Goal: Task Accomplishment & Management: Manage account settings

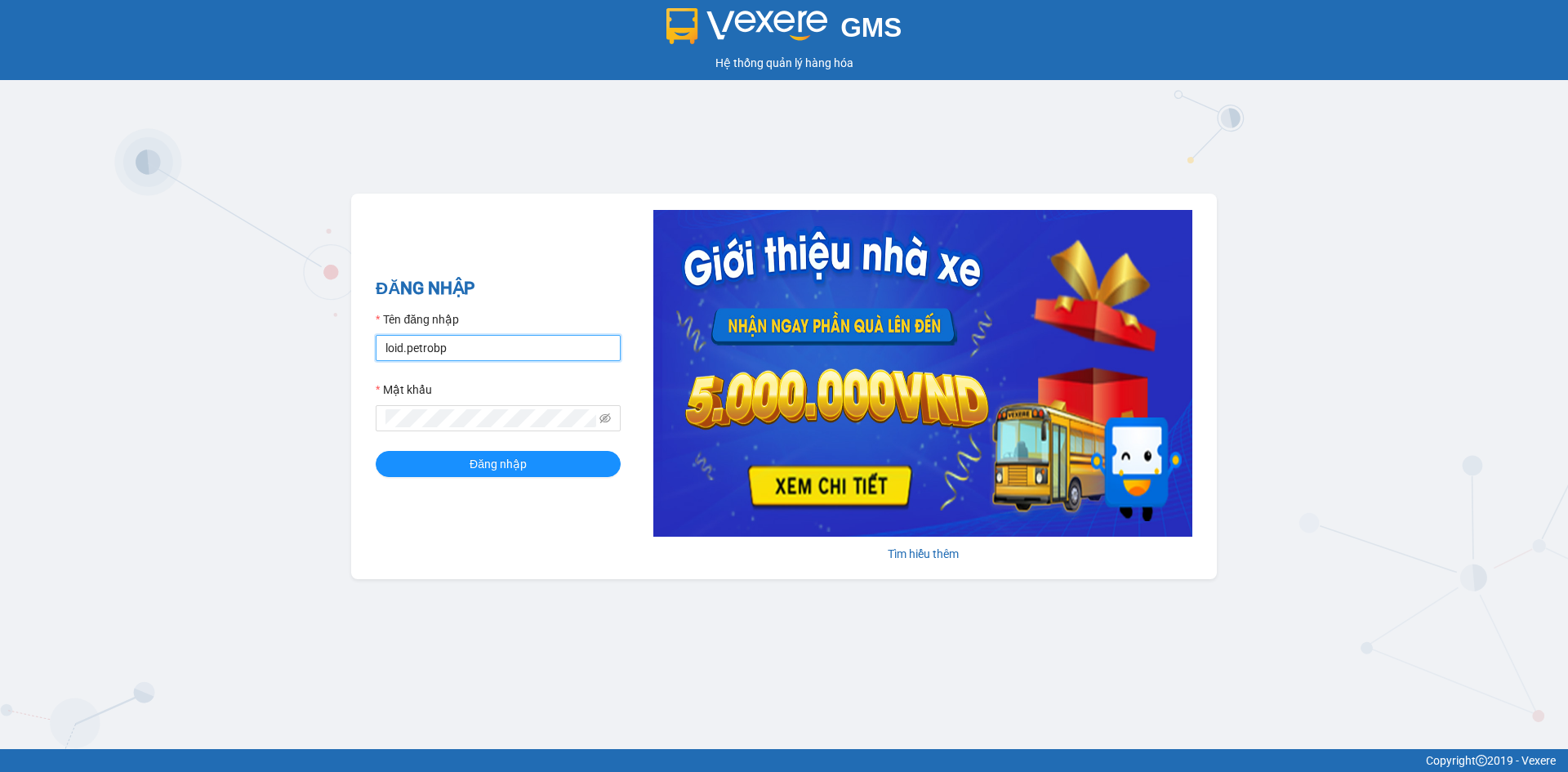
drag, startPoint x: 536, startPoint y: 342, endPoint x: 531, endPoint y: 357, distance: 15.8
click at [536, 342] on input "loid.petrobp" at bounding box center [498, 347] width 245 height 26
type input "thaontt.petrobp"
click at [504, 470] on span "Đăng nhập" at bounding box center [498, 464] width 57 height 18
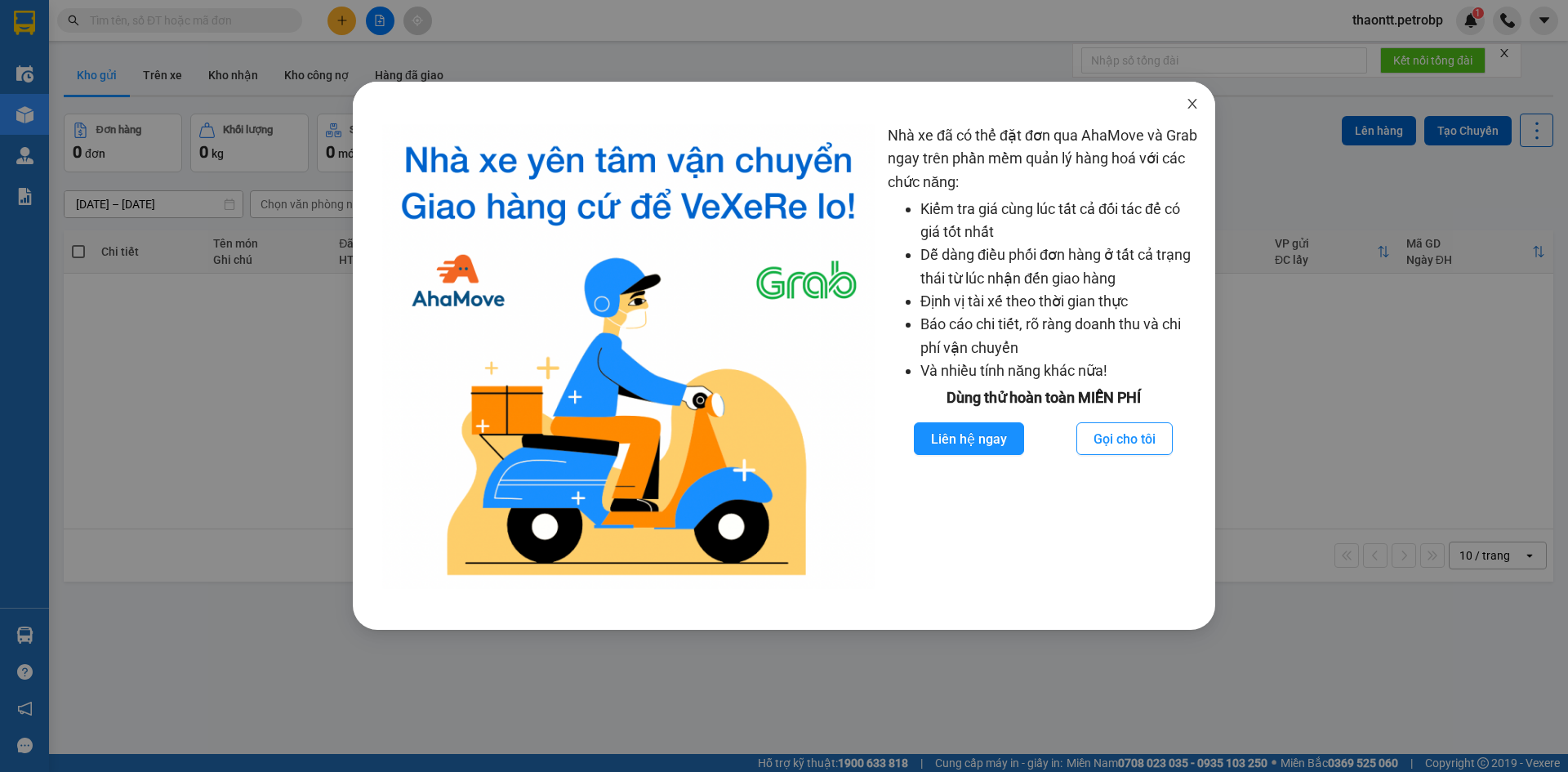
click at [1196, 102] on icon "close" at bounding box center [1192, 103] width 13 height 13
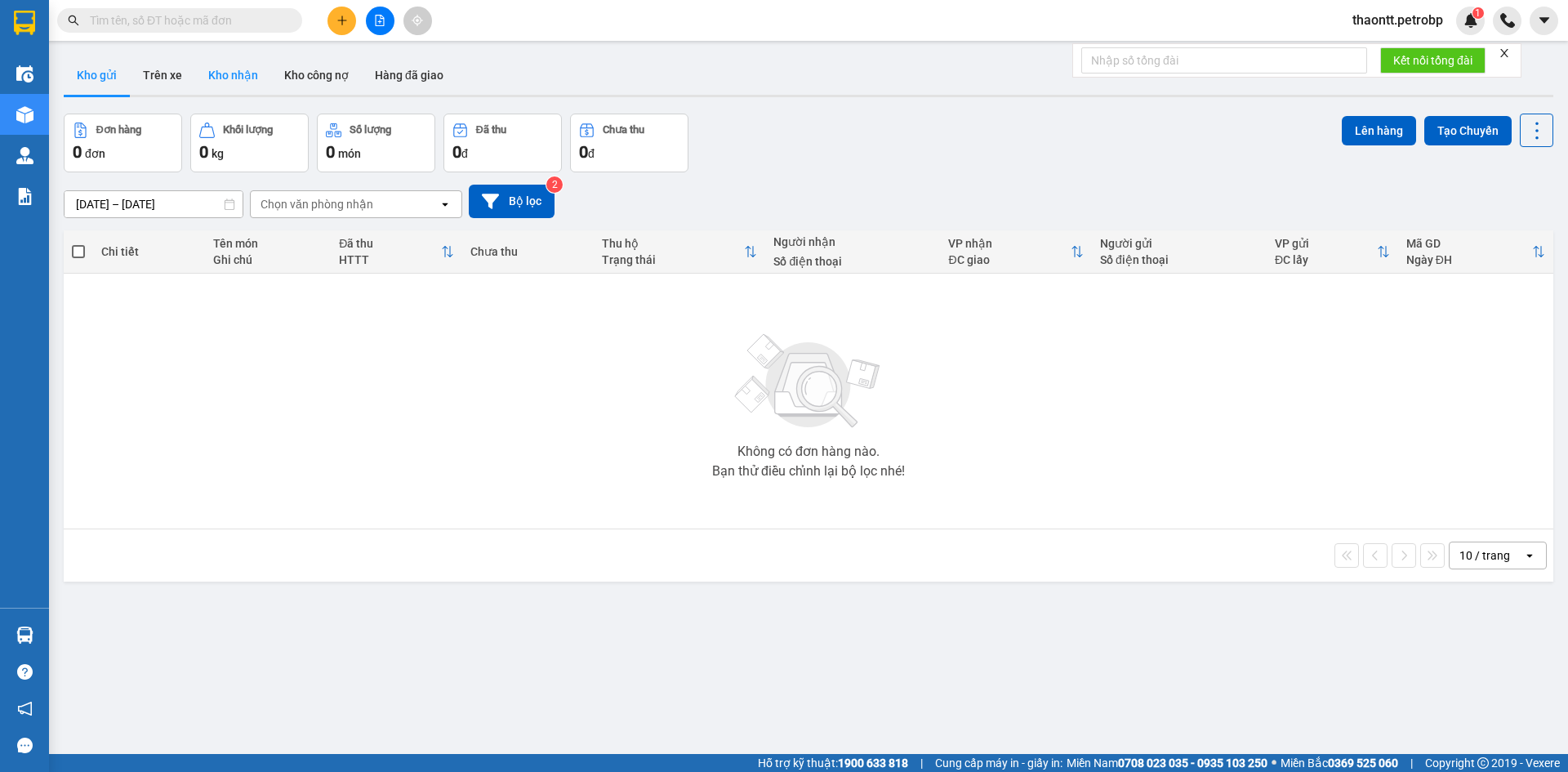
click at [232, 75] on button "Kho nhận" at bounding box center [232, 75] width 76 height 39
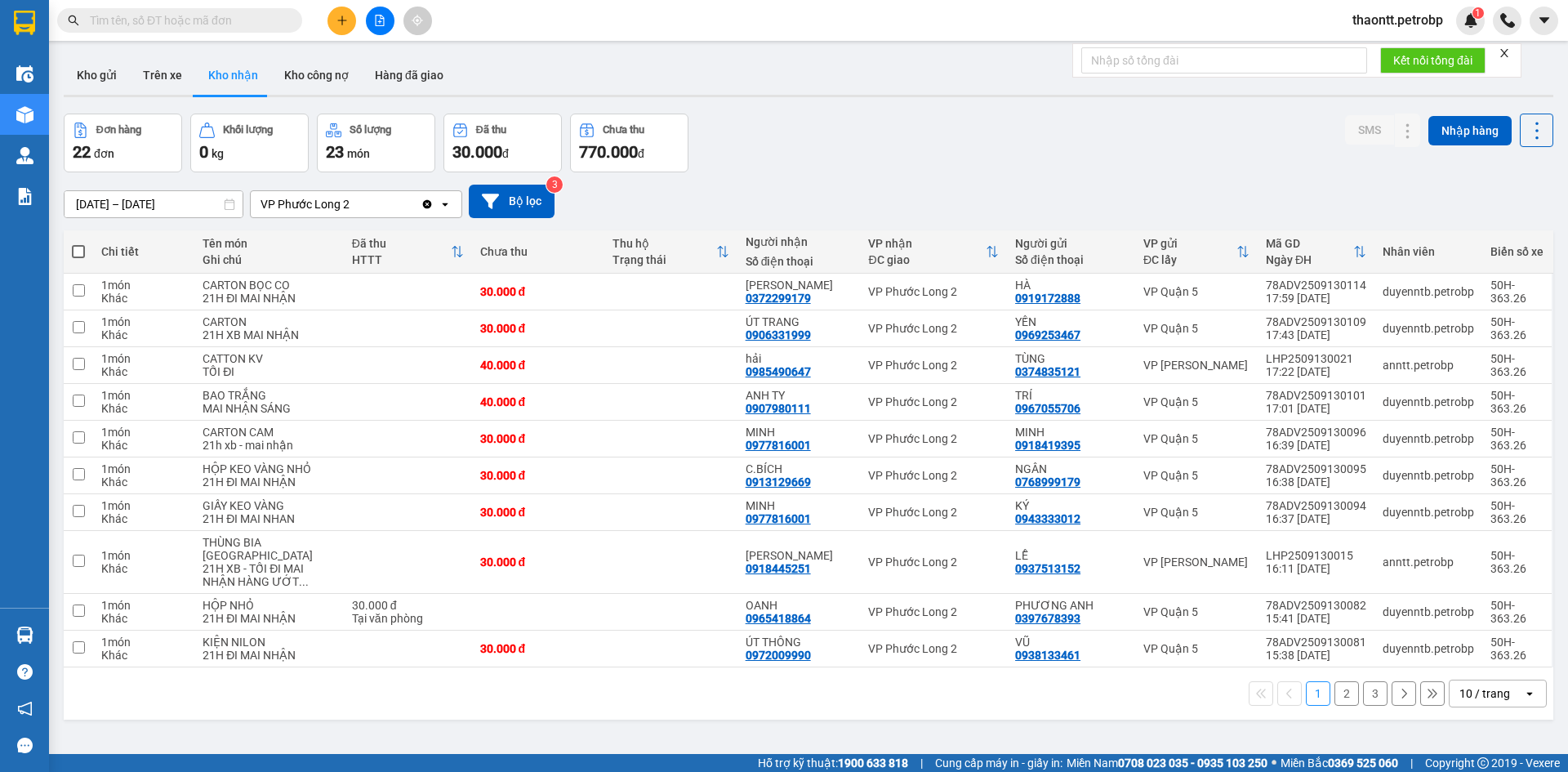
click at [1335, 696] on button "2" at bounding box center [1346, 693] width 24 height 24
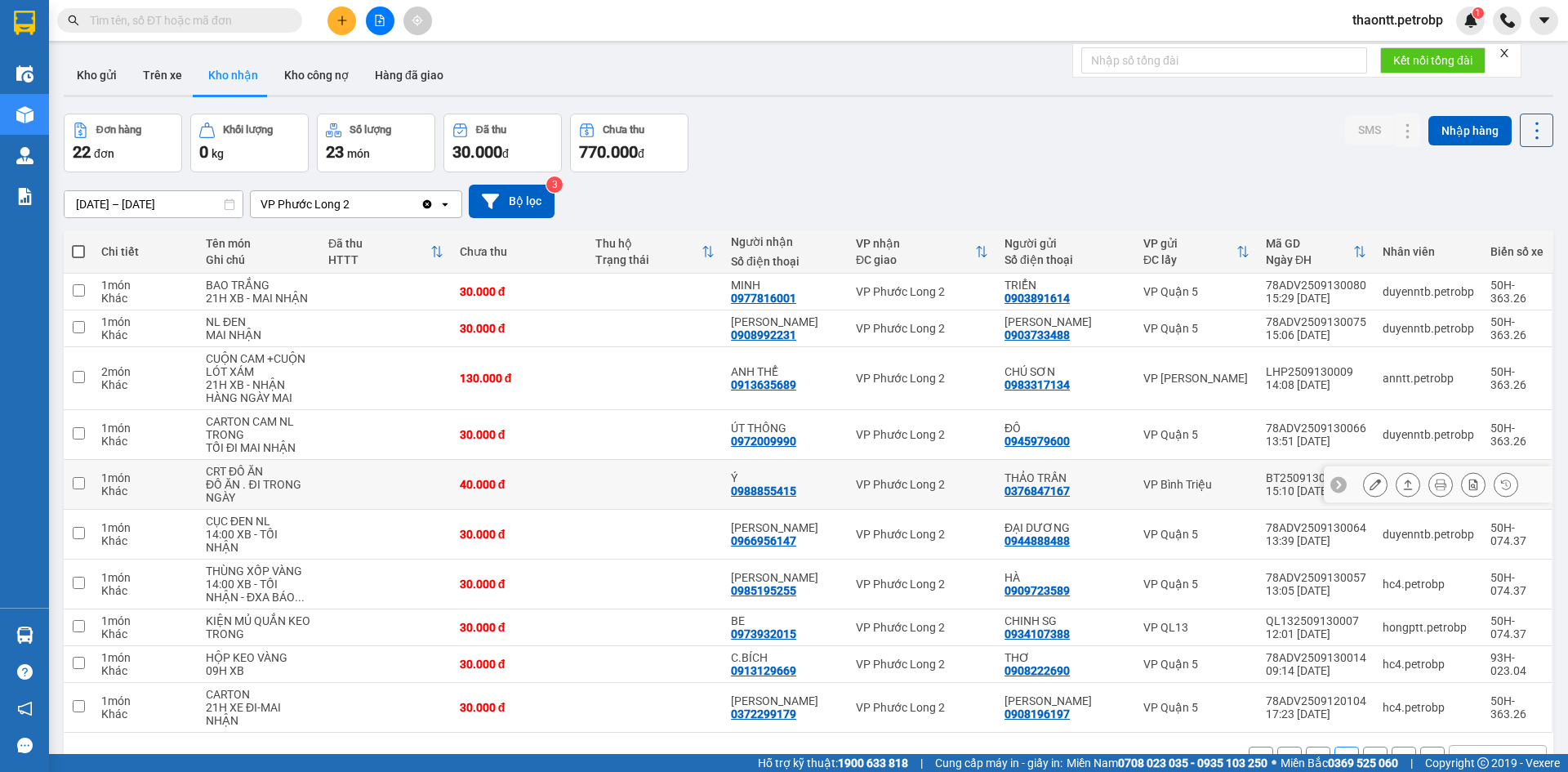
click at [674, 494] on td at bounding box center [654, 484] width 136 height 49
checkbox input "true"
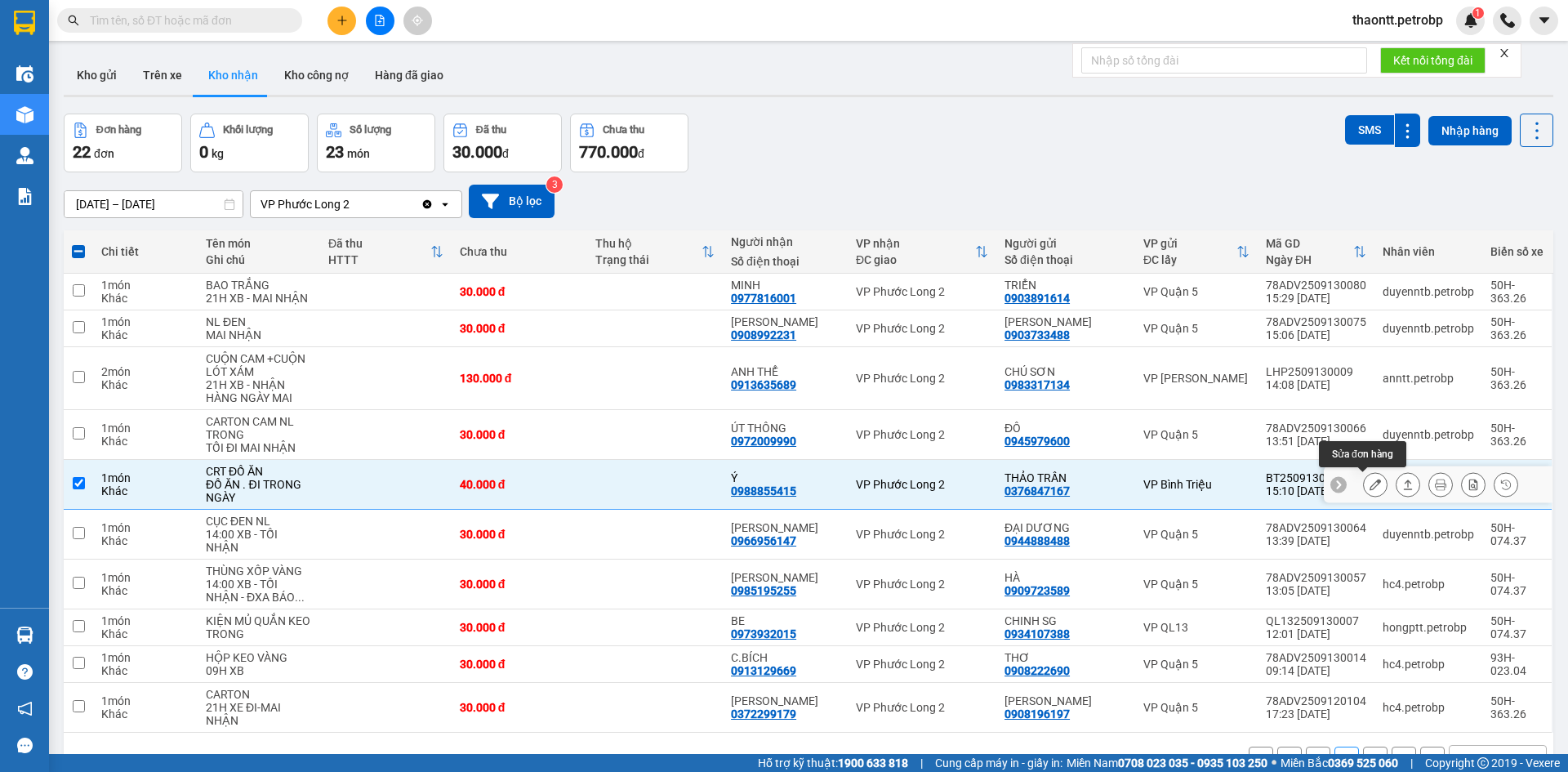
click at [1363, 485] on button at bounding box center [1374, 485] width 22 height 29
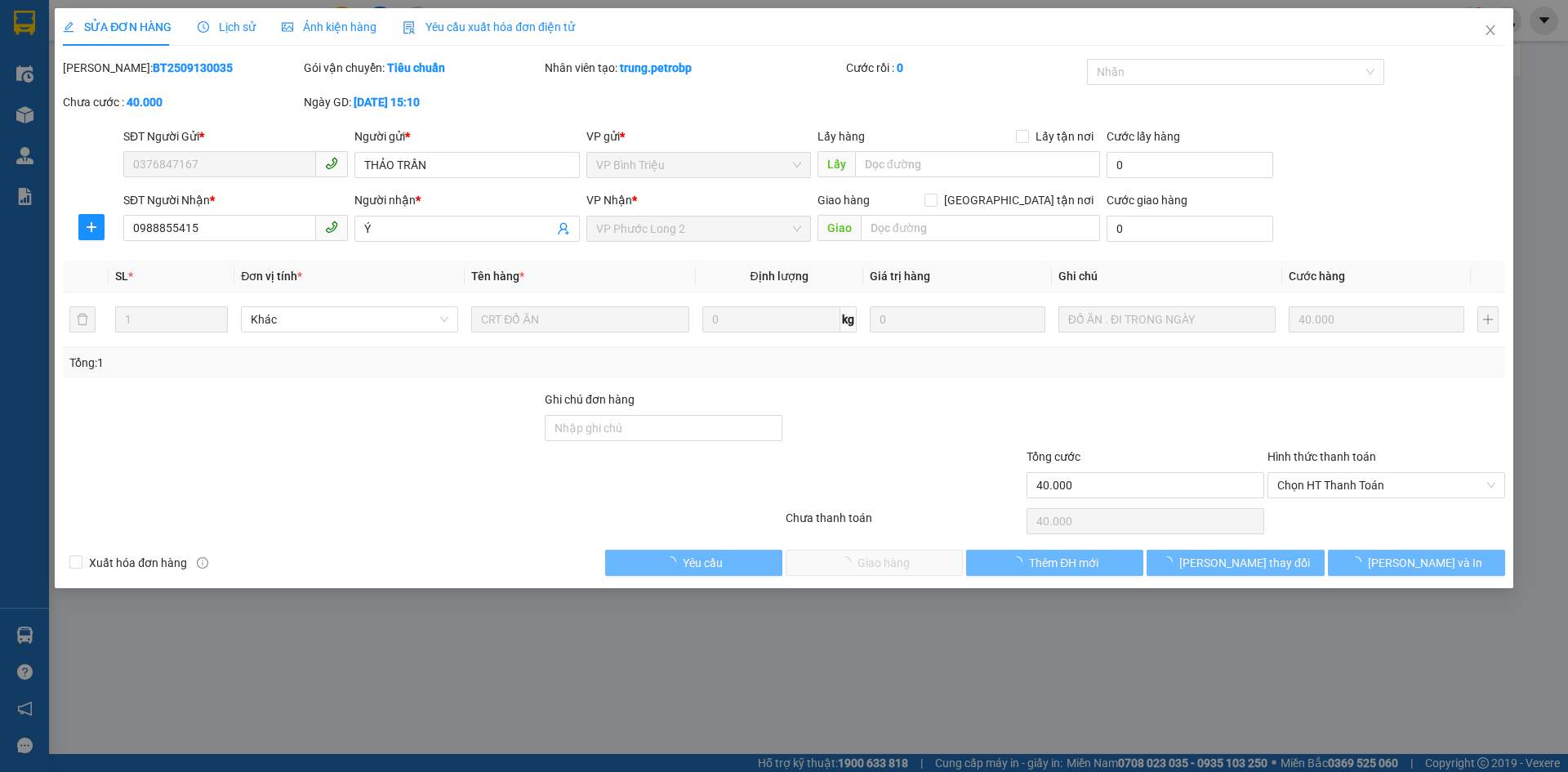
type input "0376847167"
type input "THẢO TRẦN"
type input "0988855415"
type input "Ý"
type input "40.000"
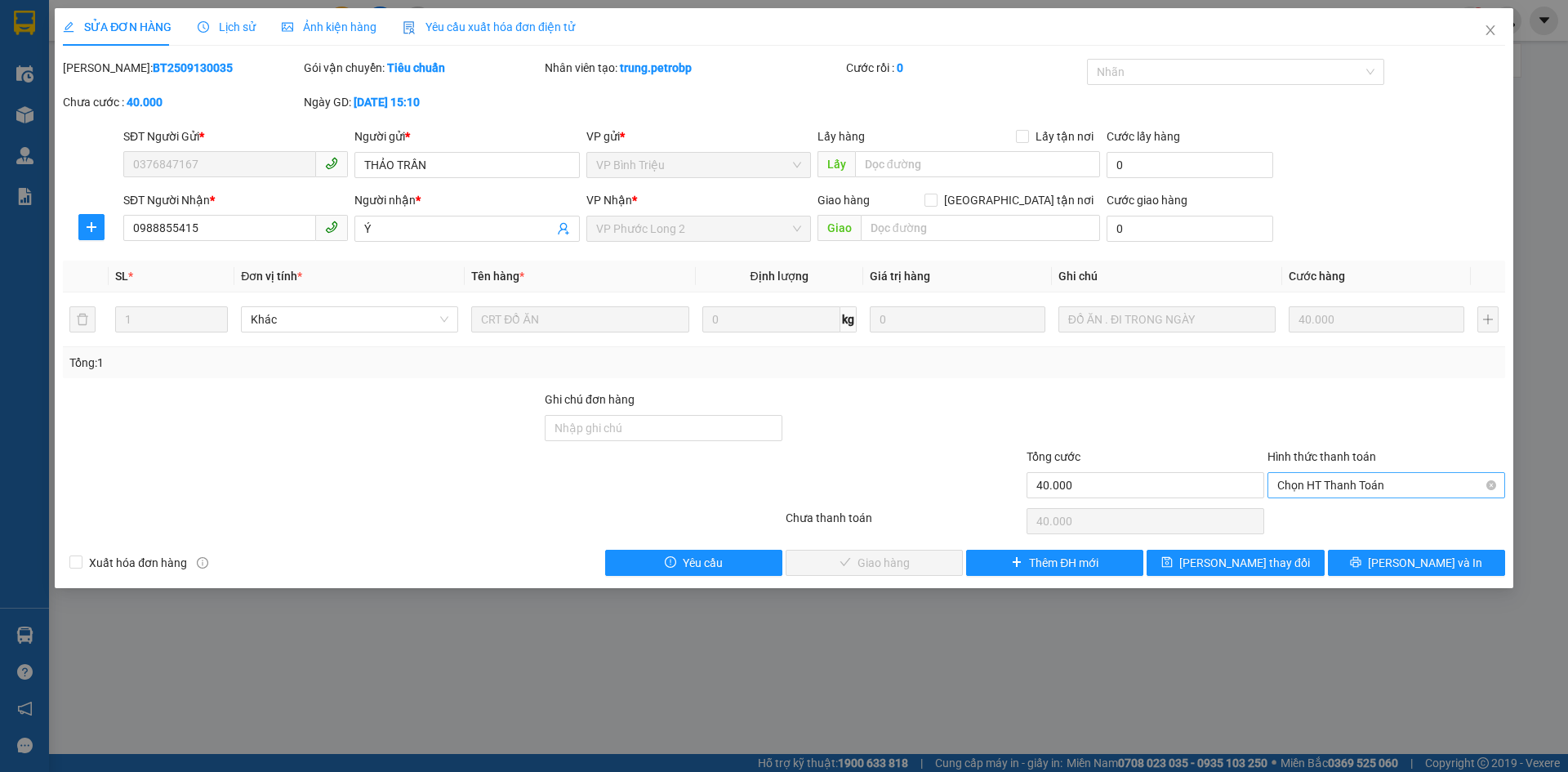
click at [1362, 492] on span "Chọn HT Thanh Toán" at bounding box center [1386, 485] width 218 height 24
click at [1345, 505] on div "Tại văn phòng" at bounding box center [1386, 517] width 238 height 26
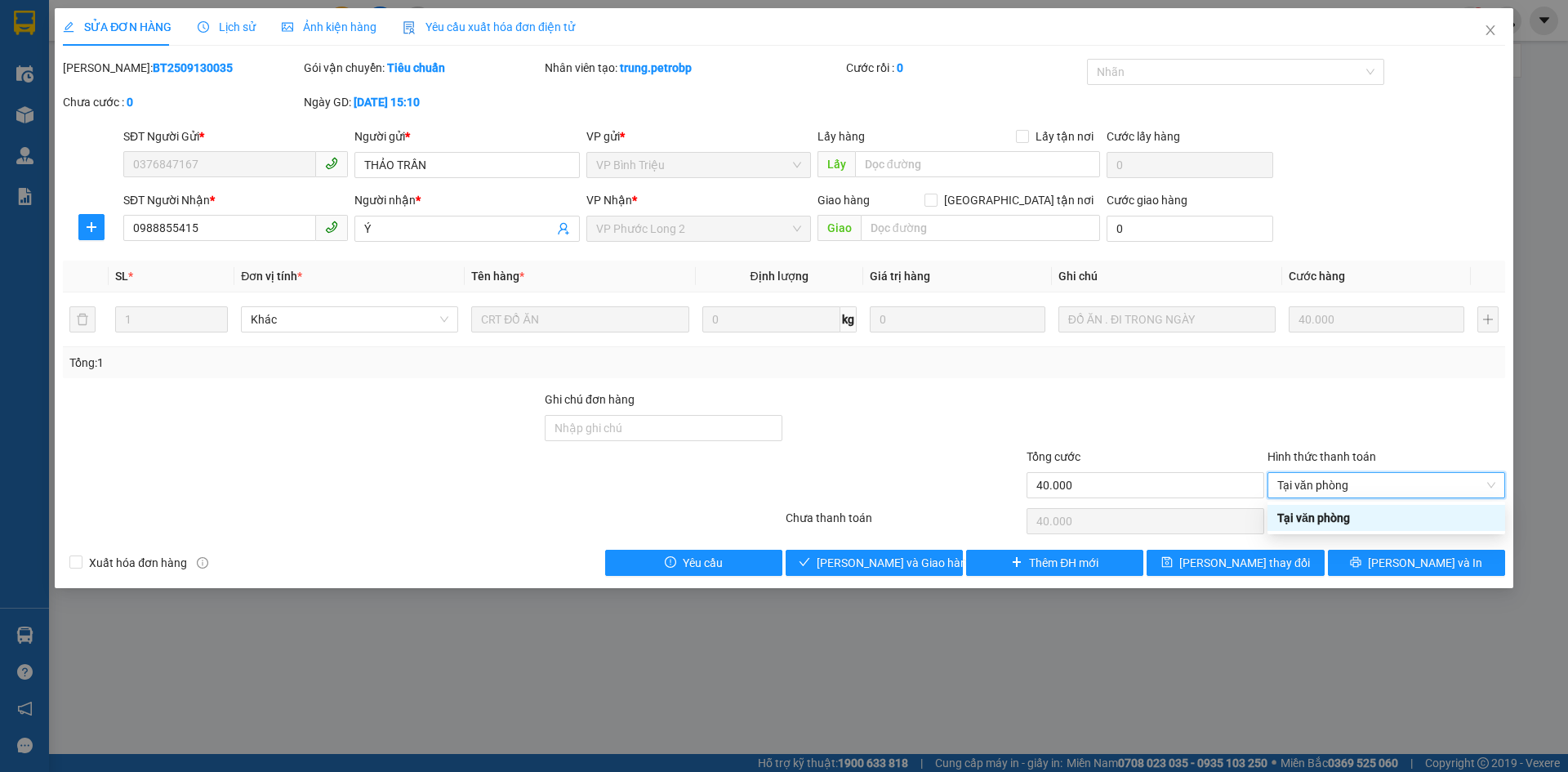
type input "0"
click at [924, 560] on span "[PERSON_NAME] và [PERSON_NAME] hàng" at bounding box center [895, 563] width 157 height 18
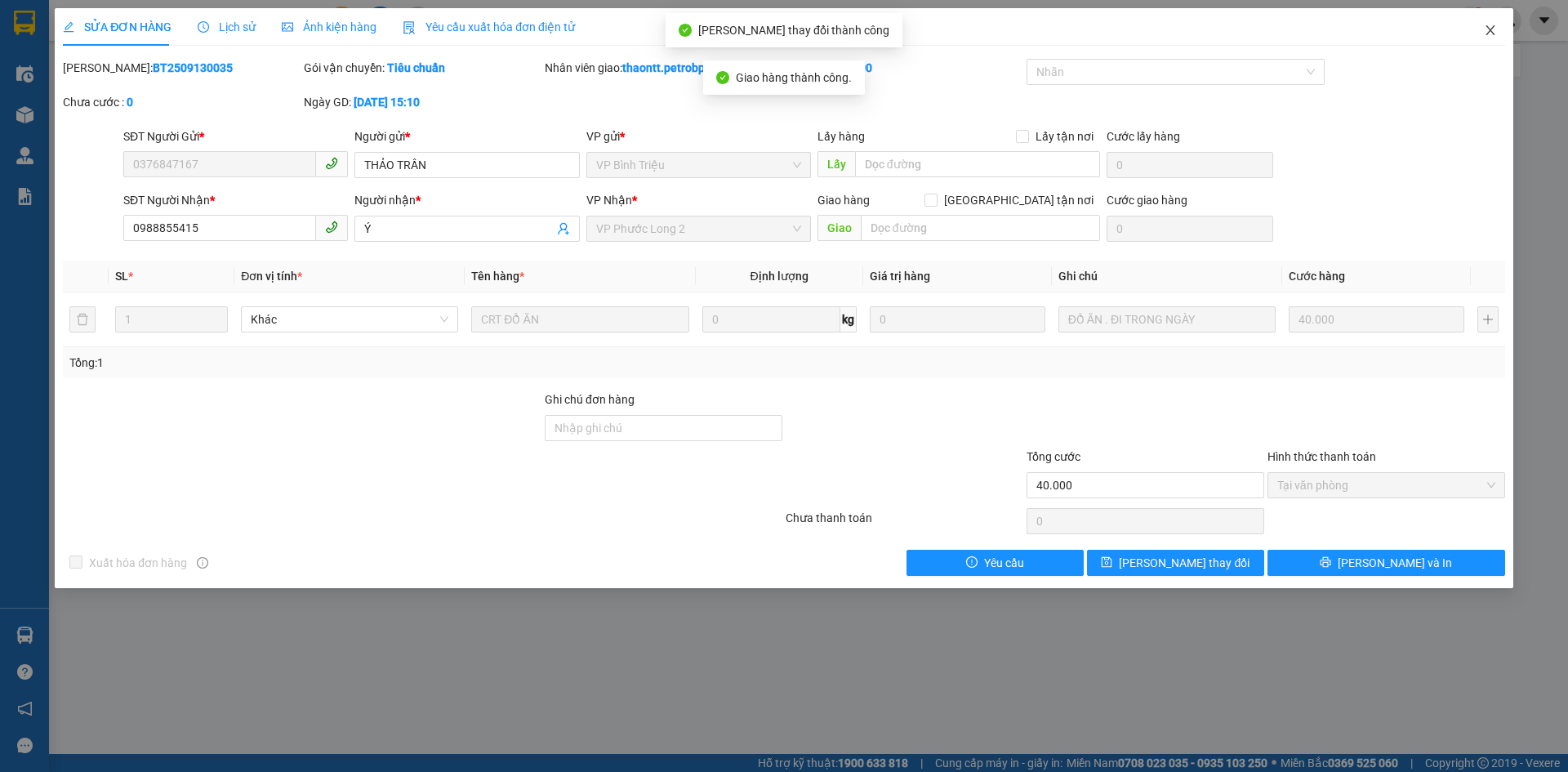
click at [1487, 31] on icon "close" at bounding box center [1490, 30] width 13 height 13
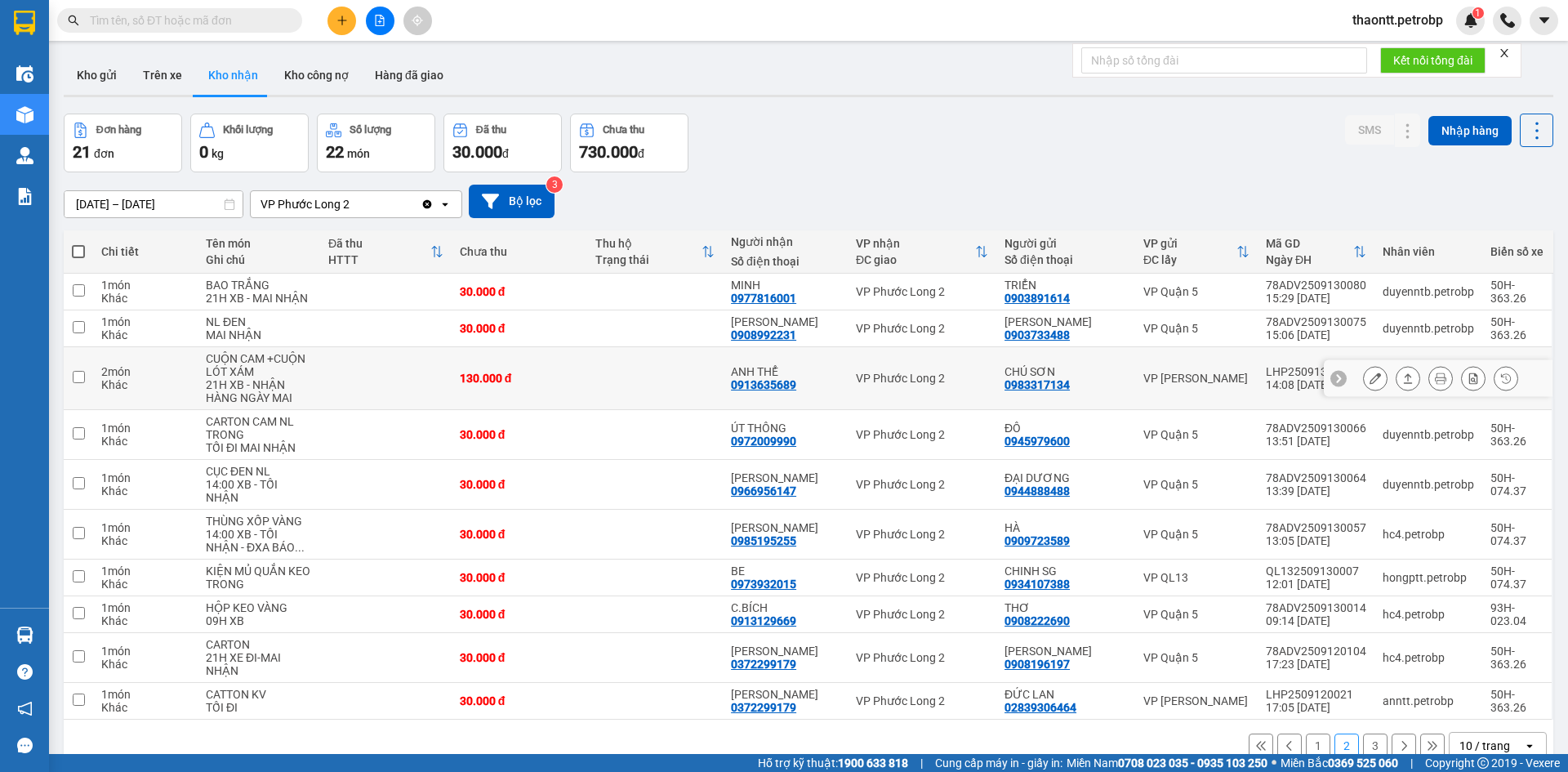
scroll to position [75, 0]
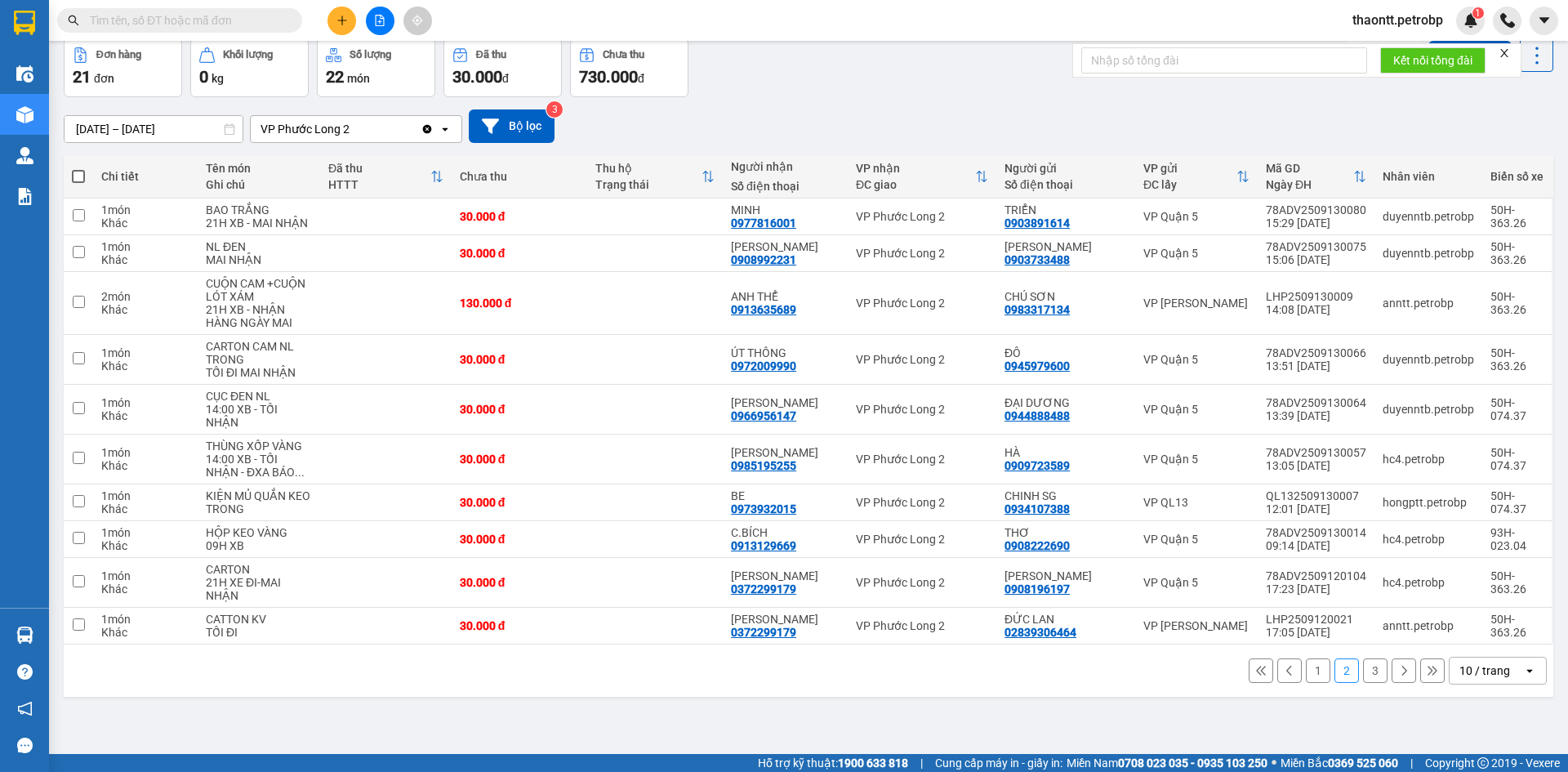
click at [1306, 670] on button "1" at bounding box center [1318, 670] width 24 height 24
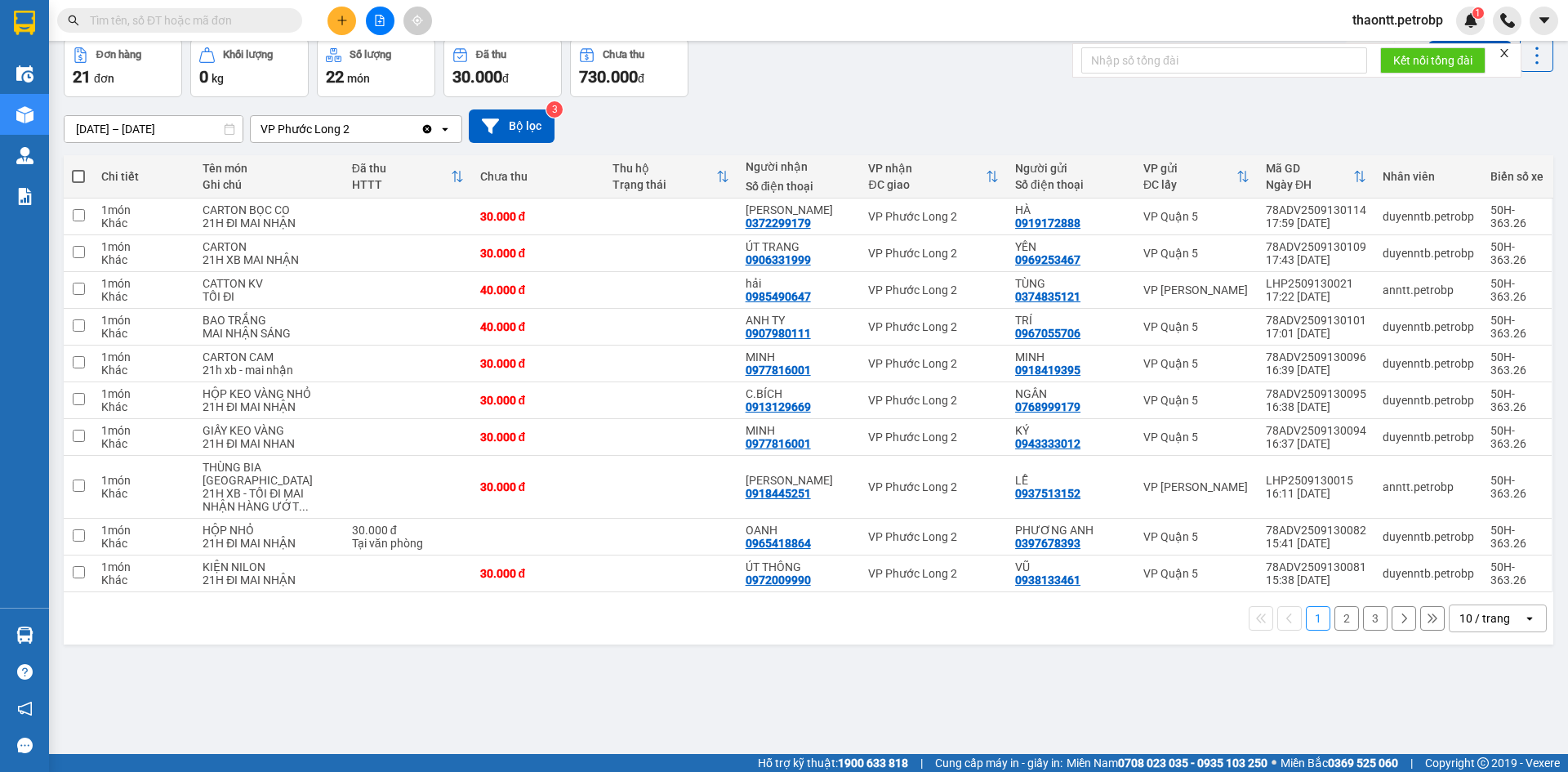
click at [1364, 618] on button "3" at bounding box center [1374, 618] width 24 height 24
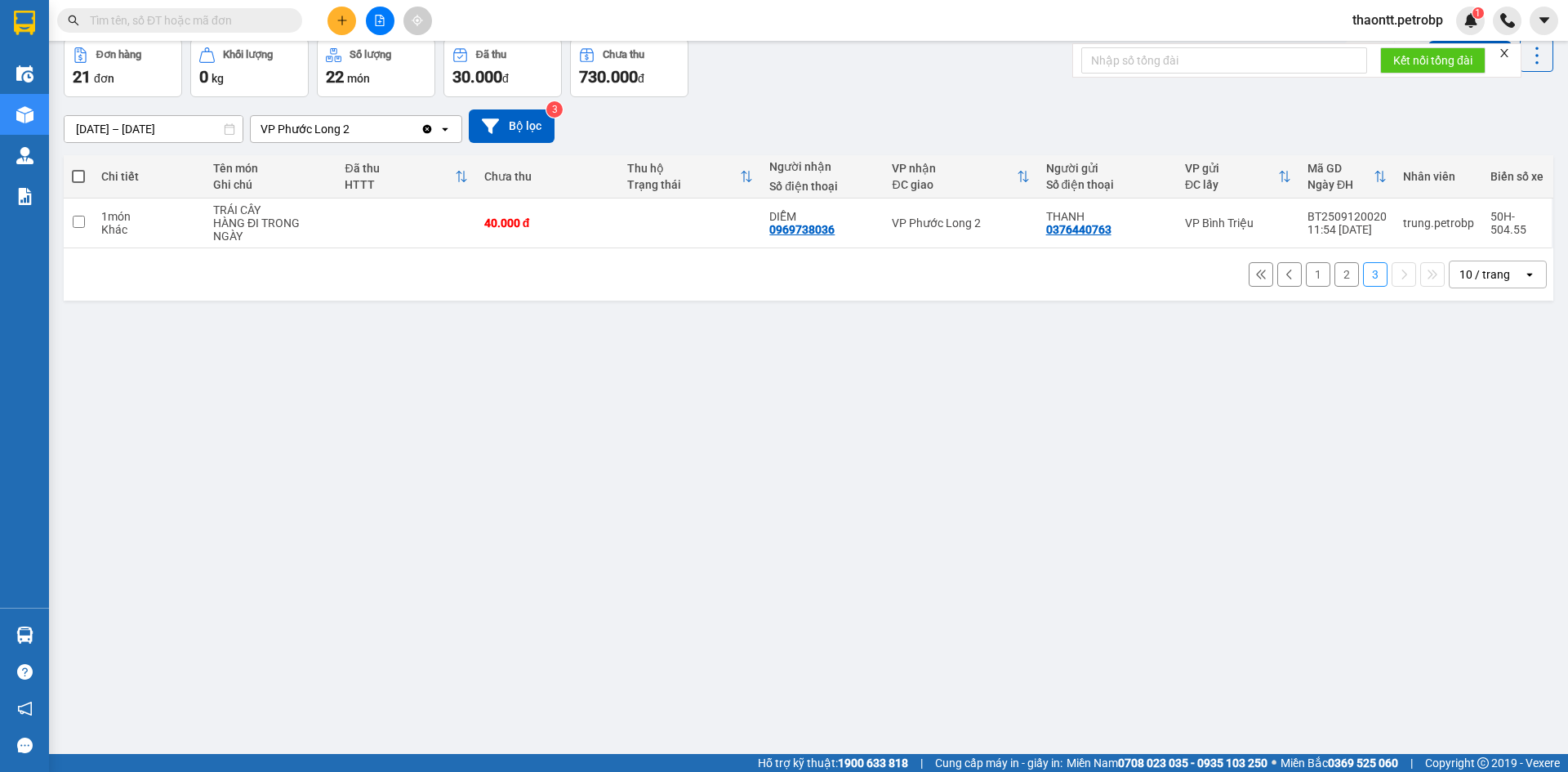
click at [1306, 277] on button "1" at bounding box center [1318, 274] width 24 height 24
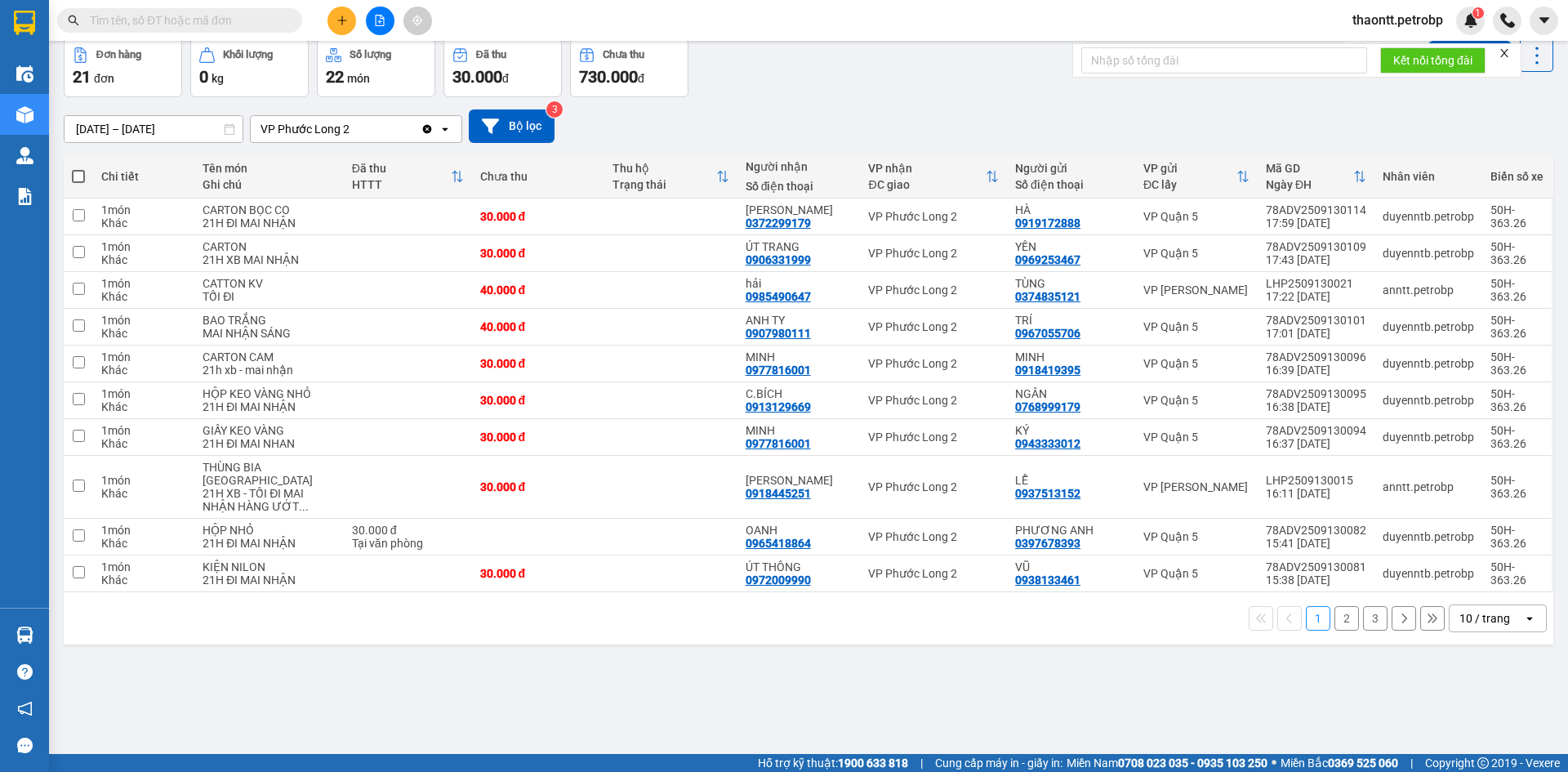
click at [1391, 620] on button at bounding box center [1403, 618] width 24 height 24
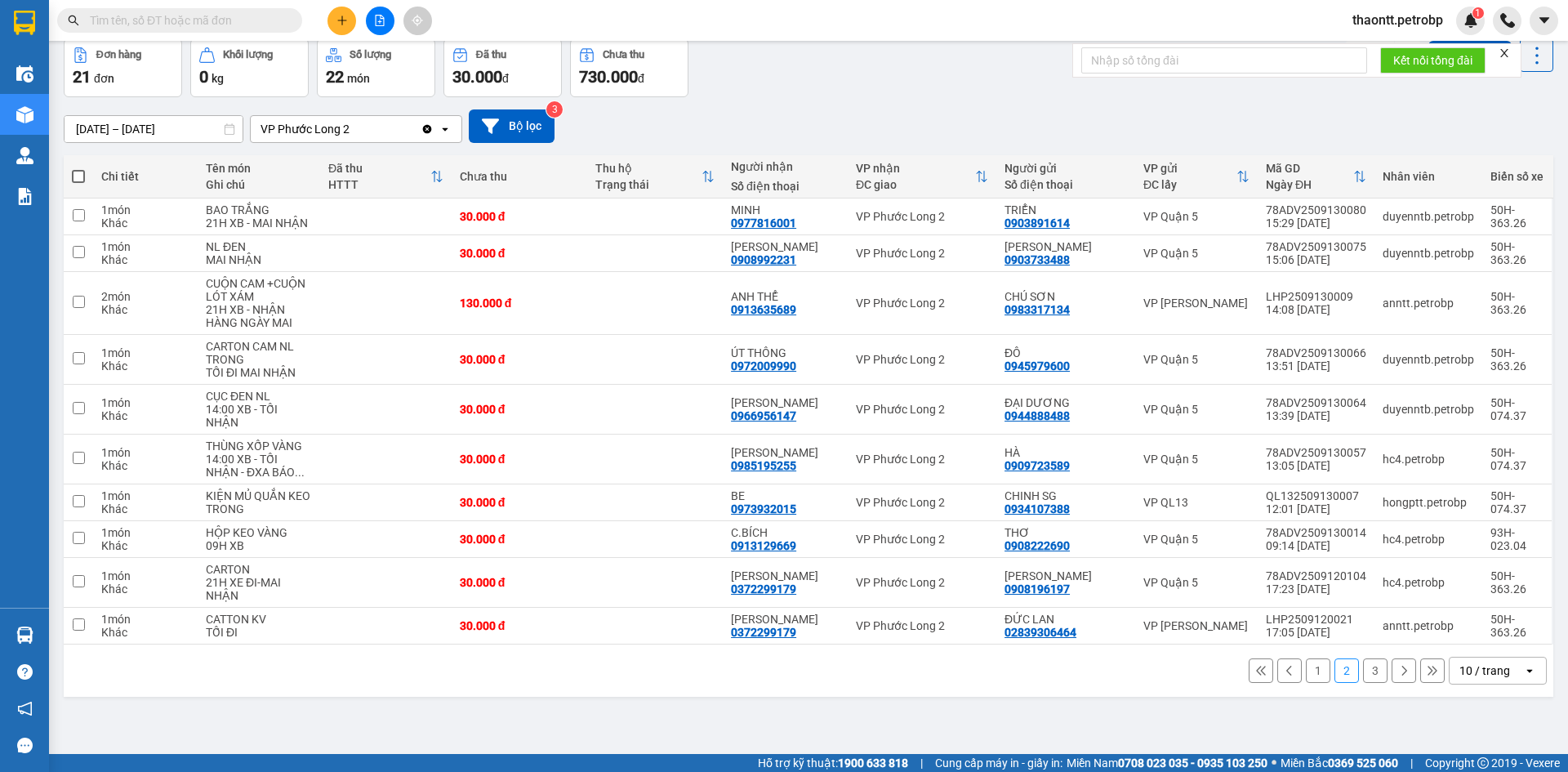
click at [178, 129] on input "[DATE] – [DATE]" at bounding box center [153, 128] width 178 height 26
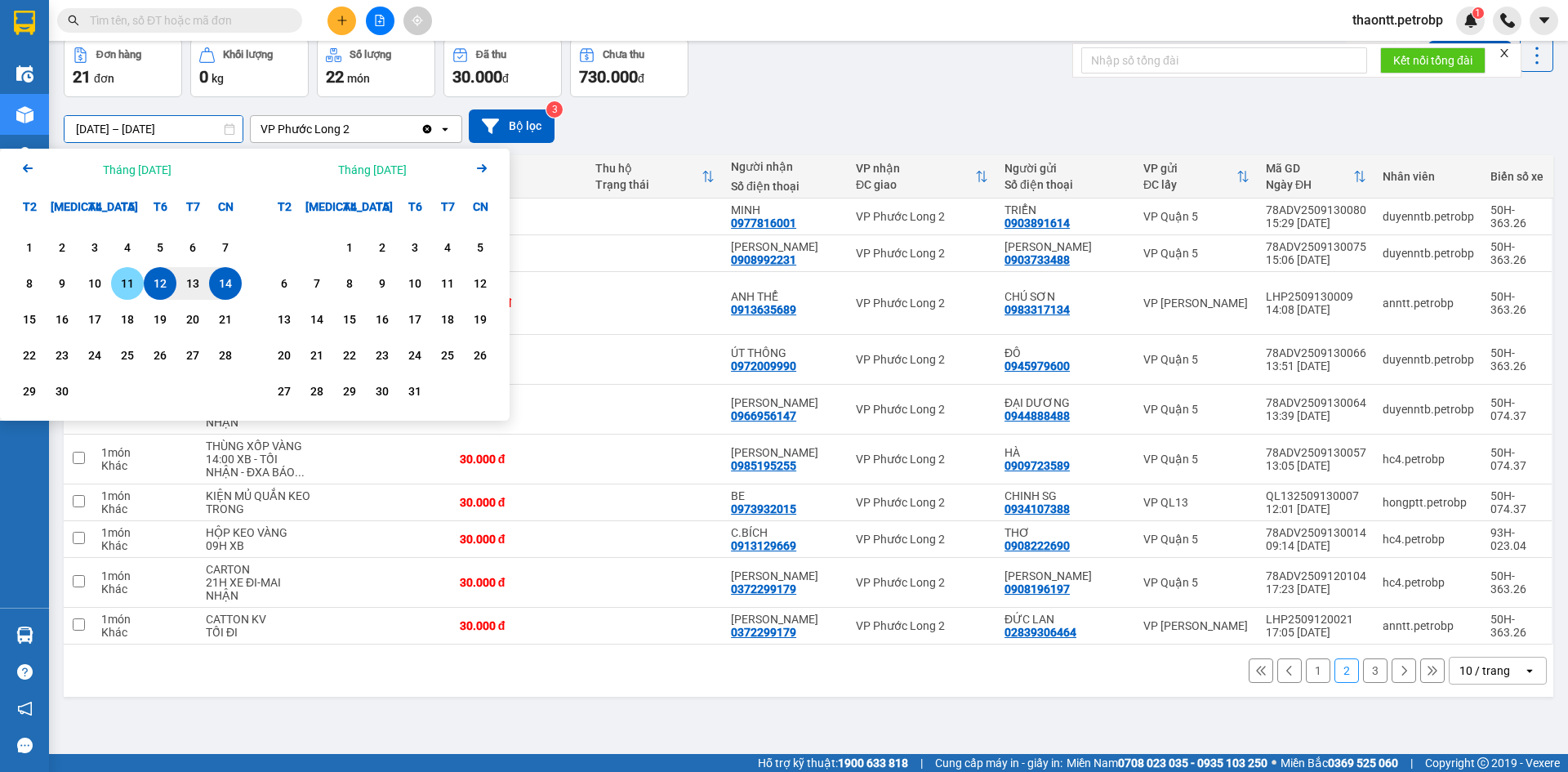
click at [124, 295] on div "11" at bounding box center [127, 284] width 32 height 32
click at [237, 285] on div "14" at bounding box center [225, 284] width 32 height 32
type input "[DATE] – [DATE]"
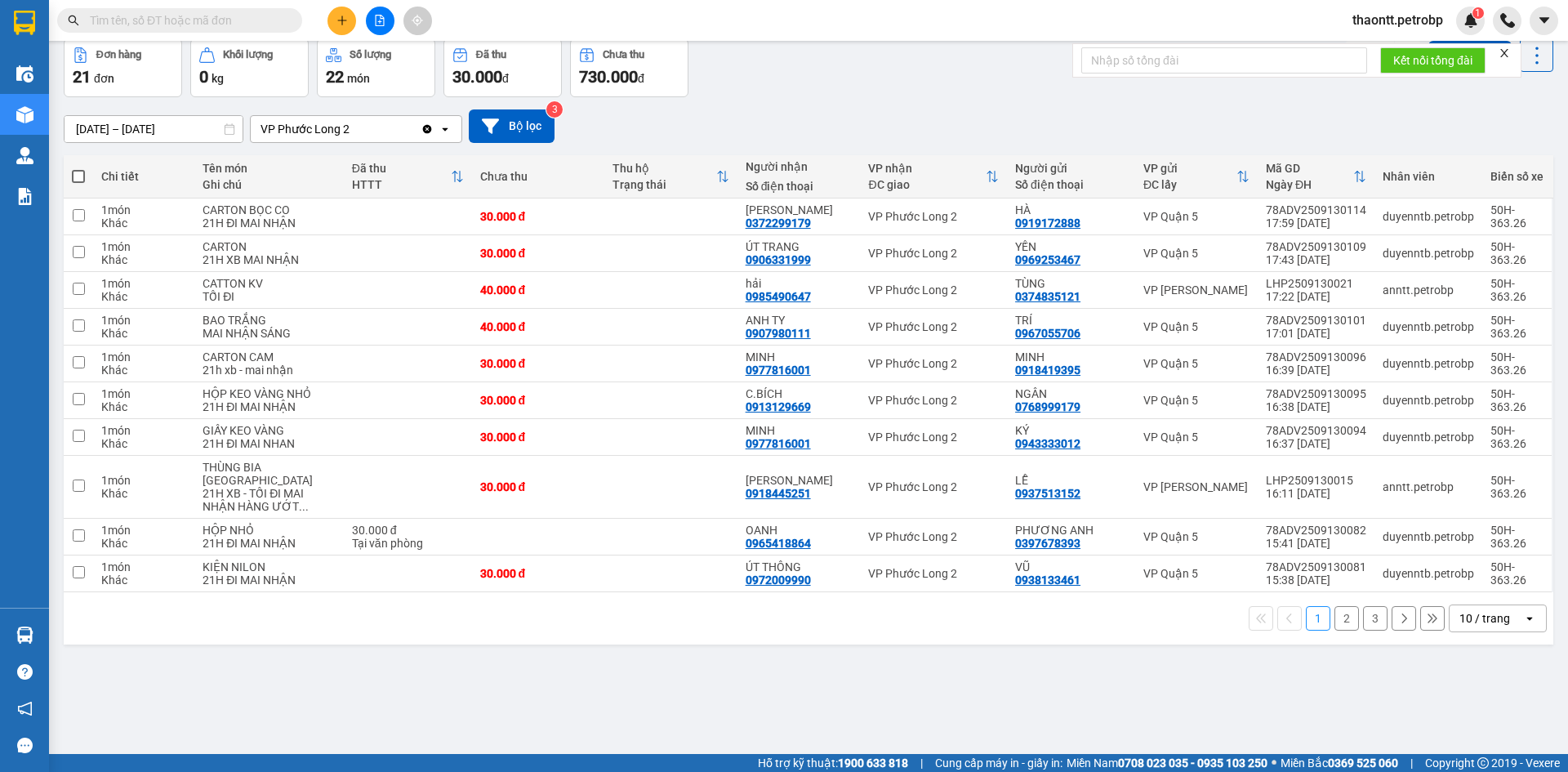
click at [1362, 621] on button "3" at bounding box center [1374, 618] width 24 height 24
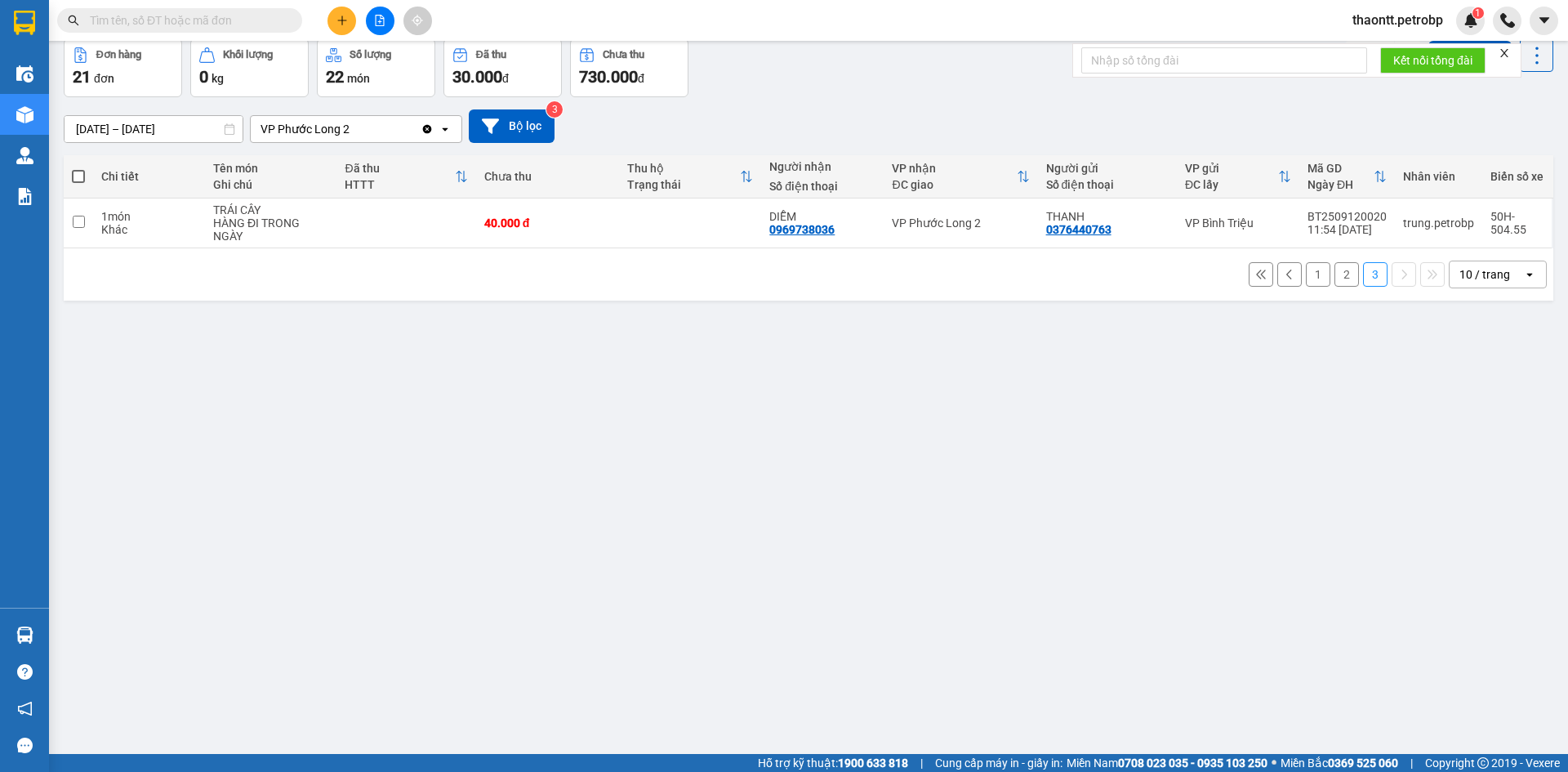
click at [1335, 275] on button "2" at bounding box center [1346, 274] width 24 height 24
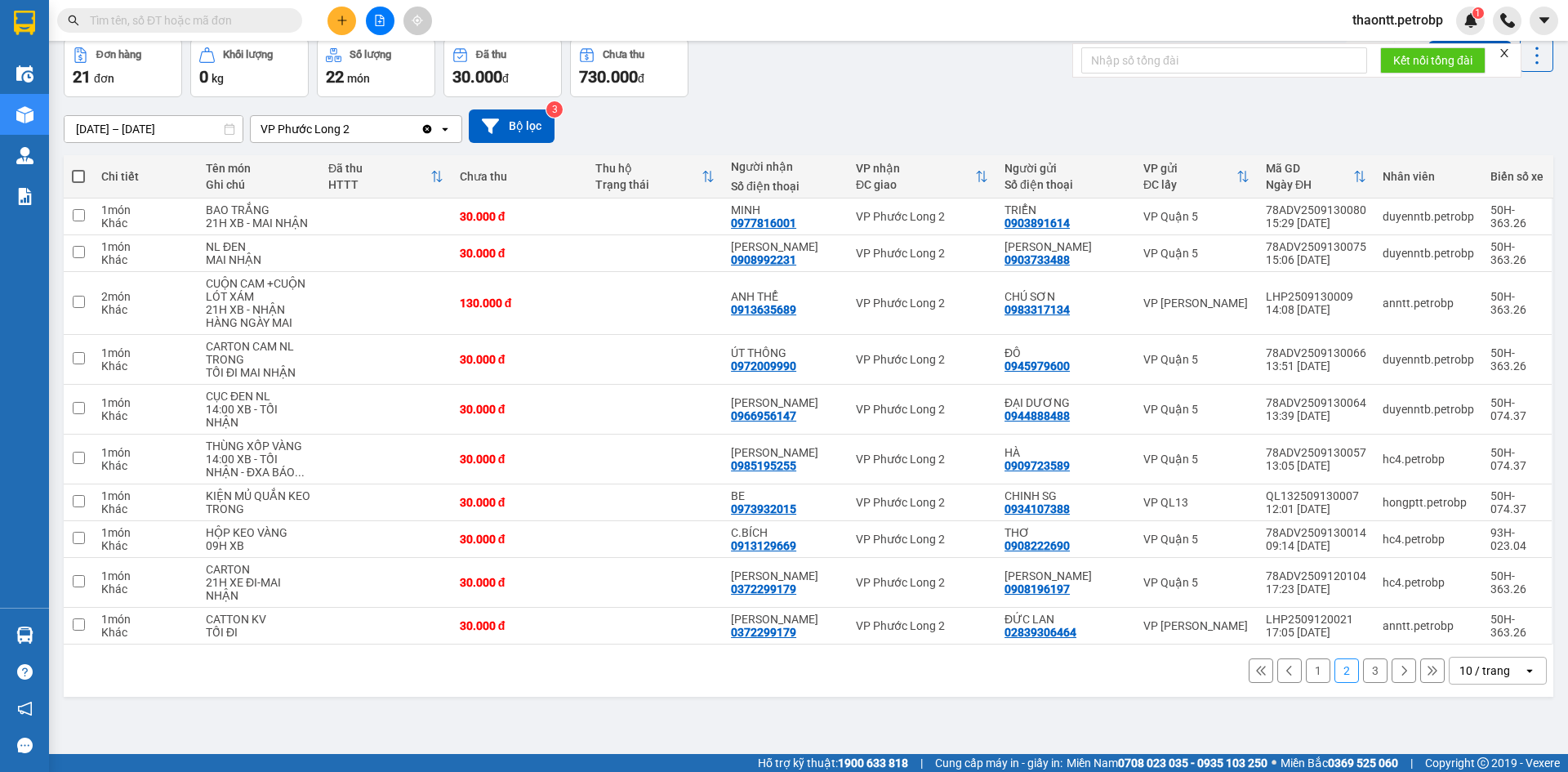
click at [1305, 656] on div "1 2 3 10 / trang open" at bounding box center [808, 670] width 1476 height 28
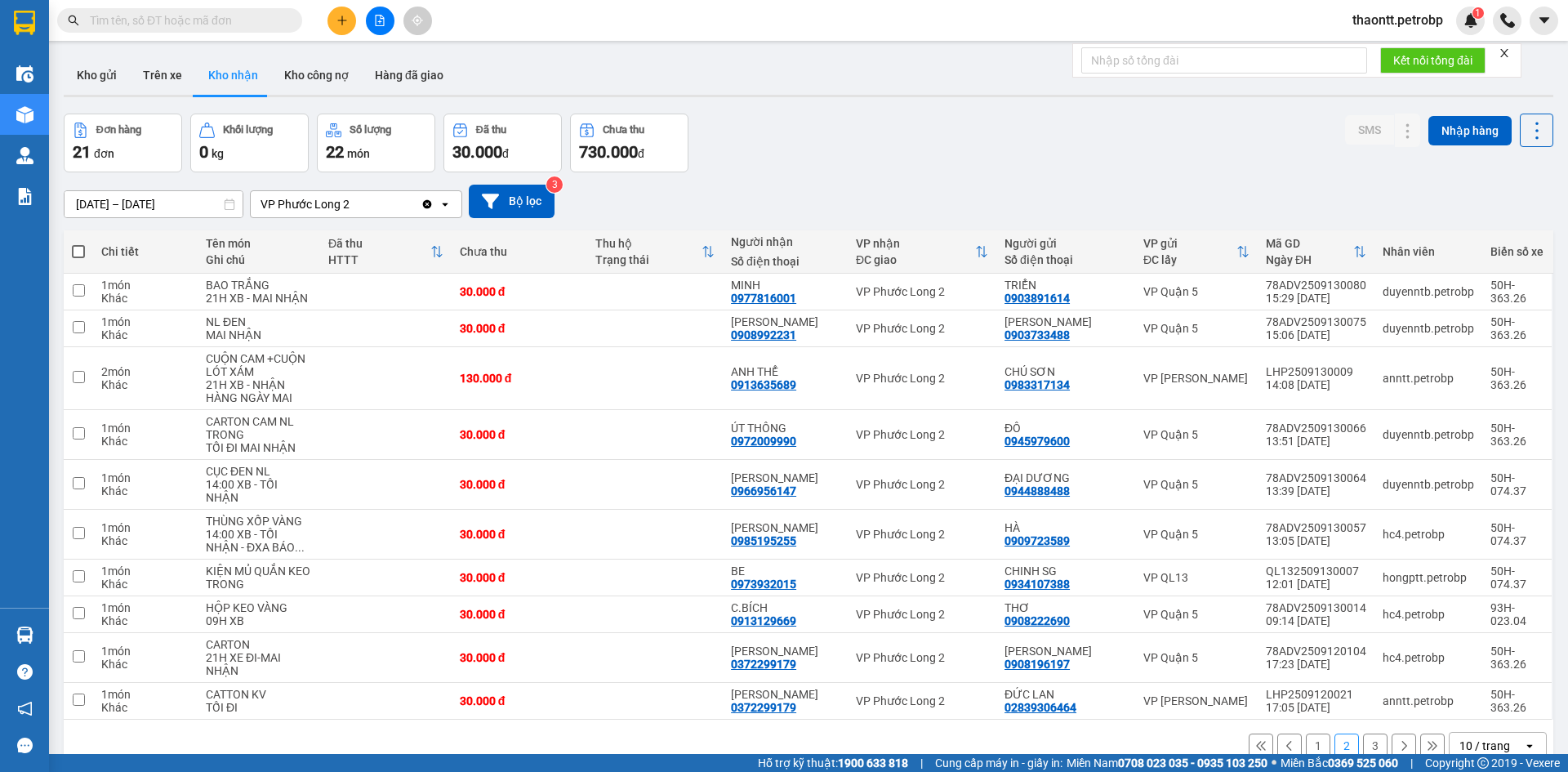
click at [210, 24] on input "text" at bounding box center [186, 21] width 193 height 18
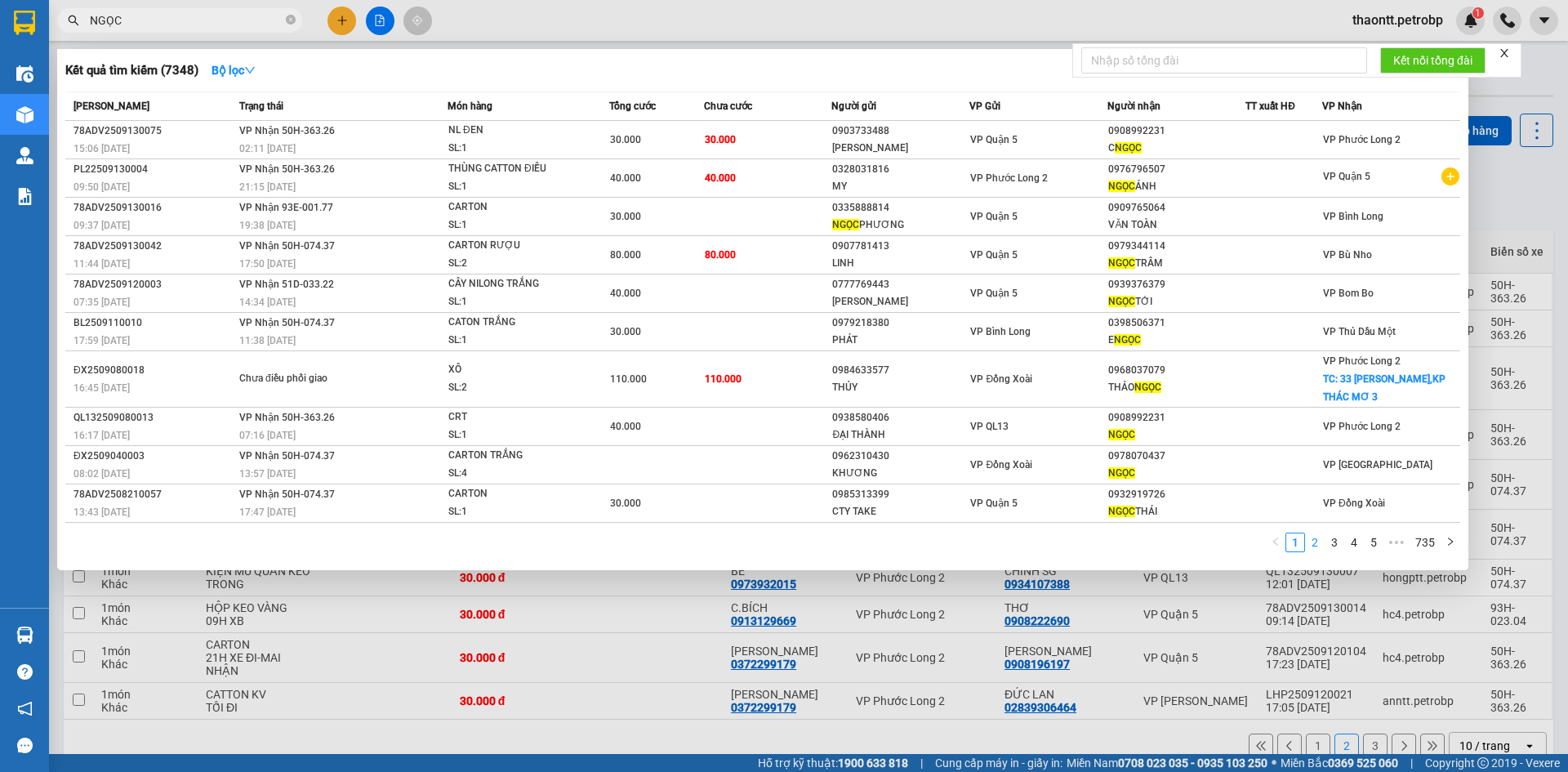
type input "NGỌC"
click at [1318, 540] on link "2" at bounding box center [1315, 542] width 18 height 18
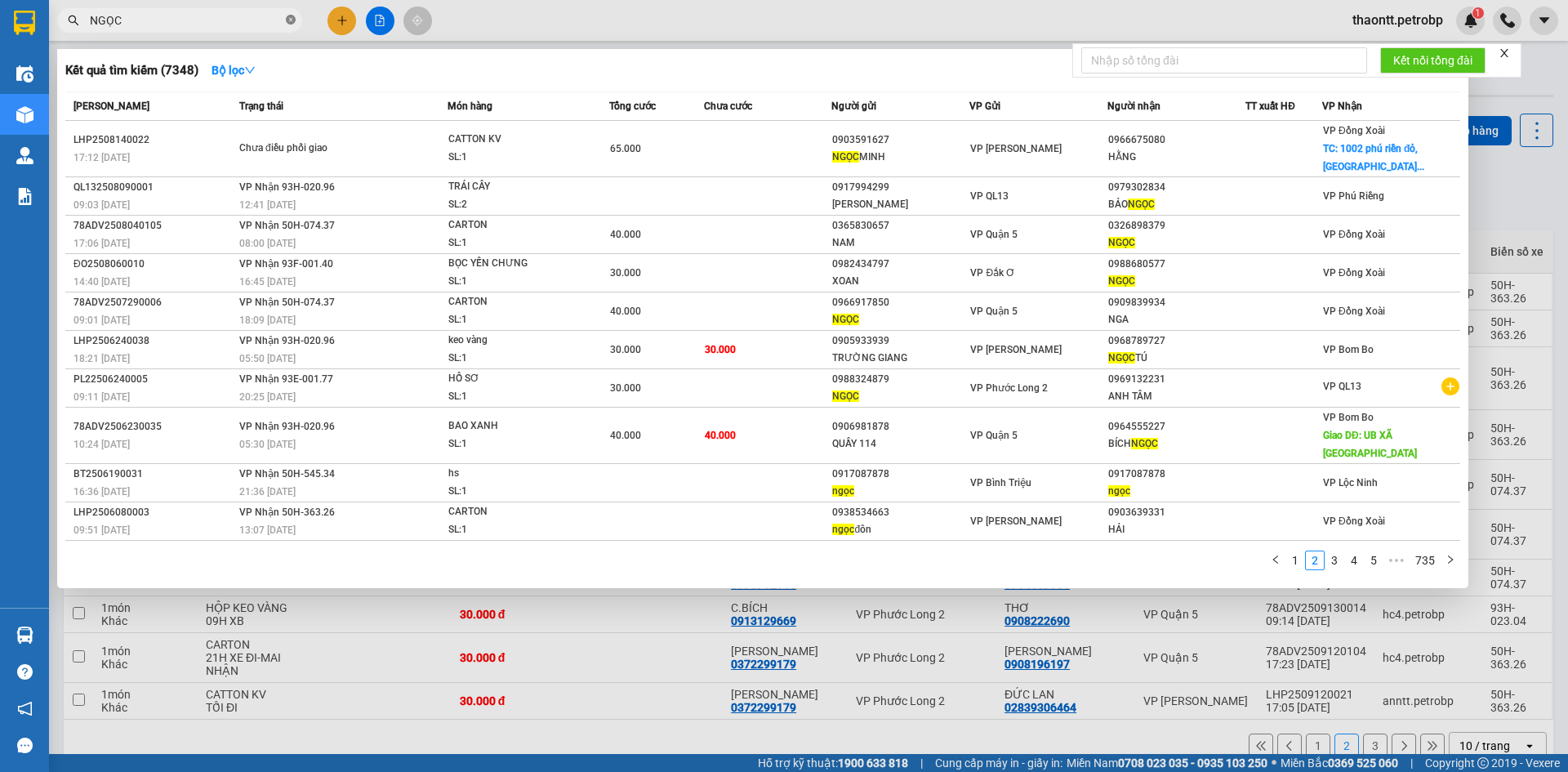
click at [288, 18] on icon "close-circle" at bounding box center [290, 19] width 10 height 10
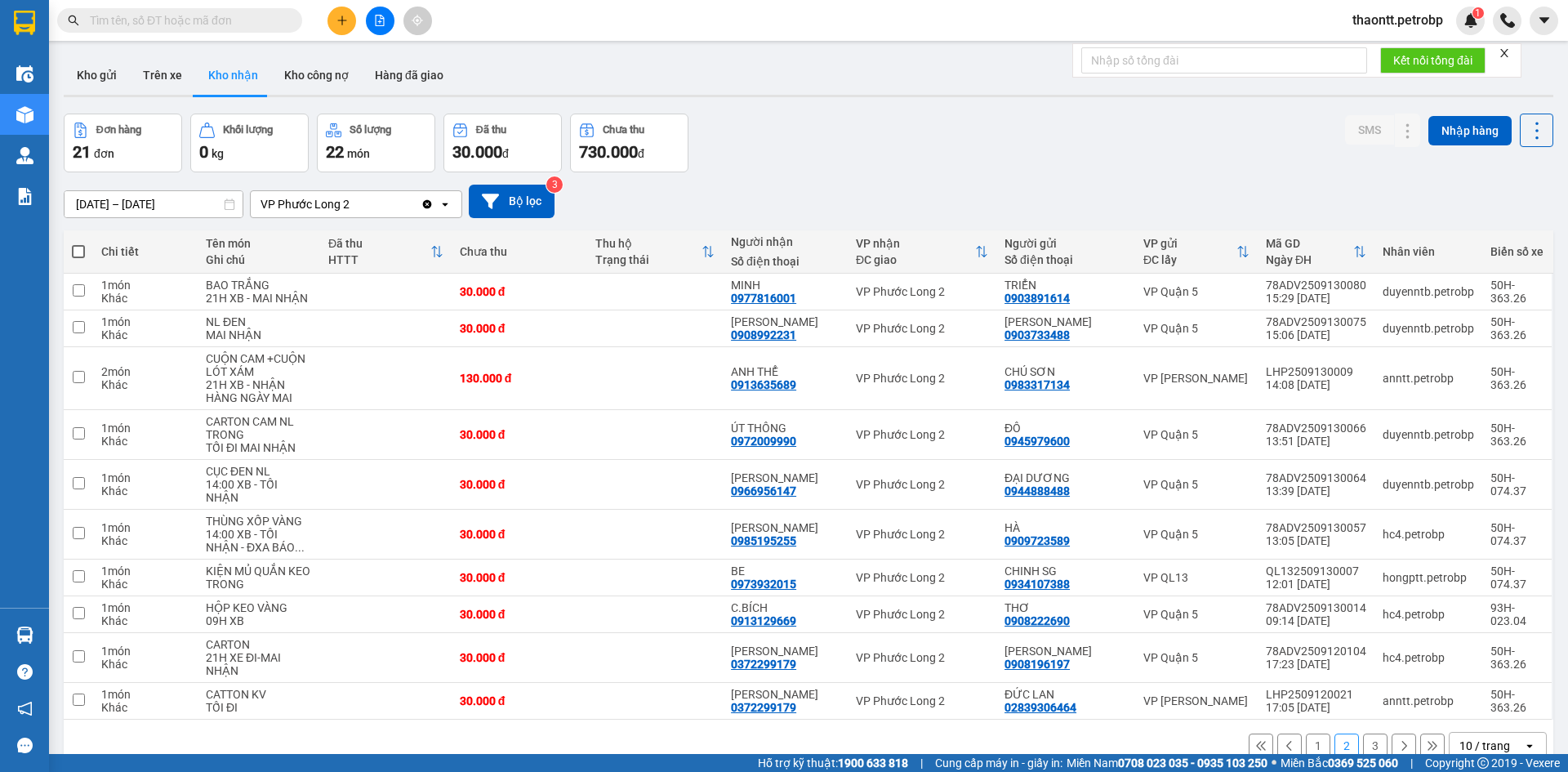
click at [274, 19] on input "text" at bounding box center [186, 21] width 193 height 18
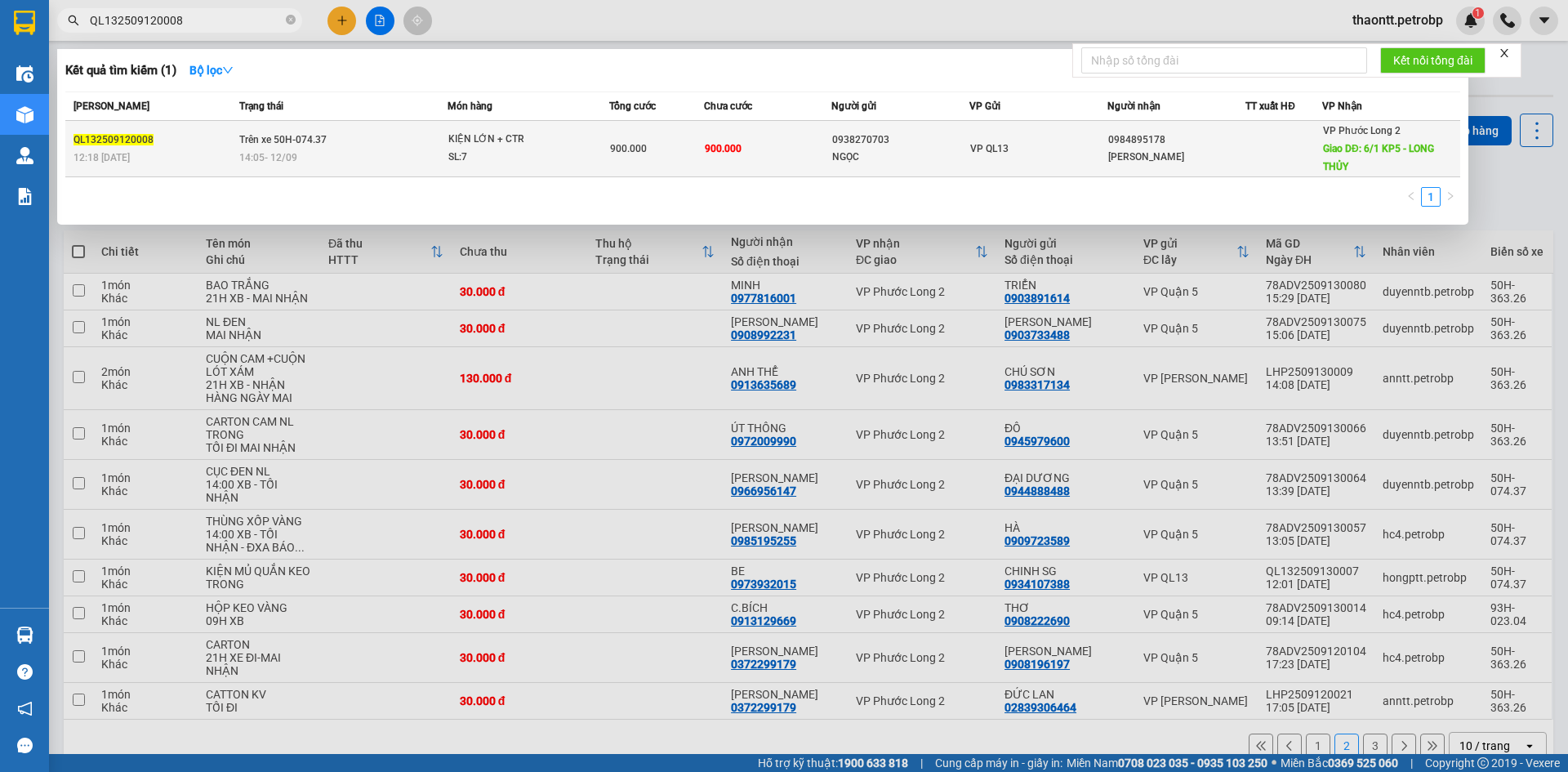
type input "QL132509120008"
click at [586, 130] on td "KIỆN LỚN + CTR SL: 7" at bounding box center [529, 149] width 162 height 57
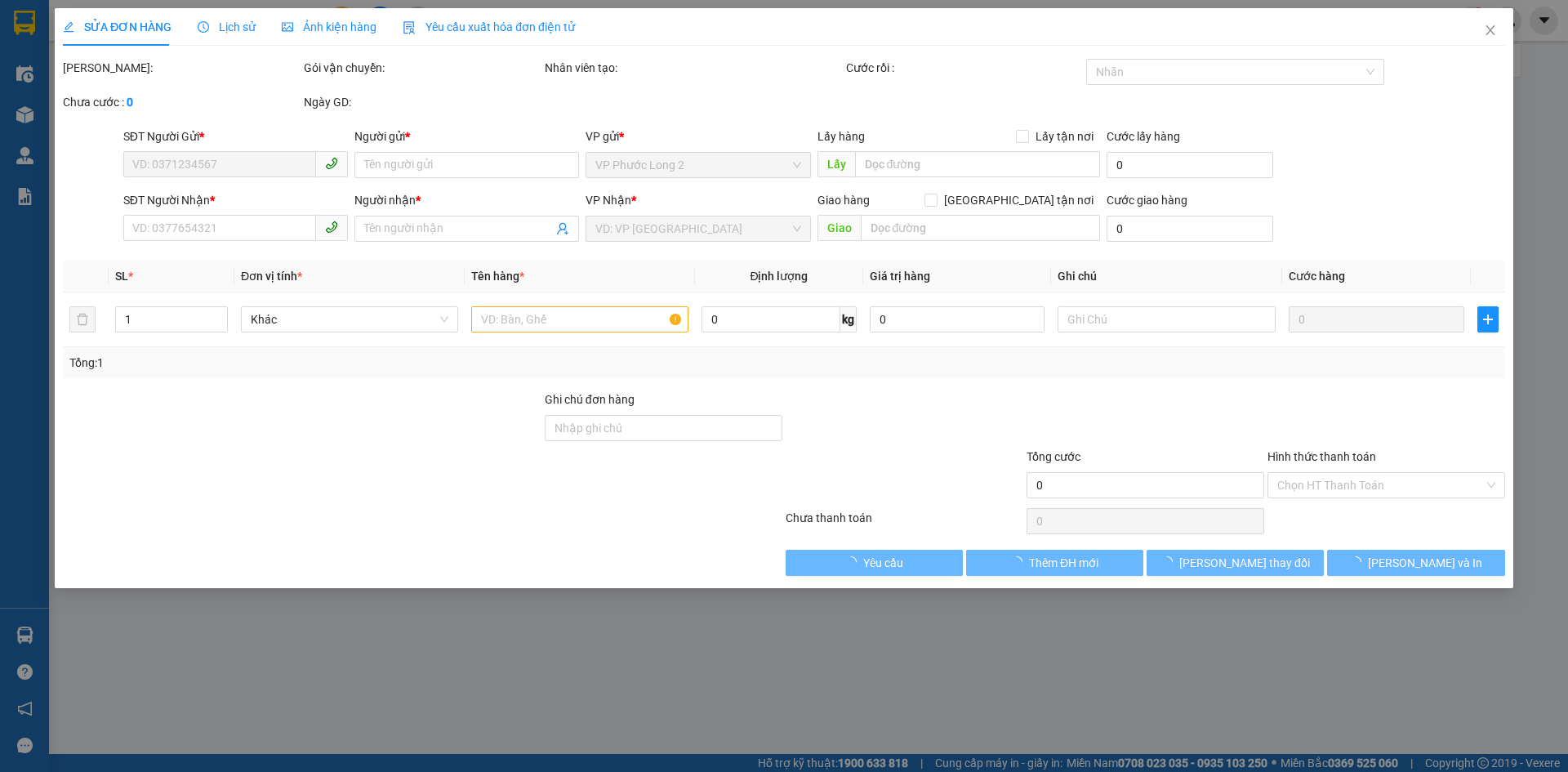
type input "0938270703"
type input "NGỌC"
type input "0984895178"
type input "KIM OANH"
type input "6/1 KP5 - LONG THỦY"
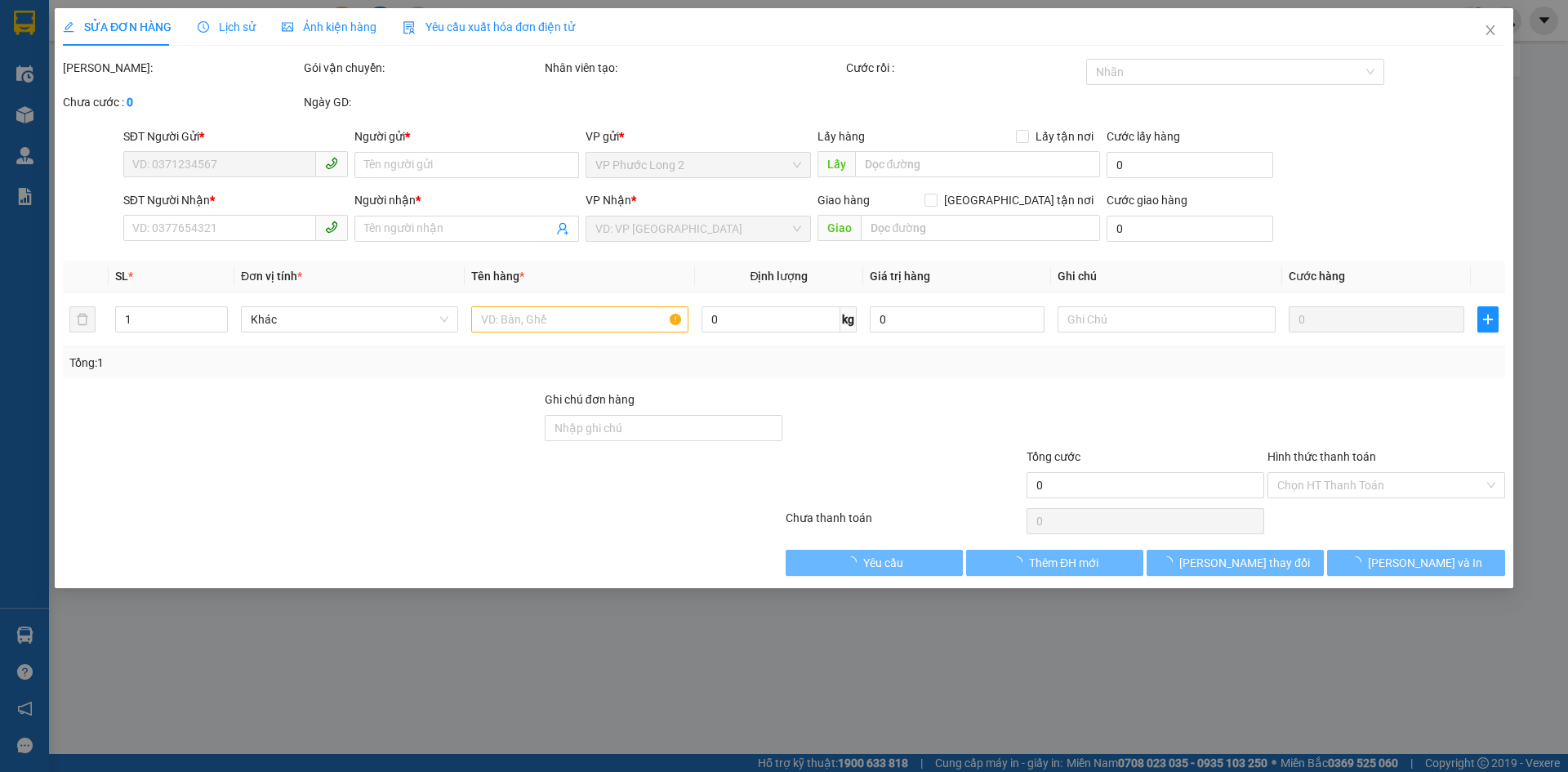
type input "100.000"
type input "900.000"
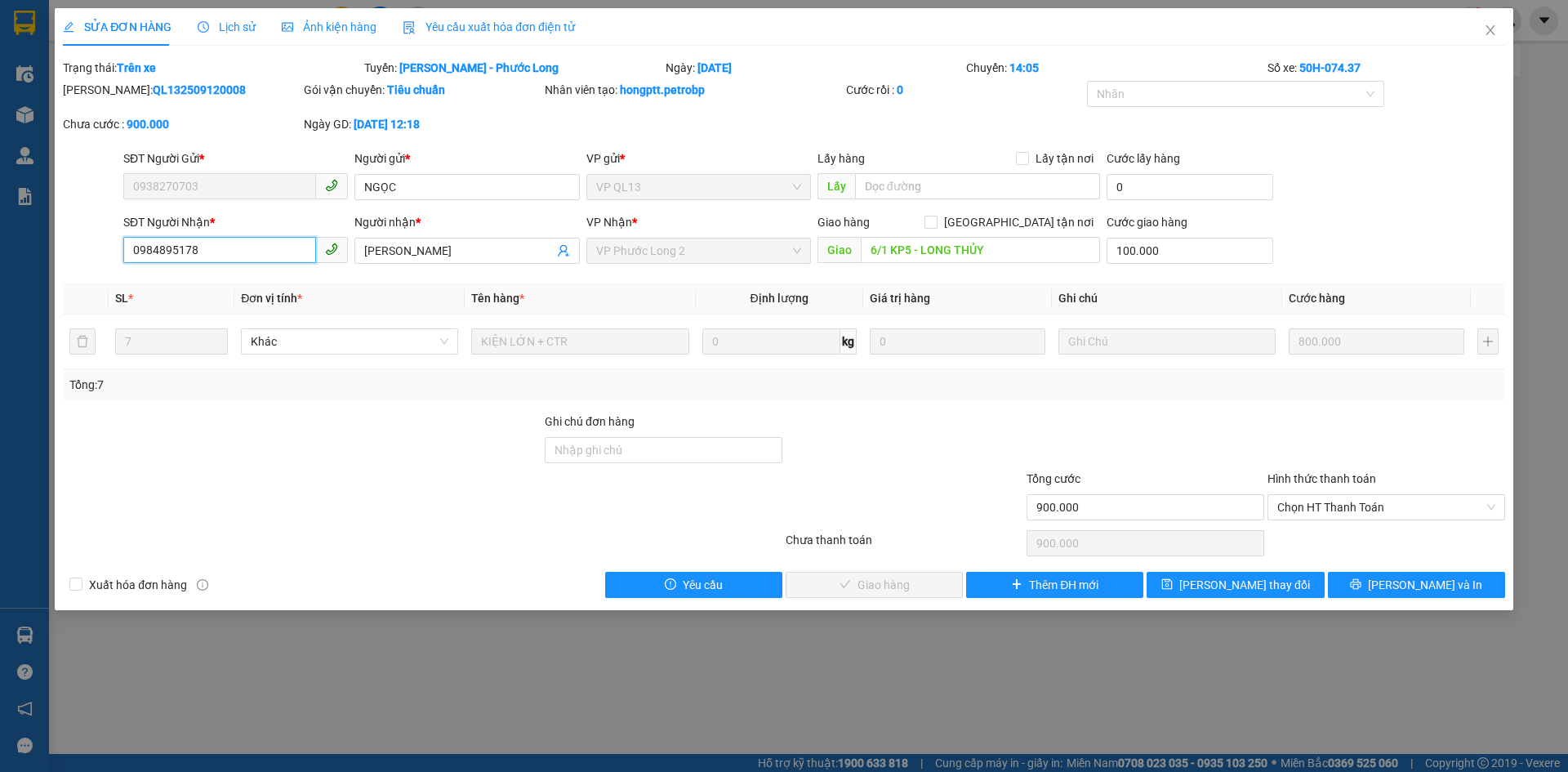
click at [275, 249] on input "0984895178" at bounding box center [219, 250] width 193 height 26
click at [1487, 31] on icon "close" at bounding box center [1490, 30] width 13 height 13
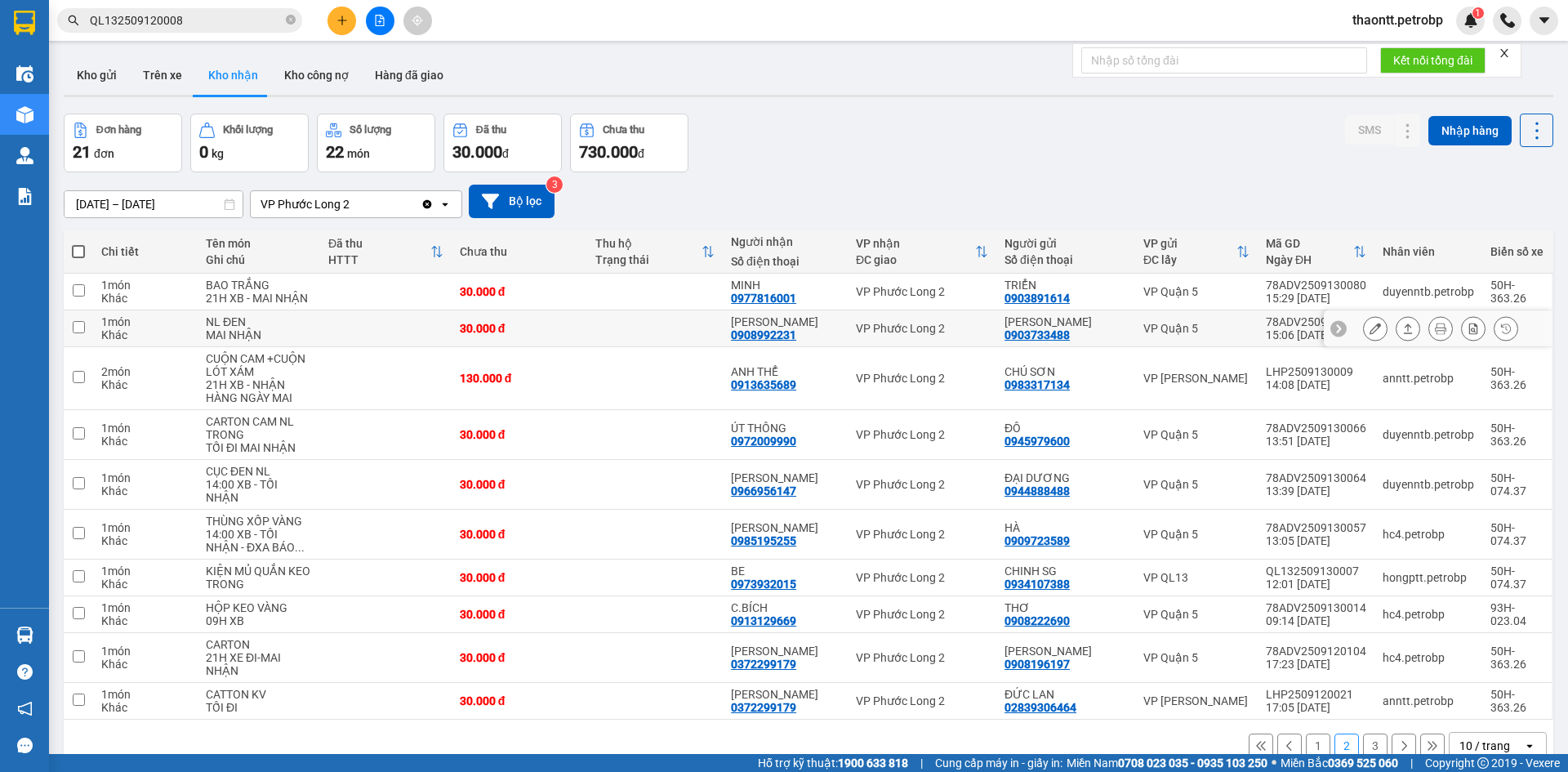
scroll to position [75, 0]
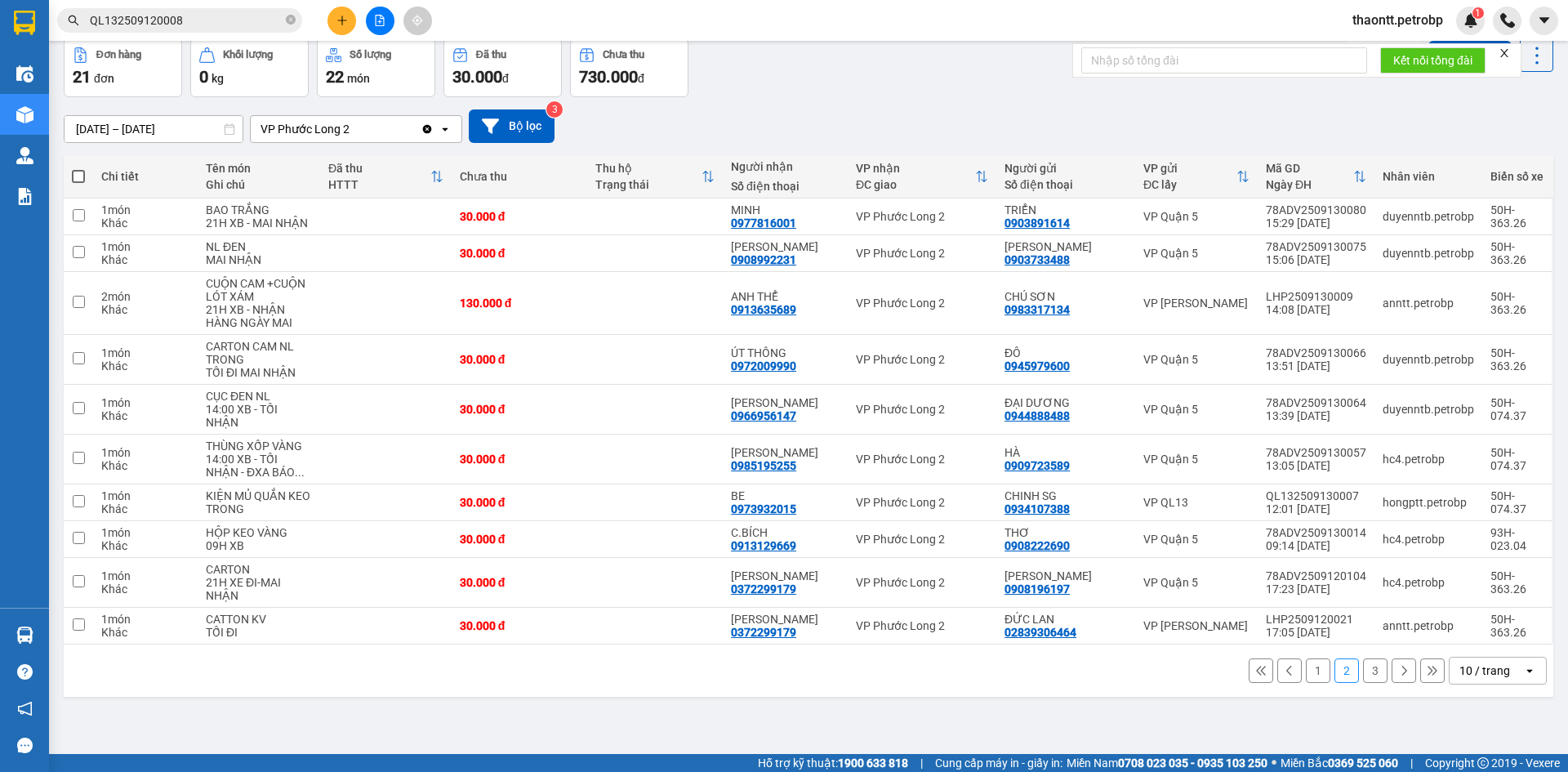
click at [834, 128] on div "11/09/2025 – 14/09/2025 Press the down arrow key to interact with the calendar …" at bounding box center [808, 126] width 1489 height 33
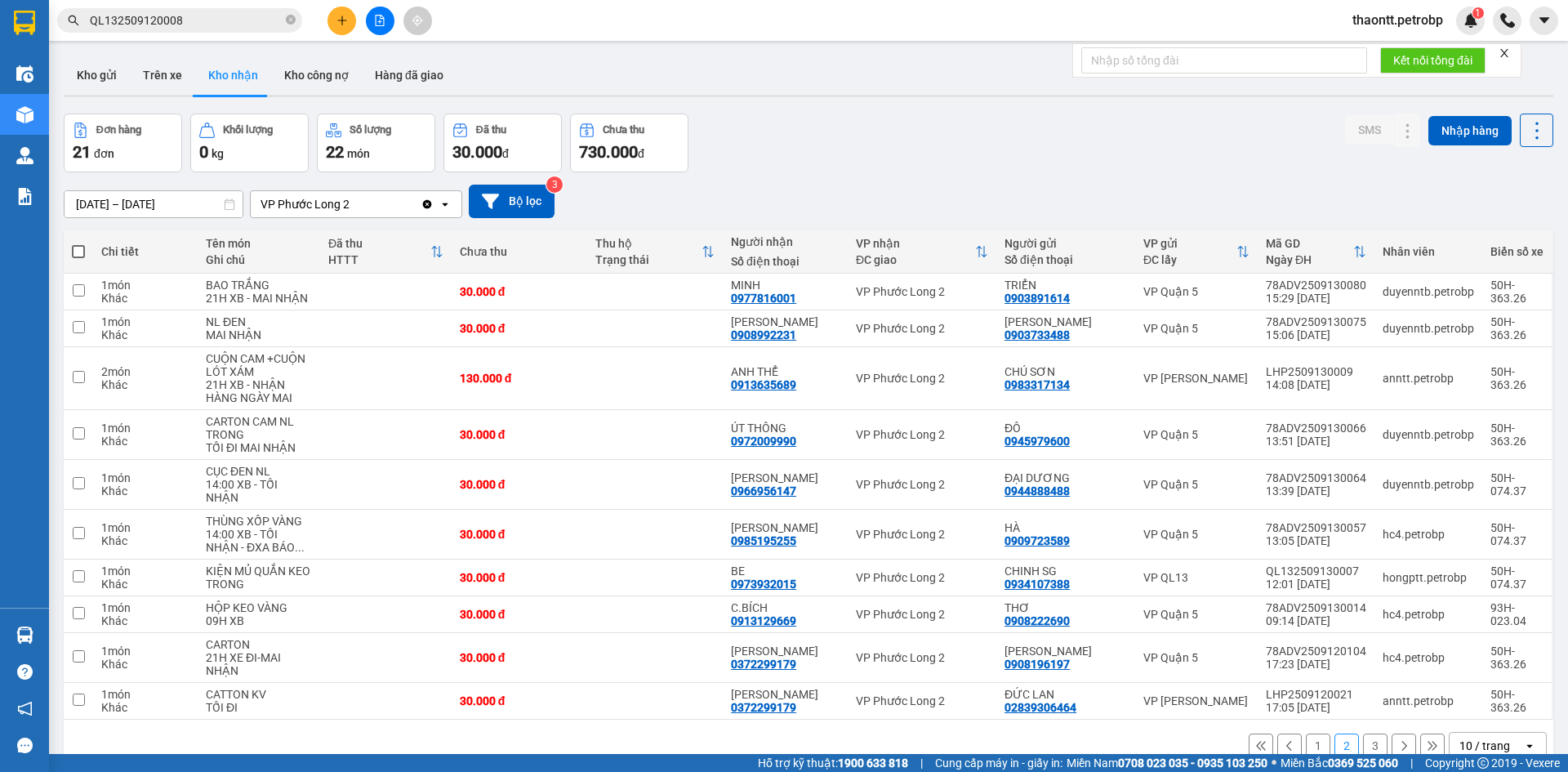
click at [821, 193] on div "11/09/2025 – 14/09/2025 Press the down arrow key to interact with the calendar …" at bounding box center [808, 201] width 1489 height 33
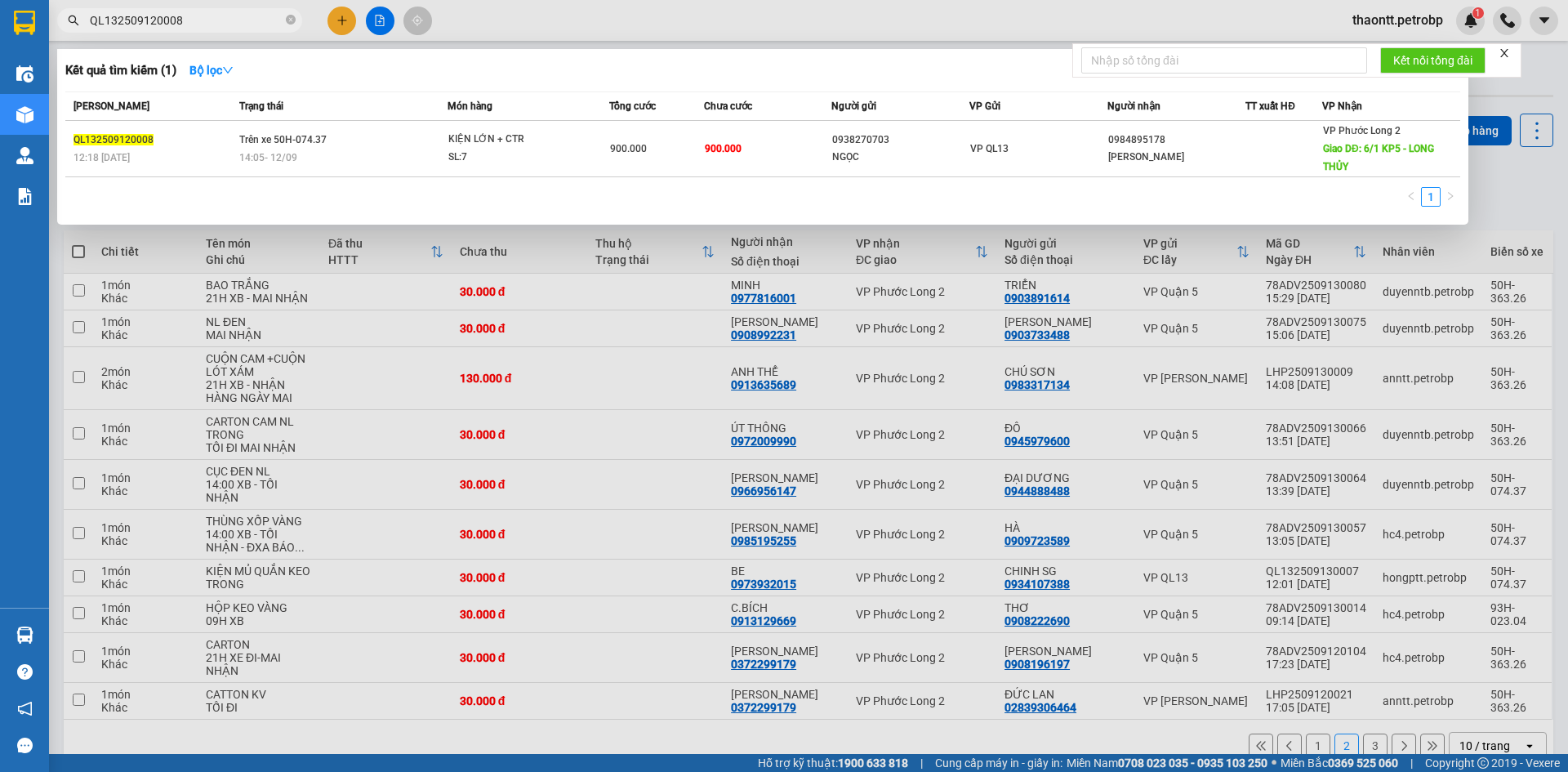
click at [211, 30] on span "QL132509120008" at bounding box center [180, 20] width 245 height 24
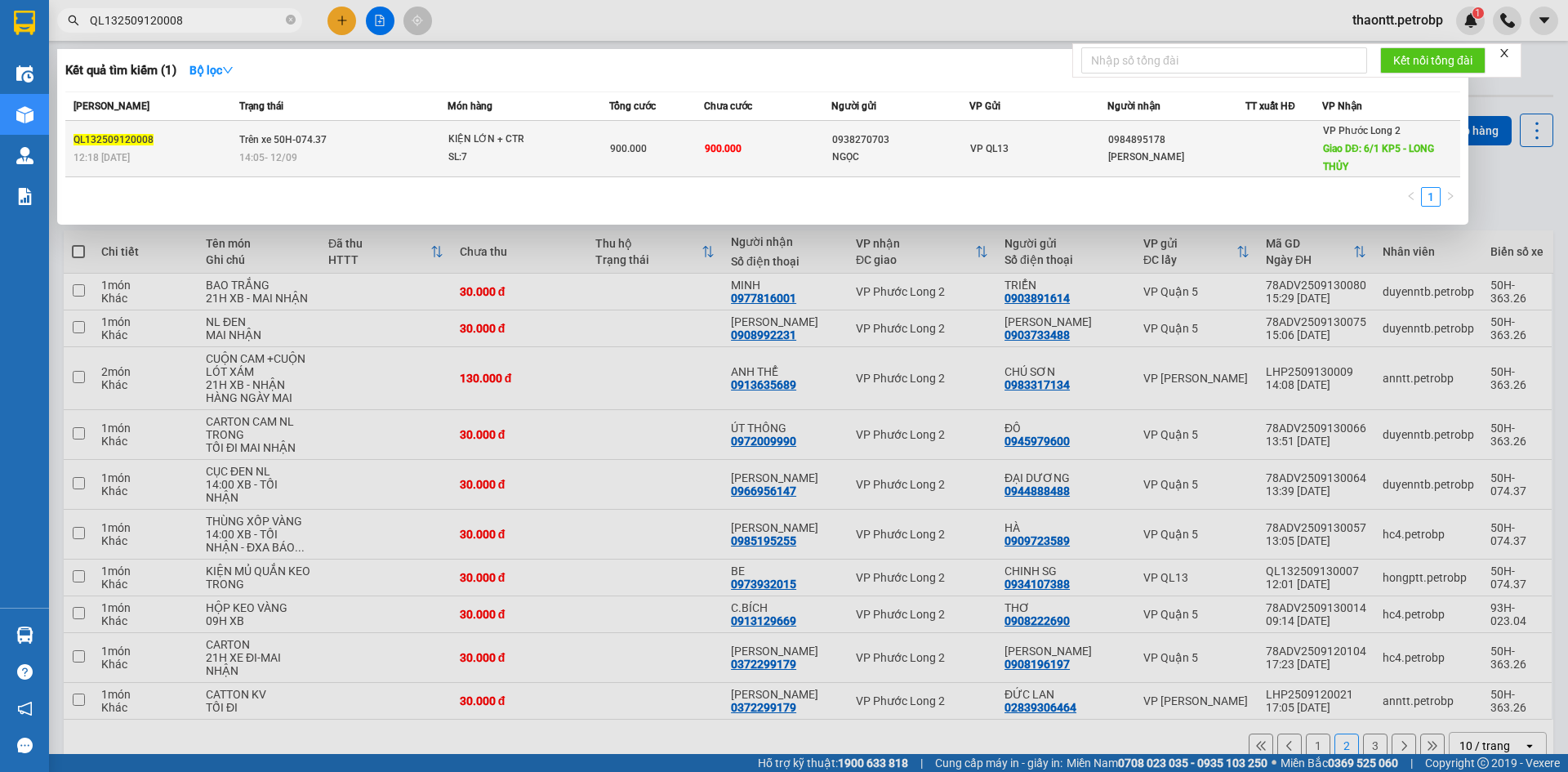
click at [353, 151] on div "14:05 - 12/09" at bounding box center [343, 158] width 207 height 18
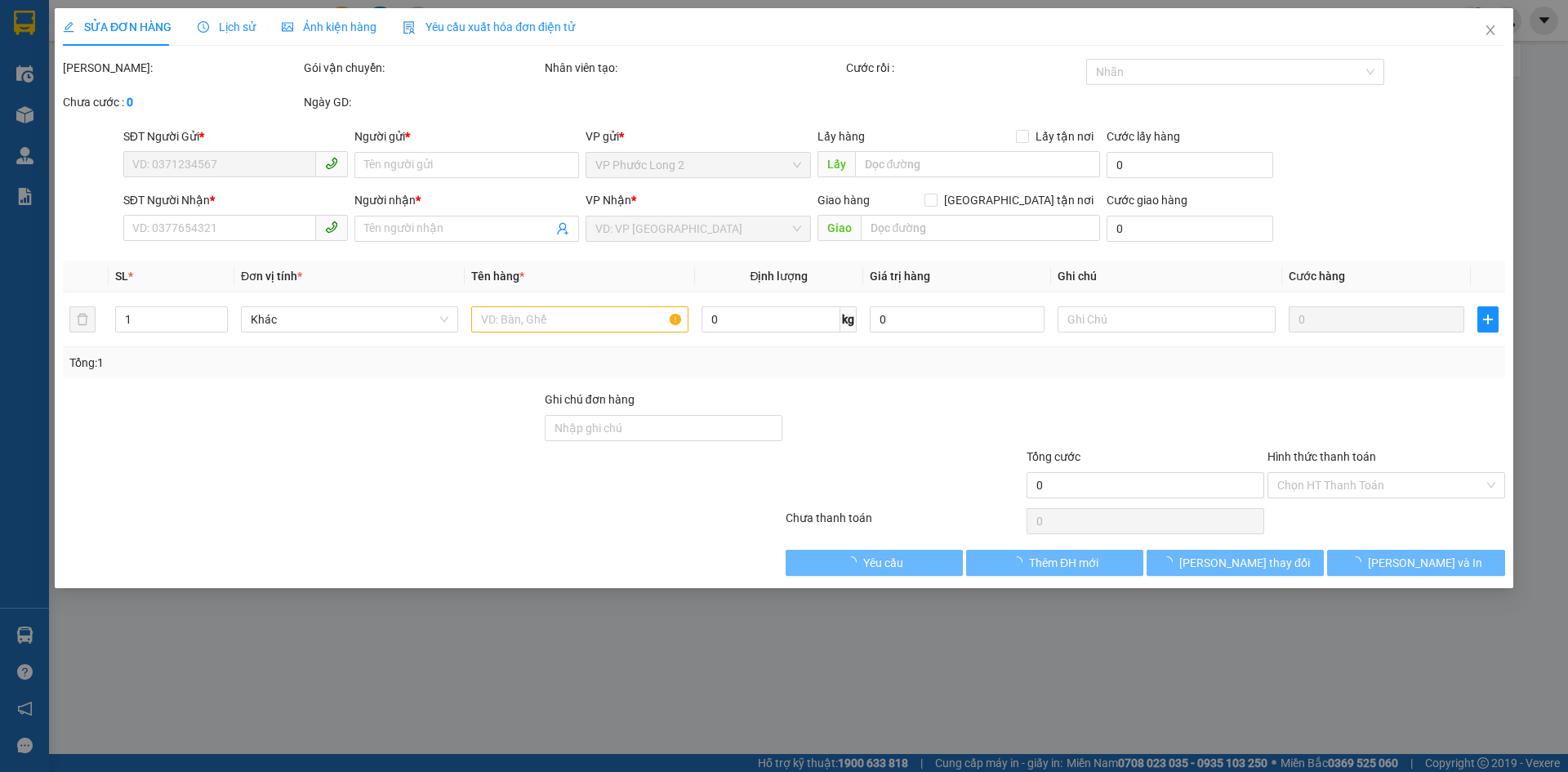
type input "0938270703"
type input "NGỌC"
type input "0984895178"
type input "KIM OANH"
type input "6/1 KP5 - LONG THỦY"
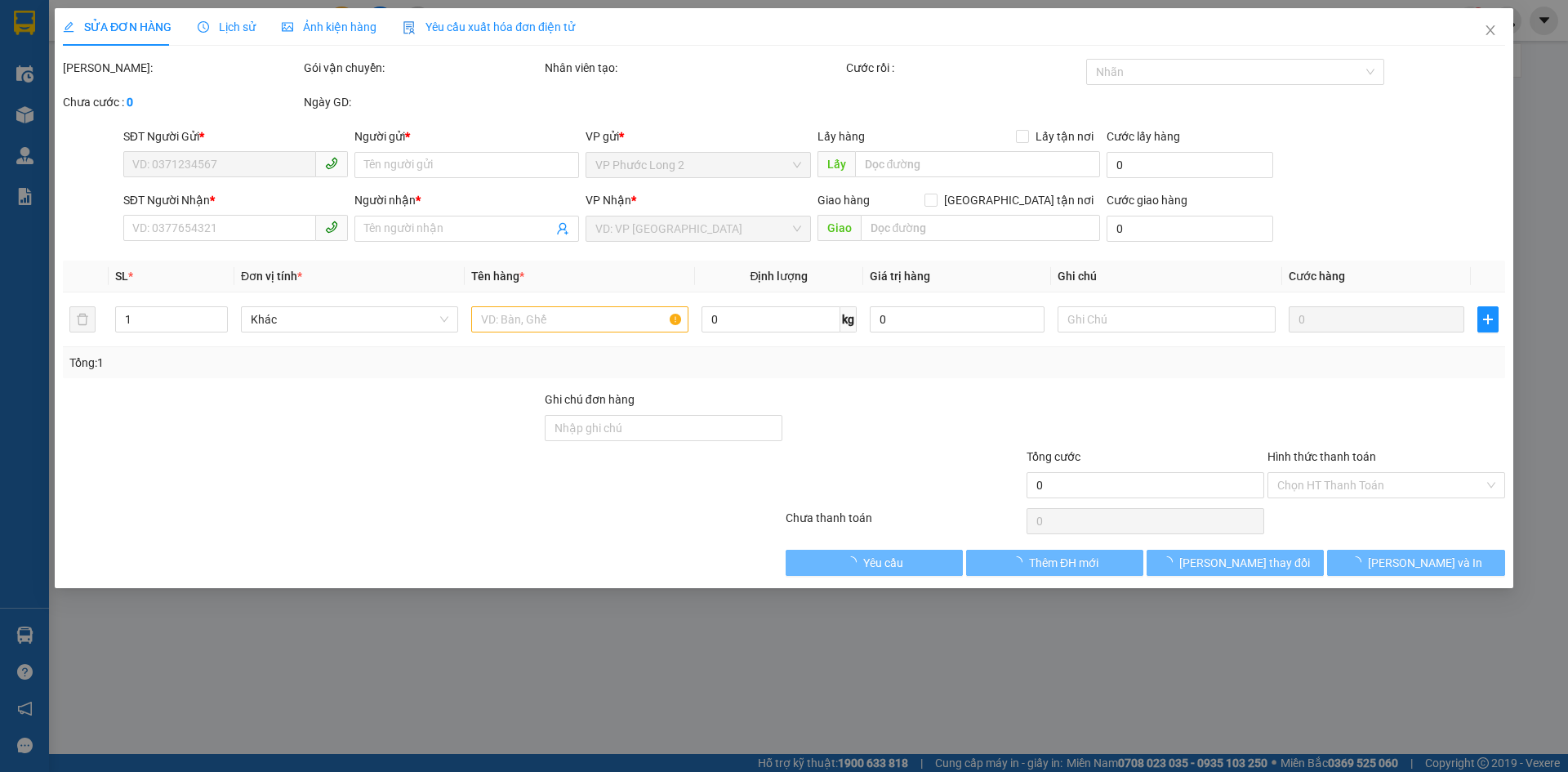
type input "100.000"
type input "900.000"
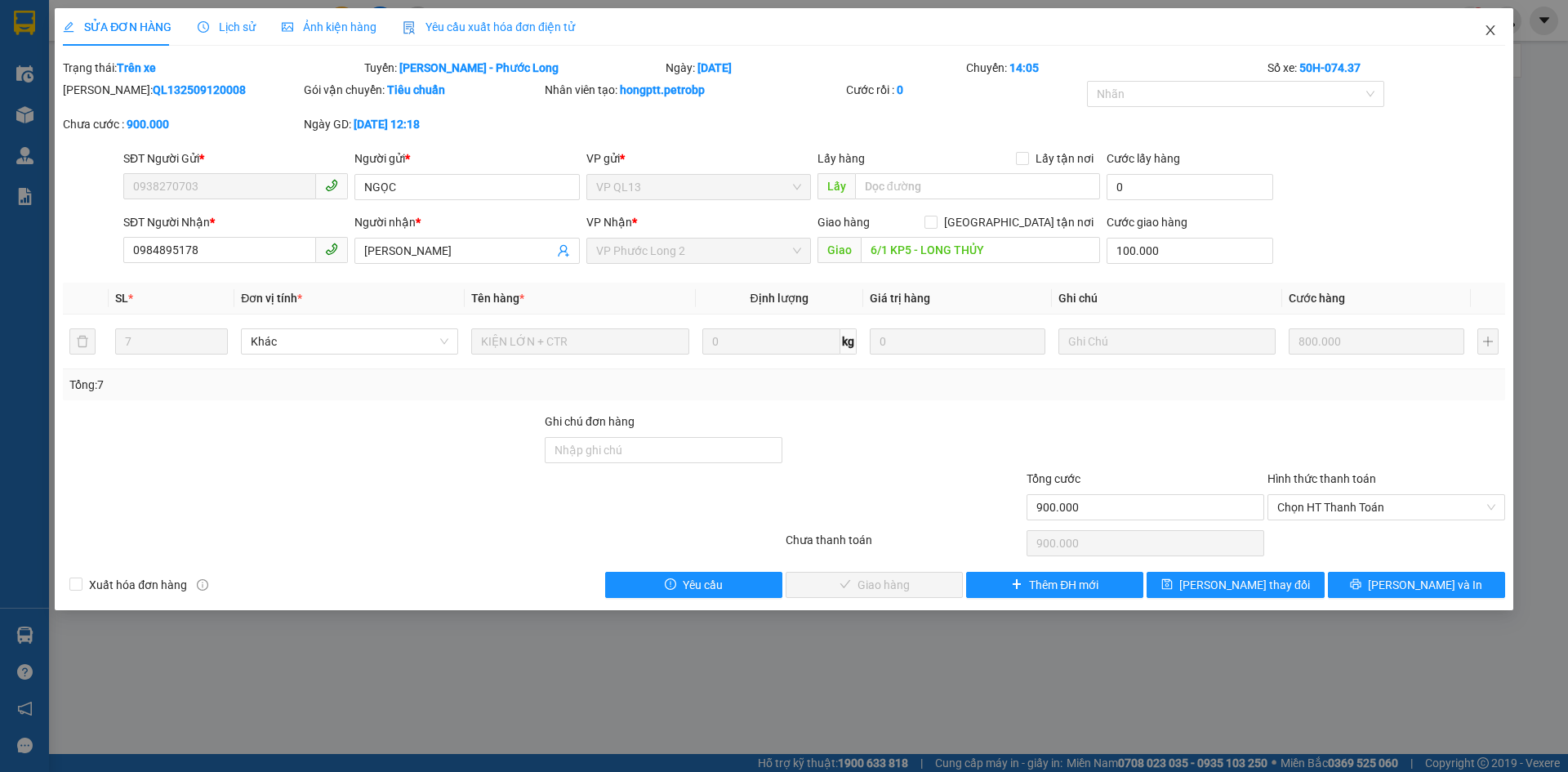
click at [1488, 30] on icon "close" at bounding box center [1490, 30] width 13 height 13
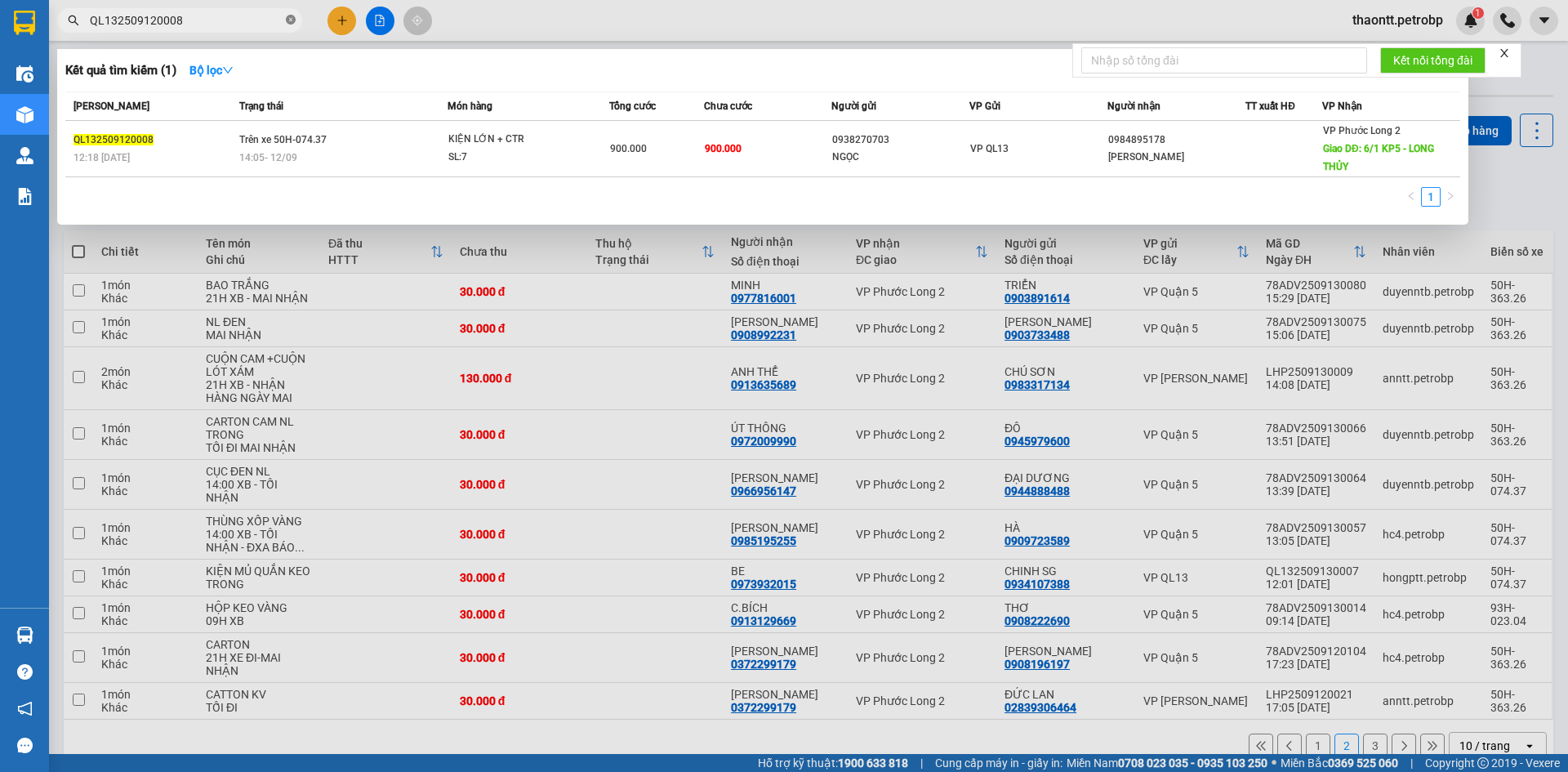
click at [285, 19] on icon "close-circle" at bounding box center [290, 19] width 10 height 10
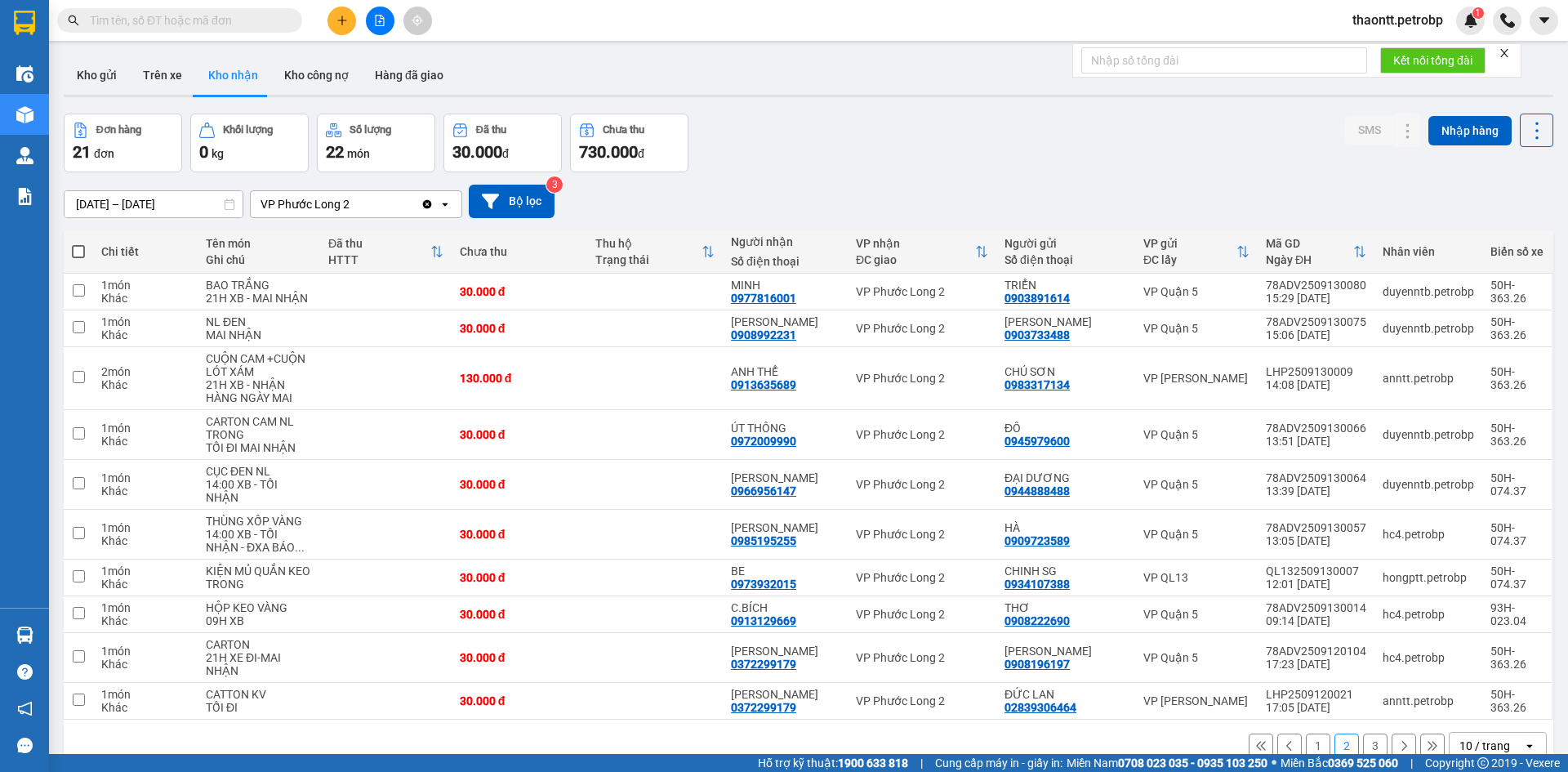
click at [265, 17] on input "text" at bounding box center [186, 21] width 193 height 18
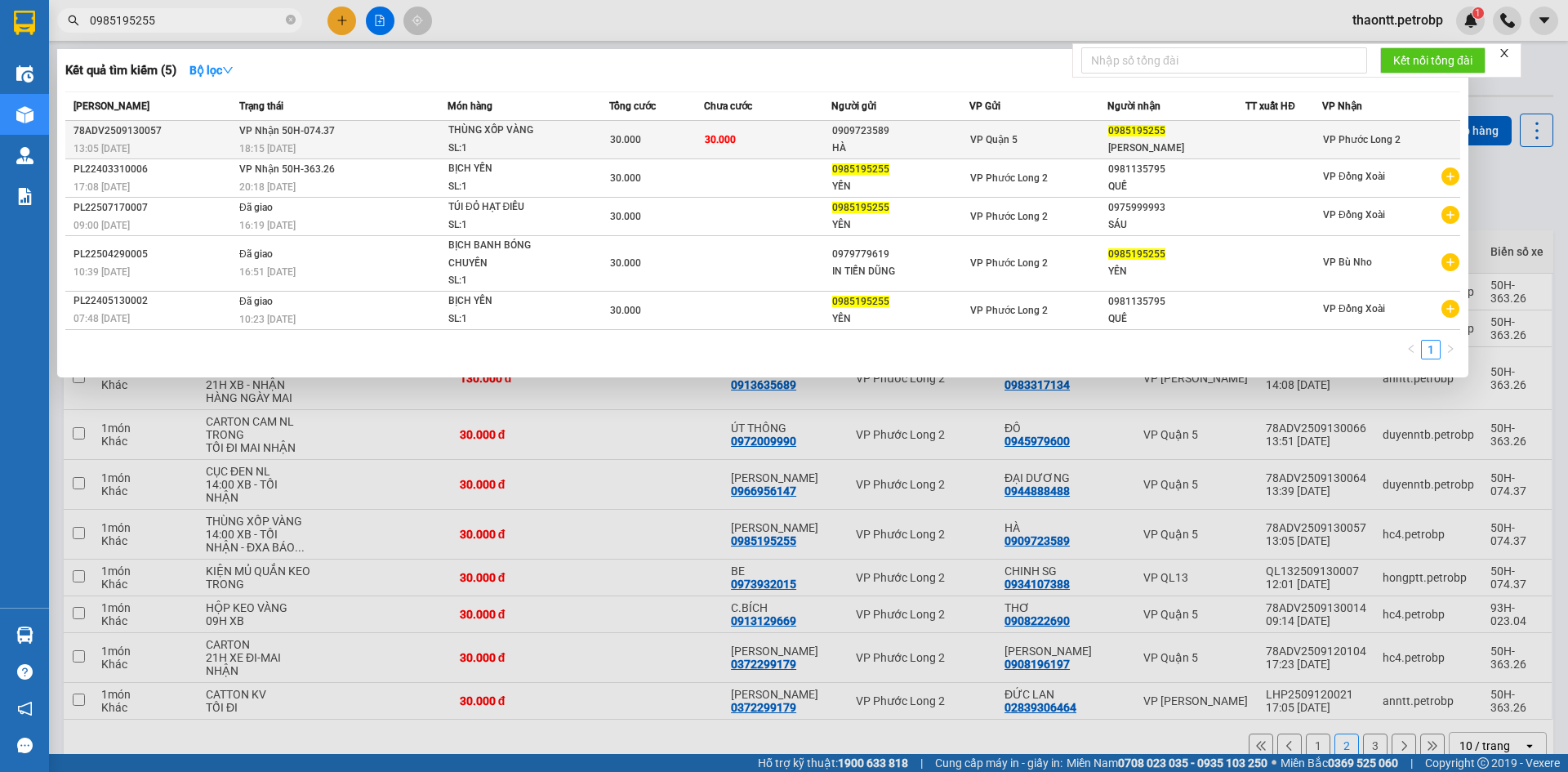
type input "0985195255"
click at [755, 142] on td "30.000" at bounding box center [767, 140] width 127 height 39
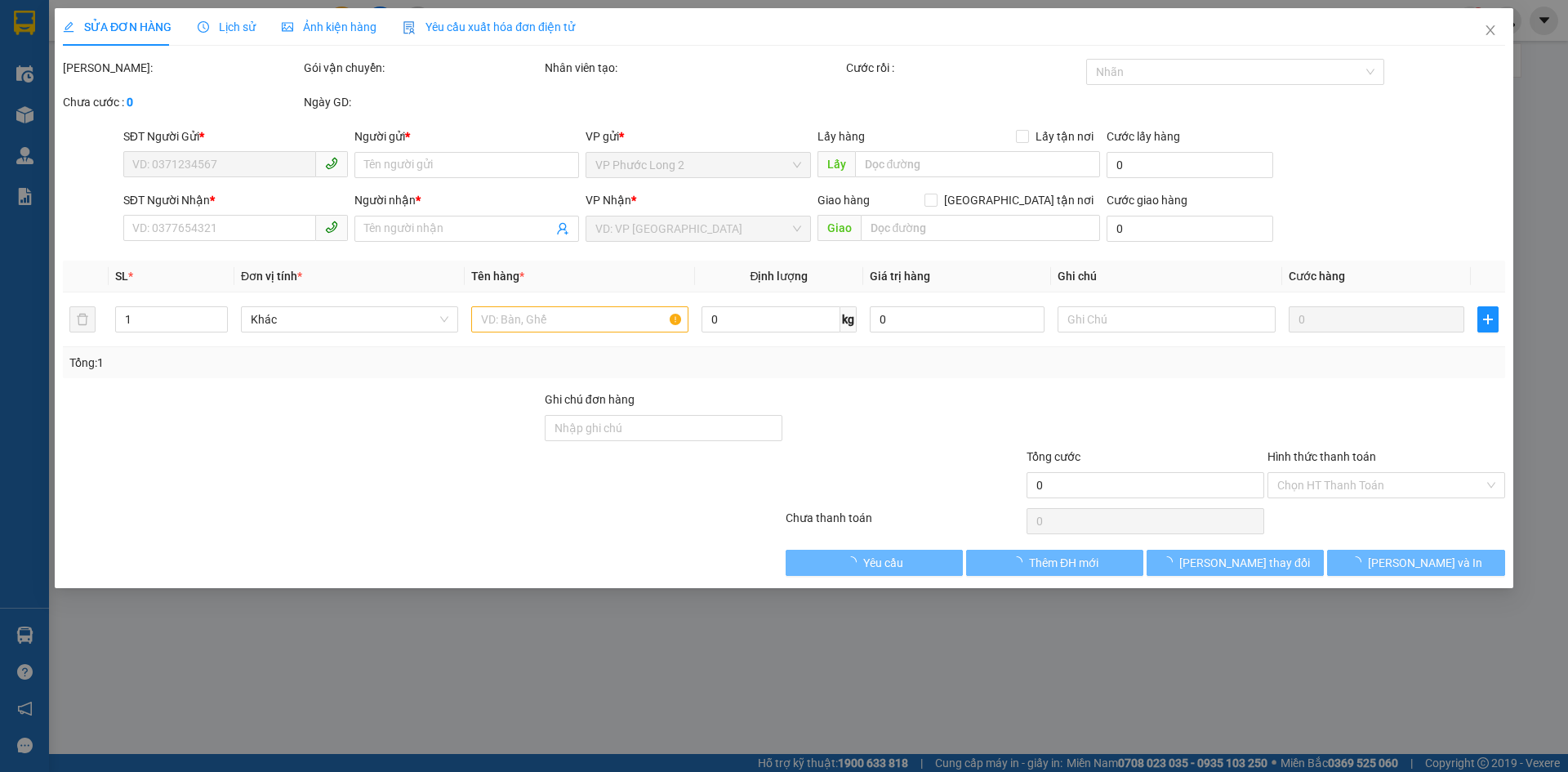
click at [755, 142] on div "VP gửi *" at bounding box center [698, 136] width 224 height 18
type input "0909723589"
type input "HÀ"
type input "0985195255"
type input "ĐẶNG YẾN"
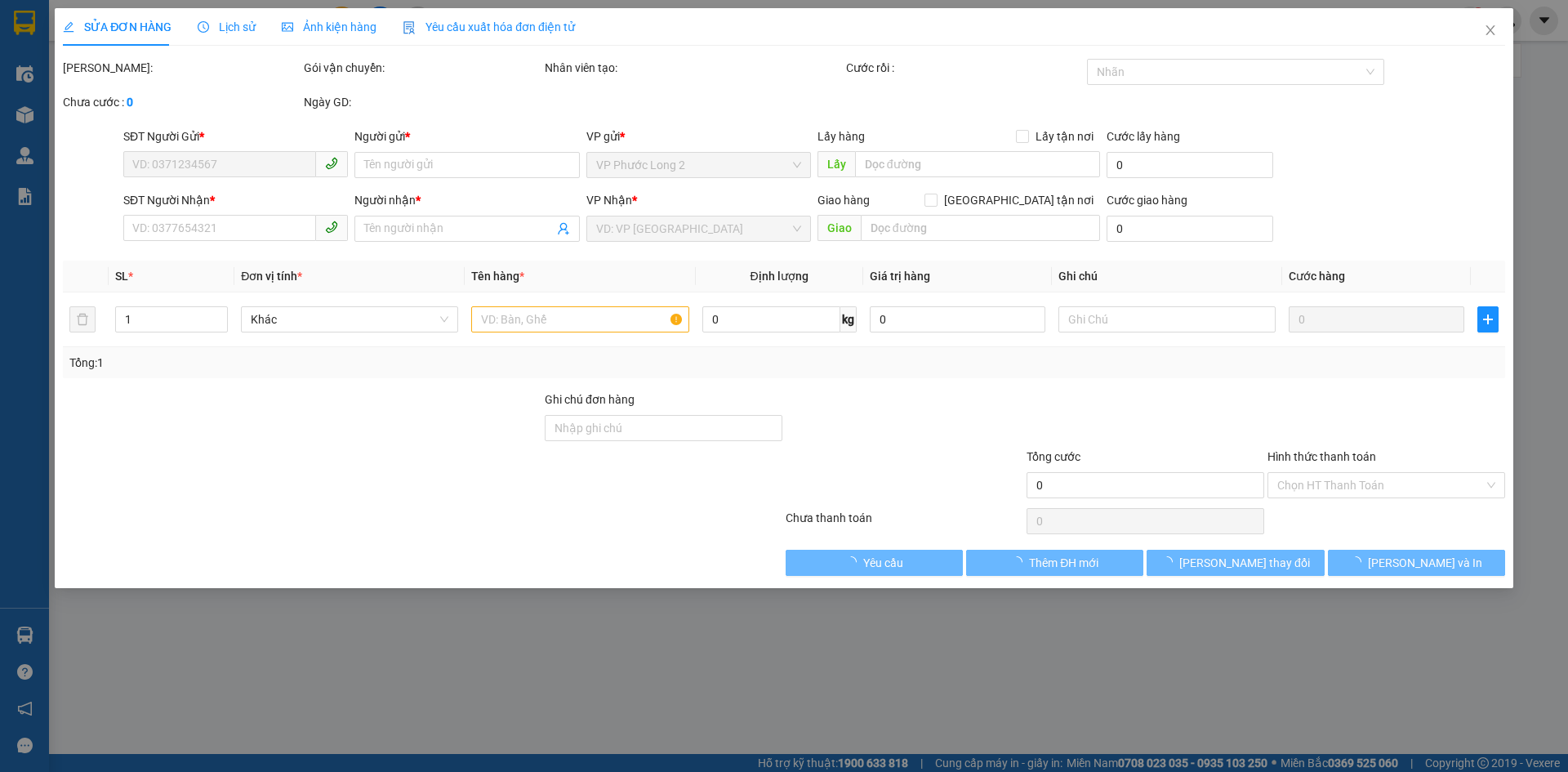
type input "30.000"
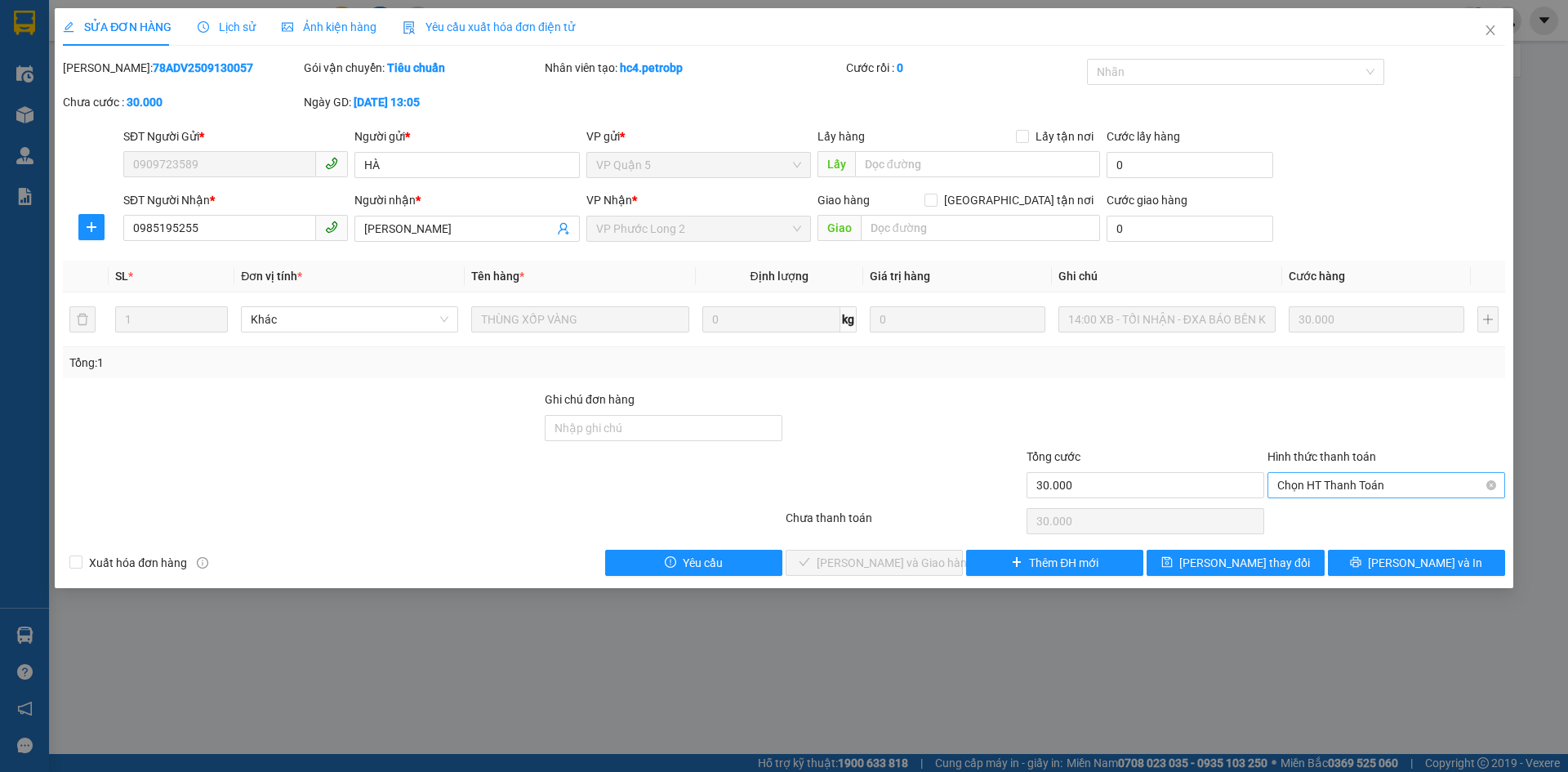
click at [1357, 477] on span "Chọn HT Thanh Toán" at bounding box center [1386, 485] width 218 height 24
drag, startPoint x: 1341, startPoint y: 525, endPoint x: 1310, endPoint y: 523, distance: 31.1
click at [1340, 523] on div "Tại văn phòng" at bounding box center [1386, 518] width 218 height 18
type input "0"
click at [853, 580] on div "SỬA ĐƠN HÀNG Lịch sử Ảnh kiện hàng Yêu cầu xuất hóa đơn điện tử Total Paid Fee …" at bounding box center [784, 298] width 1459 height 580
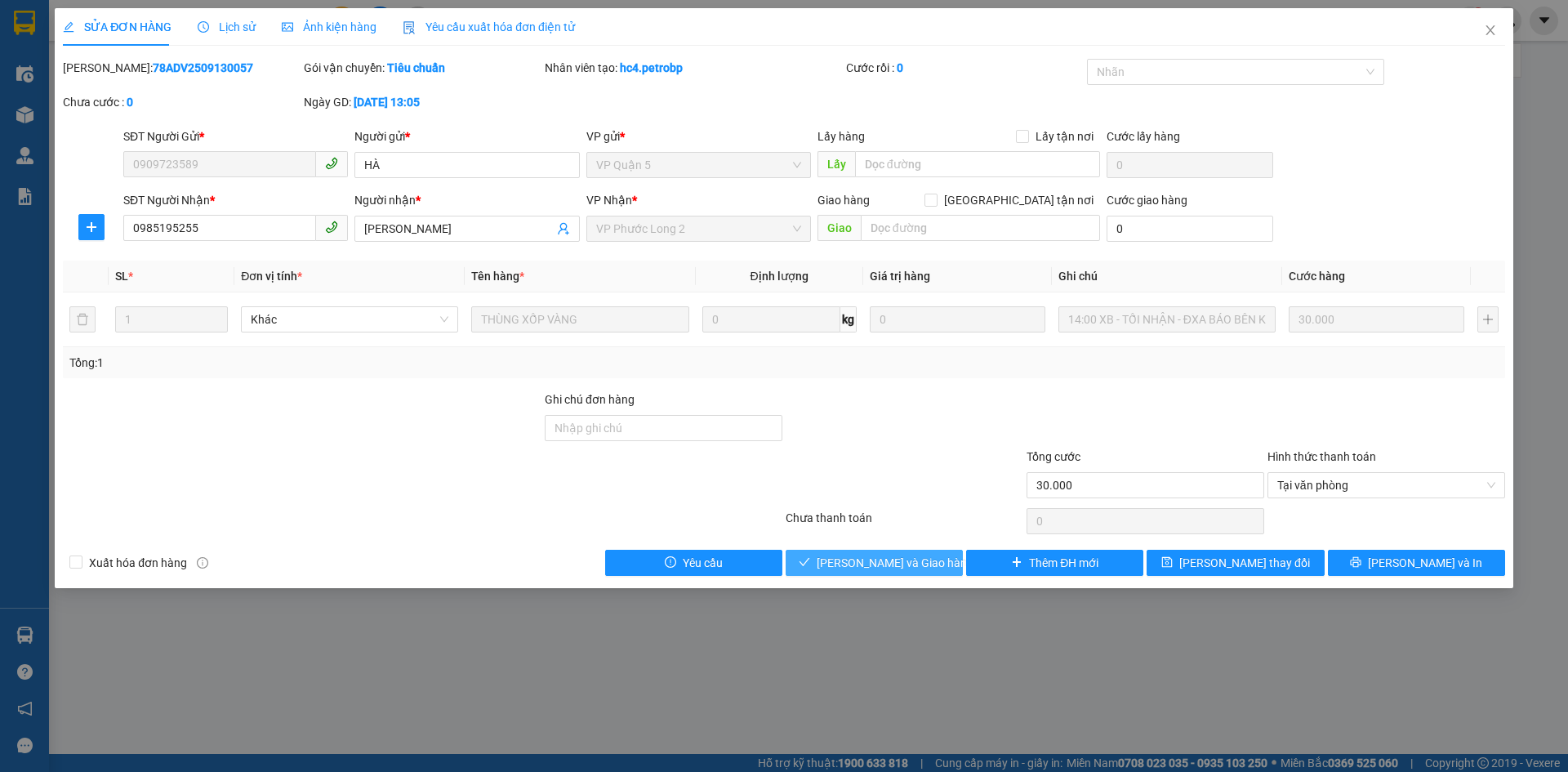
click at [857, 575] on button "Lưu và Giao hàng" at bounding box center [873, 562] width 177 height 26
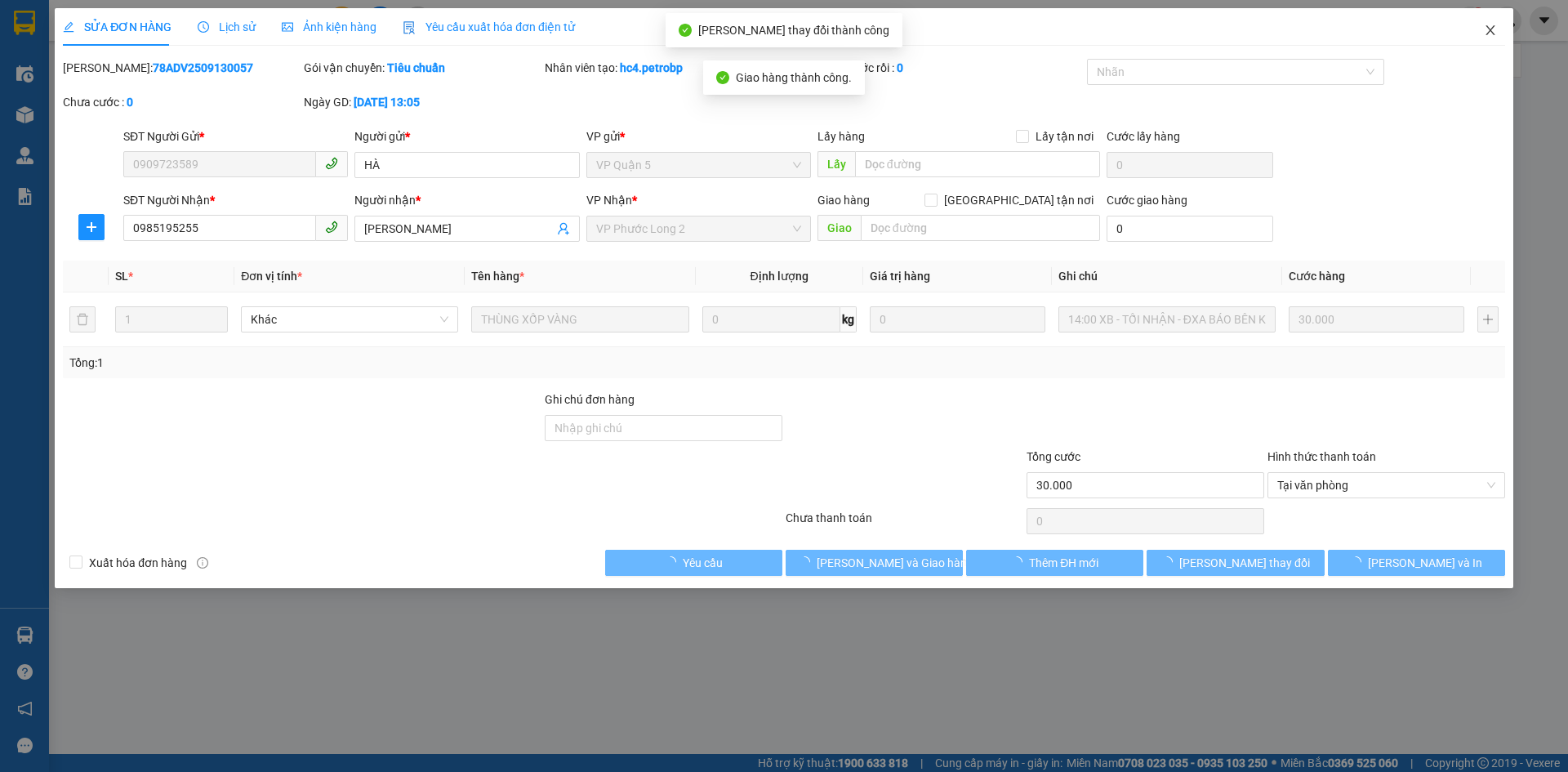
click at [1486, 34] on icon "close" at bounding box center [1490, 30] width 13 height 13
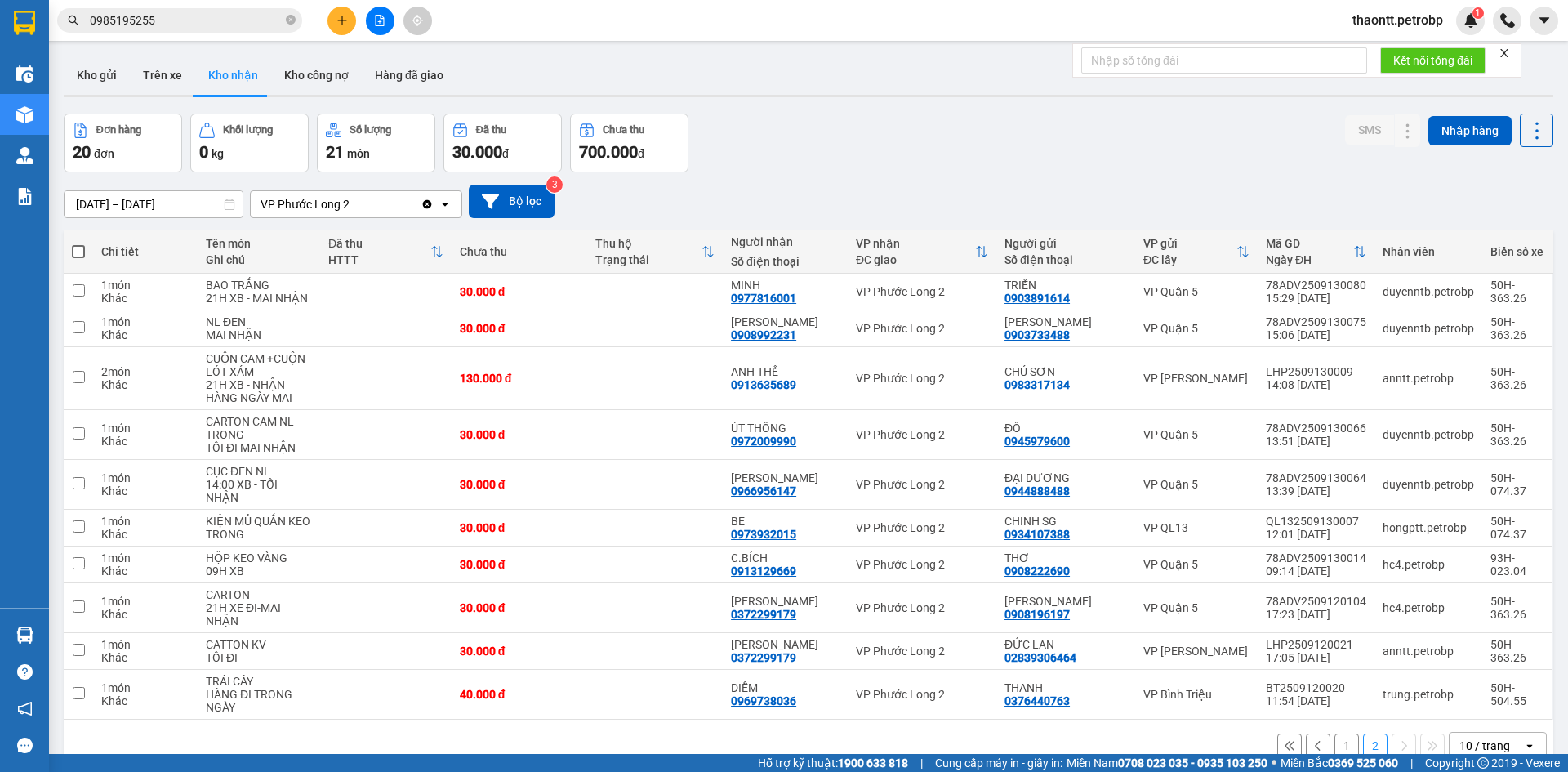
click at [319, 22] on div at bounding box center [380, 21] width 122 height 29
click at [346, 27] on button at bounding box center [342, 21] width 29 height 29
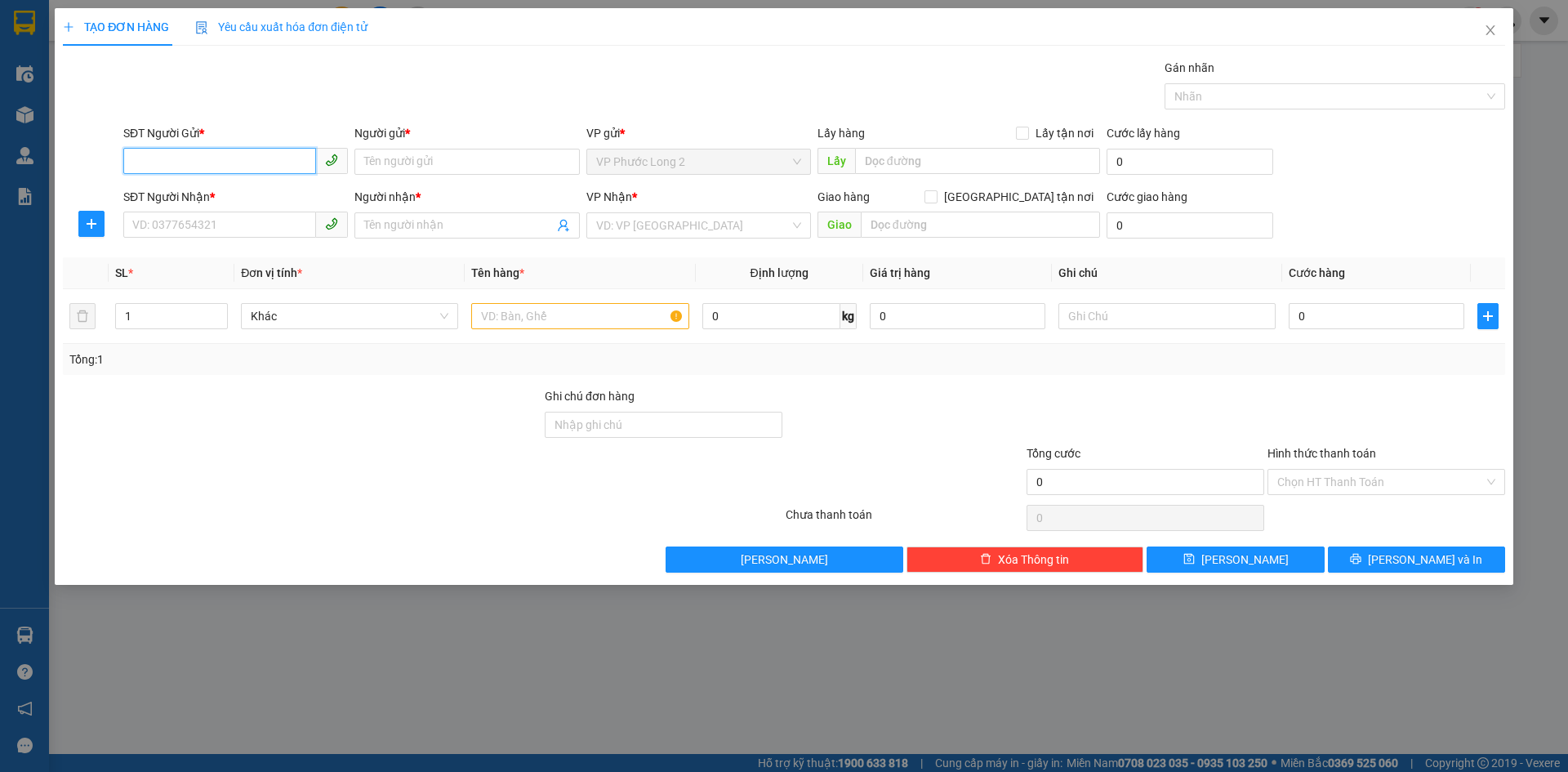
click at [223, 162] on input "SĐT Người Gửi *" at bounding box center [219, 161] width 193 height 26
click at [223, 162] on input "SĐT Người Gửi *" at bounding box center [219, 161] width 193 height 26
type input "0339712859"
click at [455, 168] on input "Người gửi *" at bounding box center [467, 162] width 224 height 26
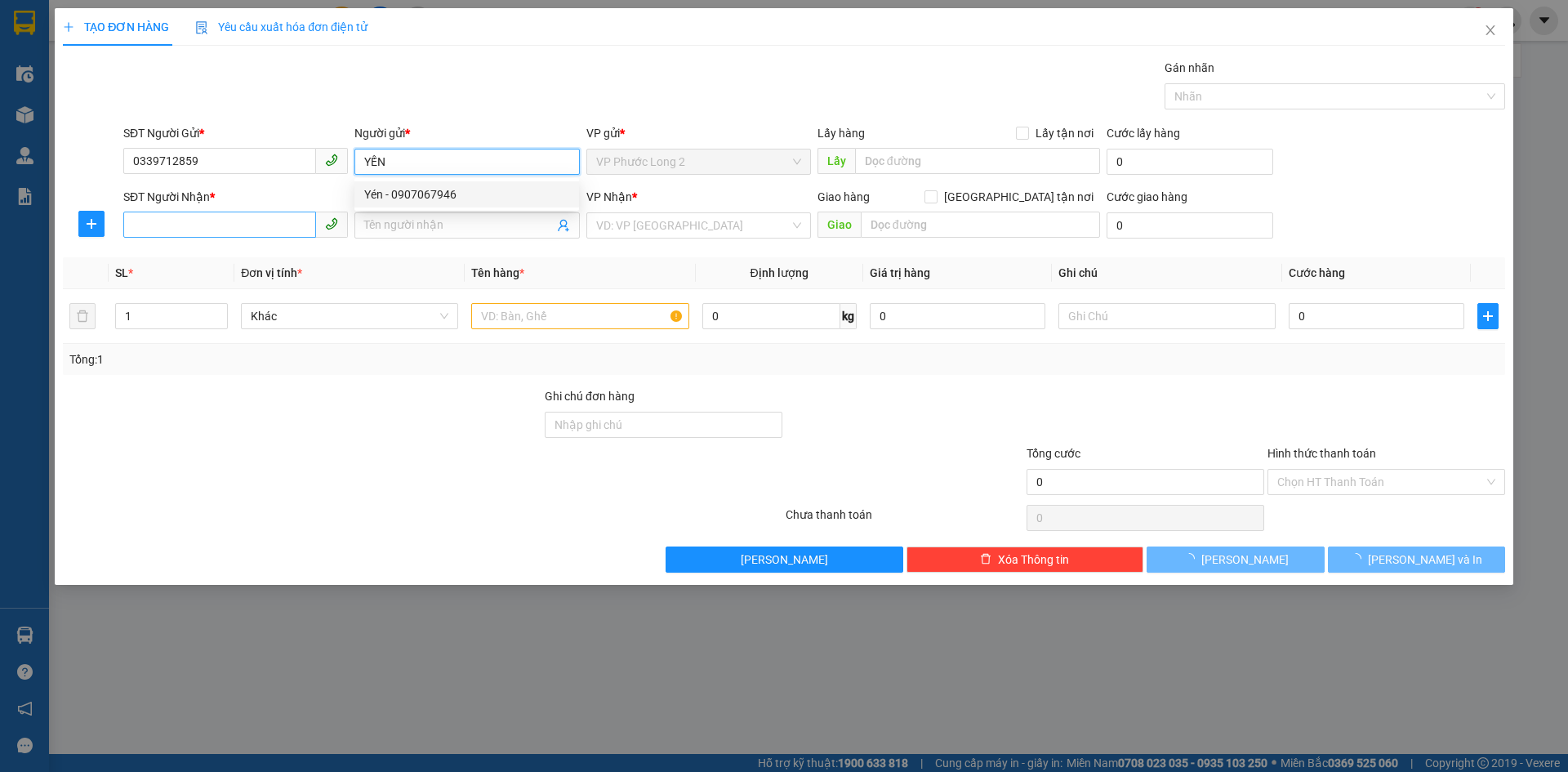
type input "YẾN"
click at [224, 220] on input "SĐT Người Nhận *" at bounding box center [219, 224] width 193 height 26
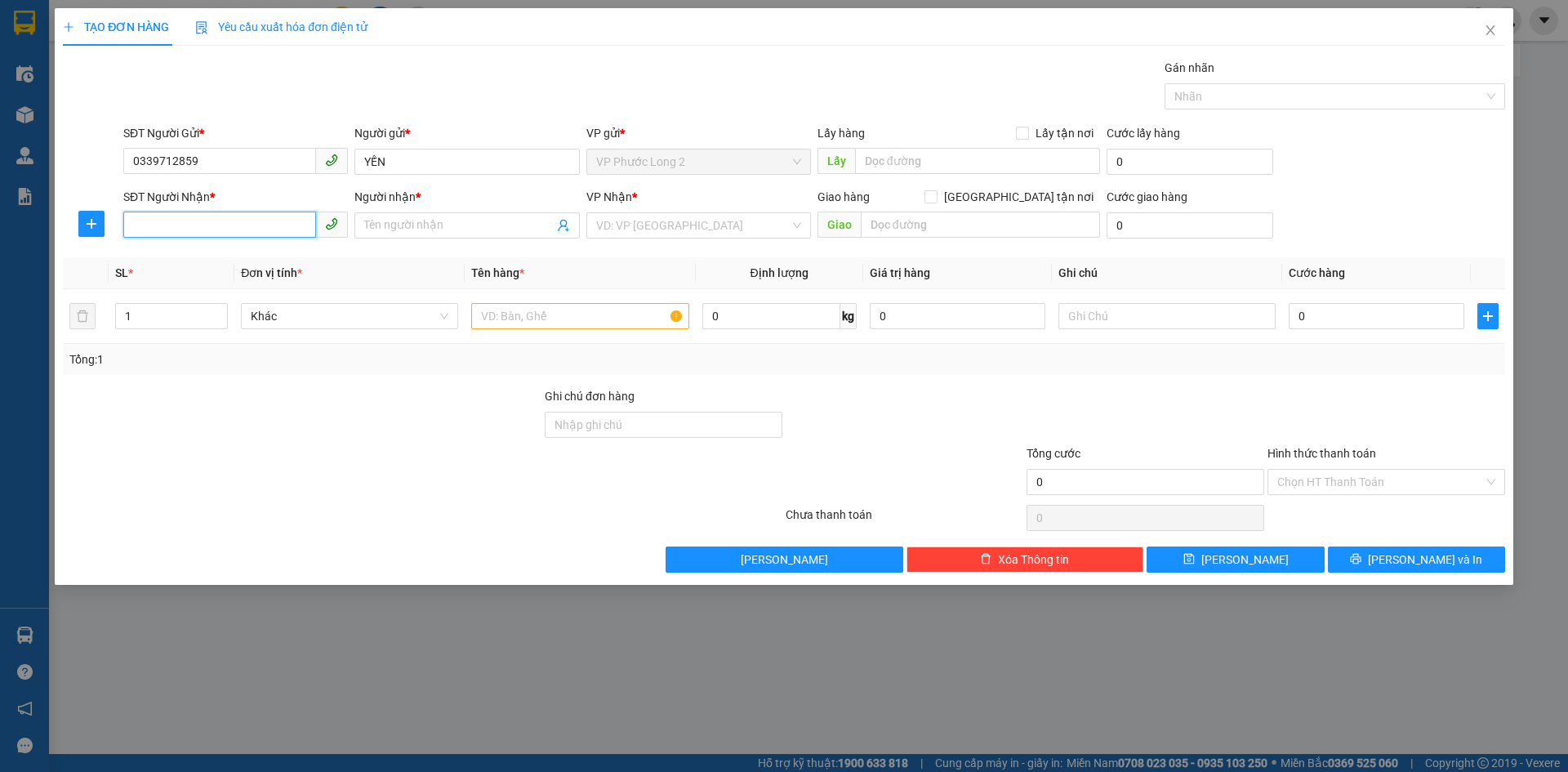
click at [215, 218] on input "SĐT Người Nhận *" at bounding box center [219, 224] width 193 height 26
click at [157, 224] on input "037736034" at bounding box center [219, 224] width 193 height 26
click at [177, 222] on input "037736034" at bounding box center [219, 224] width 193 height 26
click at [223, 215] on input "0377367034" at bounding box center [219, 224] width 193 height 26
drag, startPoint x: 223, startPoint y: 215, endPoint x: 102, endPoint y: 224, distance: 121.3
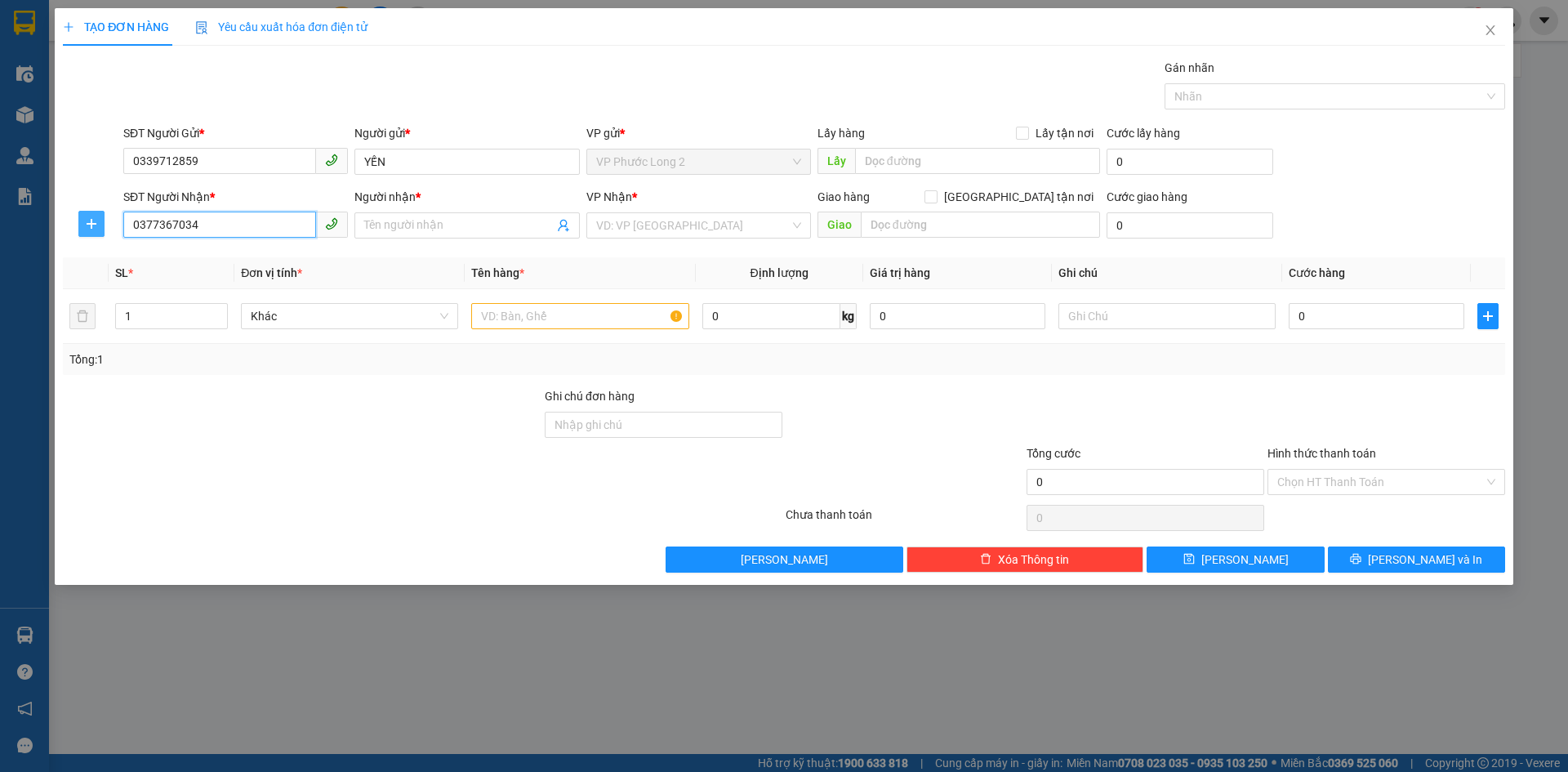
click at [102, 224] on div "SĐT Người Nhận * 0377367034 0377367034 Người nhận * Tên người nhận VP Nhận * VD…" at bounding box center [784, 216] width 1445 height 57
type input "0377367034"
click at [539, 231] on input "Người nhận *" at bounding box center [459, 225] width 188 height 18
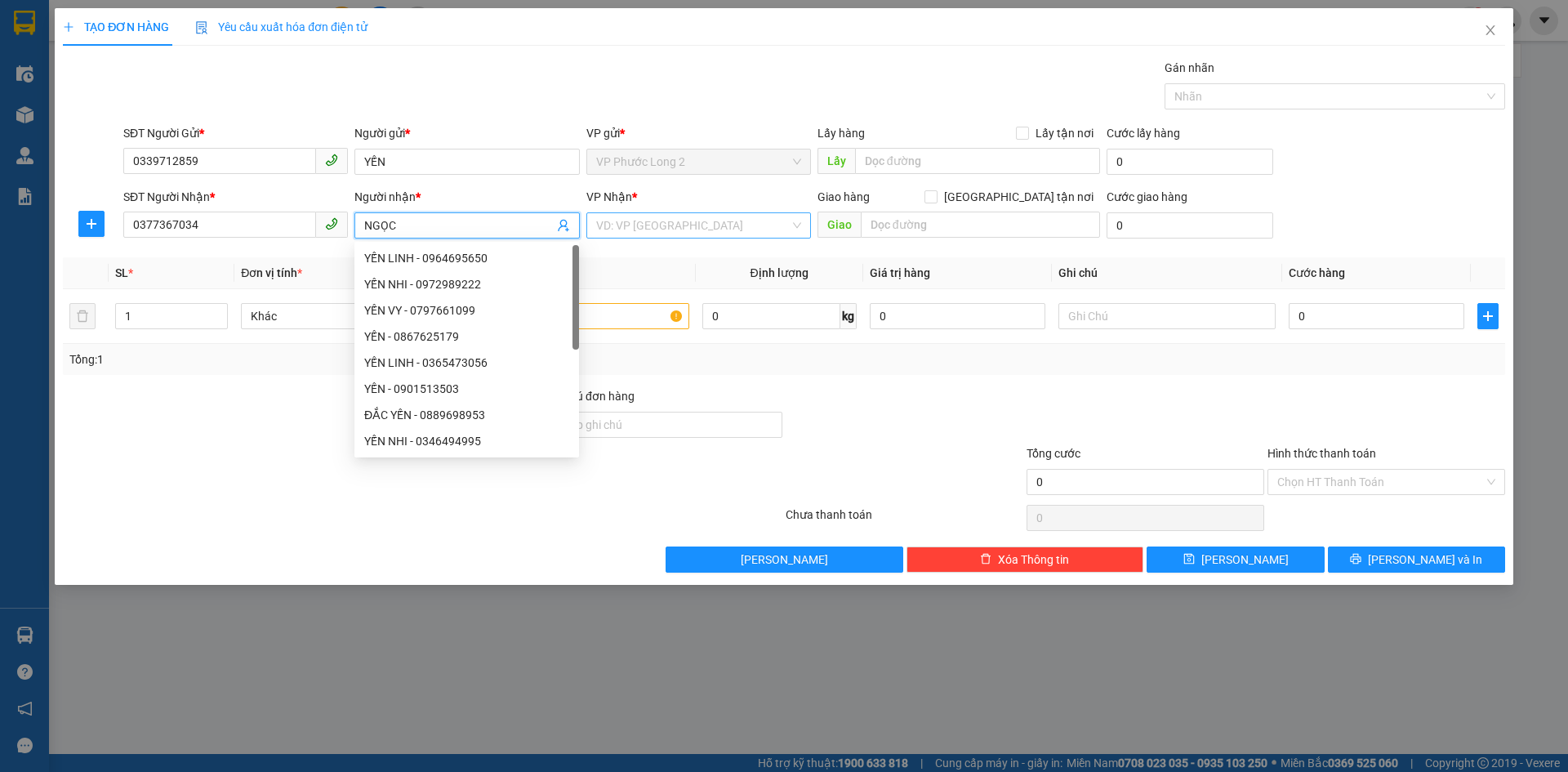
type input "NGỌC"
click at [602, 227] on input "search" at bounding box center [693, 224] width 194 height 24
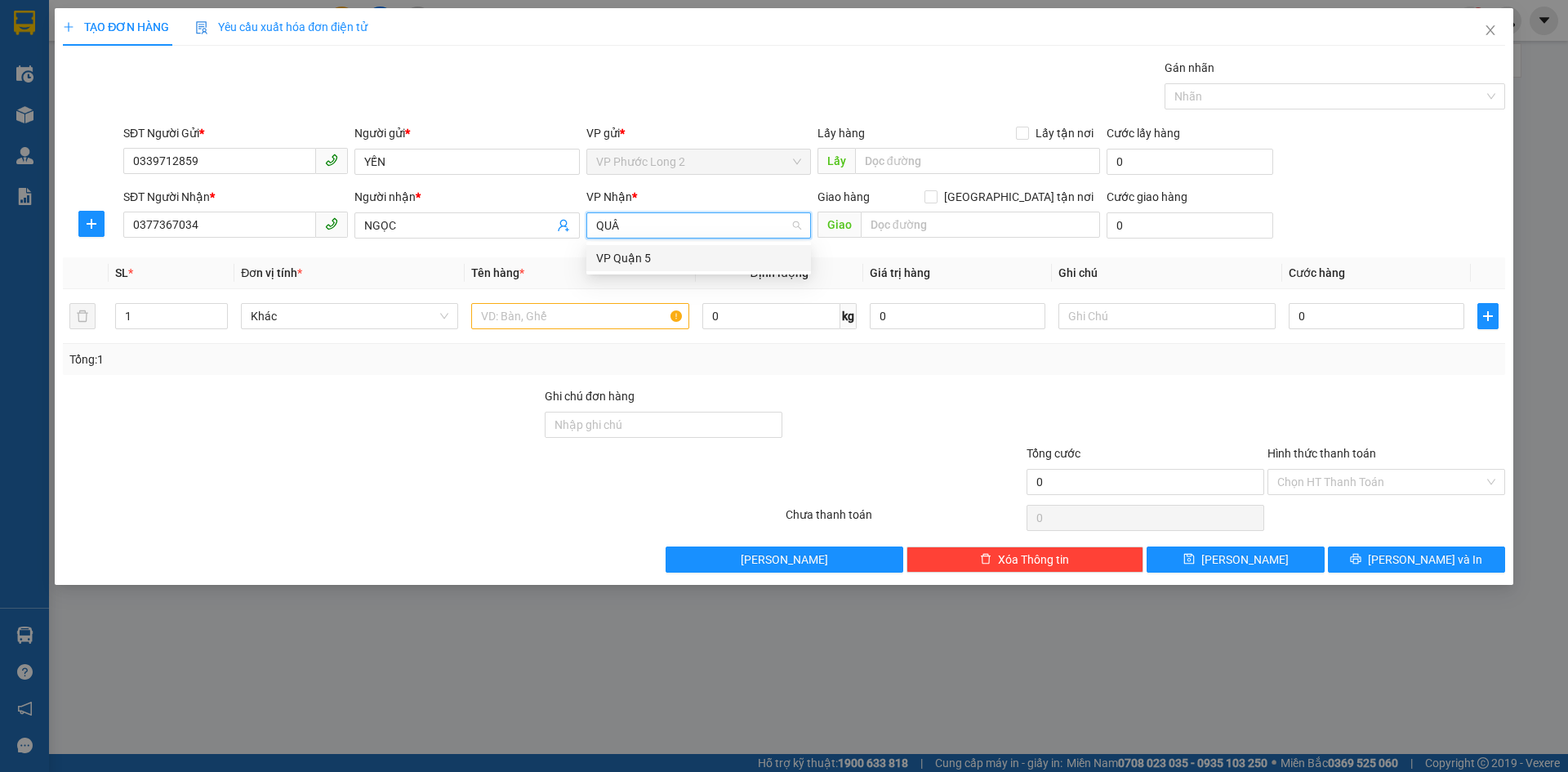
type input "QUÂN"
drag, startPoint x: 621, startPoint y: 268, endPoint x: 616, endPoint y: 300, distance: 32.4
click at [621, 268] on div "VP Quận 5" at bounding box center [698, 258] width 224 height 26
drag, startPoint x: 605, startPoint y: 318, endPoint x: 594, endPoint y: 306, distance: 16.3
click at [603, 316] on input "text" at bounding box center [580, 316] width 217 height 26
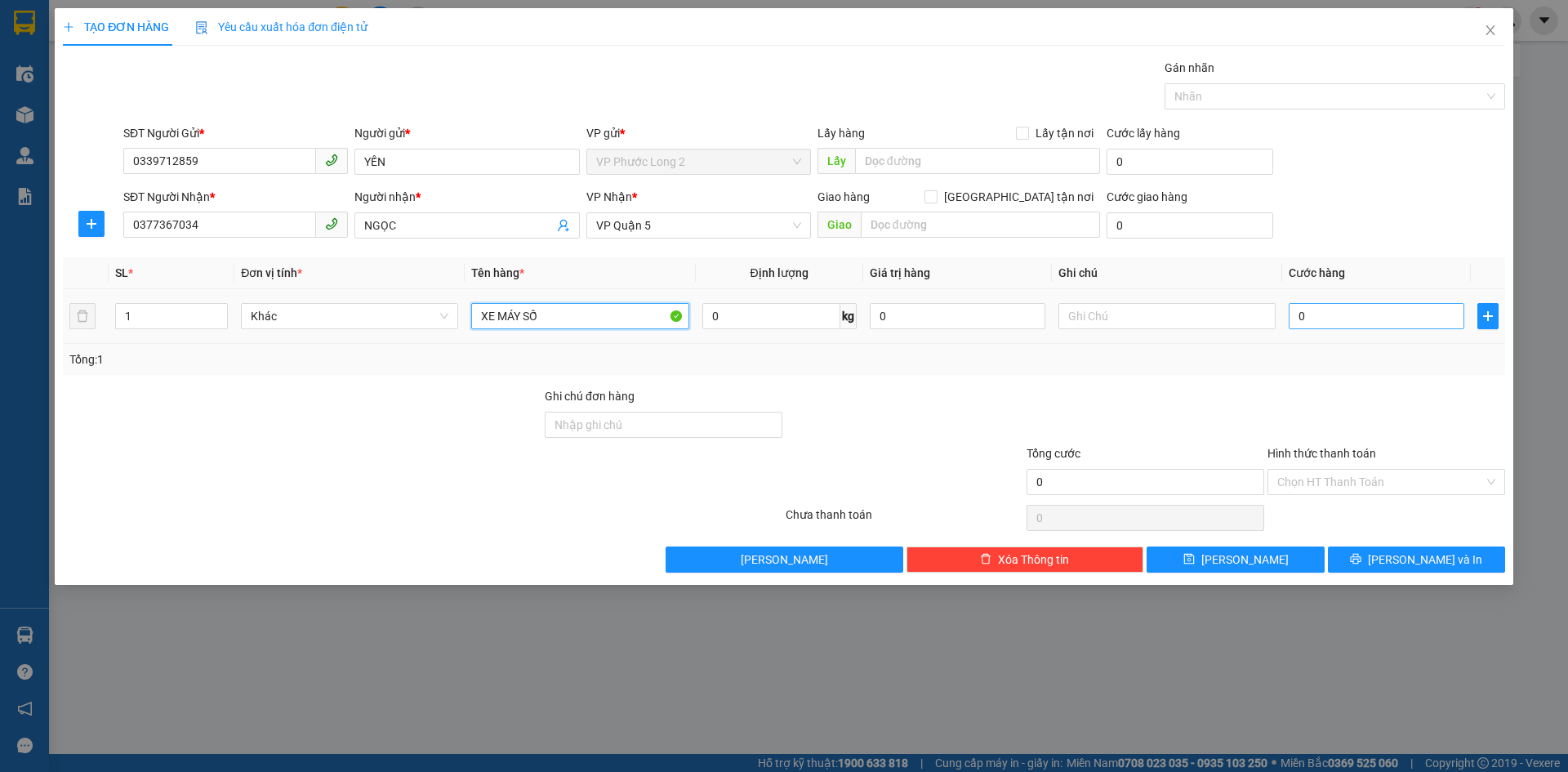
type input "XE MÁY SỐ"
click at [1343, 319] on input "0" at bounding box center [1377, 316] width 176 height 26
type input "3"
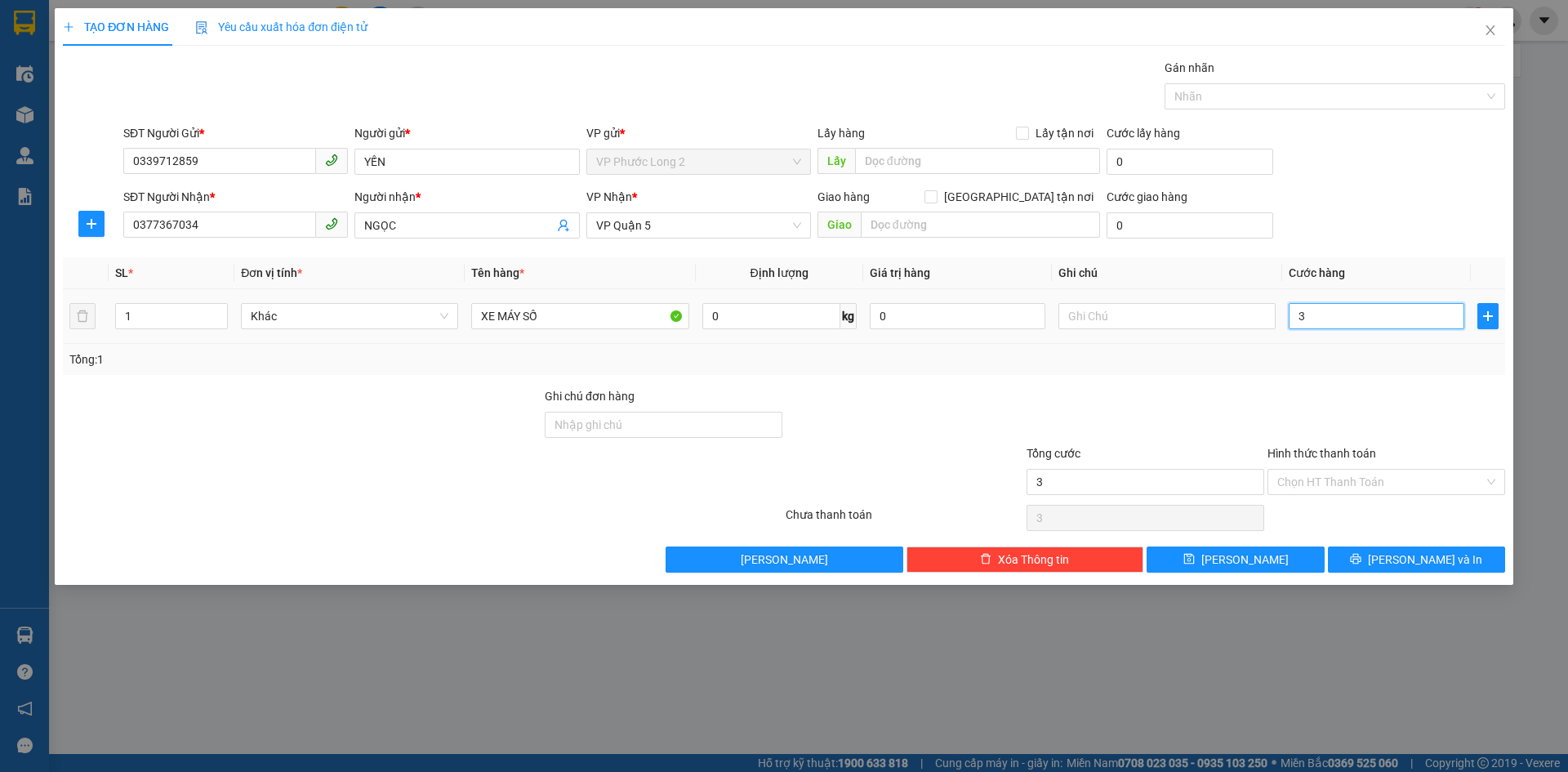
type input "30"
type input "300"
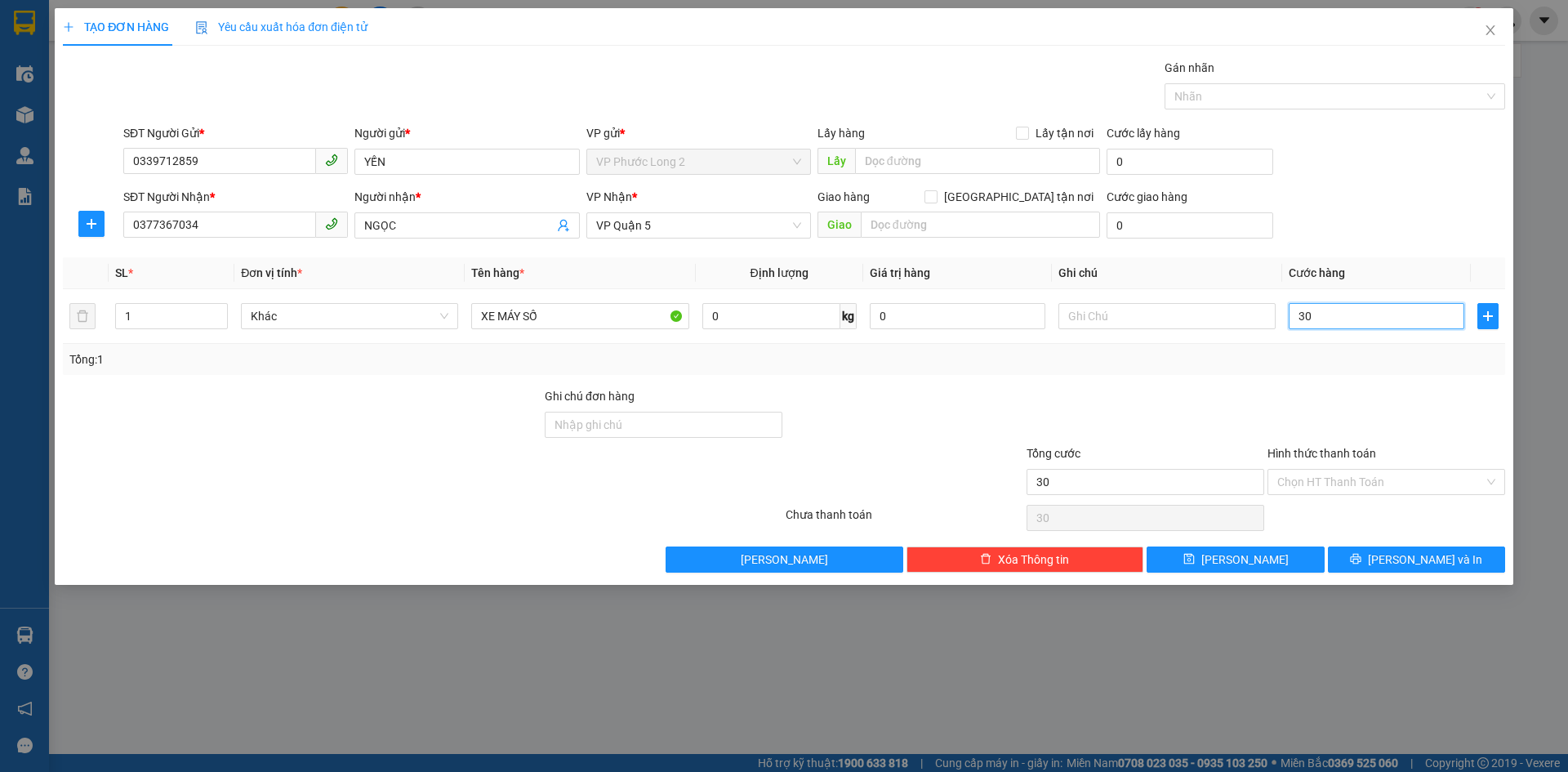
type input "300"
type input "300.000"
click at [1458, 260] on th "Cước hàng" at bounding box center [1376, 273] width 188 height 31
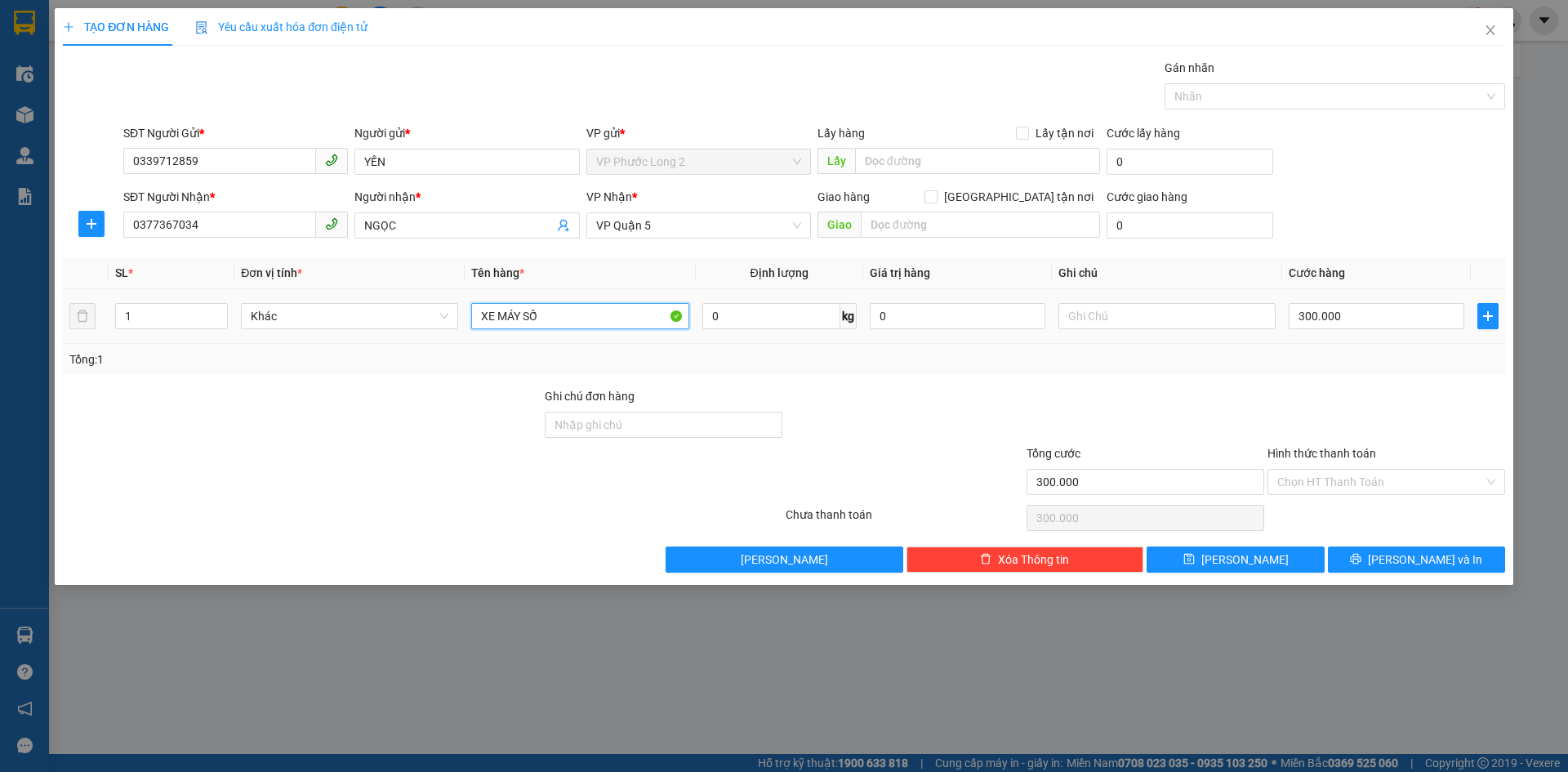
click at [573, 321] on input "XE MÁY SỐ" at bounding box center [580, 316] width 217 height 26
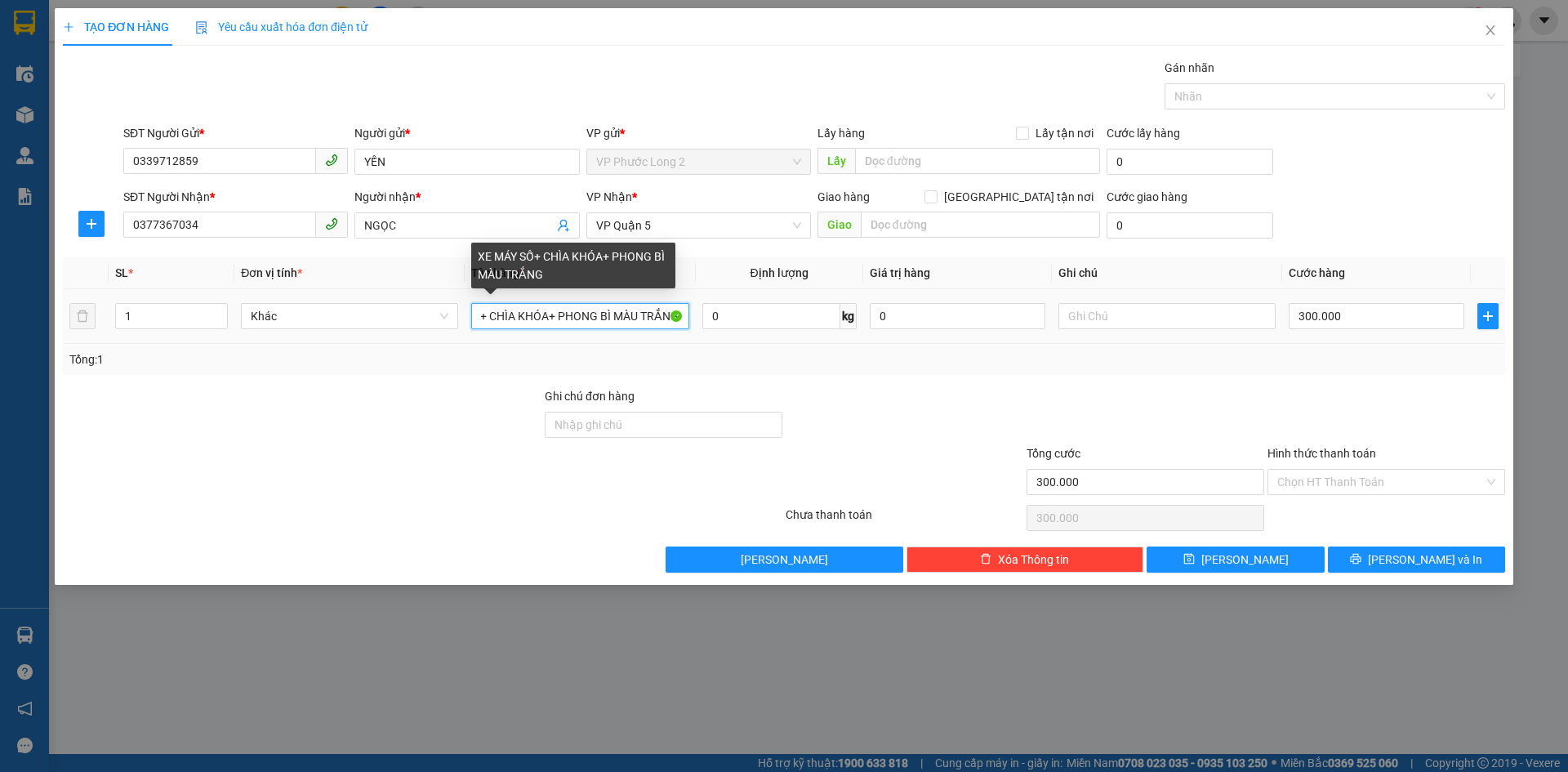
scroll to position [0, 66]
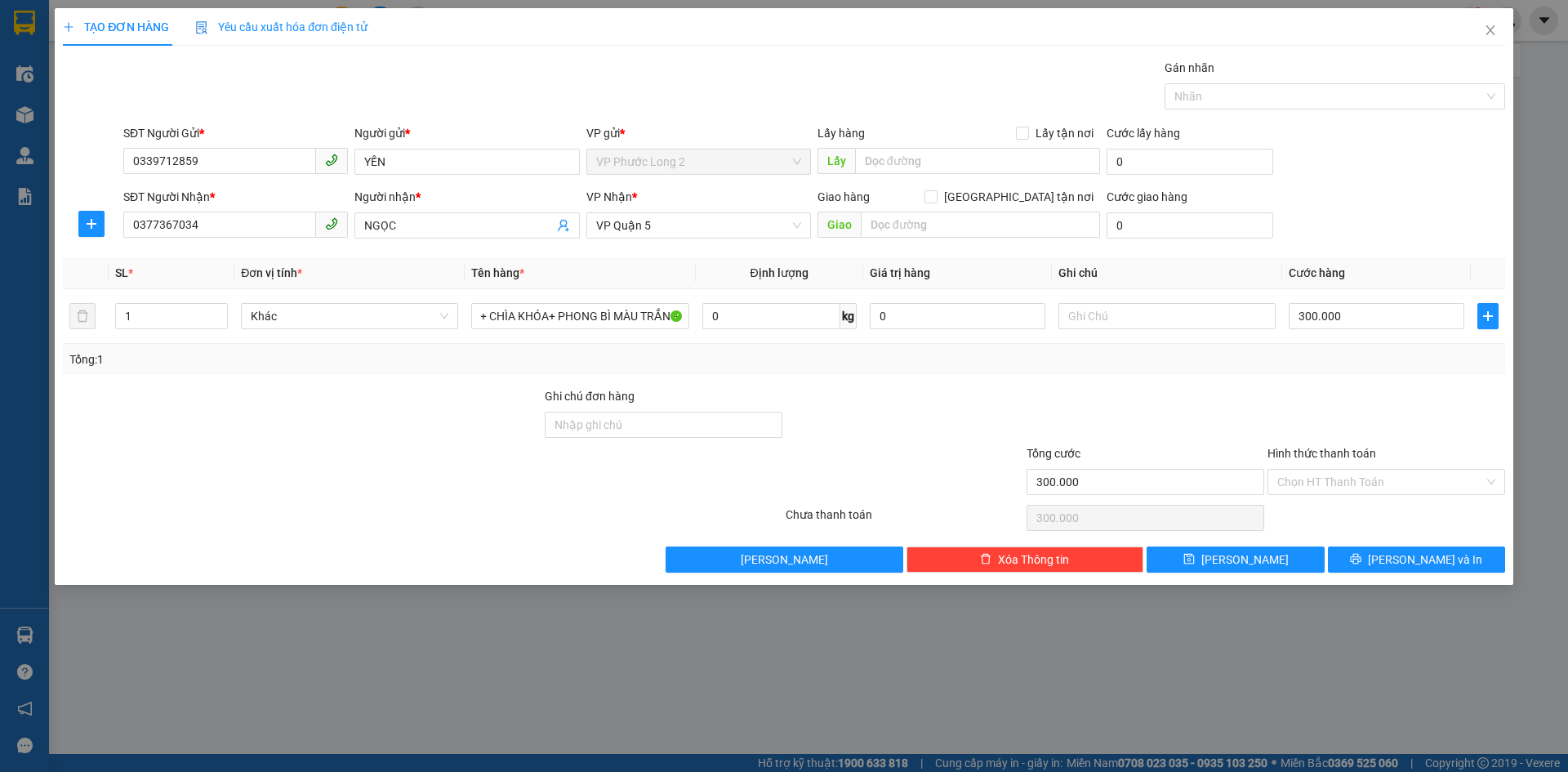
click at [1273, 348] on div "Tổng: 1" at bounding box center [784, 359] width 1442 height 31
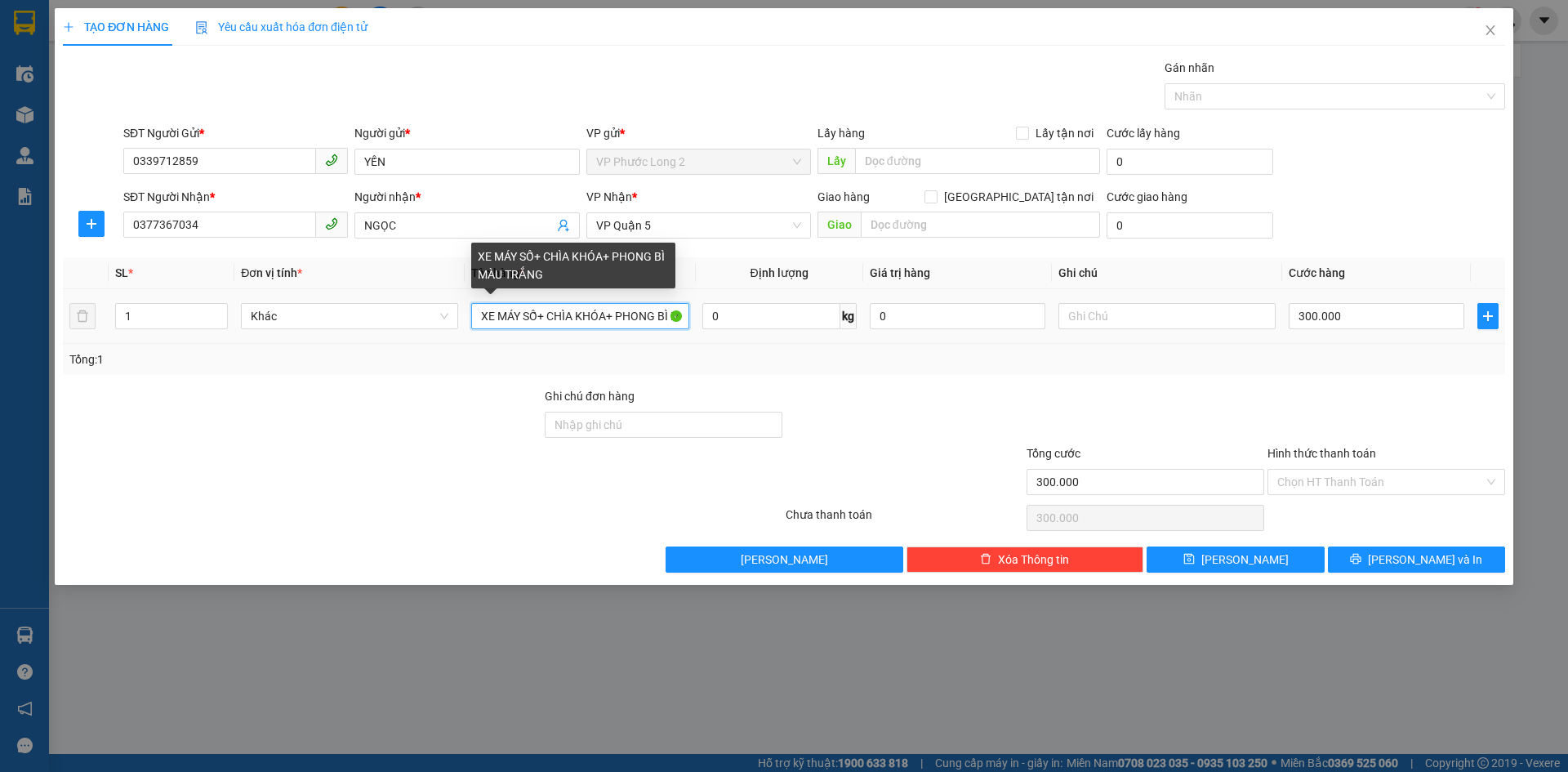
drag, startPoint x: 547, startPoint y: 317, endPoint x: 607, endPoint y: 314, distance: 60.1
click at [607, 314] on input "XE MÁY SỐ+ CHÌA KHÓA+ PHONG BÌ MÀU TRẮNG" at bounding box center [580, 316] width 217 height 26
drag, startPoint x: 648, startPoint y: 319, endPoint x: 702, endPoint y: 319, distance: 54.0
click at [702, 319] on tr "1 Khác XE MÁY SỐ+ PHONG BÌ MÀU TRẮNG 0 kg 0 300.000" at bounding box center [784, 316] width 1442 height 55
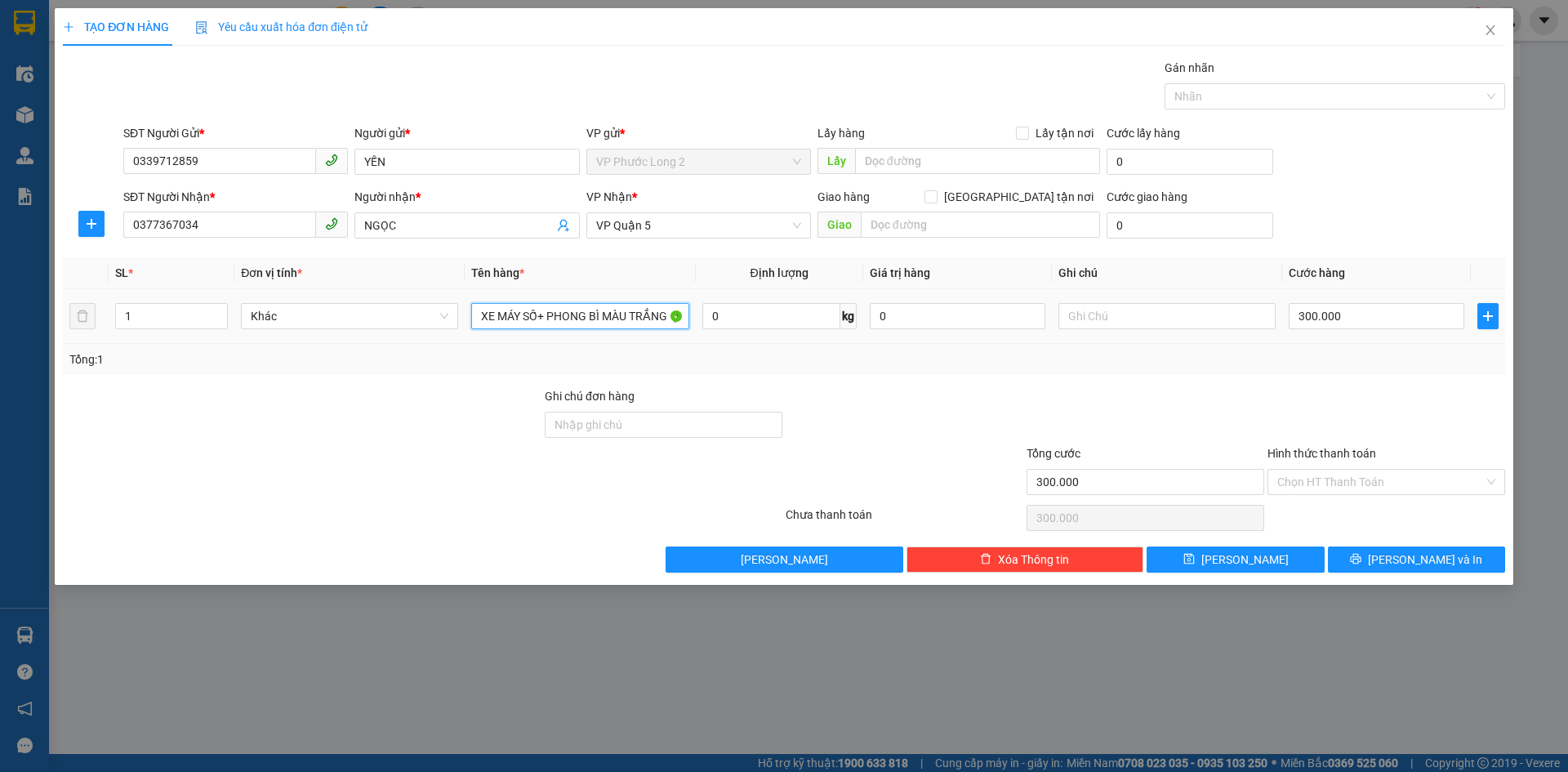
drag, startPoint x: 535, startPoint y: 313, endPoint x: 469, endPoint y: 314, distance: 66.0
click at [469, 314] on td "XE MÁY SỐ+ PHONG BÌ MÀU TRẮNG (CHÌA KHÓA)" at bounding box center [580, 316] width 231 height 55
type input "MÀUXE MÁY SỐ+ PHONG BÌ TRẮNG (CHÌA KHÓA)"
click at [1419, 565] on span "[PERSON_NAME] và In" at bounding box center [1424, 559] width 114 height 18
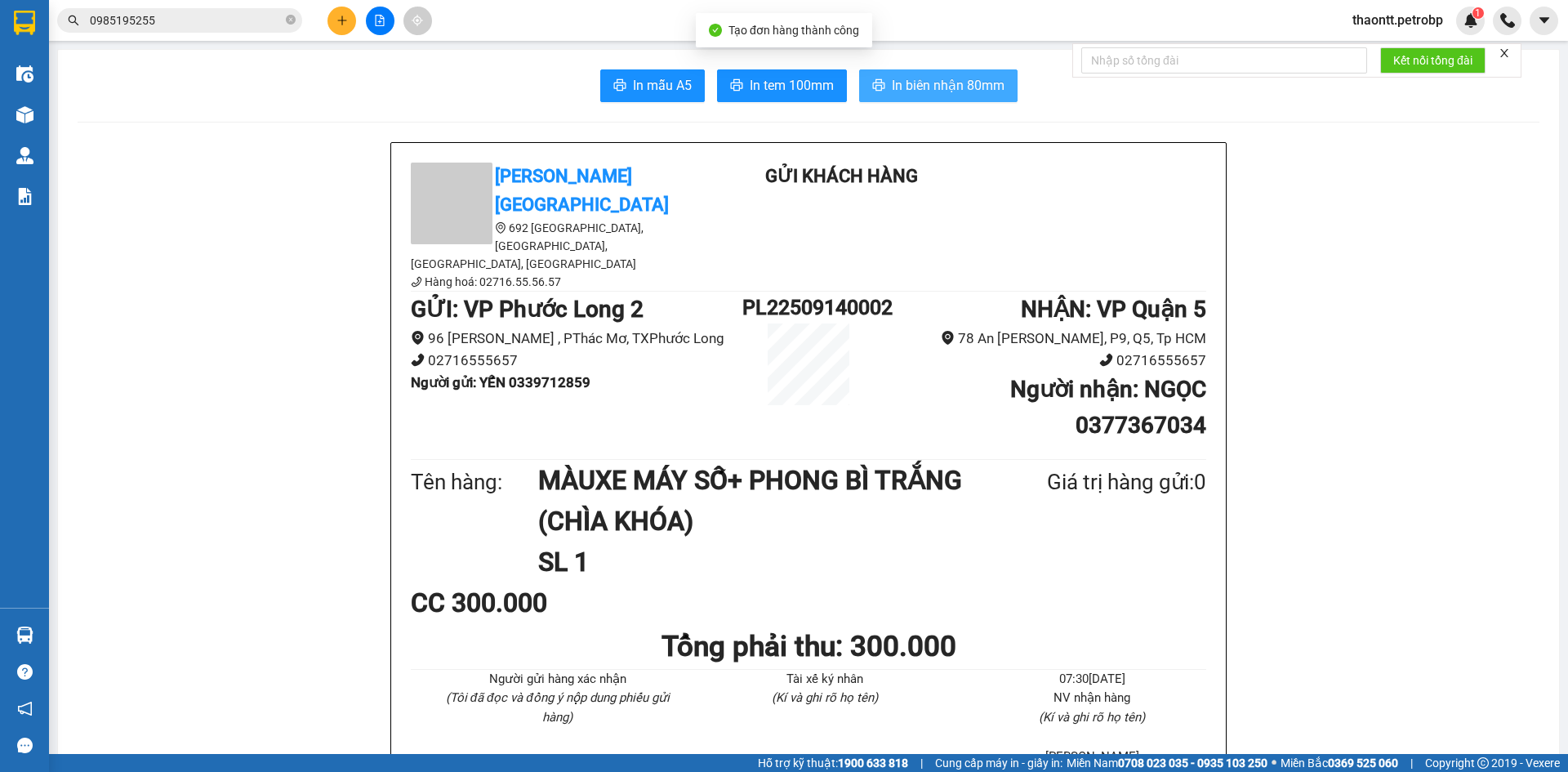
click at [979, 77] on span "In biên nhận 80mm" at bounding box center [948, 85] width 113 height 21
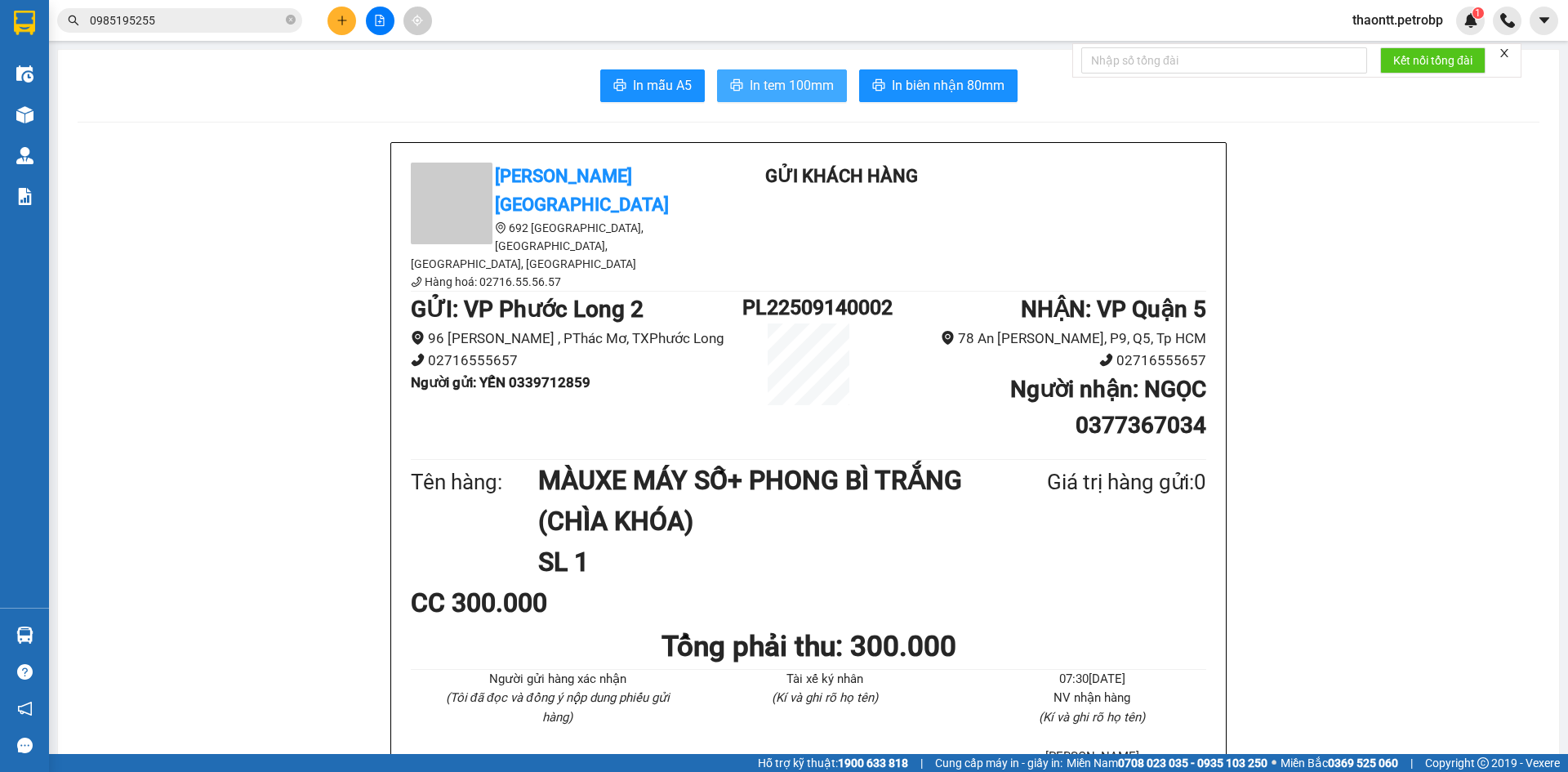
click at [790, 93] on span "In tem 100mm" at bounding box center [792, 85] width 84 height 21
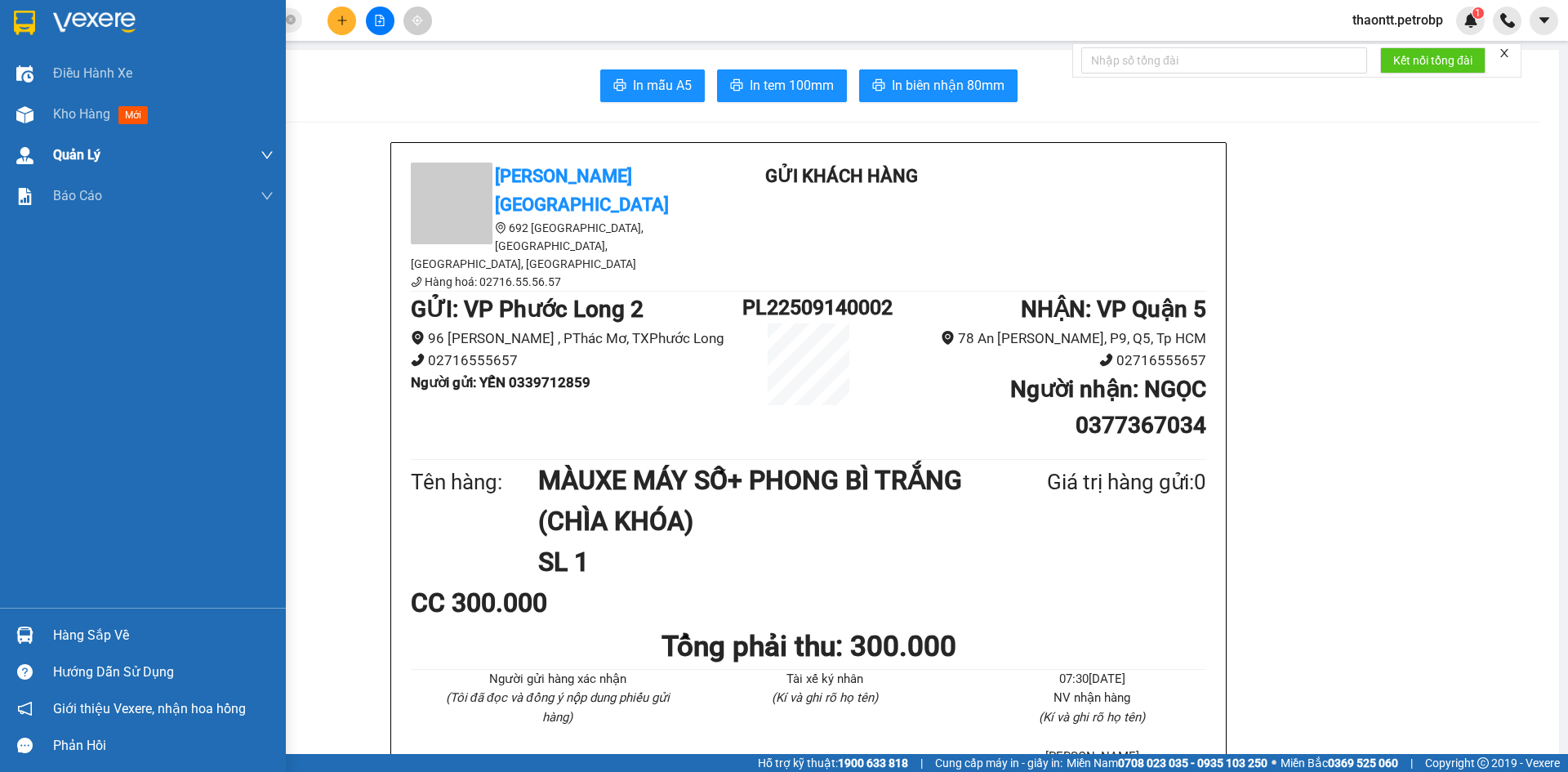
drag, startPoint x: 80, startPoint y: 118, endPoint x: 143, endPoint y: 141, distance: 67.1
click at [81, 118] on span "Kho hàng" at bounding box center [82, 113] width 57 height 15
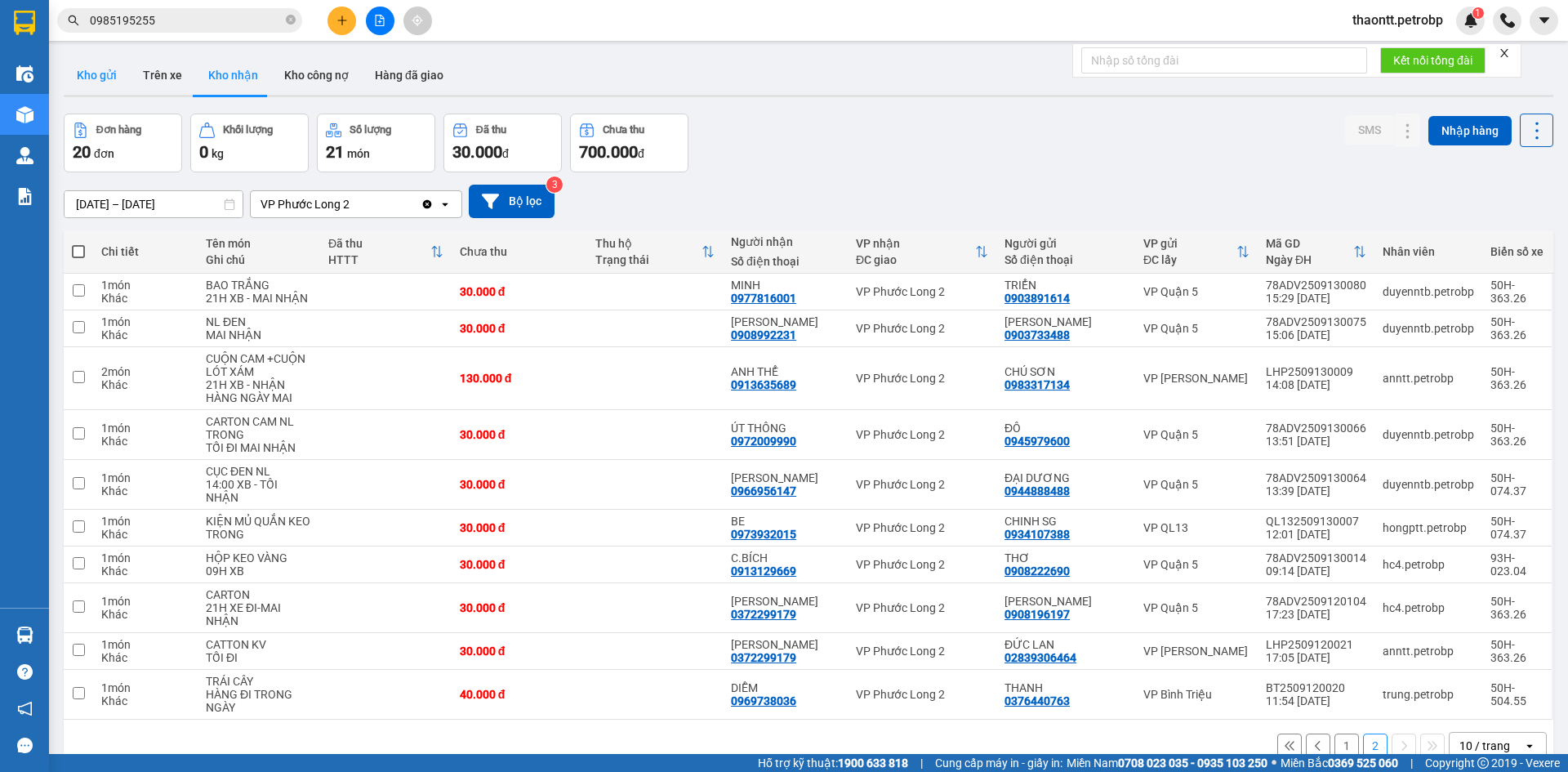
drag, startPoint x: 99, startPoint y: 69, endPoint x: 129, endPoint y: 62, distance: 30.8
click at [102, 70] on button "Kho gửi" at bounding box center [97, 75] width 66 height 39
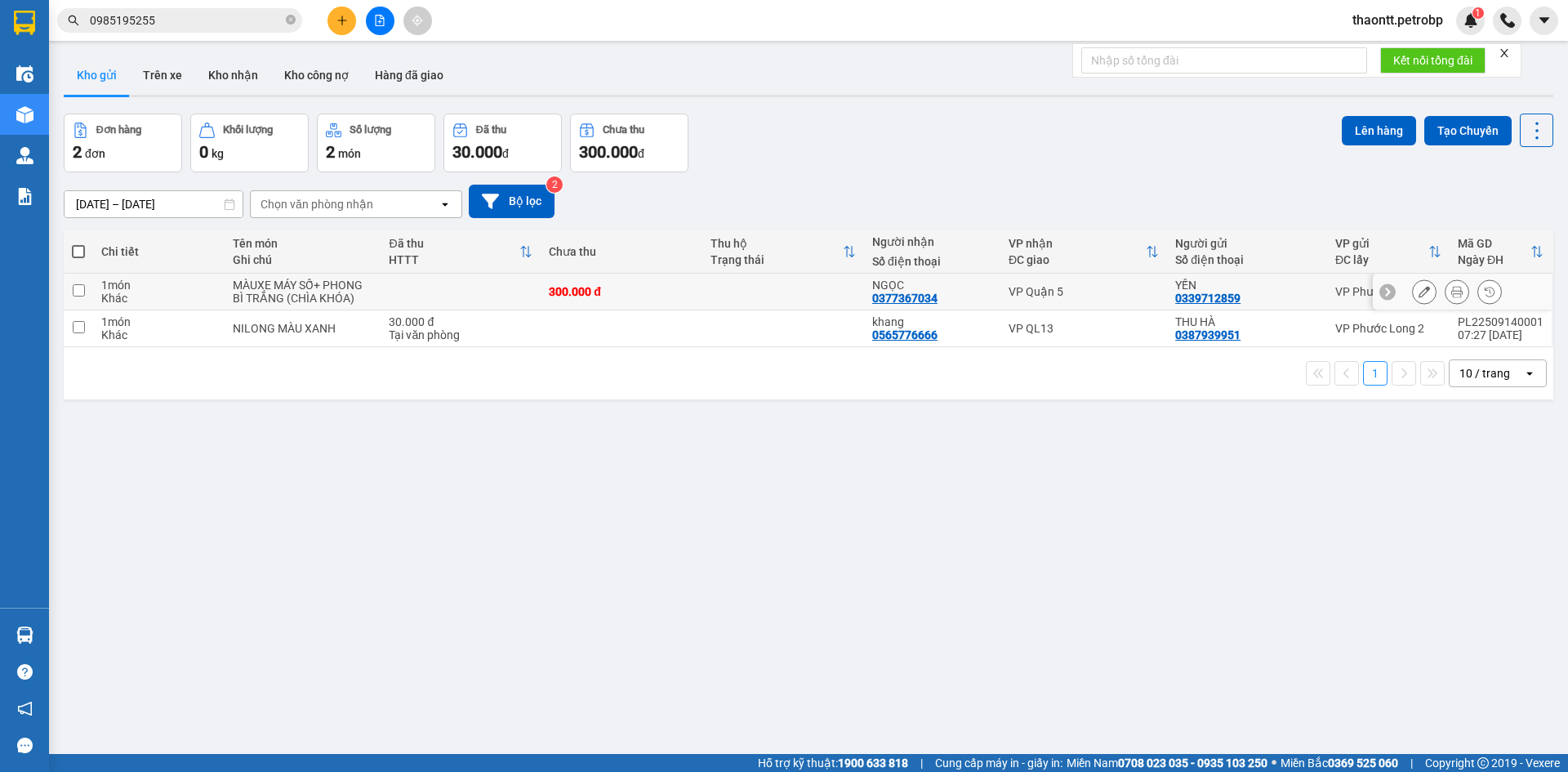
click at [1371, 303] on tr "1 món Khác MÀUXE MÁY SỐ+ PHONG BÌ TRẮNG (CHÌA KHÓA) 300.000 đ NGỌC 0377367034 V…" at bounding box center [808, 292] width 1489 height 37
checkbox input "true"
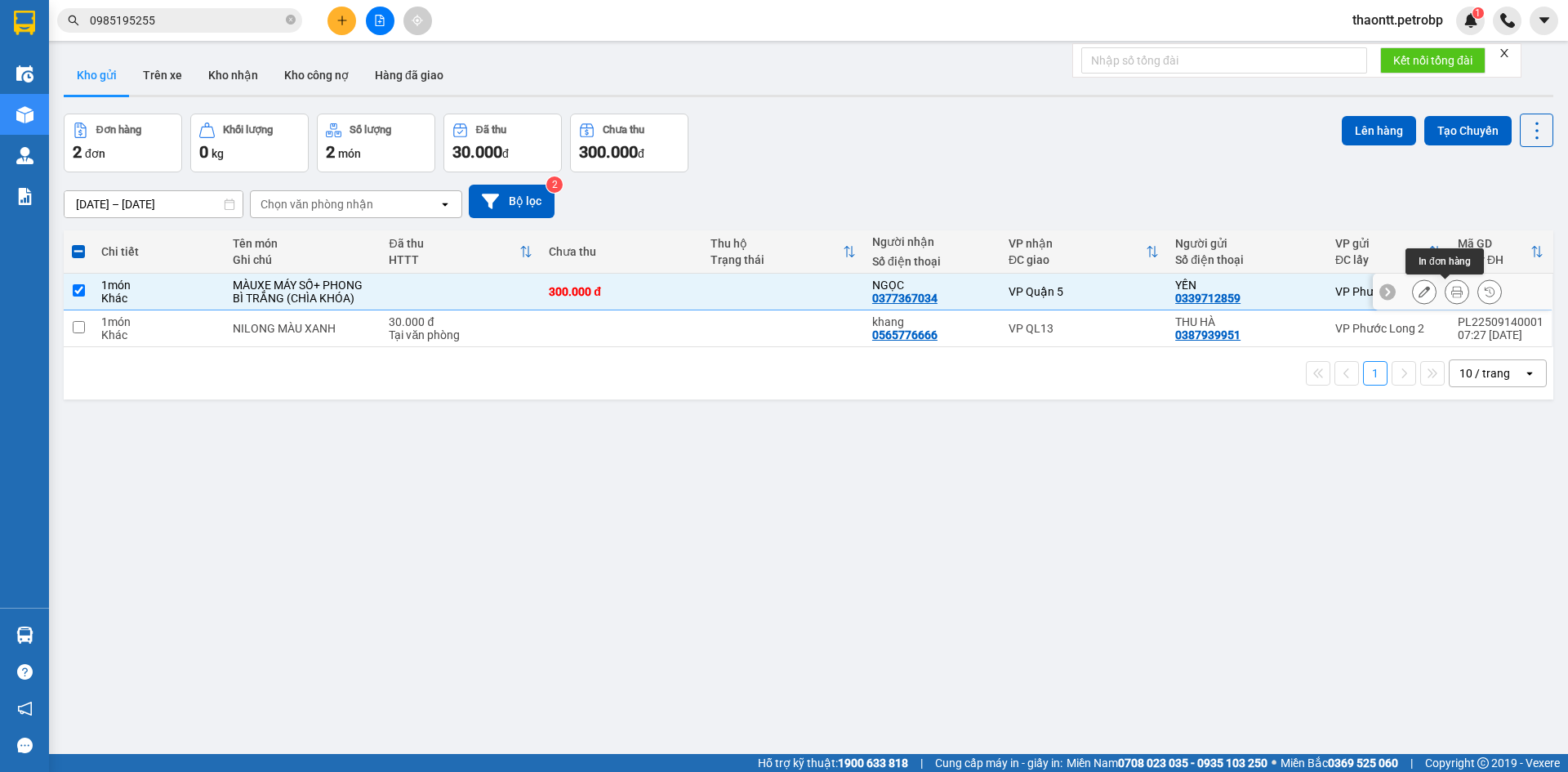
click at [1451, 294] on icon at bounding box center [1457, 291] width 12 height 12
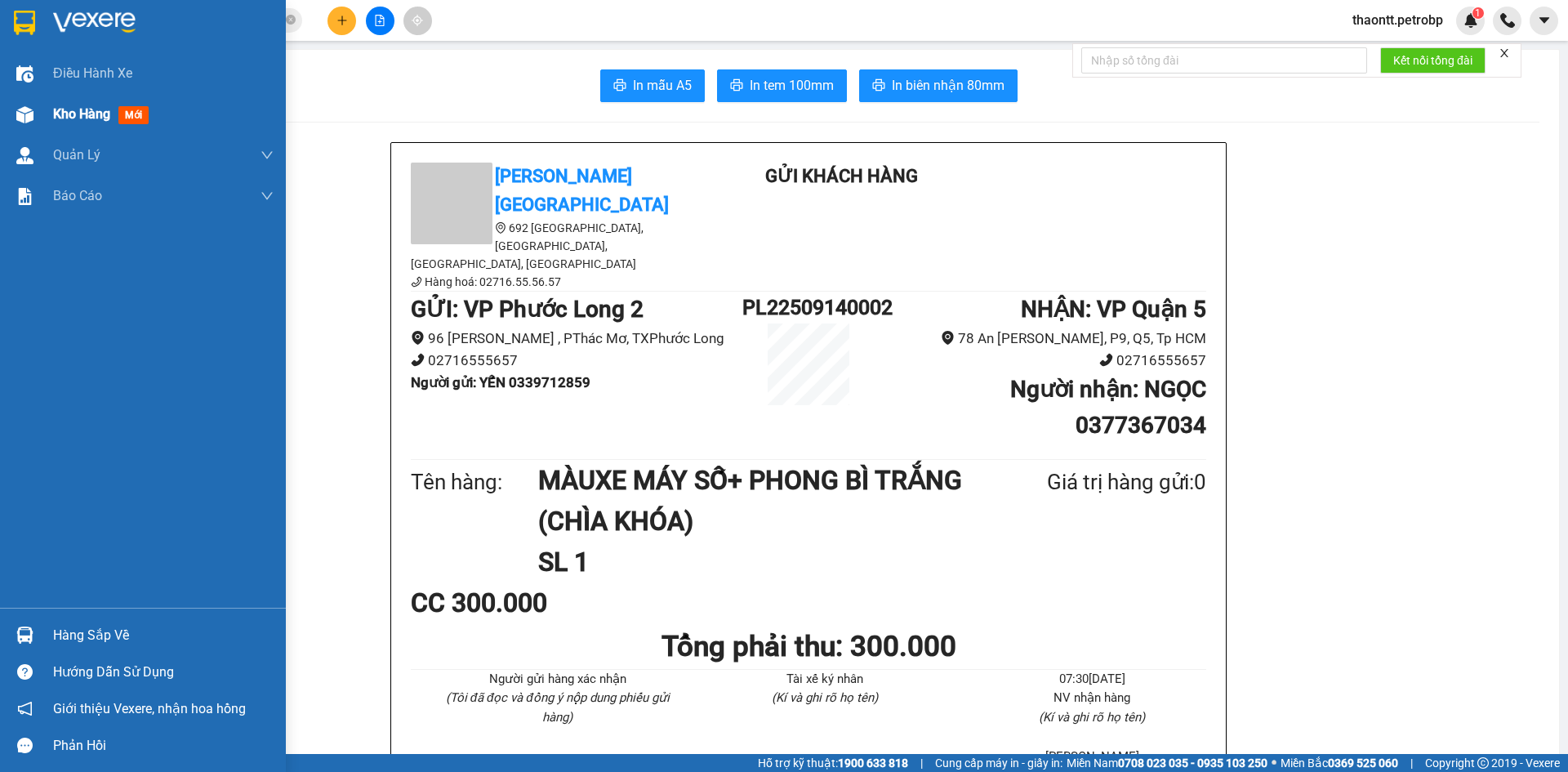
click at [66, 111] on span "Kho hàng" at bounding box center [82, 113] width 57 height 15
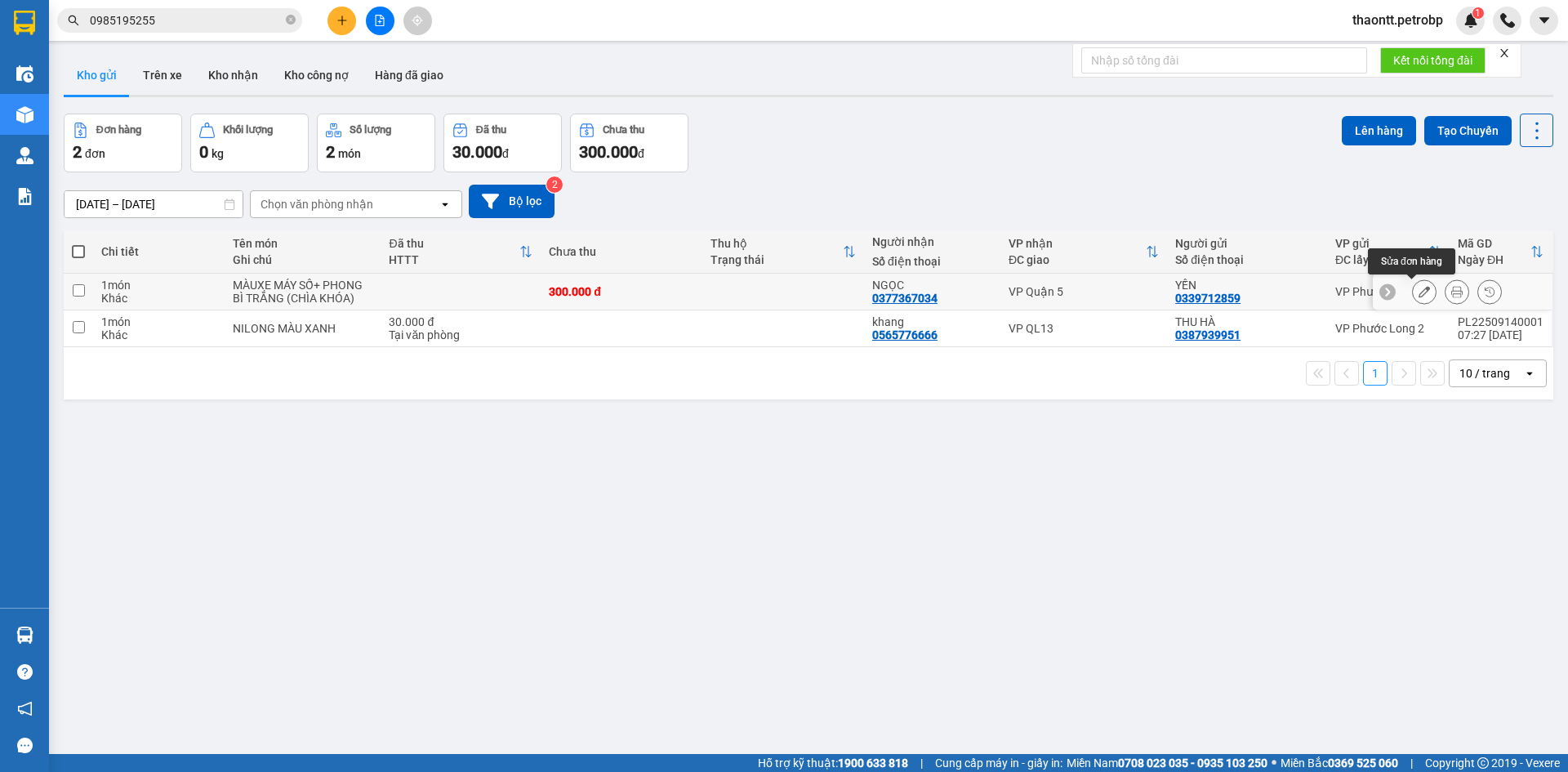
click at [1418, 293] on icon at bounding box center [1423, 291] width 12 height 12
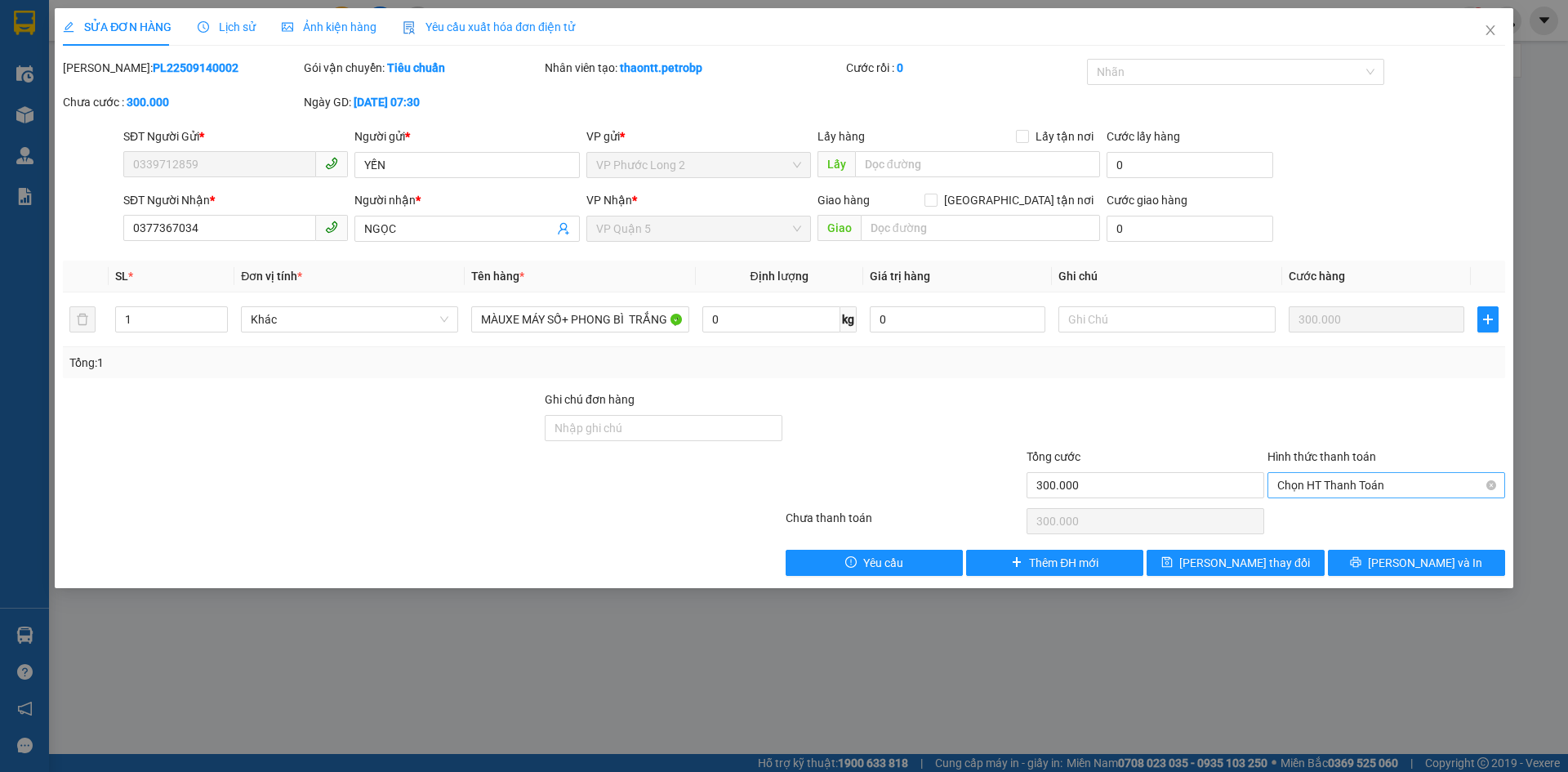
click at [1349, 487] on span "Chọn HT Thanh Toán" at bounding box center [1386, 485] width 218 height 24
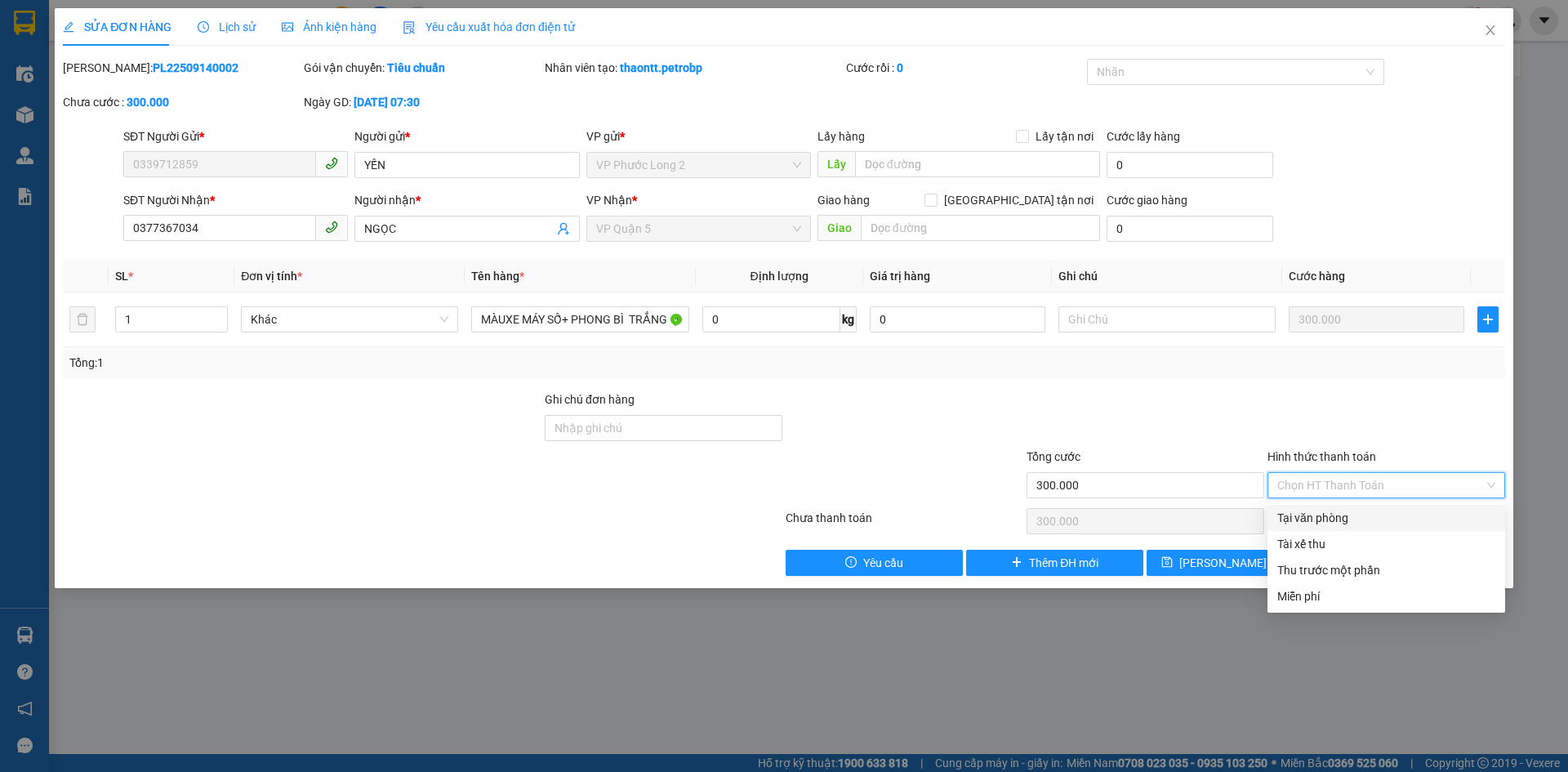
click at [1326, 518] on div "Tại văn phòng" at bounding box center [1386, 518] width 218 height 18
type input "0"
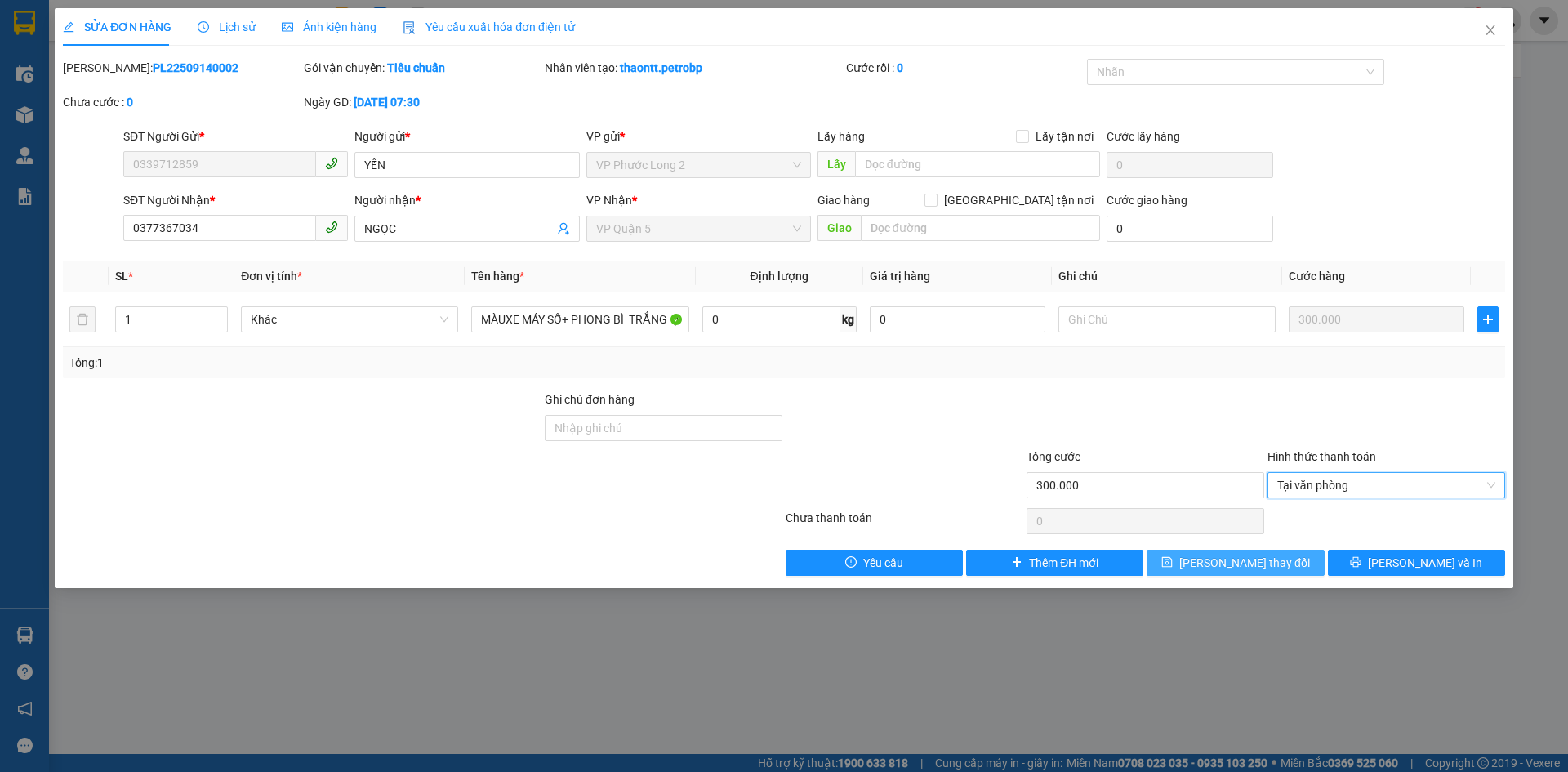
click at [1281, 566] on button "Lưu thay đổi" at bounding box center [1234, 562] width 177 height 26
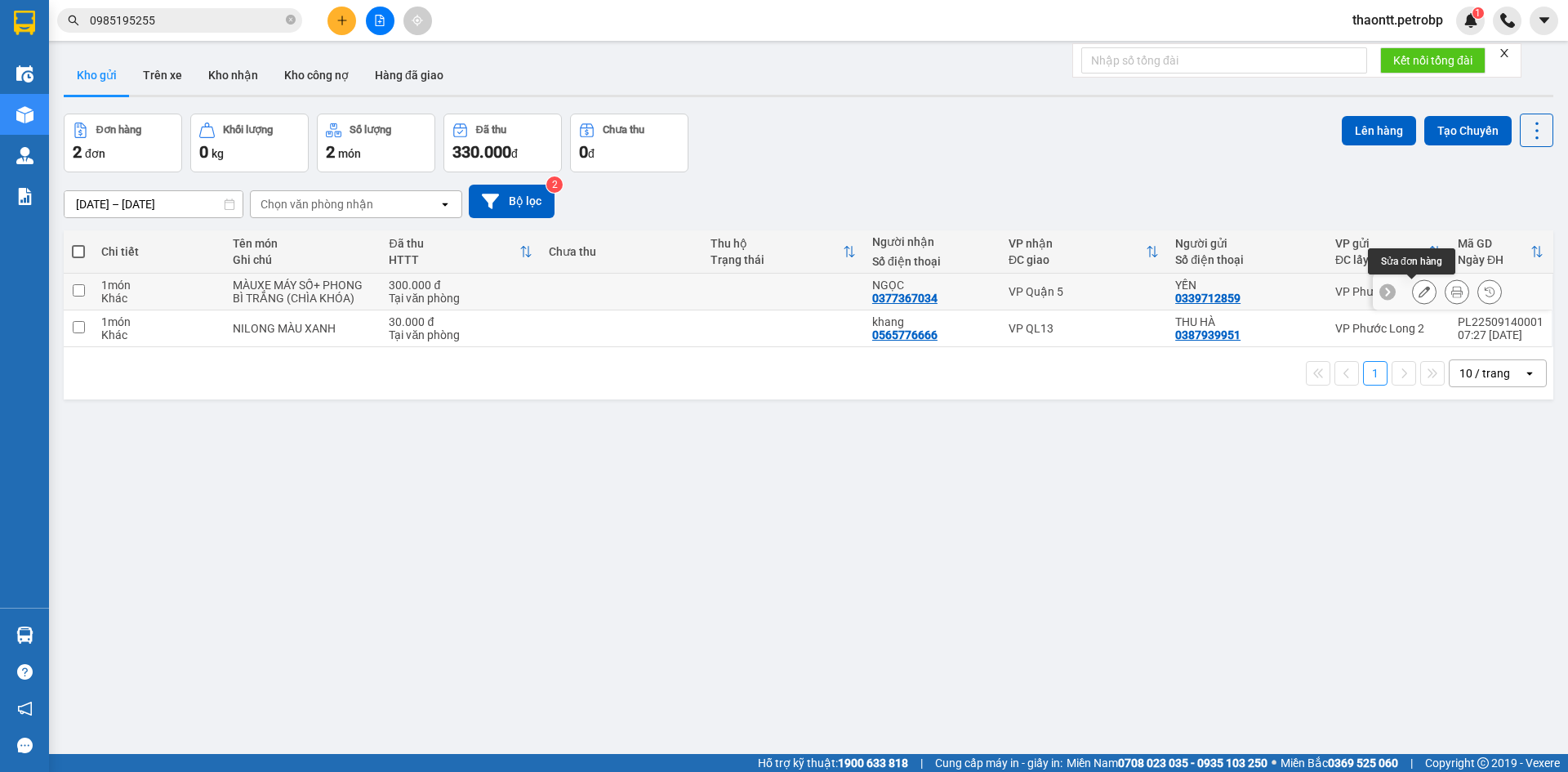
click at [1413, 288] on button at bounding box center [1423, 292] width 22 height 29
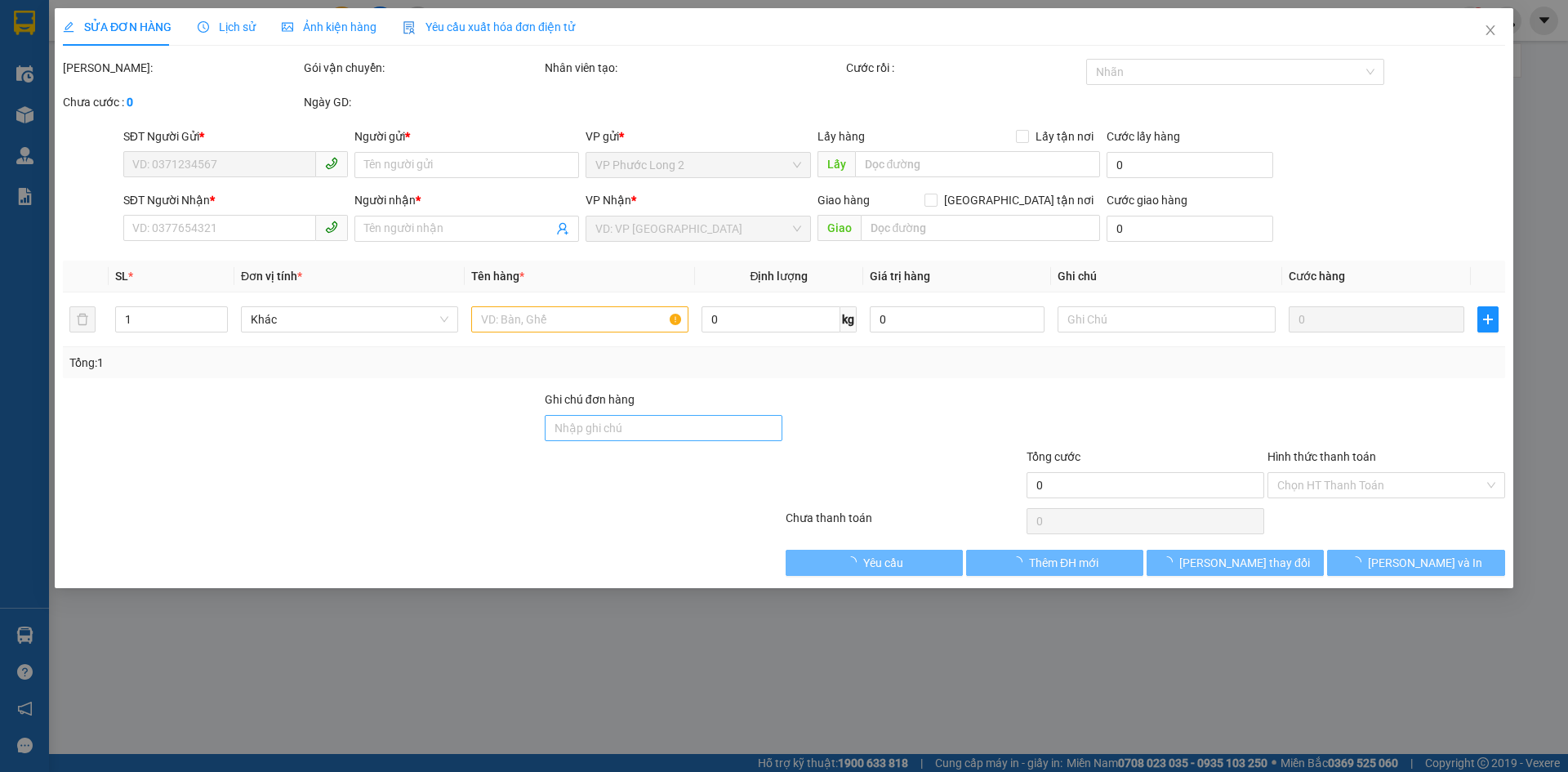
type input "0339712859"
type input "YẾN"
type input "0377367034"
type input "NGỌC"
type input "300.000"
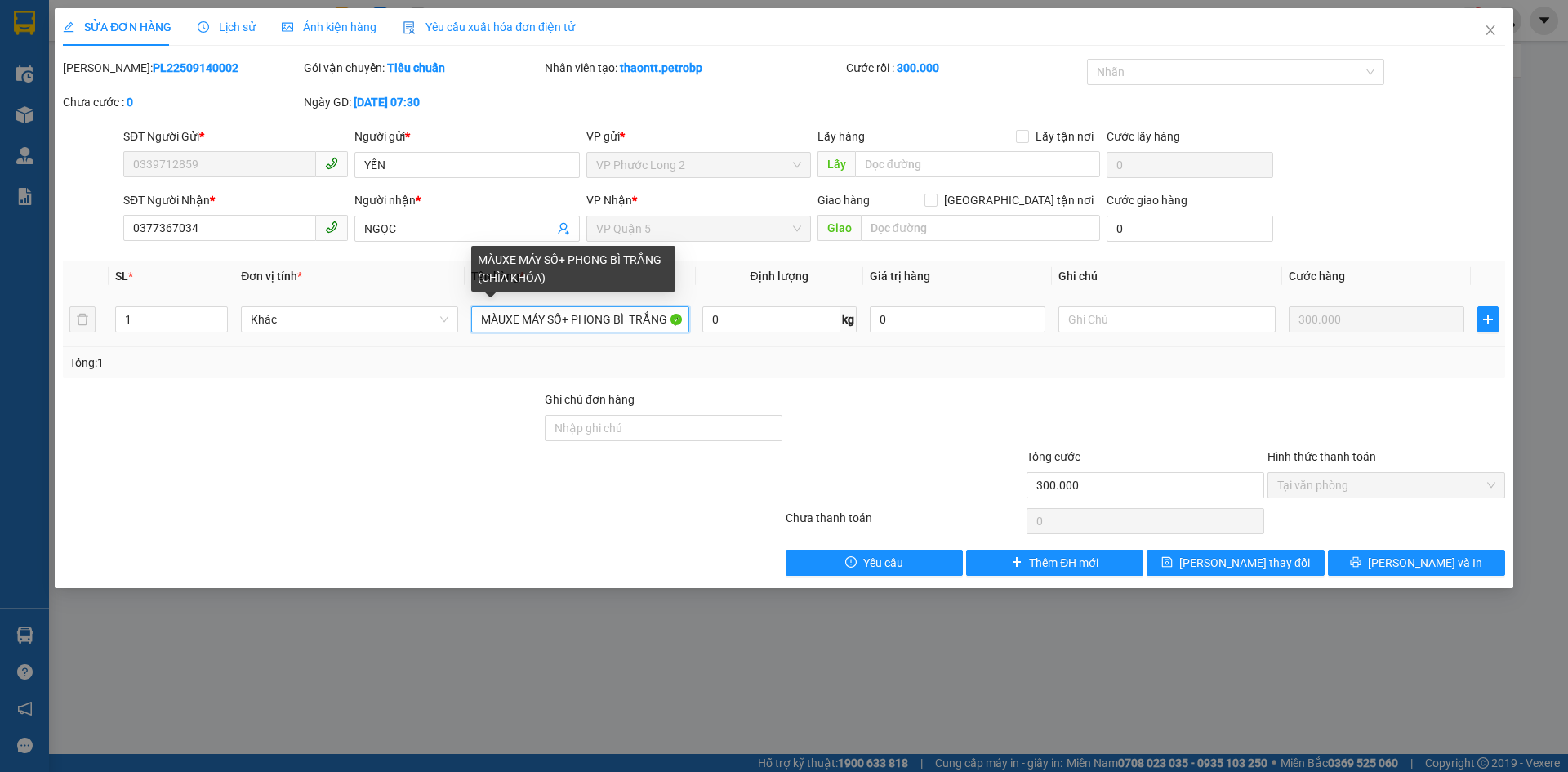
drag, startPoint x: 507, startPoint y: 319, endPoint x: 360, endPoint y: 332, distance: 147.6
click at [401, 321] on tr "1 Khác MÀUXE MÁY SỐ+ PHONG BÌ TRẮNG (CHÌA KHÓA) 0 kg 0 300.000" at bounding box center [784, 320] width 1442 height 55
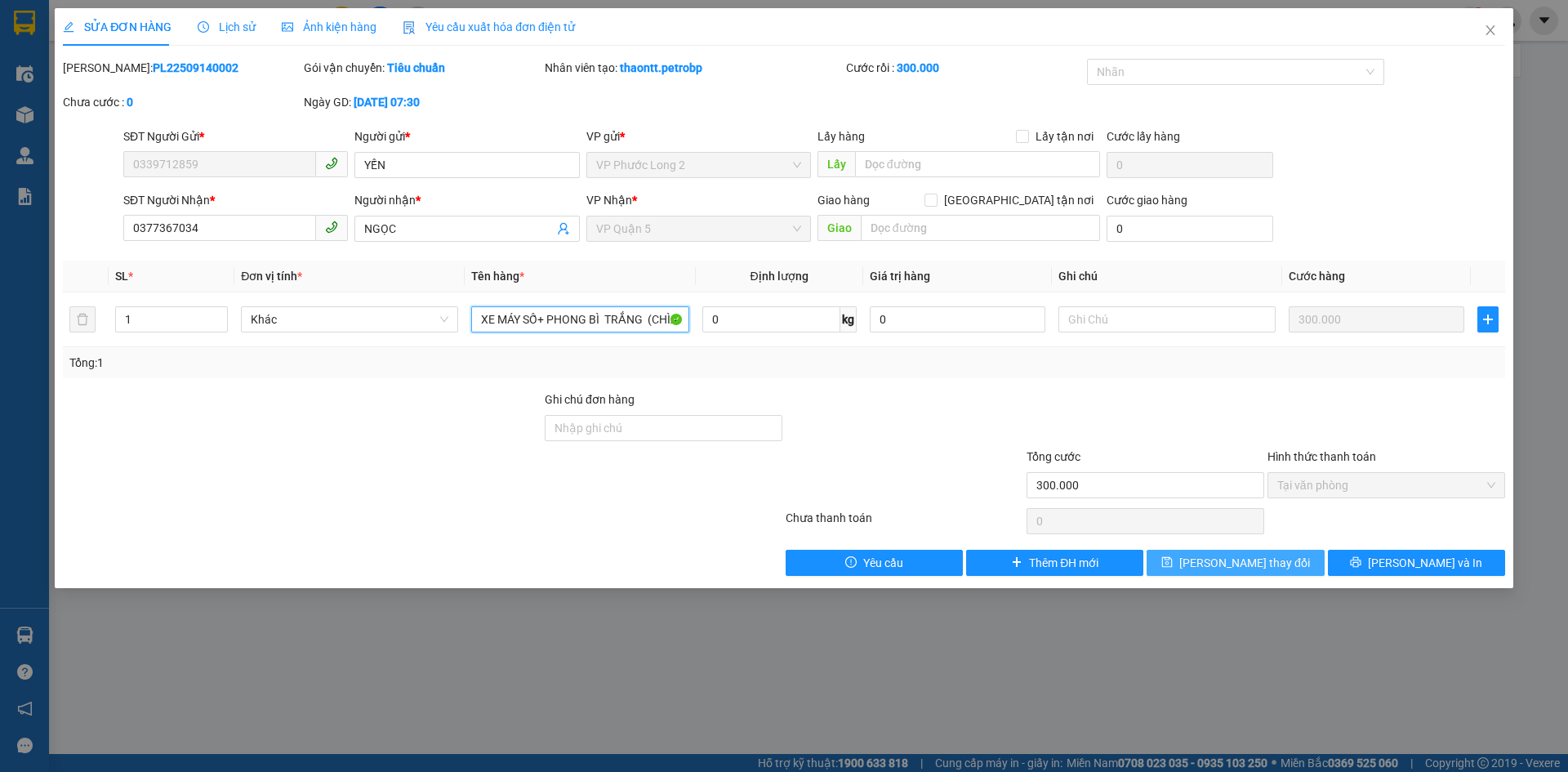
type input "XE MÁY SỐ+ PHONG BÌ TRẮNG (CHÌA KHÓA)"
click at [1251, 561] on span "Lưu thay đổi" at bounding box center [1245, 563] width 131 height 18
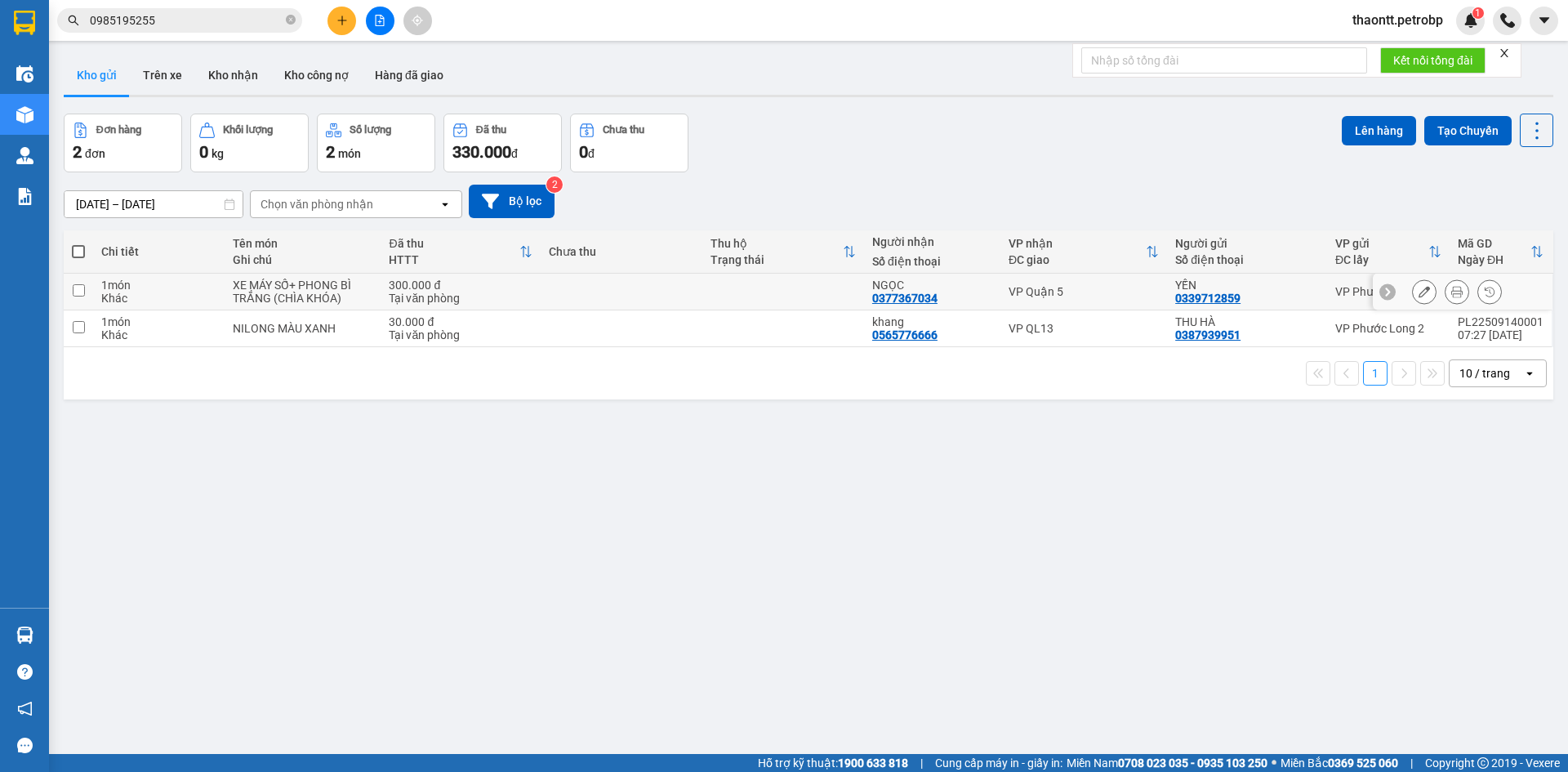
click at [1451, 287] on icon at bounding box center [1457, 291] width 12 height 12
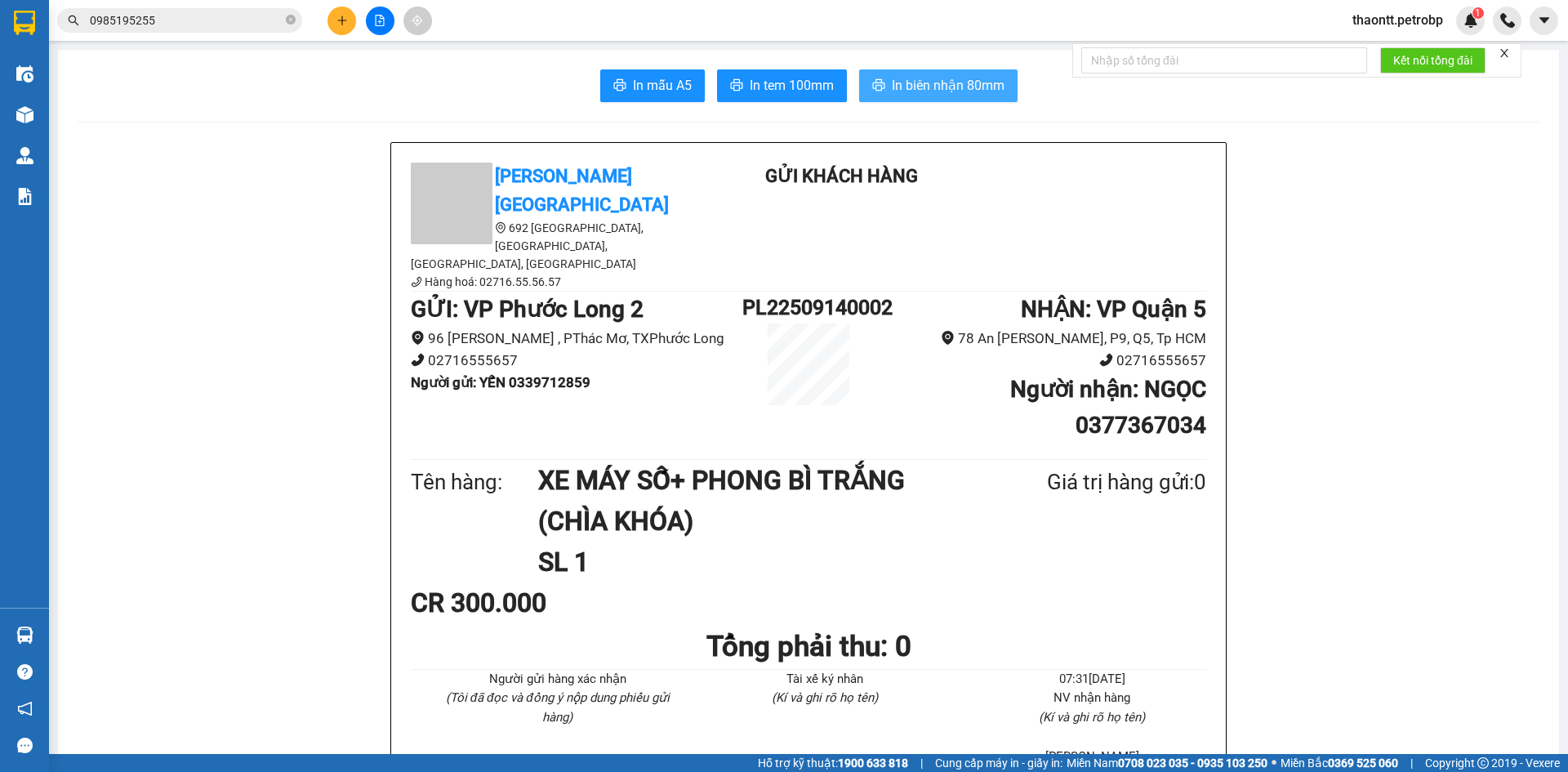
click at [889, 98] on button "In biên nhận 80mm" at bounding box center [938, 85] width 159 height 32
click at [784, 89] on span "In tem 100mm" at bounding box center [792, 85] width 84 height 21
click at [914, 95] on span "In biên nhận 80mm" at bounding box center [948, 85] width 113 height 21
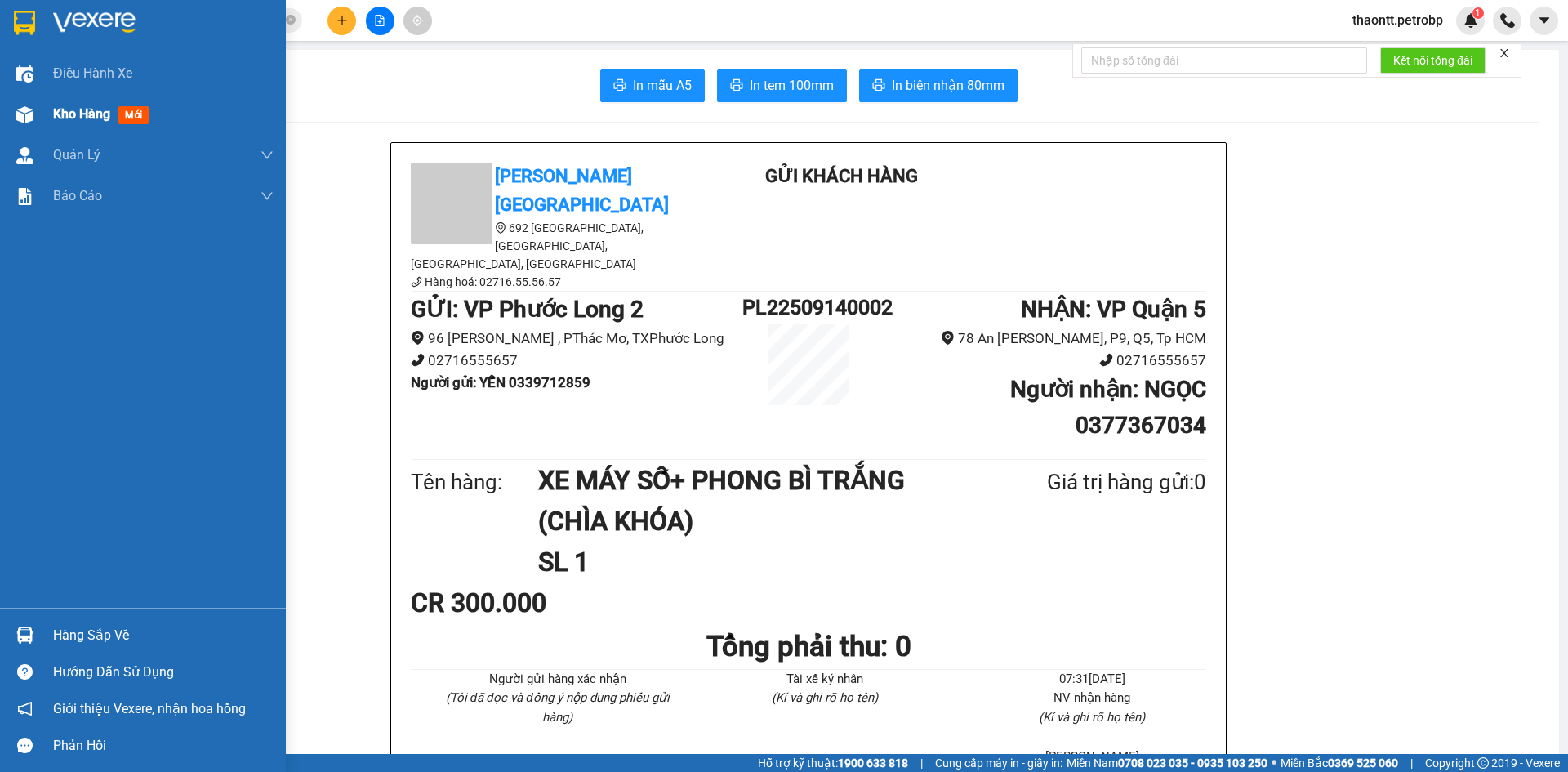
click at [67, 115] on span "Kho hàng" at bounding box center [82, 113] width 57 height 15
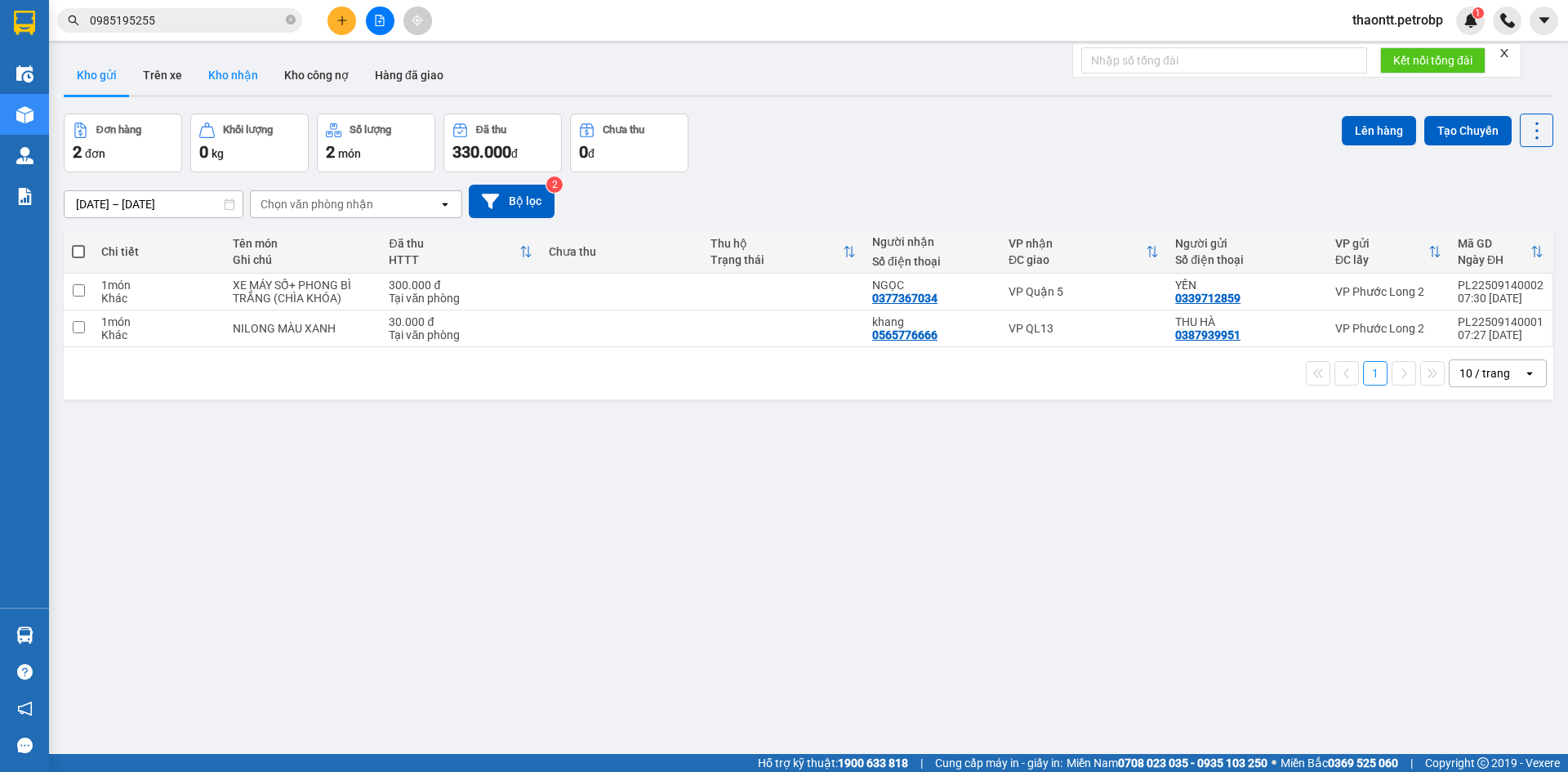
click at [225, 67] on button "Kho nhận" at bounding box center [232, 75] width 76 height 39
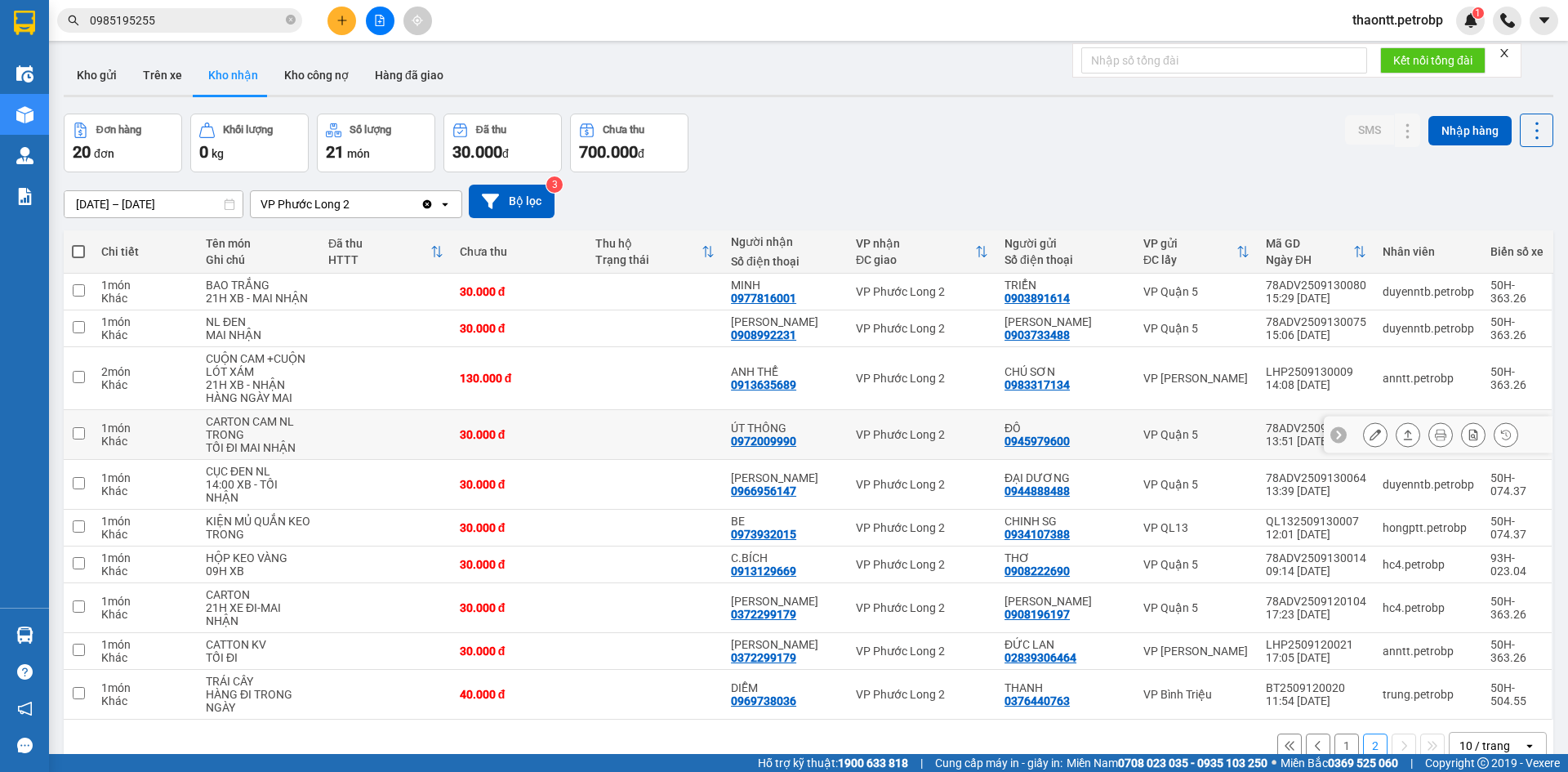
click at [806, 427] on div "ÚT THÔNG" at bounding box center [784, 427] width 109 height 13
checkbox input "true"
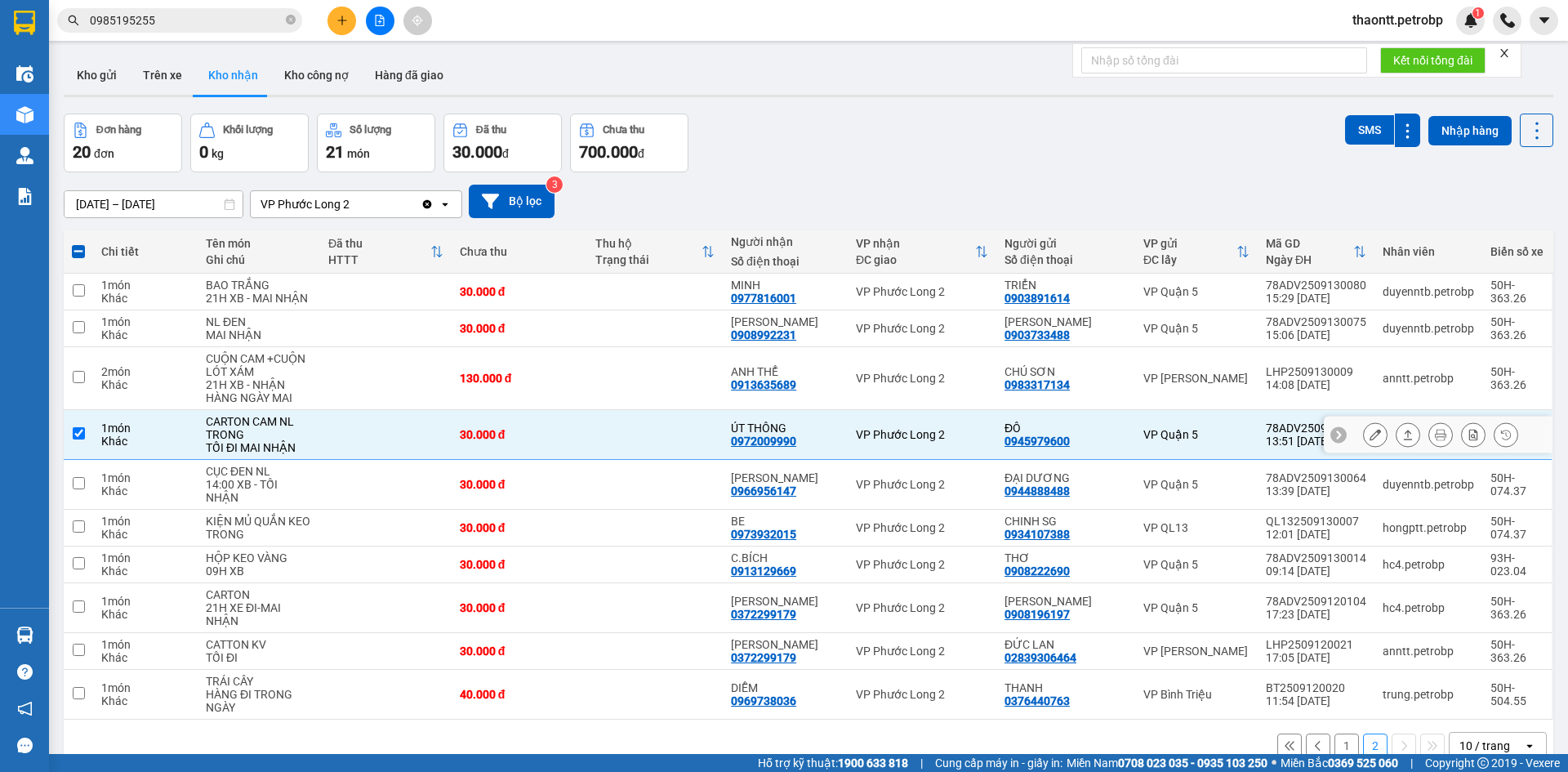
click at [1370, 433] on icon at bounding box center [1375, 434] width 12 height 12
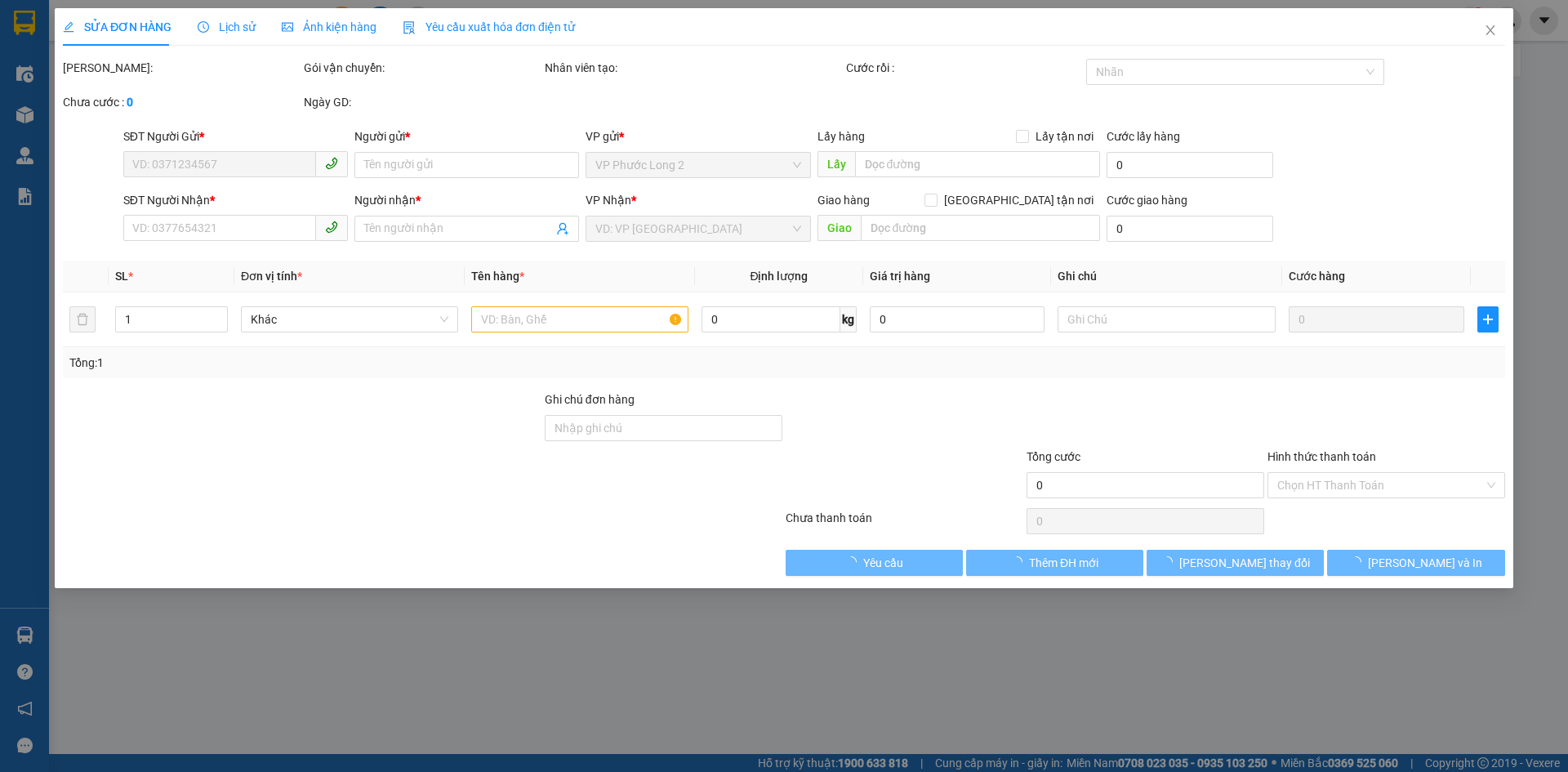
type input "0945979600"
type input "ĐÔ"
type input "0972009990"
type input "ÚT THÔNG"
type input "30.000"
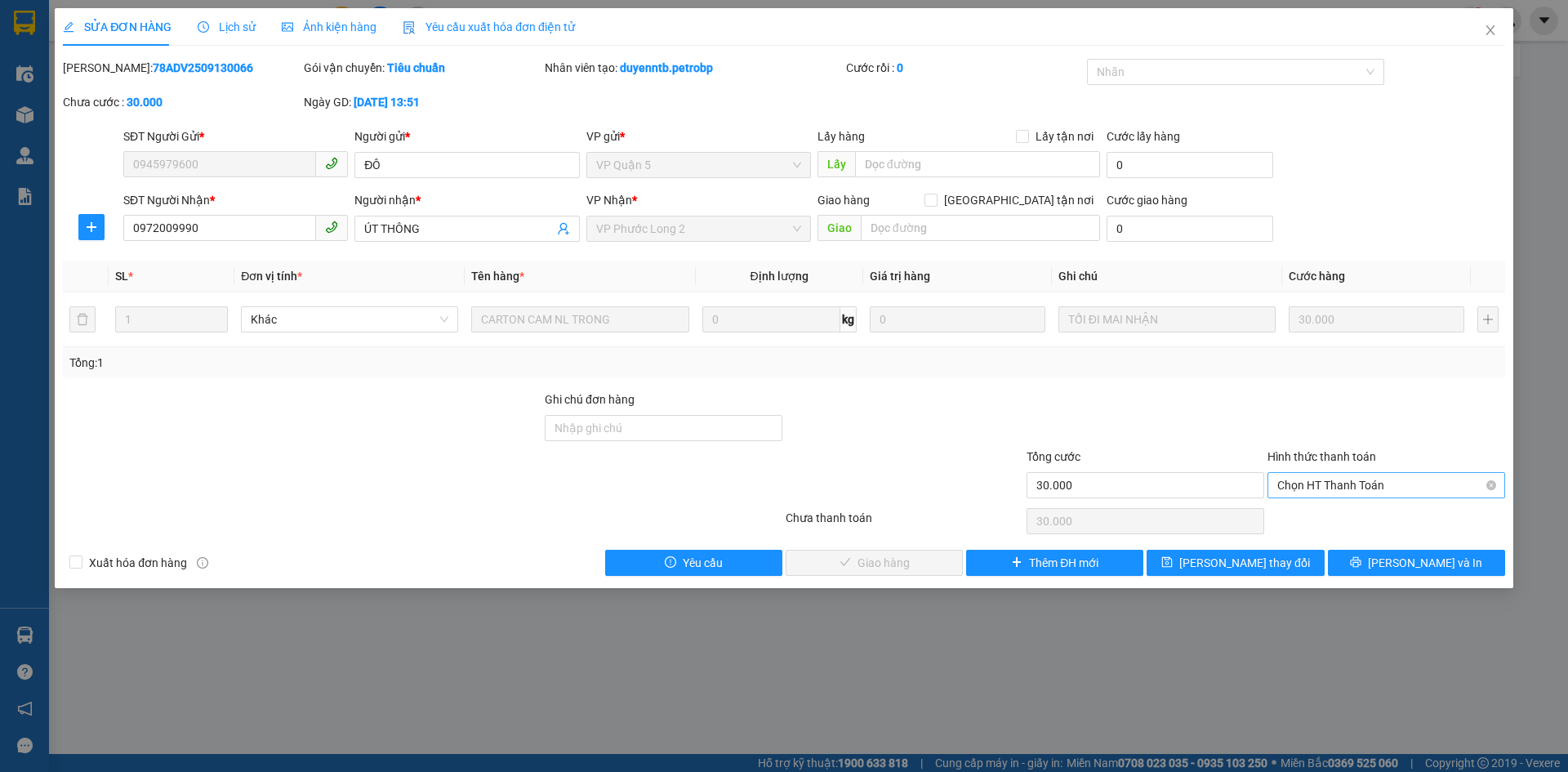
click at [1341, 487] on span "Chọn HT Thanh Toán" at bounding box center [1386, 485] width 218 height 24
click at [1336, 513] on div "Tại văn phòng" at bounding box center [1386, 518] width 218 height 18
type input "0"
click at [912, 566] on span "Lưu và Giao hàng" at bounding box center [895, 563] width 157 height 18
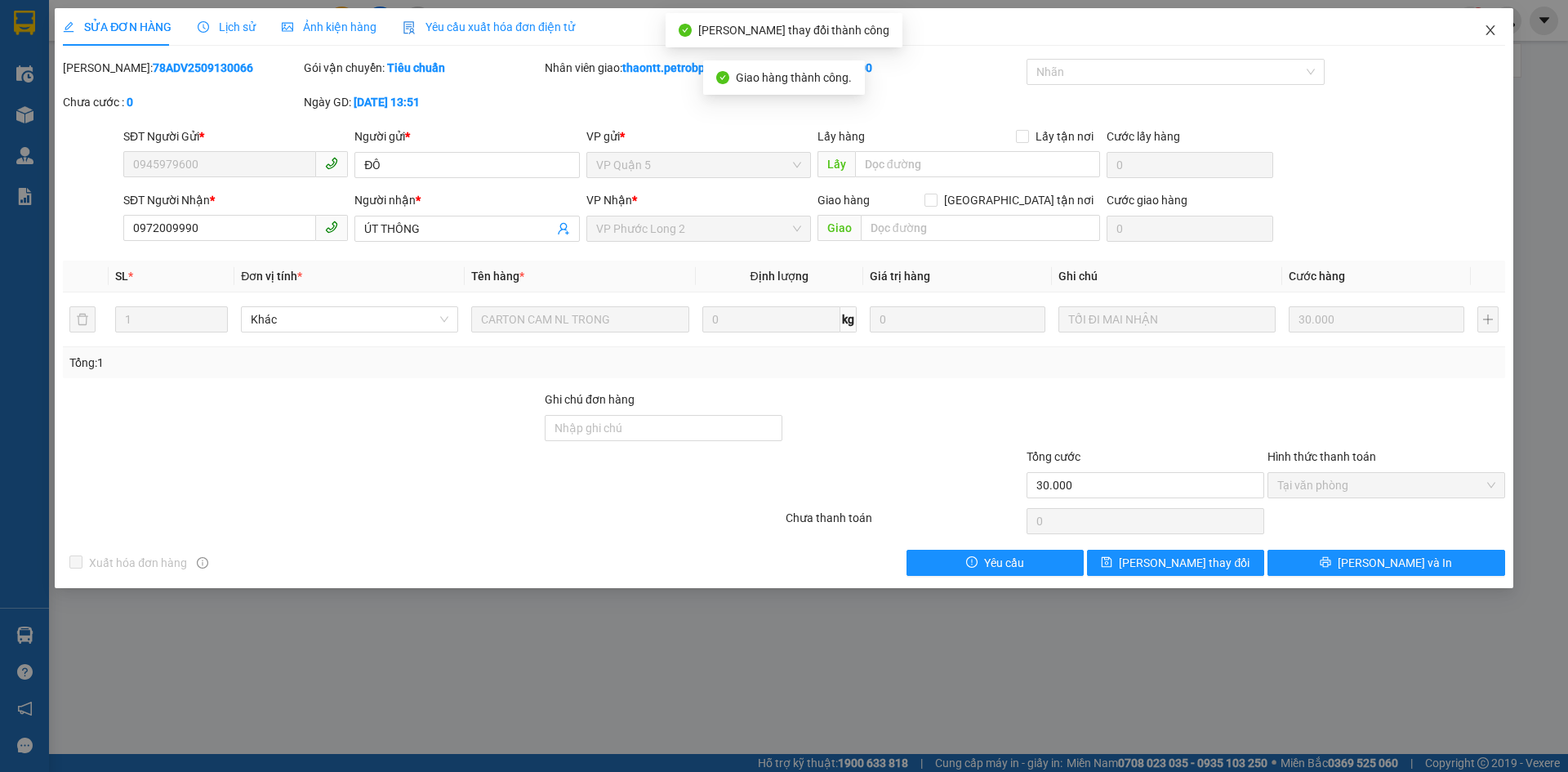
click at [1488, 32] on icon "close" at bounding box center [1490, 30] width 13 height 13
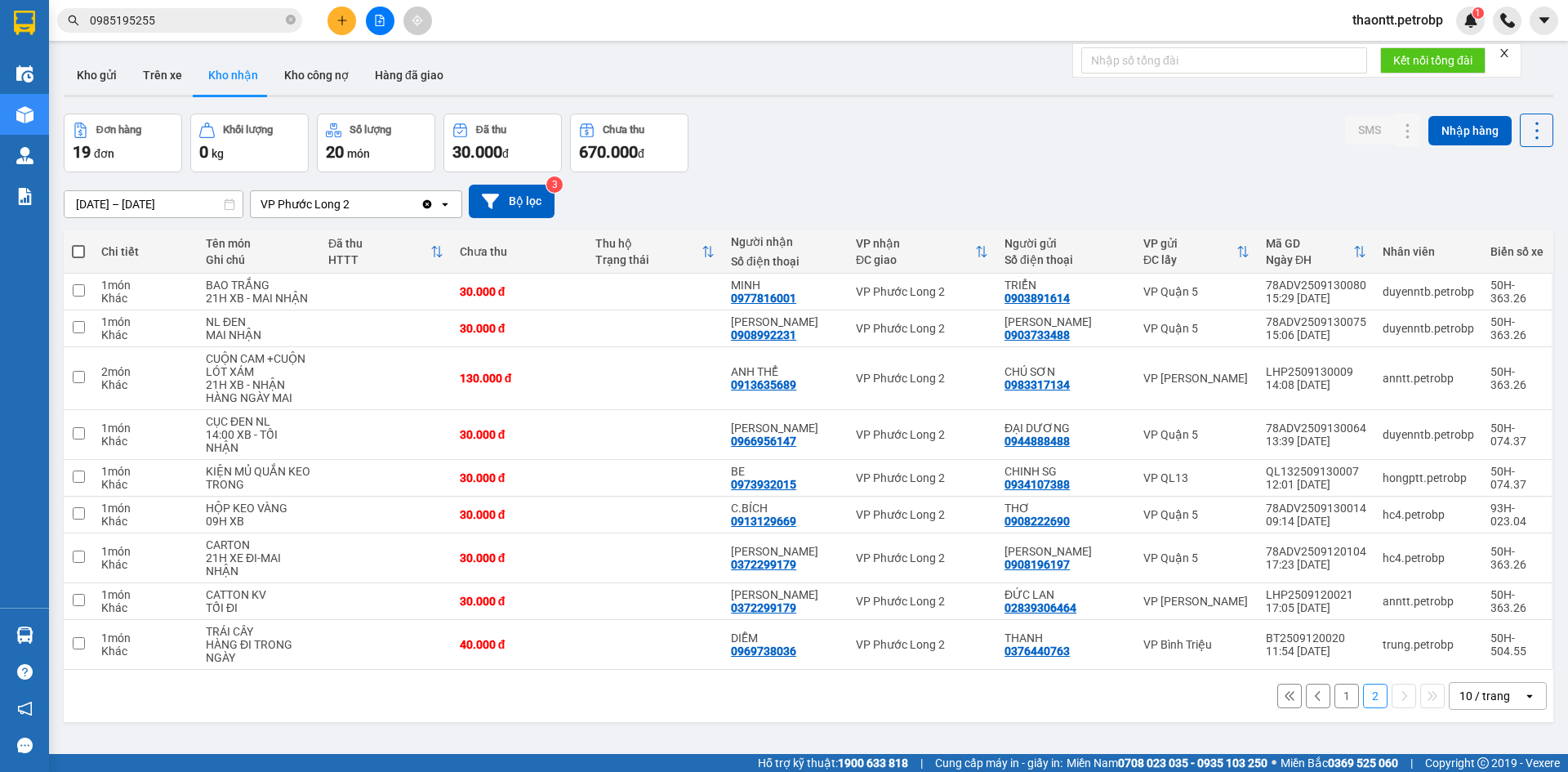
click at [1336, 695] on button "1" at bounding box center [1346, 696] width 24 height 24
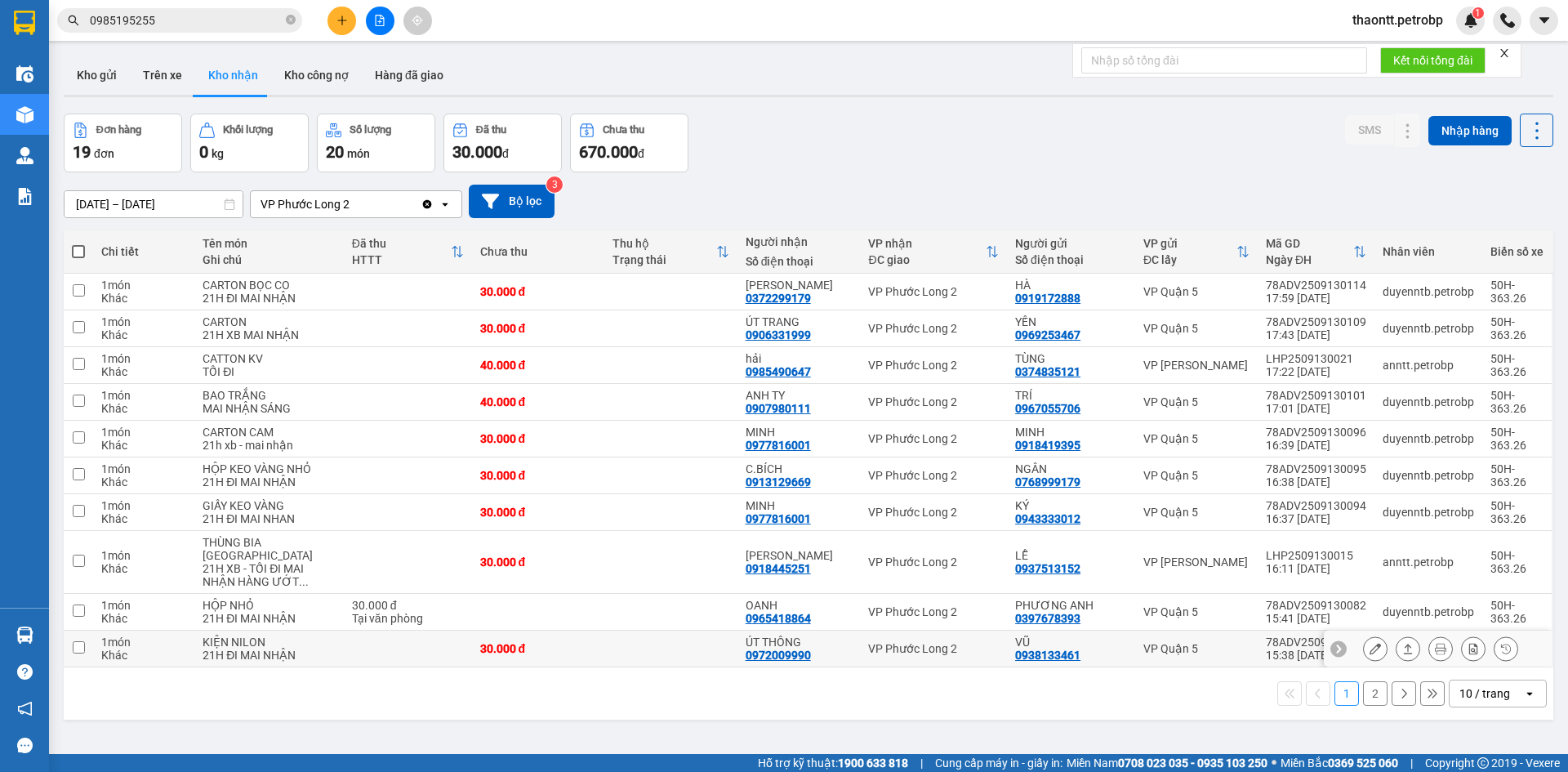
drag, startPoint x: 791, startPoint y: 647, endPoint x: 990, endPoint y: 617, distance: 201.2
click at [791, 648] on div "0972009990" at bounding box center [778, 654] width 66 height 13
click at [1370, 647] on icon at bounding box center [1375, 648] width 12 height 12
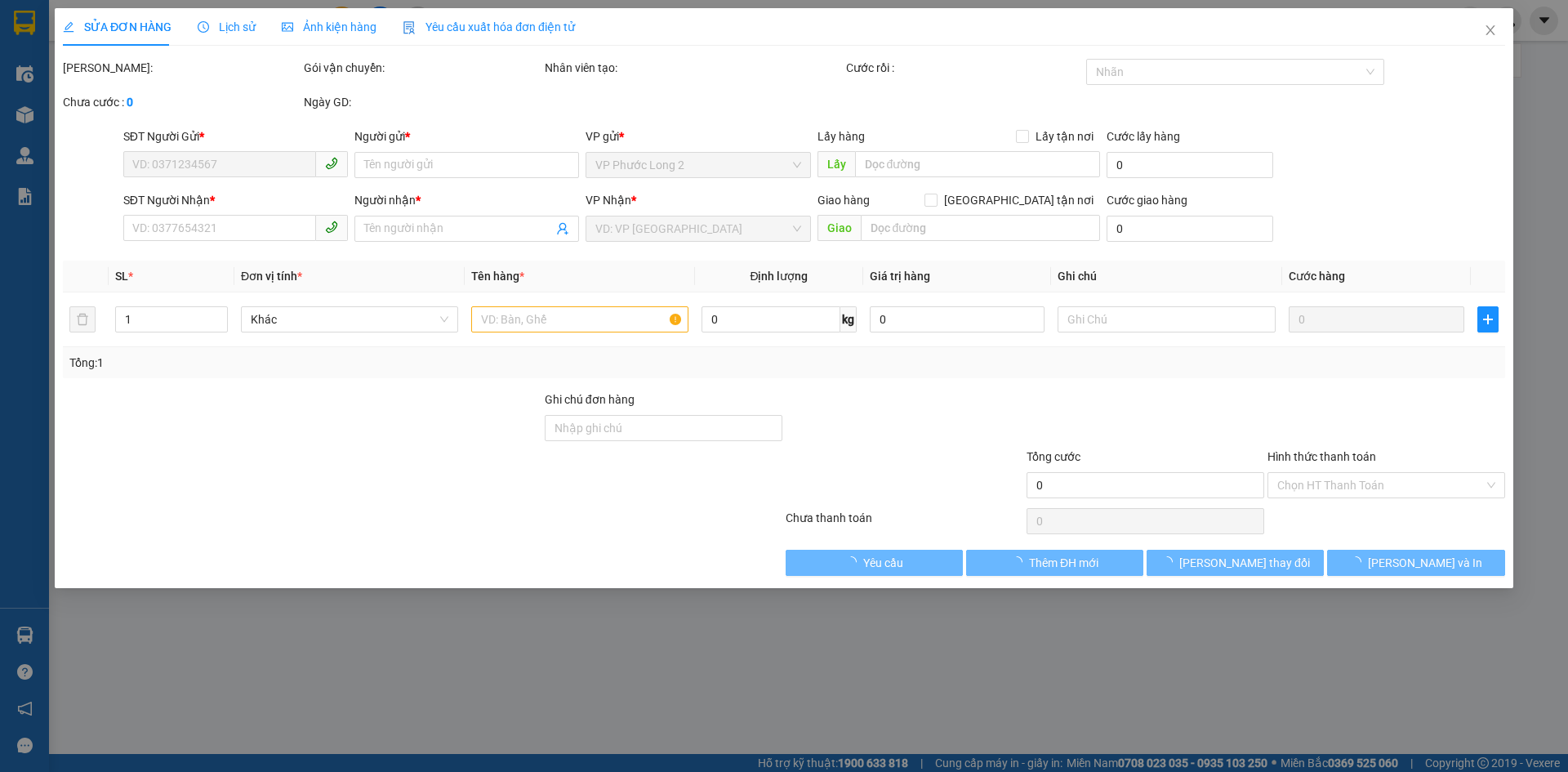
type input "0938133461"
type input "VŨ"
type input "0972009990"
type input "ÚT THÔNG"
type input "30.000"
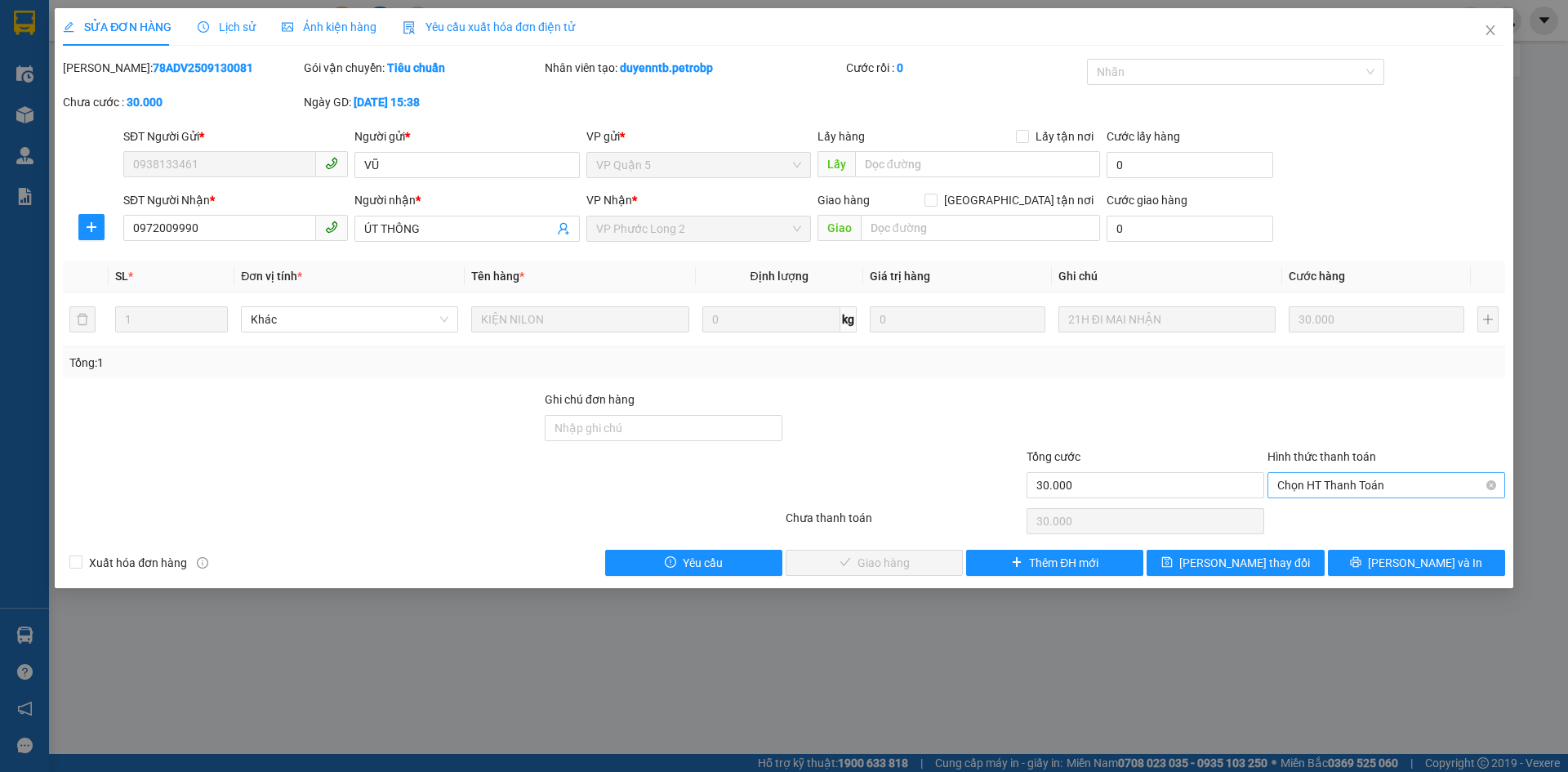
click at [1326, 487] on span "Chọn HT Thanh Toán" at bounding box center [1386, 485] width 218 height 24
click at [1320, 513] on div "Tại văn phòng" at bounding box center [1386, 518] width 218 height 18
type input "0"
click at [915, 564] on span "Lưu và Giao hàng" at bounding box center [895, 563] width 157 height 18
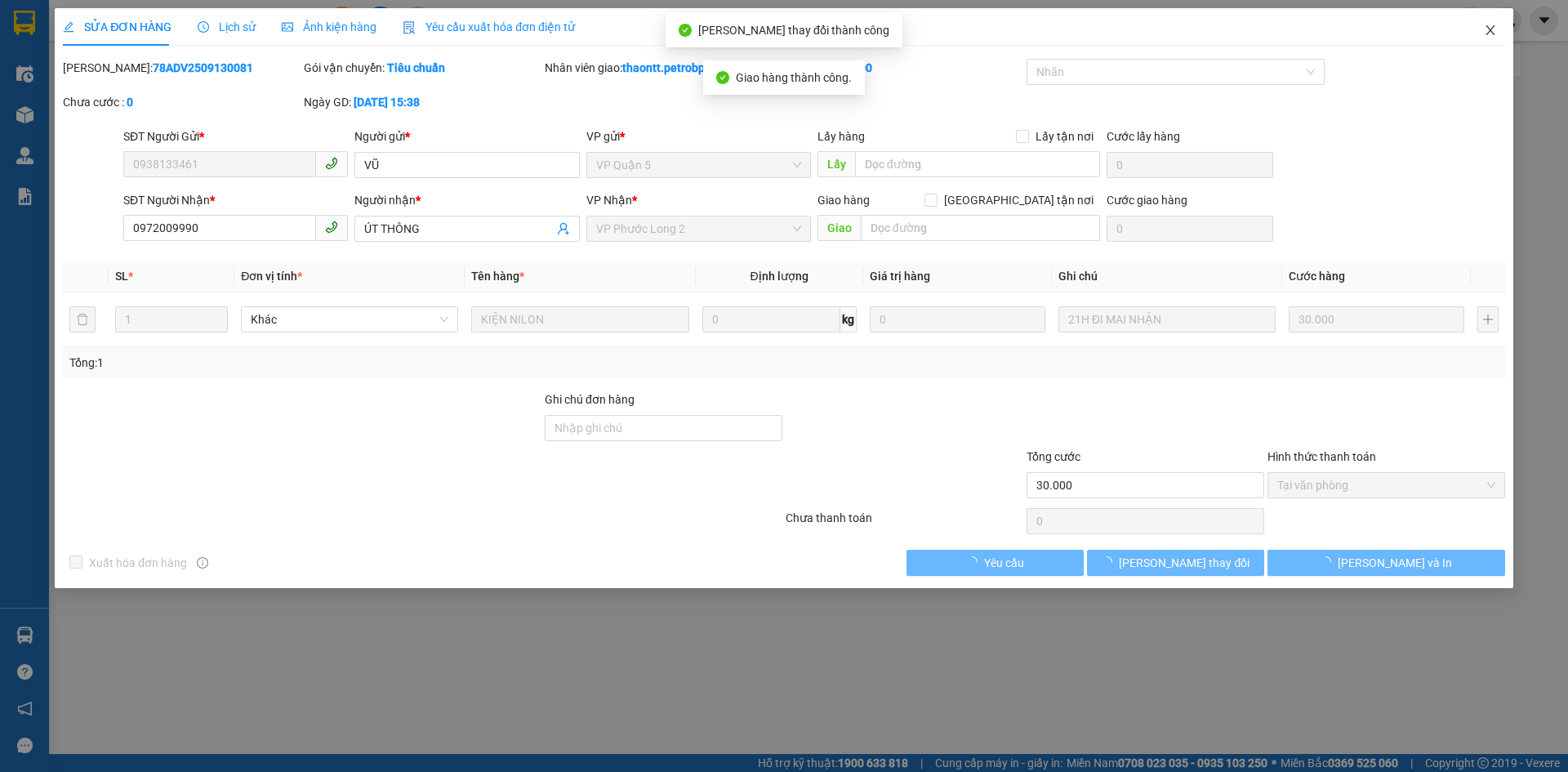
click at [1489, 25] on icon "close" at bounding box center [1490, 30] width 13 height 13
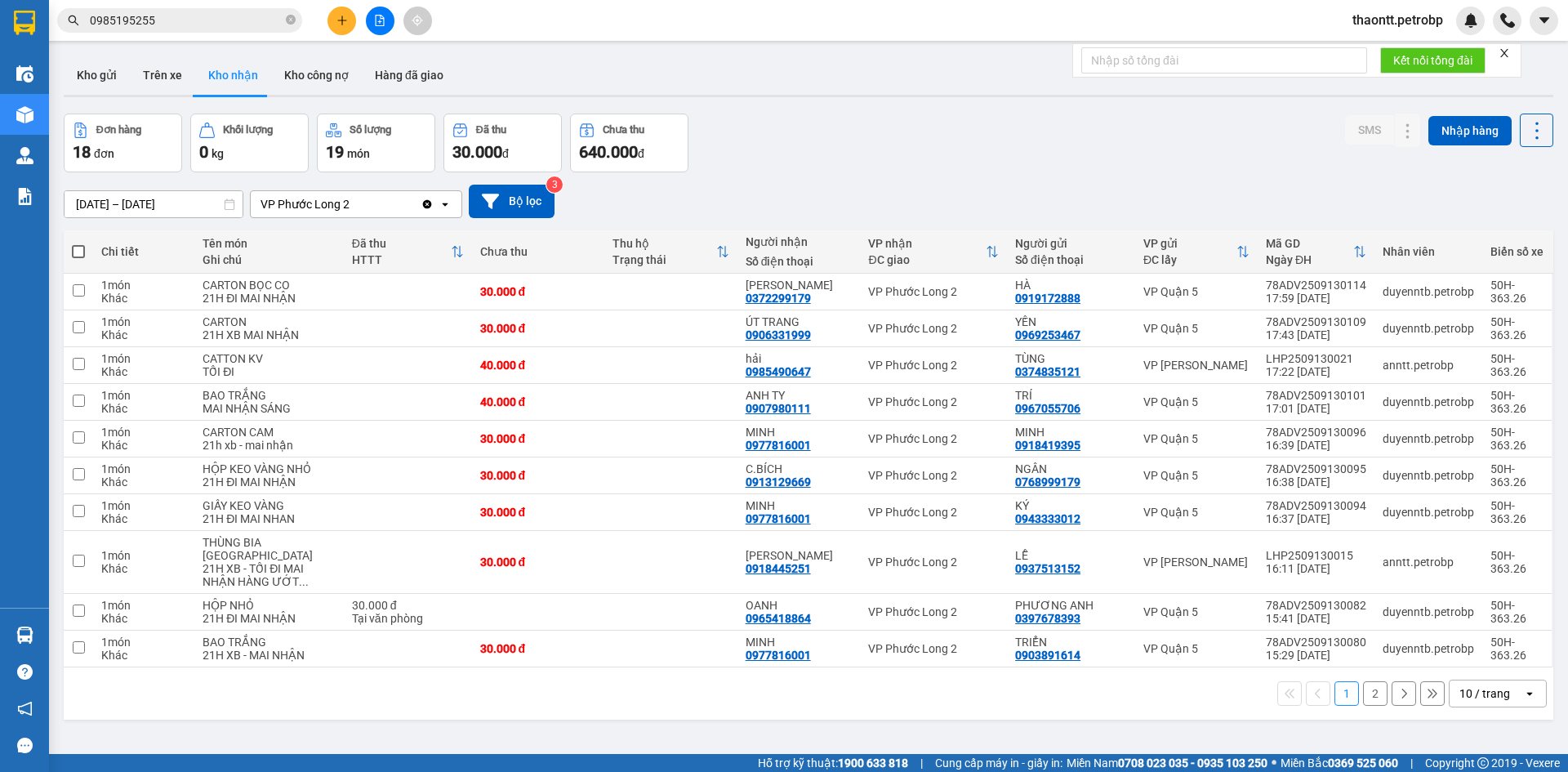
click at [1364, 697] on button "2" at bounding box center [1374, 693] width 24 height 24
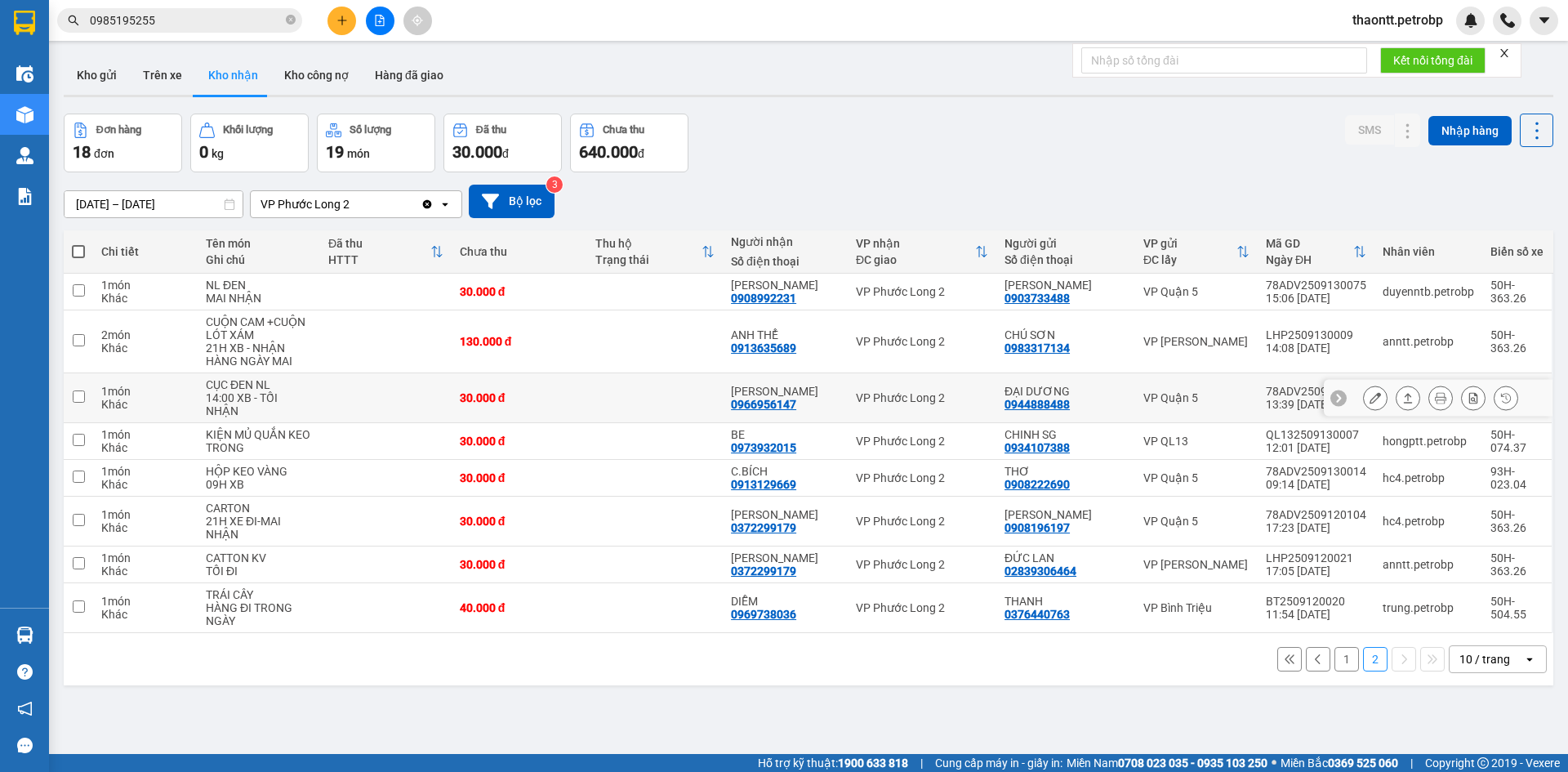
click at [783, 400] on div "0966956147" at bounding box center [763, 404] width 66 height 13
click at [1363, 402] on button at bounding box center [1374, 399] width 22 height 29
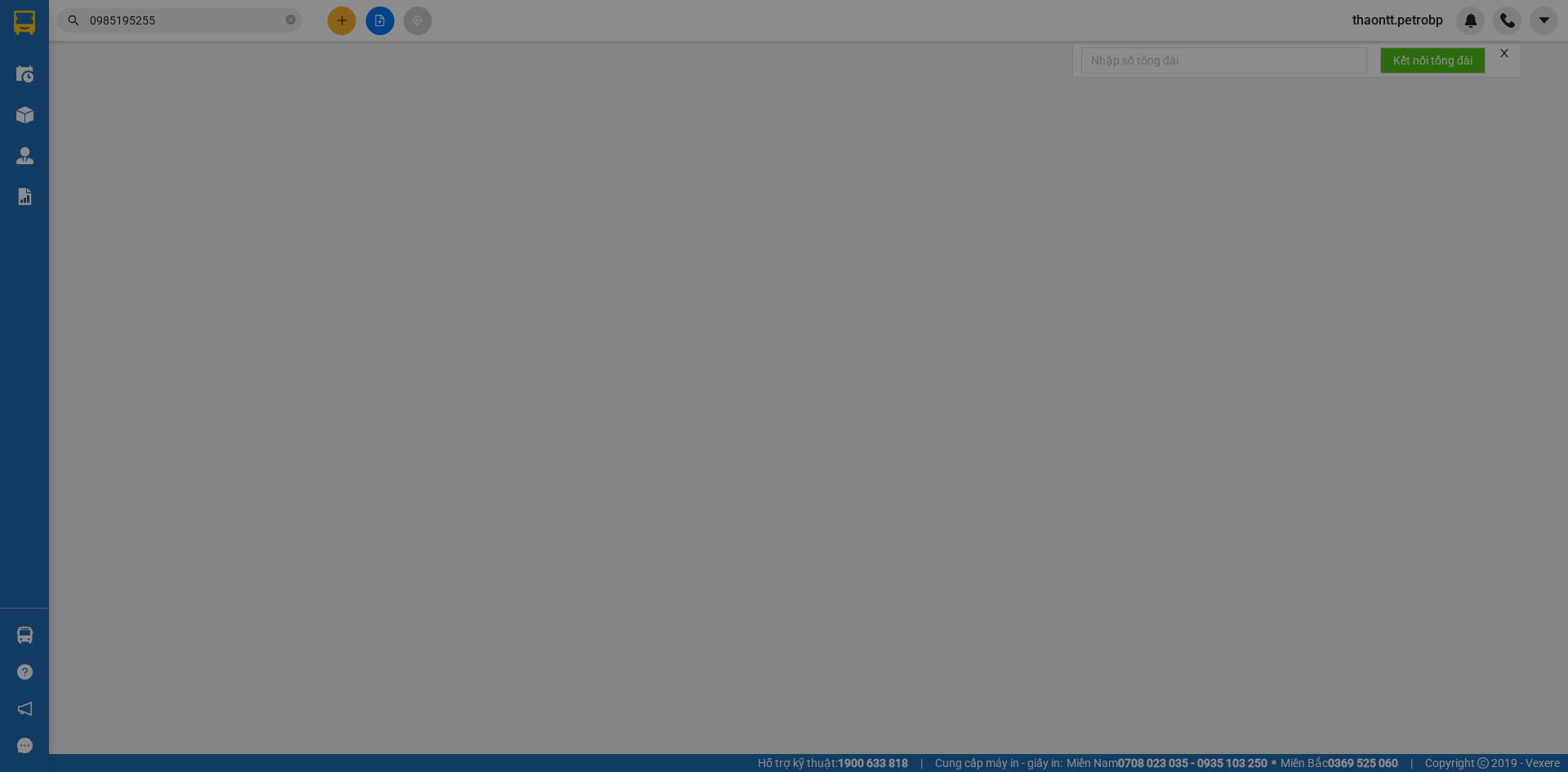
type input "0944888488"
type input "ĐẠI DƯƠNG"
type input "0966956147"
type input "VƯƠNG PHÁT"
type input "30.000"
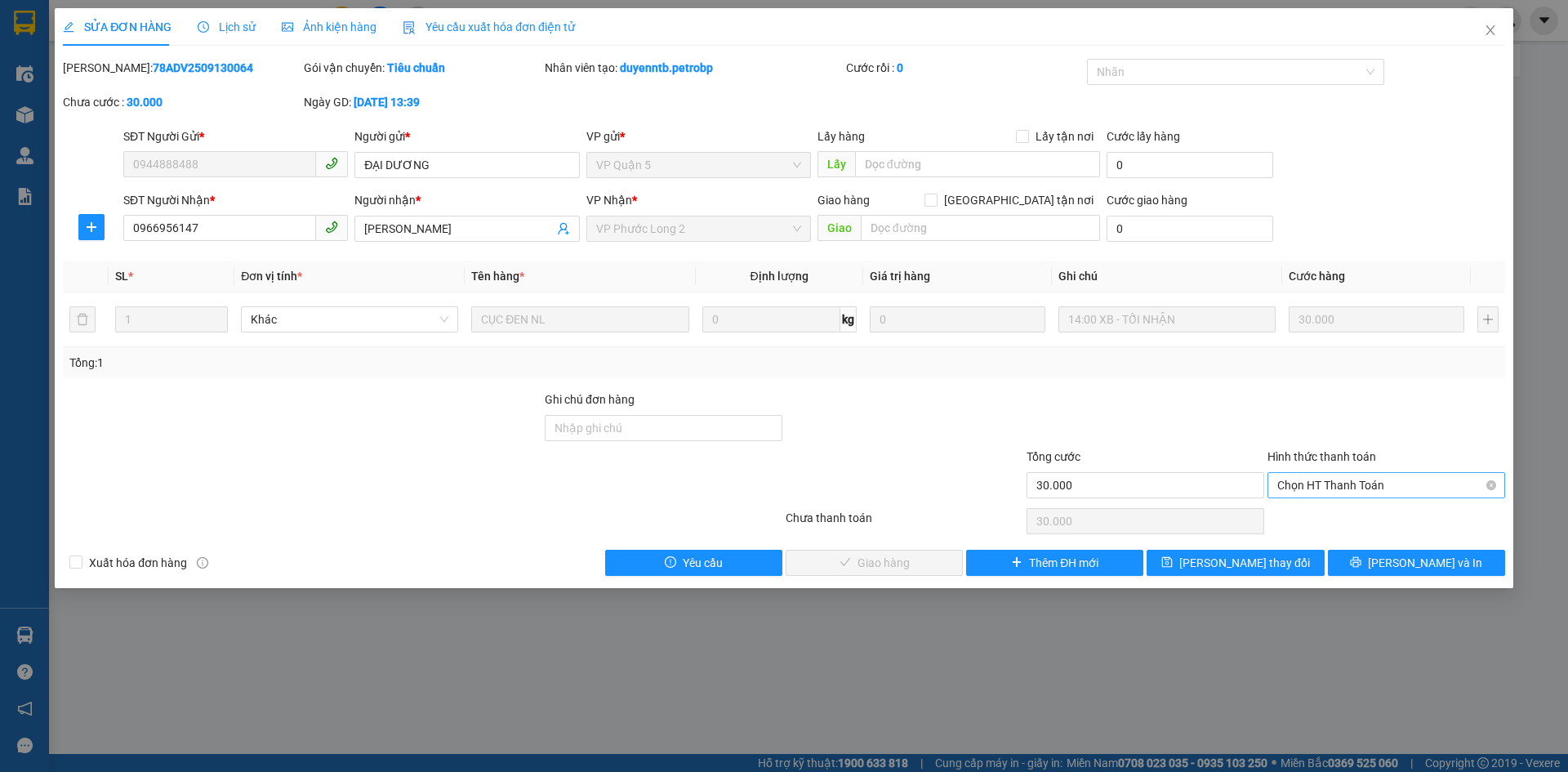
click at [1342, 473] on span "Chọn HT Thanh Toán" at bounding box center [1386, 485] width 218 height 24
click at [1296, 528] on div "Tại văn phòng" at bounding box center [1386, 517] width 238 height 26
type input "0"
click at [890, 569] on span "Lưu và Giao hàng" at bounding box center [895, 563] width 157 height 18
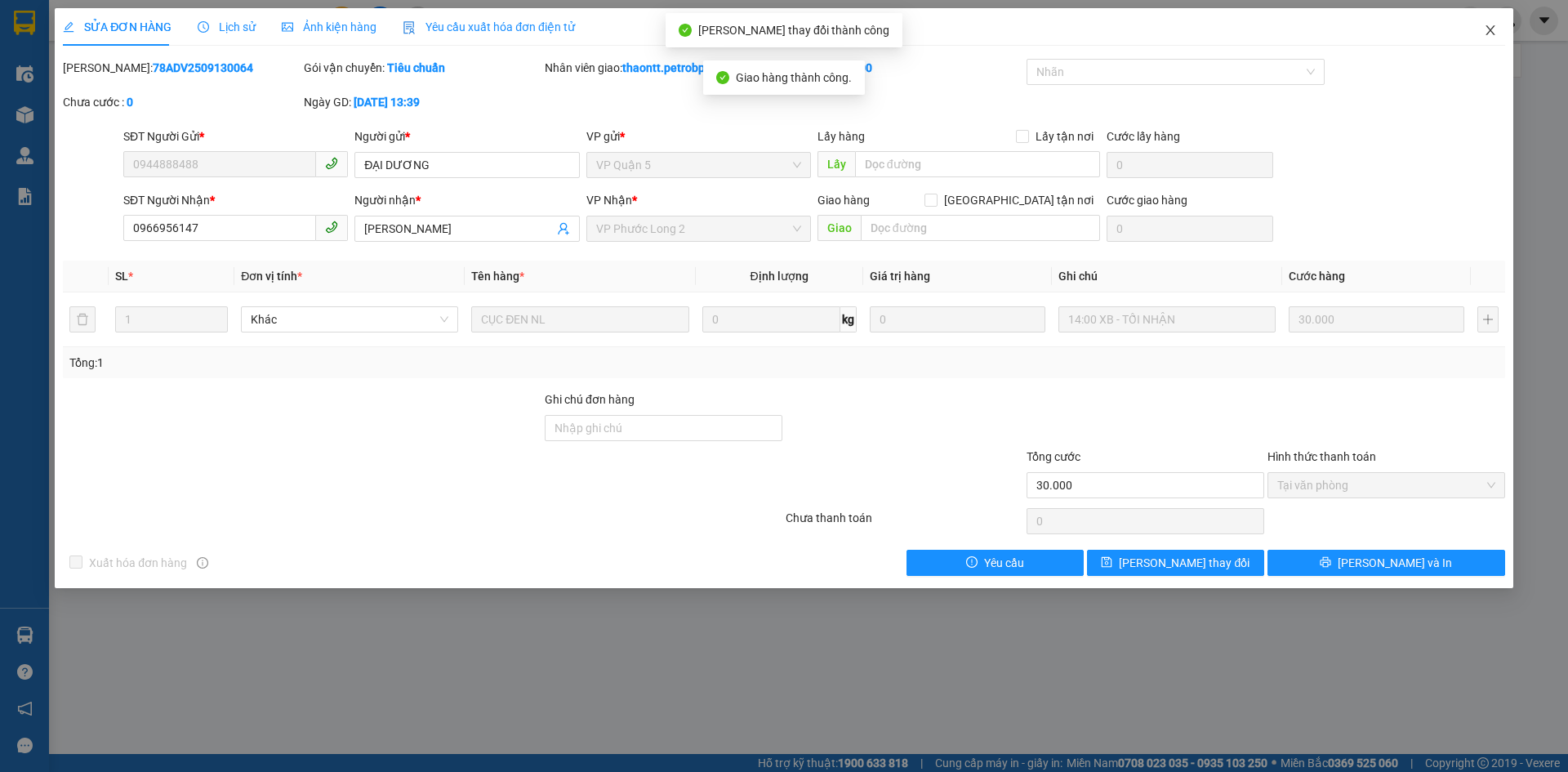
click at [1489, 30] on icon "close" at bounding box center [1490, 30] width 9 height 10
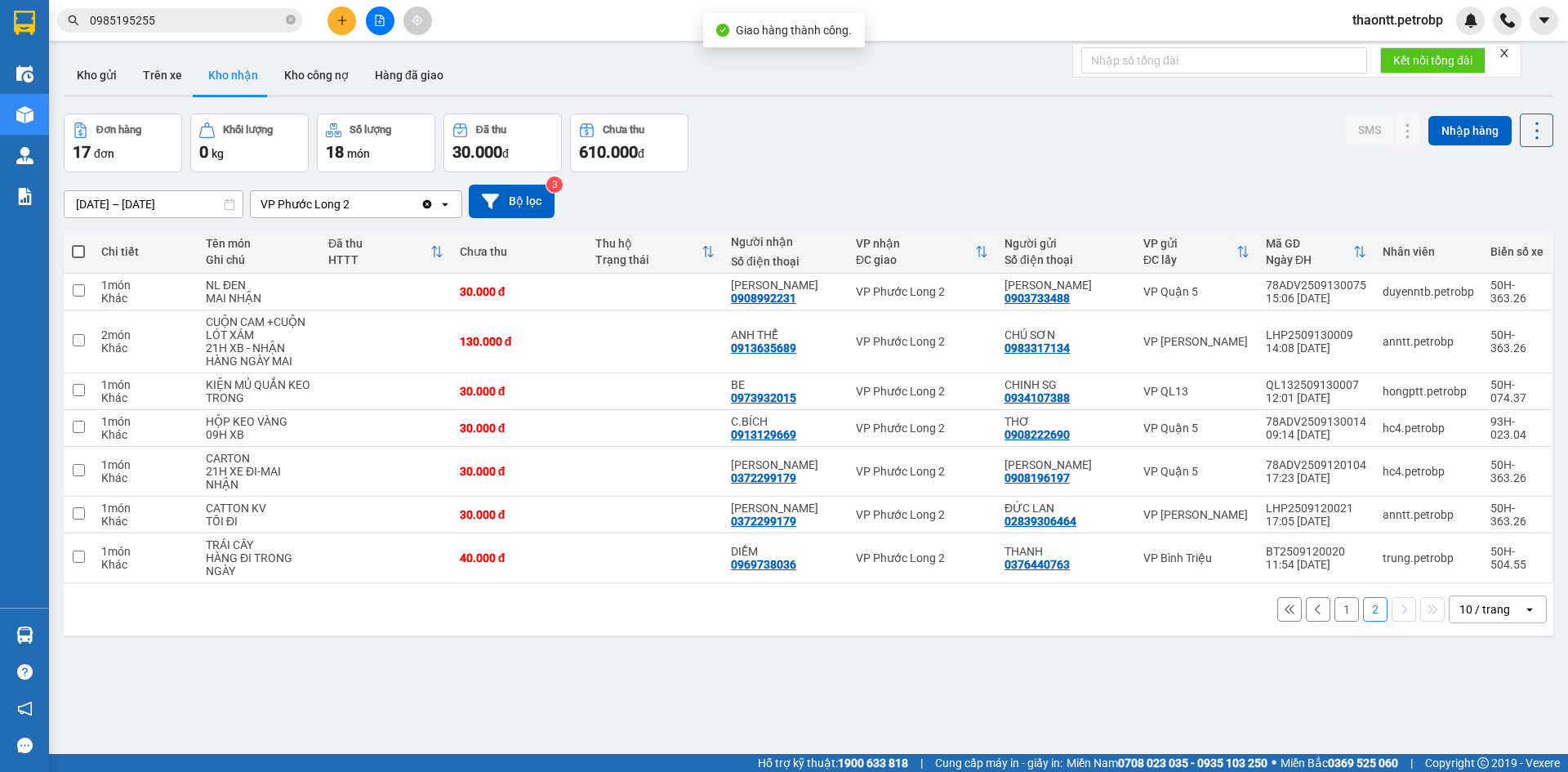
click at [1335, 614] on button "1" at bounding box center [1346, 609] width 24 height 24
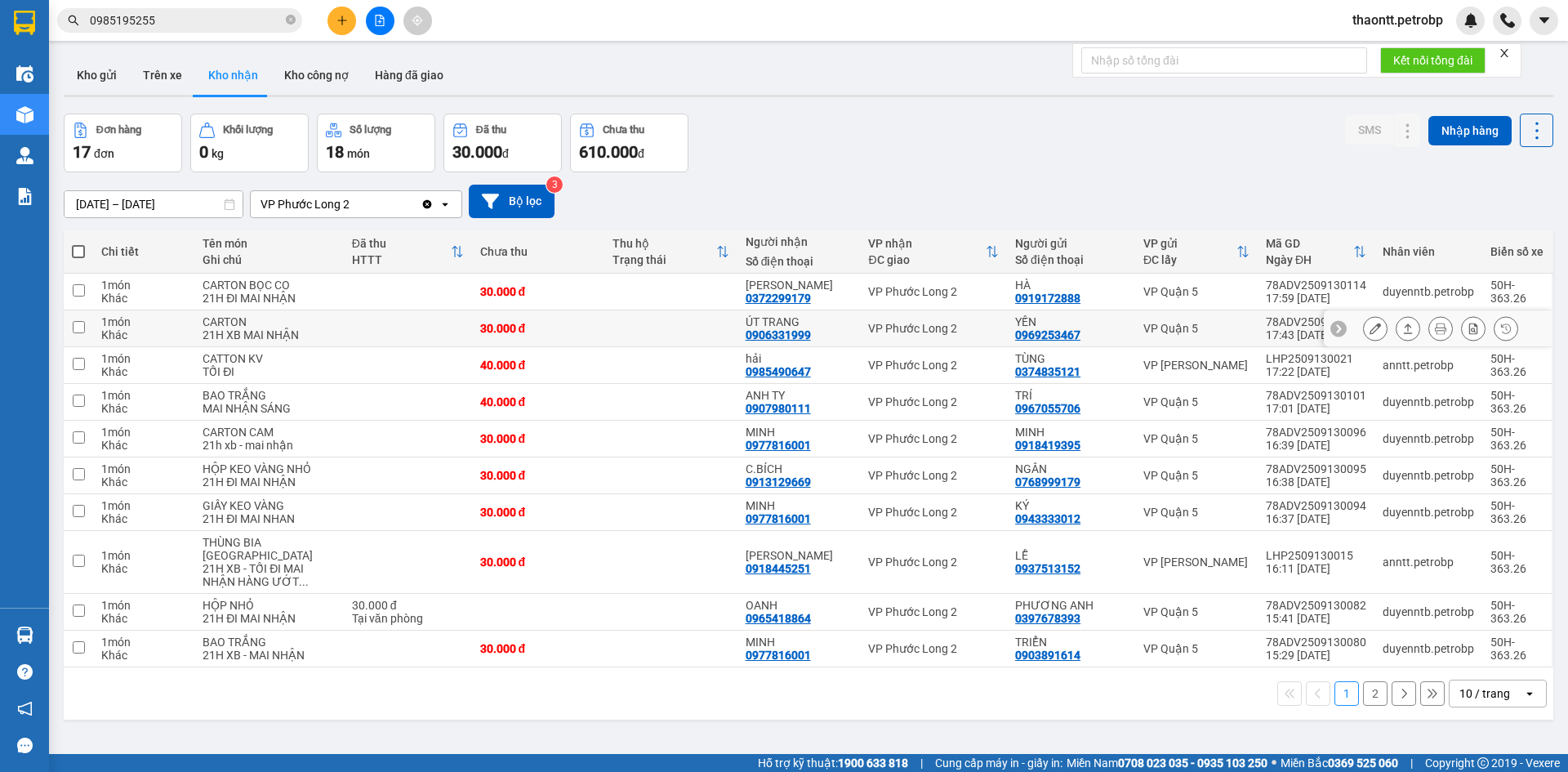
scroll to position [75, 0]
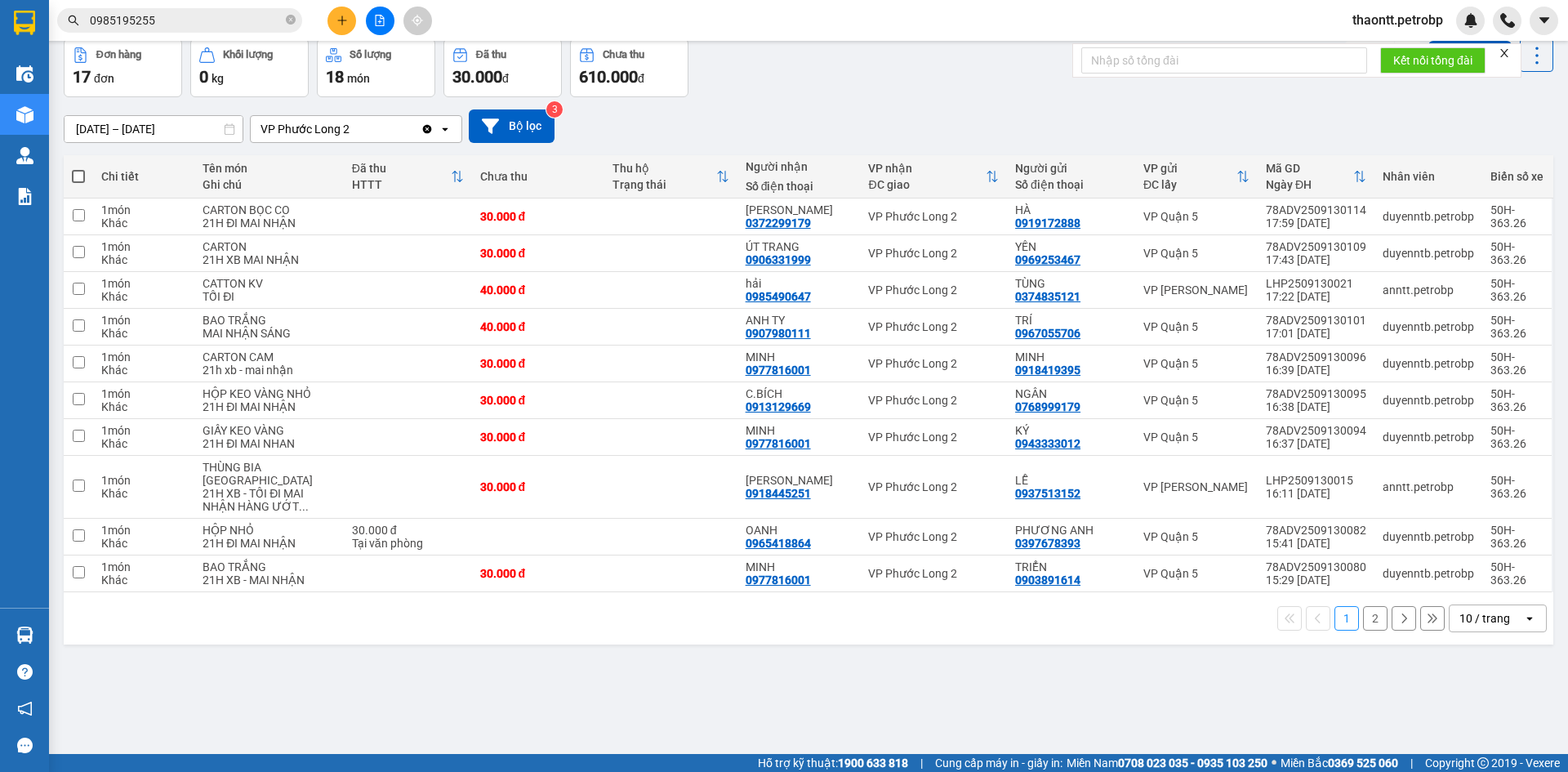
click at [341, 20] on icon "plus" at bounding box center [342, 20] width 12 height 12
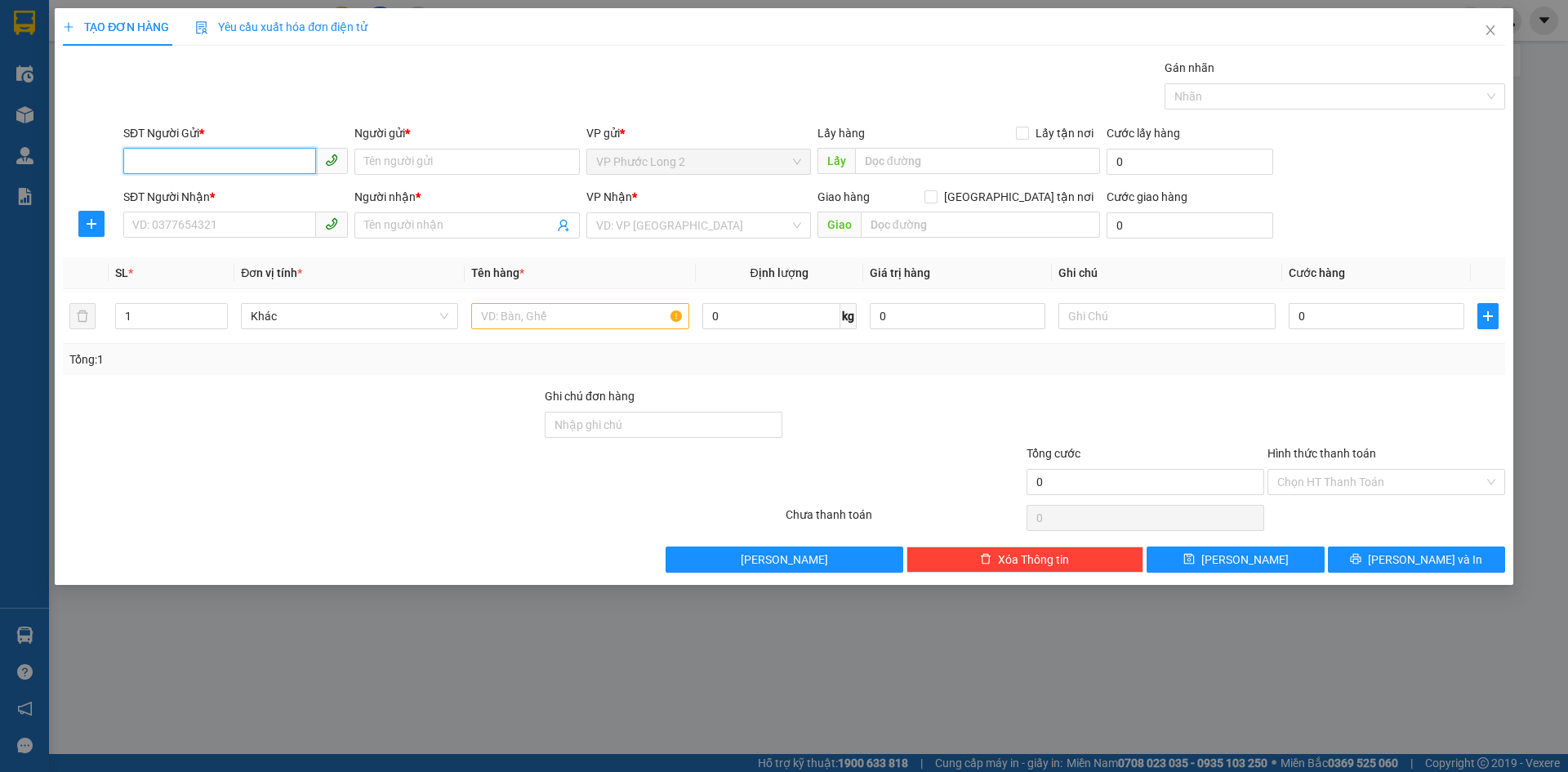
click at [241, 167] on input "SĐT Người Gửi *" at bounding box center [219, 161] width 193 height 26
type input "0975300113"
click at [253, 195] on div "0975300113 - HIỀN" at bounding box center [235, 195] width 205 height 18
type input "HIỀN"
type input "0918419495"
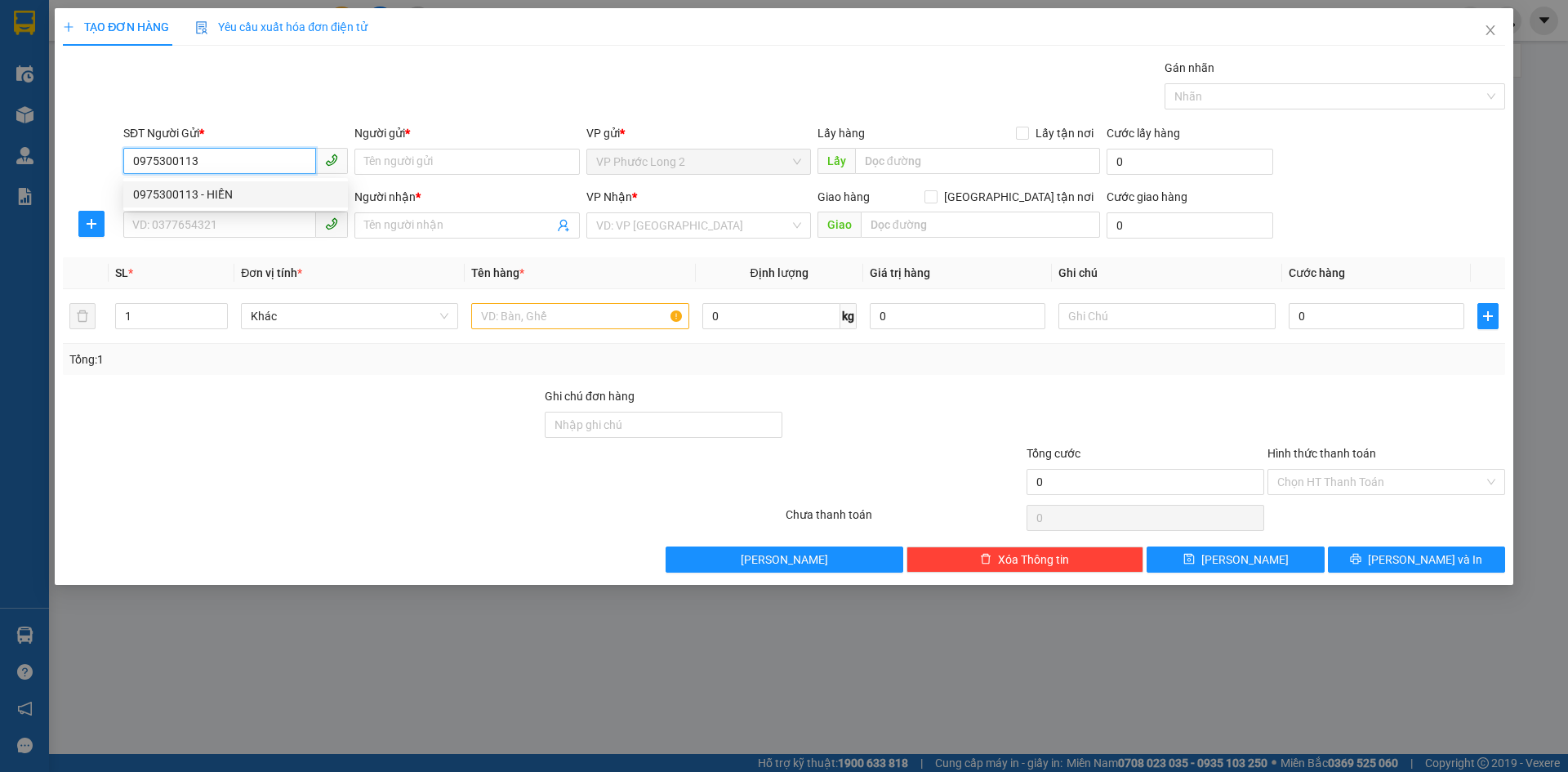
type input "ANH THÁI"
type input "30.000"
type input "0975300113"
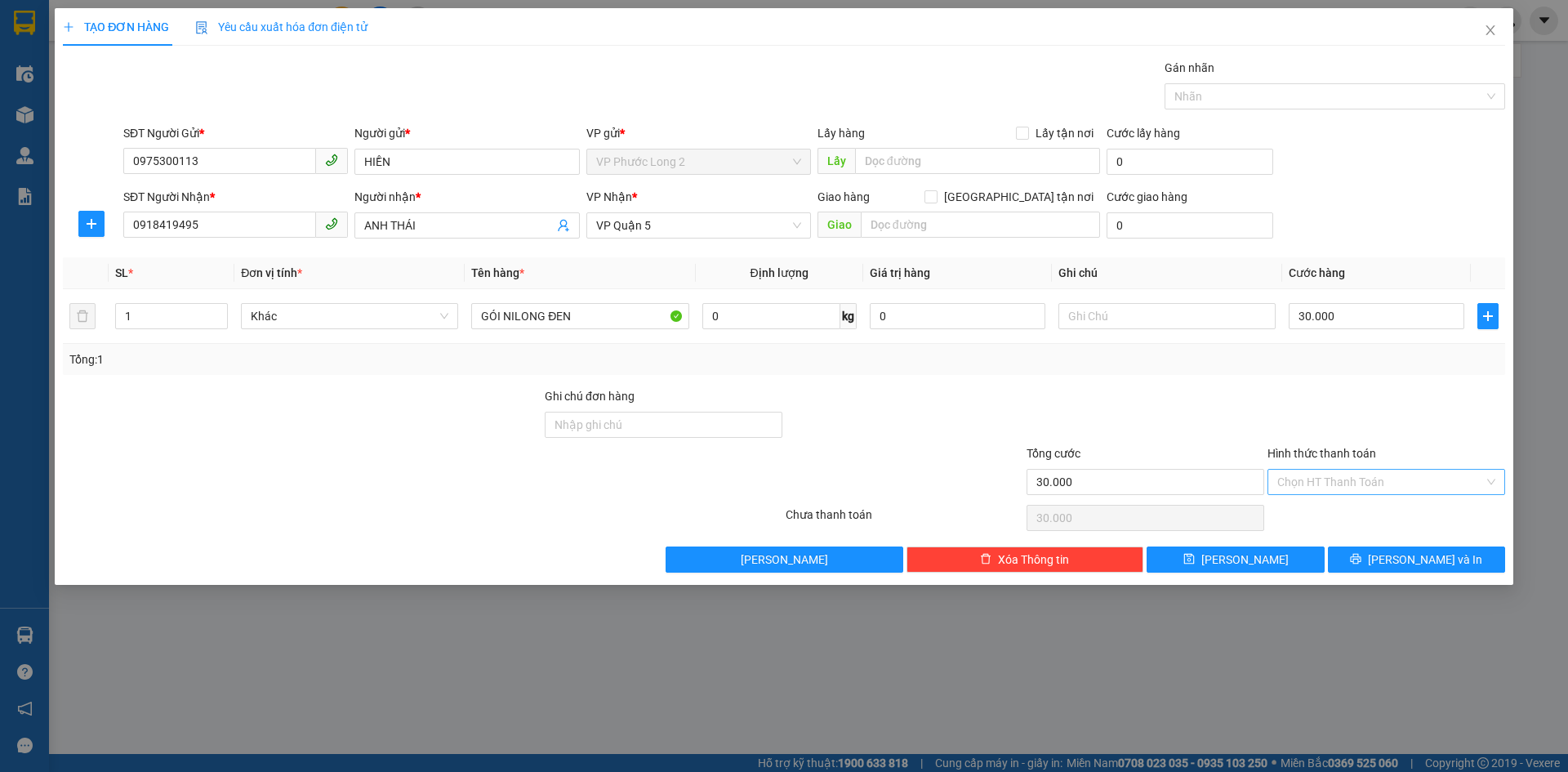
click at [1363, 479] on input "Hình thức thanh toán" at bounding box center [1380, 481] width 206 height 24
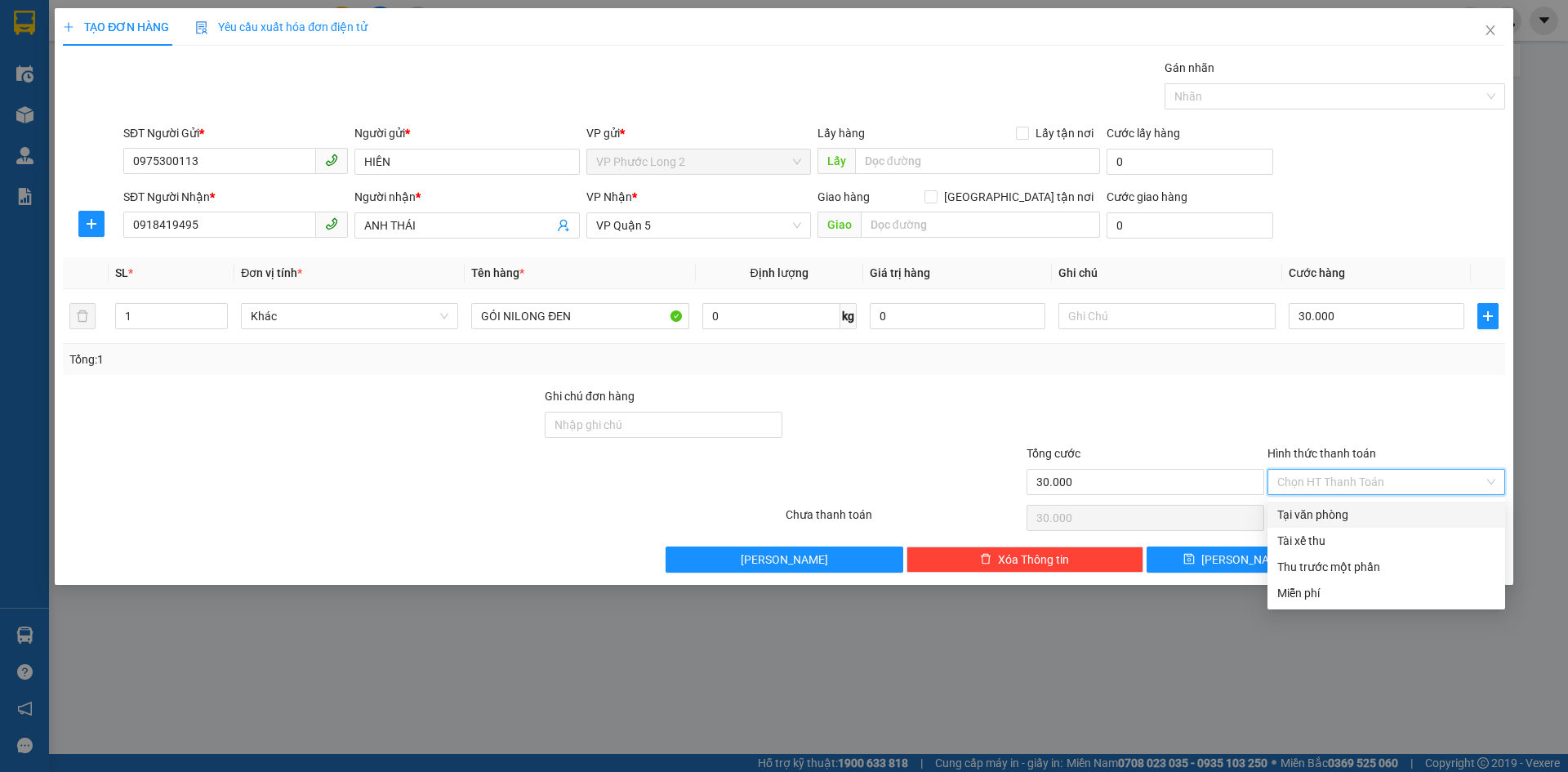
click at [1352, 519] on div "Tại văn phòng" at bounding box center [1386, 514] width 218 height 18
type input "0"
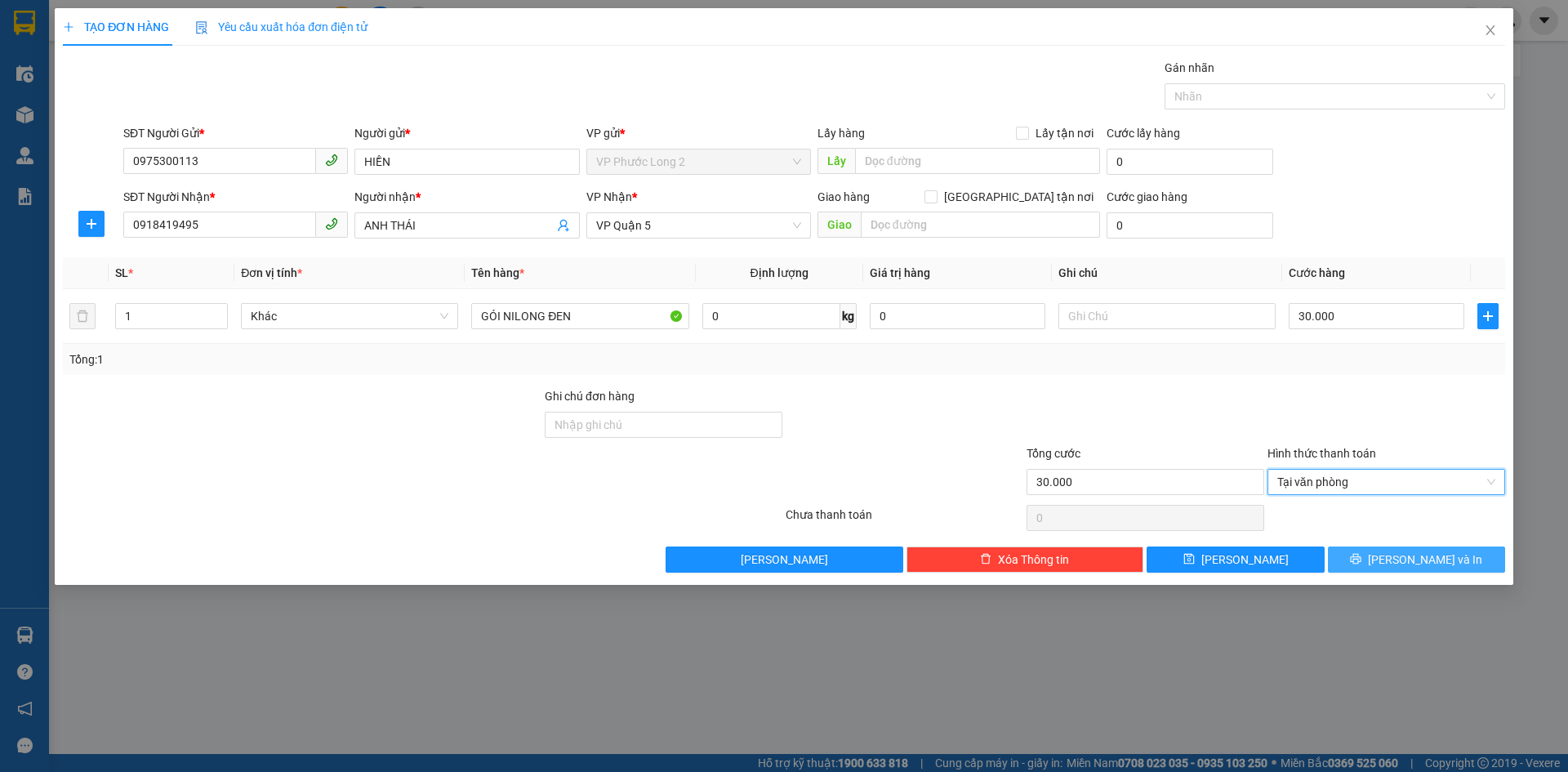
click at [1366, 568] on button "[PERSON_NAME] và In" at bounding box center [1415, 559] width 177 height 26
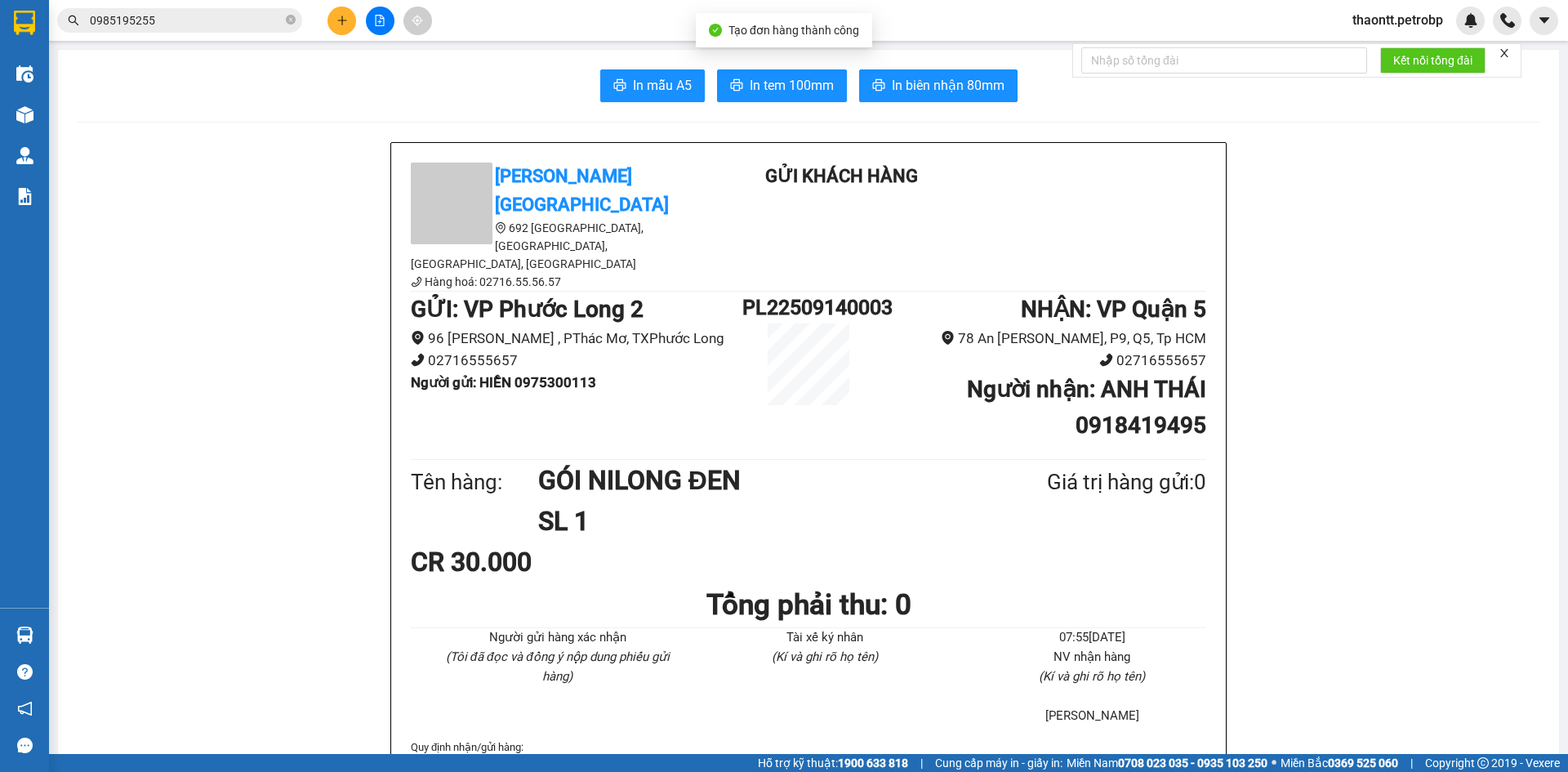
click at [563, 374] on b "Người gửi : HIỀN 0975300113" at bounding box center [504, 382] width 186 height 16
copy b "0975300113"
click at [573, 390] on div "GỬI : VP Phước Long 2 96 Nguyễn Tất Thành , PThác Mơ, TXPhước Long 02716555657 …" at bounding box center [809, 373] width 795 height 162
click at [491, 389] on div "GỬI : VP Phước Long 2 96 Nguyễn Tất Thành , PThác Mơ, TXPhước Long 02716555657 …" at bounding box center [809, 373] width 795 height 162
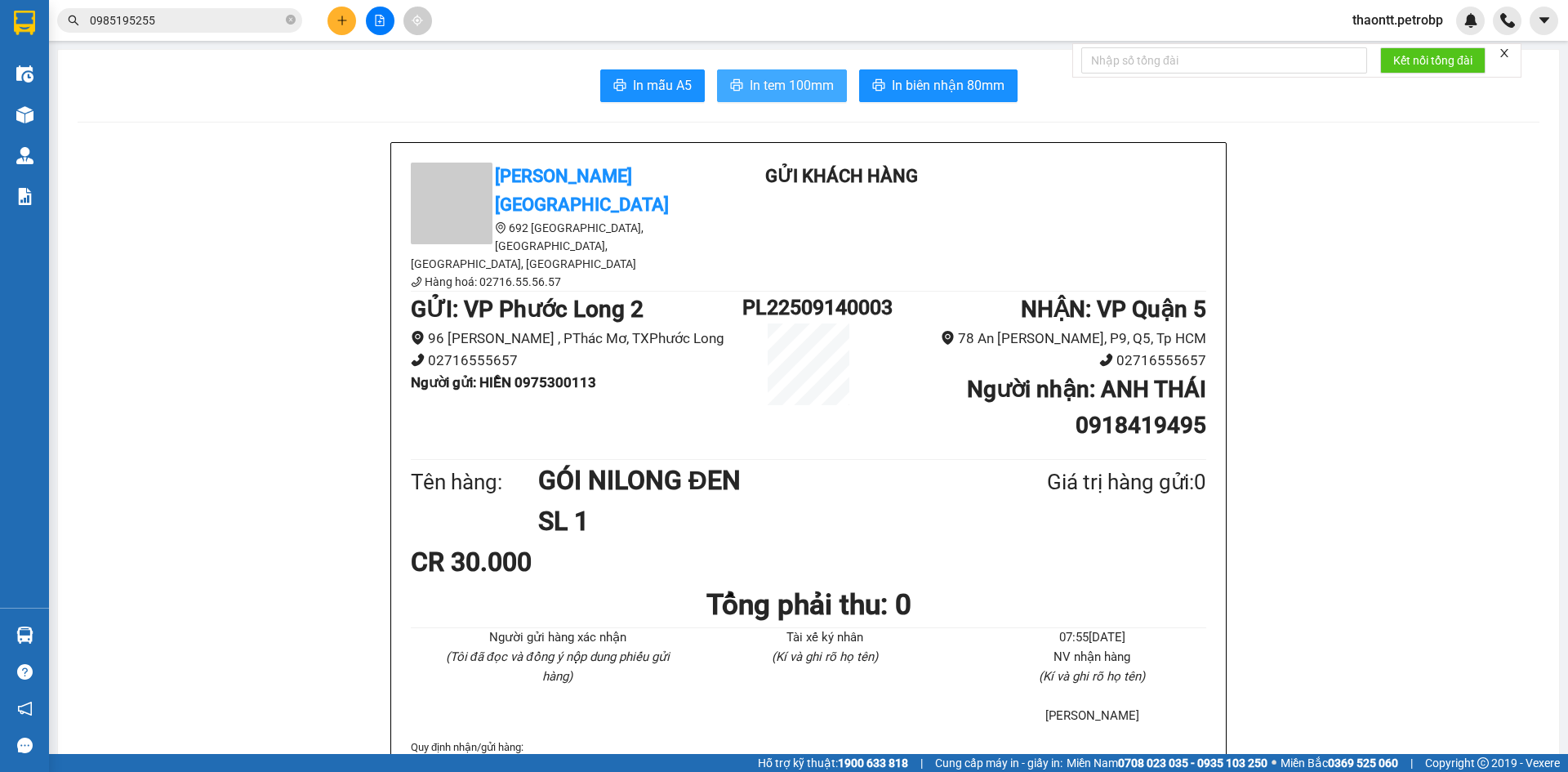
click at [793, 90] on span "In tem 100mm" at bounding box center [792, 85] width 84 height 21
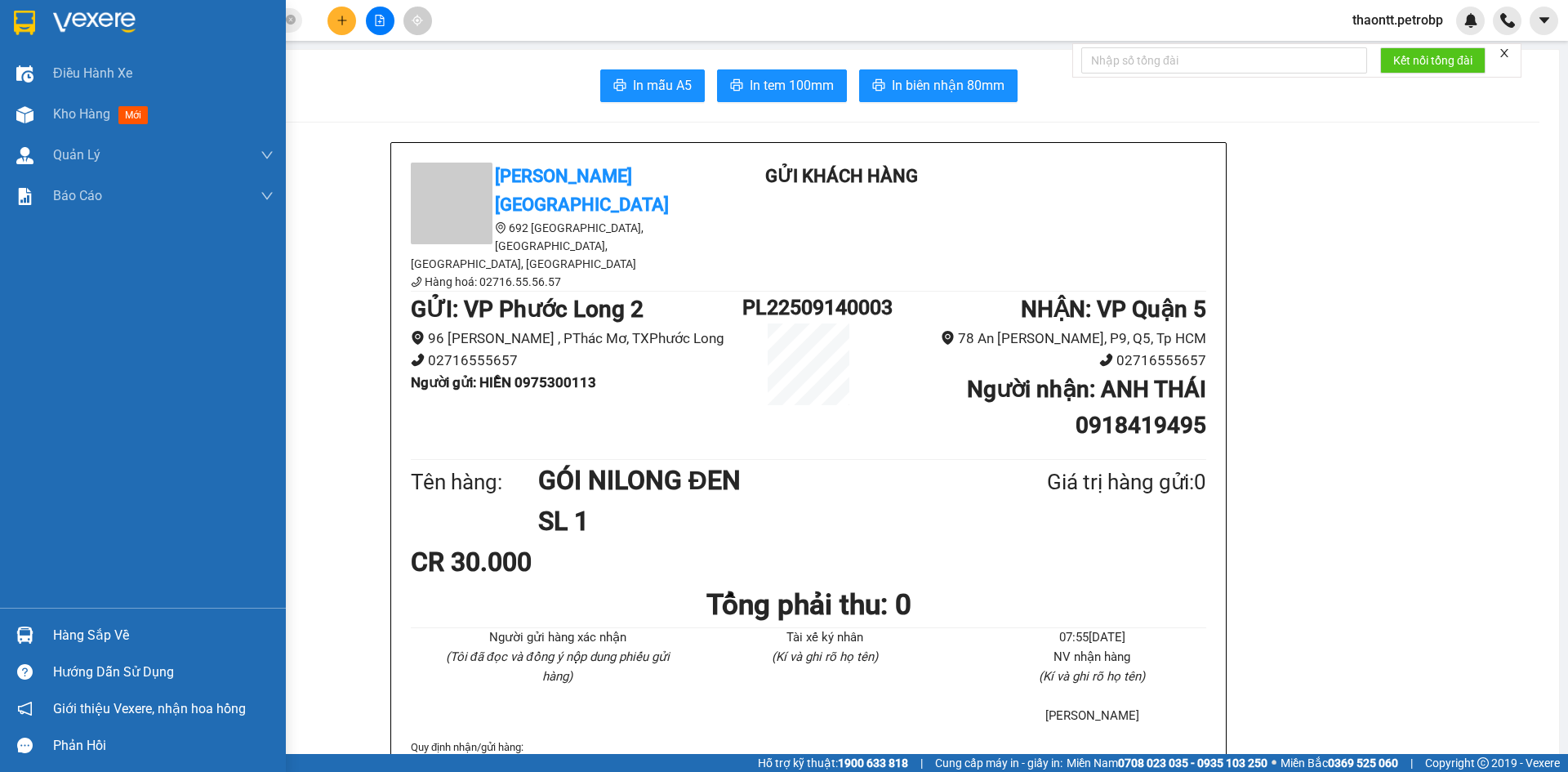
click at [105, 634] on div "Hàng sắp về" at bounding box center [163, 635] width 221 height 24
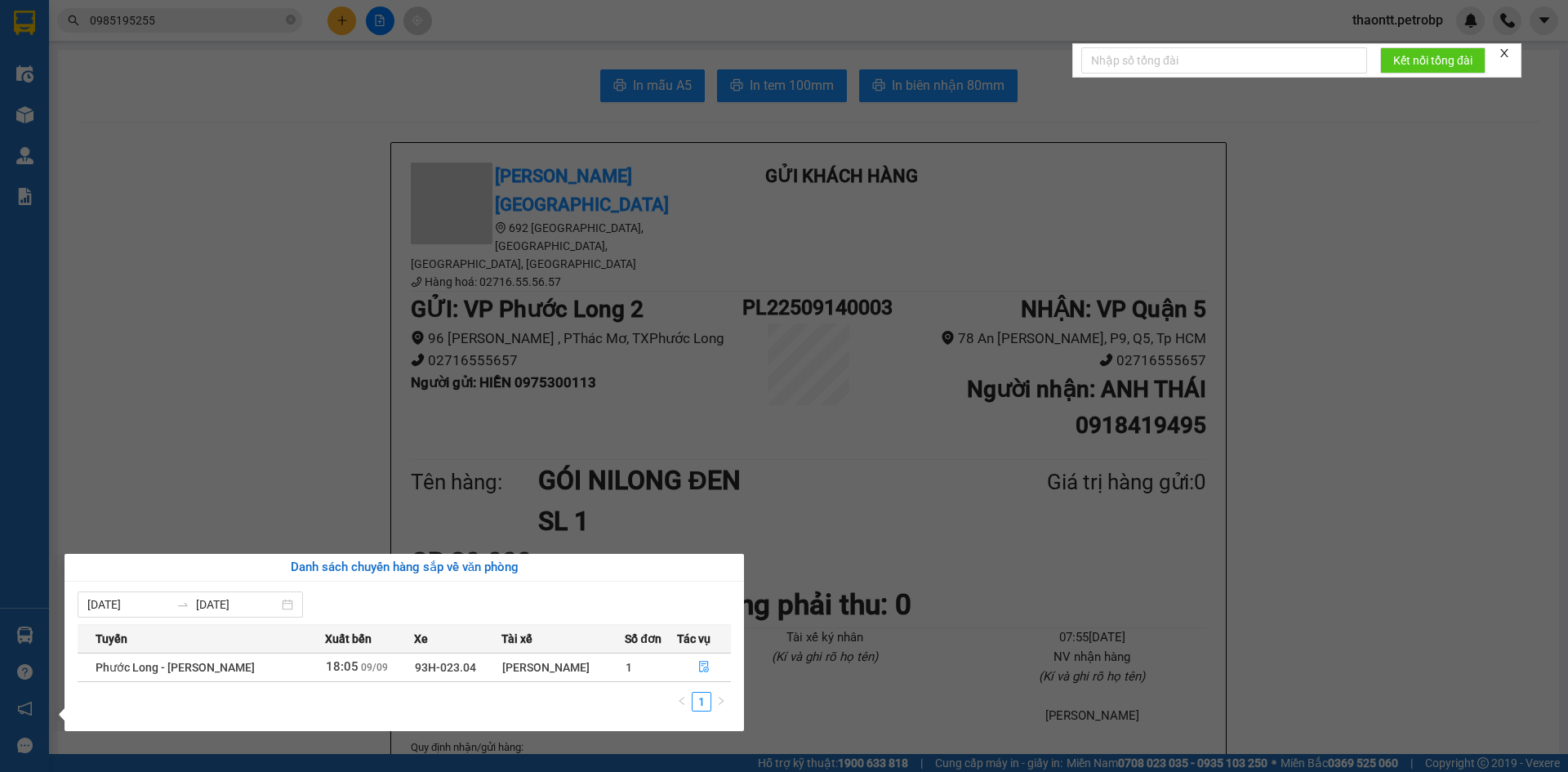
click at [247, 452] on section "Kết quả tìm kiếm ( 5 ) Bộ lọc Mã ĐH Trạng thái Món hàng Tổng cước Chưa cước Ngư…" at bounding box center [784, 386] width 1568 height 772
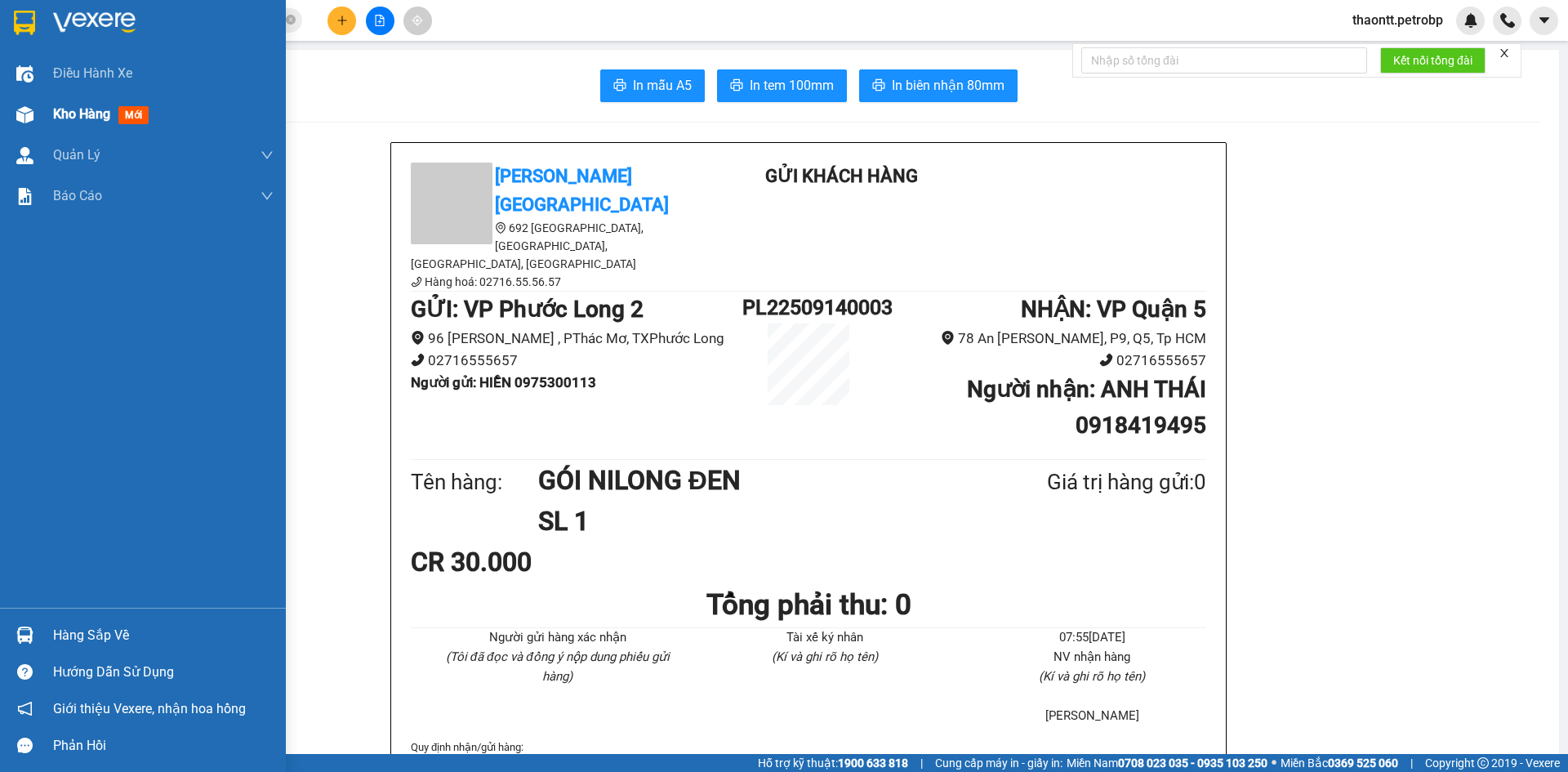
click at [47, 105] on div "Kho hàng mới" at bounding box center [143, 114] width 285 height 40
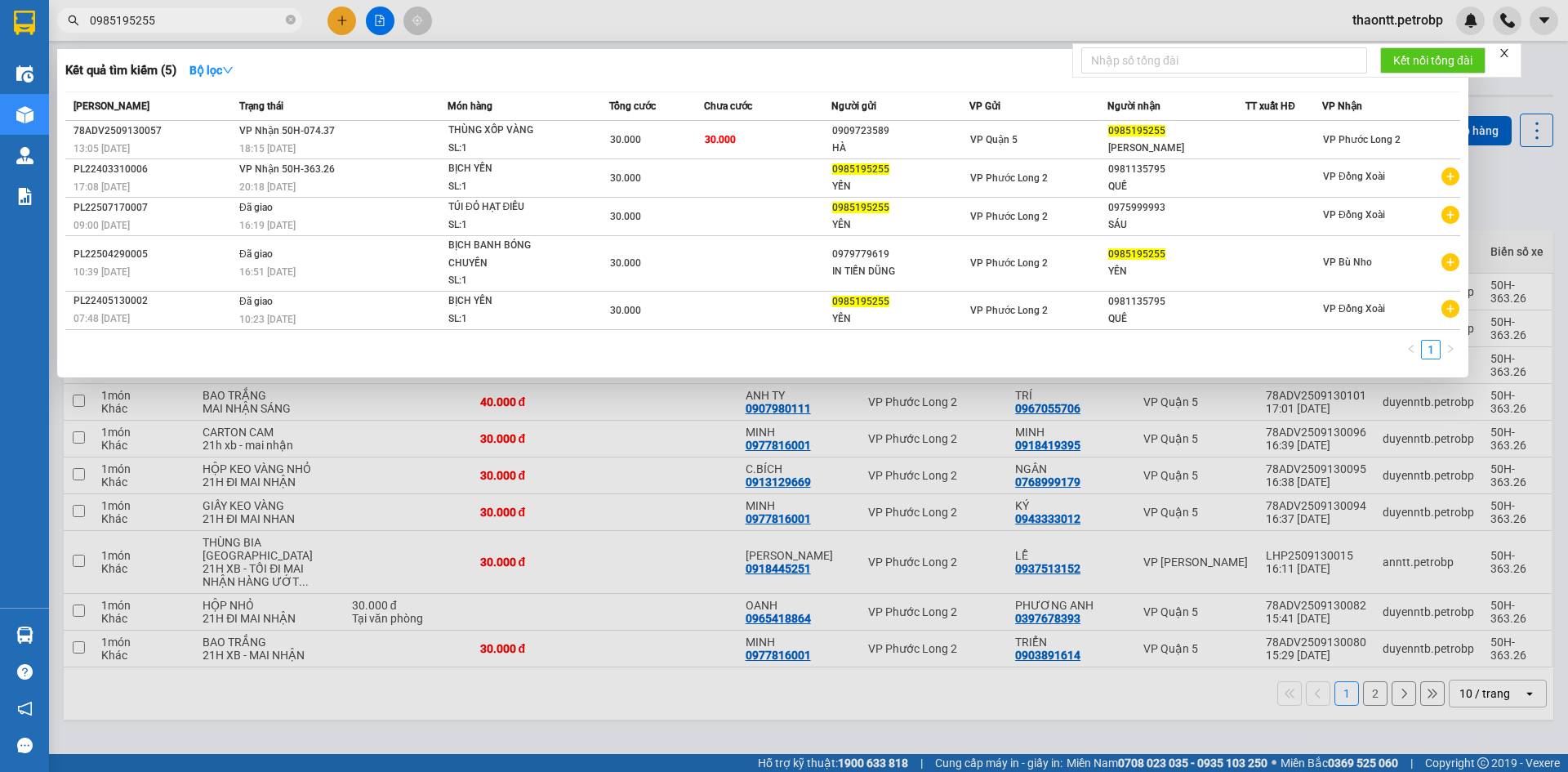
click at [215, 25] on input "0985195255" at bounding box center [186, 21] width 193 height 18
click at [216, 22] on input "0985195255" at bounding box center [186, 21] width 193 height 18
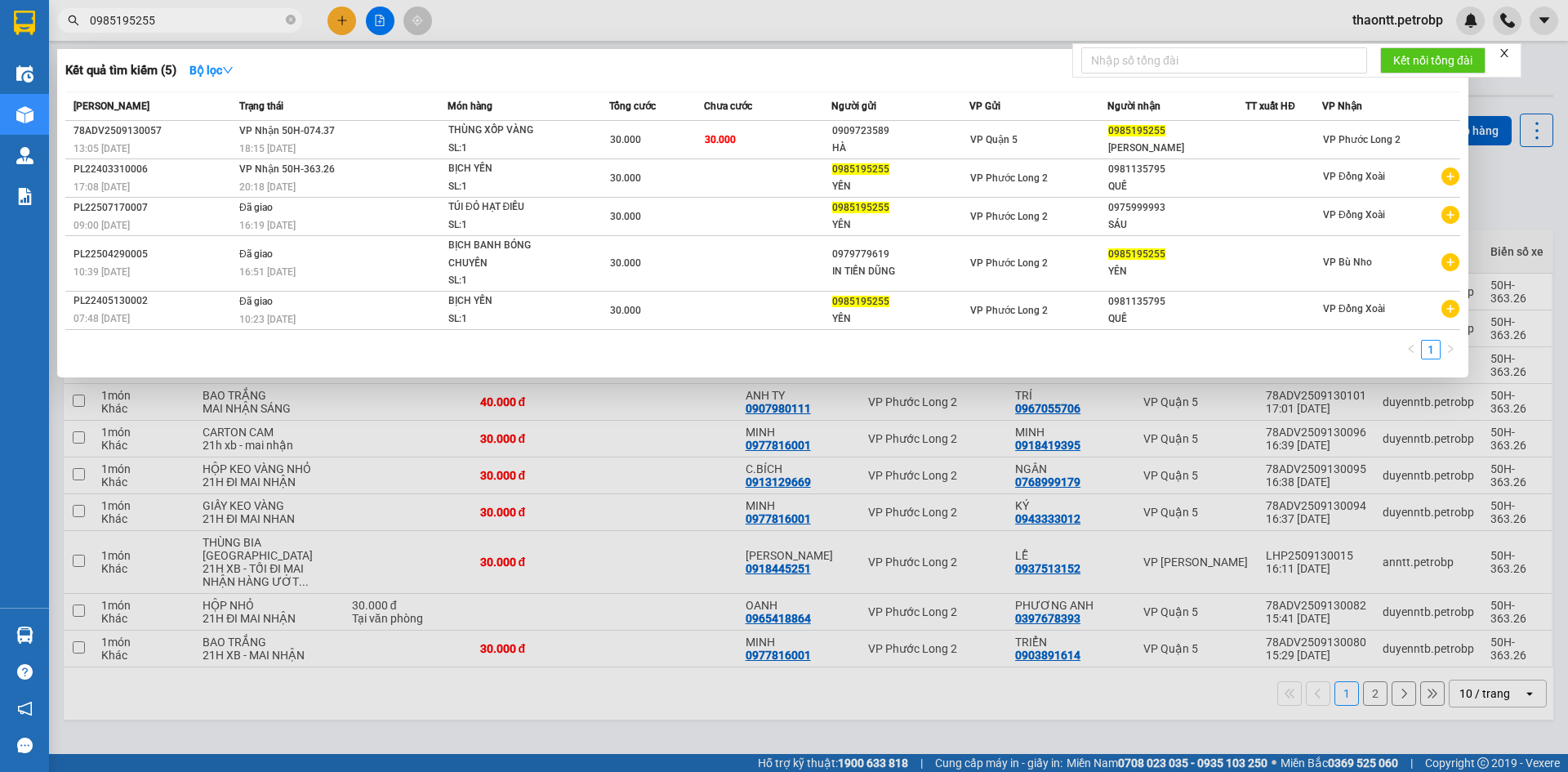
click at [216, 22] on input "0985195255" at bounding box center [186, 21] width 193 height 18
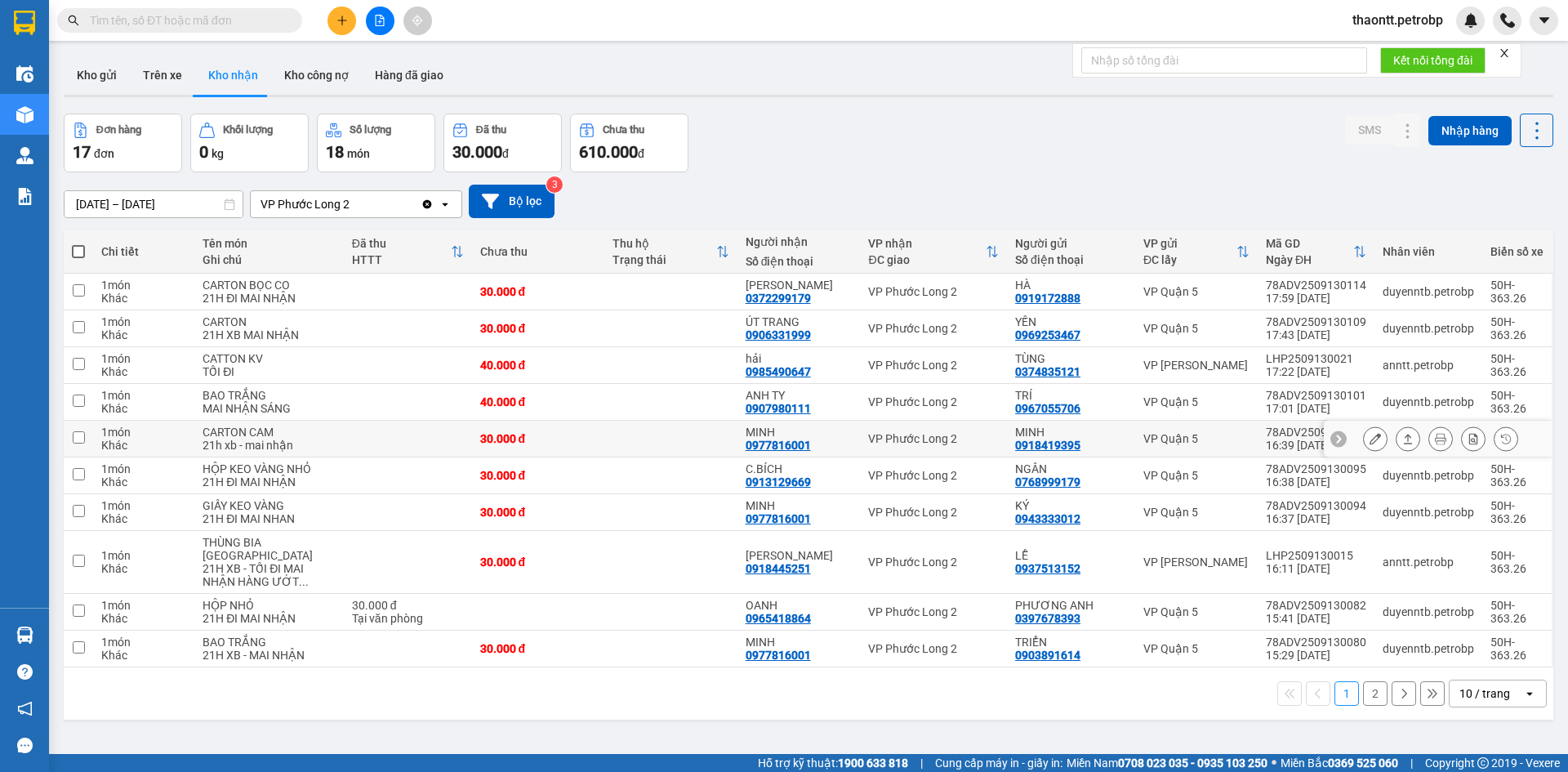
click at [775, 442] on div "0977816001" at bounding box center [778, 445] width 66 height 13
copy div "0977816001"
click at [681, 531] on td at bounding box center [670, 512] width 133 height 37
checkbox input "true"
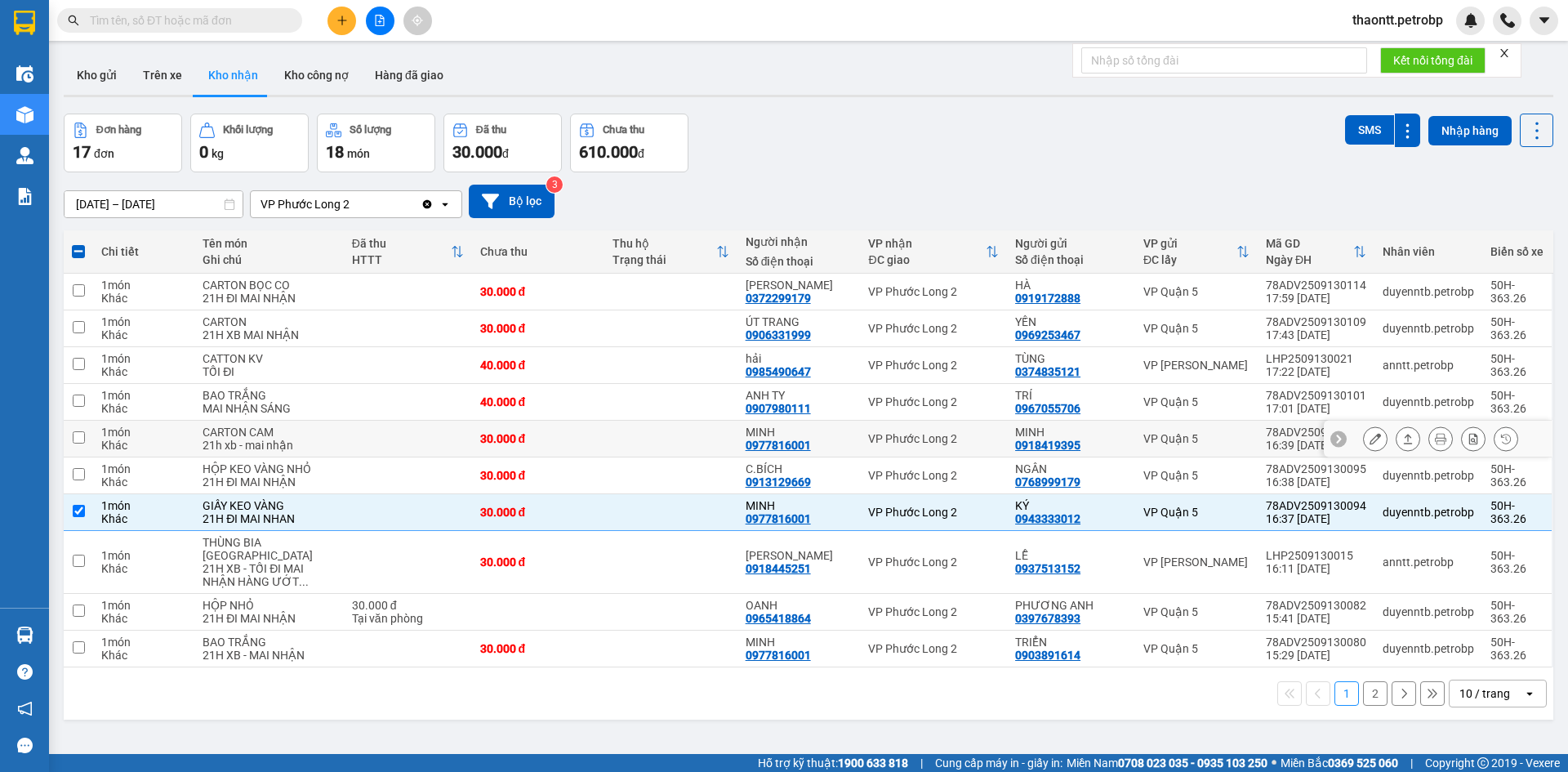
click at [699, 439] on td at bounding box center [670, 439] width 133 height 37
checkbox input "true"
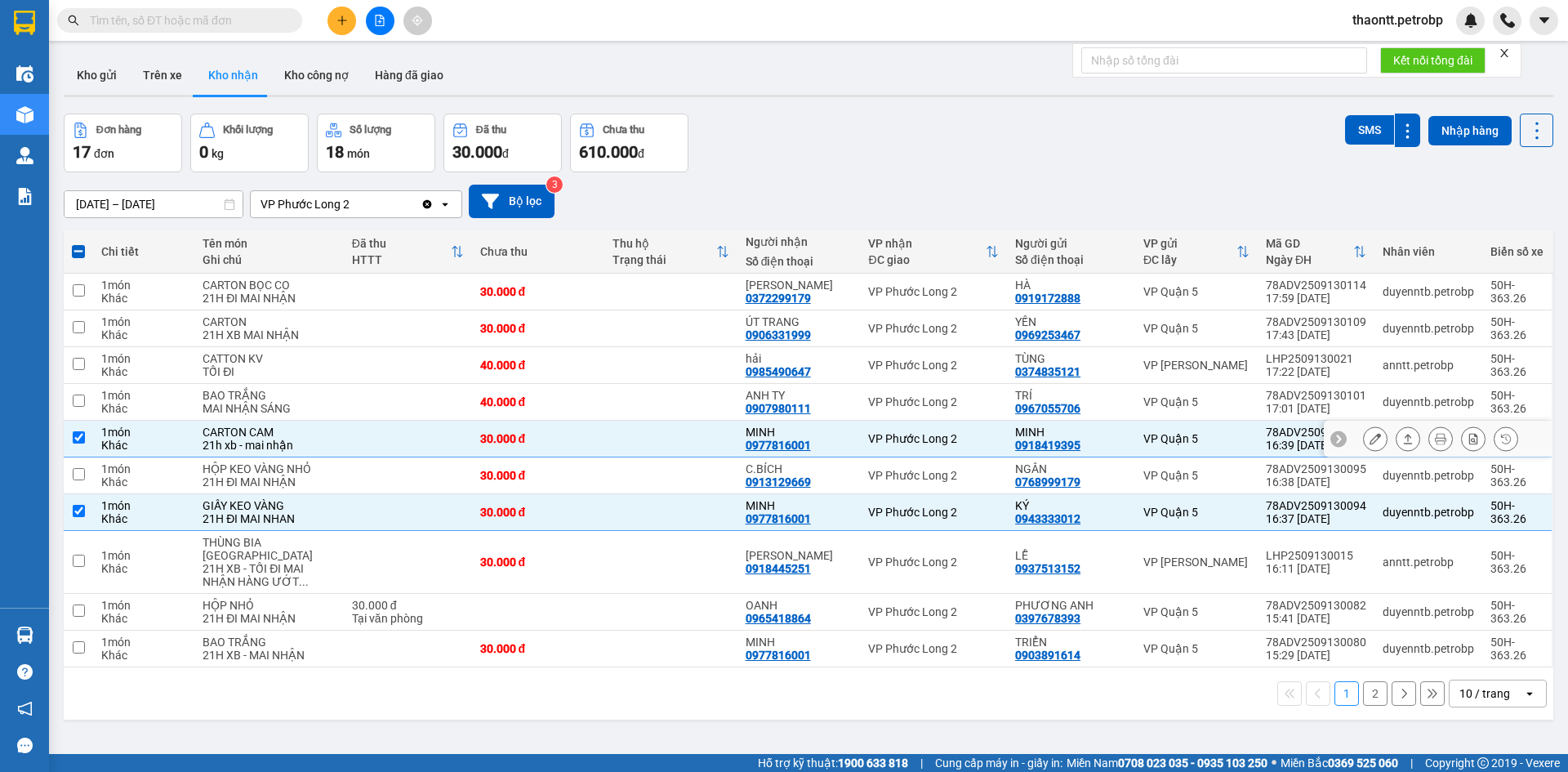
click at [1370, 433] on icon at bounding box center [1375, 438] width 12 height 12
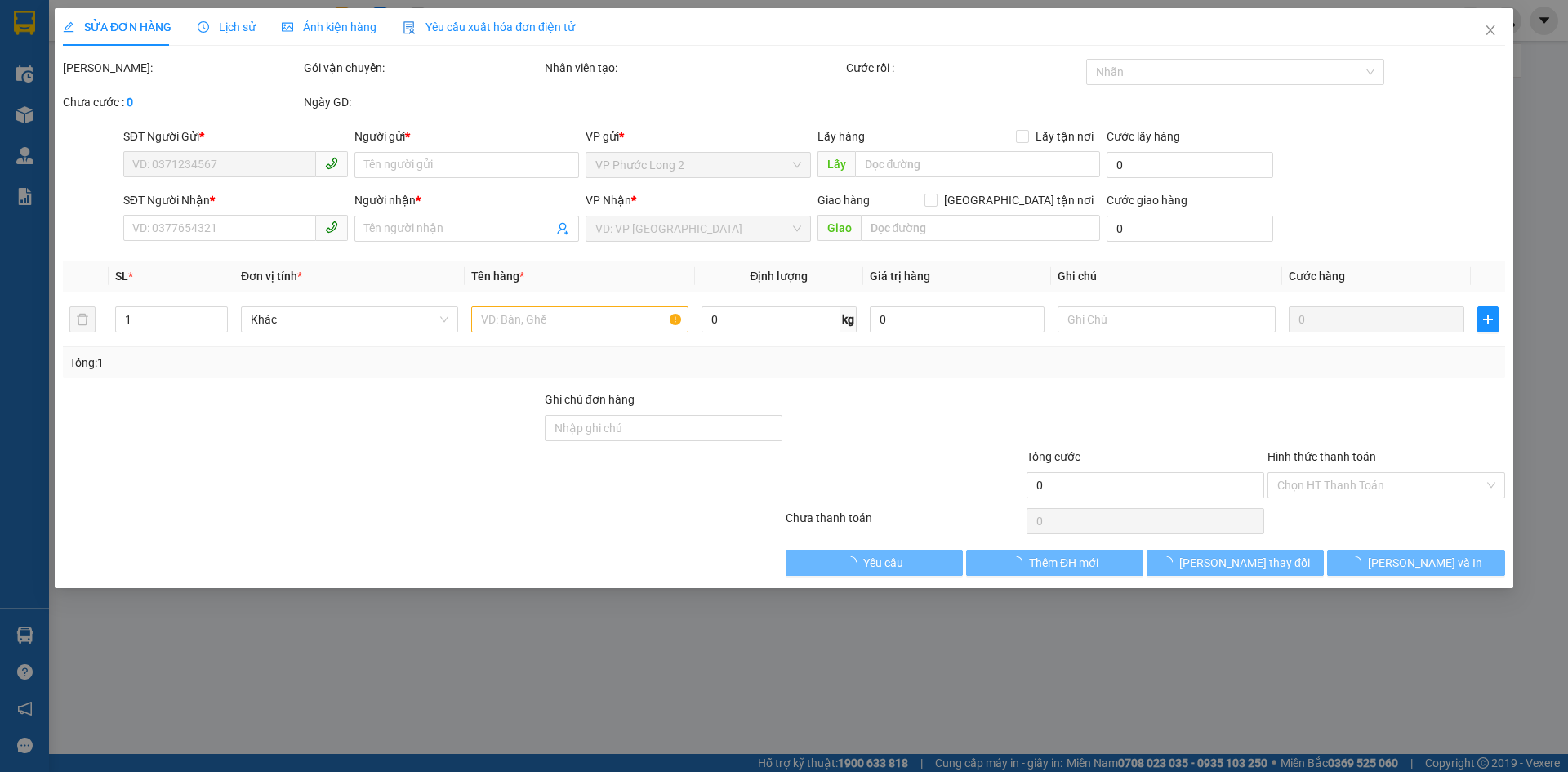
type input "0918419395"
type input "MINH"
type input "0977816001"
type input "MINH"
type input "30.000"
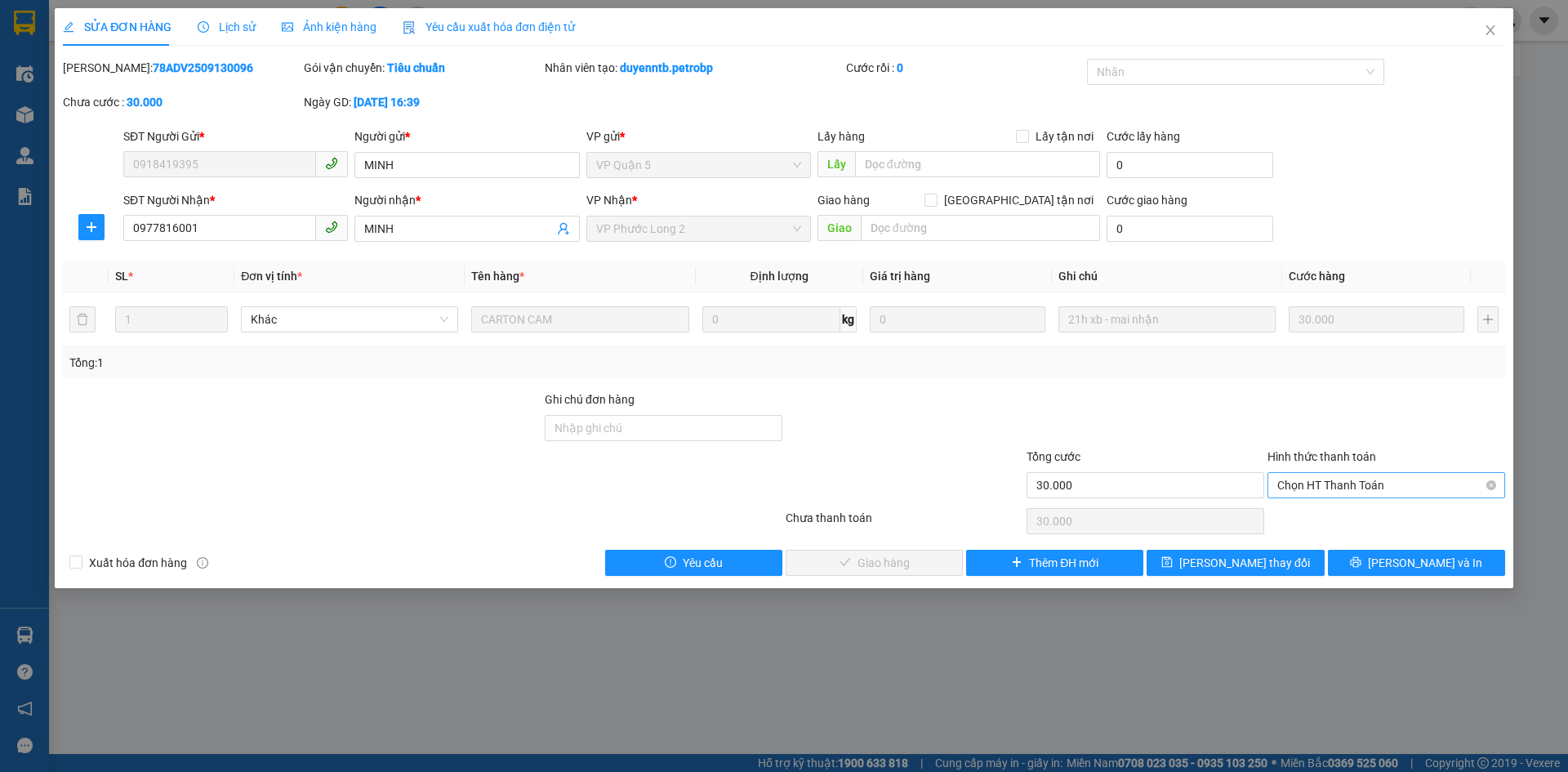
click at [1327, 476] on span "Chọn HT Thanh Toán" at bounding box center [1386, 485] width 218 height 24
click at [1331, 513] on div "Tại văn phòng" at bounding box center [1386, 518] width 218 height 18
type input "0"
click at [923, 557] on span "[PERSON_NAME] và Giao hàng" at bounding box center [895, 563] width 157 height 18
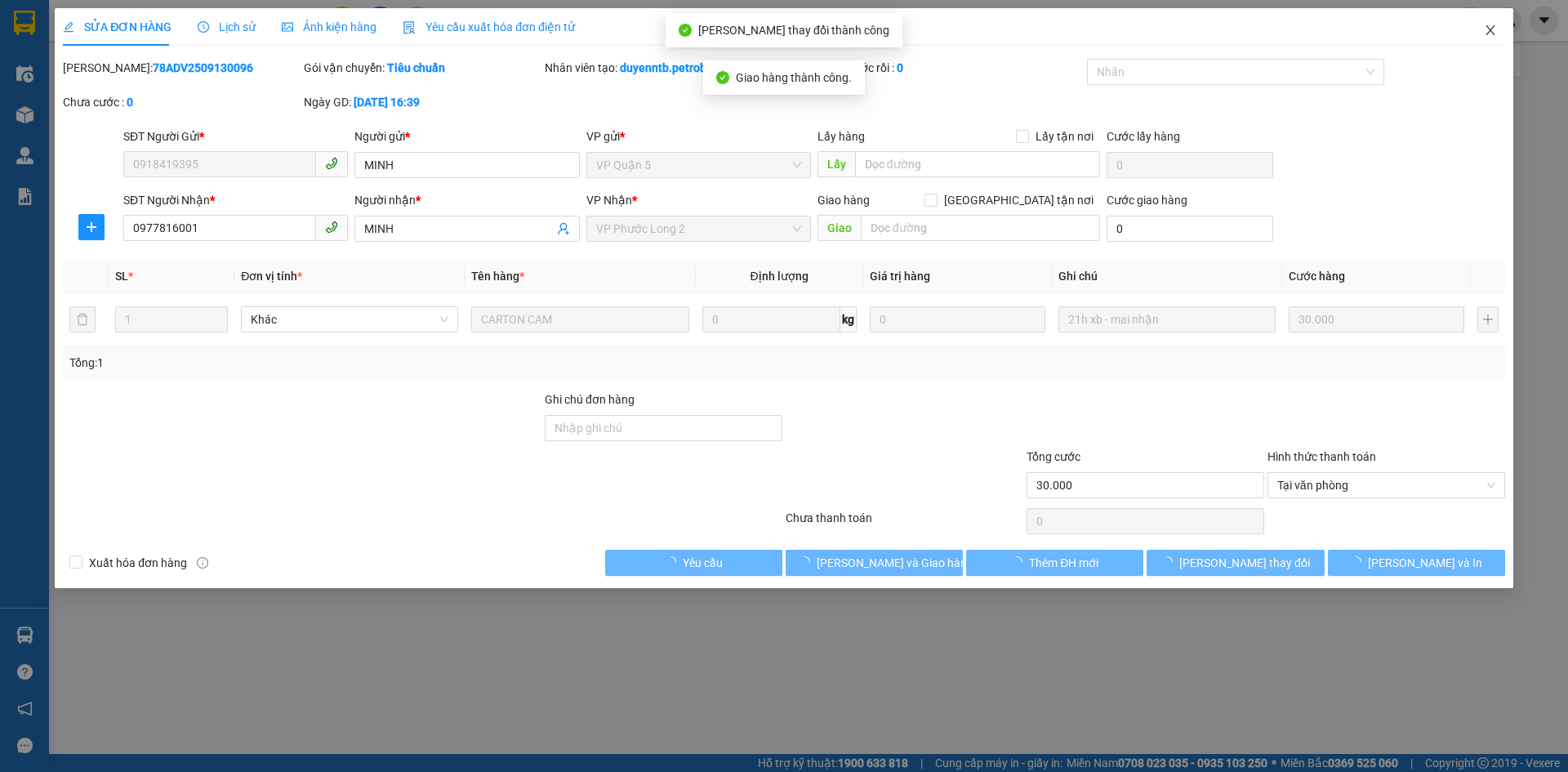
click at [1486, 20] on span "Close" at bounding box center [1490, 31] width 46 height 46
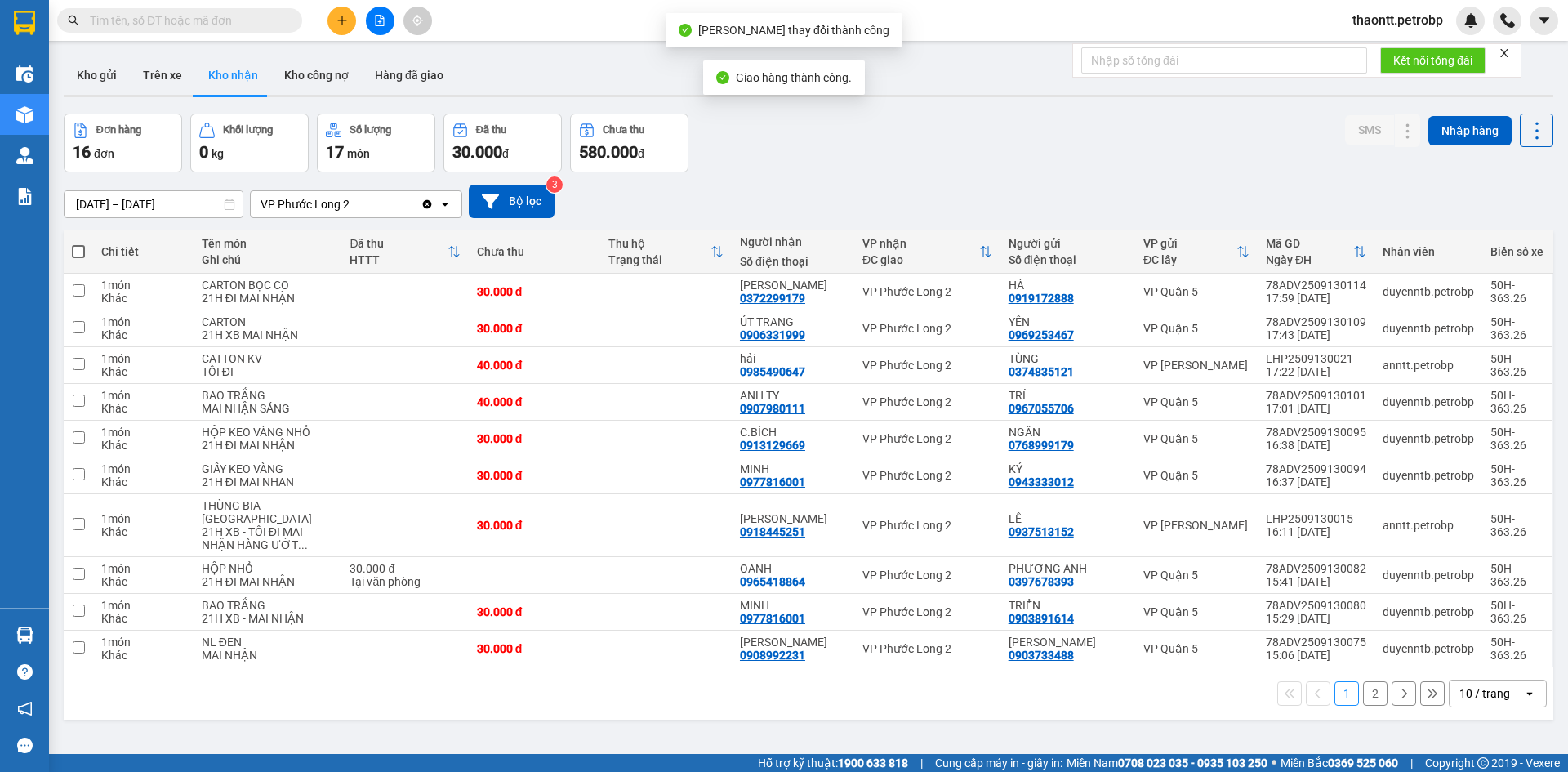
click at [340, 20] on icon "plus" at bounding box center [342, 20] width 12 height 12
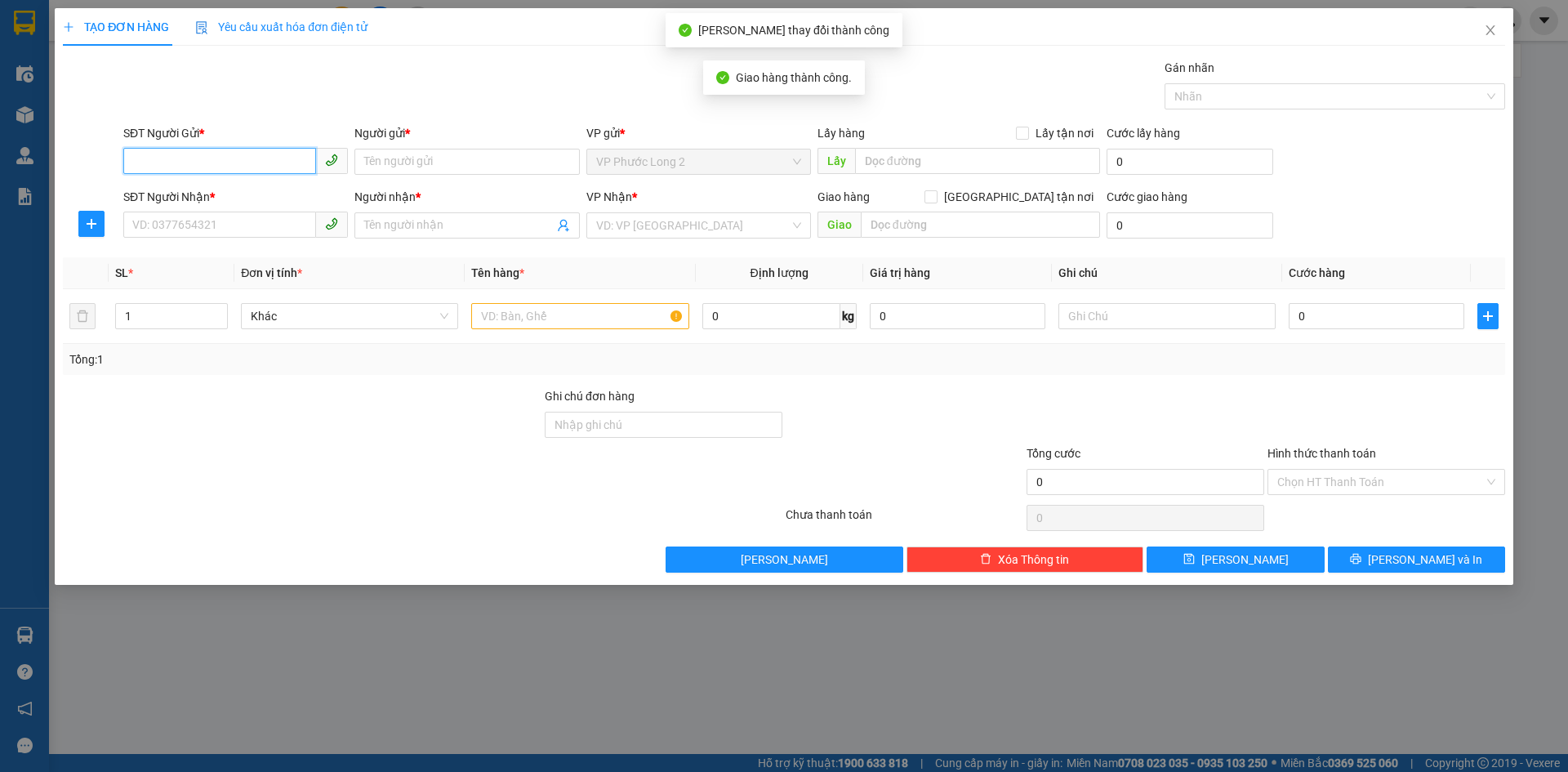
click at [228, 167] on input "SĐT Người Gửi *" at bounding box center [219, 161] width 193 height 26
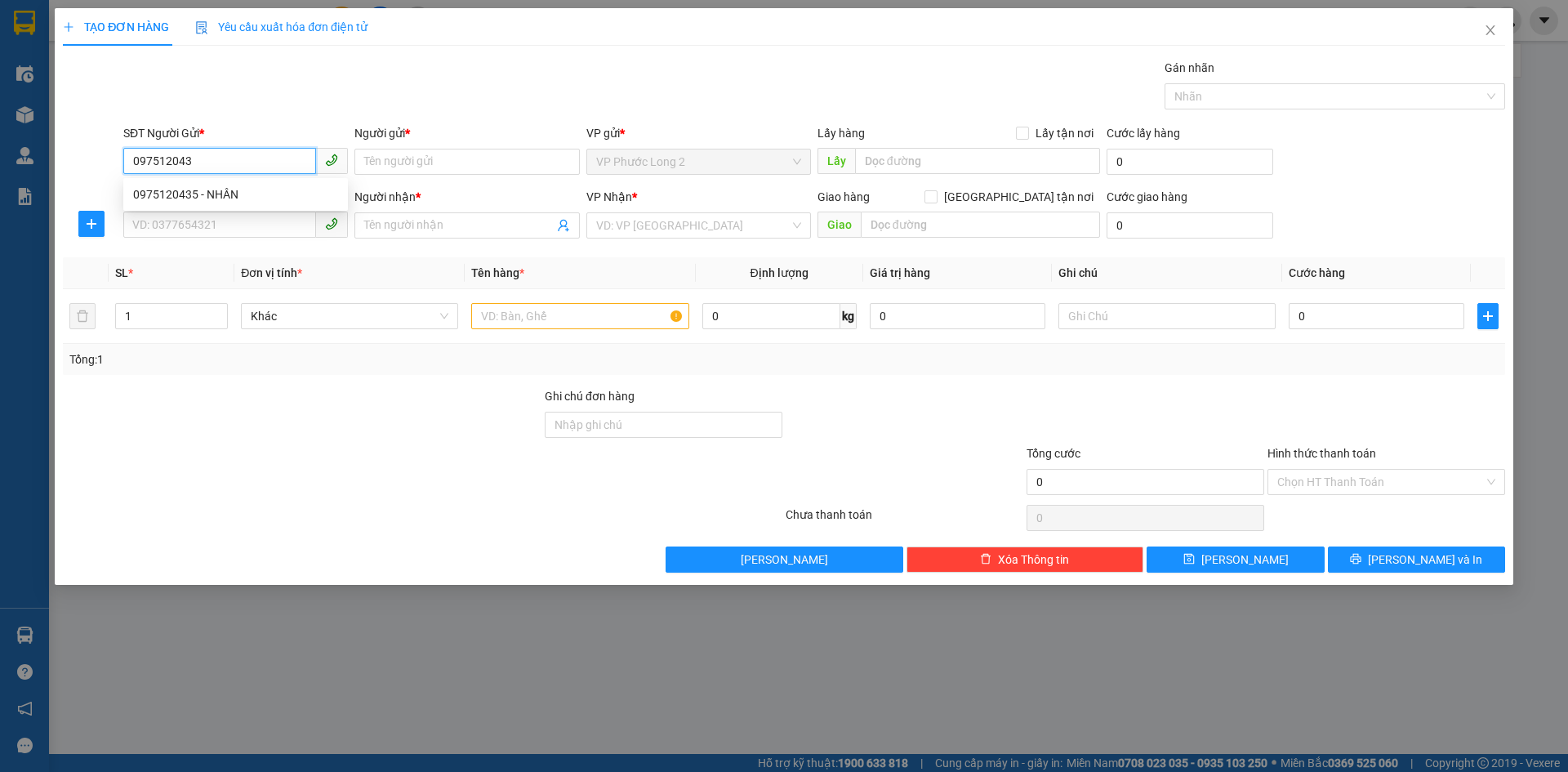
type input "0975120435"
click at [258, 196] on div "0975120435 - NHÂN" at bounding box center [235, 195] width 205 height 18
type input "NHÂN"
type input "0338785341"
type input "BI"
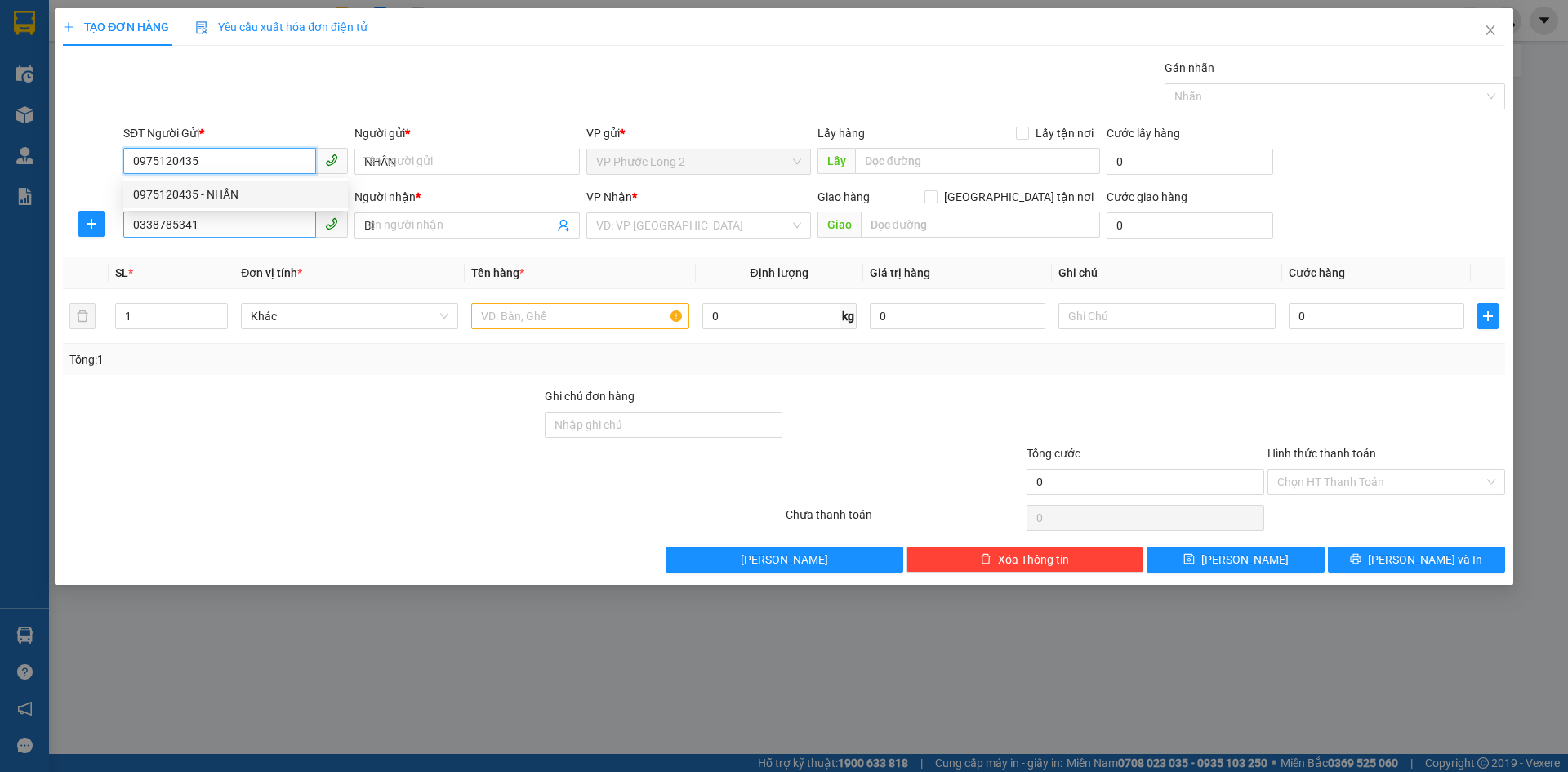
type input "30.000"
type input "0975120435"
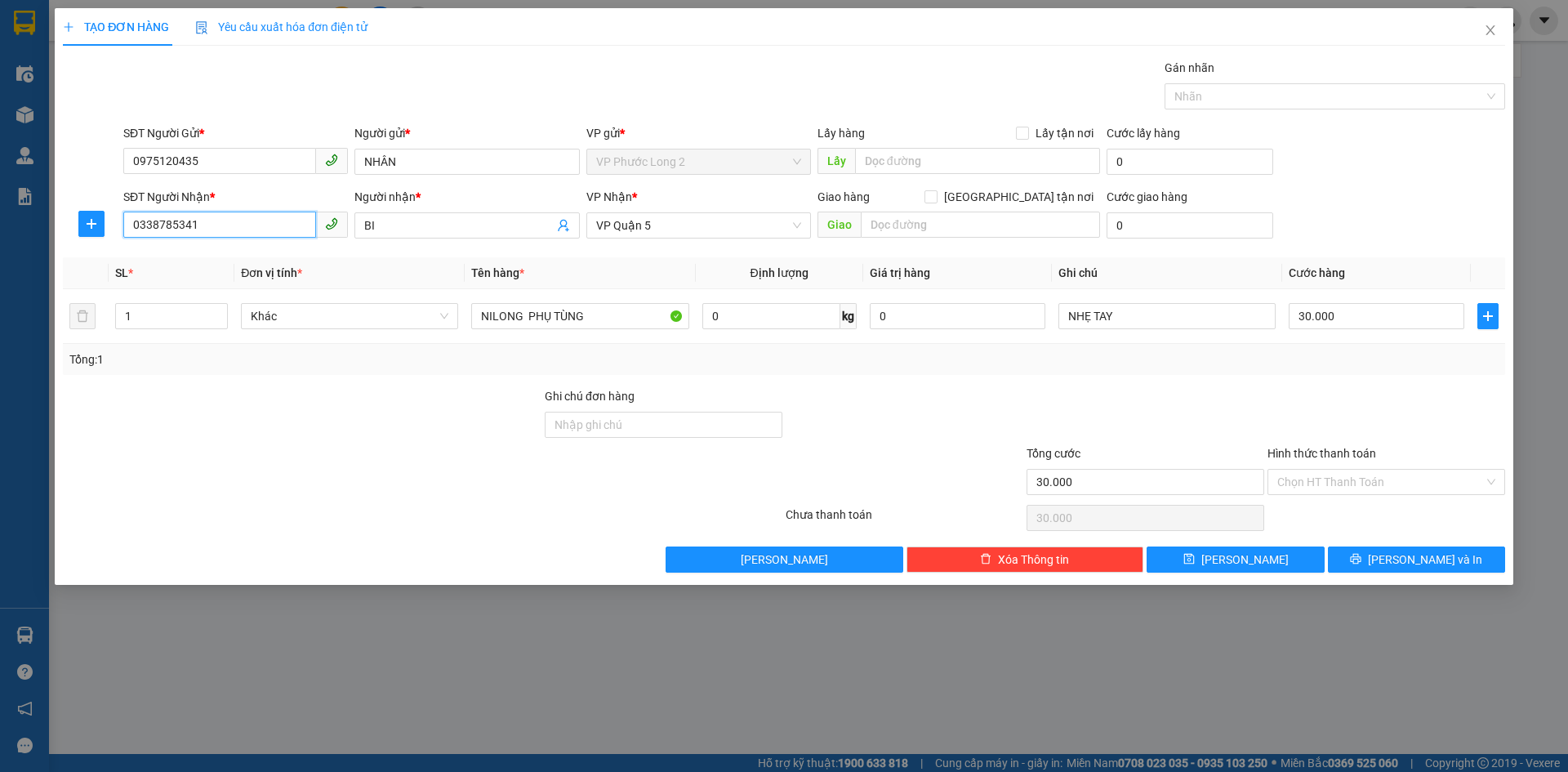
click at [267, 231] on input "0338785341" at bounding box center [219, 224] width 193 height 26
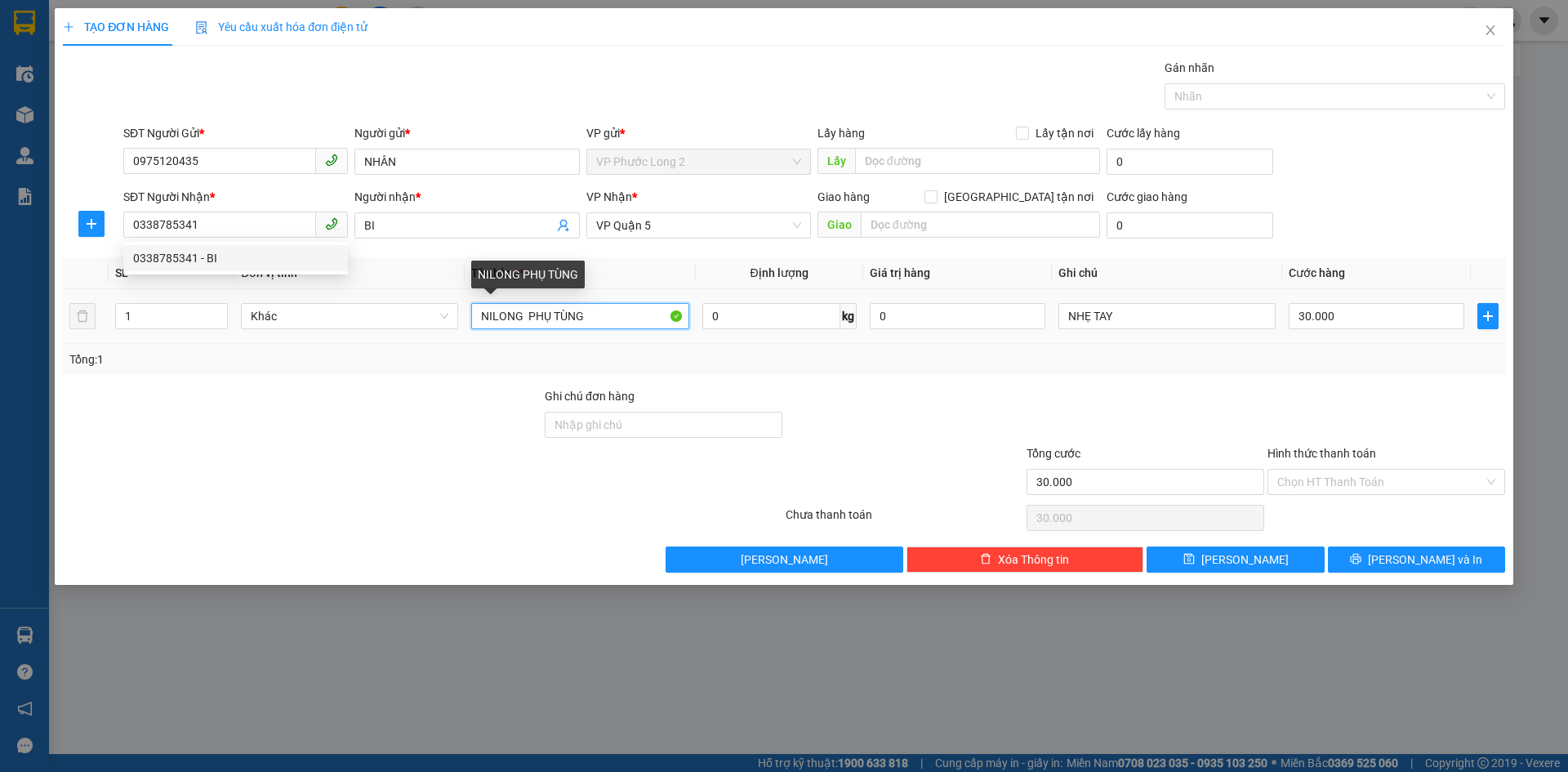
drag, startPoint x: 621, startPoint y: 312, endPoint x: 188, endPoint y: 131, distance: 469.3
click at [288, 327] on tr "1 Khác NILONG PHỤ TÙNG 0 kg 0 NHẸ TAY 30.000" at bounding box center [784, 316] width 1442 height 55
type input "KIỆN DÀI NHỎ"
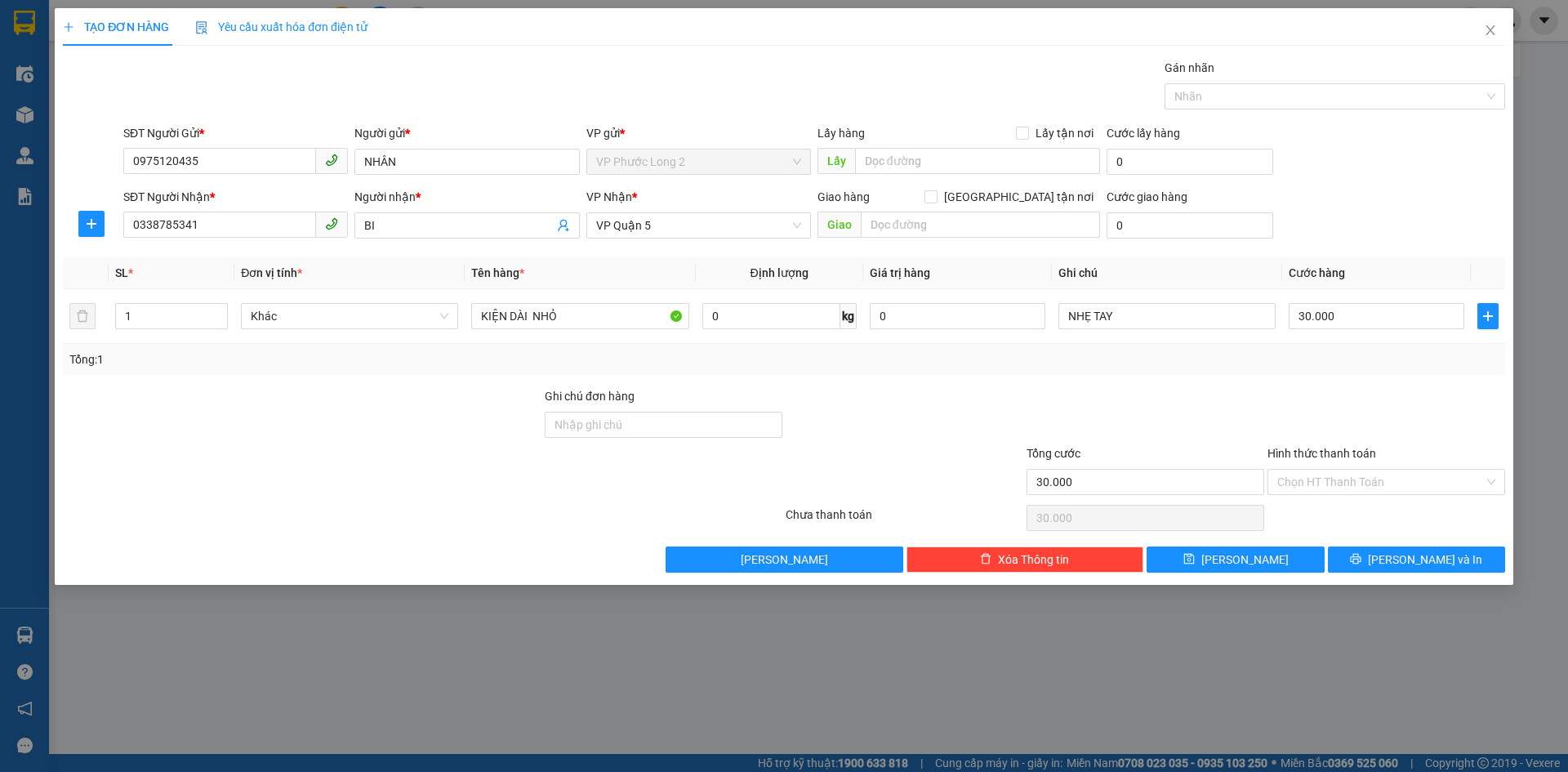
click at [1398, 249] on div "Transit Pickup Surcharge Ids Transit Deliver Surcharge Ids Transit Deliver Surc…" at bounding box center [784, 316] width 1442 height 513
click at [1380, 486] on input "Hình thức thanh toán" at bounding box center [1380, 481] width 206 height 24
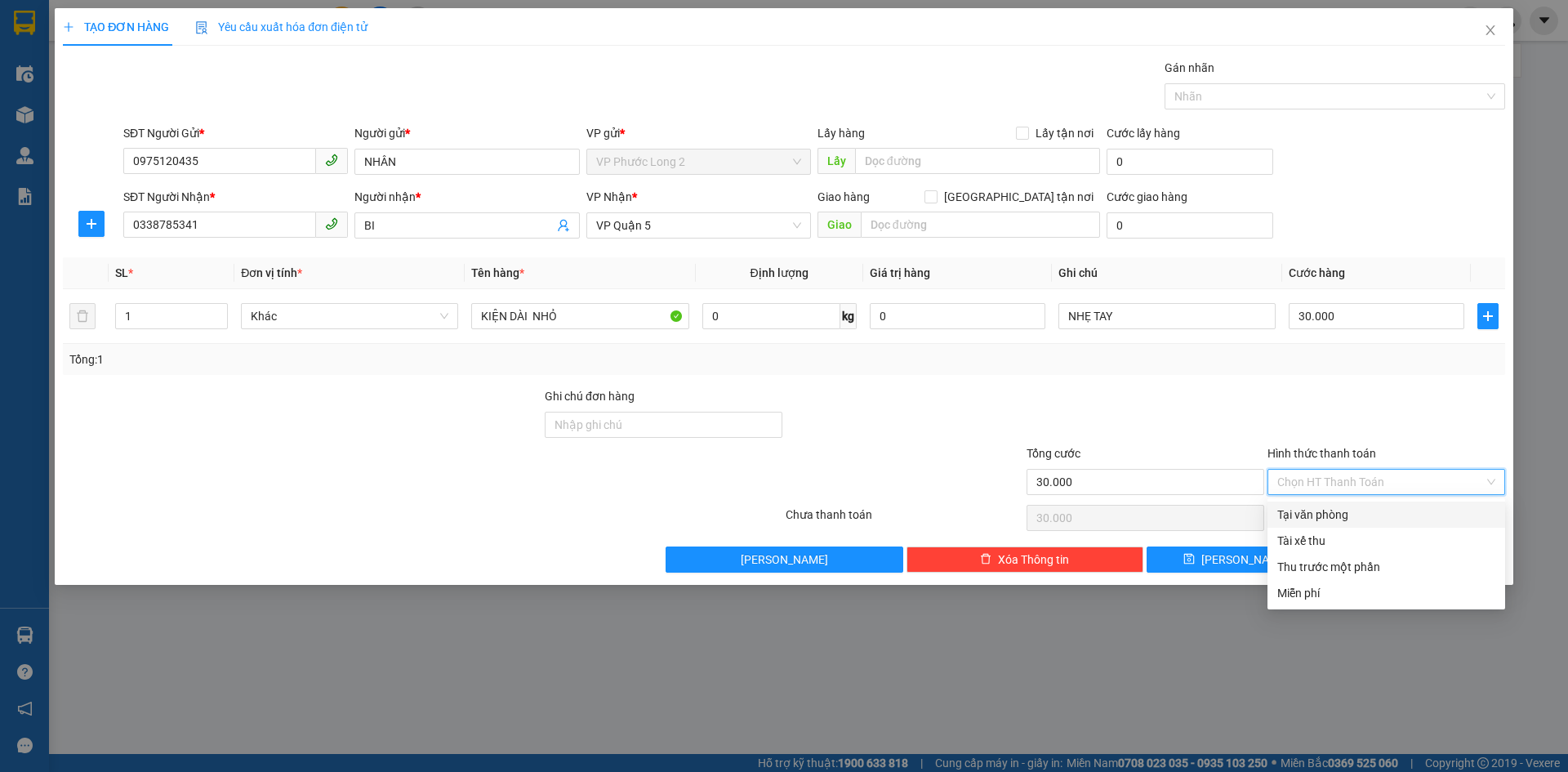
click at [1388, 513] on div "Tại văn phòng" at bounding box center [1386, 514] width 218 height 18
type input "0"
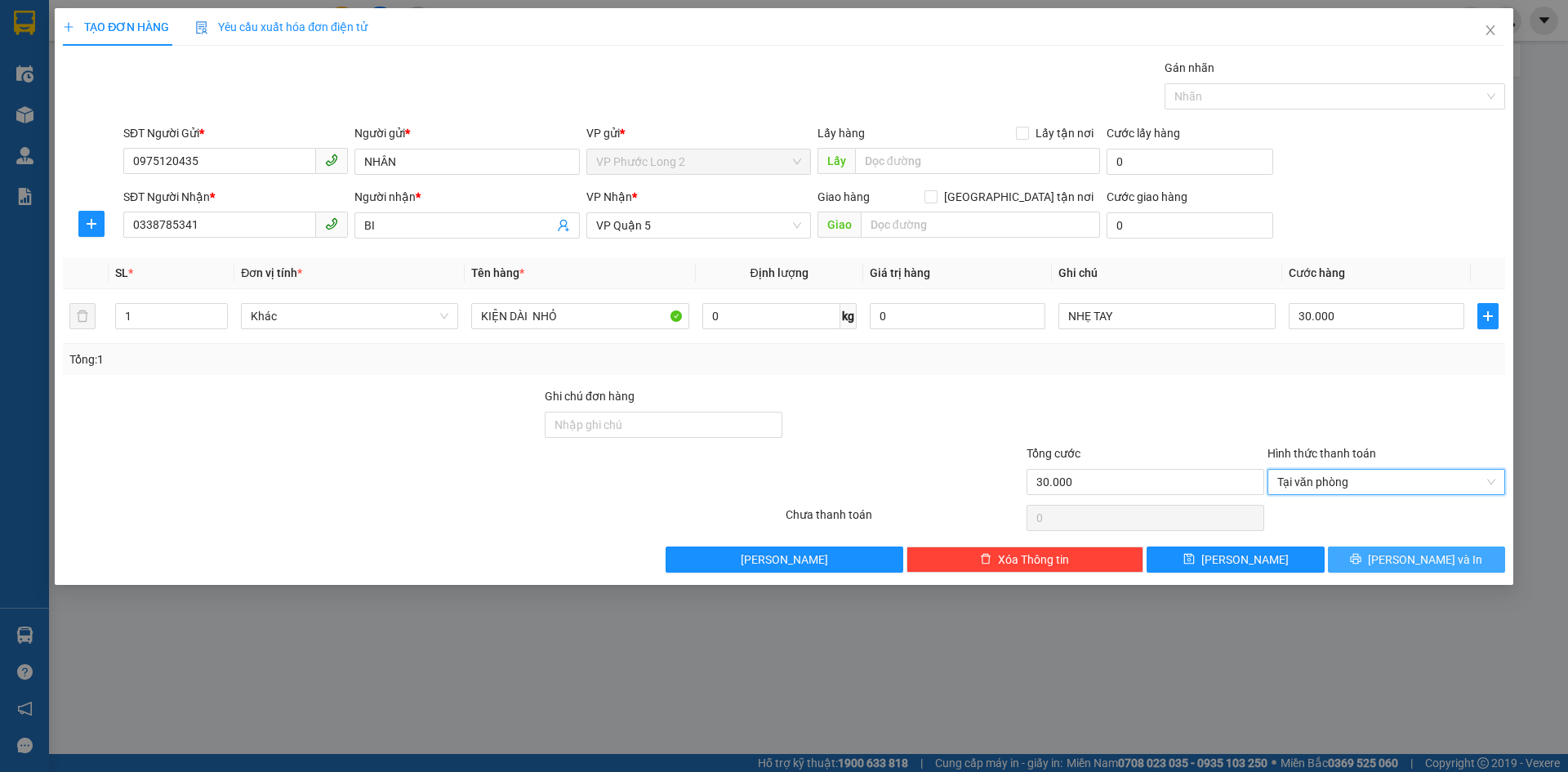
click at [1374, 566] on button "[PERSON_NAME] và In" at bounding box center [1415, 559] width 177 height 26
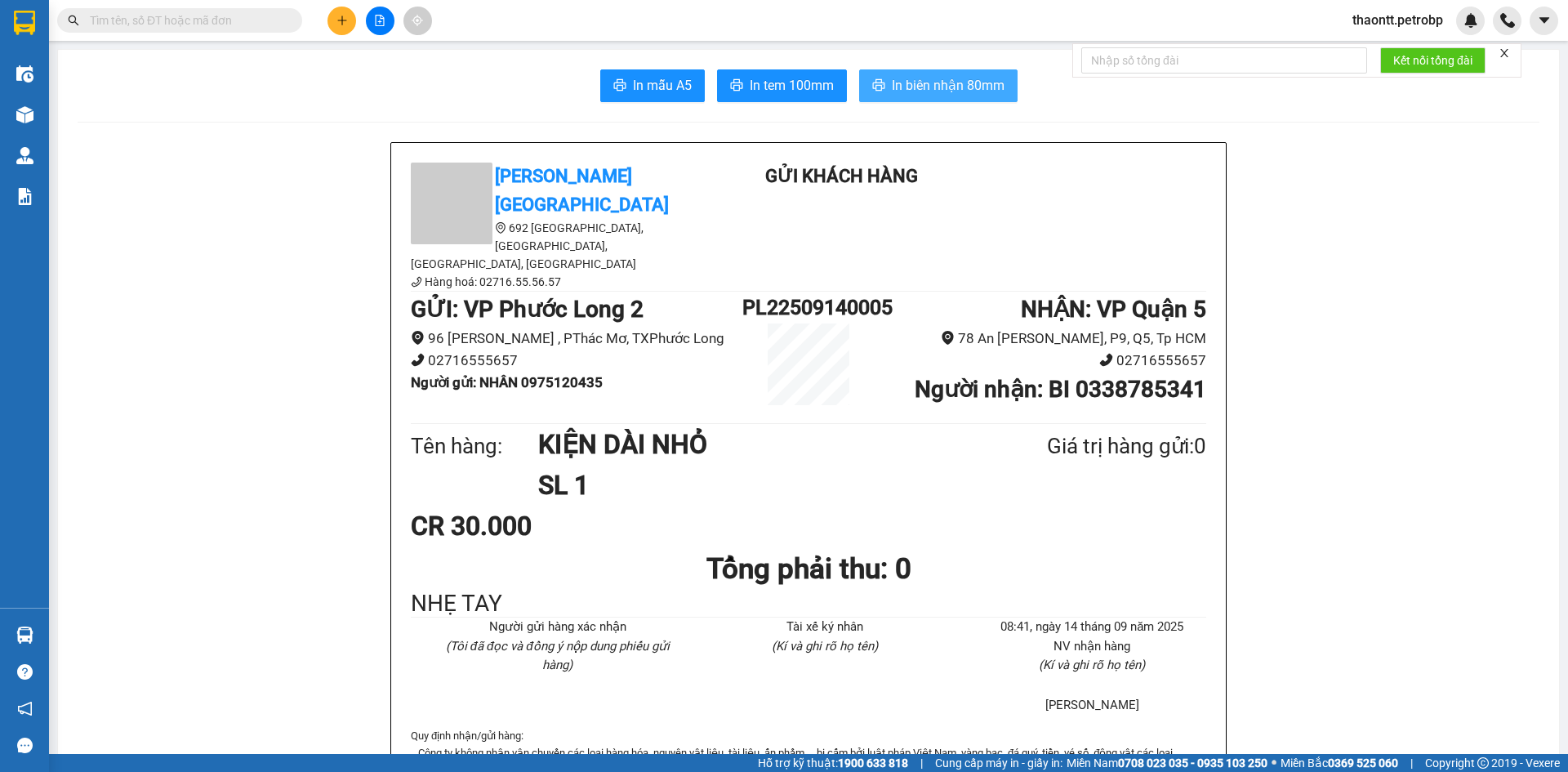
click at [945, 97] on button "In biên nhận 80mm" at bounding box center [938, 85] width 159 height 32
click at [760, 91] on span "In tem 100mm" at bounding box center [792, 85] width 84 height 21
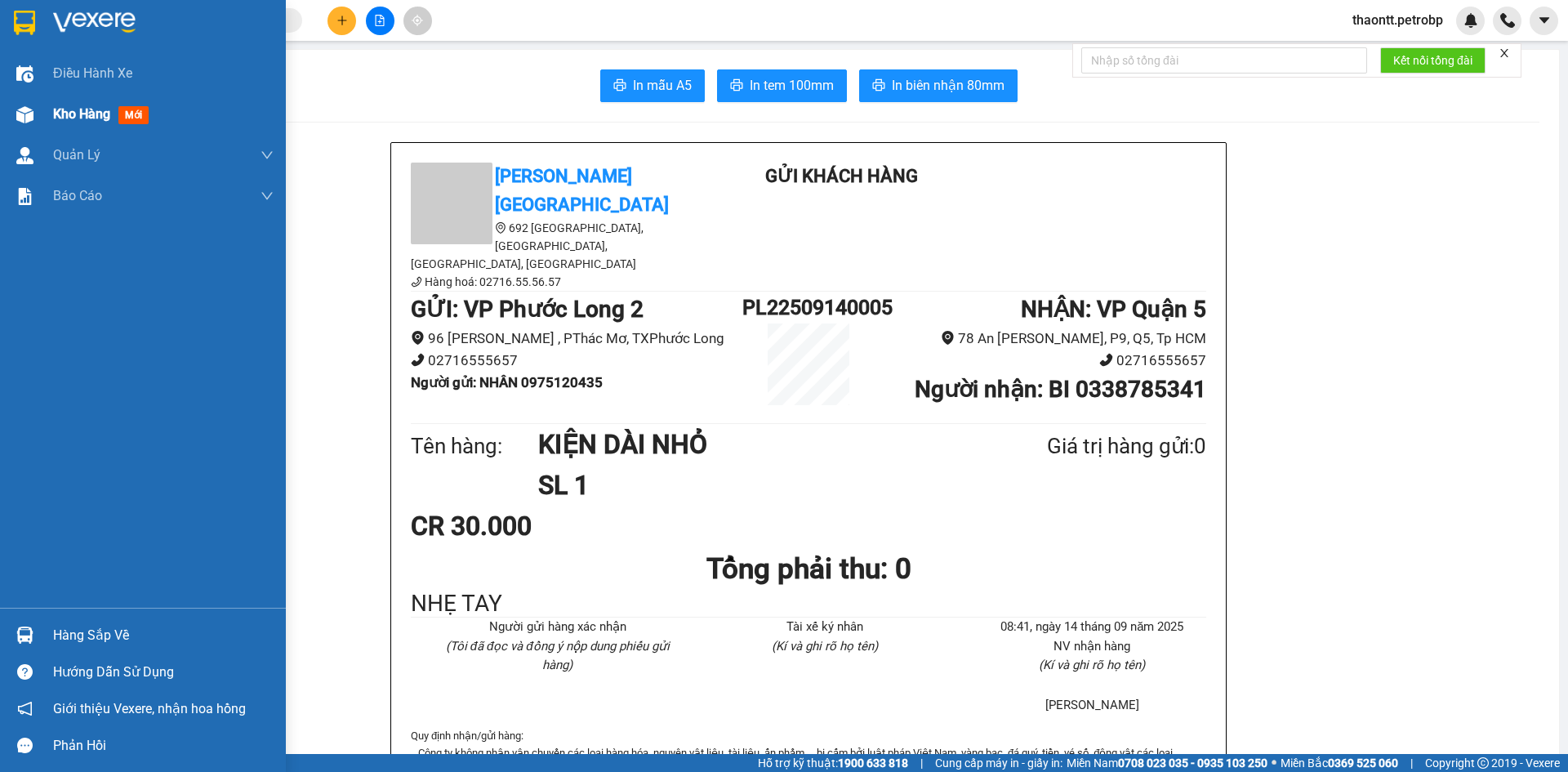
drag, startPoint x: 58, startPoint y: 118, endPoint x: 175, endPoint y: 124, distance: 117.2
click at [64, 114] on span "Kho hàng" at bounding box center [82, 113] width 57 height 15
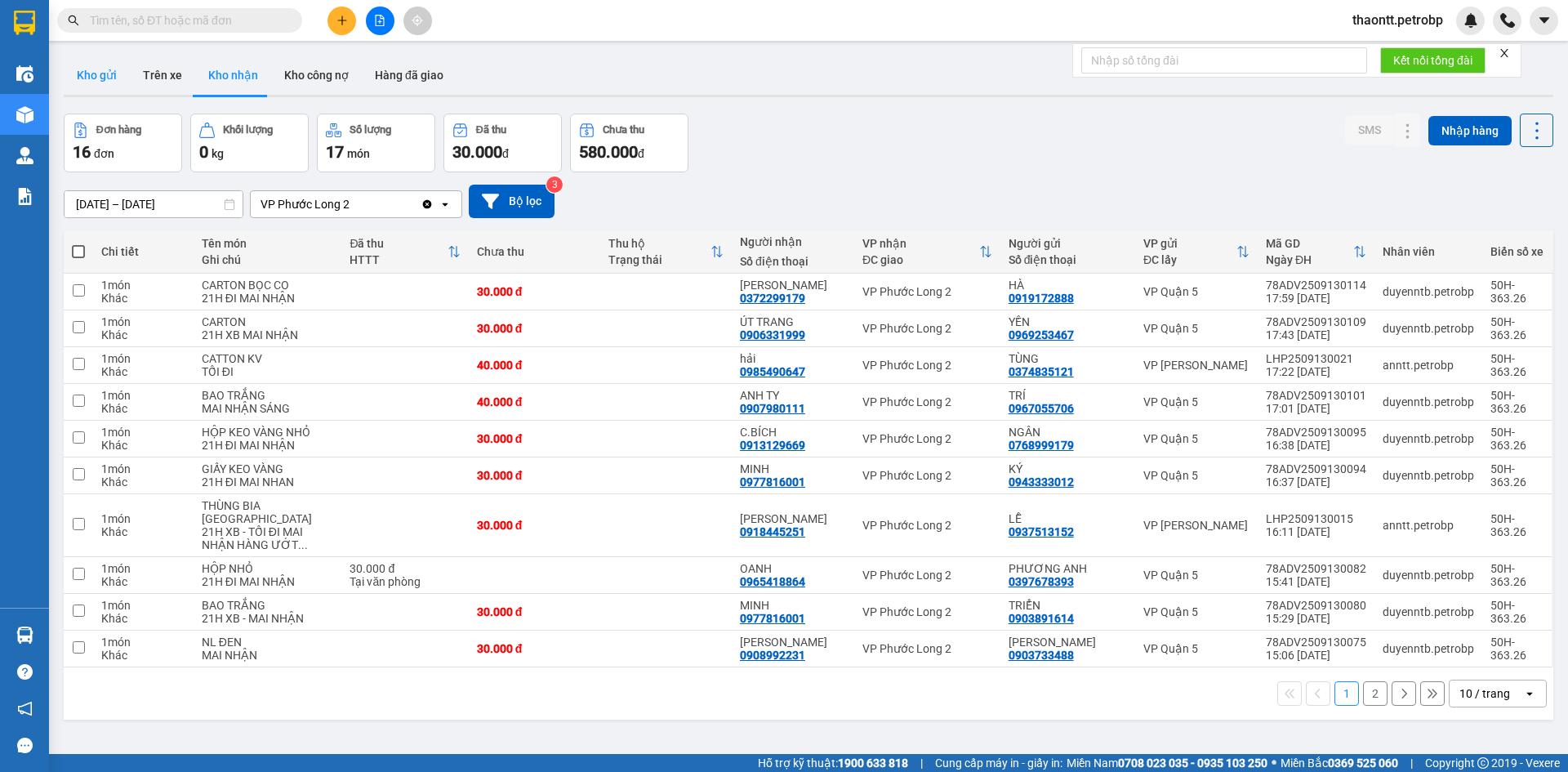
click at [117, 70] on button "Kho gửi" at bounding box center [97, 75] width 66 height 39
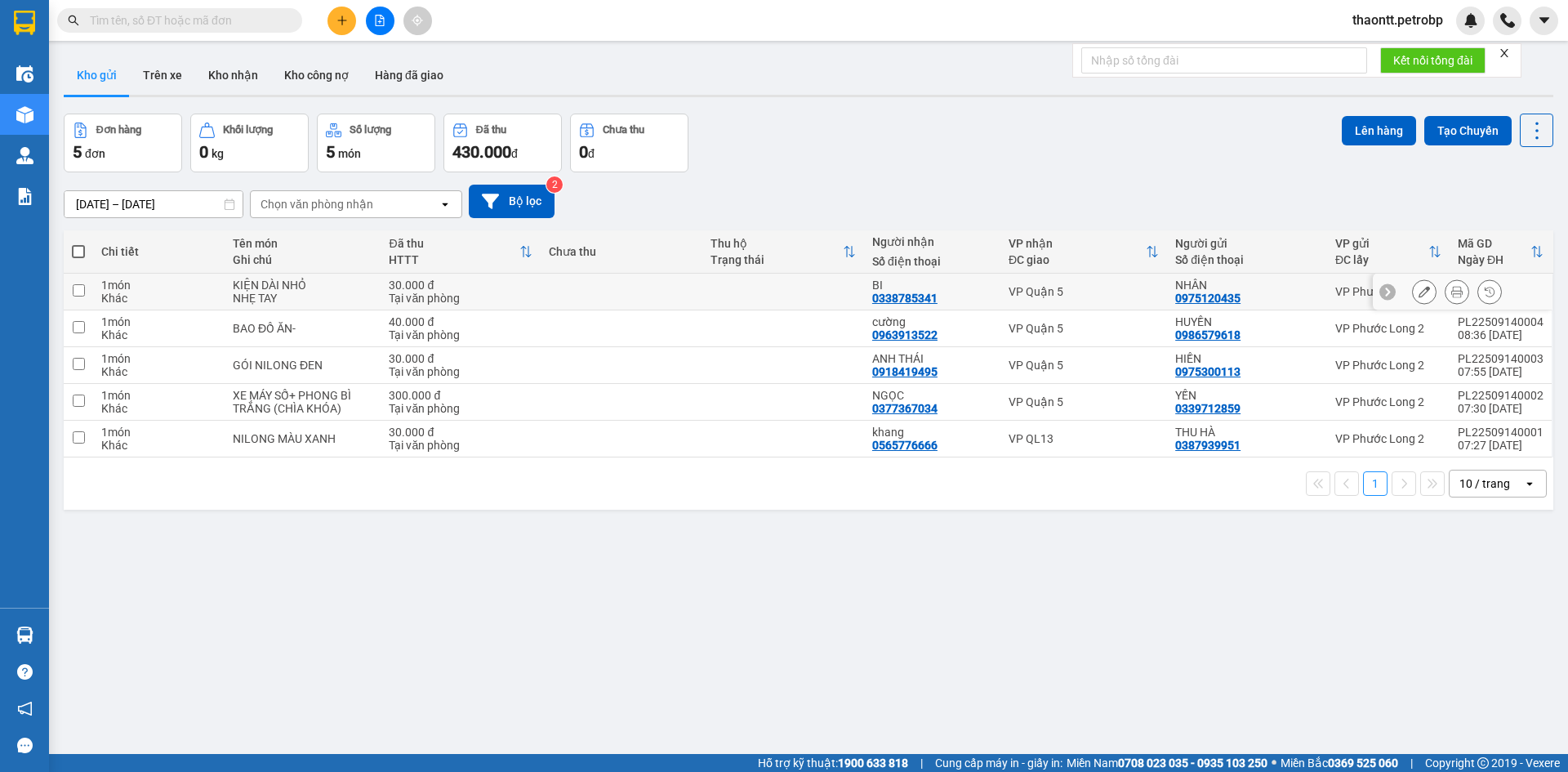
drag, startPoint x: 438, startPoint y: 303, endPoint x: 412, endPoint y: 339, distance: 44.4
click at [438, 303] on div "Tại văn phòng" at bounding box center [460, 298] width 144 height 13
checkbox input "true"
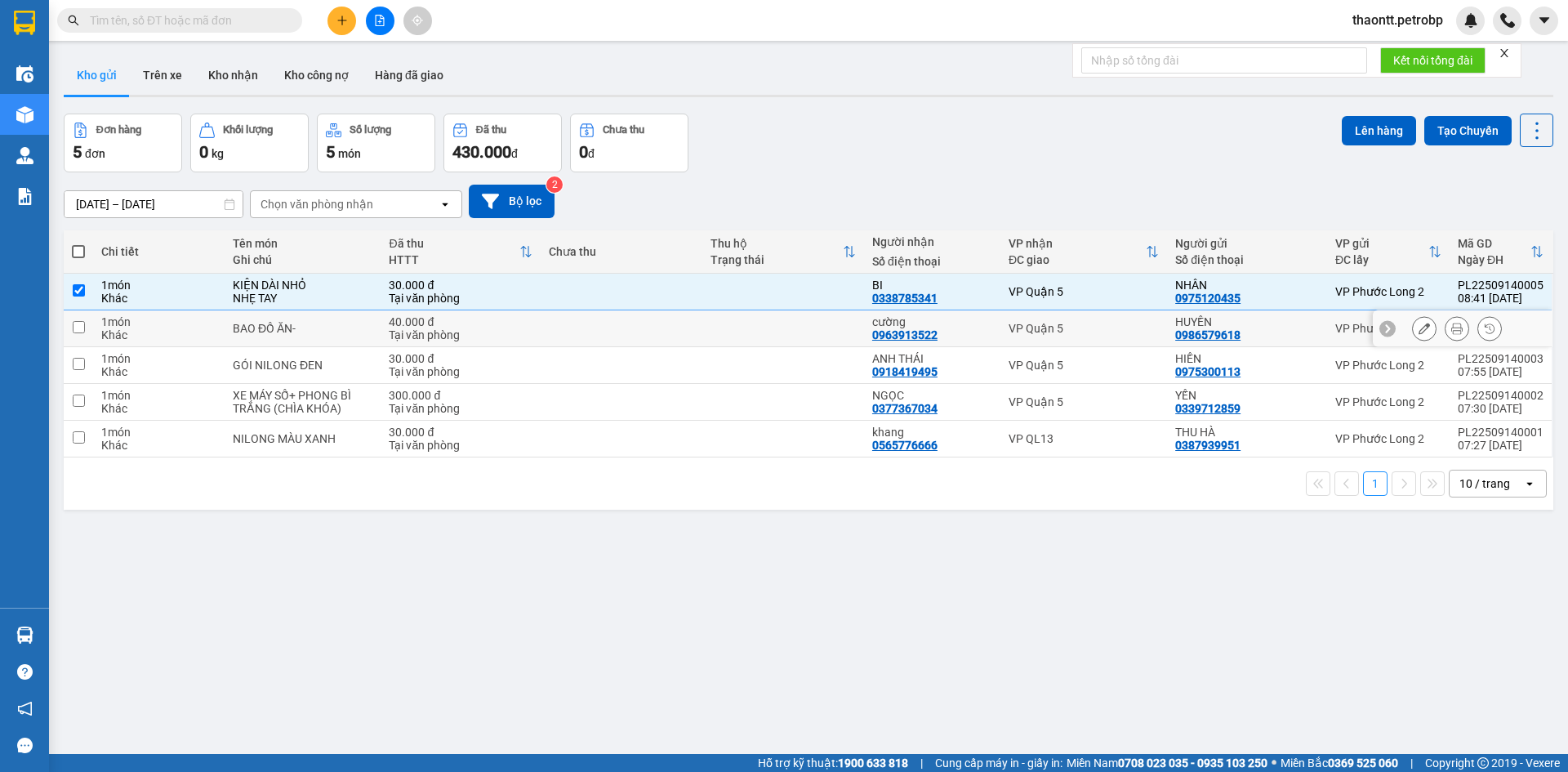
drag, startPoint x: 412, startPoint y: 339, endPoint x: 412, endPoint y: 359, distance: 20.0
click at [412, 339] on div "Tại văn phòng" at bounding box center [460, 335] width 144 height 13
checkbox input "true"
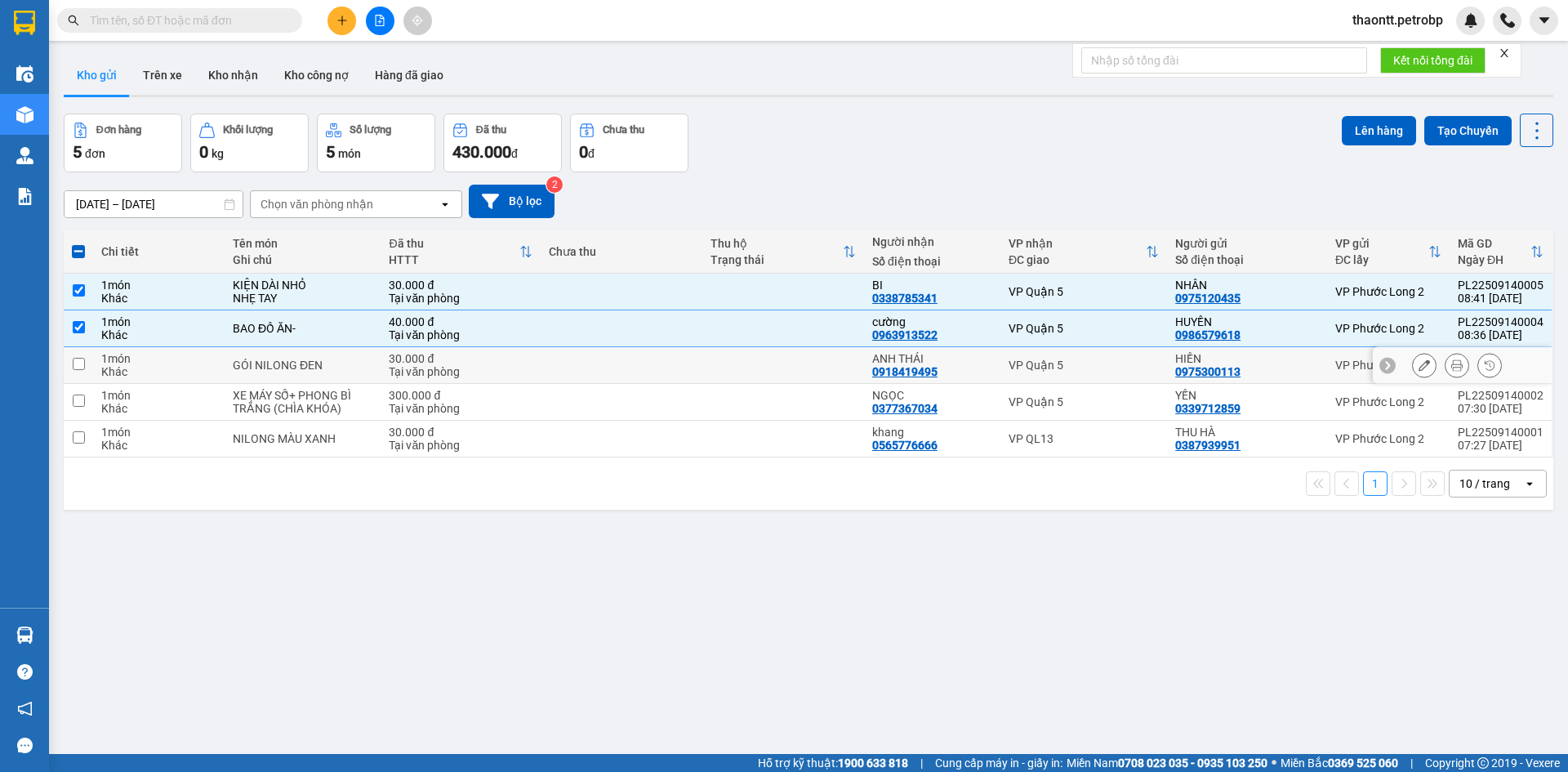
click at [412, 367] on div "Tại văn phòng" at bounding box center [460, 372] width 144 height 13
checkbox input "true"
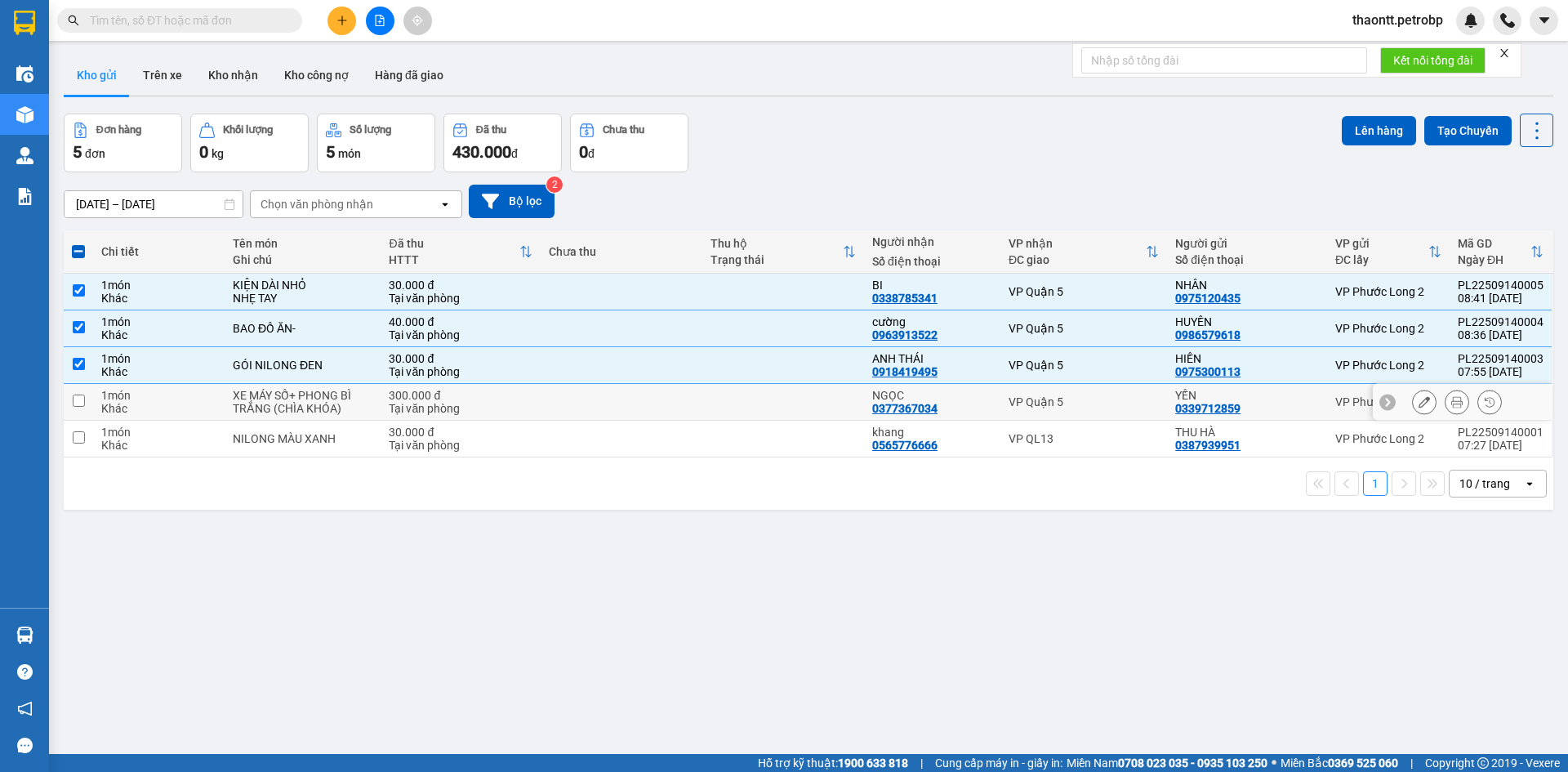
click at [420, 406] on div "Tại văn phòng" at bounding box center [460, 408] width 144 height 13
checkbox input "true"
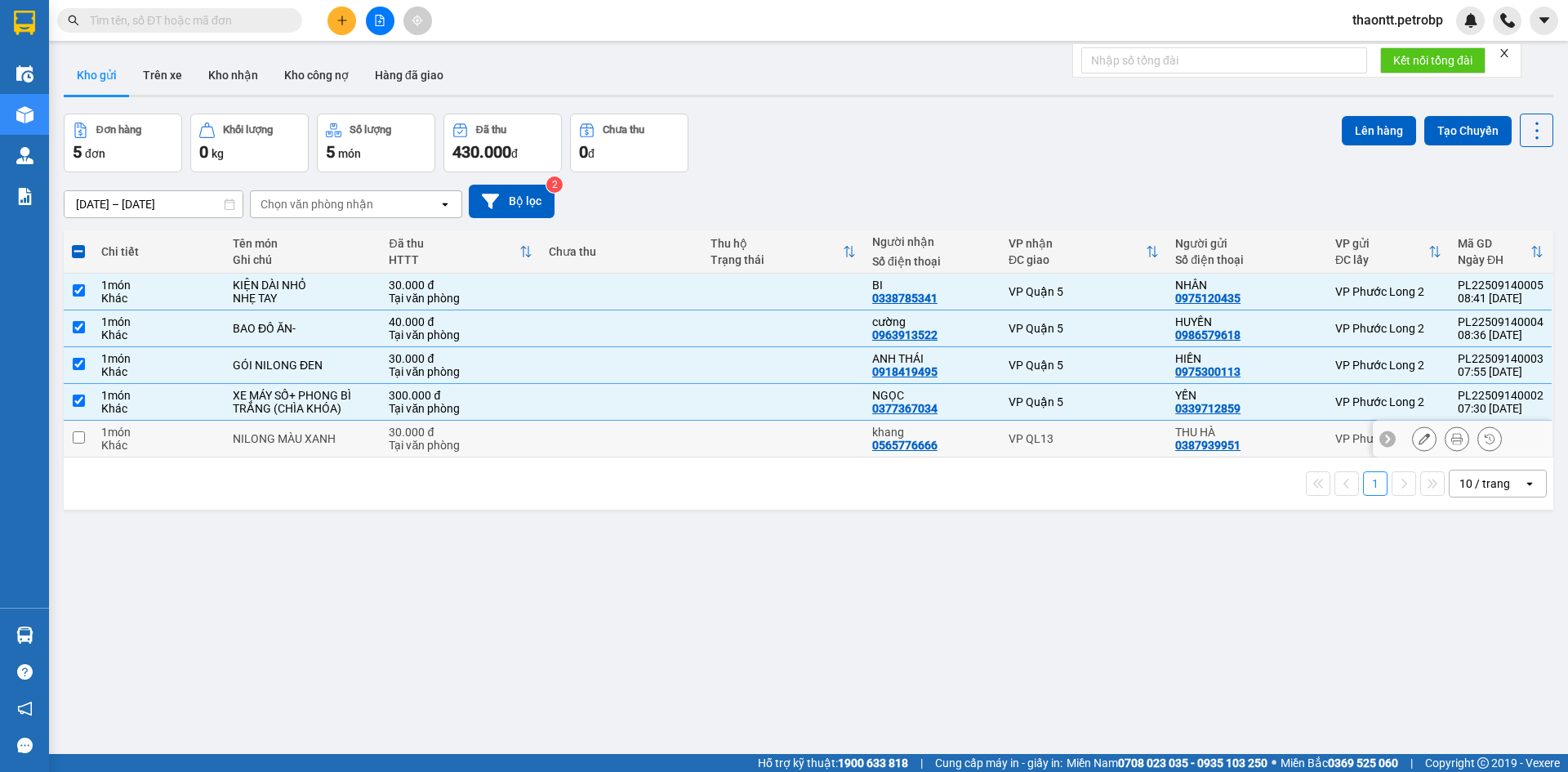
click at [416, 441] on div "Tại văn phòng" at bounding box center [460, 445] width 144 height 13
checkbox input "true"
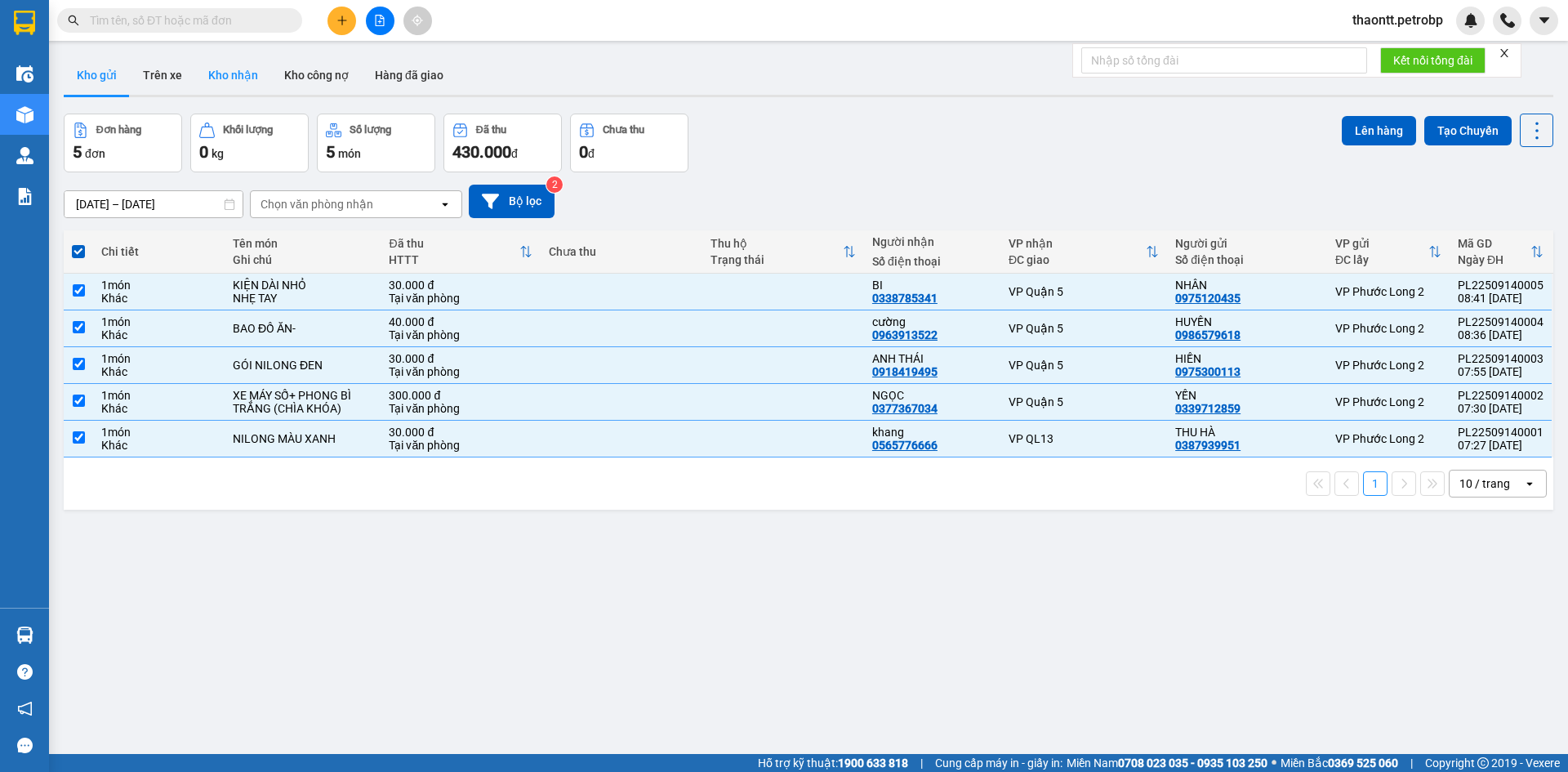
click at [231, 75] on button "Kho nhận" at bounding box center [232, 75] width 76 height 39
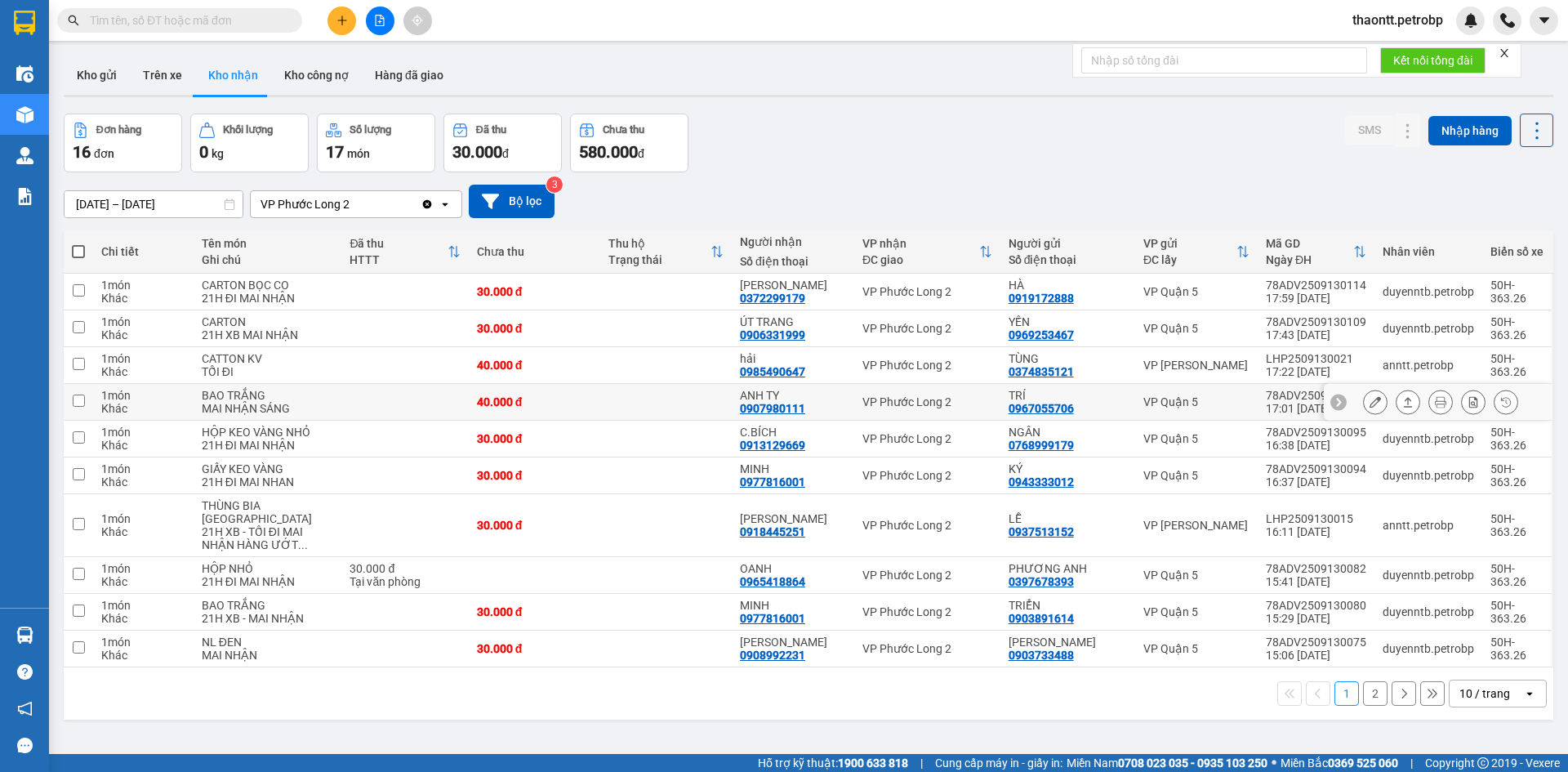
scroll to position [75, 0]
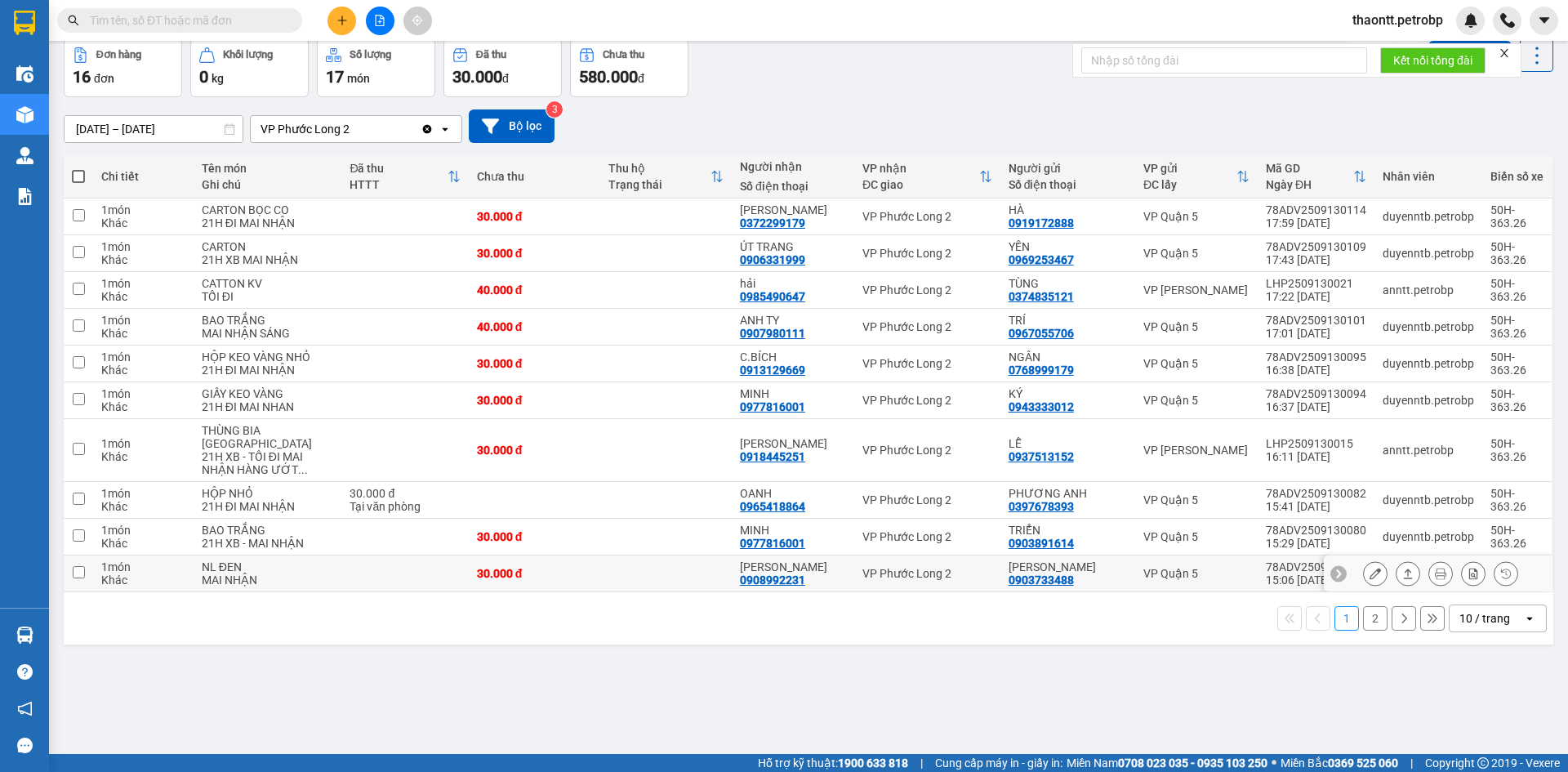
click at [653, 577] on td at bounding box center [666, 574] width 131 height 37
checkbox input "true"
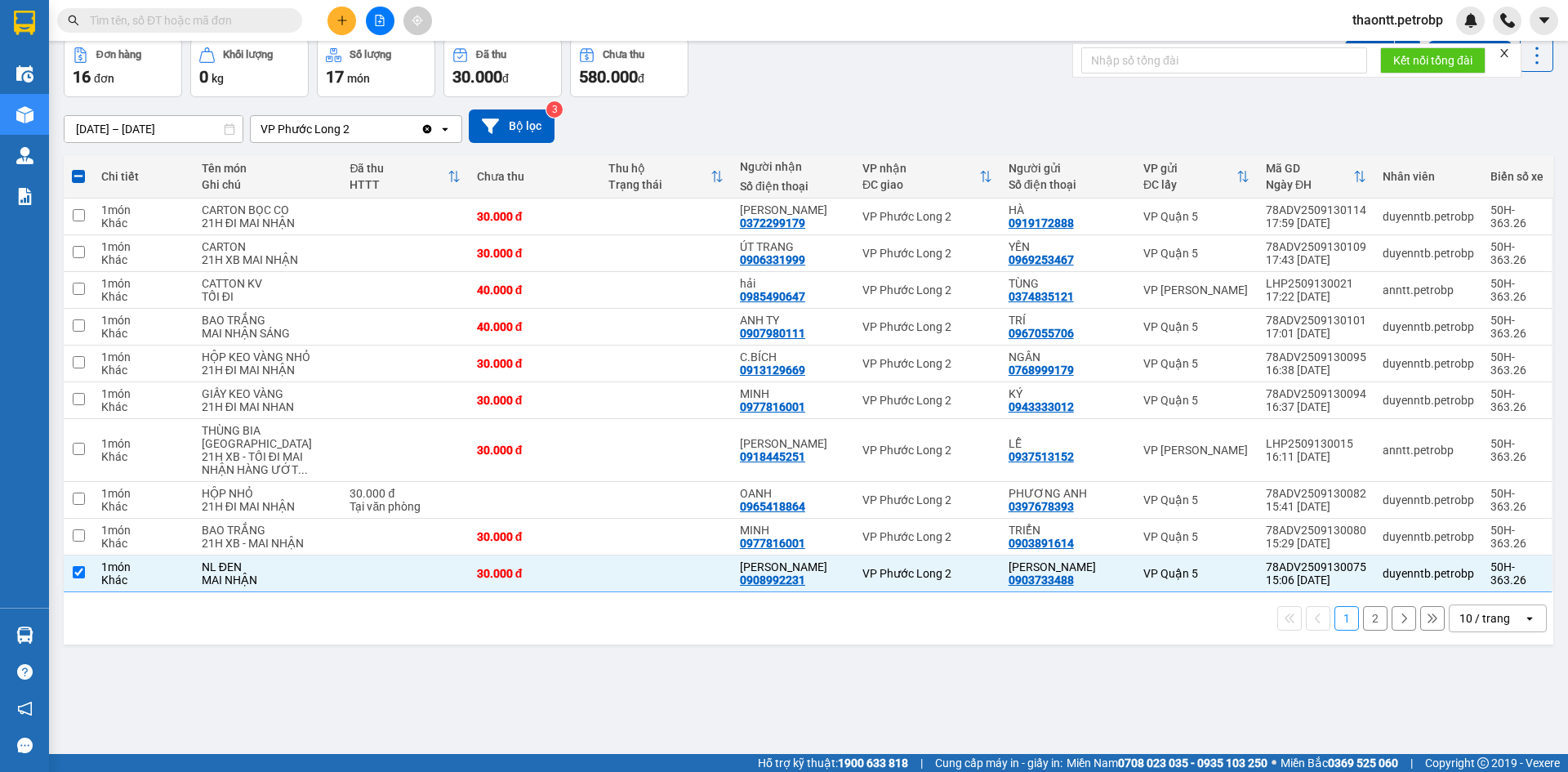
click at [274, 22] on input "text" at bounding box center [186, 21] width 193 height 18
click at [601, 292] on td at bounding box center [666, 290] width 131 height 37
checkbox input "true"
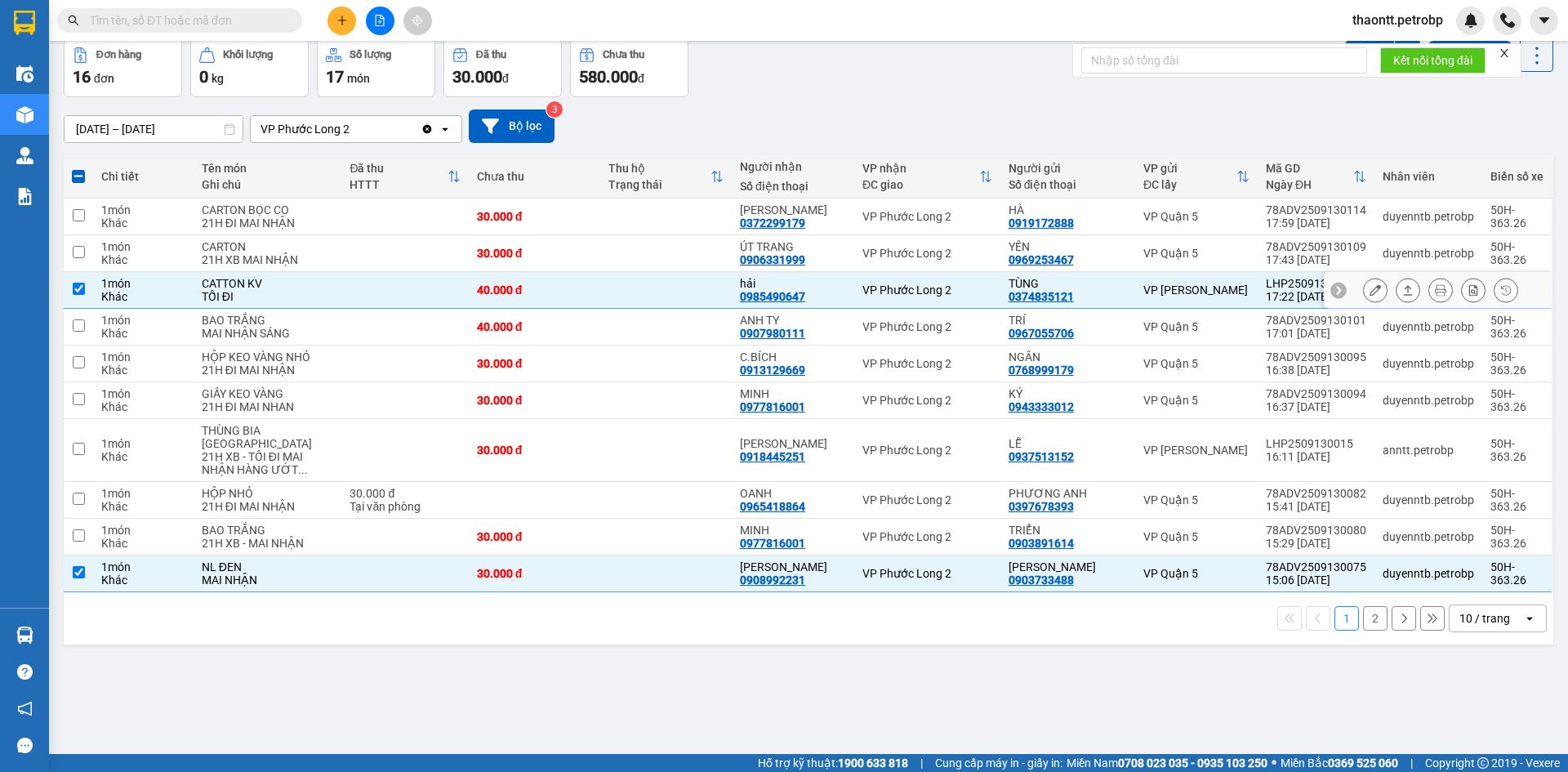
click at [787, 292] on div "0985490647" at bounding box center [772, 296] width 66 height 13
copy div "0985490647"
click at [182, 14] on input "text" at bounding box center [186, 21] width 193 height 18
paste input "0985490647"
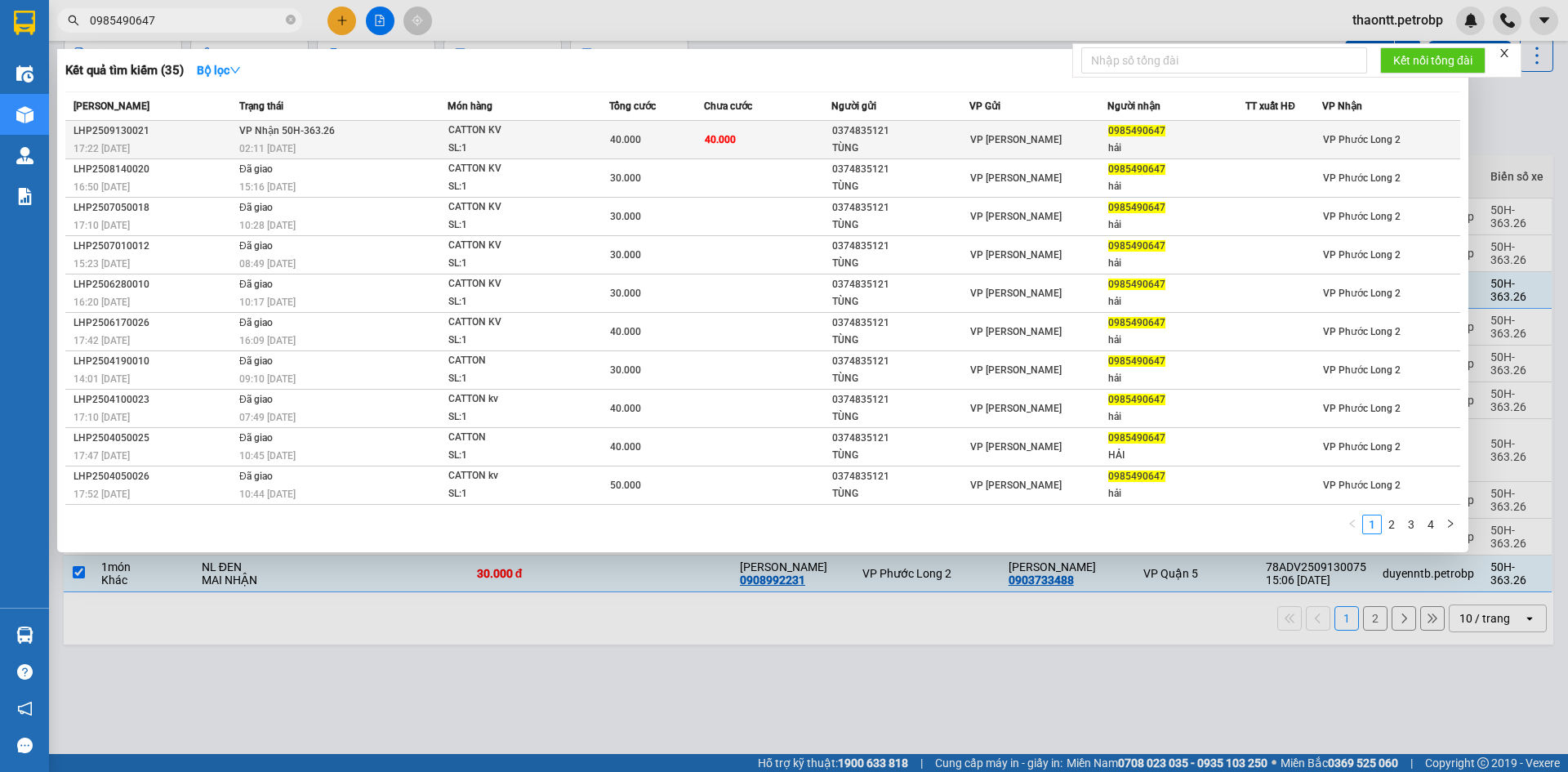
type input "0985490647"
click at [589, 140] on span "CATTON KV SL: 1" at bounding box center [528, 139] width 160 height 35
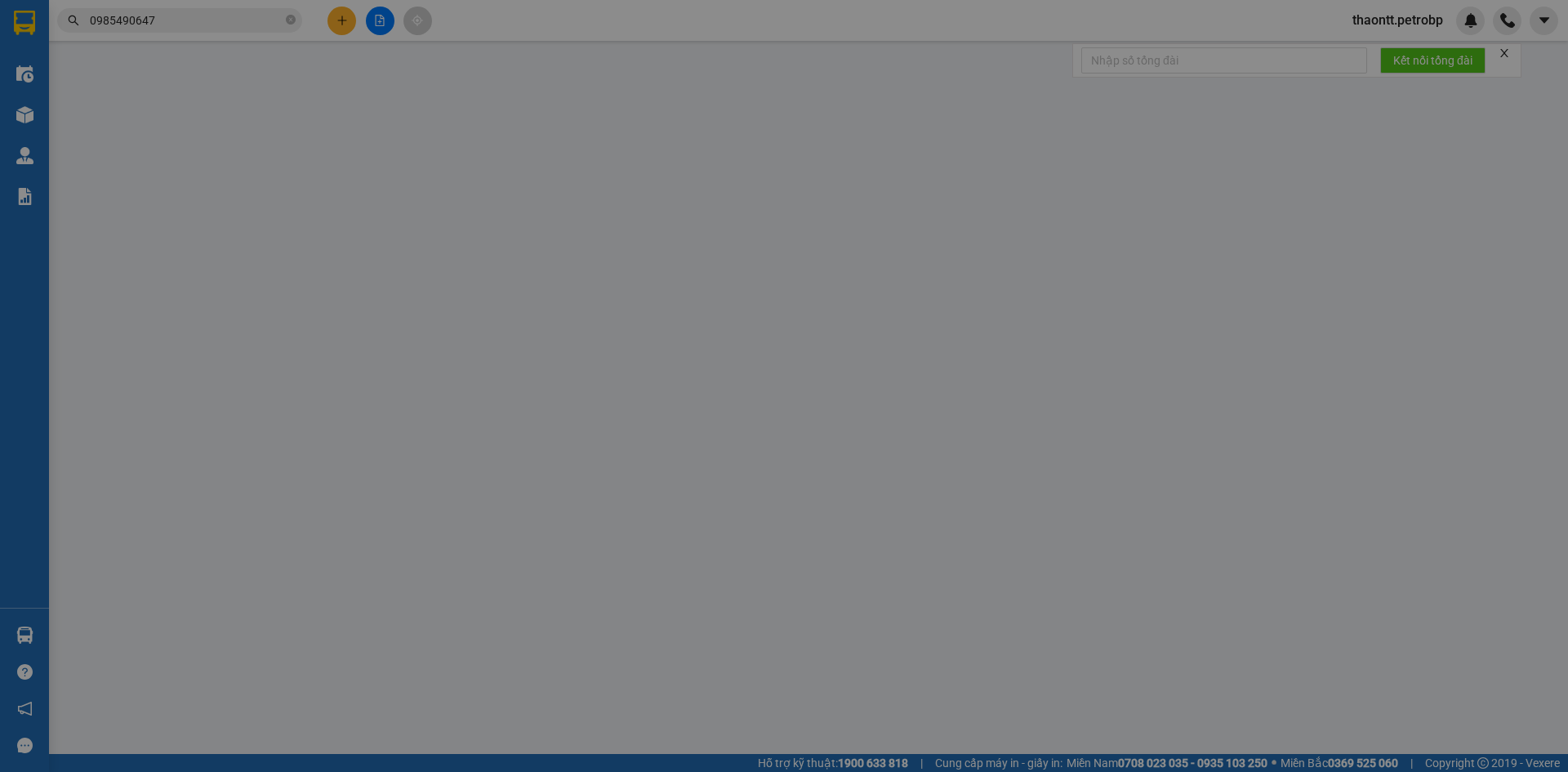
type input "0374835121"
type input "TÙNG"
type input "0985490647"
type input "hải"
type input "40.000"
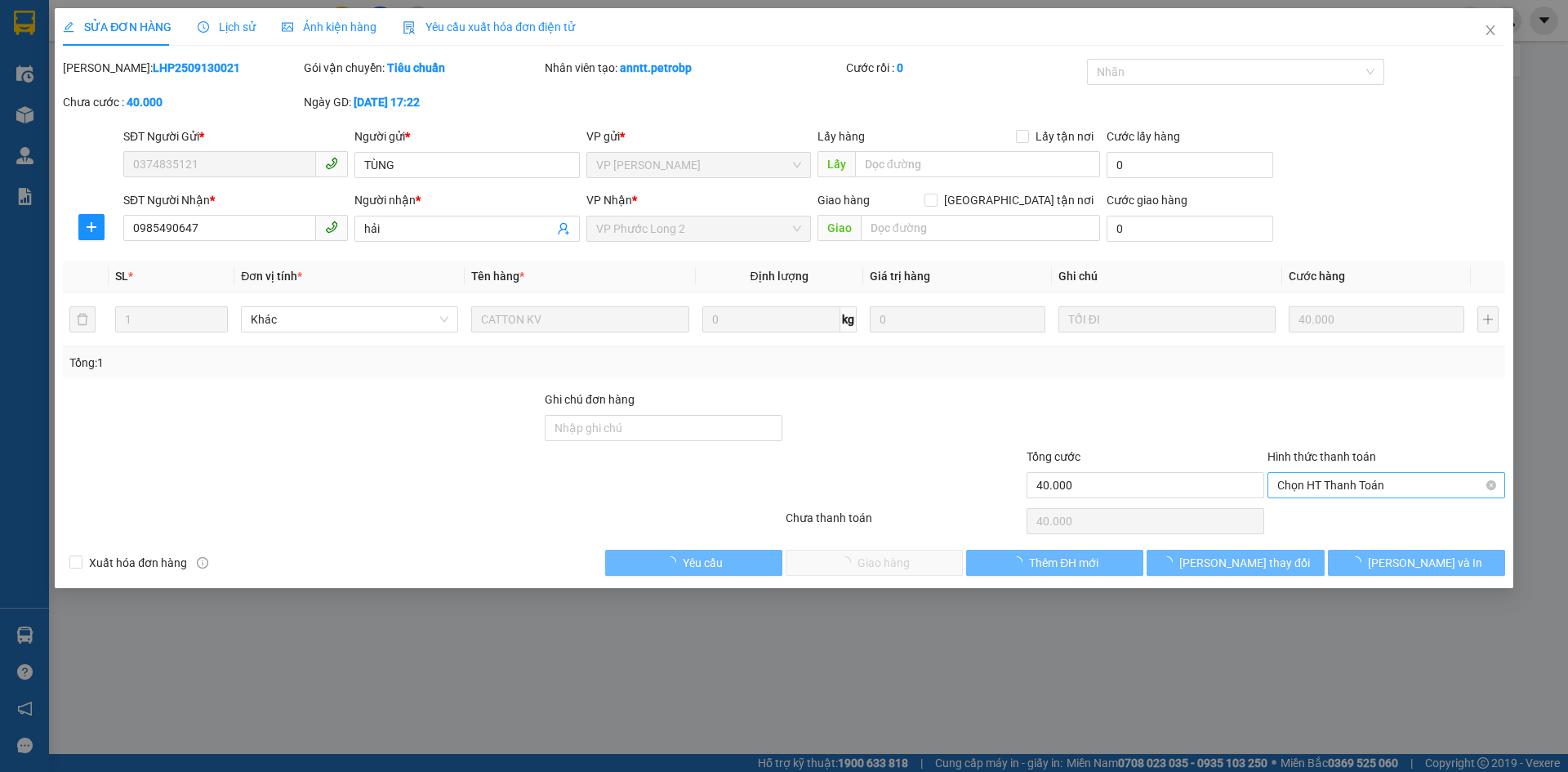
click at [1339, 488] on span "Chọn HT Thanh Toán" at bounding box center [1386, 485] width 218 height 24
click at [1284, 523] on div "Tại văn phòng" at bounding box center [1386, 518] width 218 height 18
type input "0"
click at [925, 568] on span "[PERSON_NAME] và Giao hàng" at bounding box center [895, 563] width 157 height 18
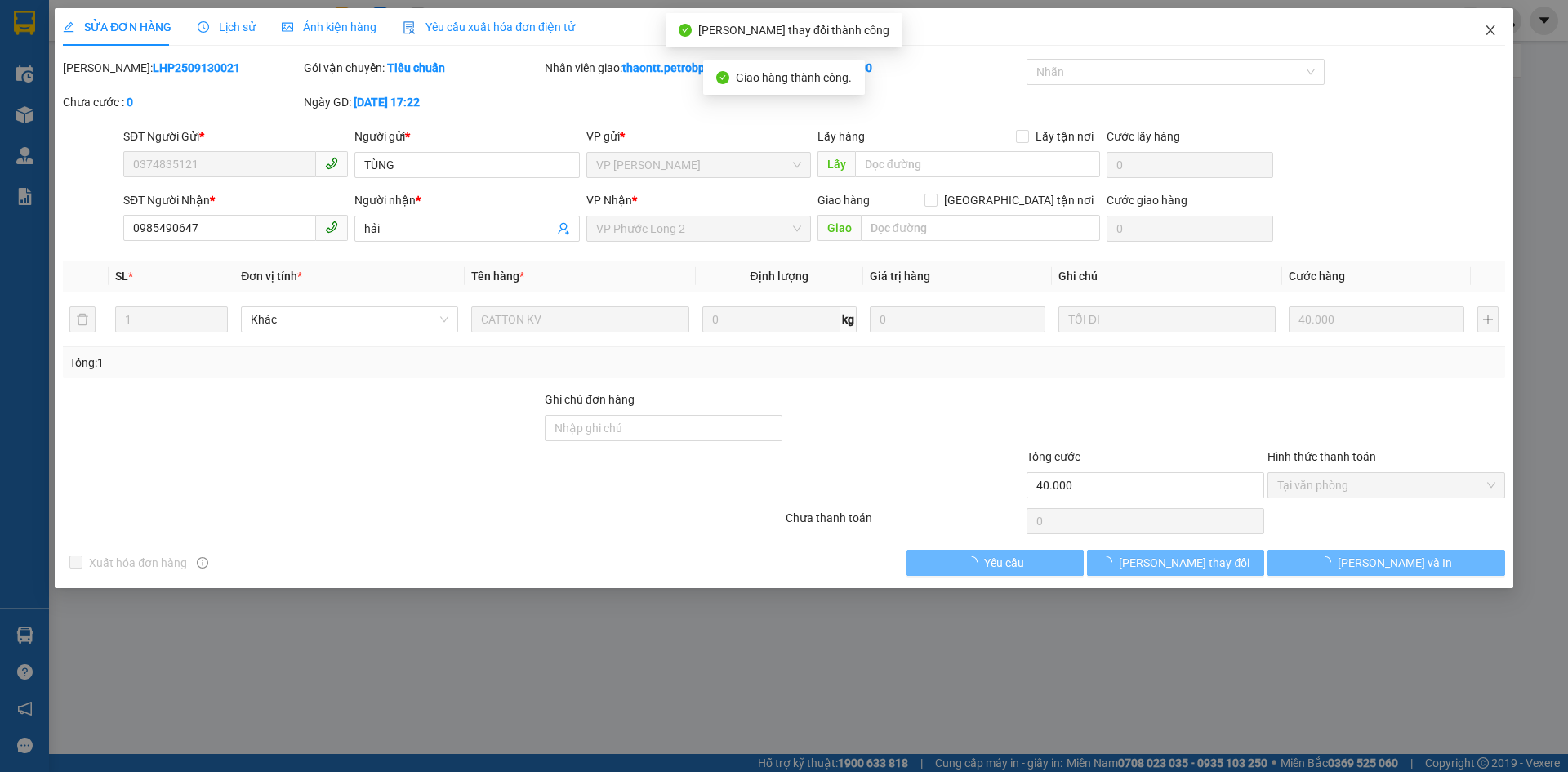
click at [1494, 32] on icon "close" at bounding box center [1490, 30] width 13 height 13
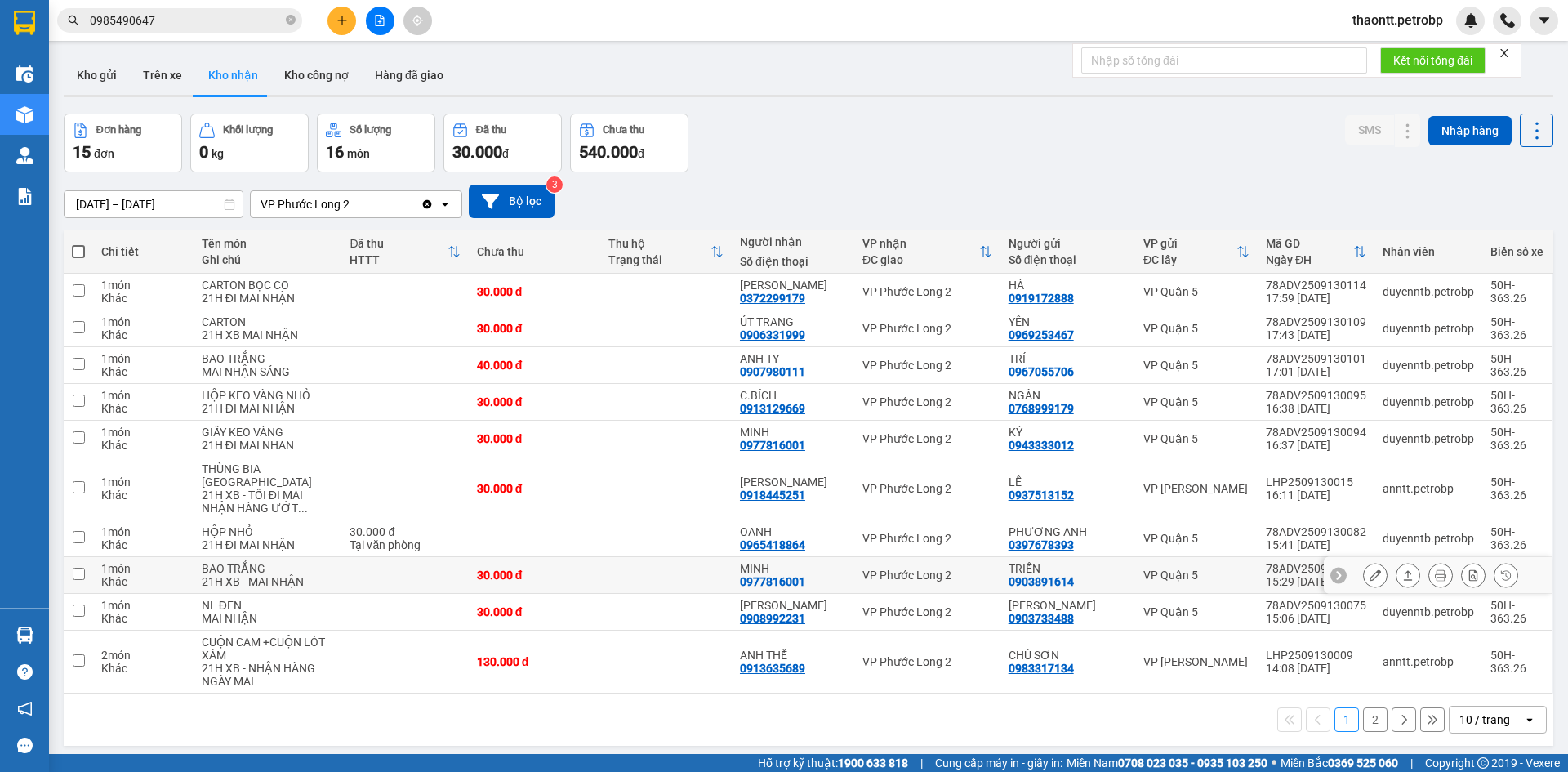
drag, startPoint x: 666, startPoint y: 591, endPoint x: 667, endPoint y: 581, distance: 10.0
click at [666, 592] on td at bounding box center [666, 575] width 131 height 37
checkbox input "true"
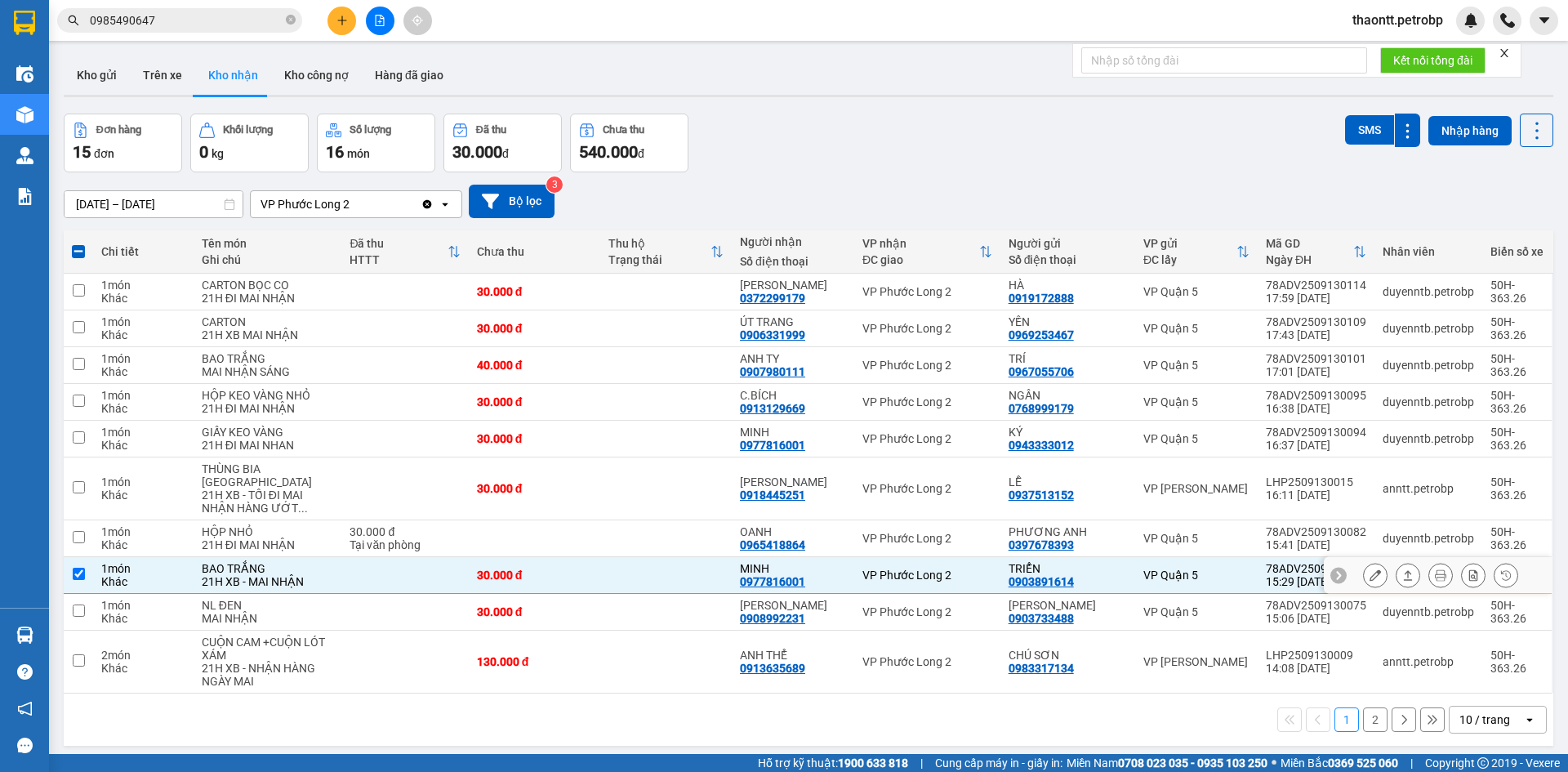
click at [1363, 575] on button at bounding box center [1374, 575] width 22 height 29
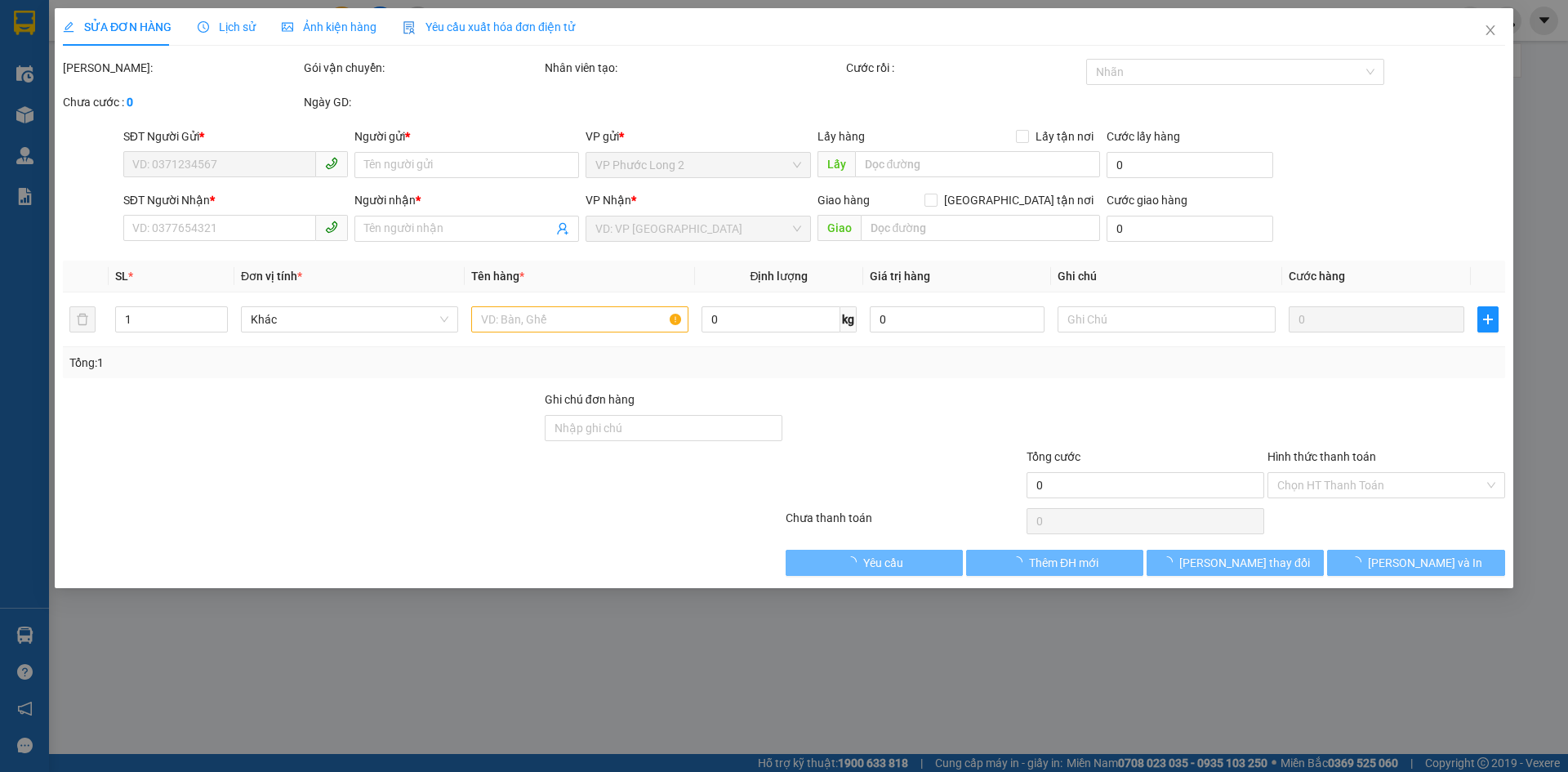
type input "0903891614"
type input "TRIỂN"
type input "0977816001"
type input "MINH"
type input "30.000"
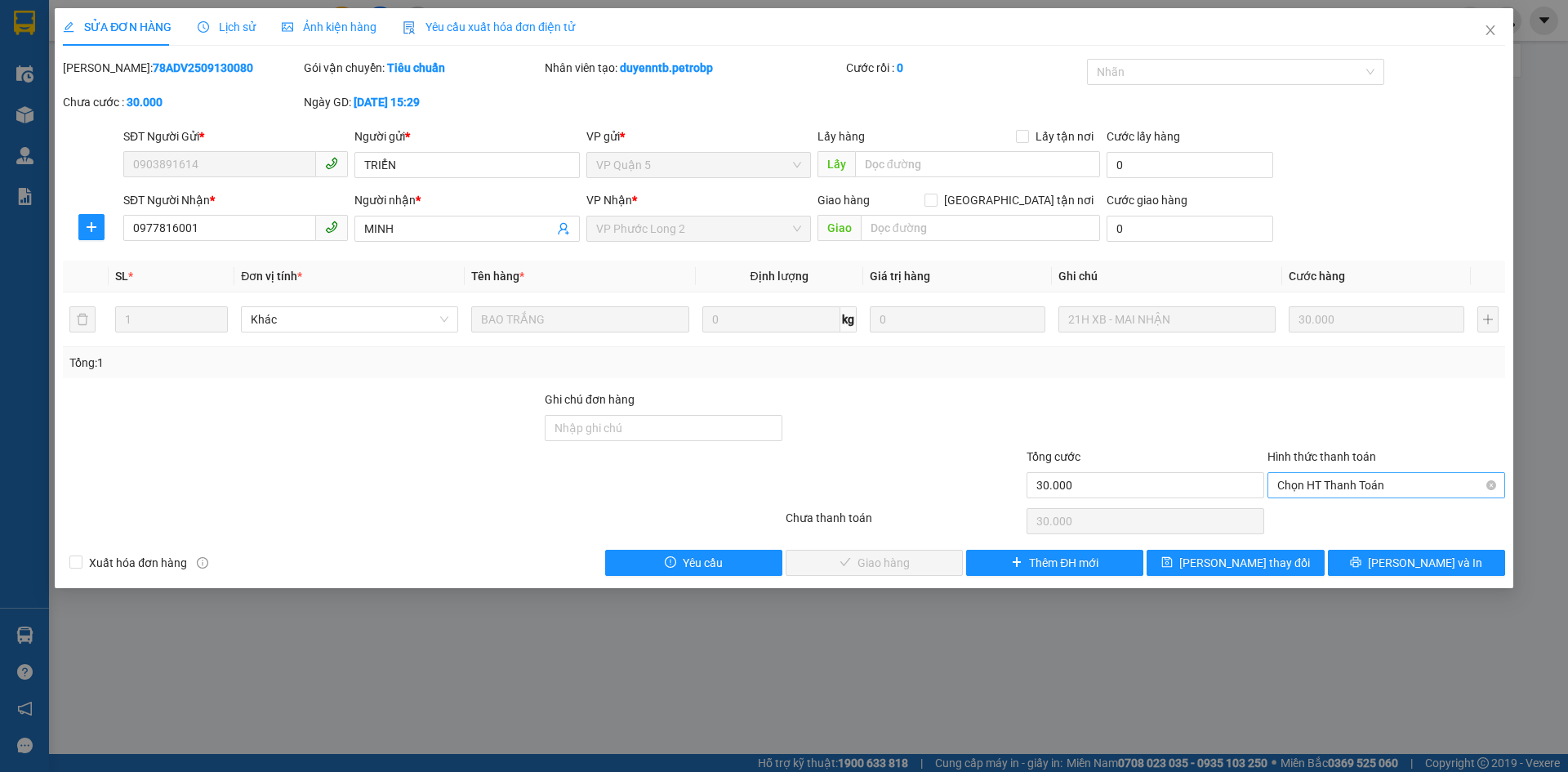
click at [1364, 482] on span "Chọn HT Thanh Toán" at bounding box center [1386, 485] width 218 height 24
click at [1343, 522] on div "Tại văn phòng" at bounding box center [1386, 518] width 218 height 18
type input "0"
click at [938, 565] on button "[PERSON_NAME] và Giao hàng" at bounding box center [873, 562] width 177 height 26
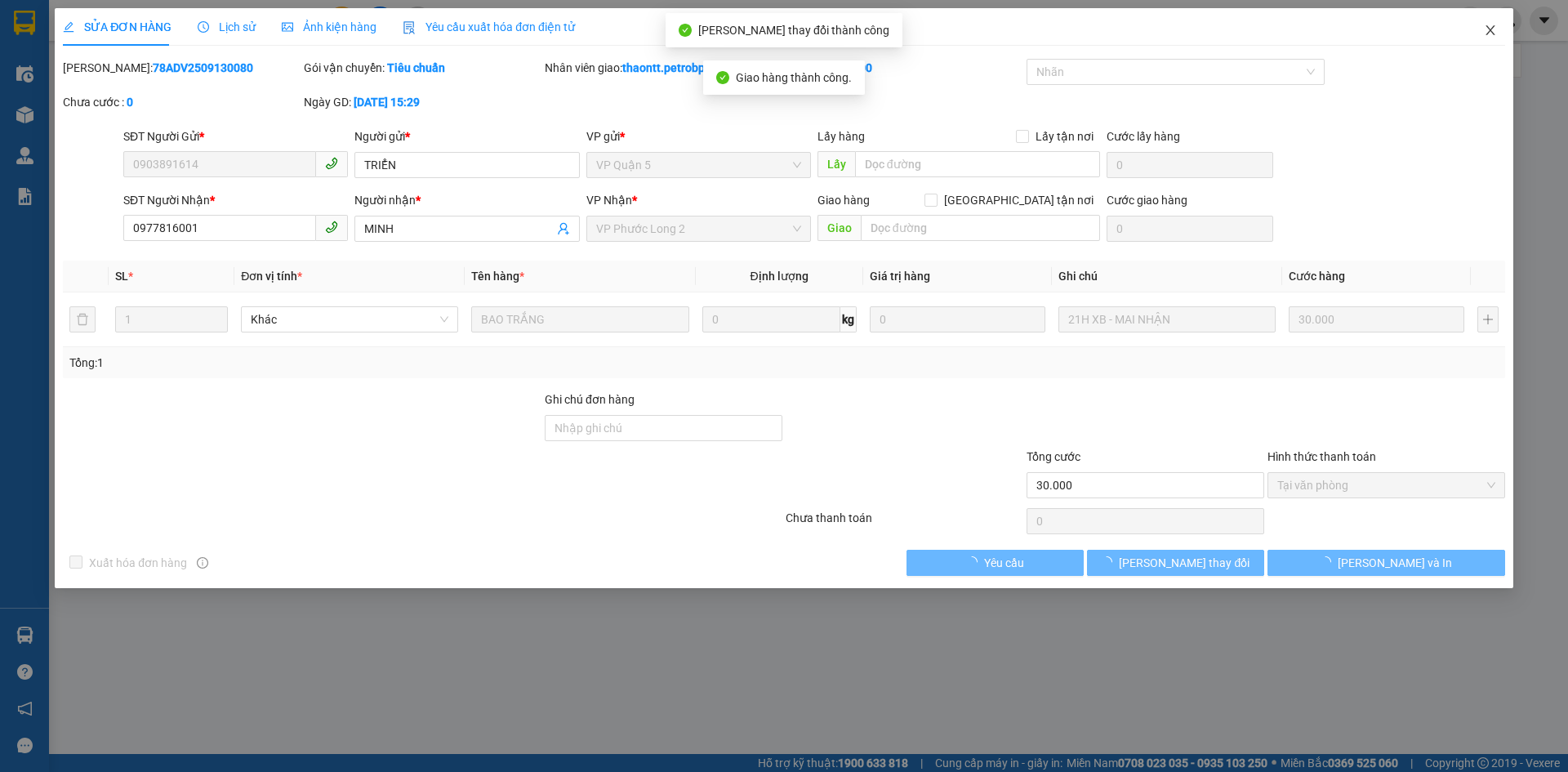
click at [1493, 23] on span "Close" at bounding box center [1490, 31] width 46 height 46
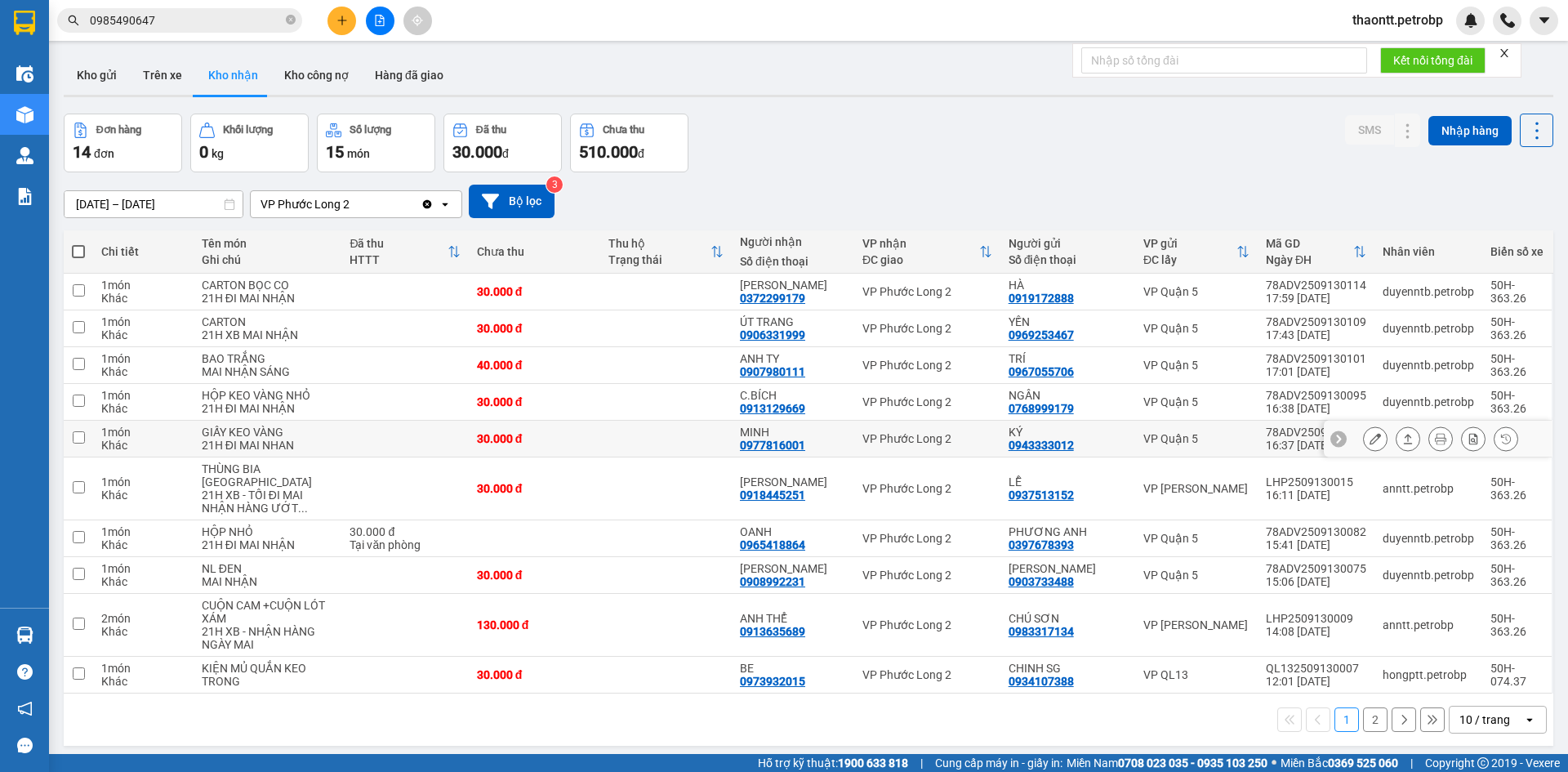
click at [773, 439] on div "MINH" at bounding box center [793, 432] width 106 height 13
checkbox input "true"
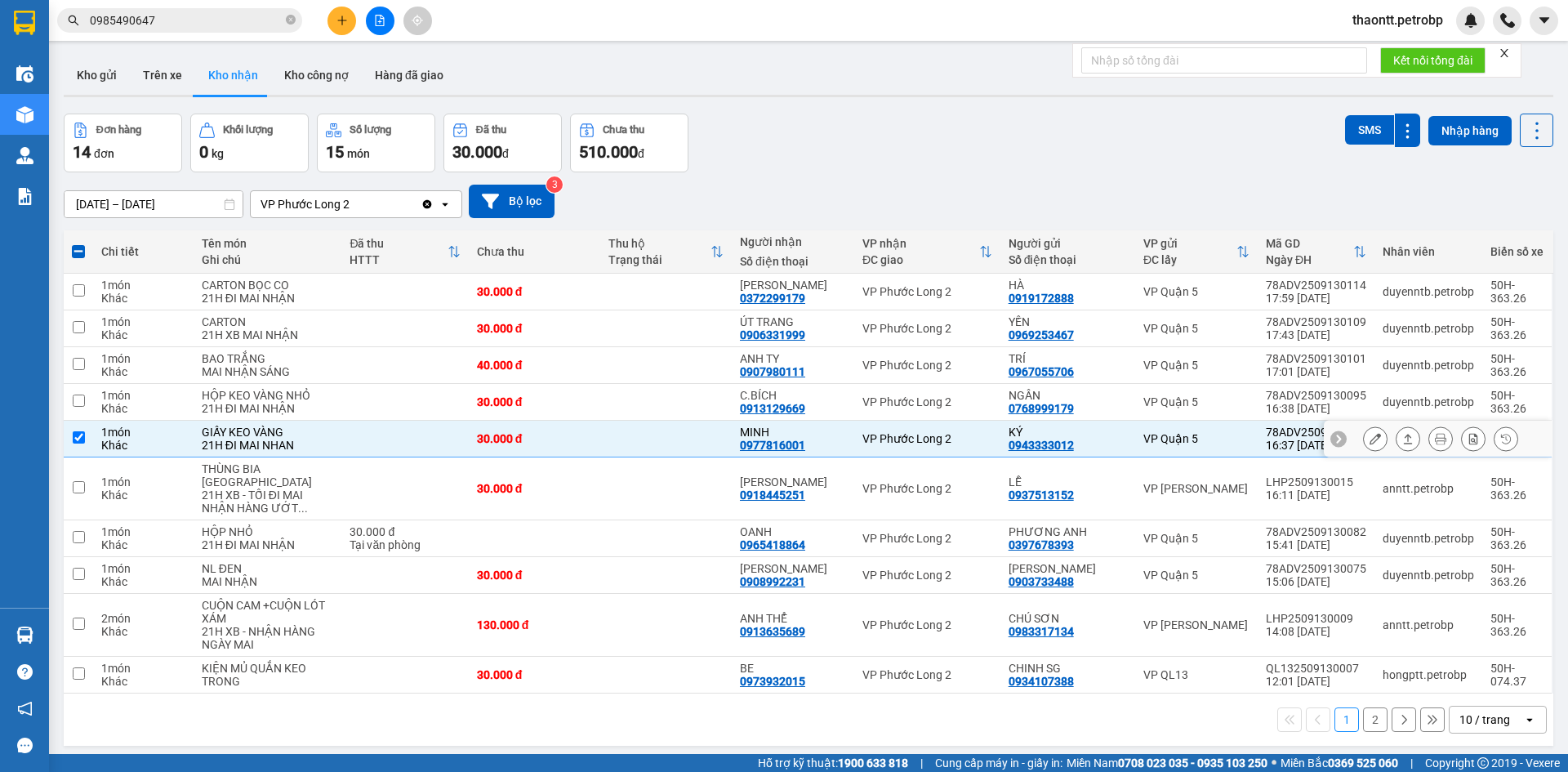
click at [1370, 444] on icon at bounding box center [1375, 438] width 12 height 12
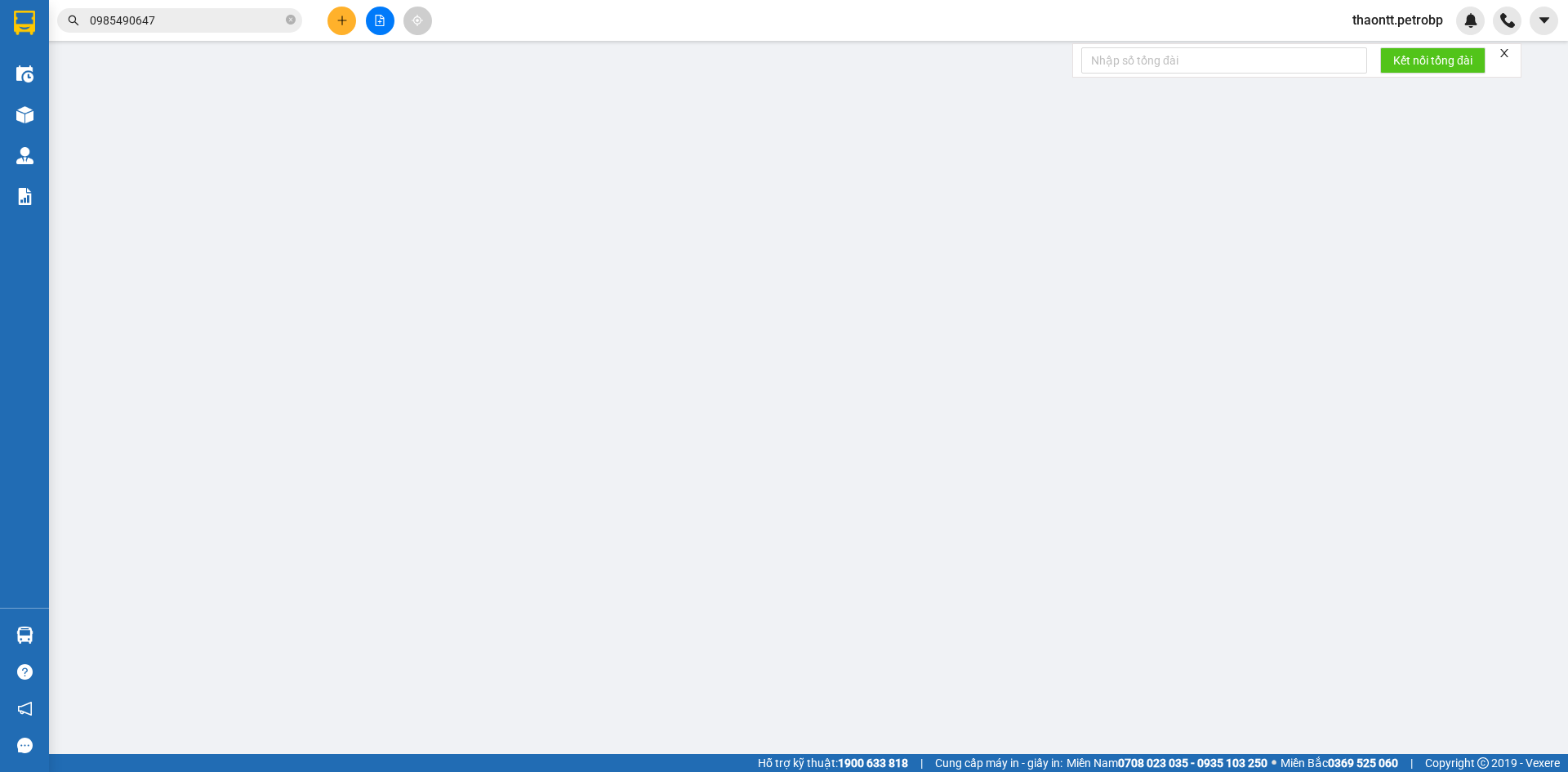
type input "0943333012"
type input "KÝ"
type input "0977816001"
type input "MINH"
type input "30.000"
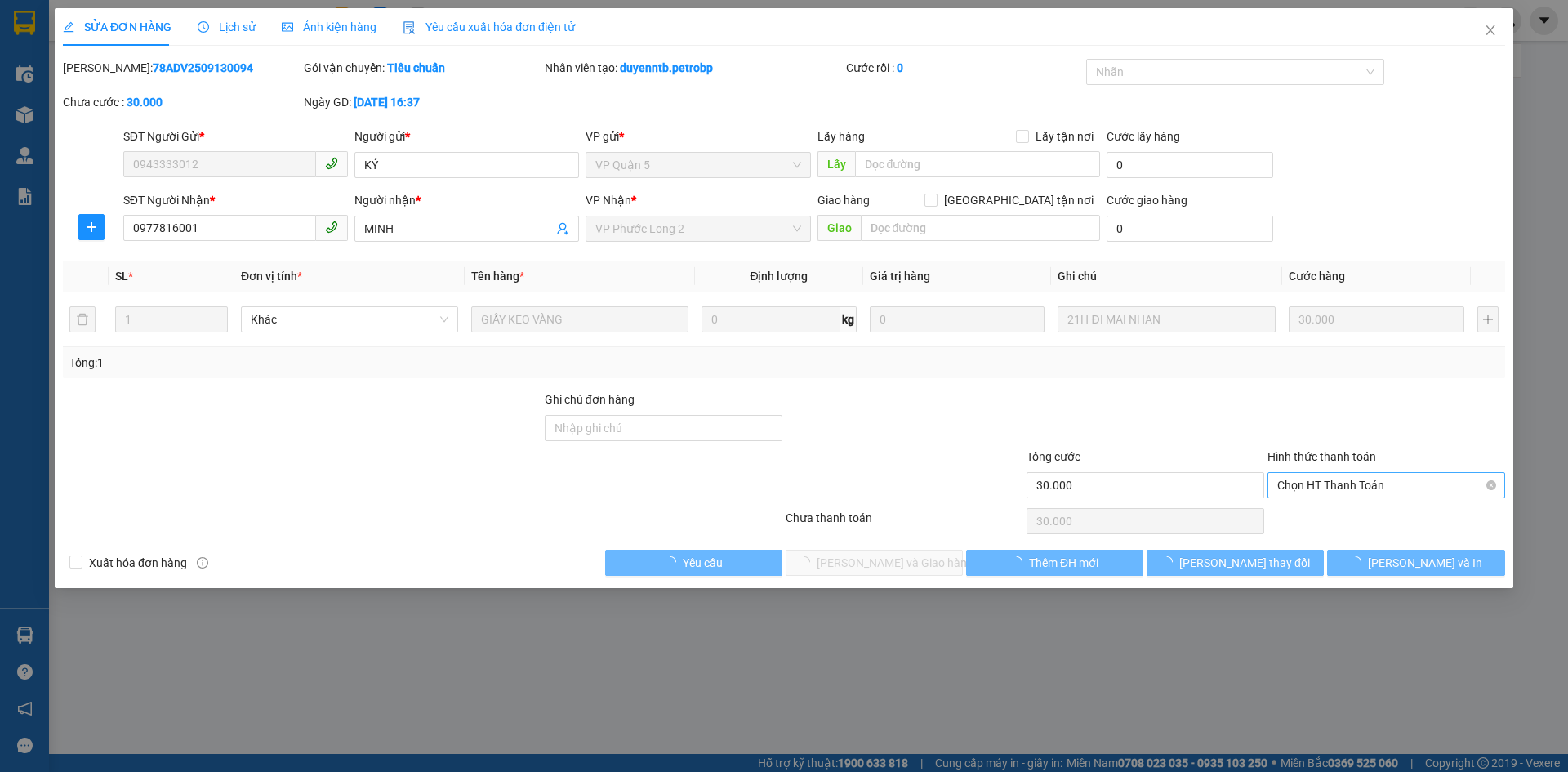
click at [1299, 485] on span "Chọn HT Thanh Toán" at bounding box center [1386, 485] width 218 height 24
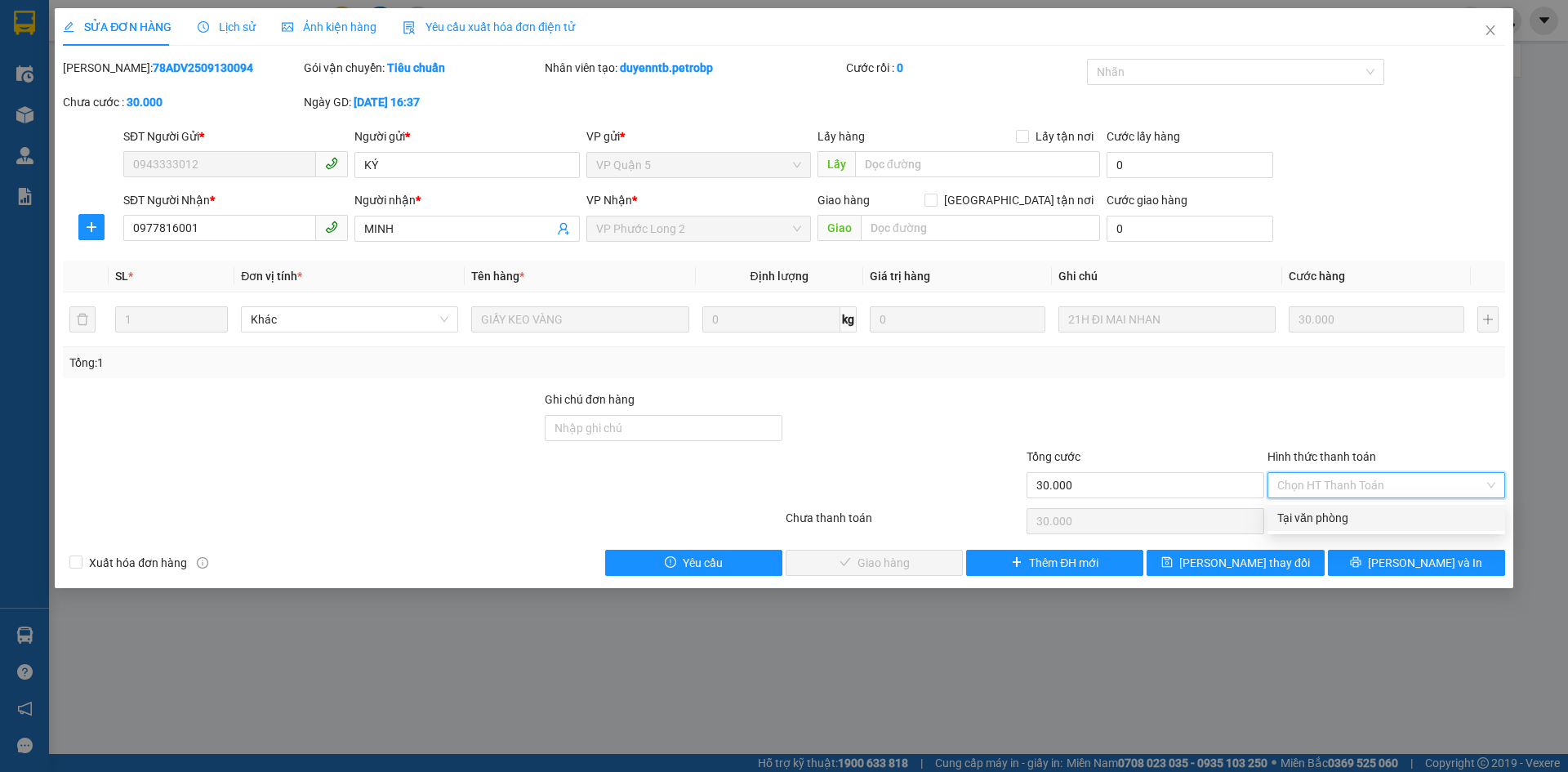
click at [1296, 512] on div "Tại văn phòng" at bounding box center [1386, 518] width 218 height 18
type input "0"
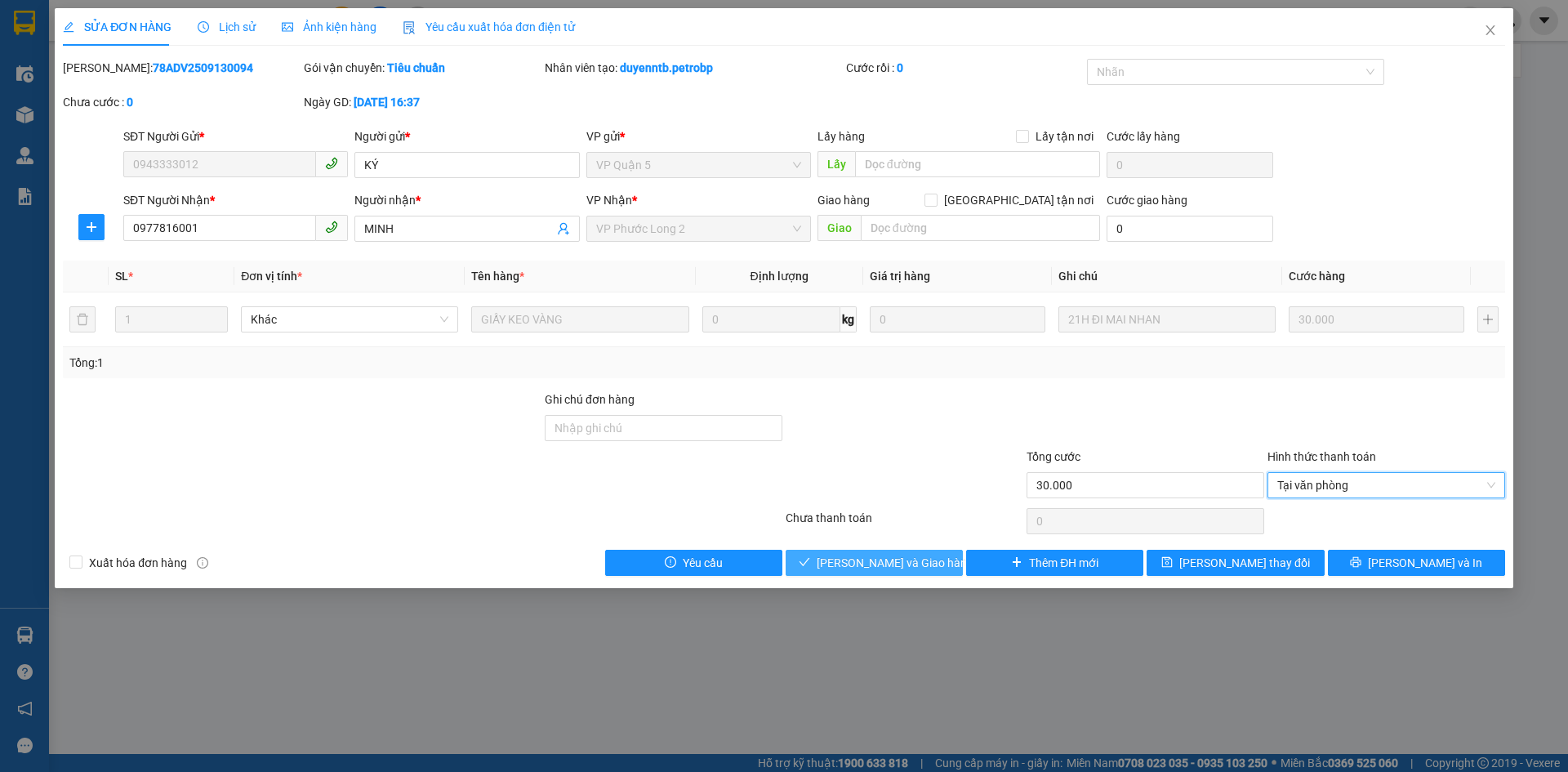
click at [906, 557] on span "[PERSON_NAME] và Giao hàng" at bounding box center [895, 563] width 157 height 18
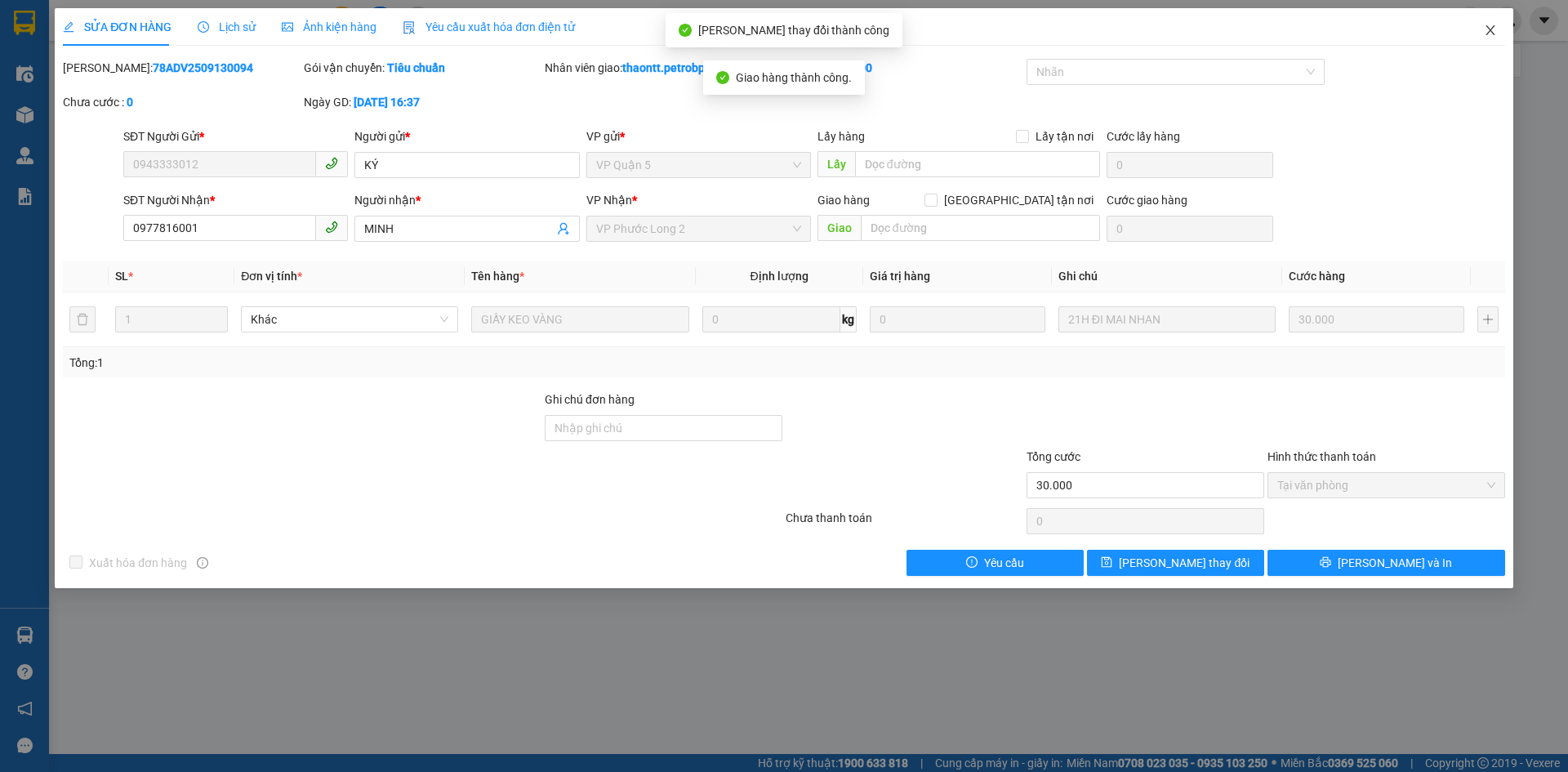
click at [1502, 23] on span "Close" at bounding box center [1490, 31] width 46 height 46
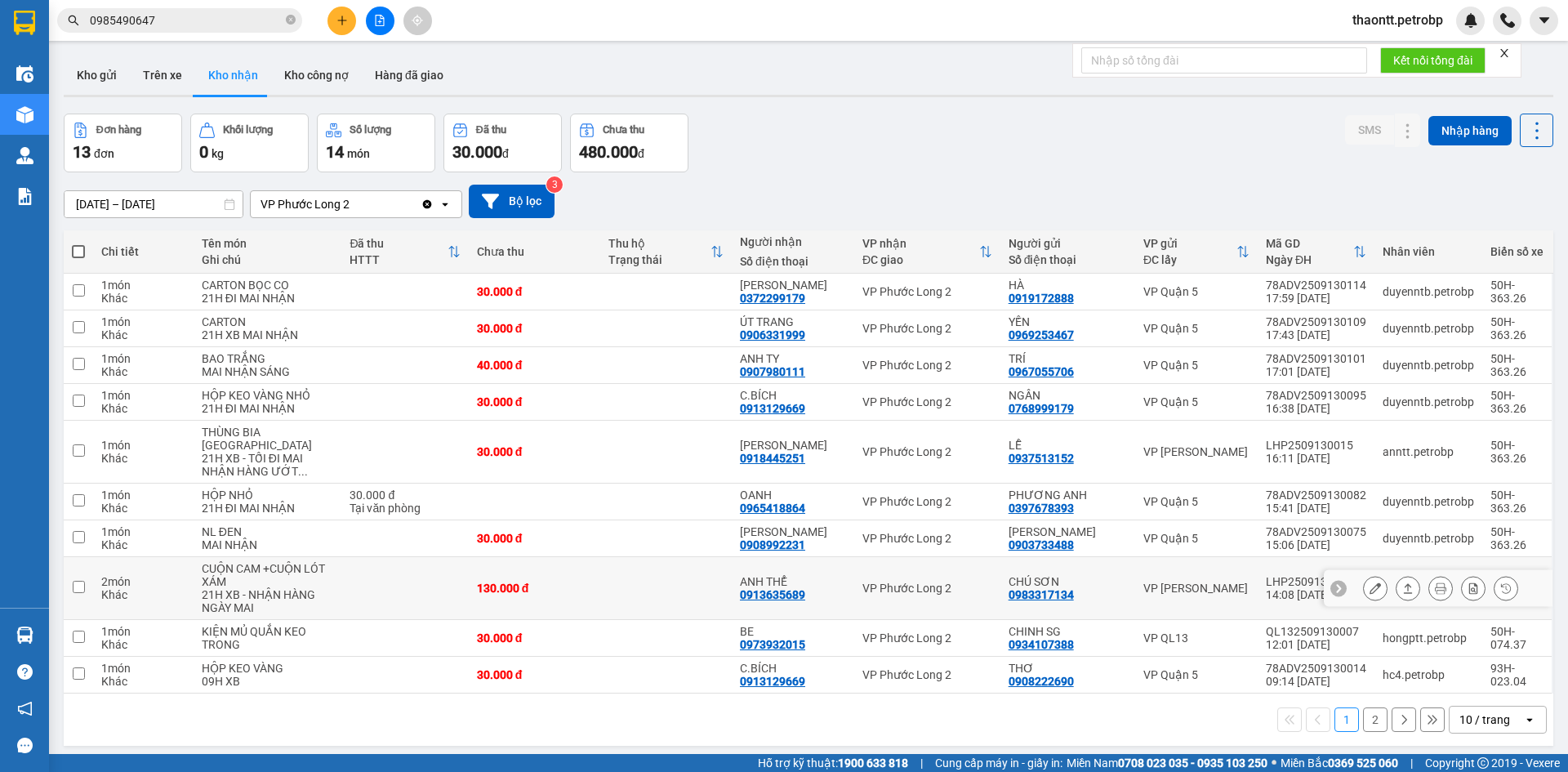
scroll to position [75, 0]
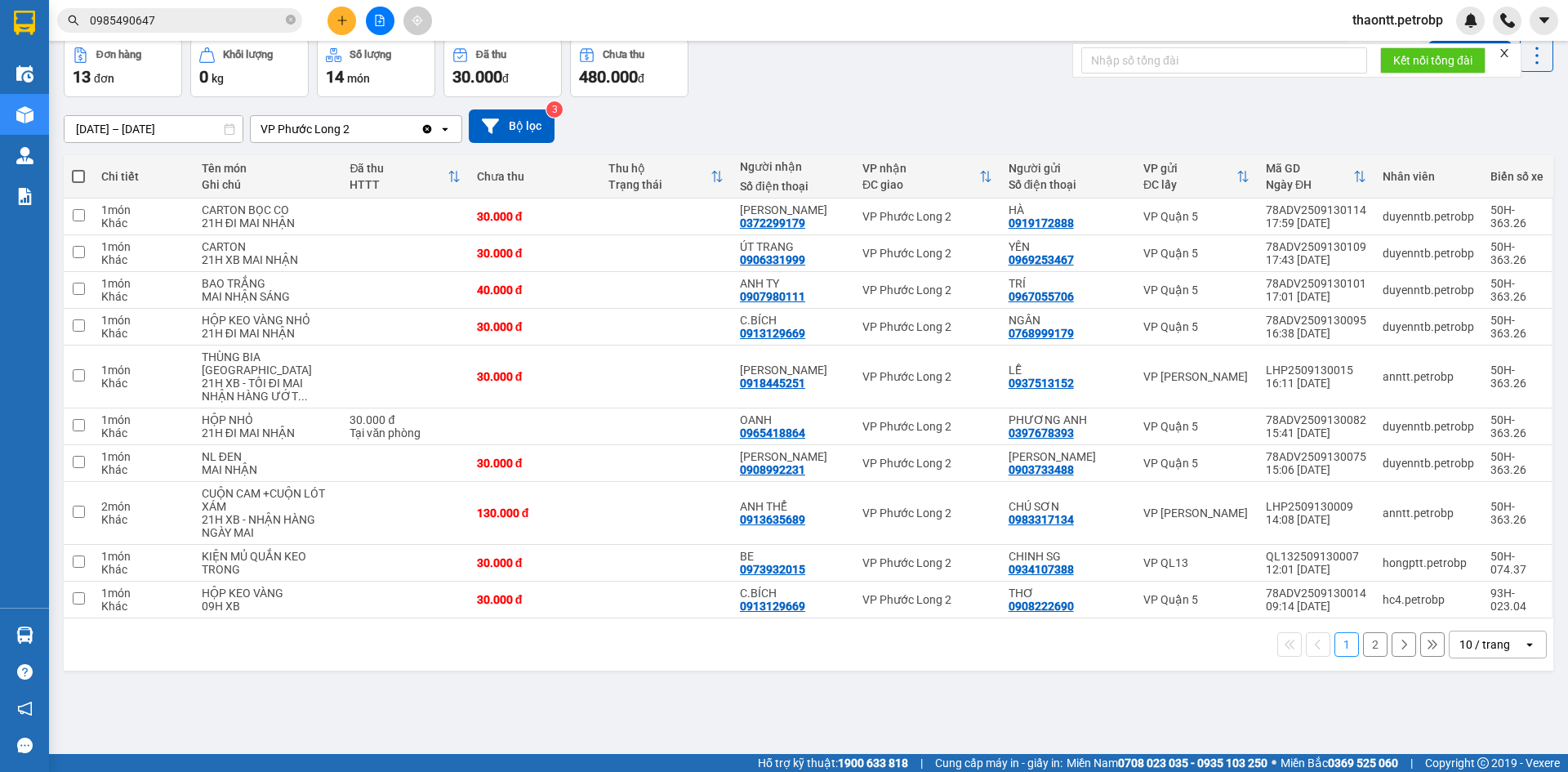
click at [1362, 647] on button "2" at bounding box center [1374, 644] width 24 height 24
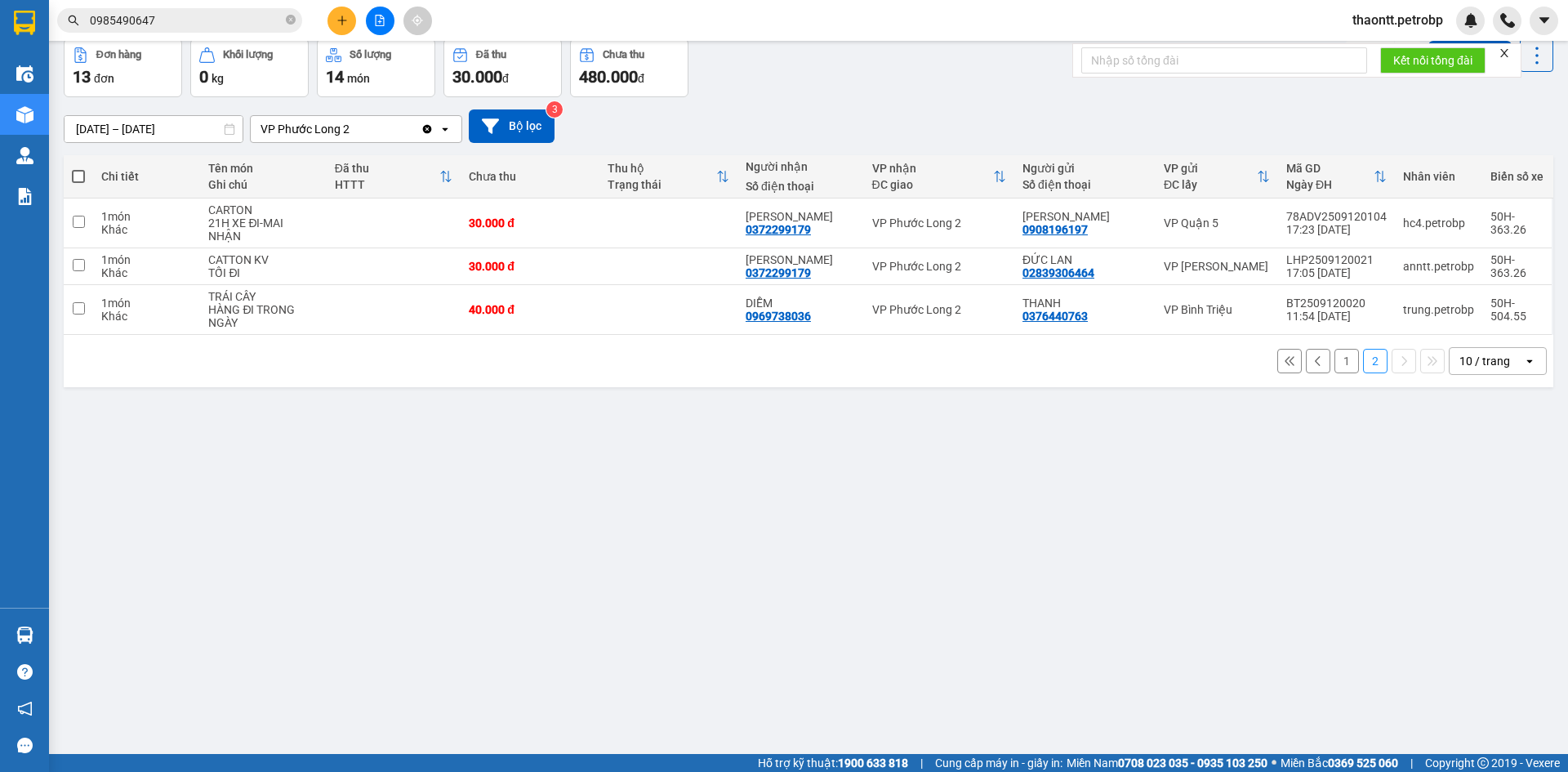
click at [1342, 359] on button "1" at bounding box center [1346, 360] width 24 height 24
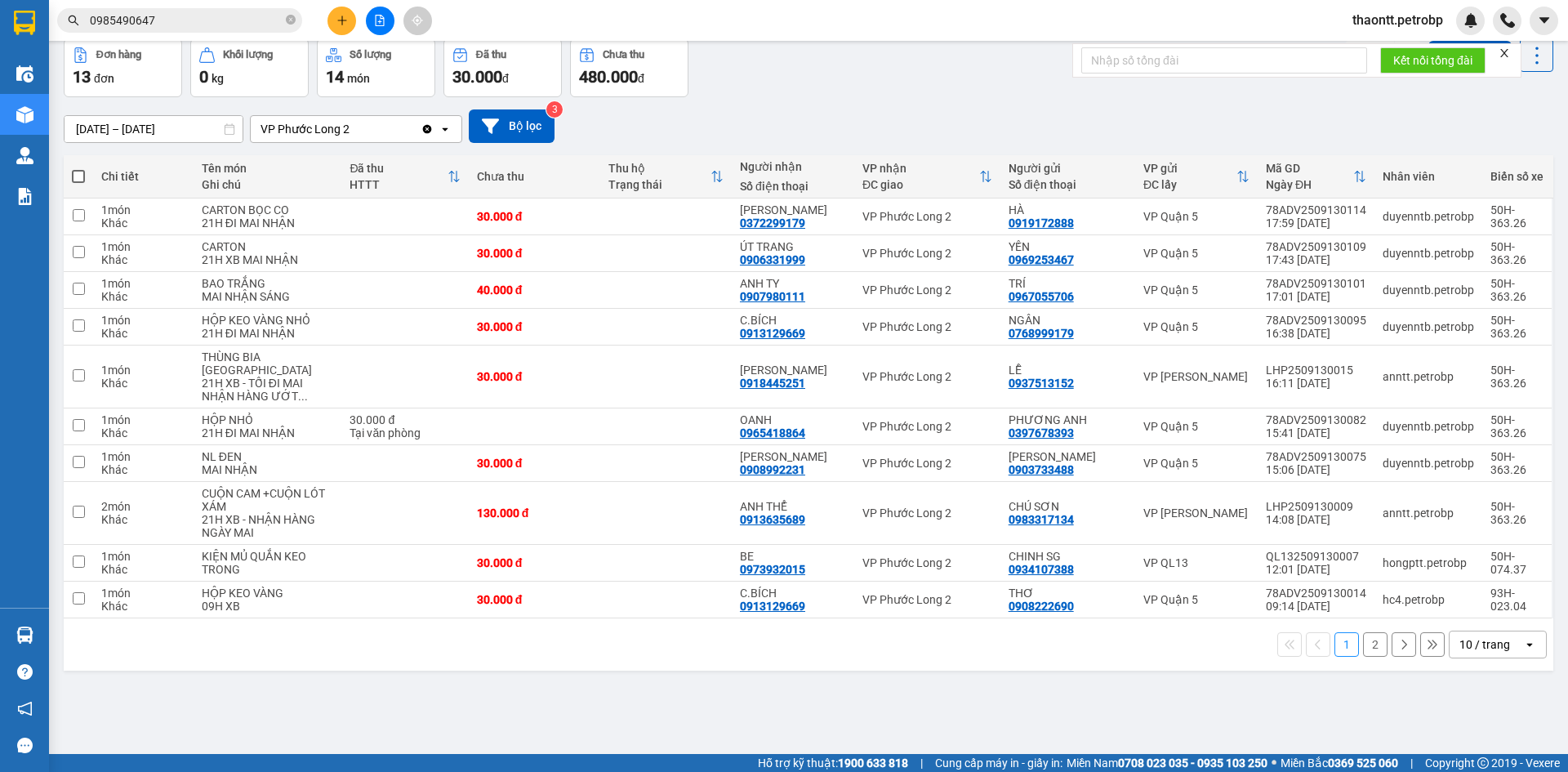
click at [1362, 639] on button "2" at bounding box center [1374, 644] width 24 height 24
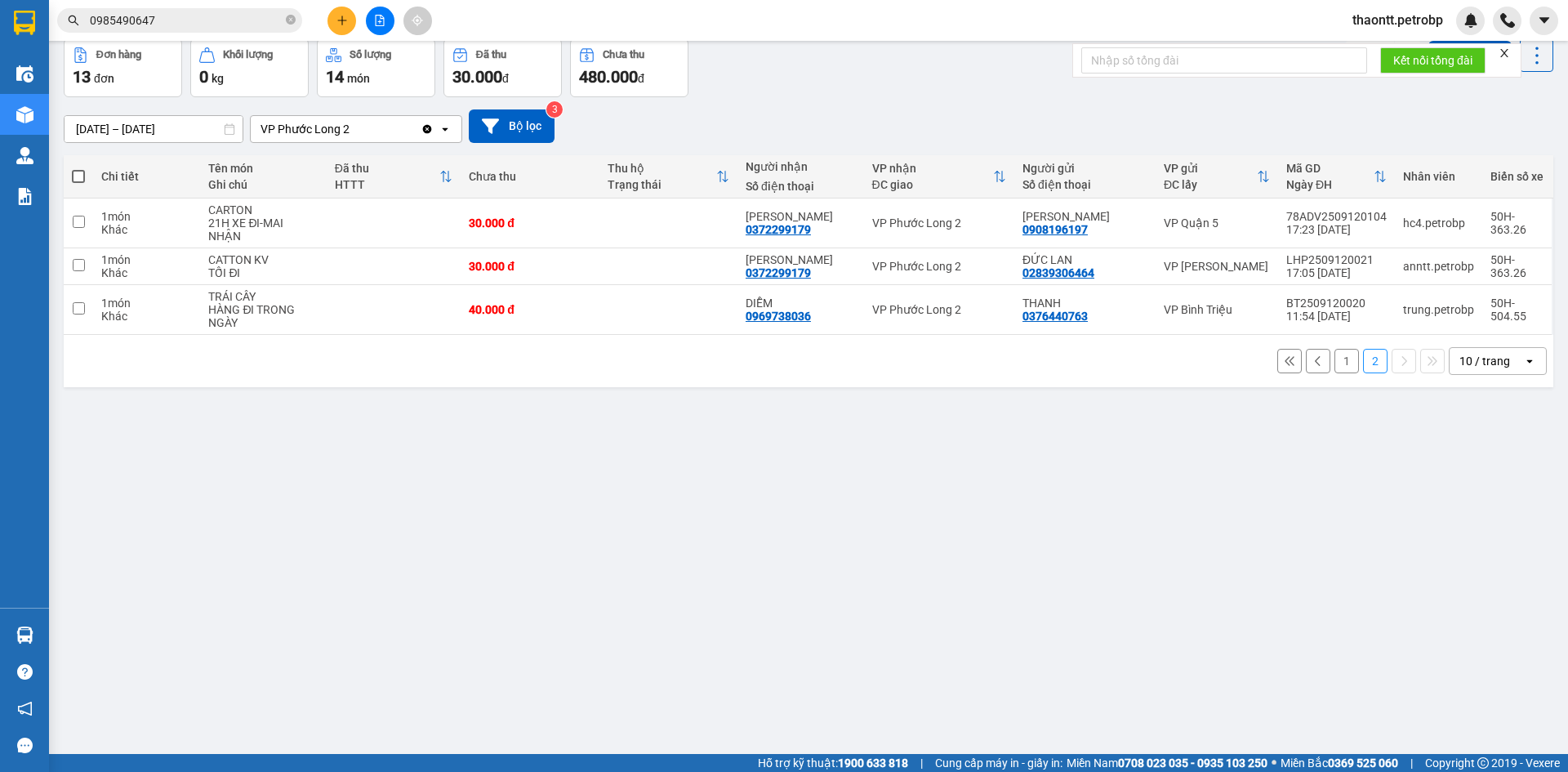
click at [1335, 364] on button "1" at bounding box center [1346, 360] width 24 height 24
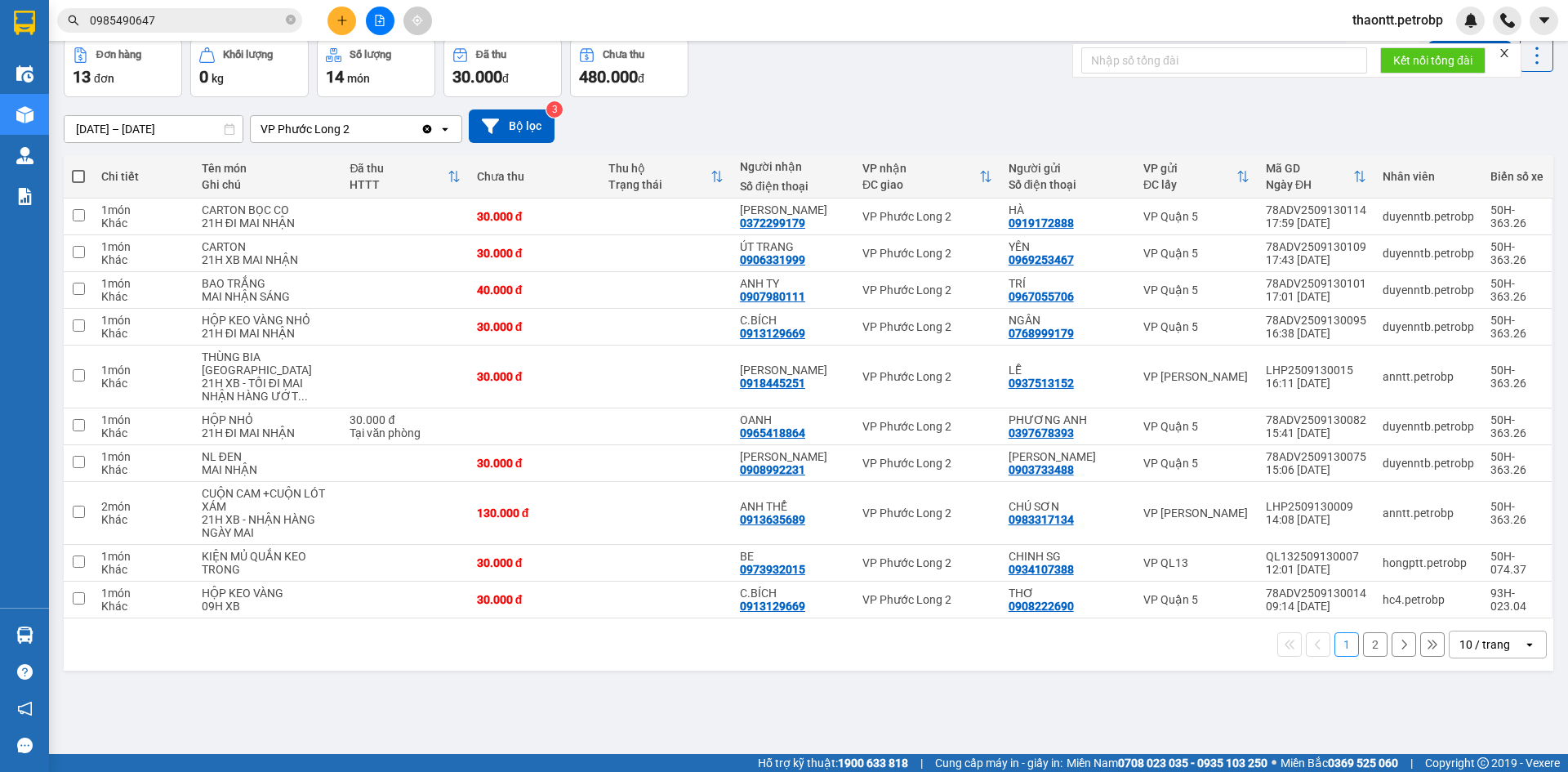
scroll to position [0, 0]
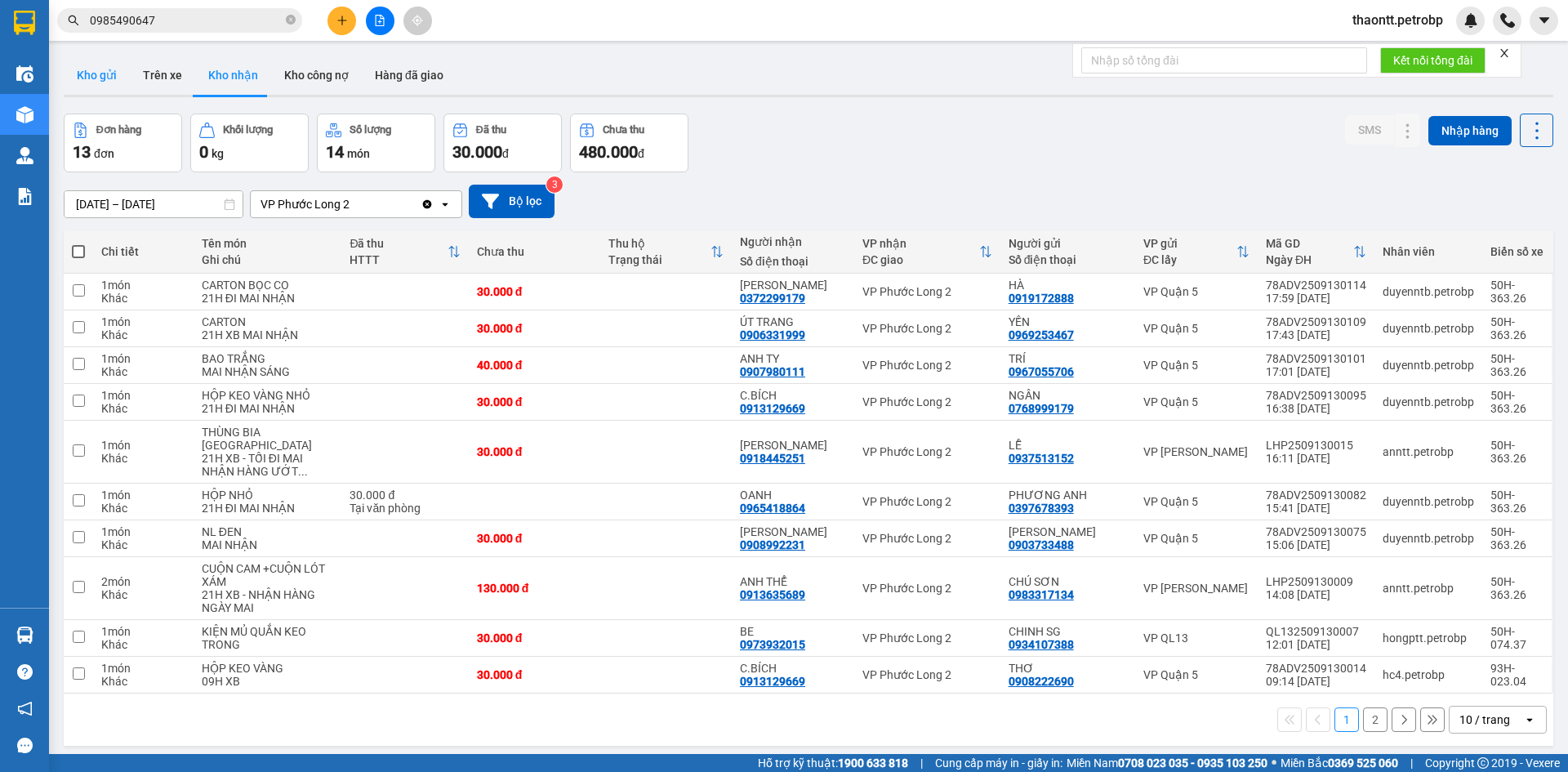
click at [113, 85] on button "Kho gửi" at bounding box center [97, 75] width 66 height 39
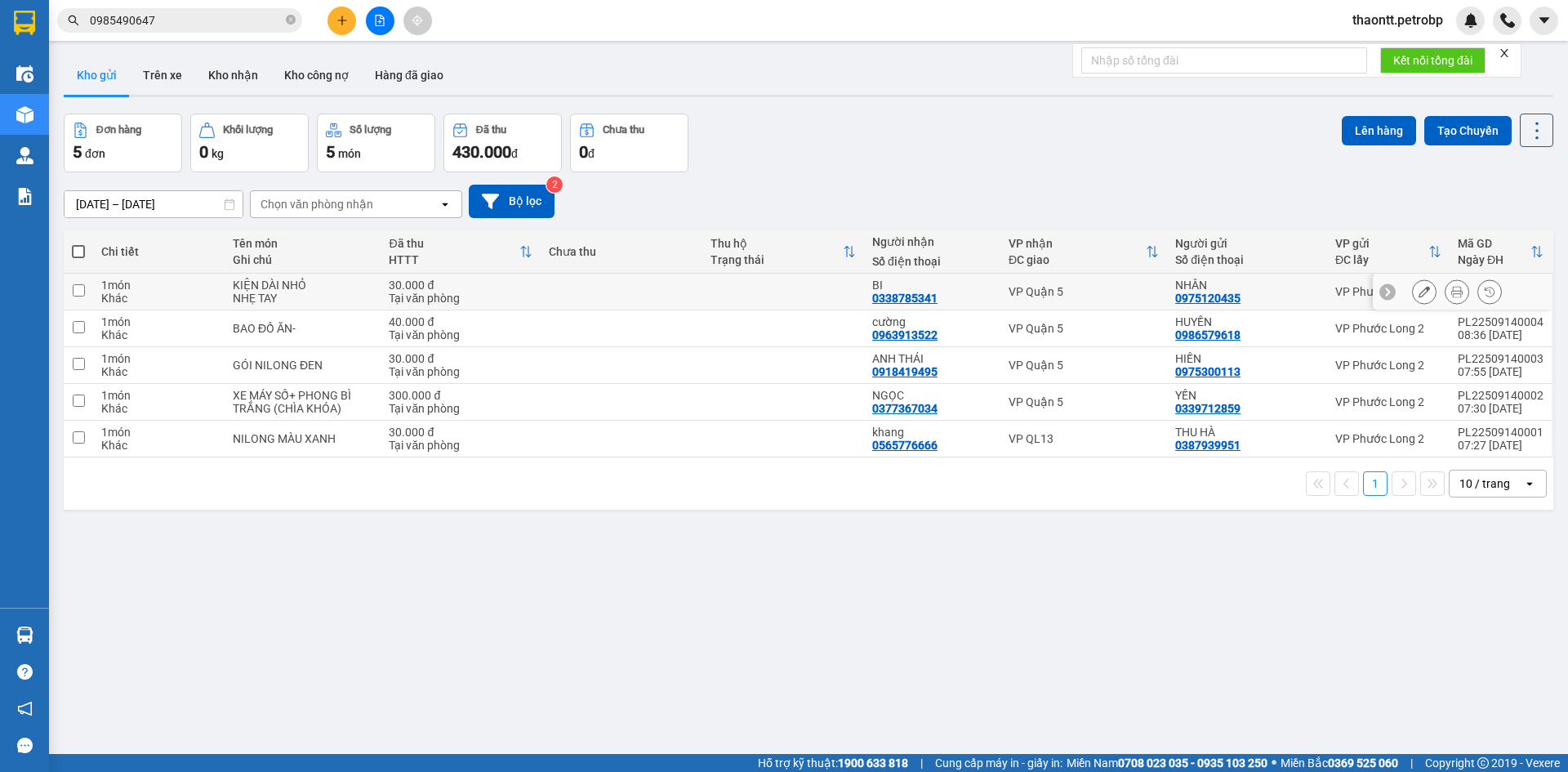
click at [202, 293] on div "Khác" at bounding box center [159, 298] width 115 height 13
checkbox input "true"
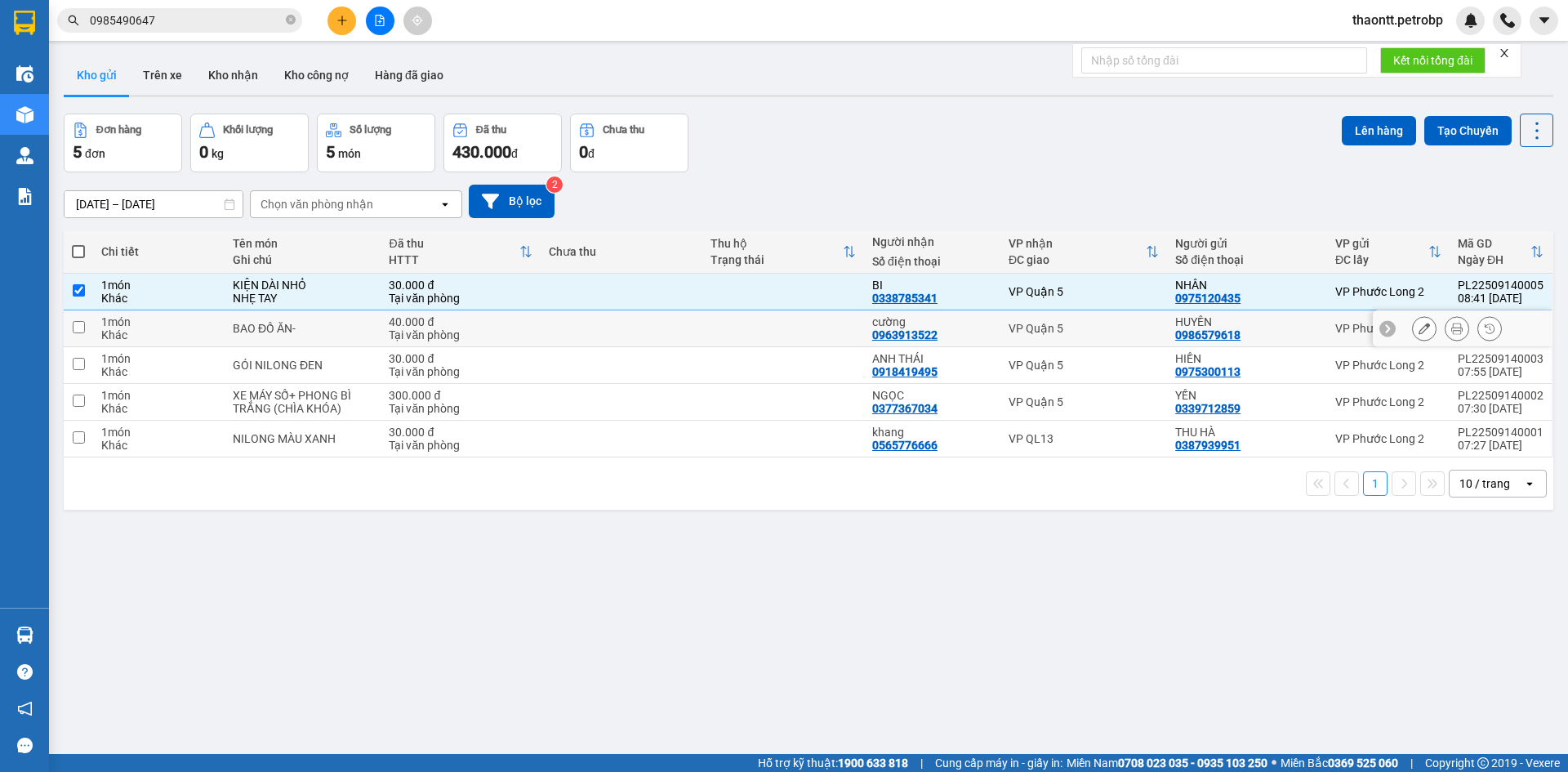
click at [195, 329] on div "Khác" at bounding box center [159, 335] width 115 height 13
checkbox input "true"
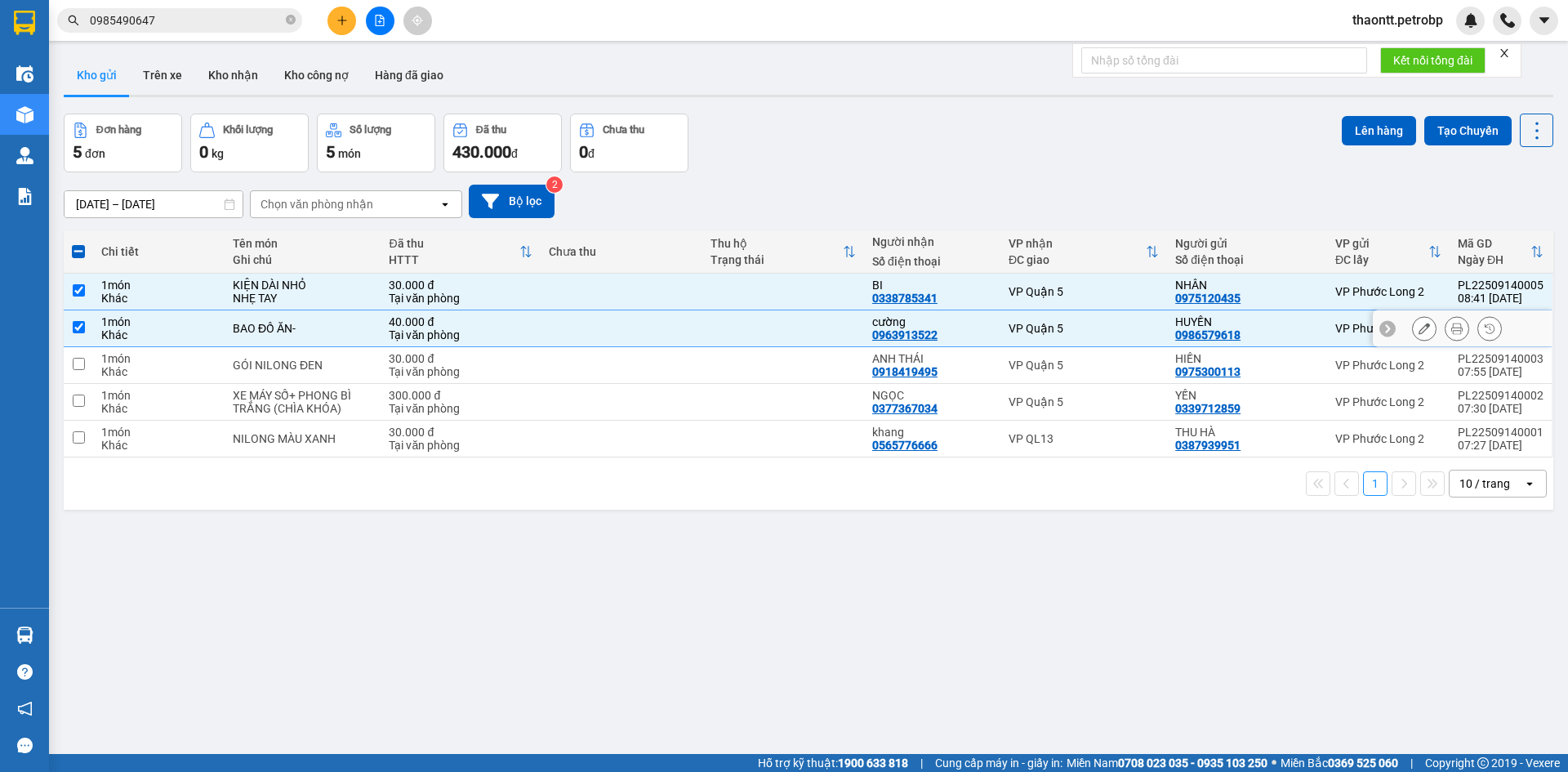
click at [206, 360] on div "1 món" at bounding box center [159, 358] width 115 height 13
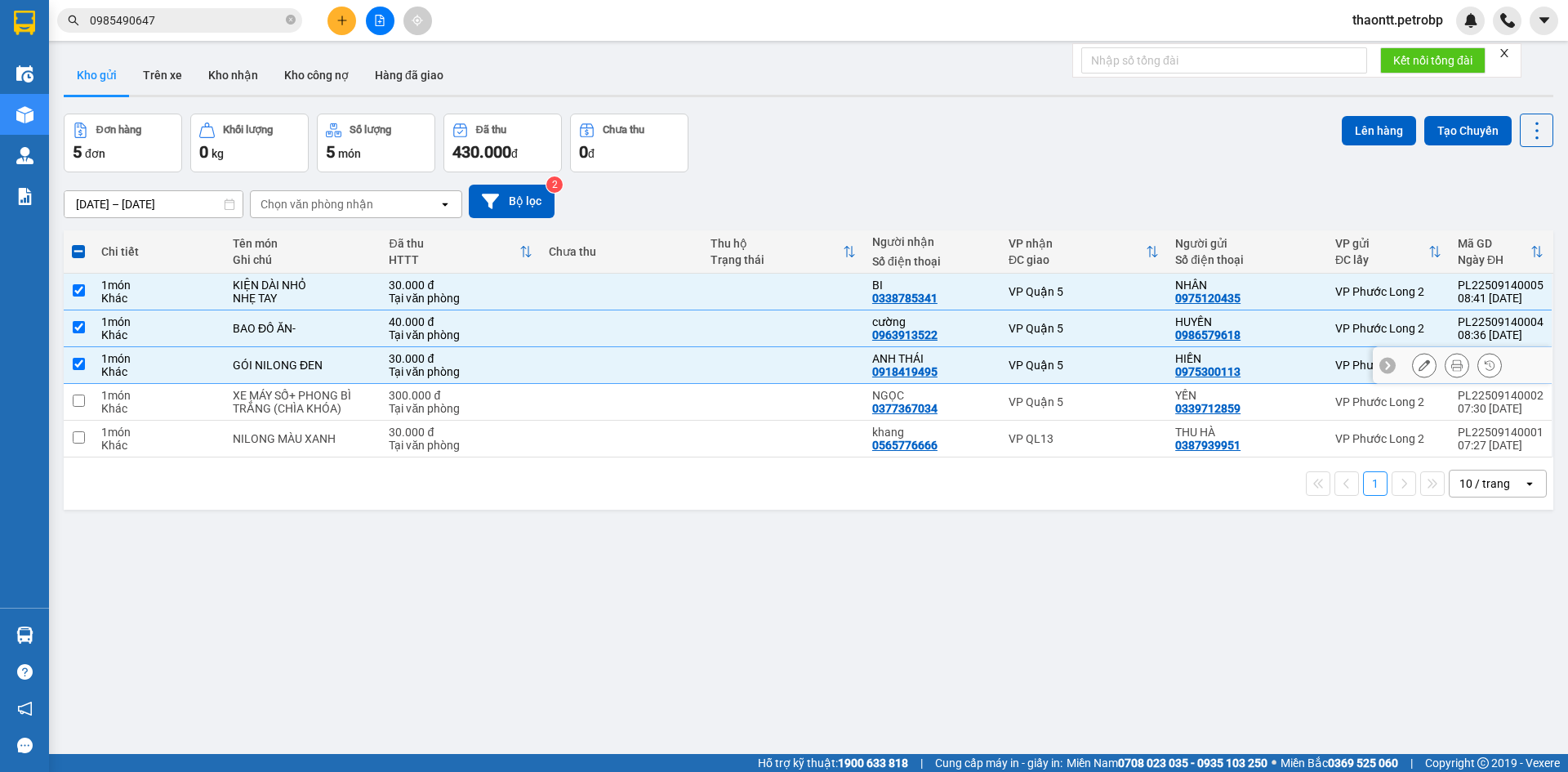
checkbox input "true"
click at [196, 389] on div "1 món" at bounding box center [159, 395] width 115 height 13
checkbox input "true"
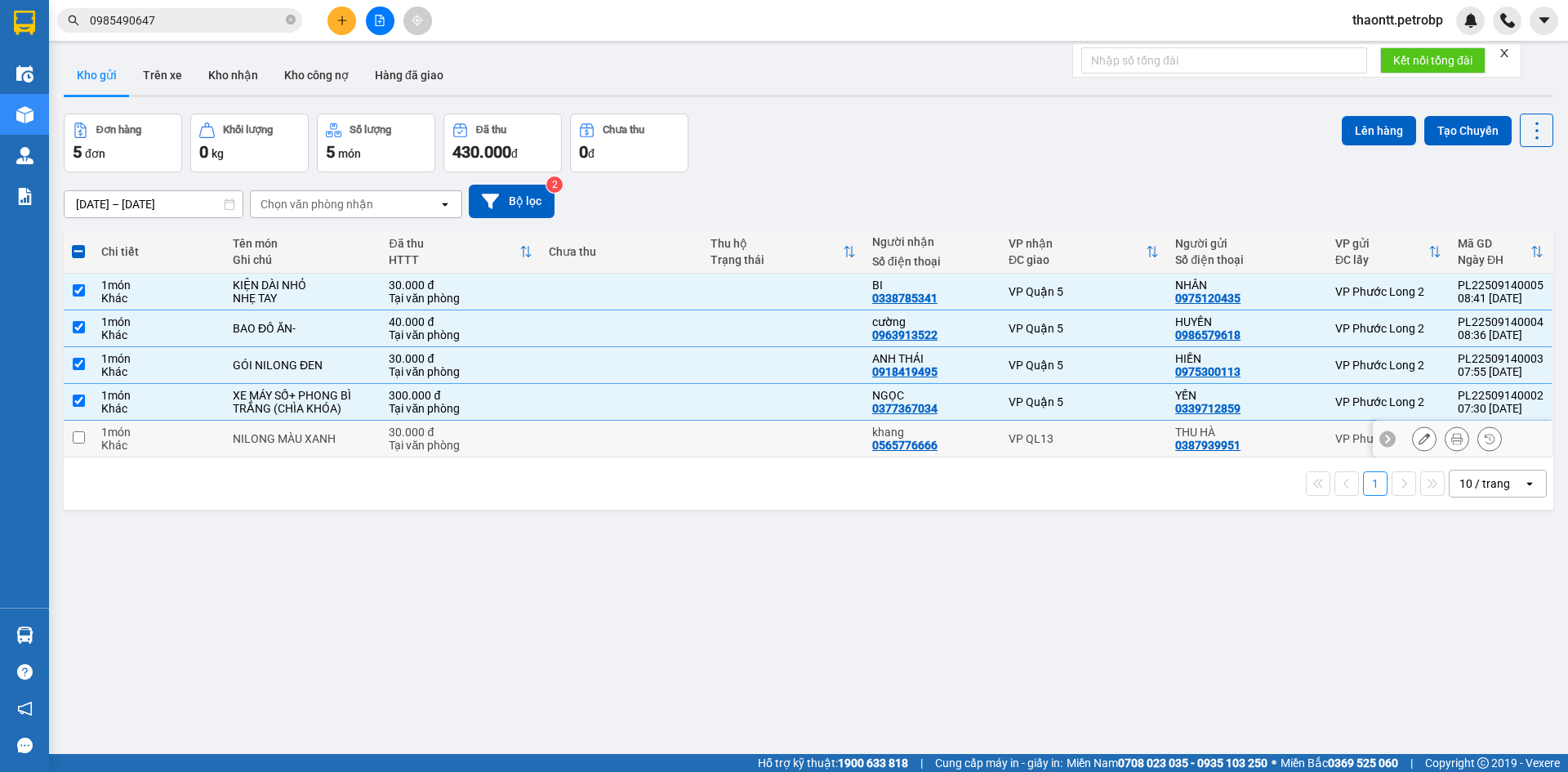
click at [199, 430] on div "1 món" at bounding box center [159, 432] width 115 height 13
checkbox input "true"
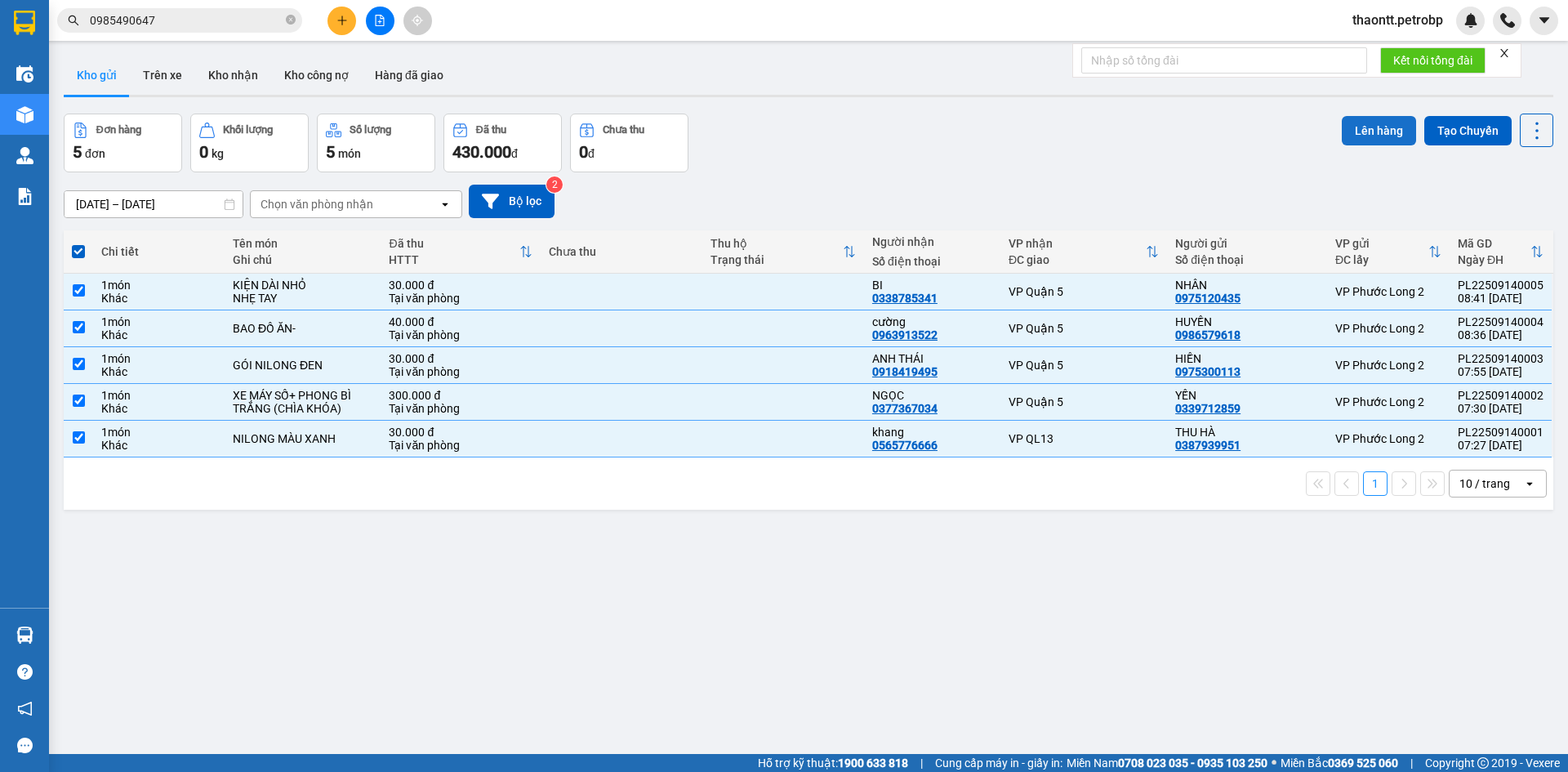
click at [1380, 139] on button "Lên hàng" at bounding box center [1379, 130] width 74 height 30
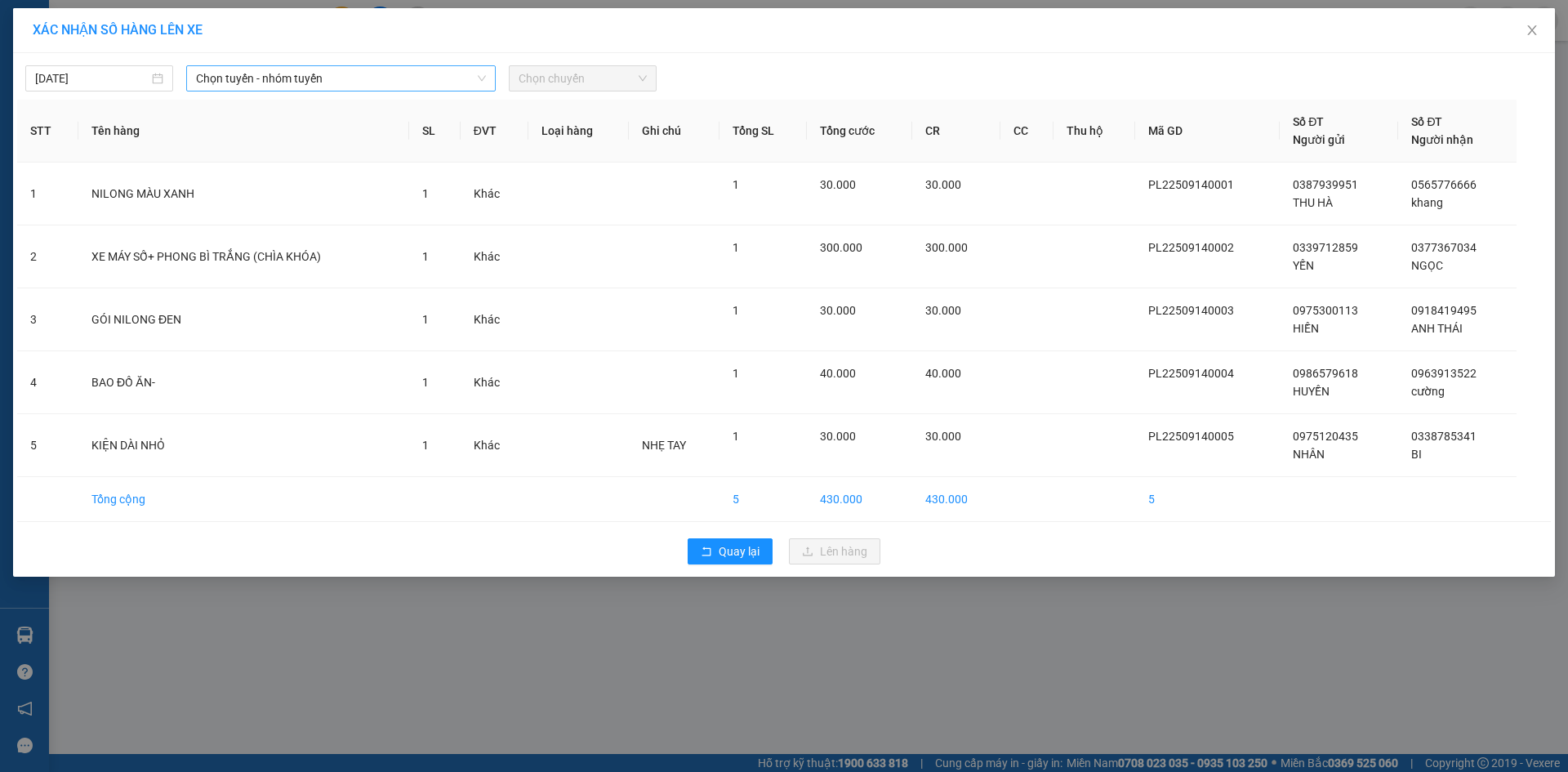
click at [279, 87] on span "Chọn tuyến - nhóm tuyến" at bounding box center [340, 78] width 290 height 24
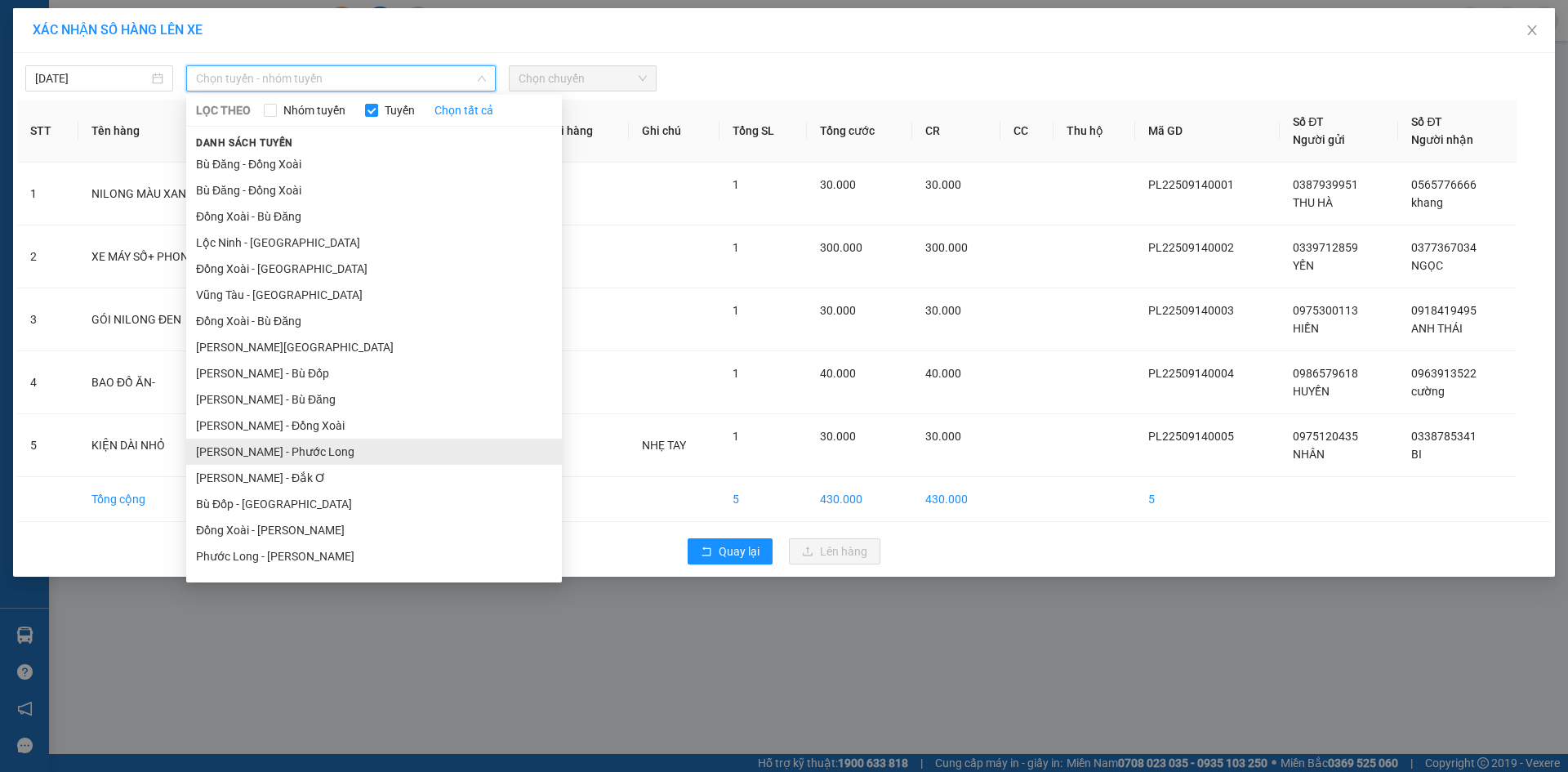
scroll to position [82, 0]
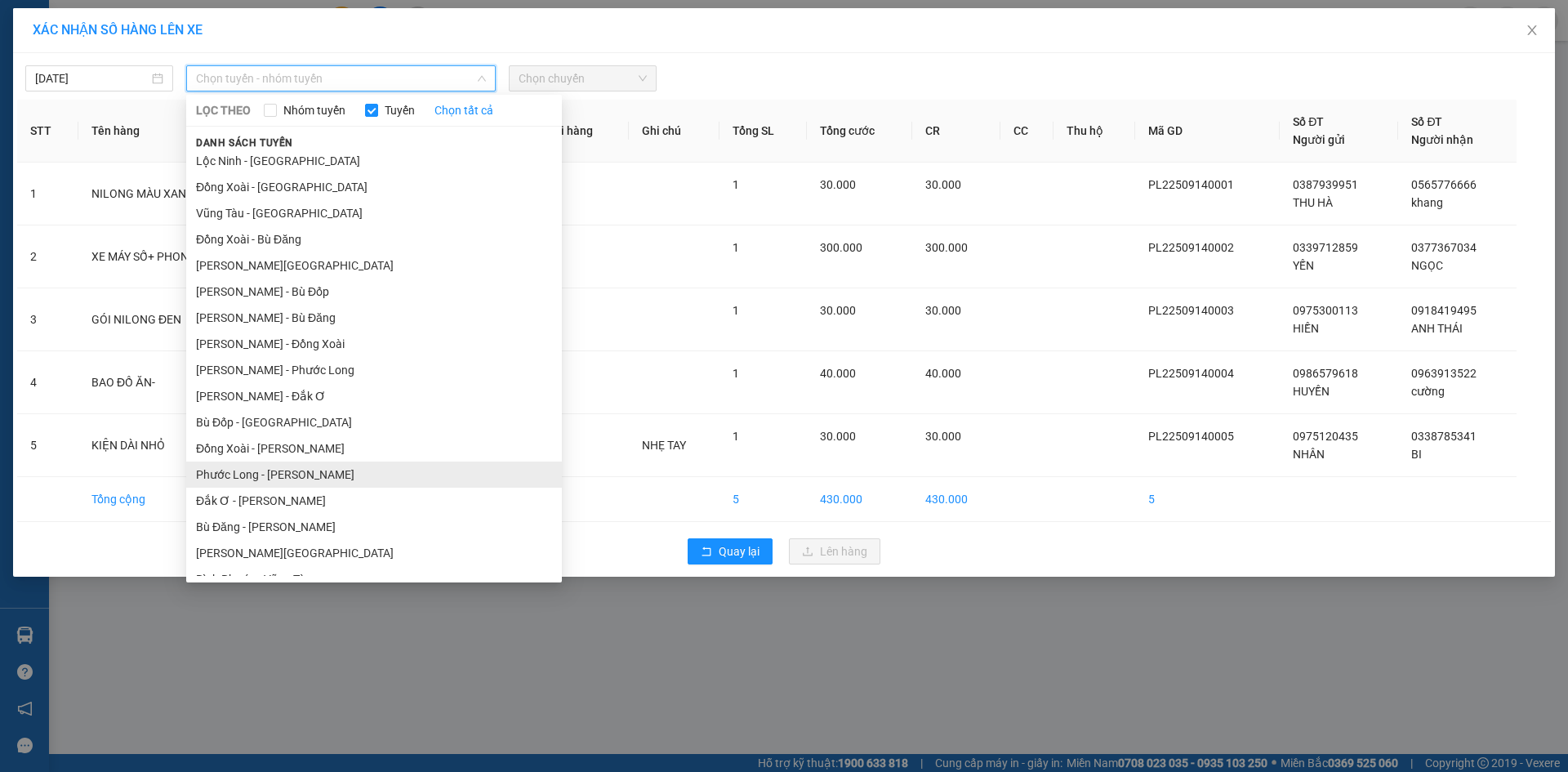
click at [292, 478] on li "Phước Long - [PERSON_NAME]" at bounding box center [373, 474] width 376 height 26
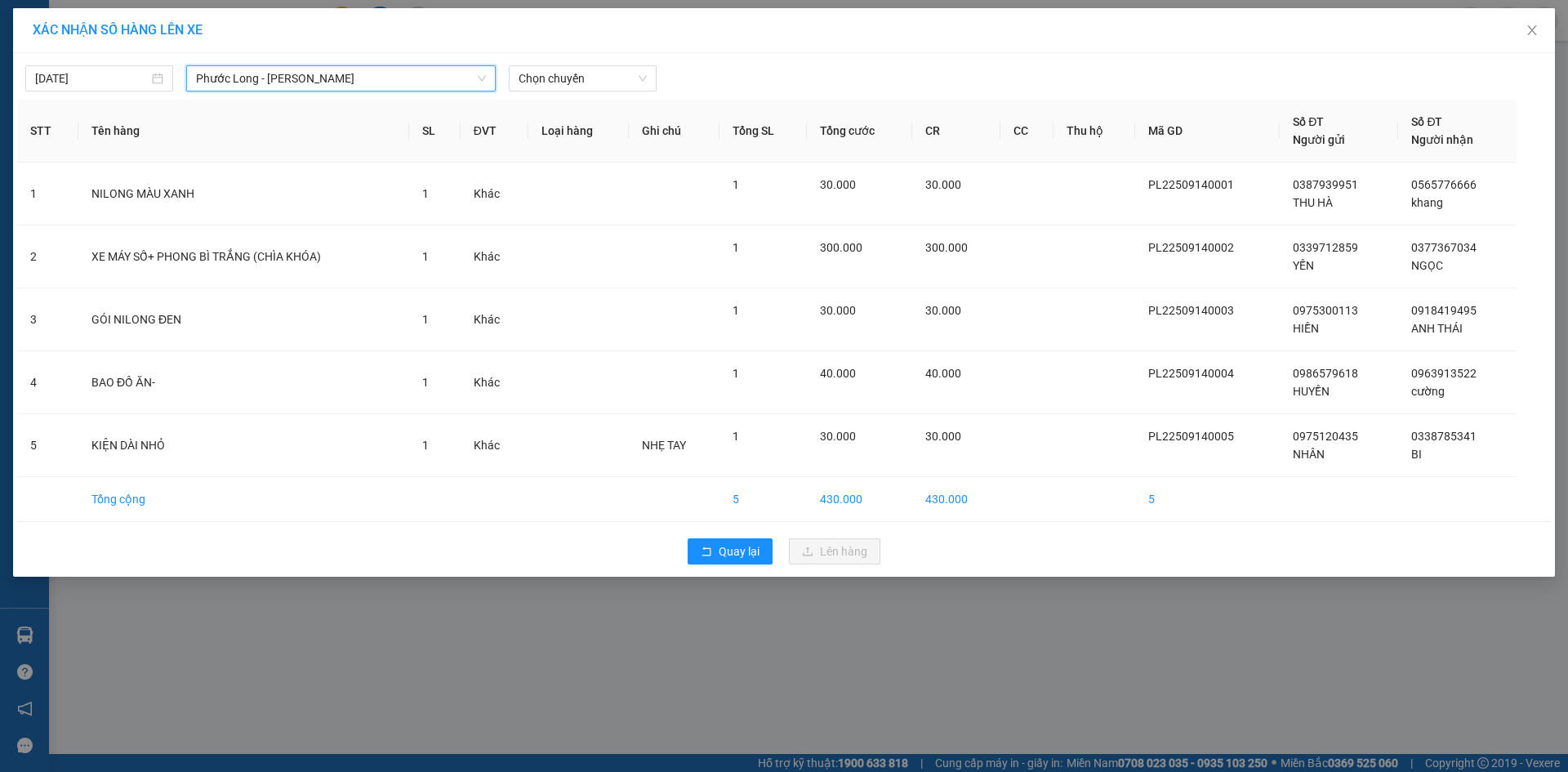
click at [565, 92] on div "14/09/2025 Phước Long - Hồ Chí Minh Phước Long - Hồ Chí Minh LỌC THEO Nhóm tuyế…" at bounding box center [784, 314] width 1542 height 523
click at [613, 78] on span "Chọn chuyến" at bounding box center [583, 78] width 128 height 24
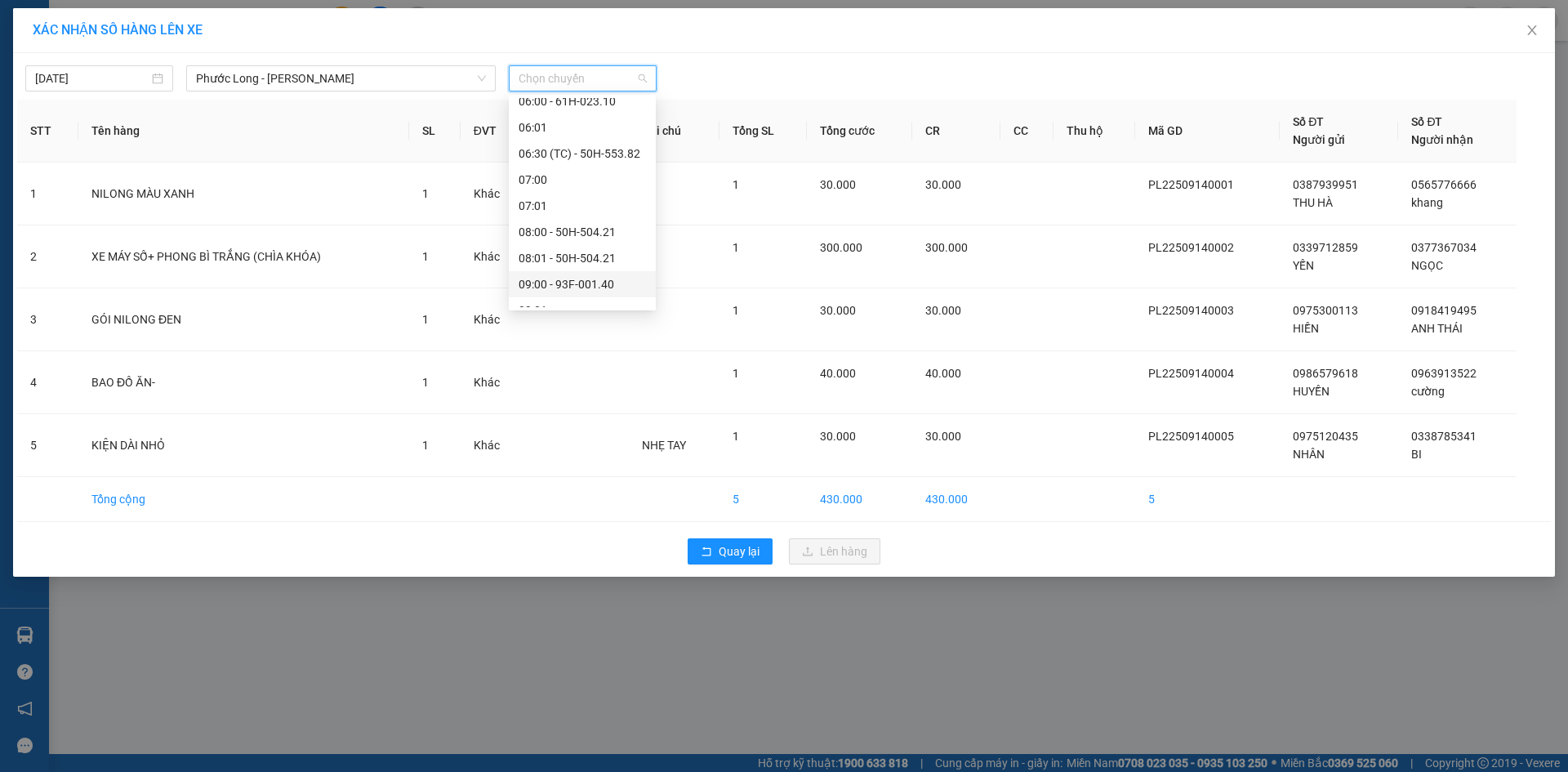
scroll to position [327, 0]
click at [615, 251] on div "09:05 - 50H-074.37" at bounding box center [583, 255] width 127 height 18
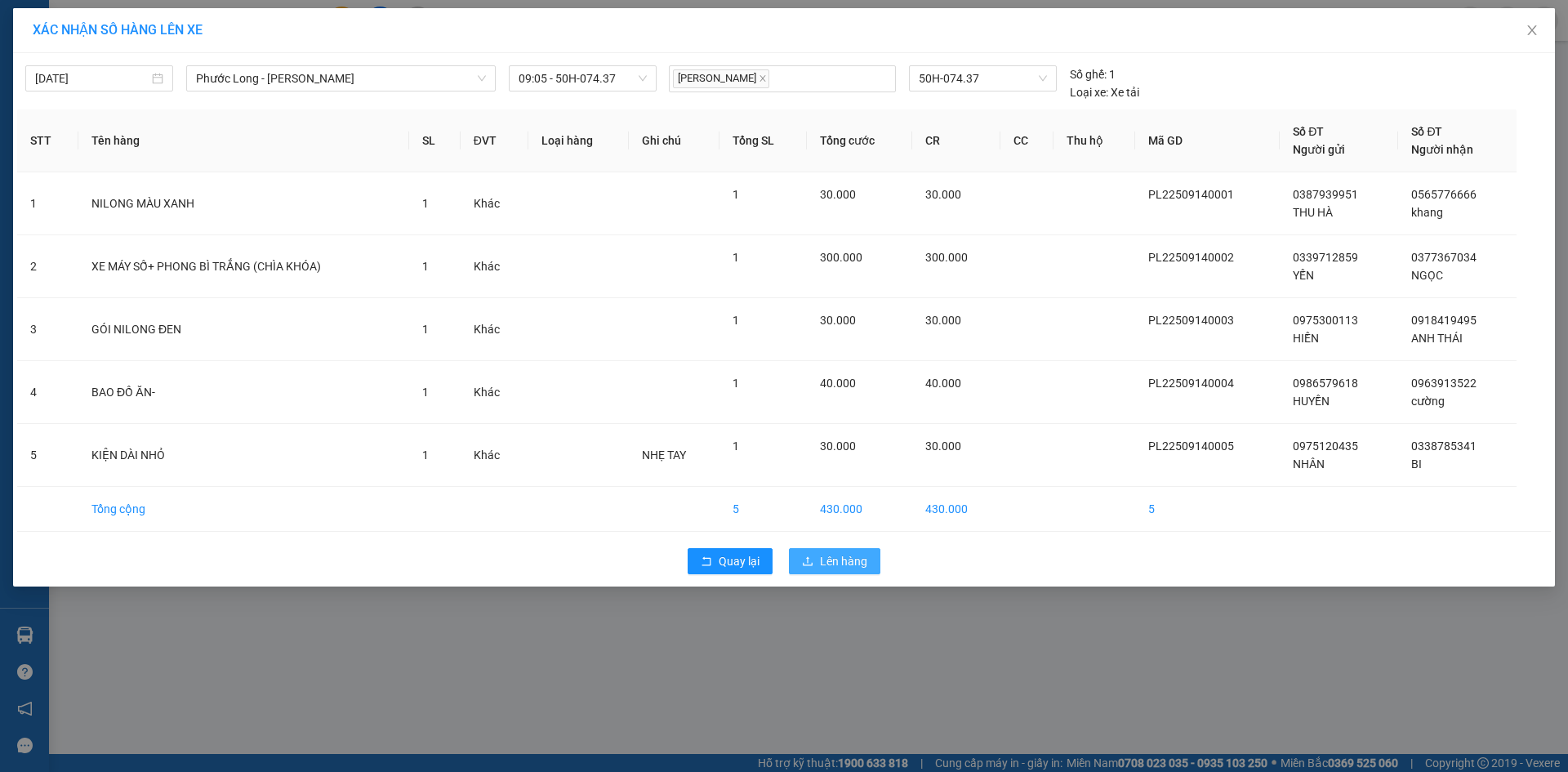
click at [831, 566] on span "Lên hàng" at bounding box center [843, 561] width 48 height 18
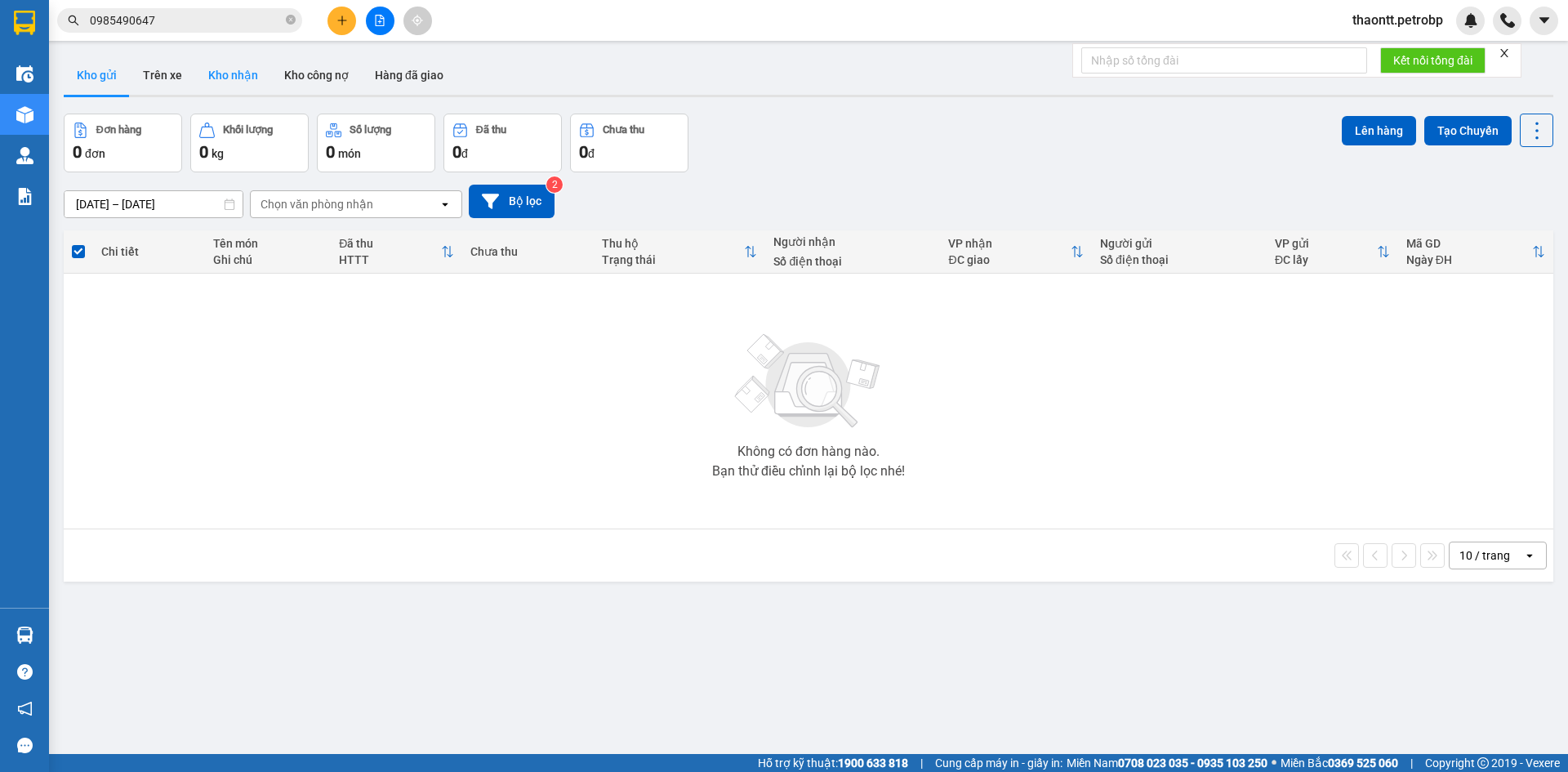
click at [226, 73] on button "Kho nhận" at bounding box center [232, 75] width 76 height 39
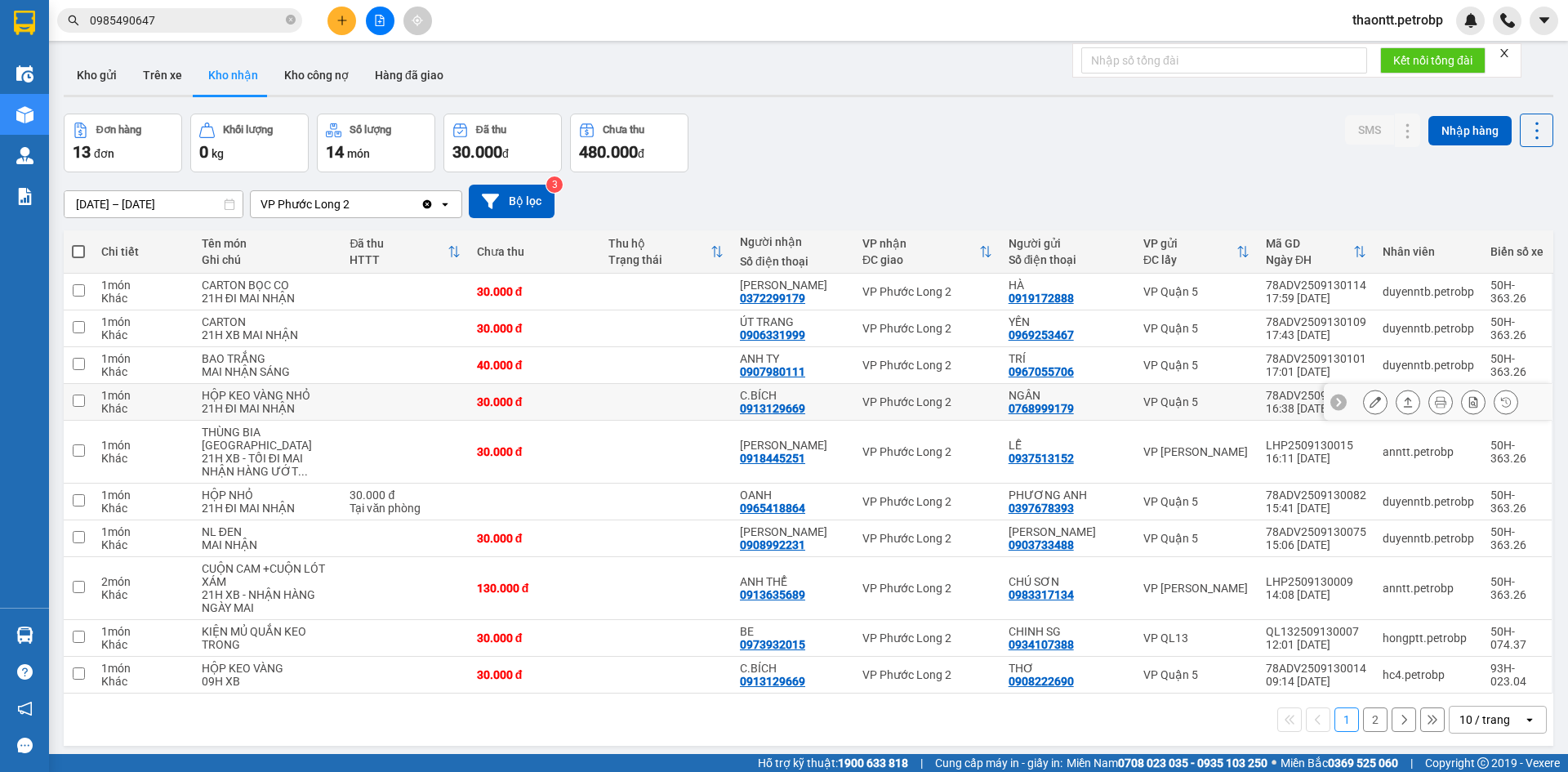
scroll to position [75, 0]
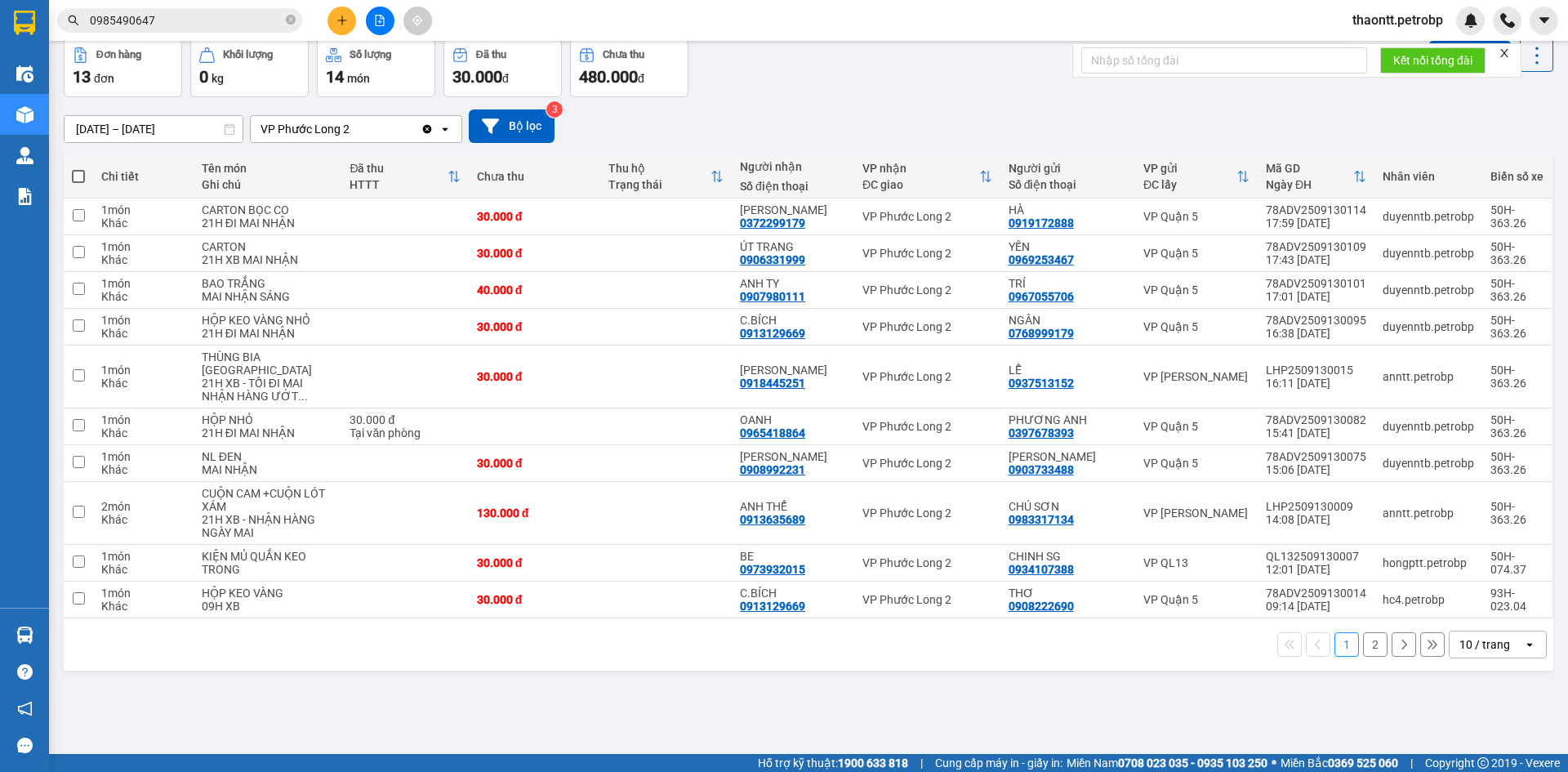
click at [1364, 653] on button "2" at bounding box center [1374, 644] width 24 height 24
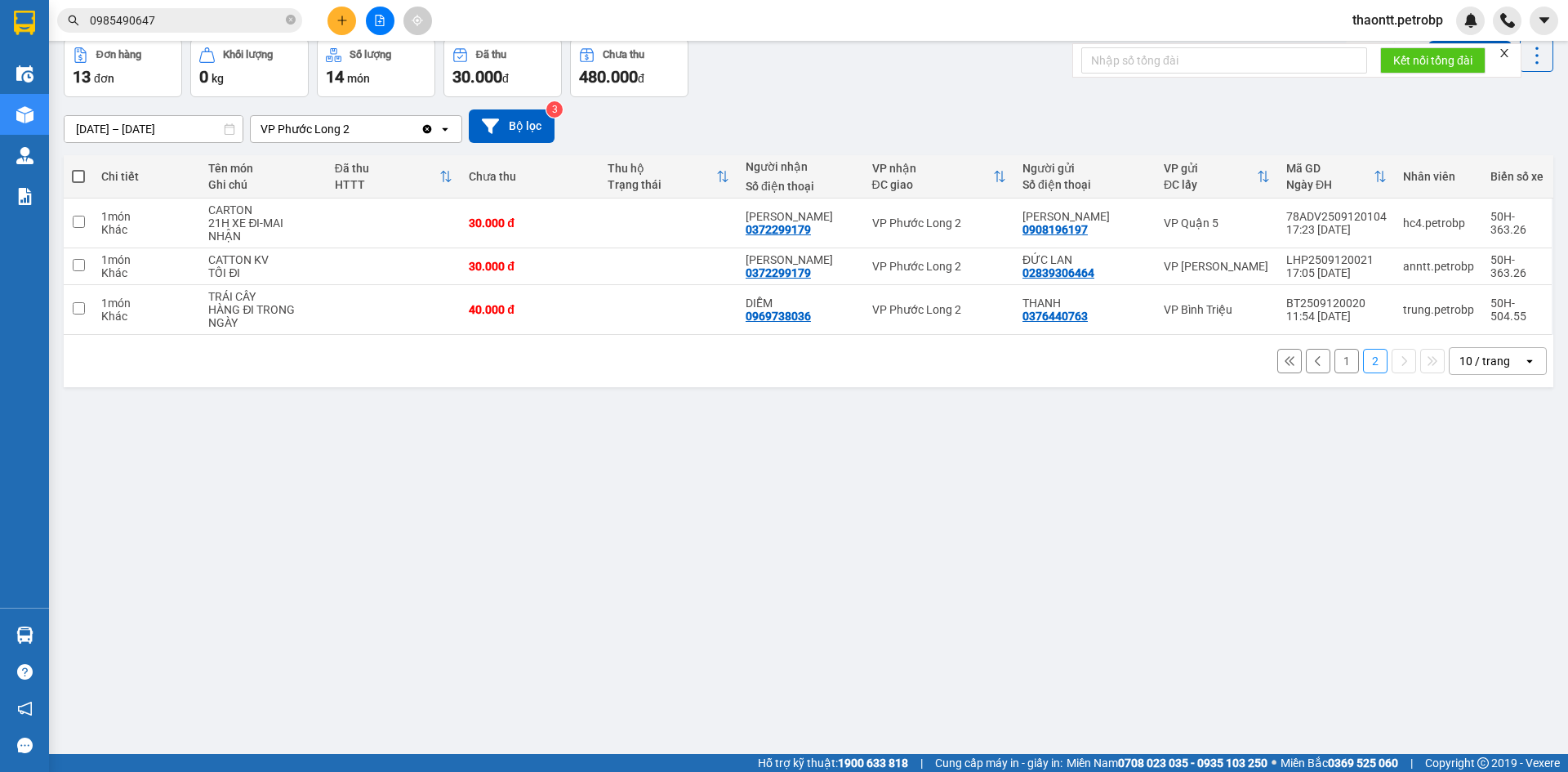
click at [239, 23] on input "0985490647" at bounding box center [186, 21] width 193 height 18
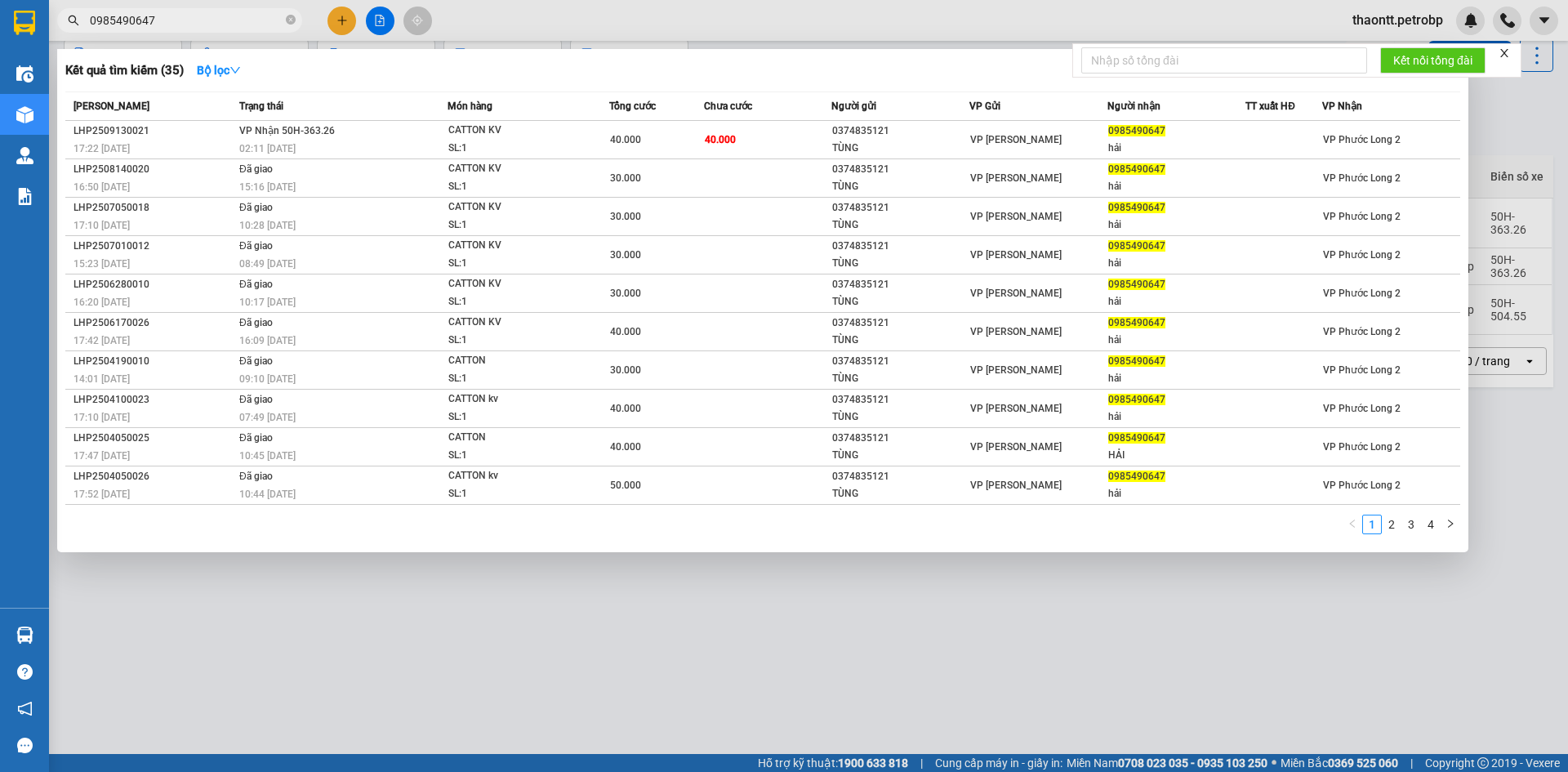
click at [239, 23] on input "0985490647" at bounding box center [186, 21] width 193 height 18
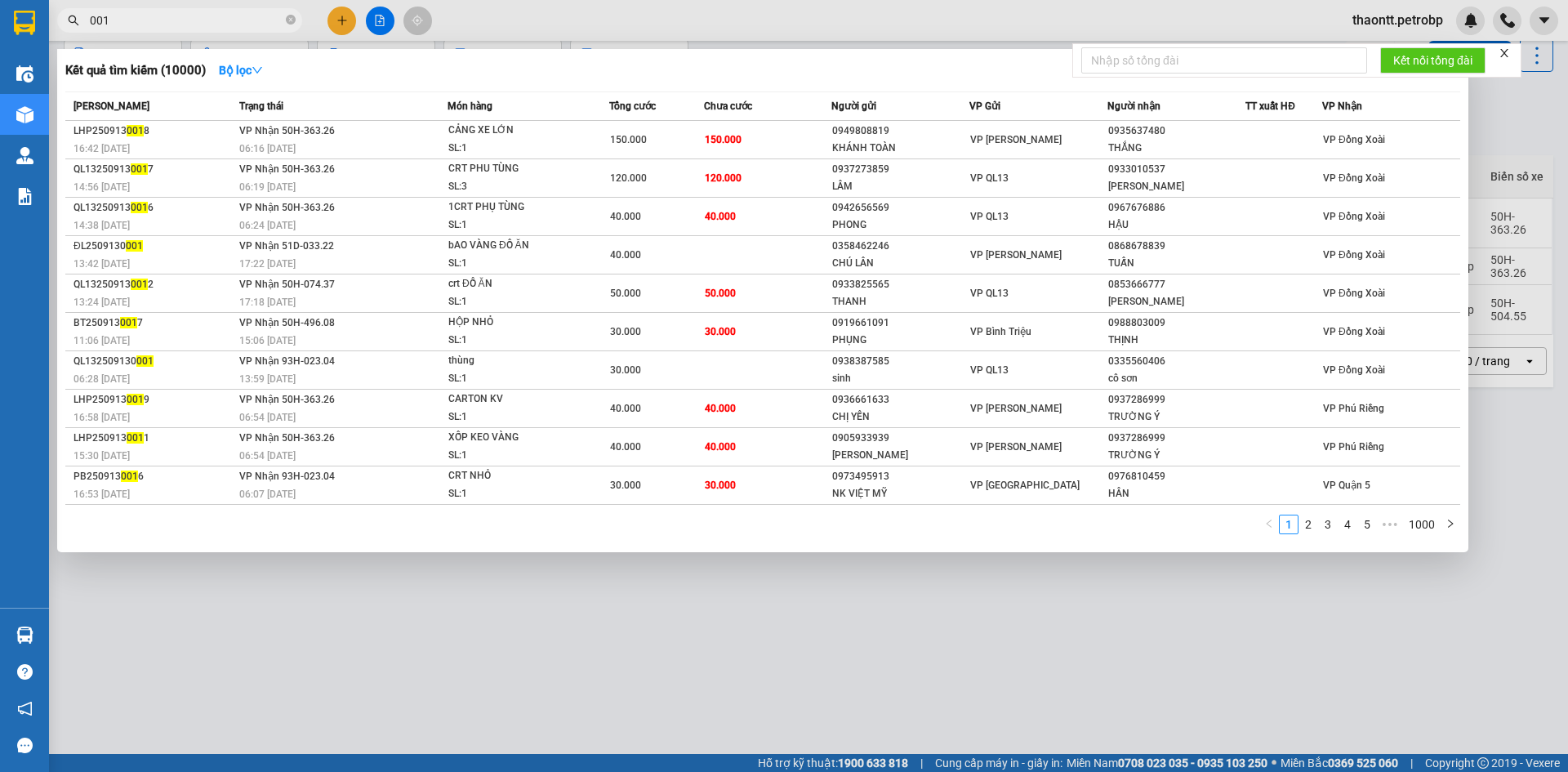
type input "001"
click at [1507, 131] on div at bounding box center [784, 386] width 1568 height 772
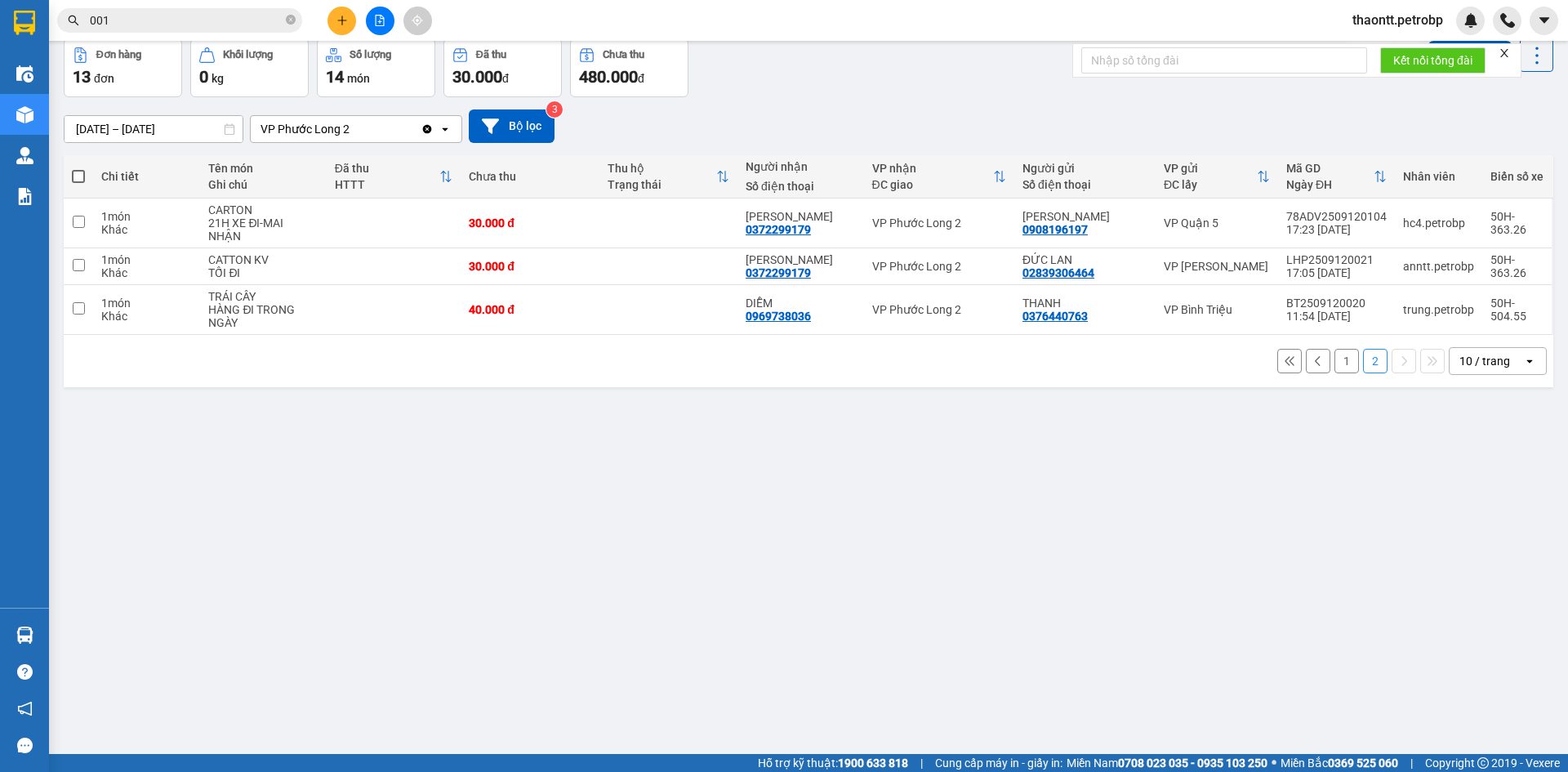
scroll to position [0, 0]
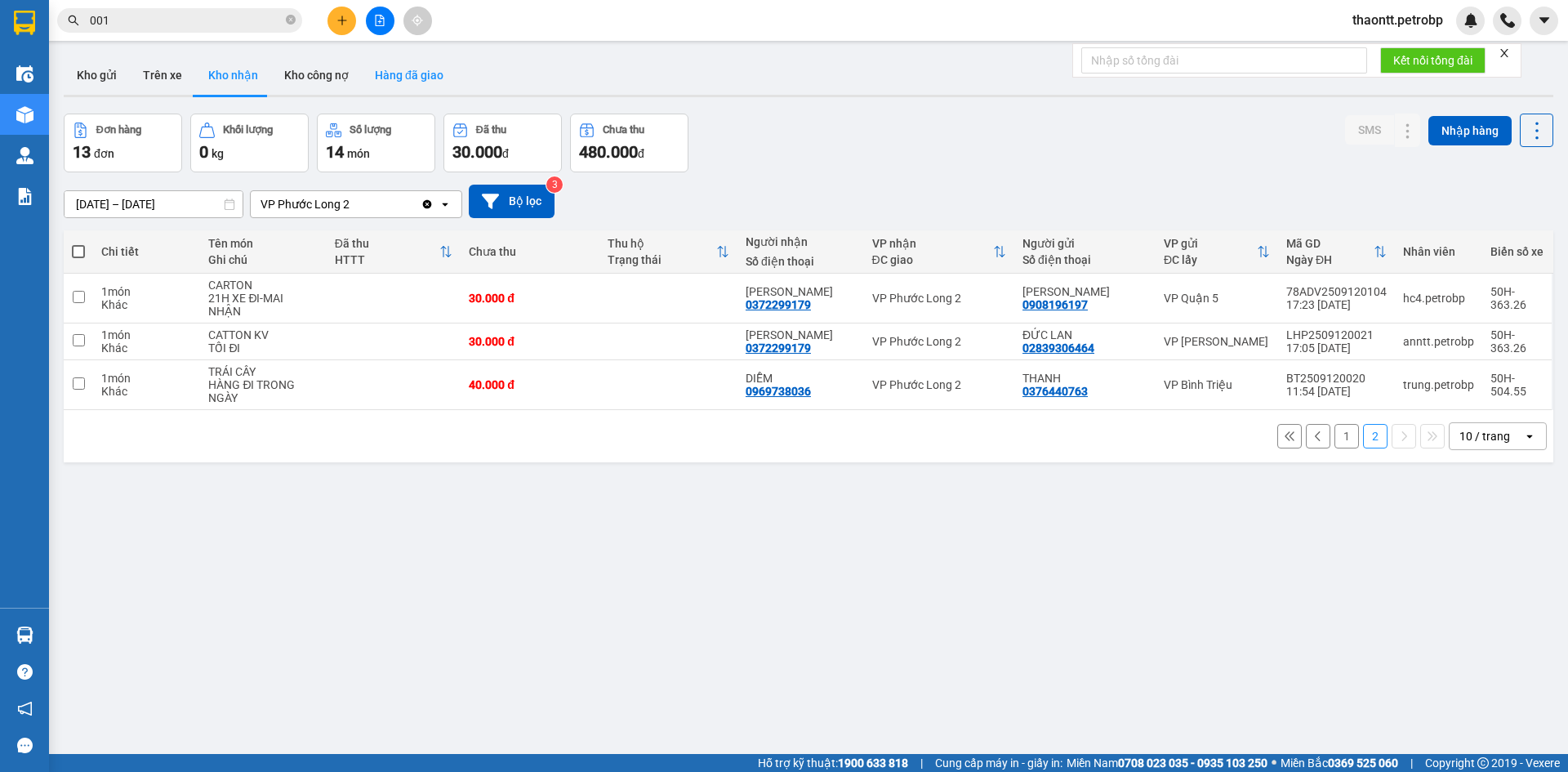
click at [399, 69] on button "Hàng đã giao" at bounding box center [409, 75] width 95 height 39
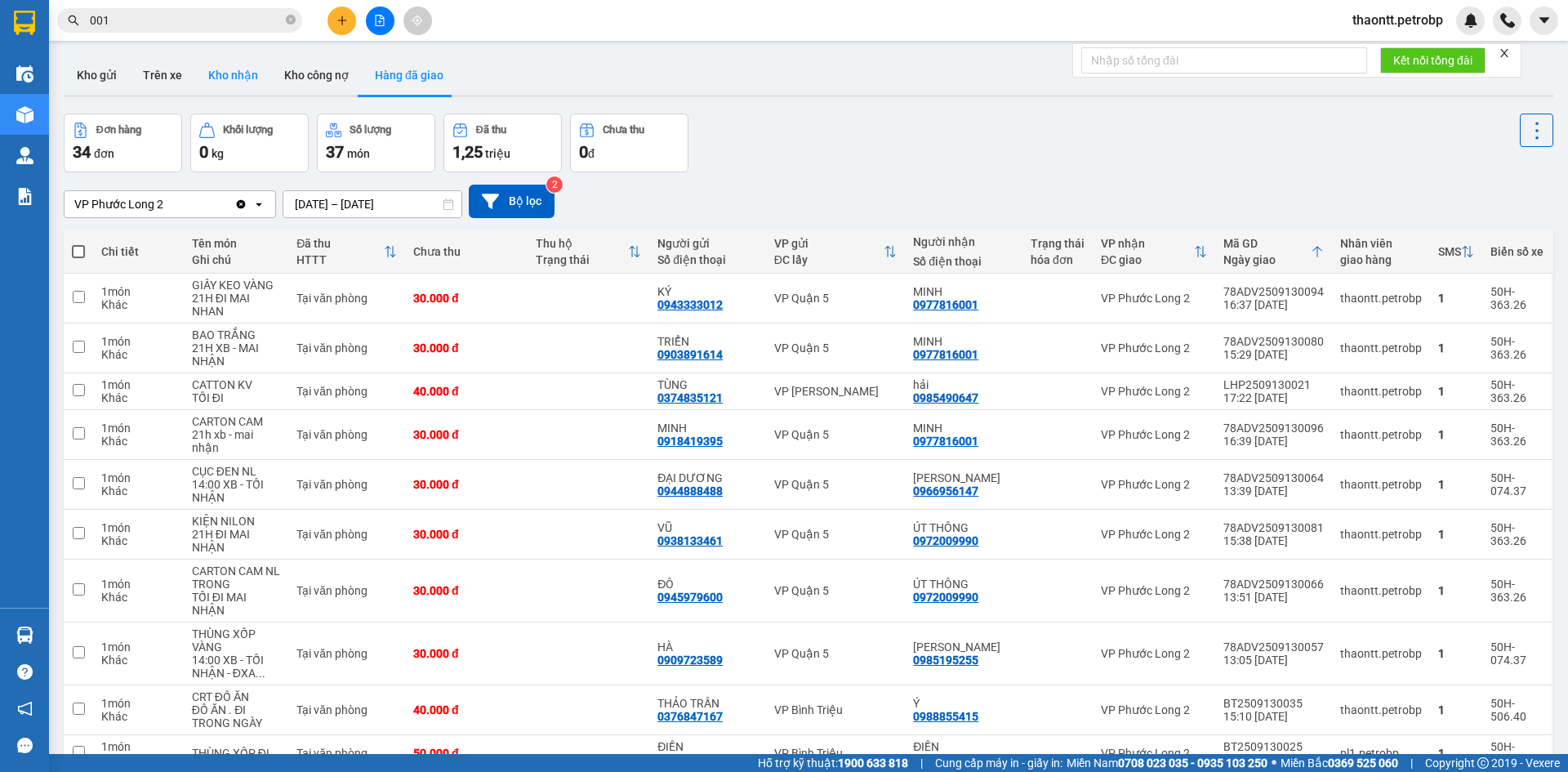
click at [237, 59] on button "Kho nhận" at bounding box center [232, 75] width 76 height 39
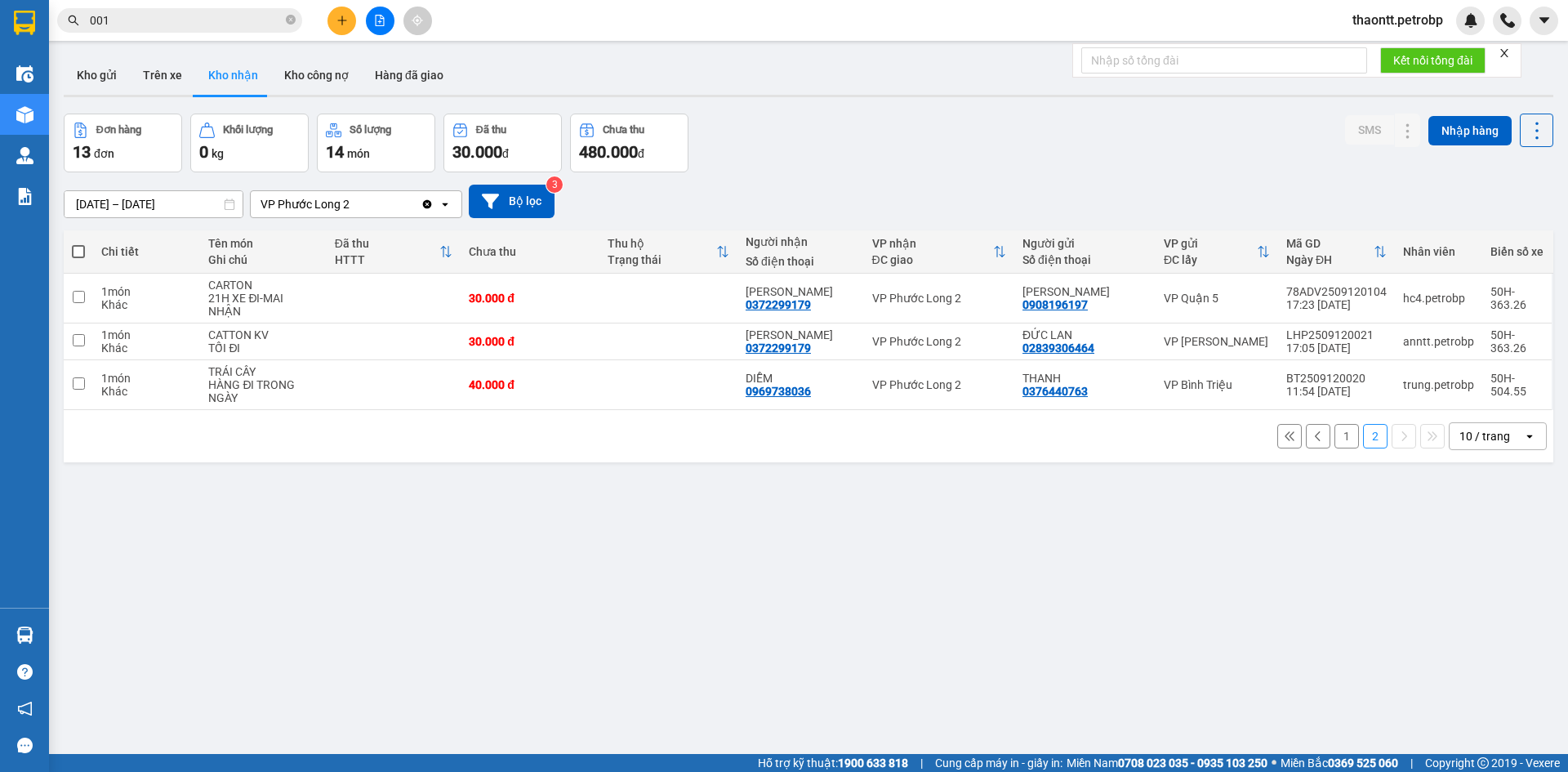
click at [1335, 443] on button "1" at bounding box center [1346, 435] width 24 height 24
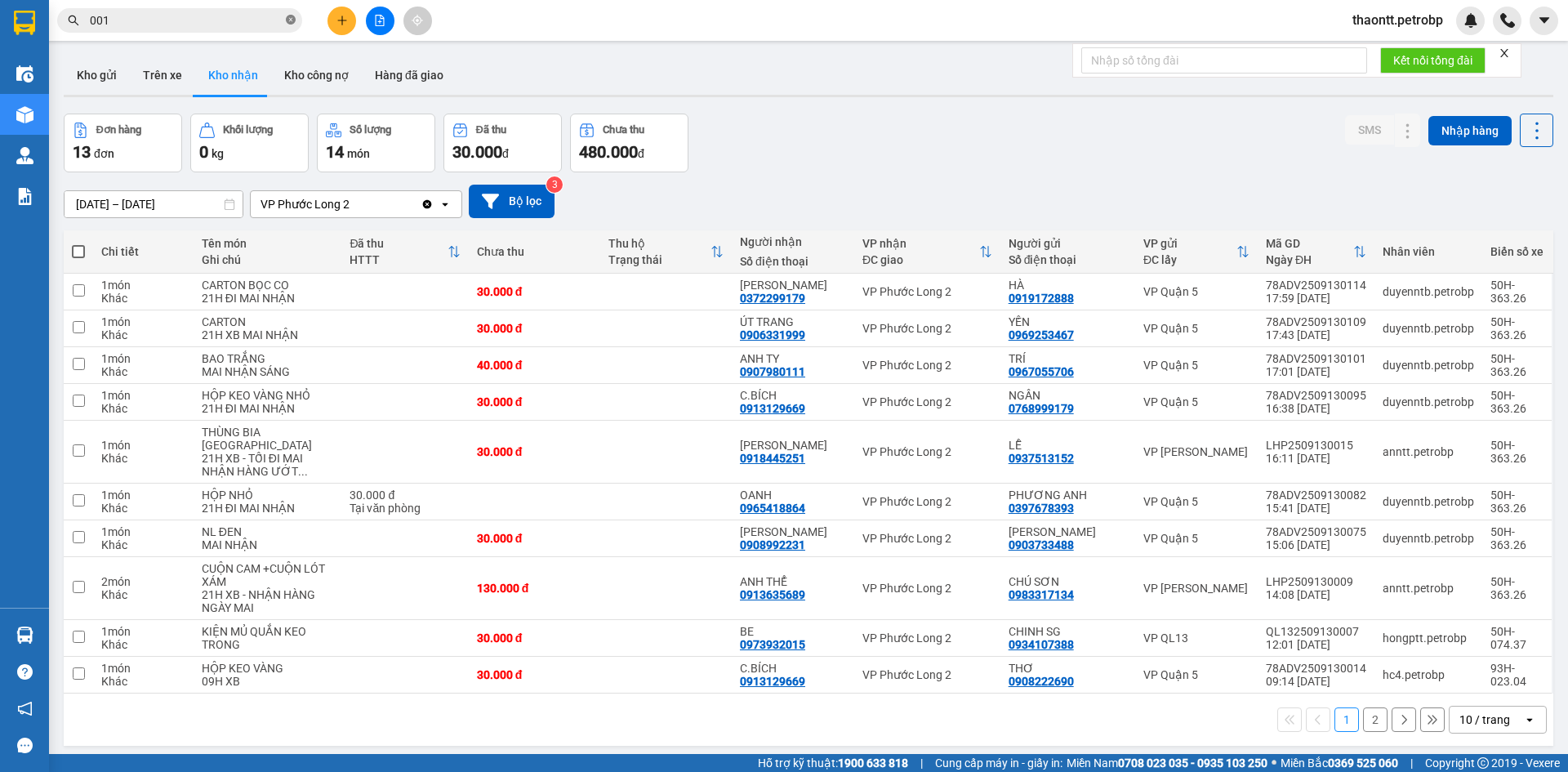
click at [294, 19] on icon "close-circle" at bounding box center [290, 19] width 10 height 10
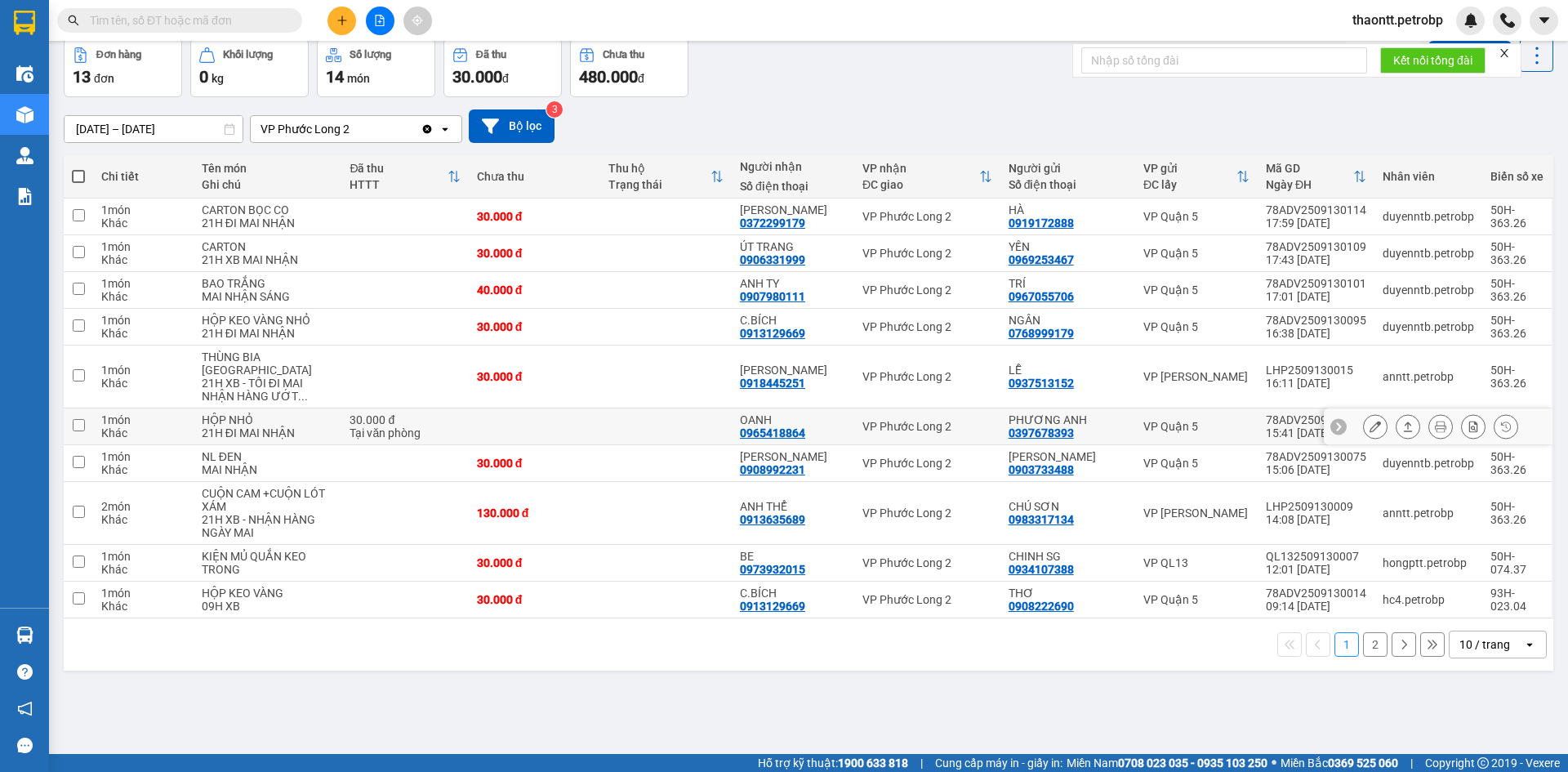
click at [838, 434] on td "OANH 0965418864" at bounding box center [793, 426] width 122 height 37
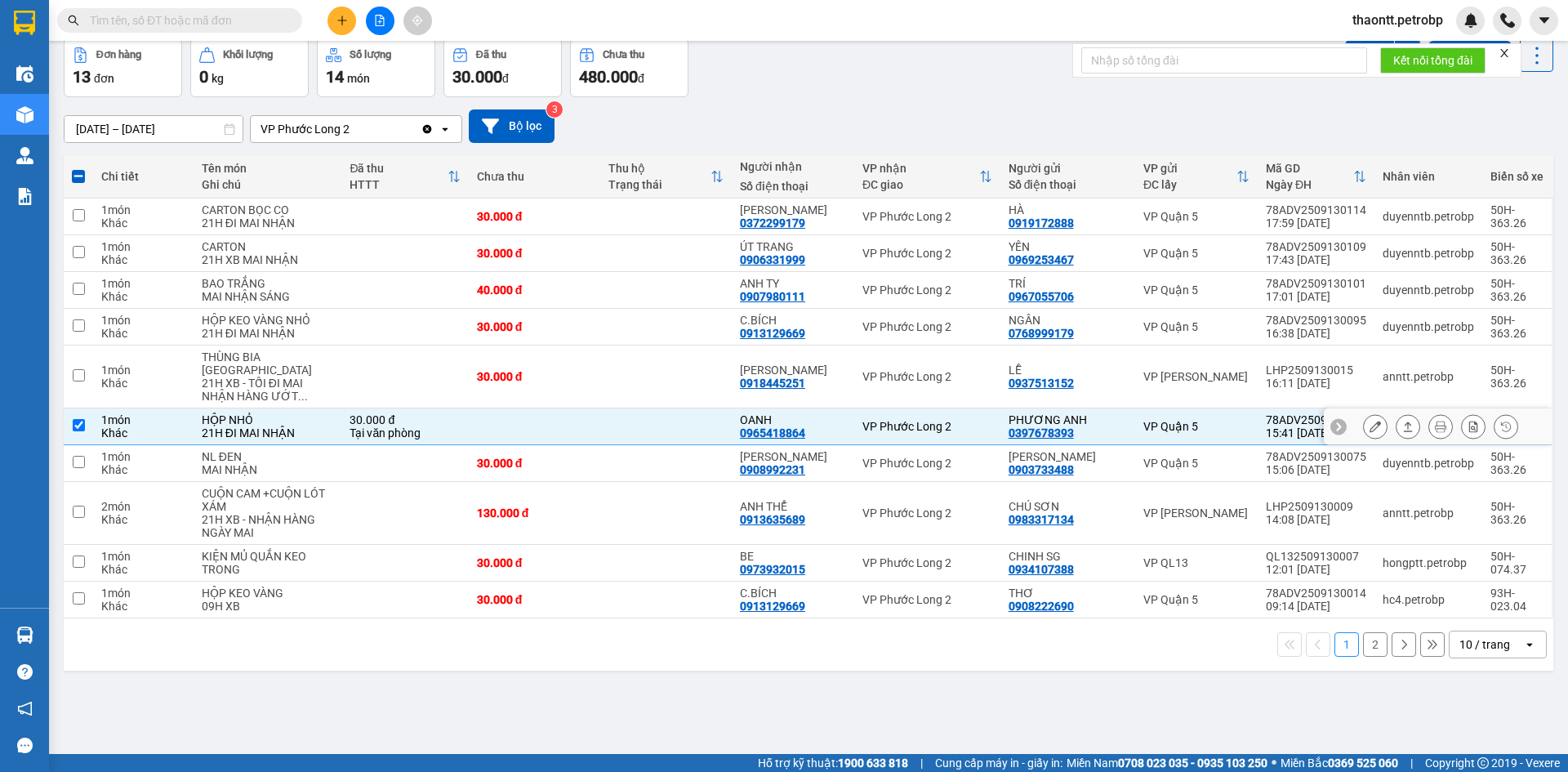
click at [838, 434] on td "OANH 0965418864" at bounding box center [793, 426] width 122 height 37
checkbox input "false"
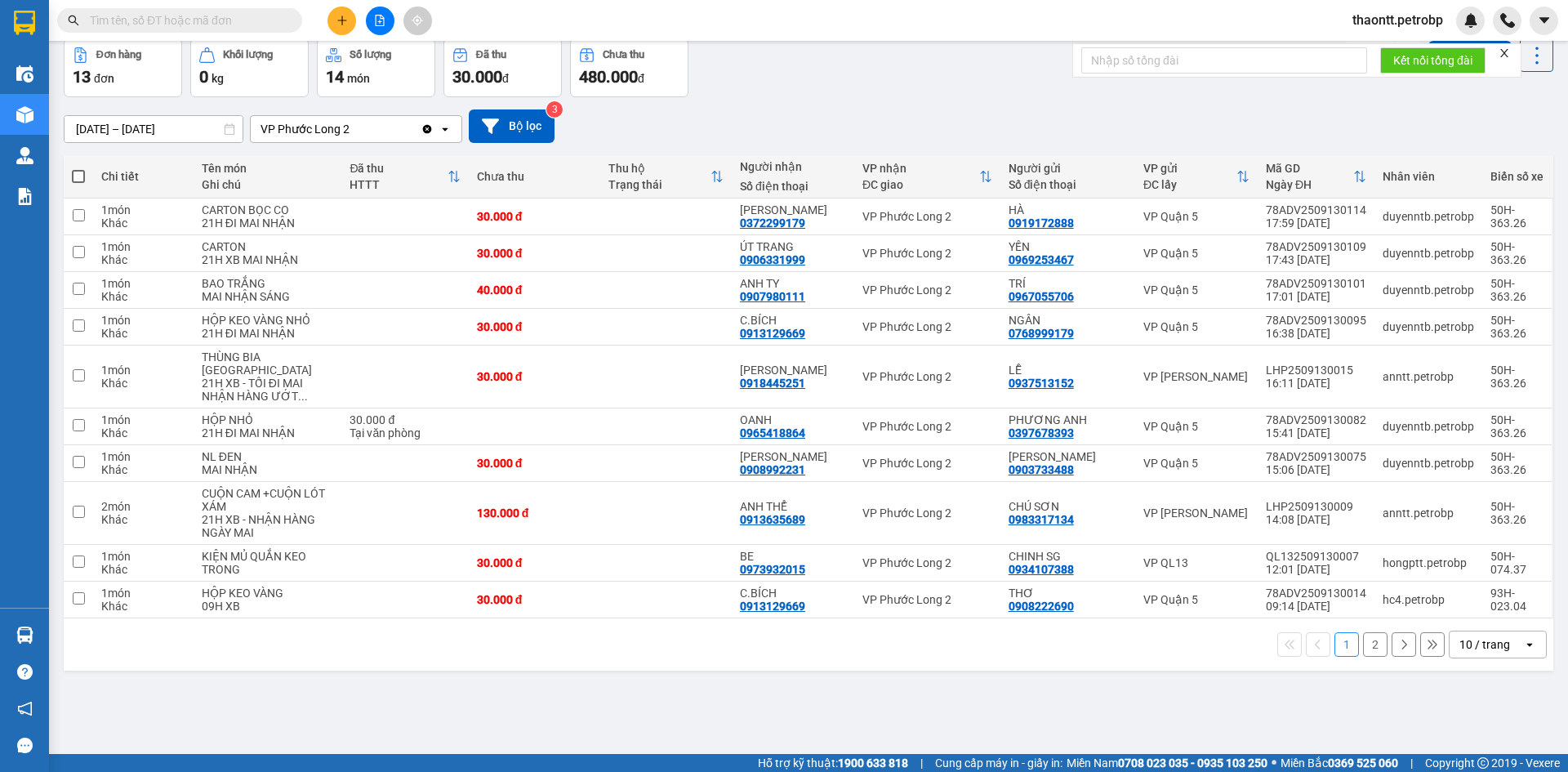
click at [1362, 641] on button "2" at bounding box center [1374, 644] width 24 height 24
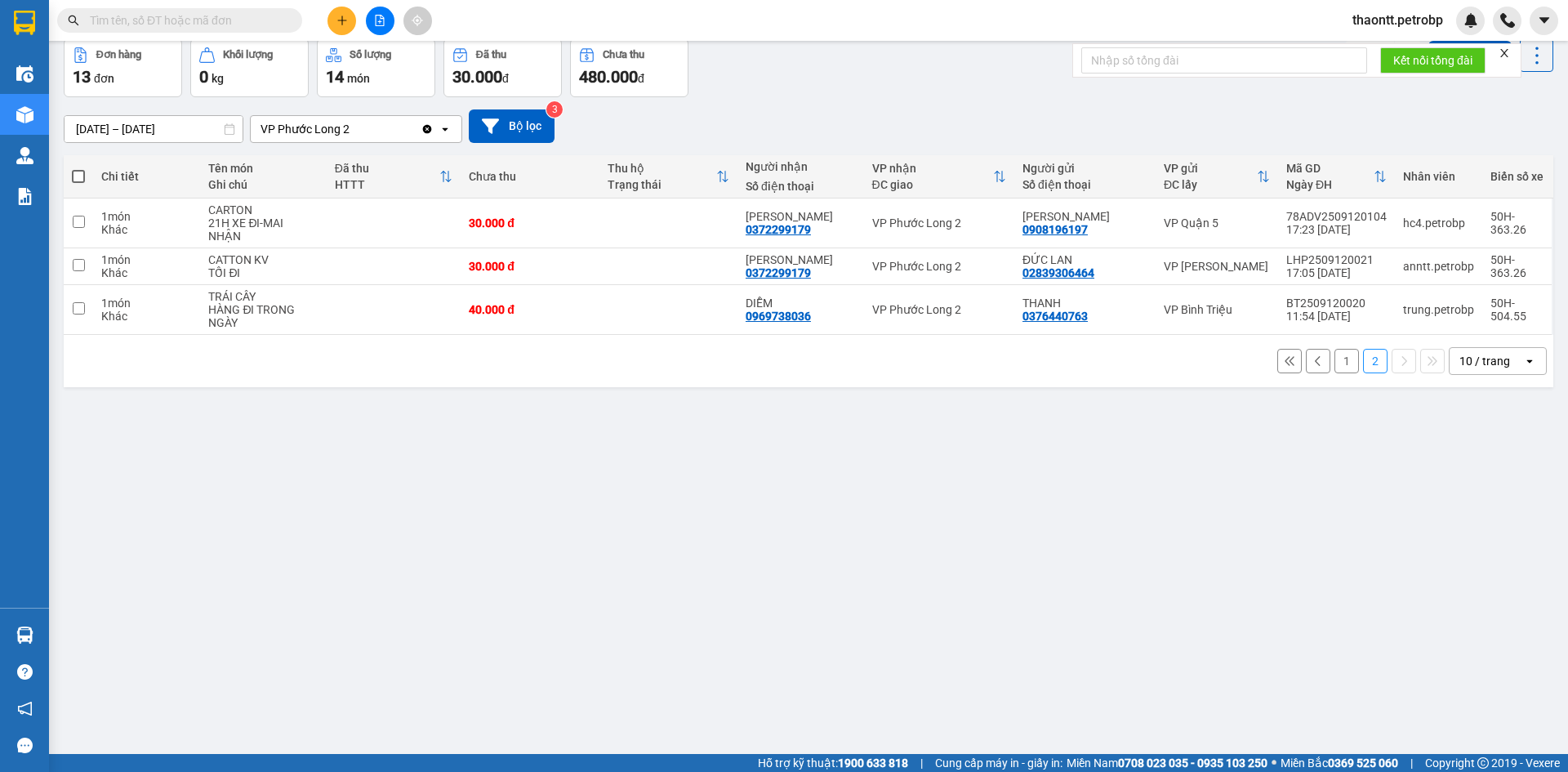
scroll to position [0, 0]
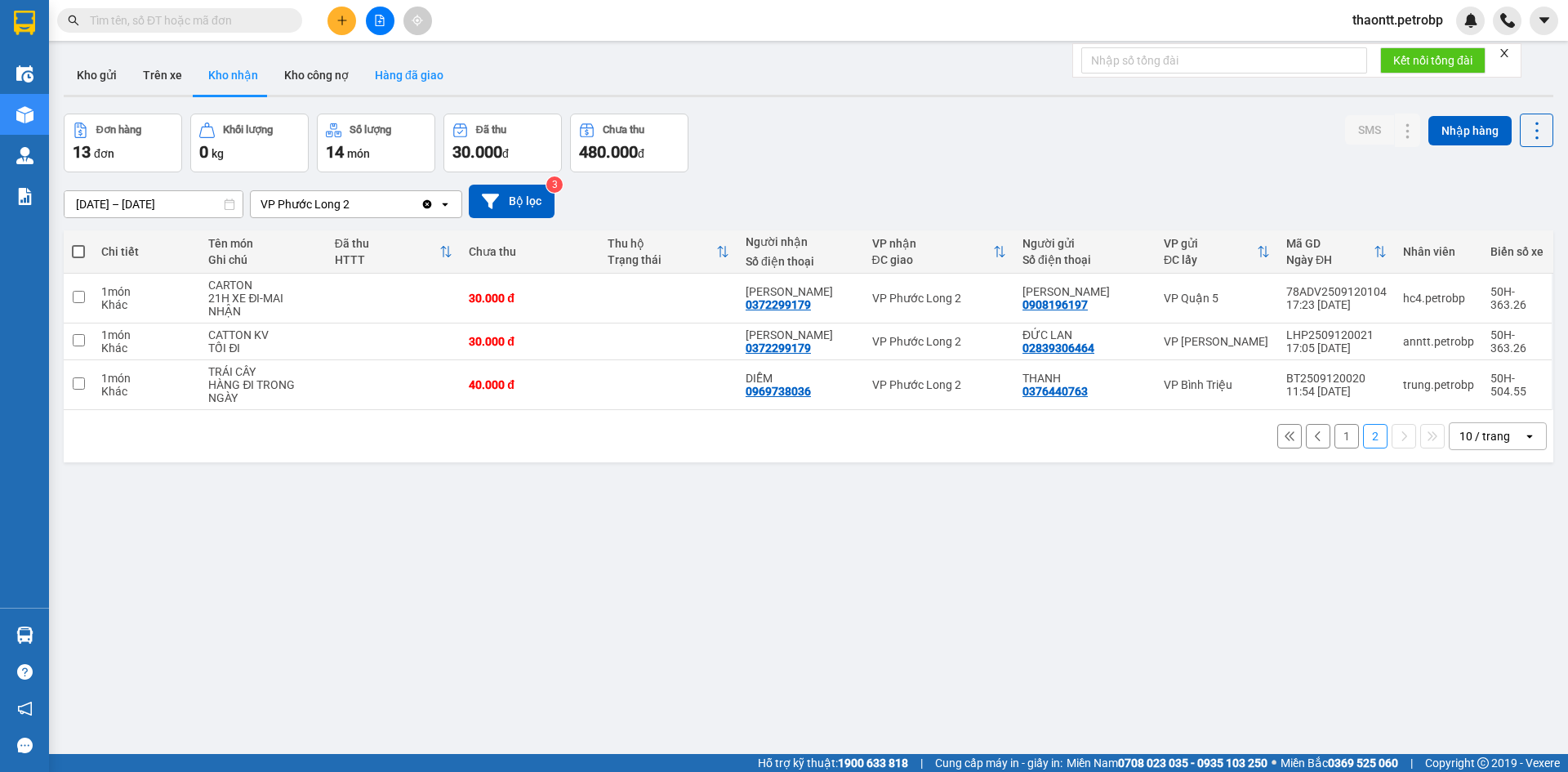
click at [405, 78] on button "Hàng đã giao" at bounding box center [409, 75] width 95 height 39
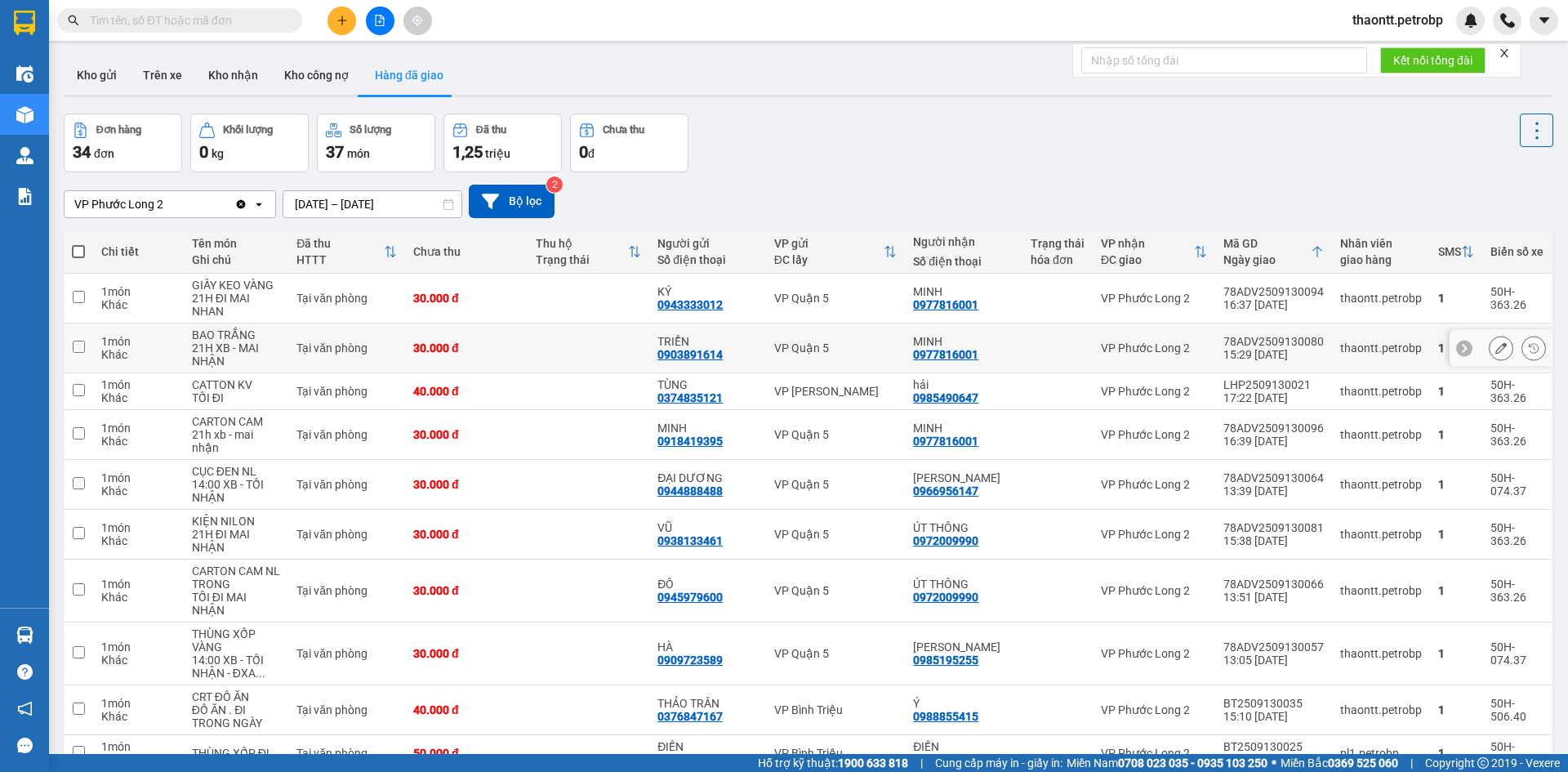
click at [972, 355] on div "0977816001" at bounding box center [945, 355] width 66 height 13
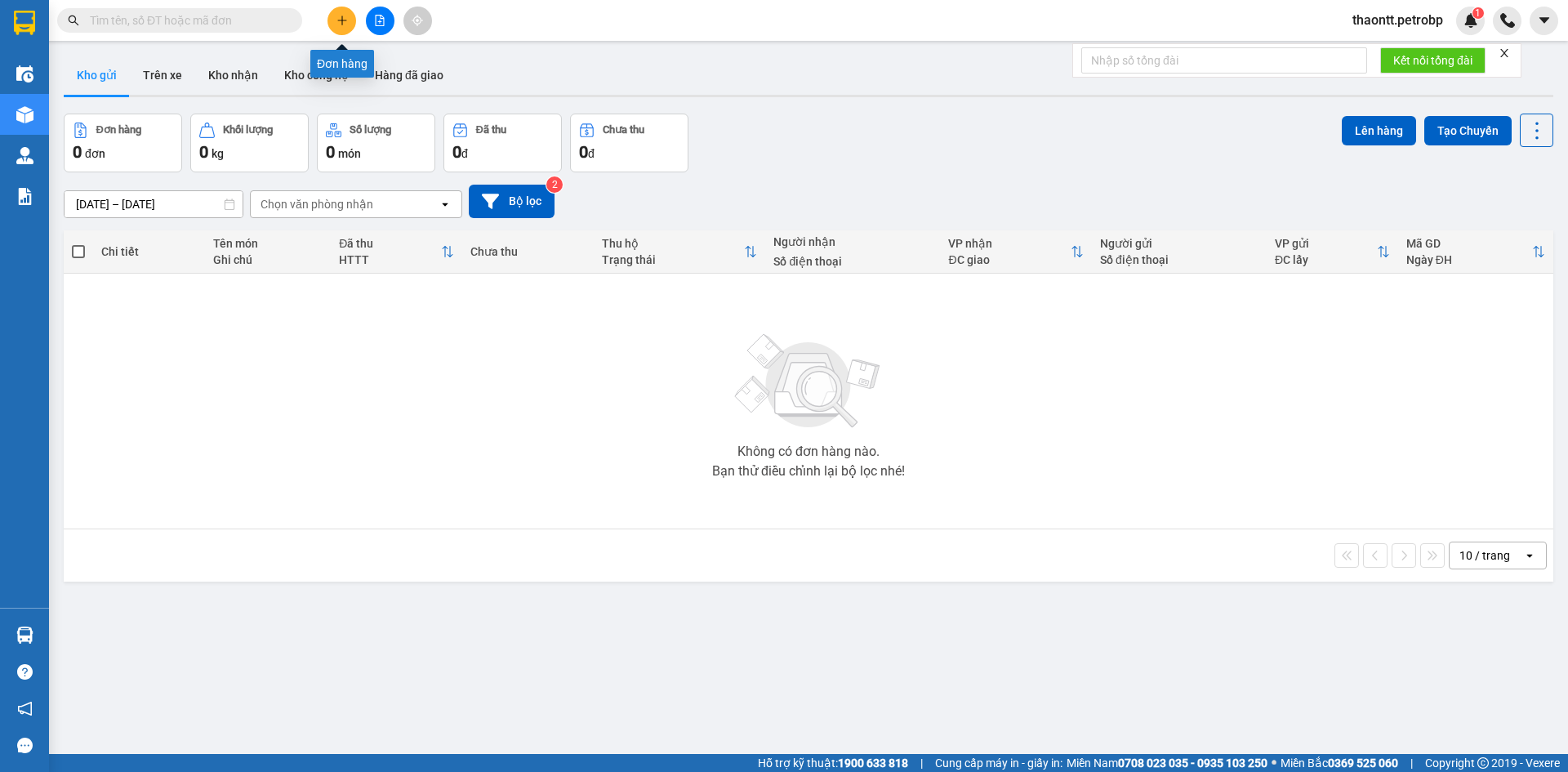
click at [330, 22] on button at bounding box center [342, 21] width 29 height 29
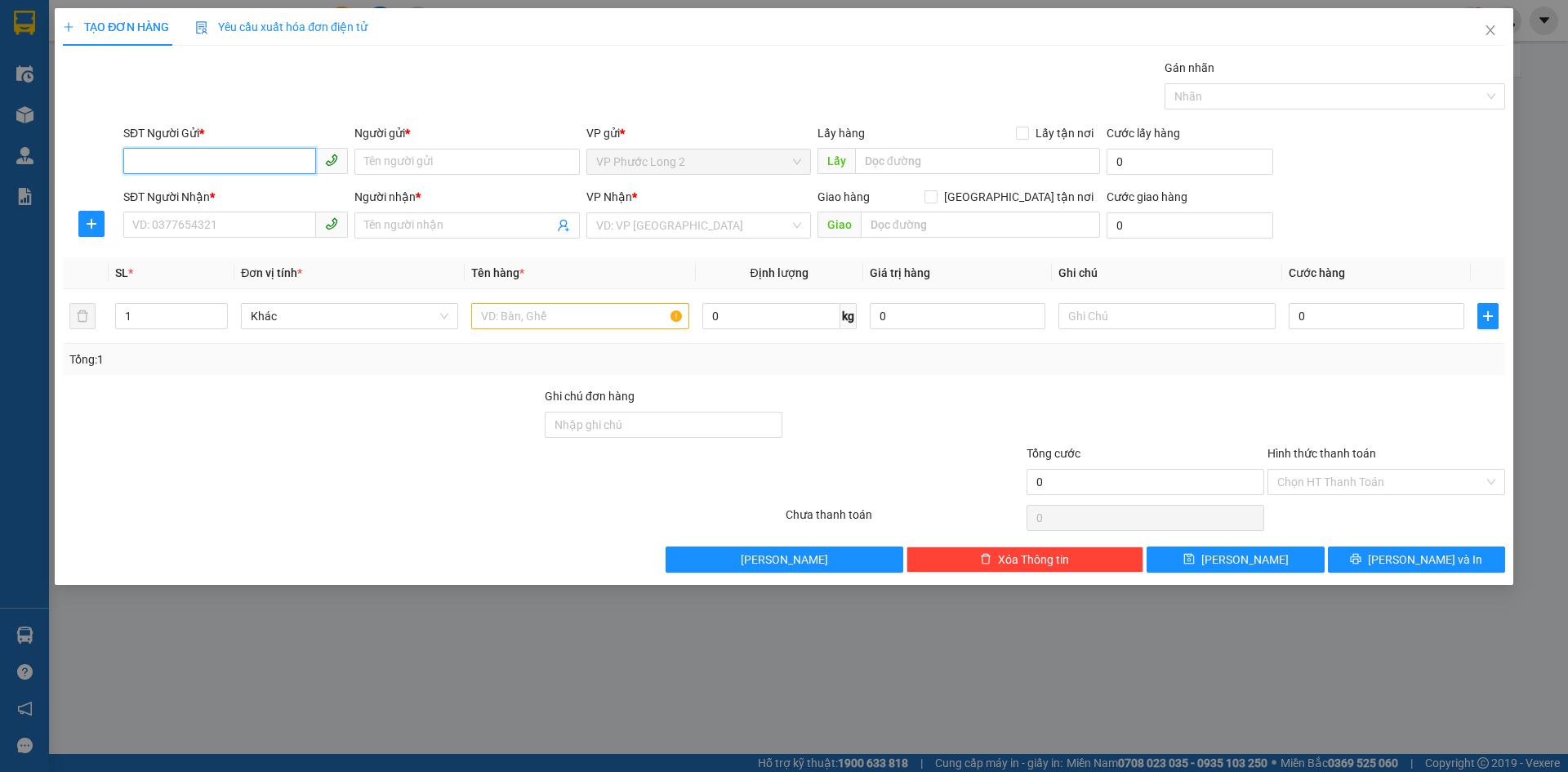
click at [258, 155] on input "SĐT Người Gửi *" at bounding box center [219, 161] width 193 height 26
type input "05011914576"
drag, startPoint x: 240, startPoint y: 159, endPoint x: 159, endPoint y: 108, distance: 95.7
click at [64, 177] on div "SĐT Người Gửi * 05011914576 05011914576 Người gửi * Tên người gửi VP gửi * VP P…" at bounding box center [784, 153] width 1445 height 57
type input "0387939951"
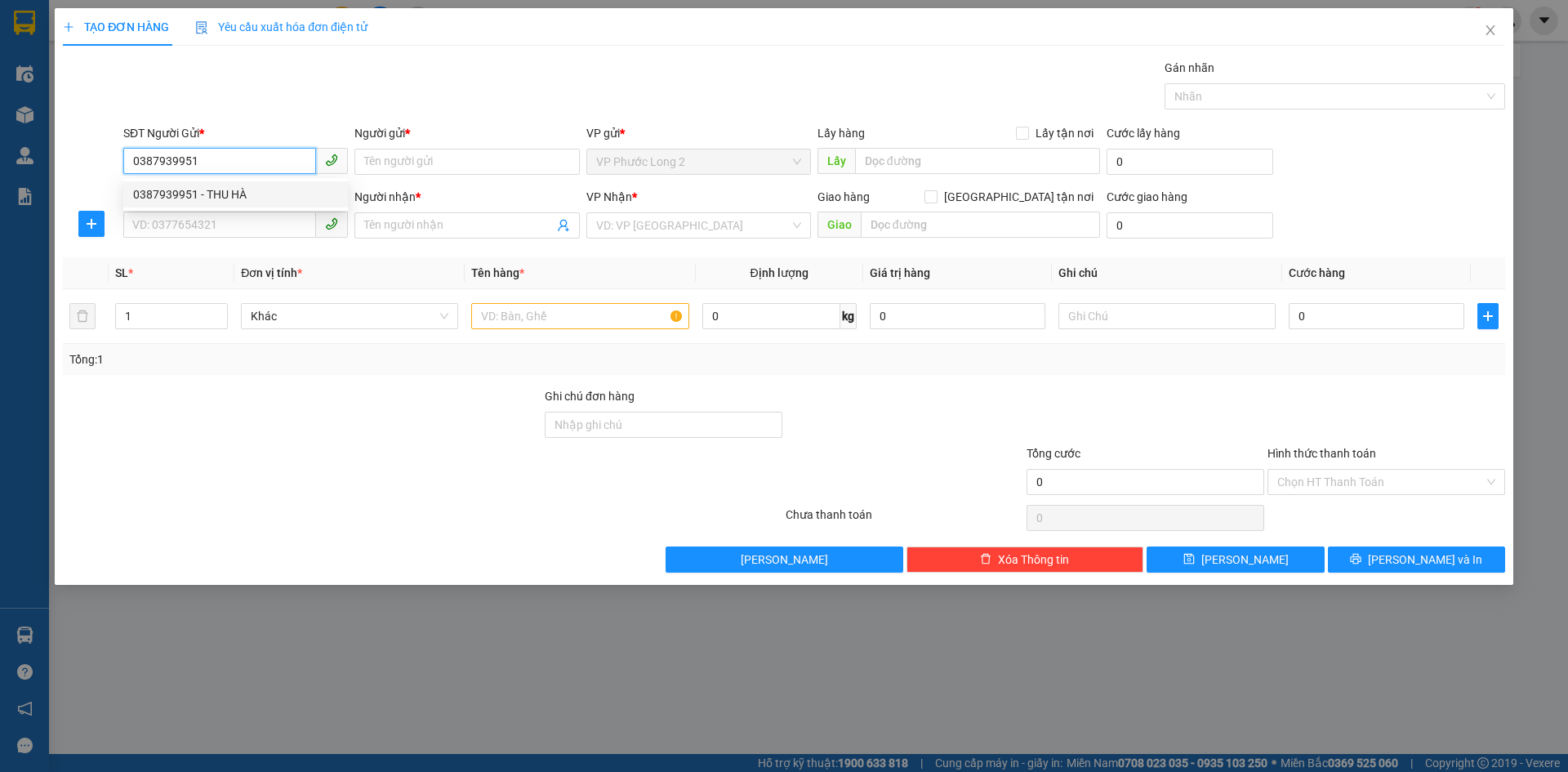
click at [195, 192] on div "0387939951 - THU HÀ" at bounding box center [235, 195] width 205 height 18
type input "THU HÀ"
type input "0364103330"
type input "NGA"
type input "40.000"
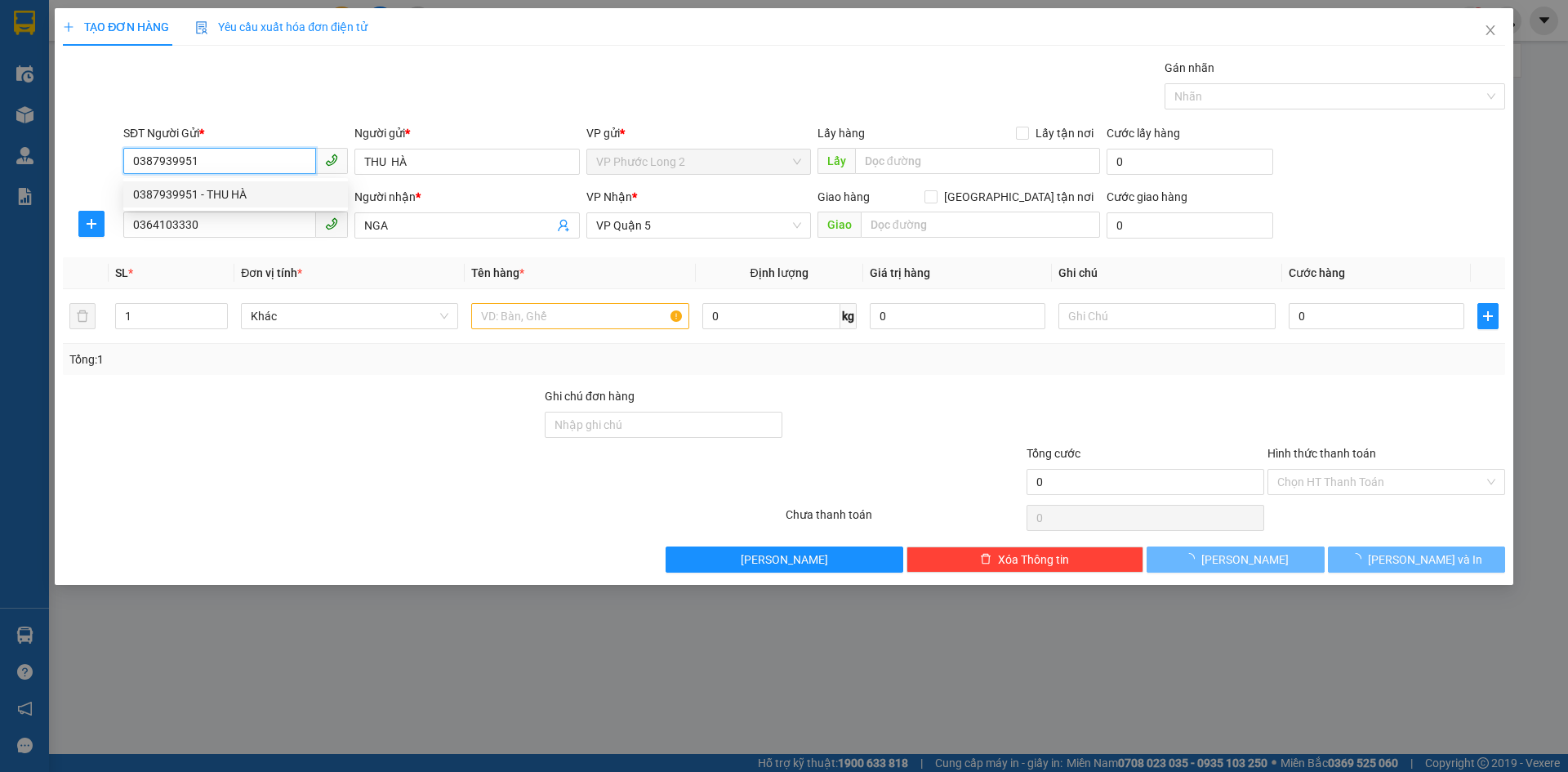
type input "40.000"
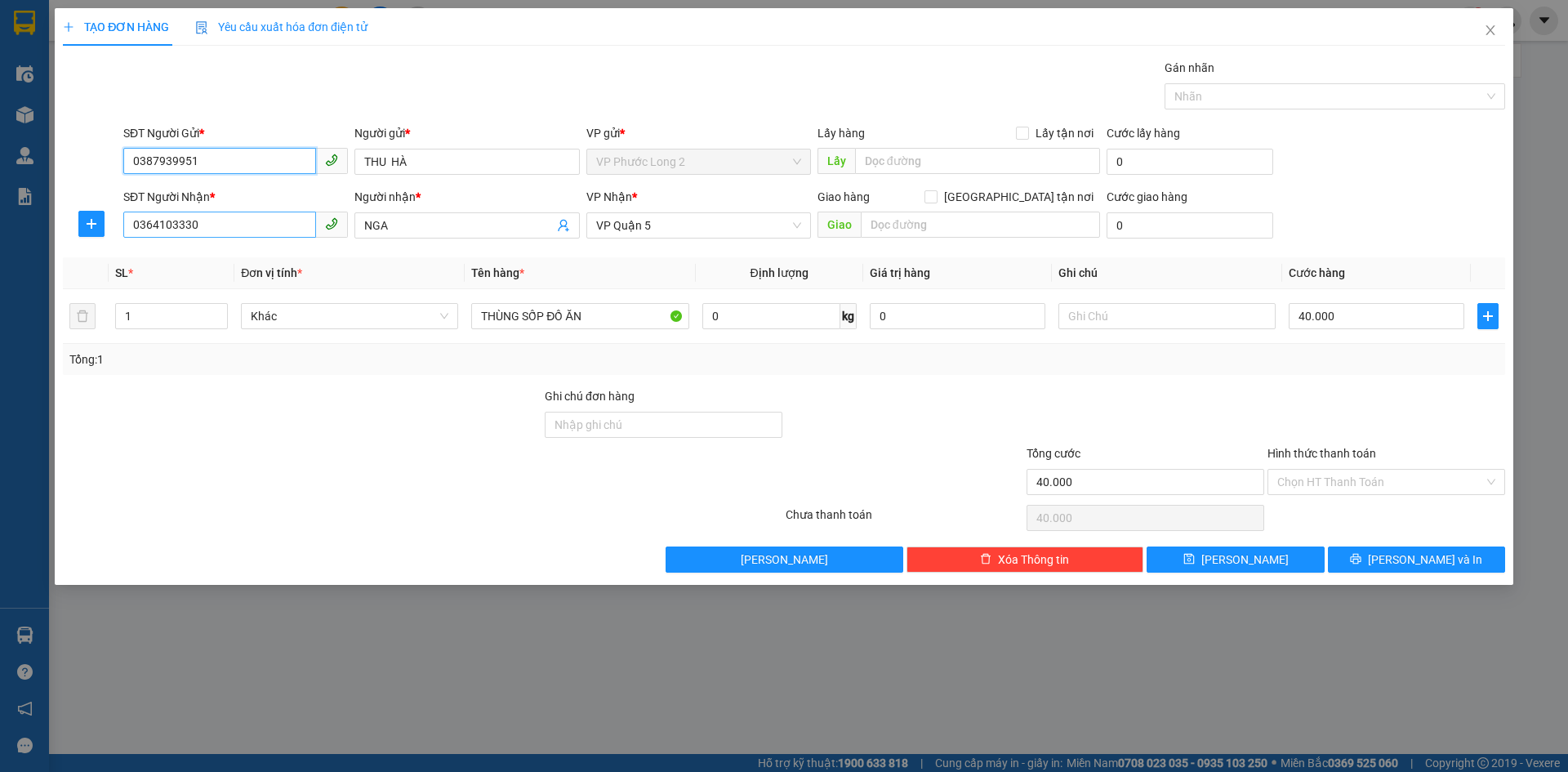
type input "0387939951"
click at [255, 231] on input "0364103330" at bounding box center [219, 224] width 193 height 26
click at [263, 286] on div "0565776666 - khang" at bounding box center [235, 285] width 205 height 18
type input "0565776666"
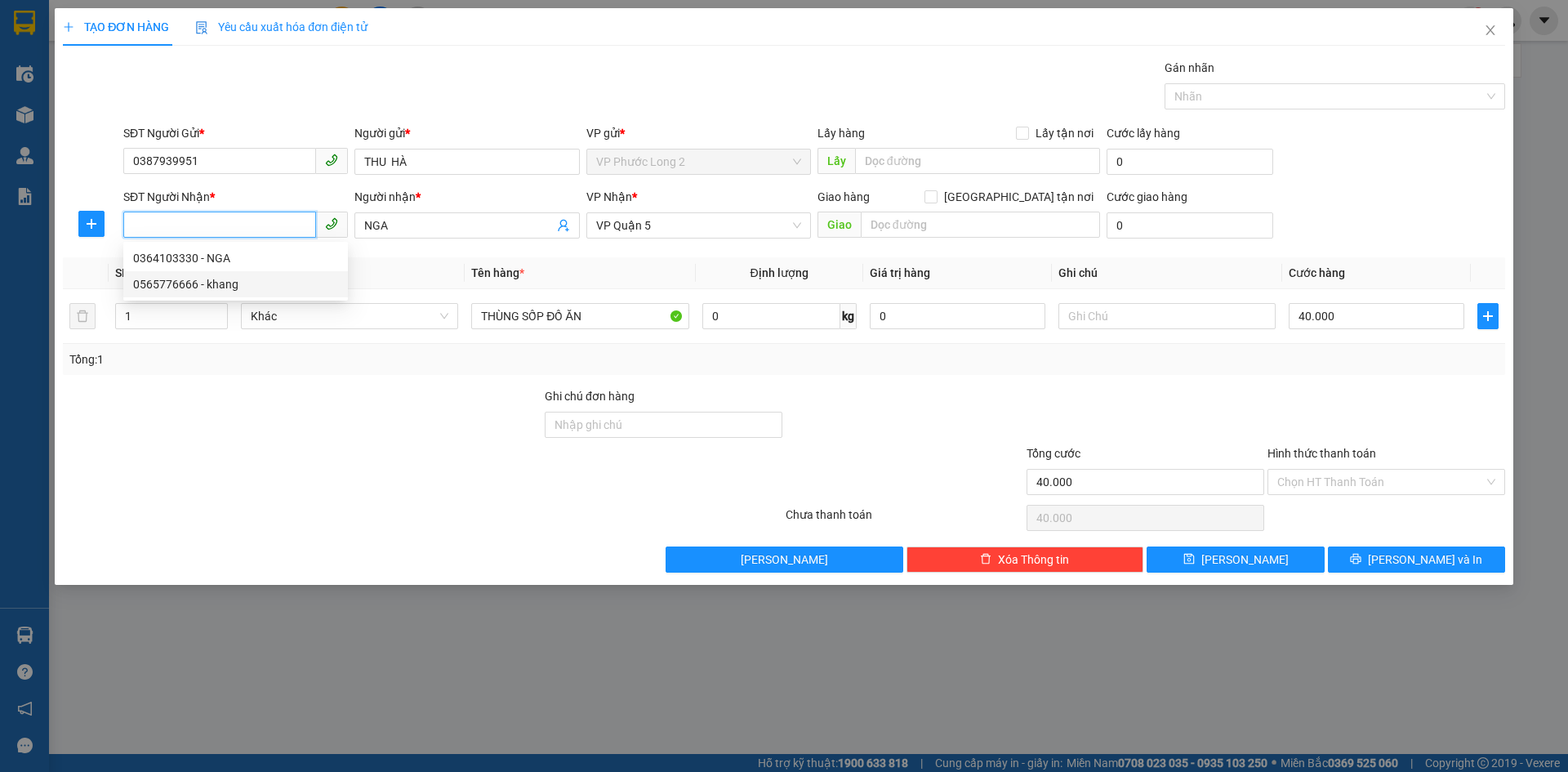
type input "khang"
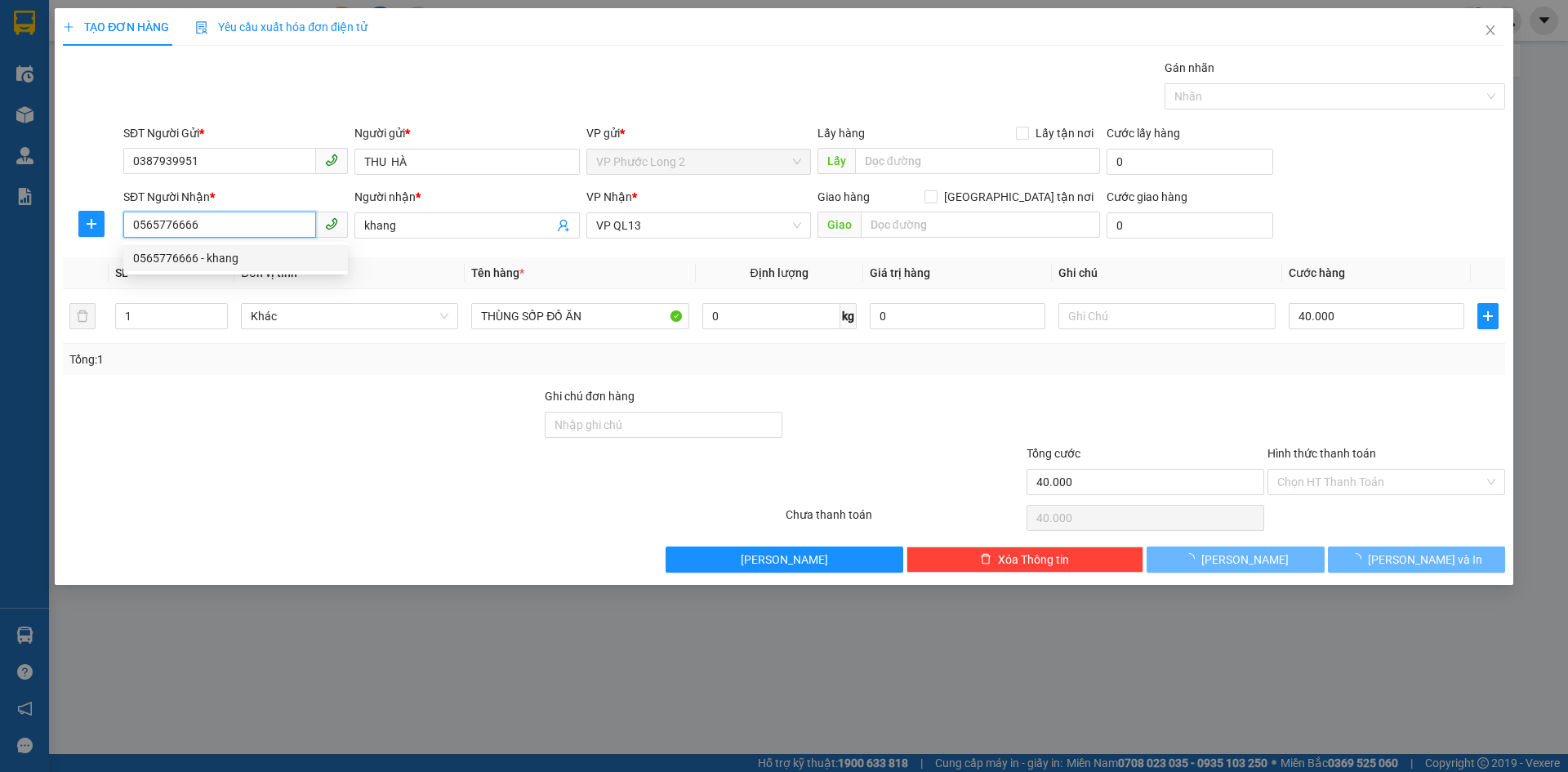
type input "30.000"
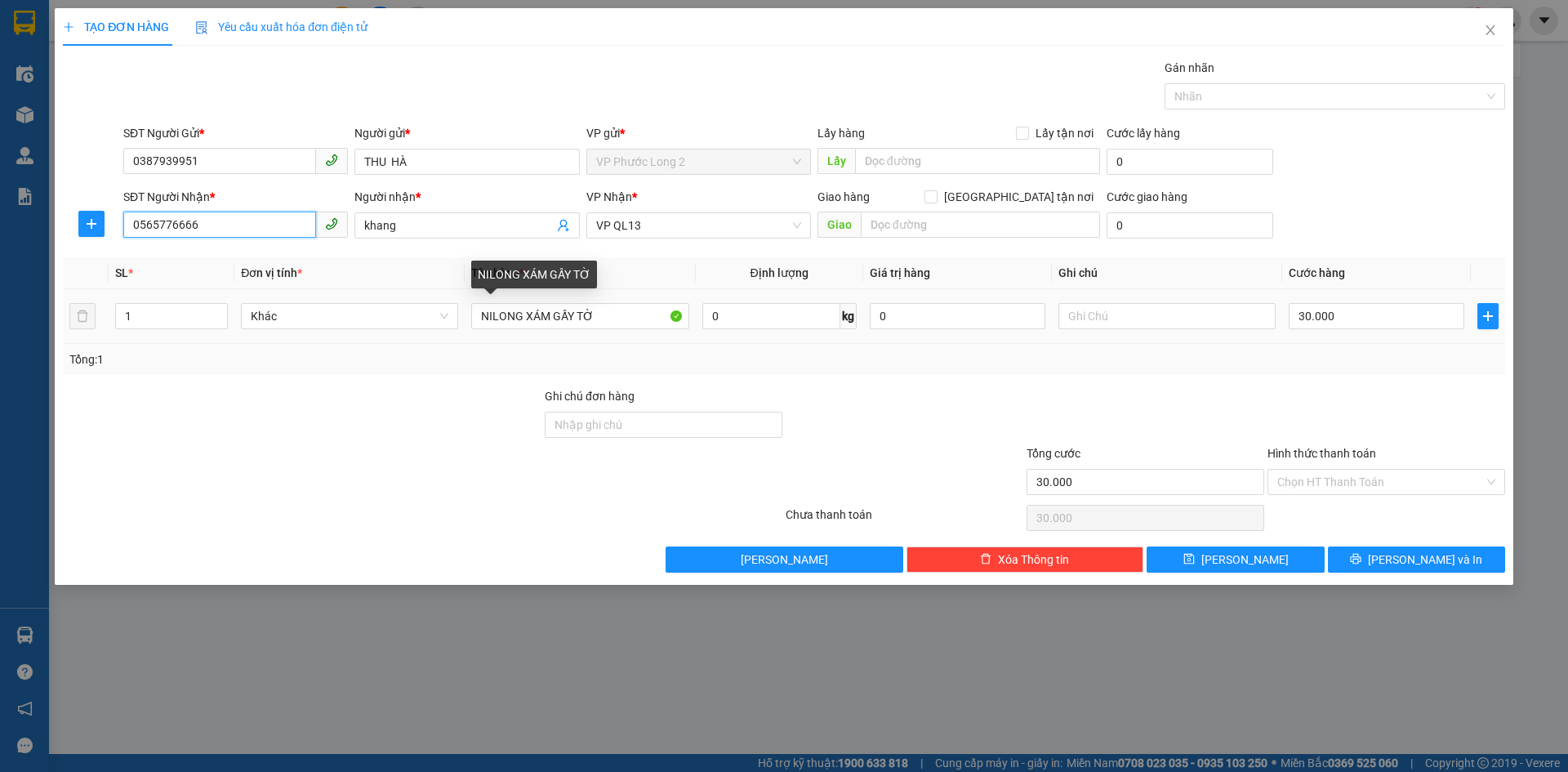
type input "0565776666"
click at [348, 307] on tr "1 Khác NILONG XÁM GẤY TỜ 0 kg 0 30.000" at bounding box center [784, 316] width 1442 height 55
type input "NILONG MÀU XANH"
click at [1366, 487] on input "Hình thức thanh toán" at bounding box center [1380, 481] width 206 height 24
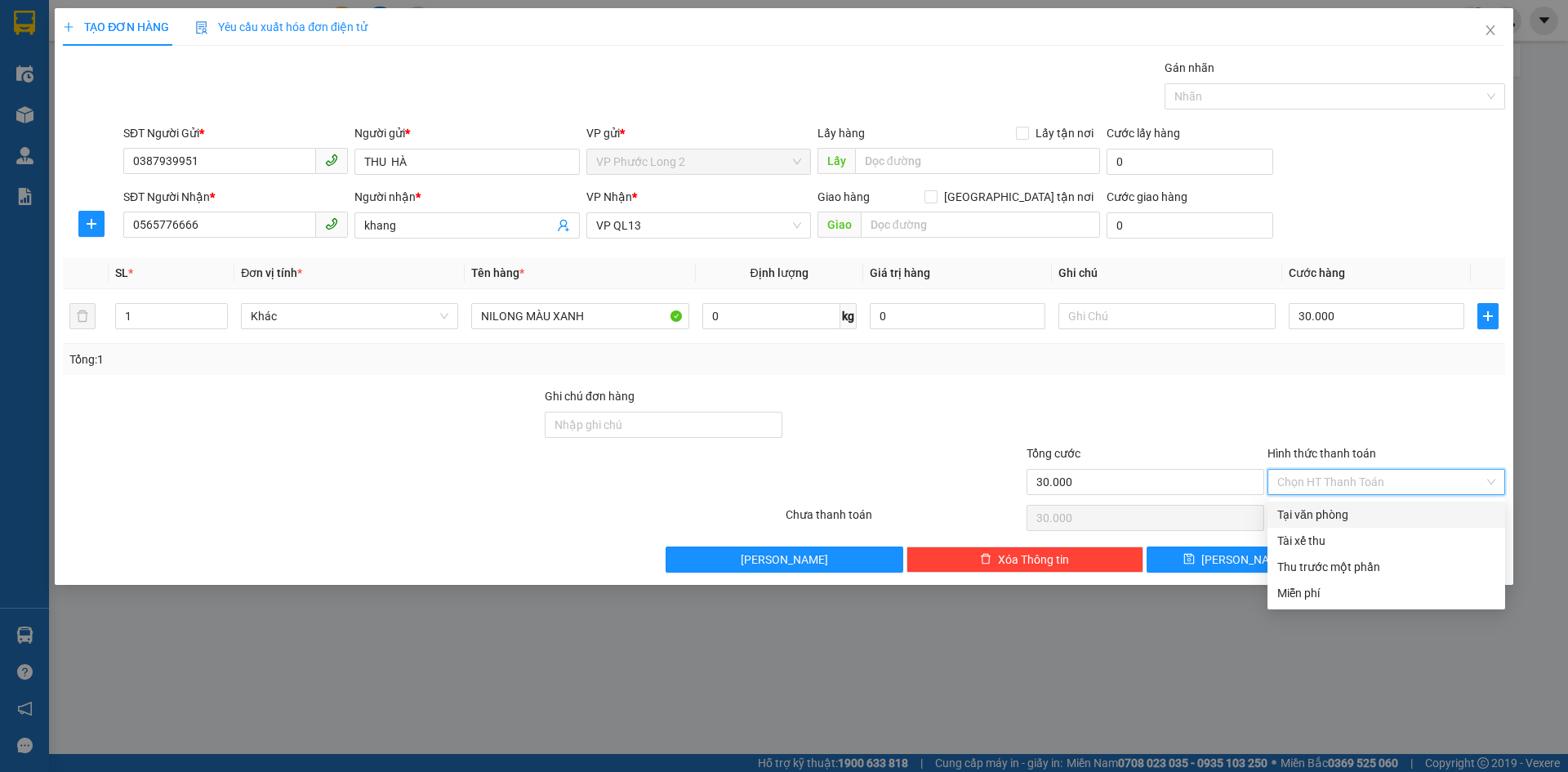
click at [1370, 506] on div "Tại văn phòng" at bounding box center [1386, 514] width 218 height 18
type input "0"
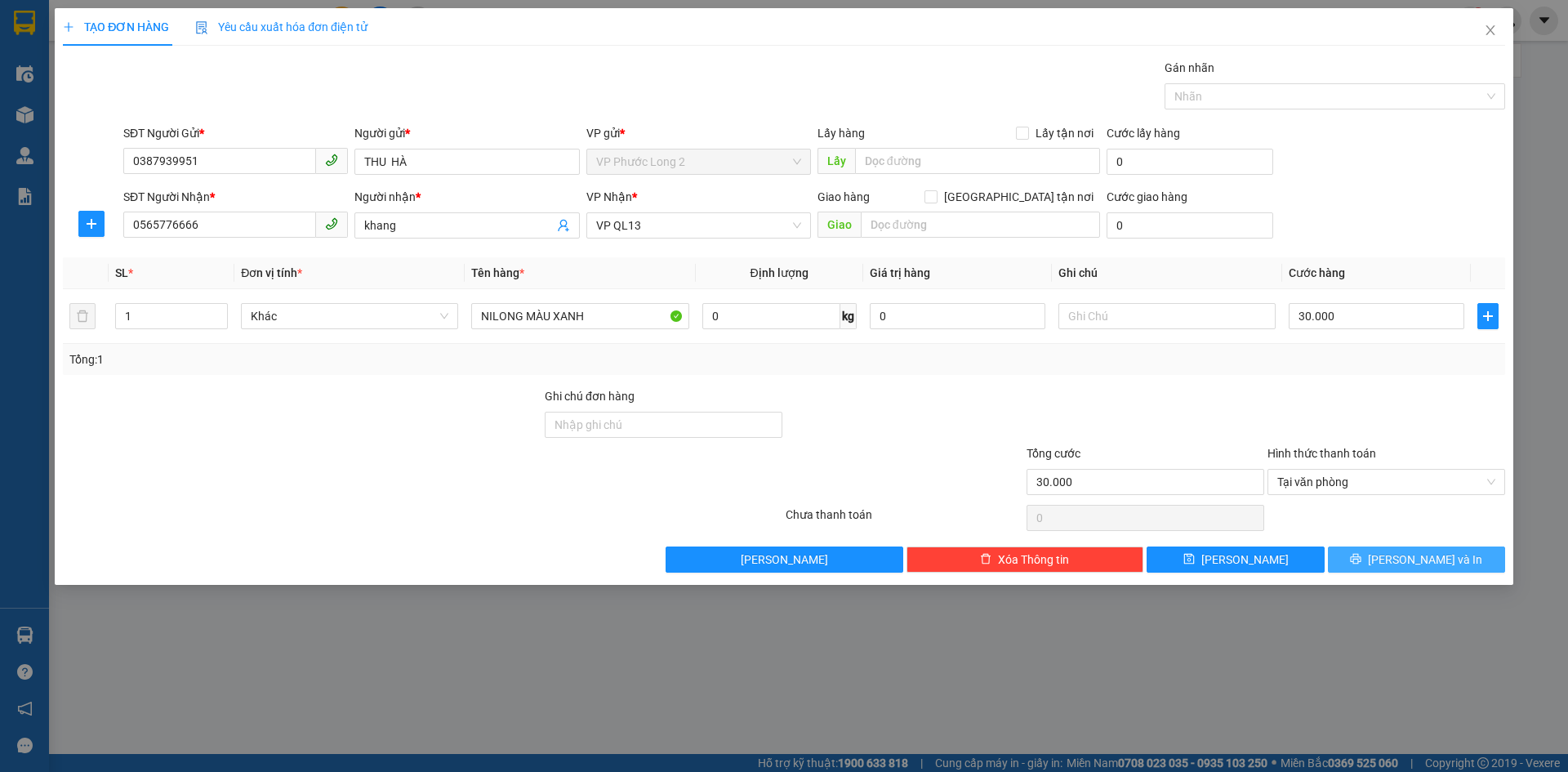
click at [1416, 563] on span "[PERSON_NAME] và In" at bounding box center [1424, 559] width 114 height 18
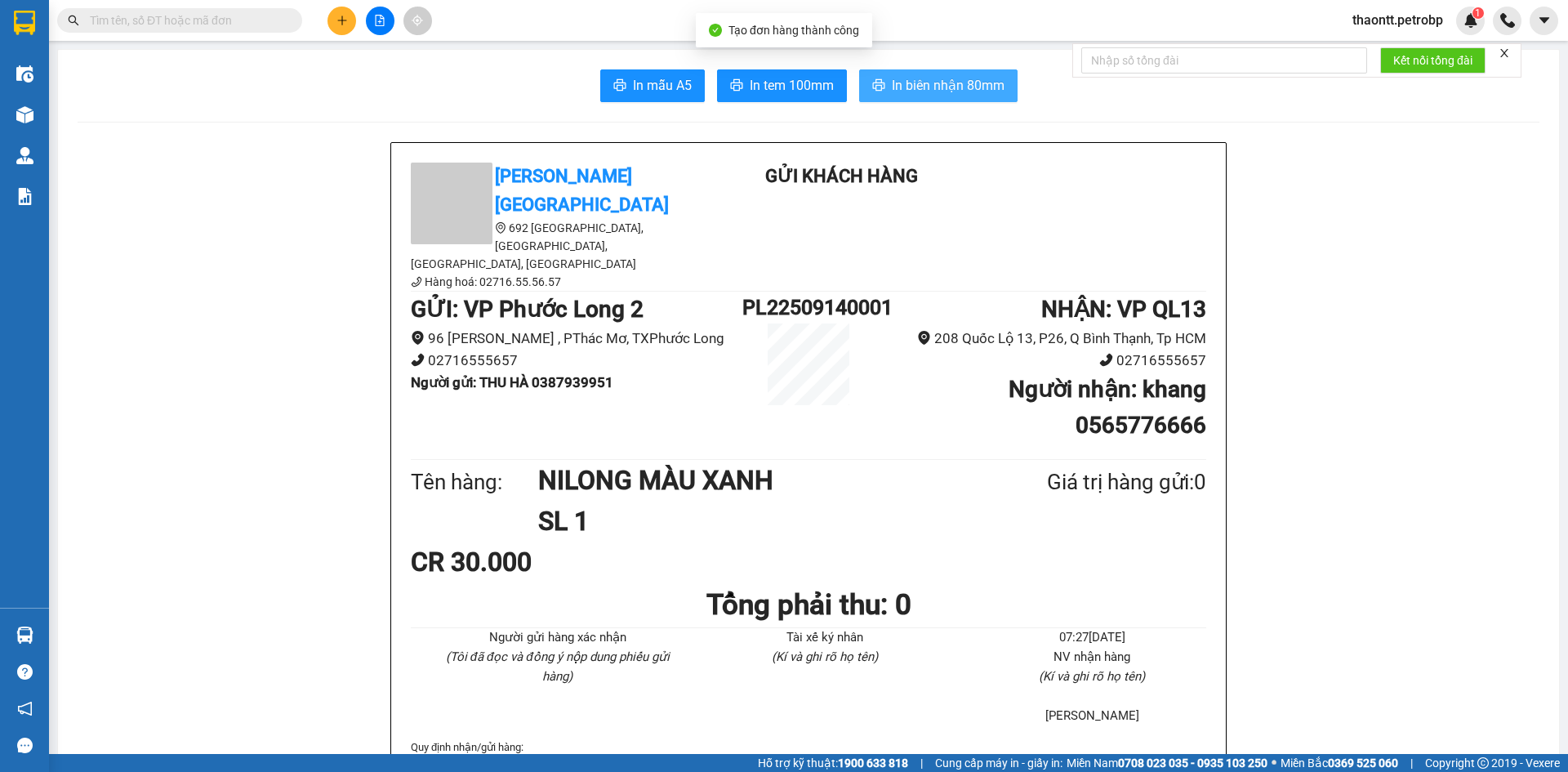
click at [946, 92] on span "In biên nhận 80mm" at bounding box center [948, 85] width 113 height 21
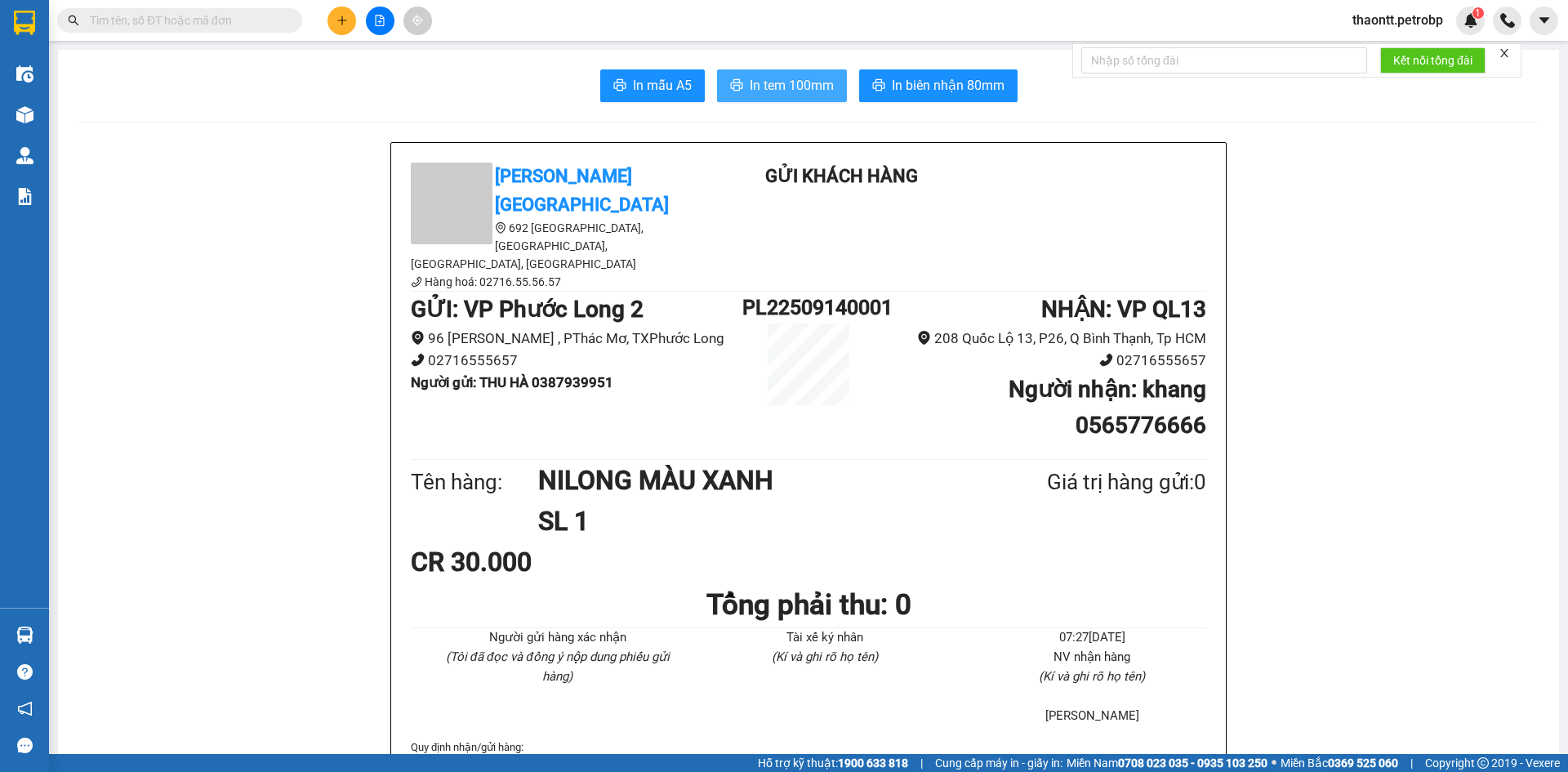
click at [731, 93] on span "printer" at bounding box center [736, 85] width 13 height 15
click at [797, 86] on span "In tem 100mm" at bounding box center [792, 85] width 84 height 21
click at [326, 19] on div at bounding box center [380, 21] width 122 height 29
click at [337, 13] on button at bounding box center [342, 21] width 29 height 29
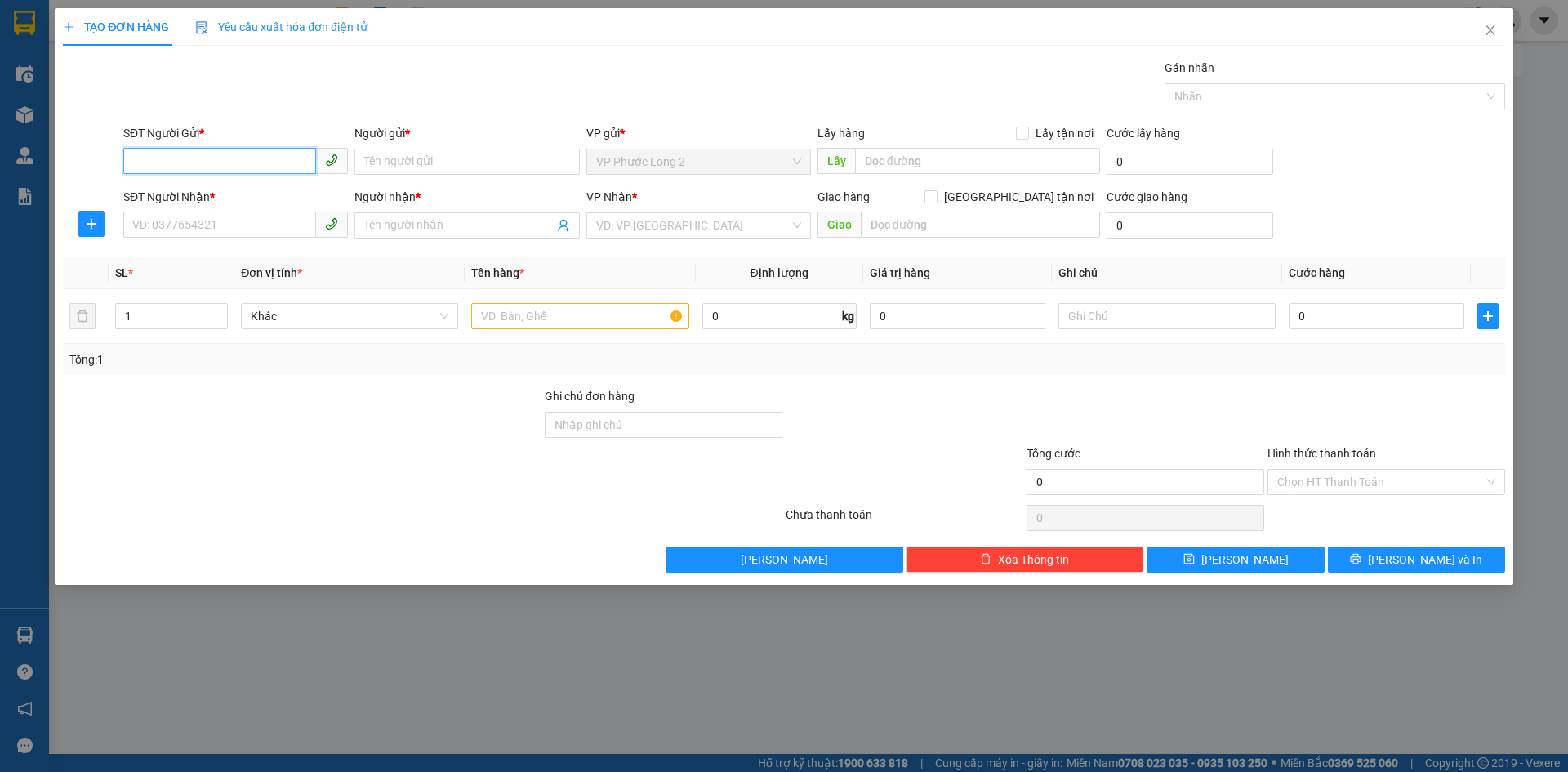
click at [230, 155] on input "SĐT Người Gửi *" at bounding box center [219, 161] width 193 height 26
type input "0986579618"
click at [240, 184] on div "0986579618 - HUYỀN" at bounding box center [235, 194] width 224 height 26
type input "HUYỀN"
type input "0963913522"
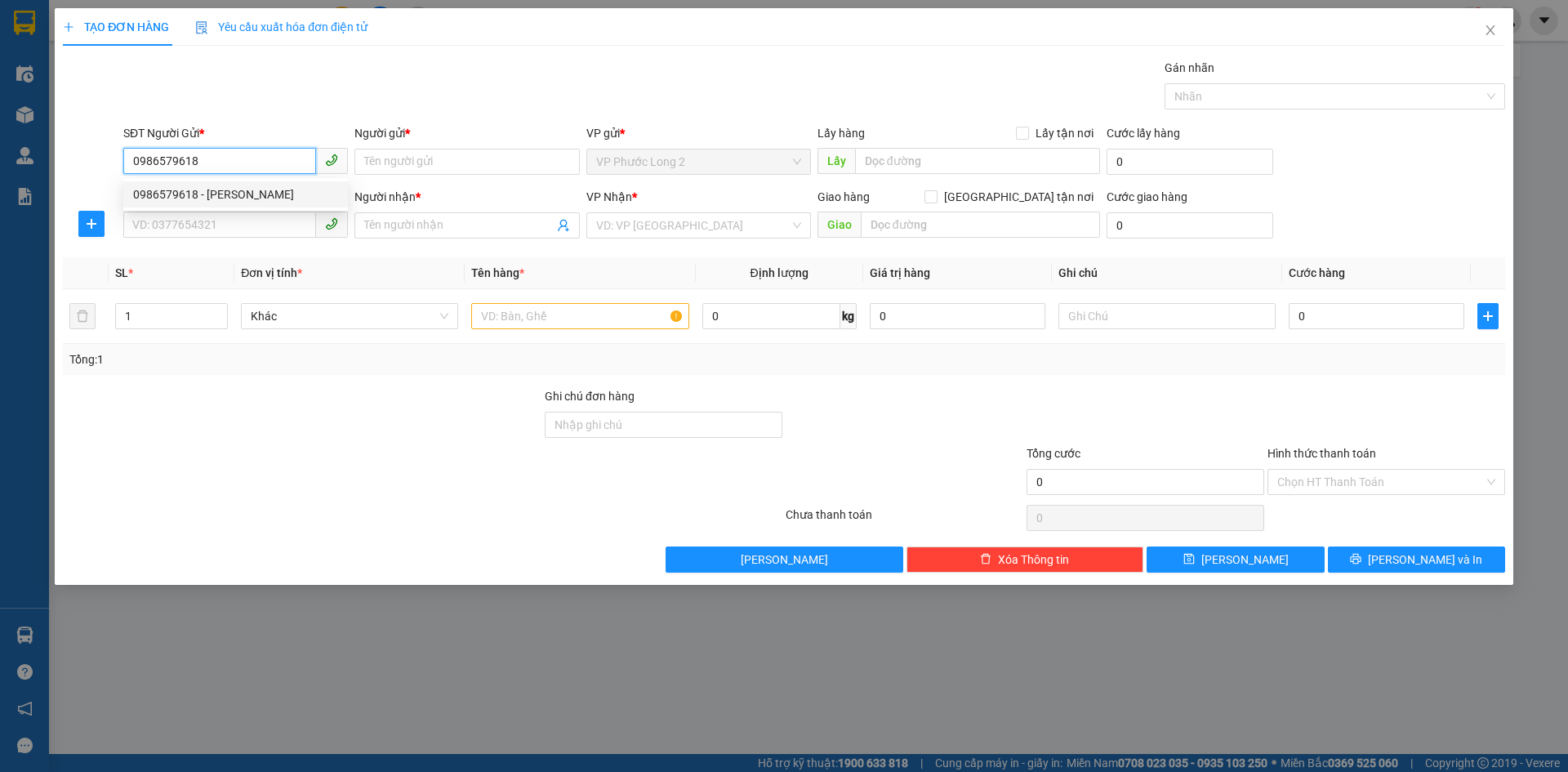
type input "cường"
type input "30.000"
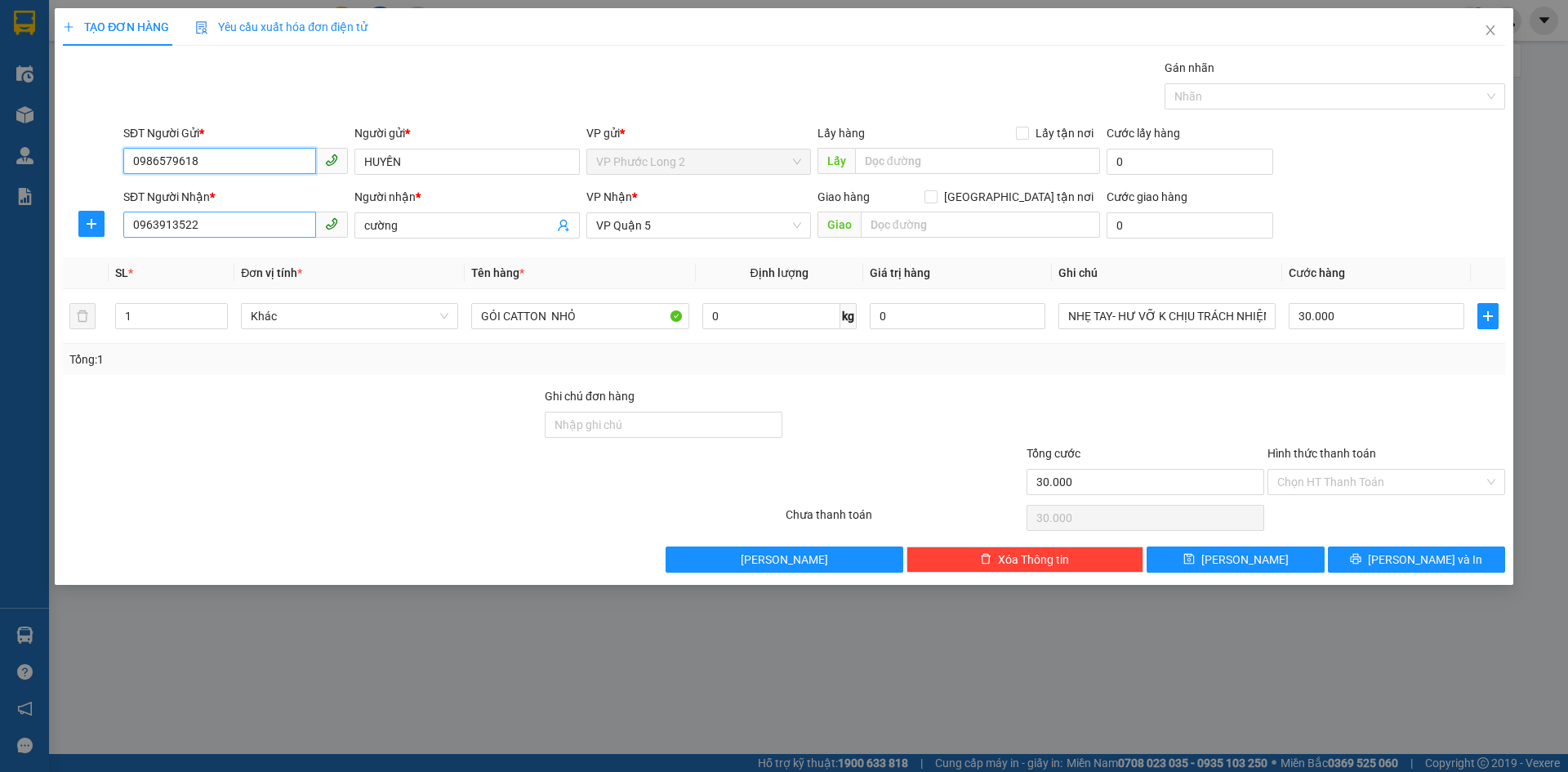
type input "0986579618"
drag, startPoint x: 260, startPoint y: 232, endPoint x: 273, endPoint y: 229, distance: 13.3
click at [265, 232] on input "0963913522" at bounding box center [219, 224] width 193 height 26
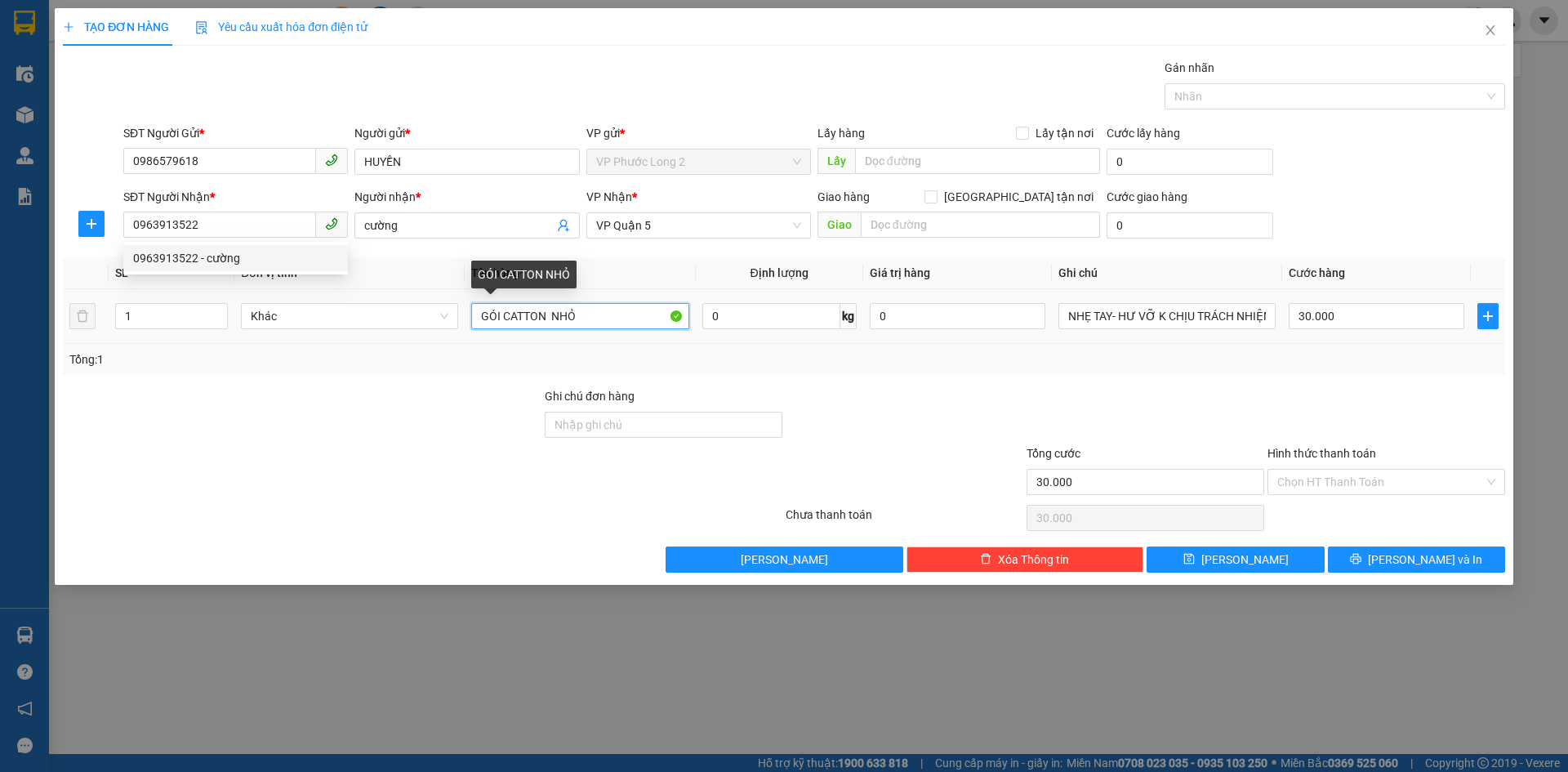
drag, startPoint x: 623, startPoint y: 320, endPoint x: 71, endPoint y: 329, distance: 552.1
click at [74, 330] on tr "1 Khác GÓI CATTON NHỎ 0 kg 0 NHẸ TAY- HƯ VỠ K CHỊU TRÁCH NHIỆM 30.000" at bounding box center [784, 316] width 1442 height 55
type input "BAO ĐỒ ĂN-"
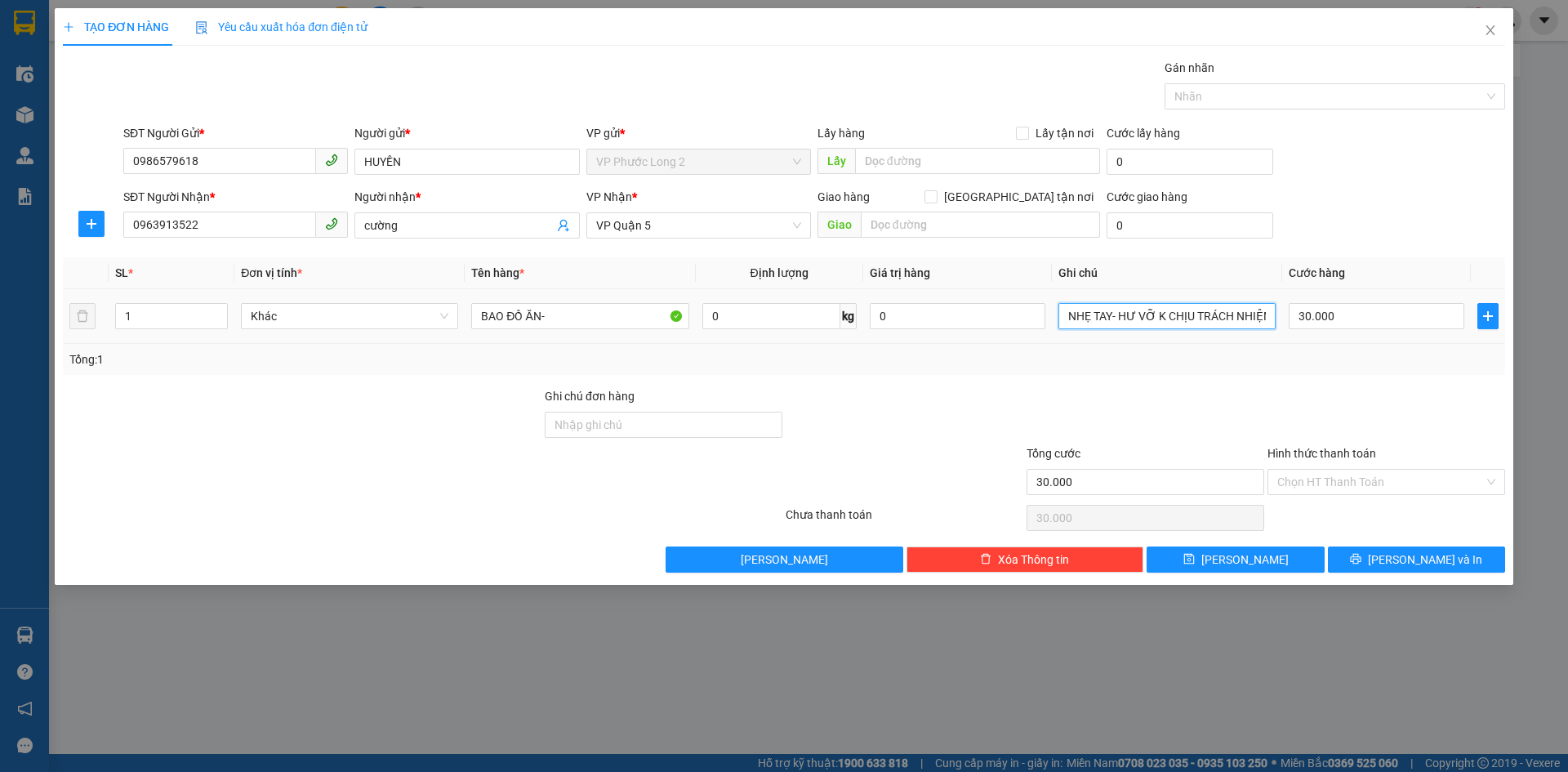
click at [1188, 315] on input "NHẸ TAY- HƯ VỠ K CHỊU TRÁCH NHIỆM" at bounding box center [1167, 316] width 217 height 26
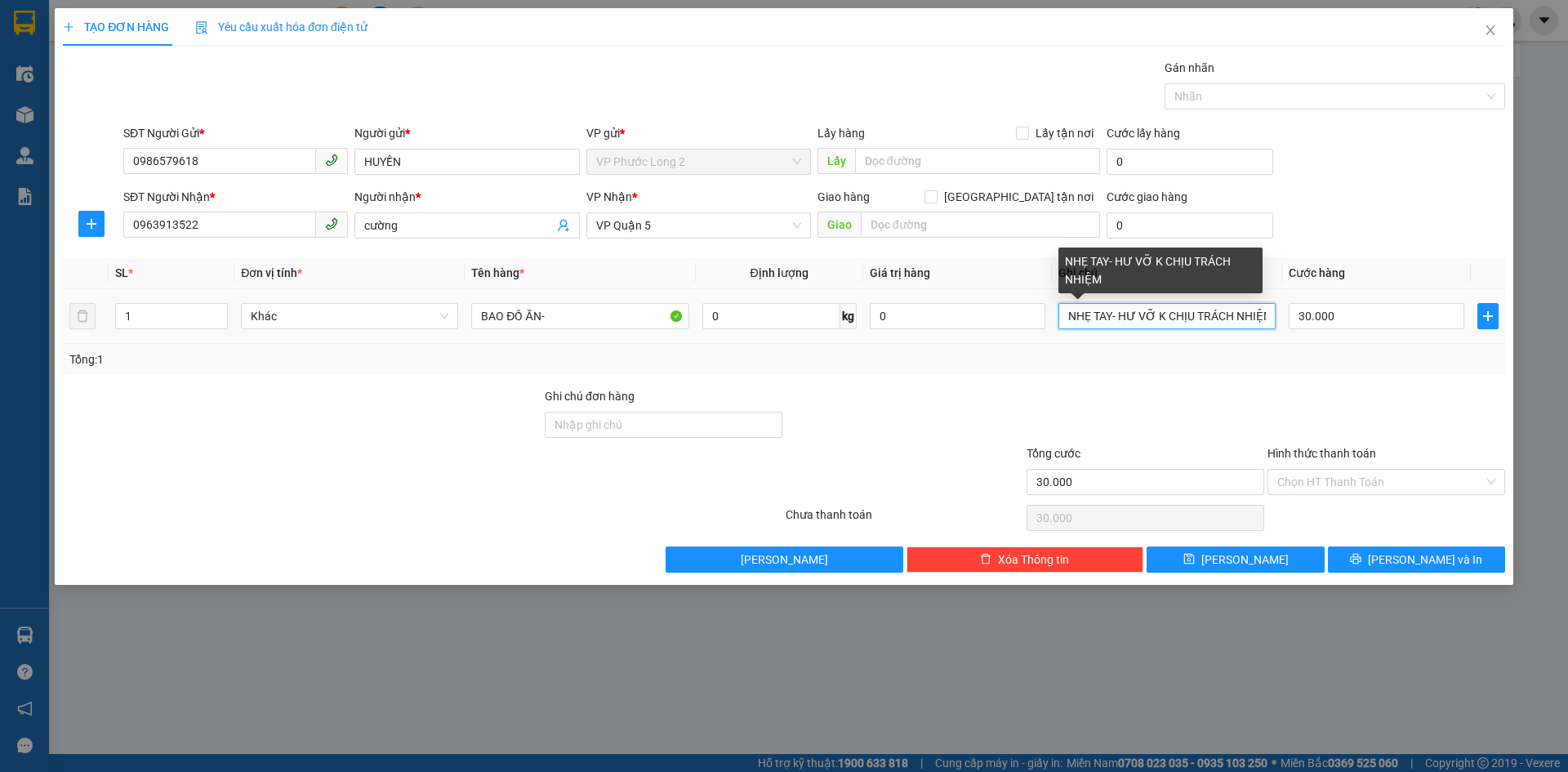
click at [1188, 315] on input "NHẸ TAY- HƯ VỠ K CHỊU TRÁCH NHIỆM" at bounding box center [1167, 316] width 217 height 26
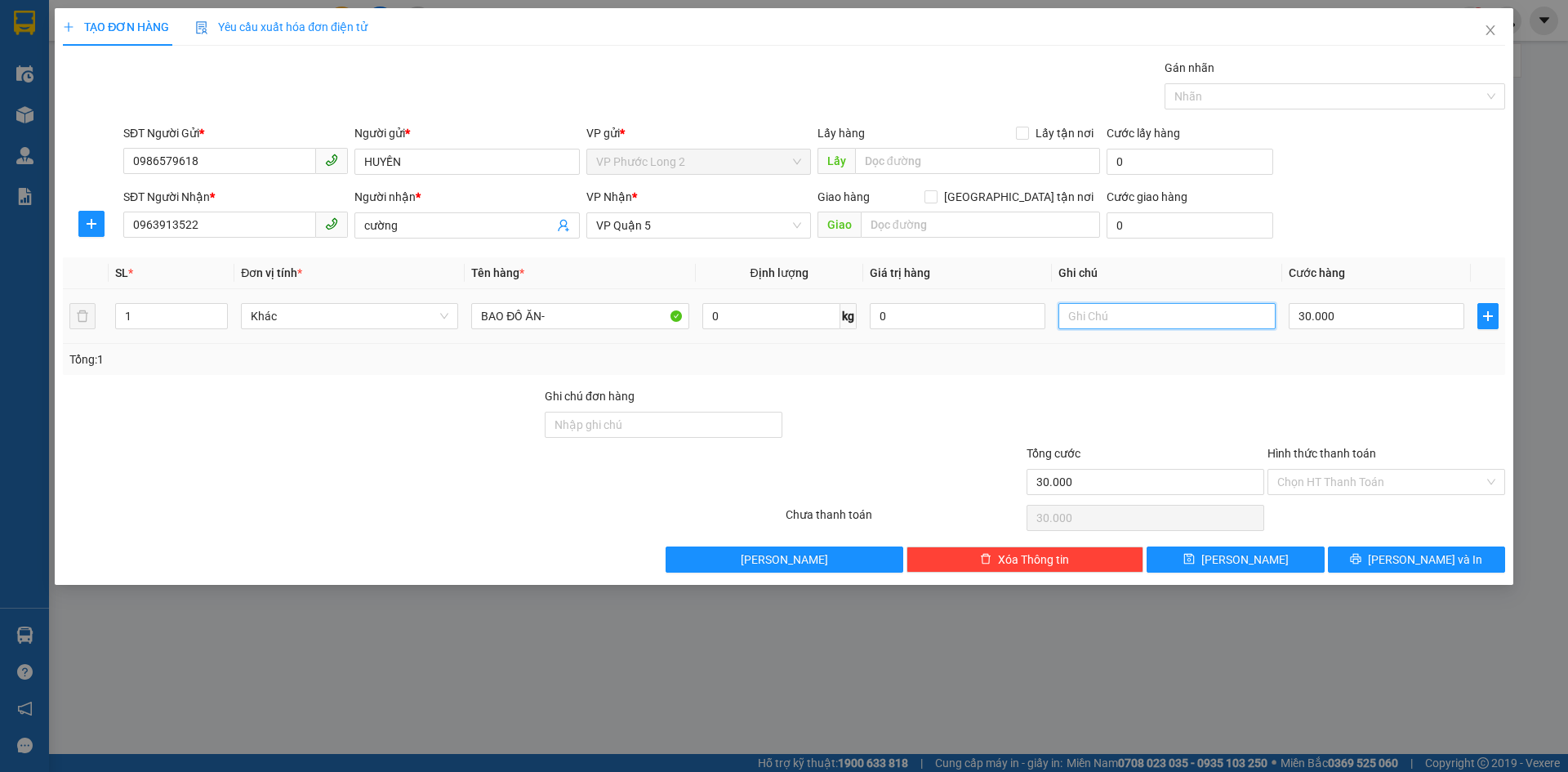
click at [1197, 318] on input "text" at bounding box center [1167, 316] width 217 height 26
type input "0"
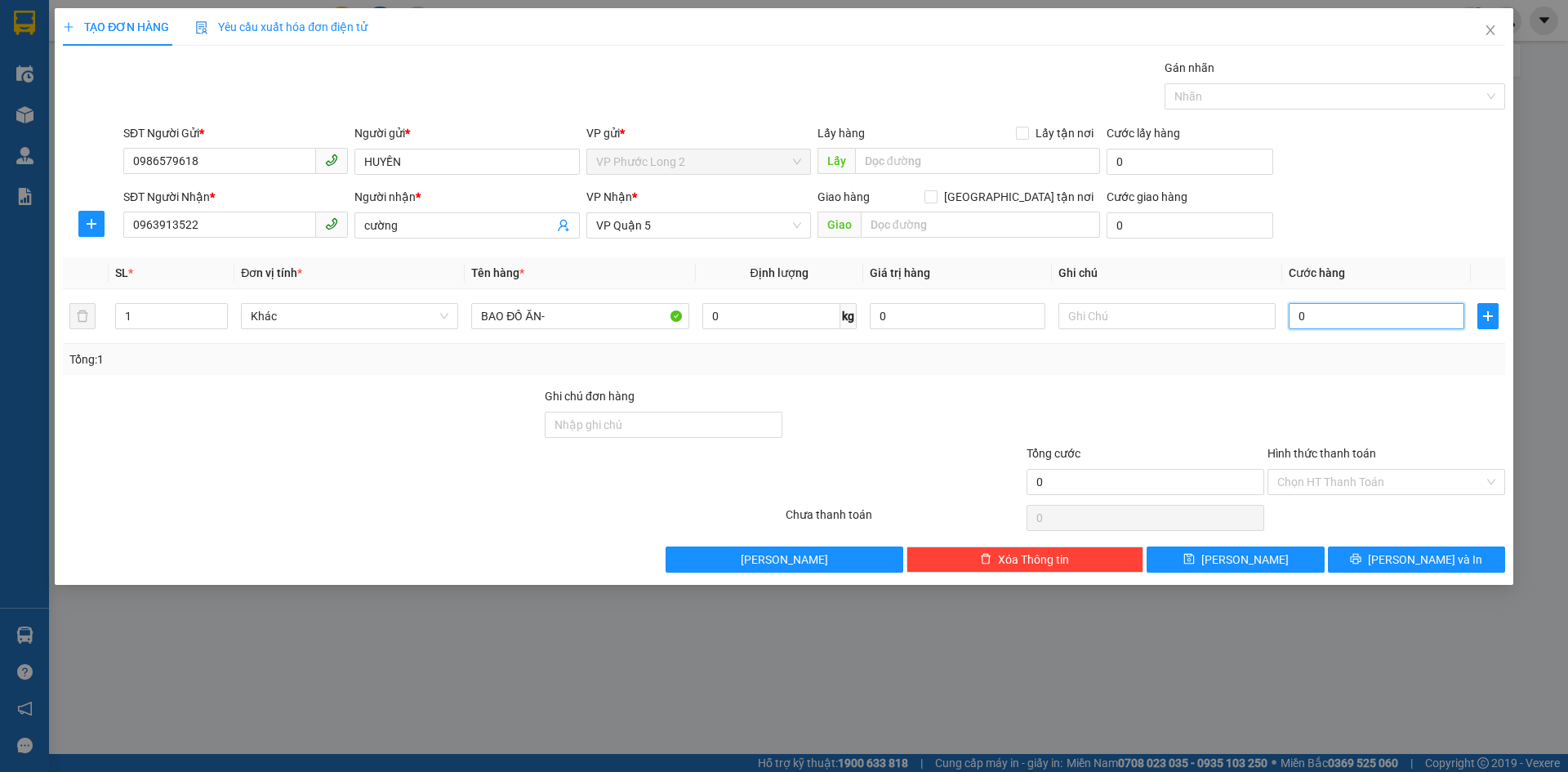
type input "4"
type input "04"
type input "40"
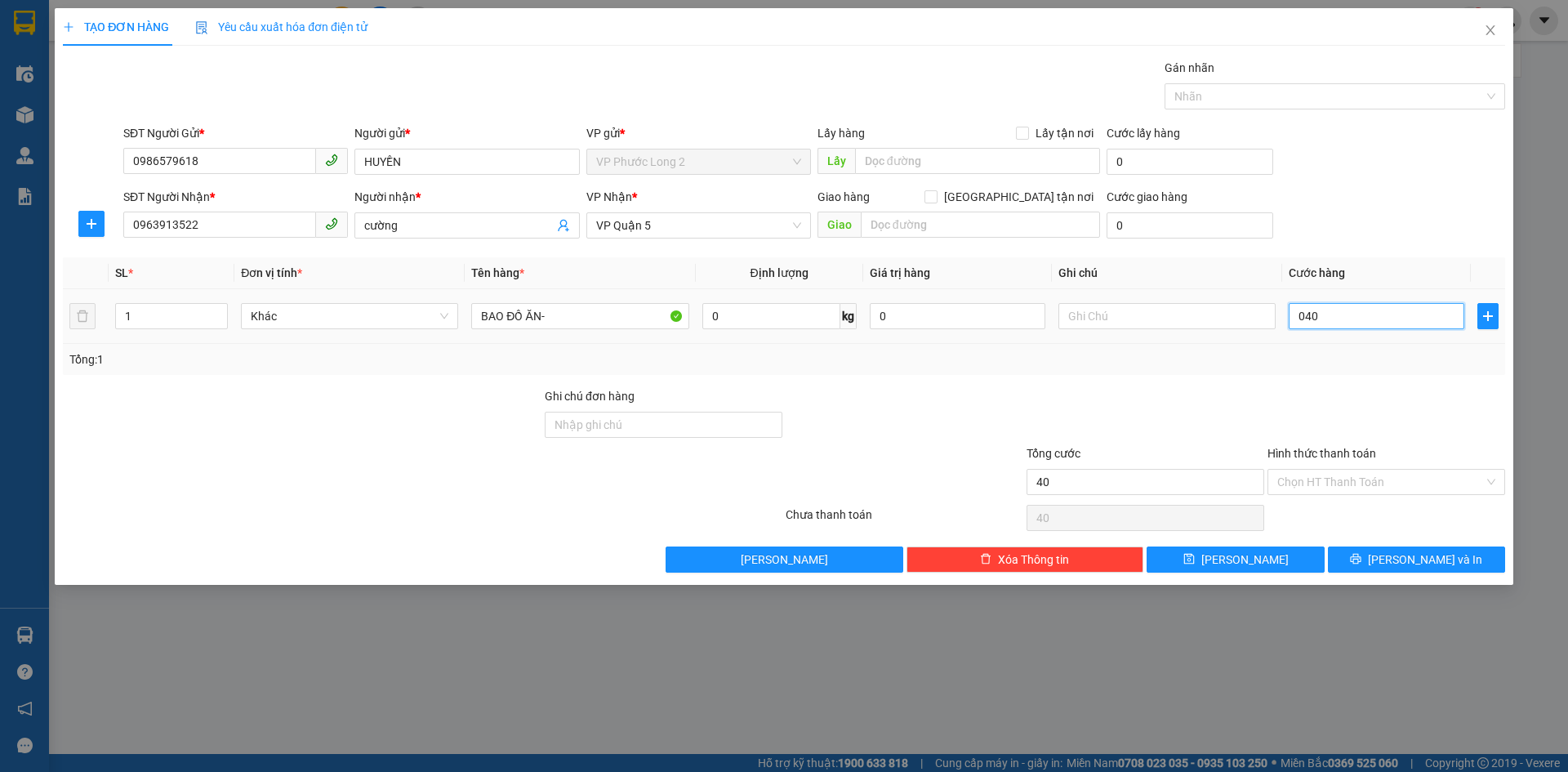
type input "040"
type input "40.000"
click at [1389, 207] on div "SĐT Người Nhận * 0963913522 Người nhận * cường VP Nhận * VP Quận 5 Giao hàng Gi…" at bounding box center [814, 216] width 1388 height 57
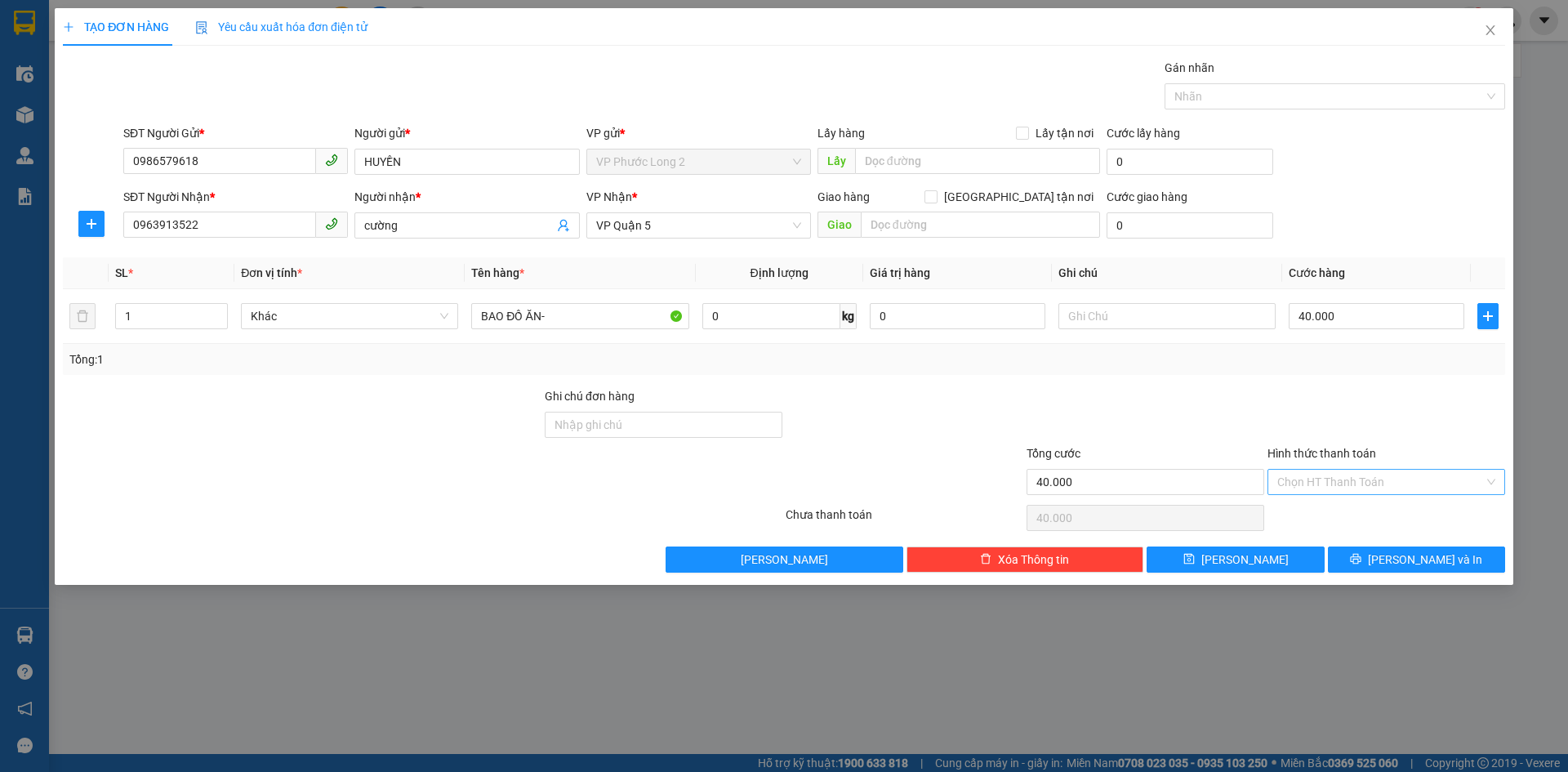
click at [1356, 475] on input "Hình thức thanh toán" at bounding box center [1380, 481] width 206 height 24
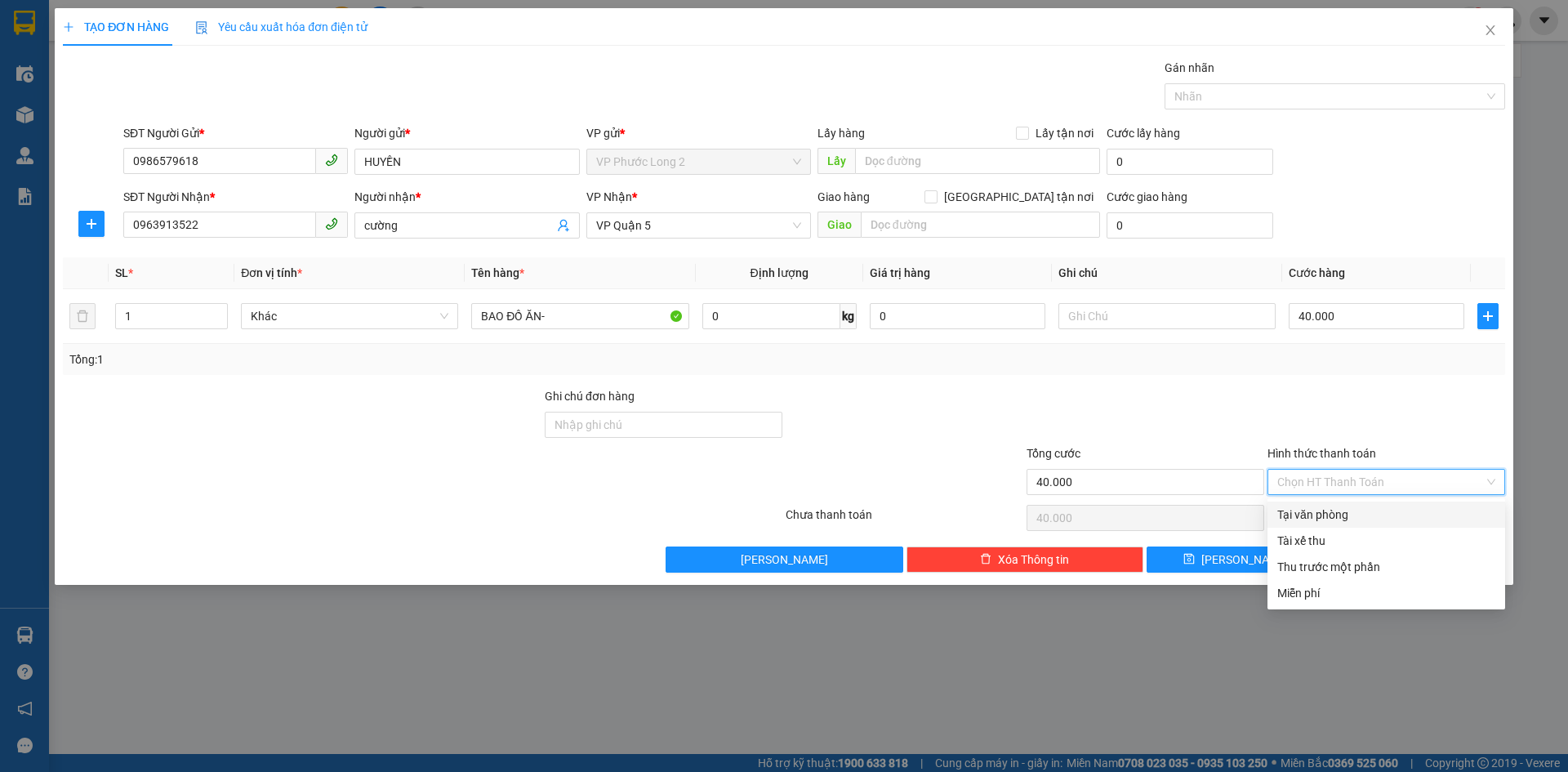
click at [1356, 513] on div "Tại văn phòng" at bounding box center [1386, 514] width 218 height 18
type input "0"
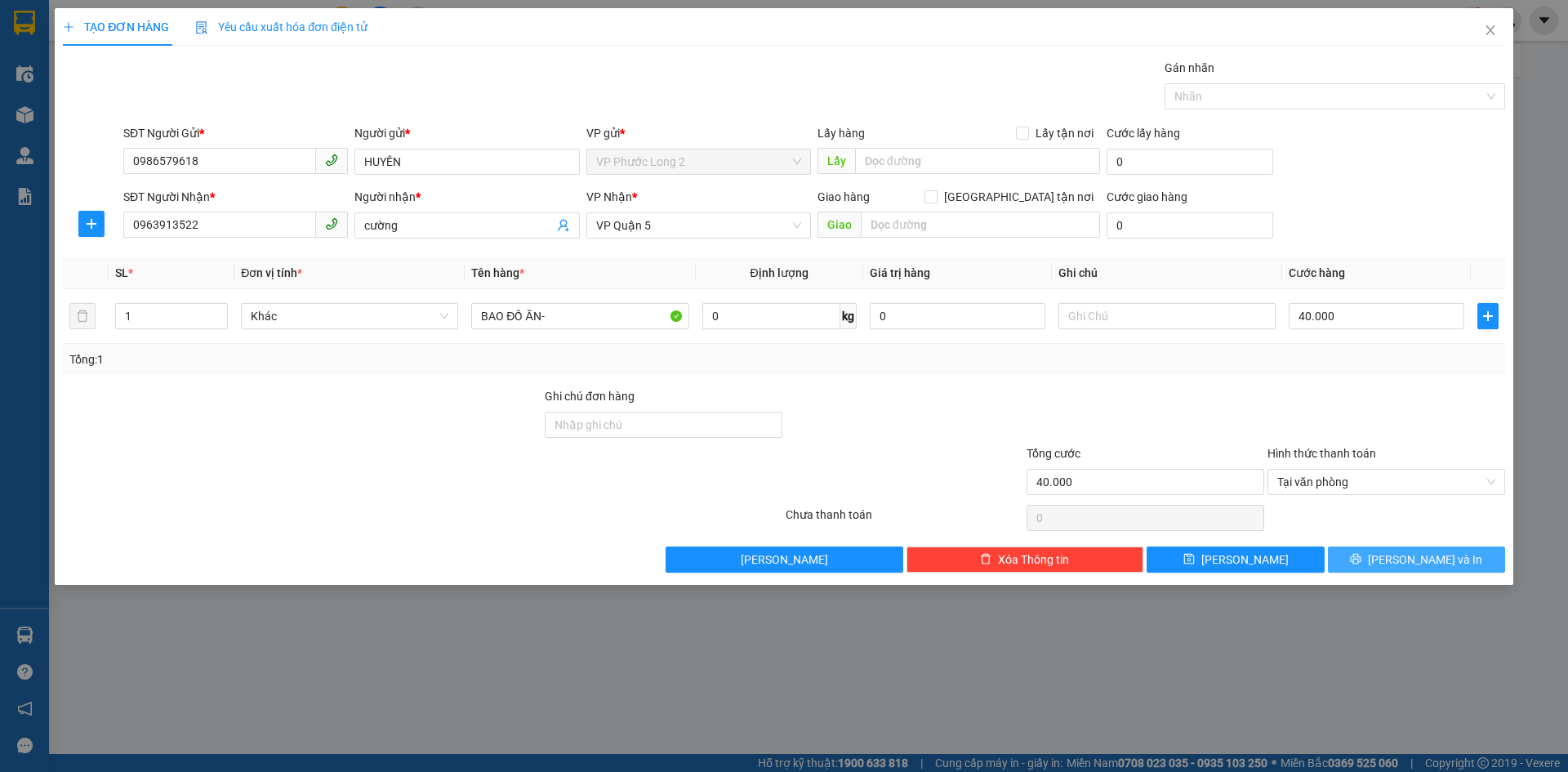
click at [1398, 567] on button "[PERSON_NAME] và In" at bounding box center [1415, 559] width 177 height 26
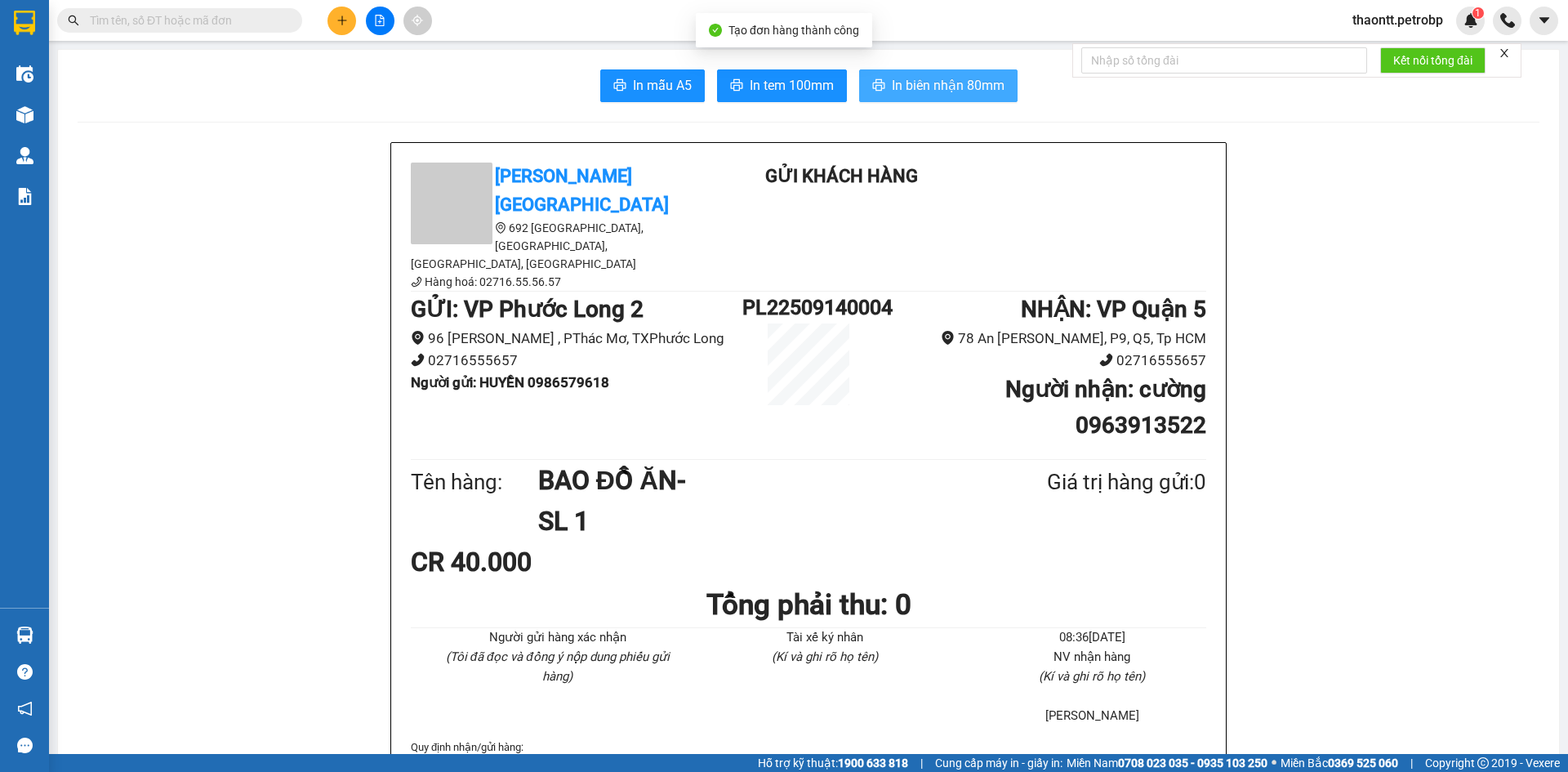
click at [891, 80] on span "In biên nhận 80mm" at bounding box center [948, 85] width 113 height 21
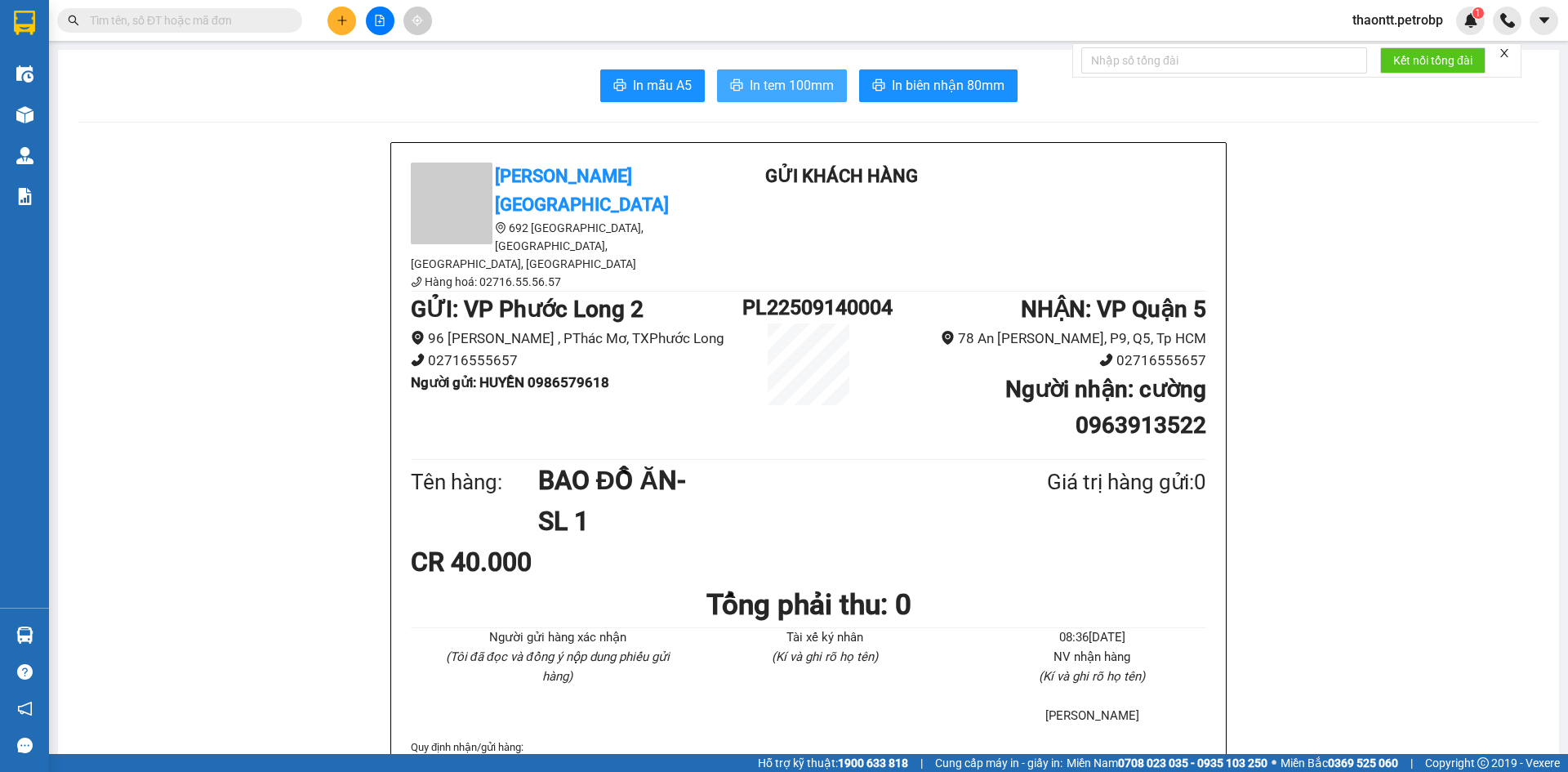
click at [774, 69] on button "In tem 100mm" at bounding box center [782, 85] width 130 height 32
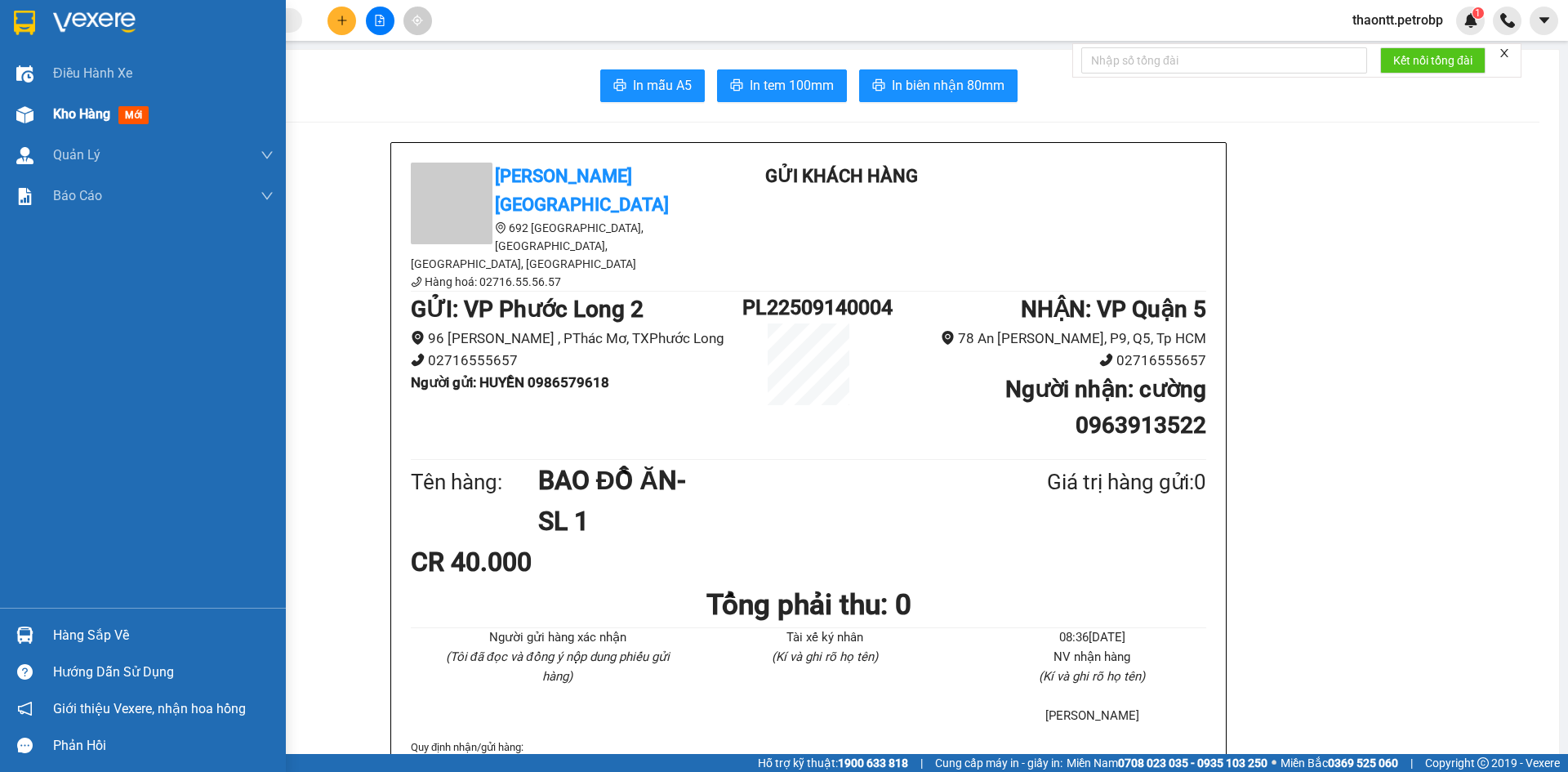
click at [39, 113] on div at bounding box center [25, 115] width 29 height 29
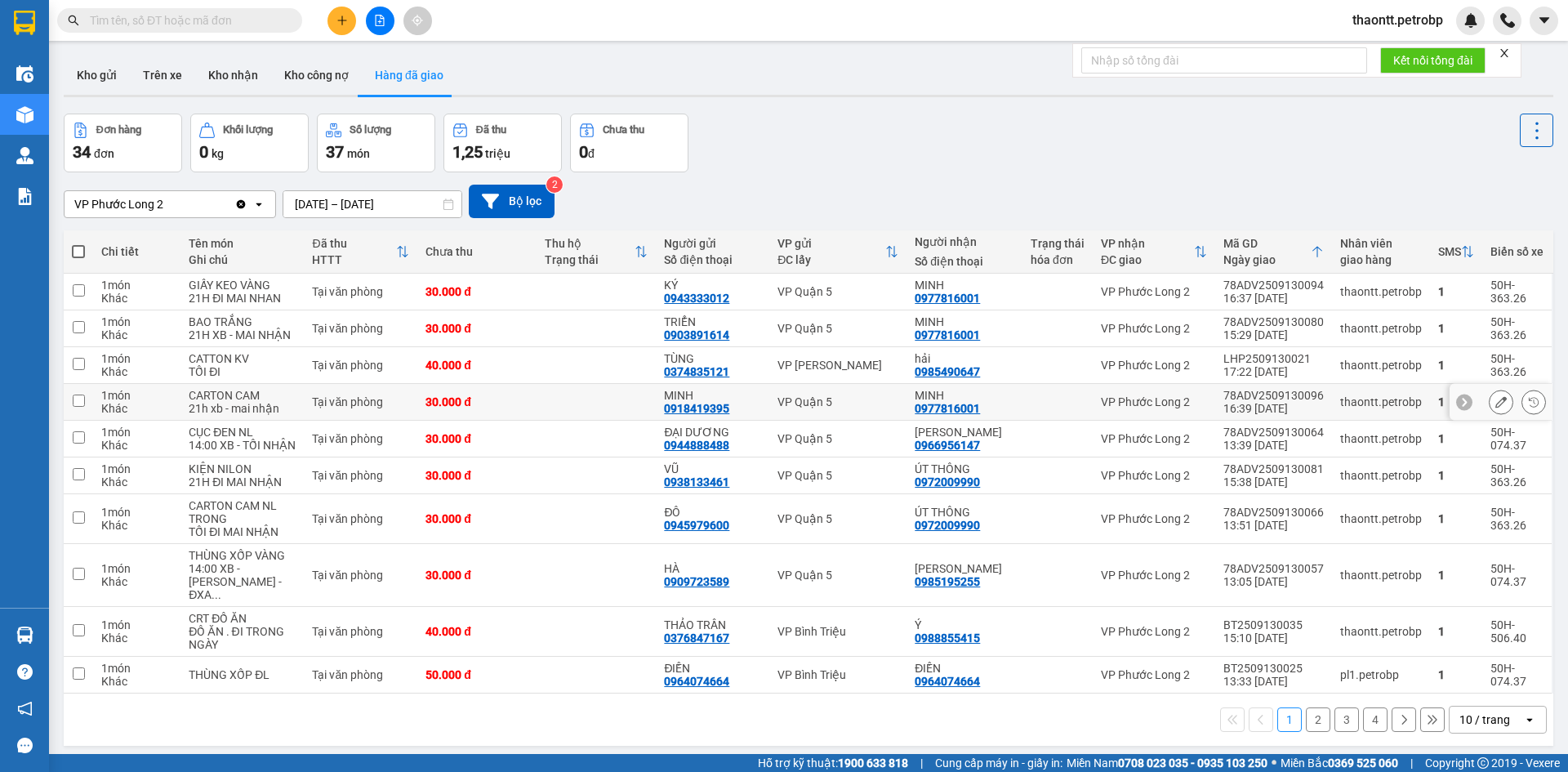
click at [1073, 421] on td at bounding box center [1057, 402] width 70 height 37
checkbox input "true"
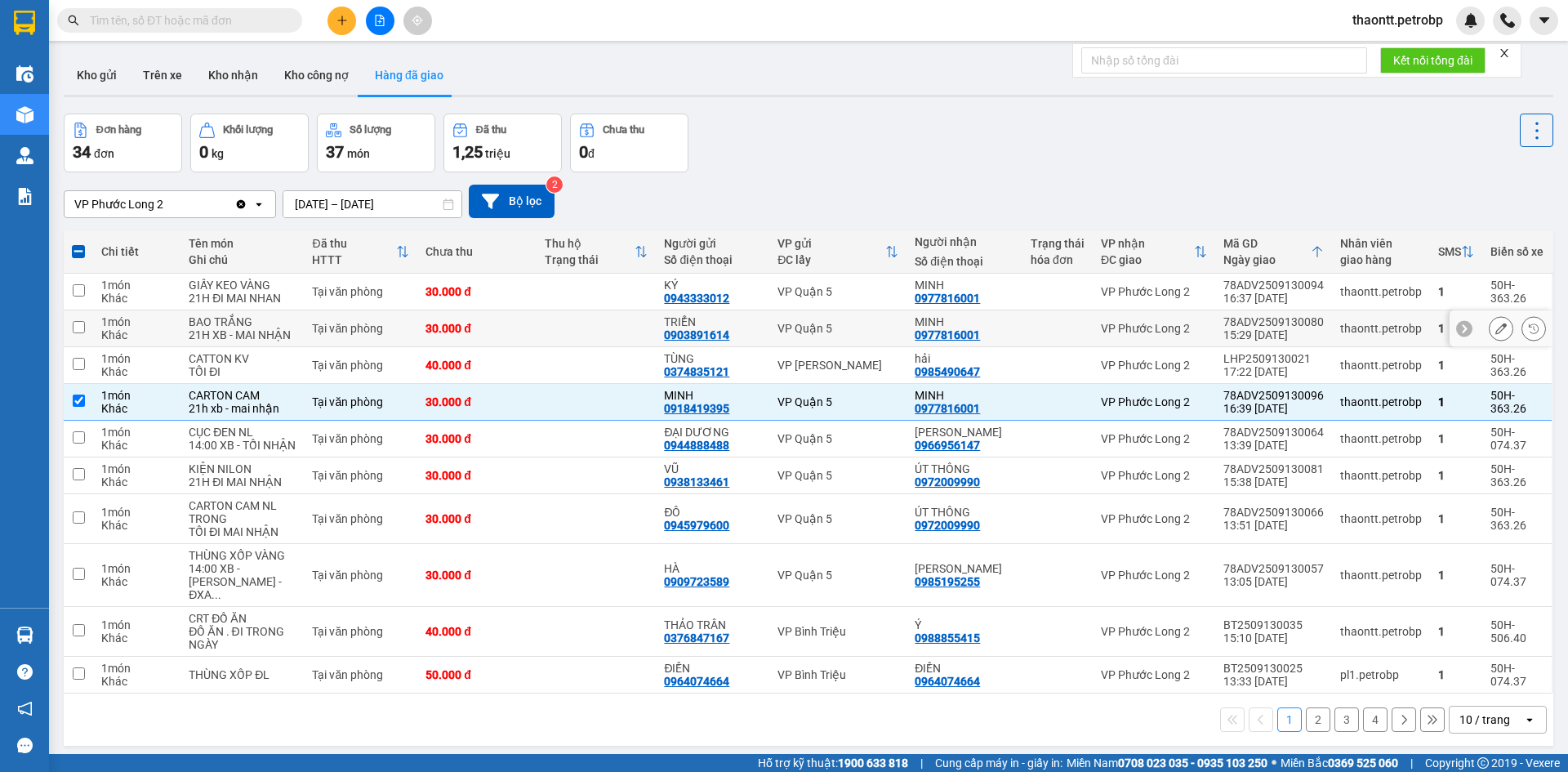
click at [552, 304] on td at bounding box center [596, 292] width 119 height 37
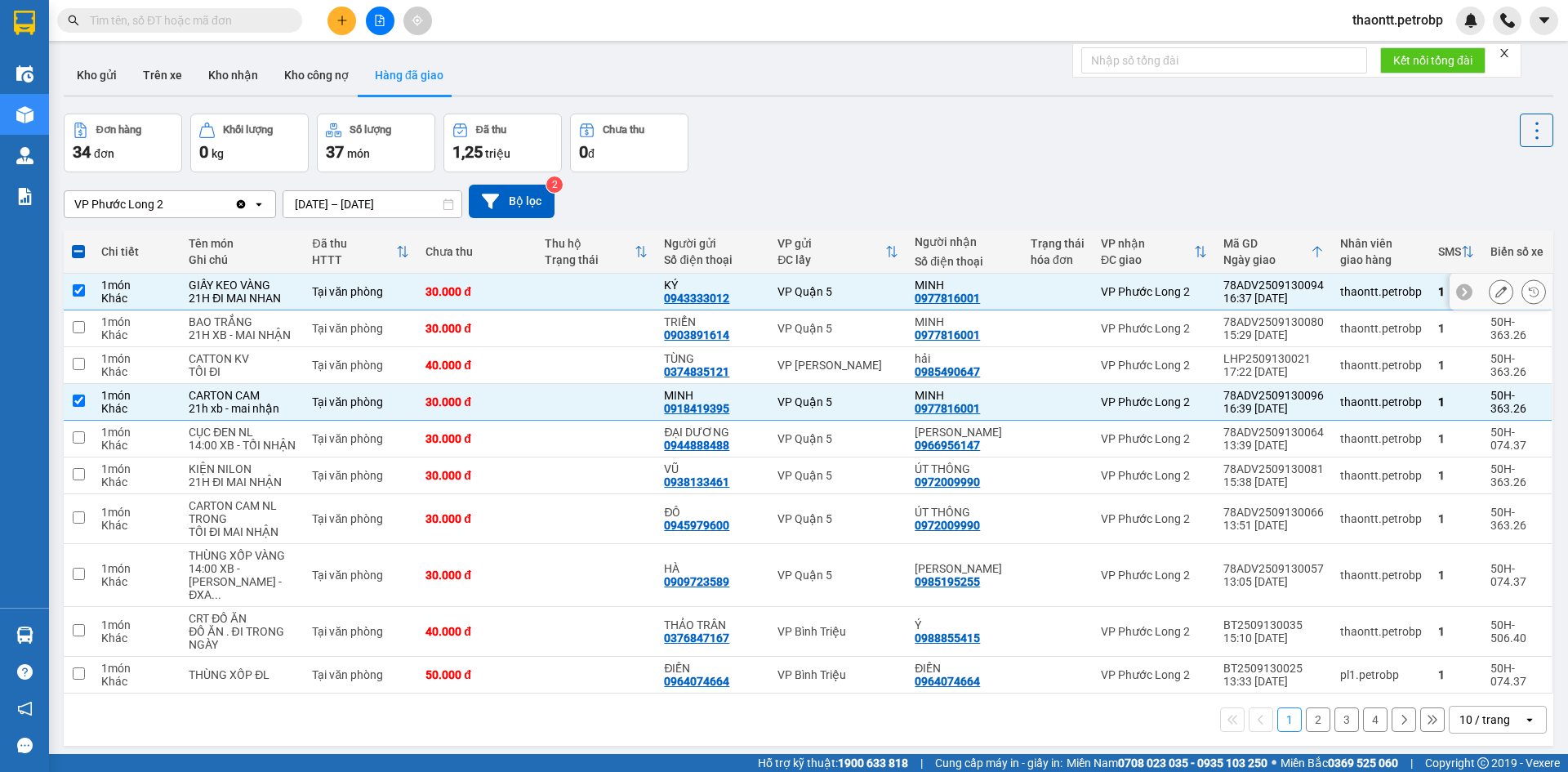
click at [551, 296] on td at bounding box center [596, 292] width 119 height 37
checkbox input "false"
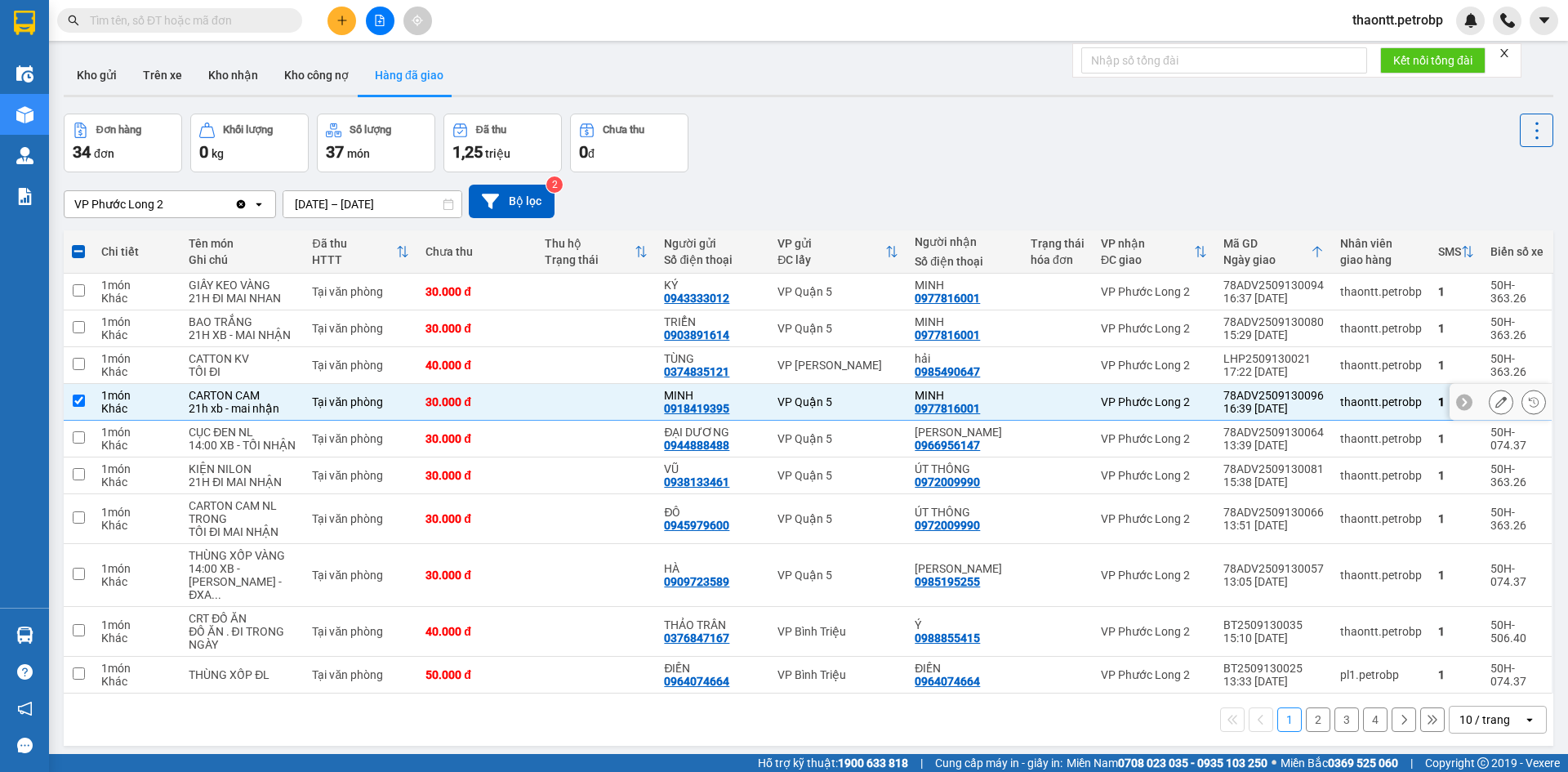
click at [564, 421] on td at bounding box center [596, 402] width 119 height 37
checkbox input "false"
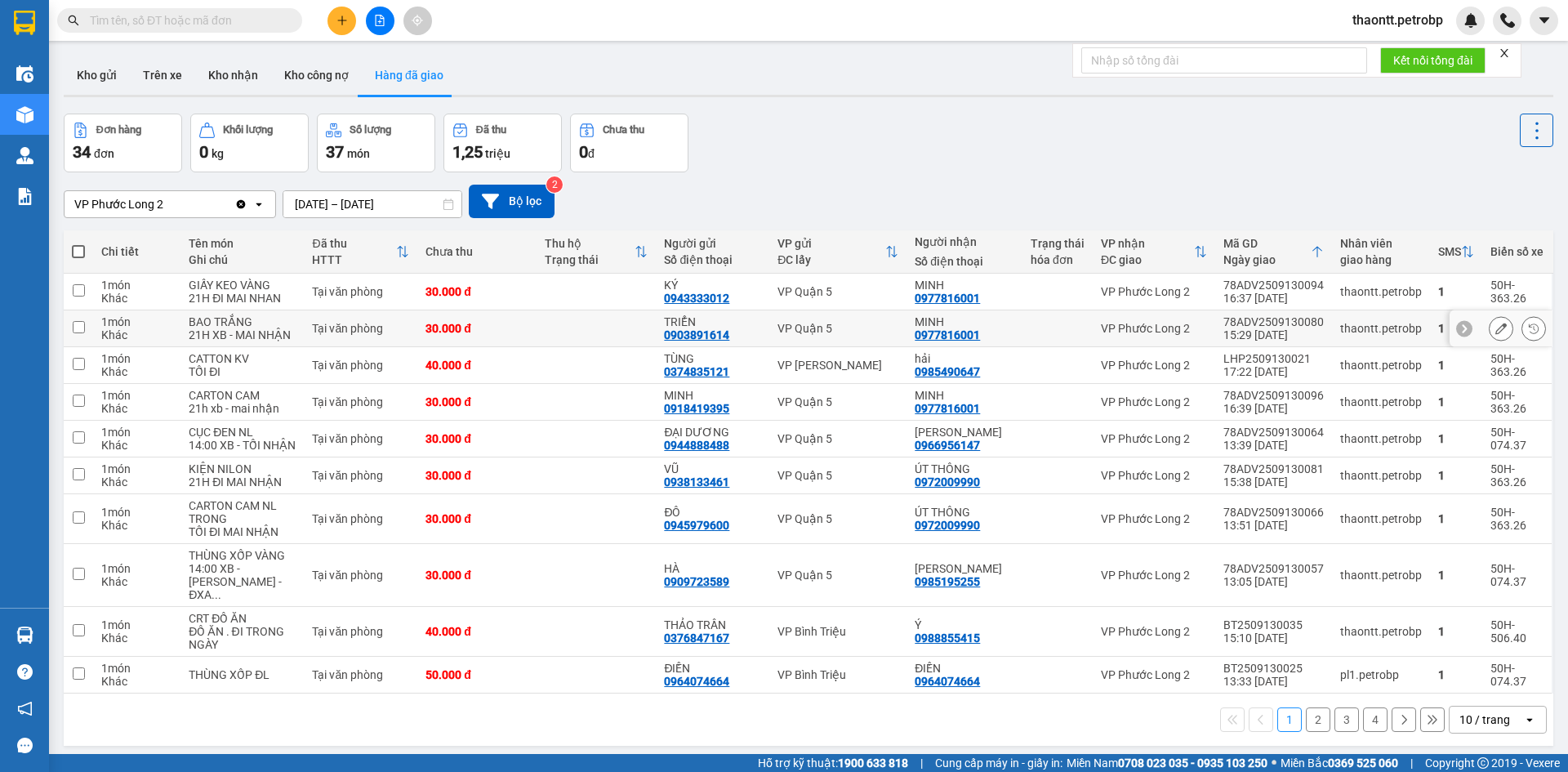
click at [591, 347] on td at bounding box center [596, 329] width 119 height 37
checkbox input "true"
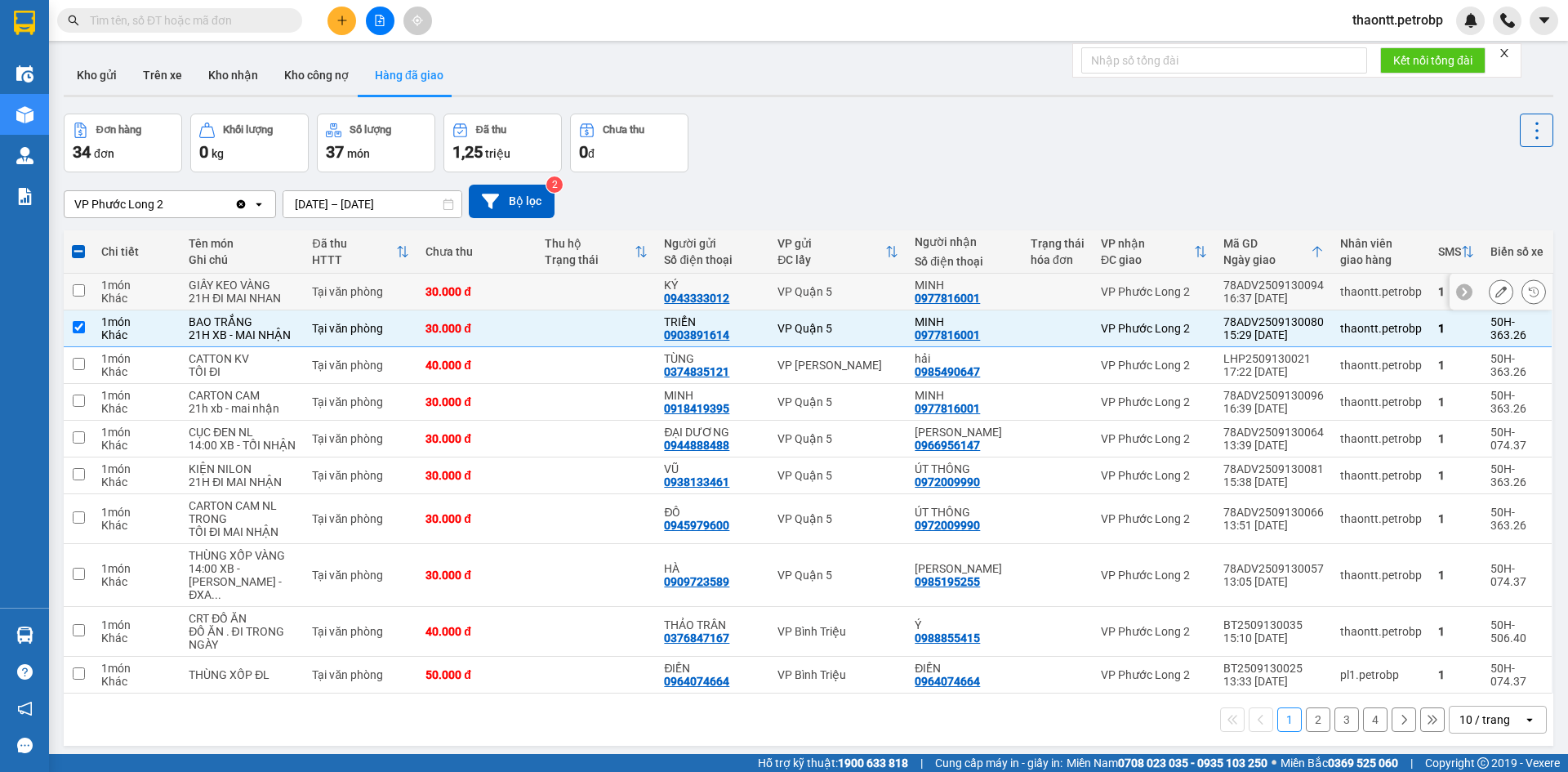
click at [617, 311] on td at bounding box center [596, 292] width 119 height 37
checkbox input "true"
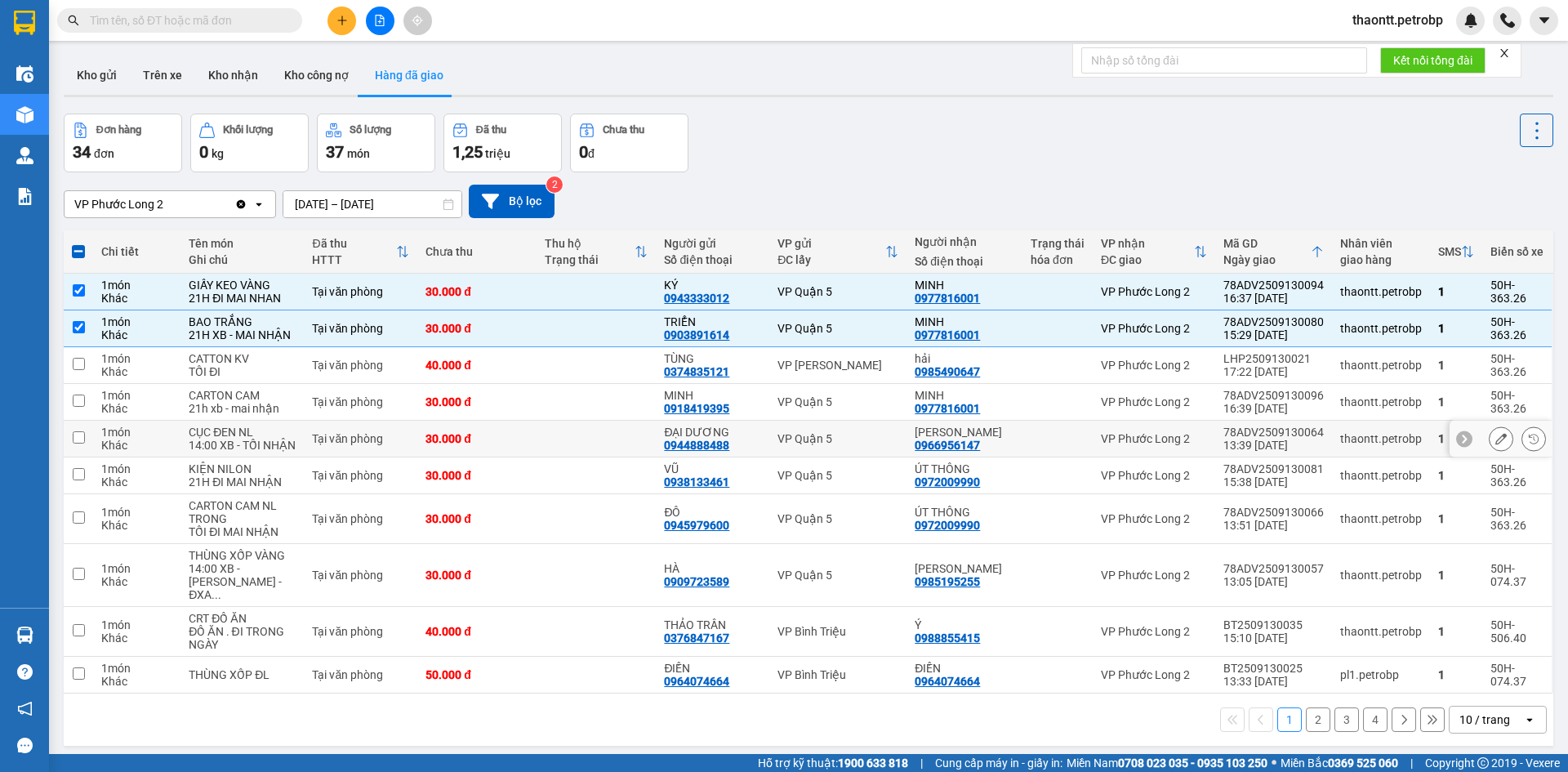
click at [629, 457] on td at bounding box center [596, 439] width 119 height 37
checkbox input "true"
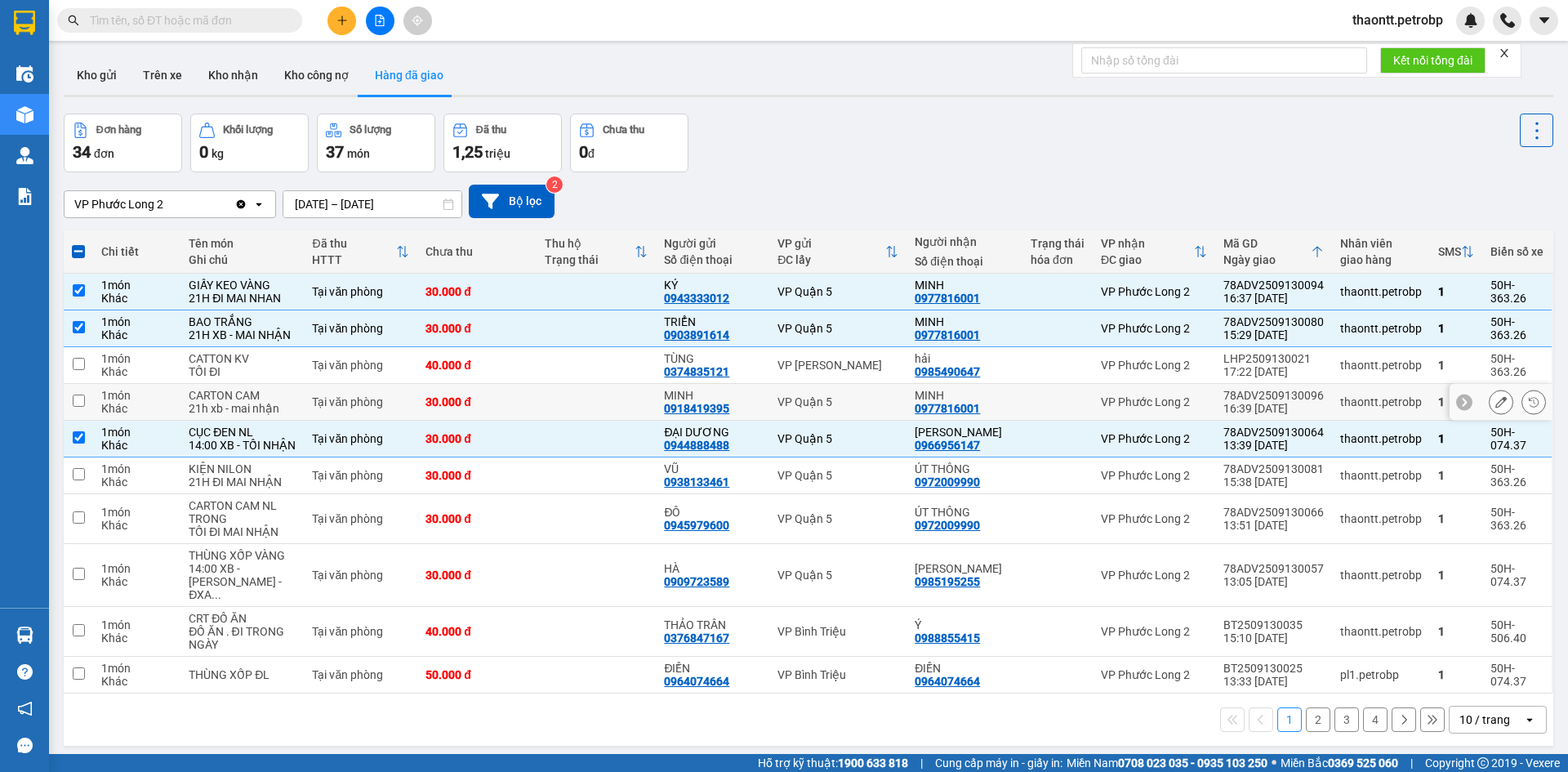
click at [620, 421] on td at bounding box center [596, 402] width 119 height 37
checkbox input "true"
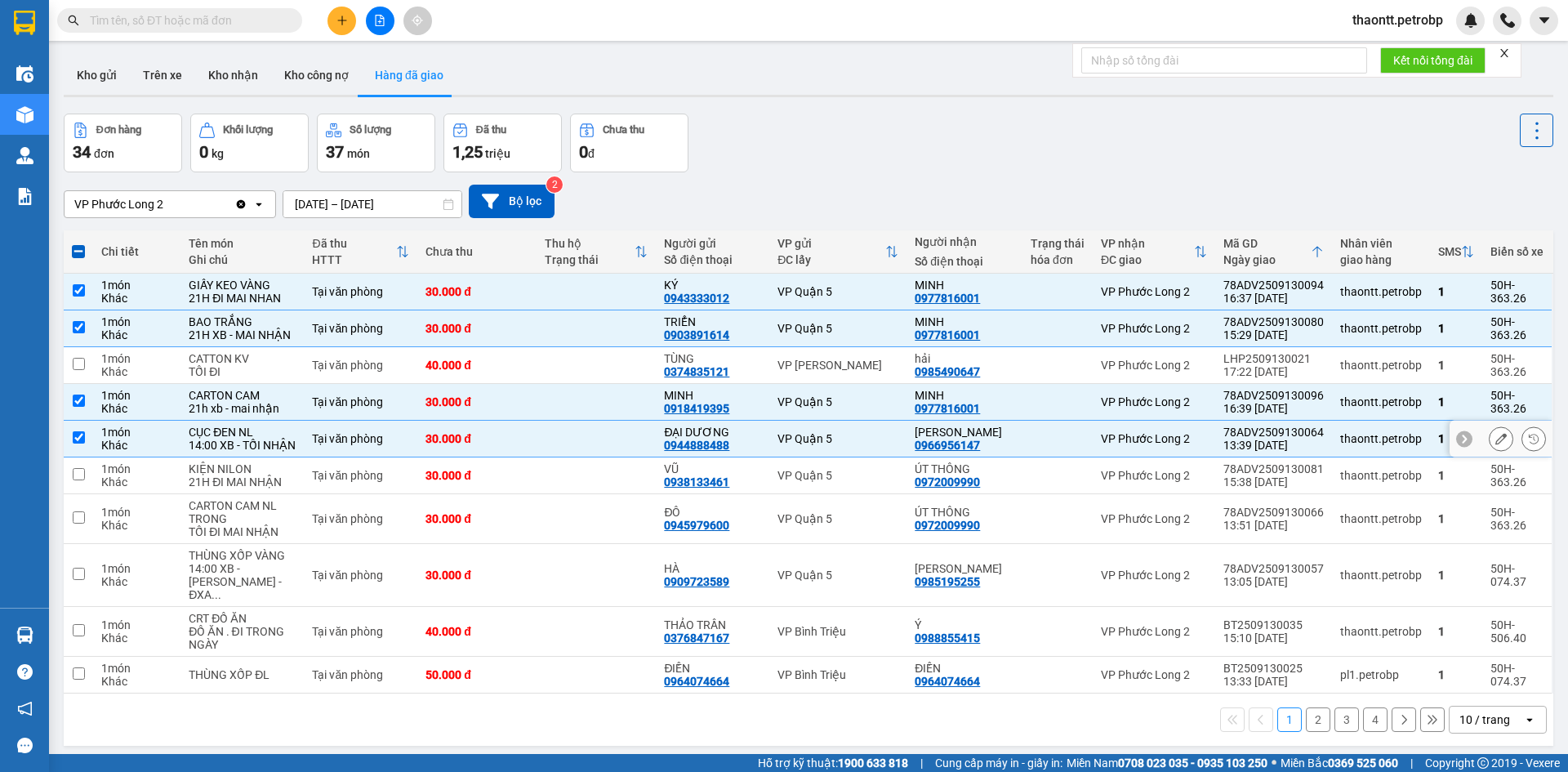
click at [581, 457] on td at bounding box center [596, 439] width 119 height 37
checkbox input "false"
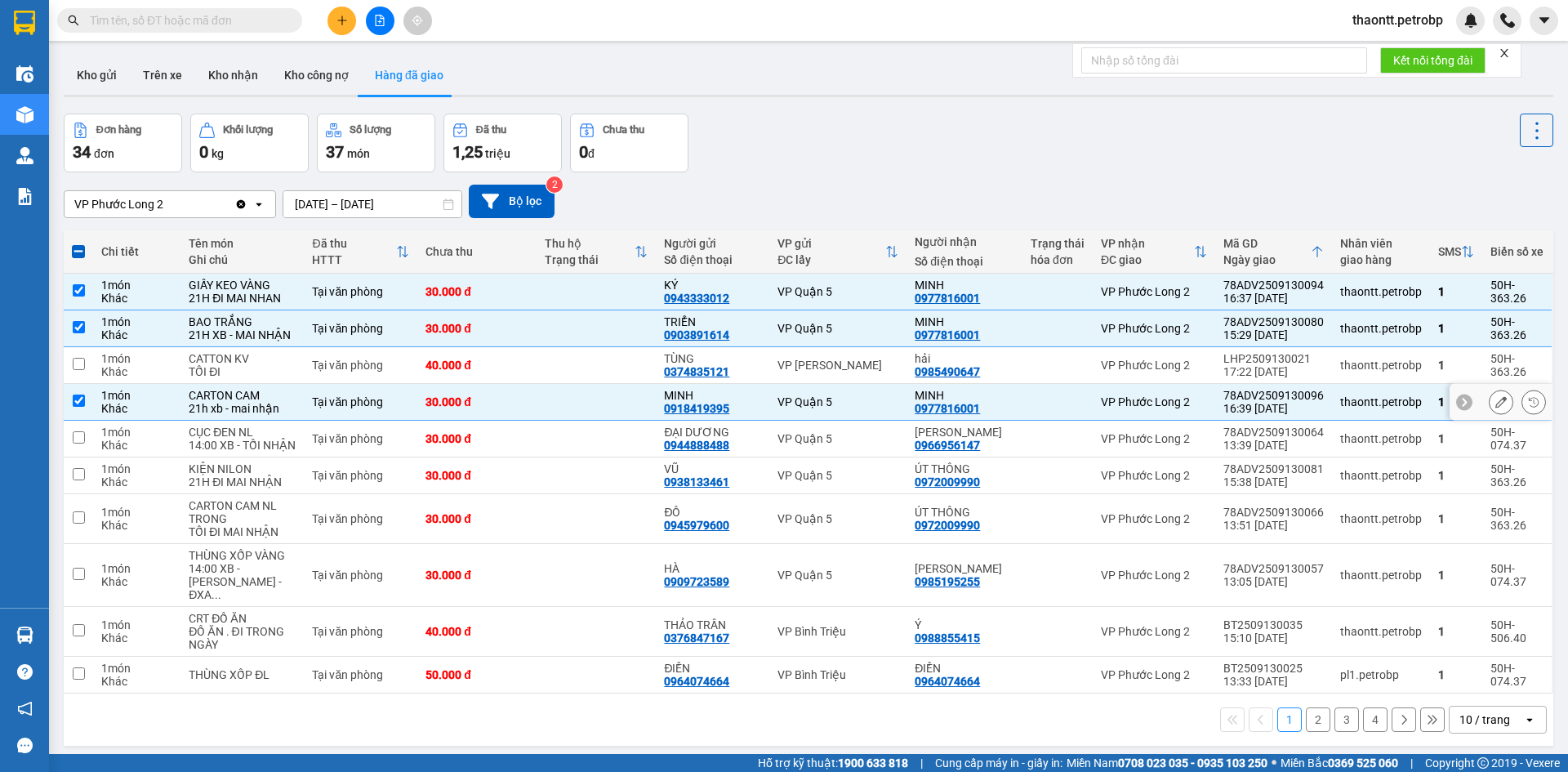
click at [584, 418] on td at bounding box center [596, 402] width 119 height 37
checkbox input "false"
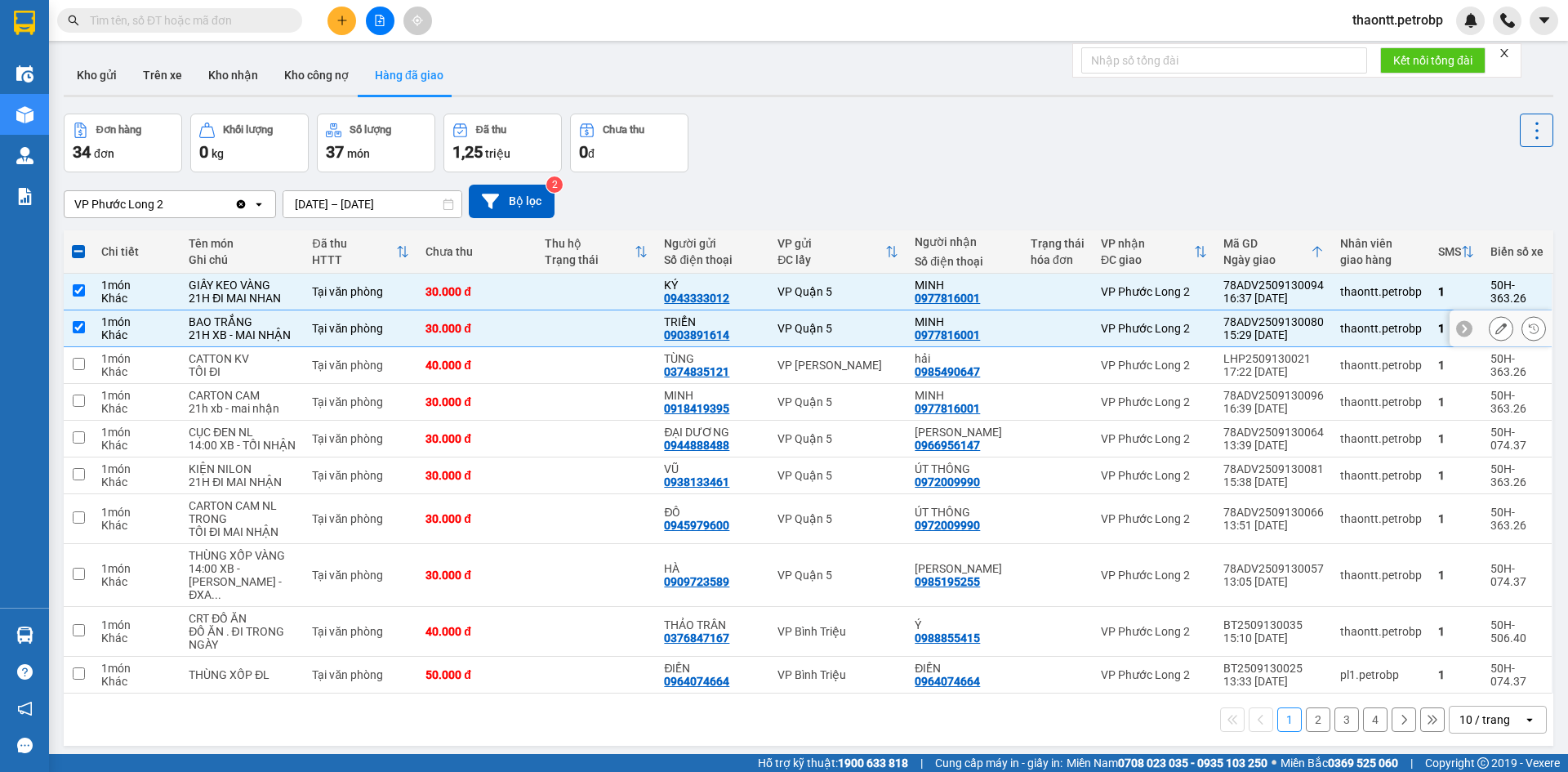
click at [588, 347] on td at bounding box center [596, 329] width 119 height 37
checkbox input "false"
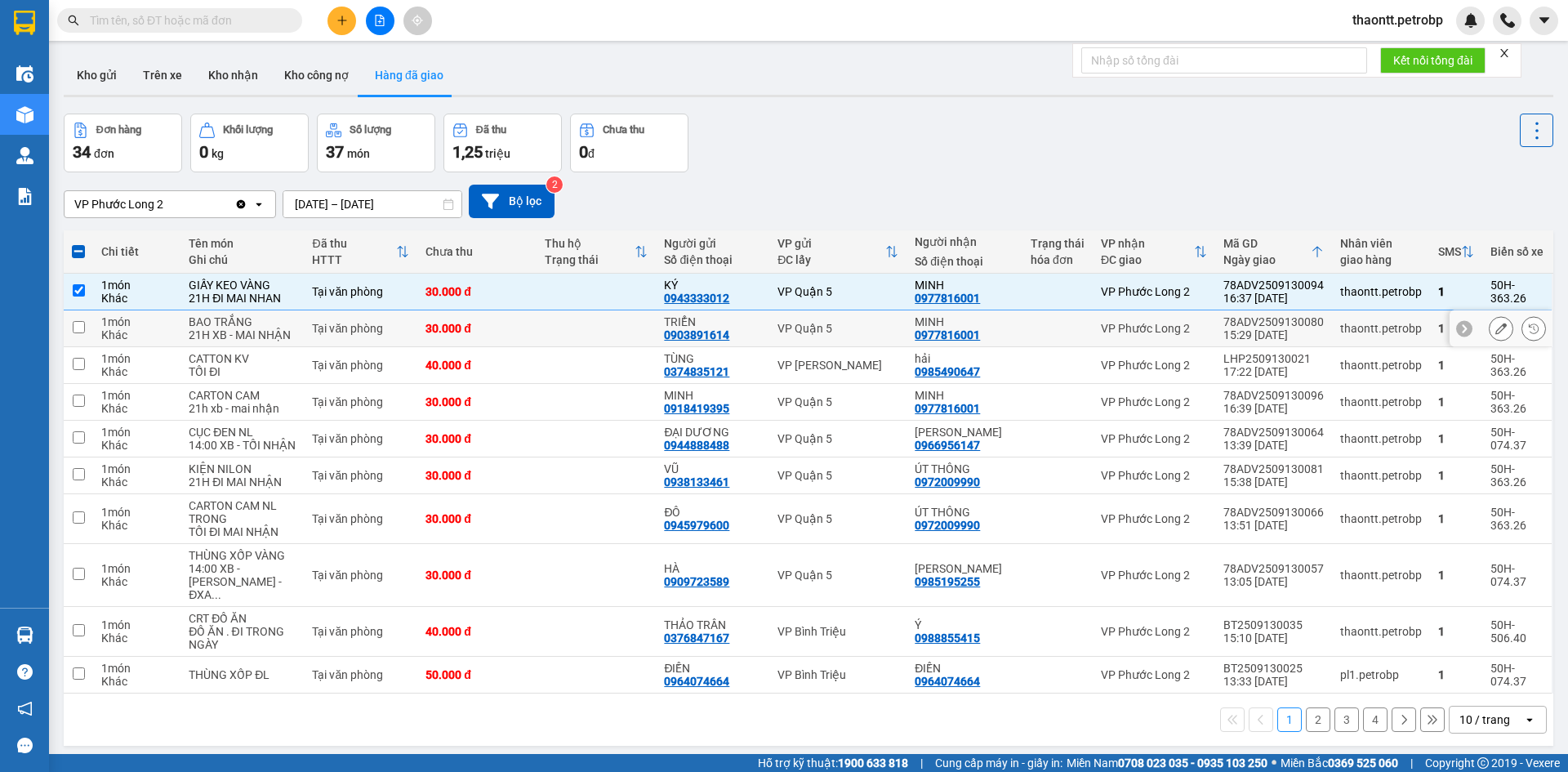
click at [591, 311] on td at bounding box center [596, 292] width 119 height 37
checkbox input "false"
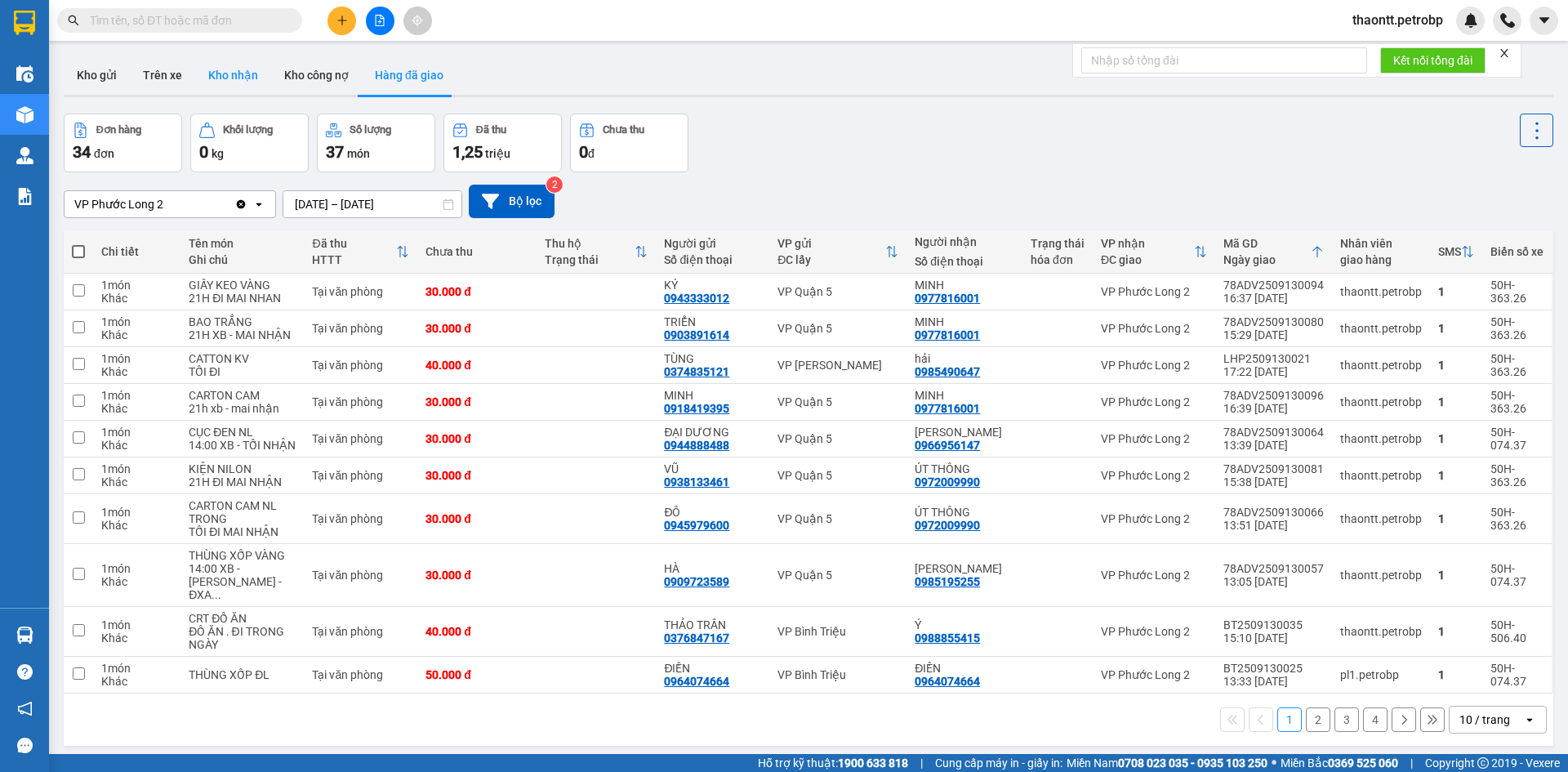
click at [239, 83] on button "Kho nhận" at bounding box center [232, 75] width 76 height 39
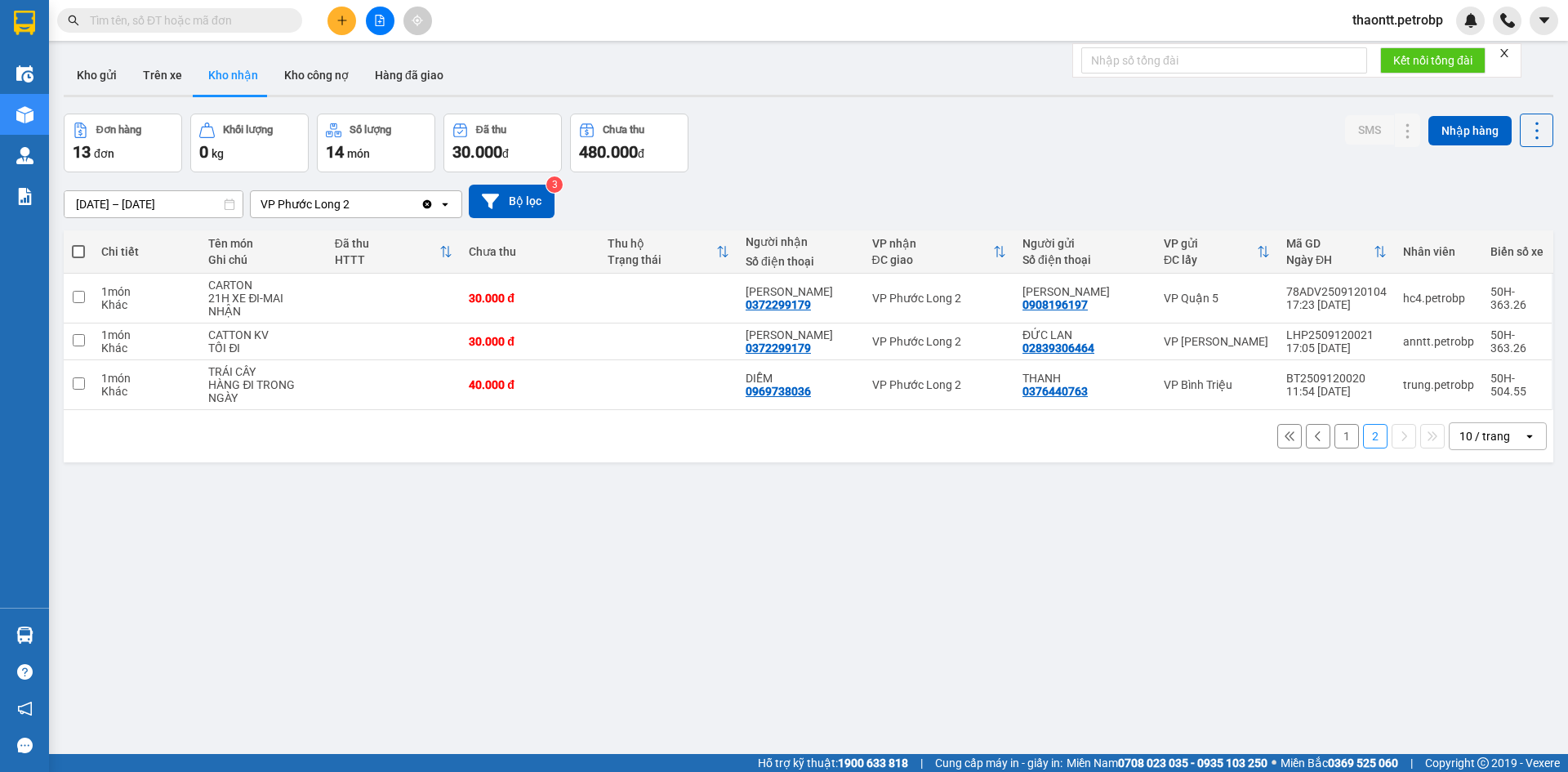
click at [1335, 435] on button "1" at bounding box center [1346, 435] width 24 height 24
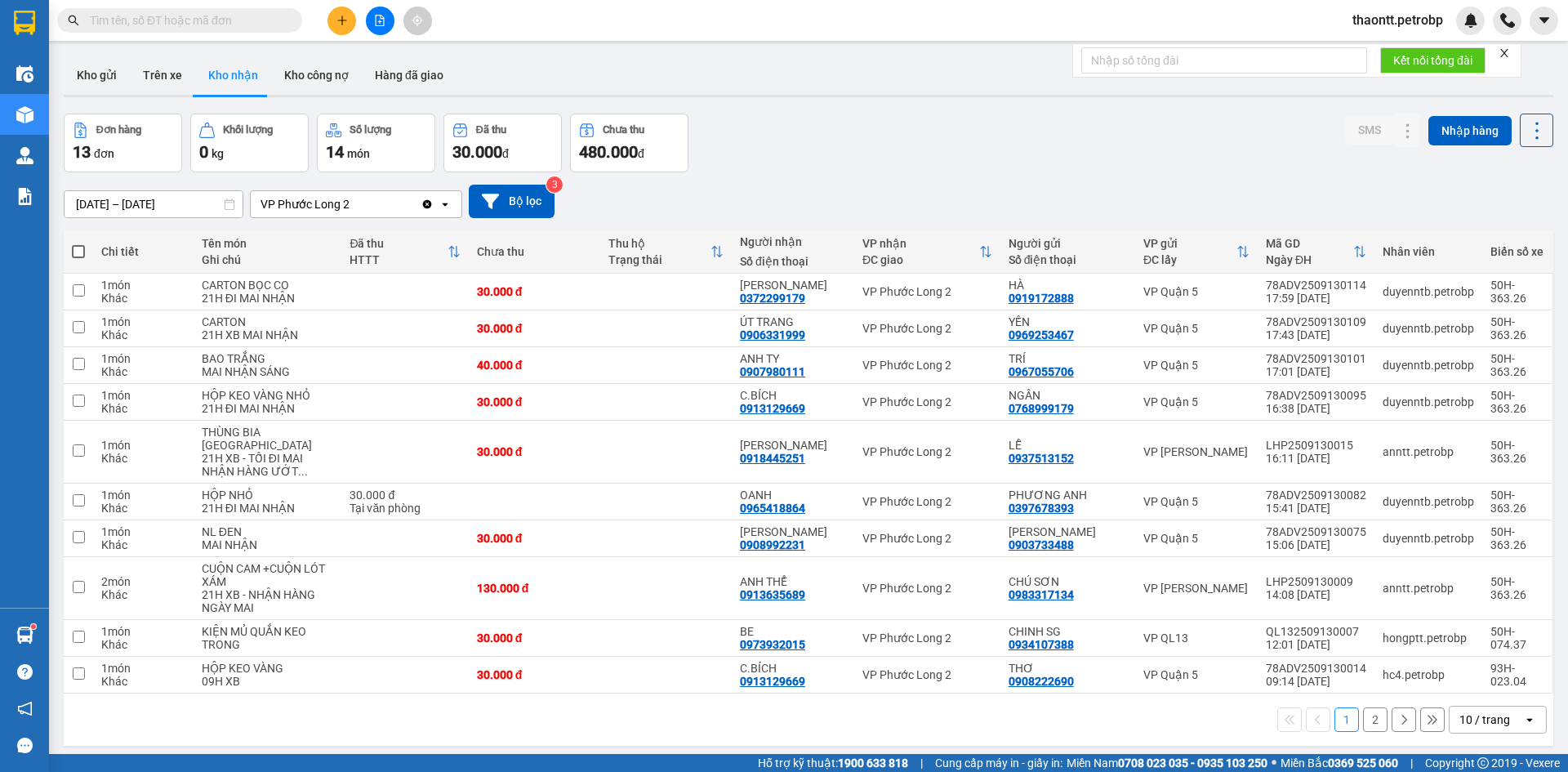
click at [245, 27] on input "text" at bounding box center [186, 21] width 193 height 18
click at [657, 593] on td at bounding box center [666, 588] width 131 height 63
checkbox input "true"
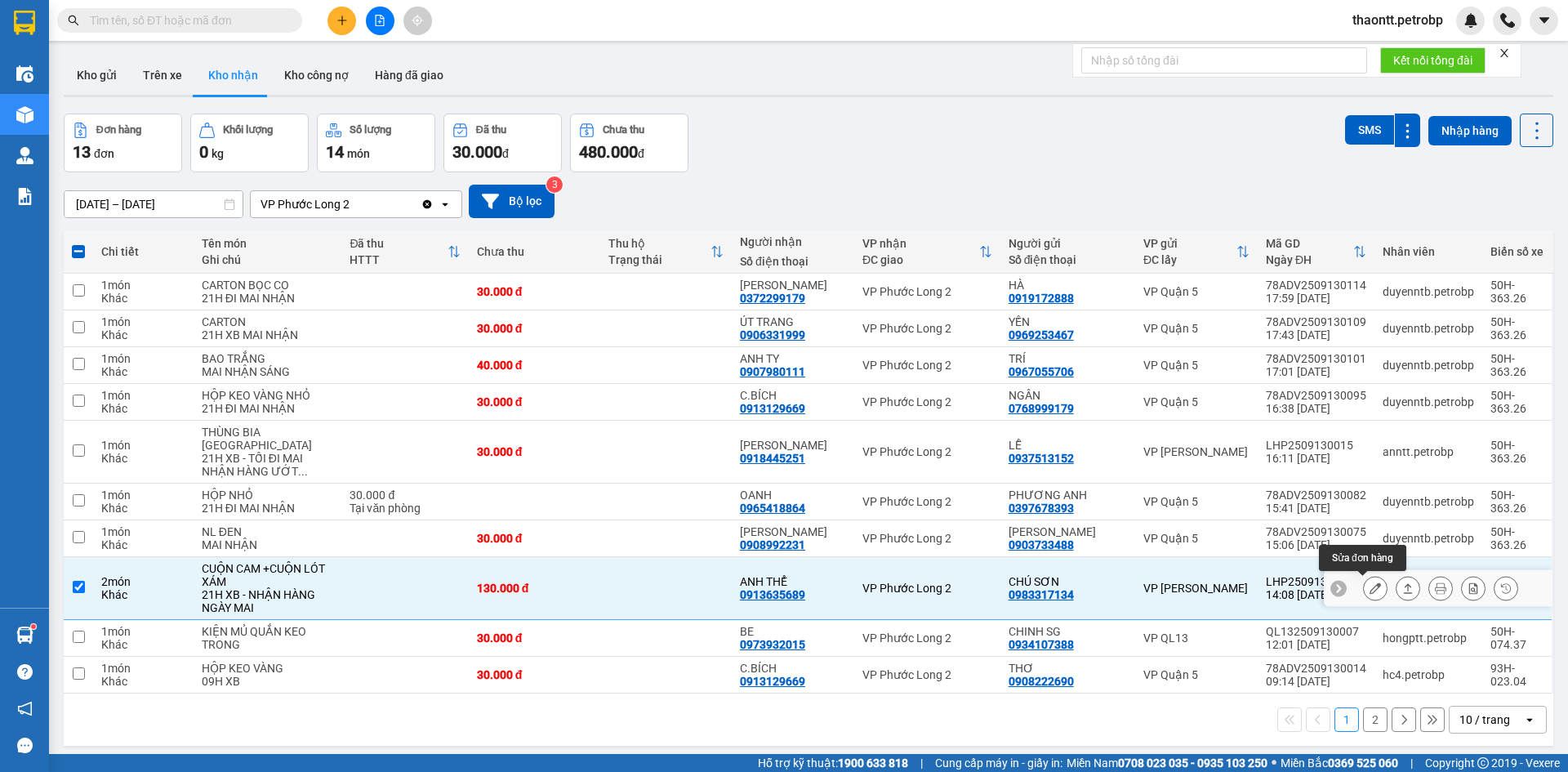
click at [1370, 586] on icon at bounding box center [1375, 588] width 12 height 12
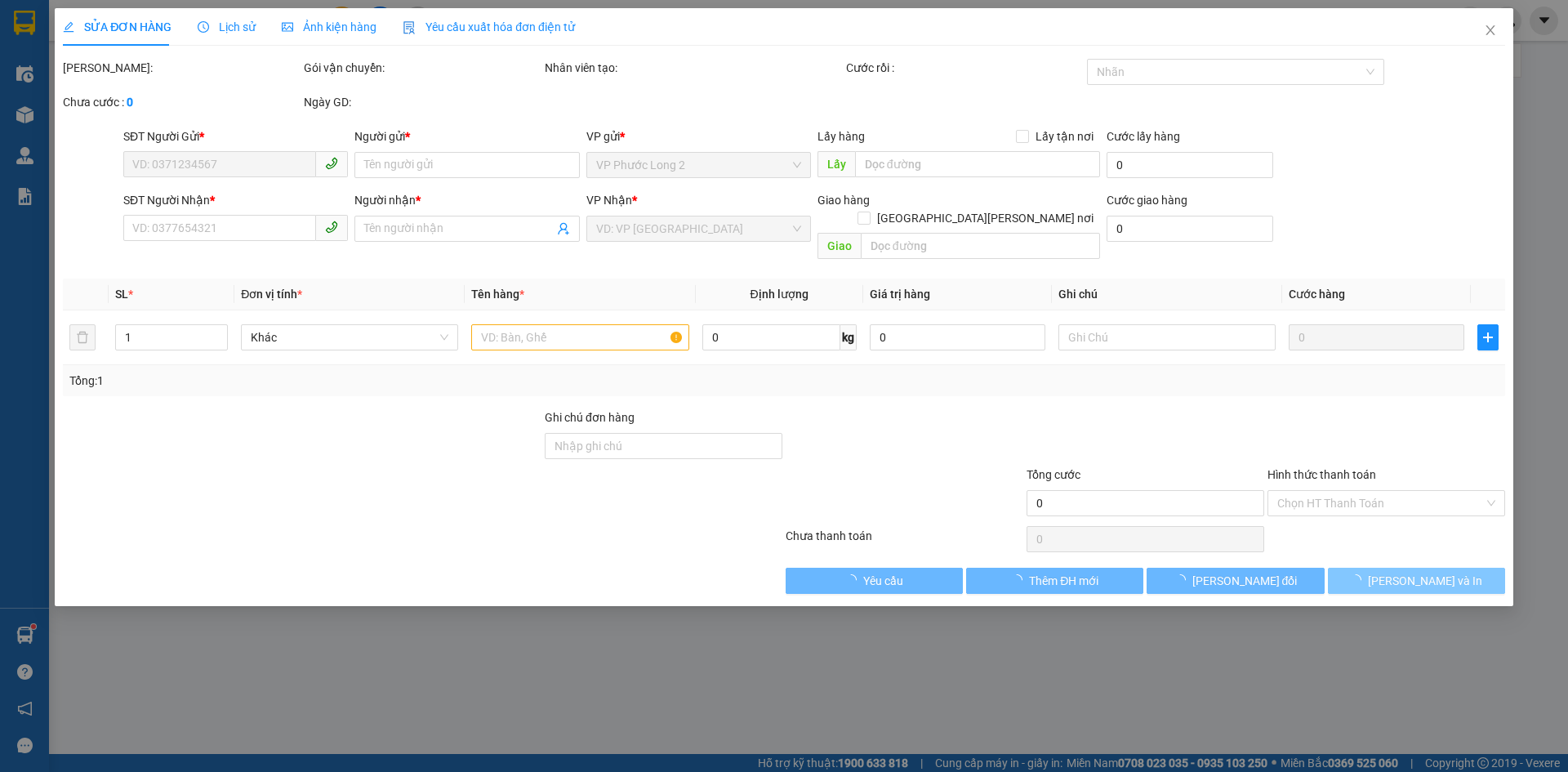
type input "0983317134"
type input "CHÚ SƠN"
type input "0913635689"
type input "ANH THỂ"
type input "130.000"
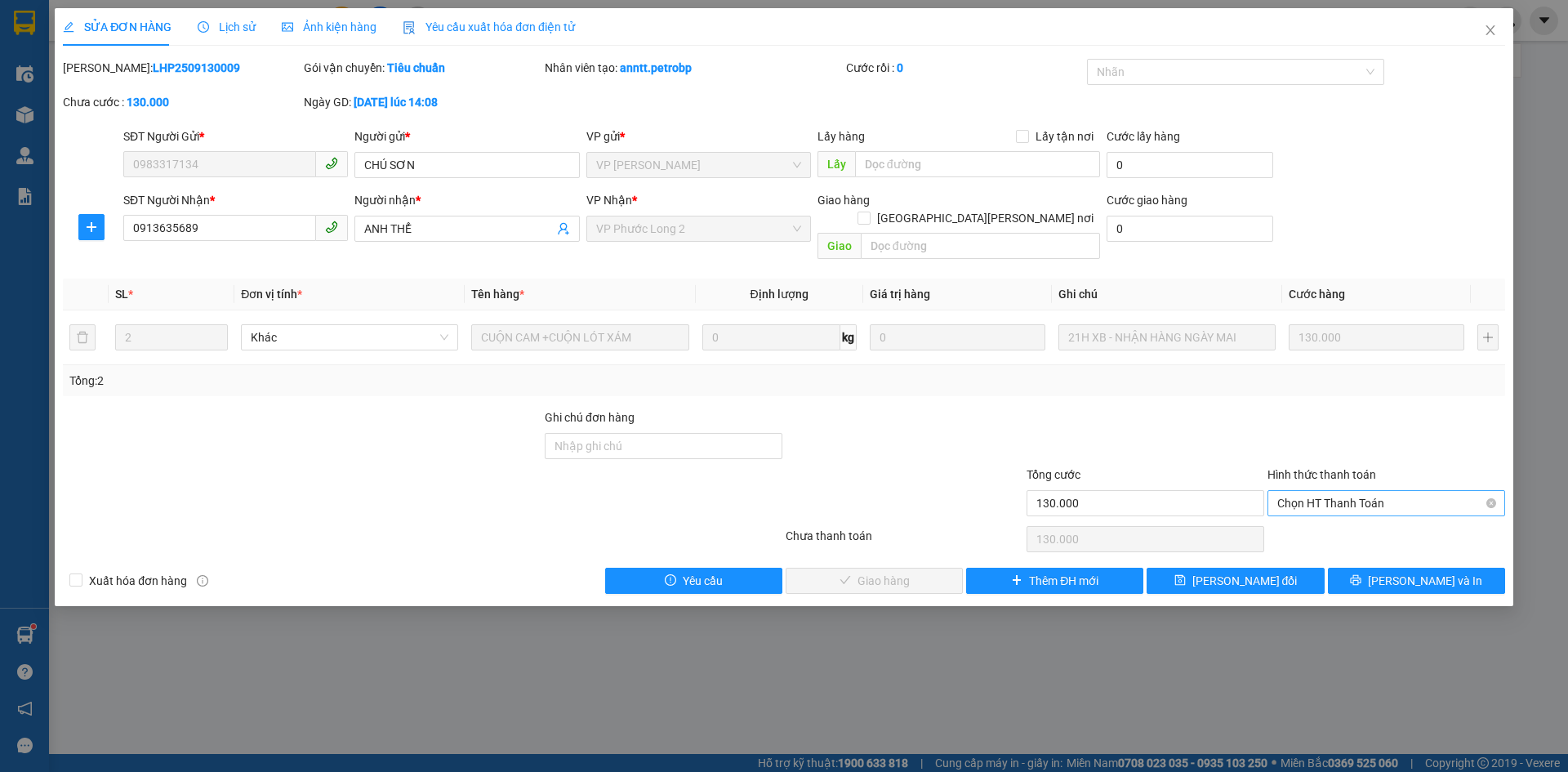
click at [1405, 491] on span "Chọn HT Thanh Toán" at bounding box center [1386, 503] width 218 height 24
click at [1371, 527] on div "Tại văn phòng" at bounding box center [1386, 517] width 238 height 26
type input "0"
click at [937, 567] on button "Lưu và Giao hàng" at bounding box center [873, 580] width 177 height 26
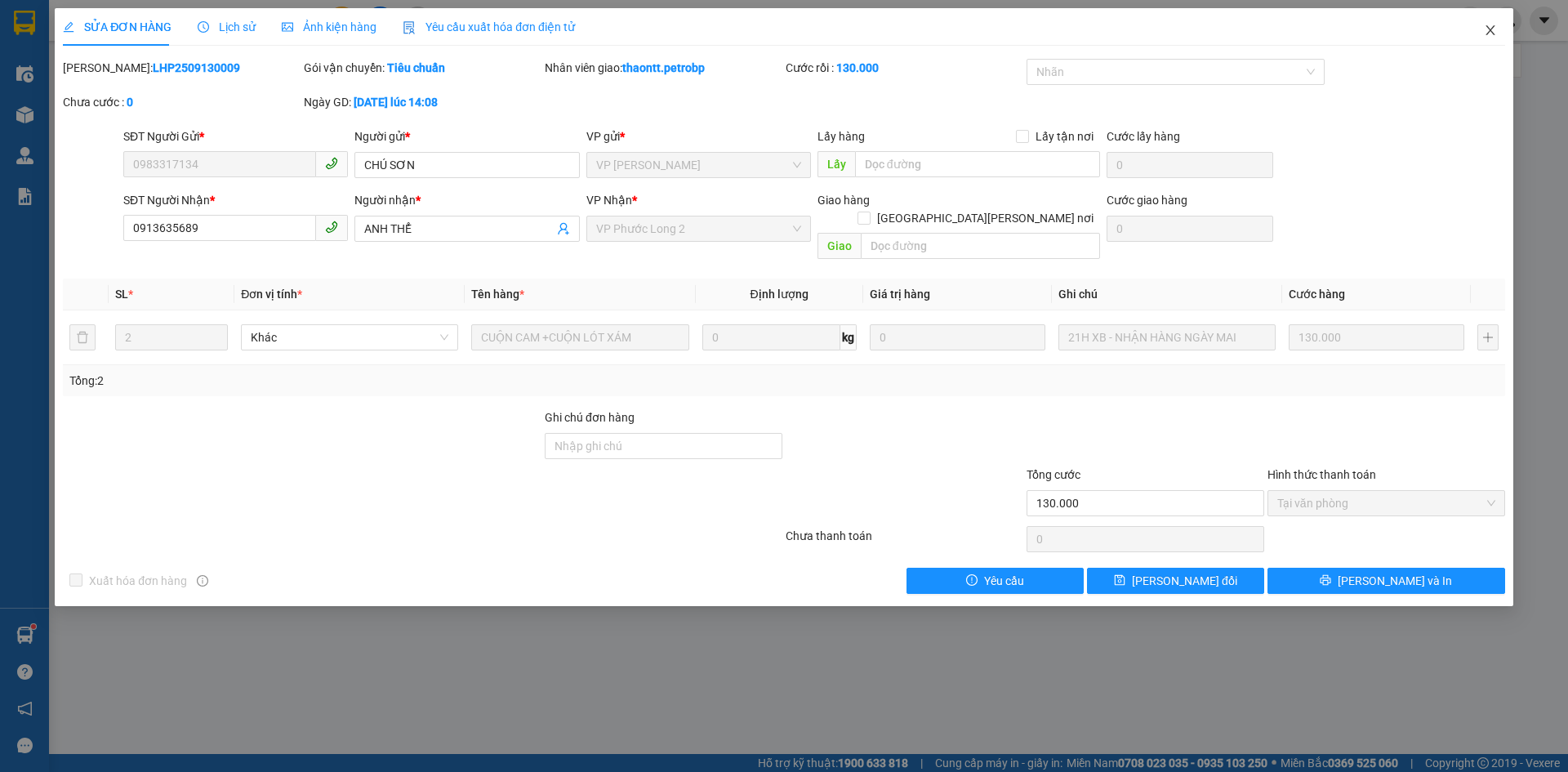
click at [1492, 31] on icon "close" at bounding box center [1490, 30] width 13 height 13
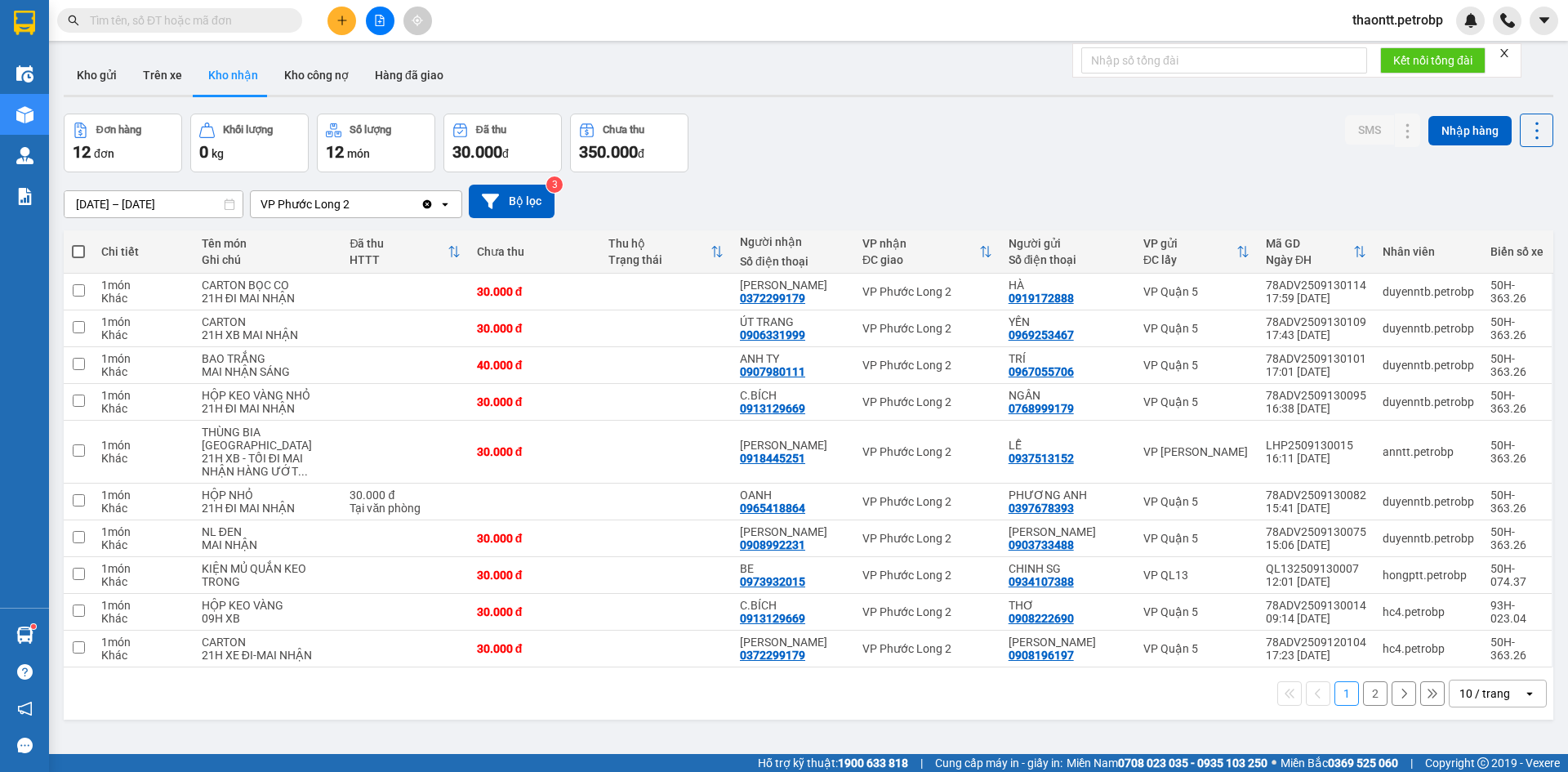
click at [337, 18] on icon "plus" at bounding box center [342, 20] width 12 height 12
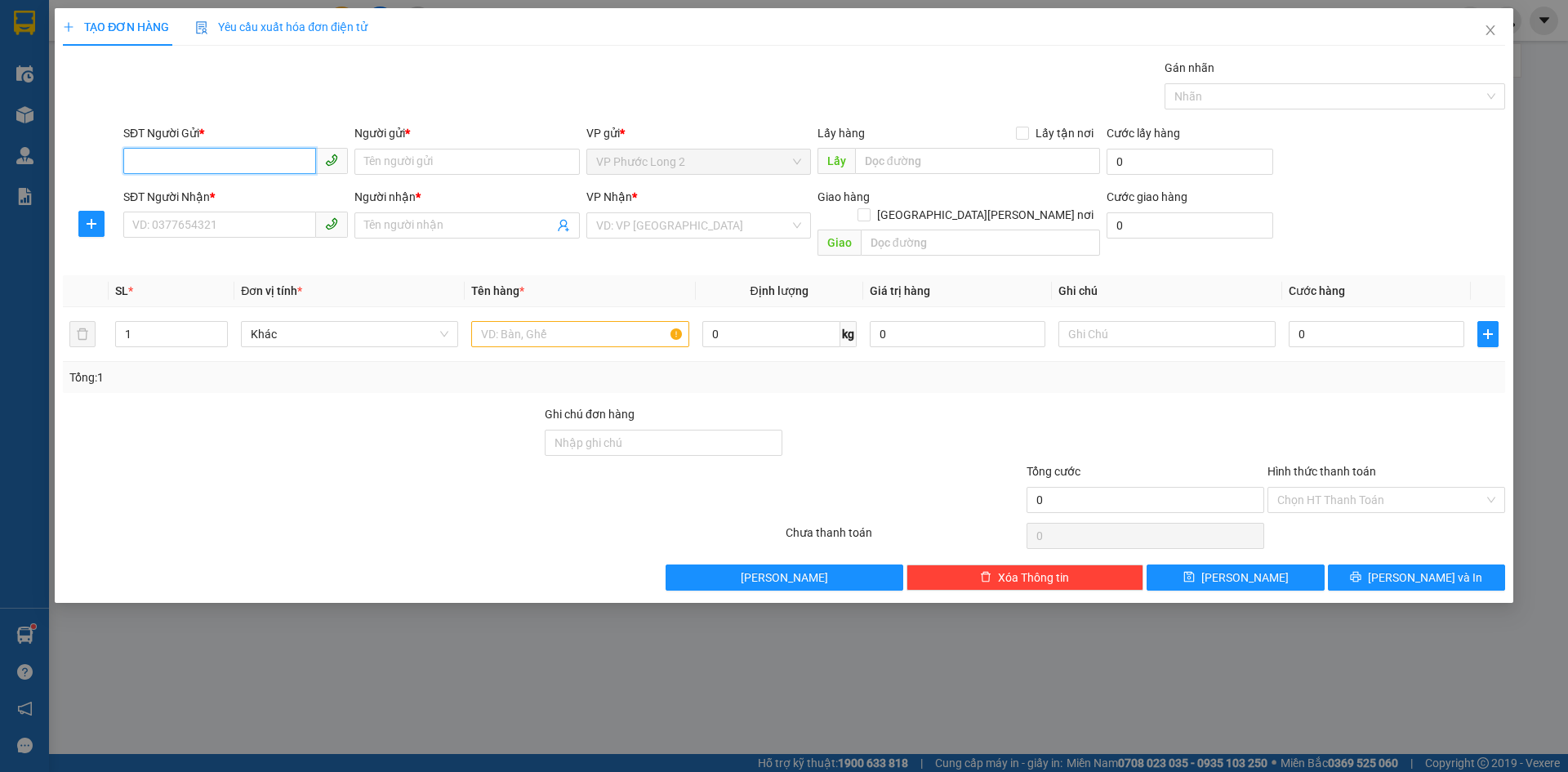
drag, startPoint x: 137, startPoint y: 166, endPoint x: 204, endPoint y: 137, distance: 73.0
click at [153, 166] on input "SĐT Người Gửi *" at bounding box center [219, 161] width 193 height 26
type input "0898893833"
click at [231, 196] on div "0898893833 - LIÊN" at bounding box center [235, 195] width 205 height 18
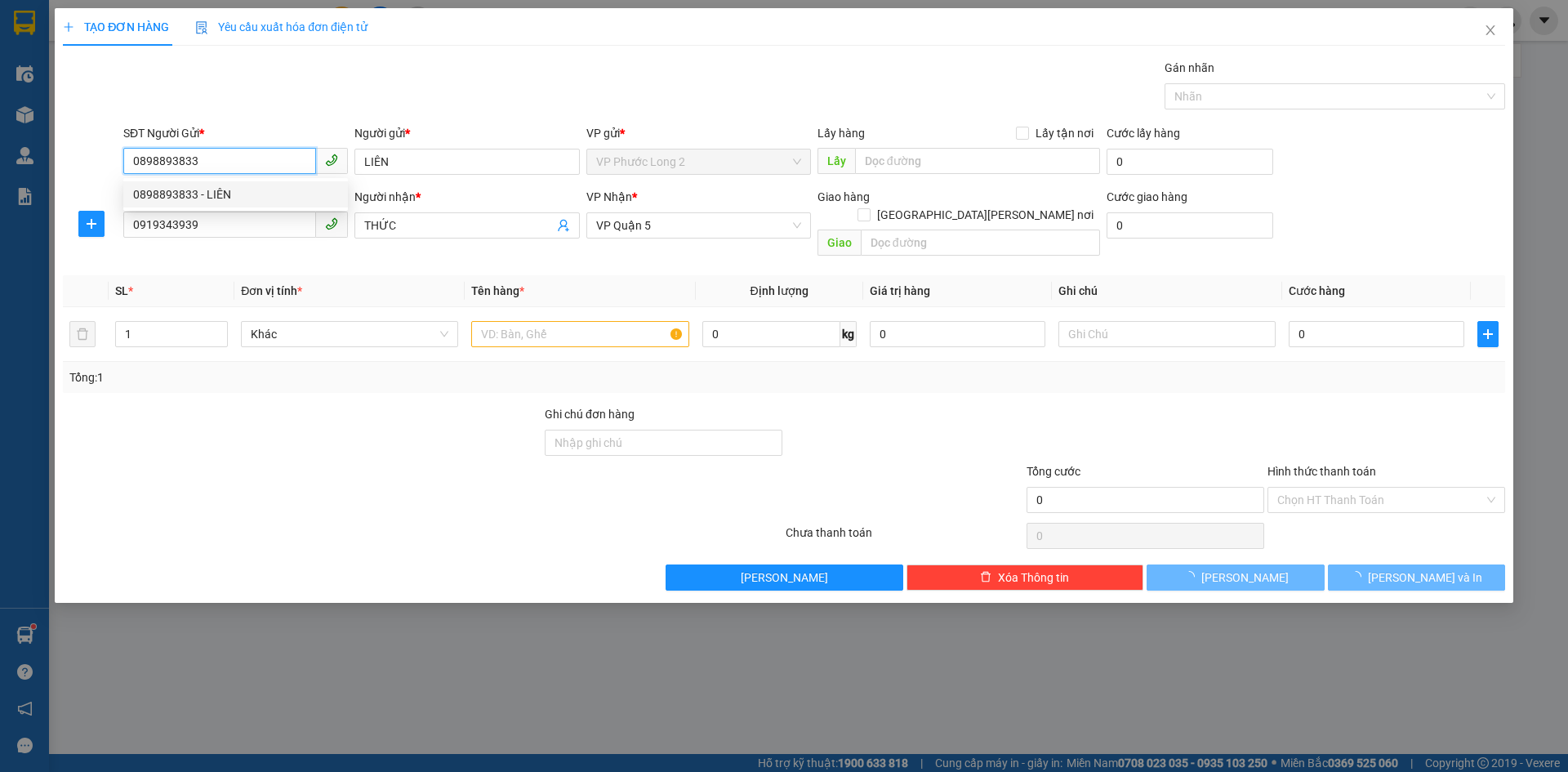
type input "LIÊN"
type input "0919343939"
type input "THỨC"
type input "30.000"
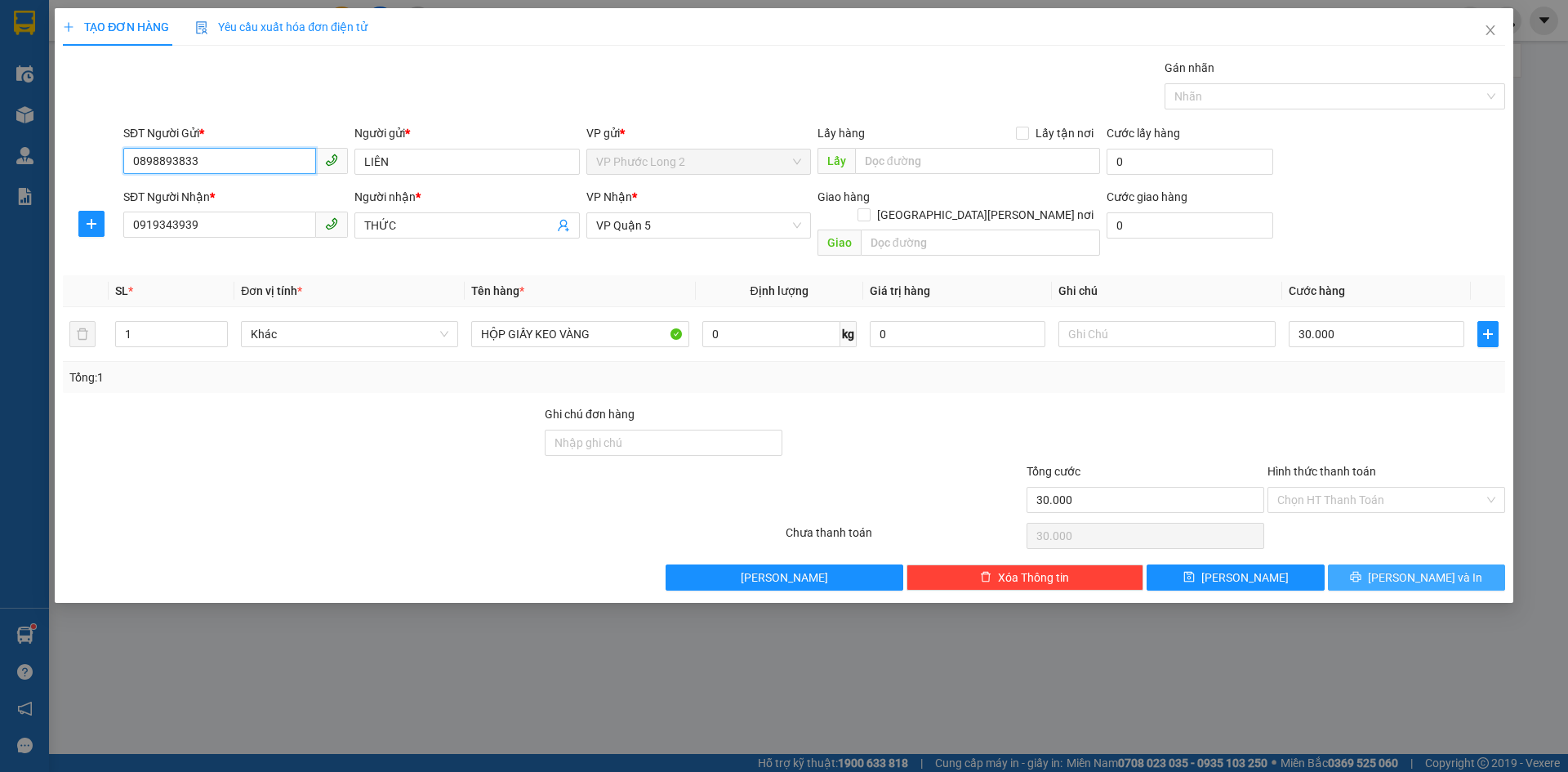
type input "0898893833"
click at [1372, 565] on button "[PERSON_NAME] và In" at bounding box center [1415, 577] width 177 height 26
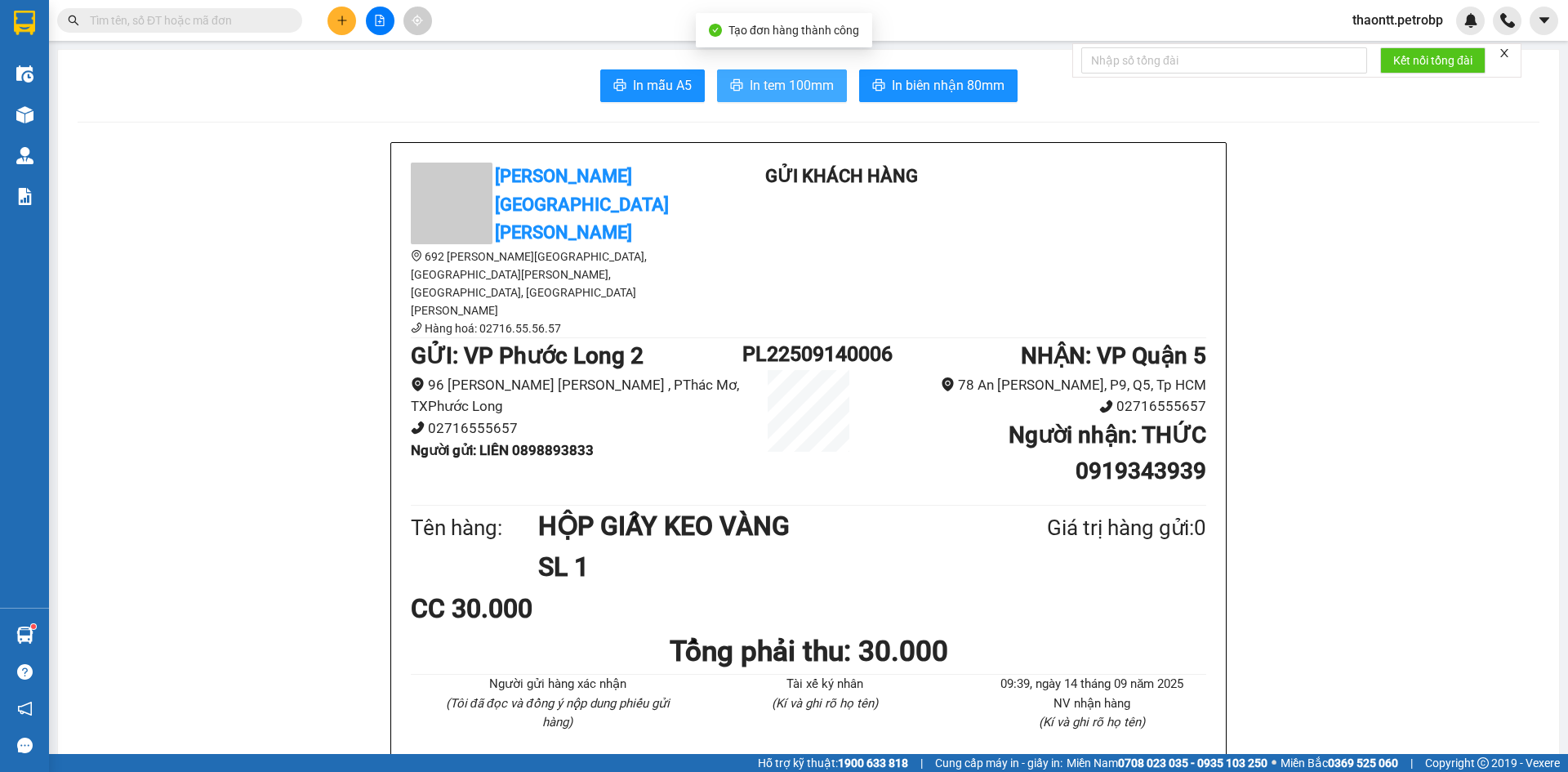
click at [771, 77] on span "In tem 100mm" at bounding box center [792, 85] width 84 height 21
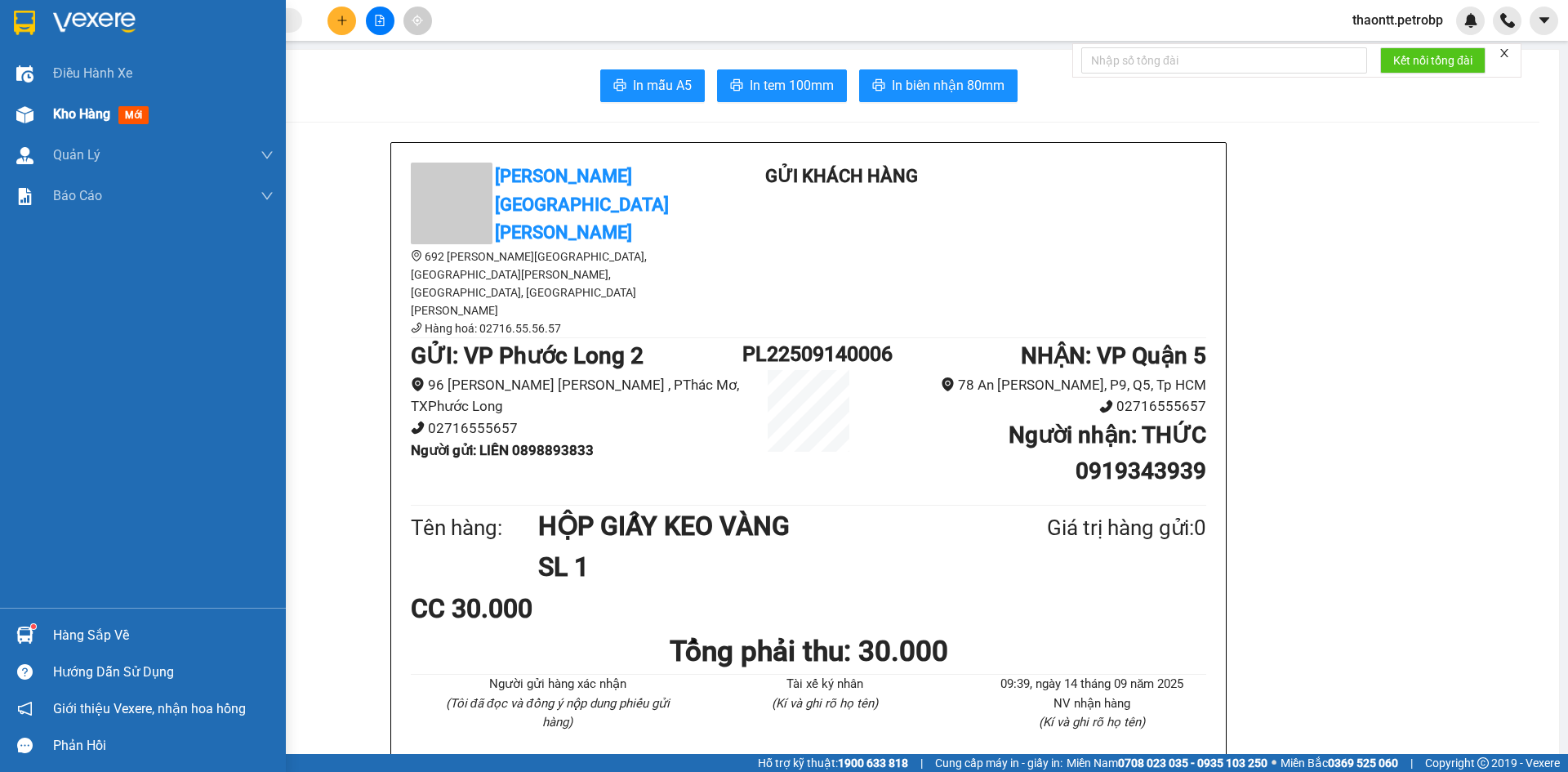
click at [47, 105] on div "Kho hàng mới" at bounding box center [143, 114] width 285 height 40
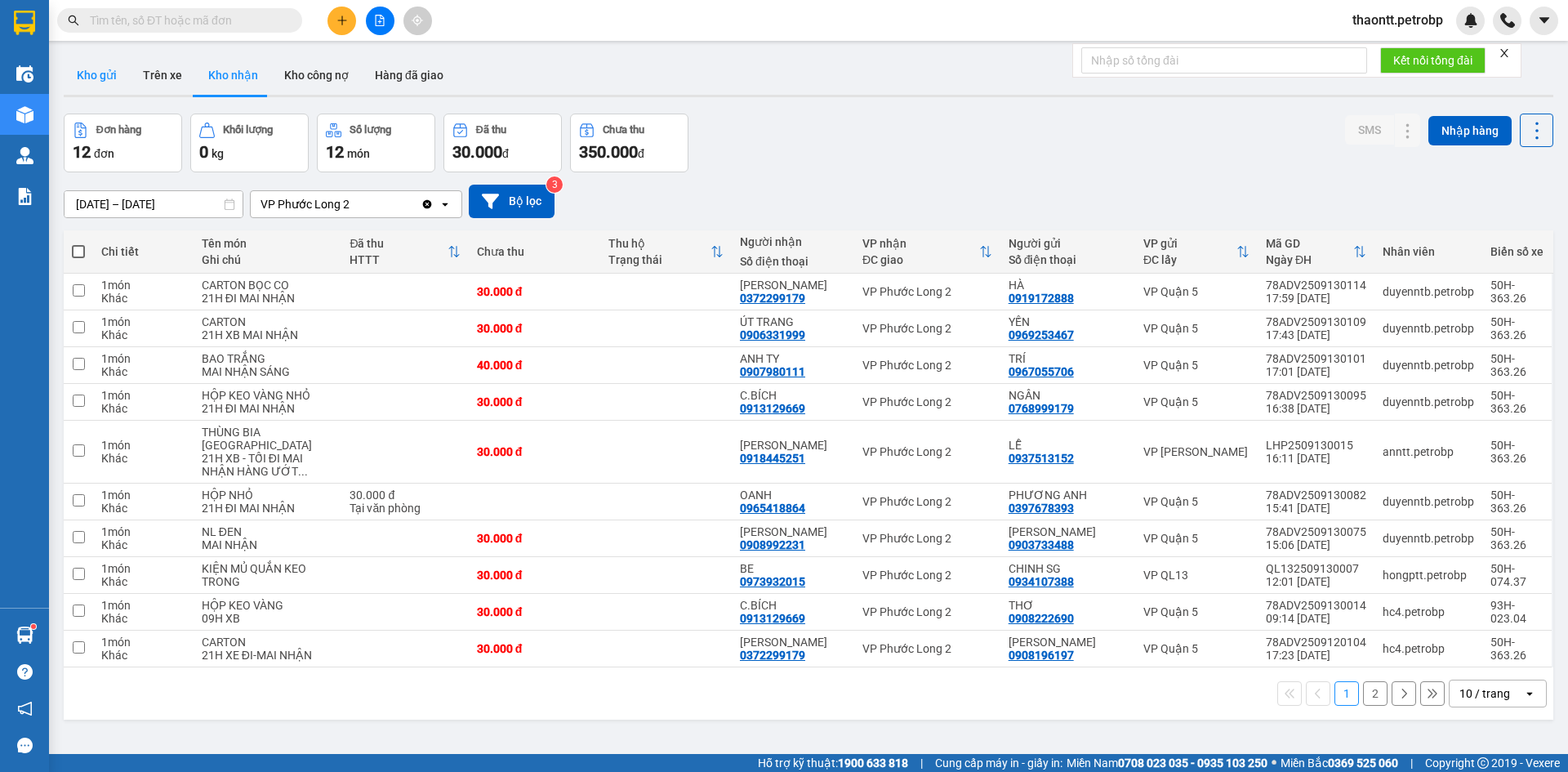
click at [94, 73] on button "Kho gửi" at bounding box center [97, 75] width 66 height 39
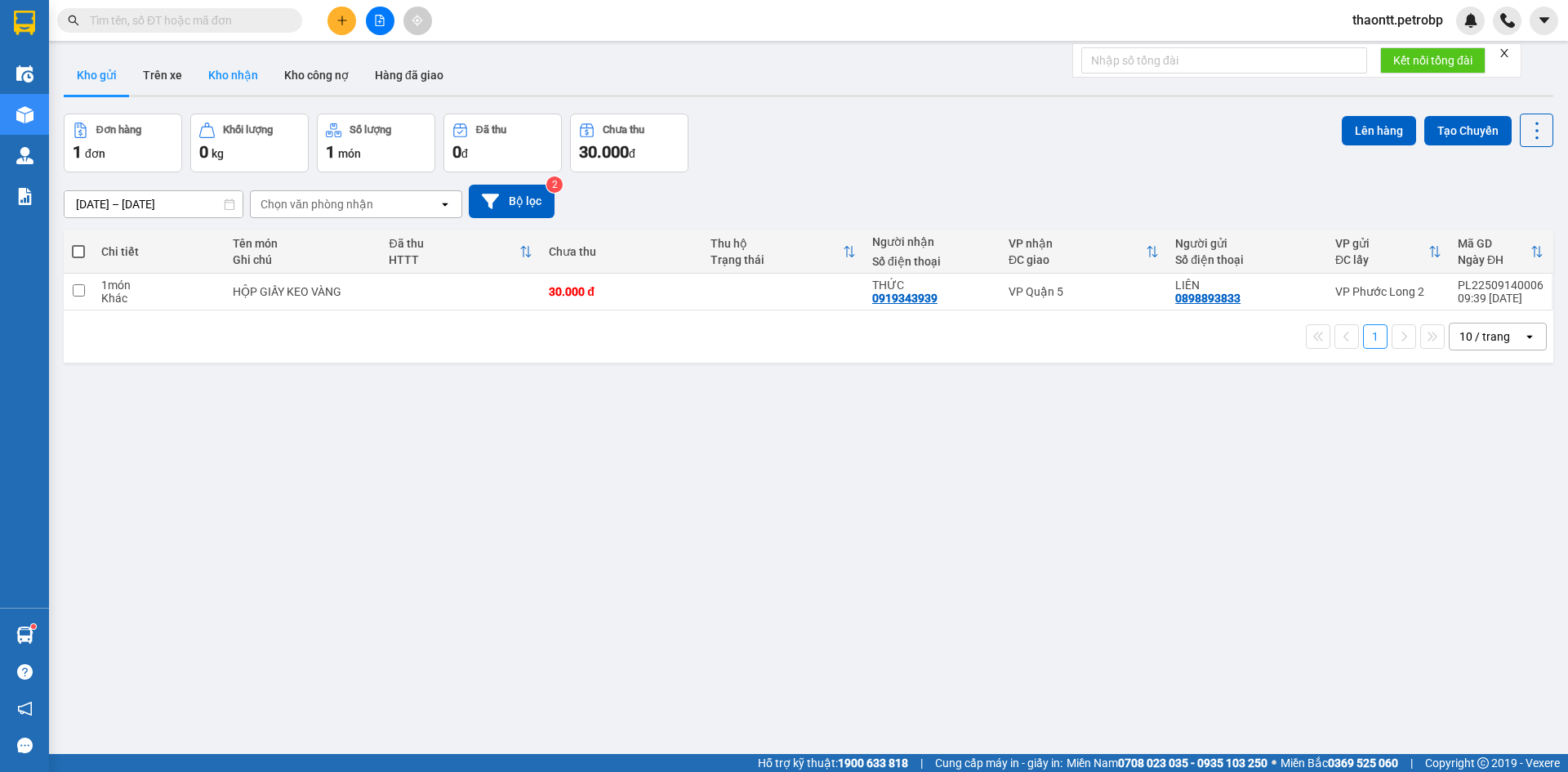
click at [217, 74] on button "Kho nhận" at bounding box center [232, 75] width 76 height 39
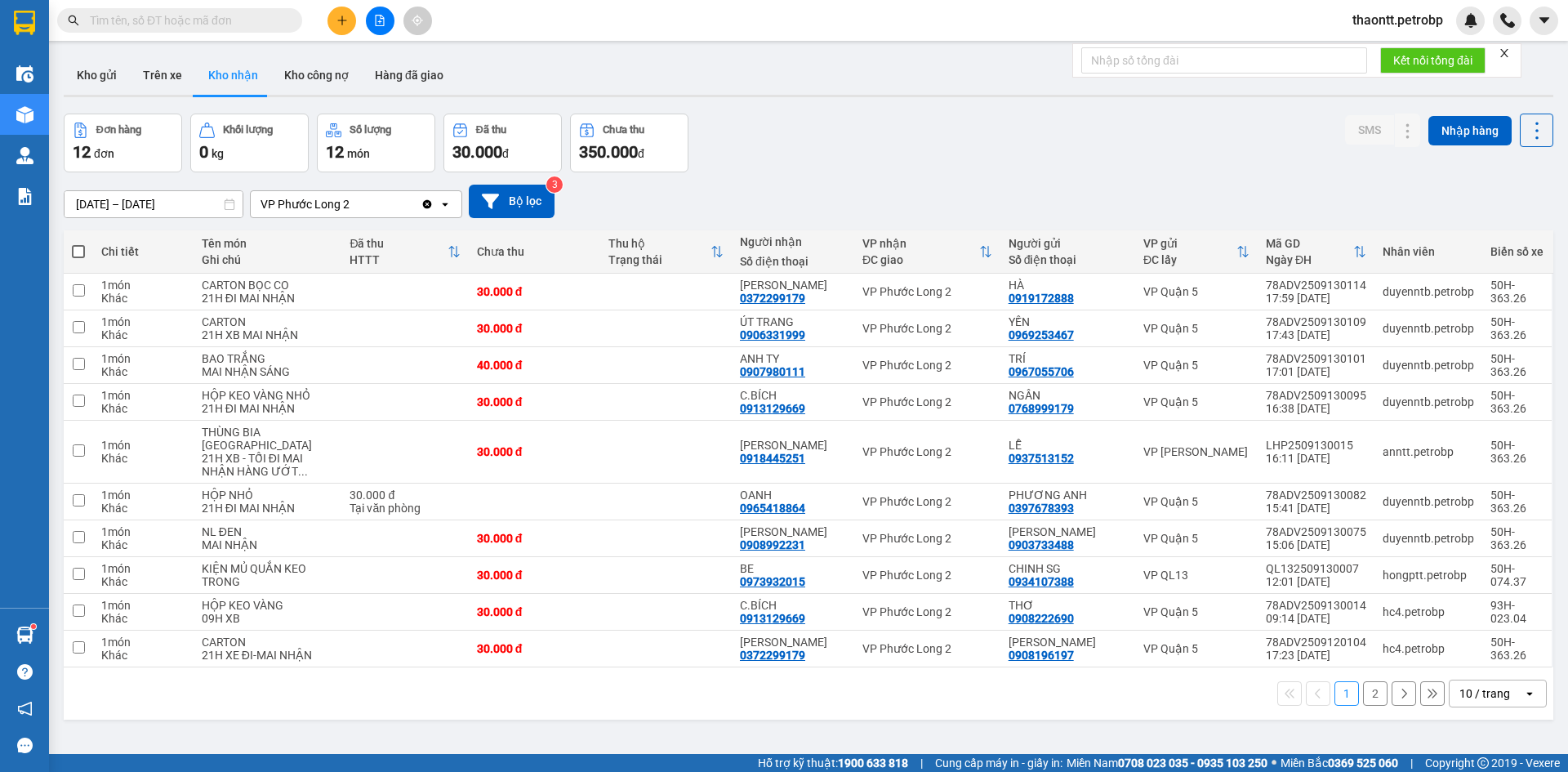
click at [346, 11] on button at bounding box center [342, 21] width 29 height 29
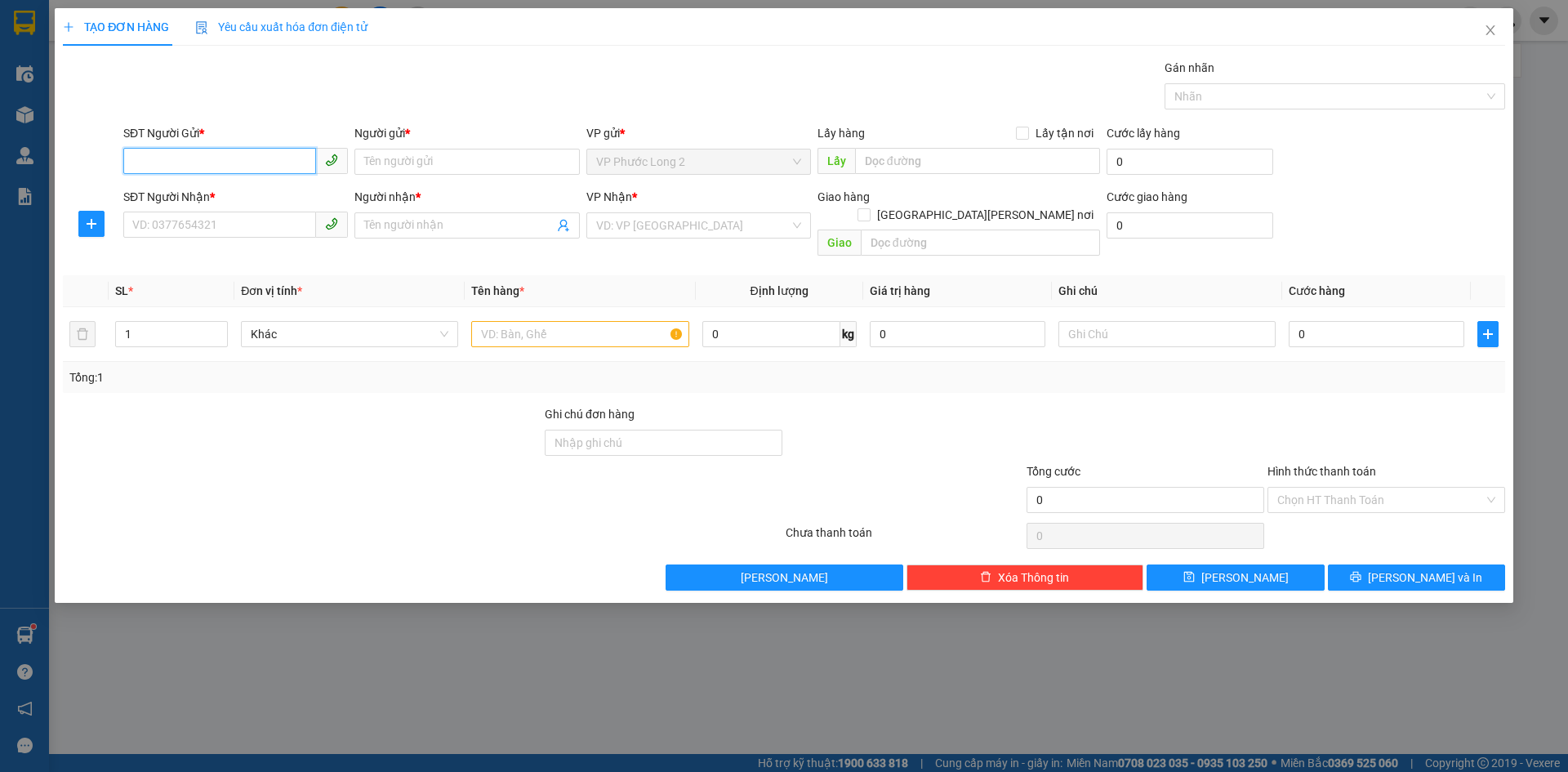
drag, startPoint x: 194, startPoint y: 166, endPoint x: 220, endPoint y: 105, distance: 66.3
click at [195, 166] on input "SĐT Người Gửi *" at bounding box center [219, 161] width 193 height 26
type input "0913635852"
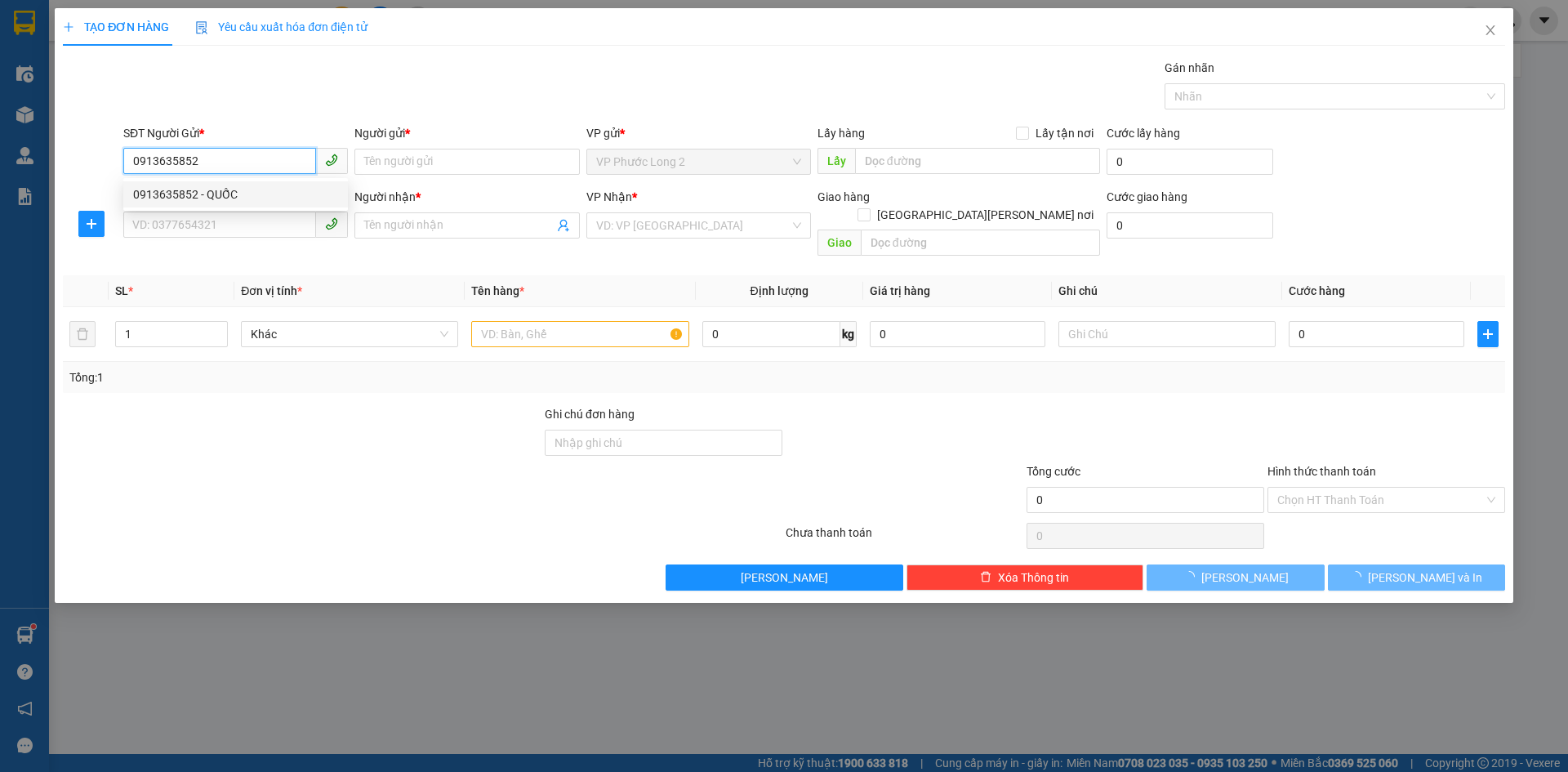
click at [187, 175] on div "SĐT Người Gửi * 0913635852" at bounding box center [235, 153] width 224 height 57
click at [197, 186] on div "0913635852 - QUỐC" at bounding box center [235, 195] width 205 height 18
type input "QUỐC"
type input "0906758778"
type input "CTY ÁNH DƯƠNG"
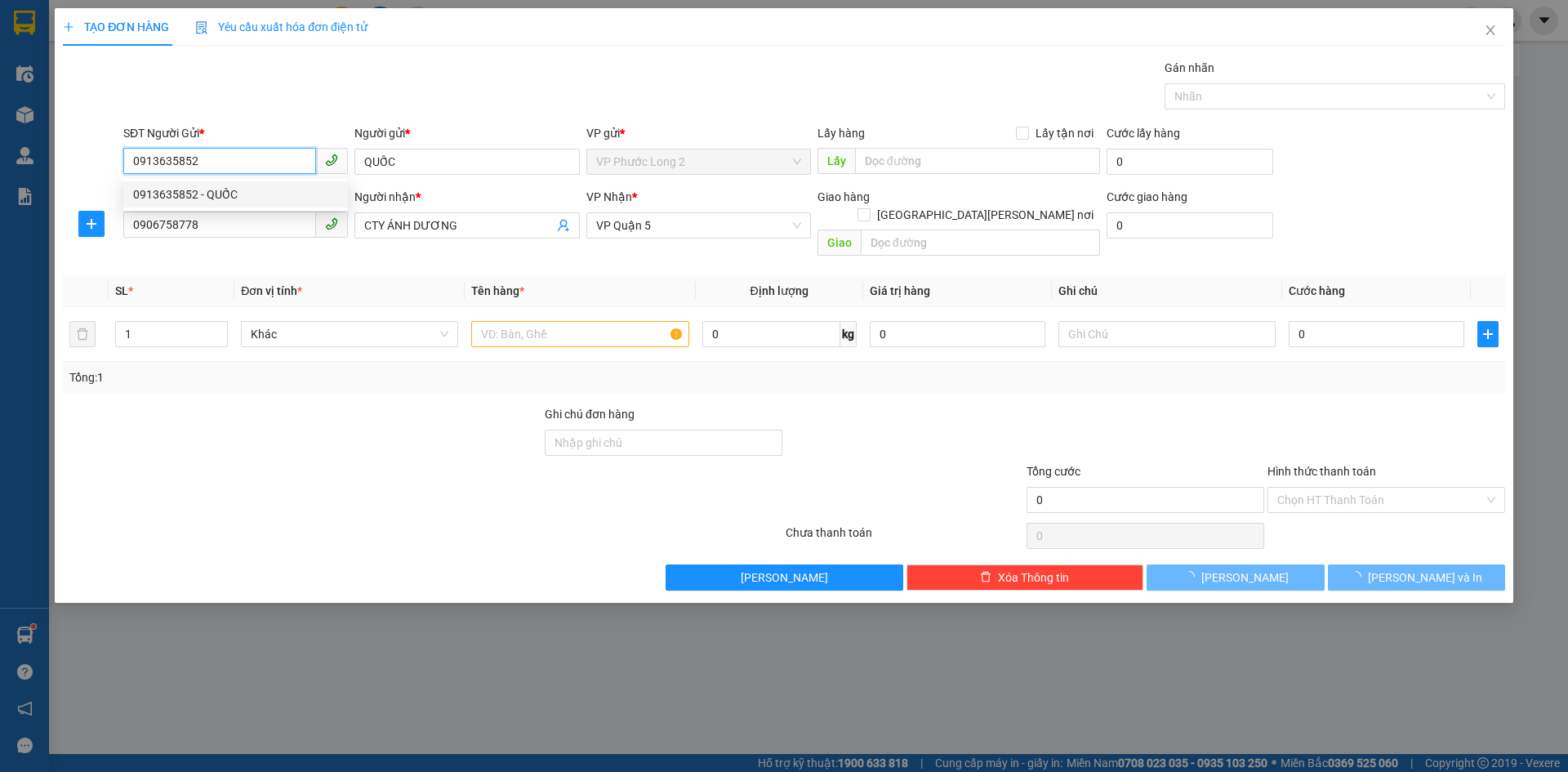
type input "30.000"
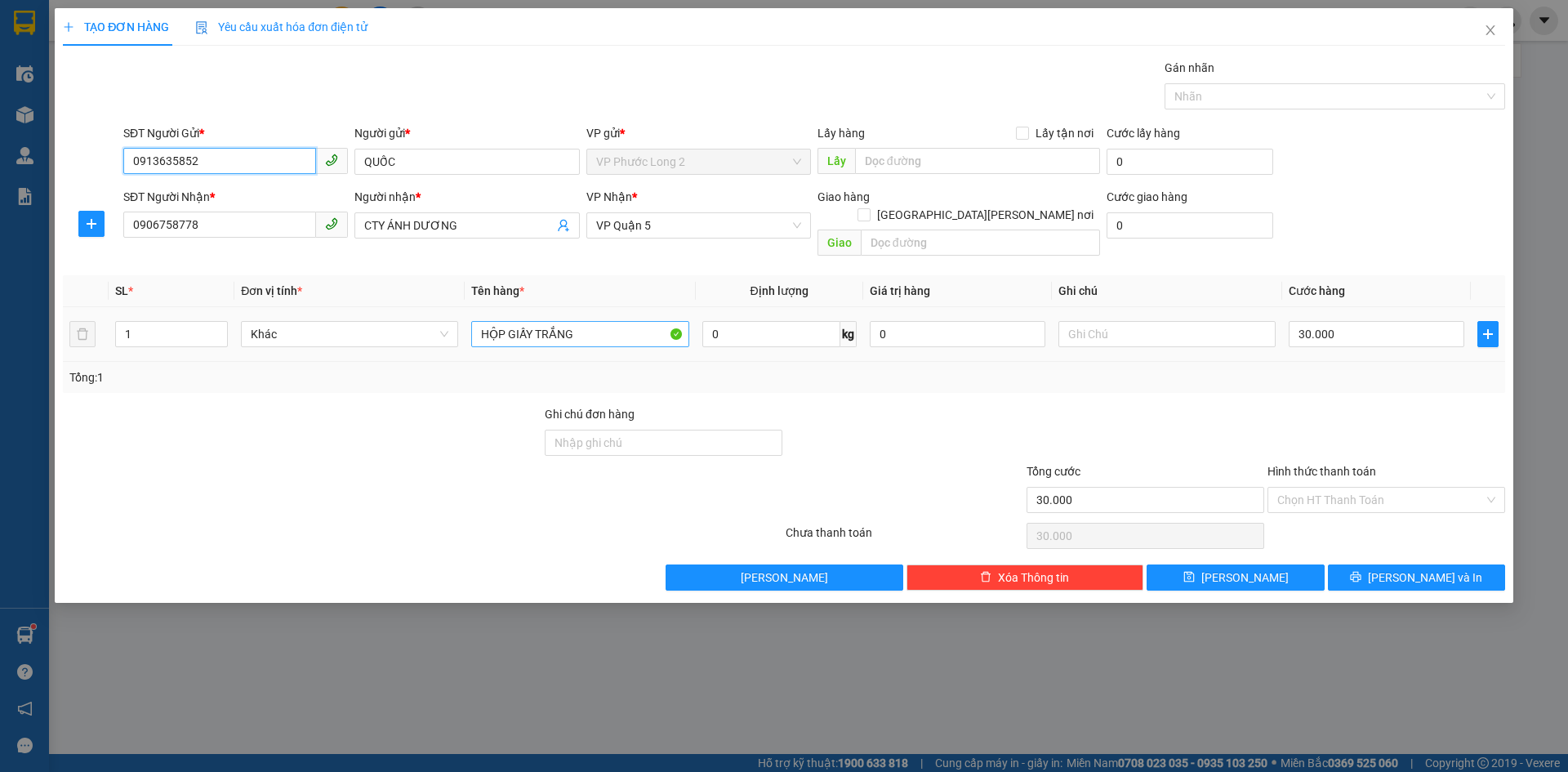
type input "0913635852"
click at [611, 321] on input "HỘP GIẤY TRẮNG" at bounding box center [580, 334] width 217 height 26
type input "HỘP GIẤY ĐEN"
click at [1423, 487] on input "Hình thức thanh toán" at bounding box center [1380, 499] width 206 height 24
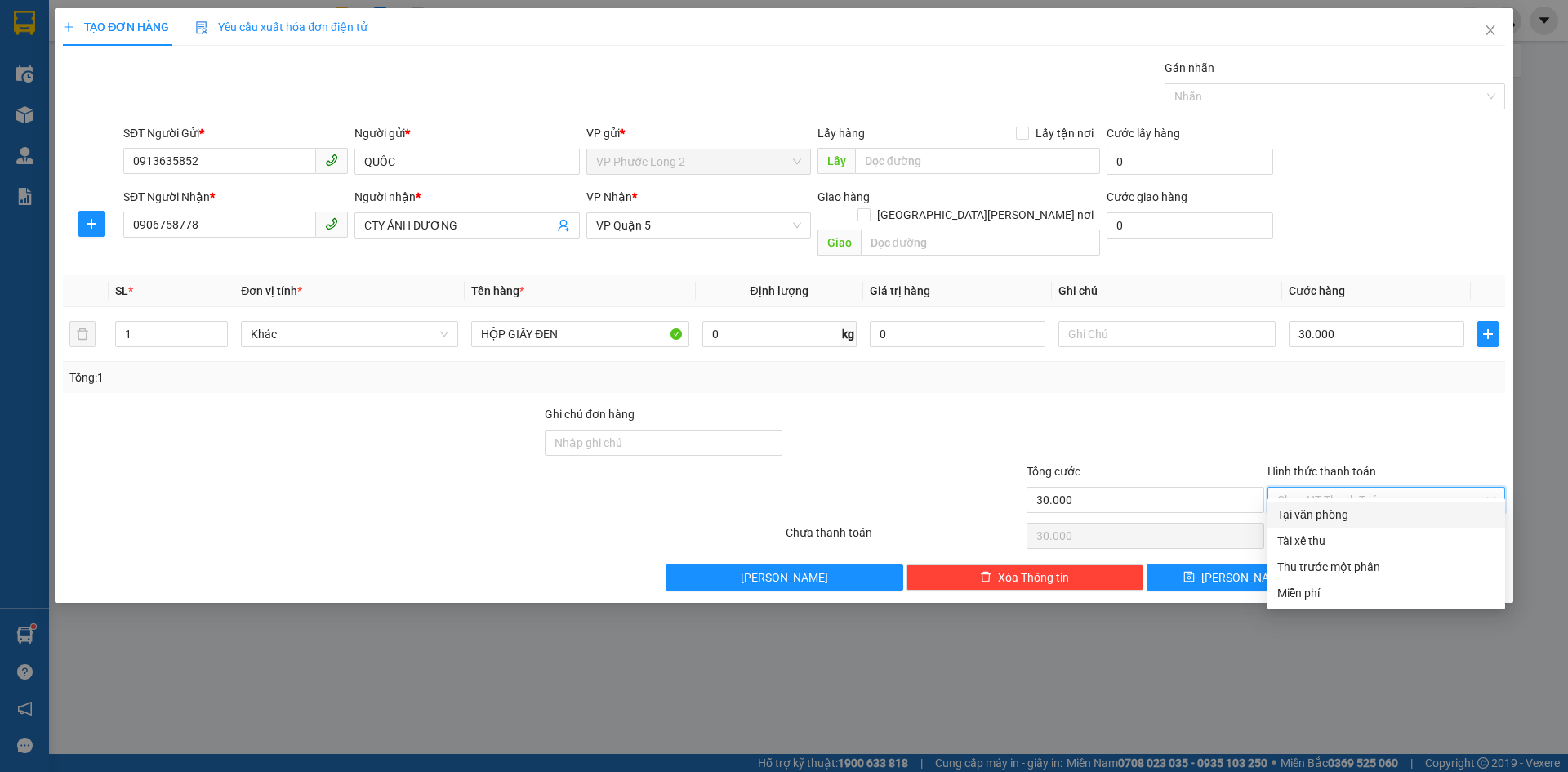
click at [1396, 503] on div "Tại văn phòng" at bounding box center [1386, 514] width 238 height 26
type input "0"
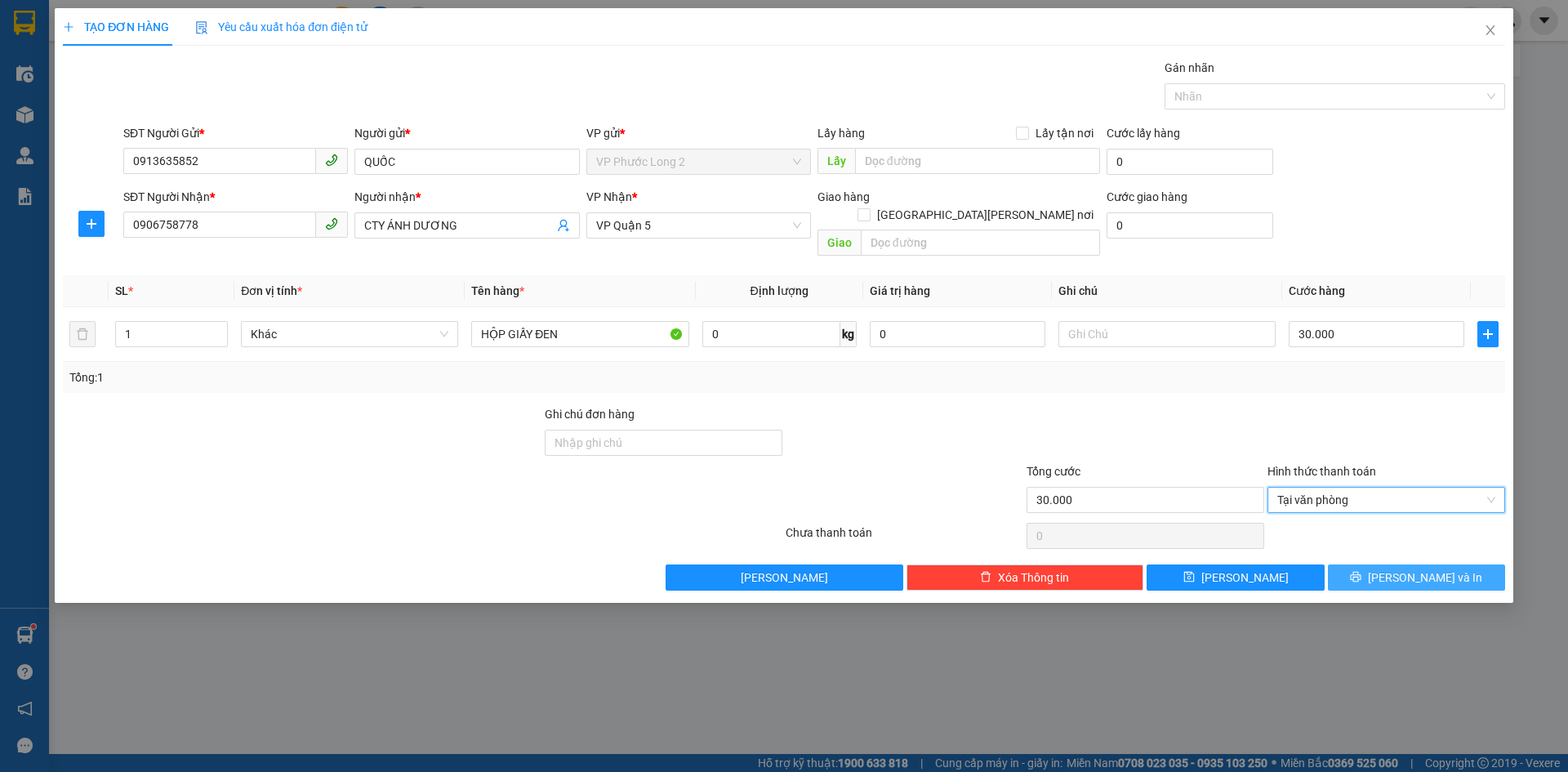
drag, startPoint x: 1376, startPoint y: 557, endPoint x: 1382, endPoint y: 544, distance: 14.3
click at [1379, 565] on button "[PERSON_NAME] và In" at bounding box center [1415, 577] width 177 height 26
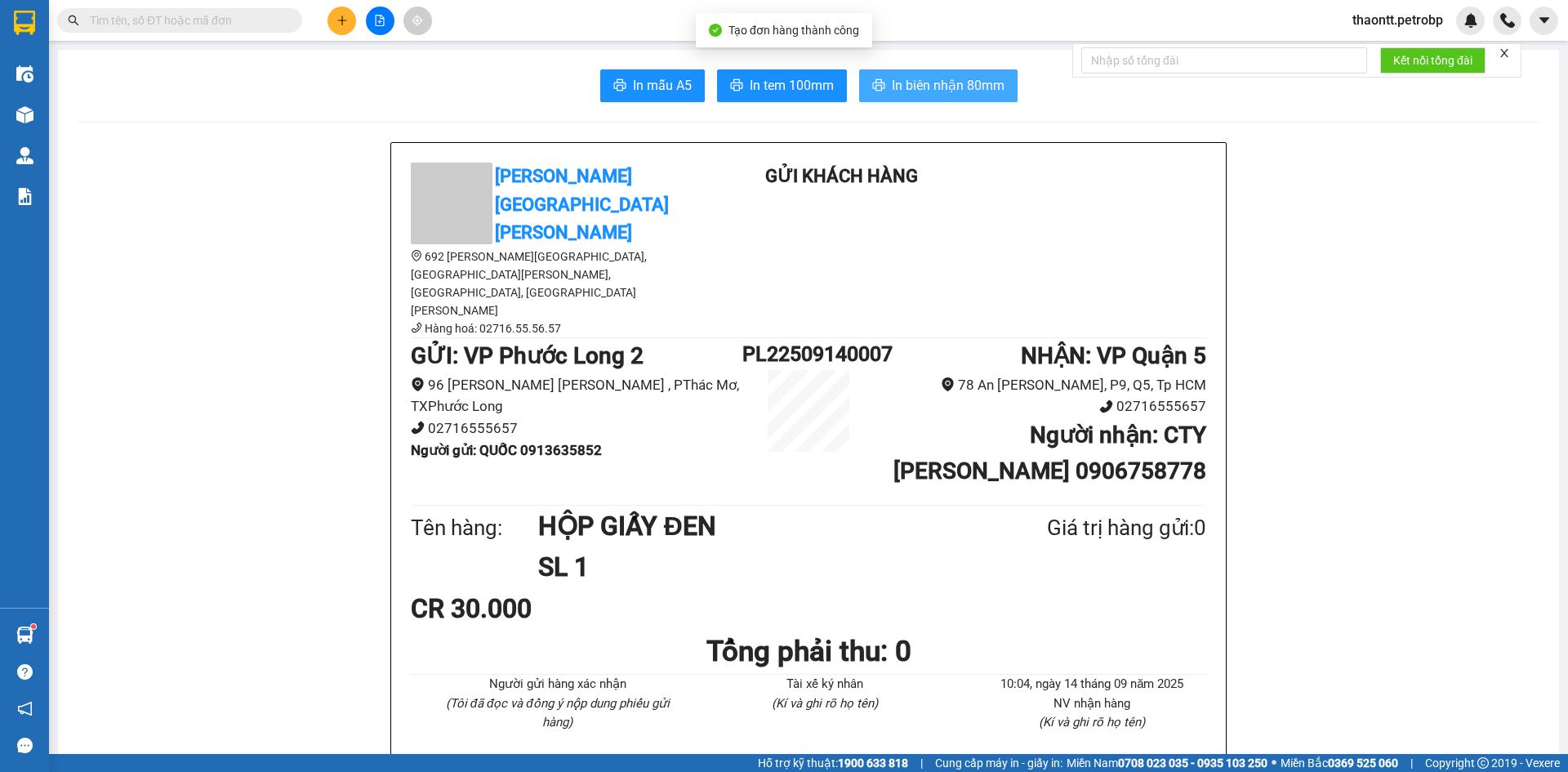
drag, startPoint x: 885, startPoint y: 94, endPoint x: 893, endPoint y: 121, distance: 28.2
click at [891, 93] on span "In biên nhận 80mm" at bounding box center [948, 85] width 113 height 21
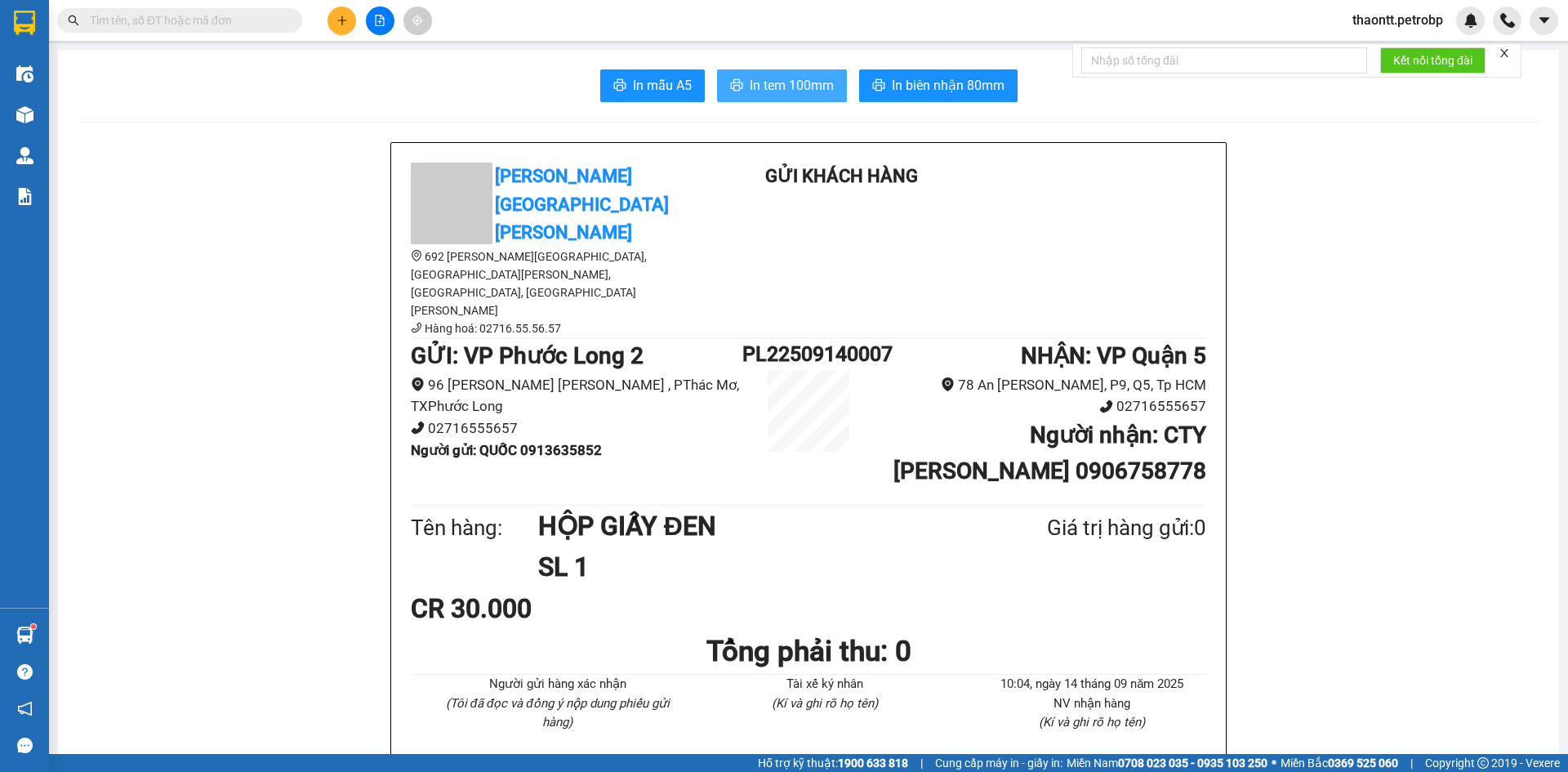
click at [758, 87] on span "In tem 100mm" at bounding box center [792, 85] width 84 height 21
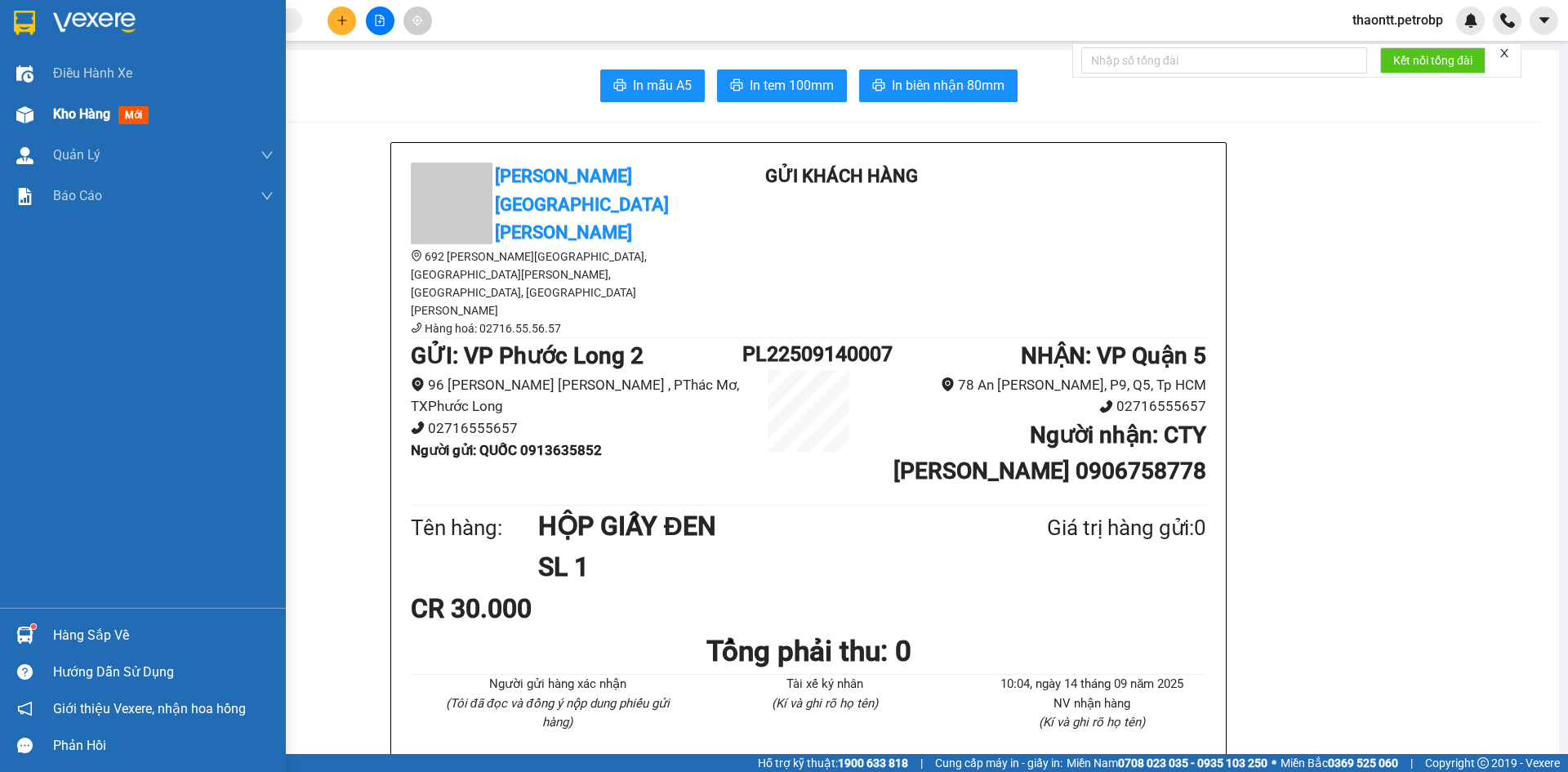
drag, startPoint x: 99, startPoint y: 121, endPoint x: 122, endPoint y: 154, distance: 40.2
click at [100, 129] on div "Kho hàng mới" at bounding box center [163, 114] width 221 height 40
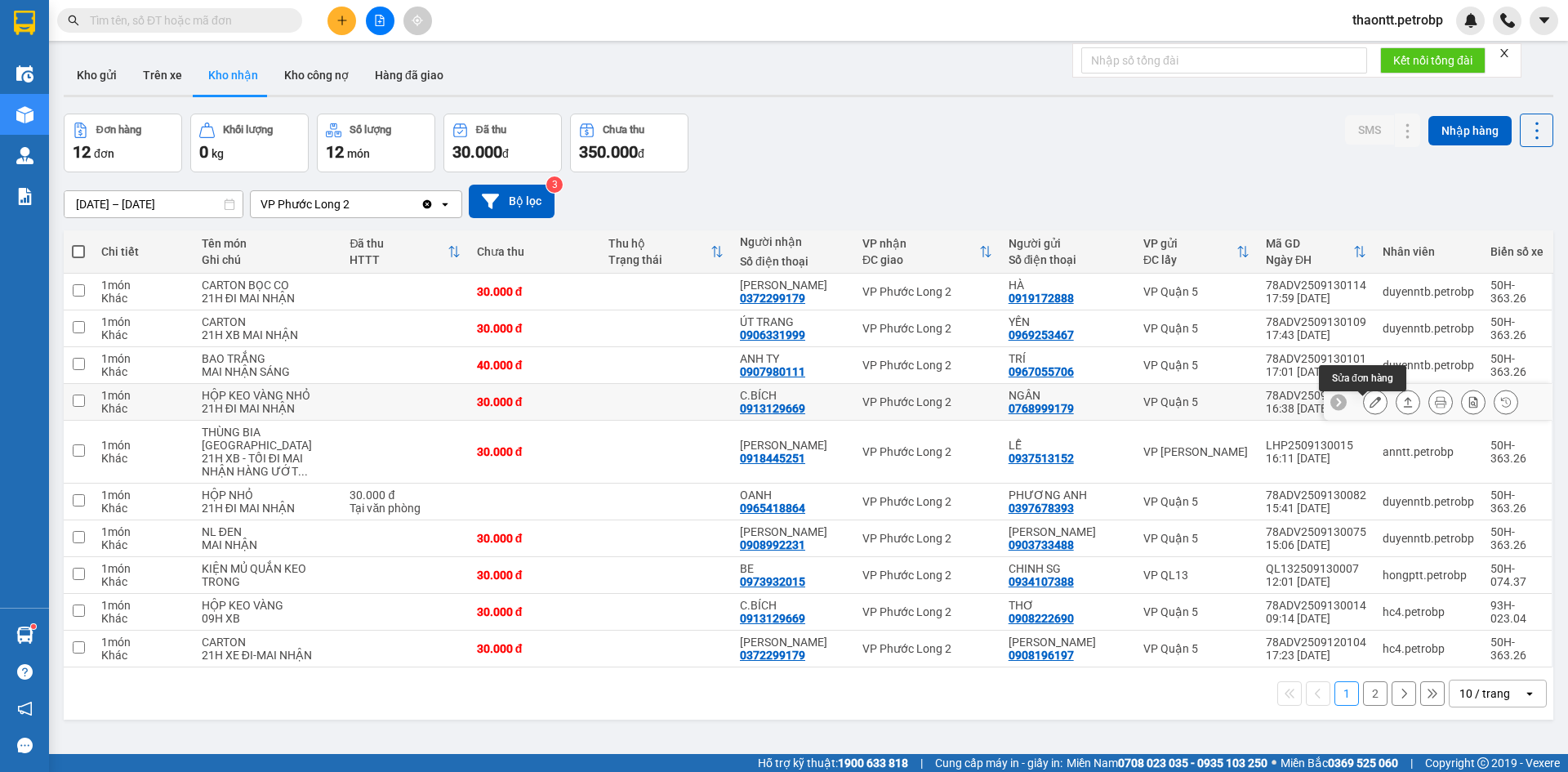
click at [1370, 407] on icon at bounding box center [1375, 401] width 12 height 12
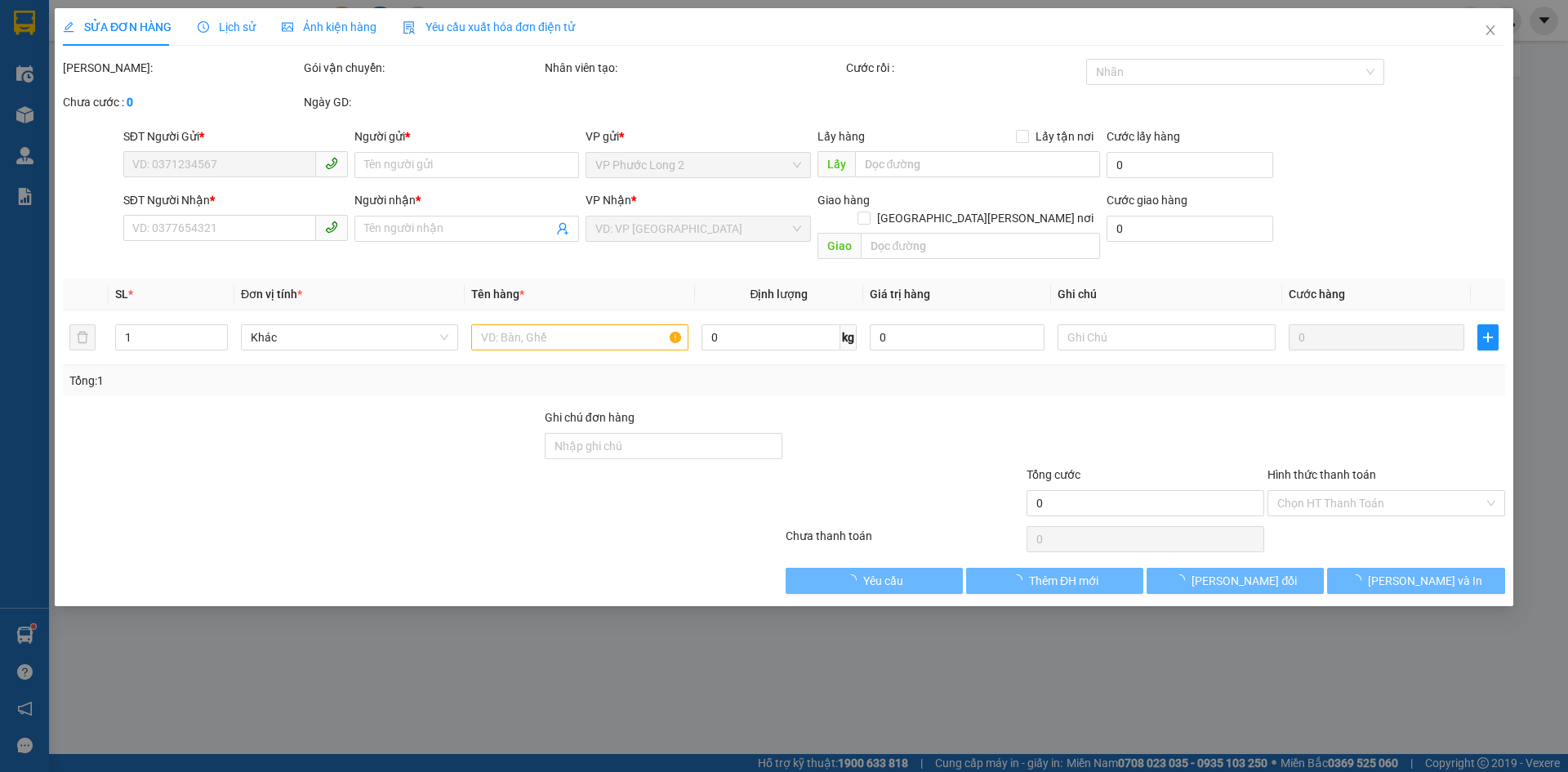
type input "0768999179"
type input "NGÂN"
type input "0913129669"
type input "C.BÍCH"
type input "30.000"
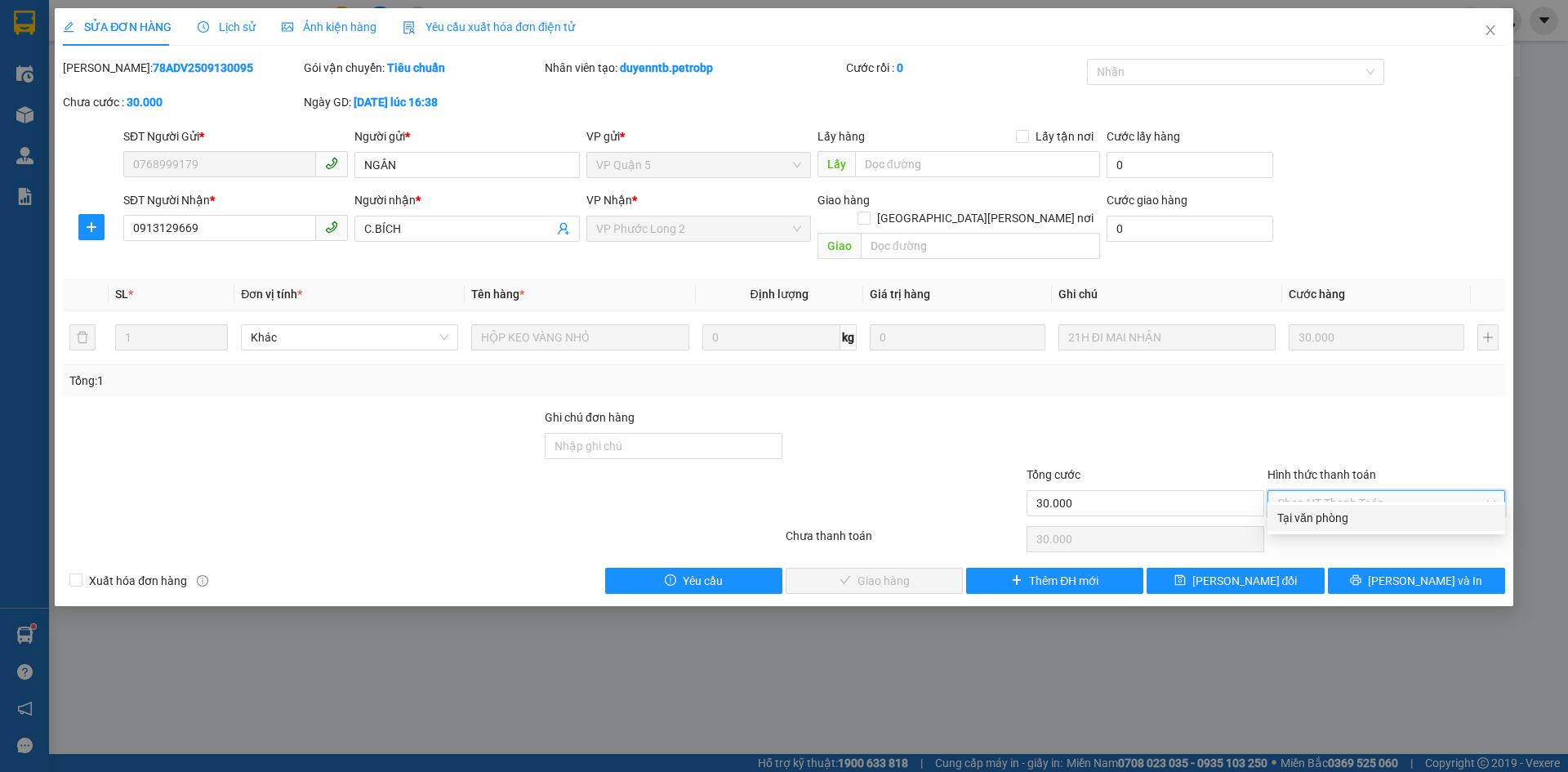
click at [1338, 521] on div "Tại văn phòng" at bounding box center [1386, 518] width 218 height 18
type input "0"
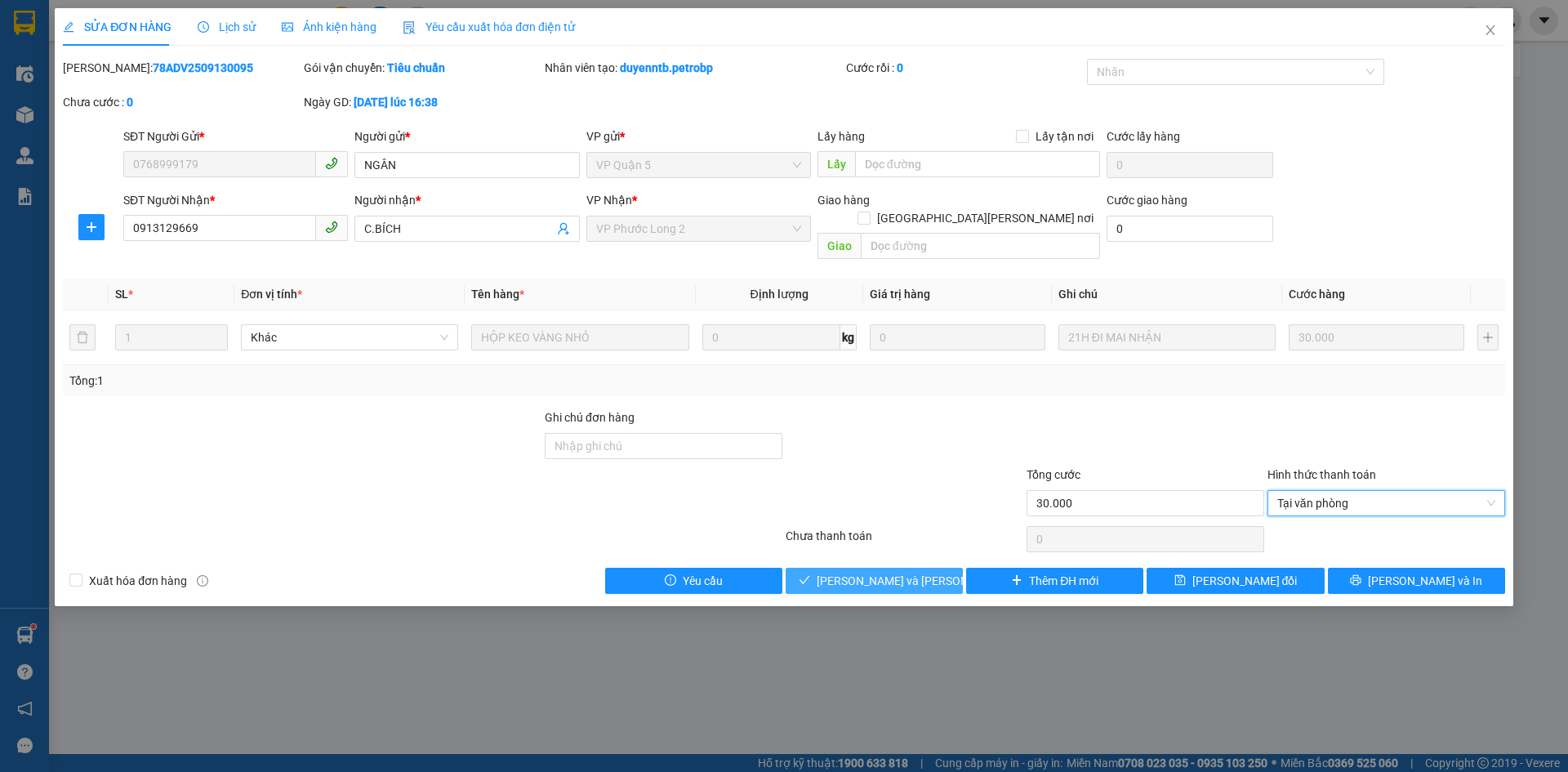
click at [916, 572] on span "Lưu và Giao hàng" at bounding box center [927, 581] width 221 height 18
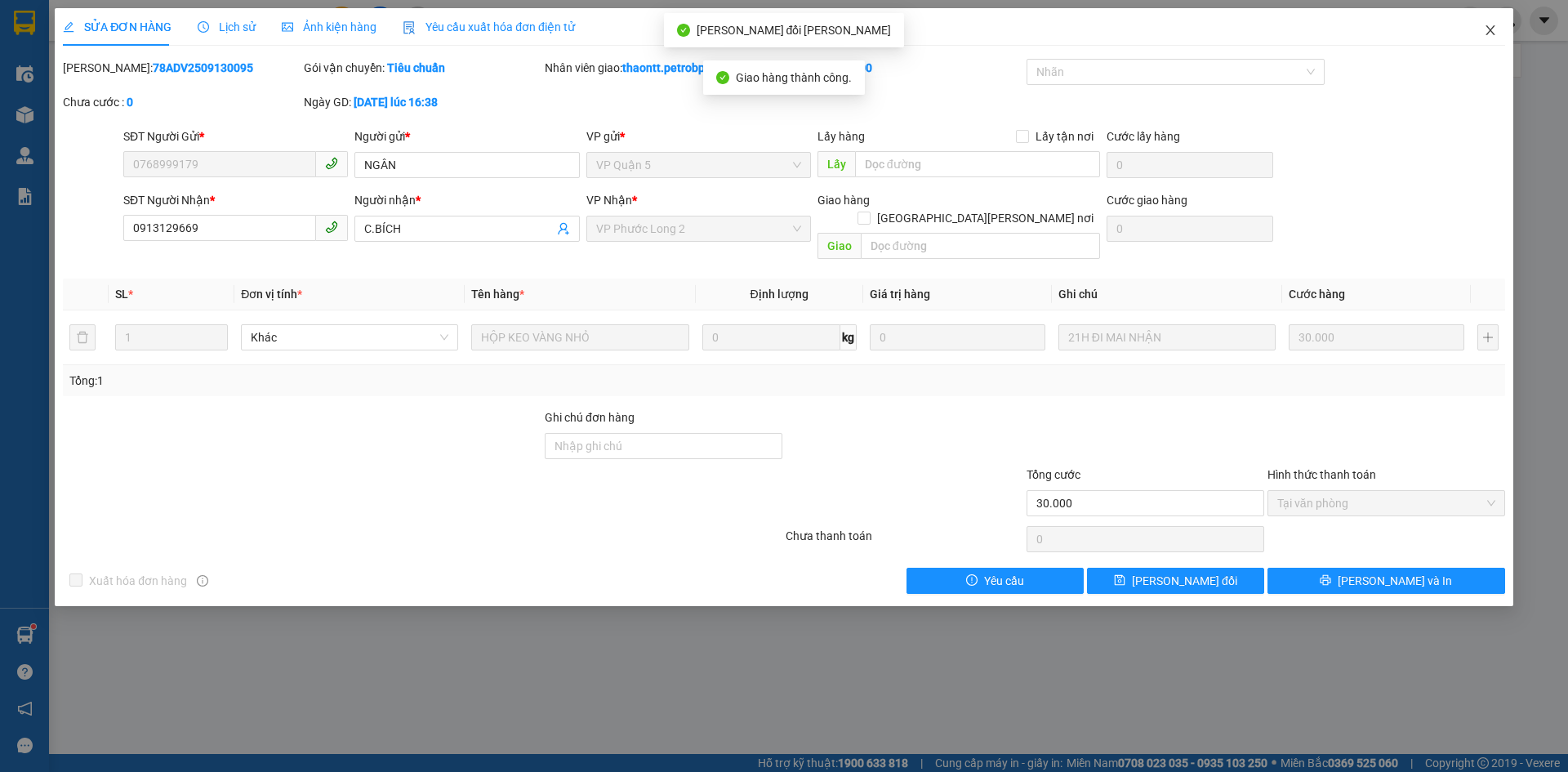
click at [1489, 34] on icon "close" at bounding box center [1490, 30] width 13 height 13
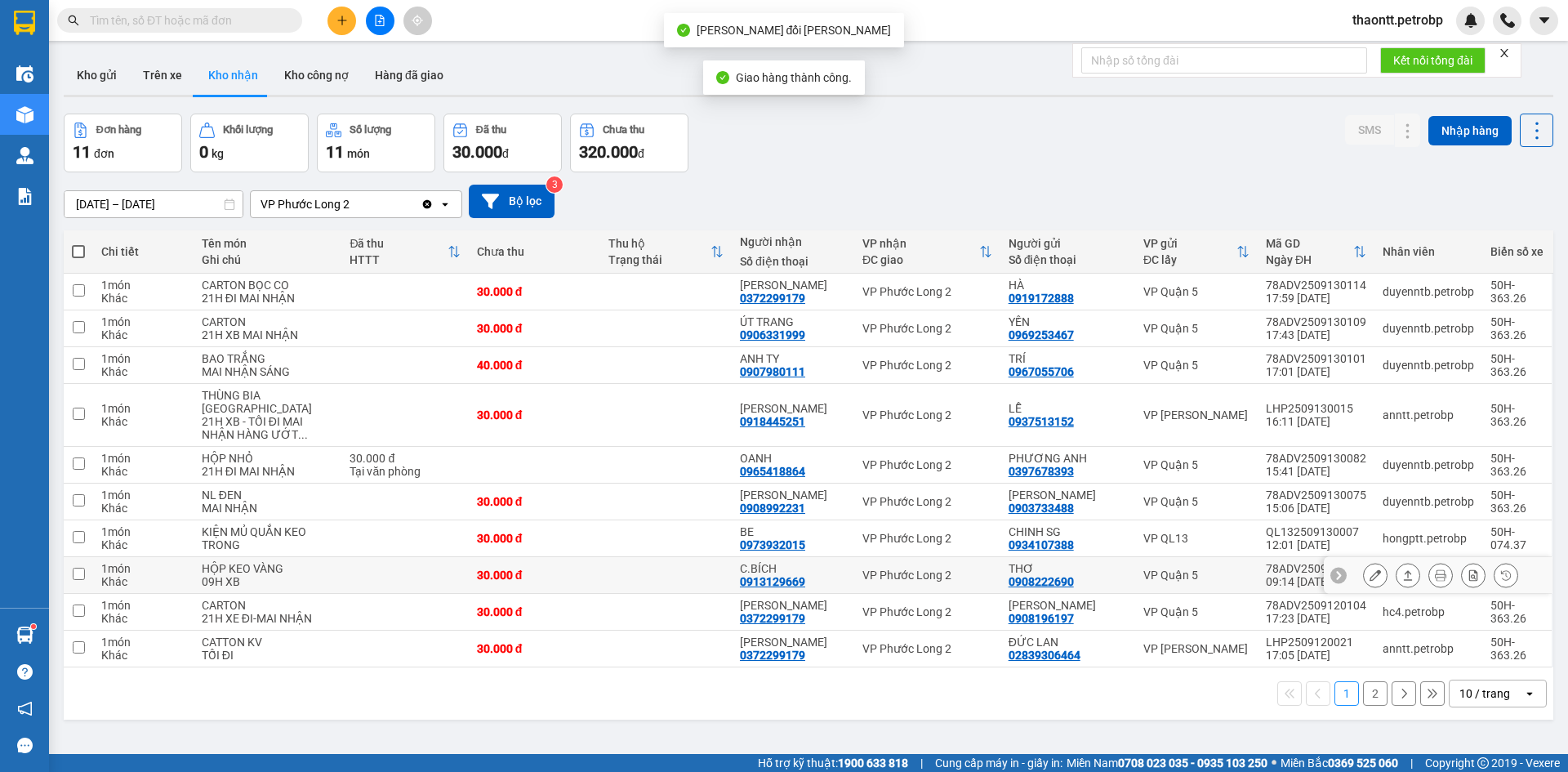
click at [794, 575] on div "0913129669" at bounding box center [772, 581] width 66 height 13
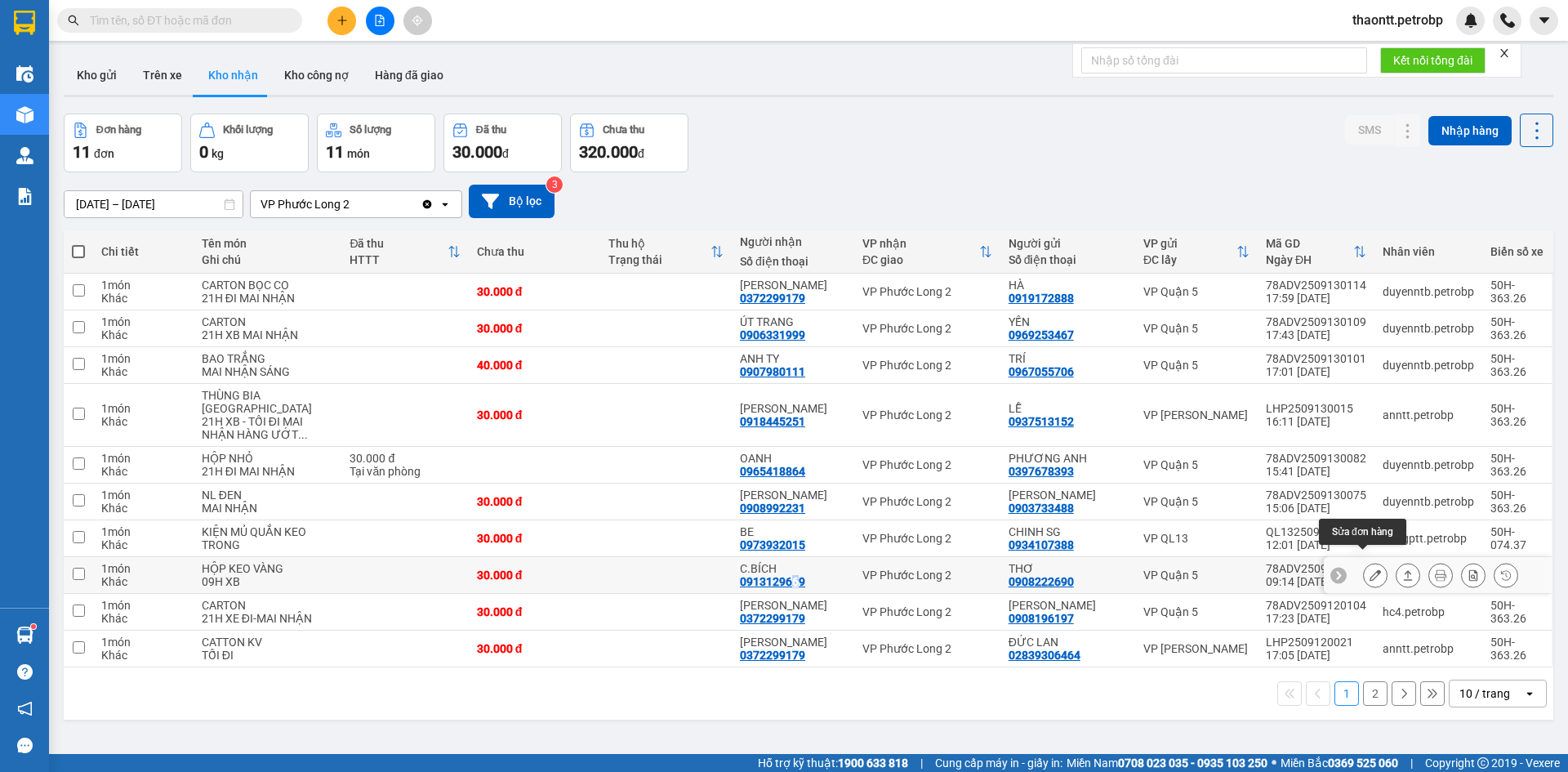
click at [1363, 564] on button at bounding box center [1374, 575] width 22 height 29
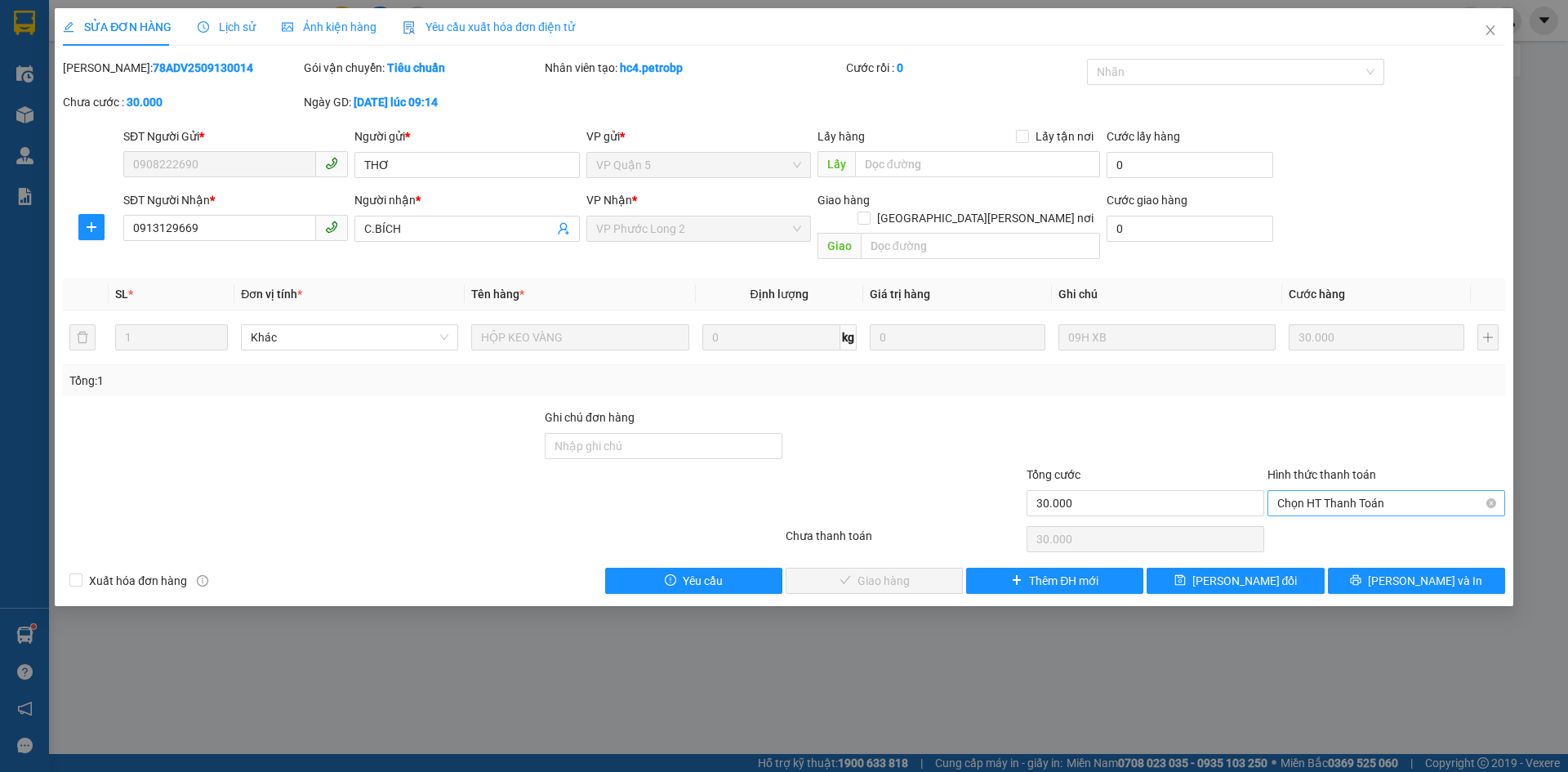
click at [1344, 491] on span "Chọn HT Thanh Toán" at bounding box center [1386, 503] width 218 height 24
click at [1326, 525] on div "Tại văn phòng" at bounding box center [1386, 518] width 218 height 18
type input "0"
click at [874, 572] on span "Lưu và Giao hàng" at bounding box center [927, 581] width 221 height 18
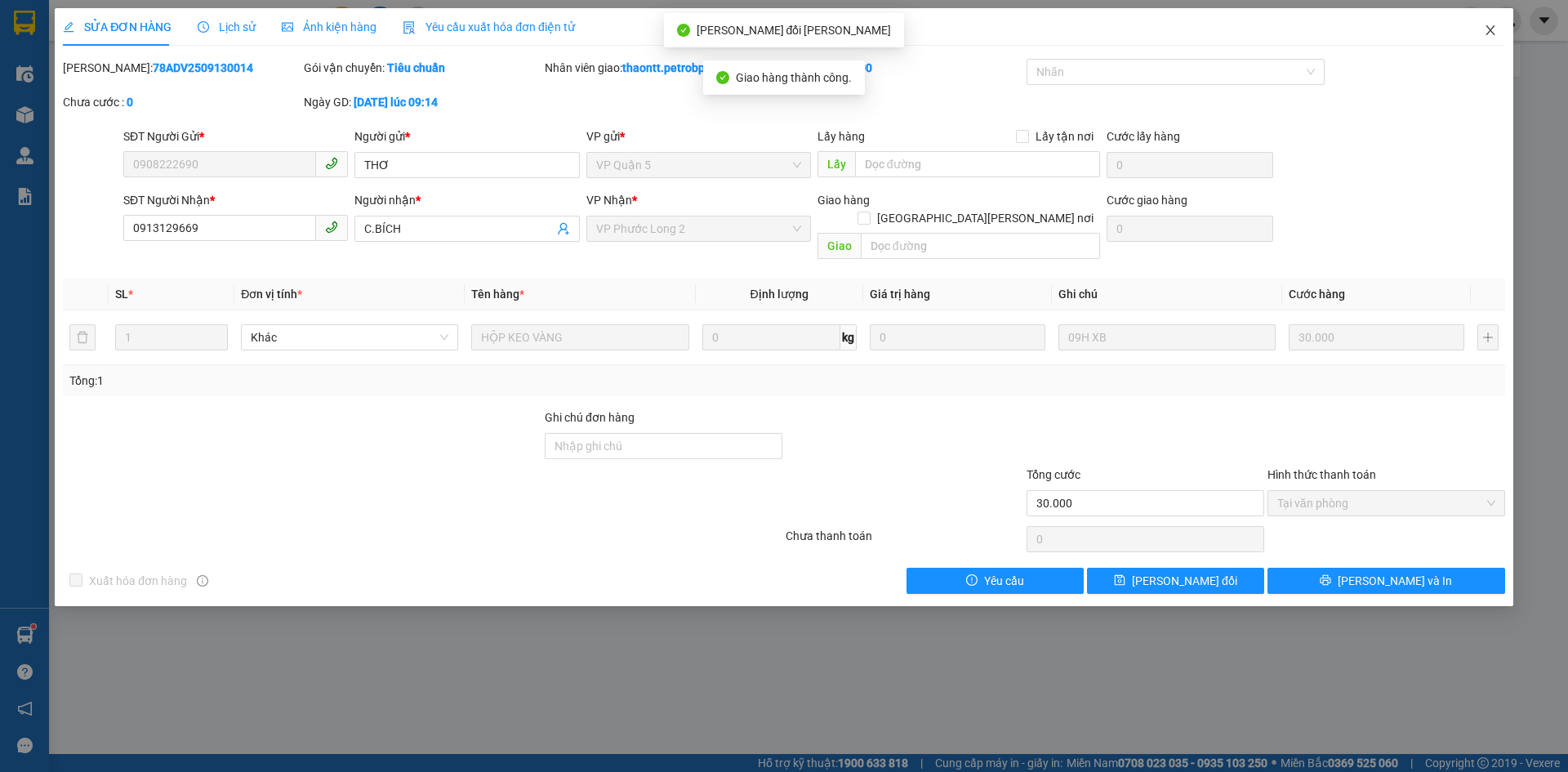
click at [1494, 26] on icon "close" at bounding box center [1490, 30] width 13 height 13
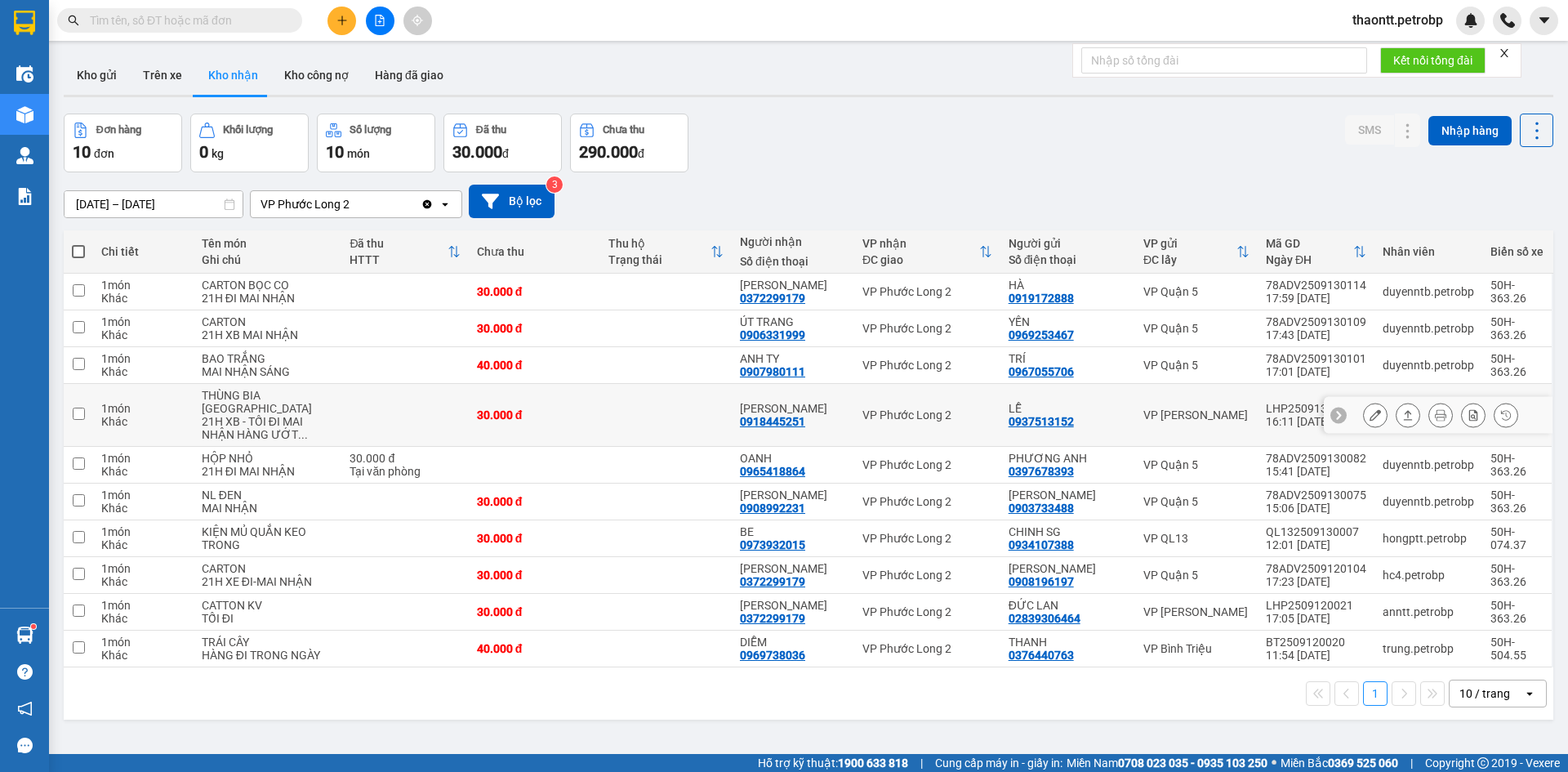
scroll to position [75, 0]
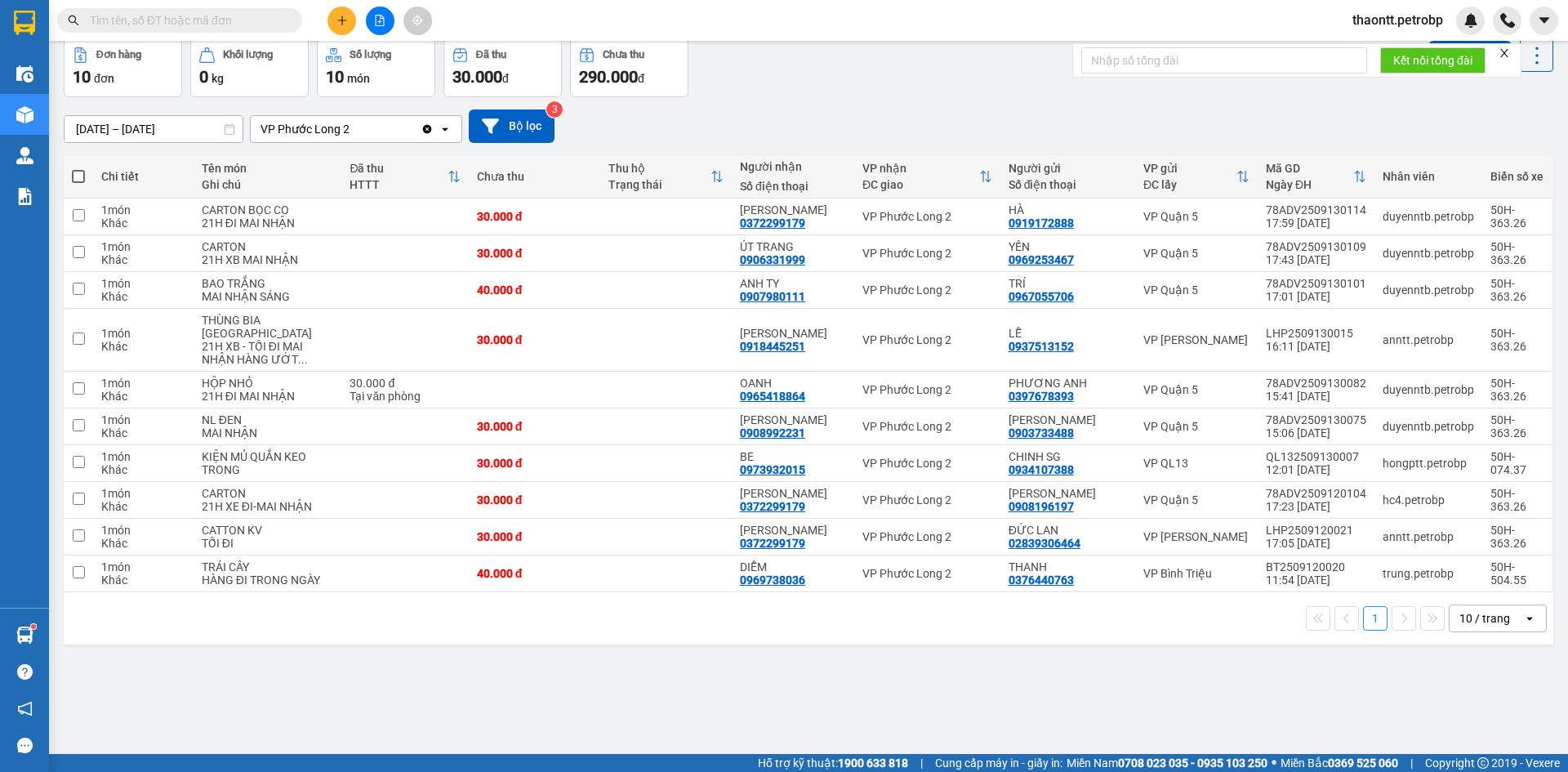
click at [819, 92] on div "Đơn hàng 10 đơn Khối lượng 0 kg Số lượng 10 món Đã thu 30.000 đ Chưa thu 290.00…" at bounding box center [808, 68] width 1489 height 59
click at [1021, 121] on div "11/09/2025 – 14/09/2025 Press the down arrow key to interact with the calendar …" at bounding box center [808, 126] width 1489 height 33
click at [807, 501] on div "ANH HẢI 0372299179" at bounding box center [793, 499] width 106 height 26
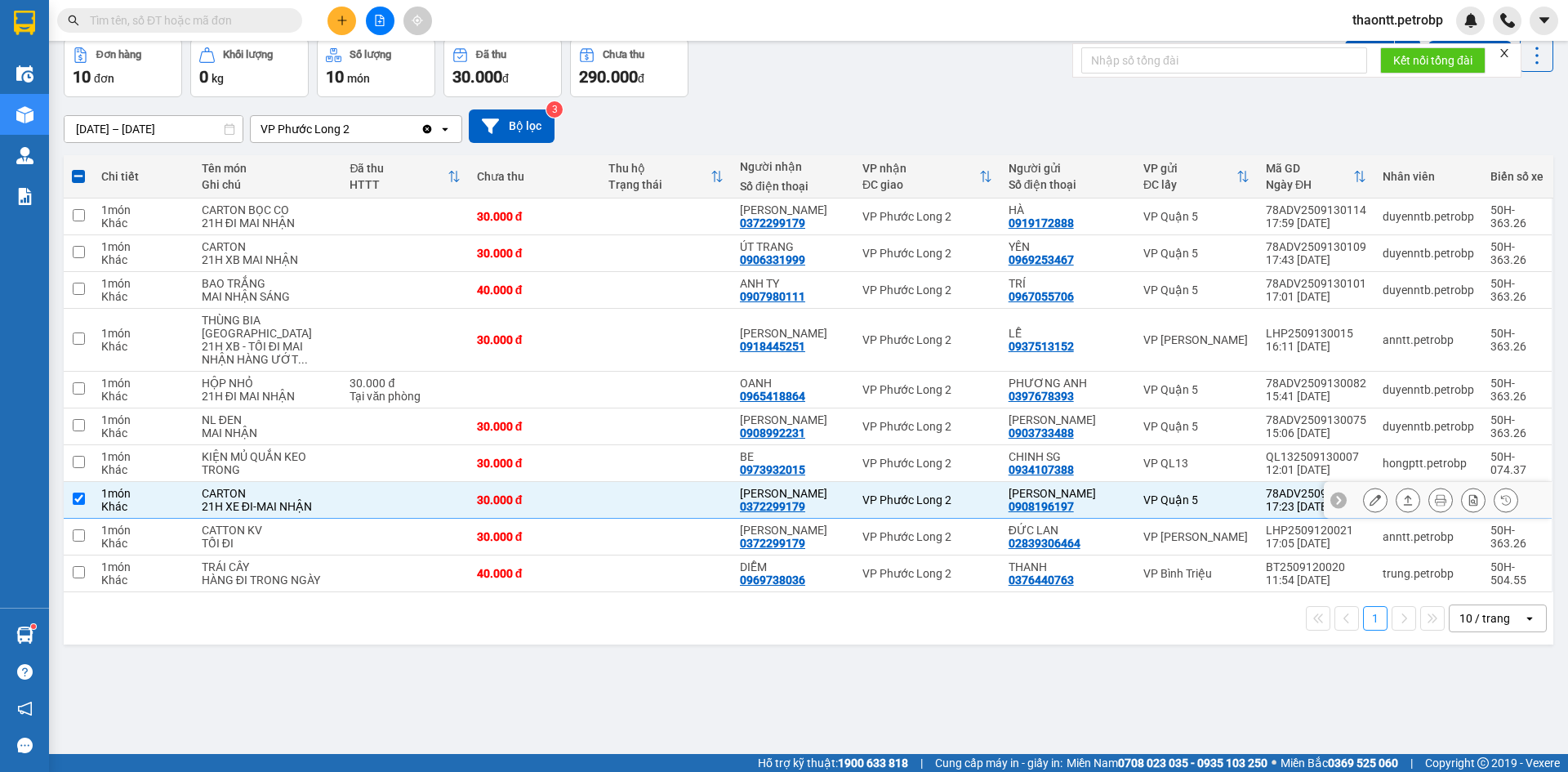
click at [819, 496] on div "ANH HẢI 0372299179" at bounding box center [793, 499] width 106 height 26
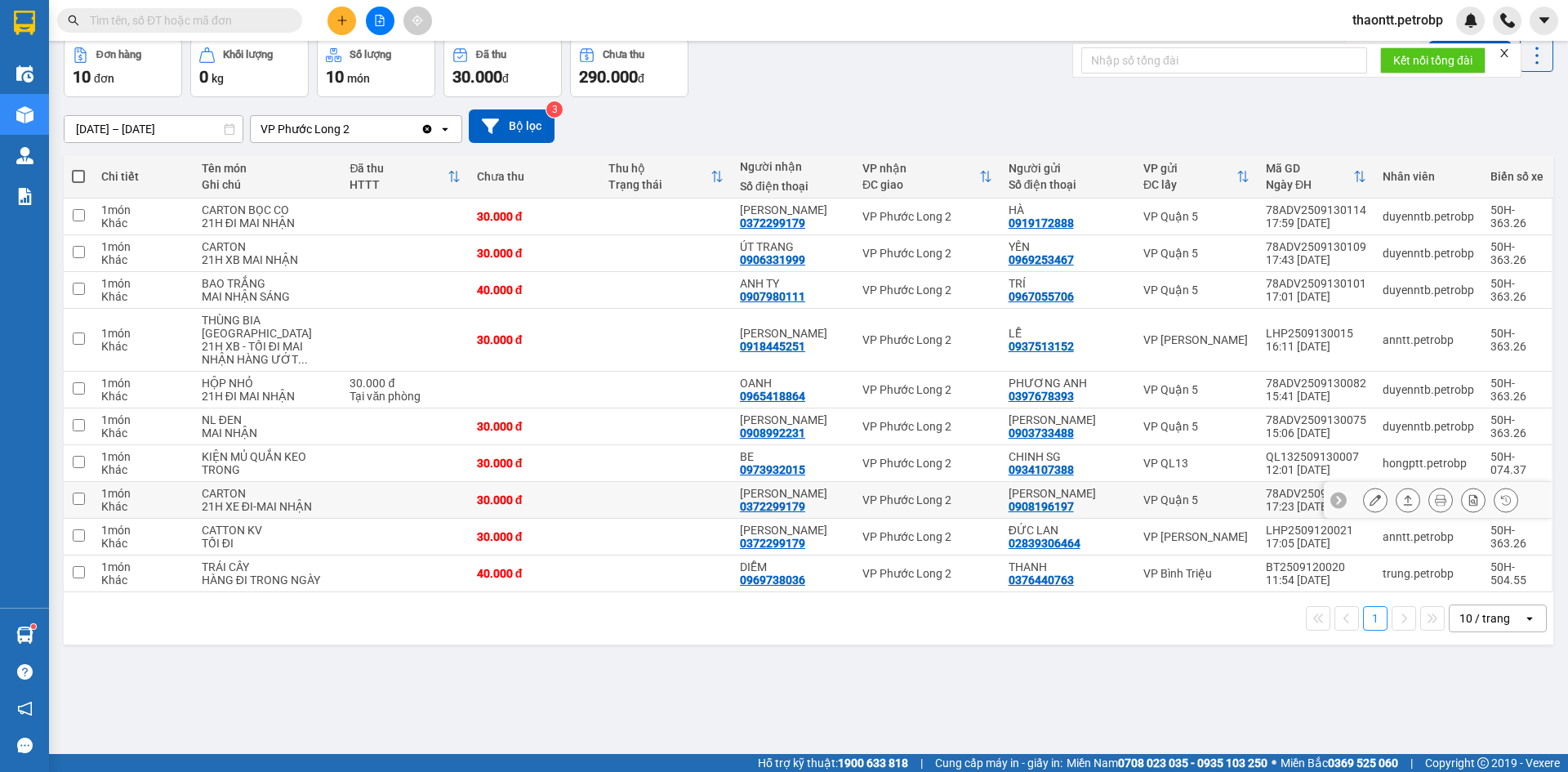
click at [827, 489] on div "ANH HẢI" at bounding box center [793, 493] width 106 height 13
checkbox input "true"
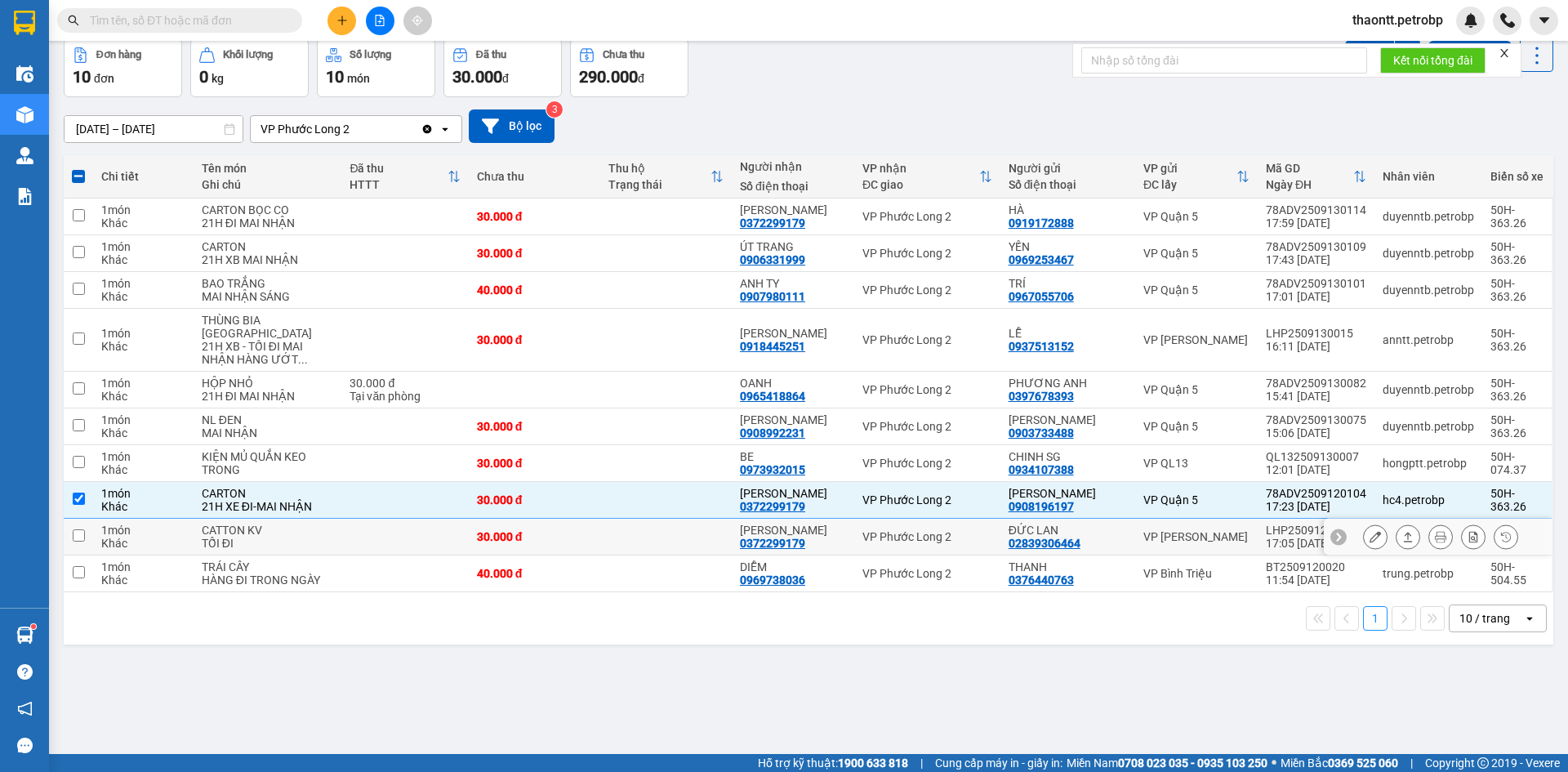
click at [1369, 537] on button at bounding box center [1374, 537] width 22 height 29
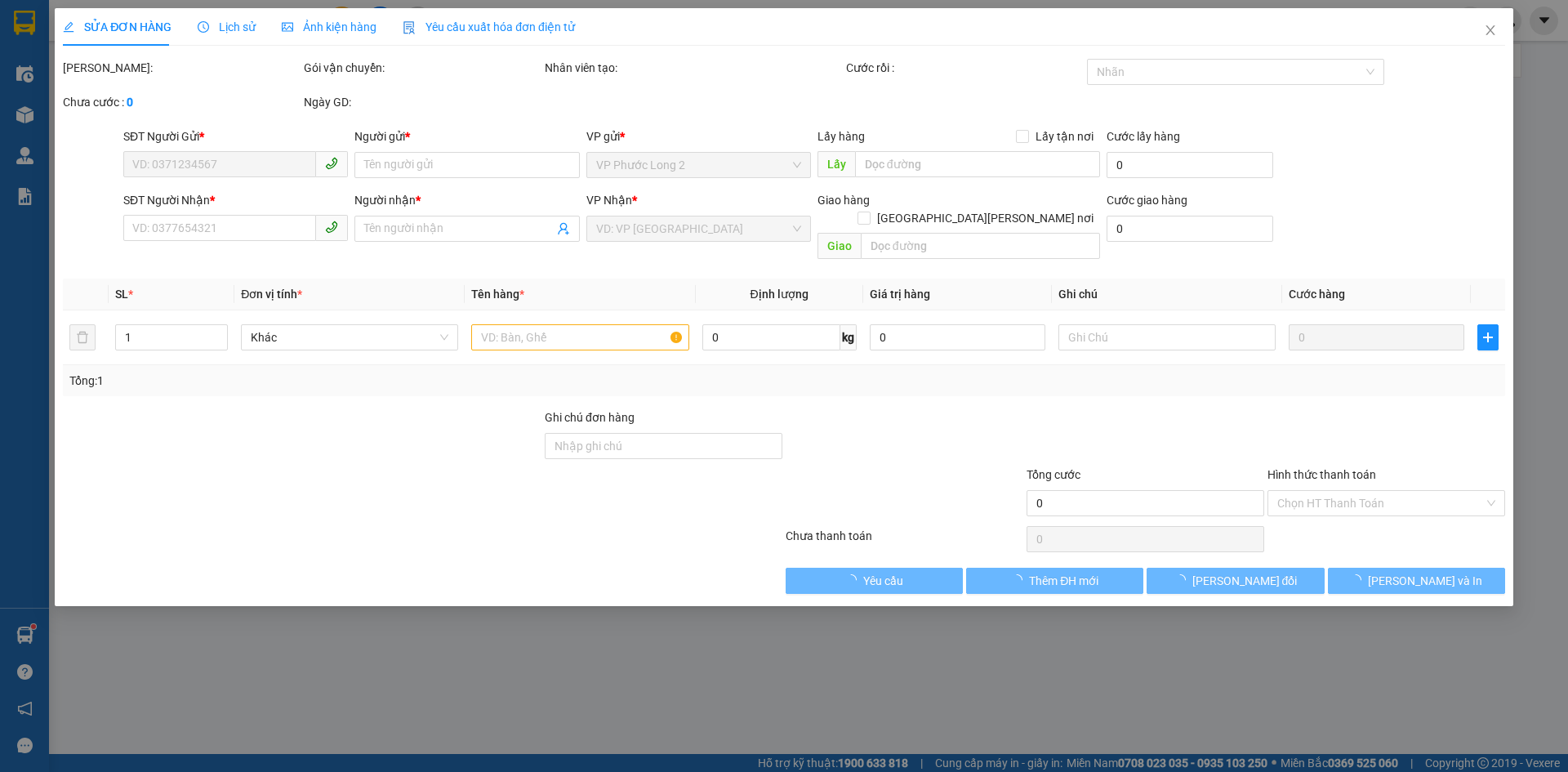
type input "02839306464"
type input "ĐỨC LAN"
type input "0372299179"
type input "ANH HẢI"
type input "30.000"
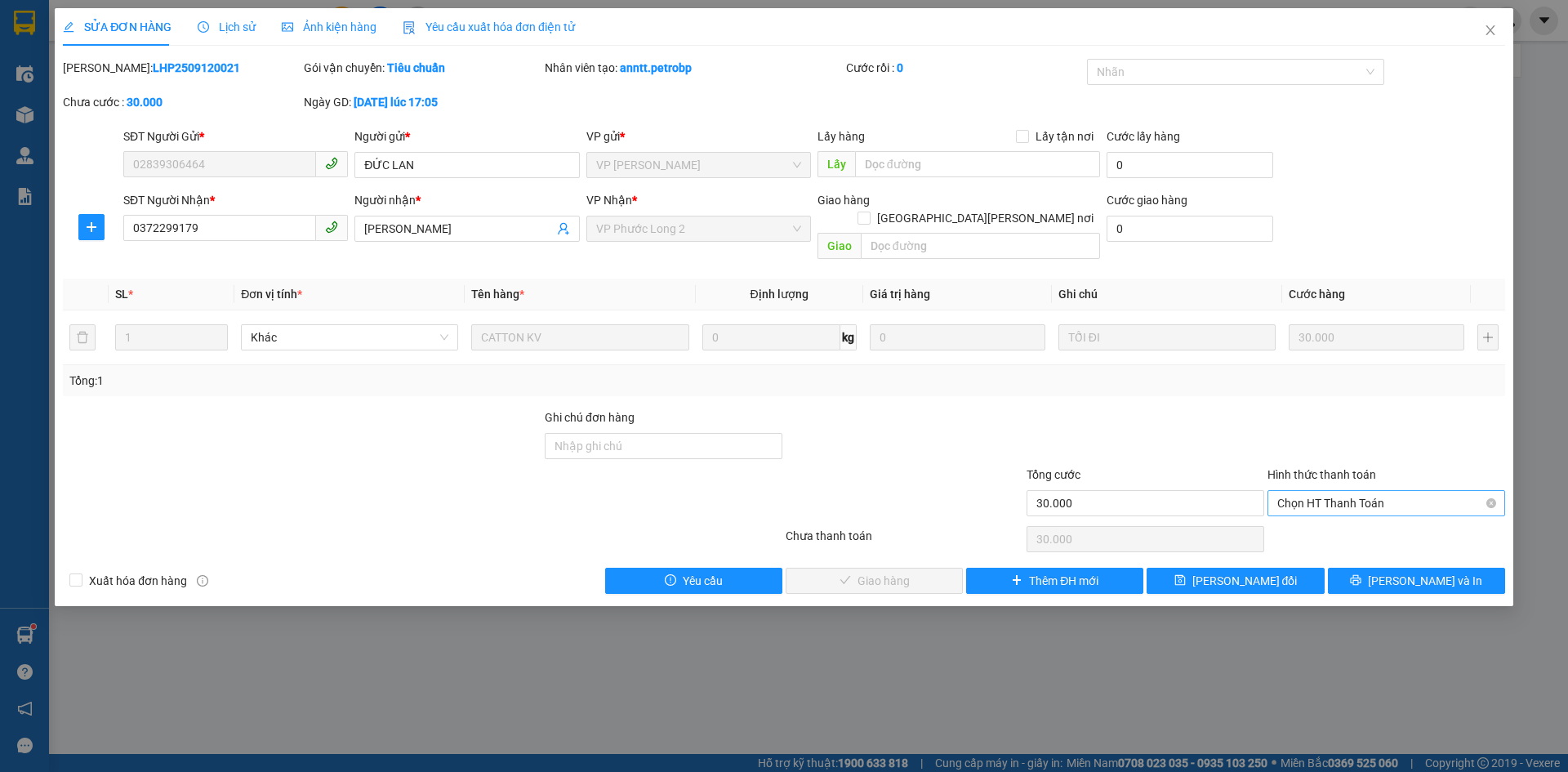
click at [1343, 491] on span "Chọn HT Thanh Toán" at bounding box center [1386, 503] width 218 height 24
click at [1336, 521] on div "Tại văn phòng" at bounding box center [1386, 518] width 218 height 18
type input "0"
click at [898, 572] on span "Lưu và Giao hàng" at bounding box center [927, 581] width 221 height 18
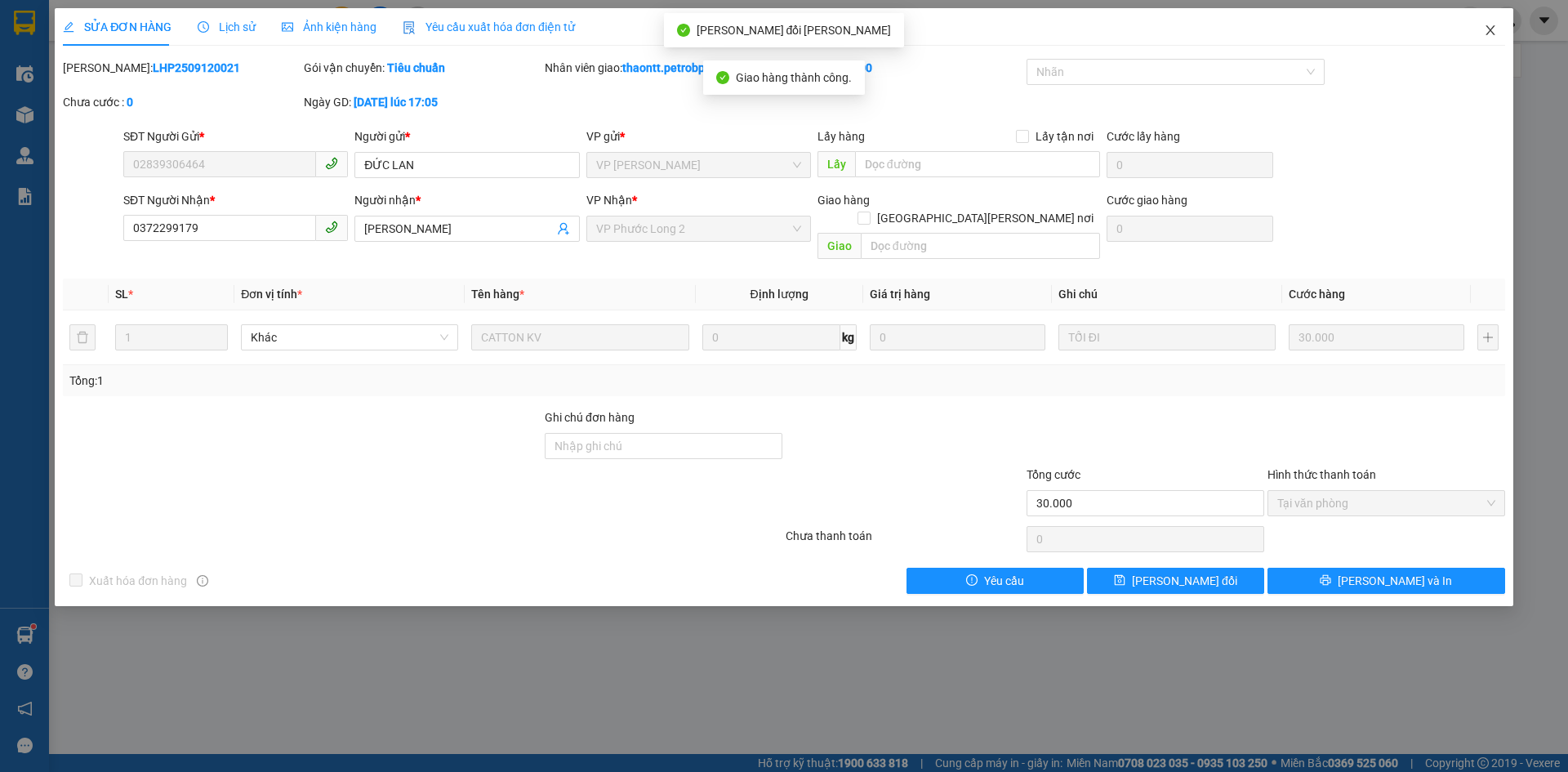
click at [1490, 36] on icon "close" at bounding box center [1490, 30] width 13 height 13
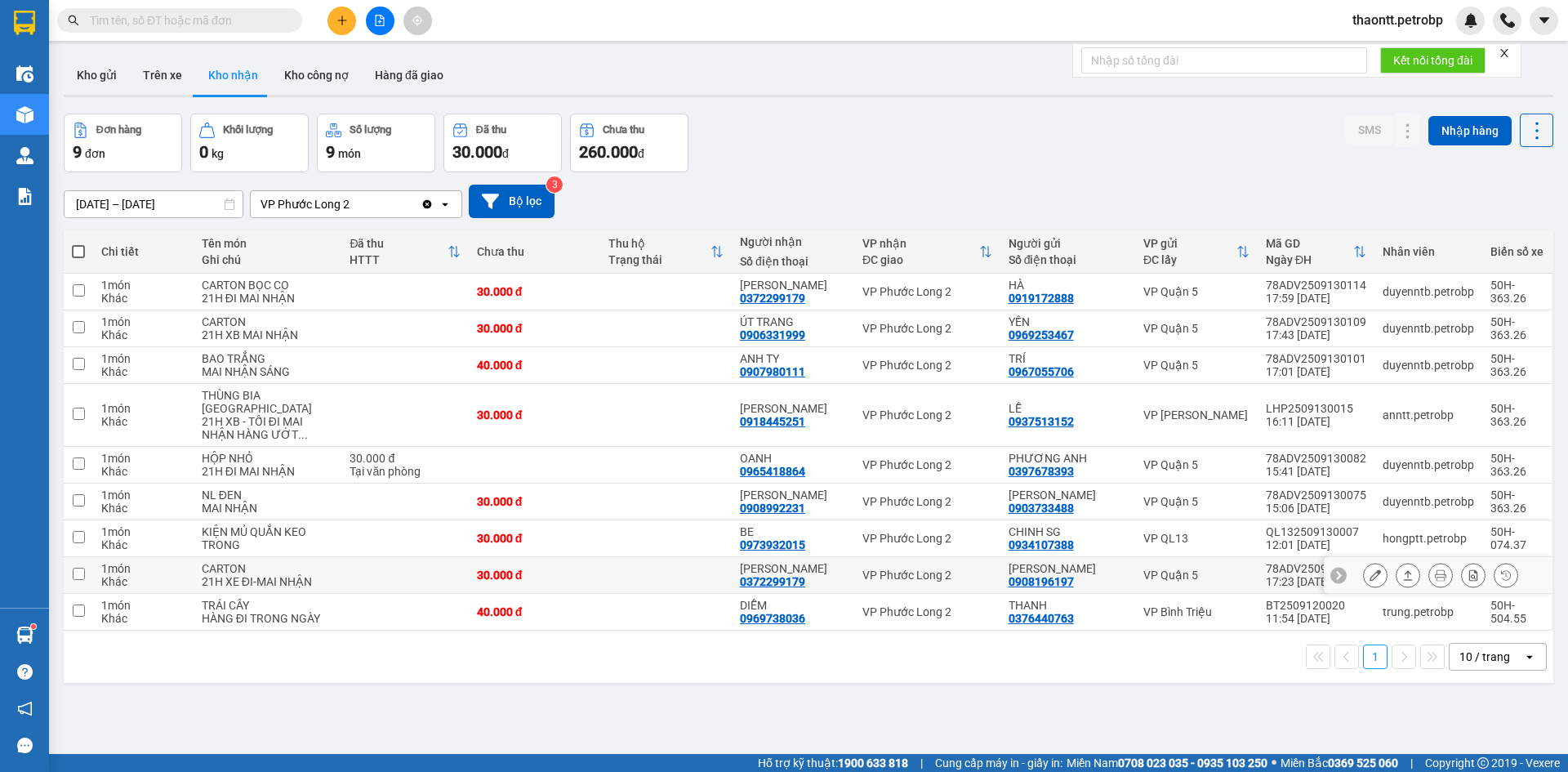
click at [786, 575] on div "0372299179" at bounding box center [772, 581] width 66 height 13
click at [1370, 569] on icon at bounding box center [1375, 575] width 12 height 12
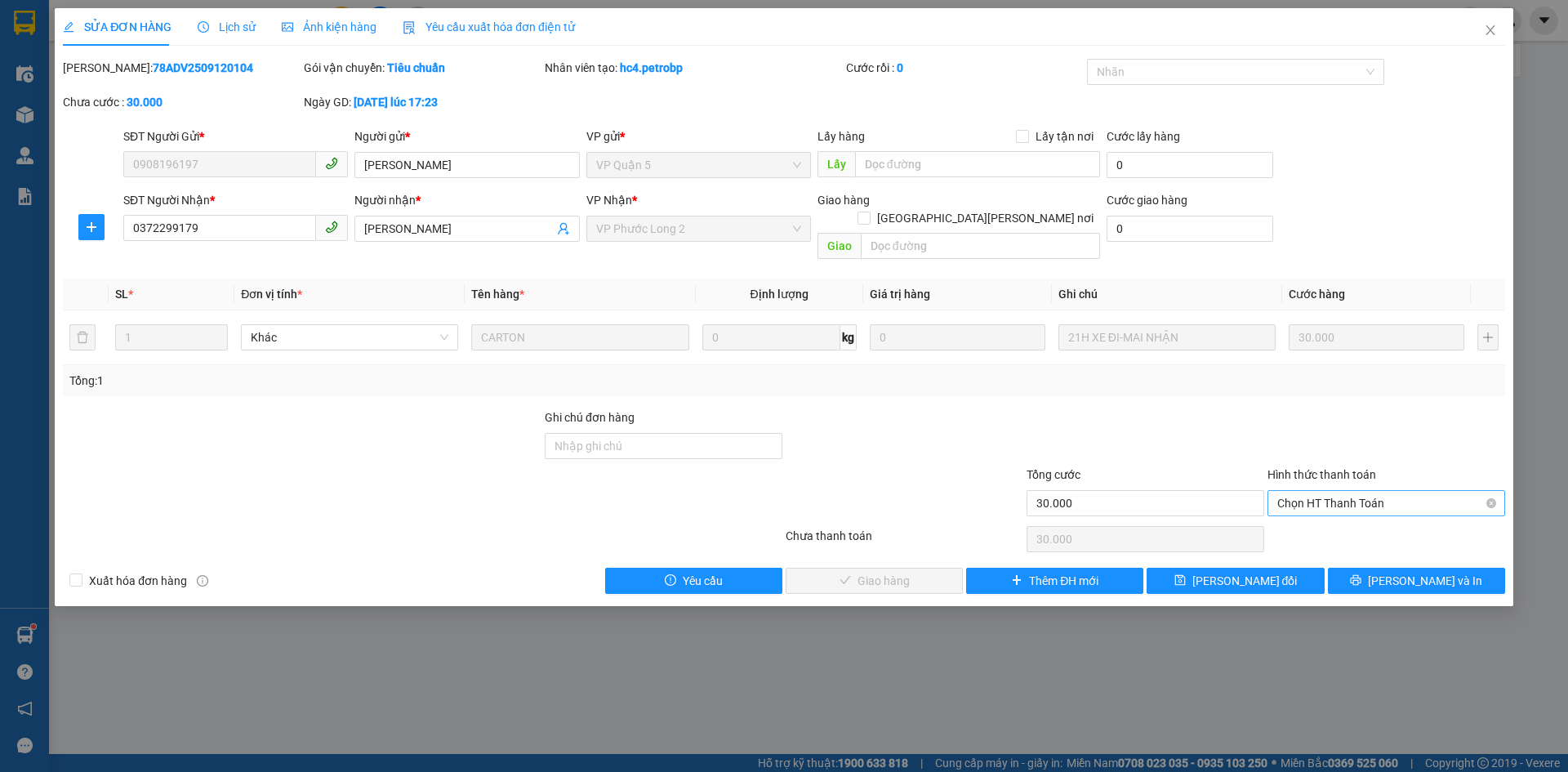
click at [1350, 491] on span "Chọn HT Thanh Toán" at bounding box center [1386, 503] width 218 height 24
click at [1340, 515] on div "Tại văn phòng" at bounding box center [1386, 518] width 218 height 18
type input "0"
click at [920, 572] on span "Lưu và Giao hàng" at bounding box center [927, 581] width 221 height 18
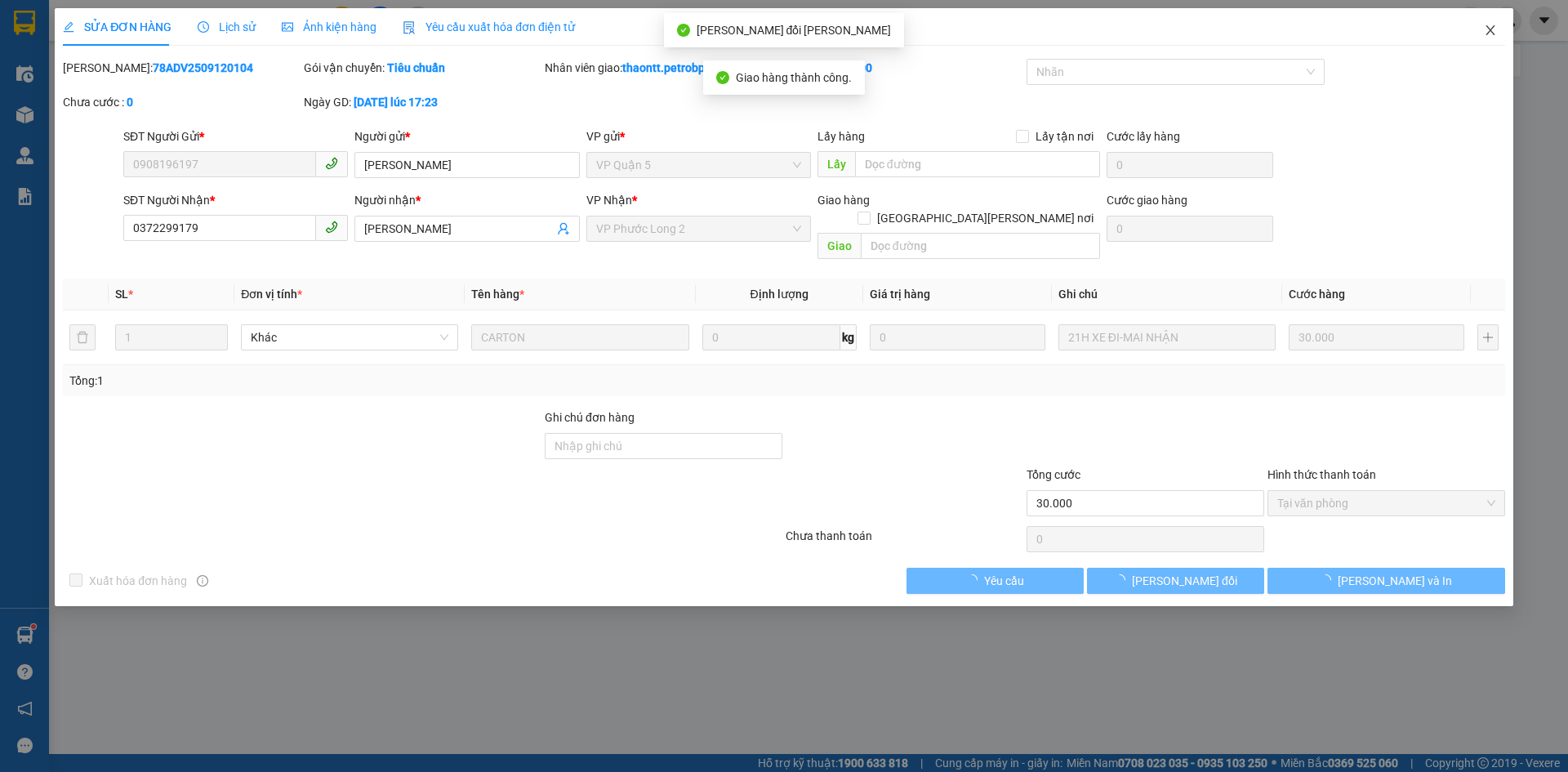
click at [1489, 24] on icon "close" at bounding box center [1490, 30] width 13 height 13
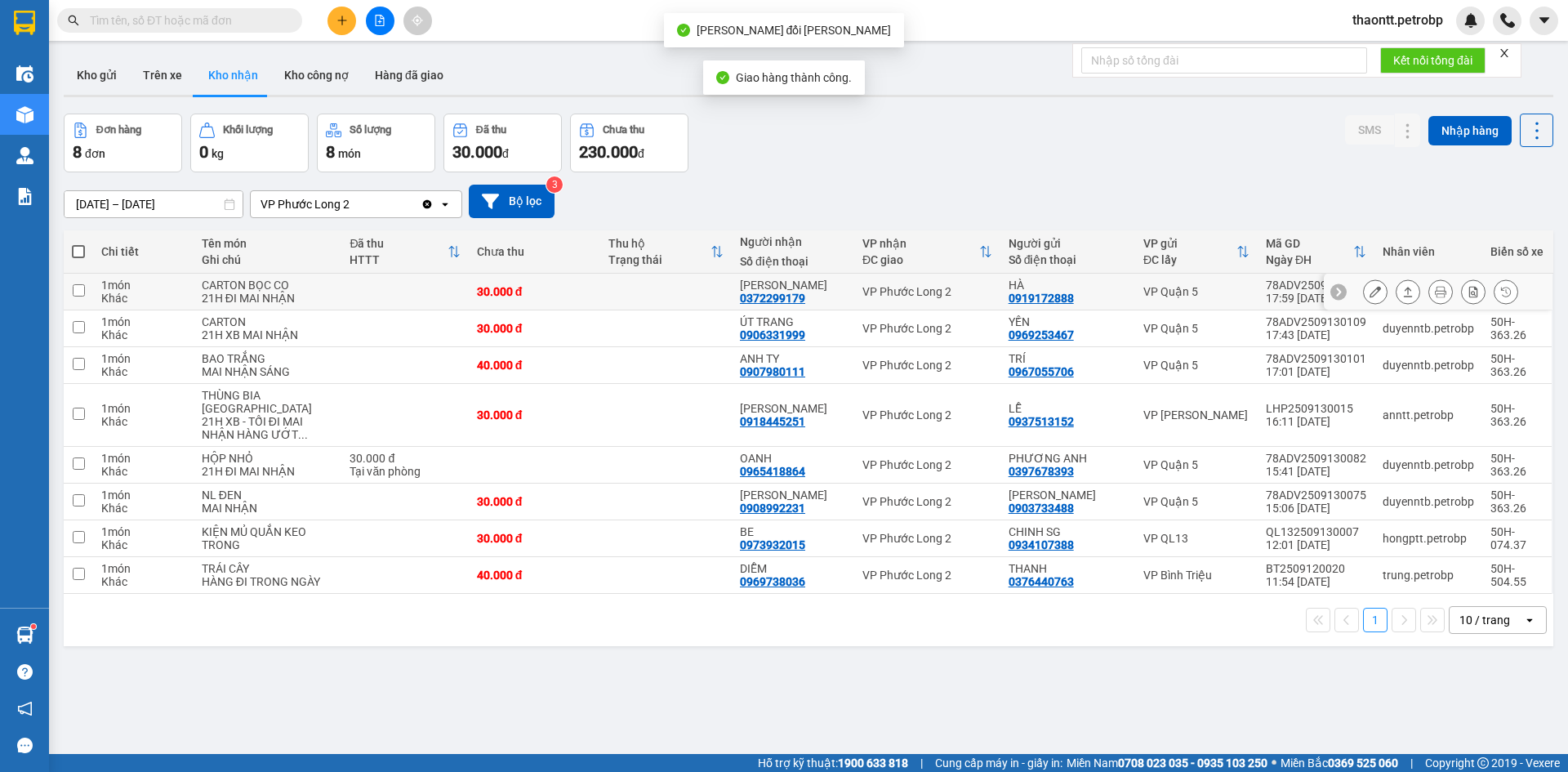
click at [837, 303] on div "ANH HẢI 0372299179" at bounding box center [793, 291] width 106 height 26
checkbox input "true"
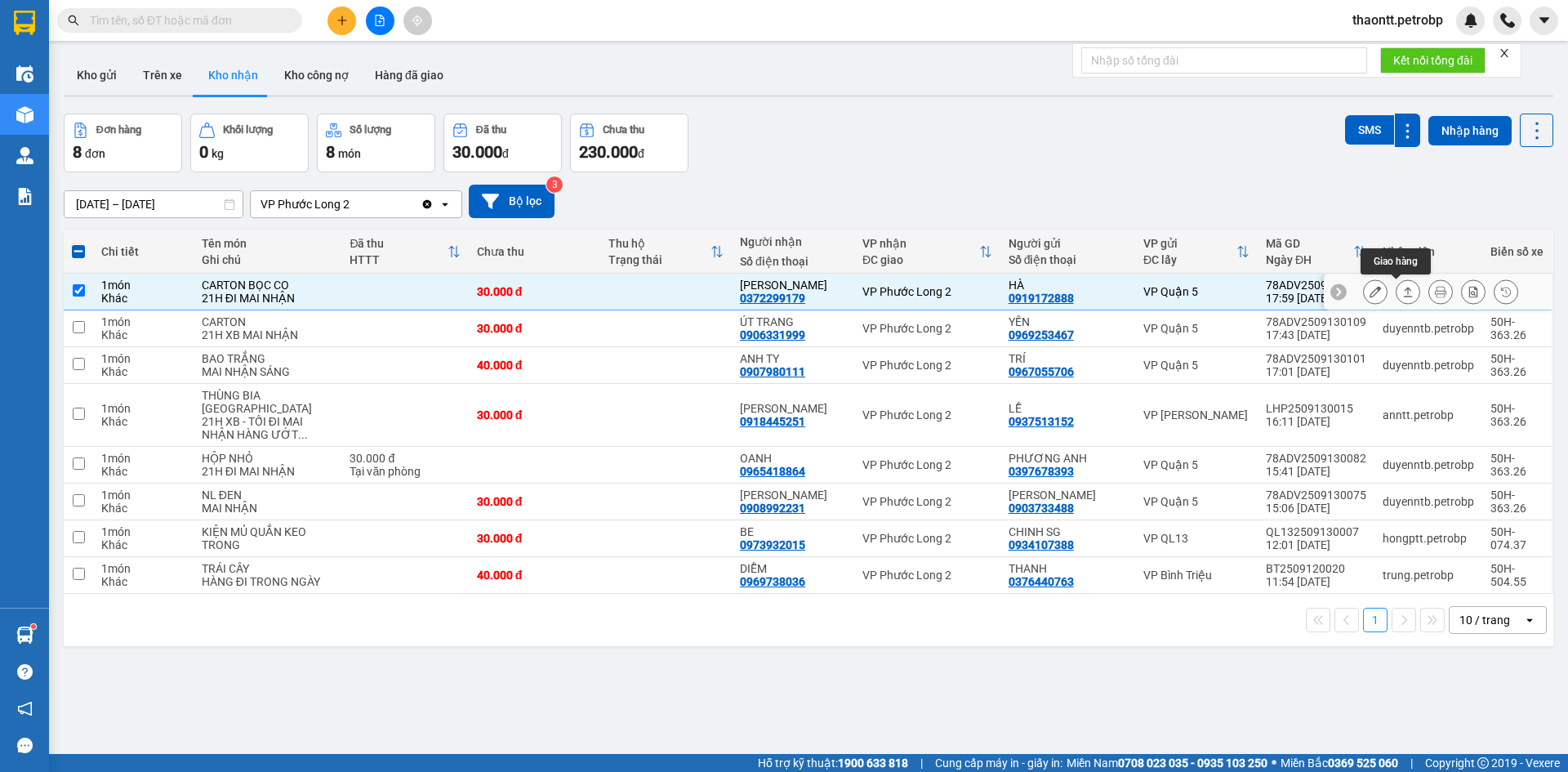
click at [1369, 290] on button at bounding box center [1374, 292] width 22 height 29
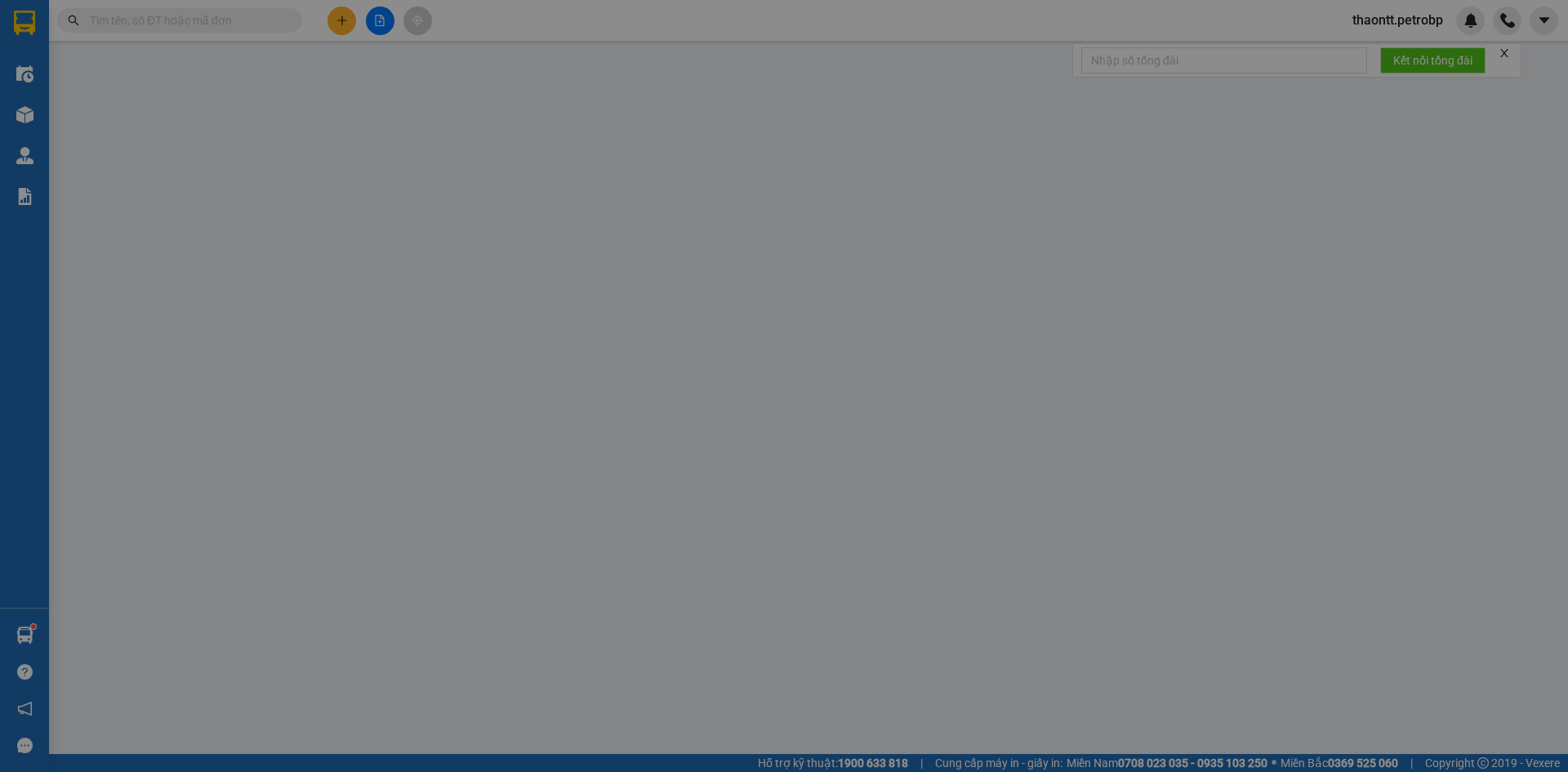
type input "0919172888"
type input "HÀ"
type input "0372299179"
type input "ANH HẢI"
type input "30.000"
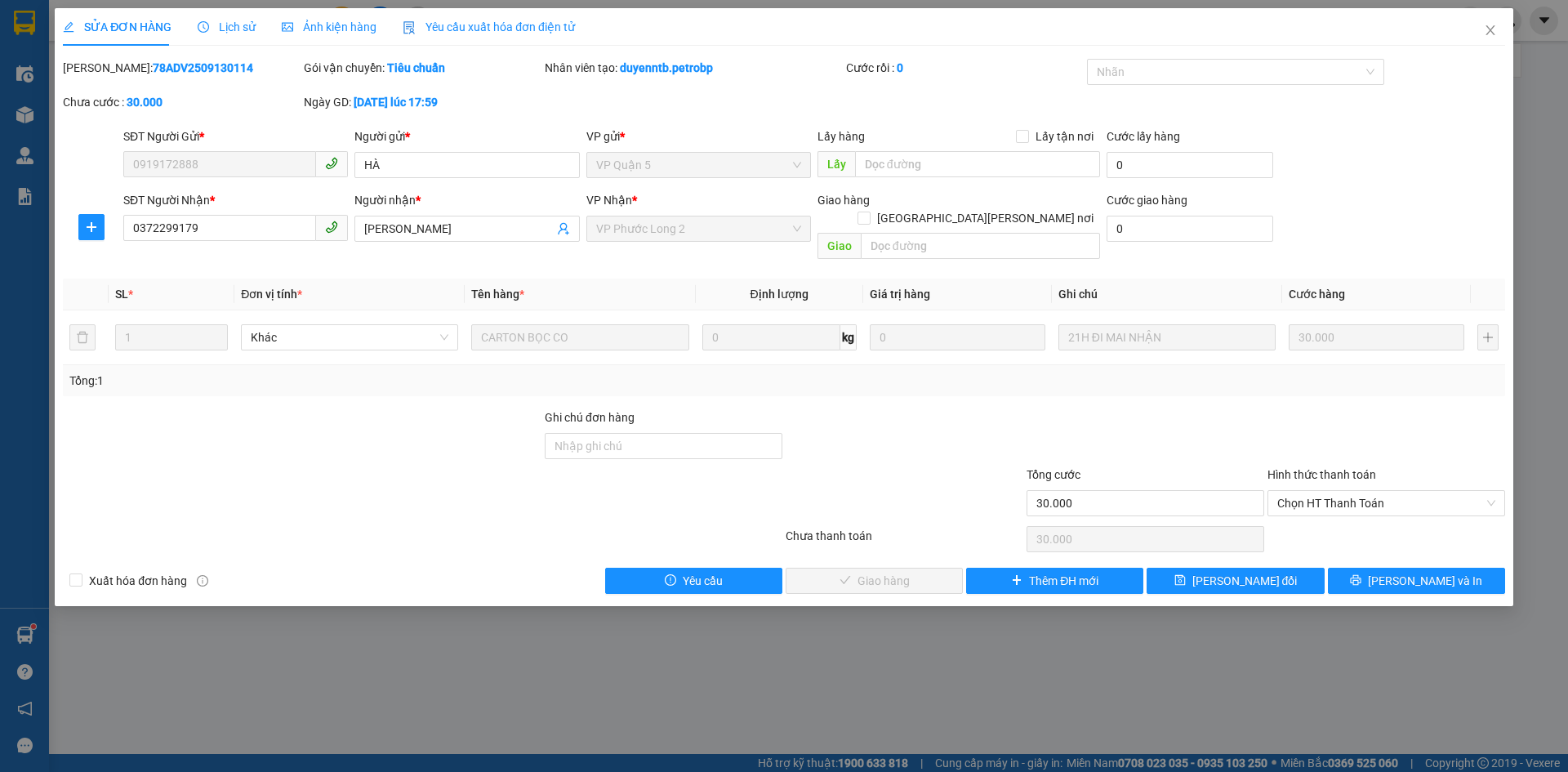
click at [1307, 469] on div "Hình thức thanh toán" at bounding box center [1386, 478] width 238 height 24
click at [1305, 491] on span "Chọn HT Thanh Toán" at bounding box center [1386, 503] width 218 height 24
click at [1310, 514] on div "Tại văn phòng" at bounding box center [1386, 518] width 218 height 18
type input "0"
click at [915, 572] on span "Lưu và Giao hàng" at bounding box center [927, 581] width 221 height 18
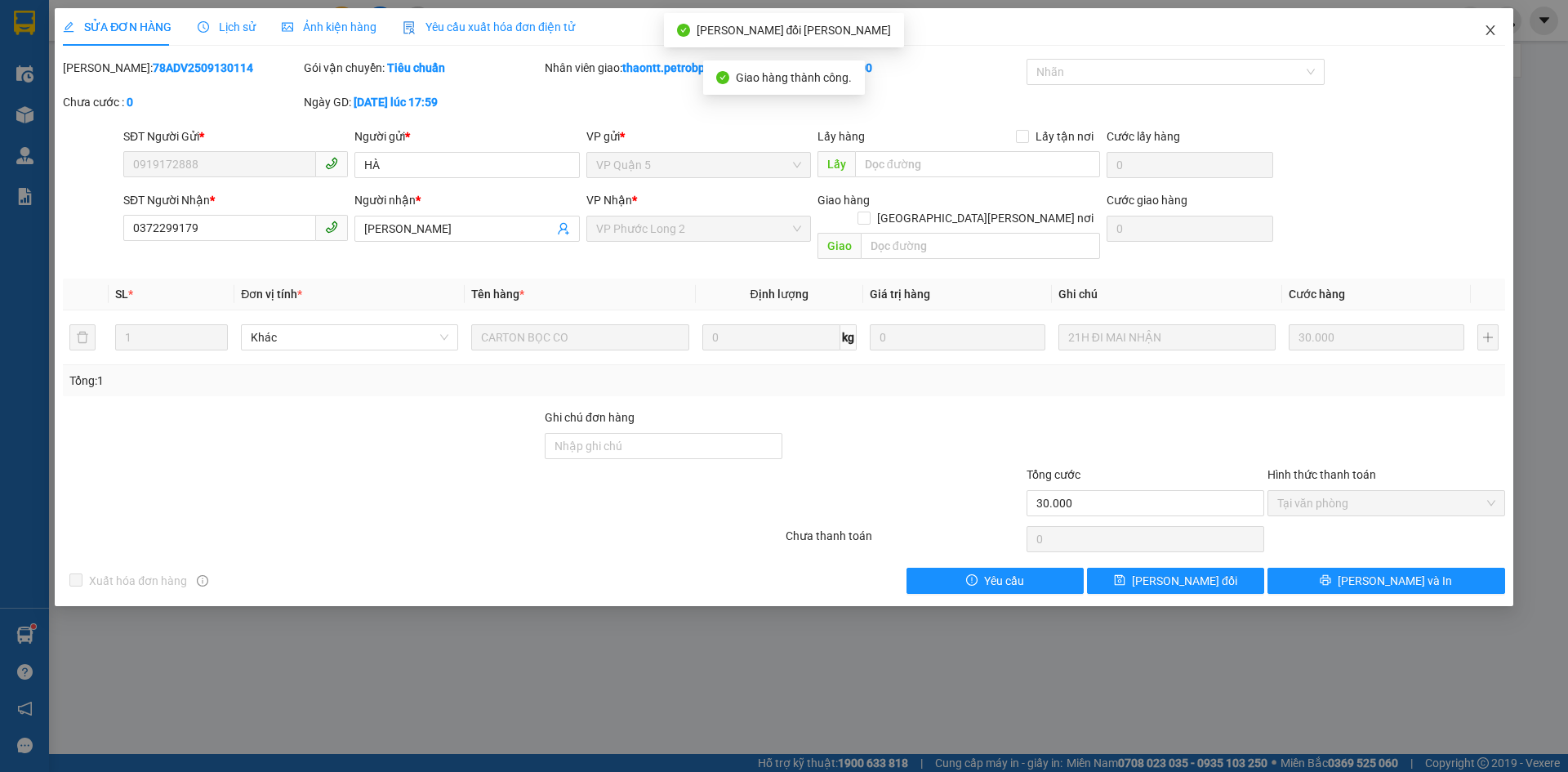
click at [1502, 27] on span "Close" at bounding box center [1490, 31] width 46 height 46
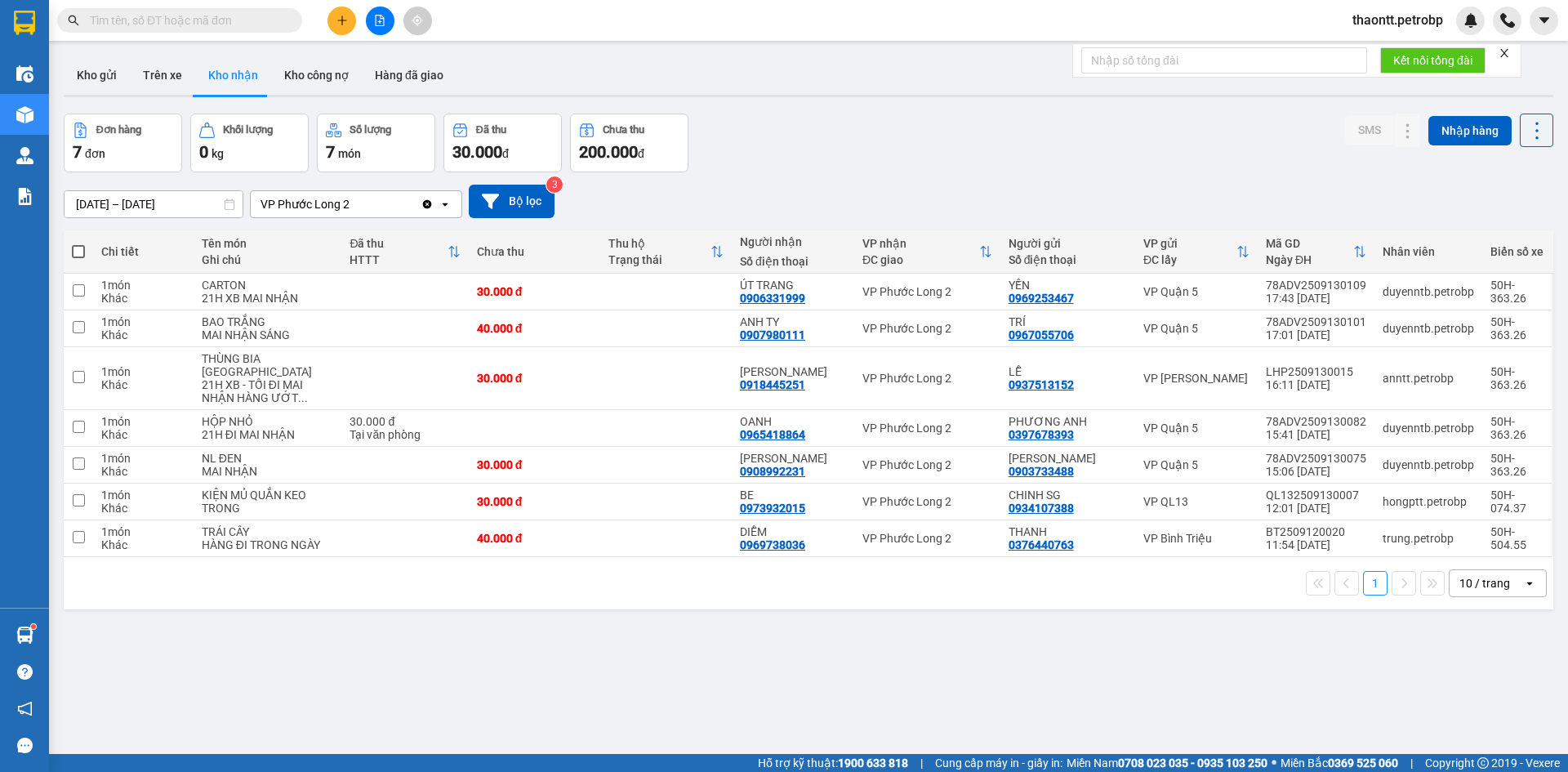
click at [335, 13] on button at bounding box center [342, 21] width 29 height 29
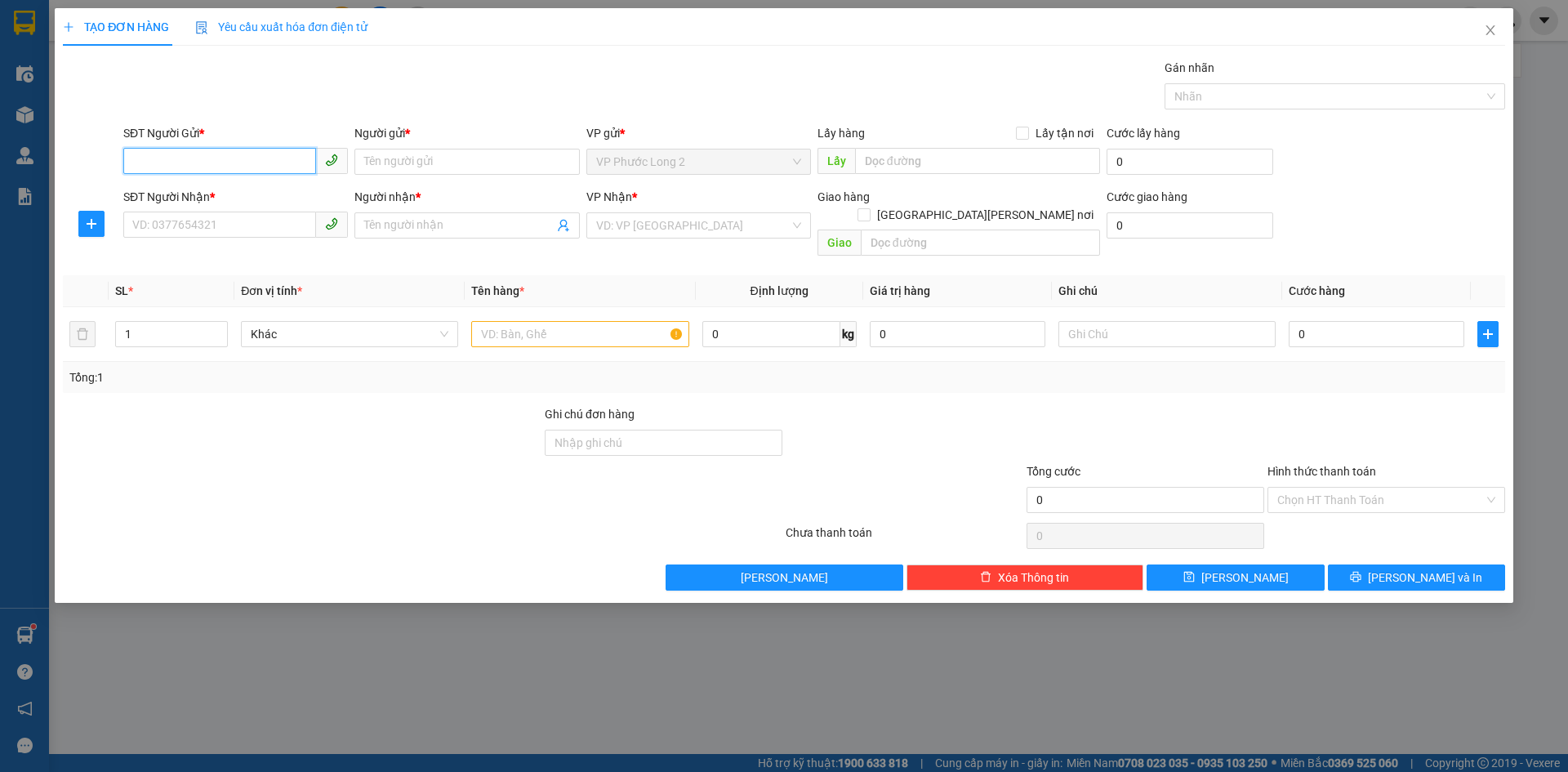
click at [259, 150] on input "SĐT Người Gửi *" at bounding box center [219, 161] width 193 height 26
type input "0378760486"
click at [399, 165] on input "Người gửi *" at bounding box center [467, 162] width 224 height 26
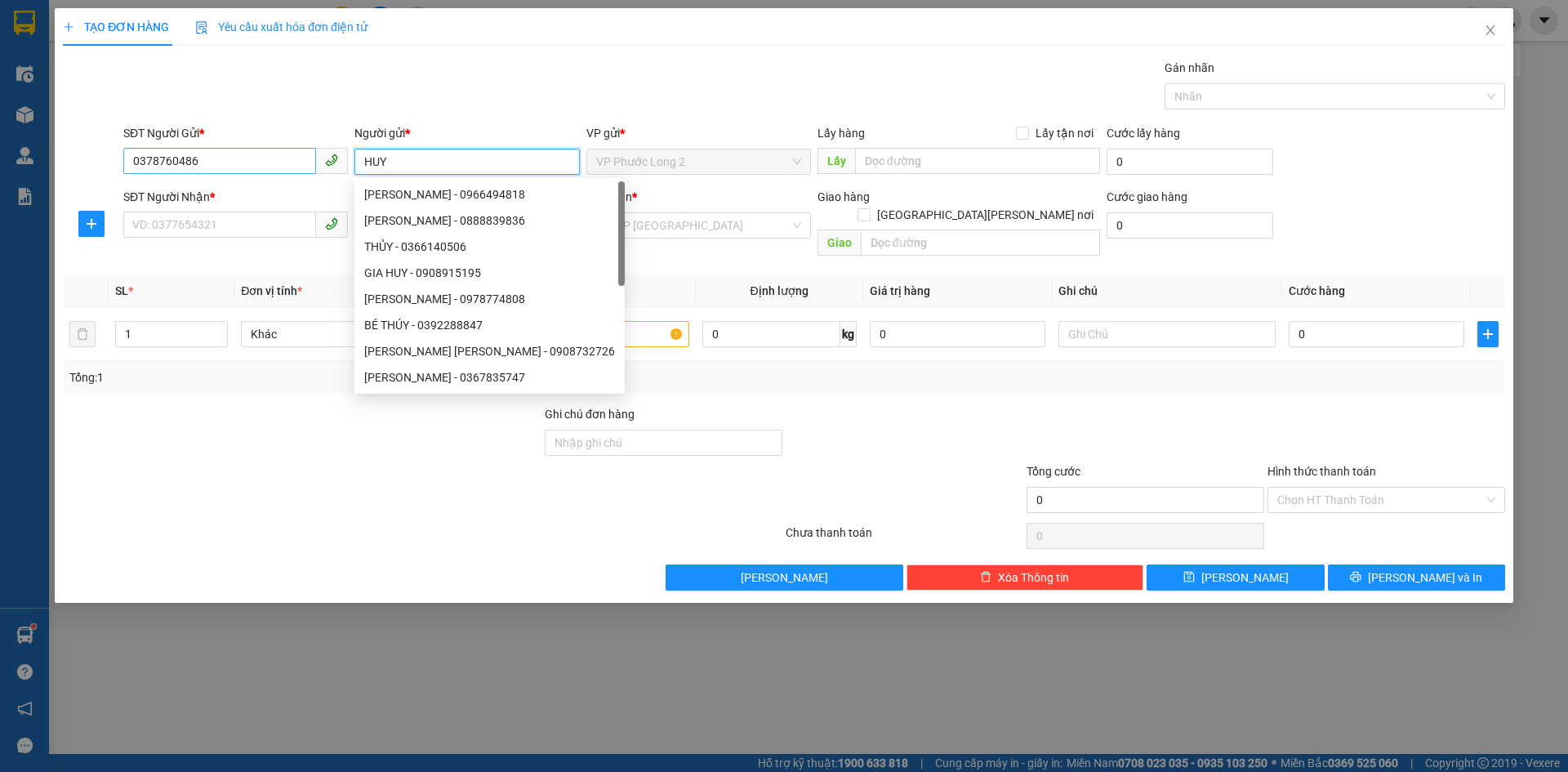
type input "HUY"
click at [249, 160] on input "0378760486" at bounding box center [219, 161] width 193 height 26
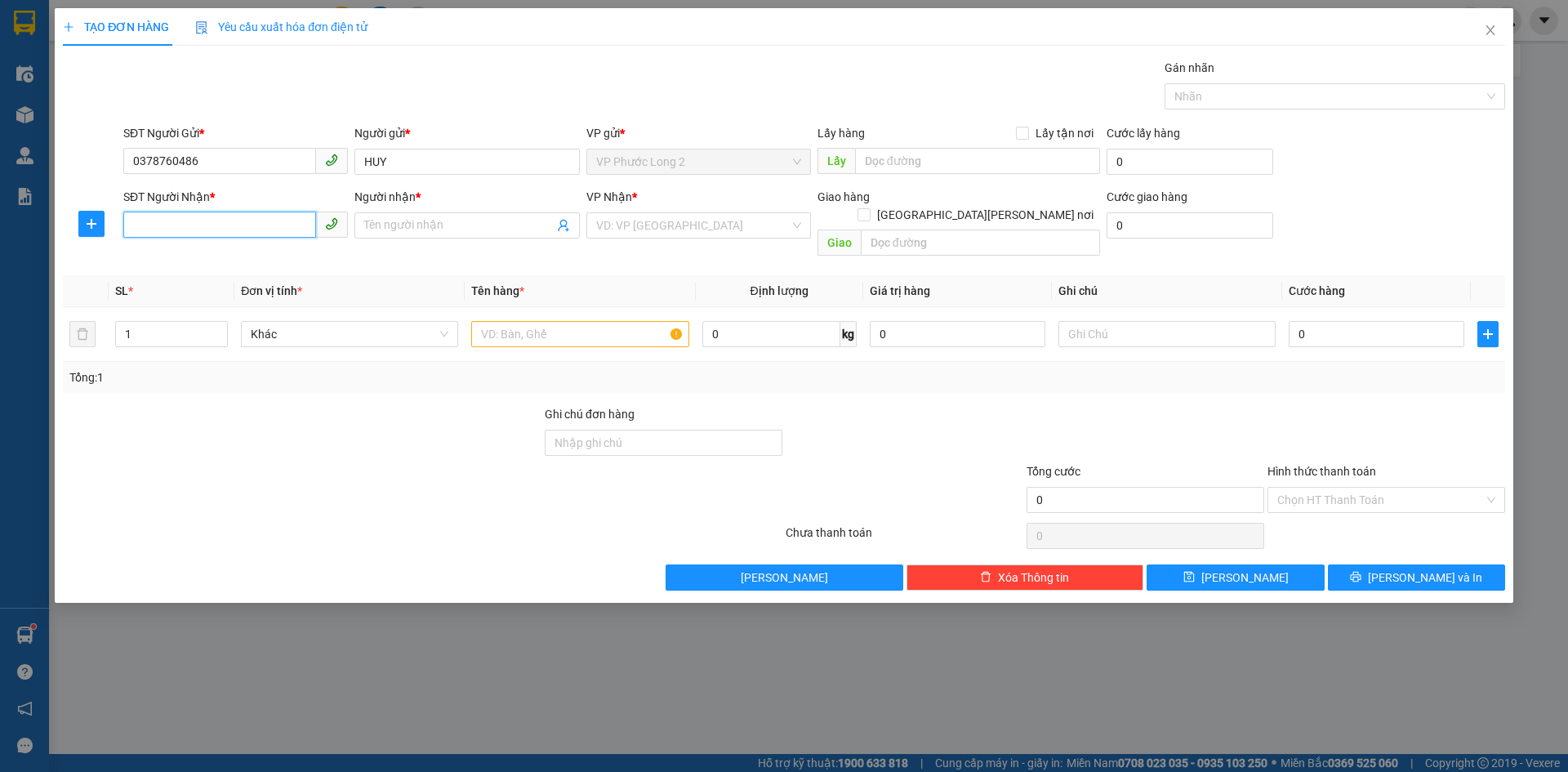
click at [278, 215] on input "SĐT Người Nhận *" at bounding box center [219, 224] width 193 height 26
paste input "0378760486"
type input "0378760486"
click at [405, 229] on input "Người nhận *" at bounding box center [459, 225] width 188 height 18
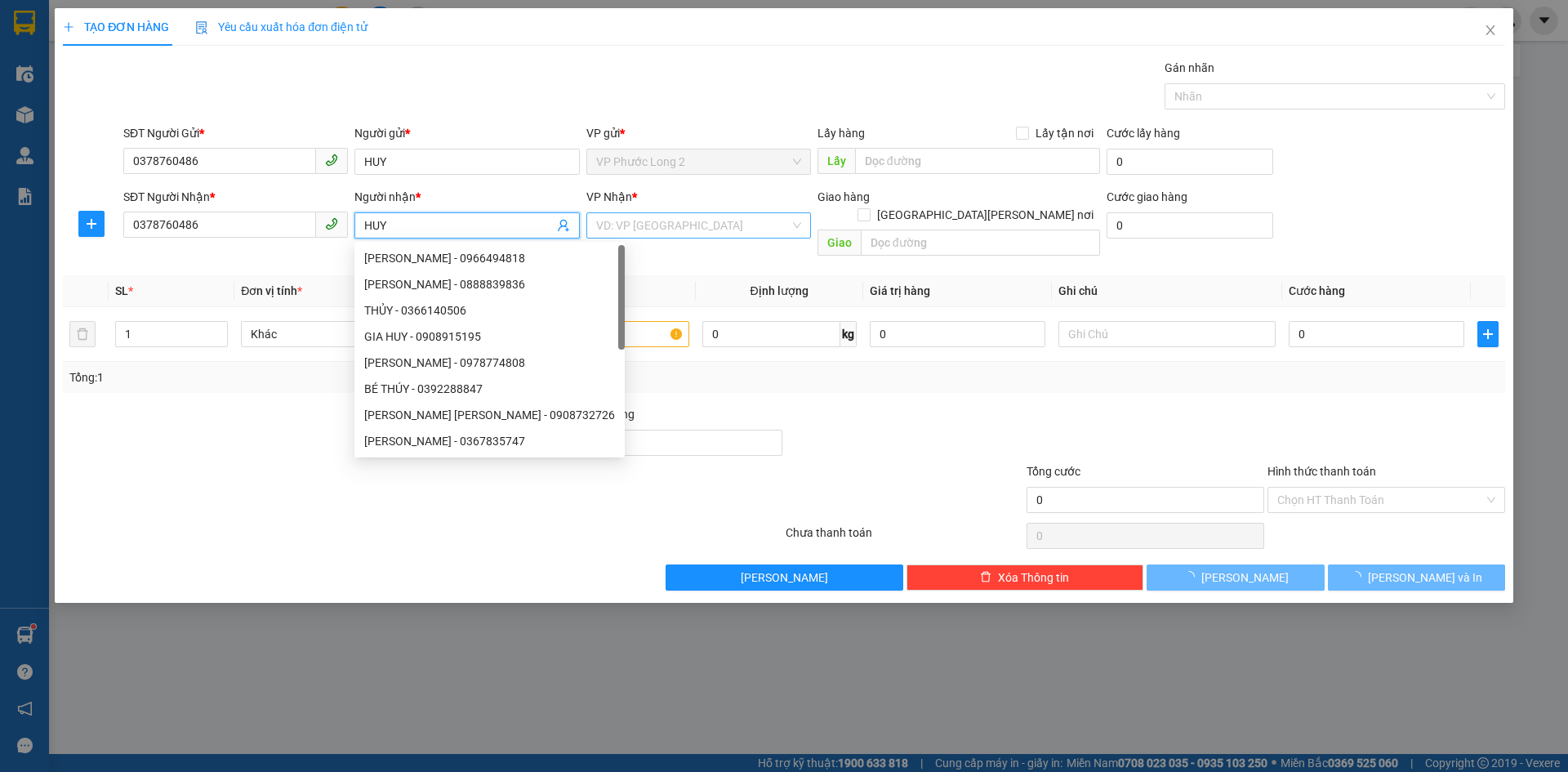
type input "HUY"
click at [682, 233] on input "search" at bounding box center [693, 224] width 194 height 24
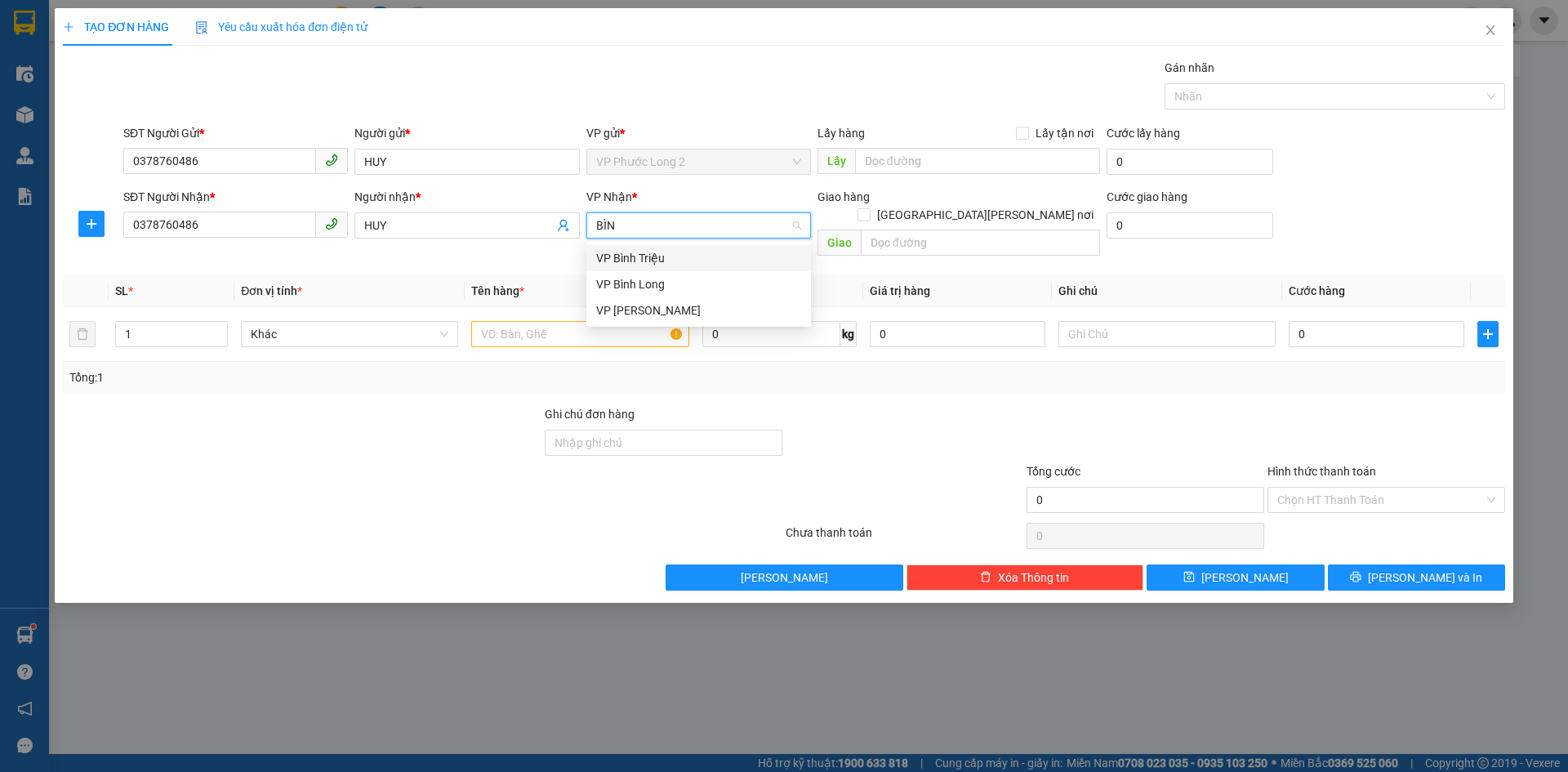
type input "BÌNH"
click at [619, 258] on div "VP Bình Triệu" at bounding box center [698, 258] width 205 height 18
click at [619, 321] on input "text" at bounding box center [580, 334] width 217 height 26
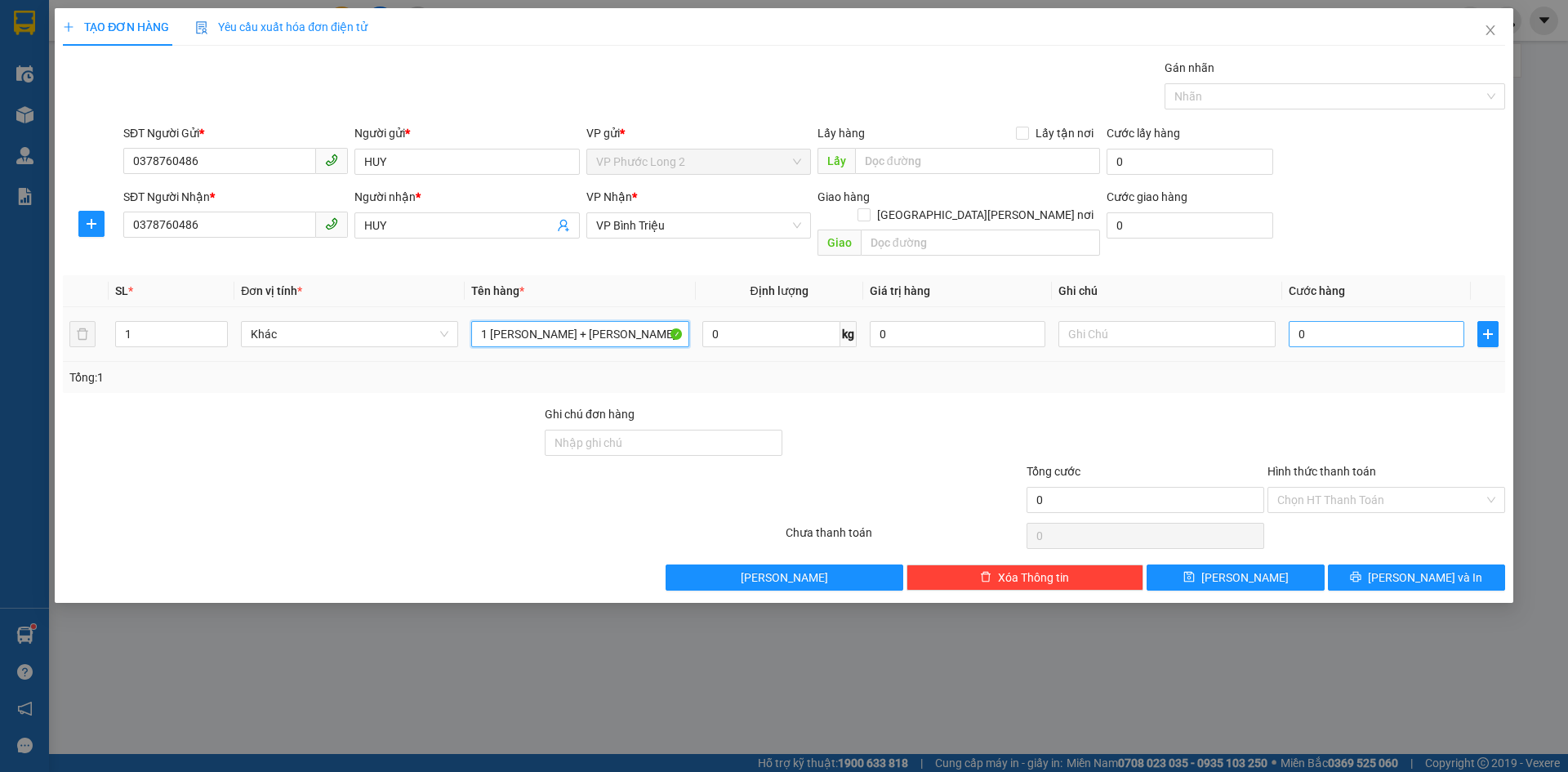
type input "1 VALI VÀNG + BAO MÀU XANH"
click at [1390, 322] on input "0" at bounding box center [1377, 334] width 176 height 26
drag, startPoint x: 1372, startPoint y: 251, endPoint x: 1376, endPoint y: 285, distance: 34.2
click at [1373, 254] on div "Transit Pickup Surcharge Ids Transit Deliver Surcharge Ids Transit Deliver Surc…" at bounding box center [784, 325] width 1442 height 531
click at [1375, 321] on input "0" at bounding box center [1377, 334] width 176 height 26
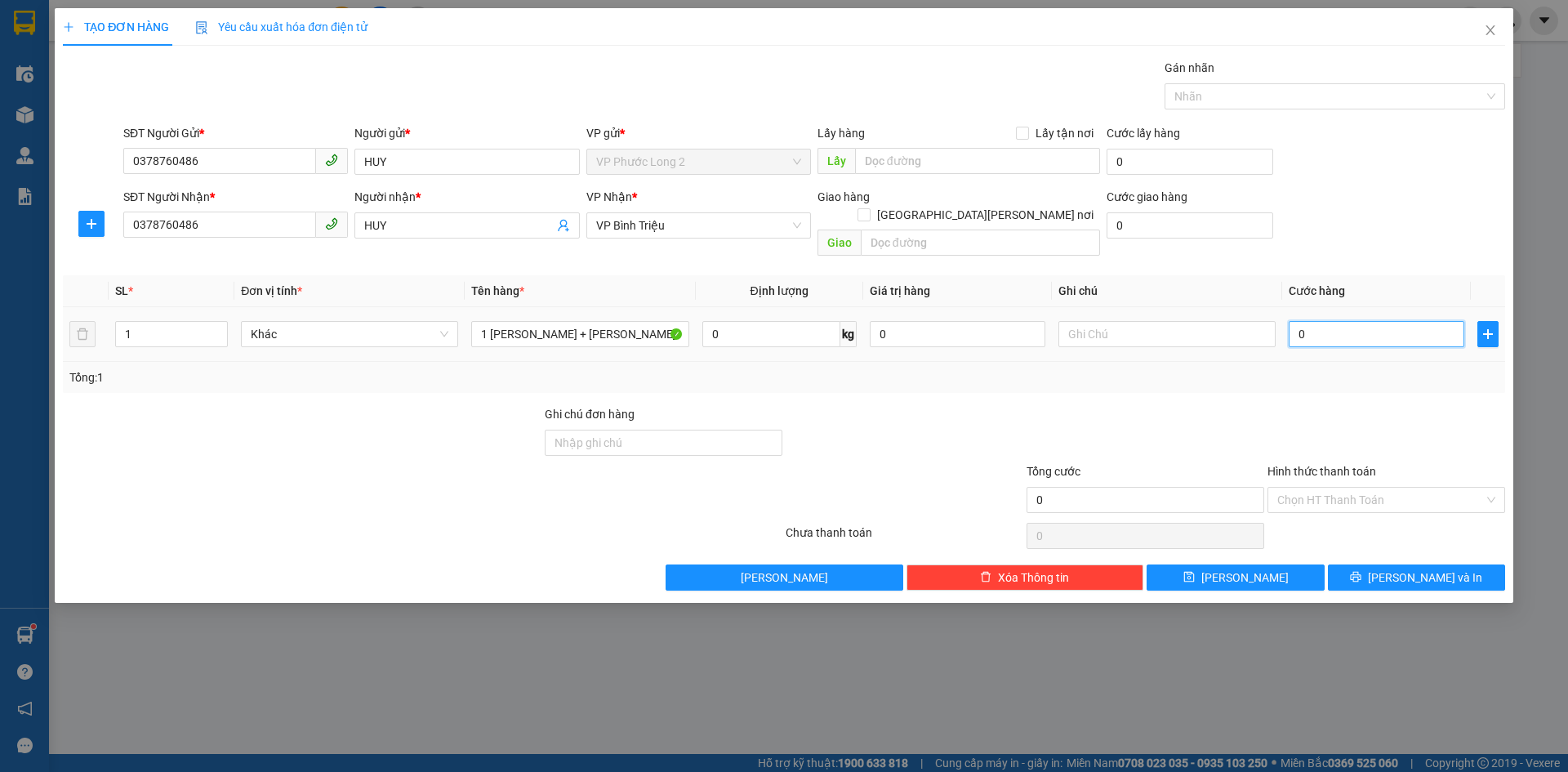
type input "07"
type input "7"
type input "070"
type input "70"
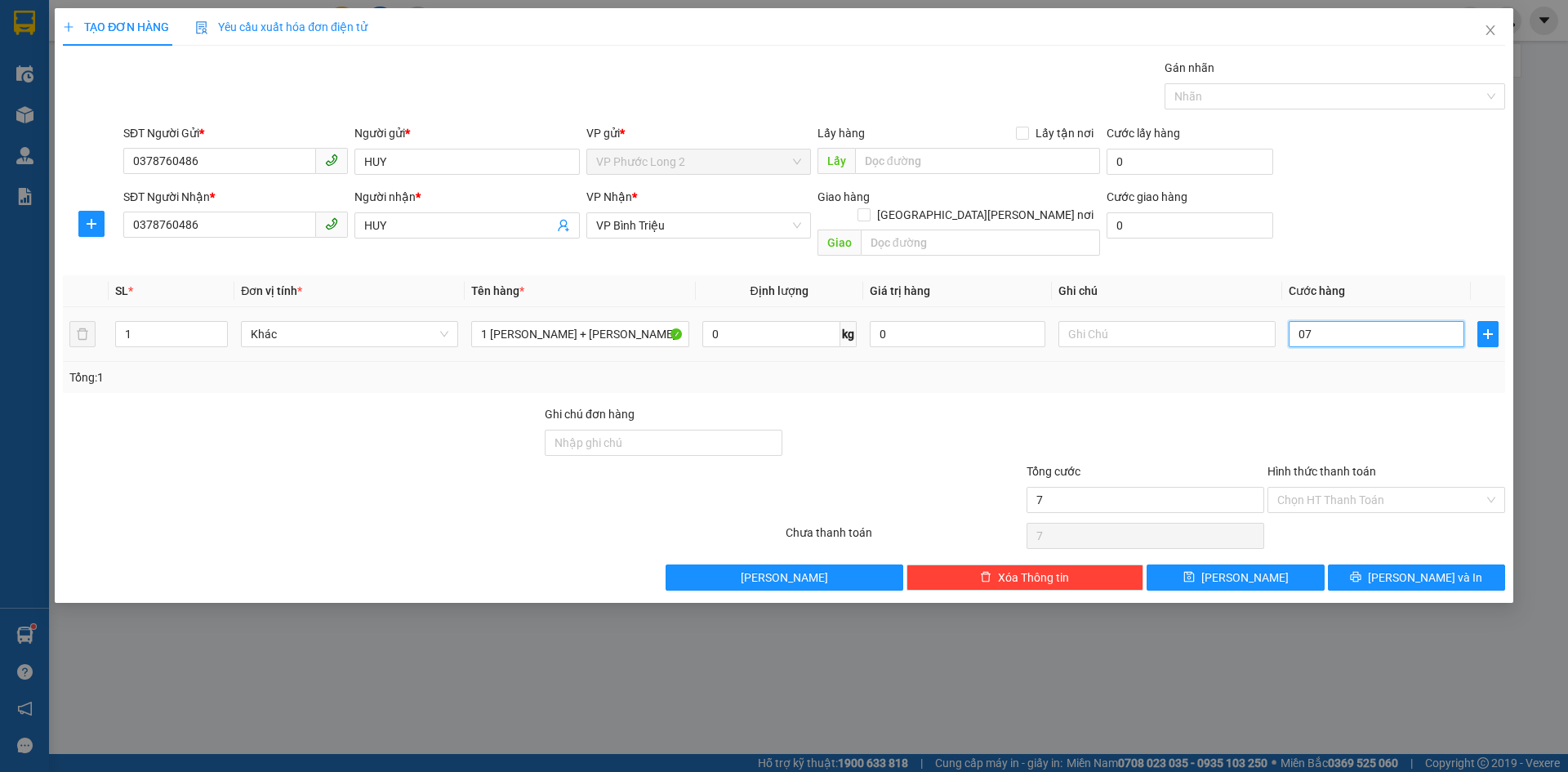
type input "70"
type input "70.000"
click at [1386, 219] on div "SĐT Người Nhận * 0378760486 Người nhận * HUY VP Nhận * VP Bình Triệu Giao hàng …" at bounding box center [814, 225] width 1388 height 75
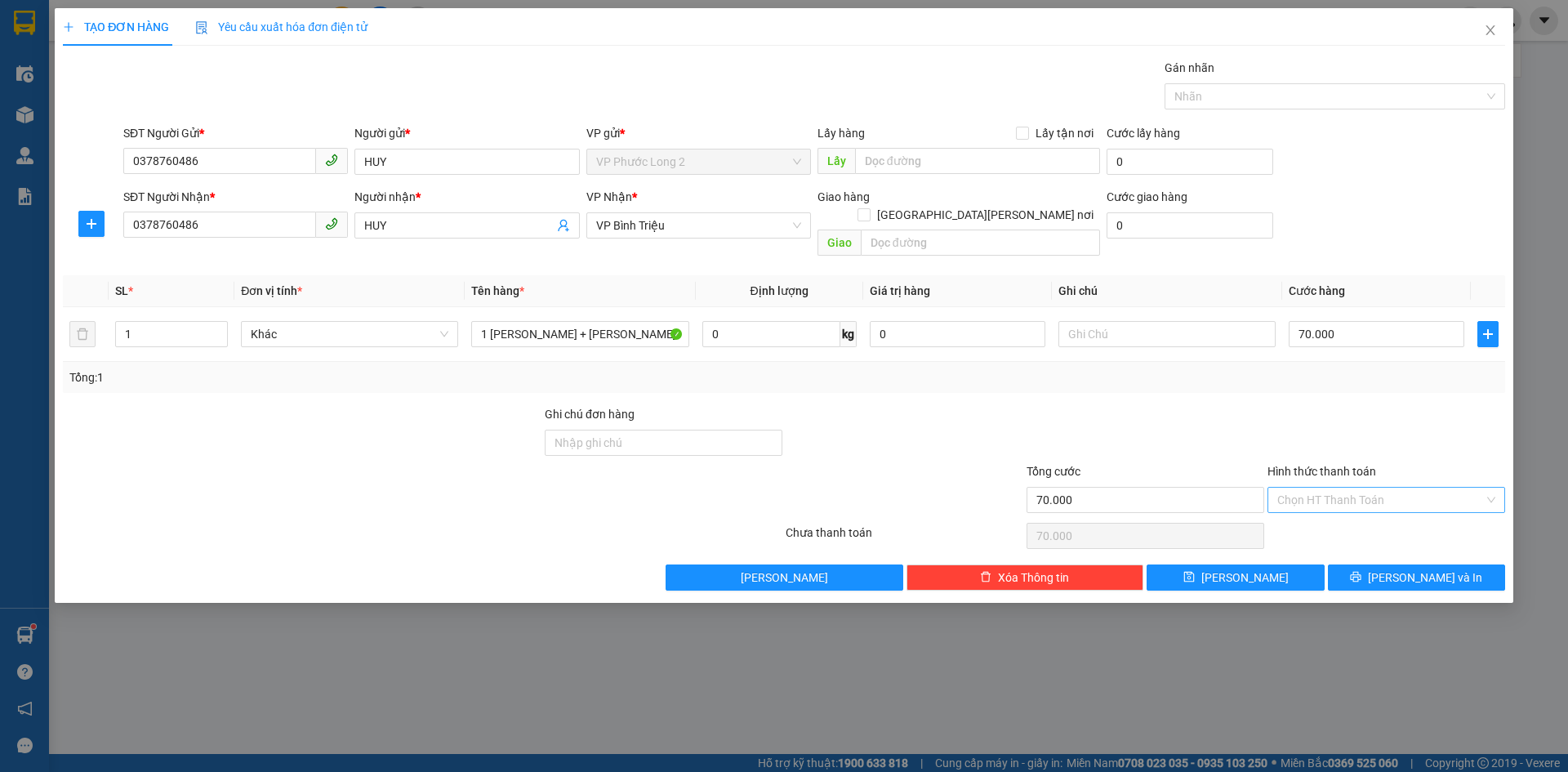
click at [1316, 487] on input "Hình thức thanh toán" at bounding box center [1380, 499] width 206 height 24
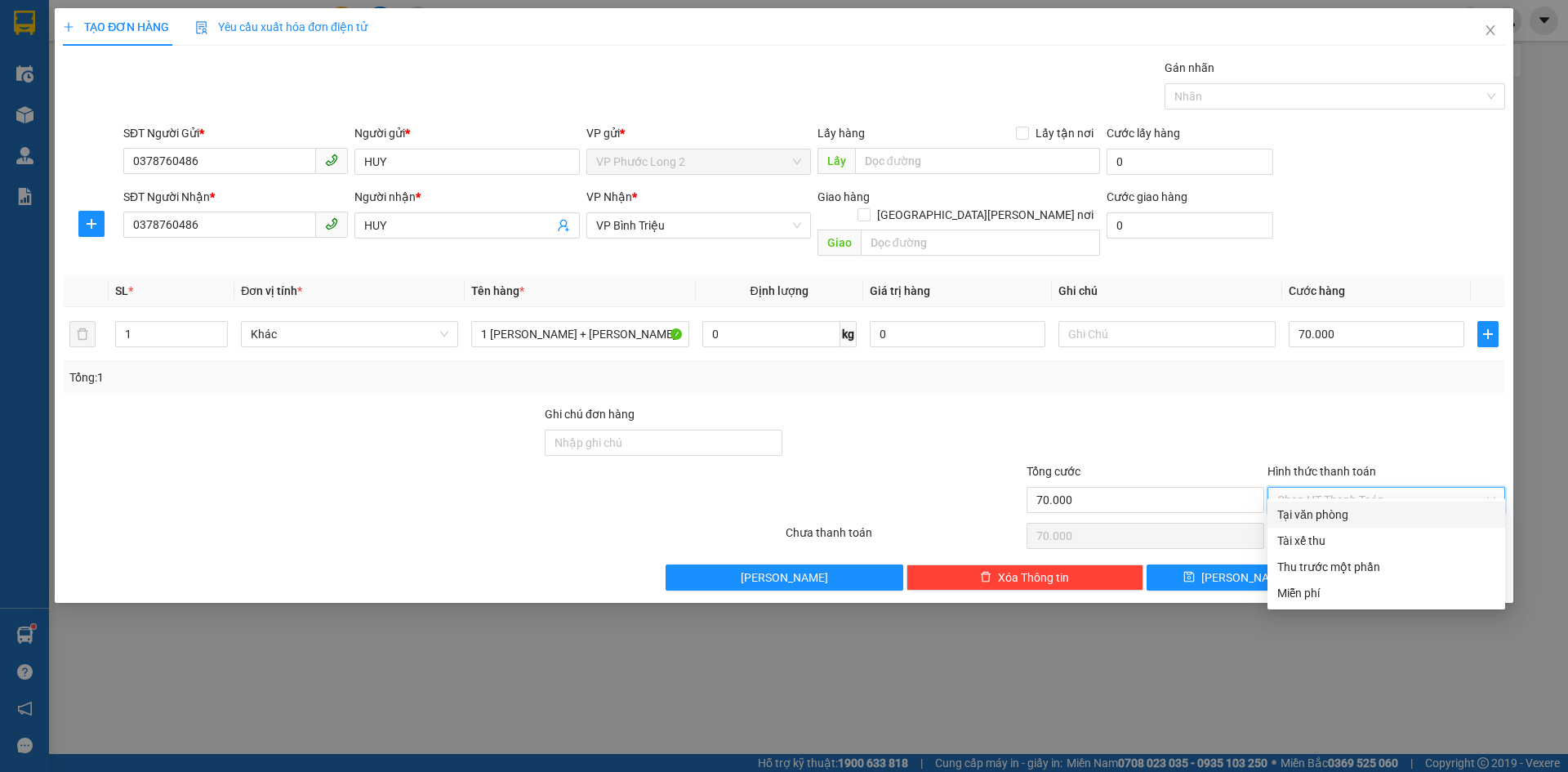
click at [1347, 405] on div at bounding box center [1386, 434] width 241 height 57
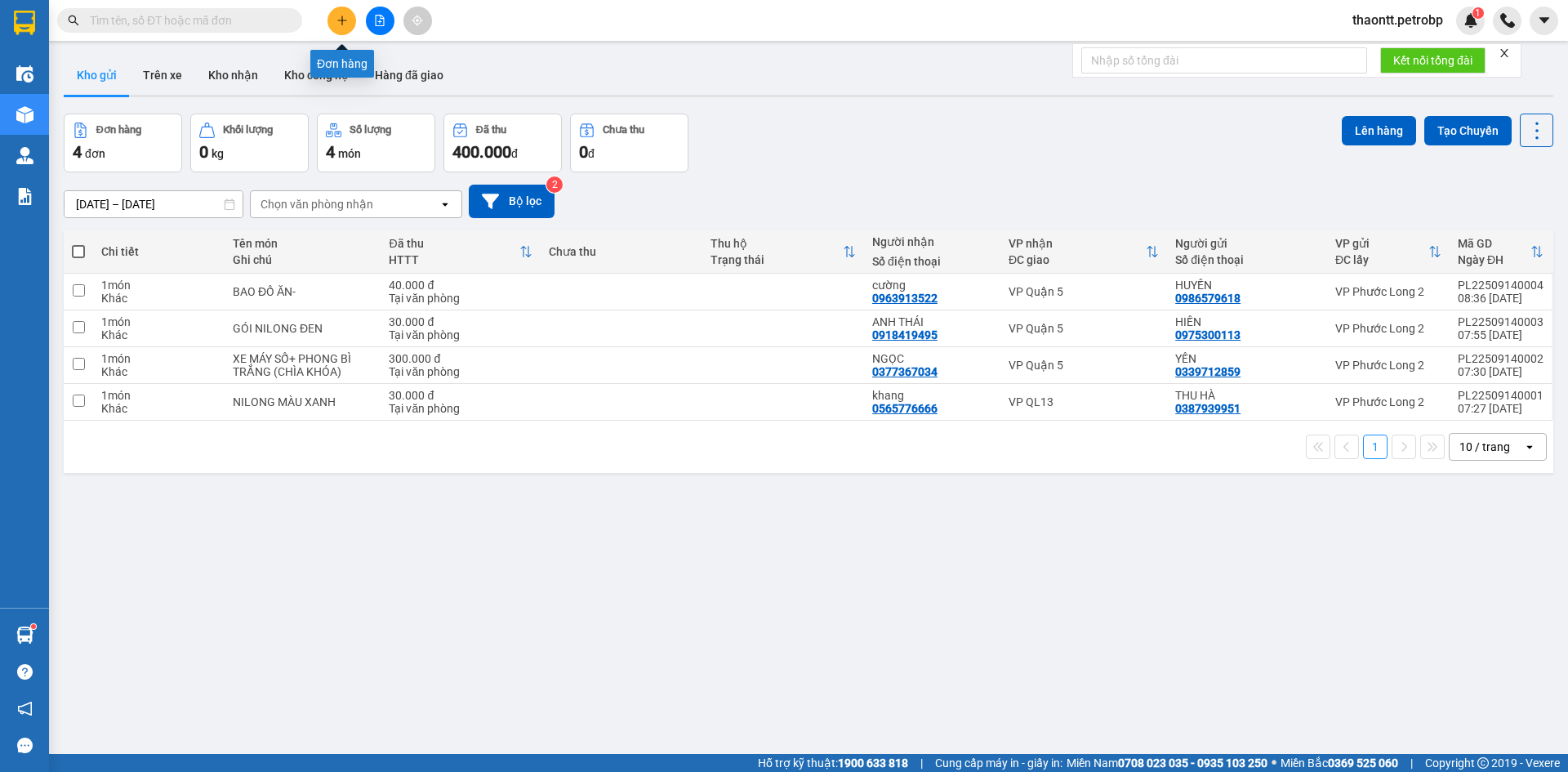
click at [342, 22] on icon "plus" at bounding box center [341, 20] width 1 height 9
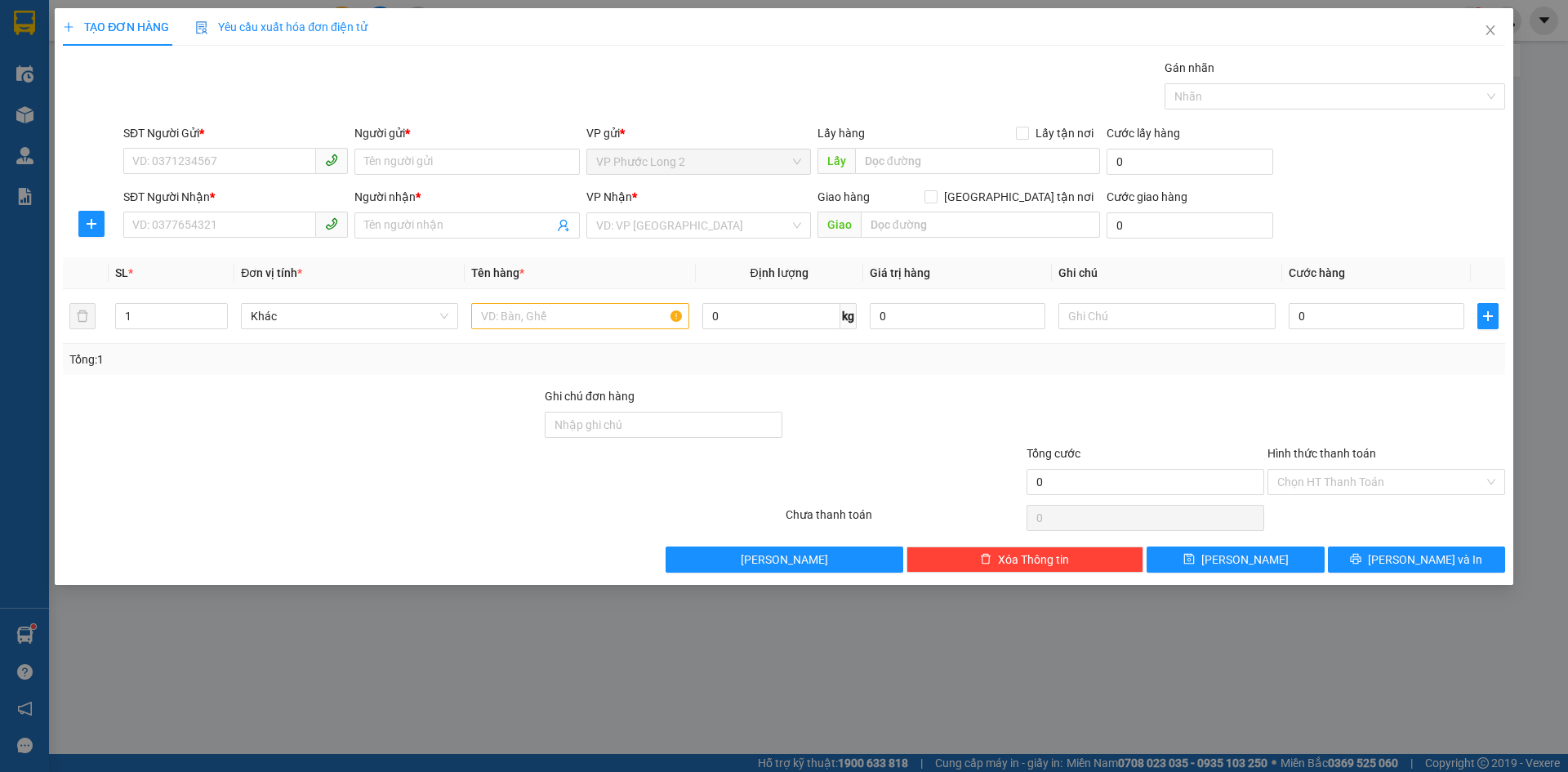
click at [263, 177] on div "SĐT Người Gửi * VD: 0371234567" at bounding box center [235, 153] width 224 height 57
click at [265, 163] on input "SĐT Người Gửi *" at bounding box center [219, 161] width 193 height 26
click at [262, 198] on div "0974385565 - ANH NGUYÊN" at bounding box center [235, 195] width 205 height 18
type input "0974385565"
type input "ANH NGUYÊN"
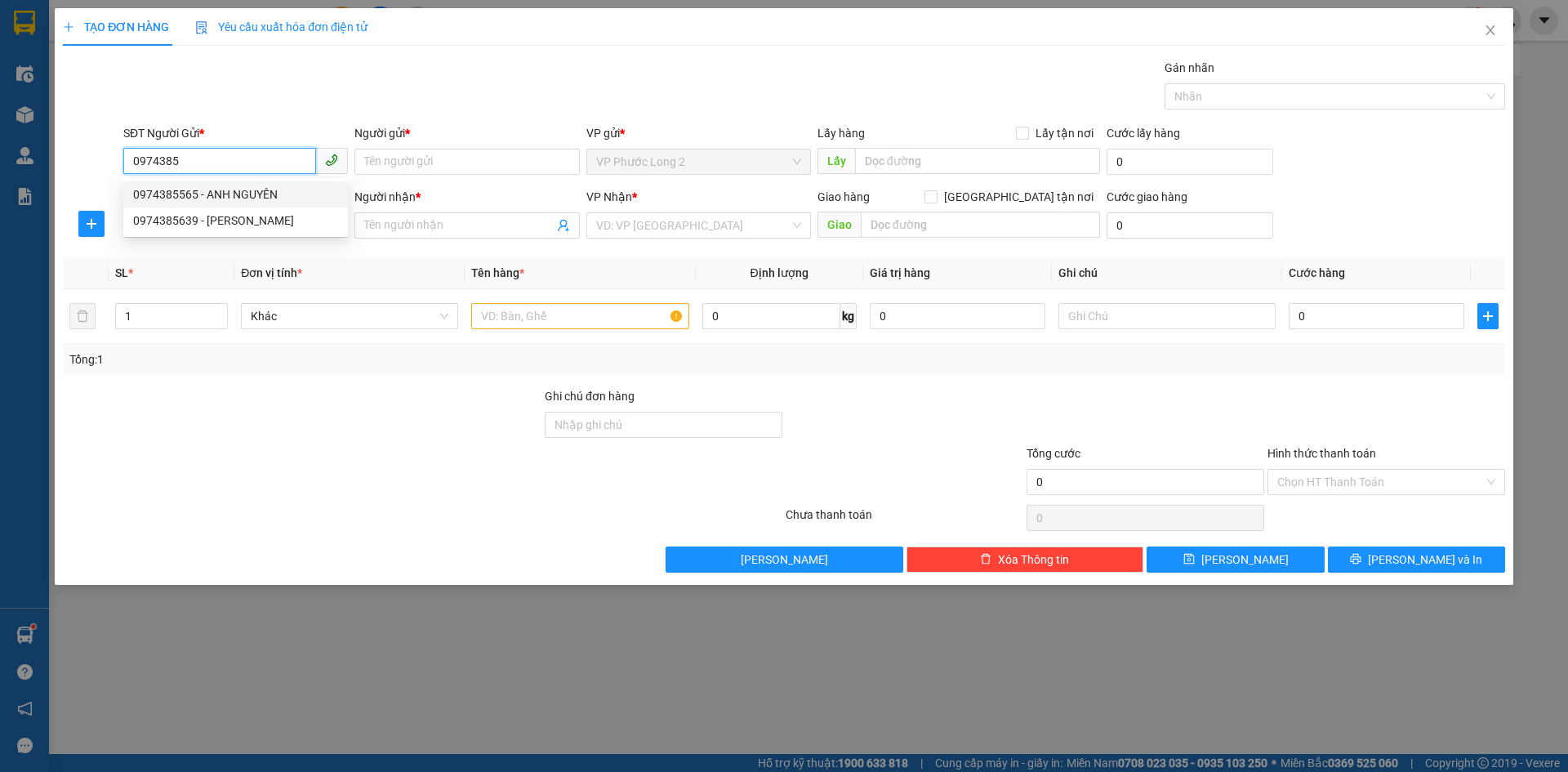
type input "0983438892"
type input "HIẾU"
type input "30.000"
type input "0974385565"
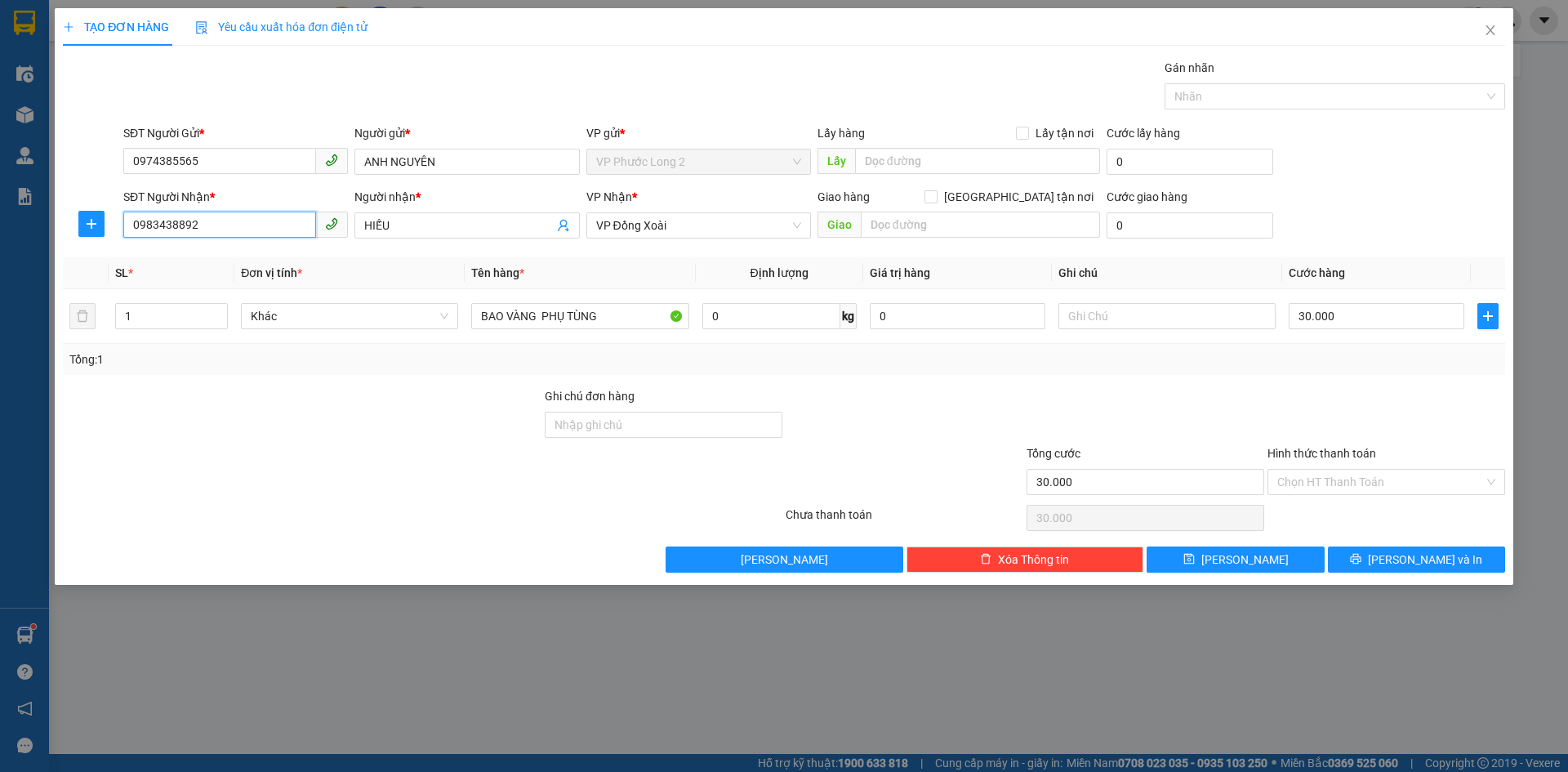
click at [222, 225] on input "0983438892" at bounding box center [219, 224] width 193 height 26
click at [241, 231] on input "SĐT Người Nhận *" at bounding box center [219, 224] width 193 height 26
type input "0933099700"
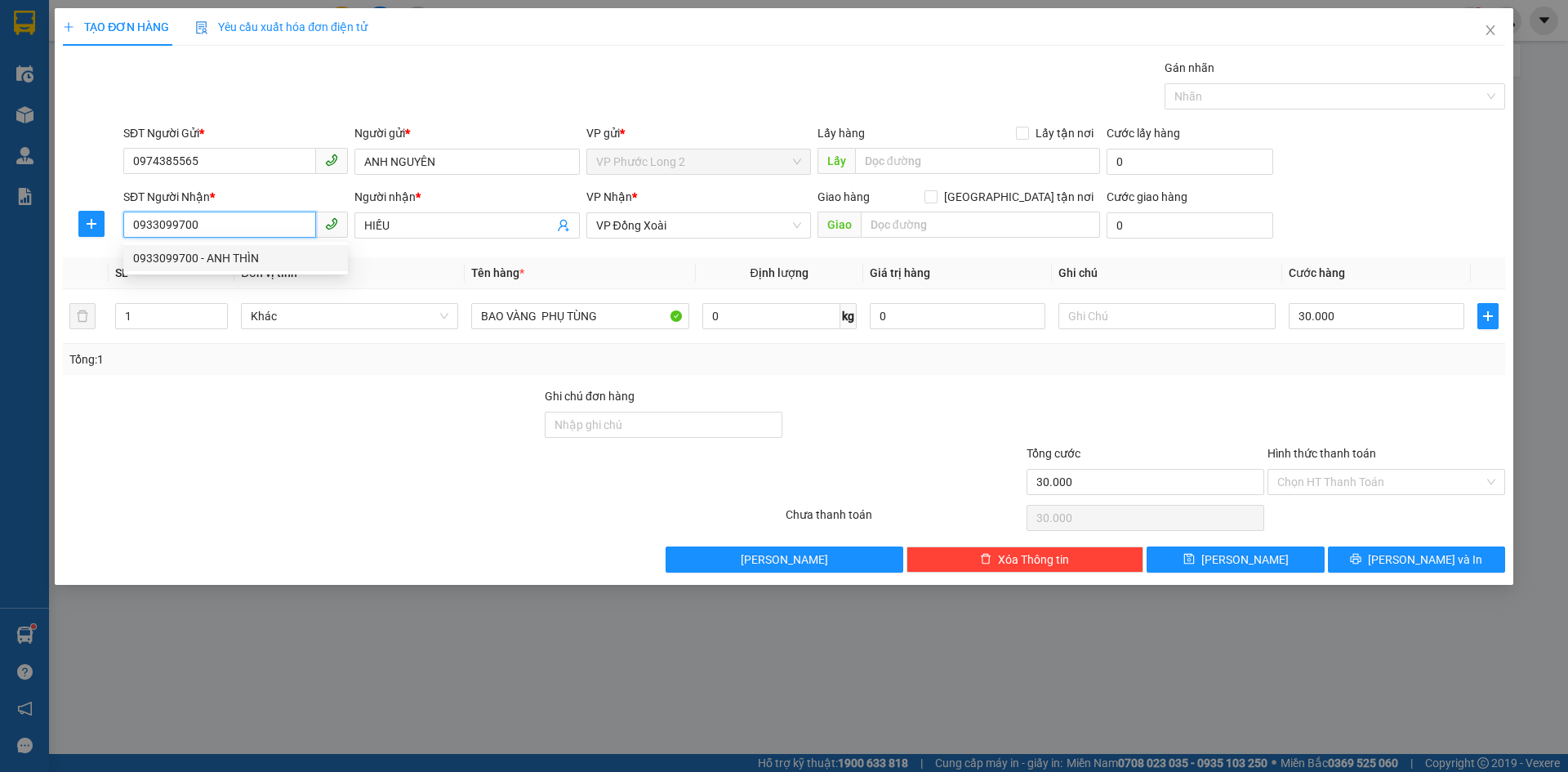
click at [272, 252] on div "0933099700 - ANH THÌN" at bounding box center [235, 258] width 205 height 18
type input "ANH THÌN"
type input "0933099700"
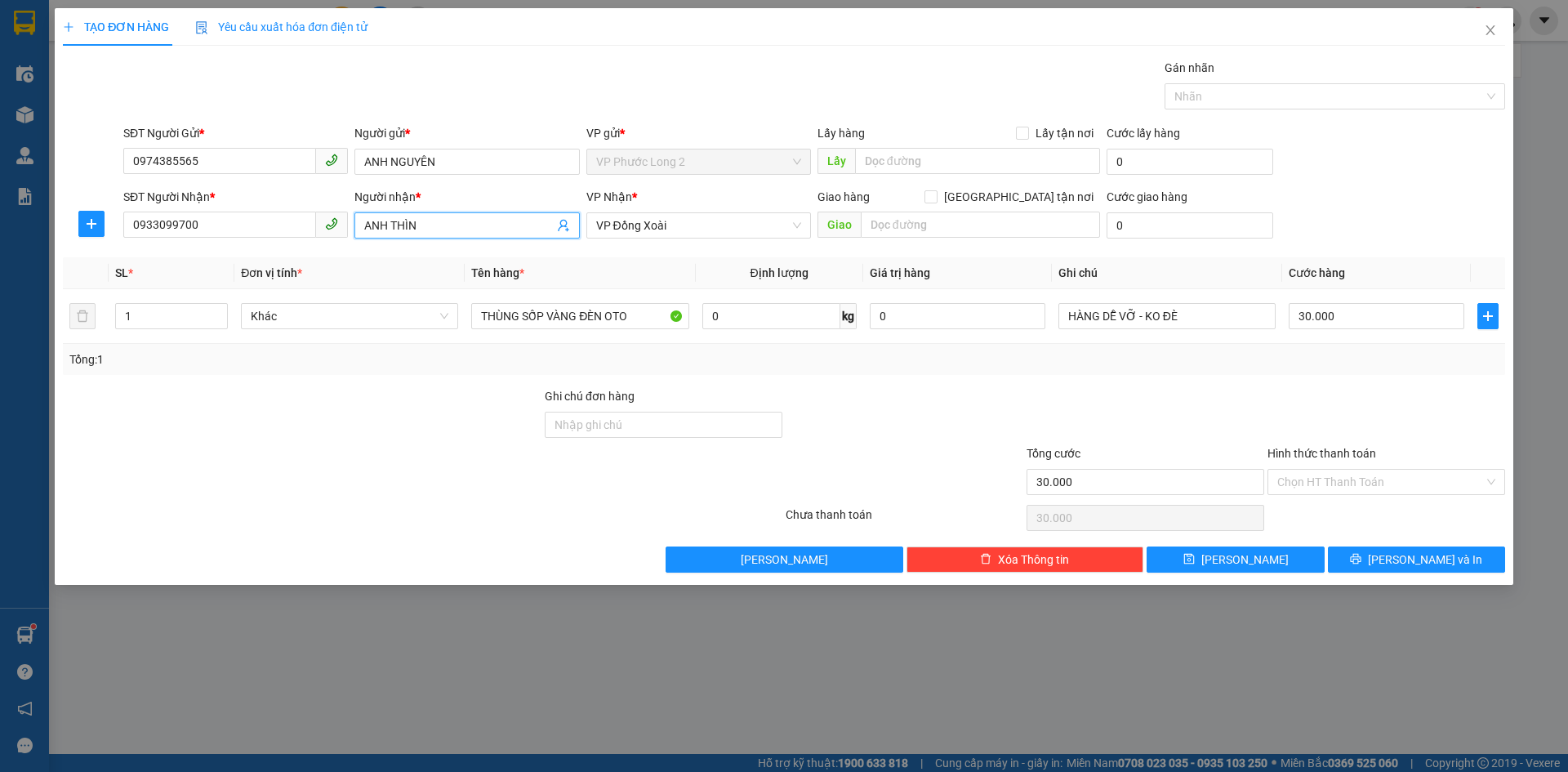
click at [414, 224] on input "ANH THÌN" at bounding box center [459, 225] width 188 height 18
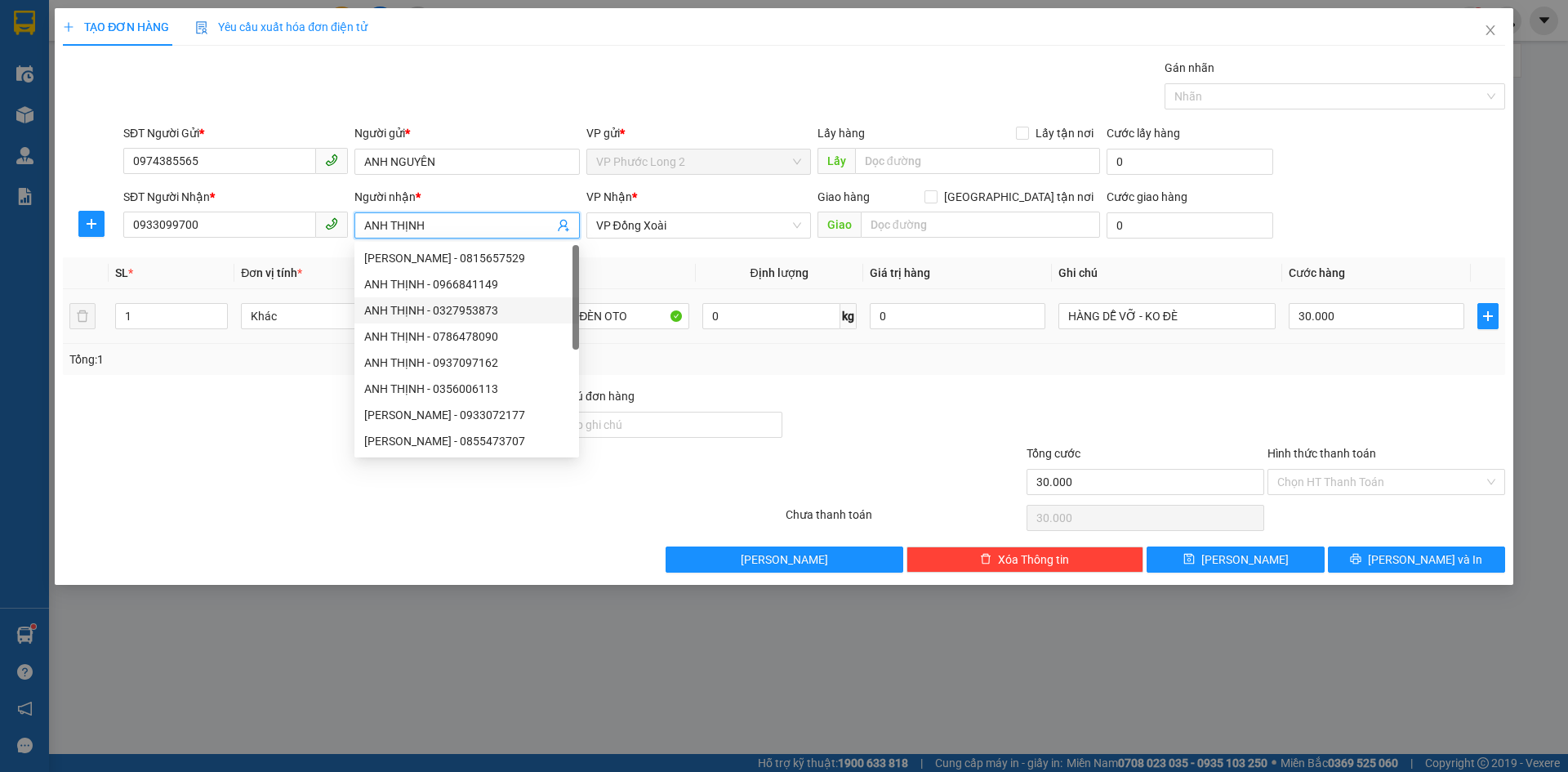
type input "ANH THỊNH"
click at [611, 297] on td "THÙNG SỐP VÀNG ĐÈN OTO" at bounding box center [580, 316] width 231 height 55
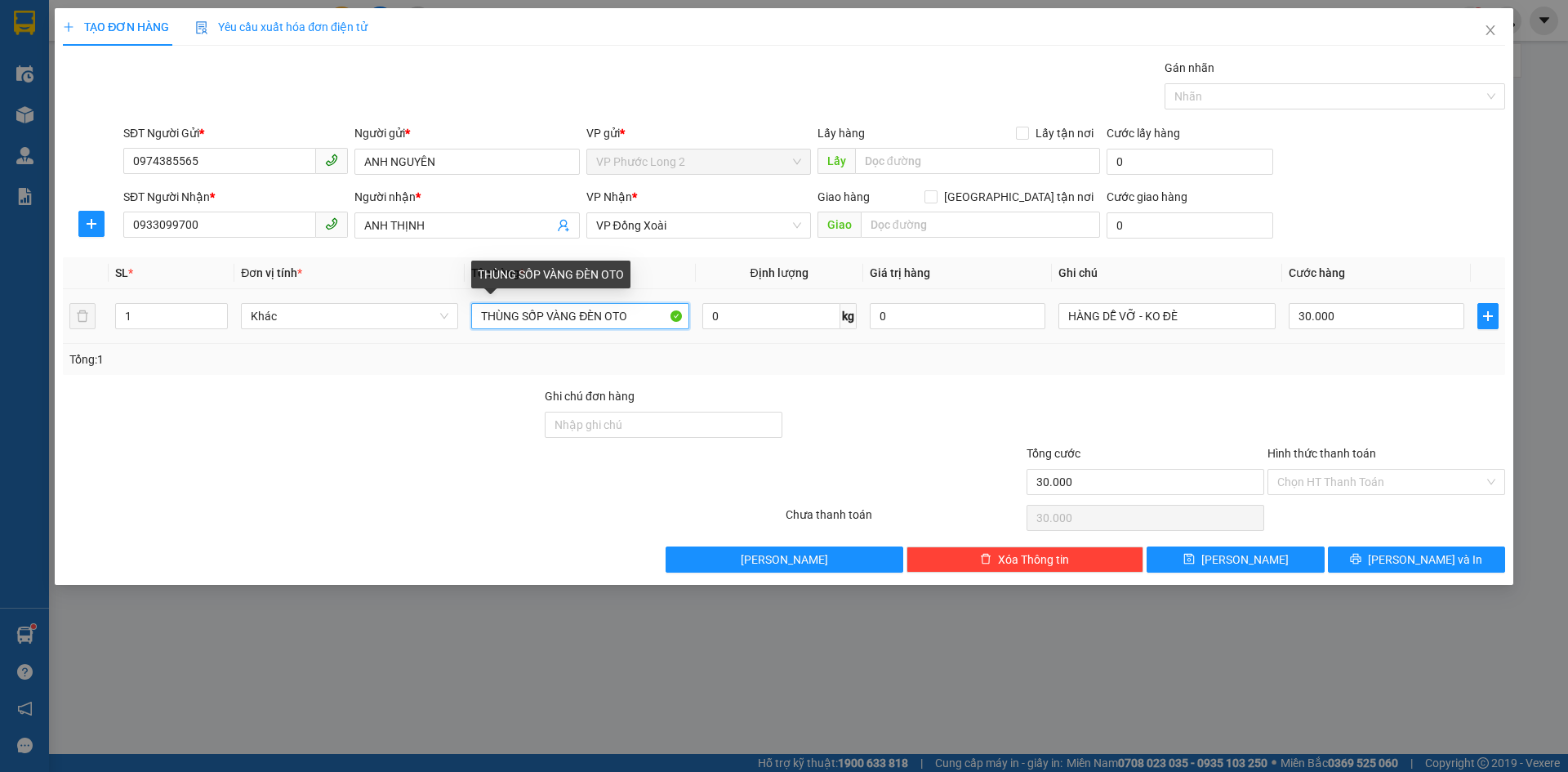
drag, startPoint x: 653, startPoint y: 318, endPoint x: 474, endPoint y: 327, distance: 179.2
click at [474, 327] on input "THÙNG SỐP VÀNG ĐÈN OTO" at bounding box center [580, 316] width 217 height 26
type input "CATTON VÀNG"
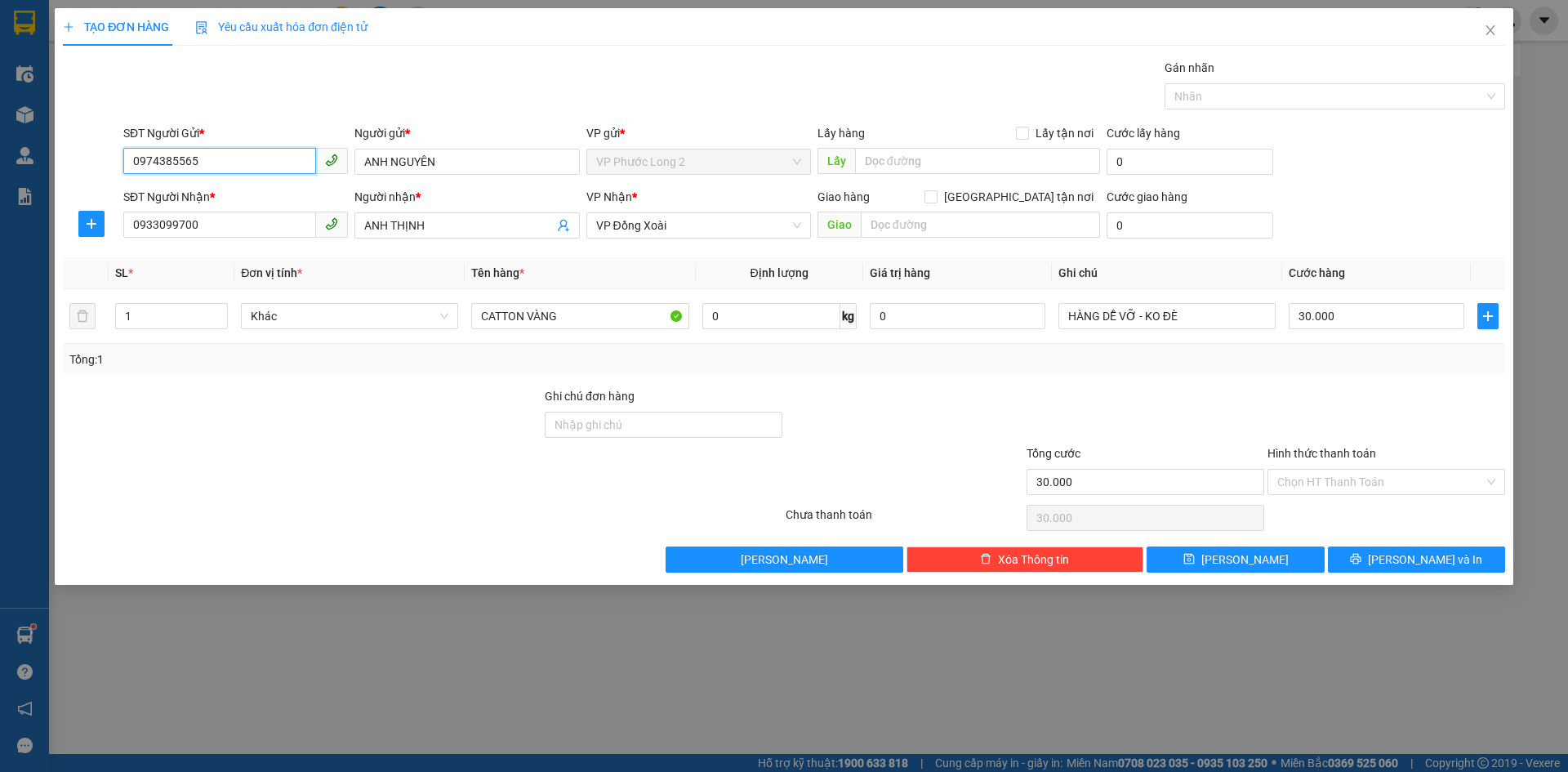
click at [267, 151] on input "0974385565" at bounding box center [219, 161] width 193 height 26
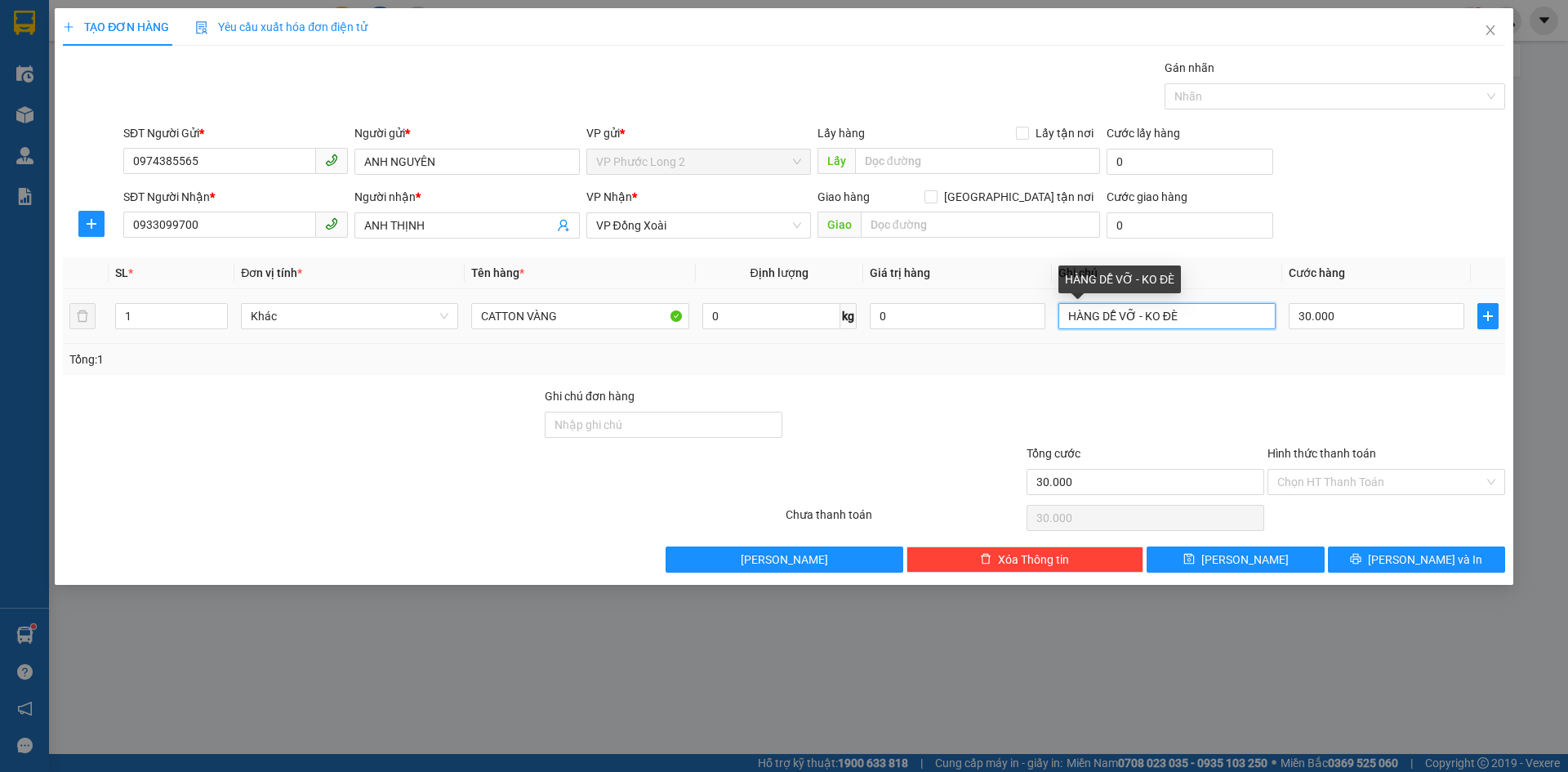
drag, startPoint x: 1207, startPoint y: 316, endPoint x: 513, endPoint y: 346, distance: 694.6
click at [705, 392] on div "Transit Pickup Surcharge Ids Transit Deliver Surcharge Ids Transit Deliver Surc…" at bounding box center [784, 316] width 1442 height 513
click at [1376, 396] on div at bounding box center [1386, 416] width 241 height 57
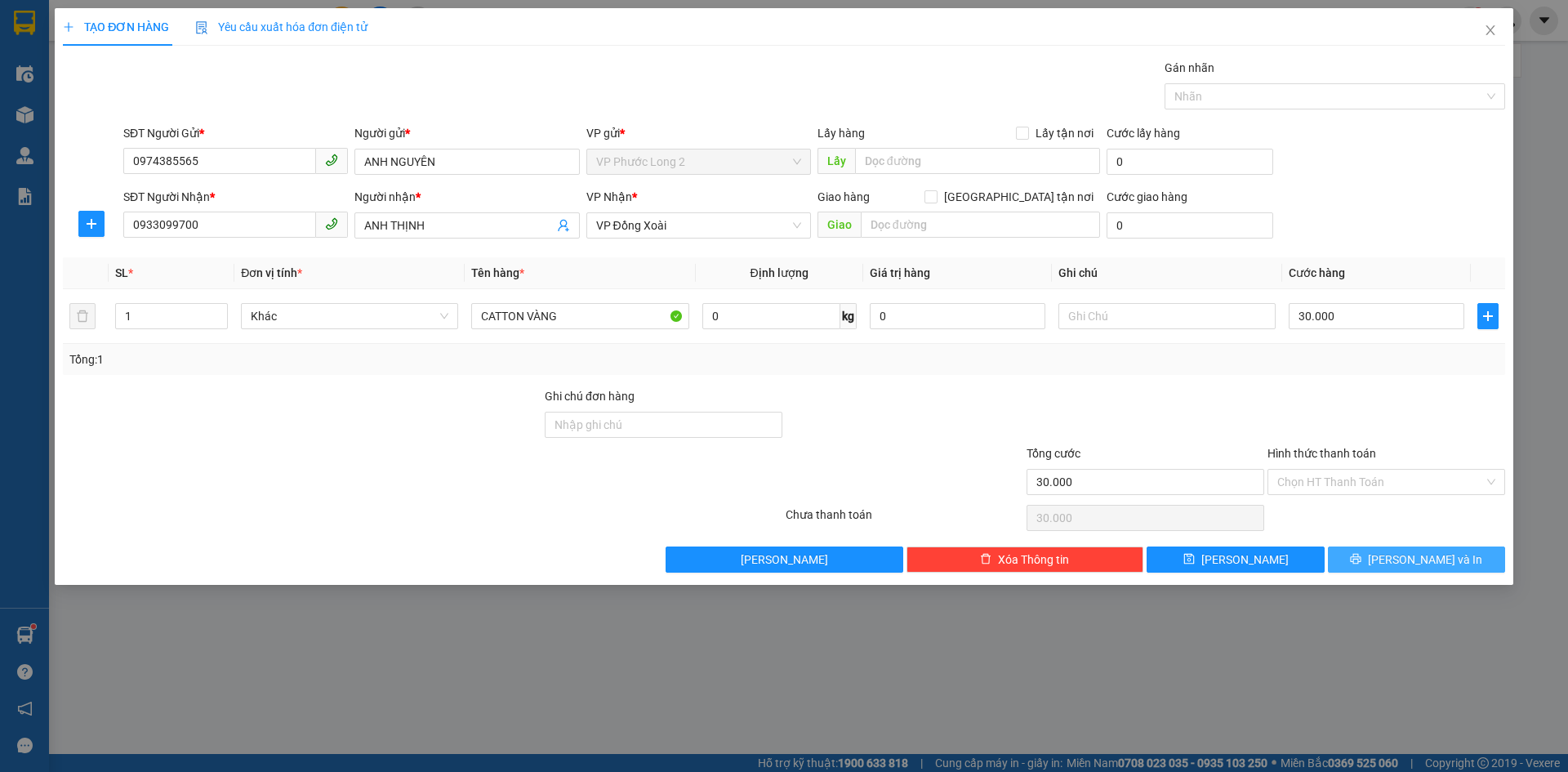
click at [1406, 559] on span "[PERSON_NAME] và In" at bounding box center [1424, 559] width 114 height 18
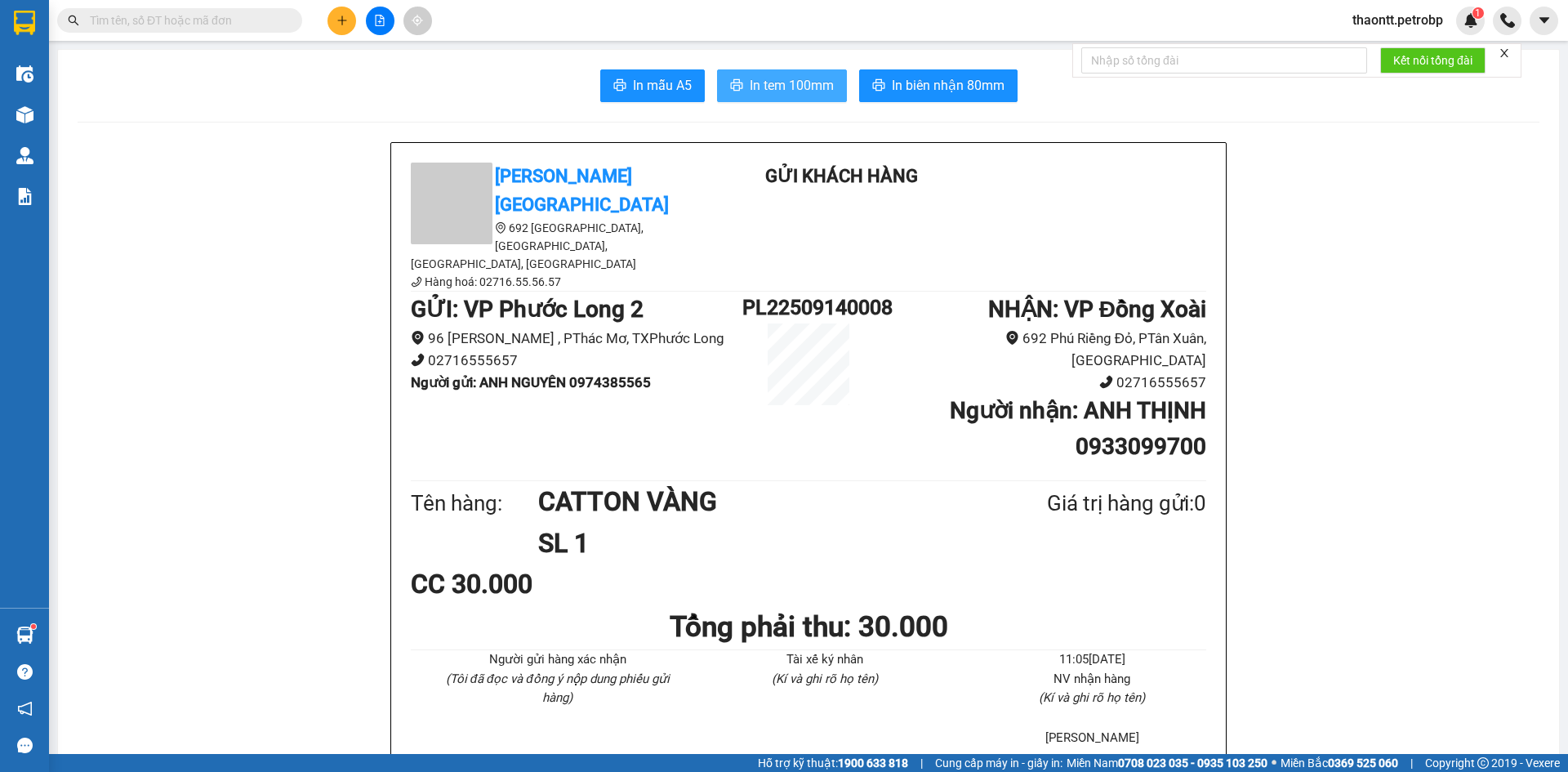
click at [756, 74] on button "In tem 100mm" at bounding box center [782, 85] width 130 height 32
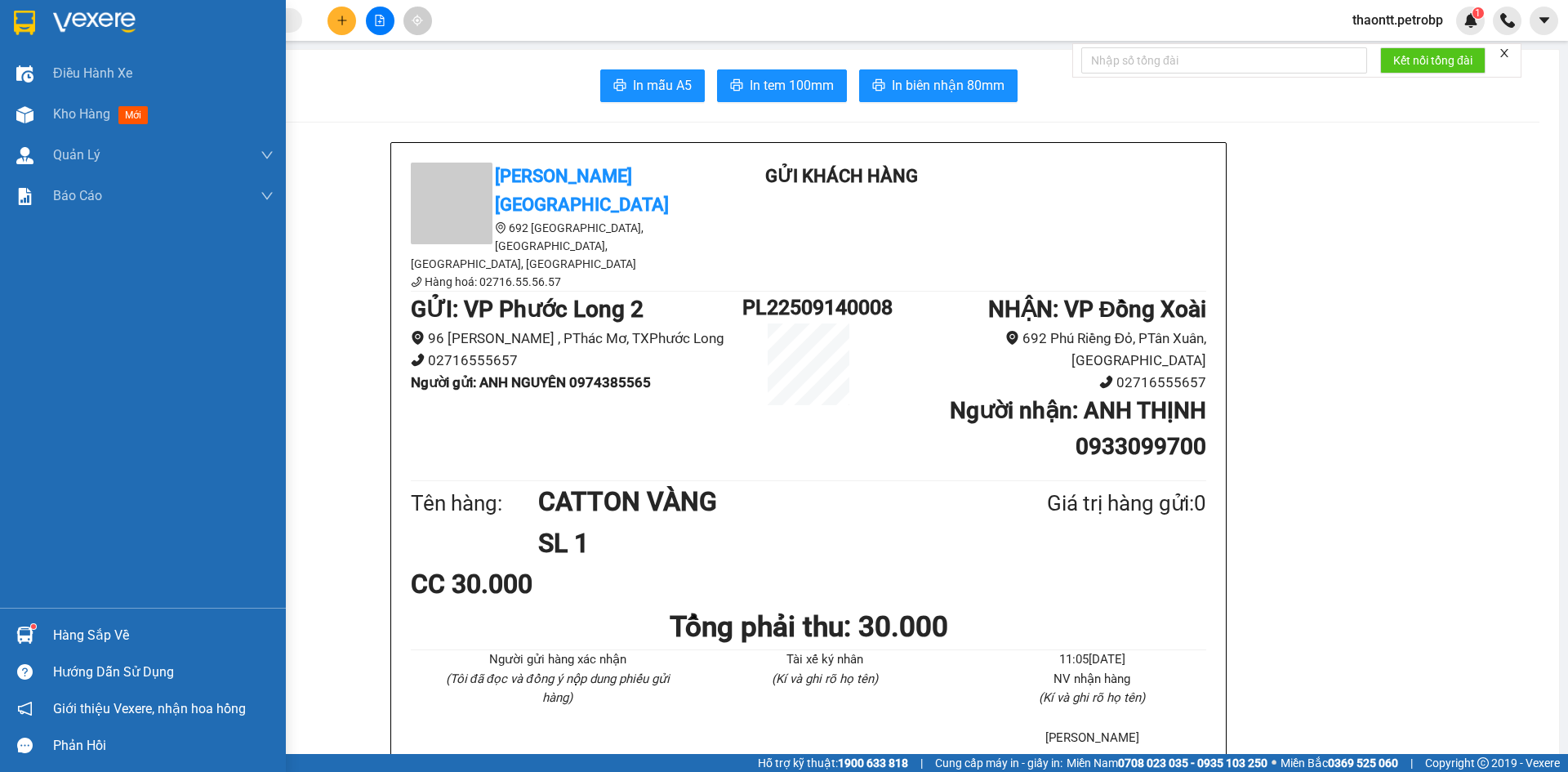
drag, startPoint x: 43, startPoint y: 110, endPoint x: 69, endPoint y: 7, distance: 106.2
click at [44, 110] on div "Kho hàng mới" at bounding box center [143, 114] width 285 height 40
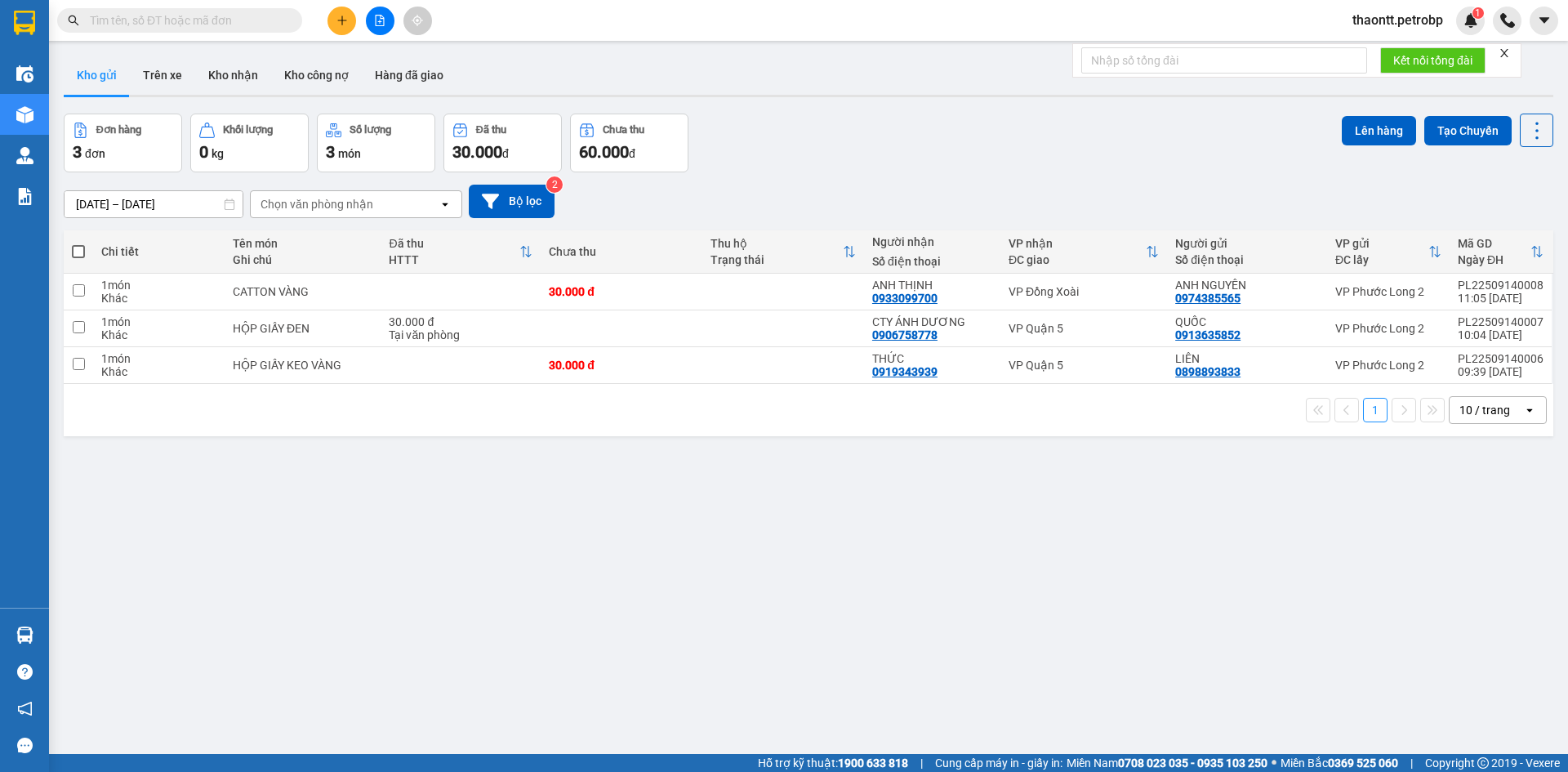
click at [339, 33] on button at bounding box center [342, 21] width 29 height 29
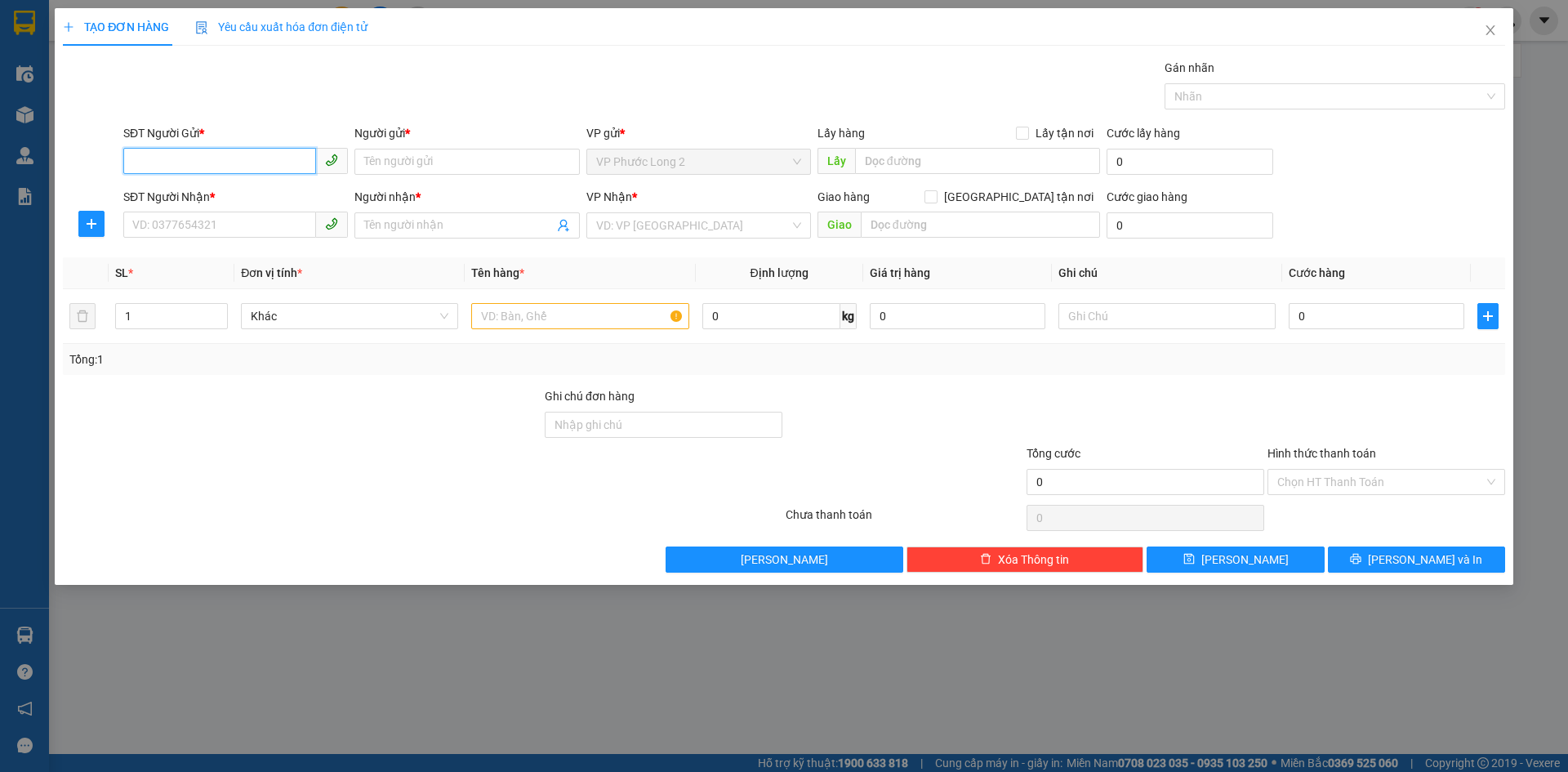
click at [269, 160] on input "SĐT Người Gửi *" at bounding box center [219, 161] width 193 height 26
paste input "0378760486"
click at [286, 159] on input "0378760486" at bounding box center [219, 161] width 193 height 26
type input "0378760486"
drag, startPoint x: 405, startPoint y: 159, endPoint x: 395, endPoint y: 182, distance: 25.1
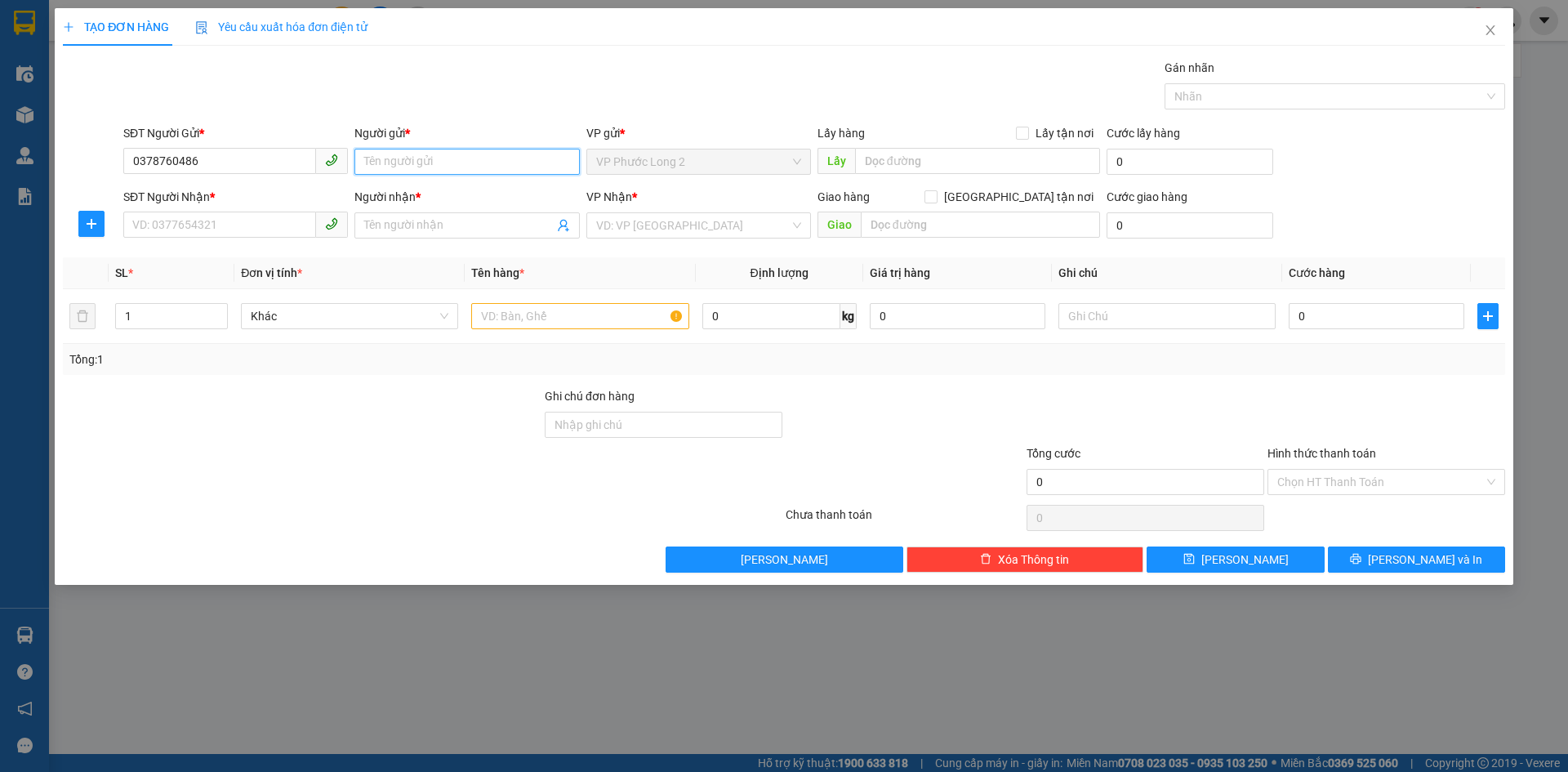
click at [409, 159] on input "Người gửi *" at bounding box center [467, 162] width 224 height 26
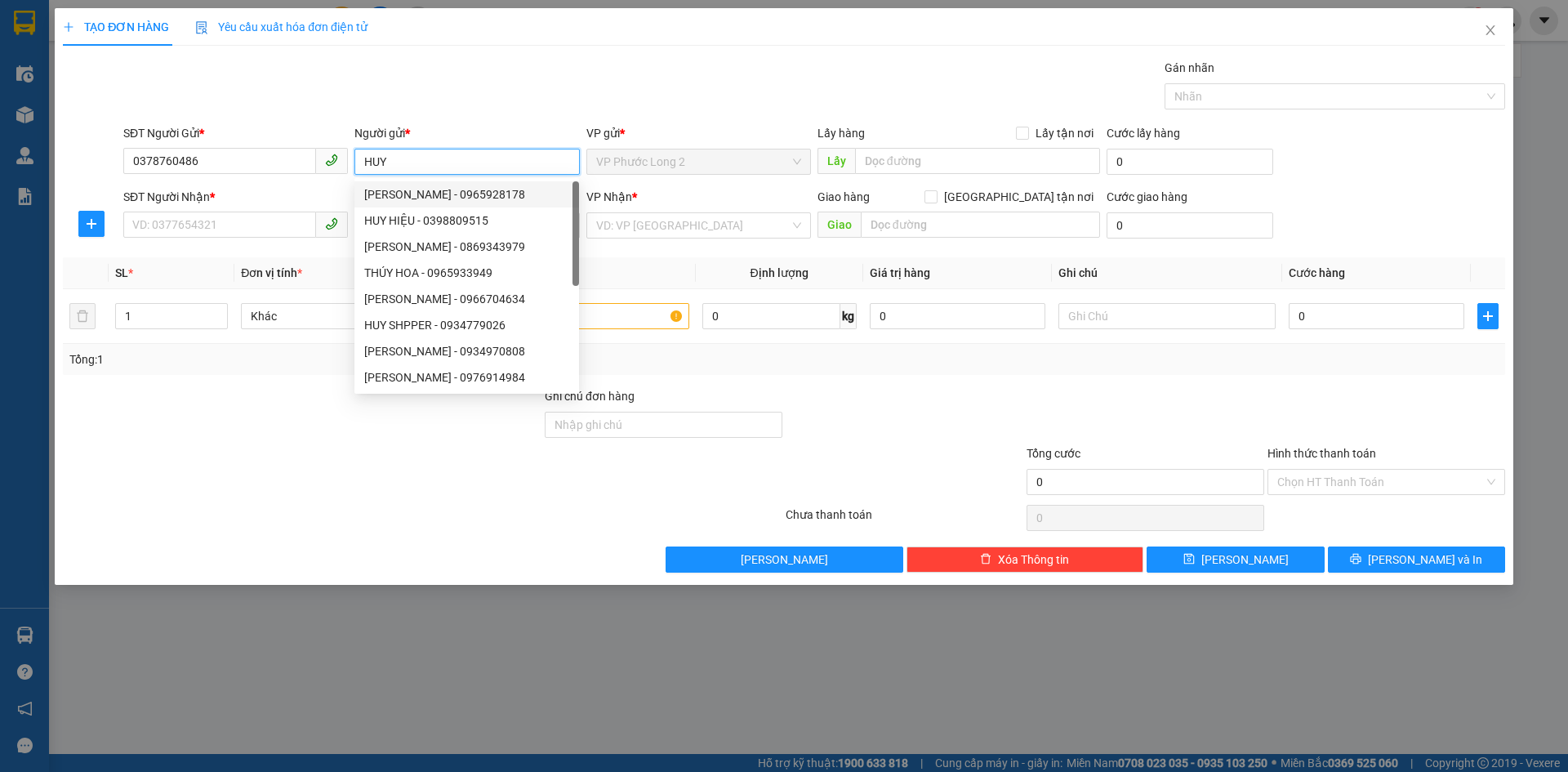
type input "HUY"
click at [281, 241] on div "SĐT Người Nhận * VD: 0377654321" at bounding box center [235, 216] width 224 height 57
click at [281, 231] on input "SĐT Người Nhận *" at bounding box center [219, 224] width 193 height 26
paste input "0378760486"
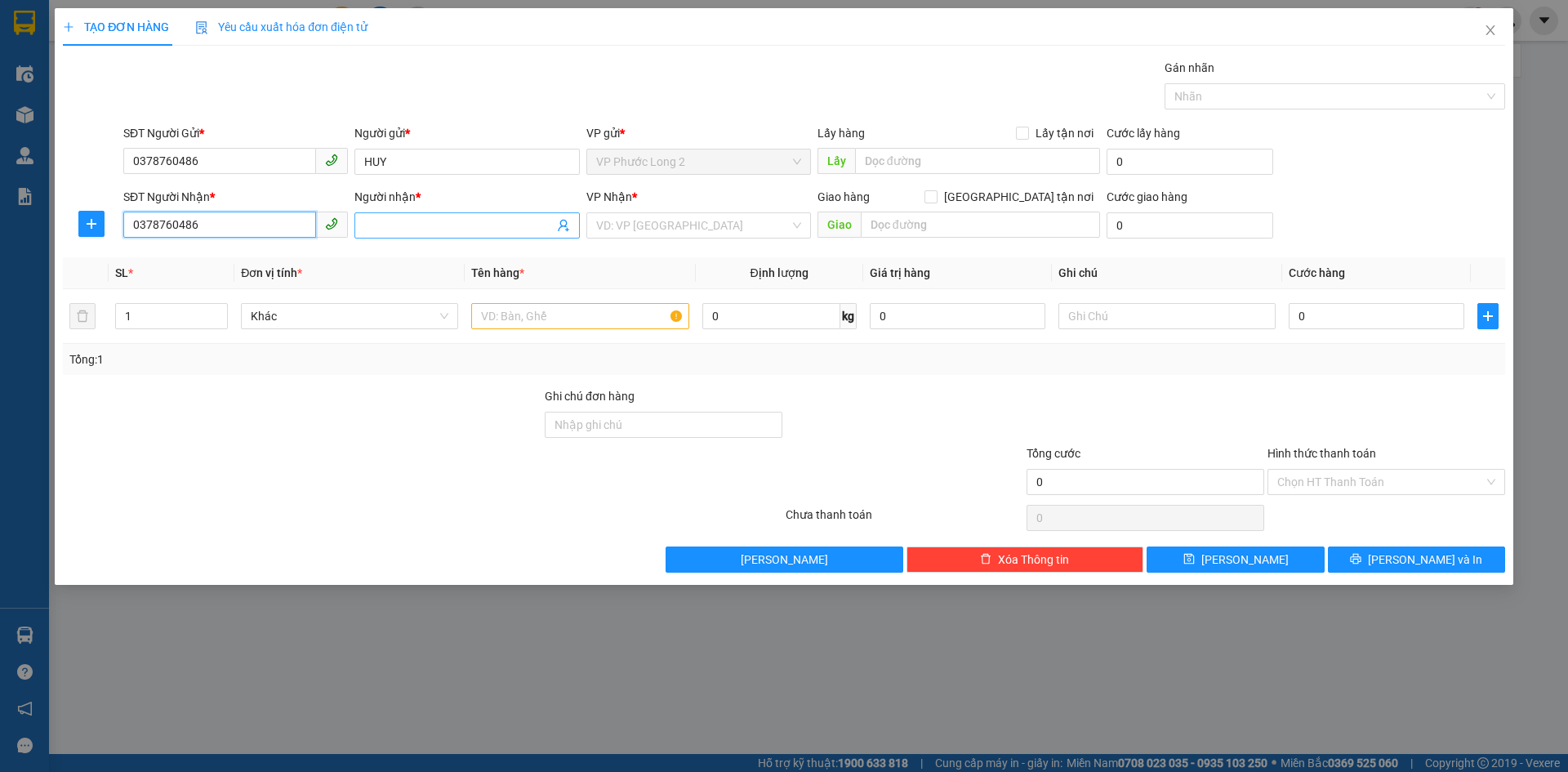
type input "0378760486"
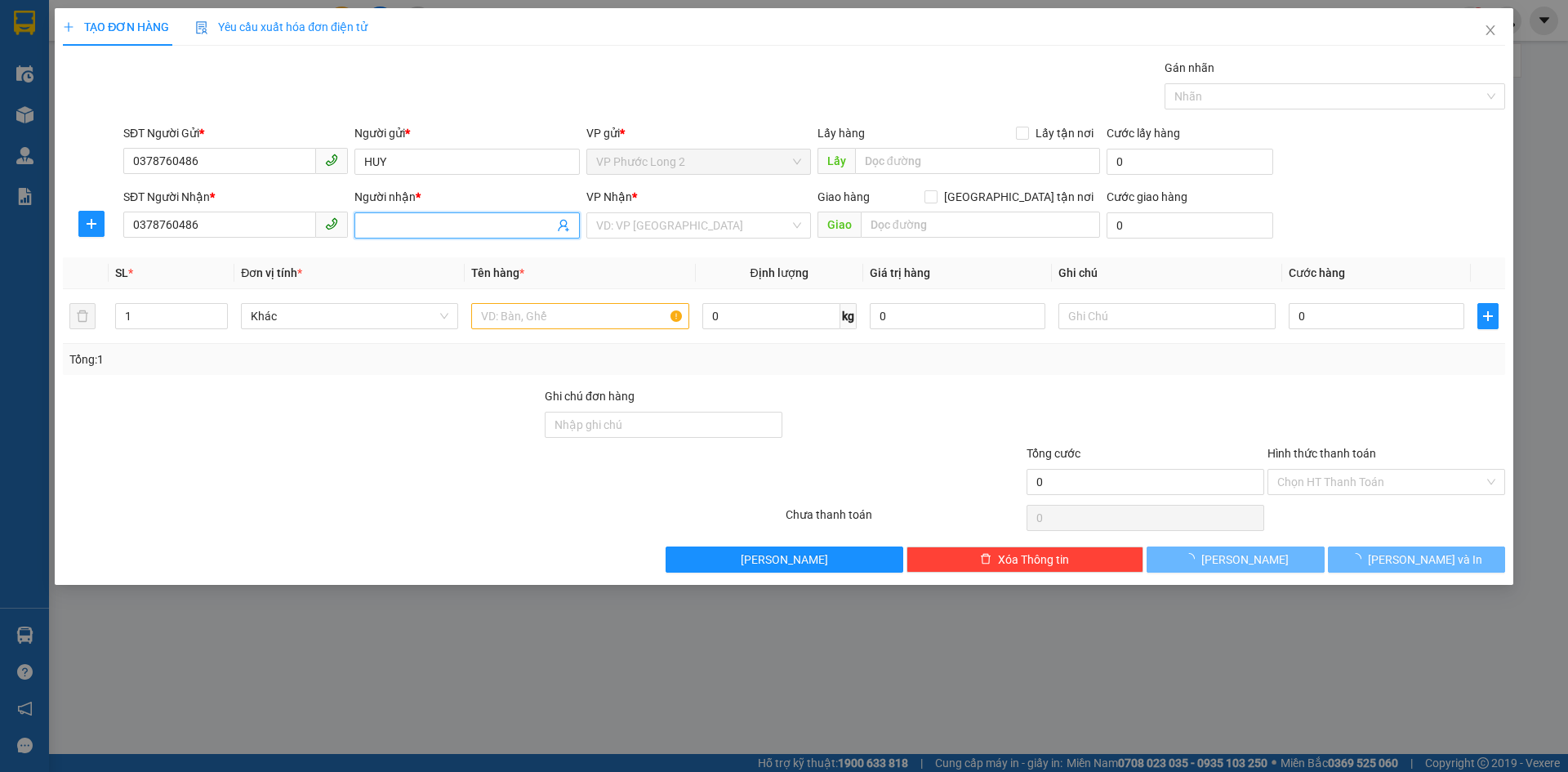
click at [421, 231] on input "Người nhận *" at bounding box center [459, 225] width 188 height 18
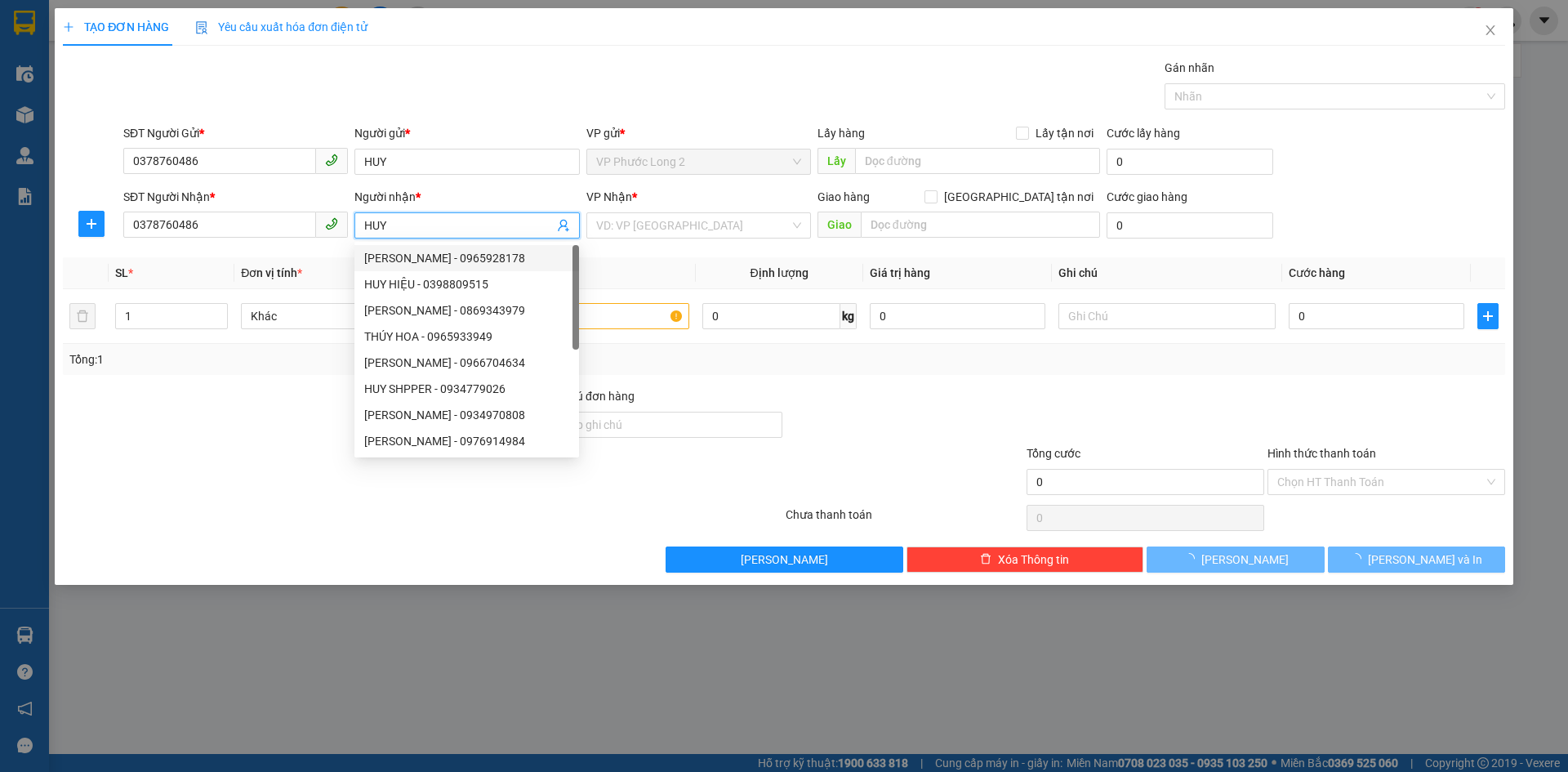
type input "HUY"
click at [882, 403] on div at bounding box center [904, 416] width 241 height 57
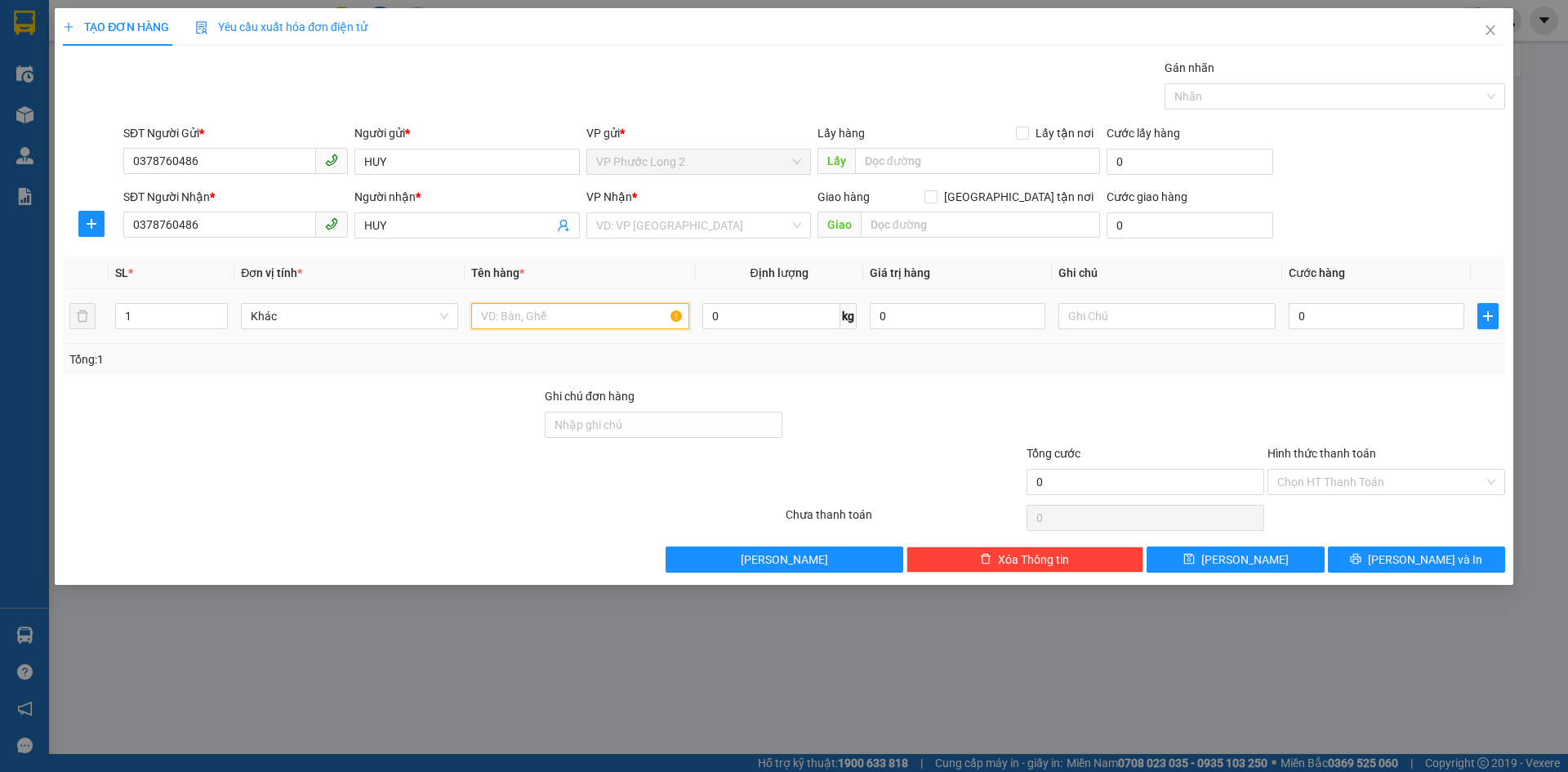
click at [554, 308] on input "text" at bounding box center [580, 316] width 217 height 26
type input "VALI+ BAO XANH"
click at [1344, 311] on input "0" at bounding box center [1377, 316] width 176 height 26
type input "1"
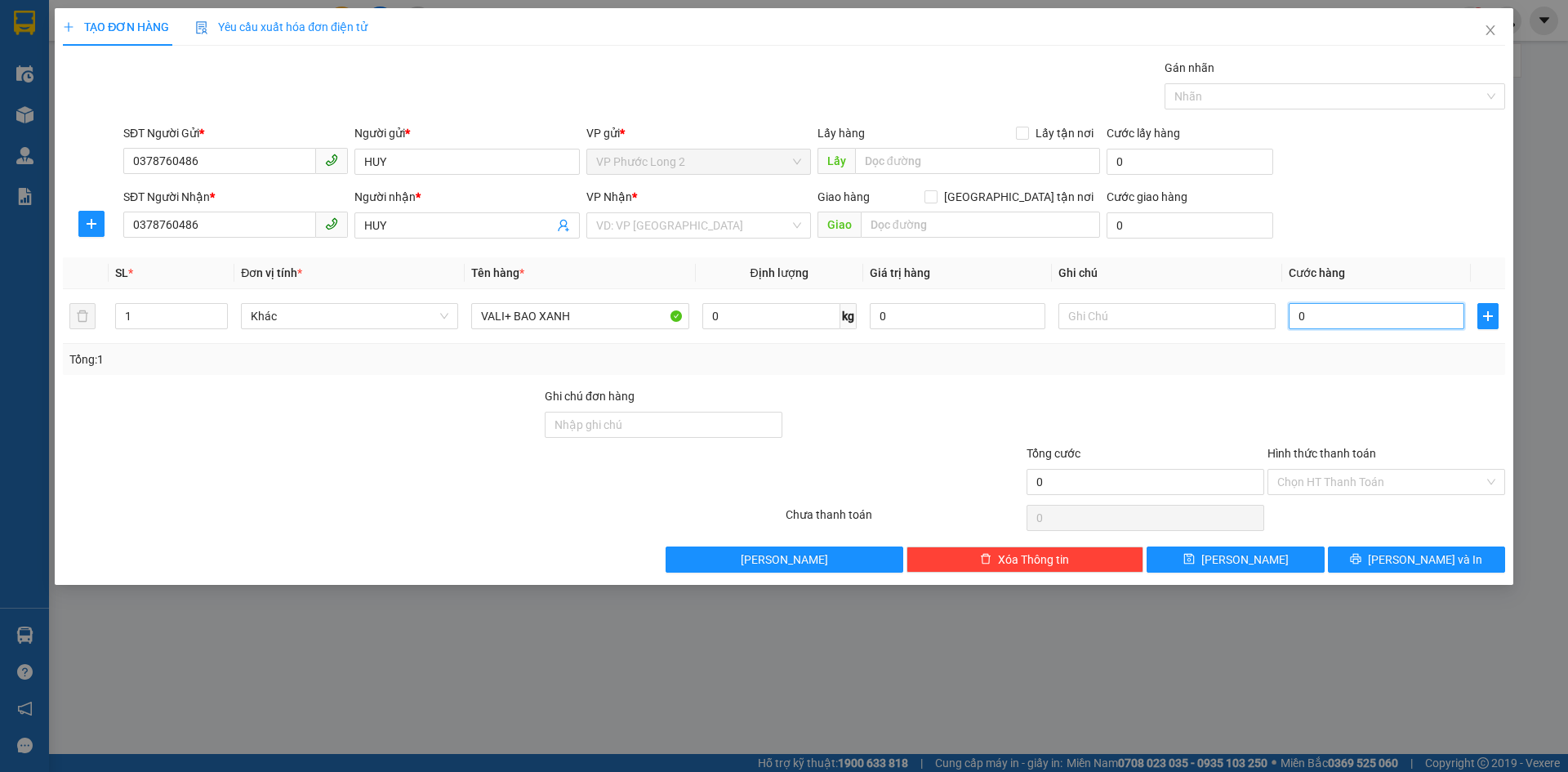
type input "1"
type input "15"
type input "150"
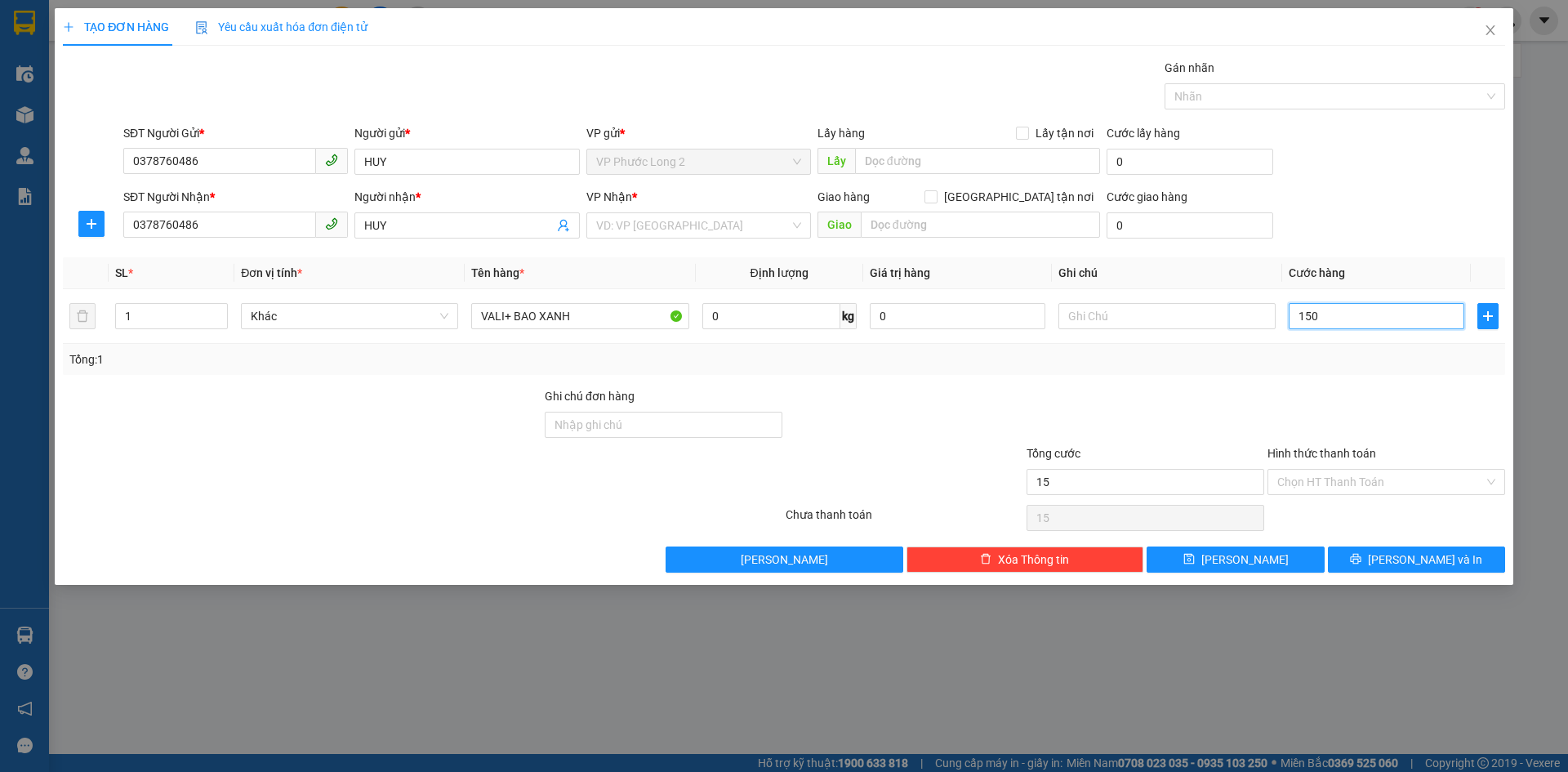
type input "150"
type input "150.000"
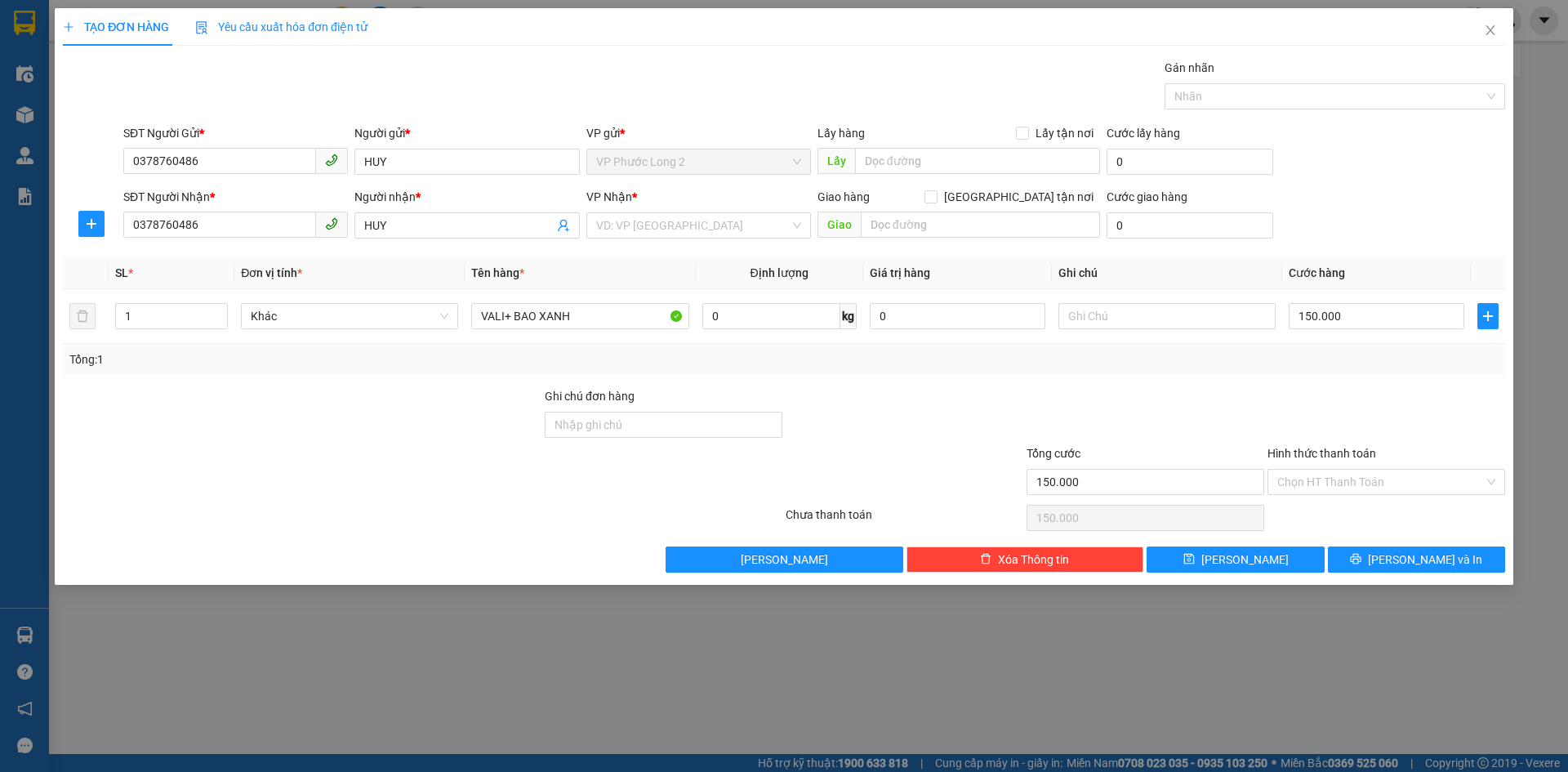
click at [1368, 213] on div "SĐT Người Nhận * 0378760486 Người nhận * HUY VP Nhận * VD: VP Sài Gòn Giao hàng…" at bounding box center [814, 216] width 1388 height 57
click at [609, 311] on input "VALI+ BAO XANH" at bounding box center [580, 316] width 217 height 26
drag, startPoint x: 648, startPoint y: 309, endPoint x: 747, endPoint y: 297, distance: 99.7
click at [746, 298] on tr "1 Khác VALI+ BAO XANH+ 2 CATTON TRẮNG ĐN 0 kg 0 150.000" at bounding box center [784, 316] width 1442 height 55
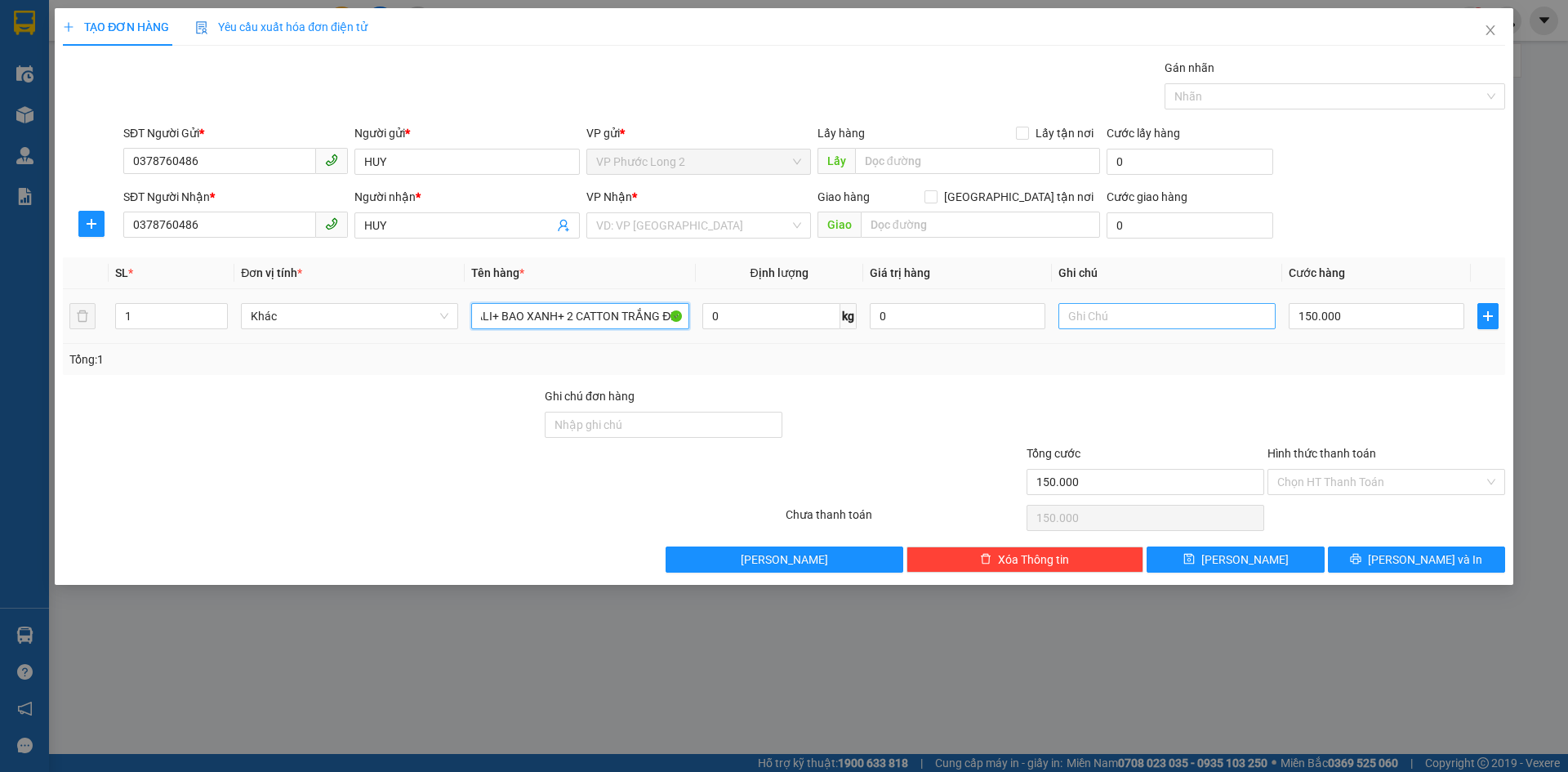
type input "VALI+ BAO XANH+ 2 CATTON TRẮNG ĐN"
click at [1117, 327] on input "text" at bounding box center [1167, 316] width 217 height 26
type input "M"
type input "A"
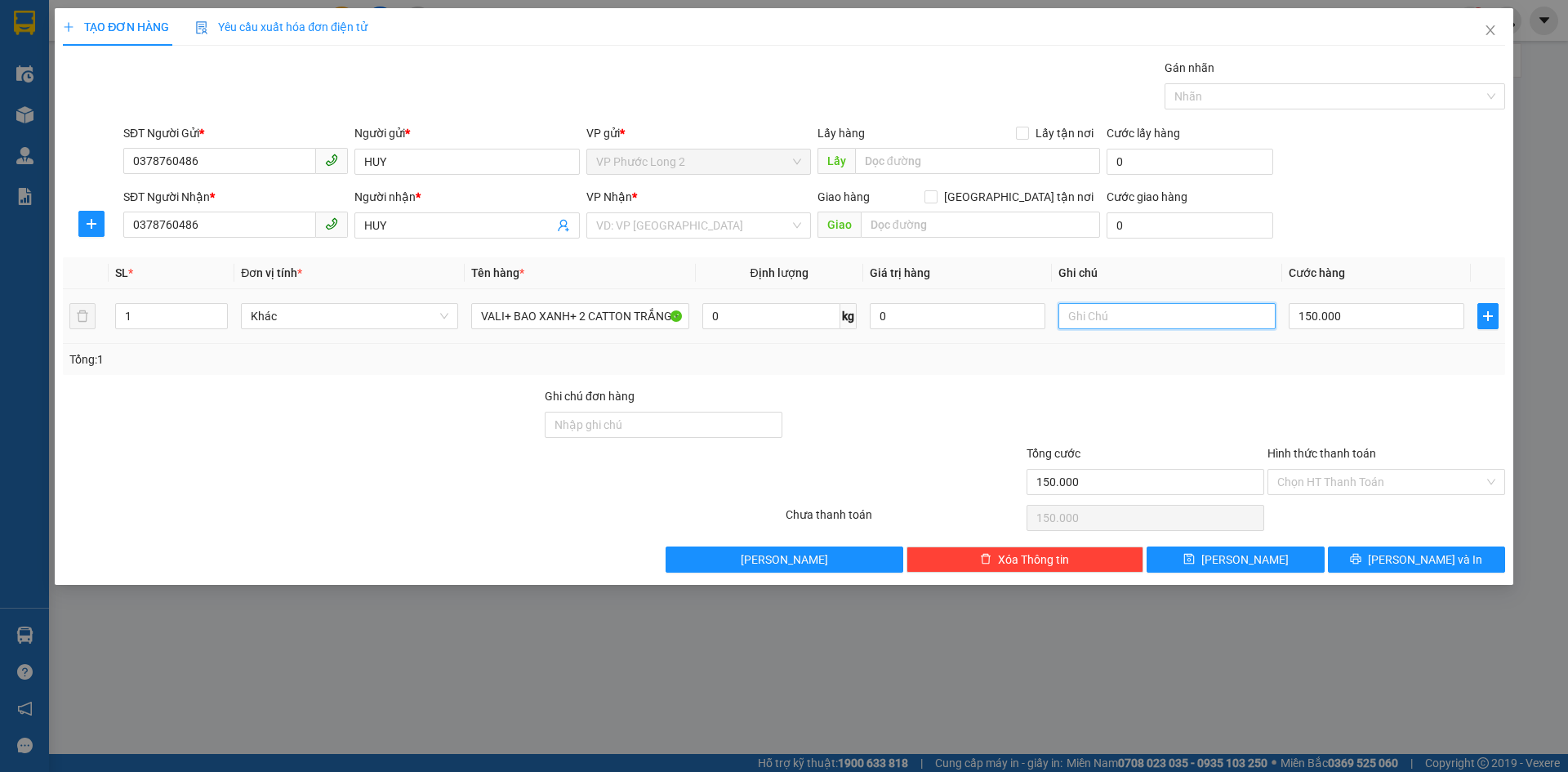
type input "À"
click at [1177, 317] on input "HÀNG DỄ VỠ K ĐÈ LÊ DÙM E" at bounding box center [1167, 316] width 217 height 26
type input "HÀNG DỄ VỠ K ĐÈ LÊN DÙM E"
click at [162, 316] on input "1" at bounding box center [171, 315] width 111 height 24
type input "4"
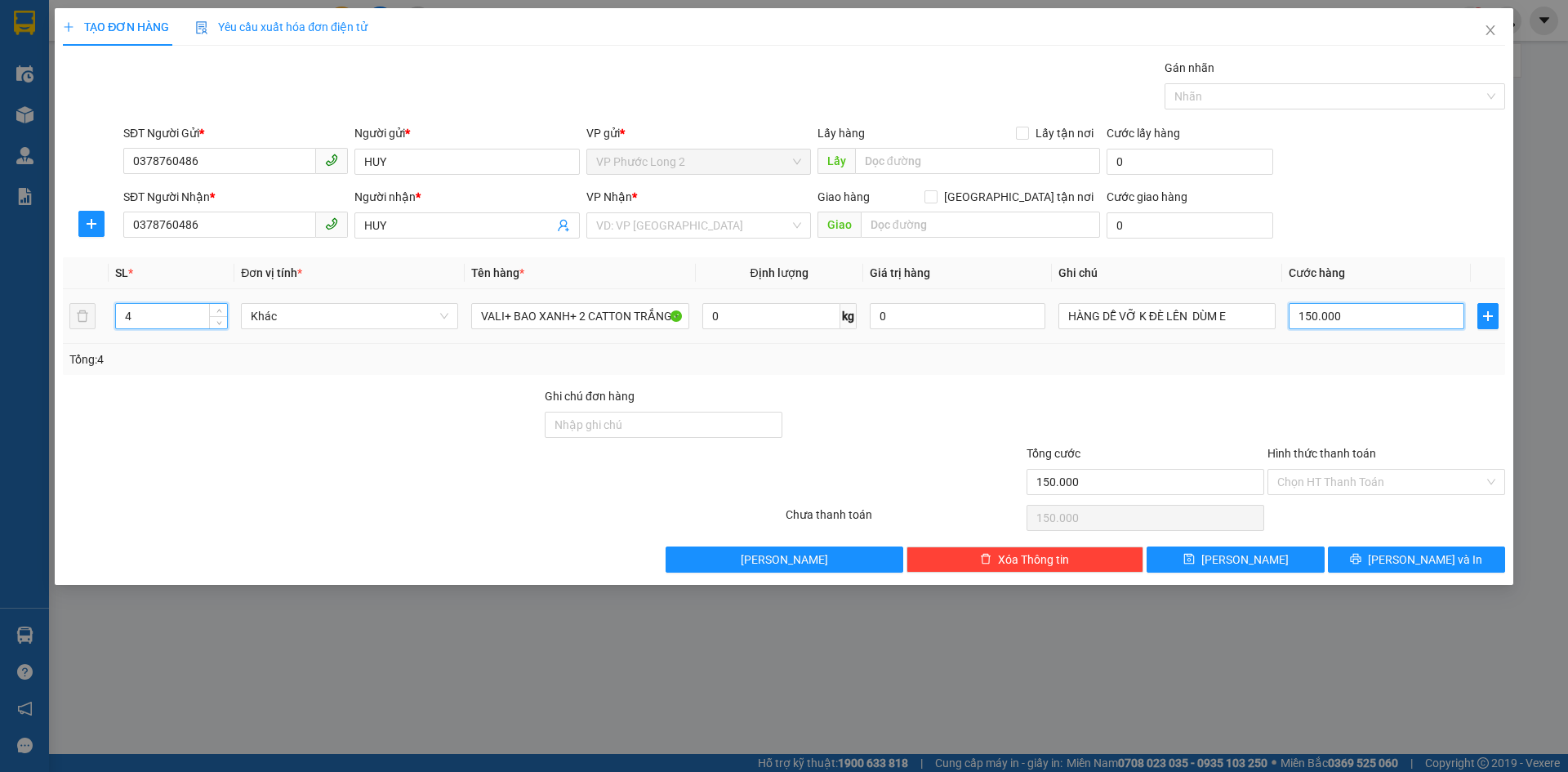
click at [1360, 321] on input "150.000" at bounding box center [1377, 316] width 176 height 26
click at [1319, 224] on div "SĐT Người Nhận * 0378760486 Người nhận * HUY VP Nhận * VD: VP Sài Gòn Giao hàng…" at bounding box center [814, 216] width 1388 height 57
click at [1397, 320] on input "150.000" at bounding box center [1377, 316] width 176 height 26
click at [1397, 311] on input "150.000" at bounding box center [1377, 316] width 176 height 26
click at [1327, 485] on input "Hình thức thanh toán" at bounding box center [1380, 481] width 206 height 24
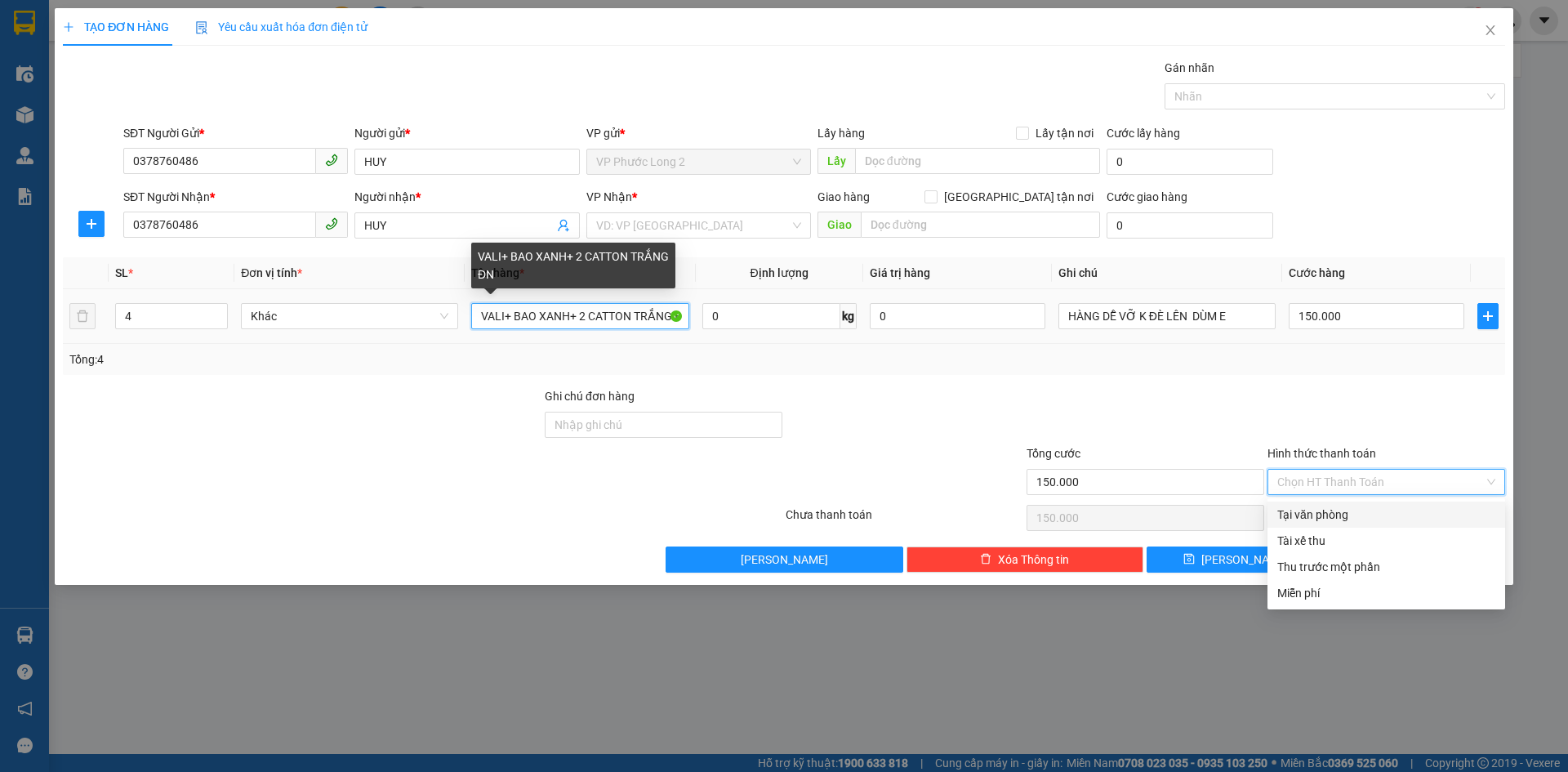
click at [504, 313] on input "VALI+ BAO XANH+ 2 CATTON TRẮNG ĐN" at bounding box center [580, 316] width 217 height 26
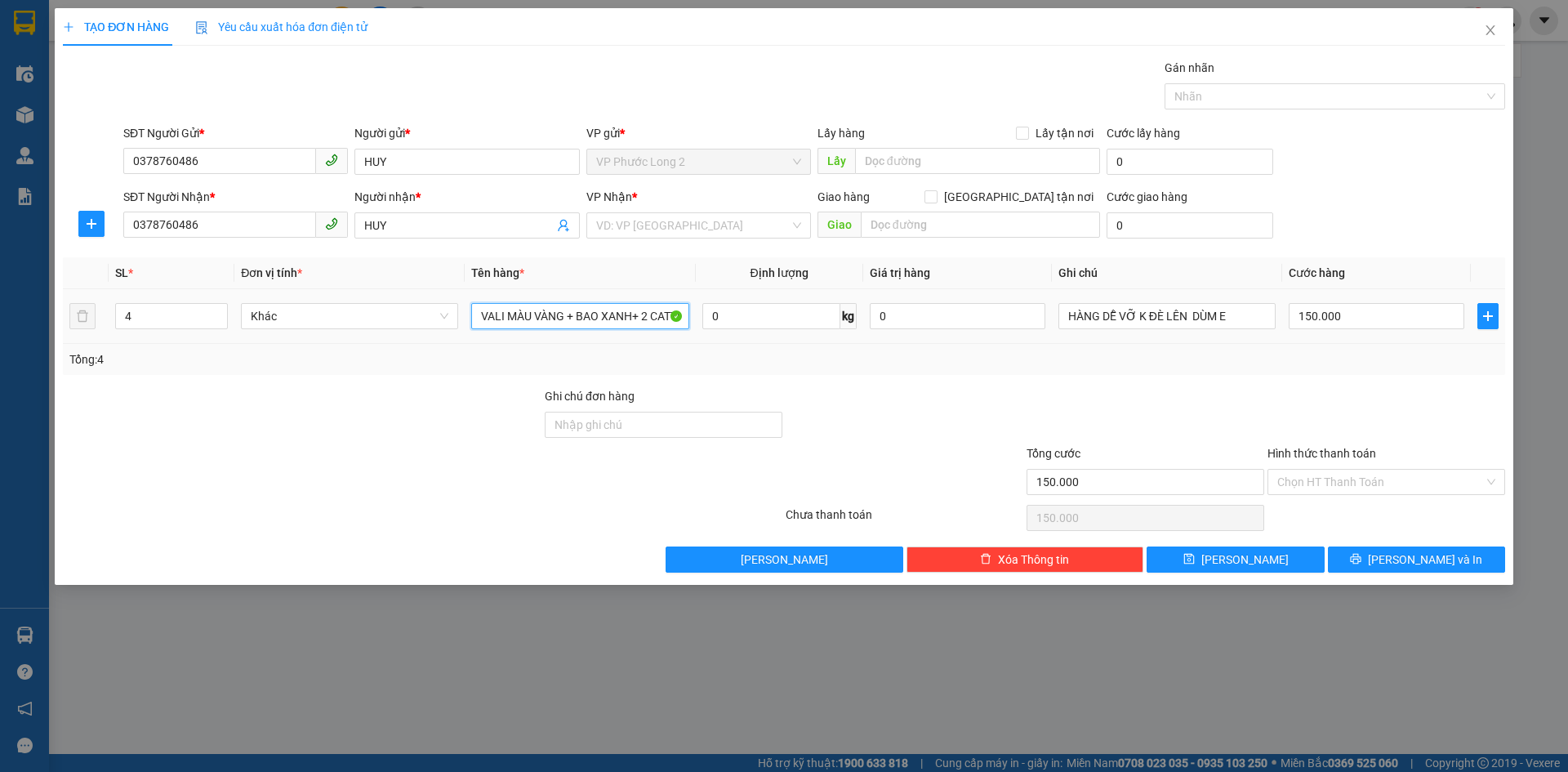
scroll to position [0, 79]
drag, startPoint x: 625, startPoint y: 312, endPoint x: 778, endPoint y: 330, distance: 154.1
click at [778, 330] on tr "4 Khác VALI MÀU VÀNG + BAO XANH+ 2 CATTON TRẮNG ĐN 0 kg 0 HÀNG DỄ VỠ K ĐÈ LÊN D…" at bounding box center [784, 316] width 1442 height 55
type input "VALI MÀU VÀNG + BAO XANH+ 2 CATTON TRẮNG ĐN"
click at [1392, 487] on input "Hình thức thanh toán" at bounding box center [1380, 481] width 206 height 24
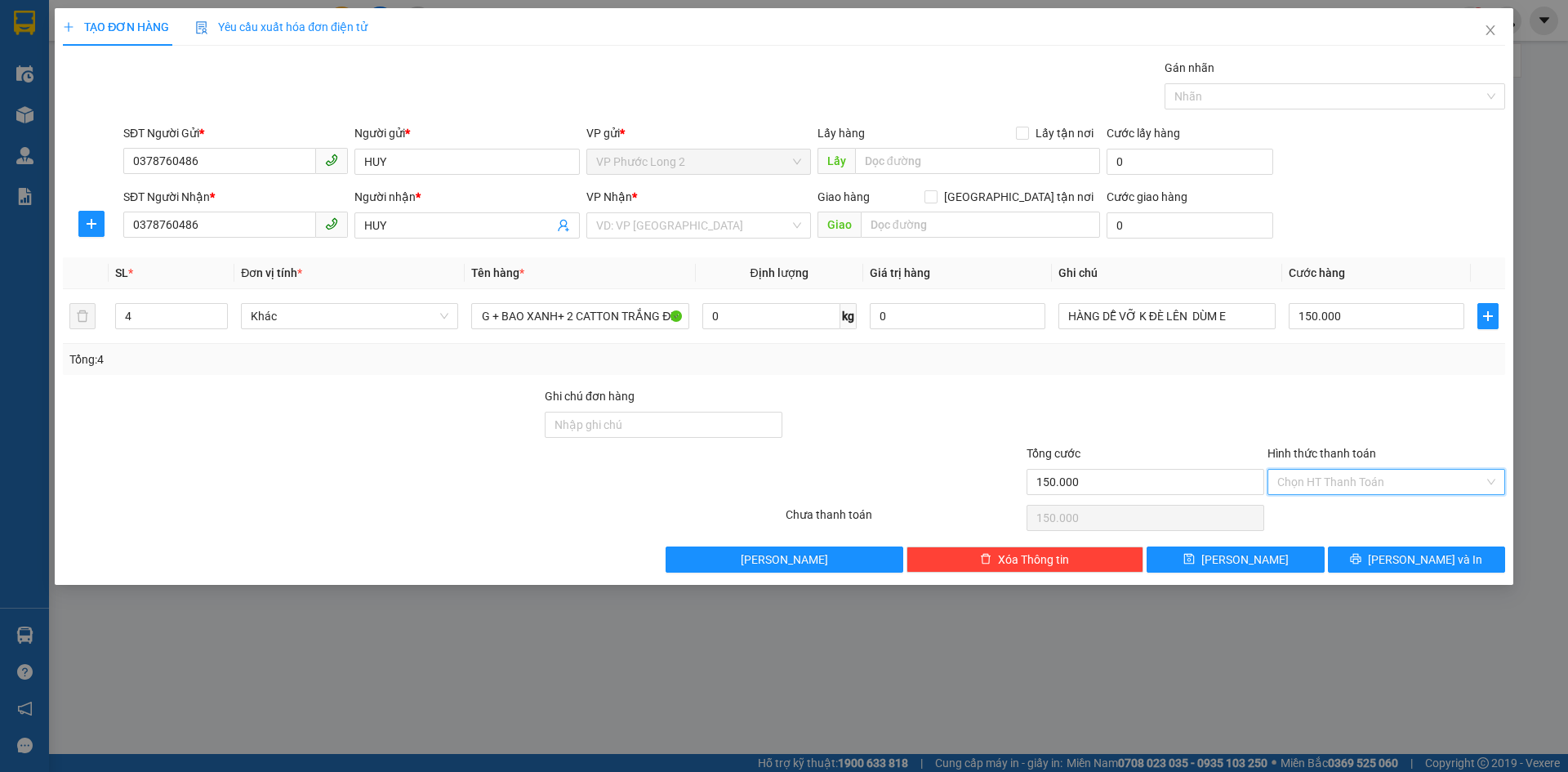
scroll to position [0, 0]
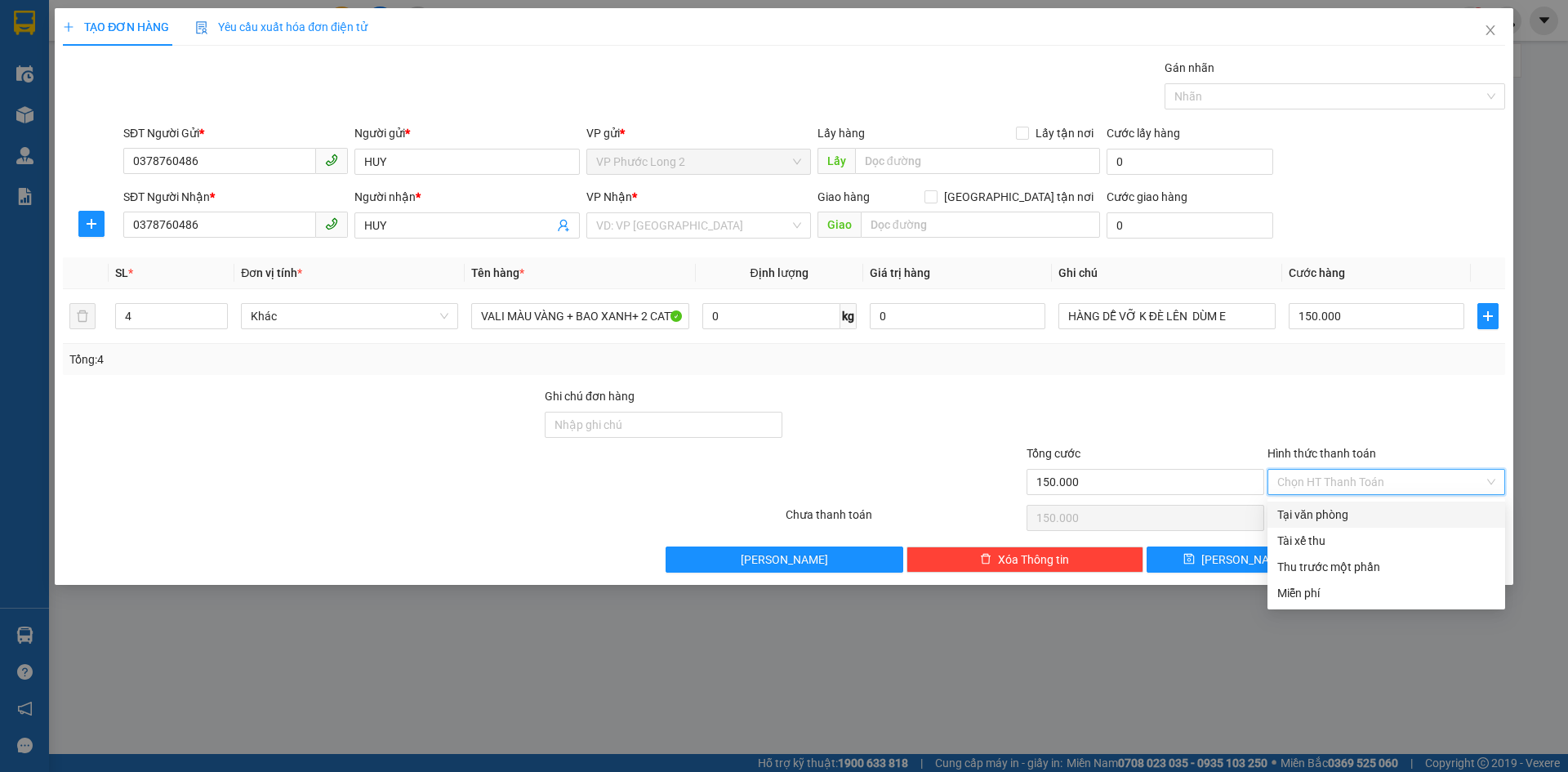
click at [1371, 518] on div "Tại văn phòng" at bounding box center [1386, 514] width 218 height 18
type input "0"
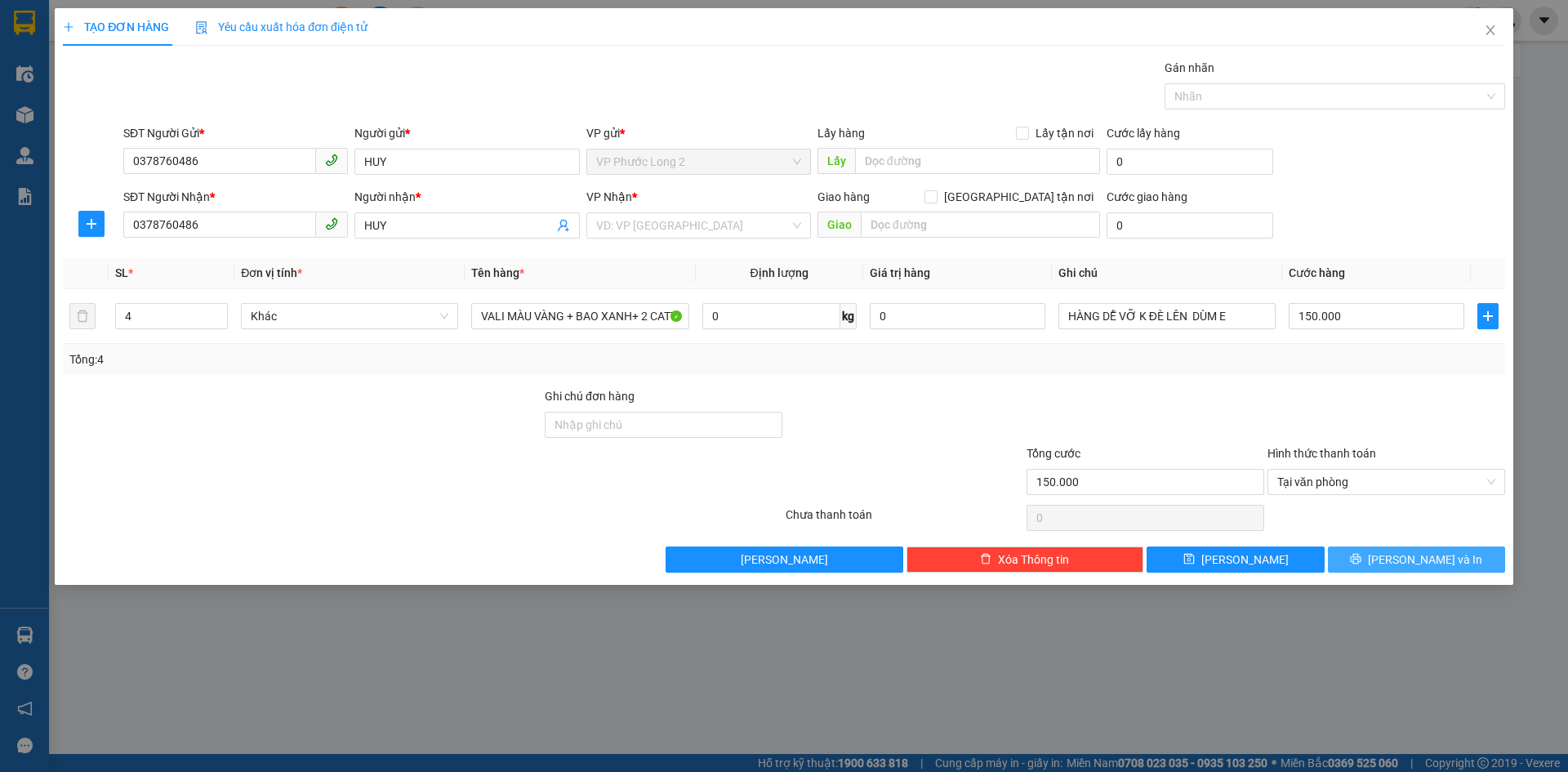
click at [1416, 552] on span "[PERSON_NAME] và In" at bounding box center [1424, 559] width 114 height 18
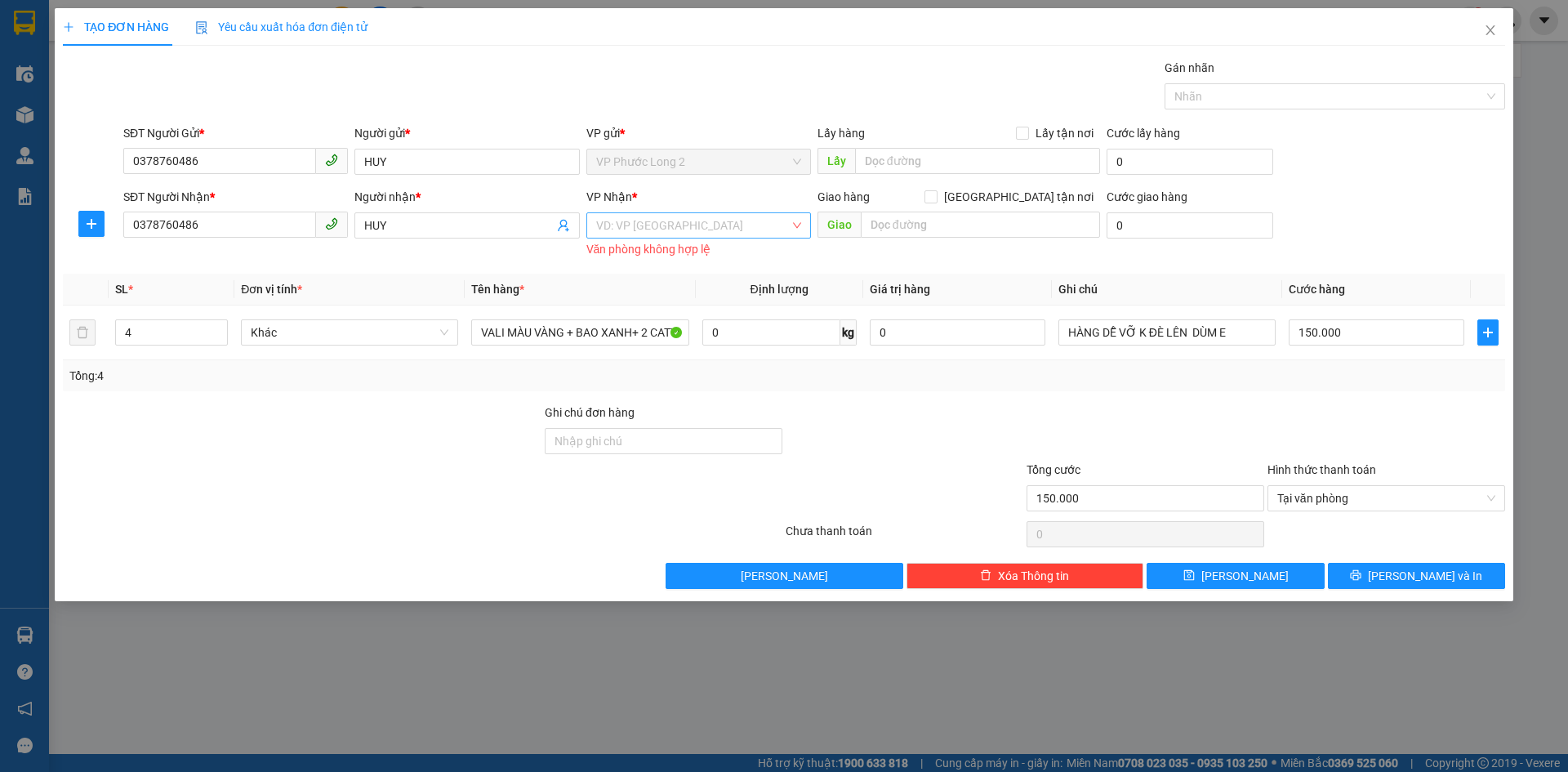
click at [734, 232] on input "search" at bounding box center [693, 224] width 194 height 24
type input "BINH"
drag, startPoint x: 616, startPoint y: 263, endPoint x: 646, endPoint y: 241, distance: 37.2
click at [618, 263] on div "VP Bình Triệu" at bounding box center [698, 258] width 205 height 18
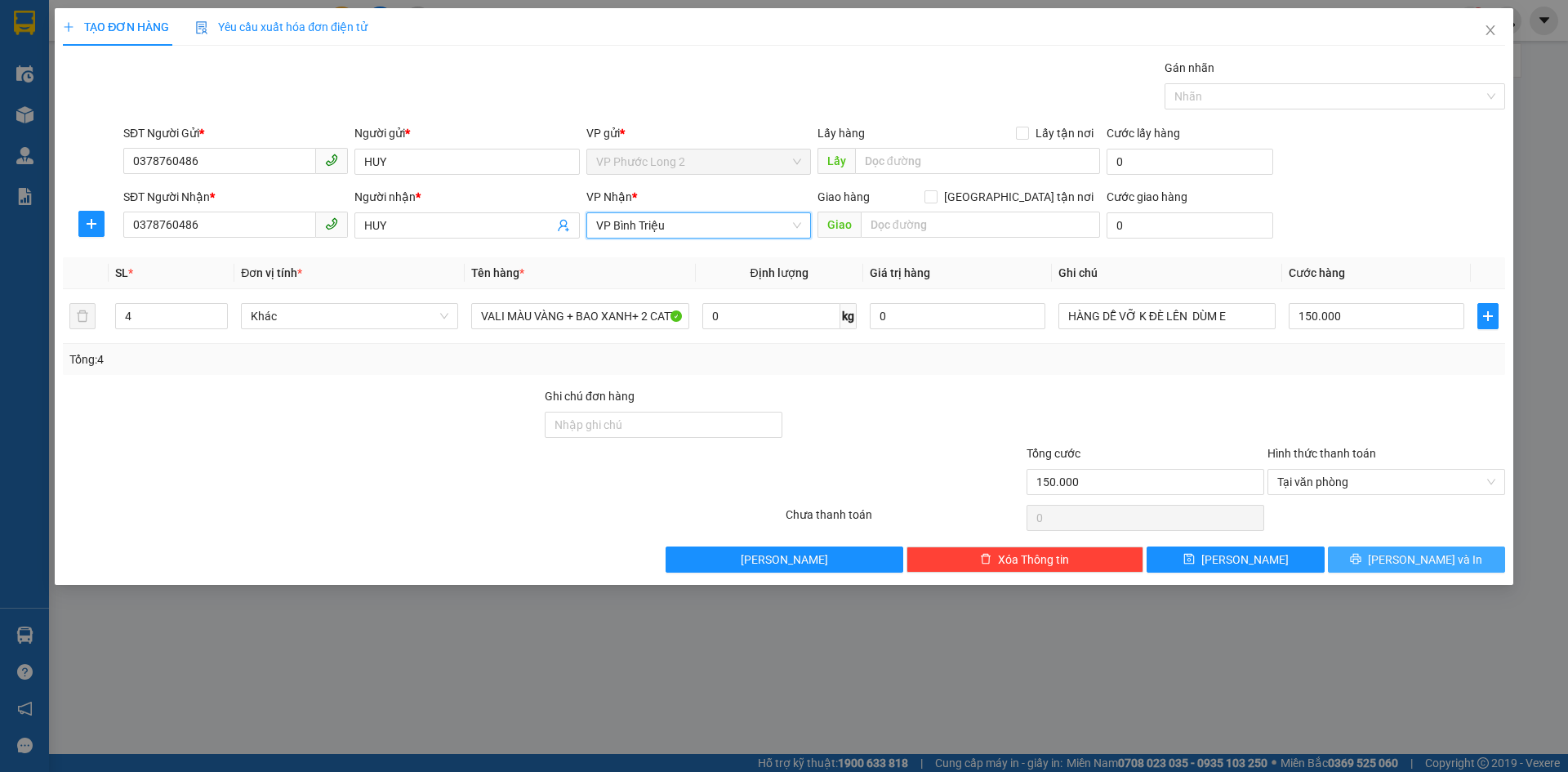
click at [1435, 556] on span "[PERSON_NAME] và In" at bounding box center [1424, 559] width 114 height 18
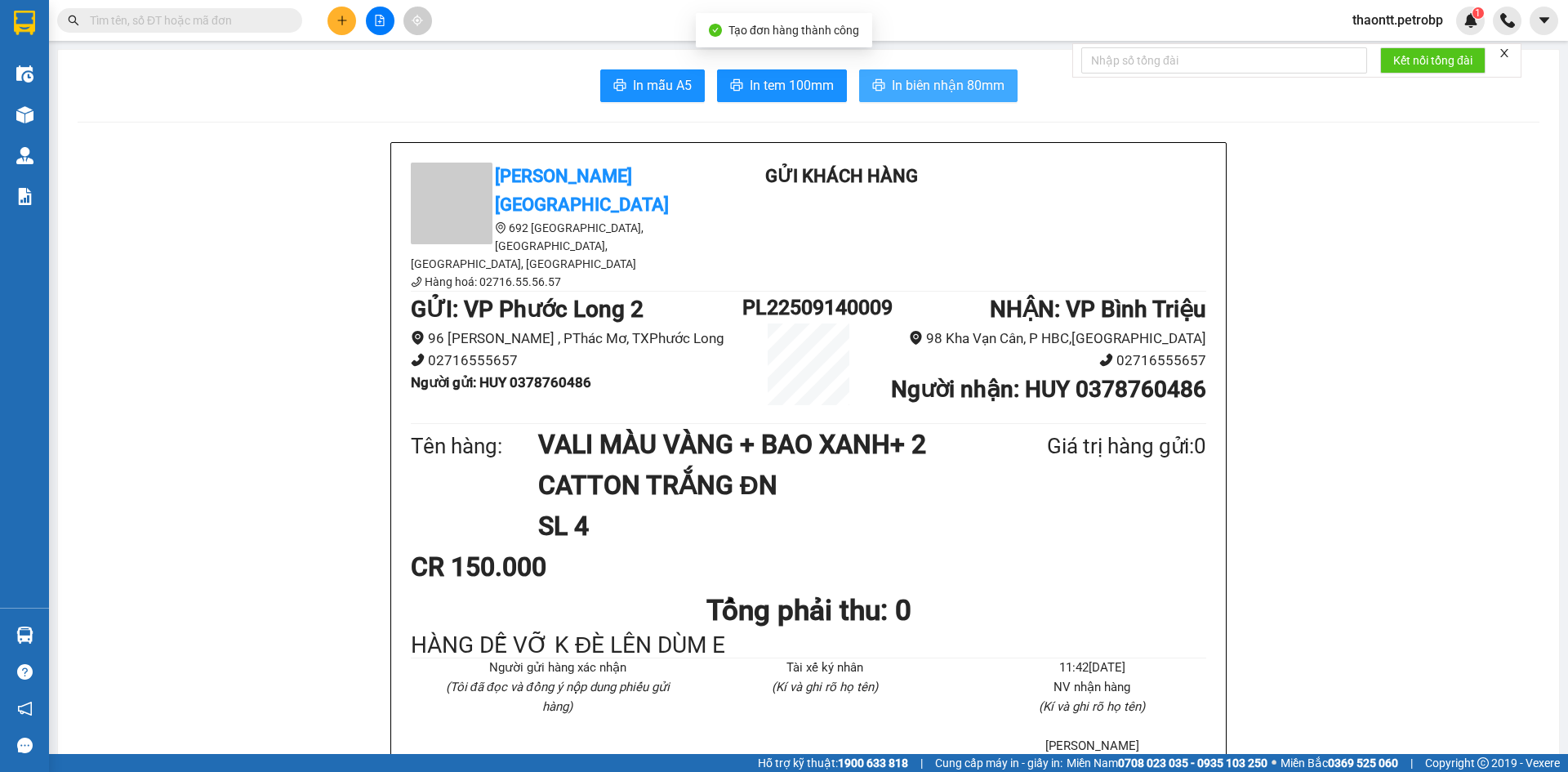
click at [908, 72] on button "In biên nhận 80mm" at bounding box center [938, 85] width 159 height 32
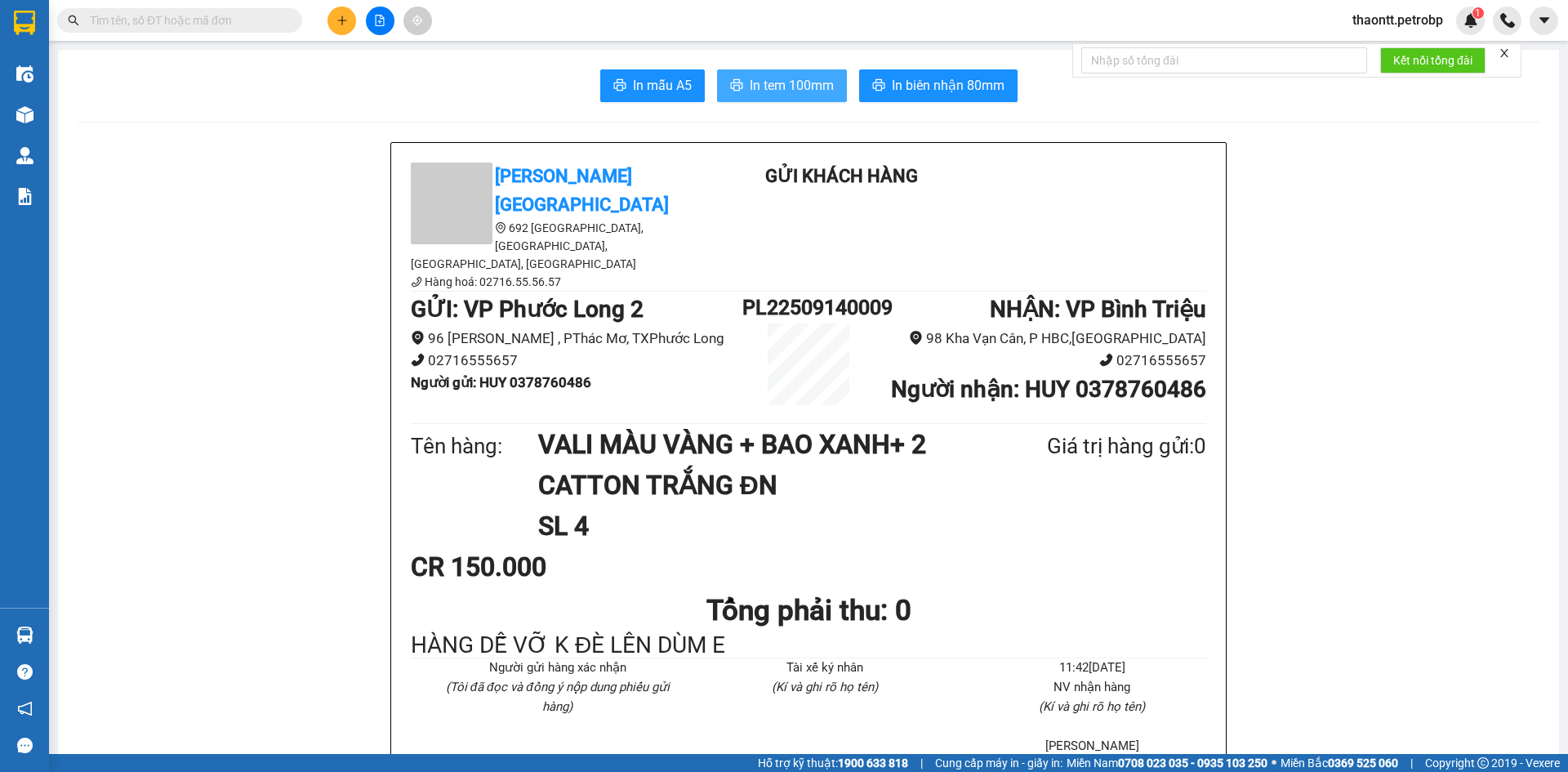
click at [798, 77] on span "In tem 100mm" at bounding box center [792, 85] width 84 height 21
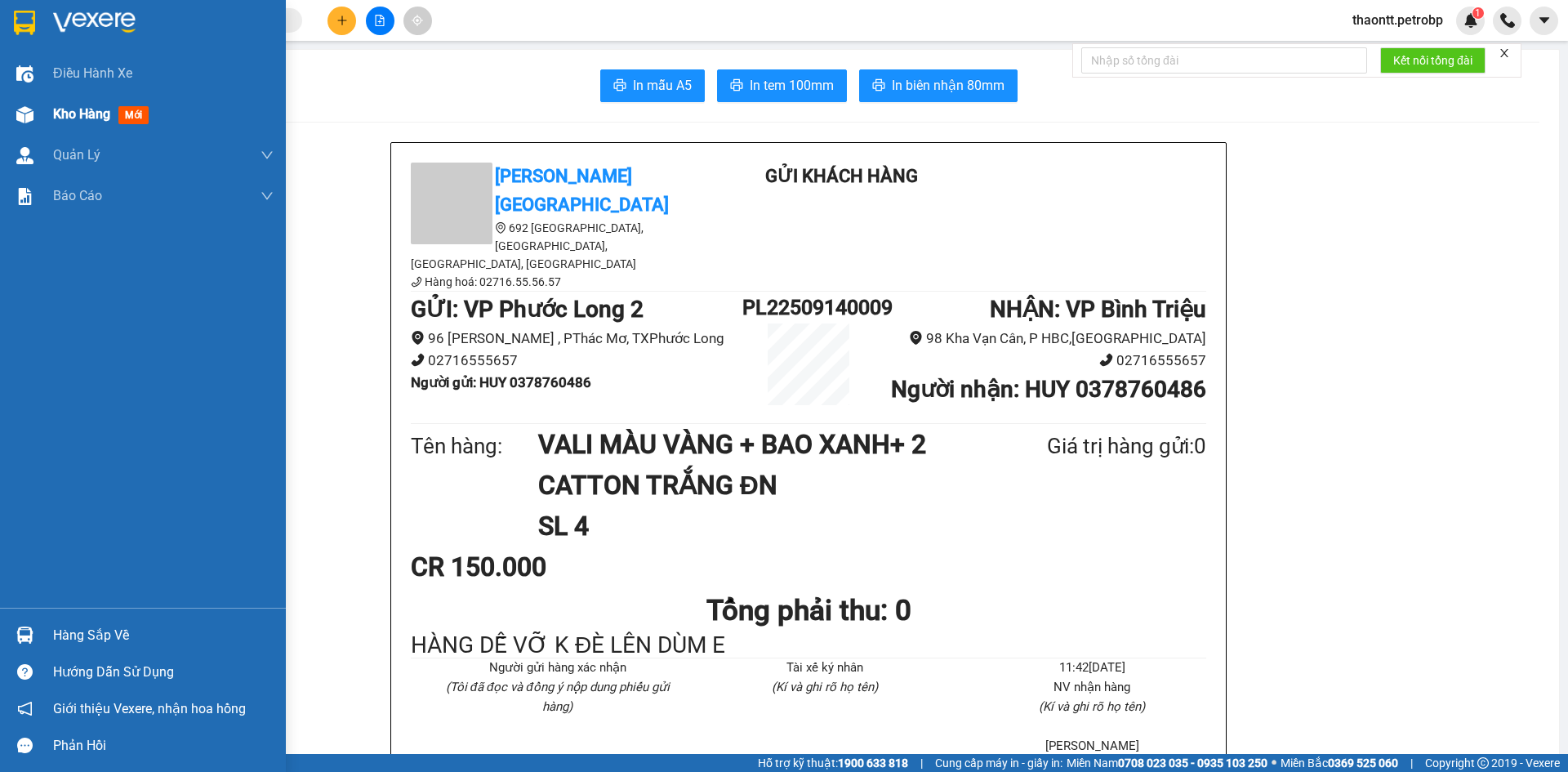
click at [68, 107] on span "Kho hàng" at bounding box center [82, 113] width 57 height 15
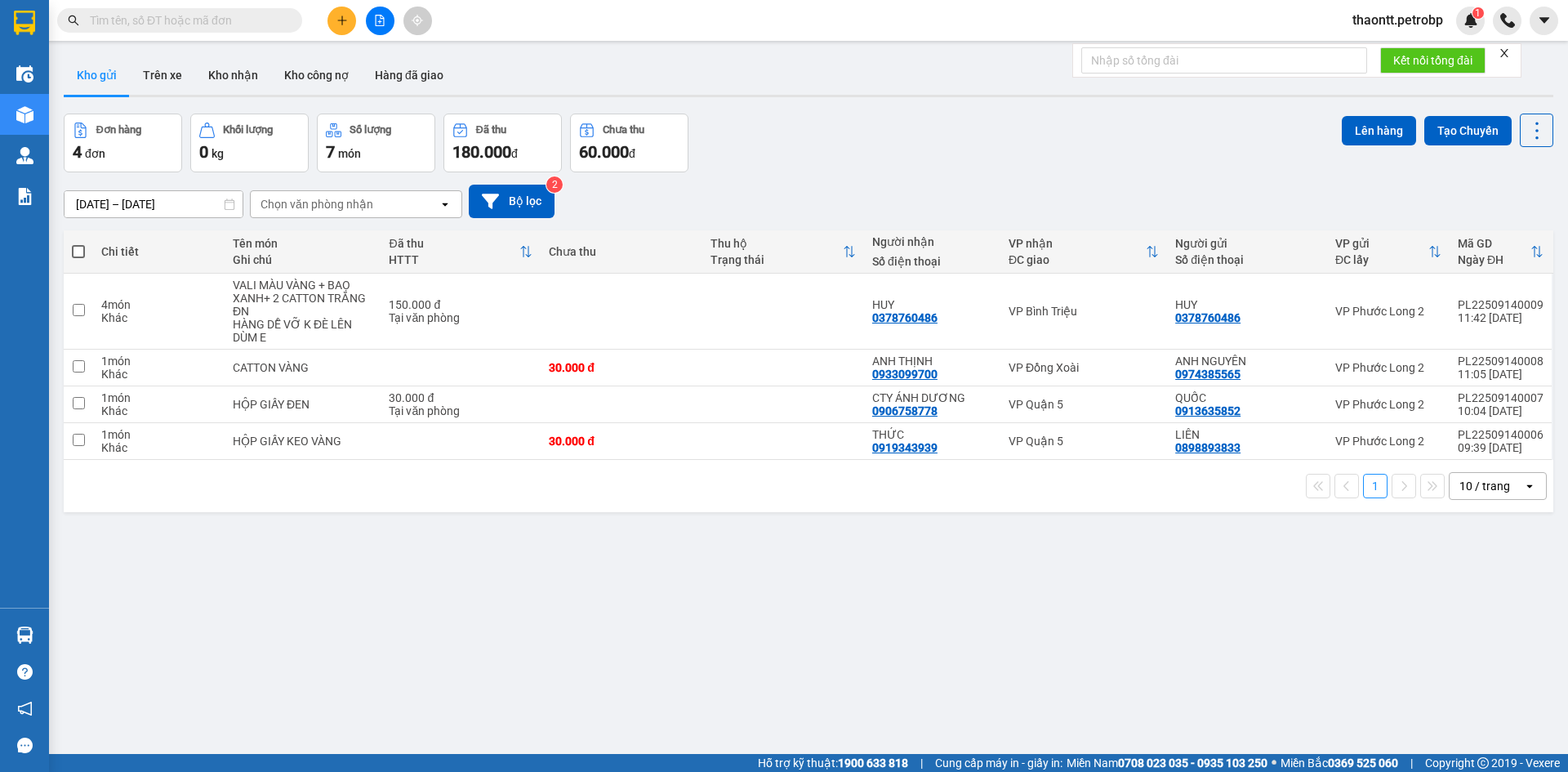
click at [991, 120] on div "Đơn hàng 4 đơn Khối lượng 0 kg Số lượng 7 món Đã thu 180.000 đ Chưa thu 60.000 …" at bounding box center [808, 143] width 1489 height 59
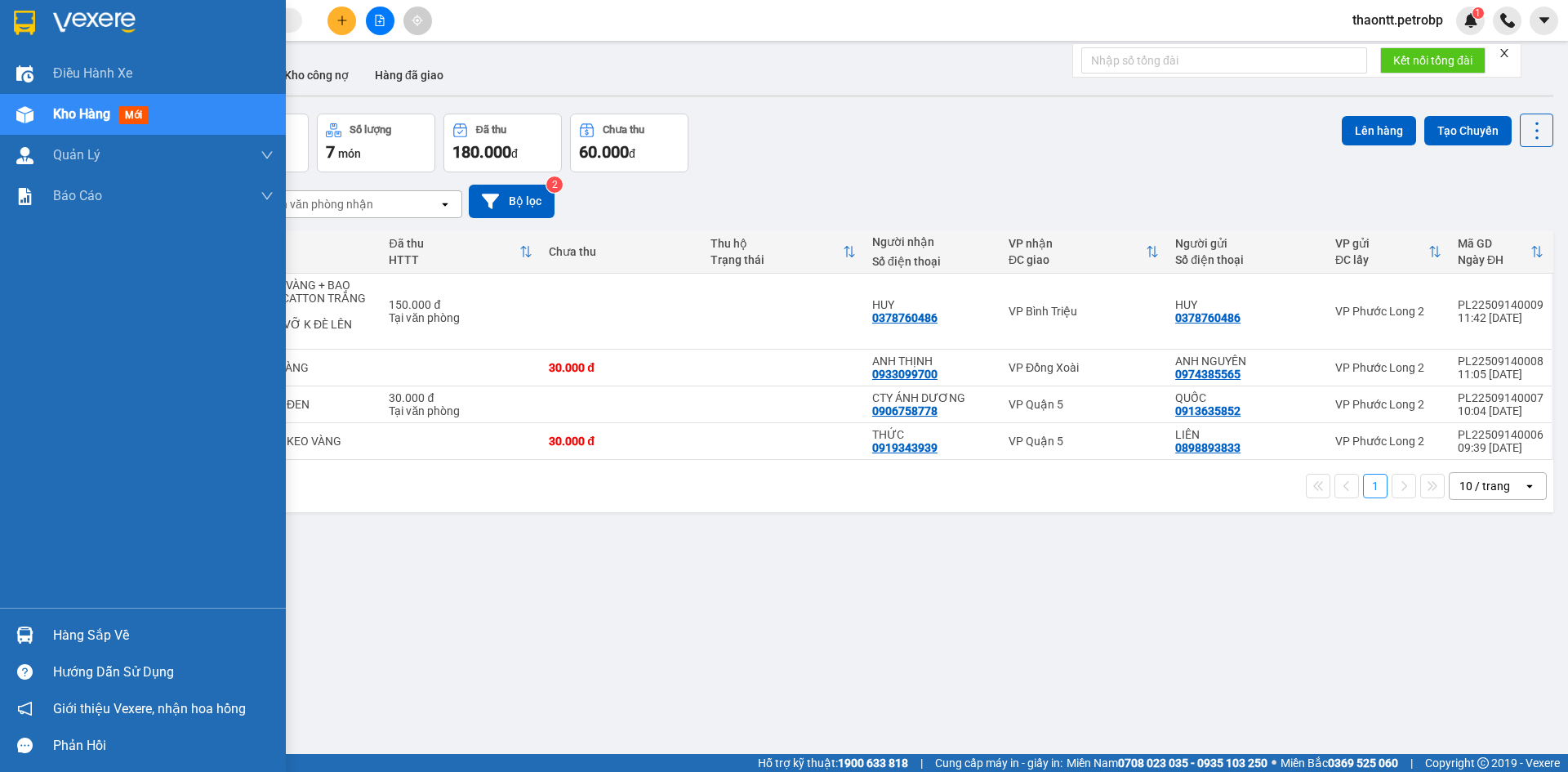
click at [105, 634] on div "Hàng sắp về" at bounding box center [163, 635] width 221 height 24
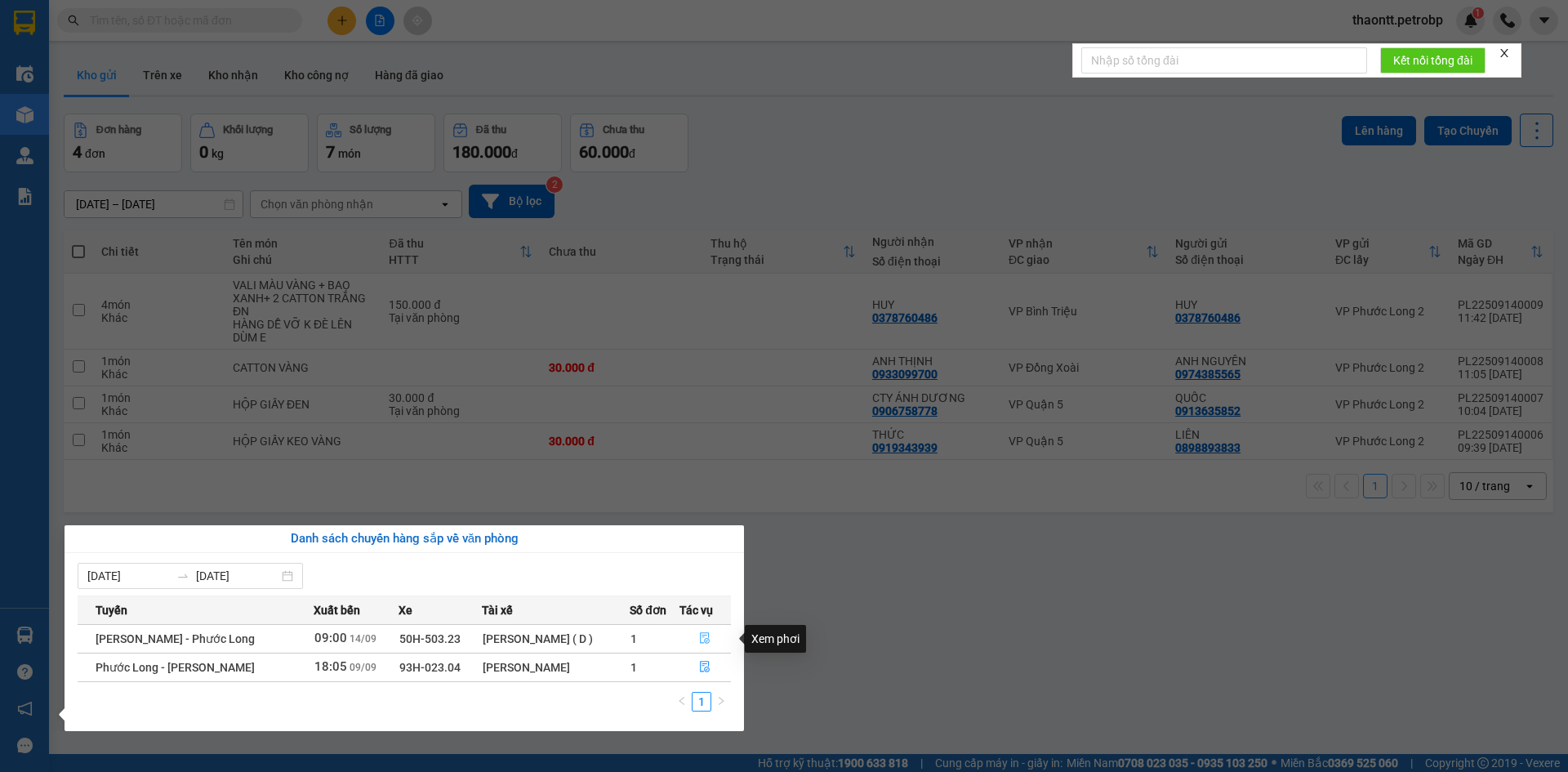
click at [704, 635] on icon "file-done" at bounding box center [705, 637] width 12 height 12
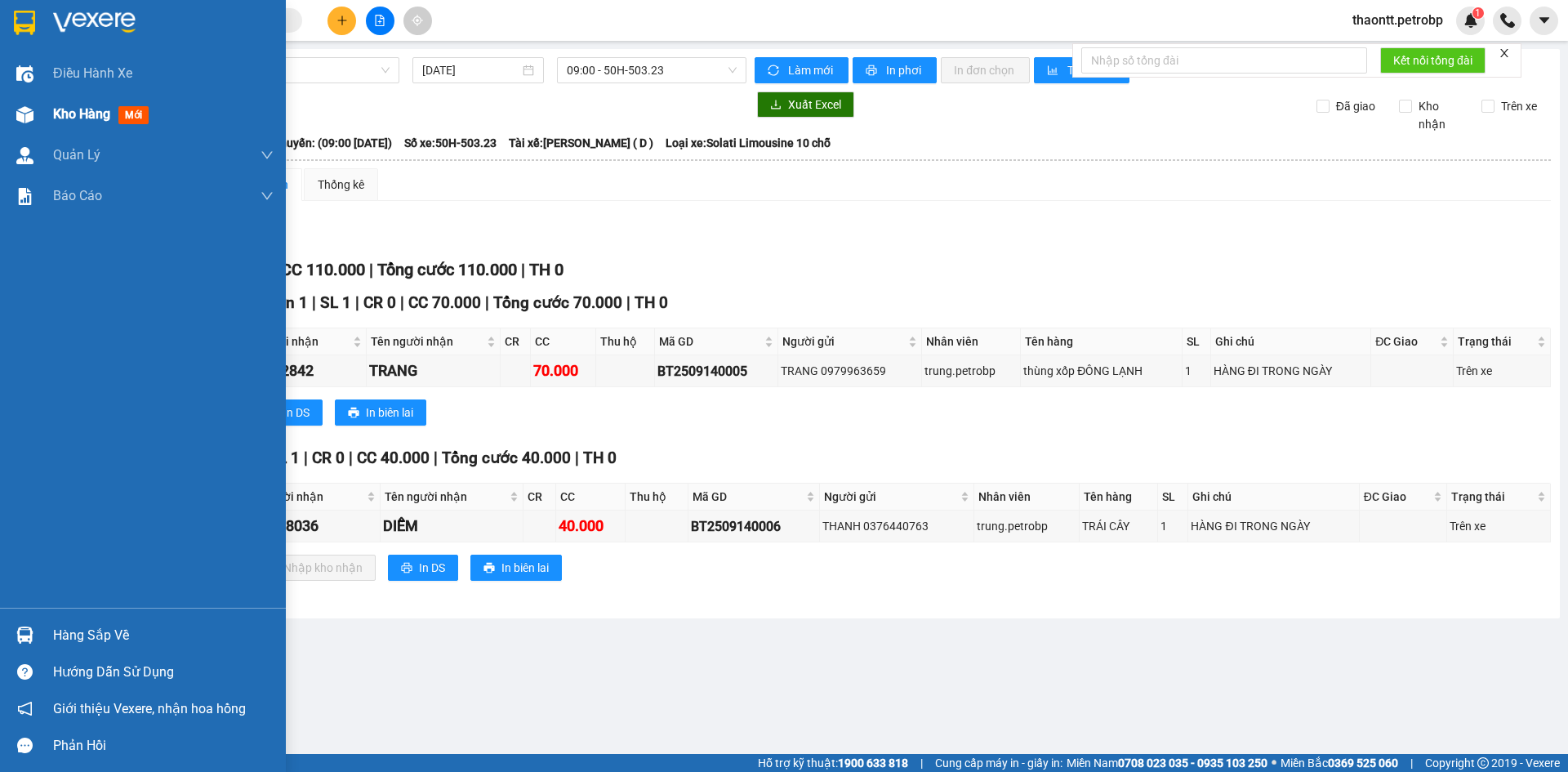
drag, startPoint x: 40, startPoint y: 116, endPoint x: 59, endPoint y: 127, distance: 22.0
click at [48, 116] on div "Kho hàng mới" at bounding box center [143, 114] width 285 height 40
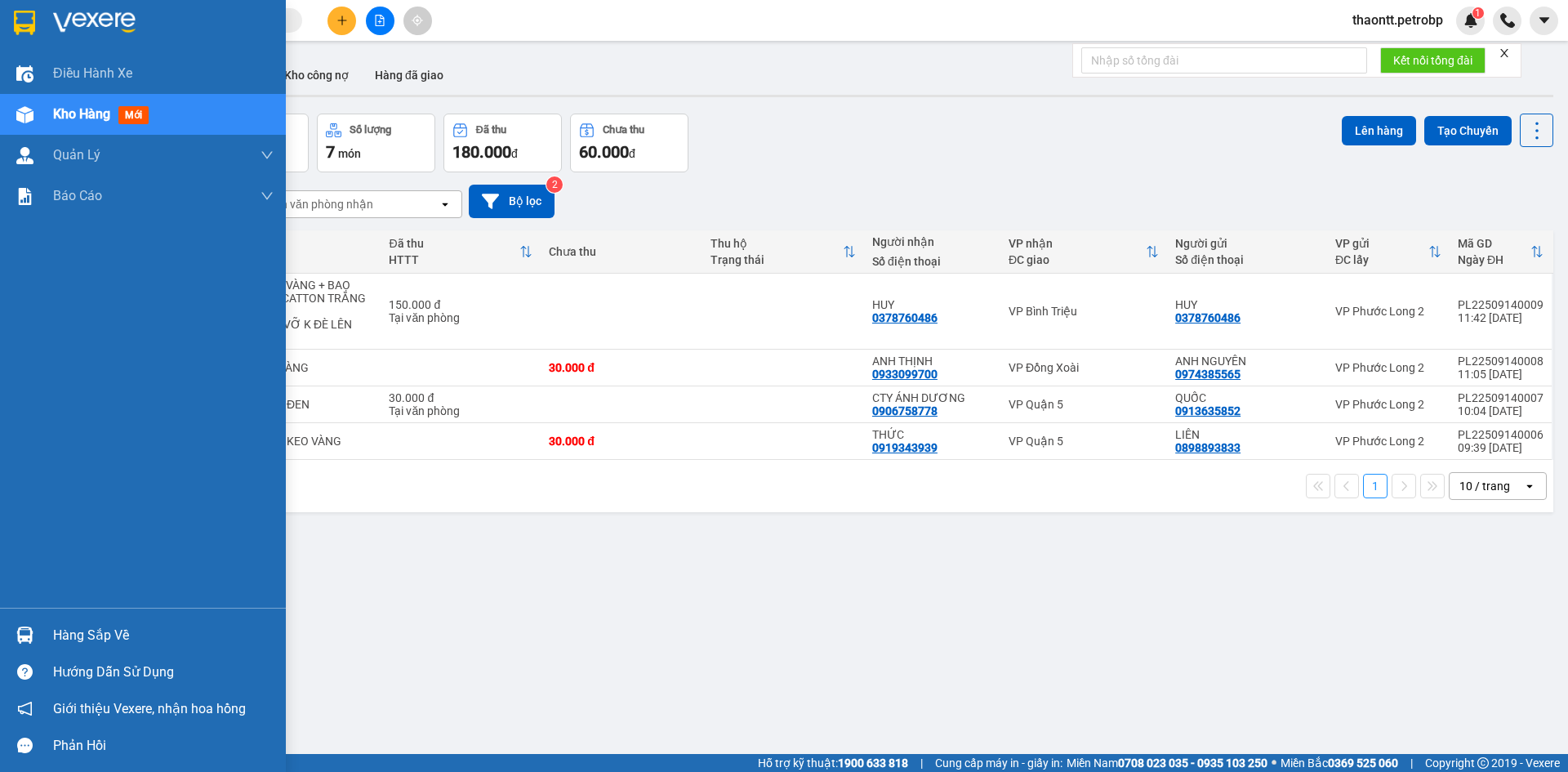
click at [64, 629] on div "Hàng sắp về" at bounding box center [163, 635] width 221 height 24
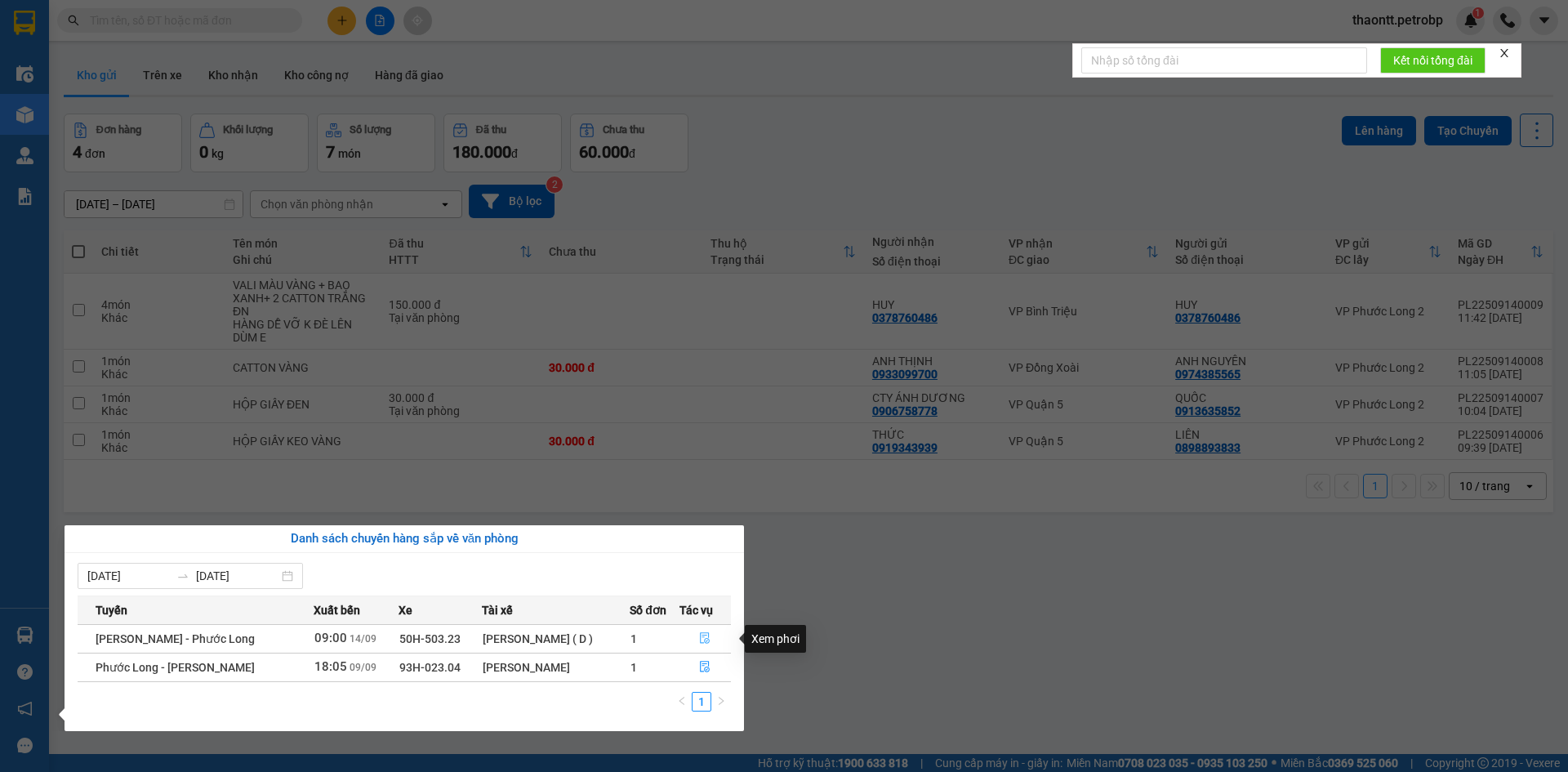
click at [703, 636] on icon "file-done" at bounding box center [705, 637] width 12 height 12
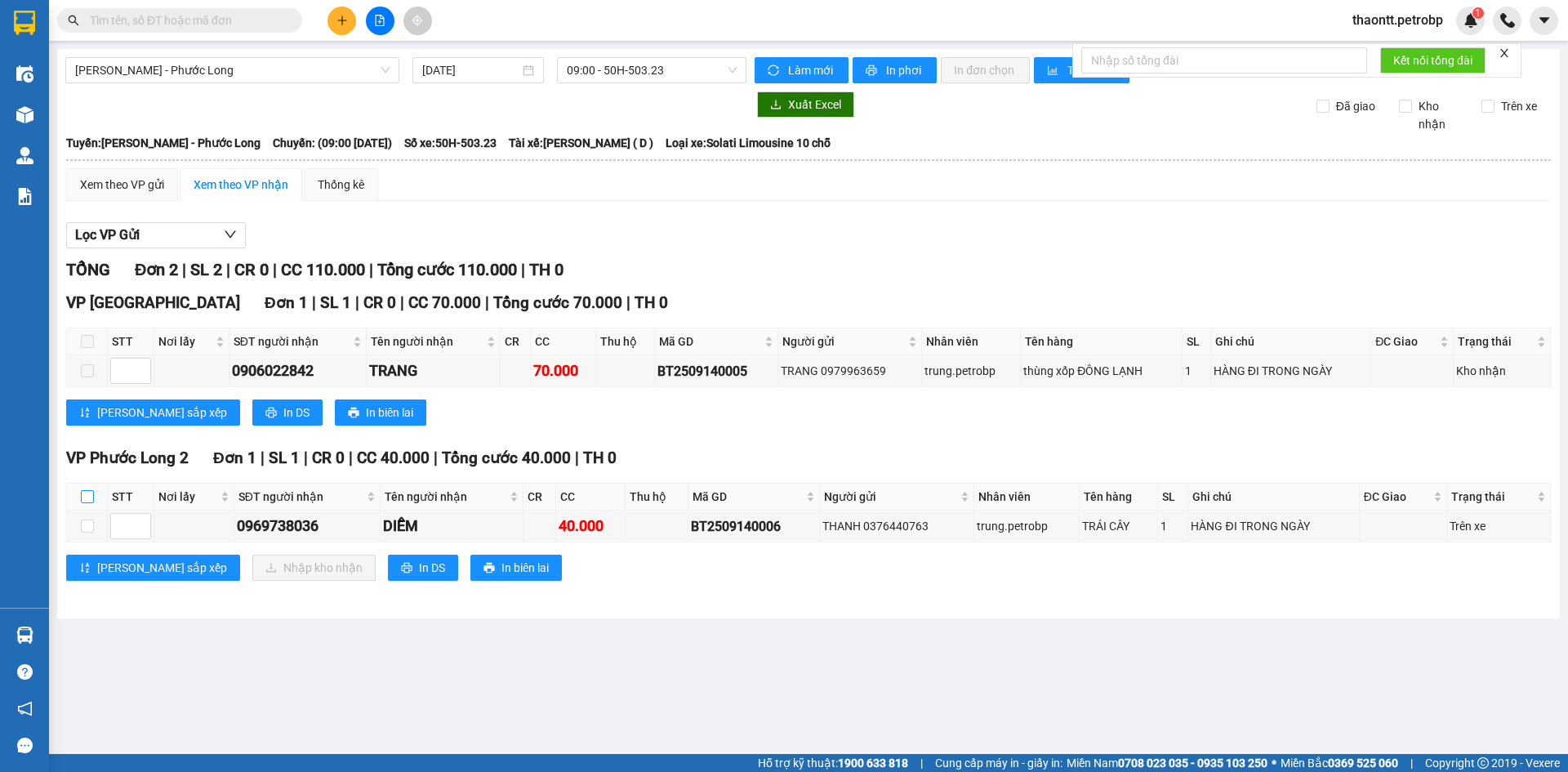
click at [92, 492] on input "checkbox" at bounding box center [87, 496] width 13 height 13
checkbox input "true"
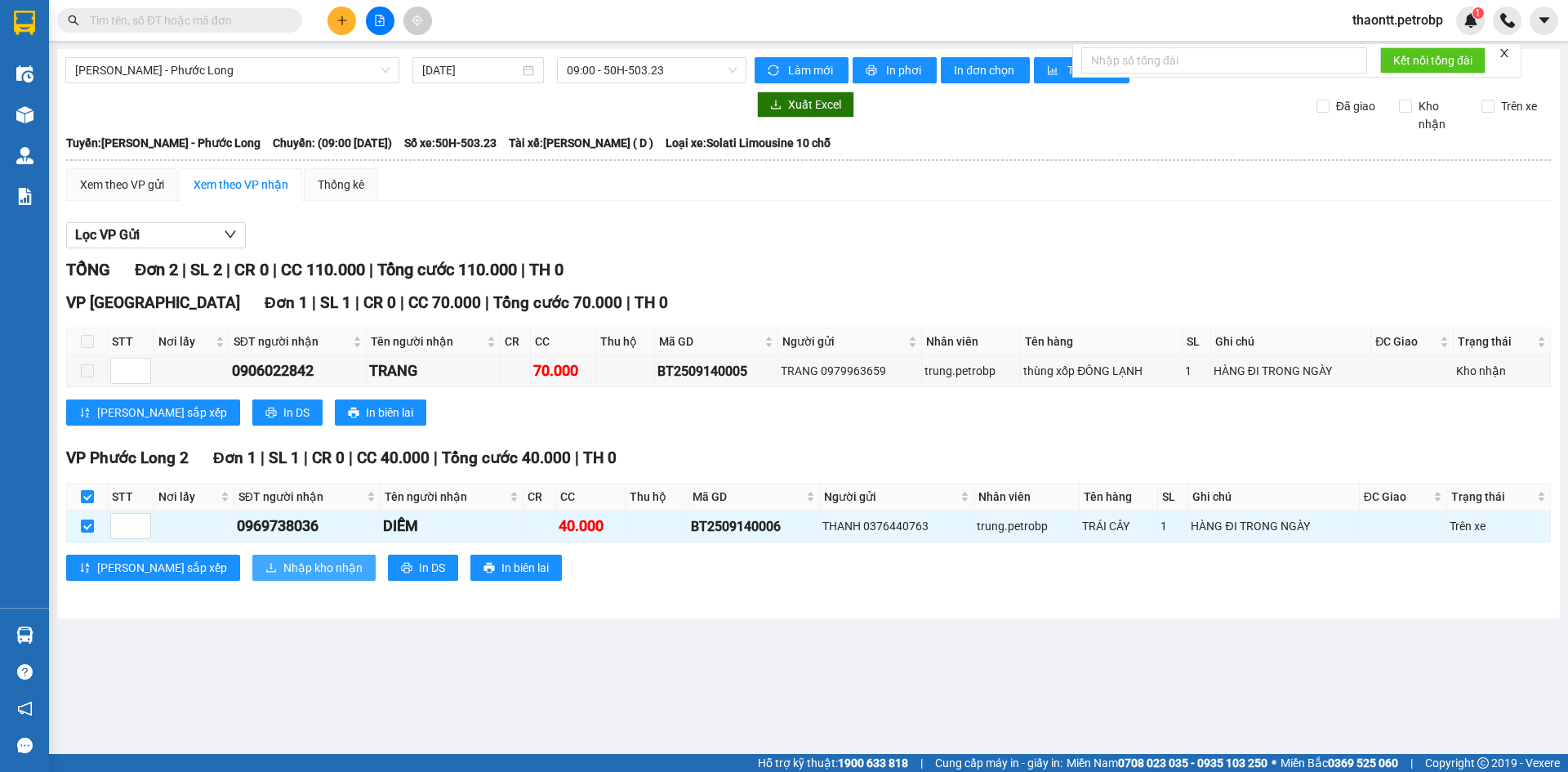
drag, startPoint x: 297, startPoint y: 567, endPoint x: 292, endPoint y: 586, distance: 19.6
click at [296, 567] on button "Nhập kho nhận" at bounding box center [313, 567] width 123 height 26
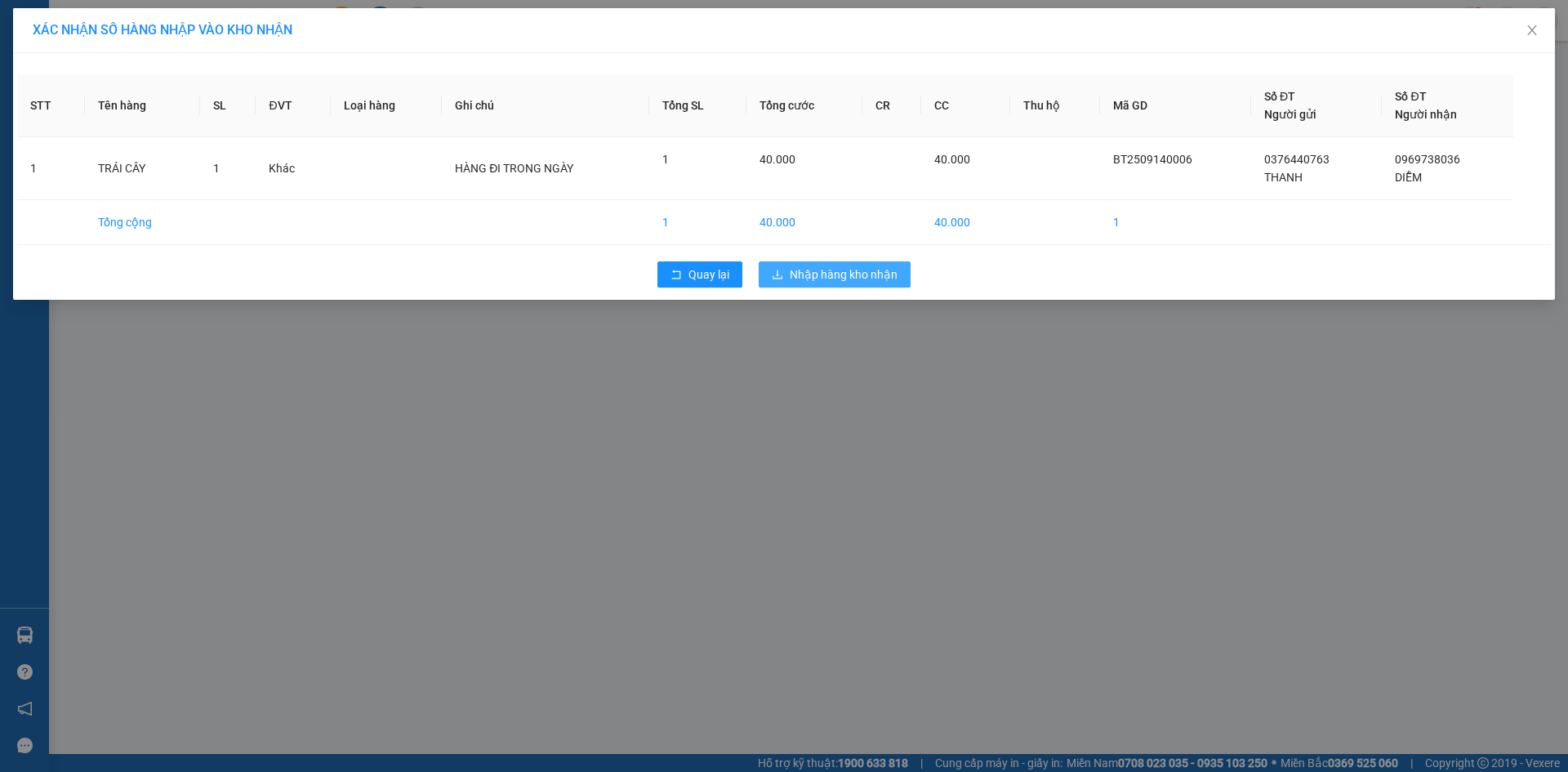
click at [801, 286] on button "Nhập hàng kho nhận" at bounding box center [834, 274] width 152 height 26
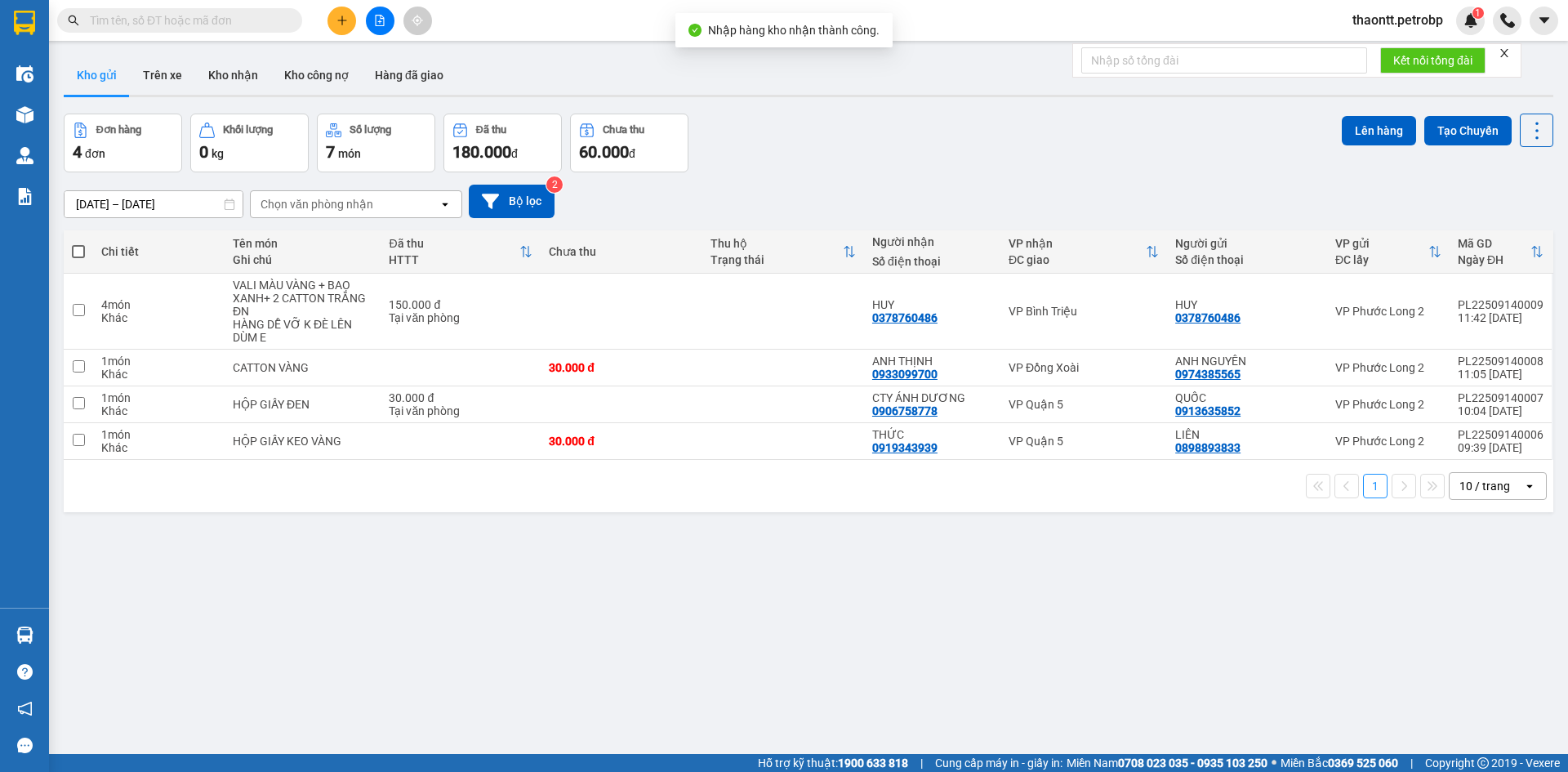
click at [40, 636] on div "Hàng sắp về" at bounding box center [24, 635] width 49 height 37
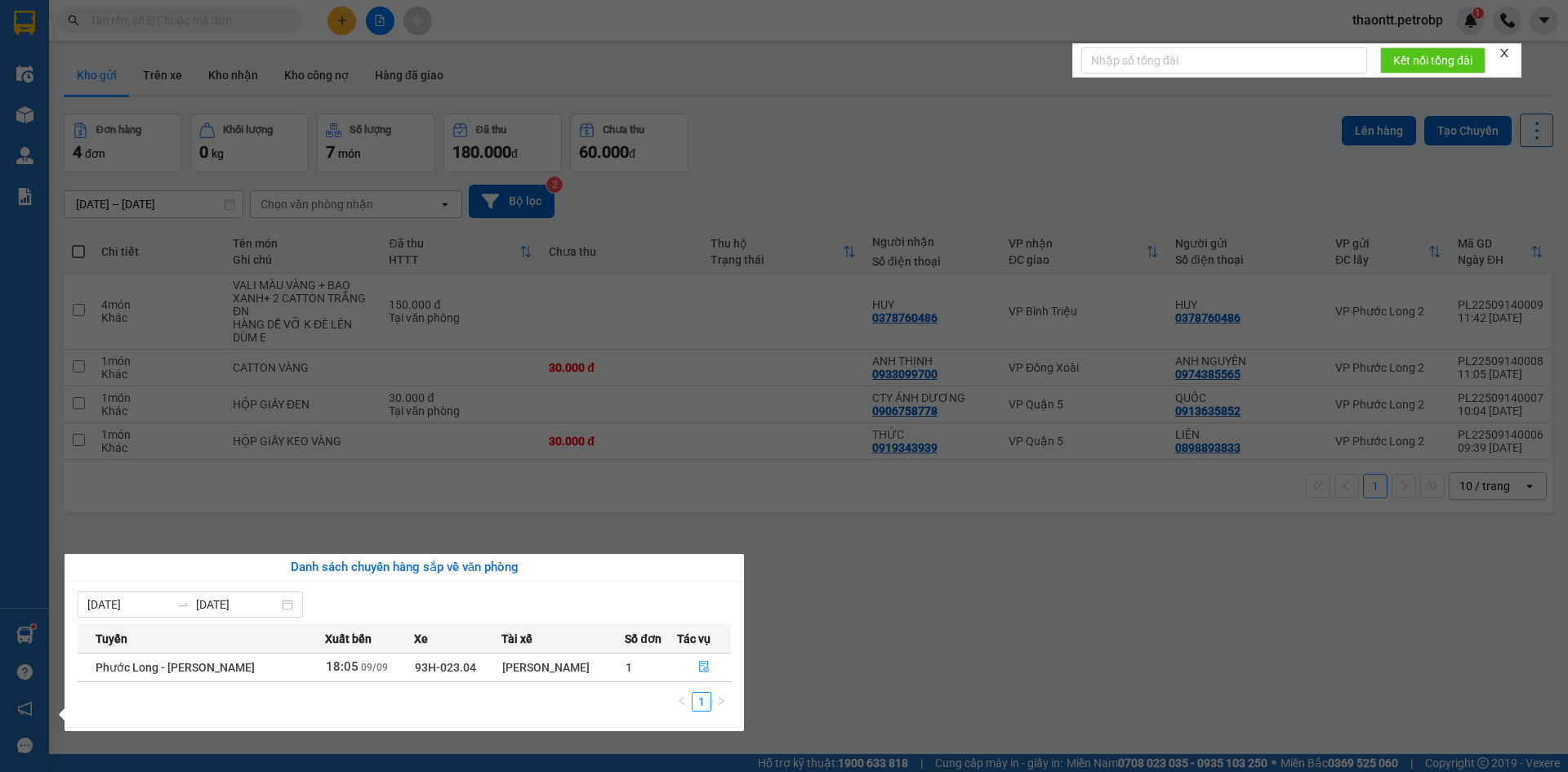
click at [769, 475] on section "Kết quả tìm kiếm ( 0 ) Bộ lọc No Data thaontt.petrobp 1 Điều hành xe Kho hàng m…" at bounding box center [784, 386] width 1568 height 772
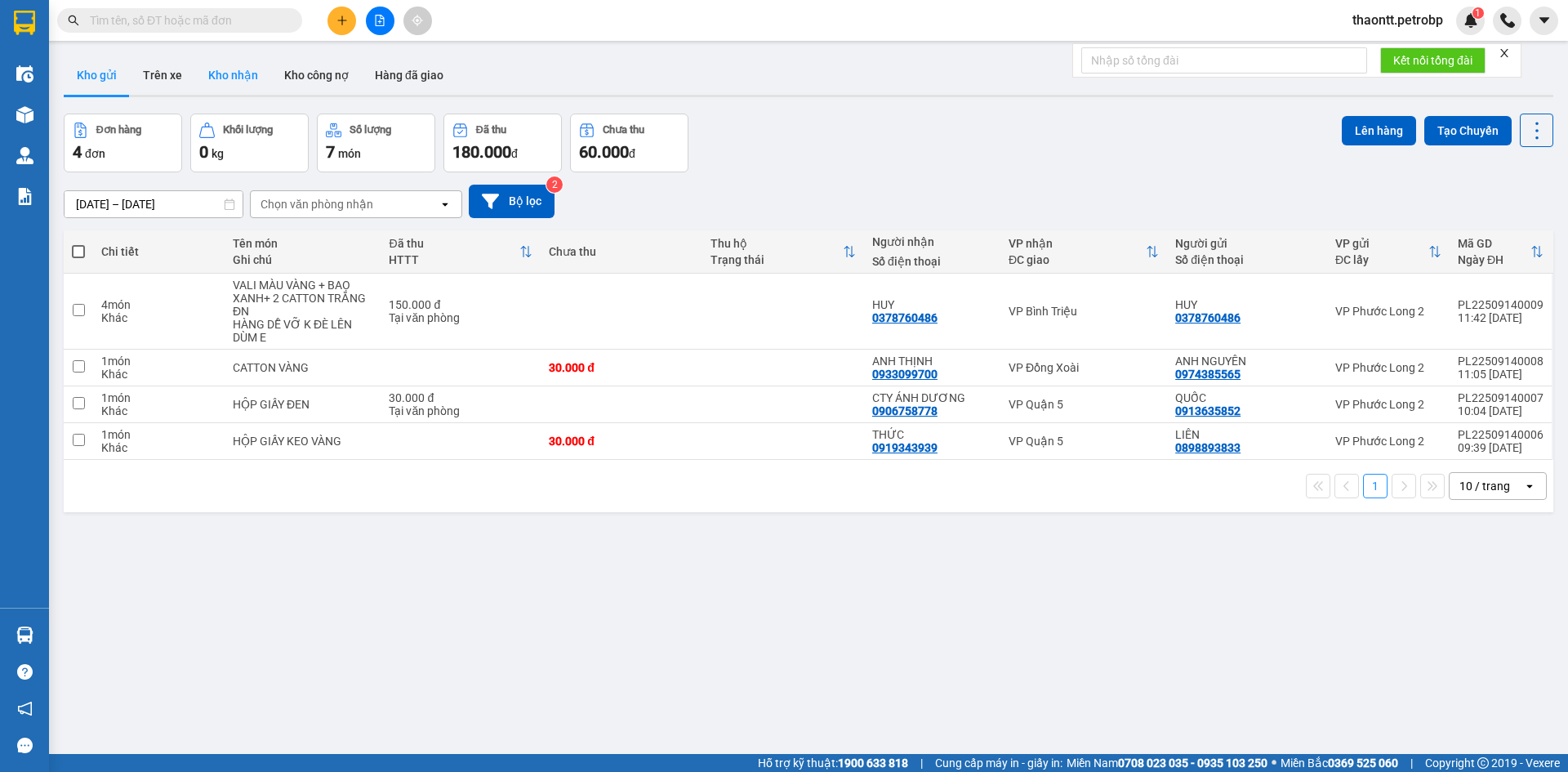
click at [223, 76] on button "Kho nhận" at bounding box center [232, 75] width 76 height 39
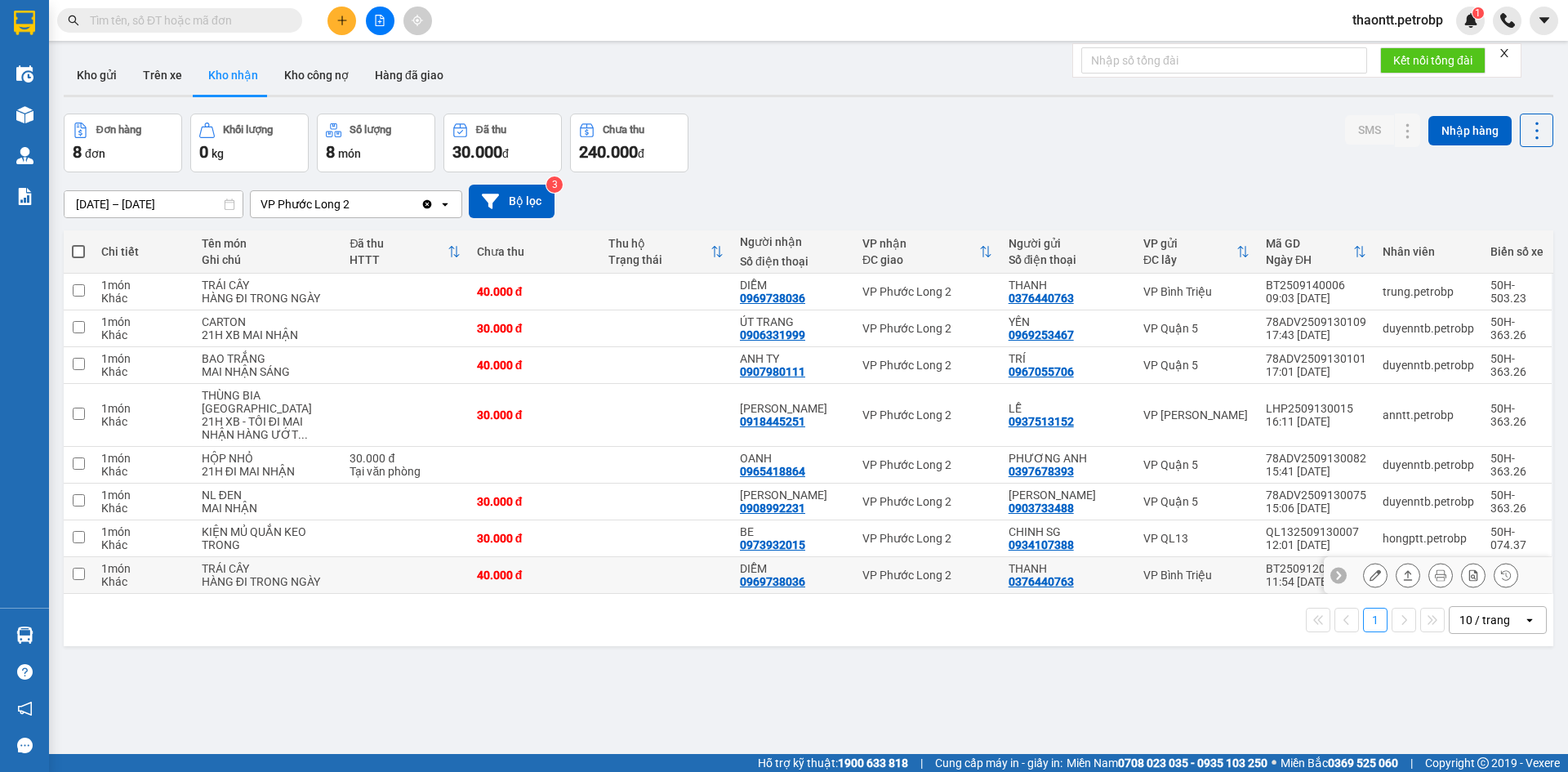
click at [783, 584] on div "0969738036" at bounding box center [772, 581] width 66 height 13
copy div "0969738036"
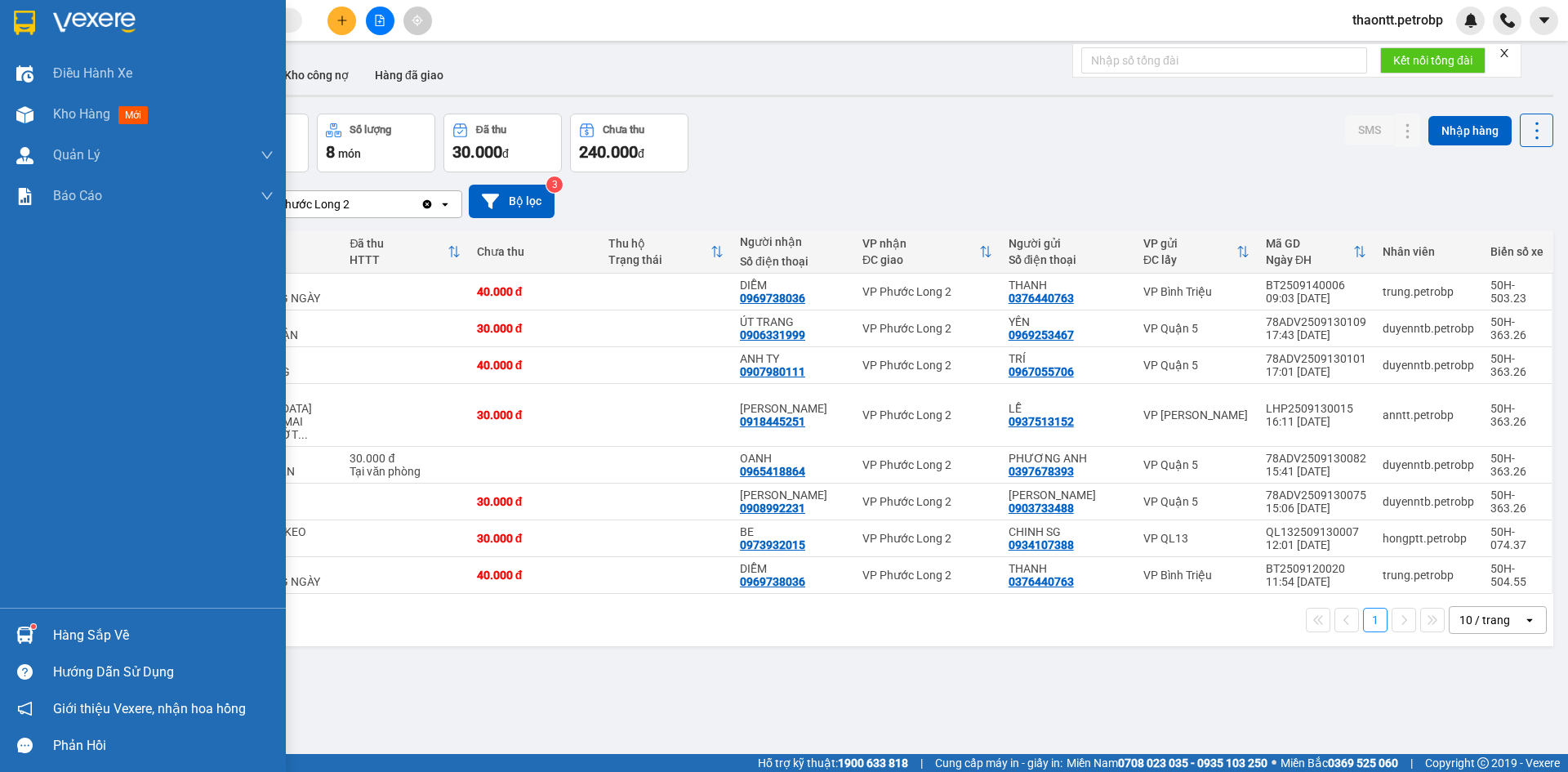
click at [48, 632] on div "Hàng sắp về" at bounding box center [143, 635] width 285 height 37
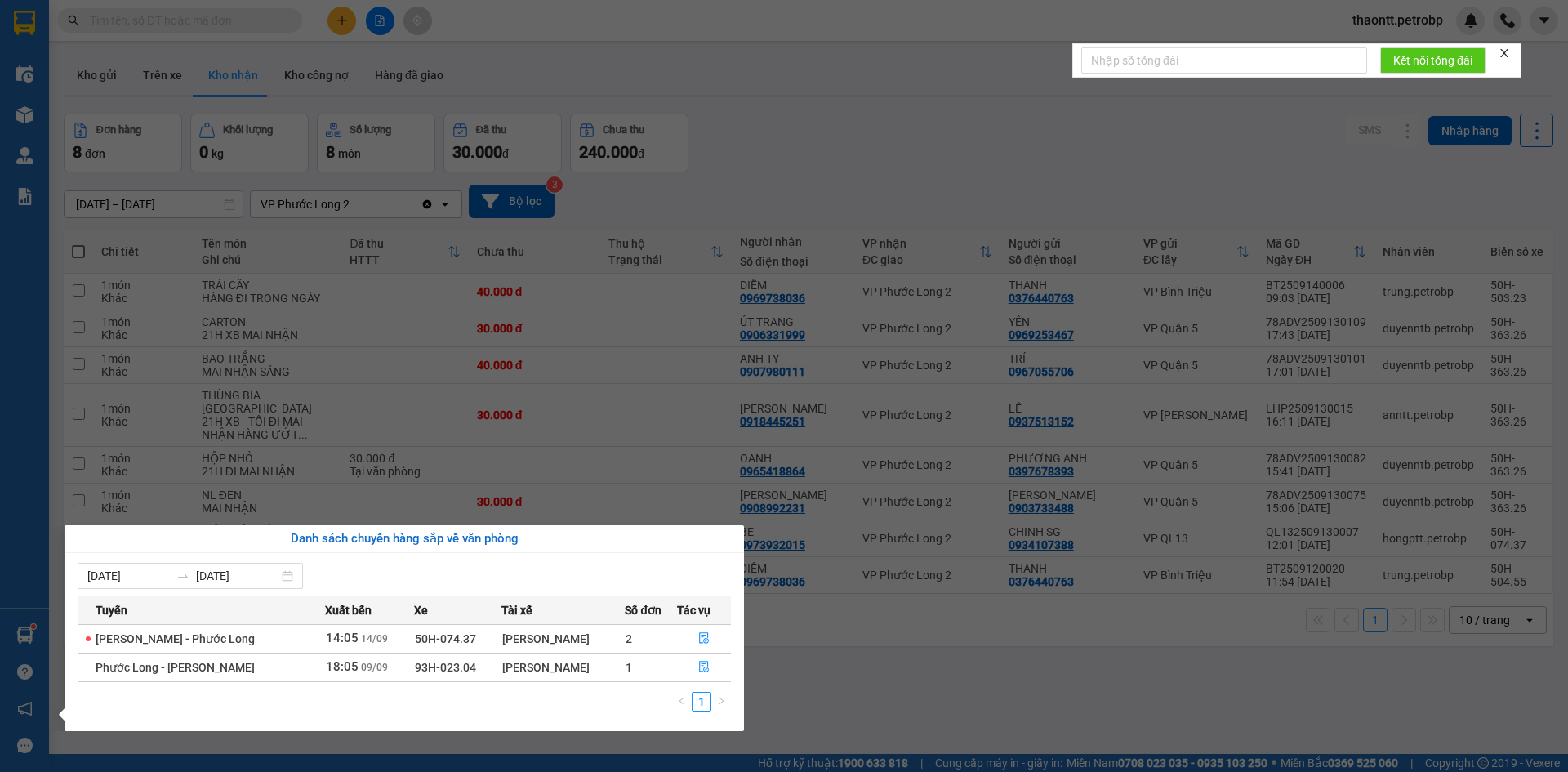
drag, startPoint x: 793, startPoint y: 667, endPoint x: 924, endPoint y: 743, distance: 151.4
click at [799, 669] on section "Kết quả tìm kiếm ( 0 ) Bộ lọc No Data thaontt.petrobp Điều hành xe Kho hàng mới…" at bounding box center [784, 386] width 1568 height 772
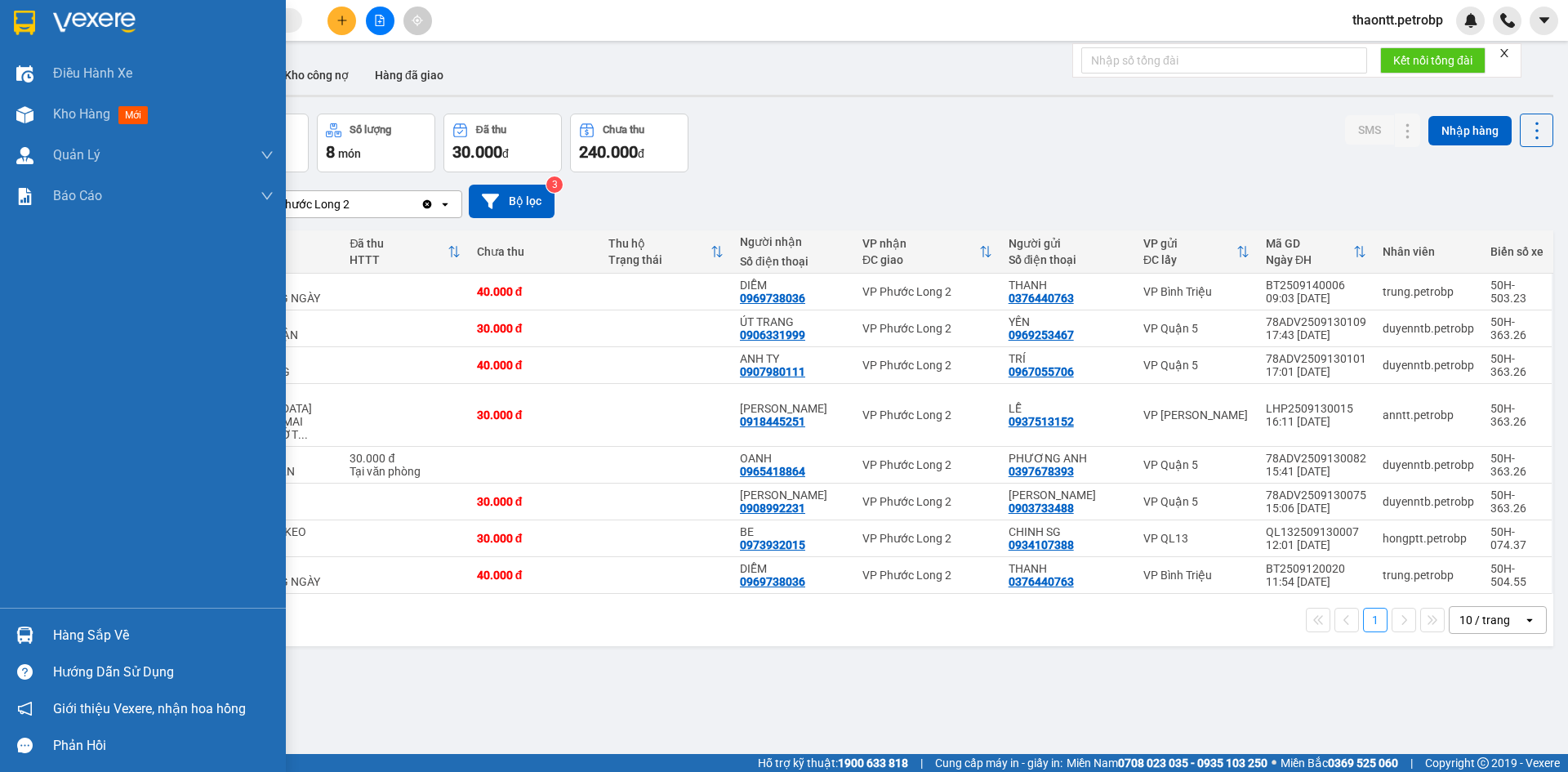
click at [52, 638] on div "Hàng sắp về" at bounding box center [143, 635] width 285 height 37
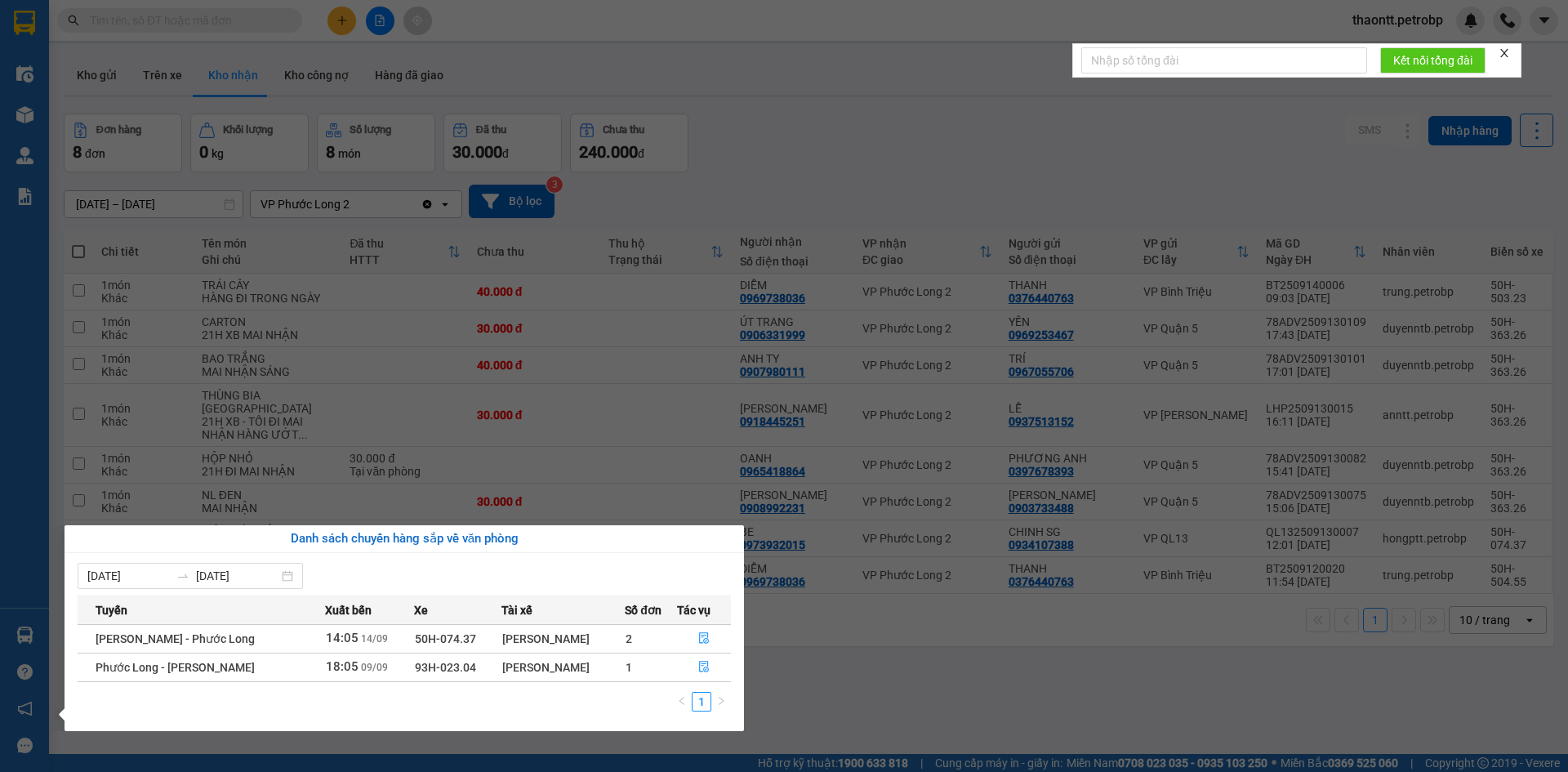
click at [753, 153] on section "Kết quả tìm kiếm ( 0 ) Bộ lọc No Data thaontt.petrobp Điều hành xe Kho hàng mới…" at bounding box center [784, 386] width 1568 height 772
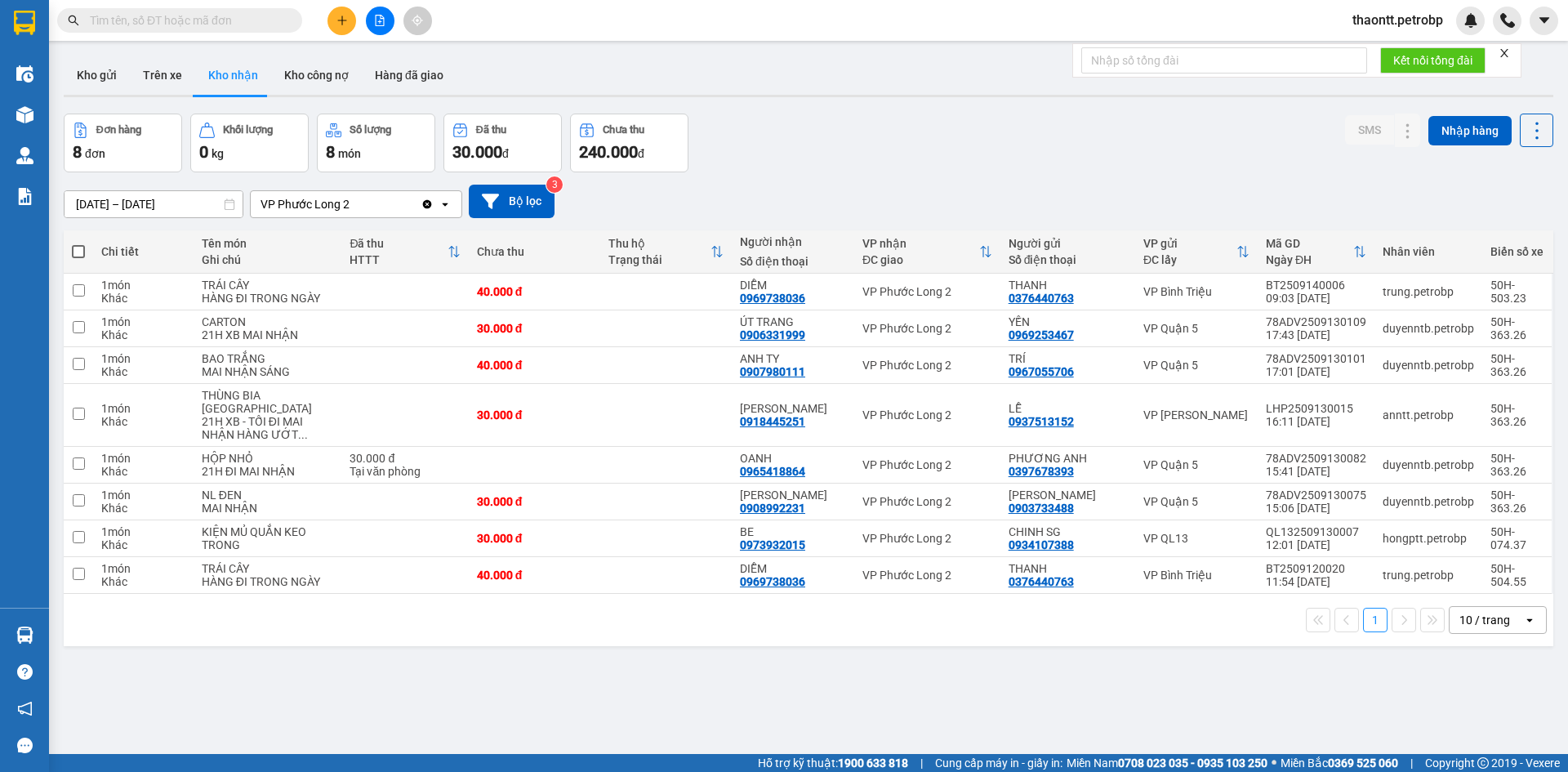
click at [337, 22] on icon "plus" at bounding box center [342, 20] width 12 height 12
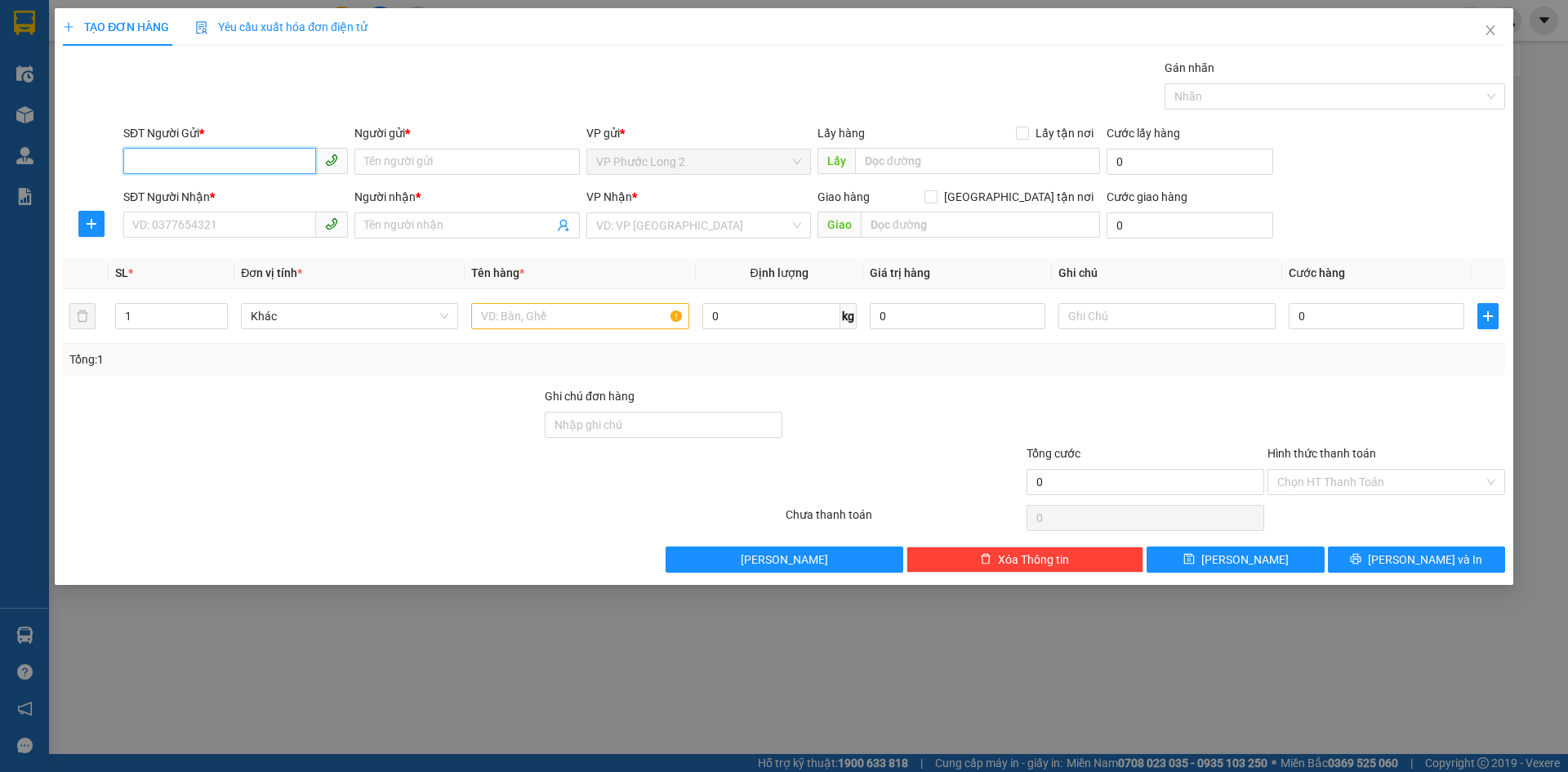
click at [274, 157] on input "SĐT Người Gửi *" at bounding box center [219, 161] width 193 height 26
type input "0963885255"
click at [206, 196] on div "0963885255 - THANH" at bounding box center [235, 195] width 205 height 18
type input "THANH"
type input "0394498858"
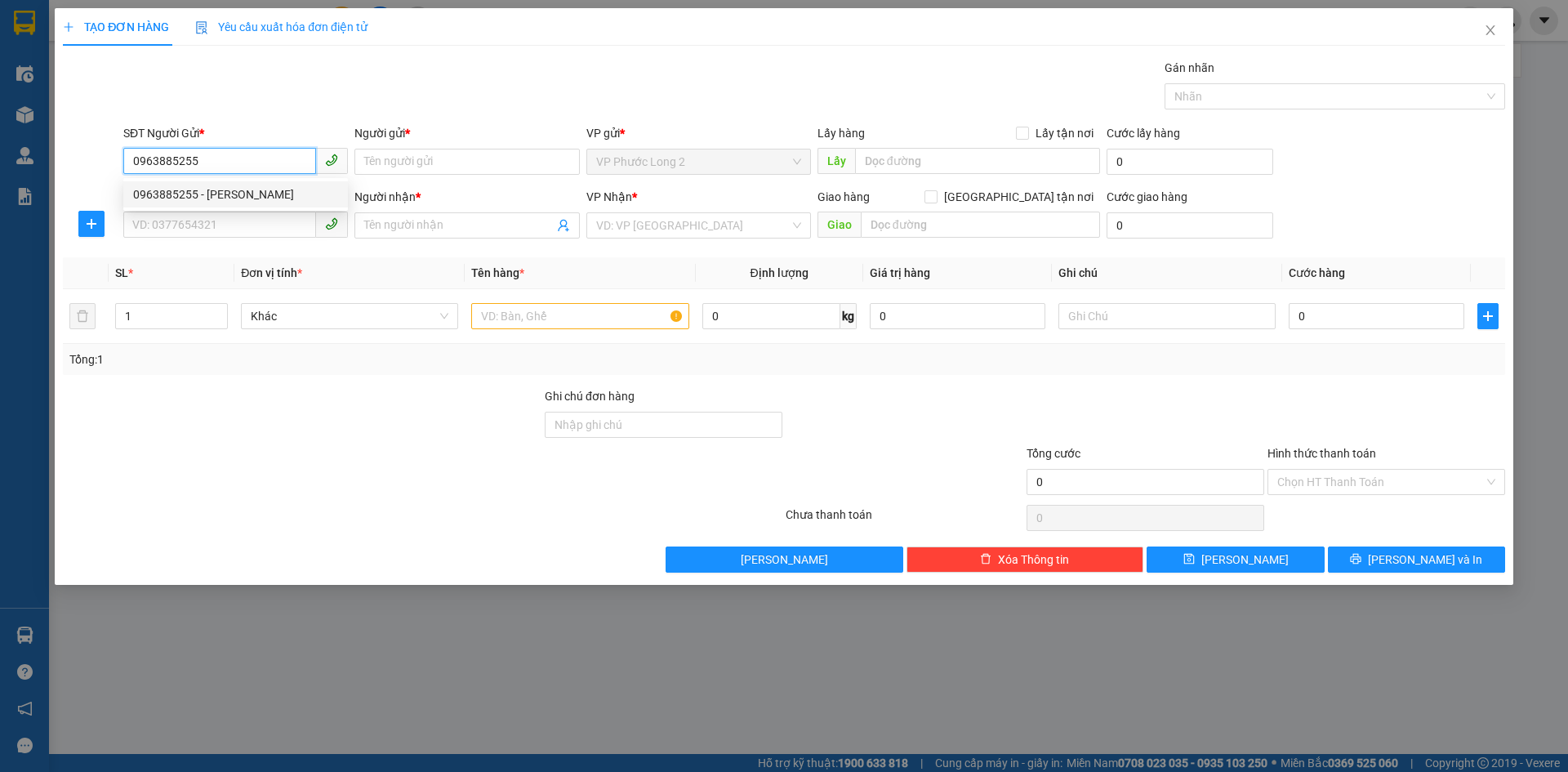
type input "TUYỀN"
type input "30.000"
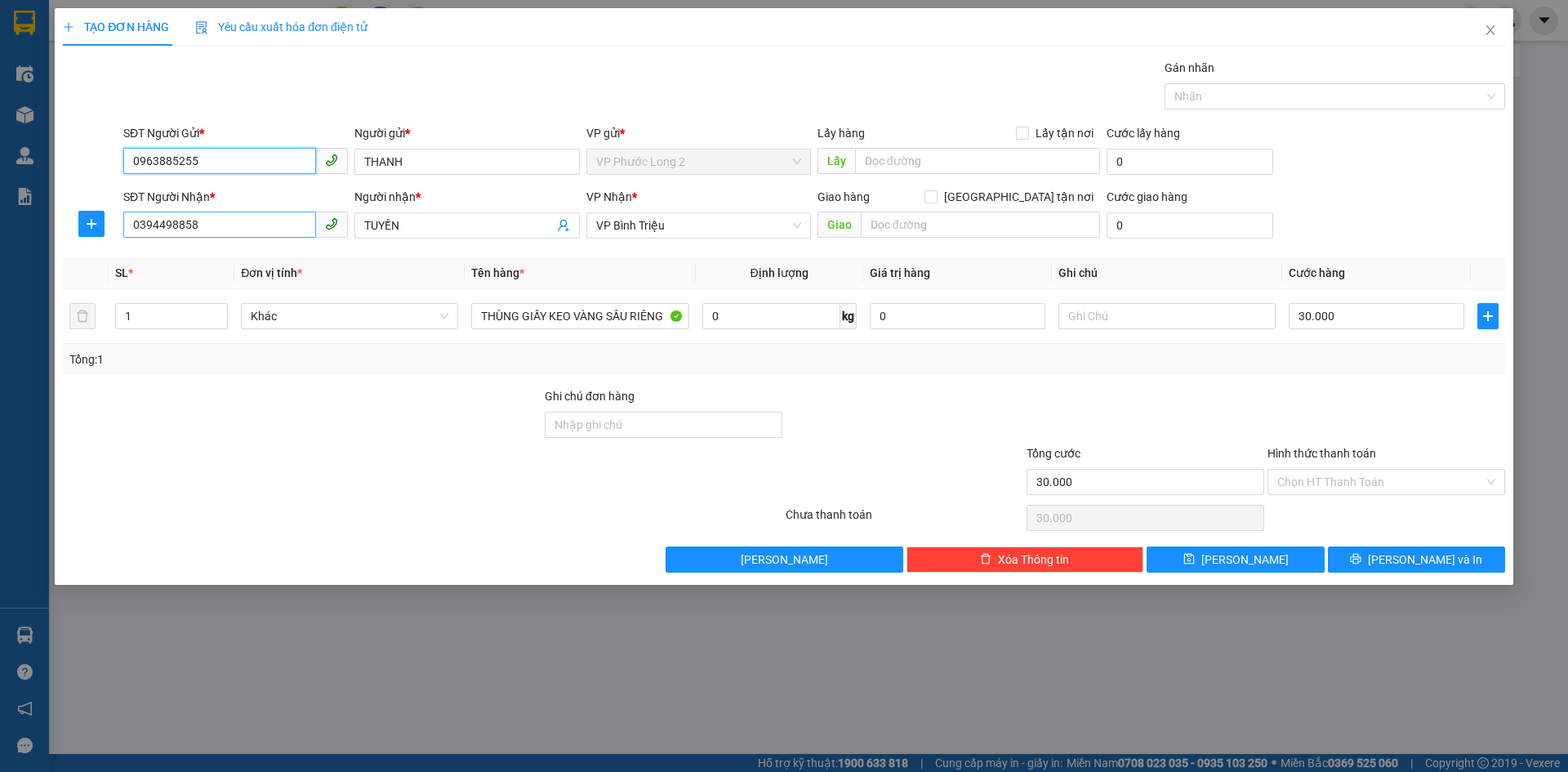
type input "0963885255"
click at [230, 228] on input "0394498858" at bounding box center [219, 224] width 193 height 26
click at [738, 223] on span "VP Bình Triệu" at bounding box center [698, 224] width 205 height 24
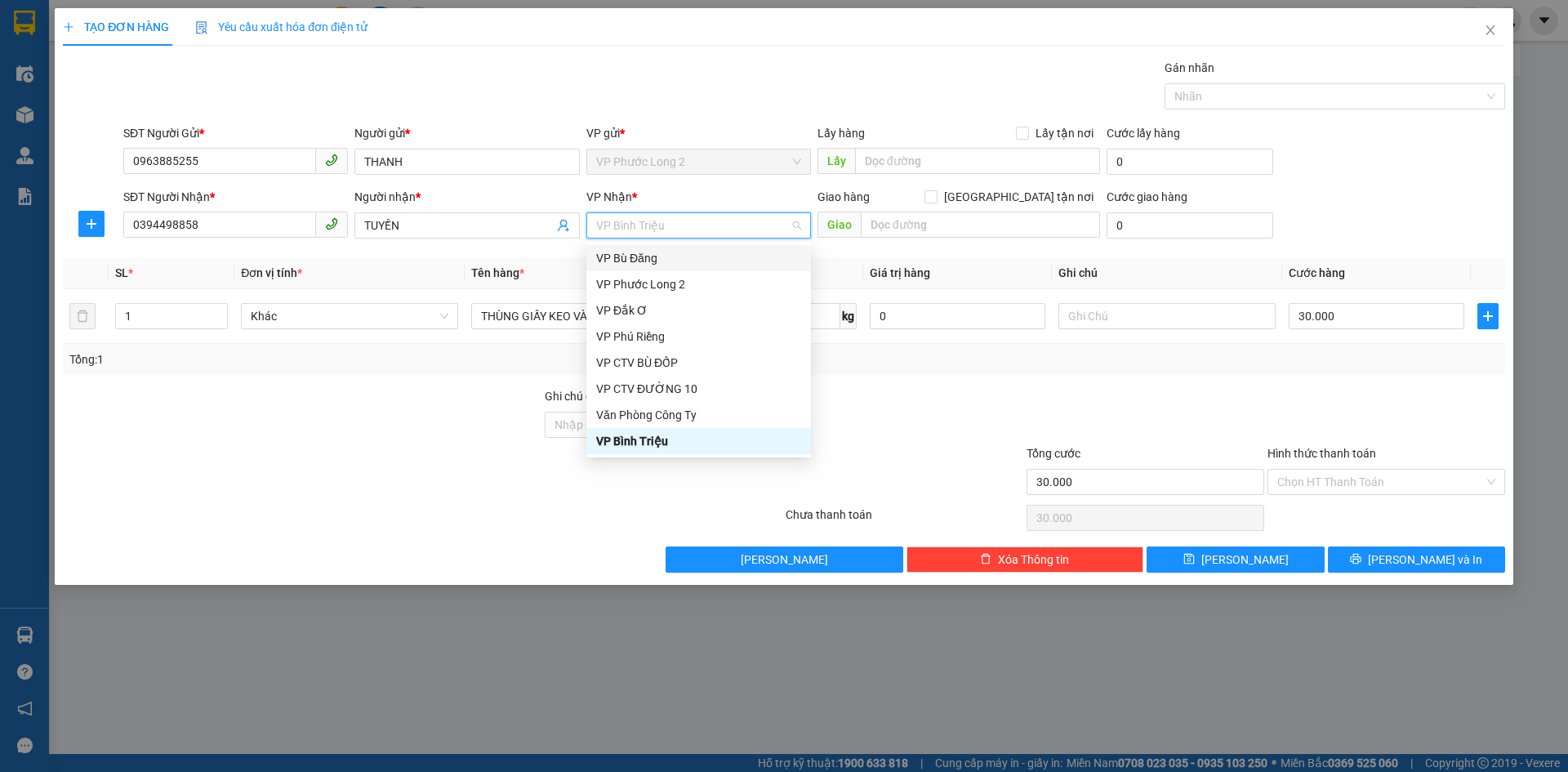
click at [677, 234] on span "VP Bình Triệu" at bounding box center [698, 224] width 205 height 24
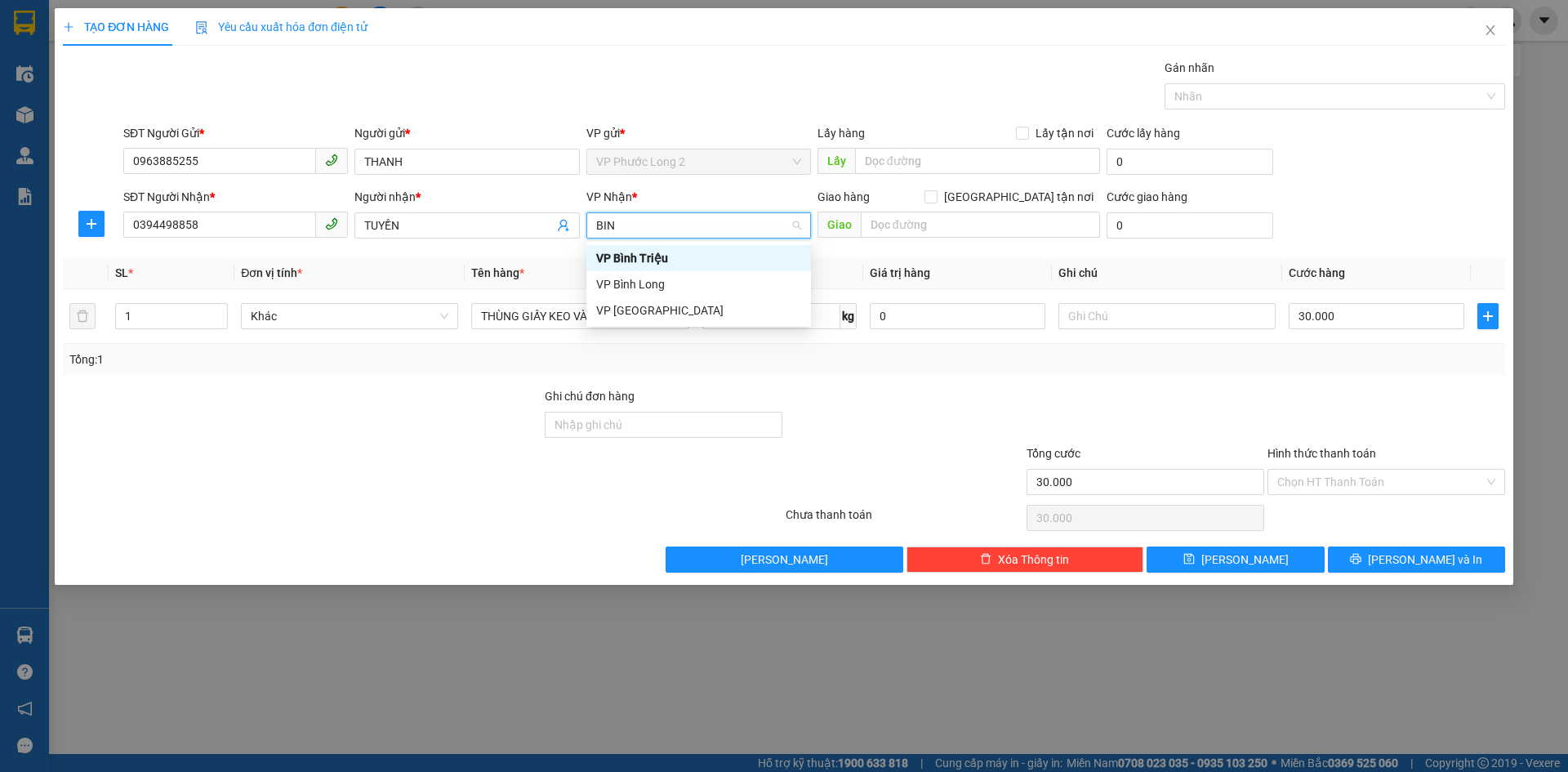
type input "BINH"
click at [646, 253] on div "VP Bình Triệu" at bounding box center [698, 258] width 205 height 18
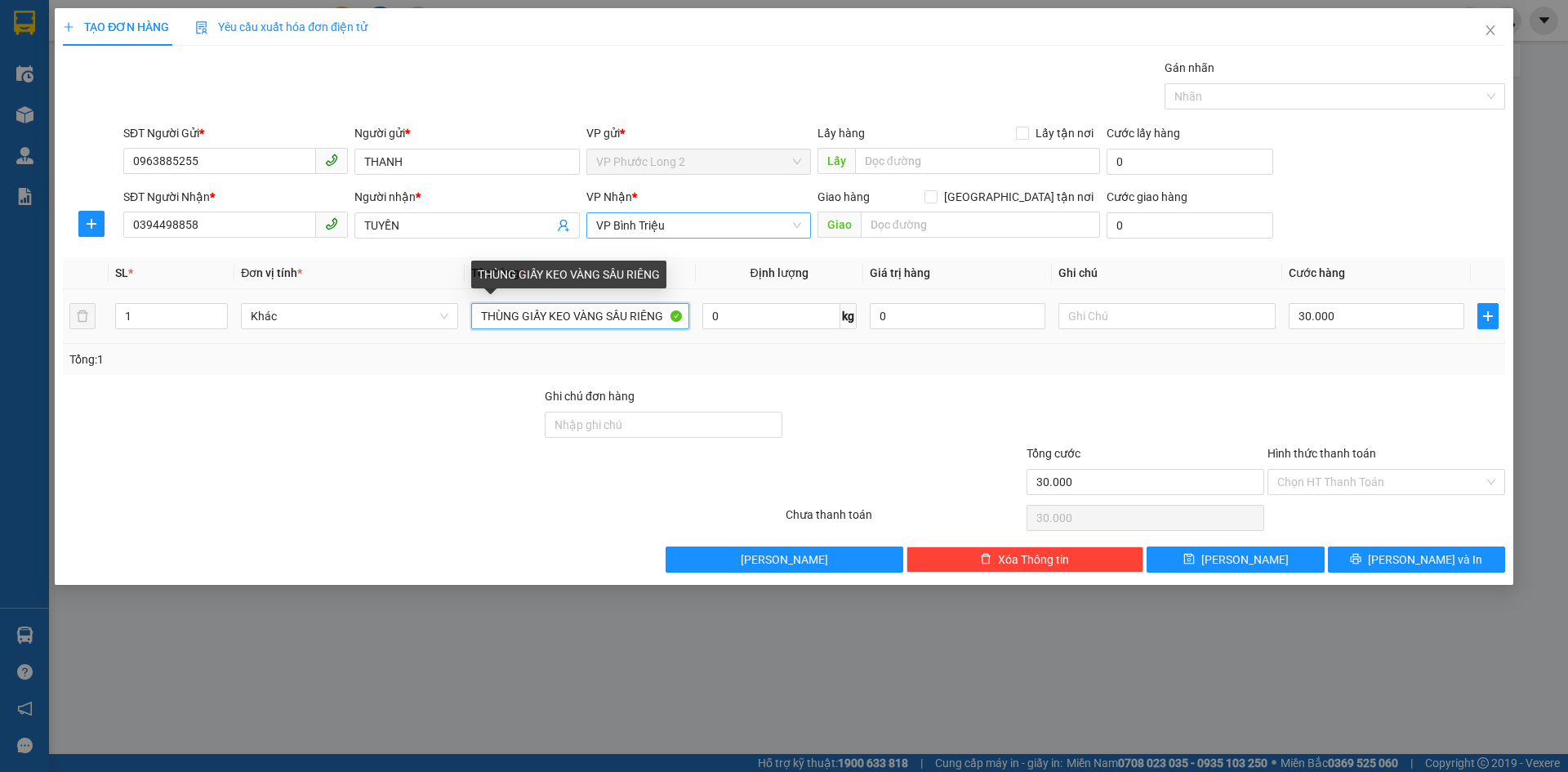
click at [639, 308] on input "THÙNG GIẤY KEO VÀNG SẦU RIÊNG" at bounding box center [580, 316] width 217 height 26
type input "THÙNG SẦU RIÊNG"
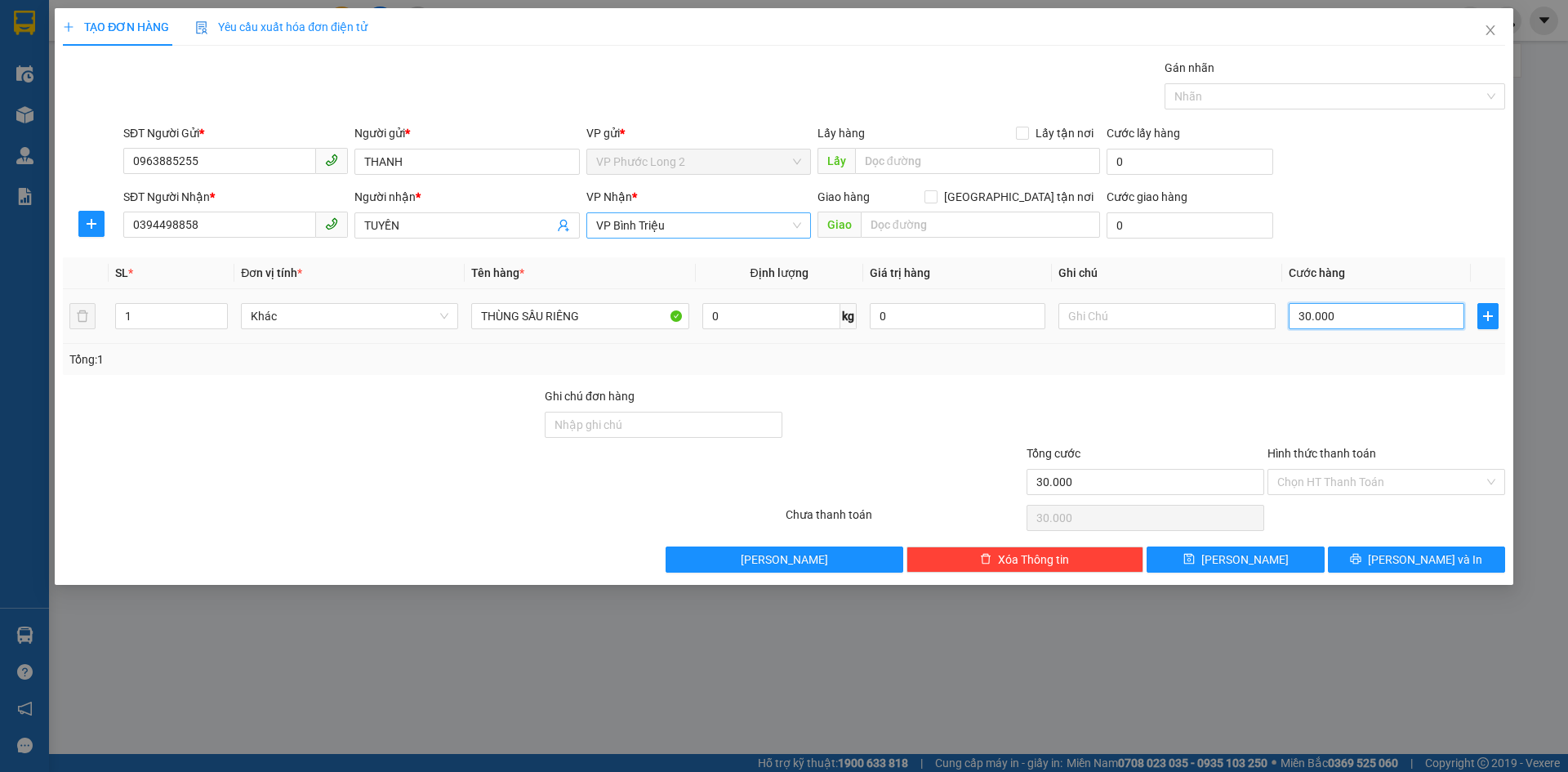
drag, startPoint x: 1382, startPoint y: 321, endPoint x: 1317, endPoint y: 325, distance: 65.1
click at [1381, 321] on input "30.000" at bounding box center [1377, 316] width 176 height 26
type input "0"
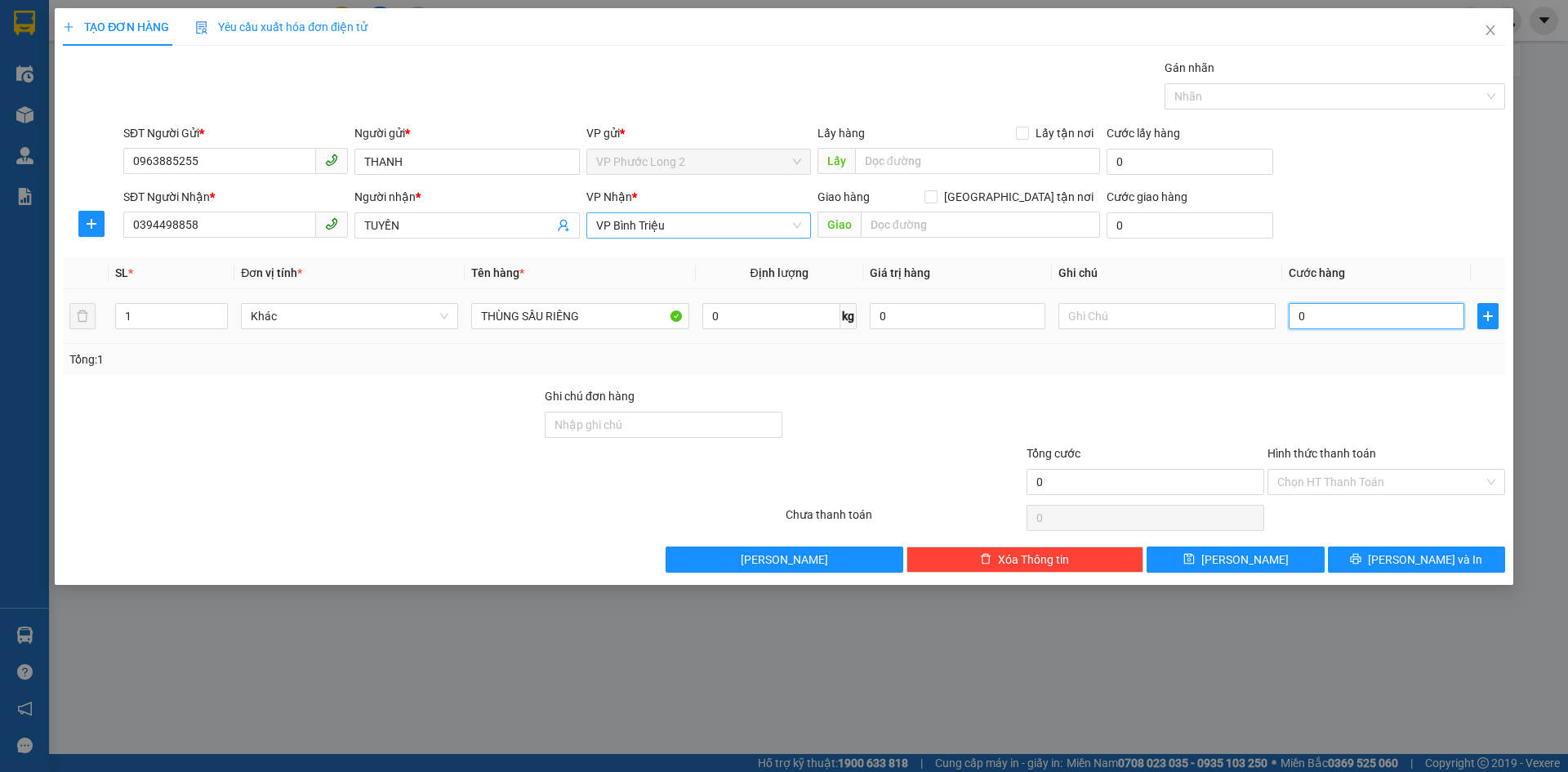
type input "4"
type input "040"
type input "40"
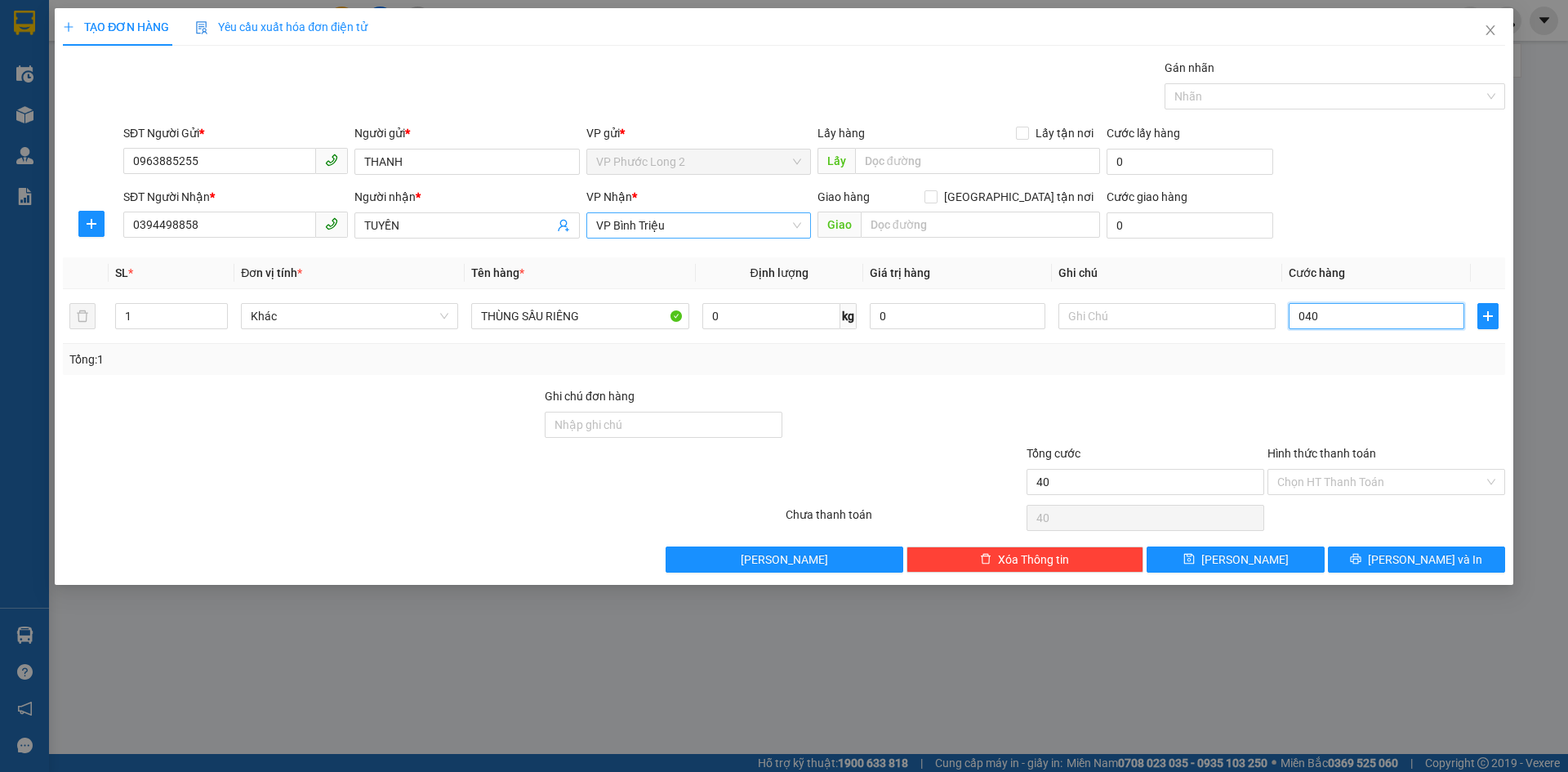
type input "040"
type input "40.000"
click at [1327, 241] on div "SĐT Người Nhận * 0394498858 Người nhận * TUYỀN VP Nhận * VP Bình Triệu Giao hàn…" at bounding box center [814, 216] width 1388 height 57
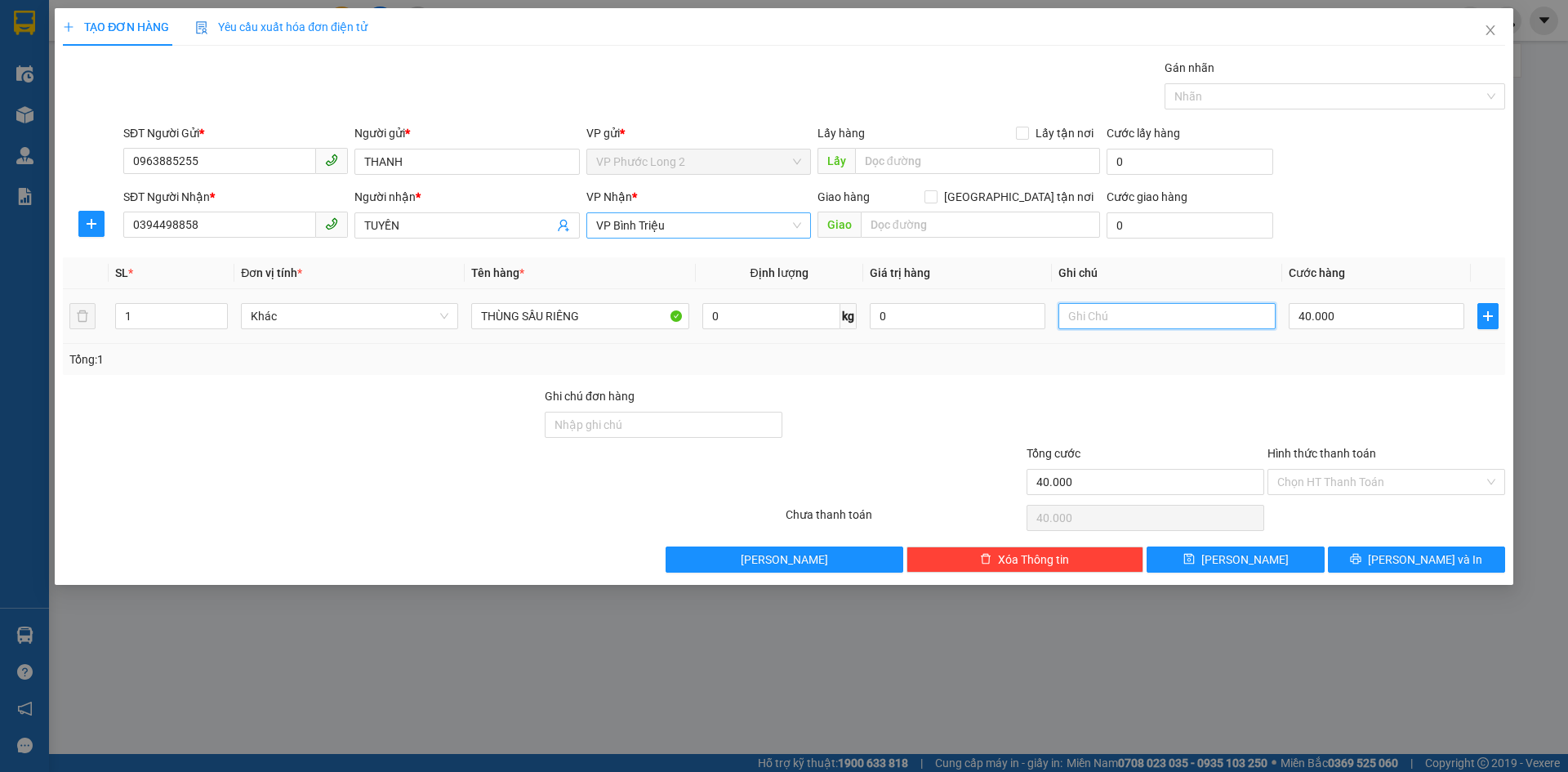
click at [1109, 313] on input "text" at bounding box center [1167, 316] width 217 height 26
type input "17H ĐI MAI NHẬN"
click at [1389, 548] on button "[PERSON_NAME] và In" at bounding box center [1415, 559] width 177 height 26
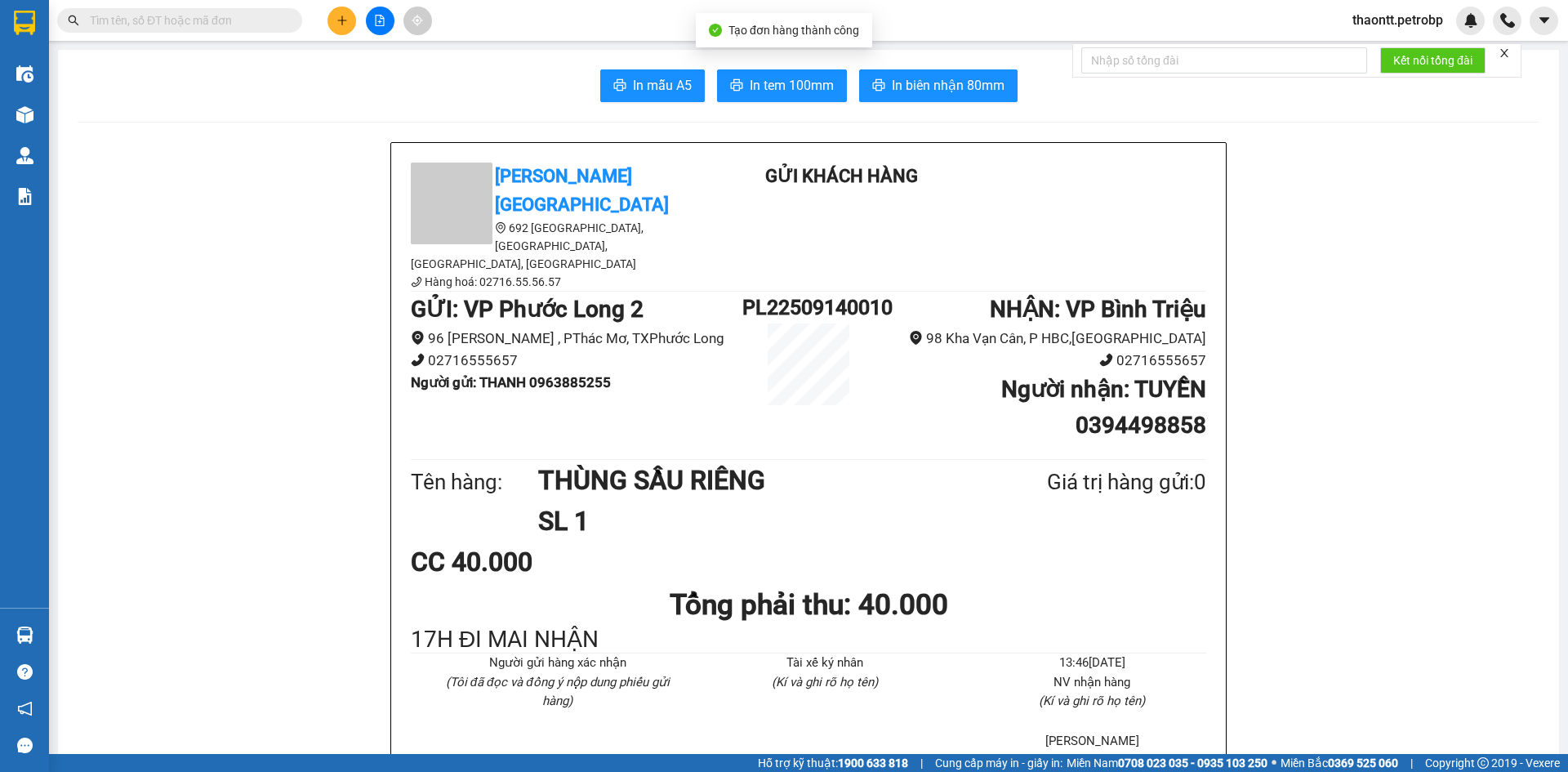
click at [976, 72] on button "In biên nhận 80mm" at bounding box center [938, 85] width 159 height 32
click at [771, 86] on span "In tem 100mm" at bounding box center [792, 85] width 84 height 21
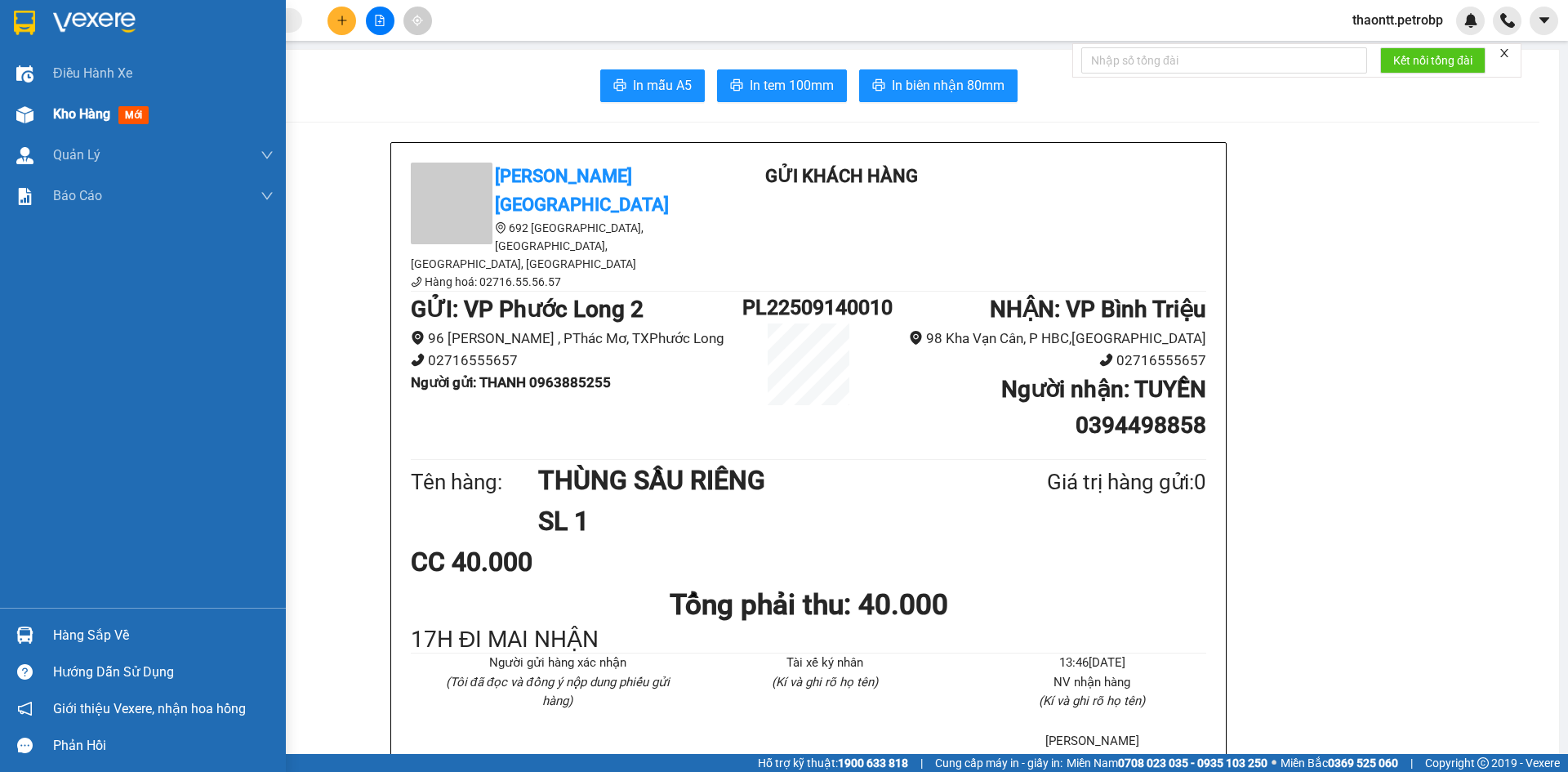
click at [40, 117] on div "Kho hàng mới" at bounding box center [143, 114] width 285 height 40
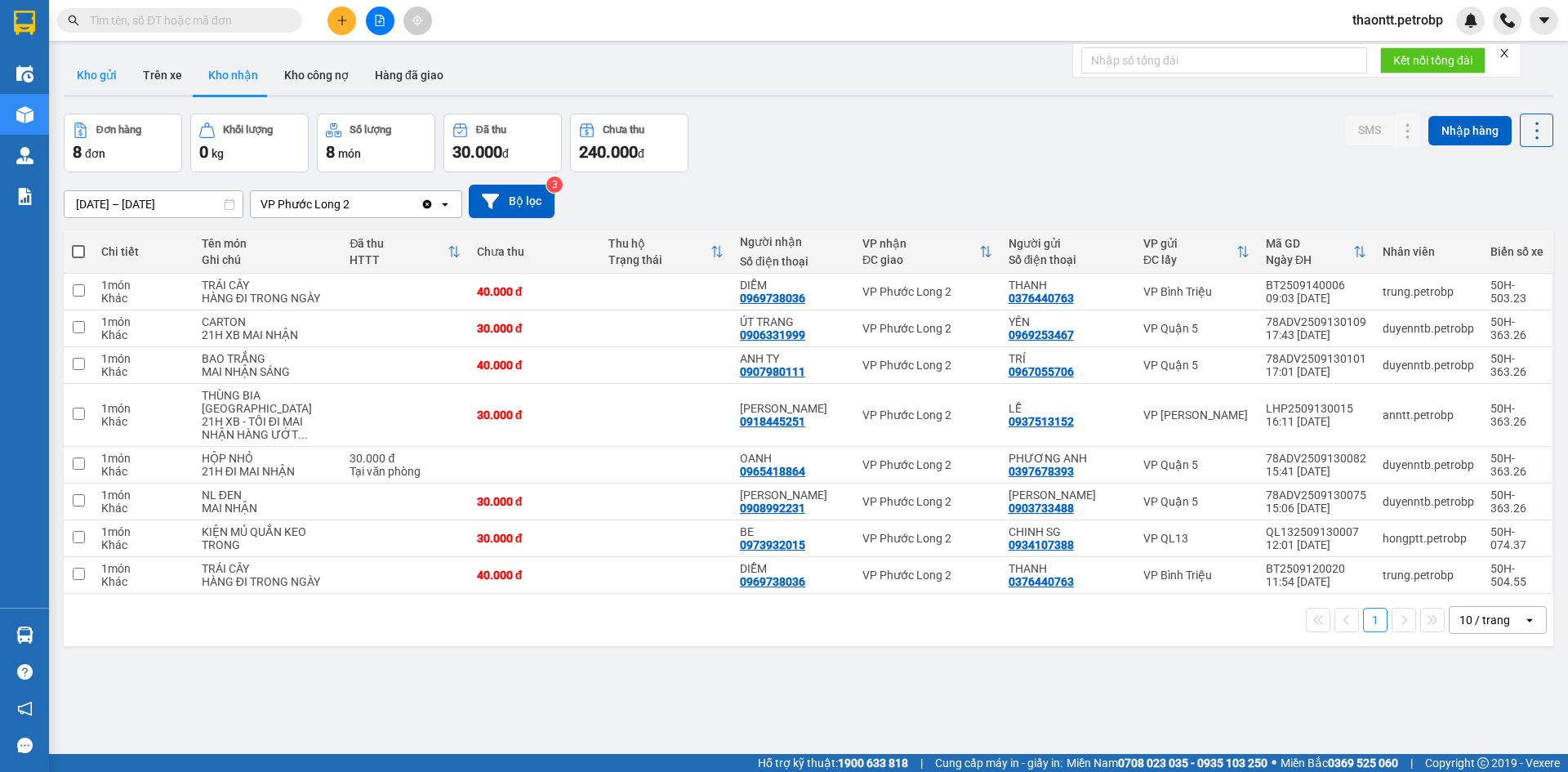
click at [108, 68] on button "Kho gửi" at bounding box center [97, 75] width 66 height 39
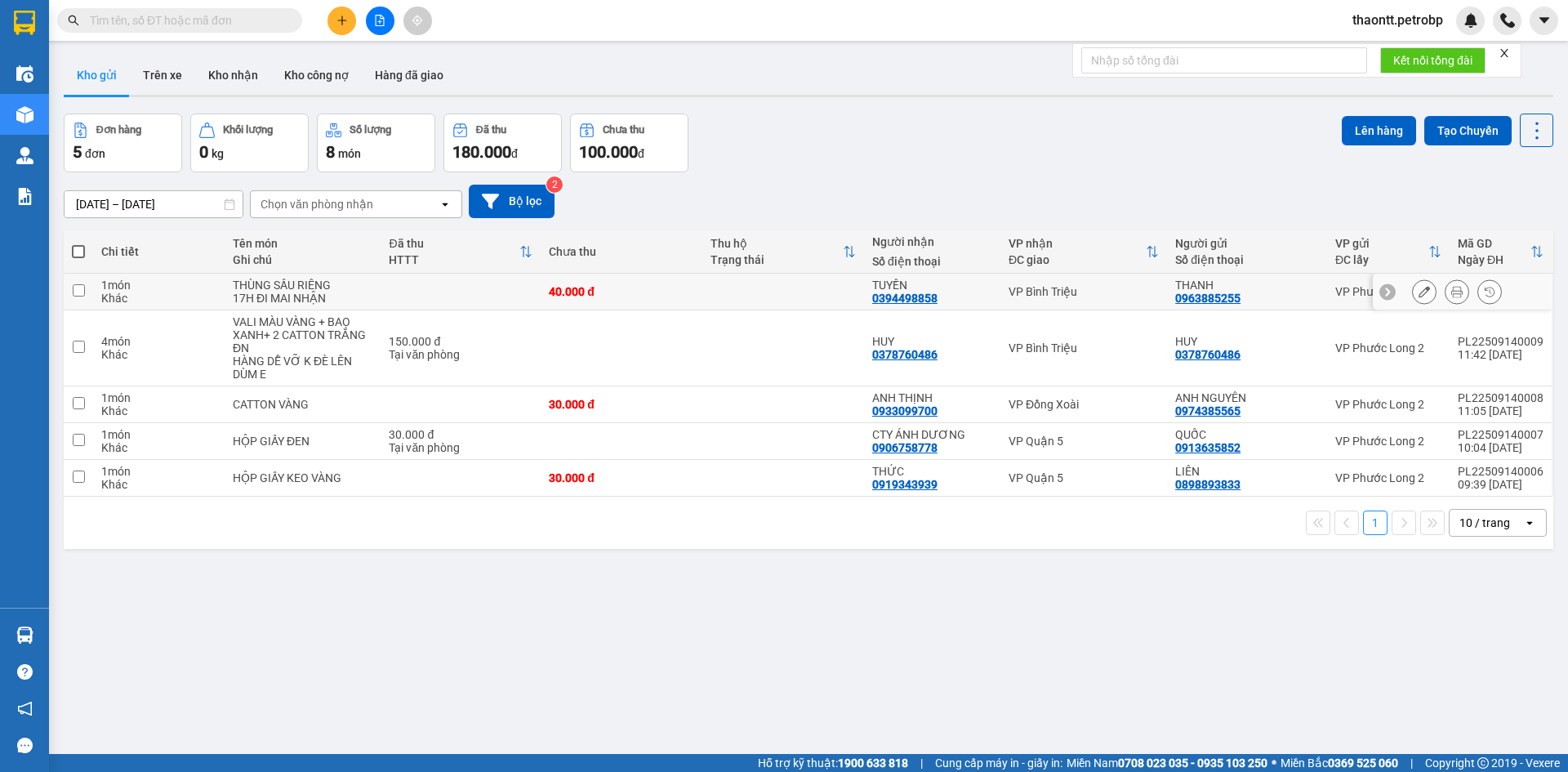
click at [315, 285] on div "THÙNG SẦU RIÊNG" at bounding box center [302, 285] width 140 height 13
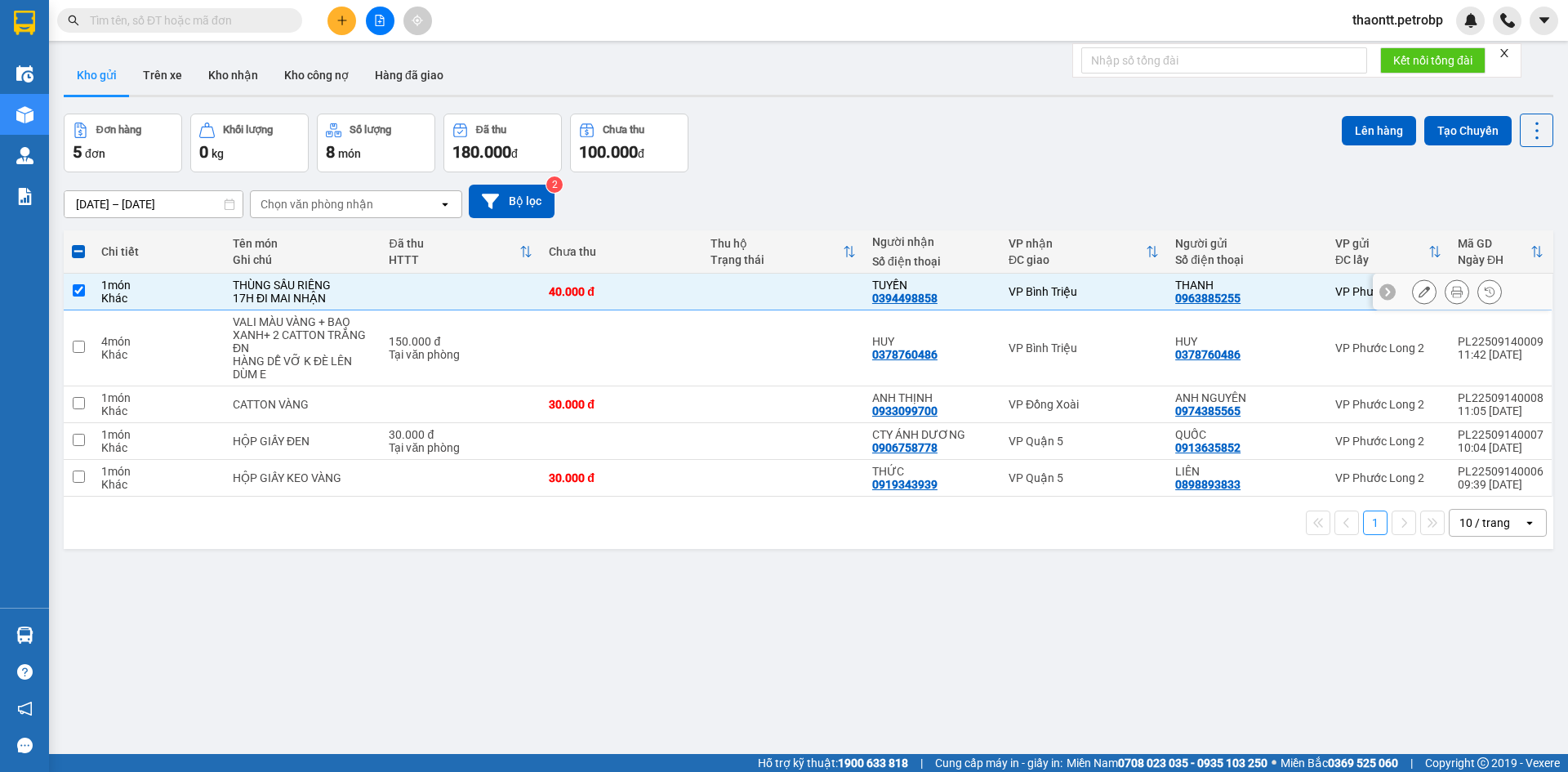
click at [334, 285] on div "THÙNG SẦU RIÊNG" at bounding box center [302, 285] width 140 height 13
checkbox input "false"
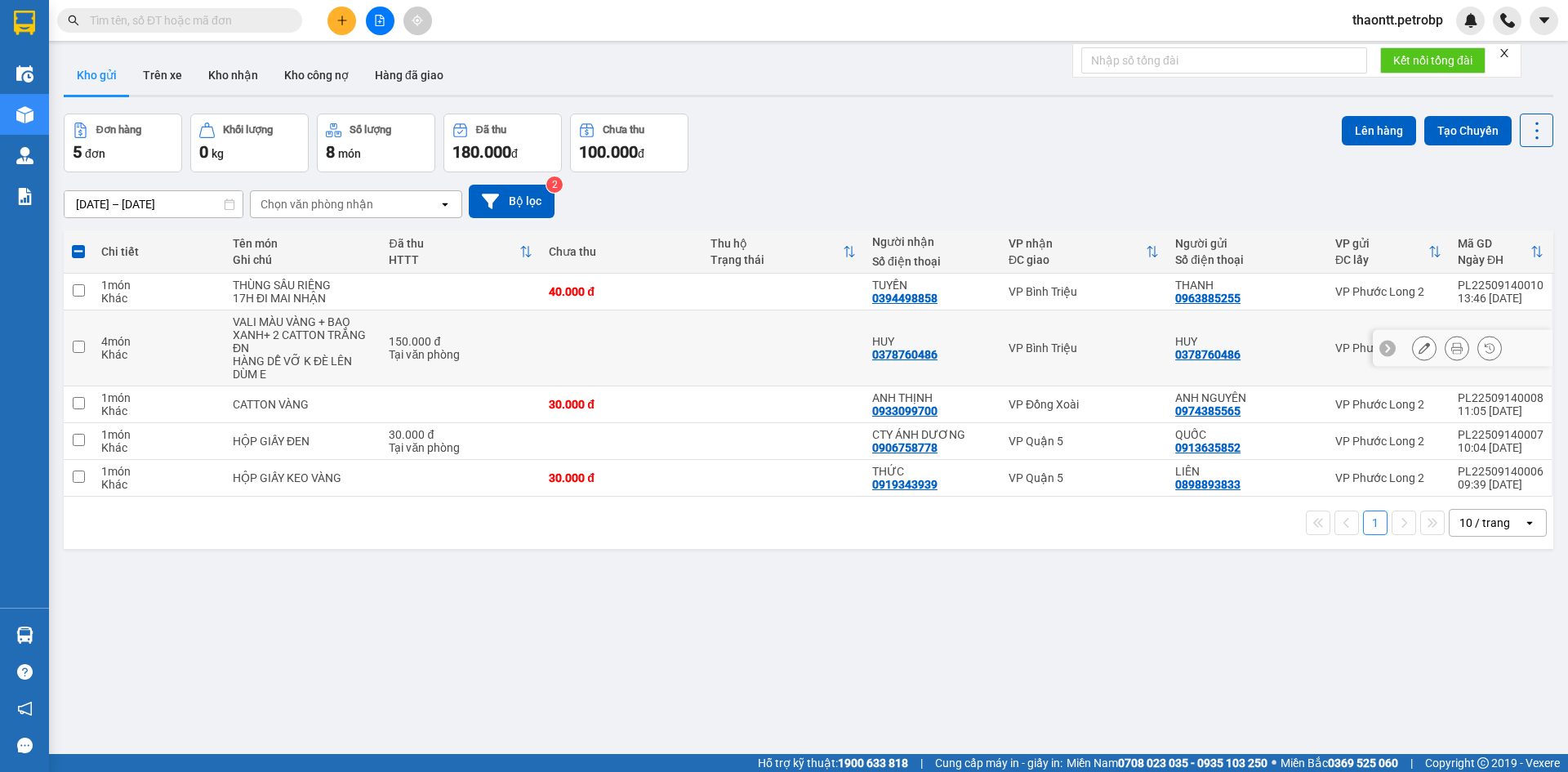
click at [330, 338] on div "VALI MÀU VÀNG + BAO XANH+ 2 CATTON TRẮNG ĐN" at bounding box center [302, 335] width 140 height 39
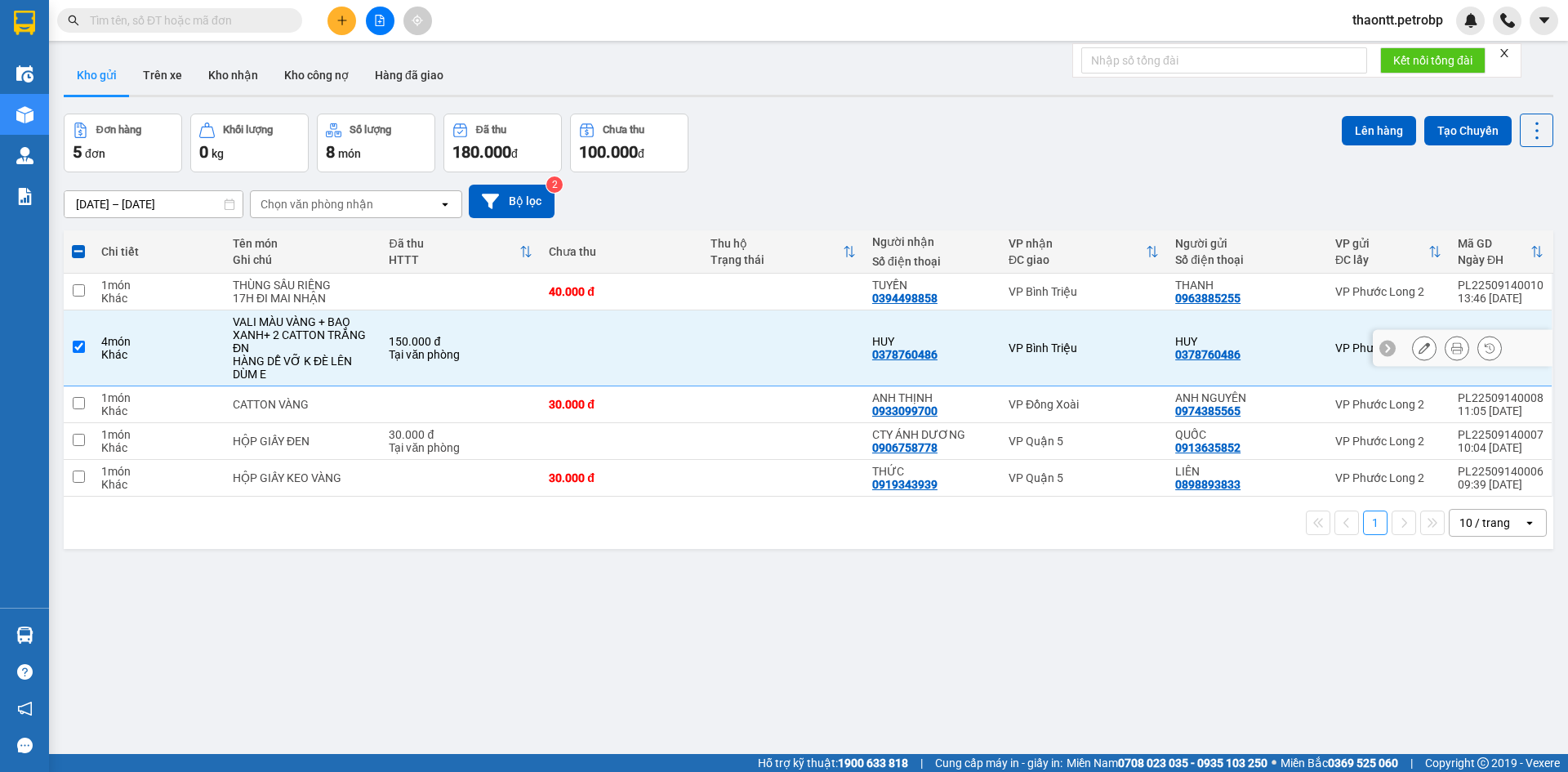
click at [355, 369] on div "HÀNG DỄ VỠ K ĐÈ LÊN DÙM E" at bounding box center [302, 367] width 140 height 26
checkbox input "false"
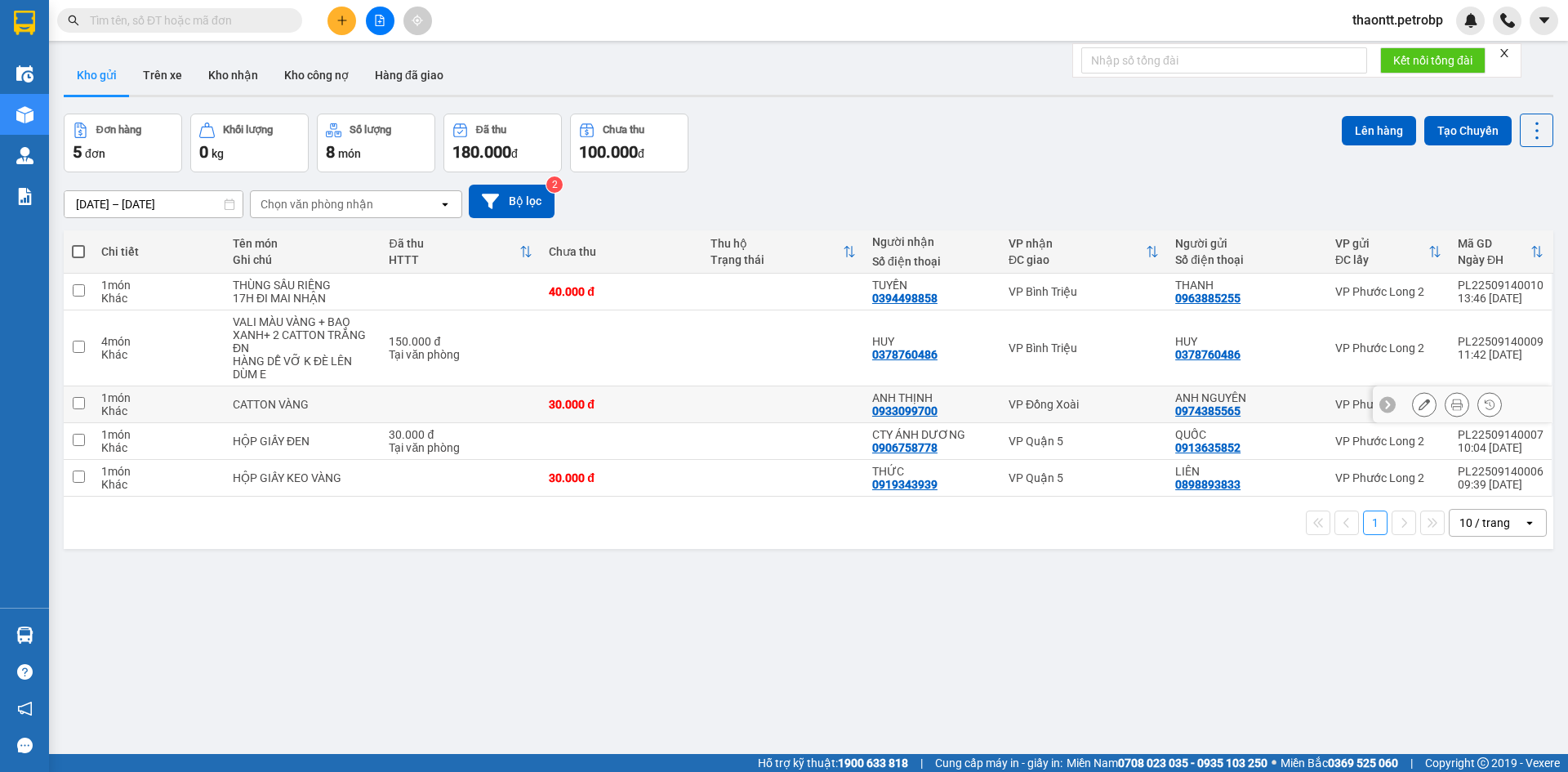
click at [348, 399] on div "CATTON VÀNG" at bounding box center [302, 404] width 140 height 13
checkbox input "true"
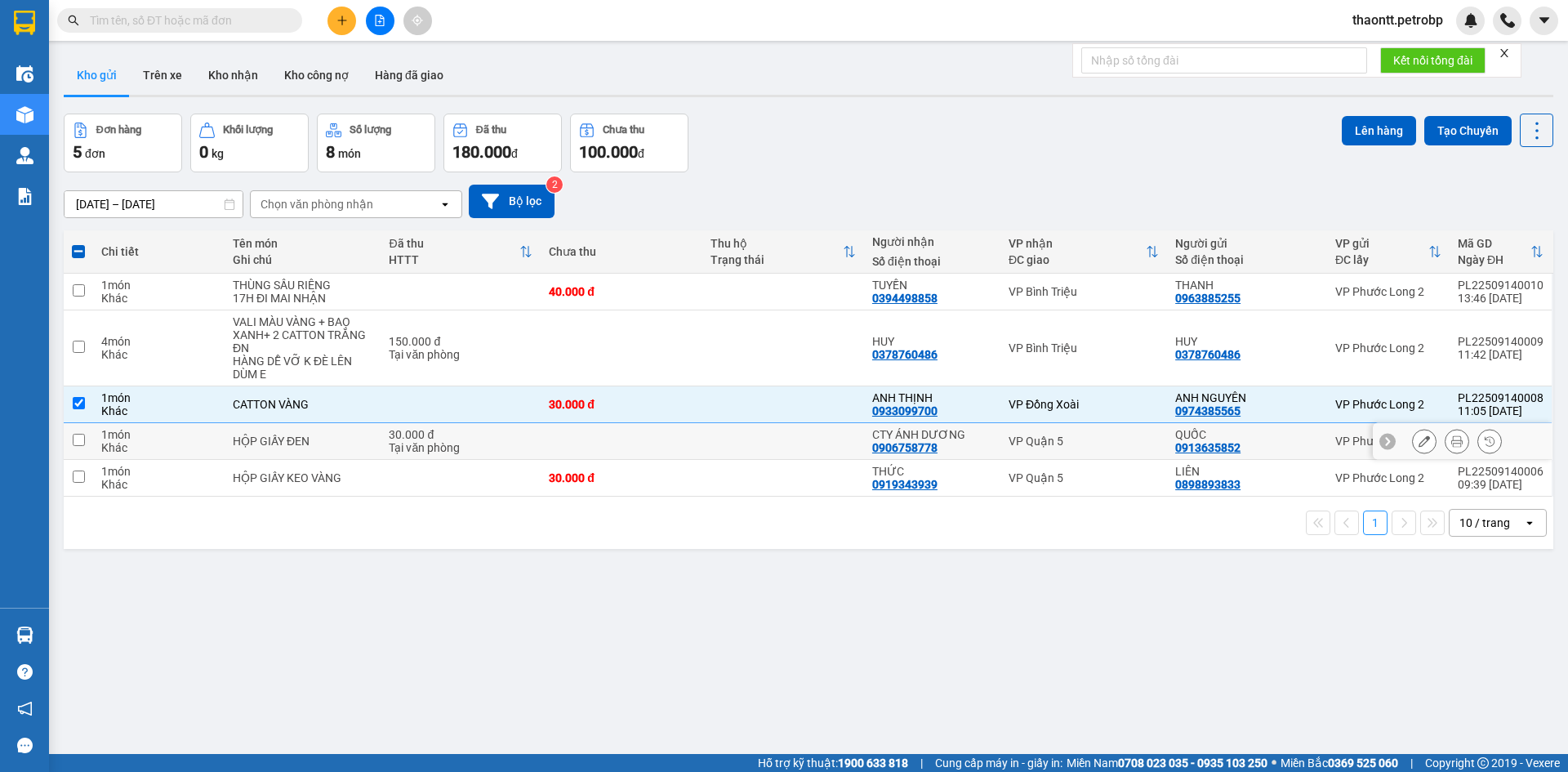
click at [346, 432] on td "HỘP GIẤY ĐEN" at bounding box center [302, 441] width 156 height 37
checkbox input "true"
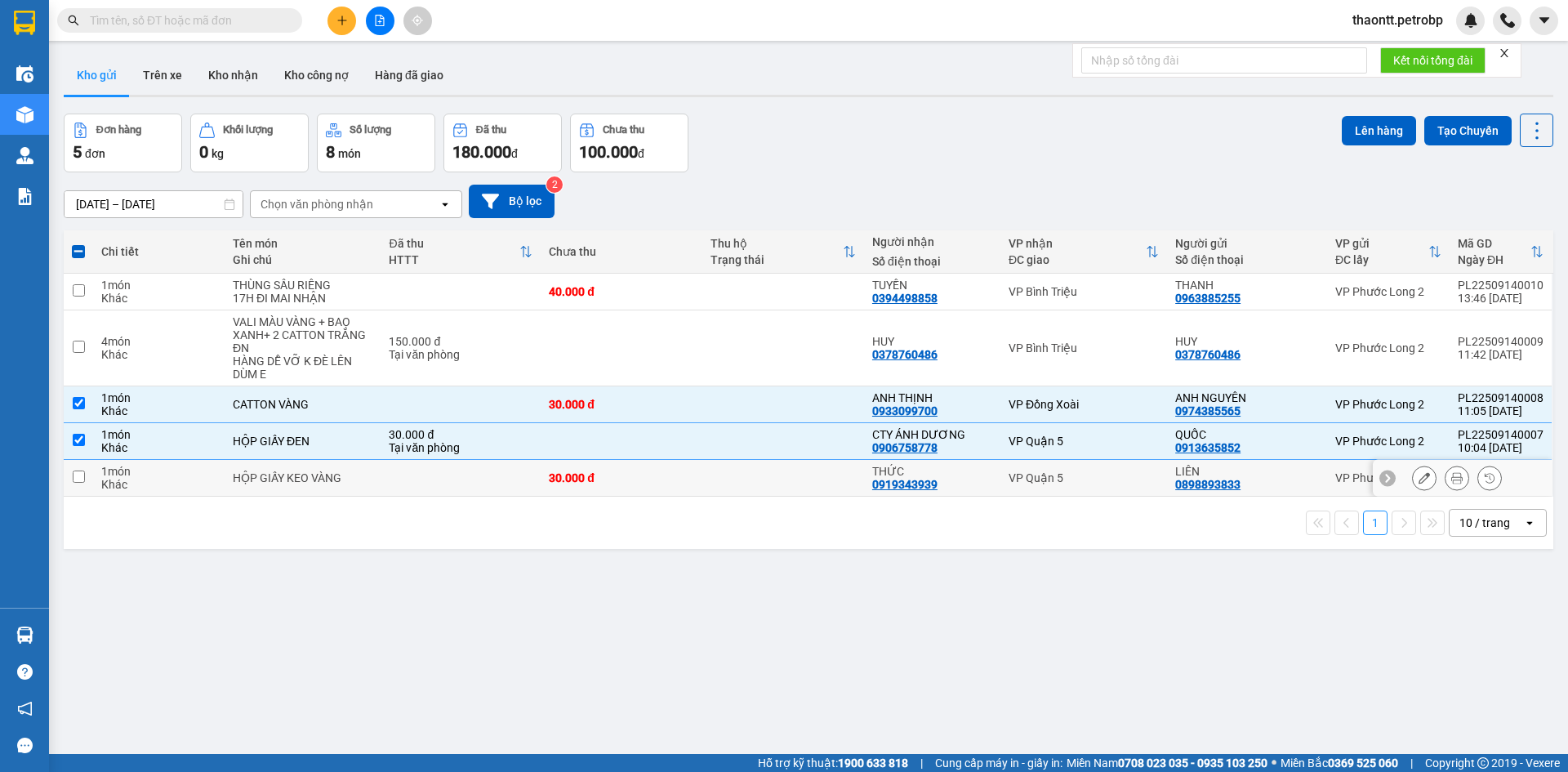
click at [349, 487] on td "HỘP GIẤY KEO VÀNG" at bounding box center [302, 478] width 156 height 37
checkbox input "true"
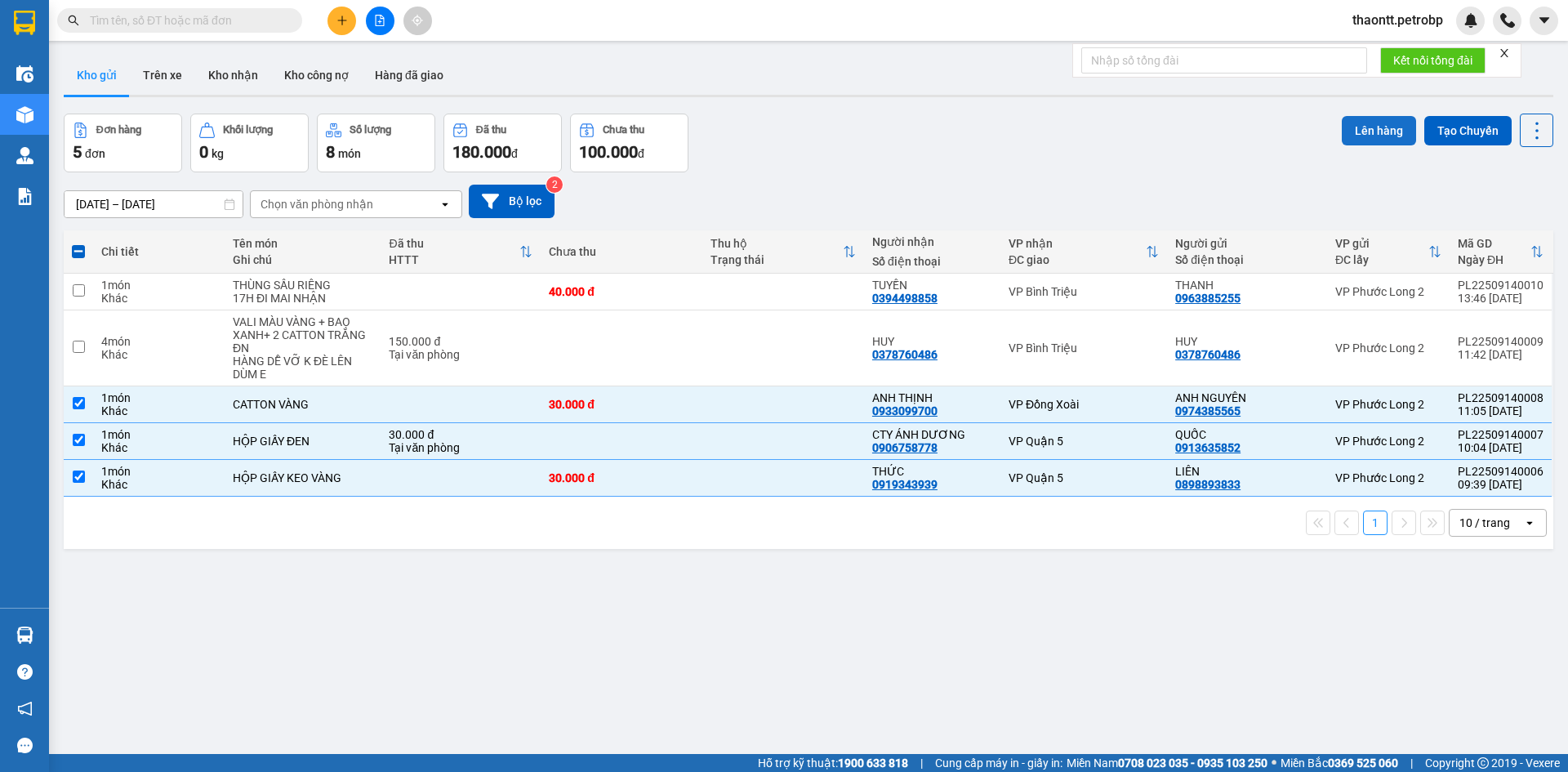
click at [1348, 127] on button "Lên hàng" at bounding box center [1379, 130] width 74 height 30
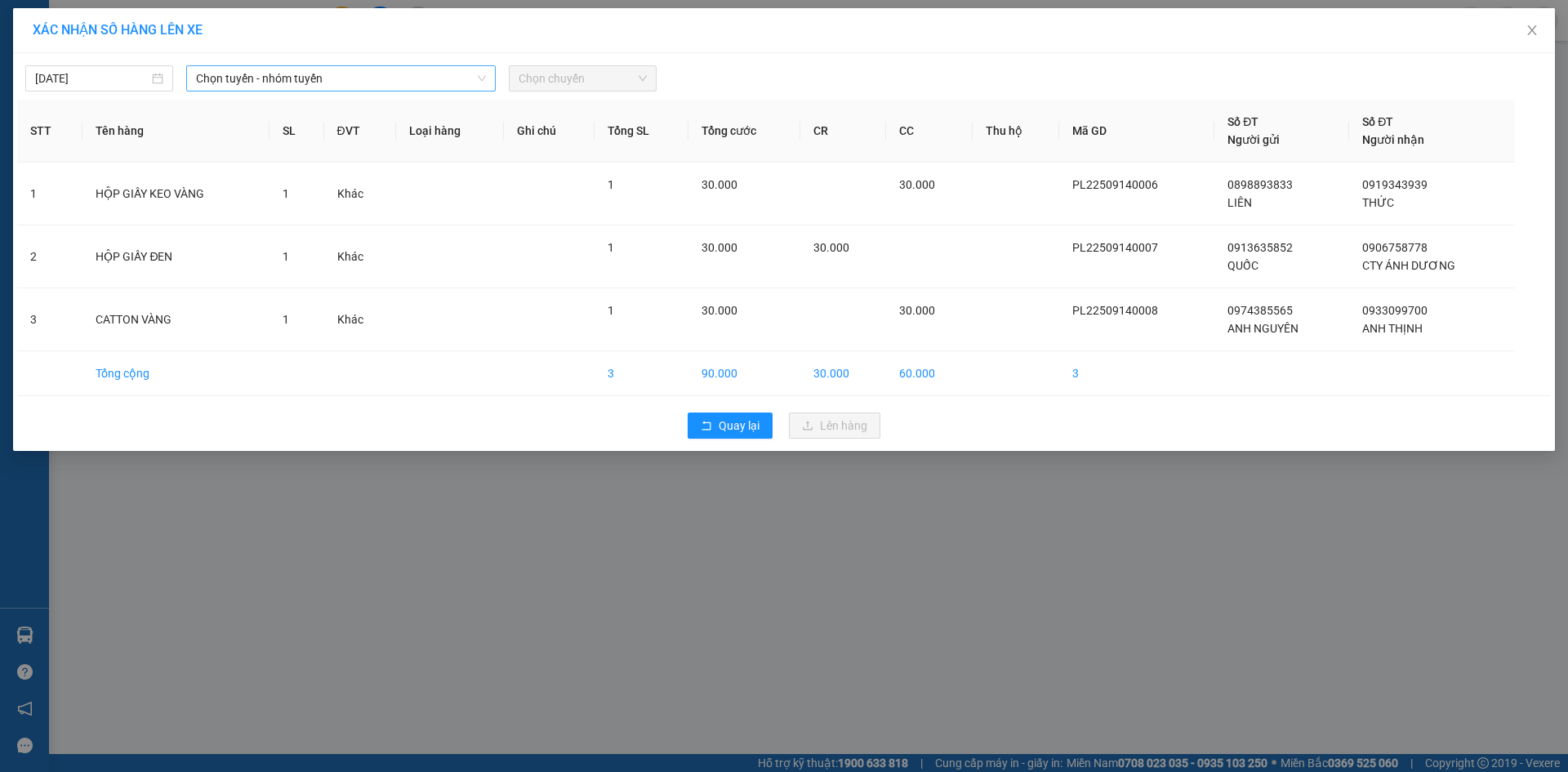
click at [370, 89] on span "Chọn tuyến - nhóm tuyến" at bounding box center [340, 78] width 290 height 24
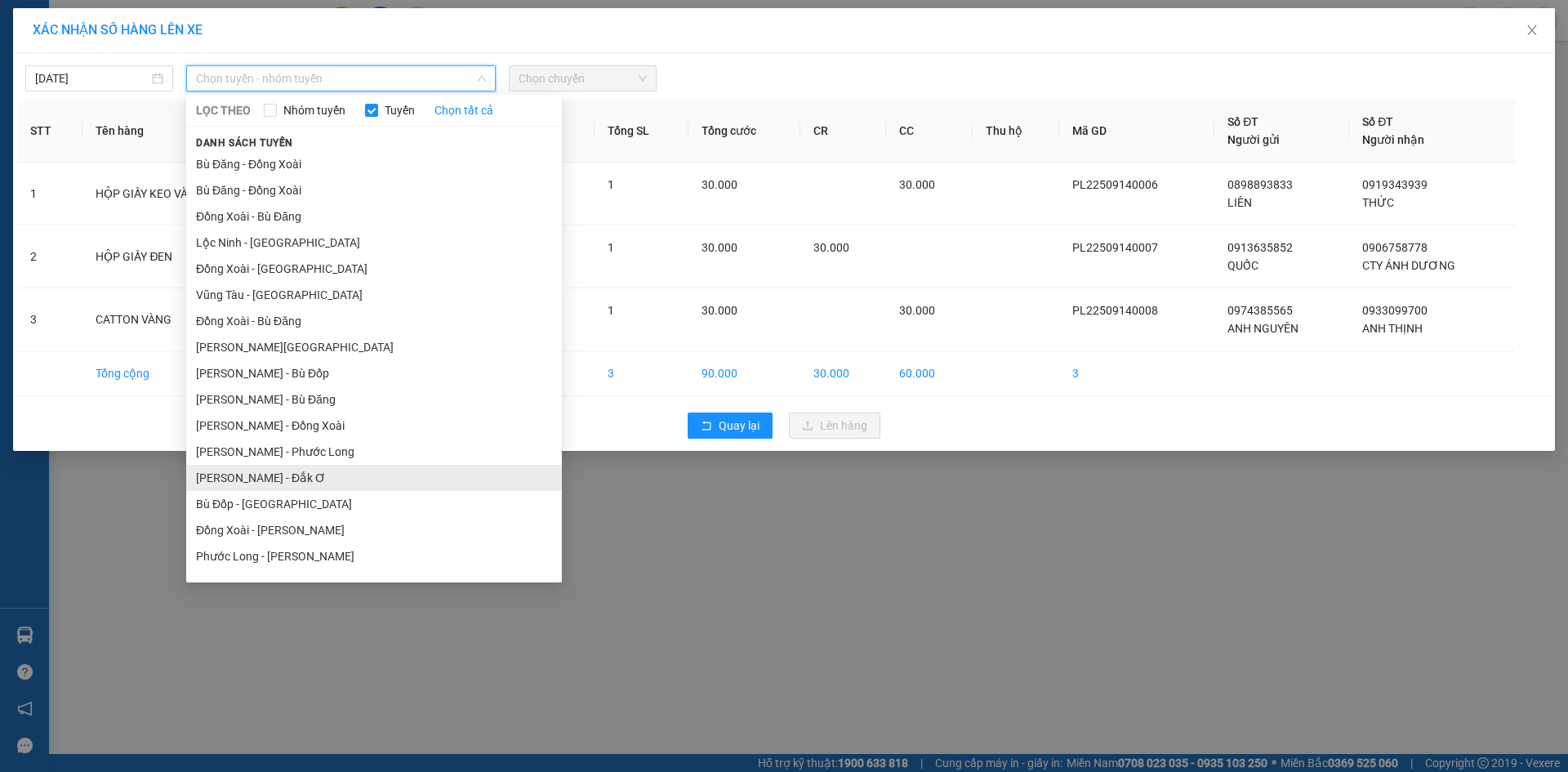
scroll to position [82, 0]
click at [293, 471] on li "Phước Long - Hồ Chí Minh" at bounding box center [373, 474] width 376 height 26
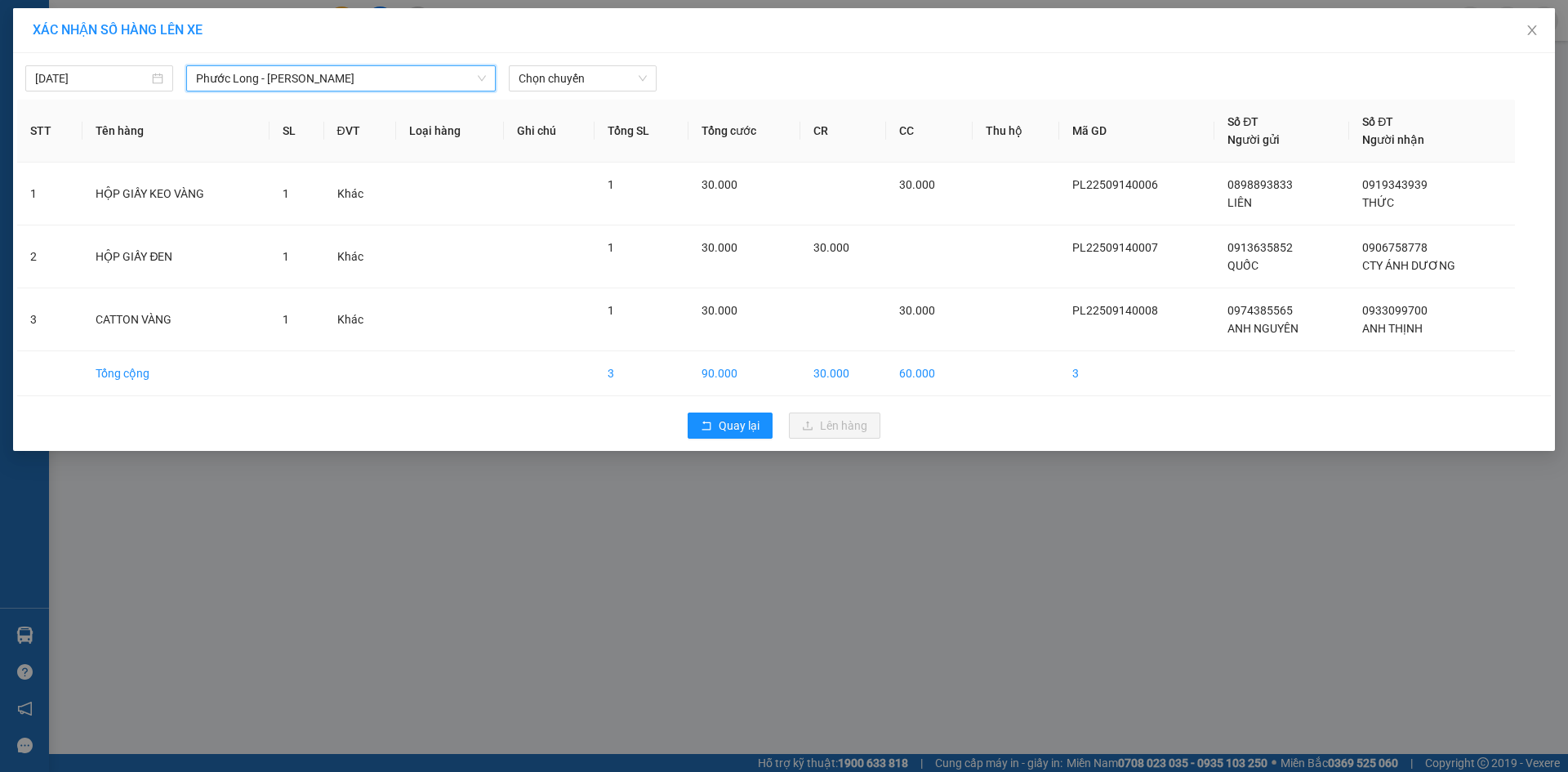
click at [583, 63] on div "14/09/2025 Phước Long - Hồ Chí Minh Phước Long - Hồ Chí Minh LỌC THEO Nhóm tuyế…" at bounding box center [784, 75] width 1534 height 34
click at [586, 83] on span "Chọn chuyến" at bounding box center [583, 78] width 128 height 24
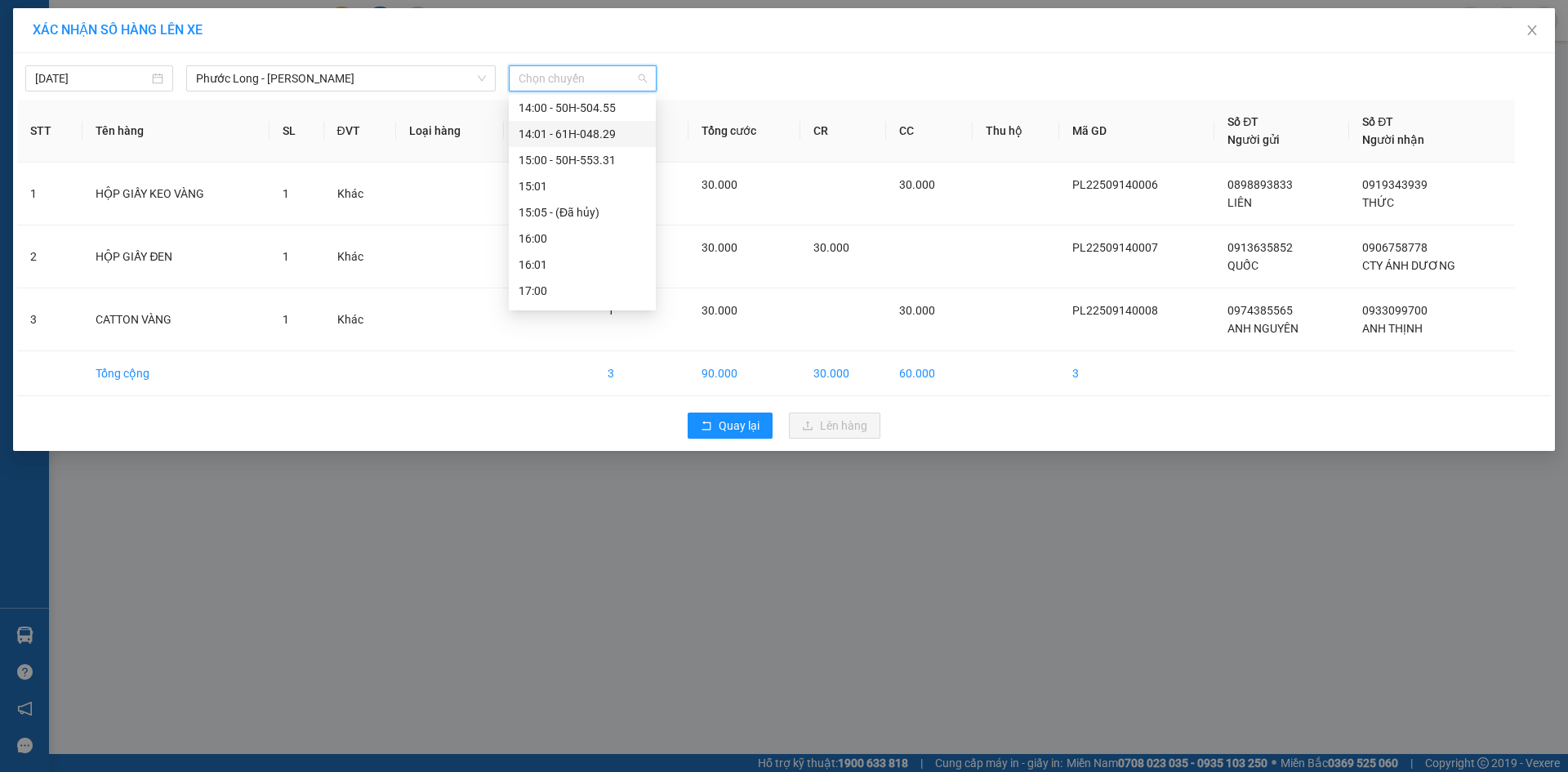
scroll to position [654, 0]
click at [597, 185] on div "14:00 - 50H-504.55" at bounding box center [583, 189] width 127 height 18
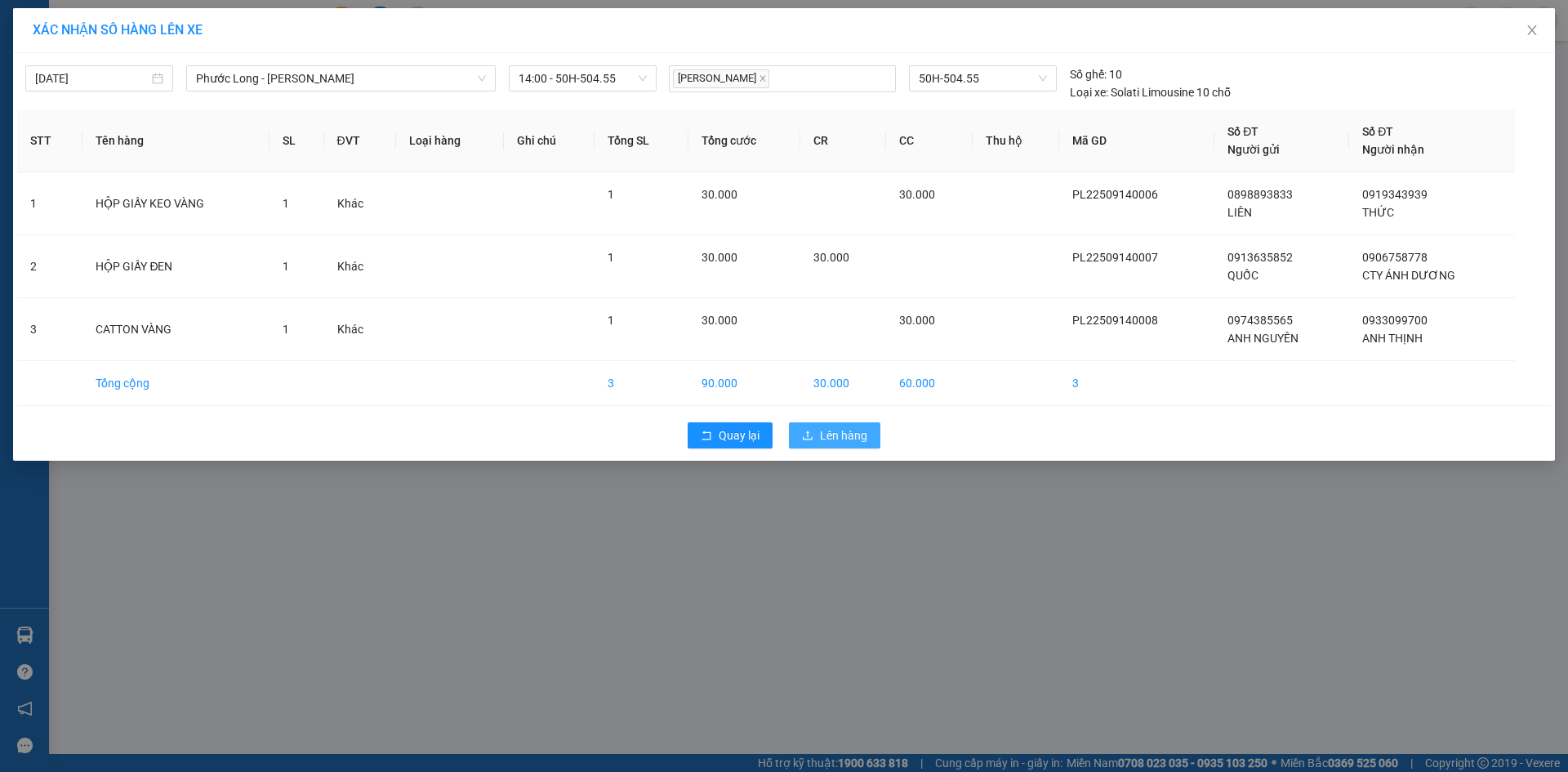
click at [846, 429] on span "Lên hàng" at bounding box center [843, 435] width 48 height 18
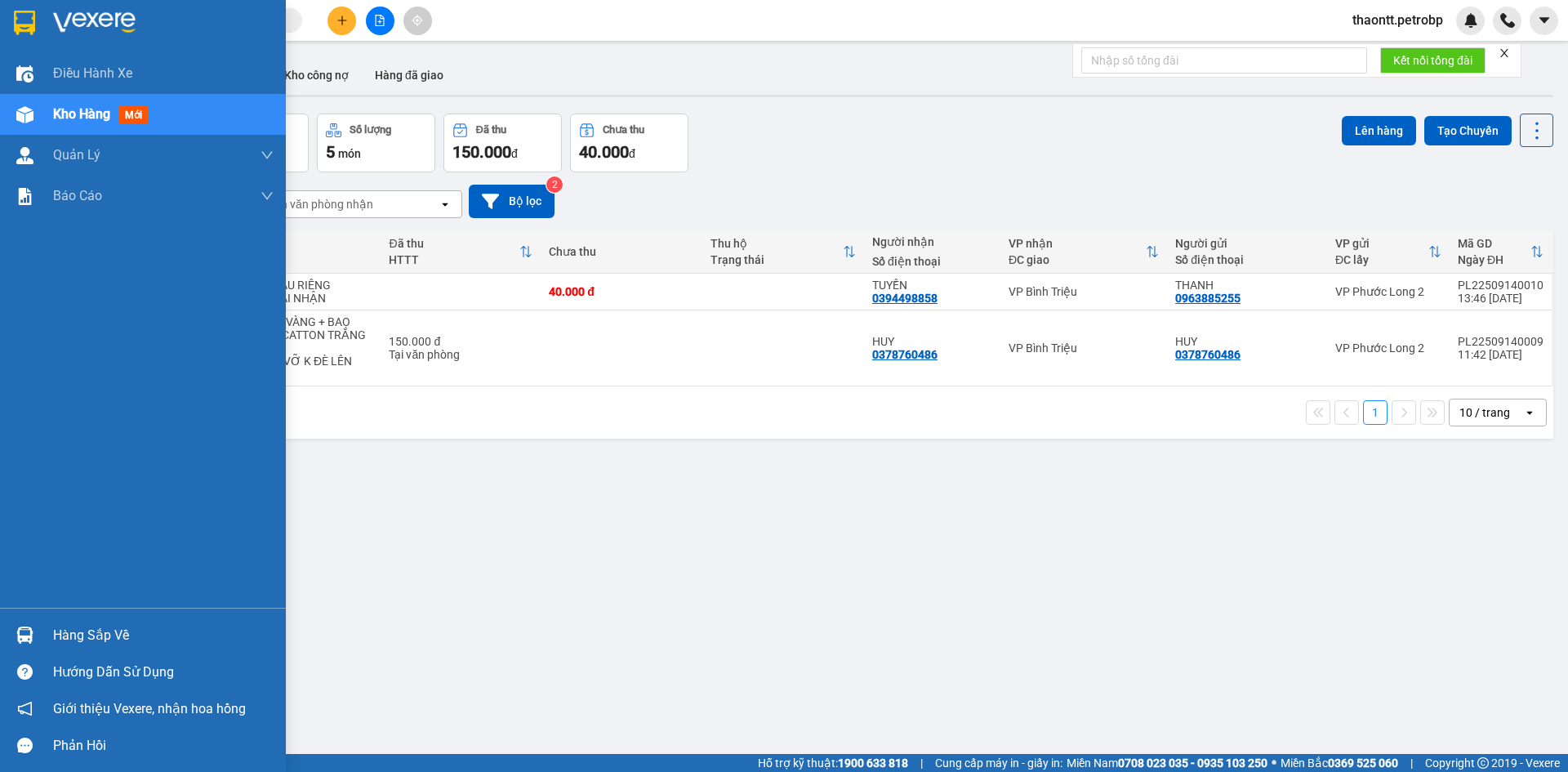
click at [70, 627] on div "Hàng sắp về" at bounding box center [163, 635] width 221 height 24
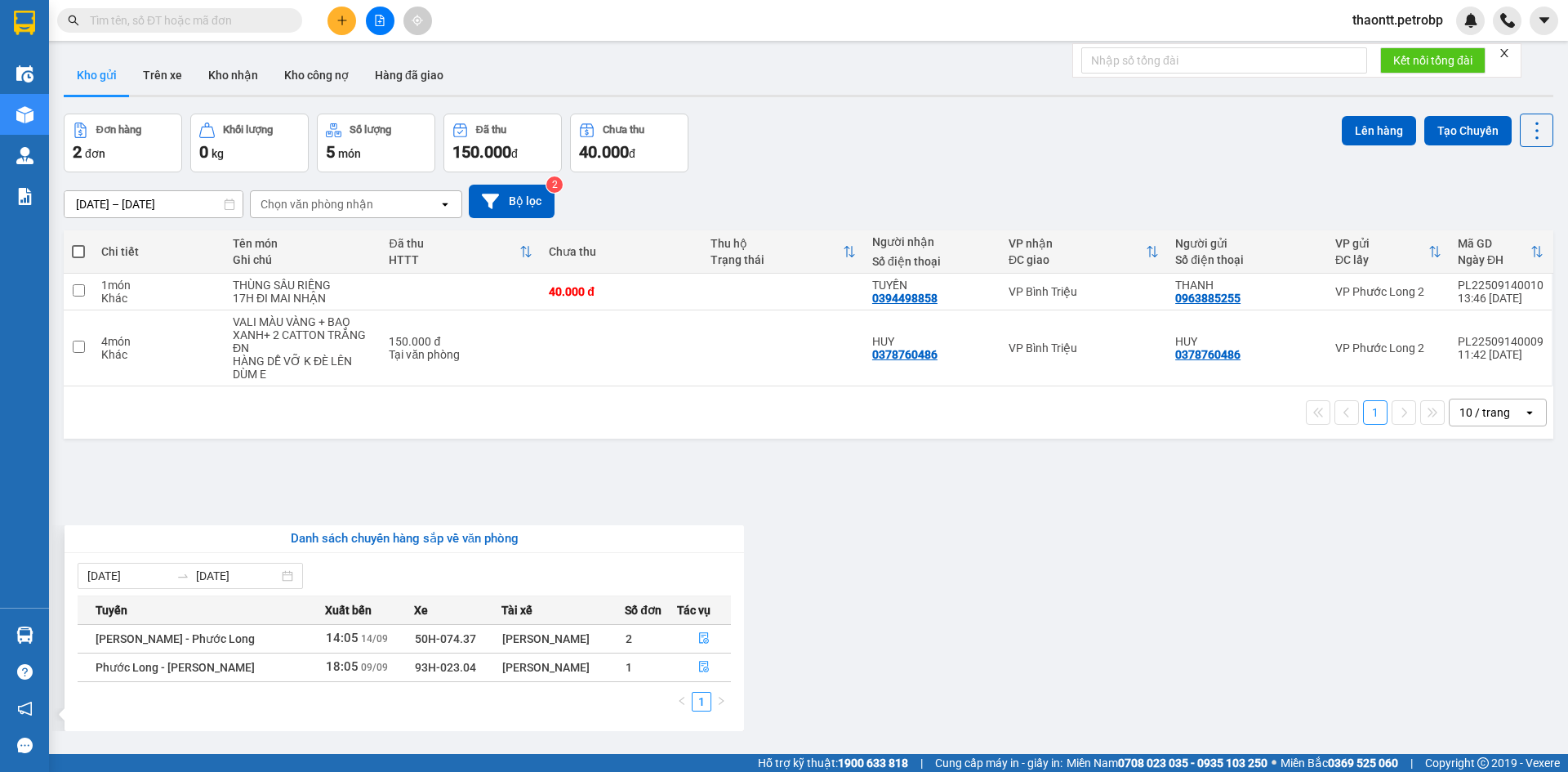
click at [711, 462] on section "Kết quả tìm kiếm ( 0 ) Bộ lọc No Data thaontt.petrobp Điều hành xe Kho hàng mới…" at bounding box center [784, 386] width 1568 height 772
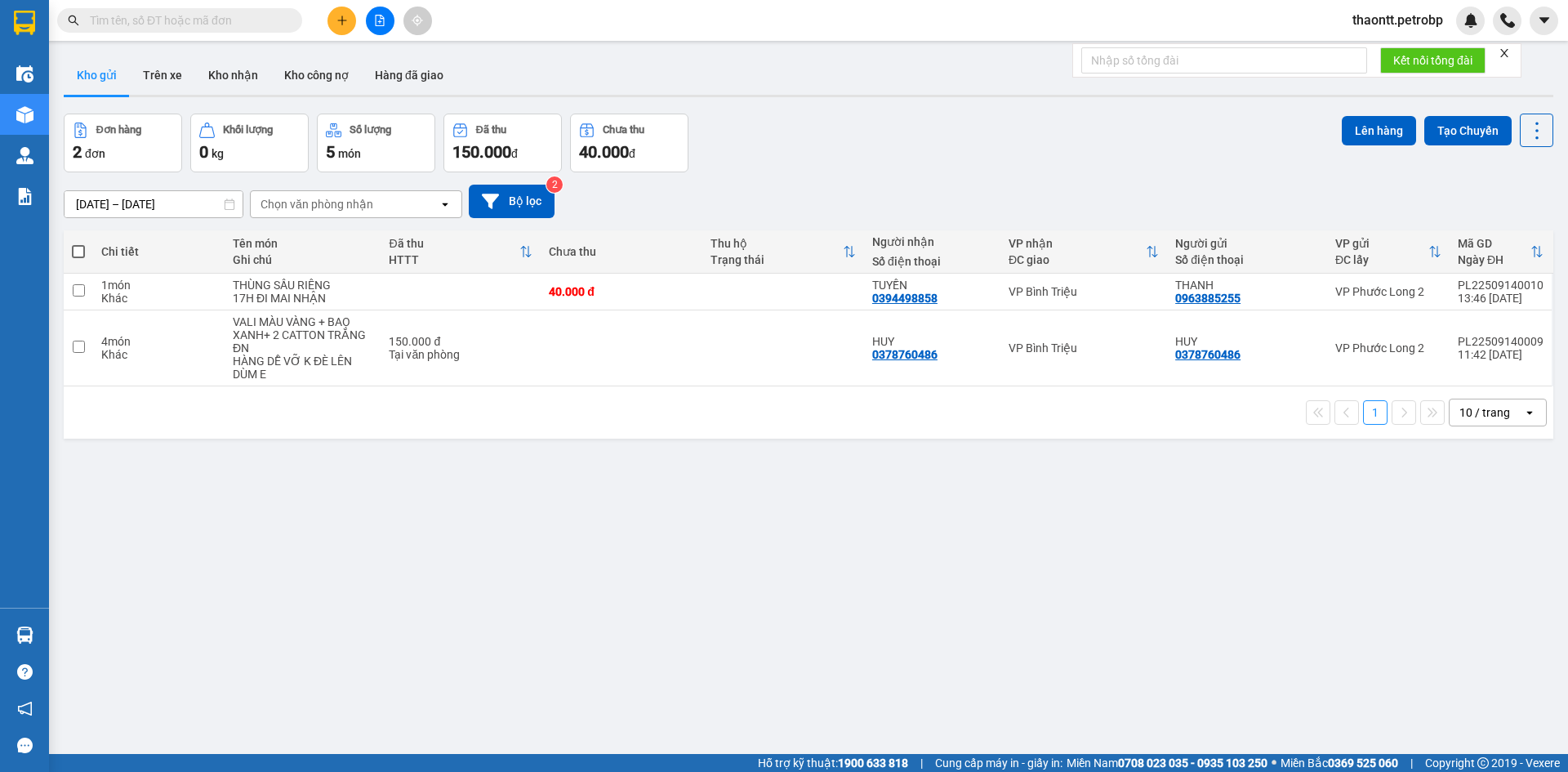
click at [719, 172] on div "13/09/2025 – 14/09/2025 Press the down arrow key to interact with the calendar …" at bounding box center [808, 201] width 1489 height 58
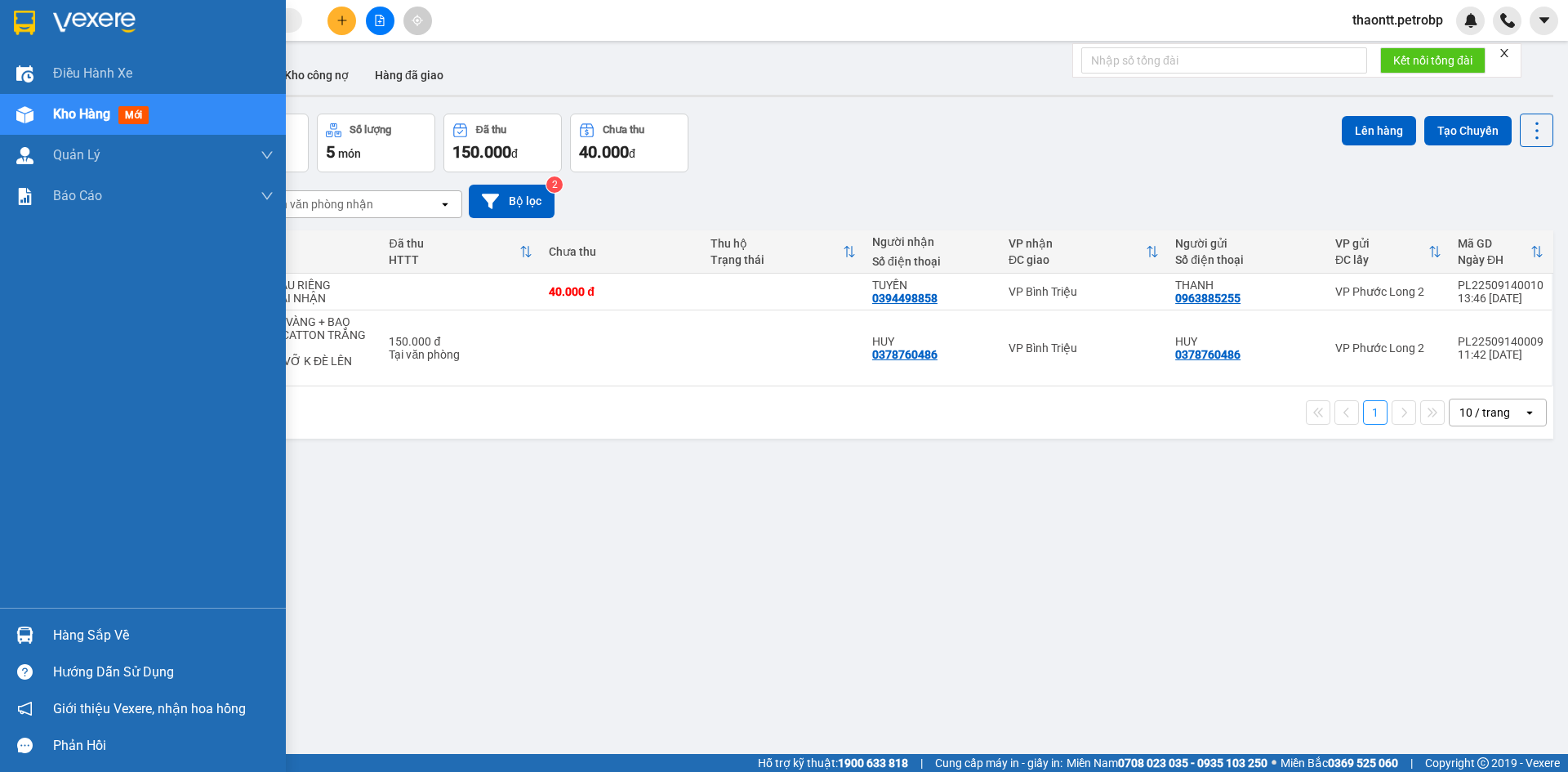
click at [48, 633] on div "Hàng sắp về" at bounding box center [143, 635] width 285 height 37
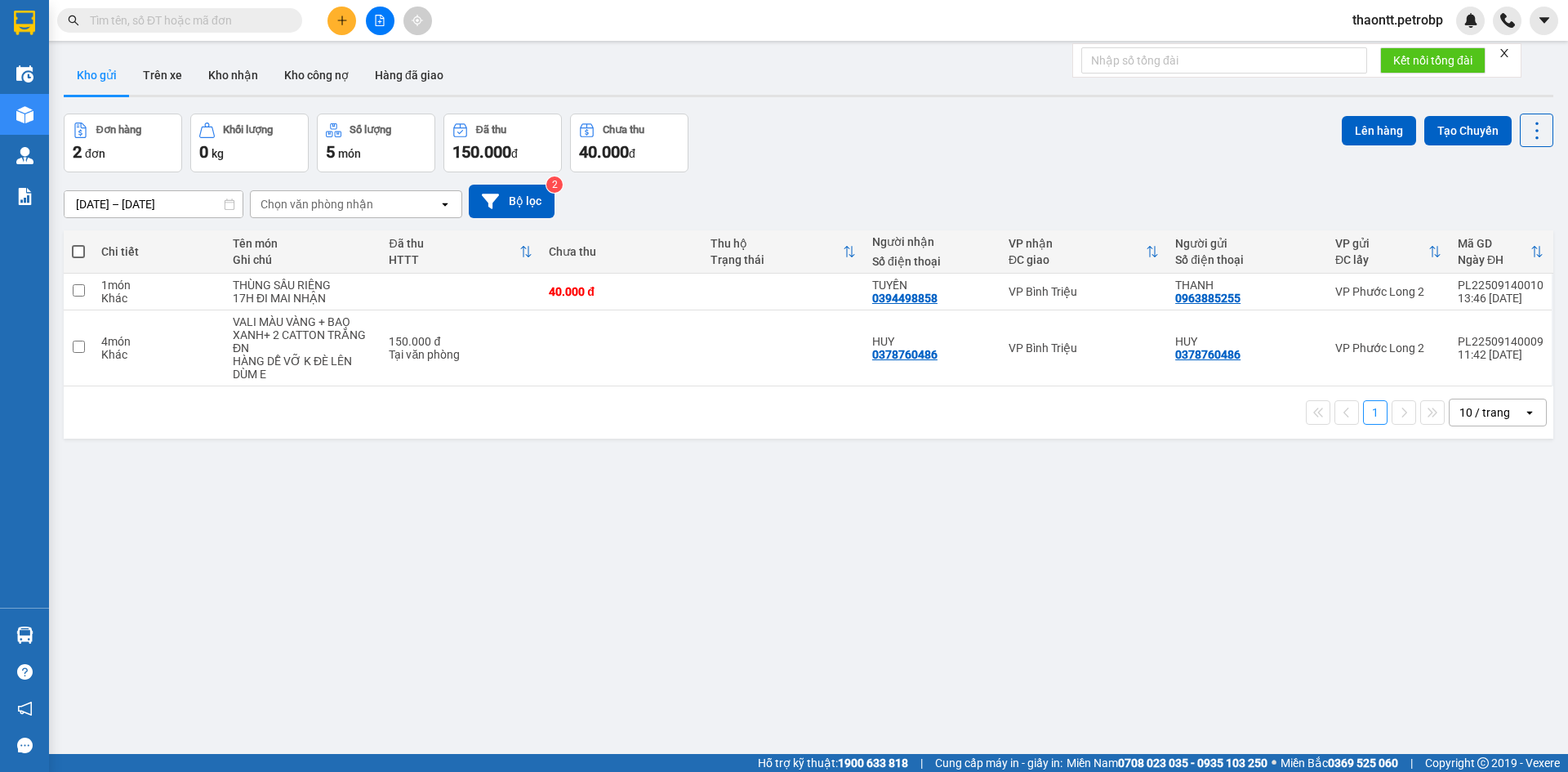
click at [877, 513] on section "Kết quả tìm kiếm ( 0 ) Bộ lọc No Data thaontt.petrobp Điều hành xe Kho hàng mới…" at bounding box center [784, 386] width 1568 height 772
drag, startPoint x: 238, startPoint y: 76, endPoint x: 443, endPoint y: 170, distance: 225.5
click at [238, 75] on button "Kho nhận" at bounding box center [232, 75] width 76 height 39
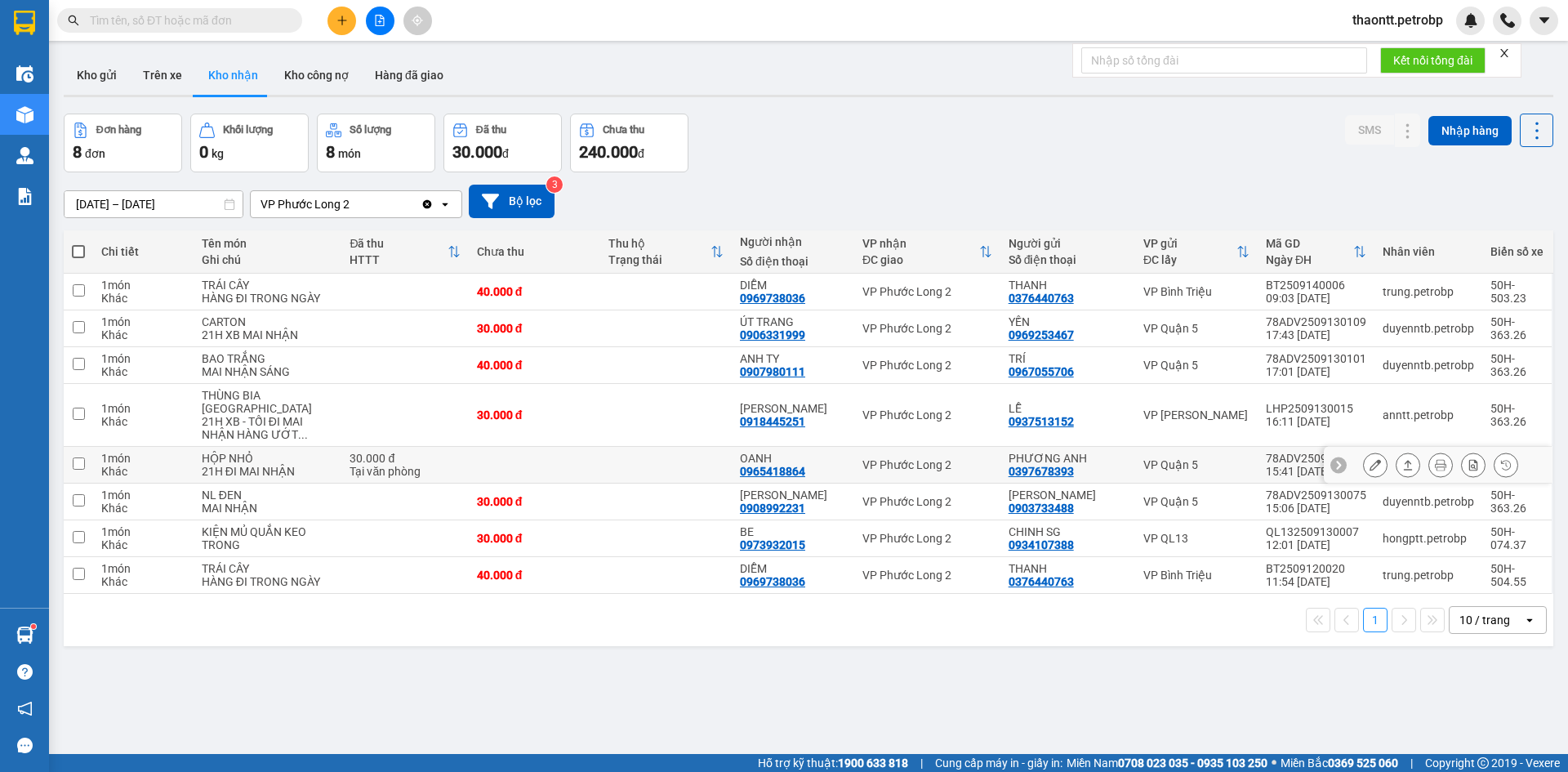
click at [491, 468] on td at bounding box center [534, 465] width 131 height 37
checkbox input "true"
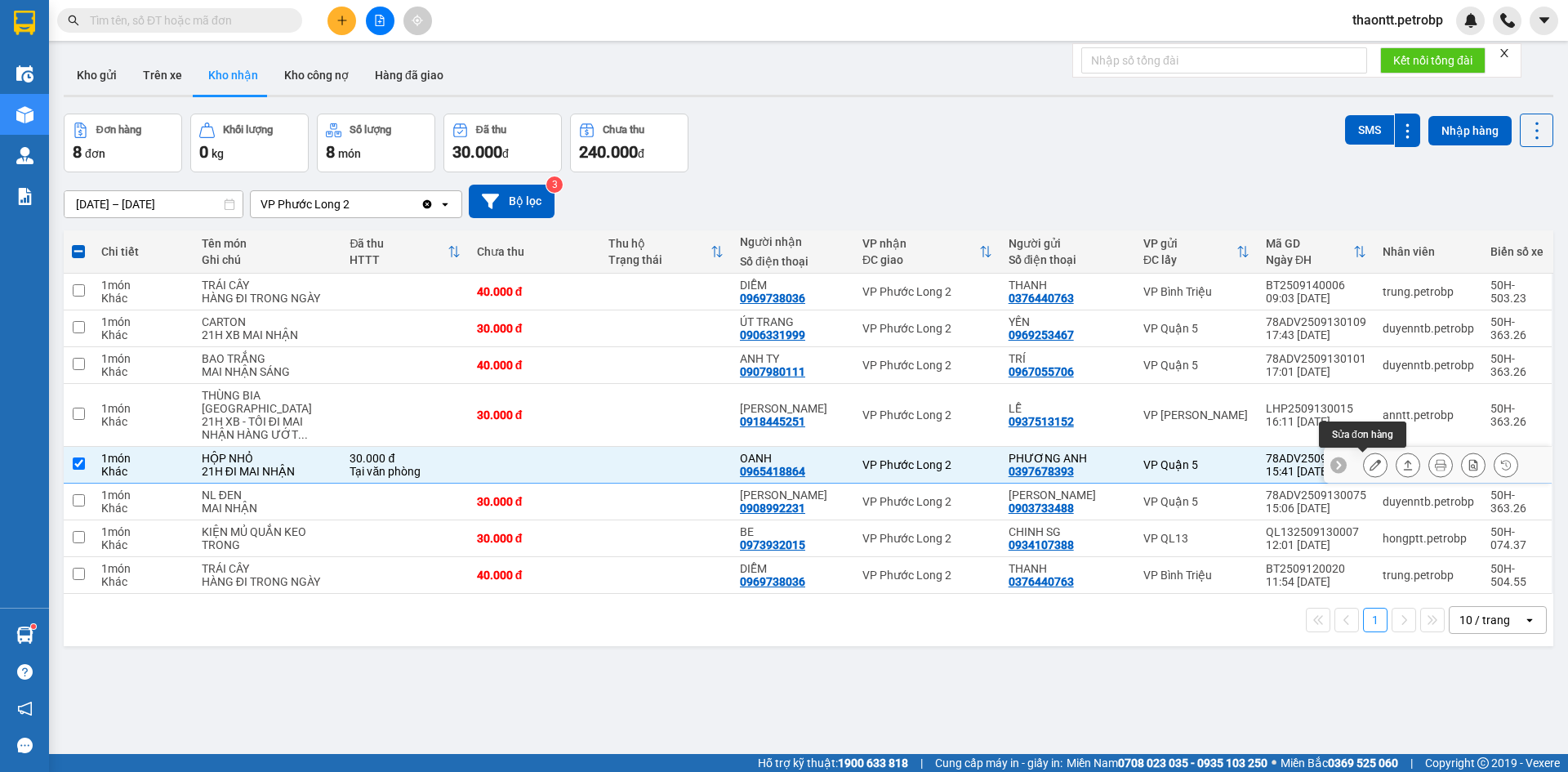
click at [1369, 468] on button at bounding box center [1374, 465] width 22 height 29
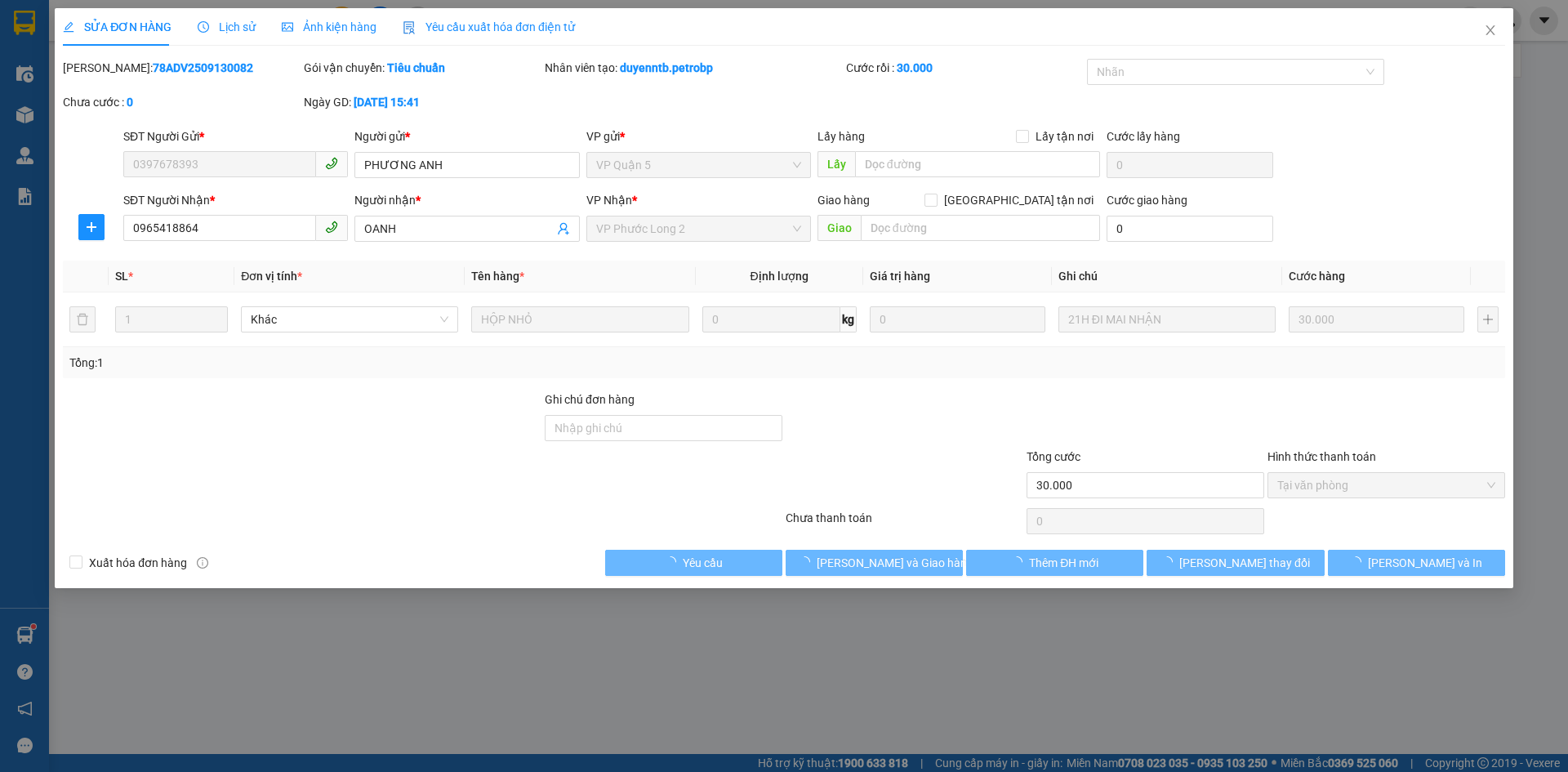
click at [1351, 485] on span "Tại văn phòng" at bounding box center [1386, 485] width 218 height 24
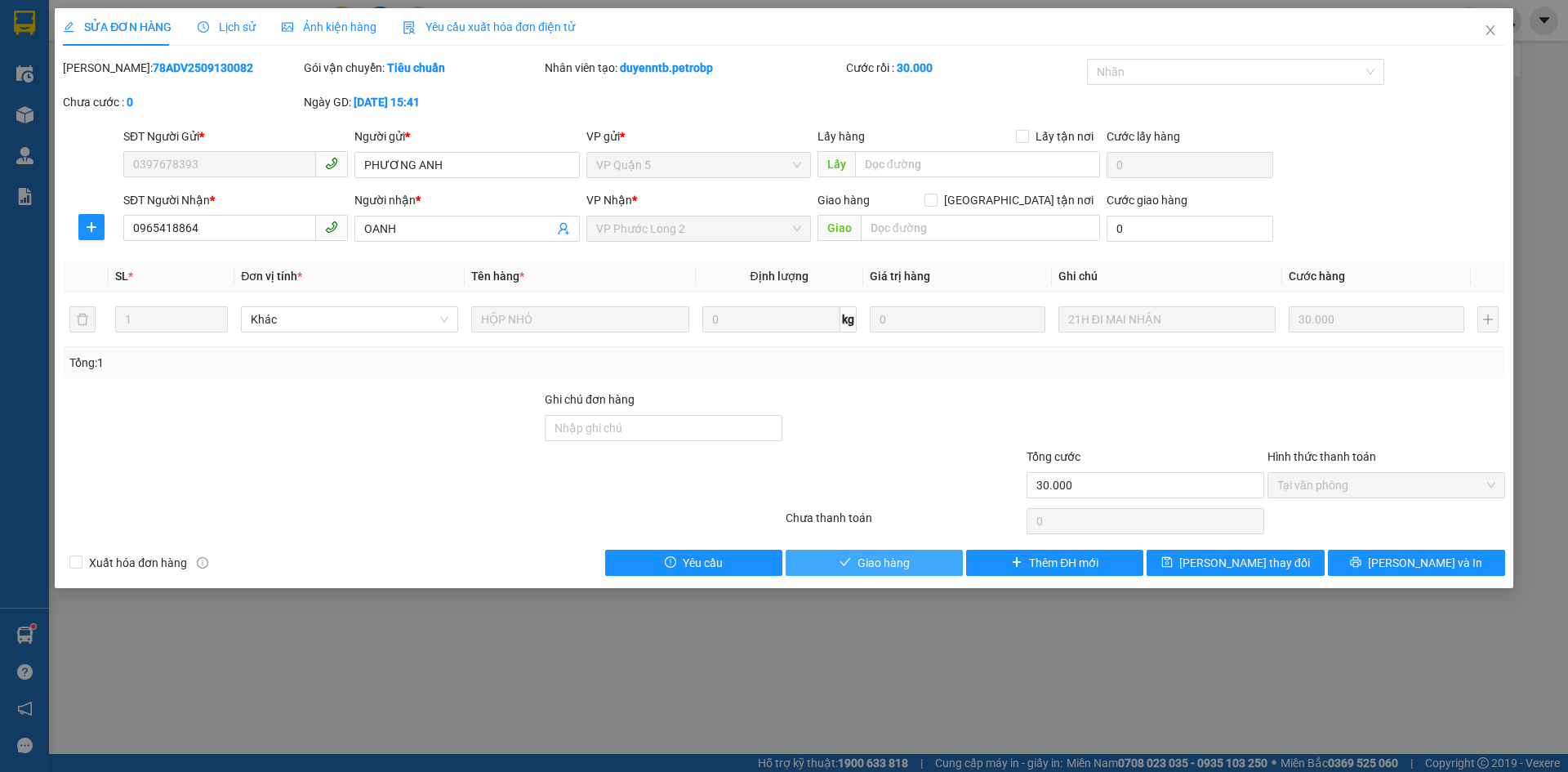
click at [917, 559] on button "Giao hàng" at bounding box center [873, 562] width 177 height 26
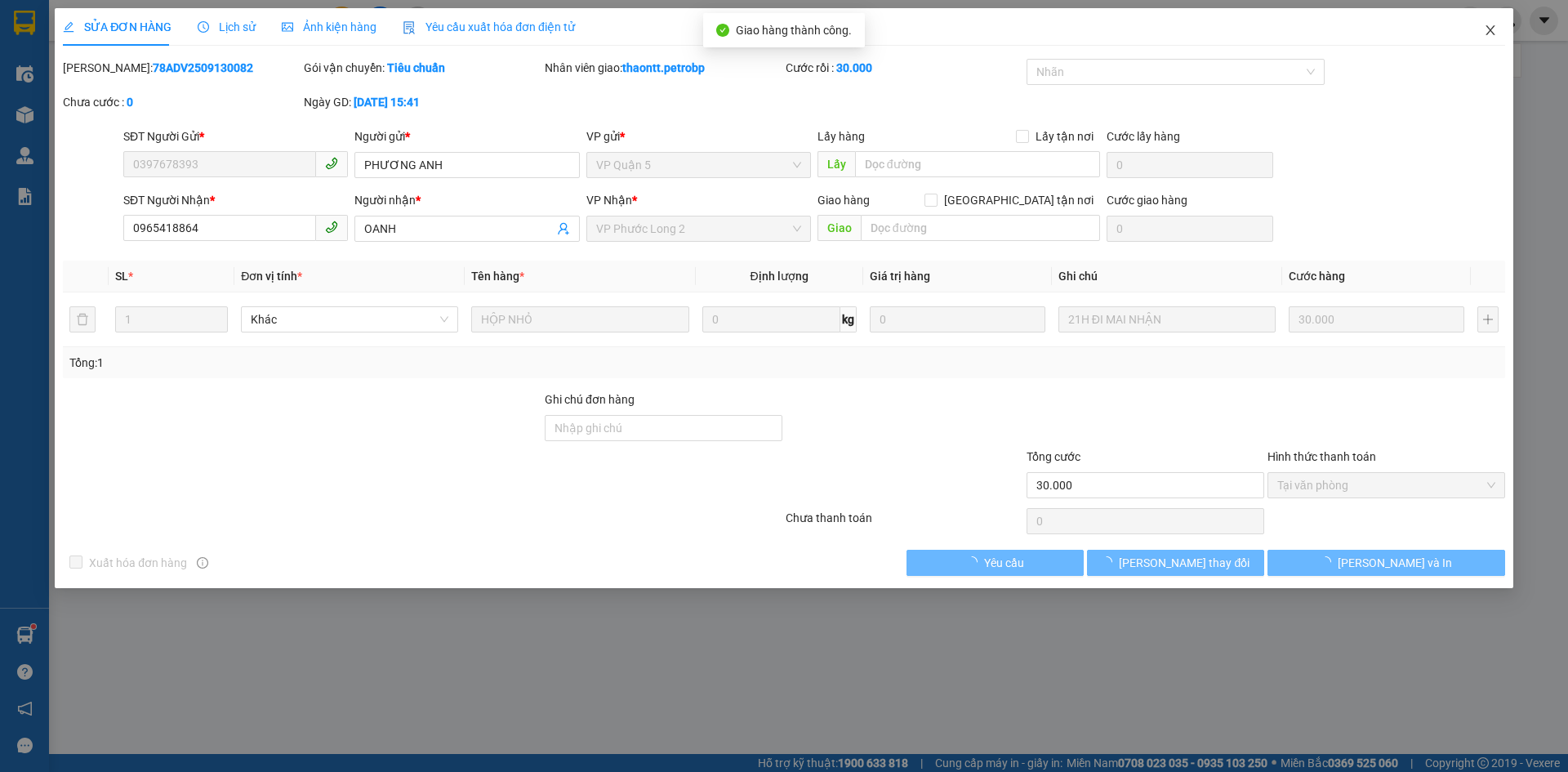
click at [1489, 39] on span "Close" at bounding box center [1490, 31] width 46 height 46
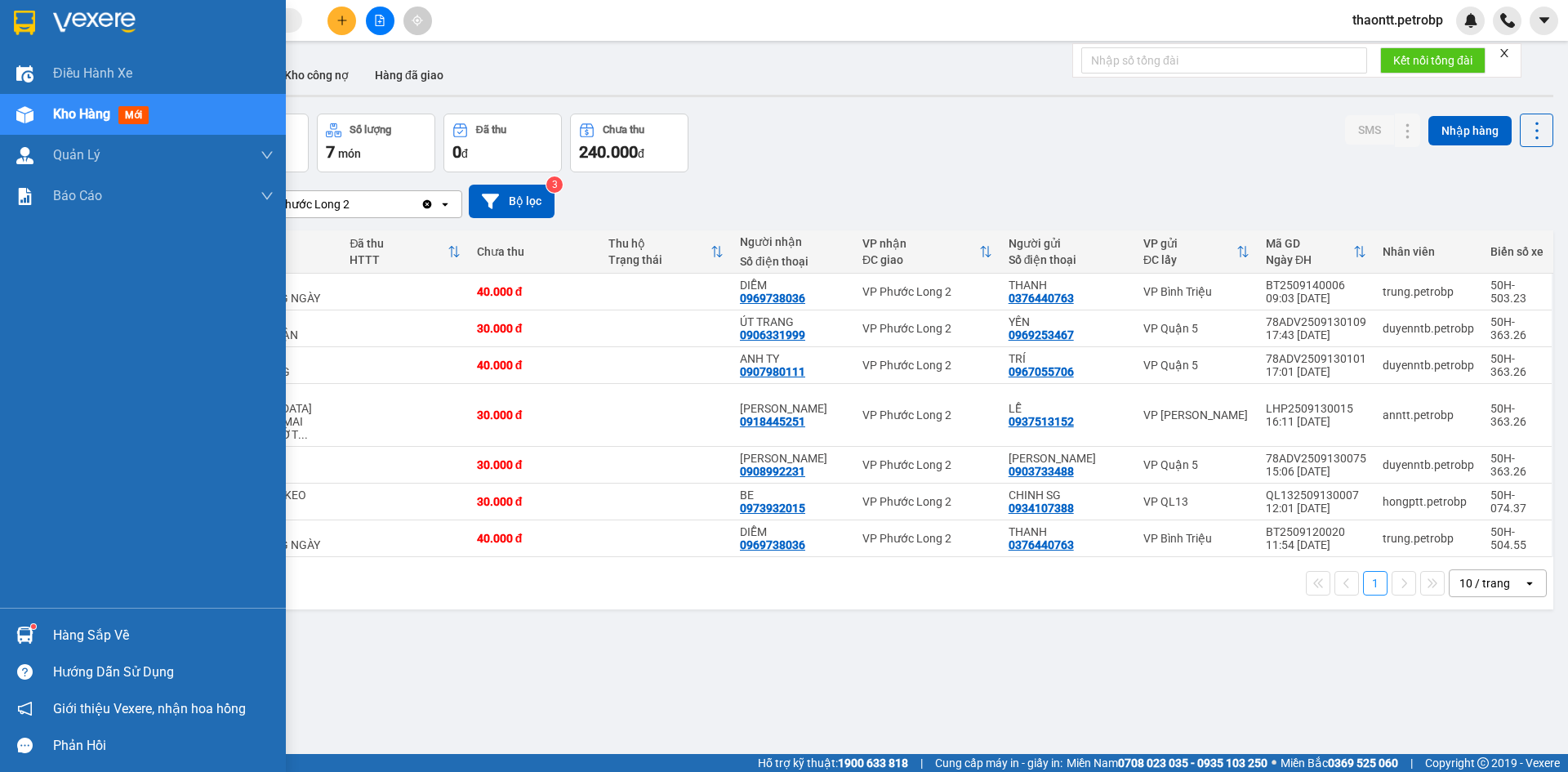
click at [81, 627] on div "Hàng sắp về" at bounding box center [163, 635] width 221 height 24
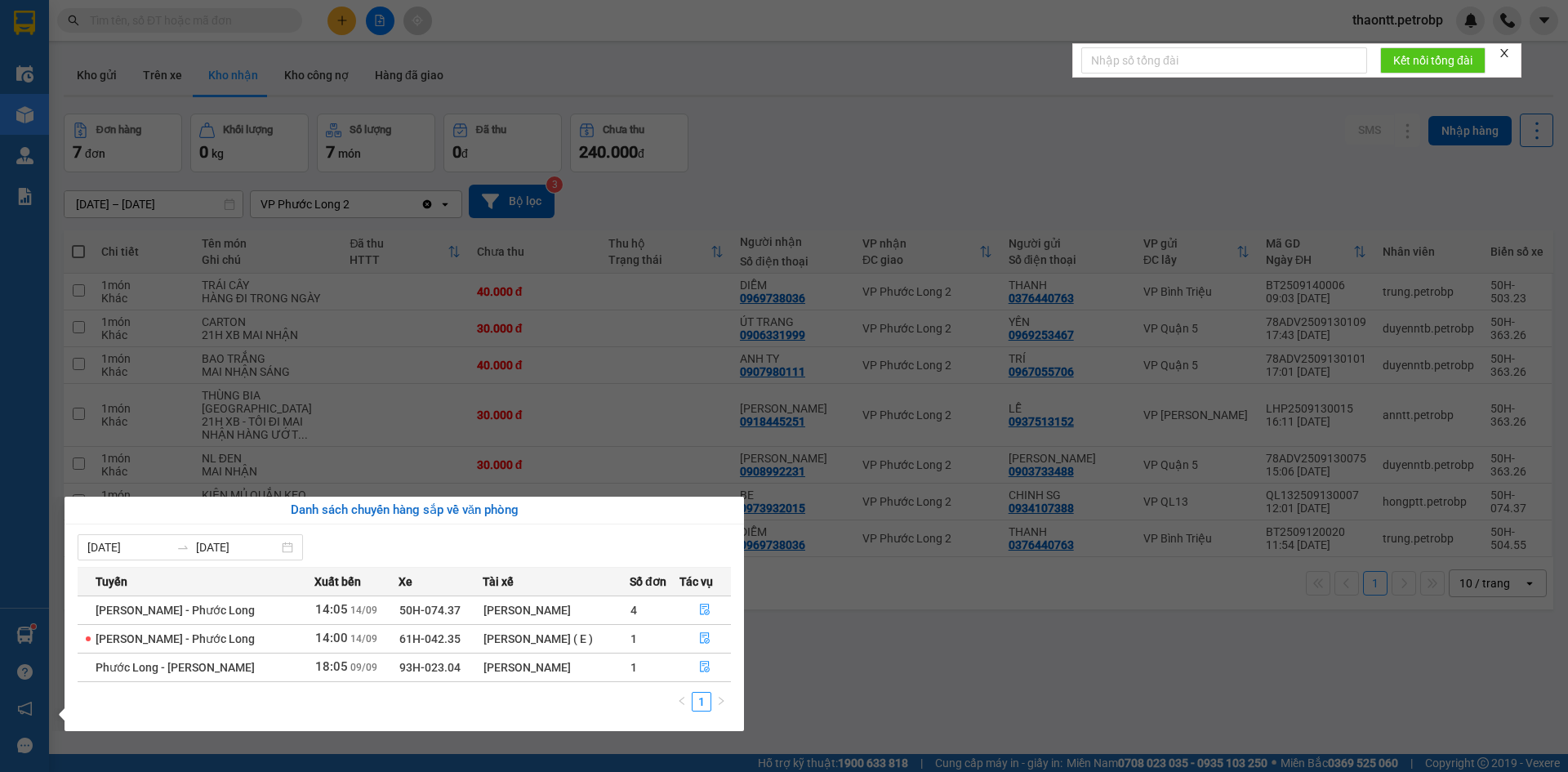
click at [901, 145] on section "Kết quả tìm kiếm ( 0 ) Bộ lọc No Data thaontt.petrobp Điều hành xe Kho hàng mới…" at bounding box center [784, 386] width 1568 height 772
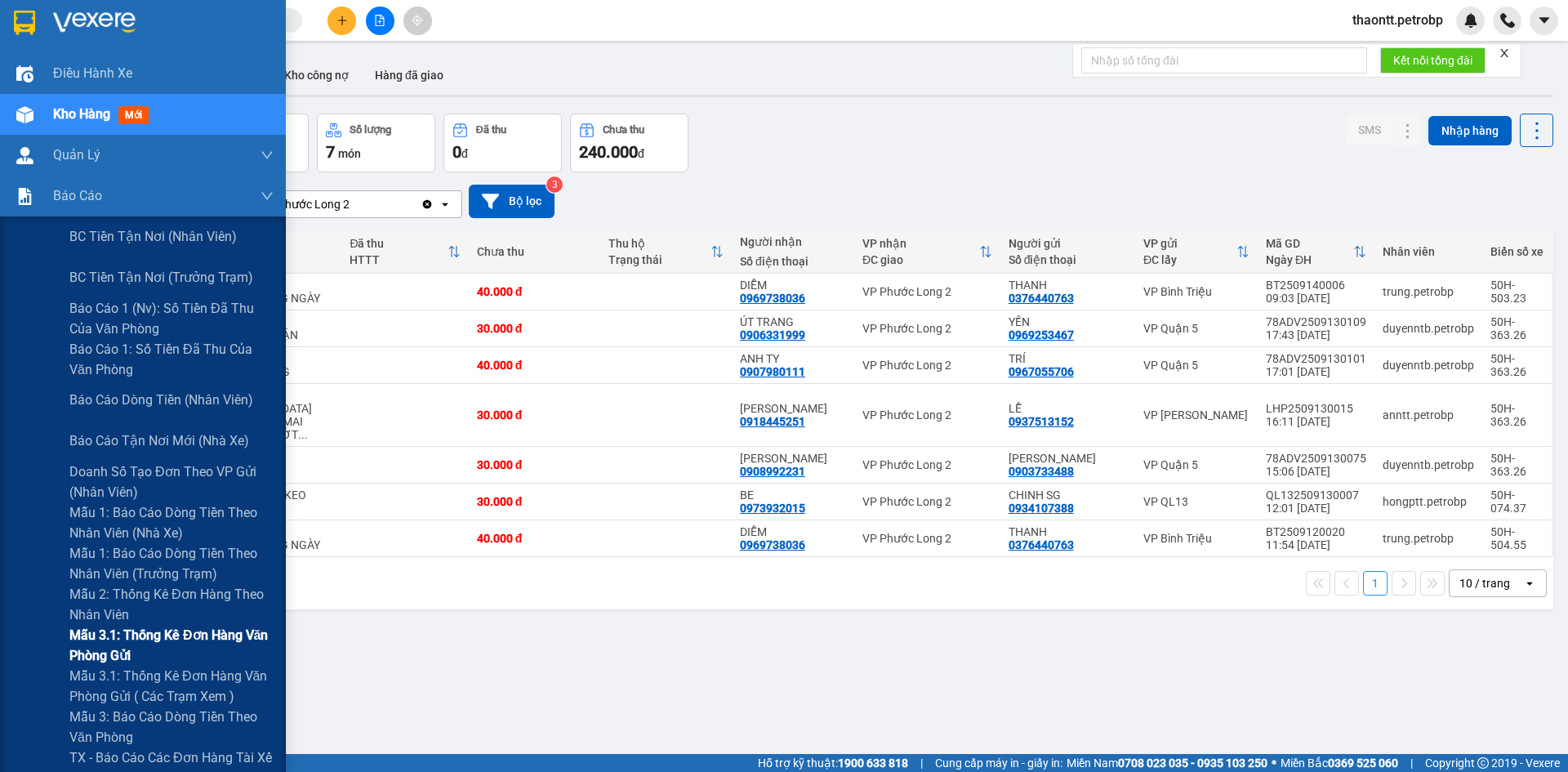
click at [114, 648] on span "Mẫu 3.1: Thống kê đơn hàng văn phòng gửi" at bounding box center [171, 645] width 204 height 40
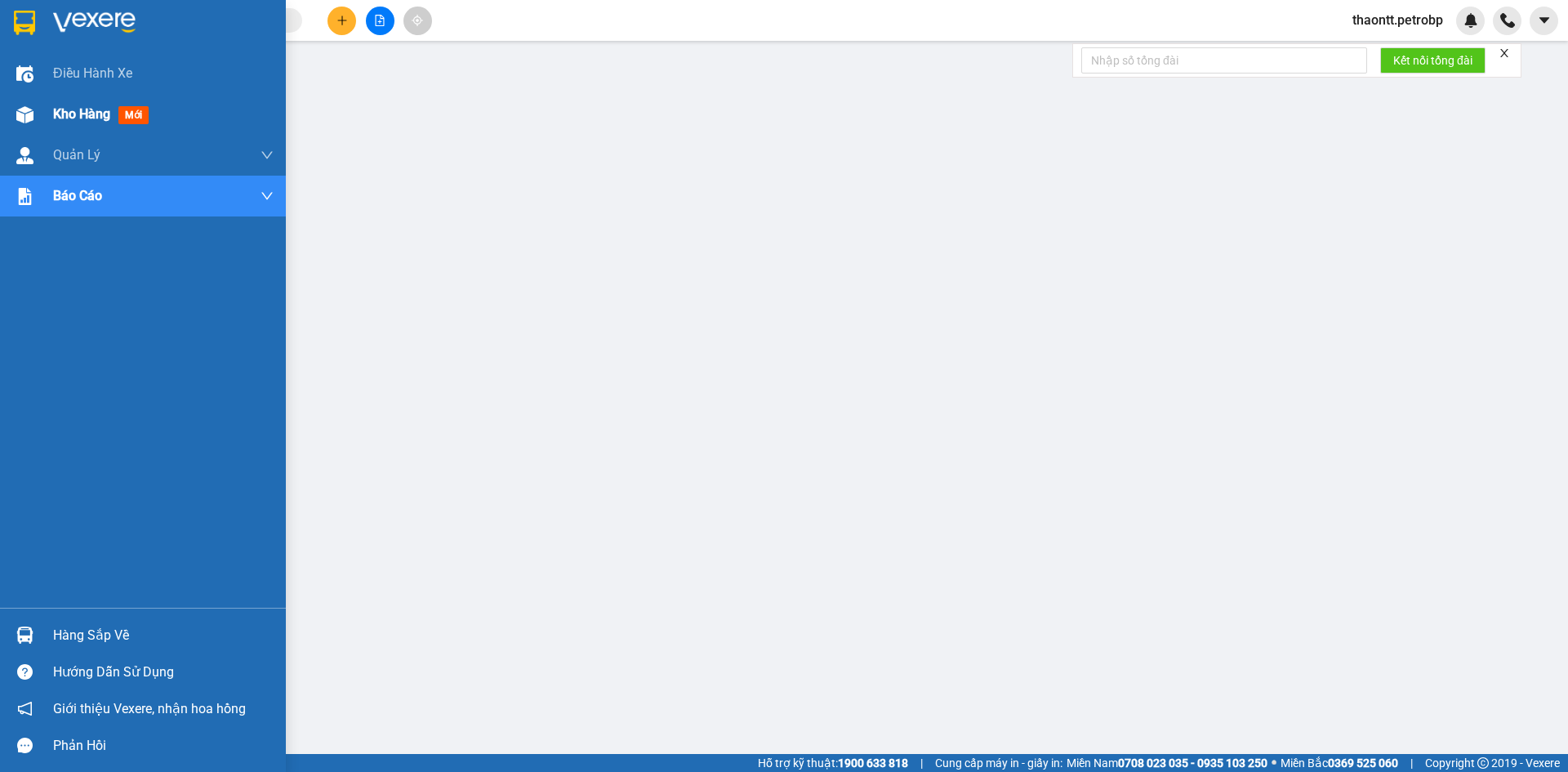
click at [48, 108] on div "Kho hàng mới" at bounding box center [143, 114] width 285 height 40
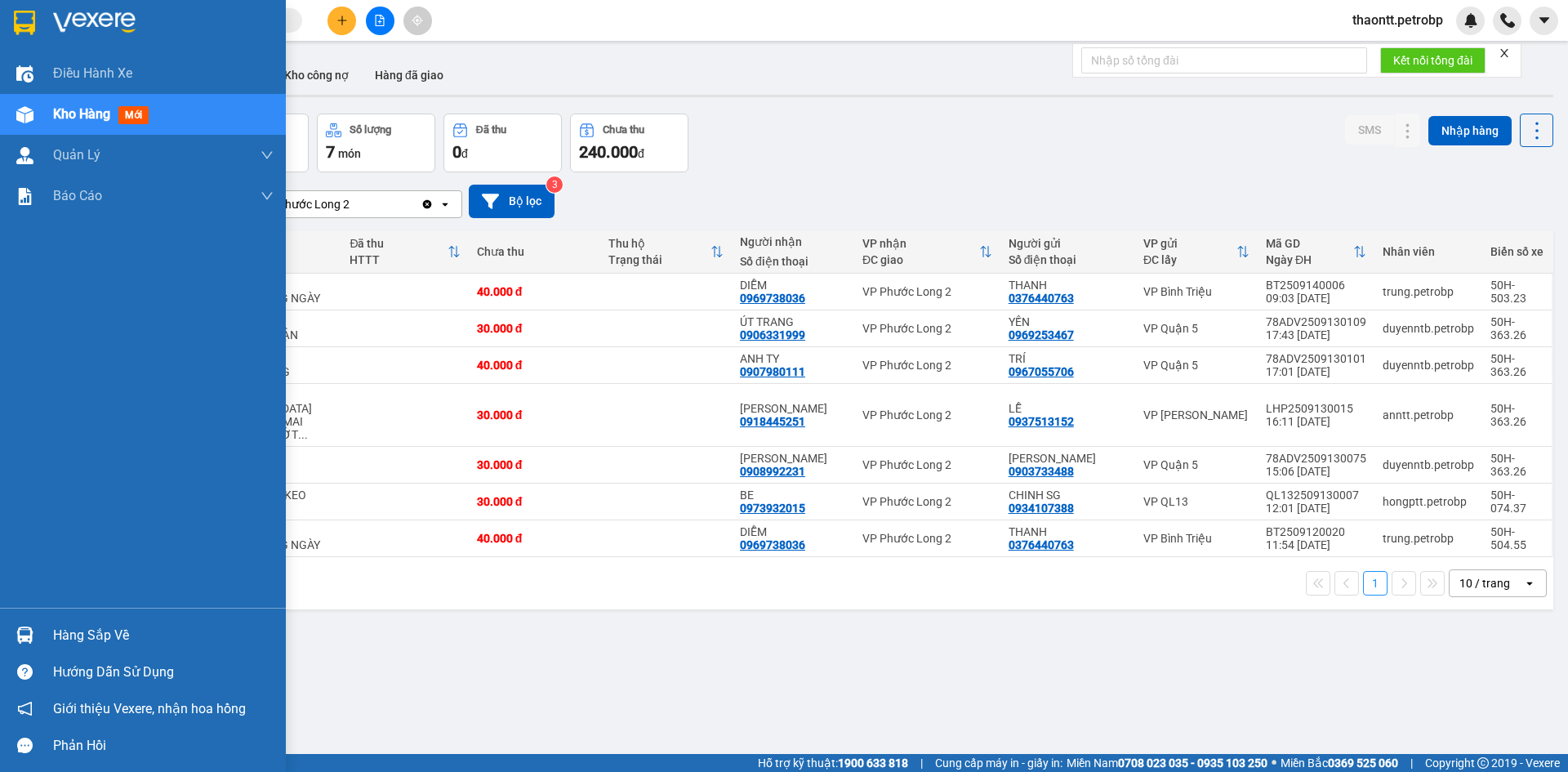
click at [57, 640] on div "Hàng sắp về" at bounding box center [163, 635] width 221 height 24
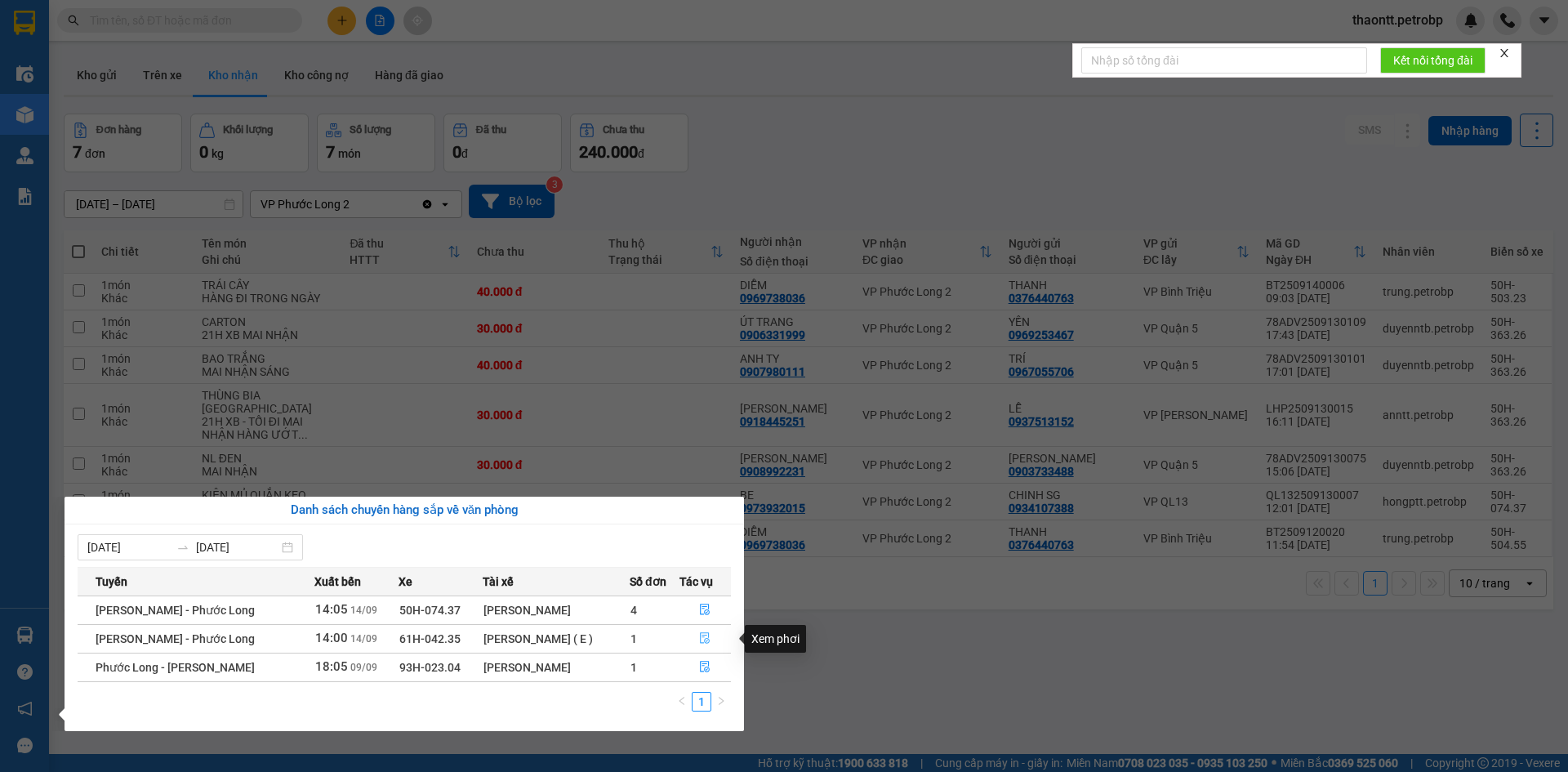
click at [710, 639] on icon "file-done" at bounding box center [705, 637] width 12 height 12
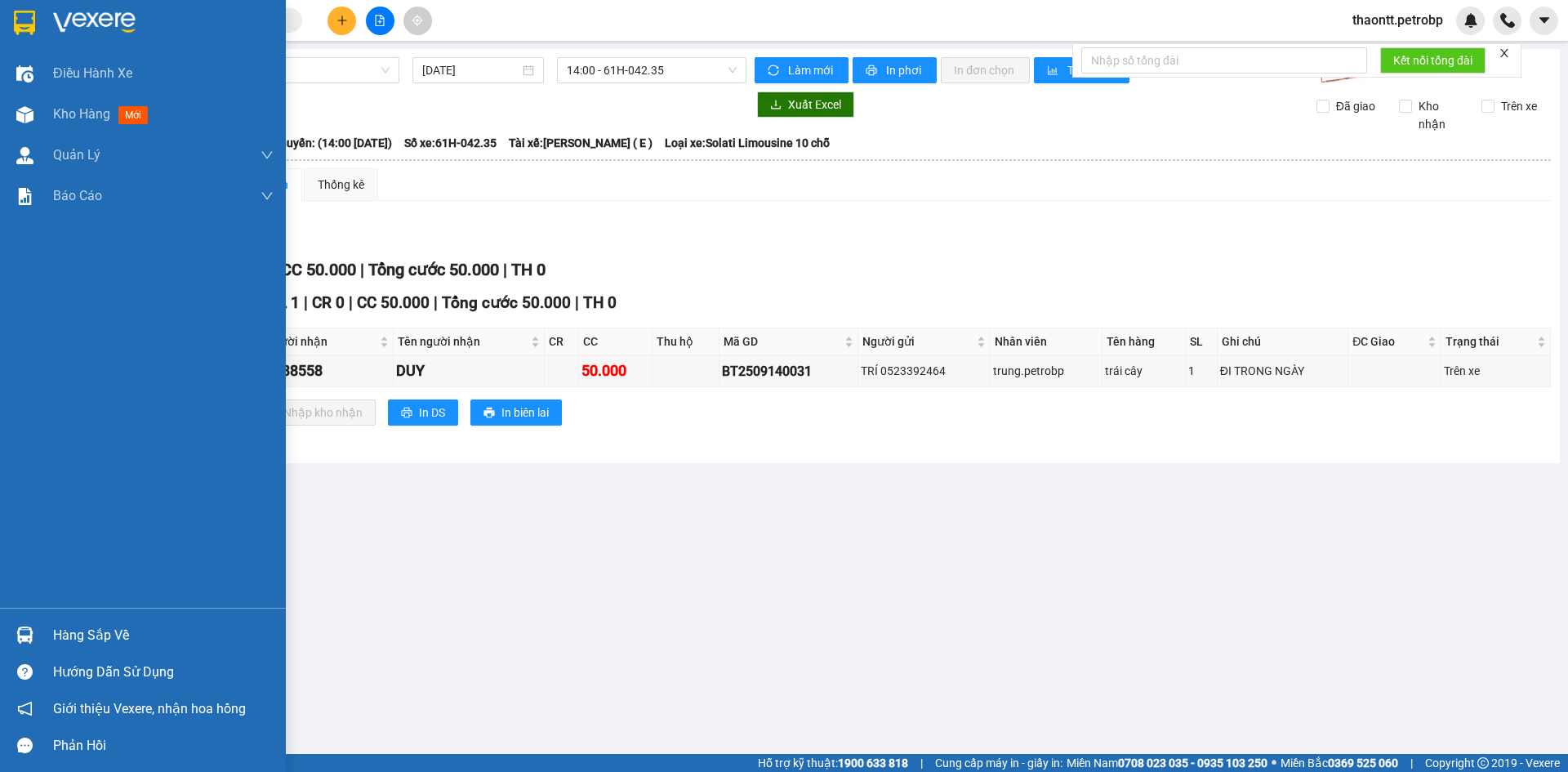
click at [51, 645] on div "Hàng sắp về" at bounding box center [143, 635] width 285 height 37
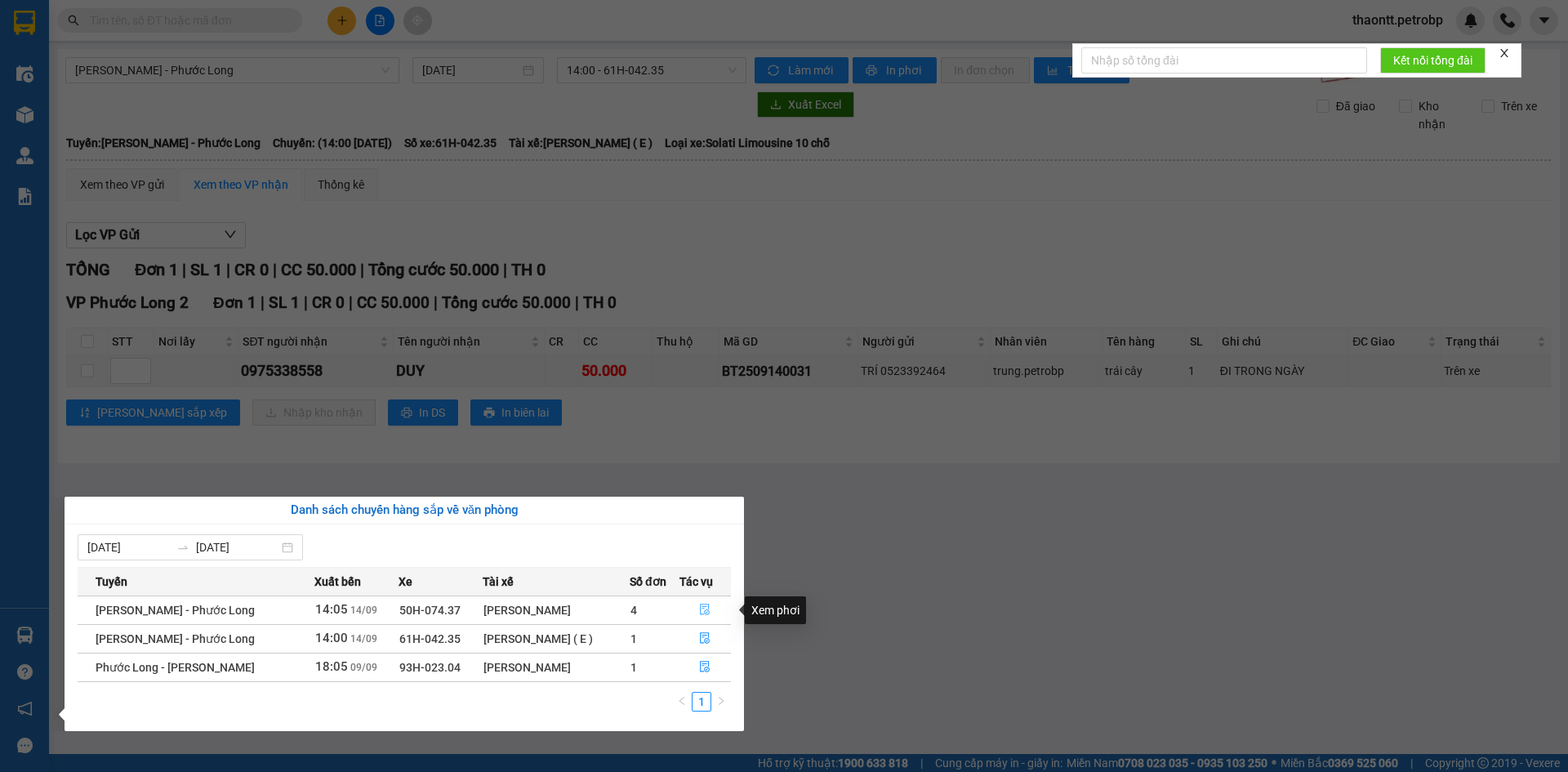
drag, startPoint x: 711, startPoint y: 611, endPoint x: 851, endPoint y: 619, distance: 140.2
click at [851, 619] on body "Kết quả tìm kiếm ( 0 ) Bộ lọc No Data thaontt.petrobp Điều hành xe Kho hàng mới…" at bounding box center [784, 386] width 1568 height 772
click at [871, 512] on section "Kết quả tìm kiếm ( 0 ) Bộ lọc No Data thaontt.petrobp Điều hành xe Kho hàng mới…" at bounding box center [784, 386] width 1568 height 772
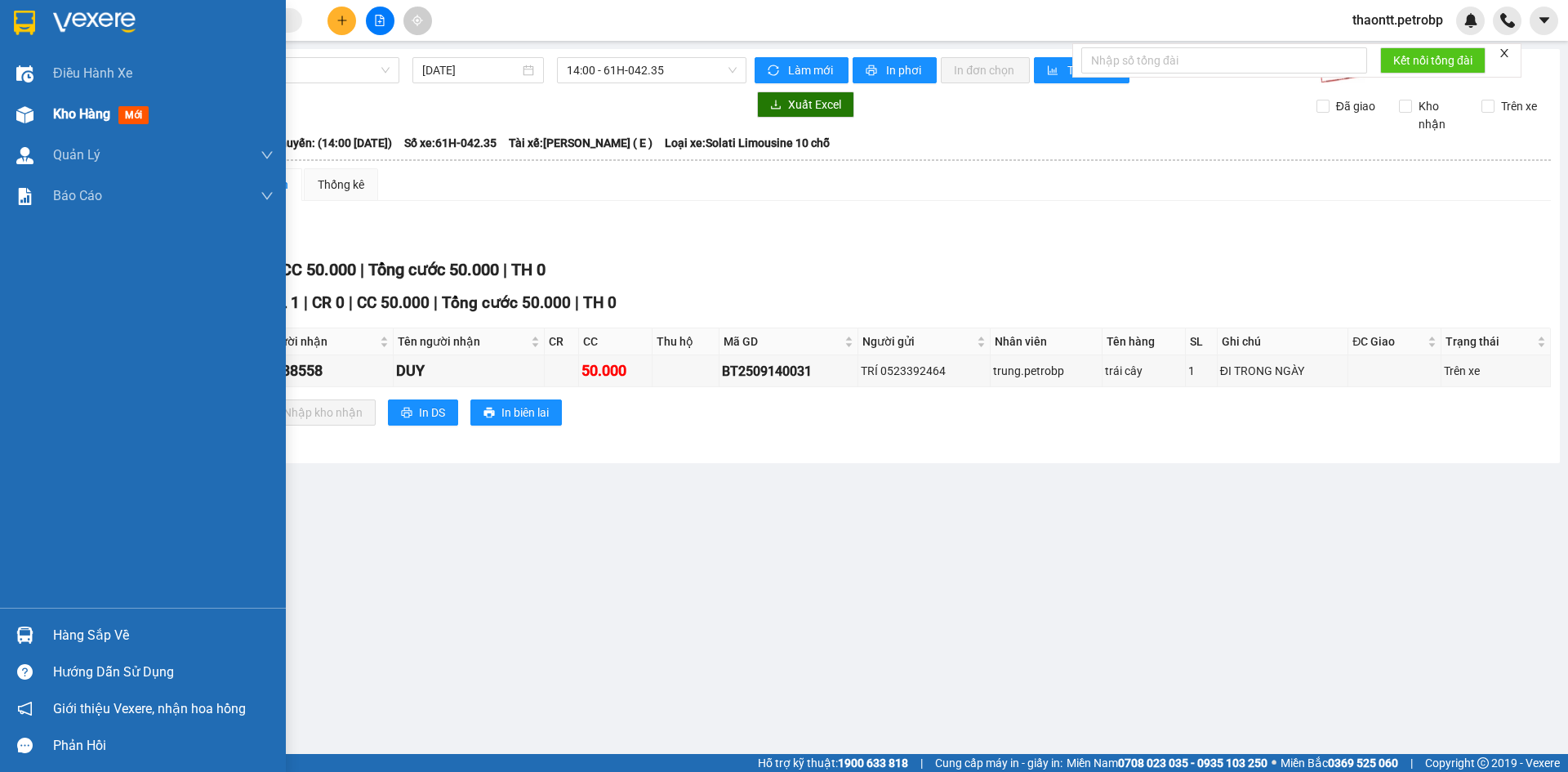
click at [47, 112] on div "Kho hàng mới" at bounding box center [143, 114] width 285 height 40
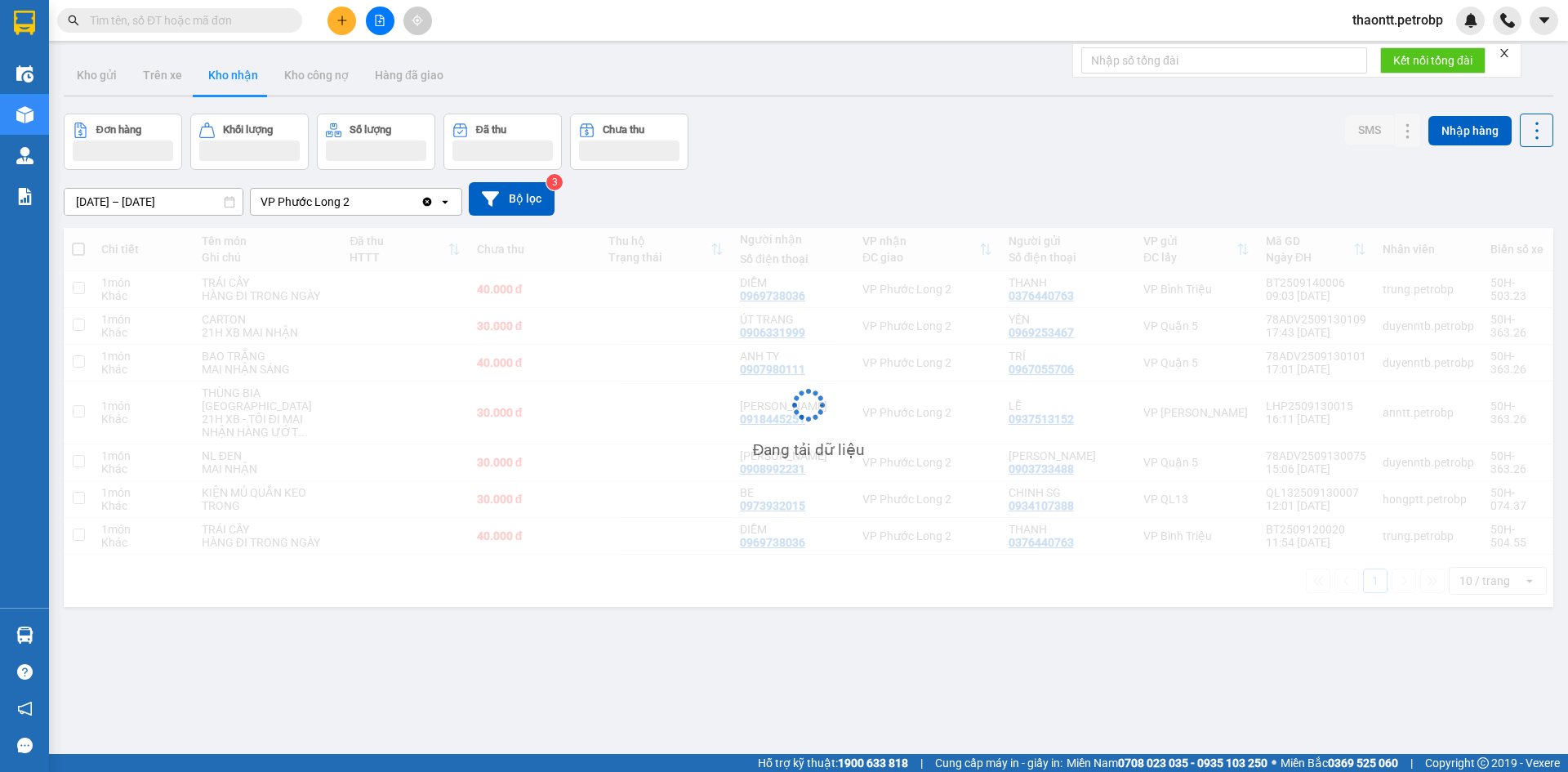
click at [866, 210] on div "11/09/2025 – 14/09/2025 Press the down arrow key to interact with the calendar …" at bounding box center [808, 198] width 1489 height 33
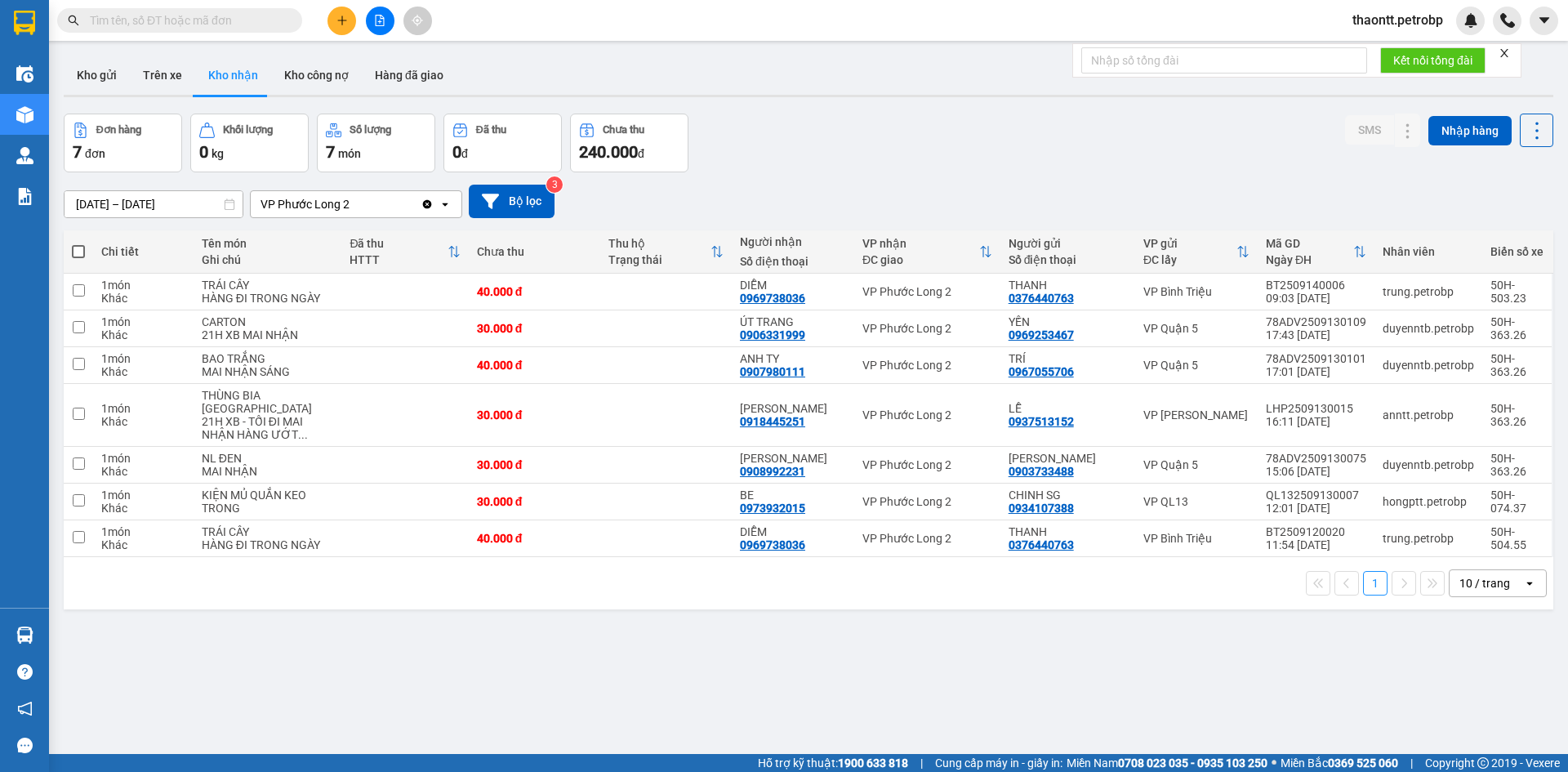
click at [48, 631] on section "Kết quả tìm kiếm ( 0 ) Bộ lọc No Data thaontt.petrobp Điều hành xe Kho hàng mới…" at bounding box center [784, 386] width 1568 height 772
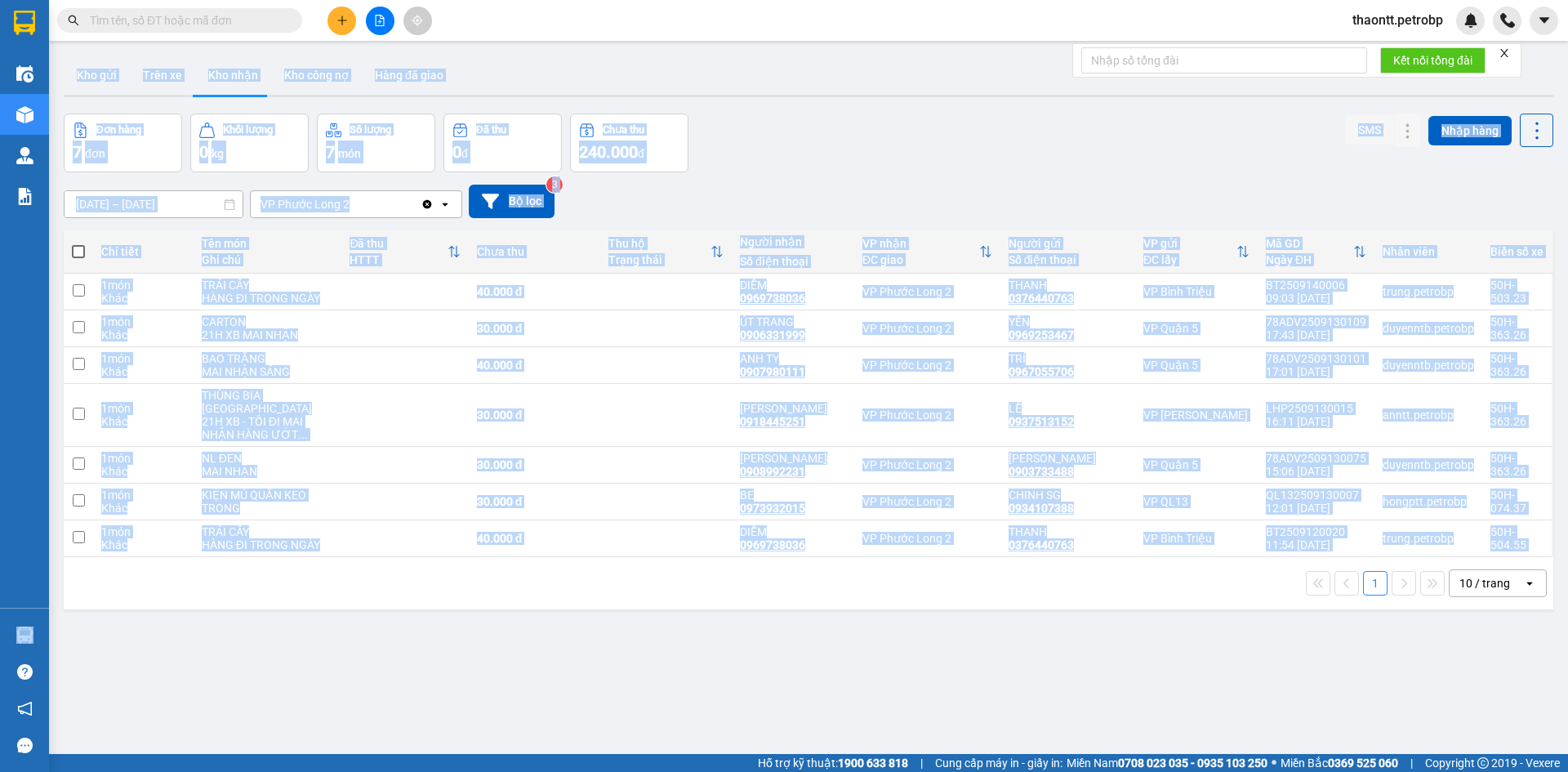
click at [624, 643] on div "ver 1.8.143 Kho gửi Trên xe Kho nhận Kho công nợ Hàng đã giao Đơn hàng 7 đơn Kh…" at bounding box center [809, 435] width 1502 height 772
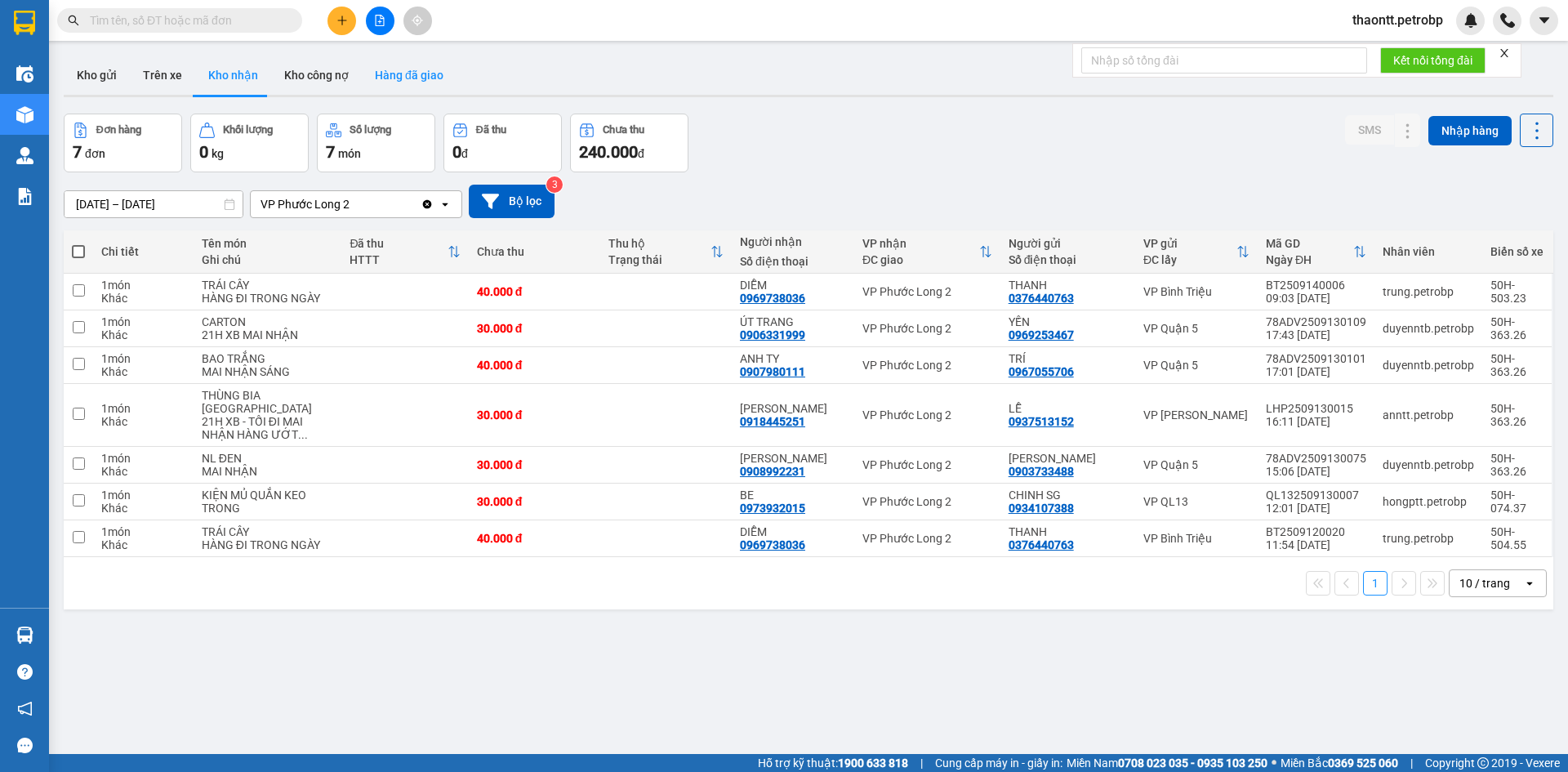
click at [407, 72] on button "Hàng đã giao" at bounding box center [409, 75] width 95 height 39
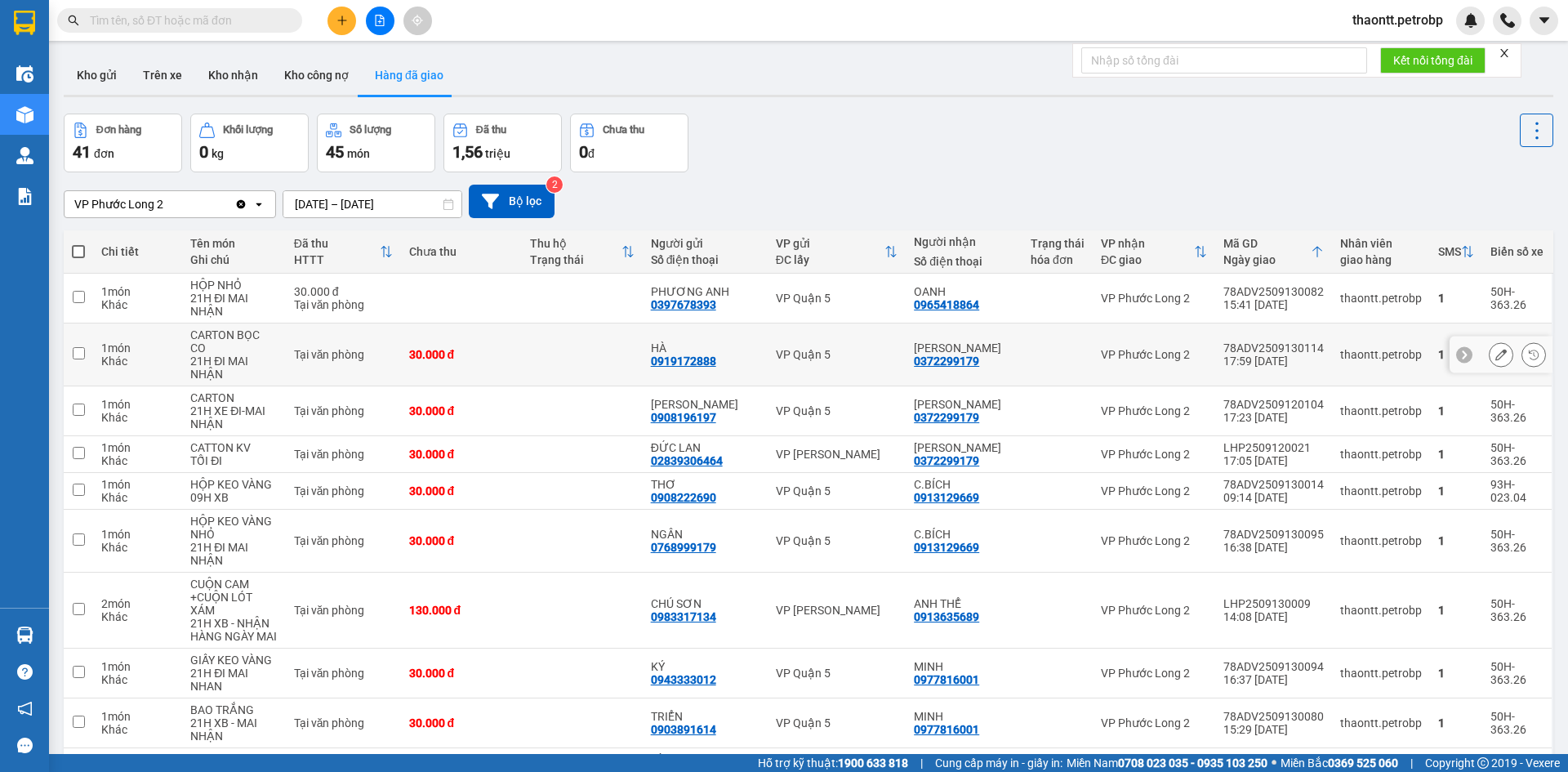
click at [575, 348] on td at bounding box center [582, 355] width 121 height 63
checkbox input "true"
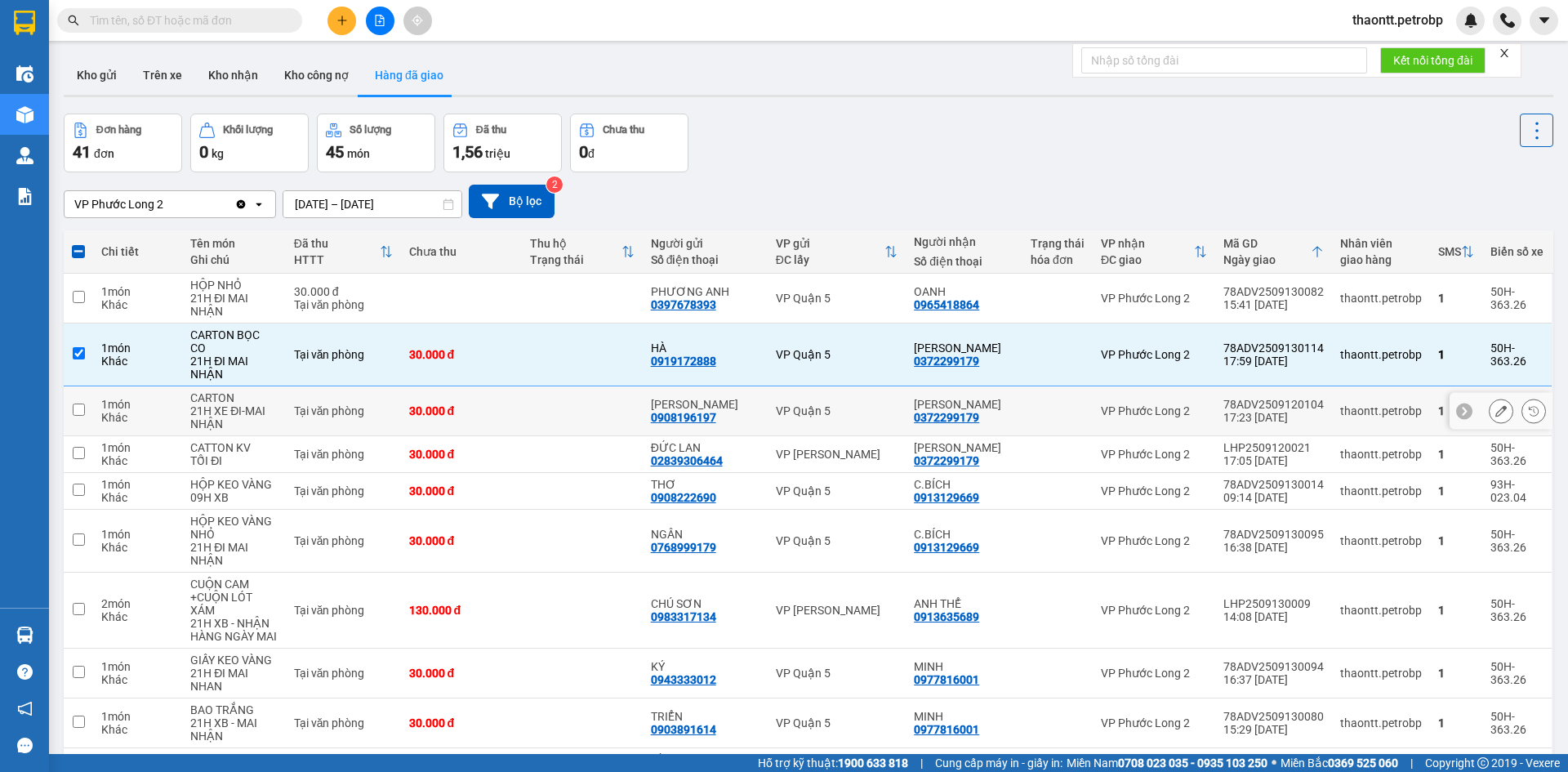
click at [565, 403] on td at bounding box center [582, 410] width 121 height 49
checkbox input "true"
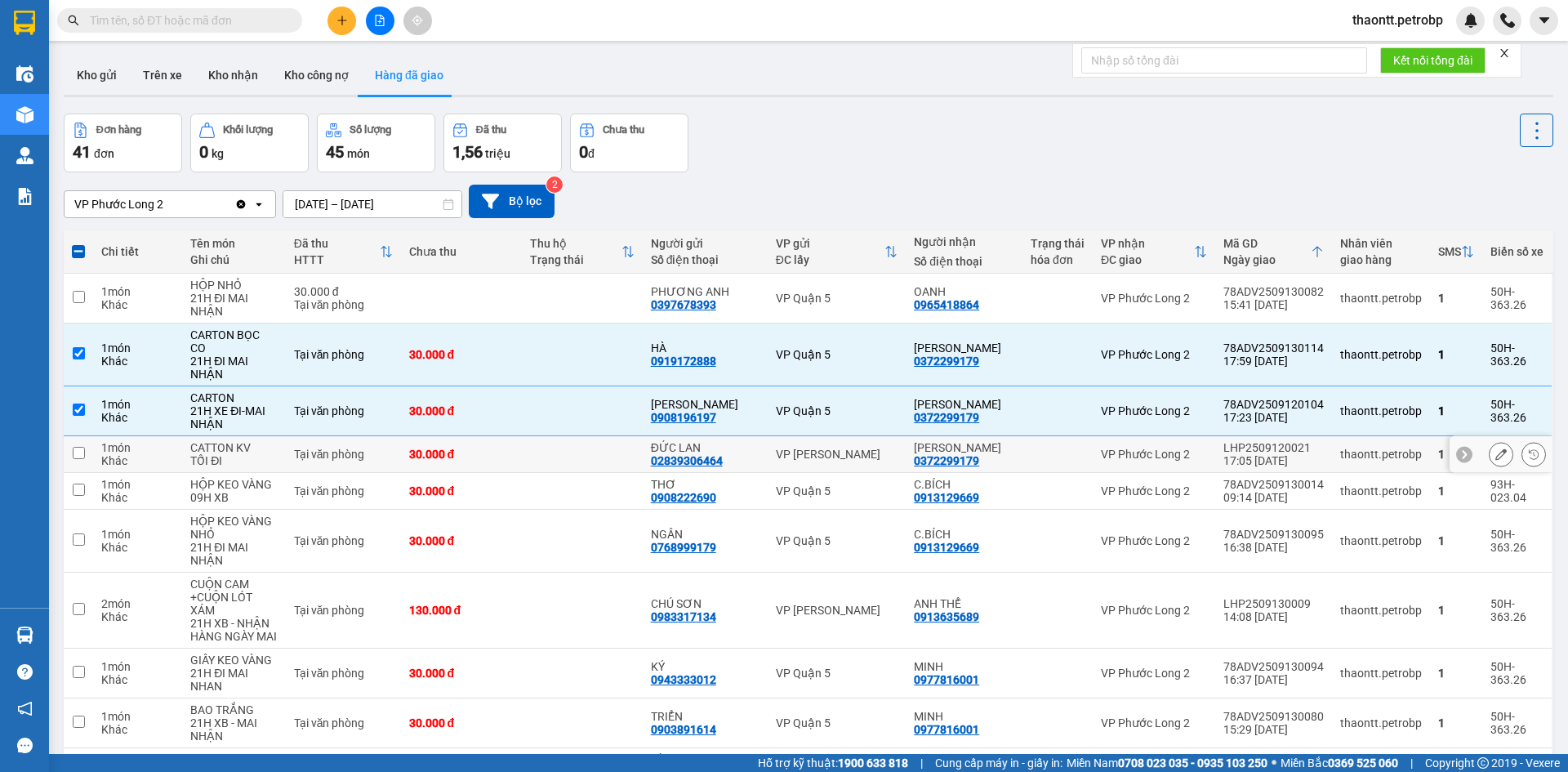
click at [544, 457] on td at bounding box center [582, 454] width 121 height 37
checkbox input "true"
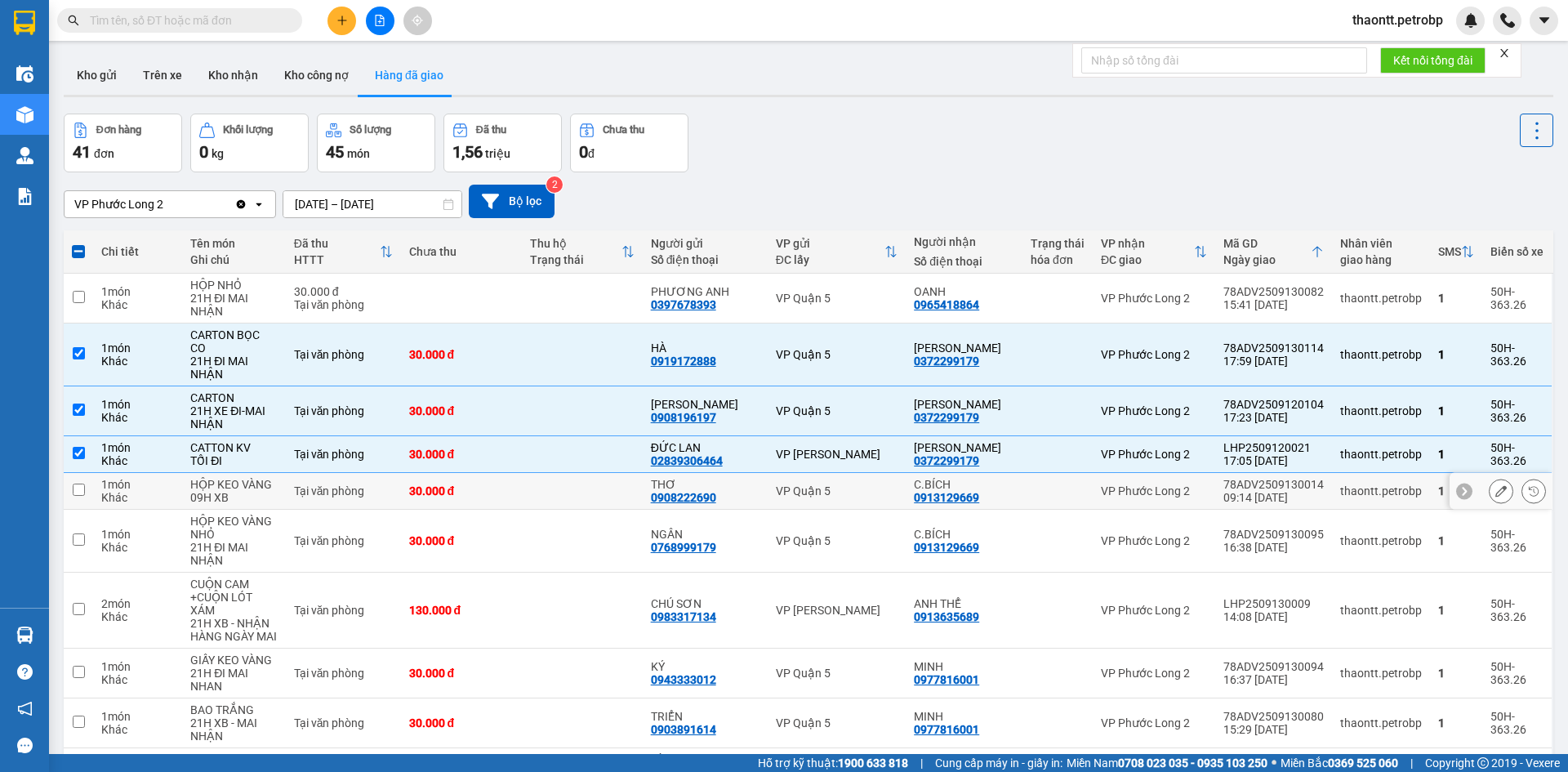
click at [536, 480] on td at bounding box center [582, 491] width 121 height 37
checkbox input "true"
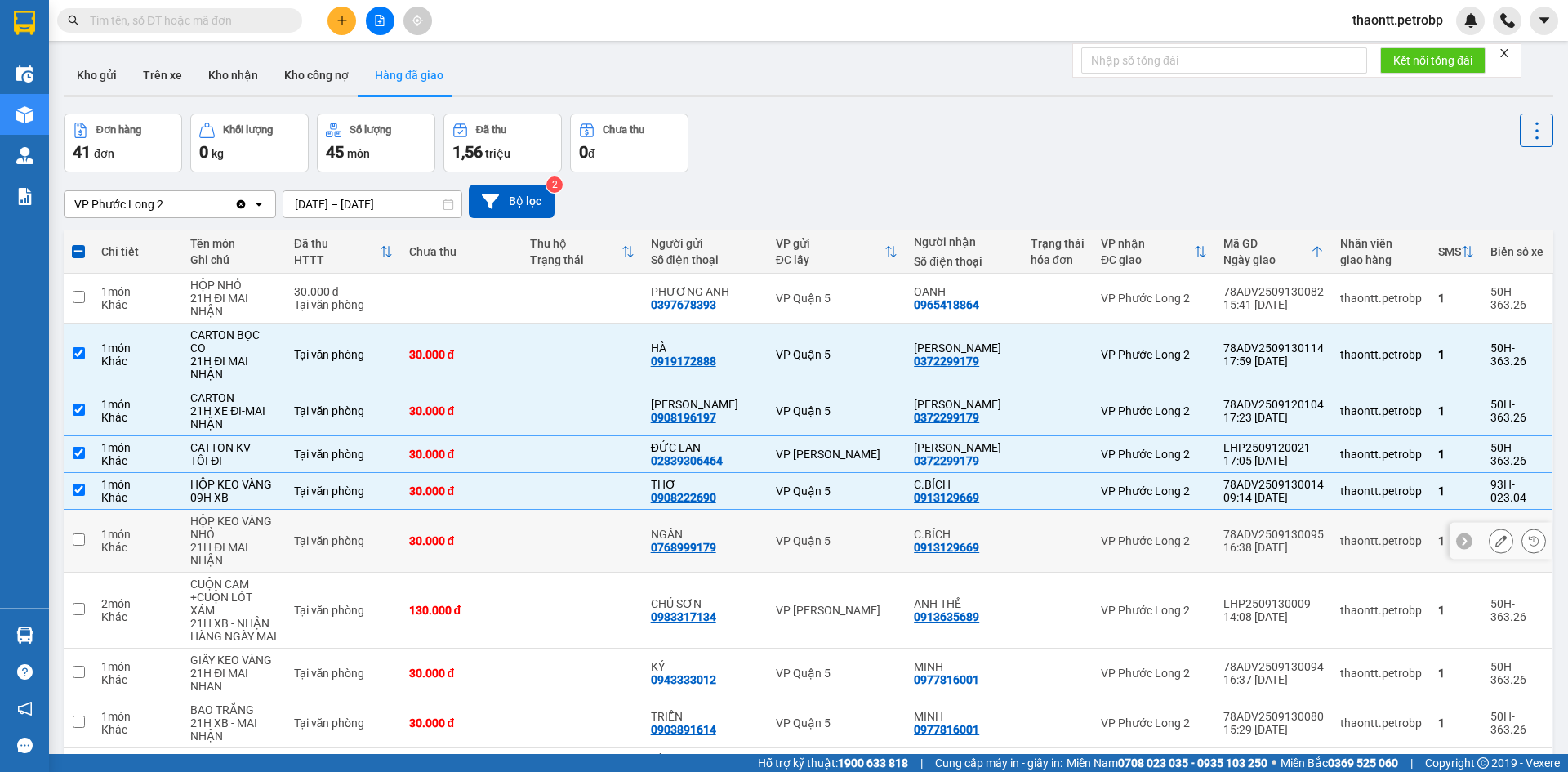
click at [530, 516] on td at bounding box center [582, 541] width 121 height 63
checkbox input "true"
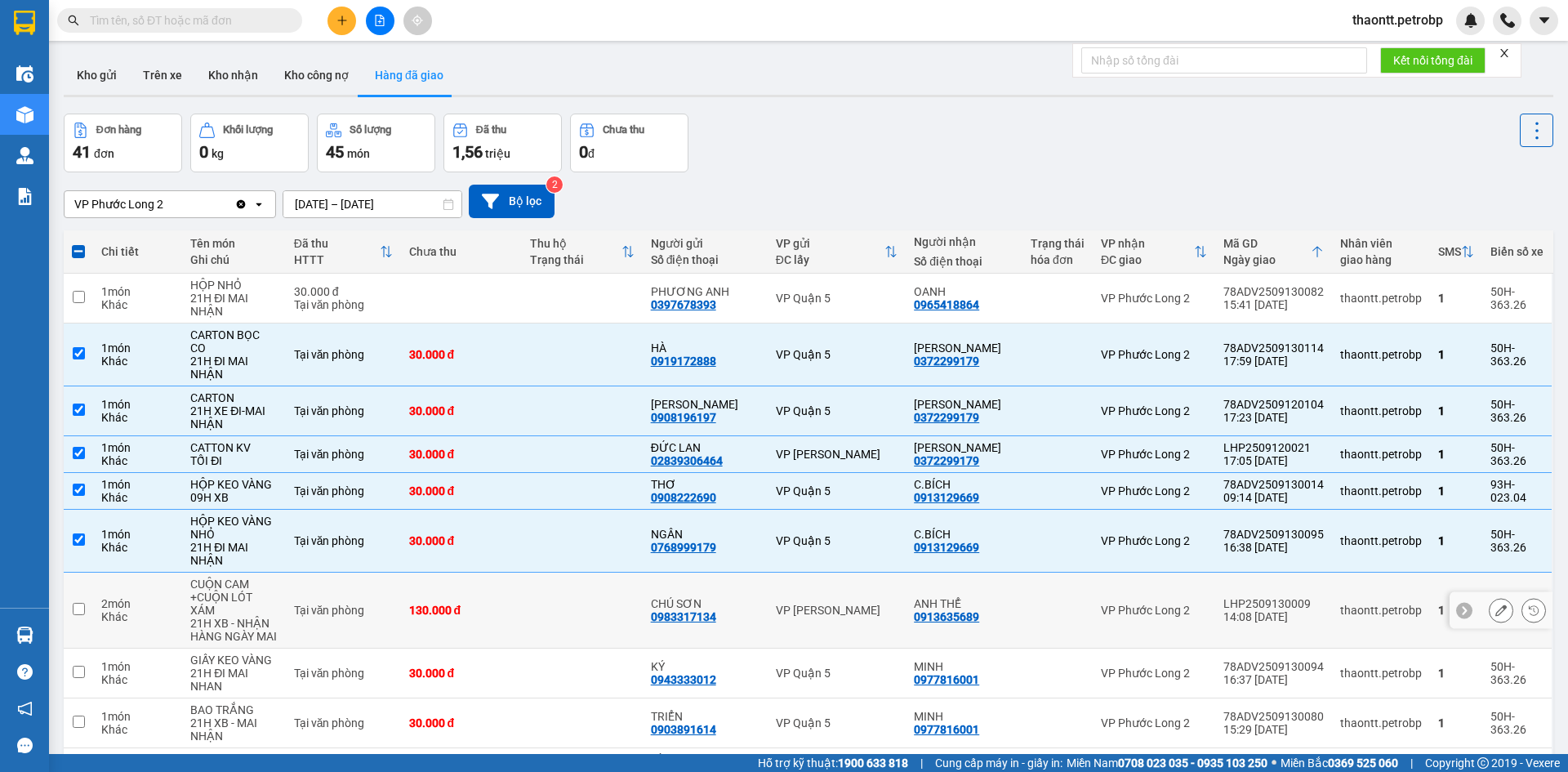
click at [535, 624] on td at bounding box center [582, 610] width 121 height 76
checkbox input "true"
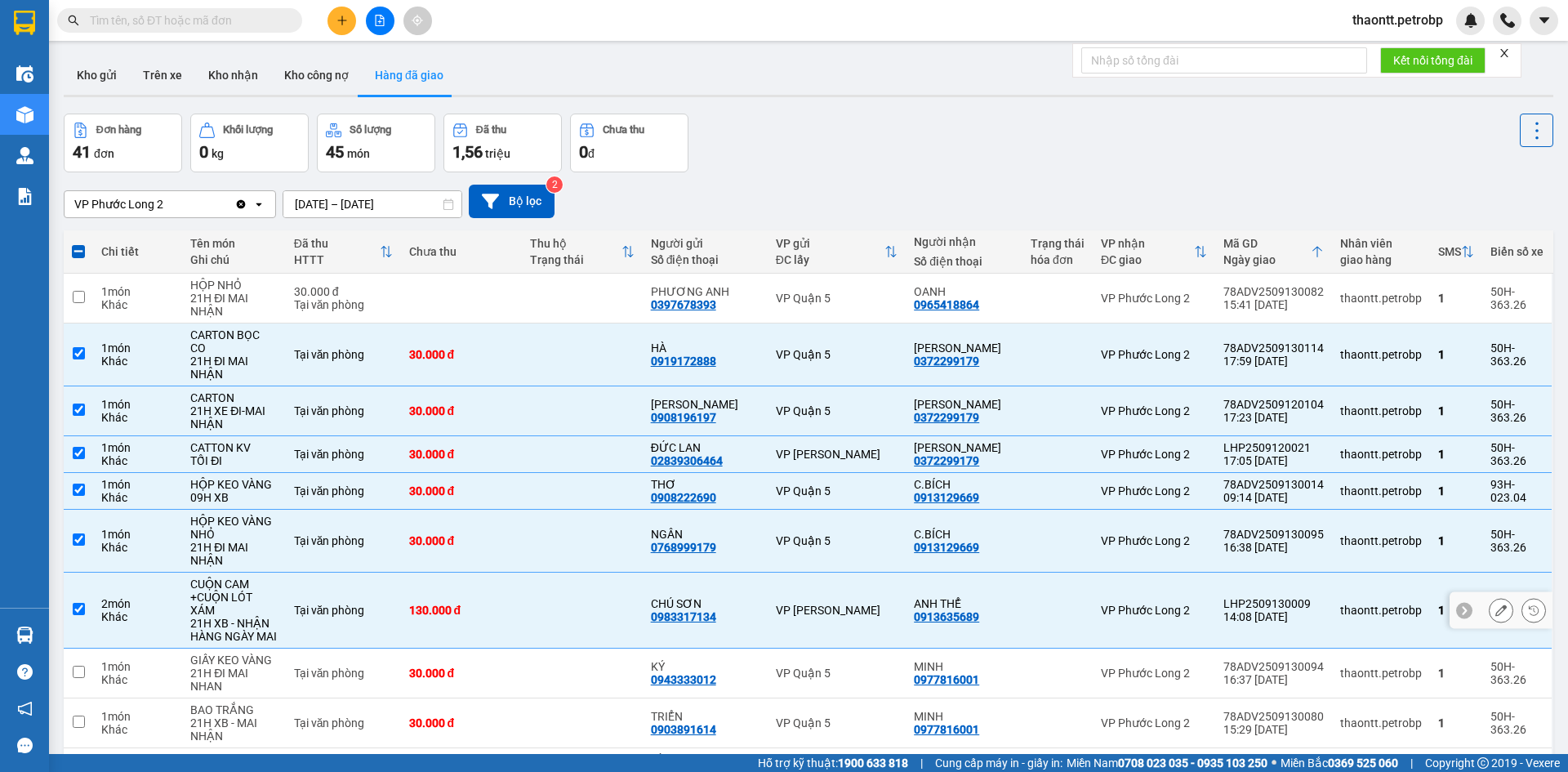
scroll to position [85, 0]
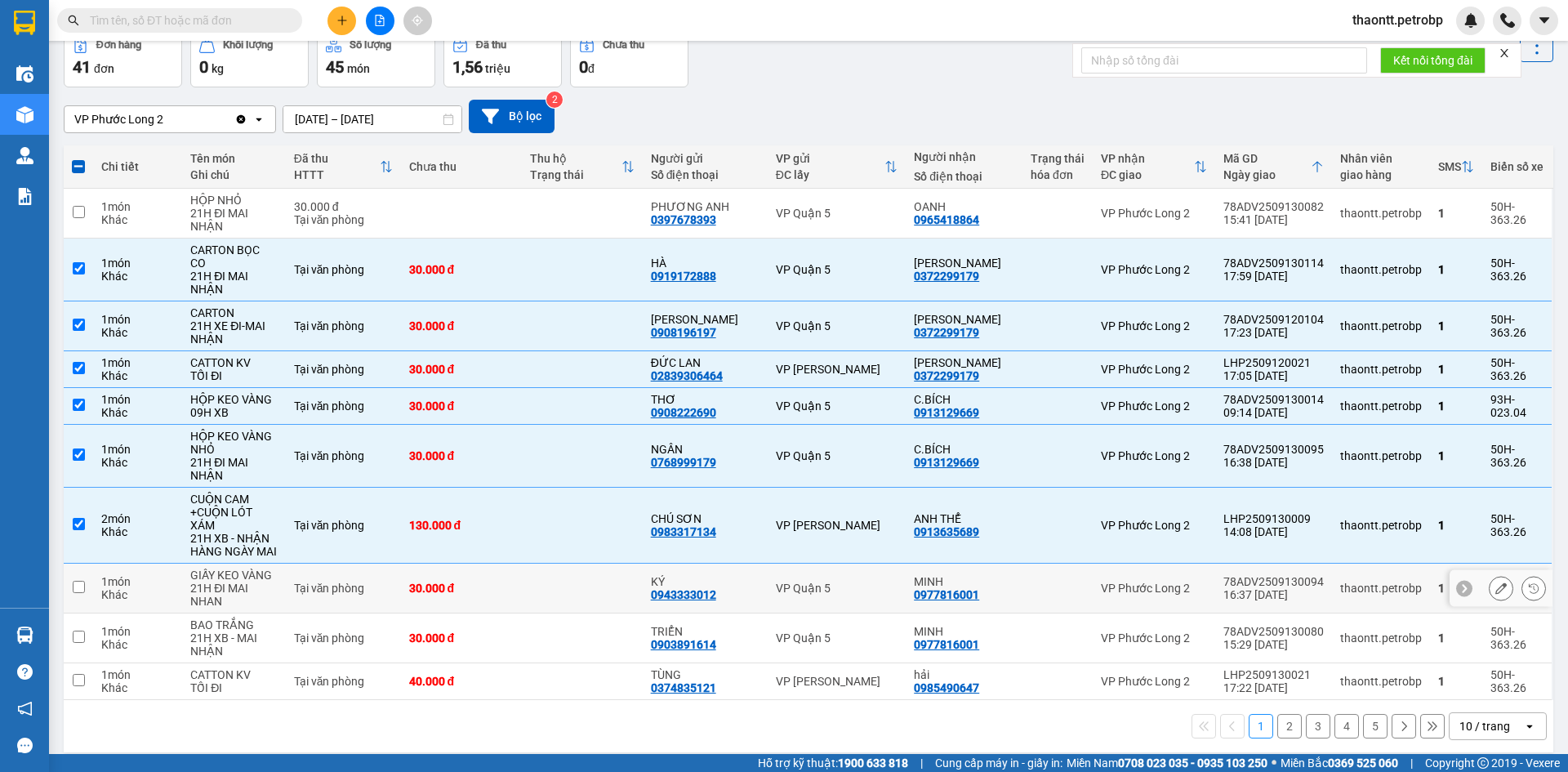
click at [512, 583] on td "30.000 đ" at bounding box center [461, 588] width 121 height 49
checkbox input "true"
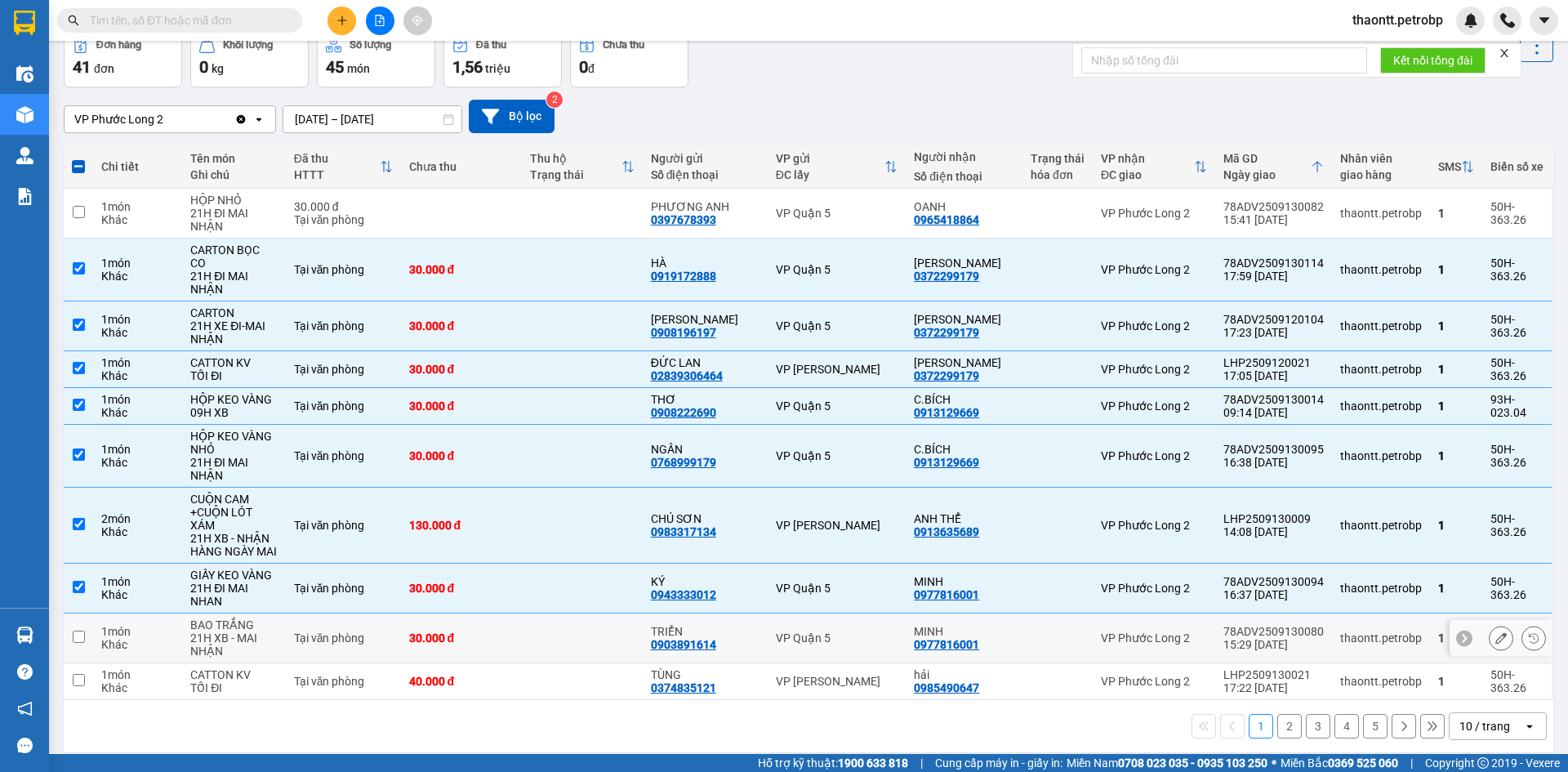
click at [511, 631] on div "30.000 đ" at bounding box center [461, 637] width 104 height 13
checkbox input "true"
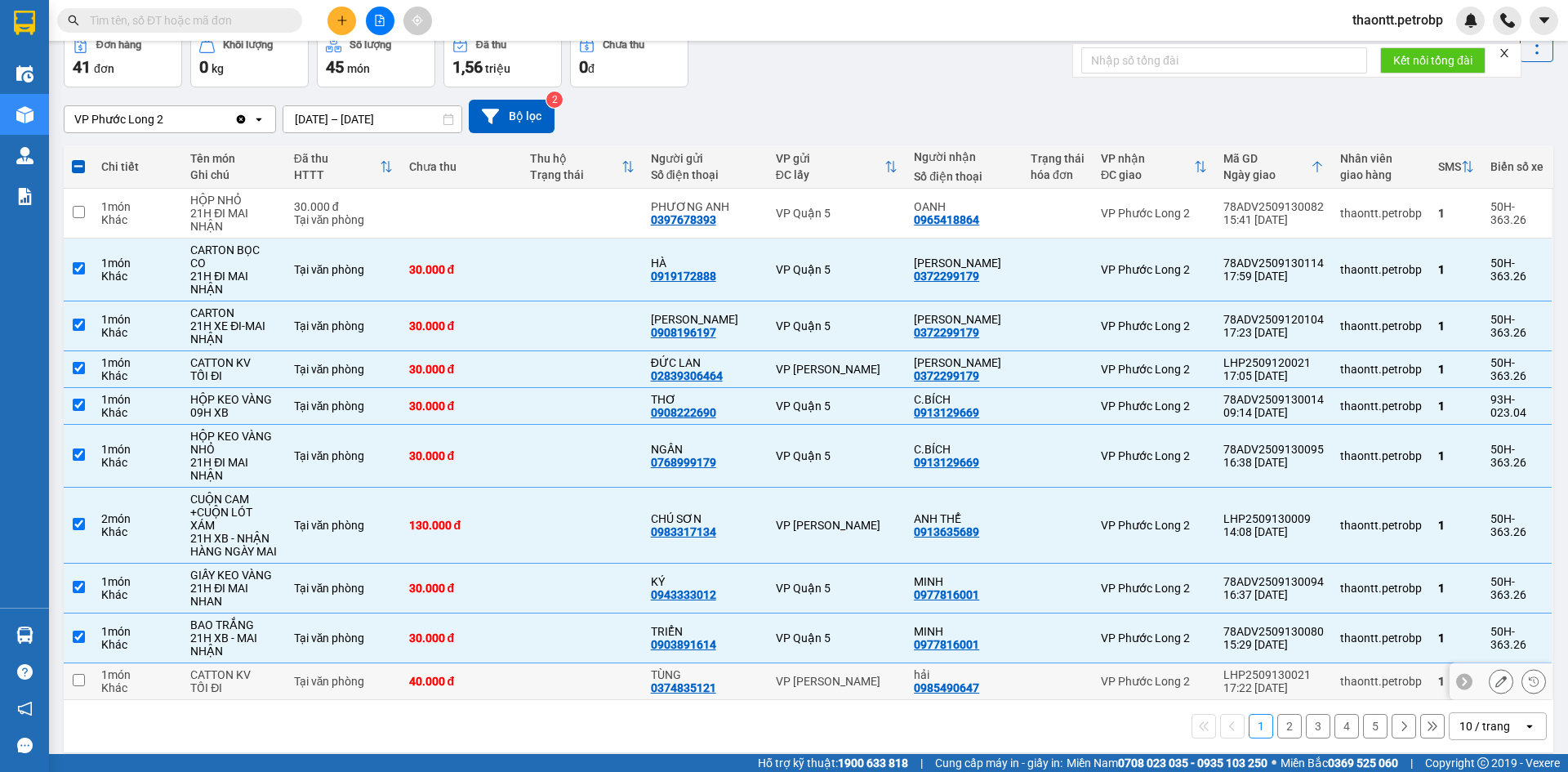
click at [597, 680] on td at bounding box center [582, 681] width 121 height 37
checkbox input "true"
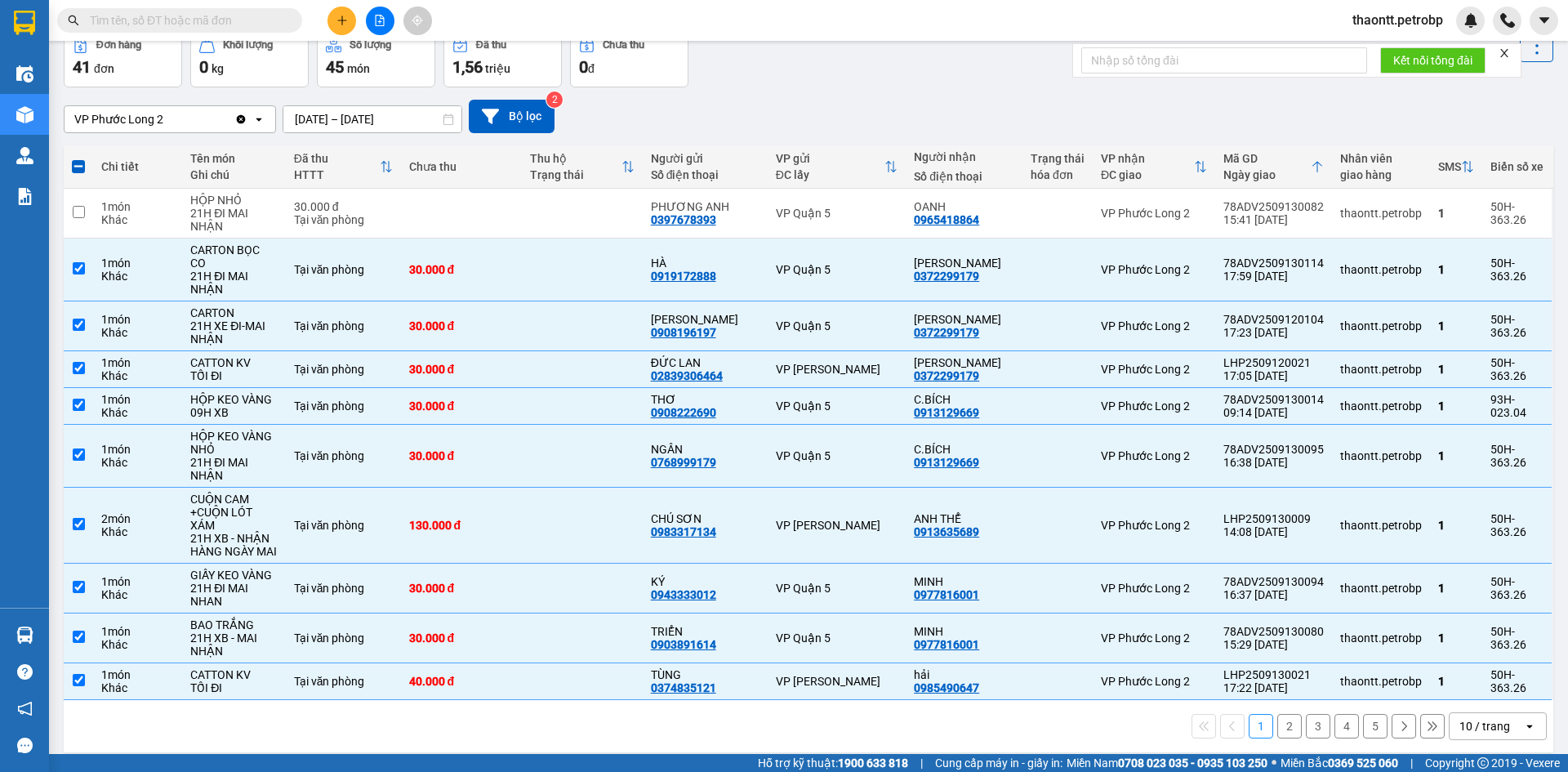
click at [1282, 714] on button "2" at bounding box center [1289, 725] width 24 height 24
checkbox input "false"
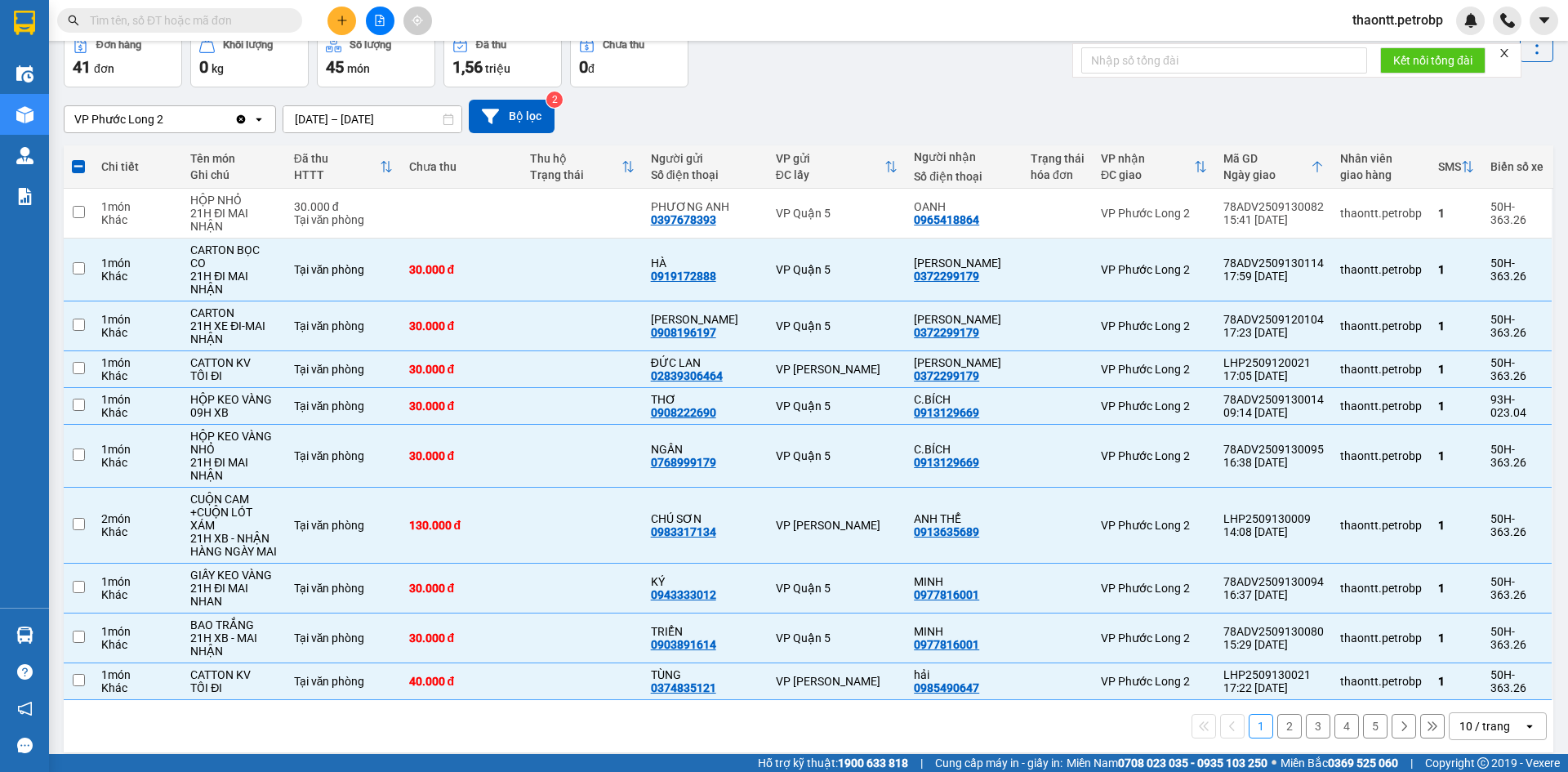
checkbox input "false"
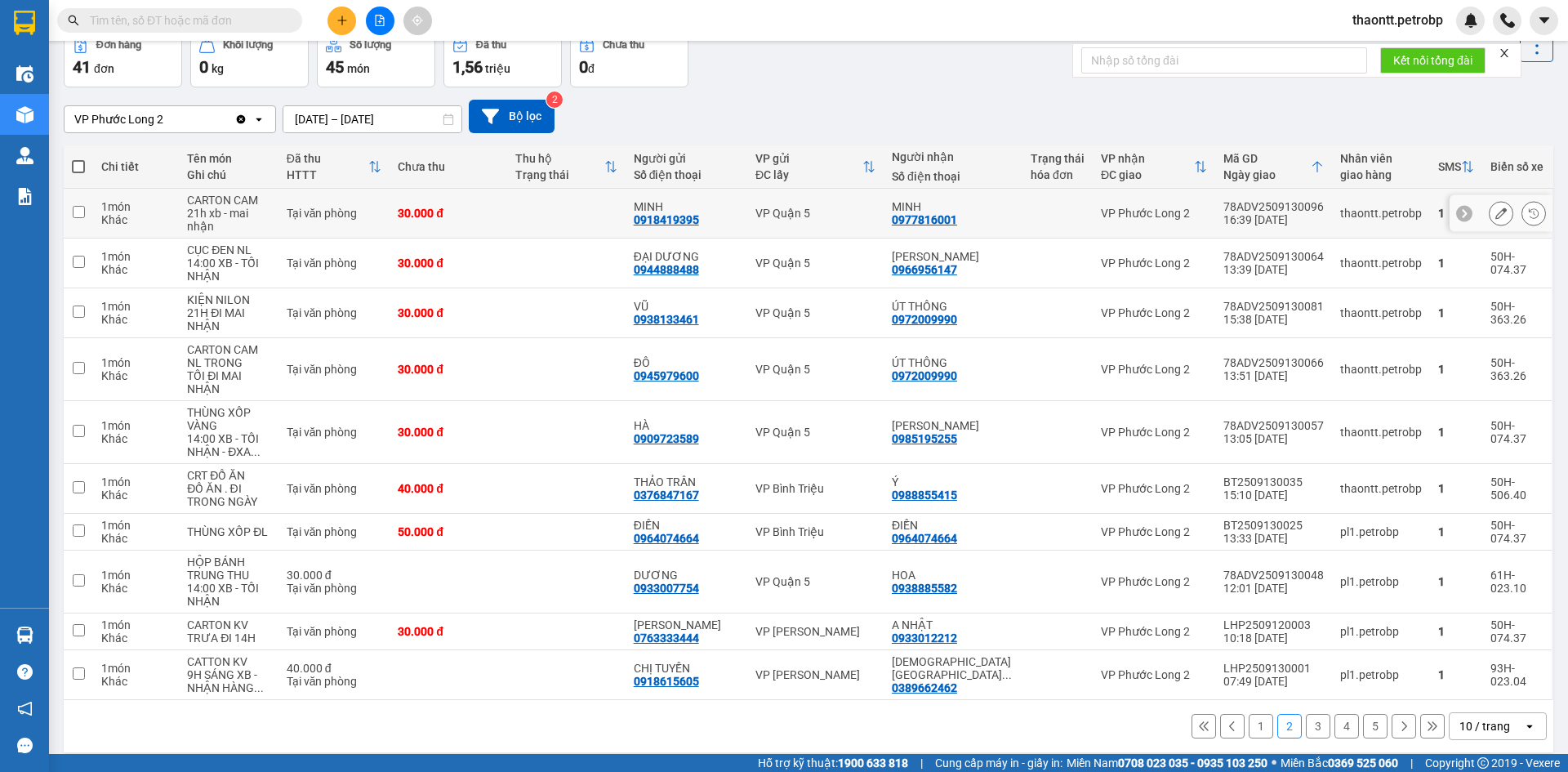
click at [539, 205] on td at bounding box center [565, 213] width 118 height 49
checkbox input "true"
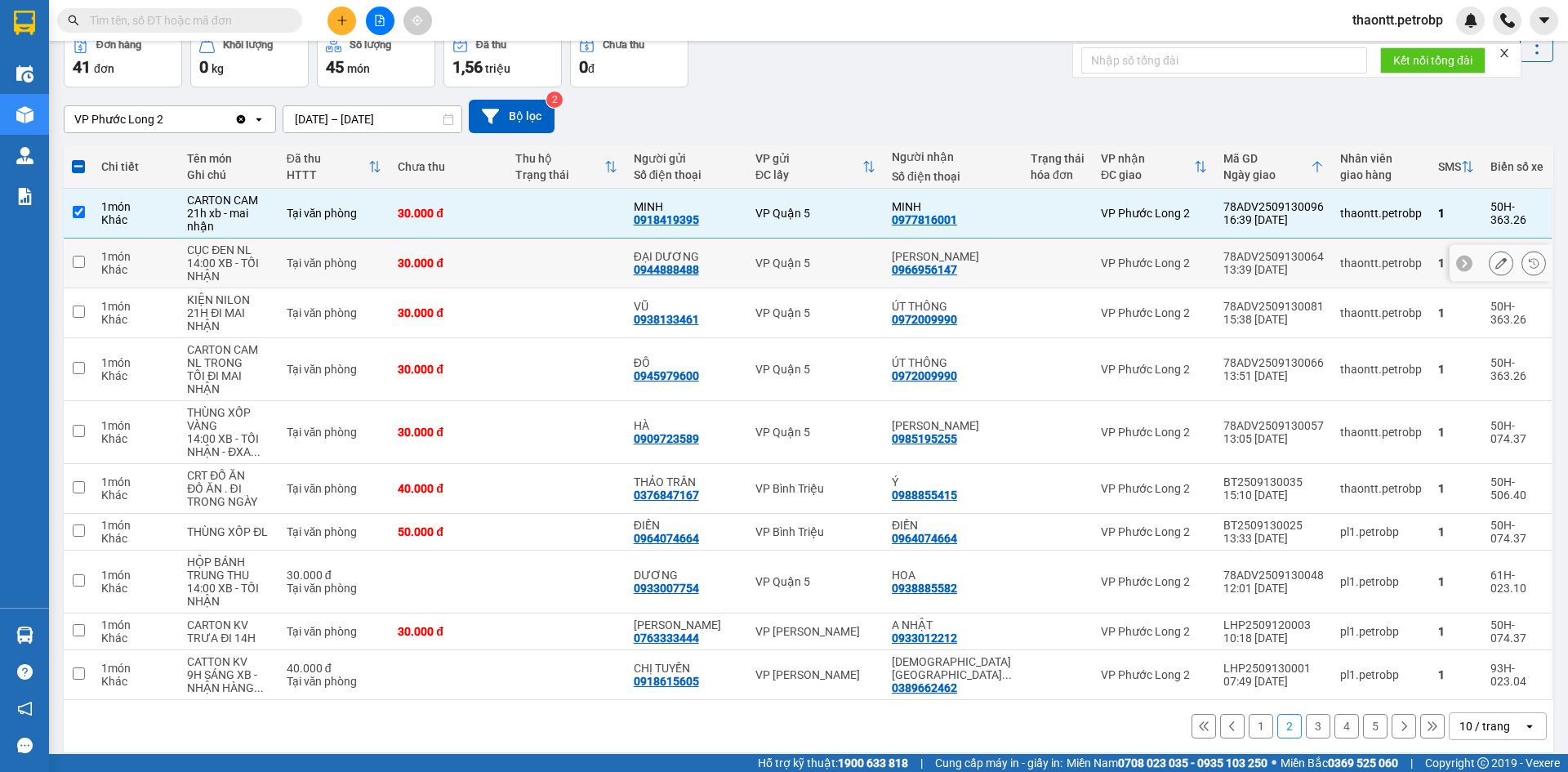
click at [530, 261] on td at bounding box center [565, 263] width 118 height 49
checkbox input "true"
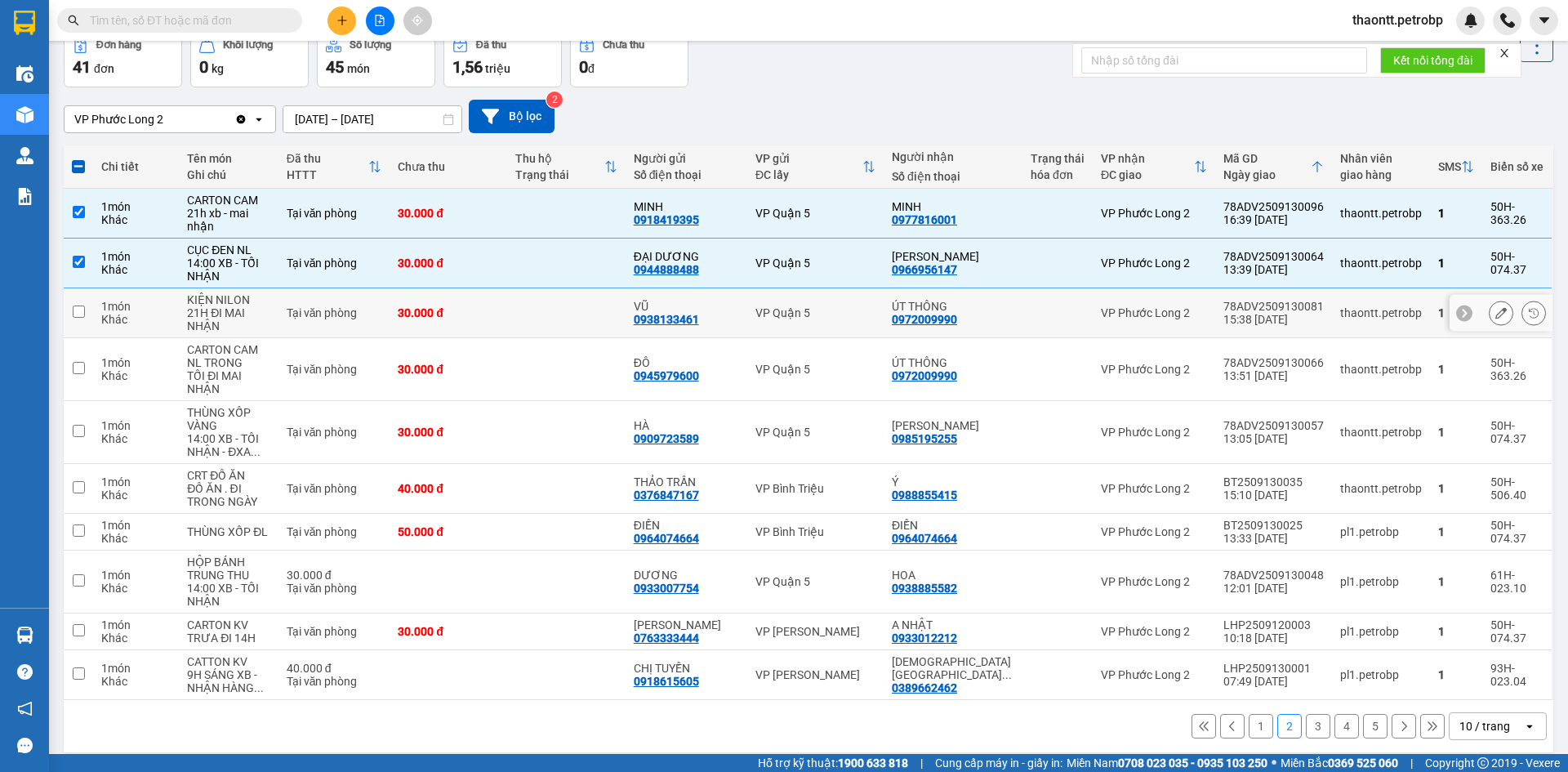
click at [507, 317] on td "30.000 đ" at bounding box center [448, 312] width 118 height 49
checkbox input "true"
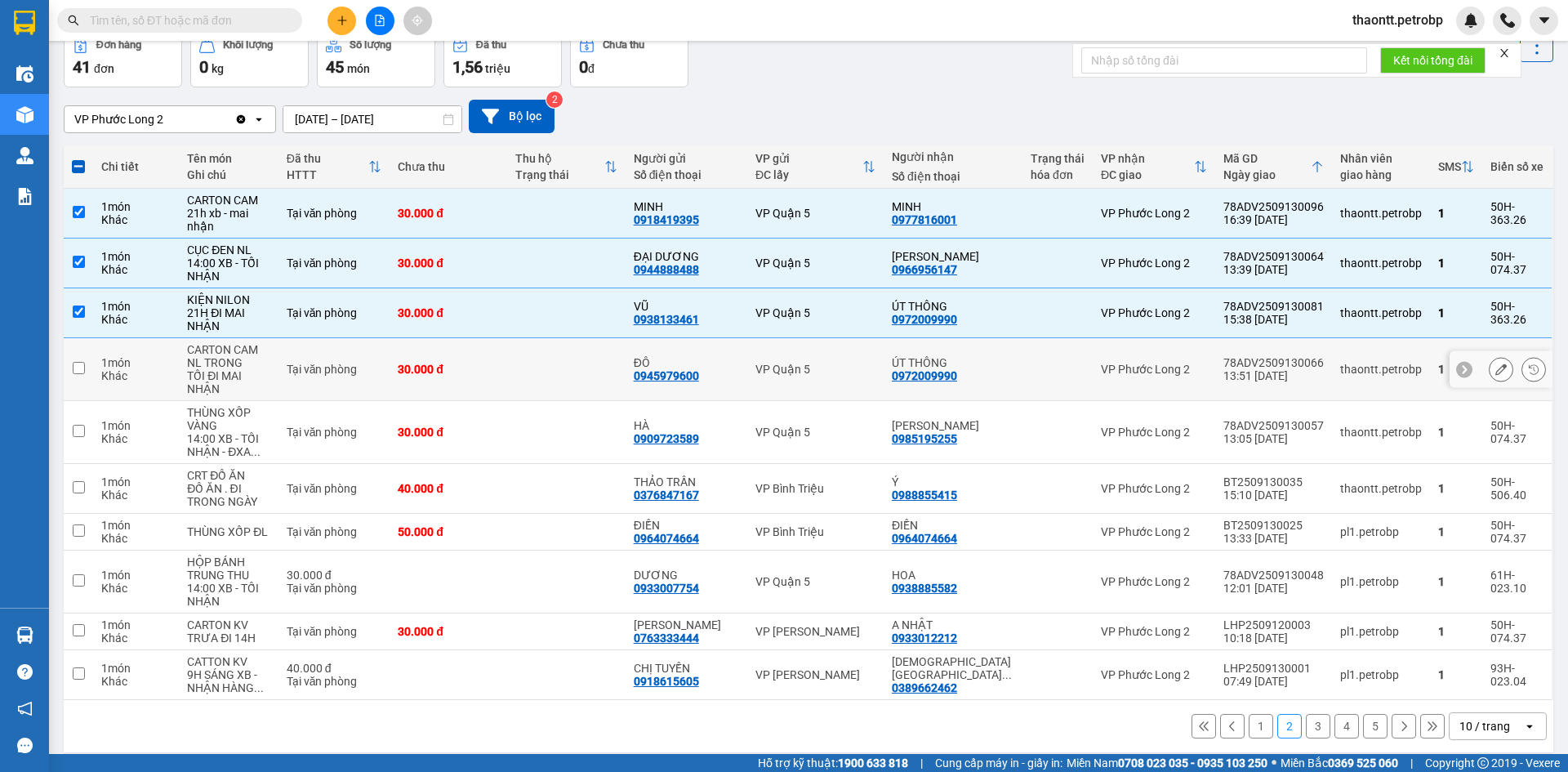
click at [507, 379] on td "30.000 đ" at bounding box center [448, 370] width 118 height 63
checkbox input "true"
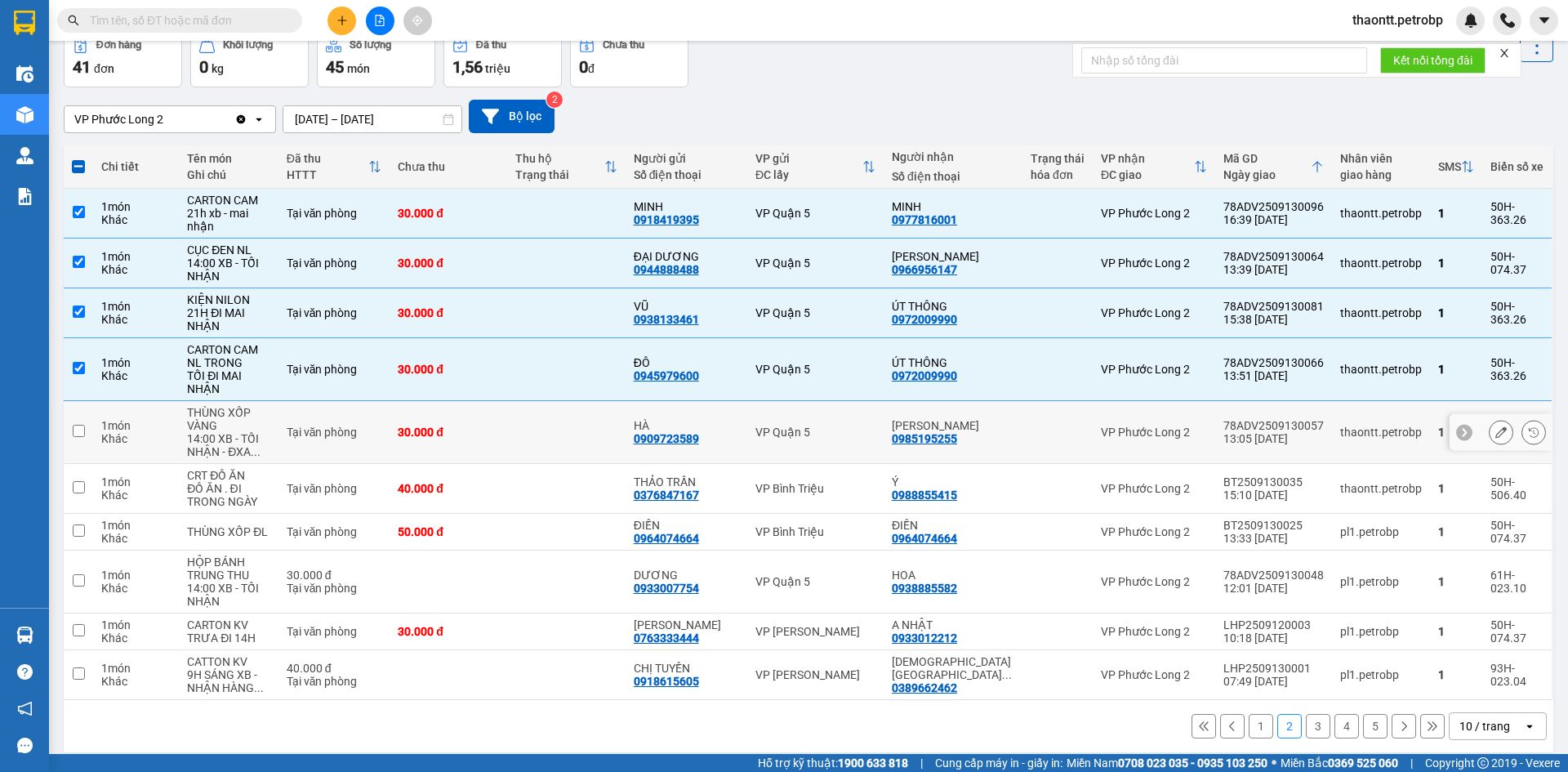
click at [507, 422] on td "30.000 đ" at bounding box center [448, 433] width 118 height 63
checkbox input "true"
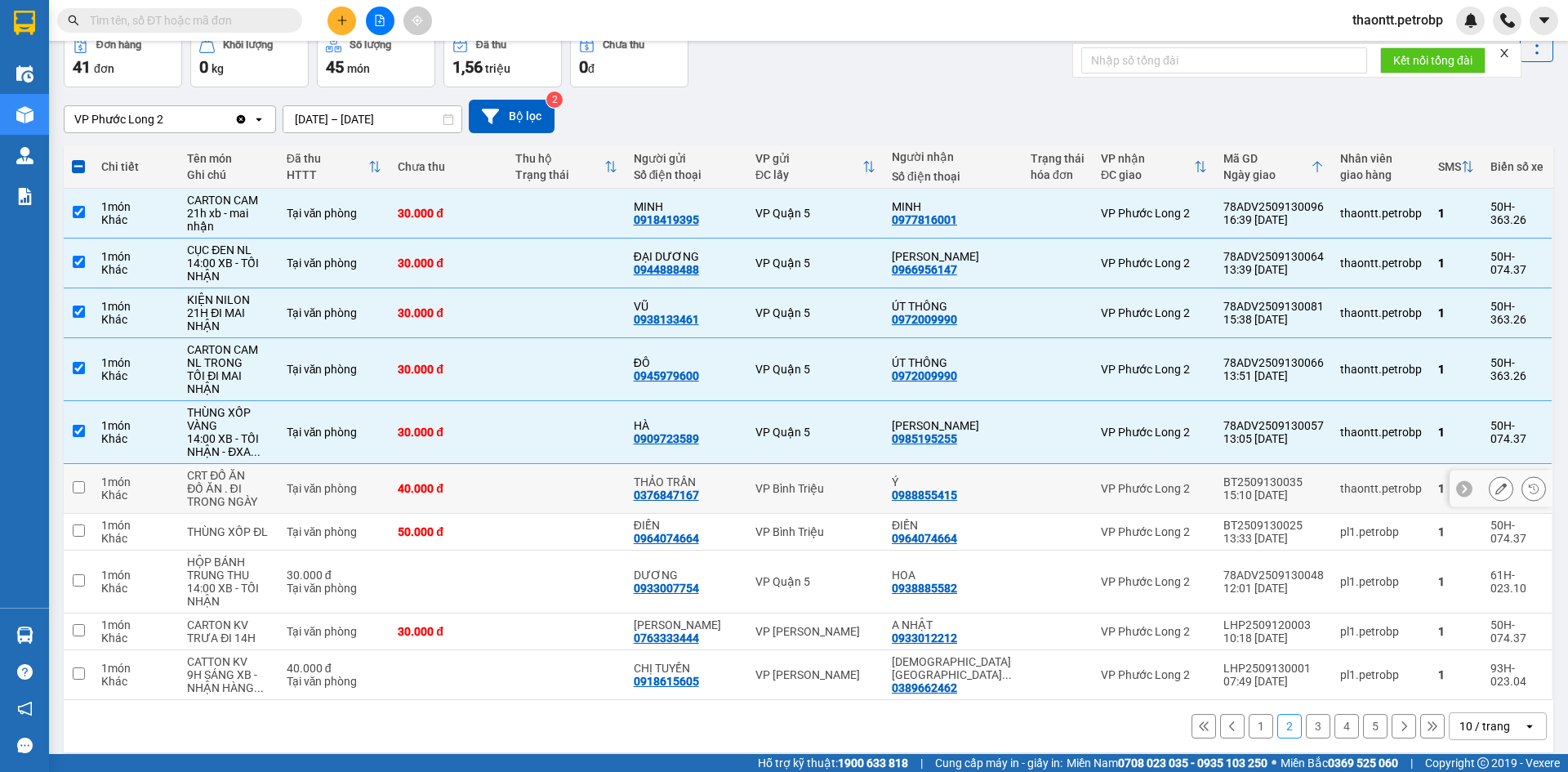
click at [499, 484] on div "40.000 đ" at bounding box center [448, 488] width 101 height 13
checkbox input "true"
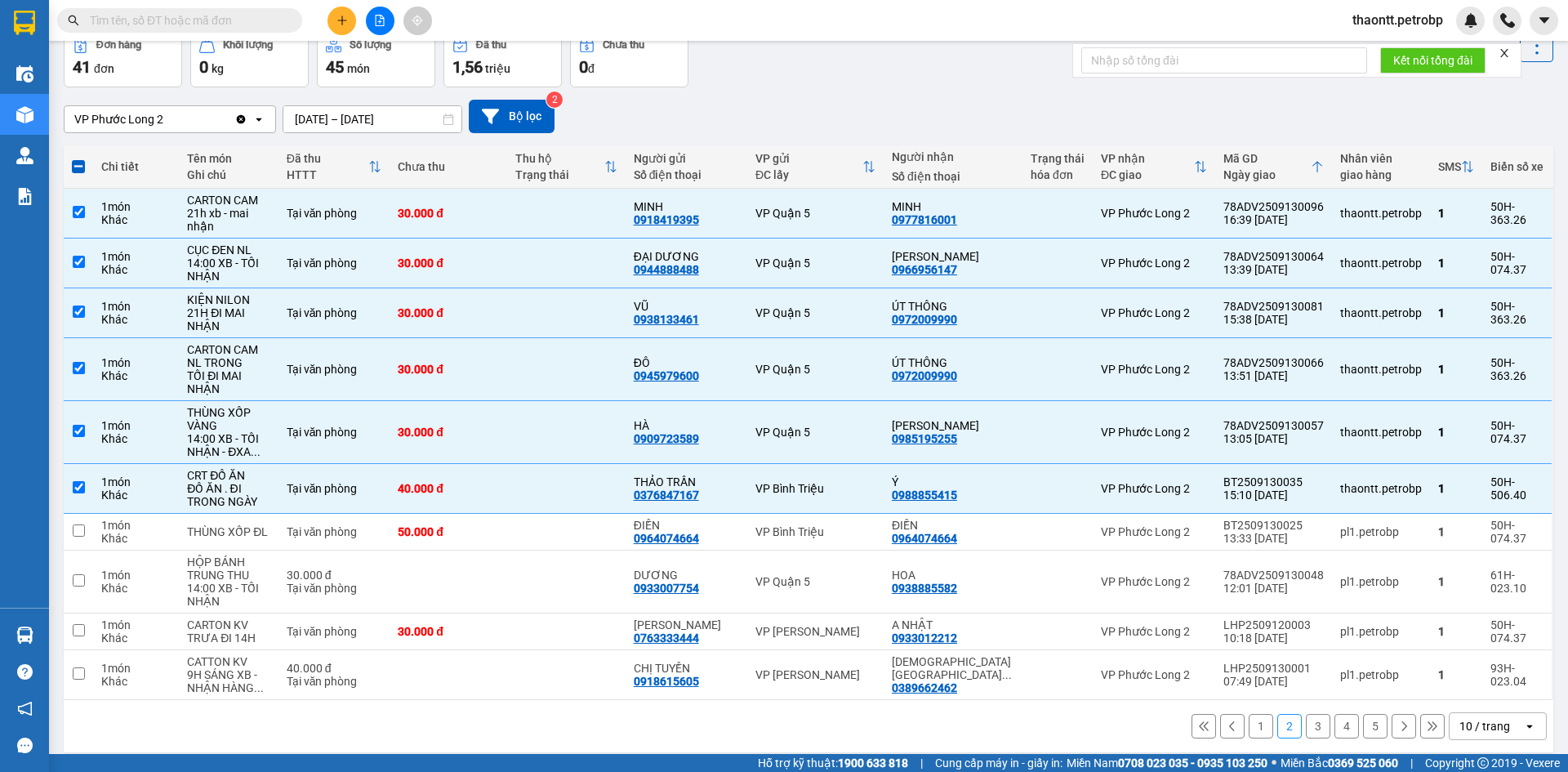
scroll to position [0, 0]
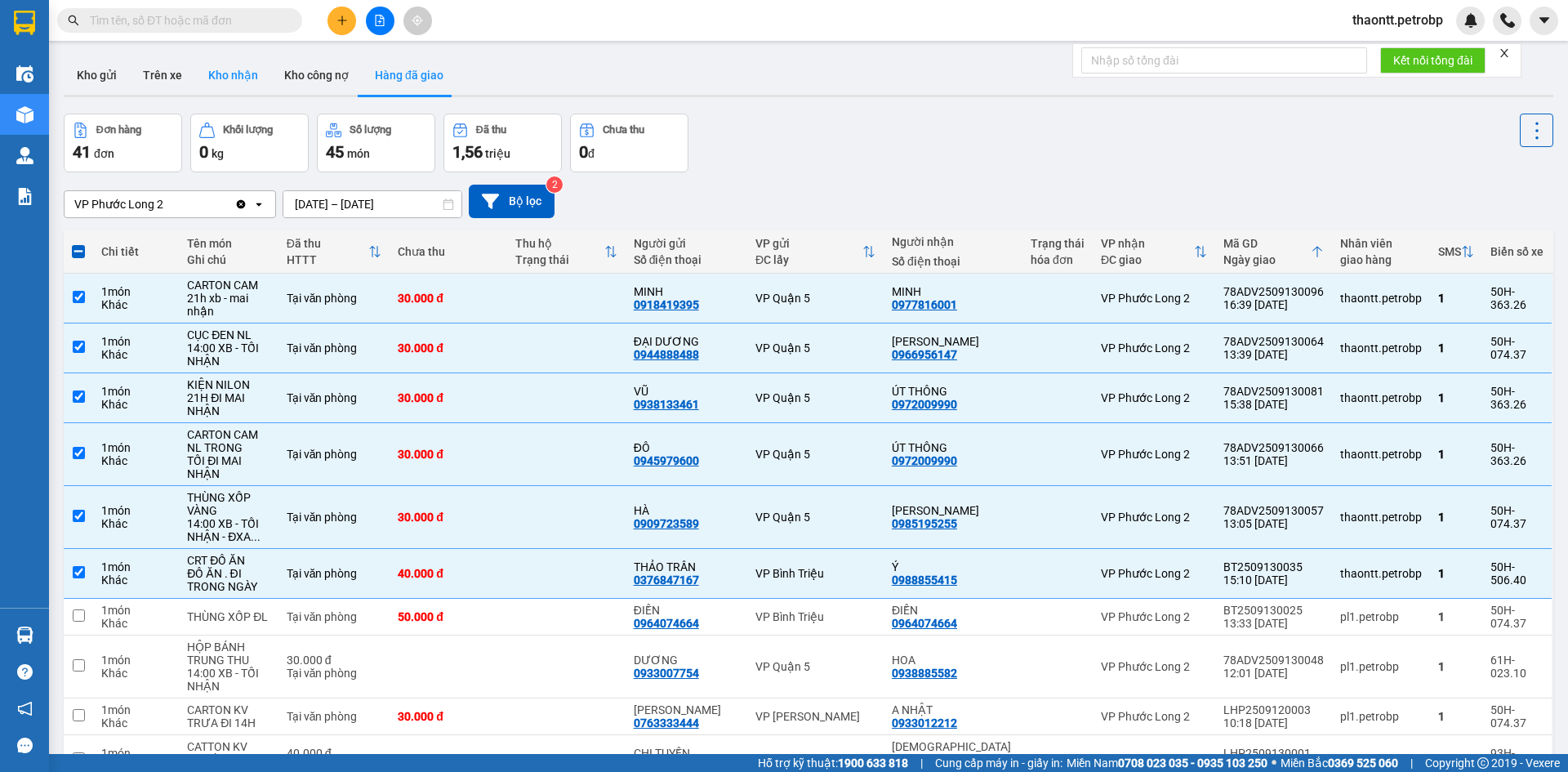
click at [240, 73] on button "Kho nhận" at bounding box center [232, 75] width 76 height 39
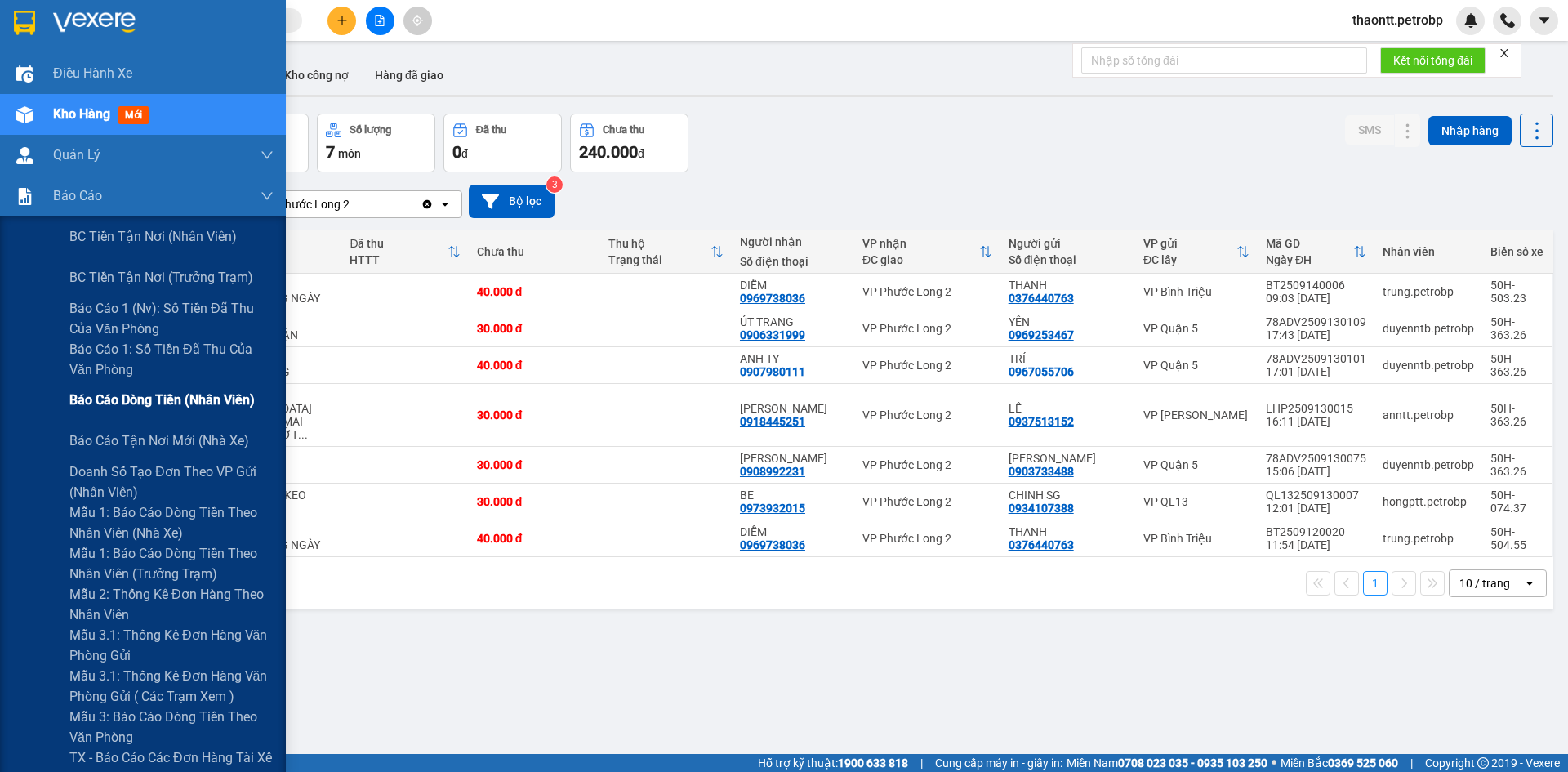
click at [158, 402] on span "Báo cáo dòng tiền (nhân viên)" at bounding box center [162, 399] width 186 height 21
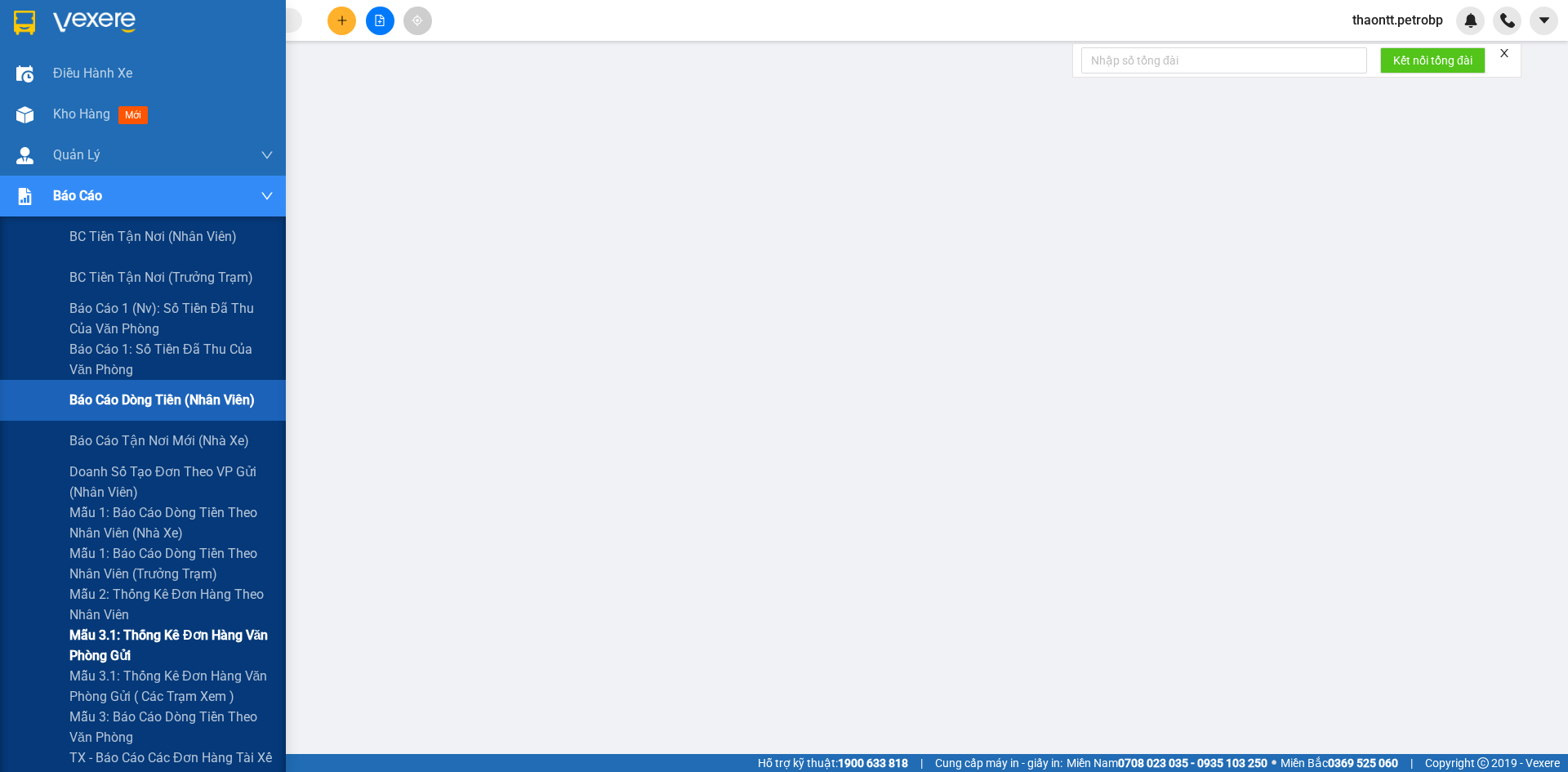
click at [79, 644] on span "Mẫu 3.1: Thống kê đơn hàng văn phòng gửi" at bounding box center [171, 645] width 204 height 40
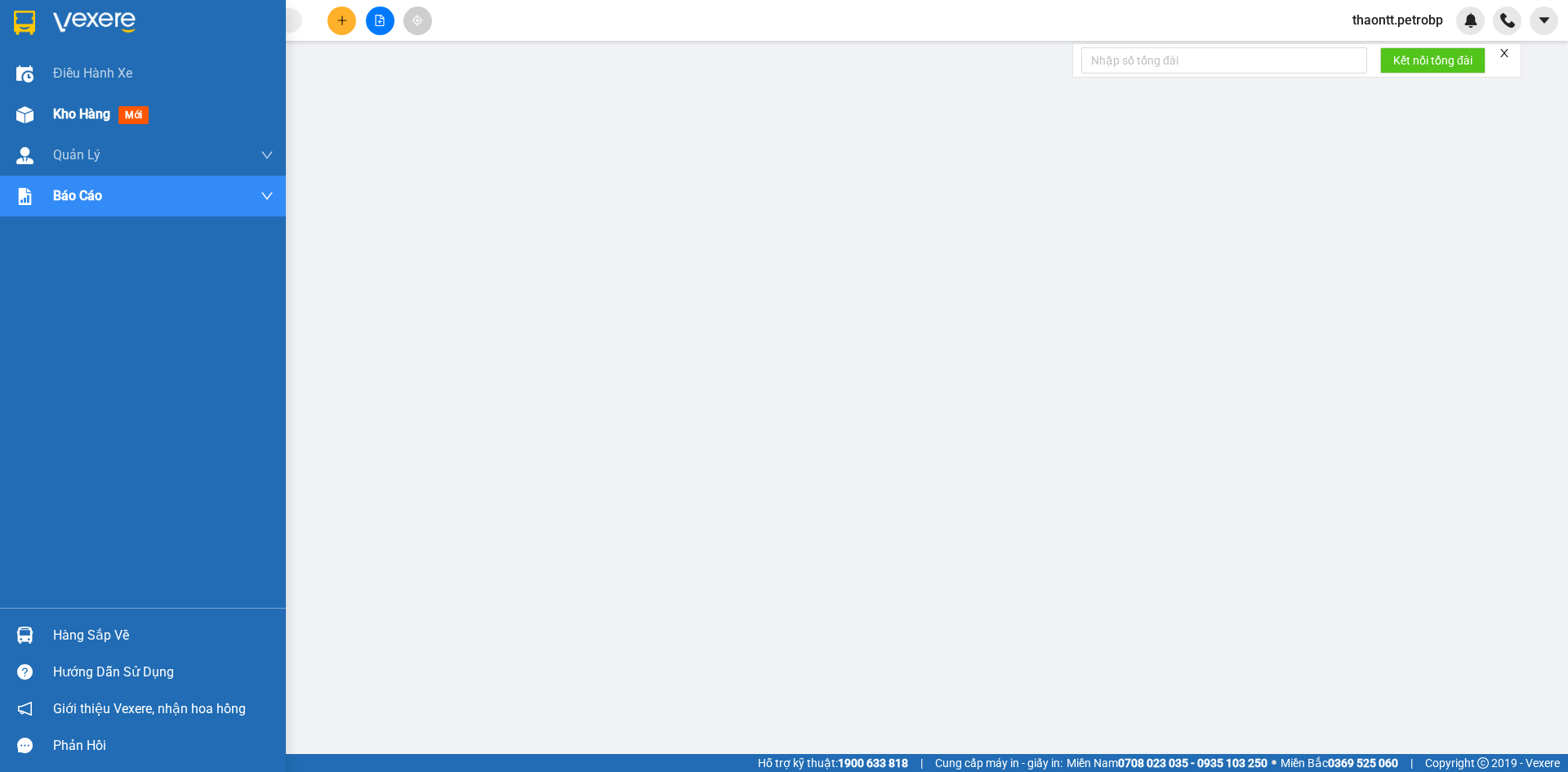
drag, startPoint x: 44, startPoint y: 101, endPoint x: 45, endPoint y: 115, distance: 14.0
click at [46, 101] on div "Kho hàng mới" at bounding box center [143, 114] width 285 height 40
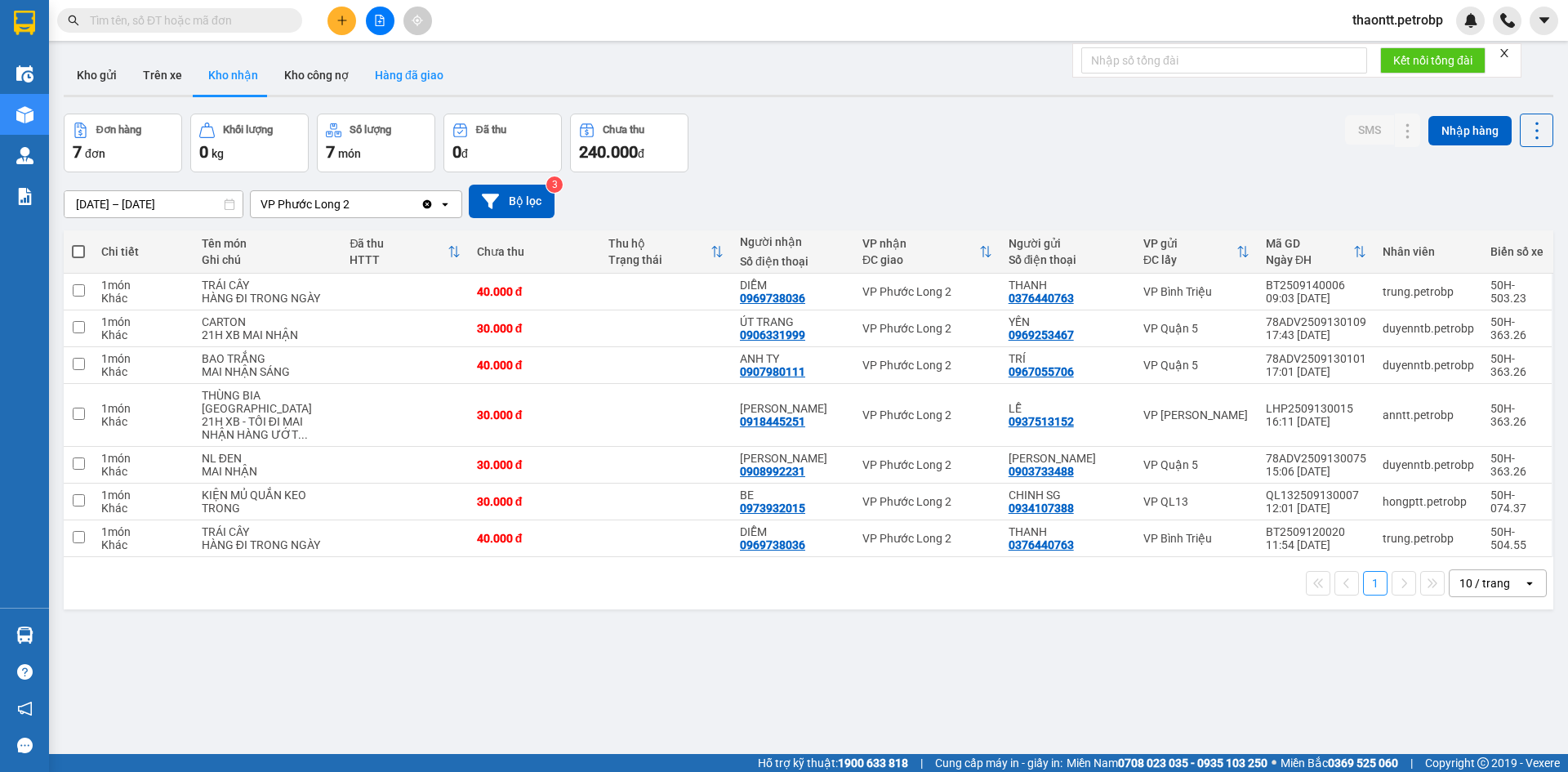
click at [434, 68] on button "Hàng đã giao" at bounding box center [409, 75] width 95 height 39
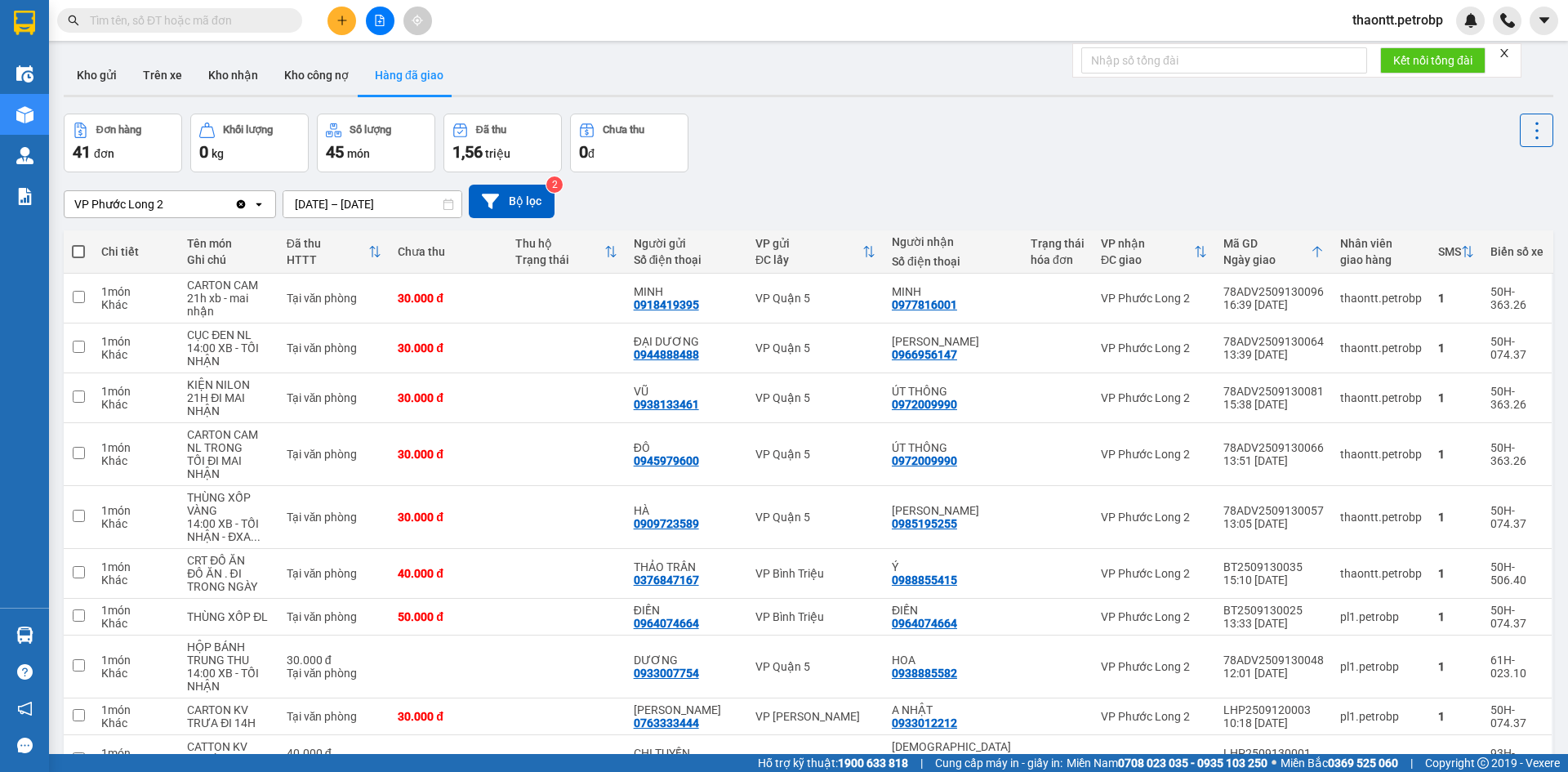
click at [233, 55] on div "ver 1.8.143 Kho gửi Trên xe Kho nhận Kho công nợ Hàng đã giao Đơn hàng 41 đơn K…" at bounding box center [809, 446] width 1502 height 794
click at [234, 68] on button "Kho nhận" at bounding box center [232, 75] width 76 height 39
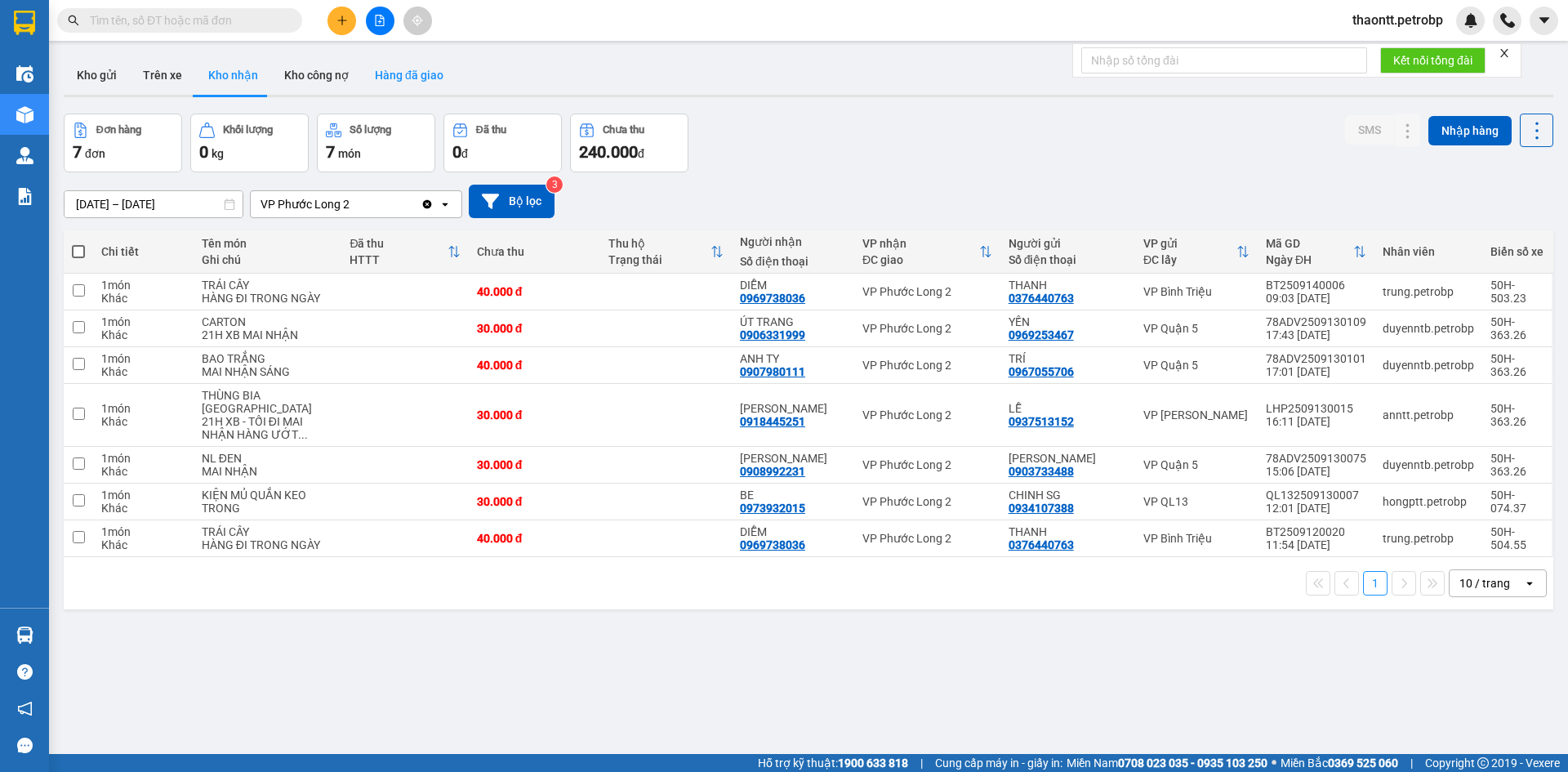
click at [433, 64] on button "Hàng đã giao" at bounding box center [409, 75] width 95 height 39
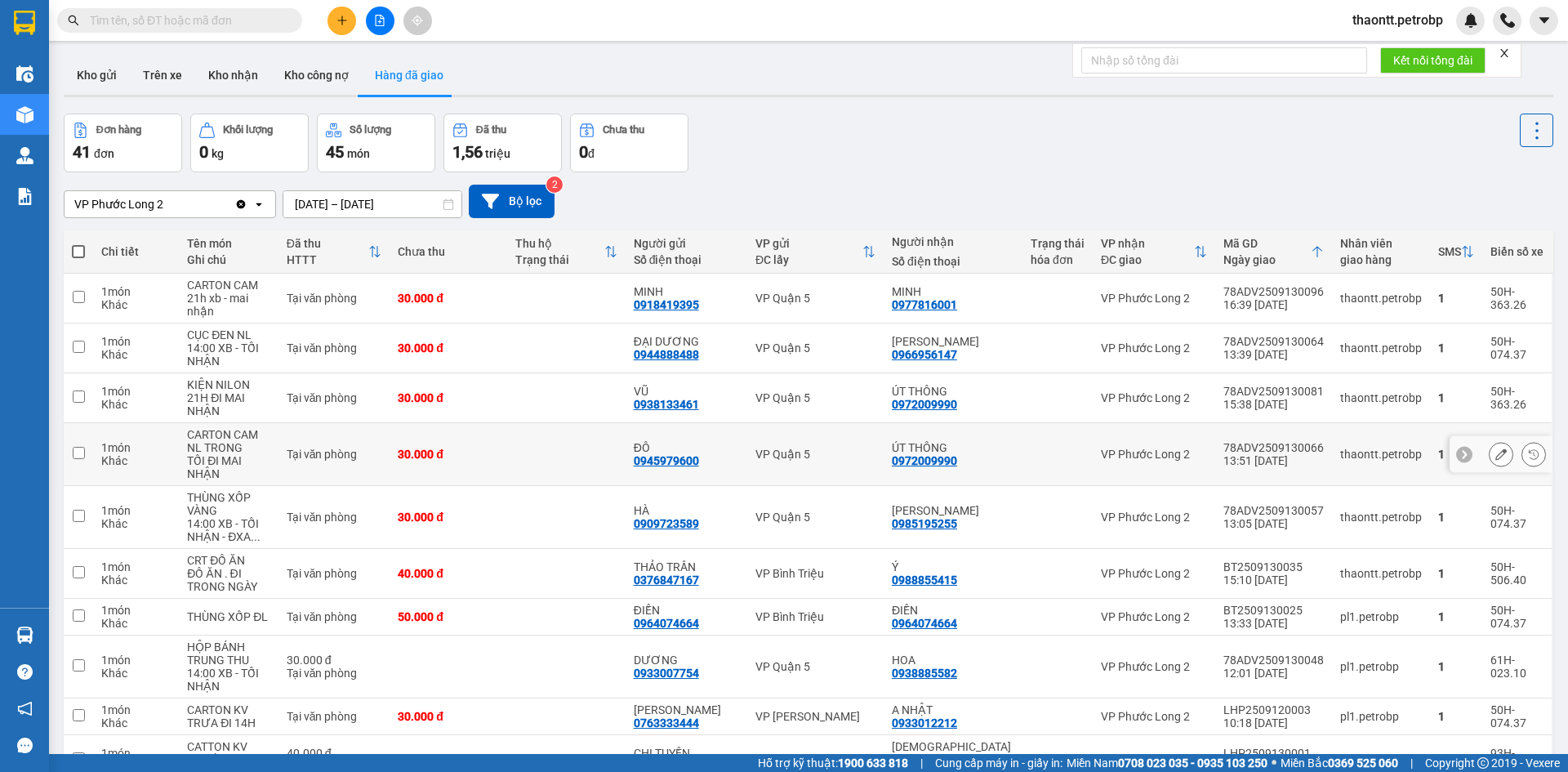
scroll to position [98, 0]
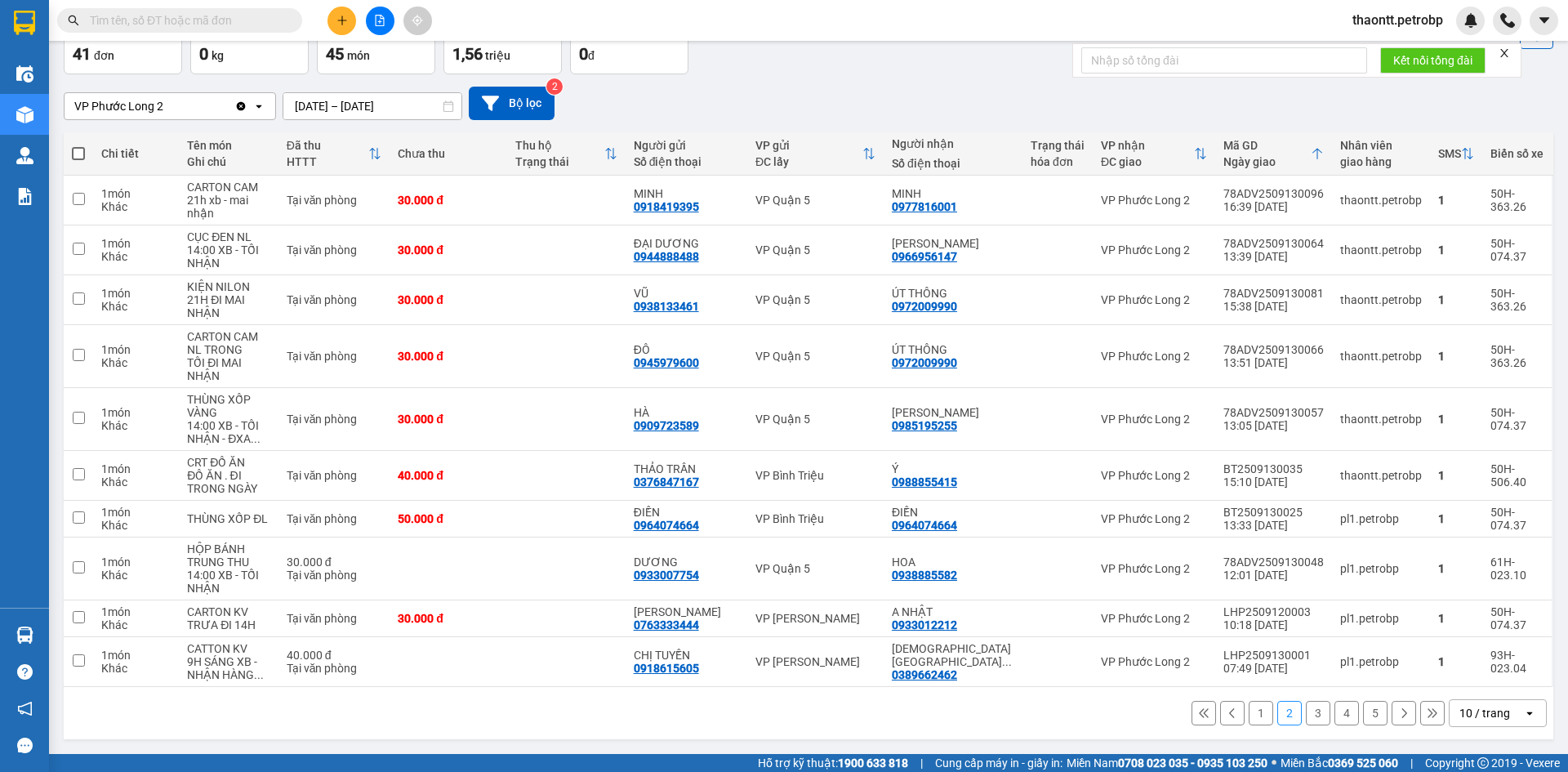
click at [1251, 715] on button "1" at bounding box center [1260, 713] width 24 height 24
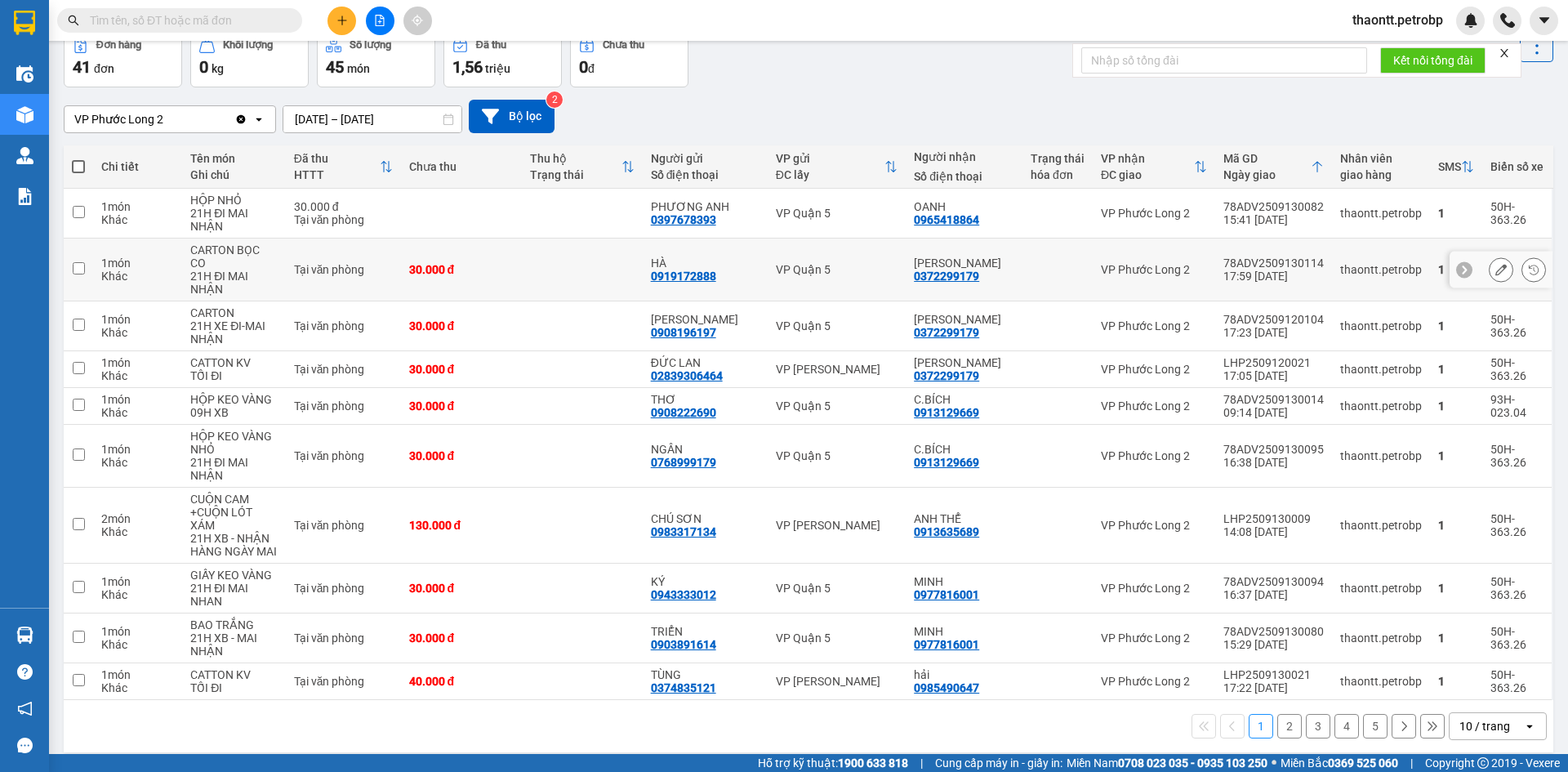
scroll to position [4, 0]
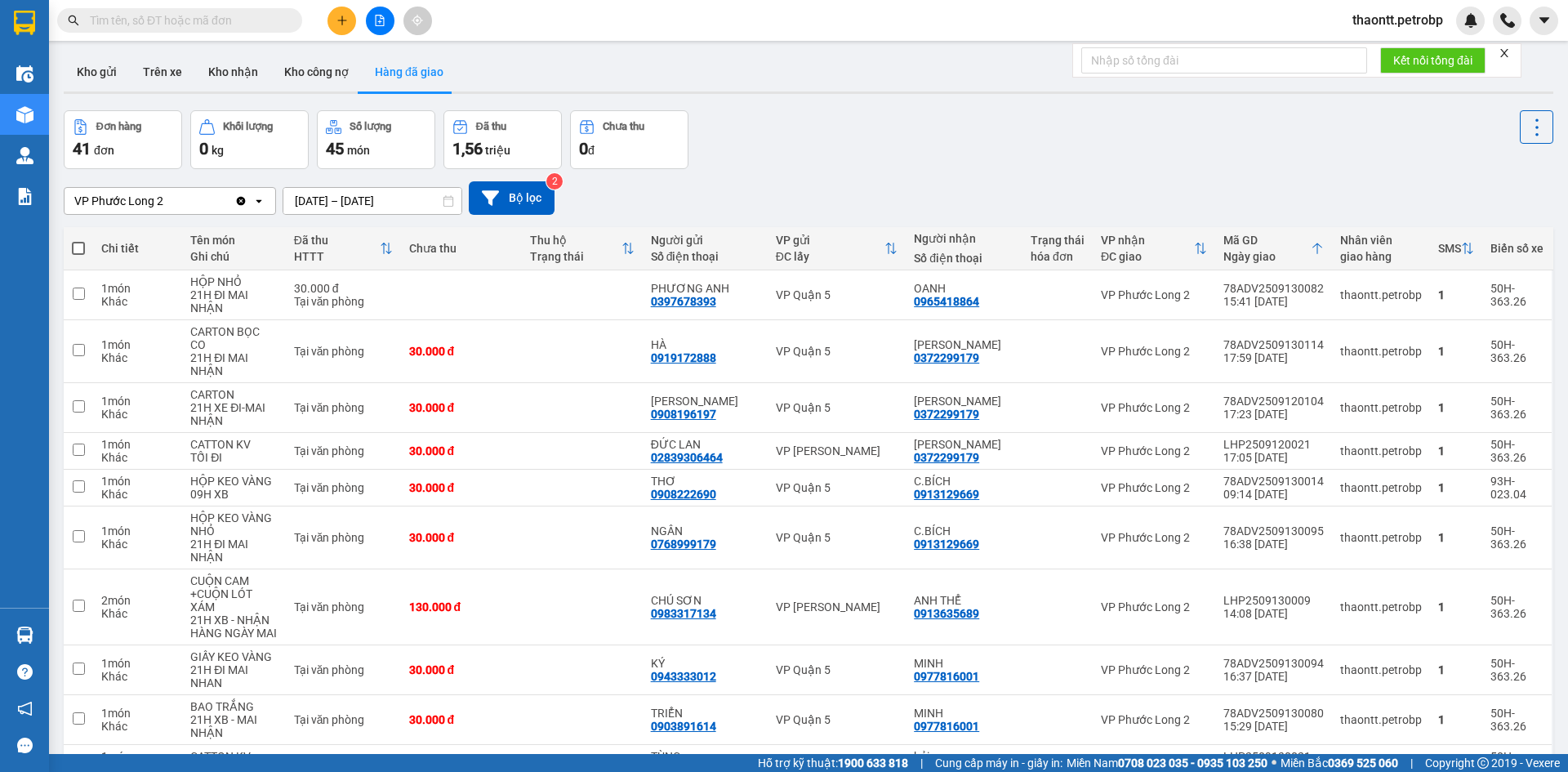
click at [827, 177] on div "VP Phước Long 2 Clear value open 12/09/2025 – 14/09/2025 Press the down arrow k…" at bounding box center [808, 197] width 1489 height 58
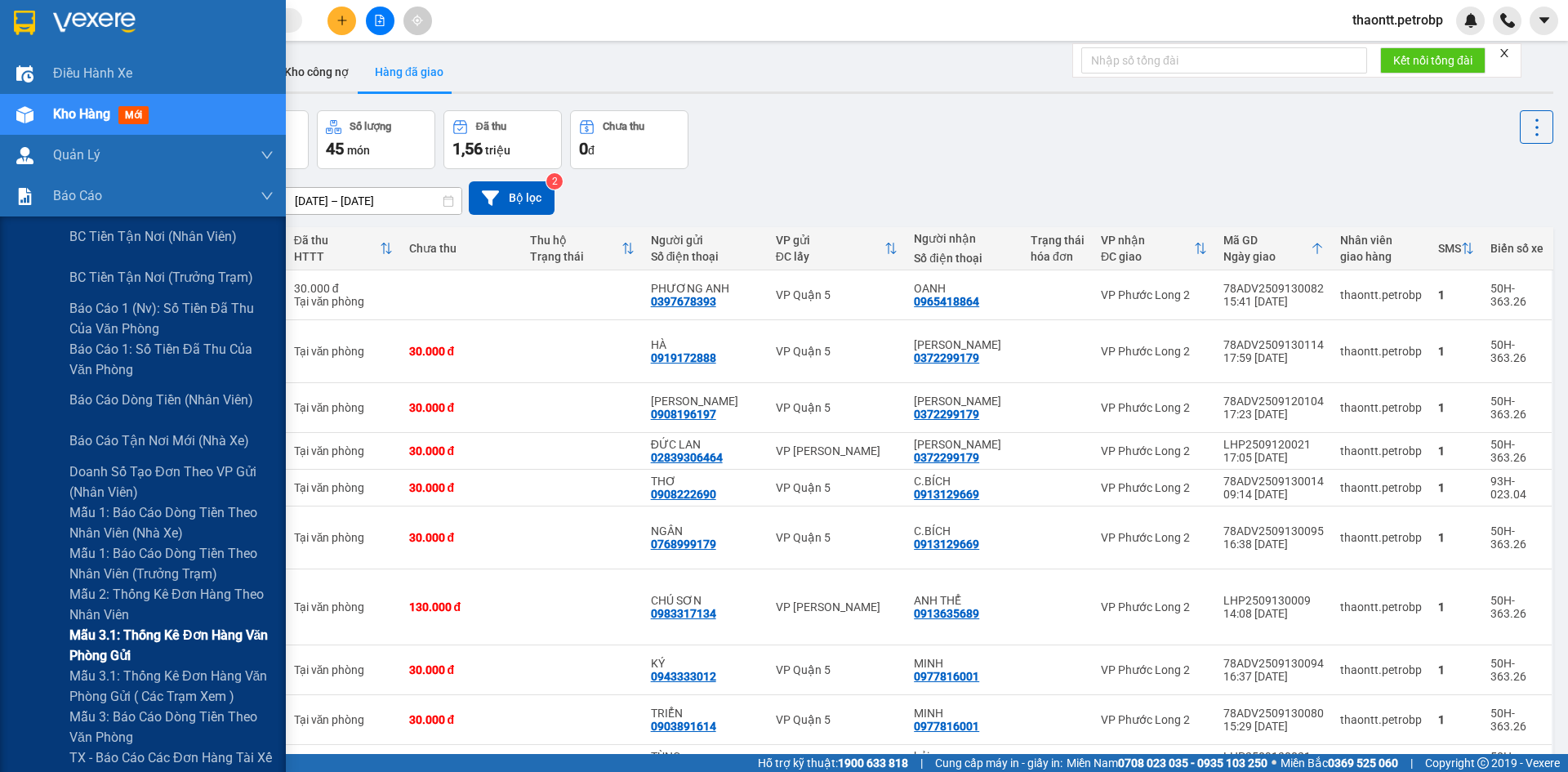
click at [112, 647] on span "Mẫu 3.1: Thống kê đơn hàng văn phòng gửi" at bounding box center [171, 645] width 204 height 40
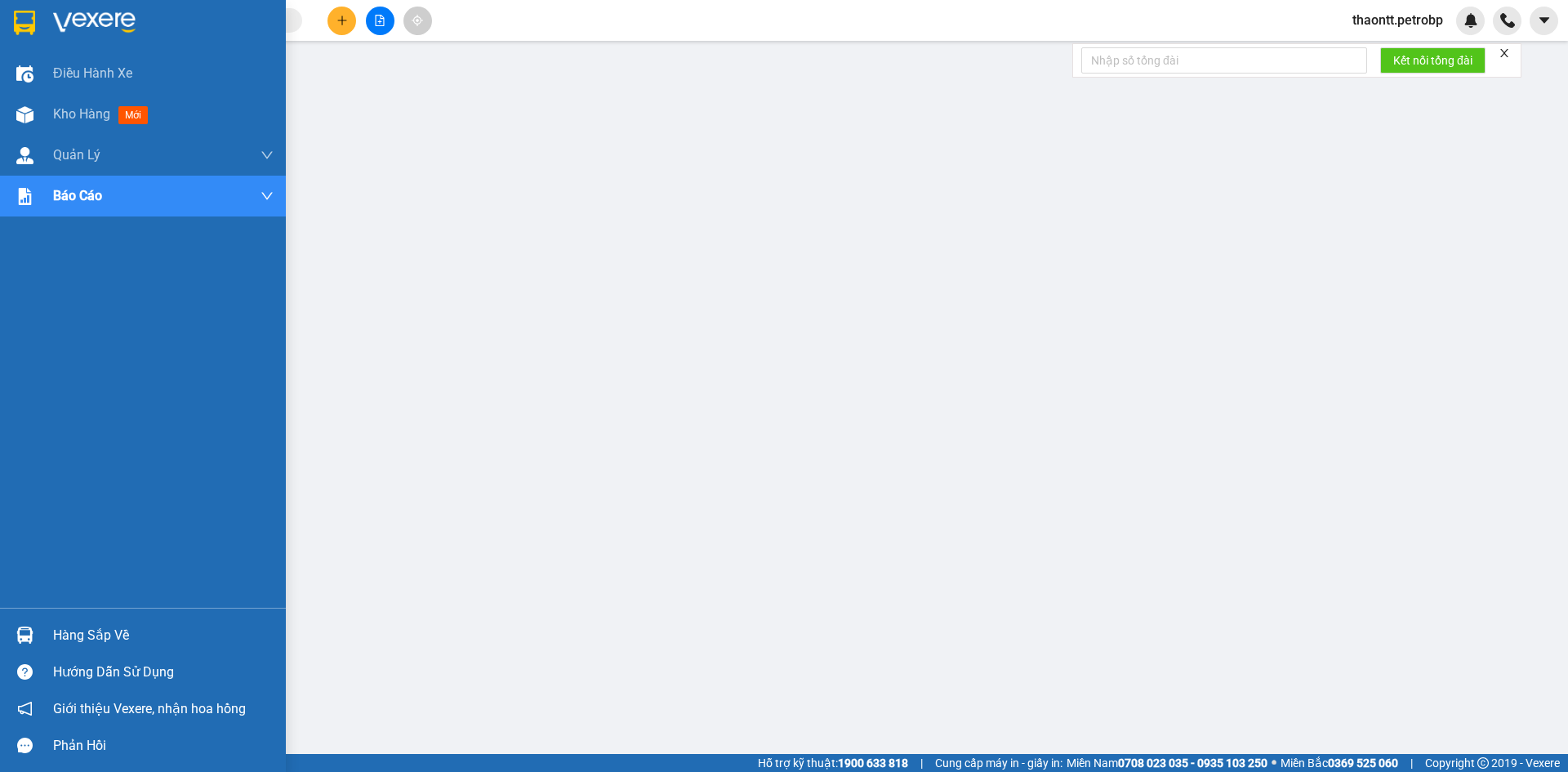
drag, startPoint x: 41, startPoint y: 635, endPoint x: 52, endPoint y: 635, distance: 11.0
click at [42, 635] on div "Hàng sắp về" at bounding box center [143, 635] width 285 height 37
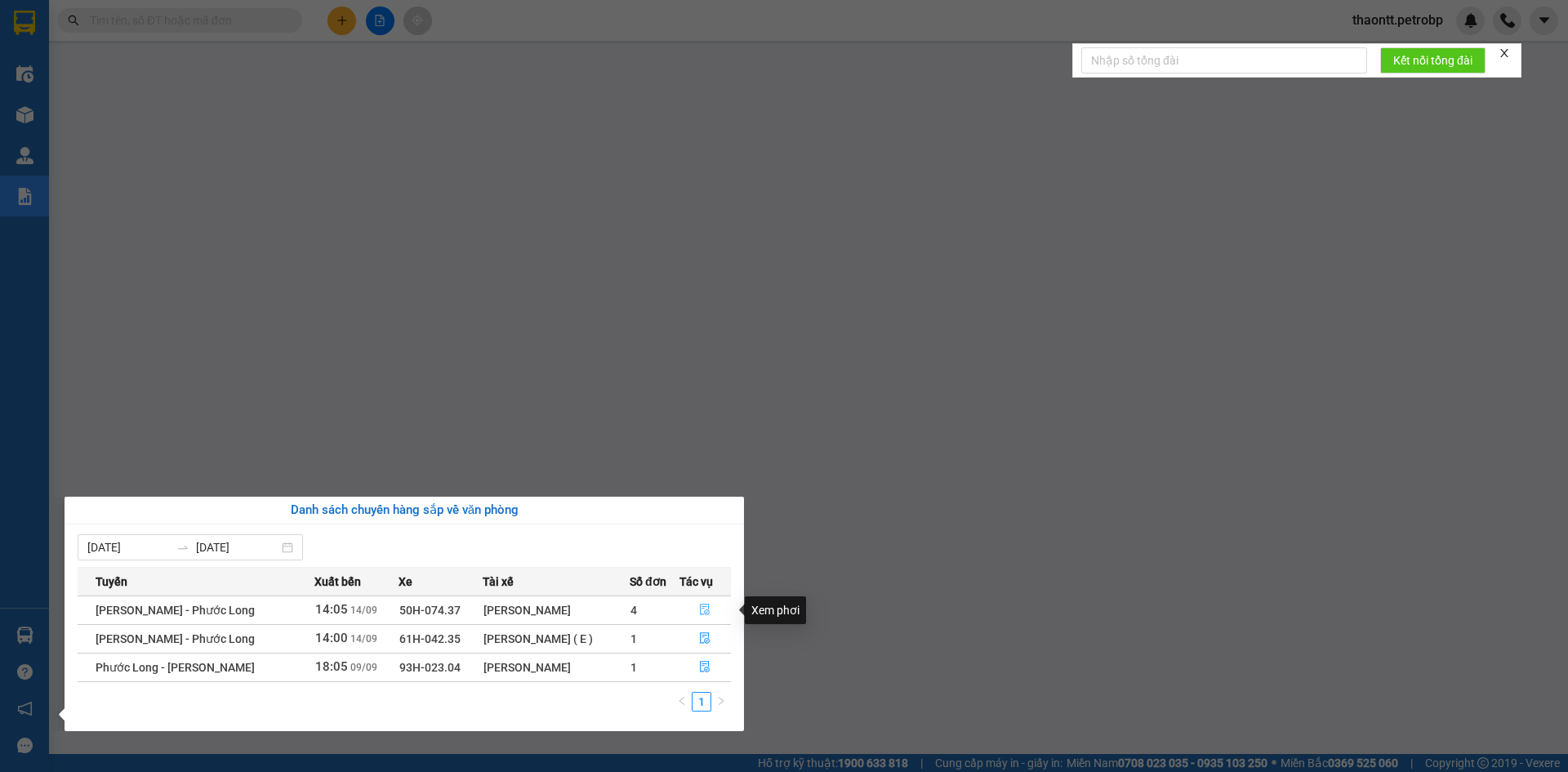
click at [704, 606] on icon "file-done" at bounding box center [705, 609] width 12 height 12
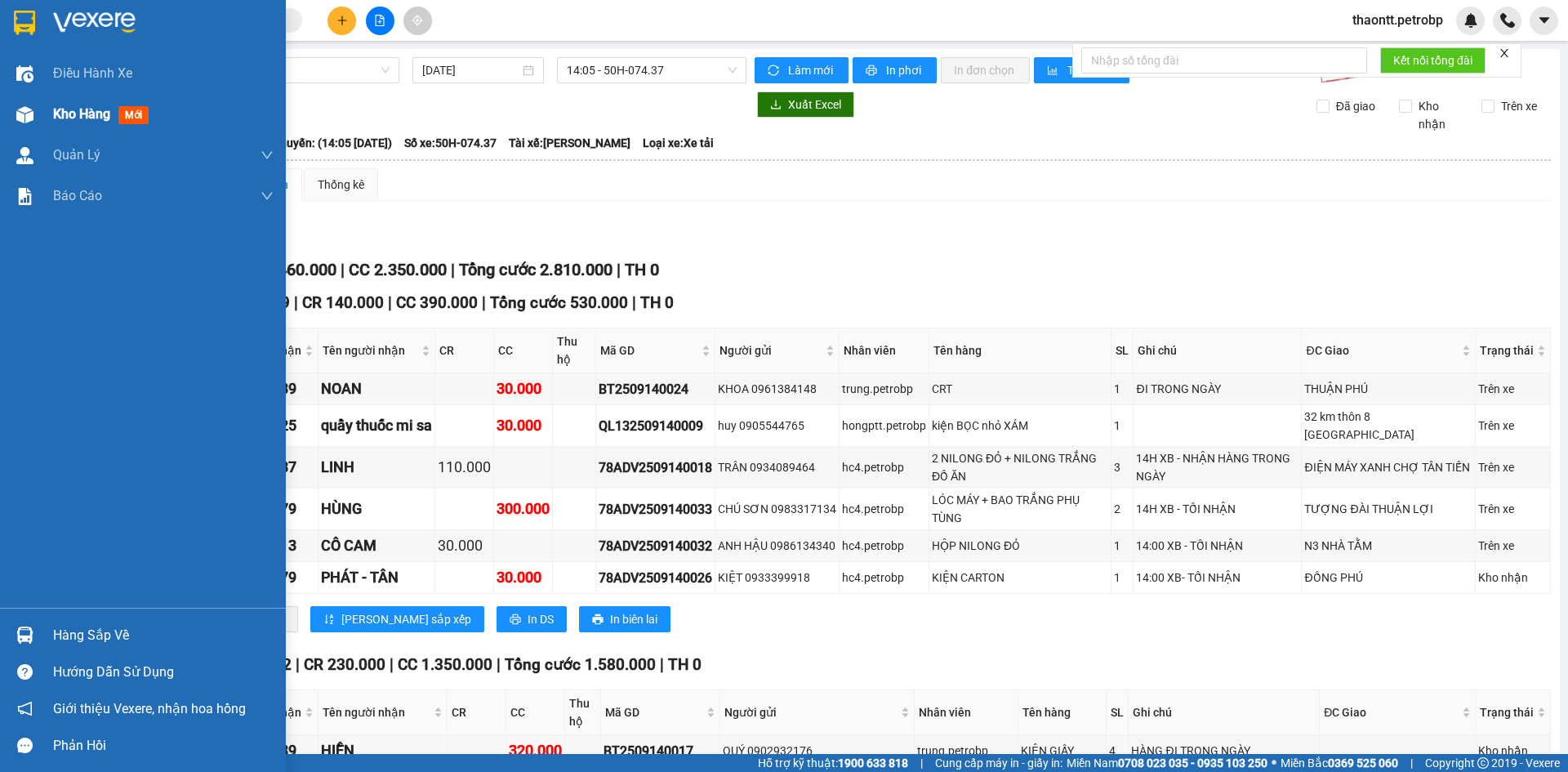
click at [66, 119] on span "Kho hàng" at bounding box center [82, 113] width 57 height 15
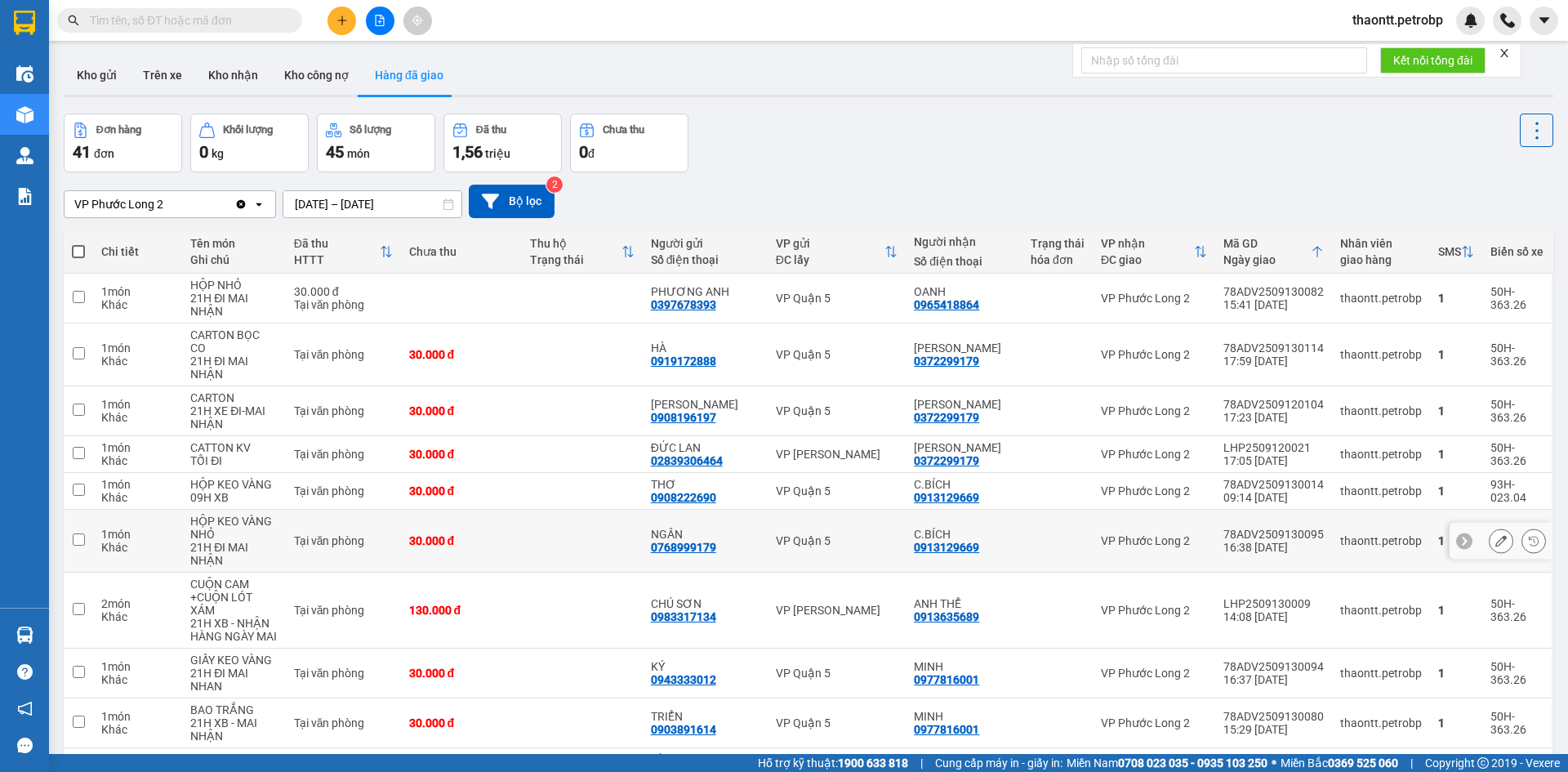
scroll to position [85, 0]
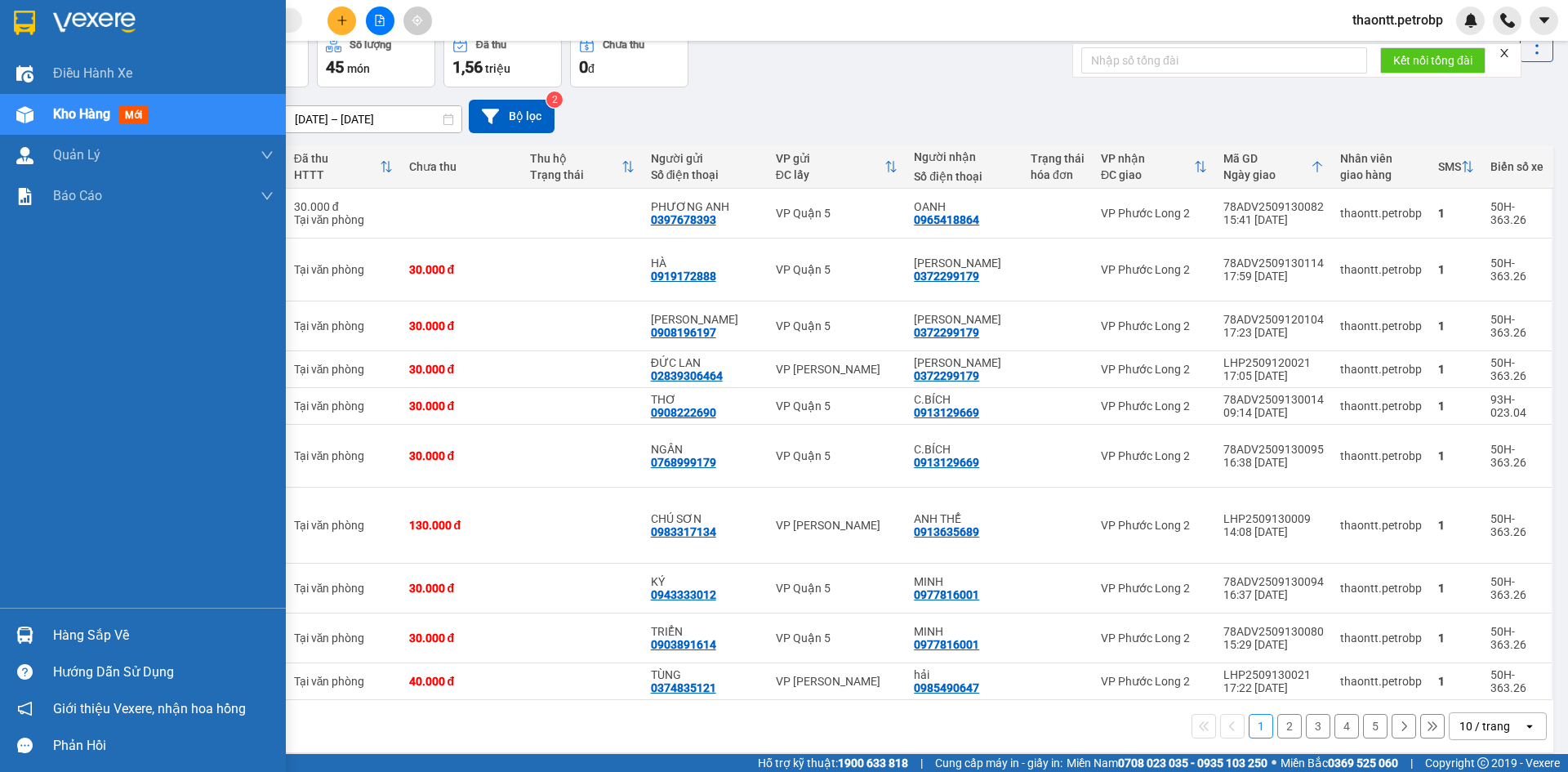
click at [55, 644] on div "Hàng sắp về" at bounding box center [163, 635] width 221 height 24
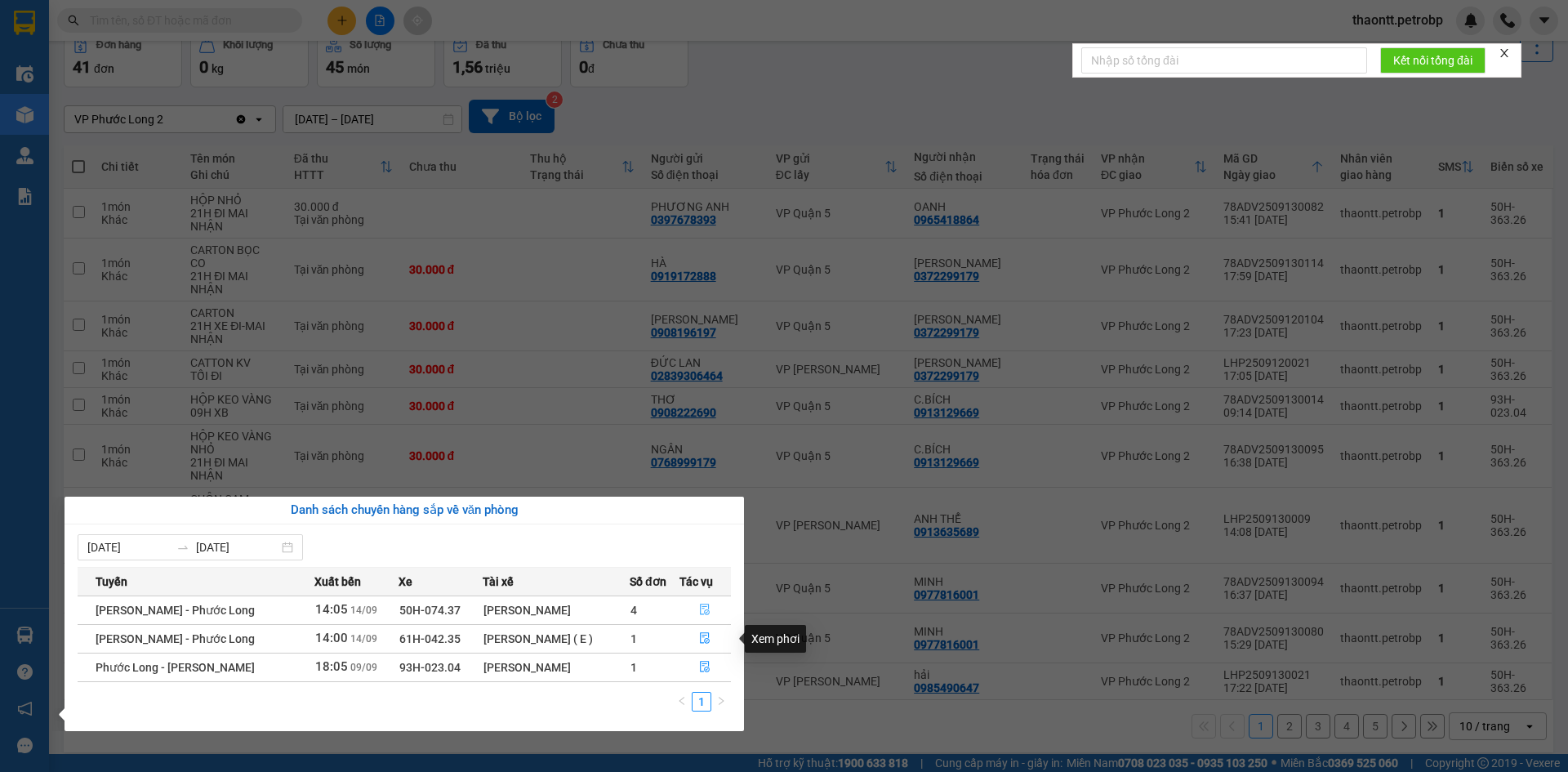
click at [701, 611] on icon "file-done" at bounding box center [705, 609] width 12 height 12
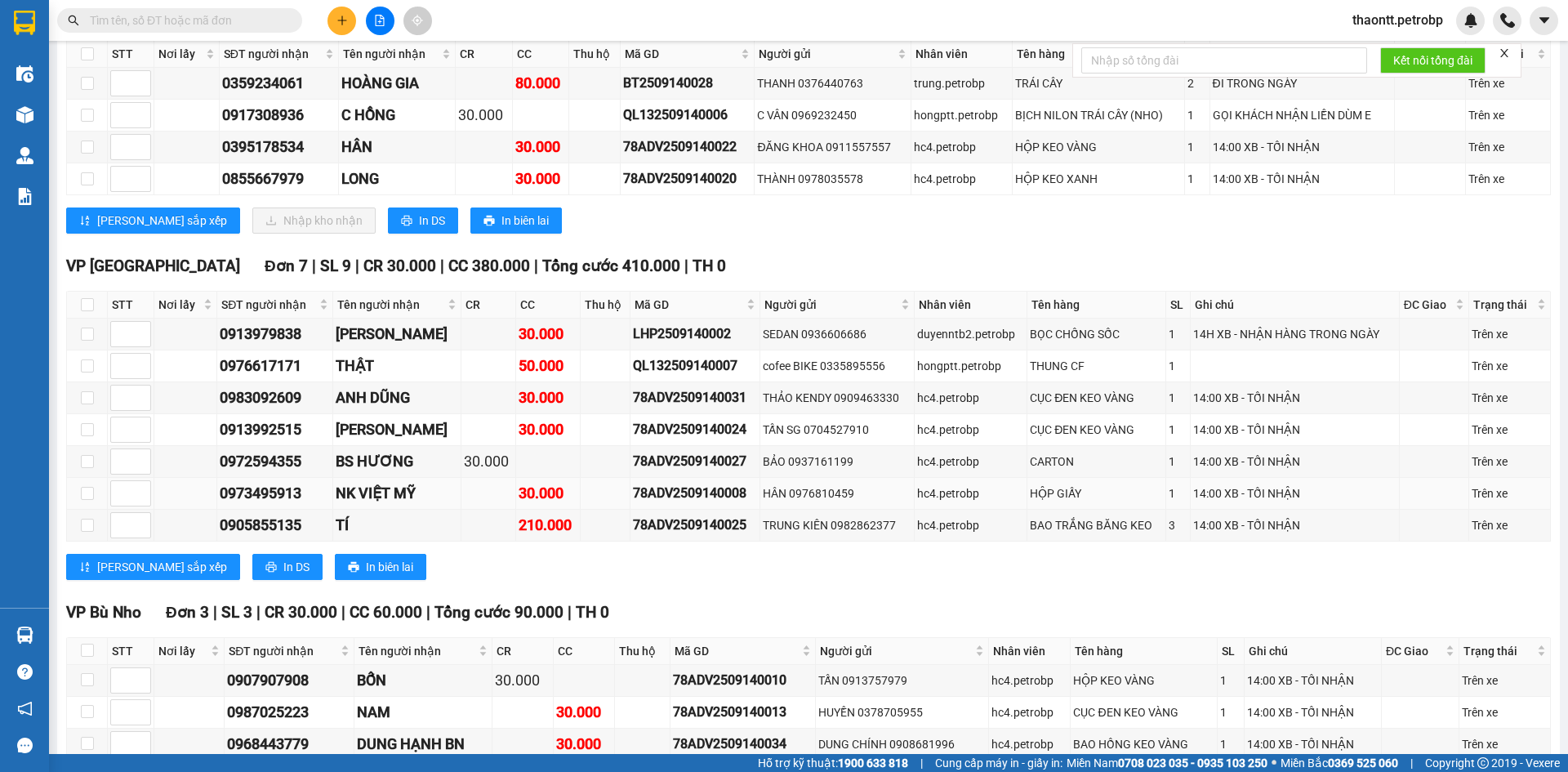
scroll to position [1307, 0]
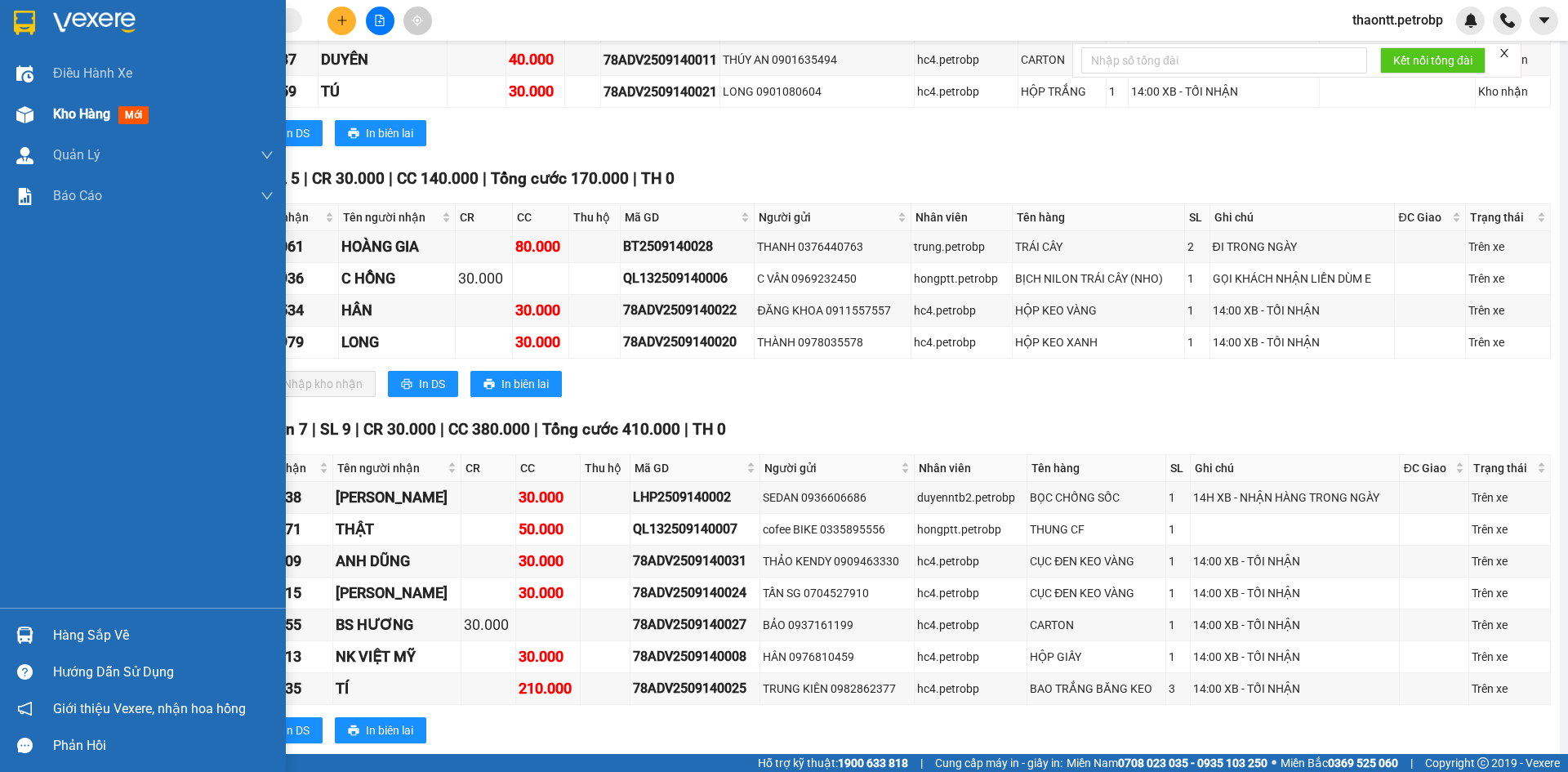
click at [35, 111] on div at bounding box center [25, 115] width 29 height 29
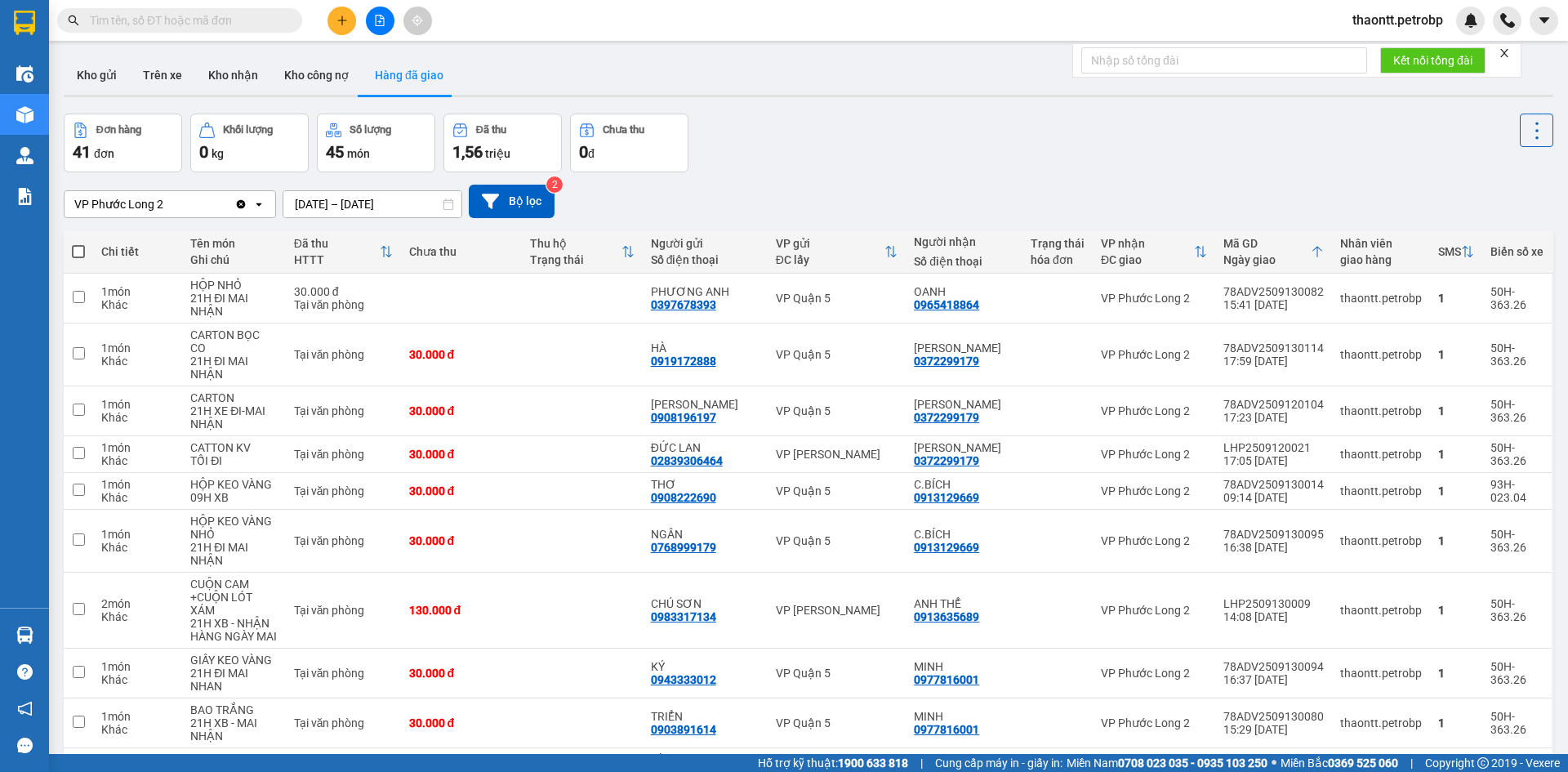
click at [97, 54] on div "ver 1.8.143 Kho gửi Trên xe Kho nhận Kho công nợ Hàng đã giao Đơn hàng 41 đơn K…" at bounding box center [809, 446] width 1502 height 794
click at [102, 72] on button "Kho gửi" at bounding box center [97, 75] width 66 height 39
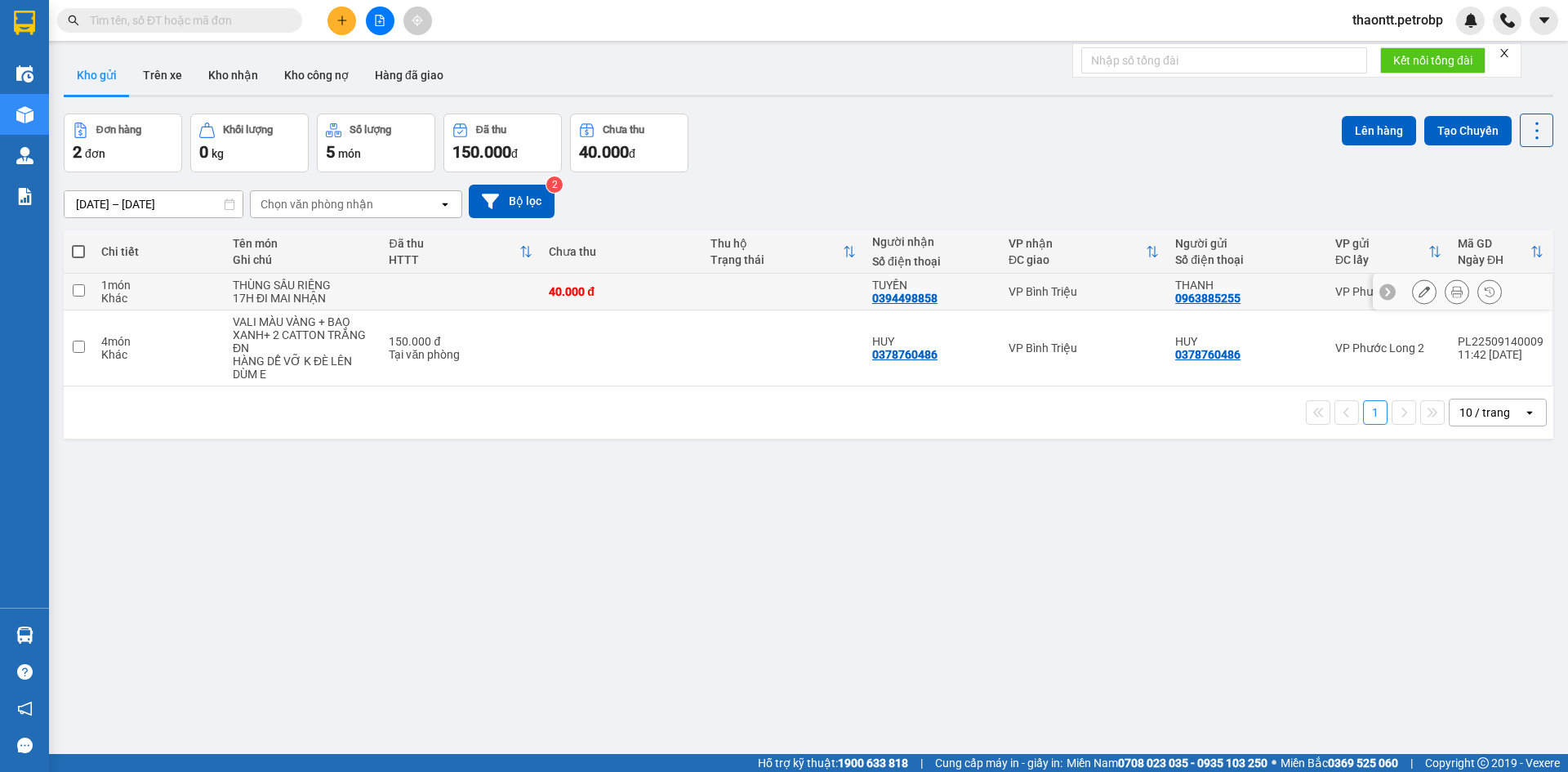
click at [202, 298] on div "Khác" at bounding box center [159, 298] width 115 height 13
checkbox input "true"
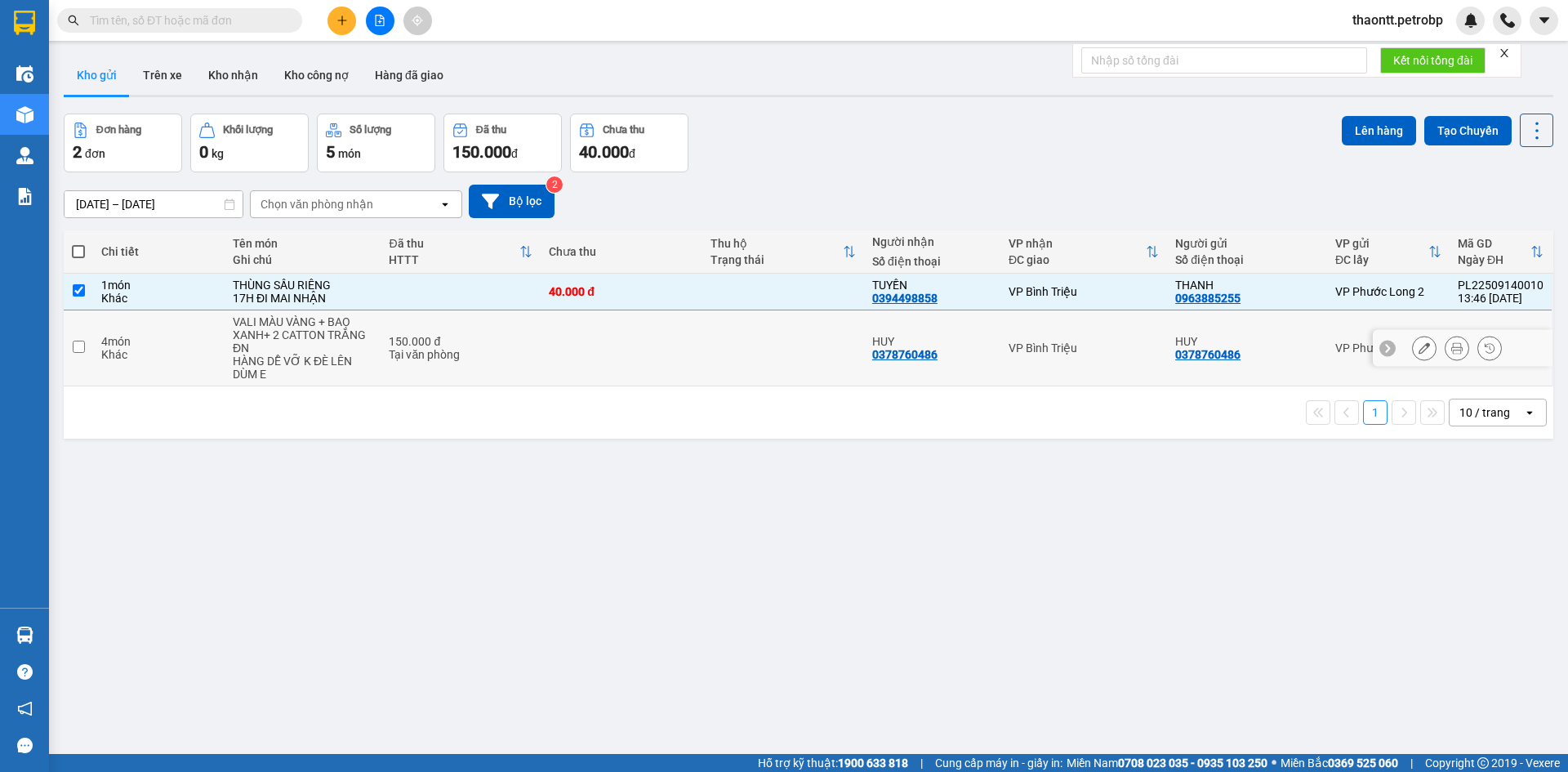
click at [196, 341] on div "4 món" at bounding box center [159, 341] width 115 height 13
checkbox input "true"
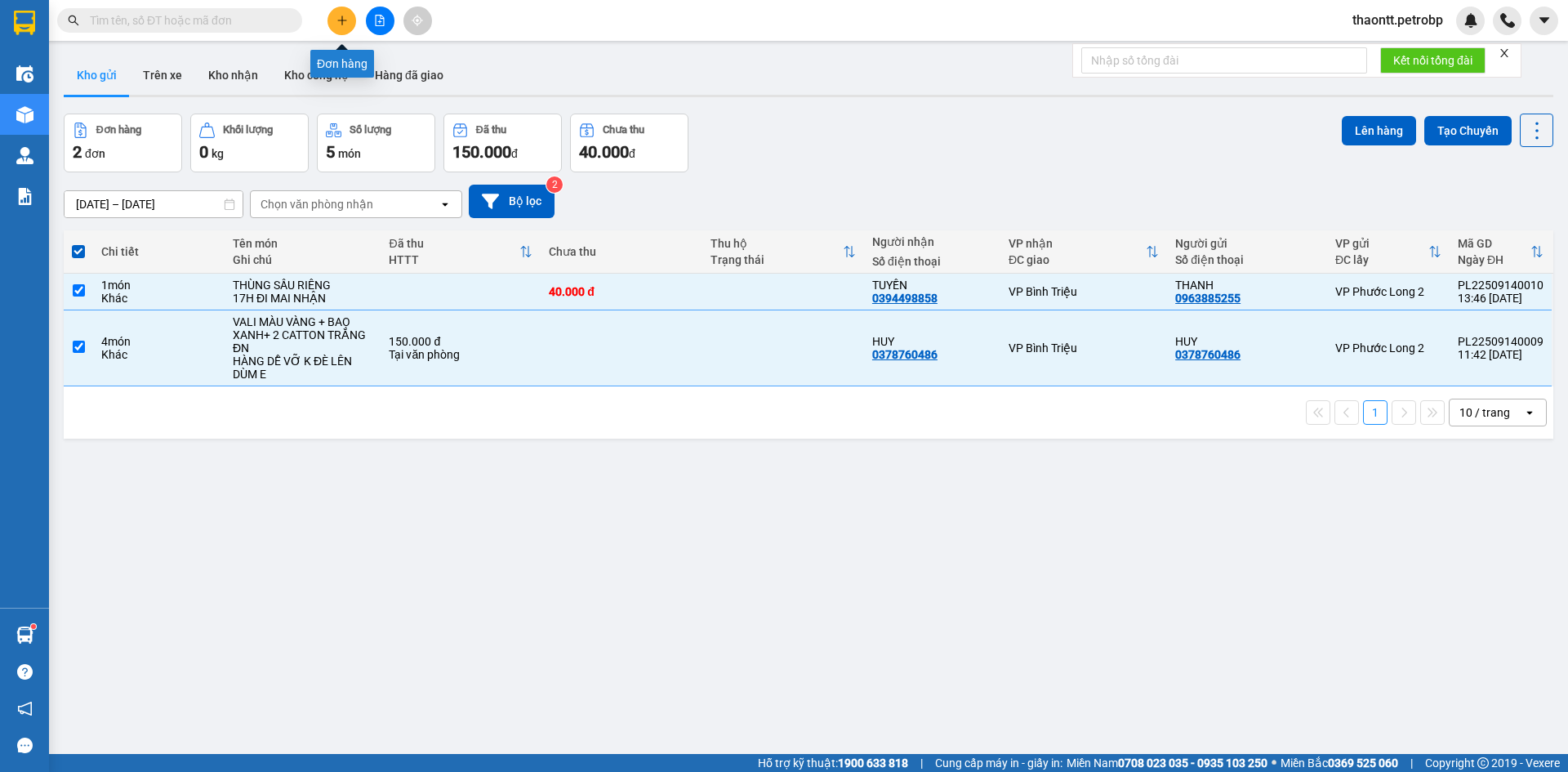
click at [339, 16] on icon "plus" at bounding box center [342, 20] width 12 height 12
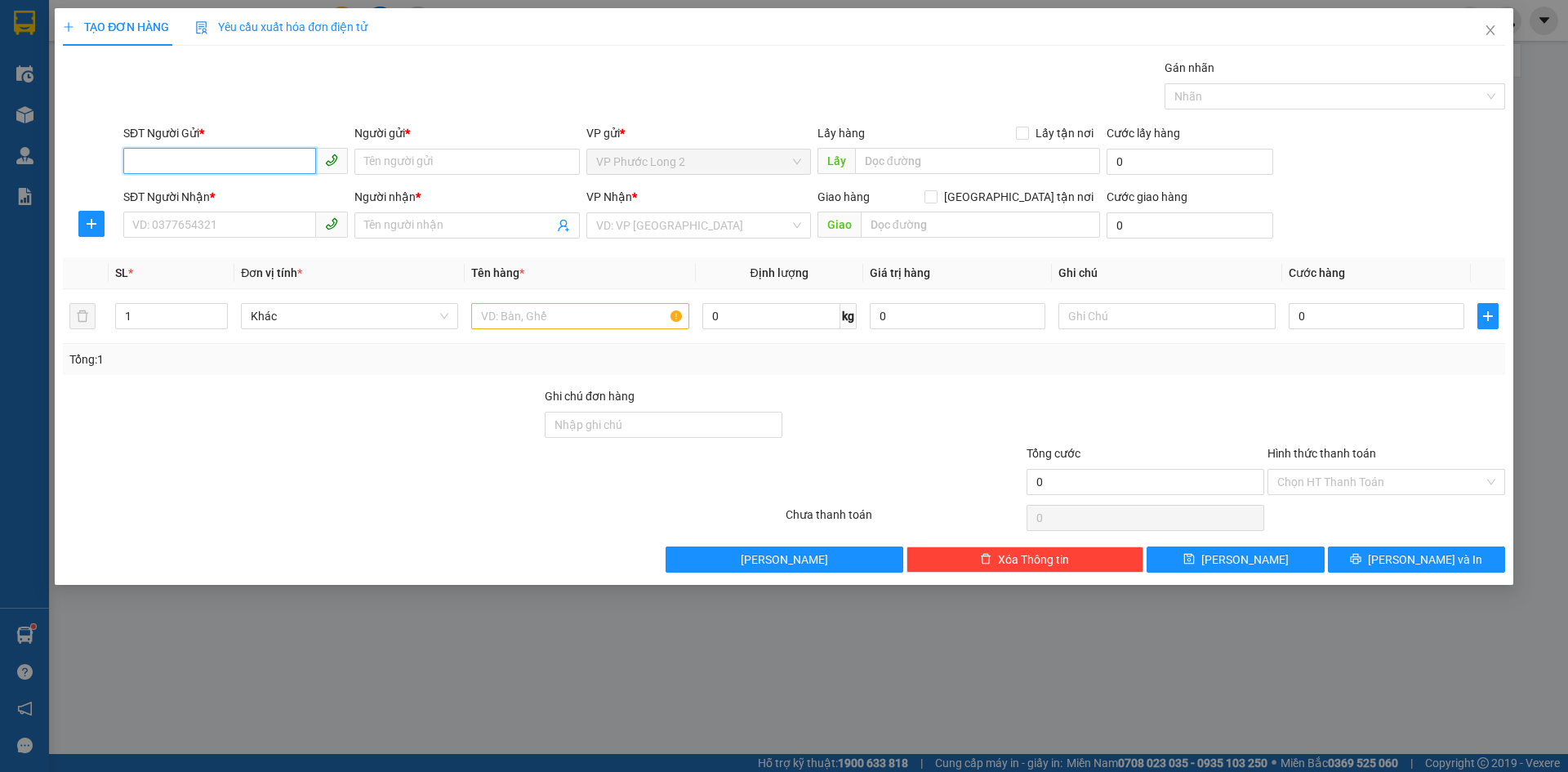
click at [260, 154] on input "SĐT Người Gửi *" at bounding box center [219, 161] width 193 height 26
type input "0339177747"
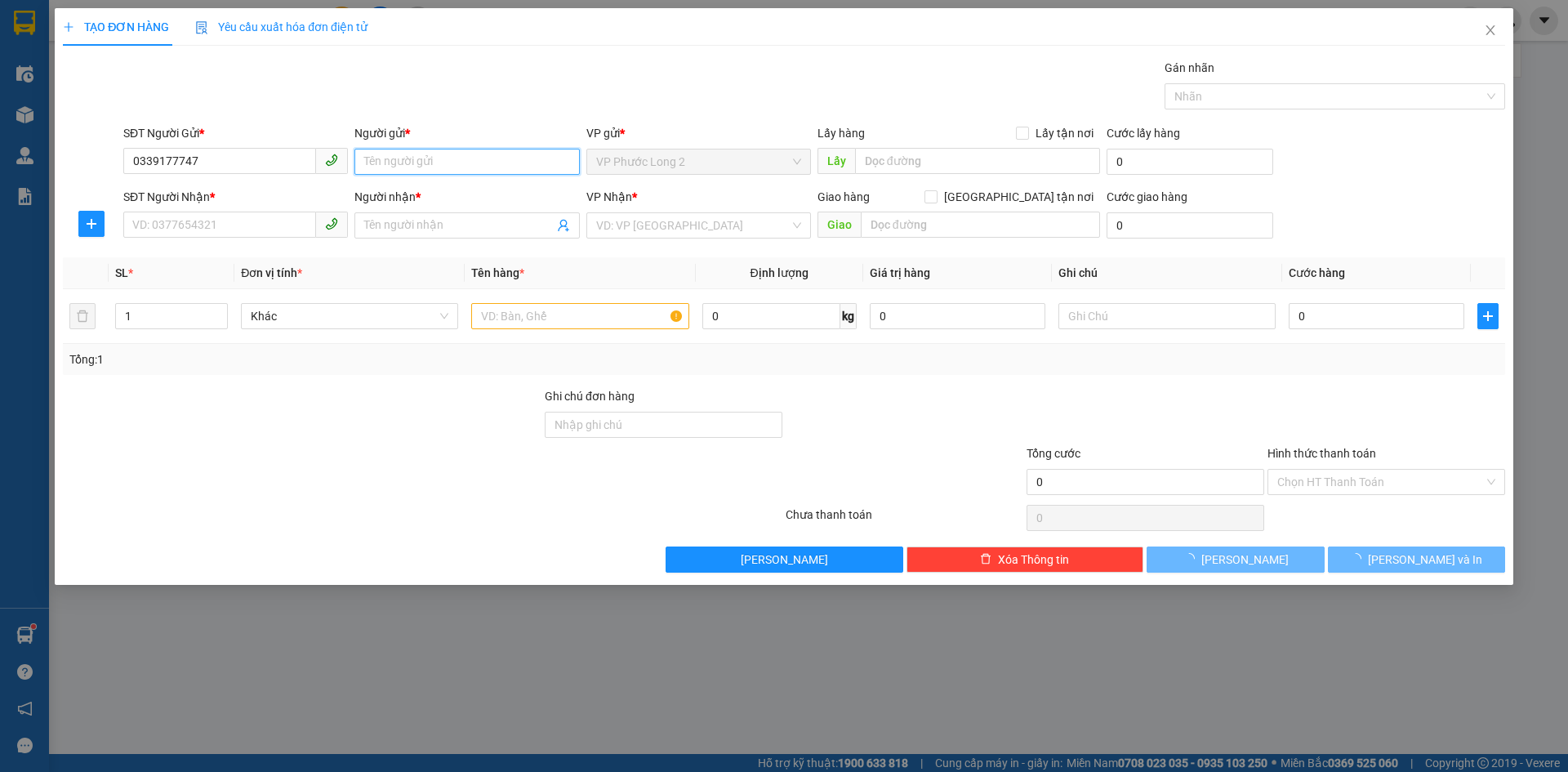
click at [422, 162] on input "Người gửi *" at bounding box center [467, 162] width 224 height 26
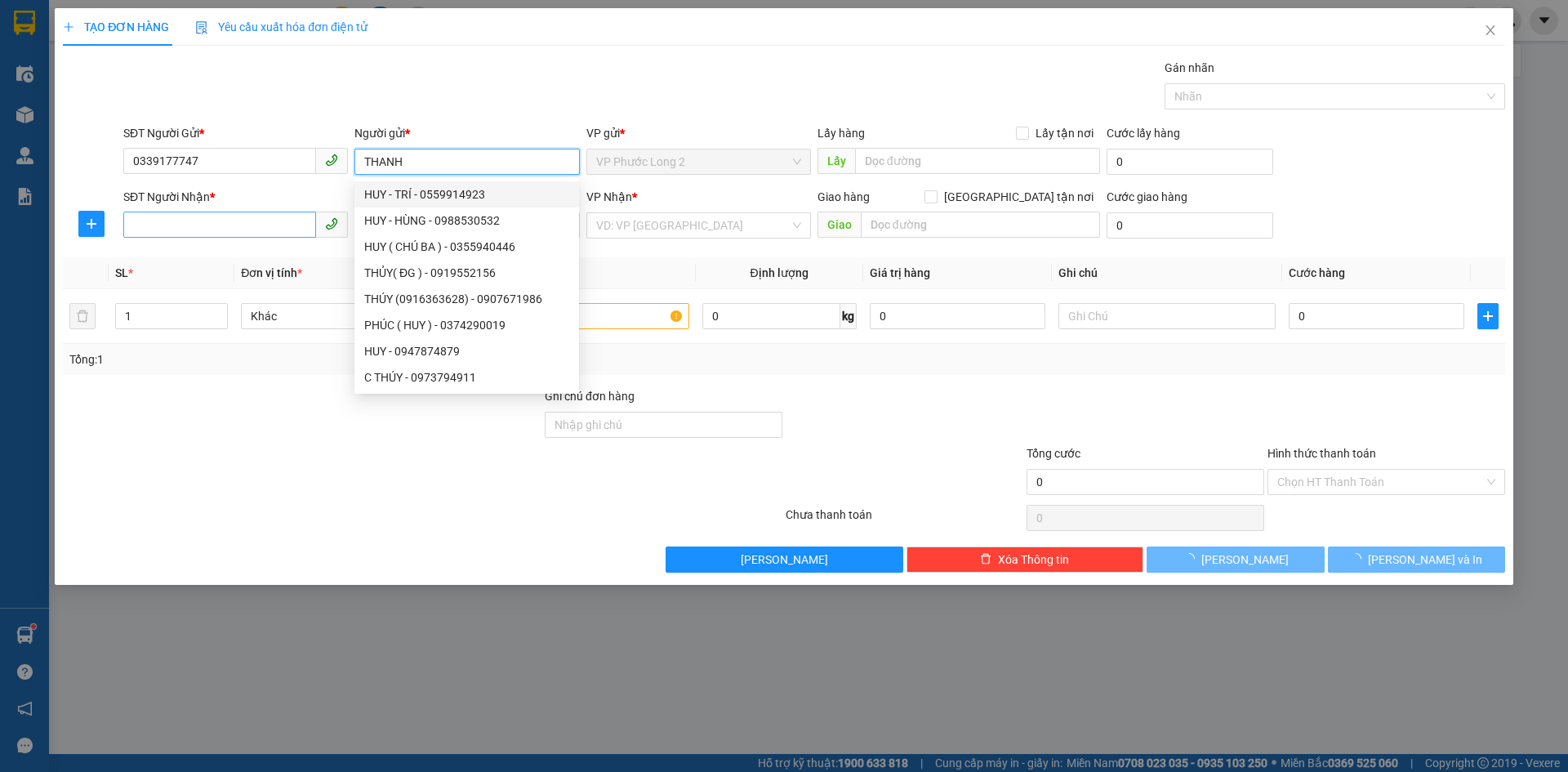
type input "THANH"
click at [221, 224] on input "SĐT Người Nhận *" at bounding box center [219, 224] width 193 height 26
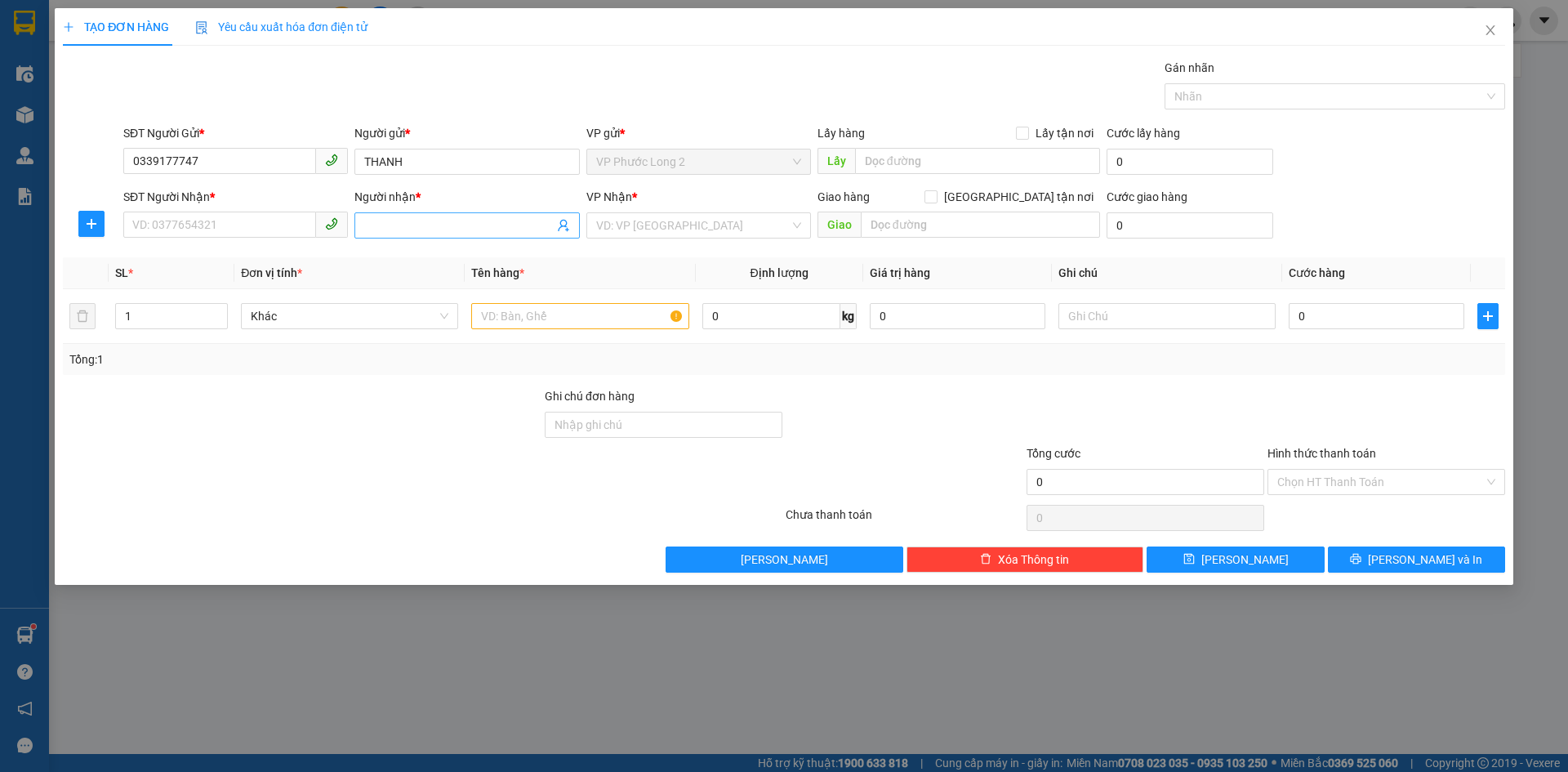
click at [403, 224] on input "Người nhận *" at bounding box center [459, 225] width 188 height 18
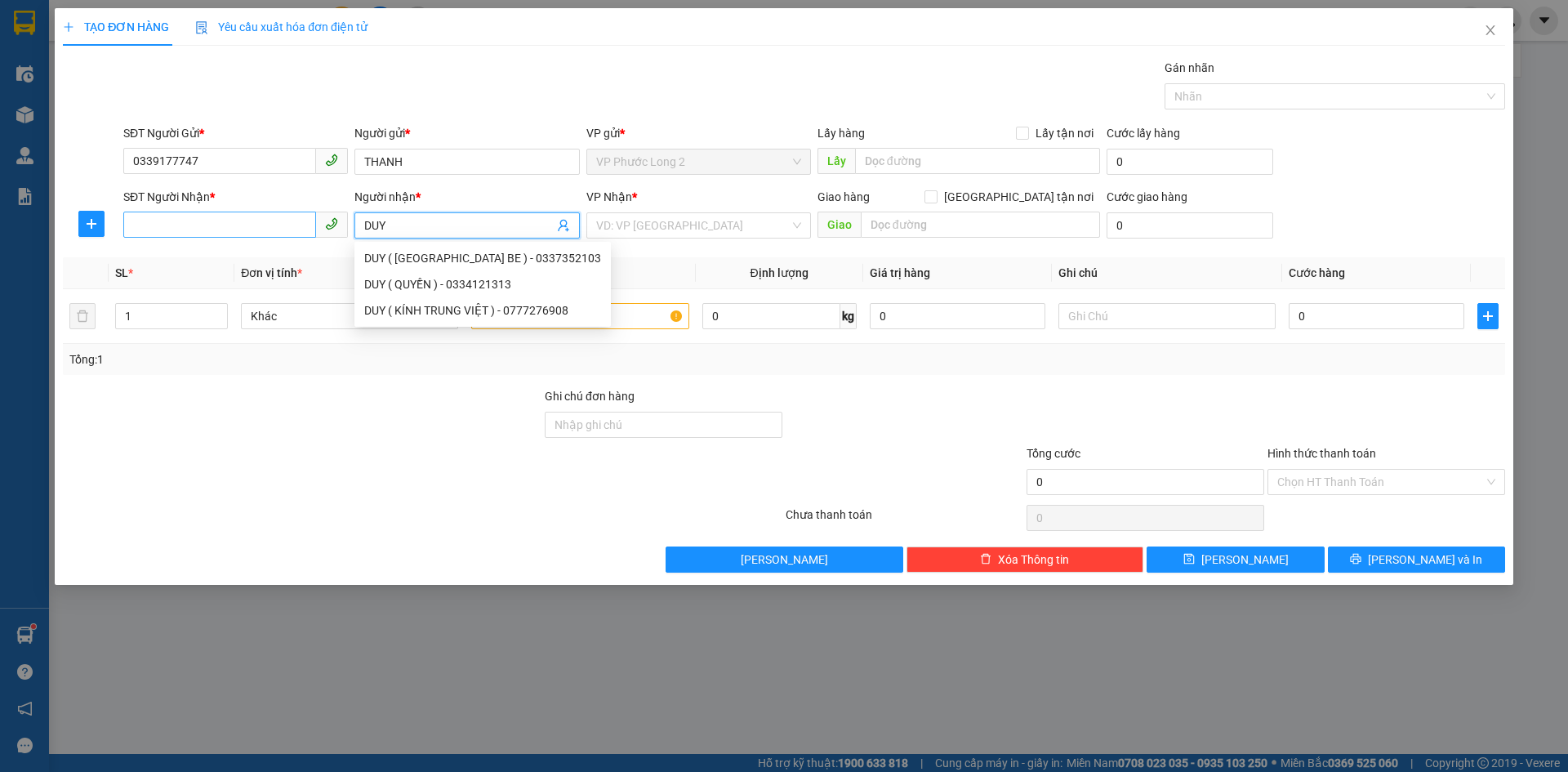
type input "DUY"
click at [200, 232] on input "SĐT Người Nhận *" at bounding box center [219, 224] width 193 height 26
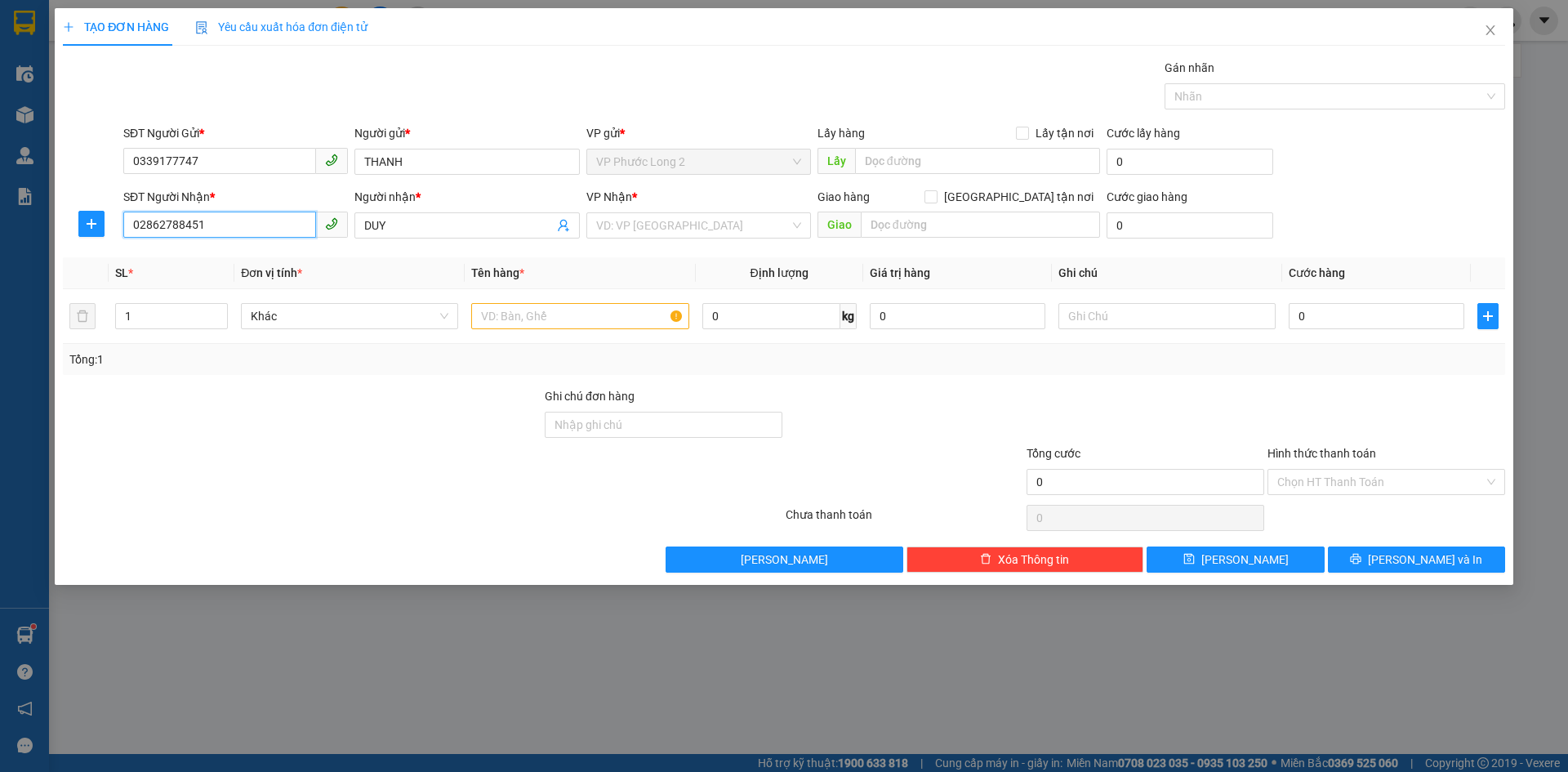
click at [159, 222] on input "02862788451" at bounding box center [219, 224] width 193 height 26
click at [208, 224] on input "02862788451" at bounding box center [219, 224] width 193 height 26
type input "02862788451"
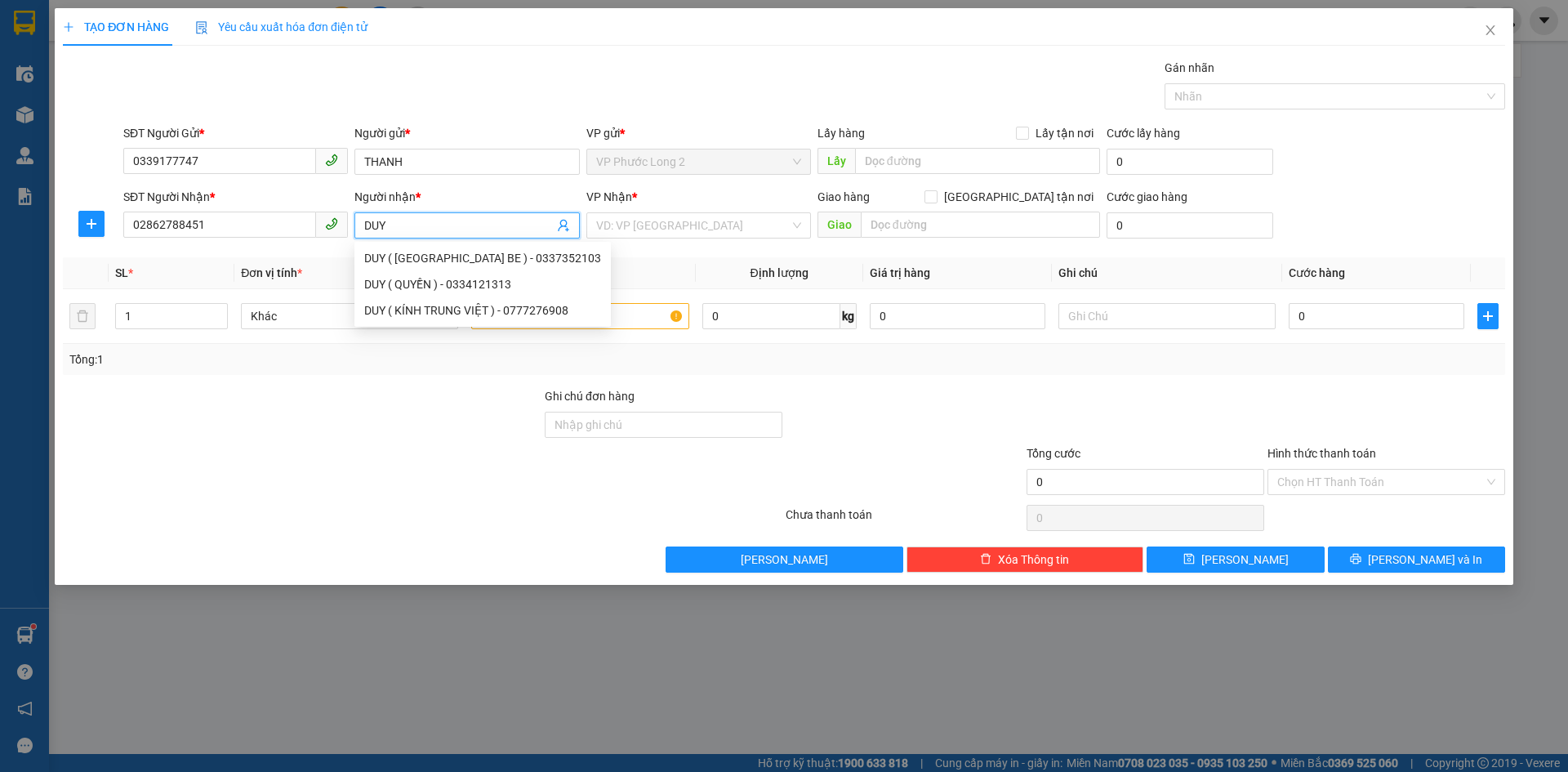
drag, startPoint x: 430, startPoint y: 220, endPoint x: 285, endPoint y: 186, distance: 148.9
click at [340, 225] on div "SĐT Người Nhận * 02862788451 Người nhận * DUY VP Nhận * VD: VP Sài Gòn Giao hàn…" at bounding box center [814, 216] width 1388 height 57
type input "IN THIÊN PHÁT"
click at [590, 322] on input "text" at bounding box center [580, 316] width 217 height 26
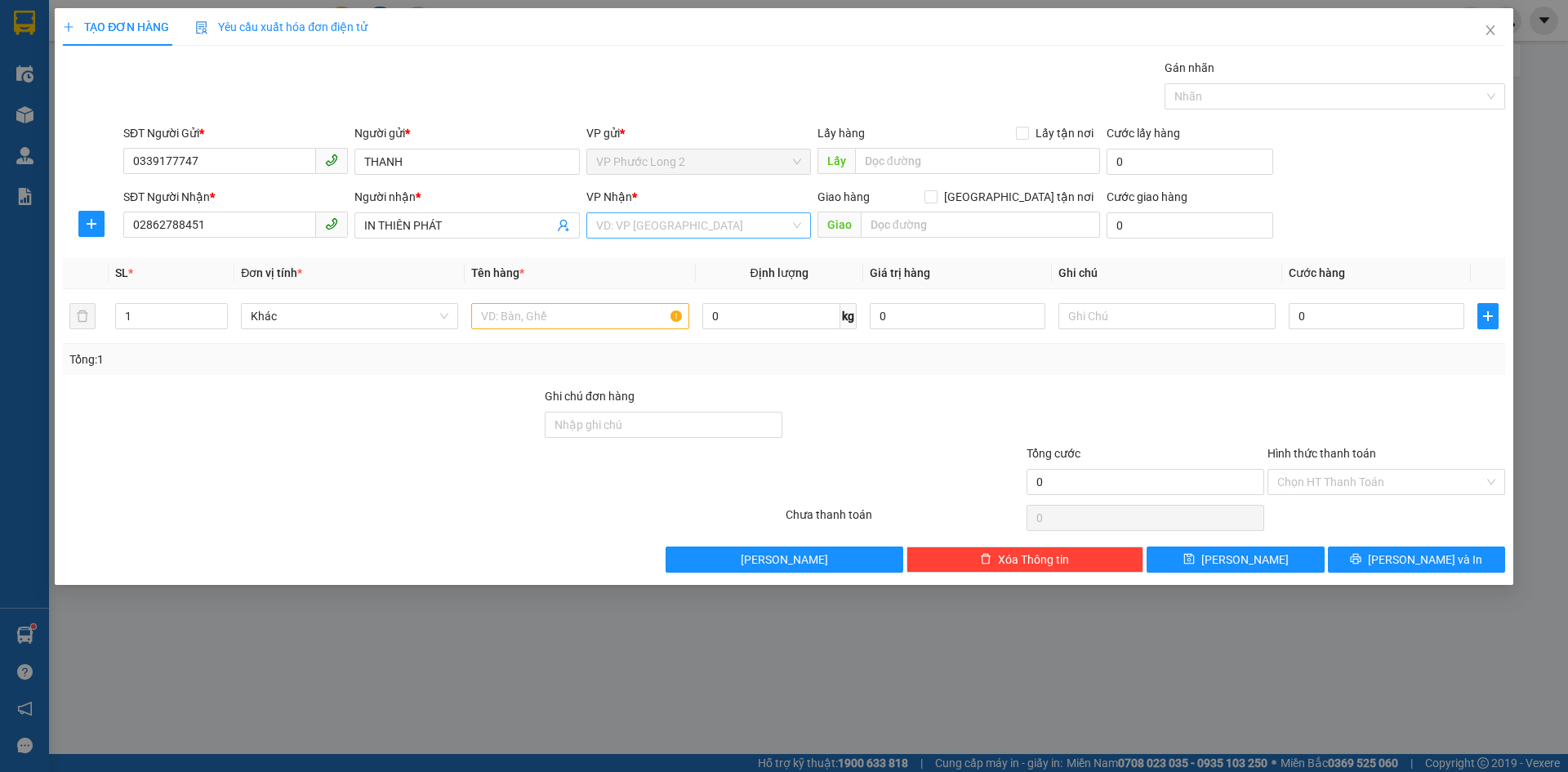
click at [717, 222] on input "search" at bounding box center [693, 224] width 194 height 24
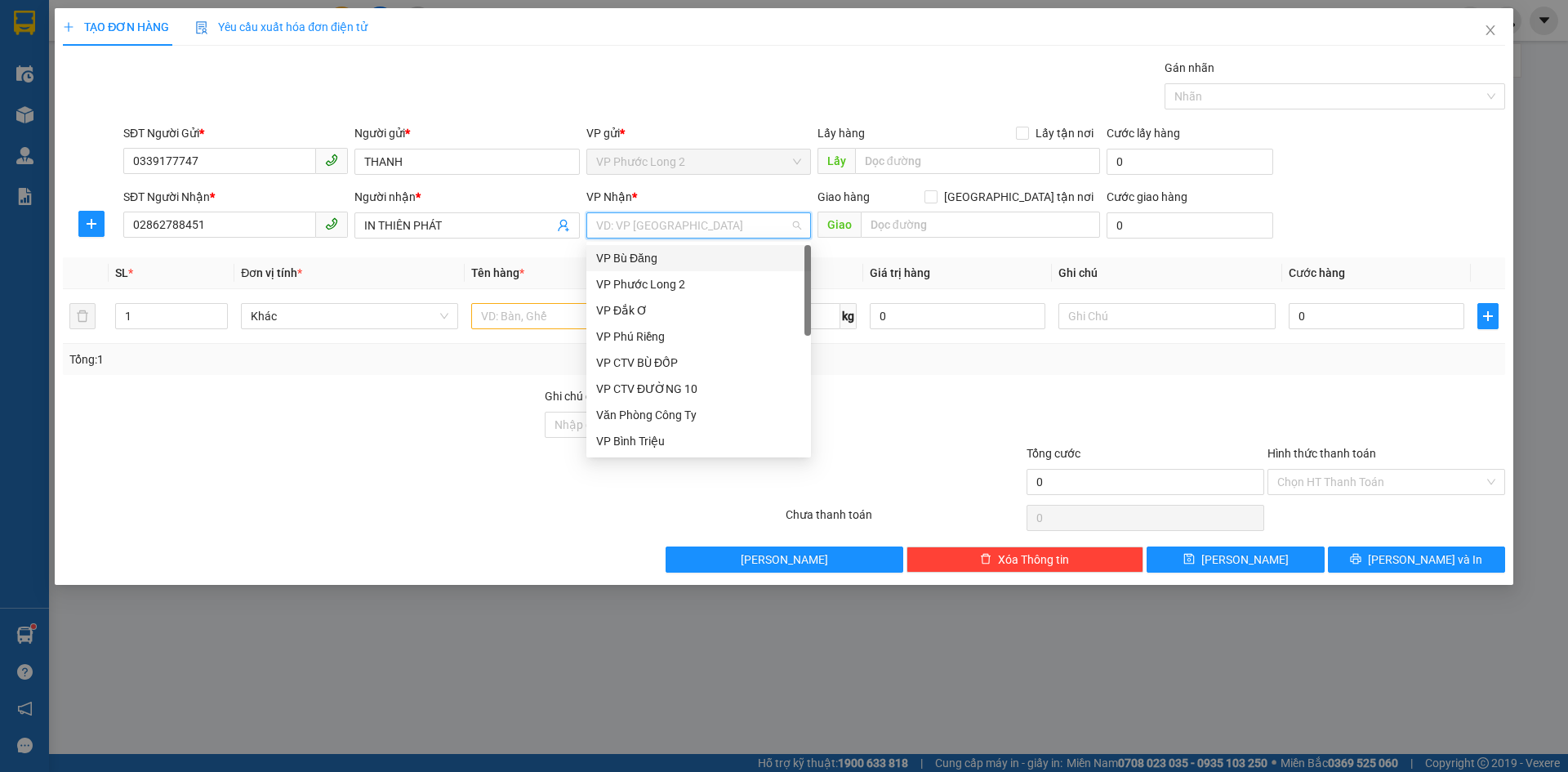
click at [641, 222] on input "search" at bounding box center [693, 224] width 194 height 24
click at [536, 319] on input "text" at bounding box center [580, 316] width 217 height 26
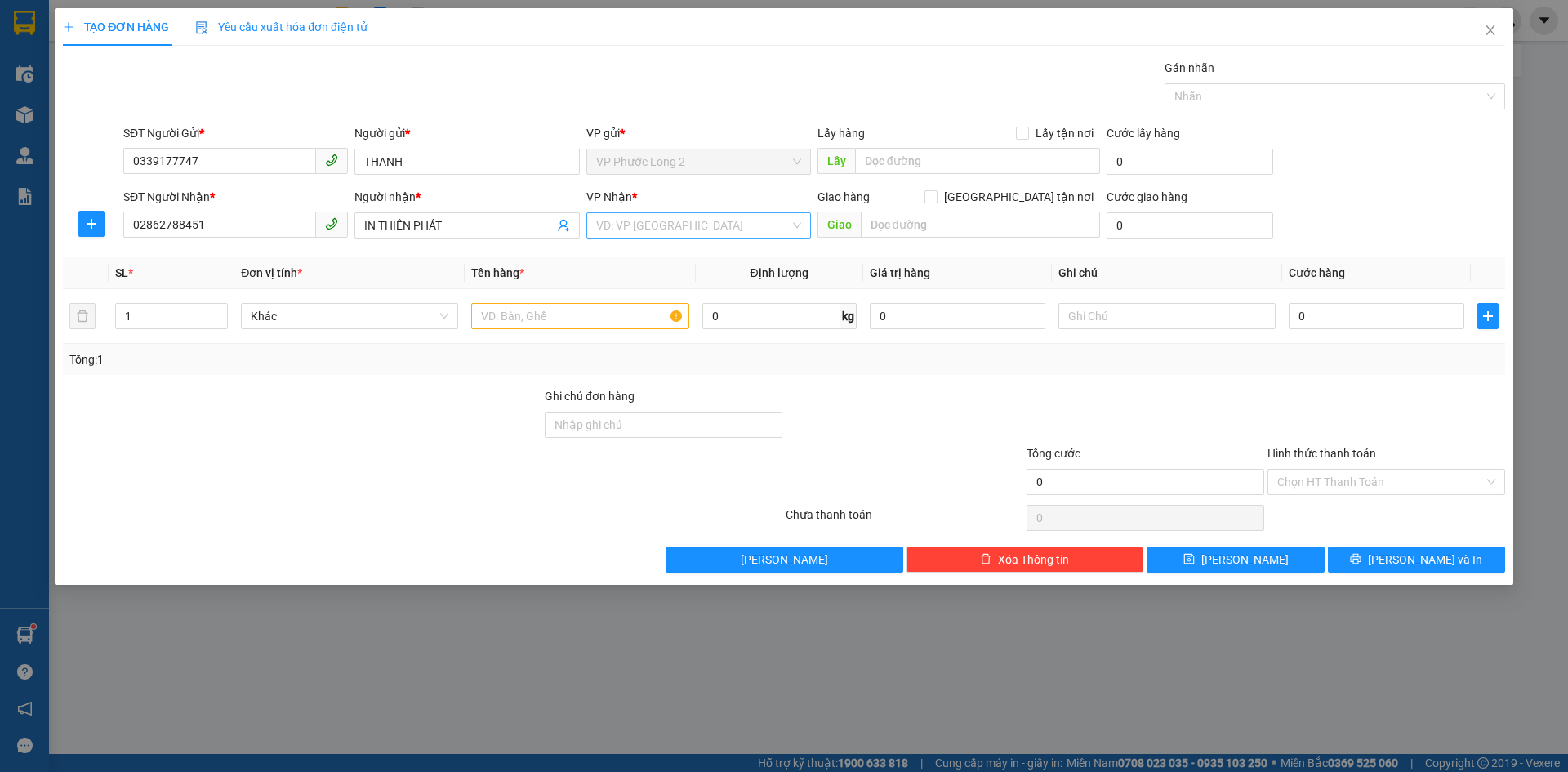
click at [632, 225] on input "search" at bounding box center [693, 224] width 194 height 24
type input "QUÂN"
click at [646, 257] on div "VP Quận 5" at bounding box center [698, 258] width 205 height 18
click at [600, 312] on input "text" at bounding box center [580, 316] width 217 height 26
type input "T"
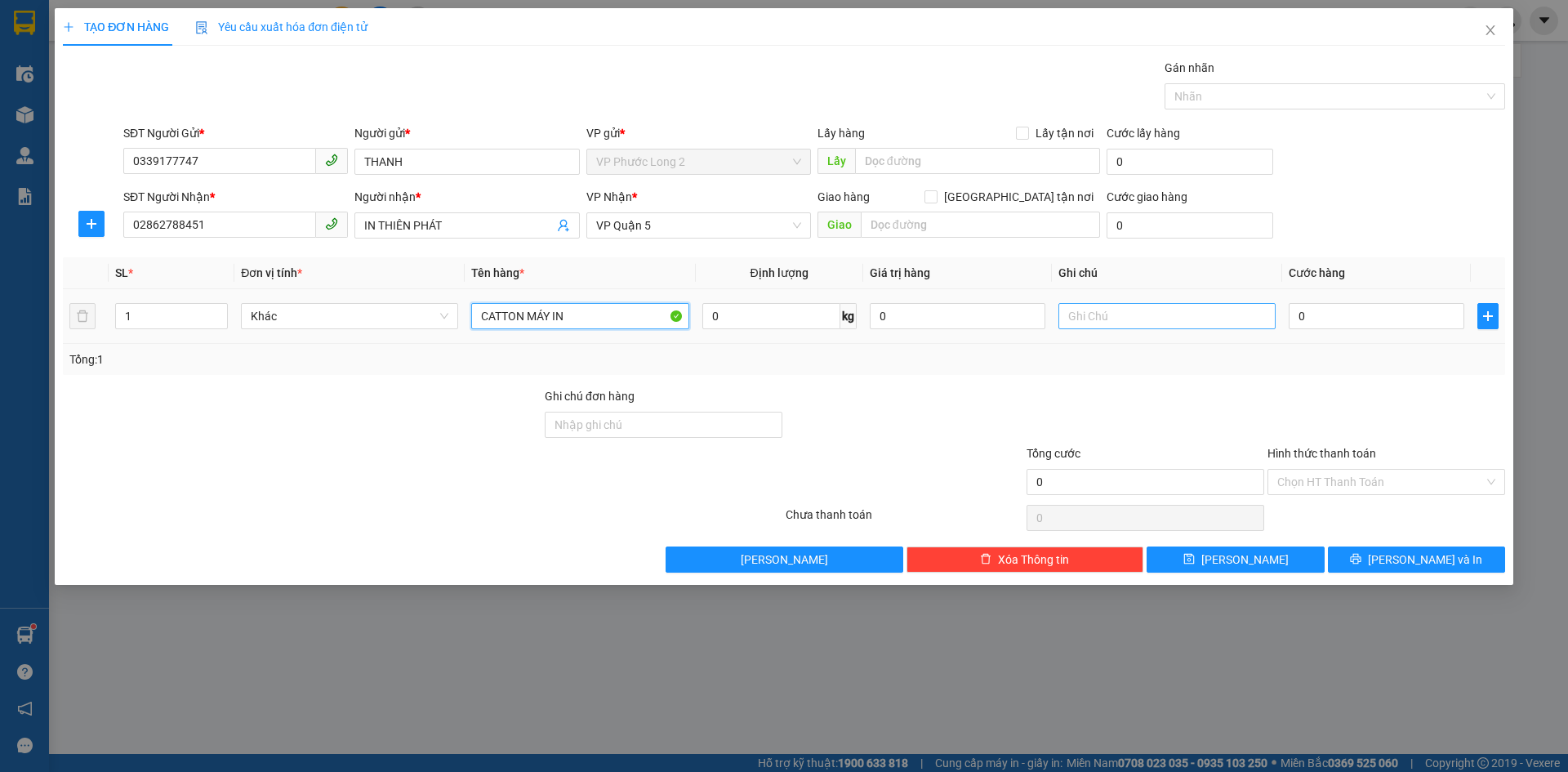
type input "CATTON MÁY IN"
click at [1143, 316] on input "text" at bounding box center [1167, 316] width 217 height 26
click at [1324, 316] on input "0" at bounding box center [1377, 316] width 176 height 26
type input "4"
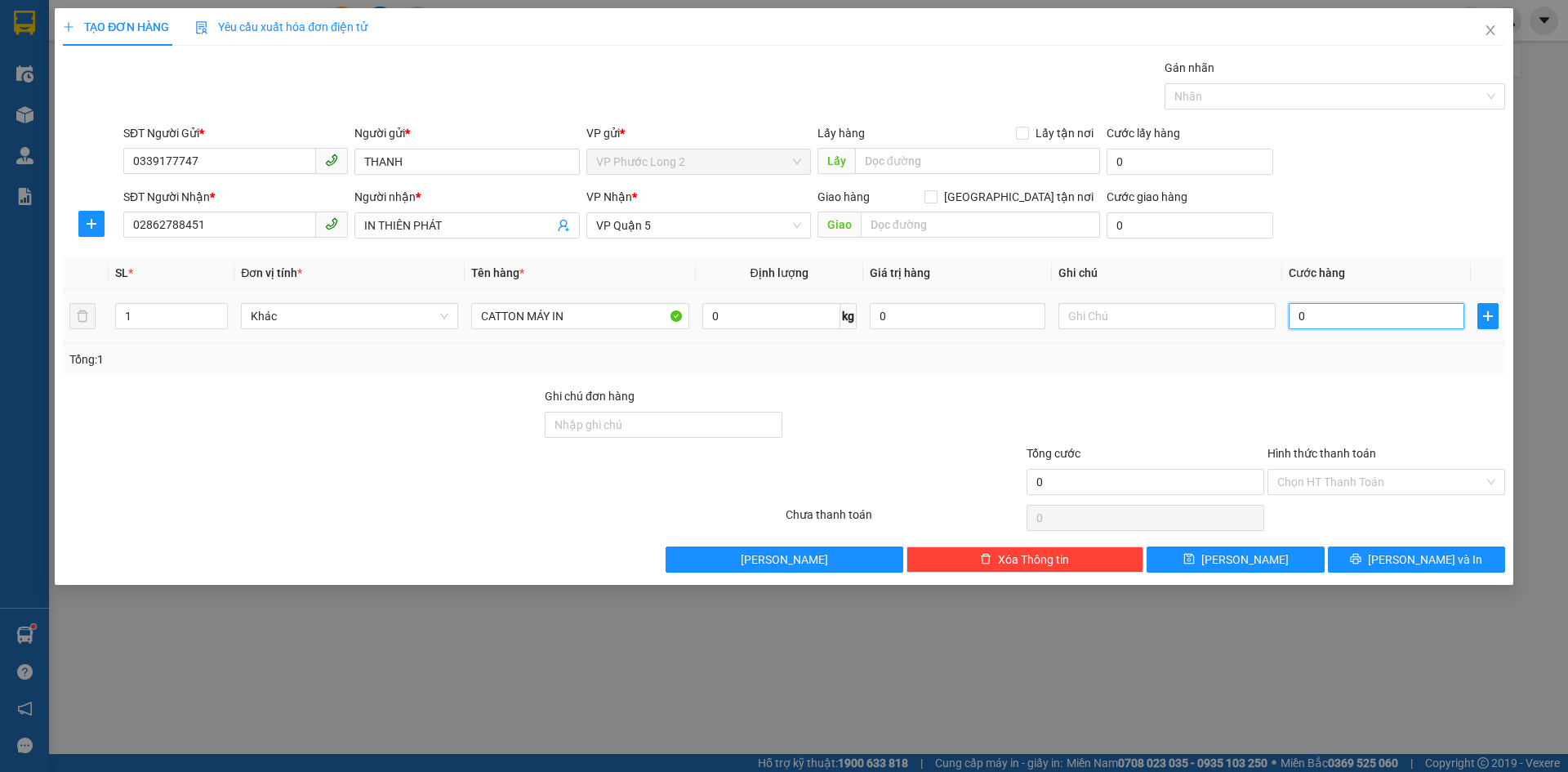
type input "4"
type input "40"
type input "40.000"
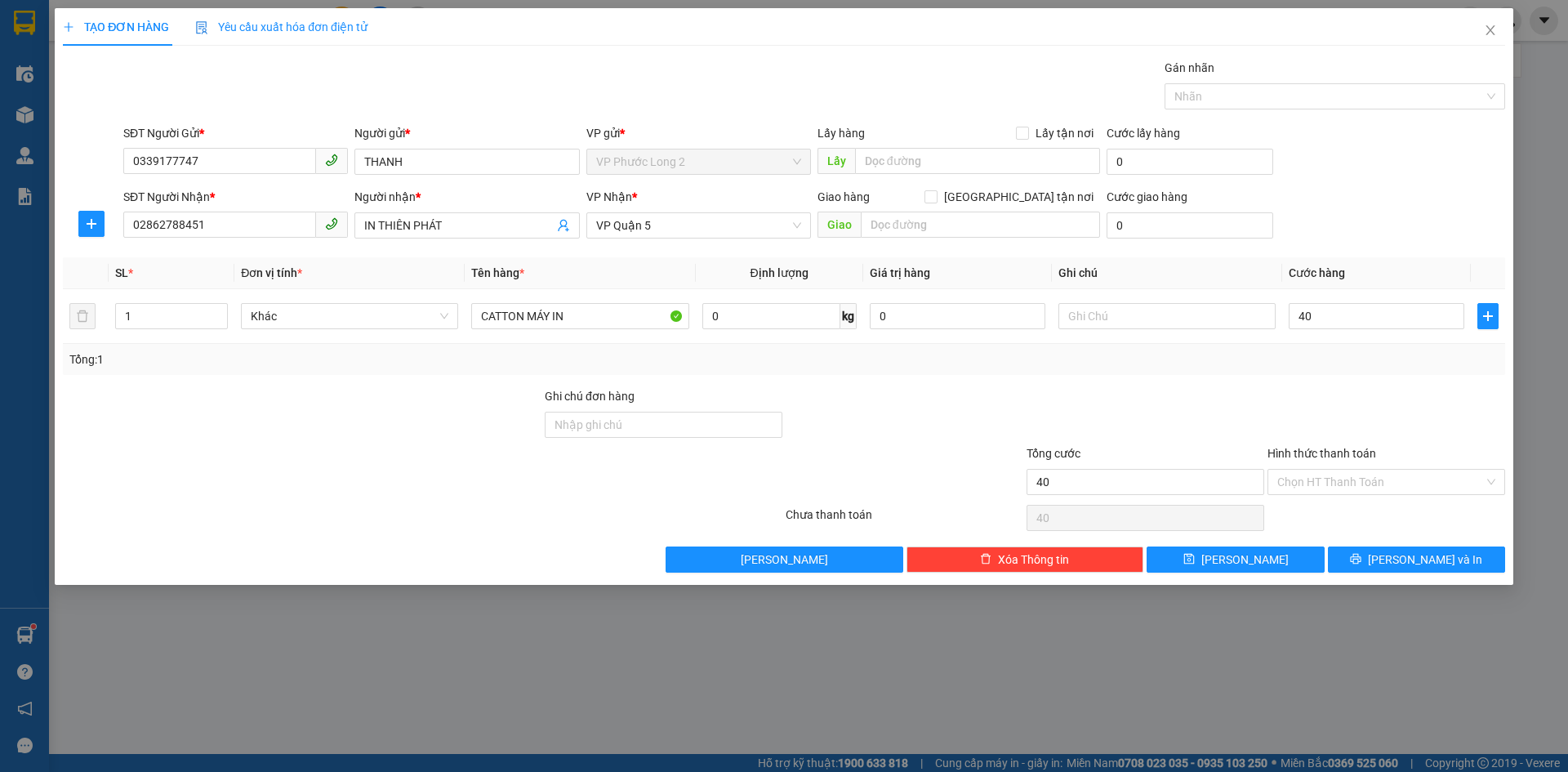
type input "40.000"
drag, startPoint x: 1356, startPoint y: 219, endPoint x: 1428, endPoint y: 273, distance: 90.0
click at [1357, 219] on div "SĐT Người Nhận * 02862788451 Người nhận * IN THIÊN PHÁT VP Nhận * VP Quận 5 Gia…" at bounding box center [814, 216] width 1388 height 57
click at [1362, 412] on div at bounding box center [1386, 416] width 241 height 57
click at [1337, 469] on input "Hình thức thanh toán" at bounding box center [1380, 481] width 206 height 24
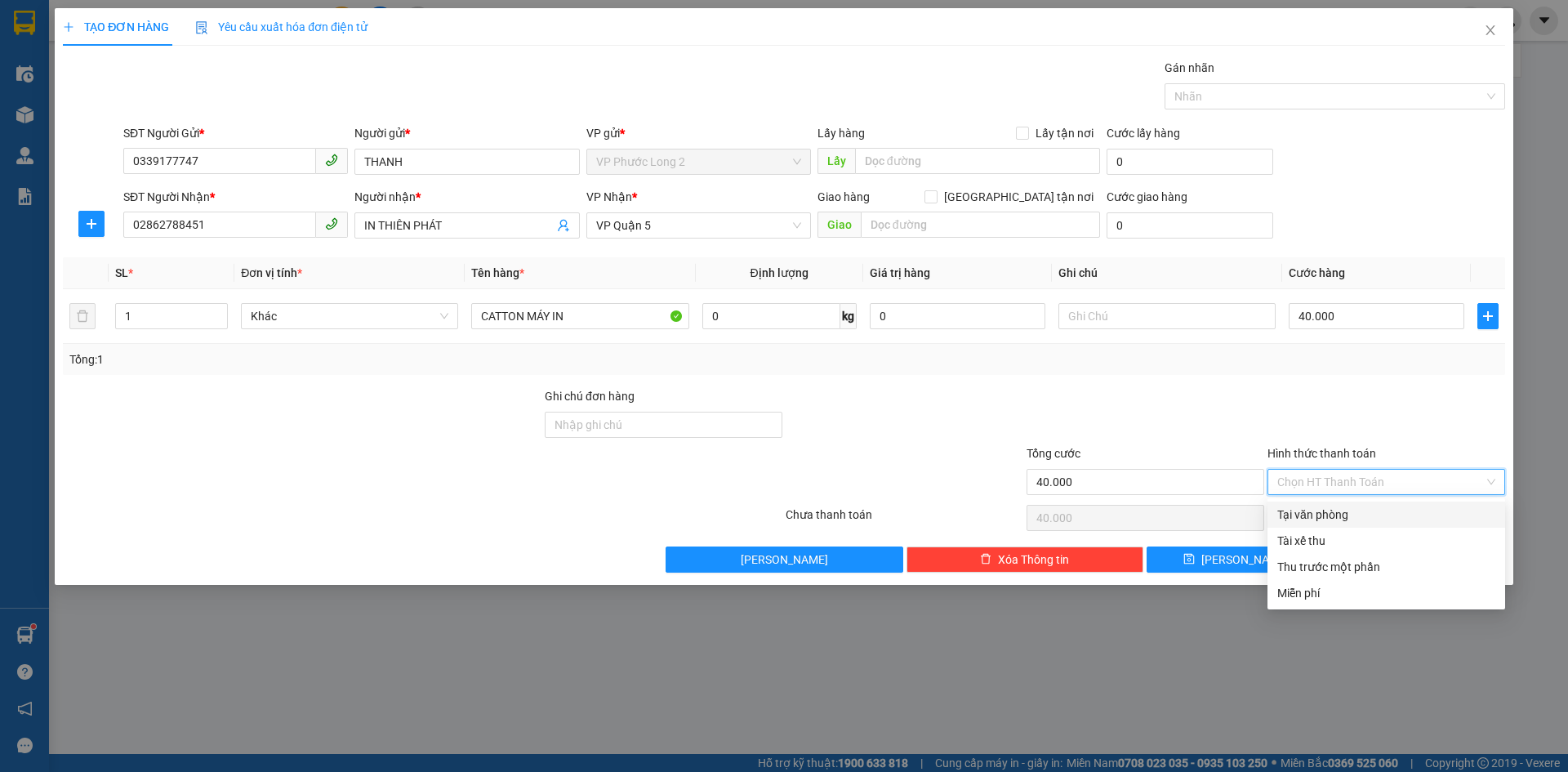
click at [1344, 514] on div "Tại văn phòng" at bounding box center [1386, 514] width 218 height 18
type input "0"
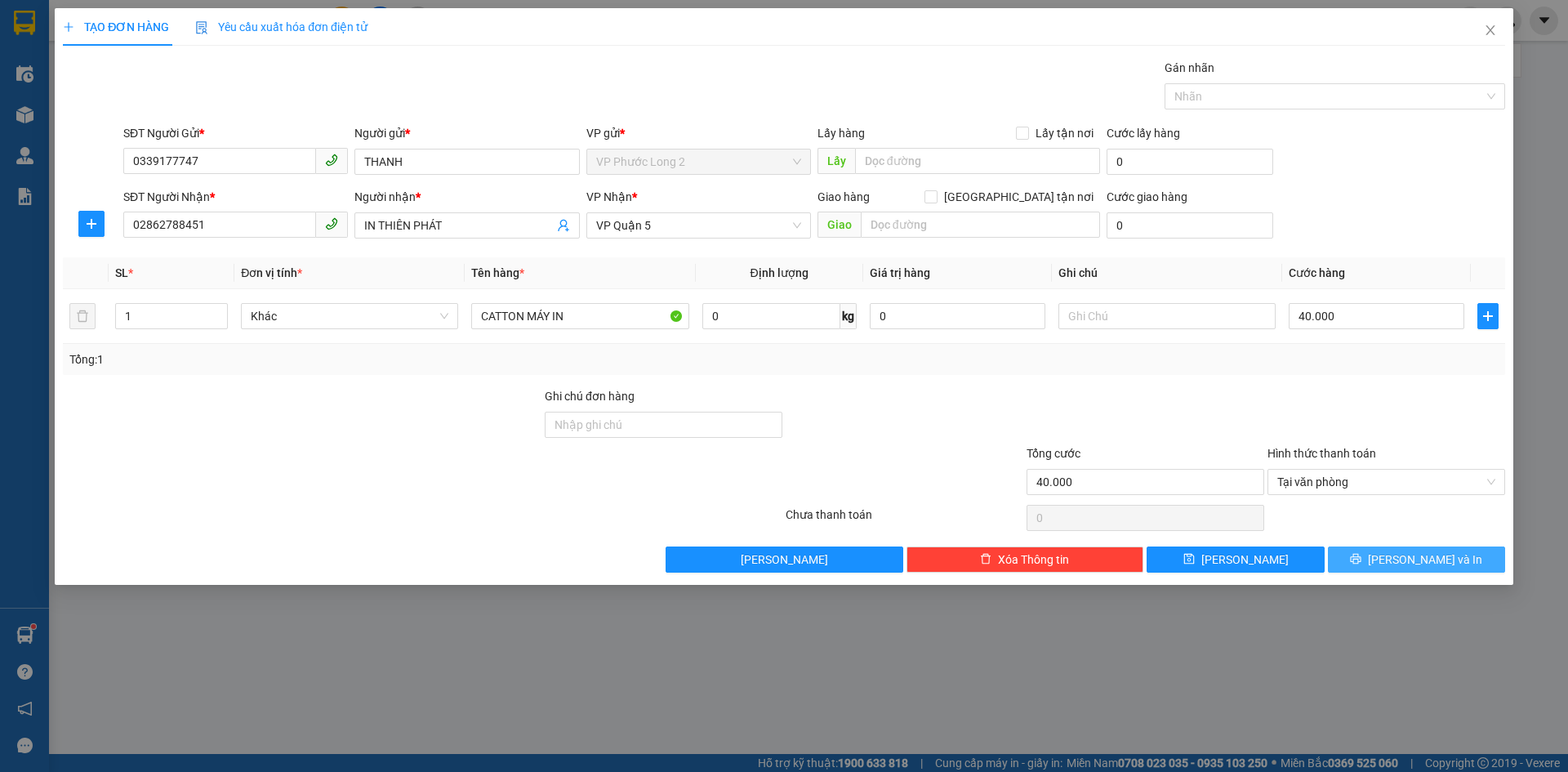
click at [1405, 564] on span "[PERSON_NAME] và In" at bounding box center [1424, 559] width 114 height 18
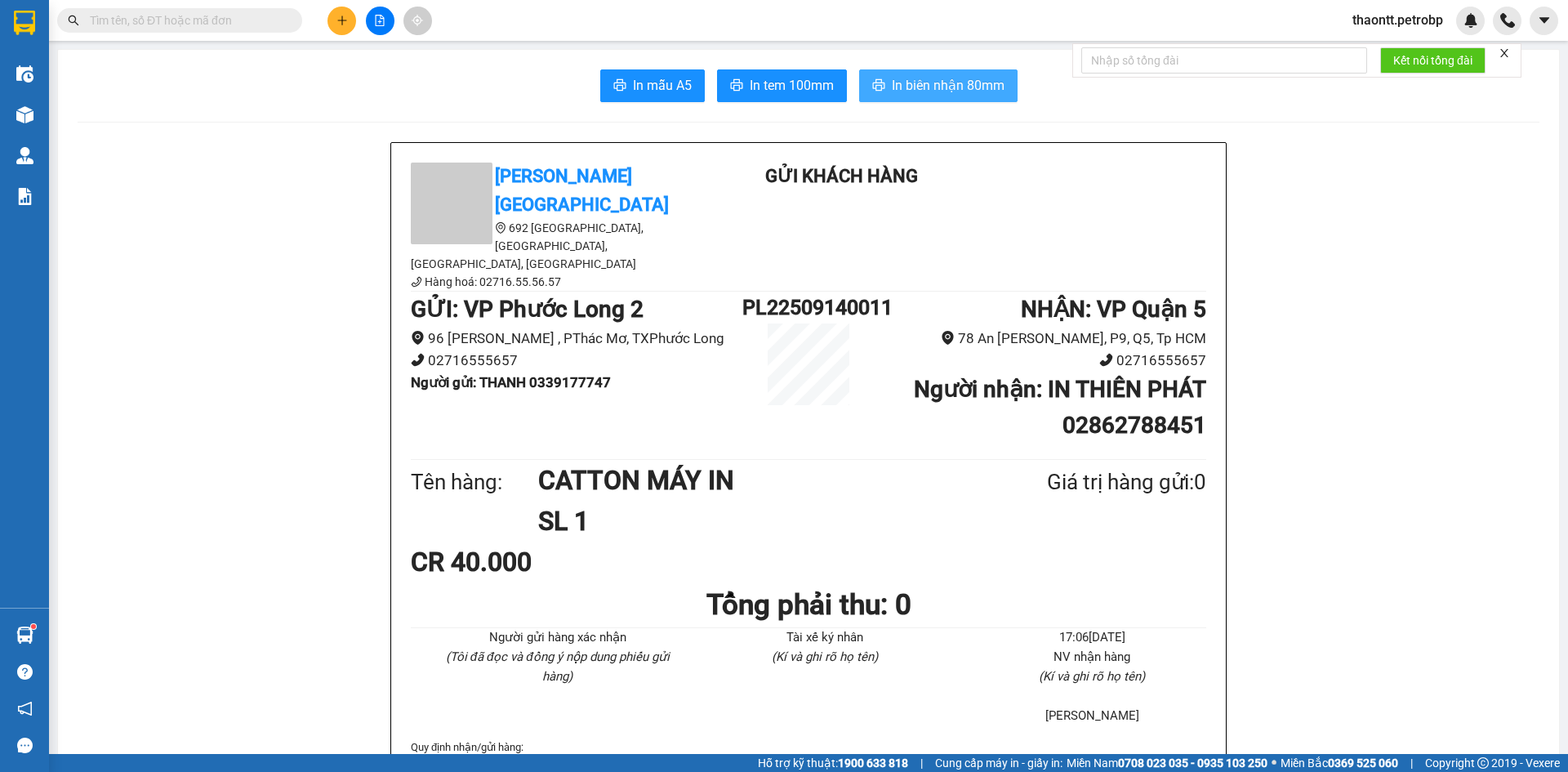
click at [986, 95] on span "In biên nhận 80mm" at bounding box center [948, 85] width 113 height 21
click at [802, 76] on span "In tem 100mm" at bounding box center [792, 85] width 84 height 21
click at [959, 541] on div "CR 40.000" at bounding box center [809, 561] width 795 height 40
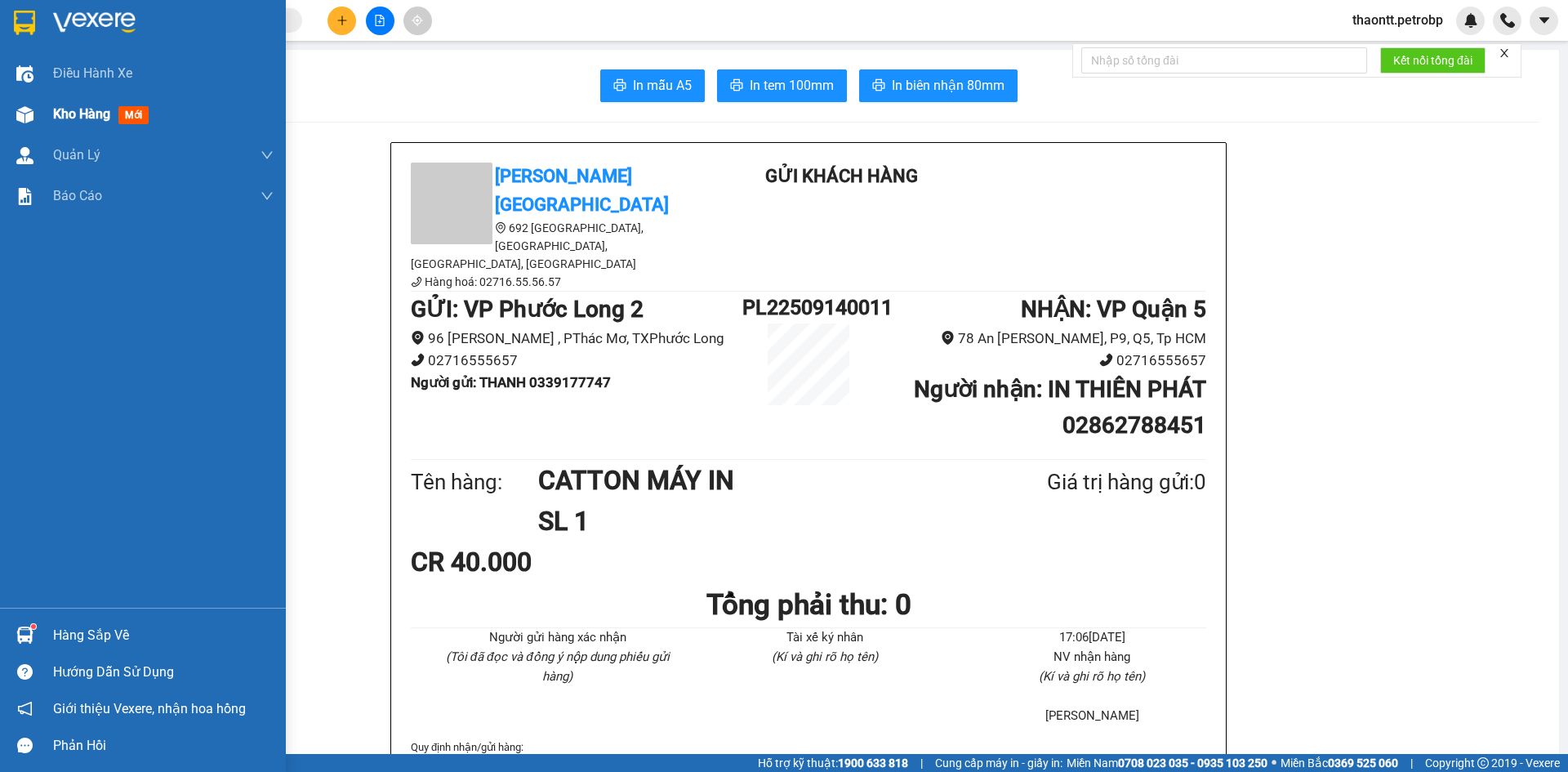
click at [77, 115] on span "Kho hàng" at bounding box center [82, 113] width 57 height 15
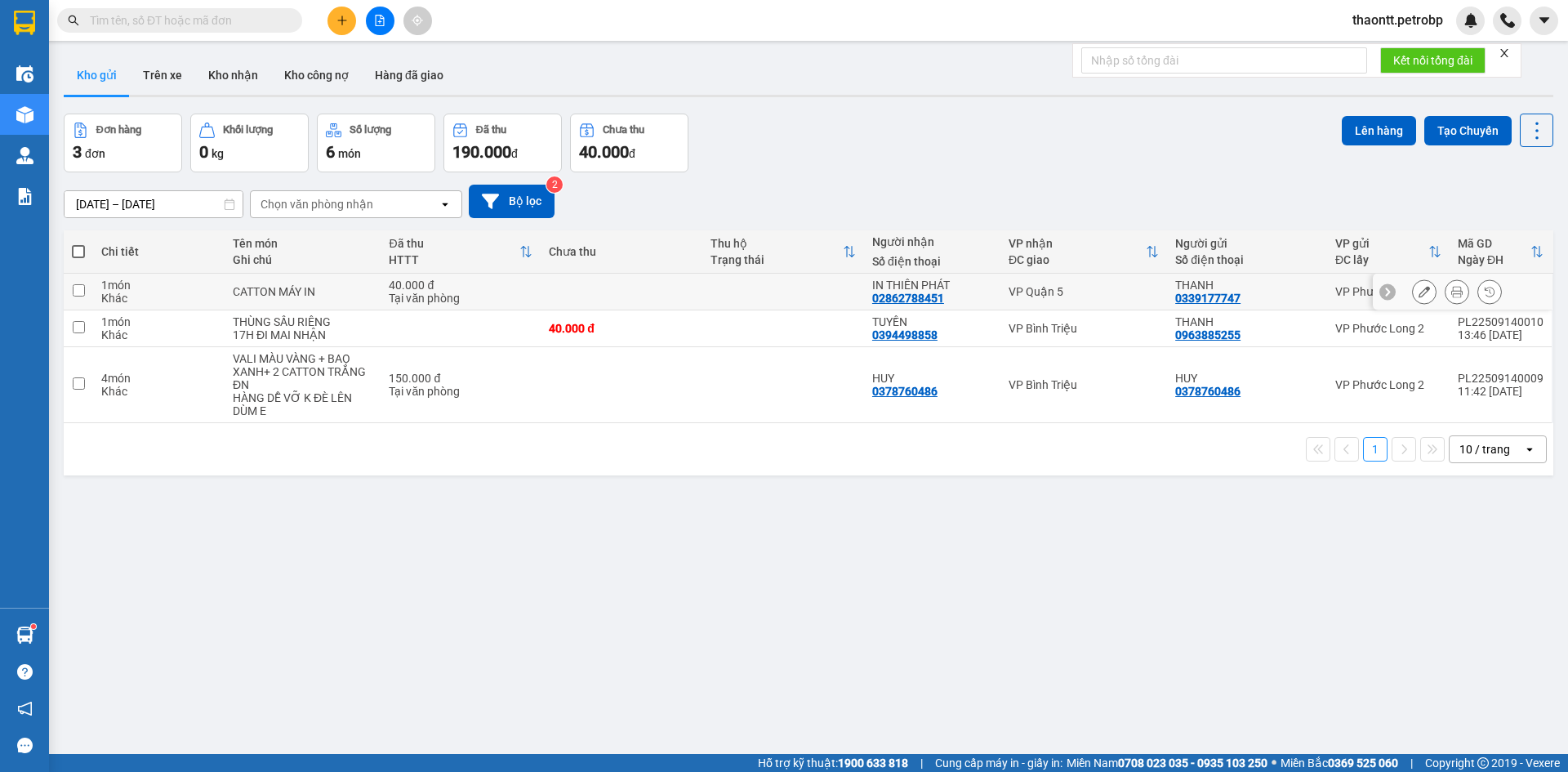
click at [314, 305] on td "CATTON MÁY IN" at bounding box center [302, 292] width 156 height 37
checkbox input "true"
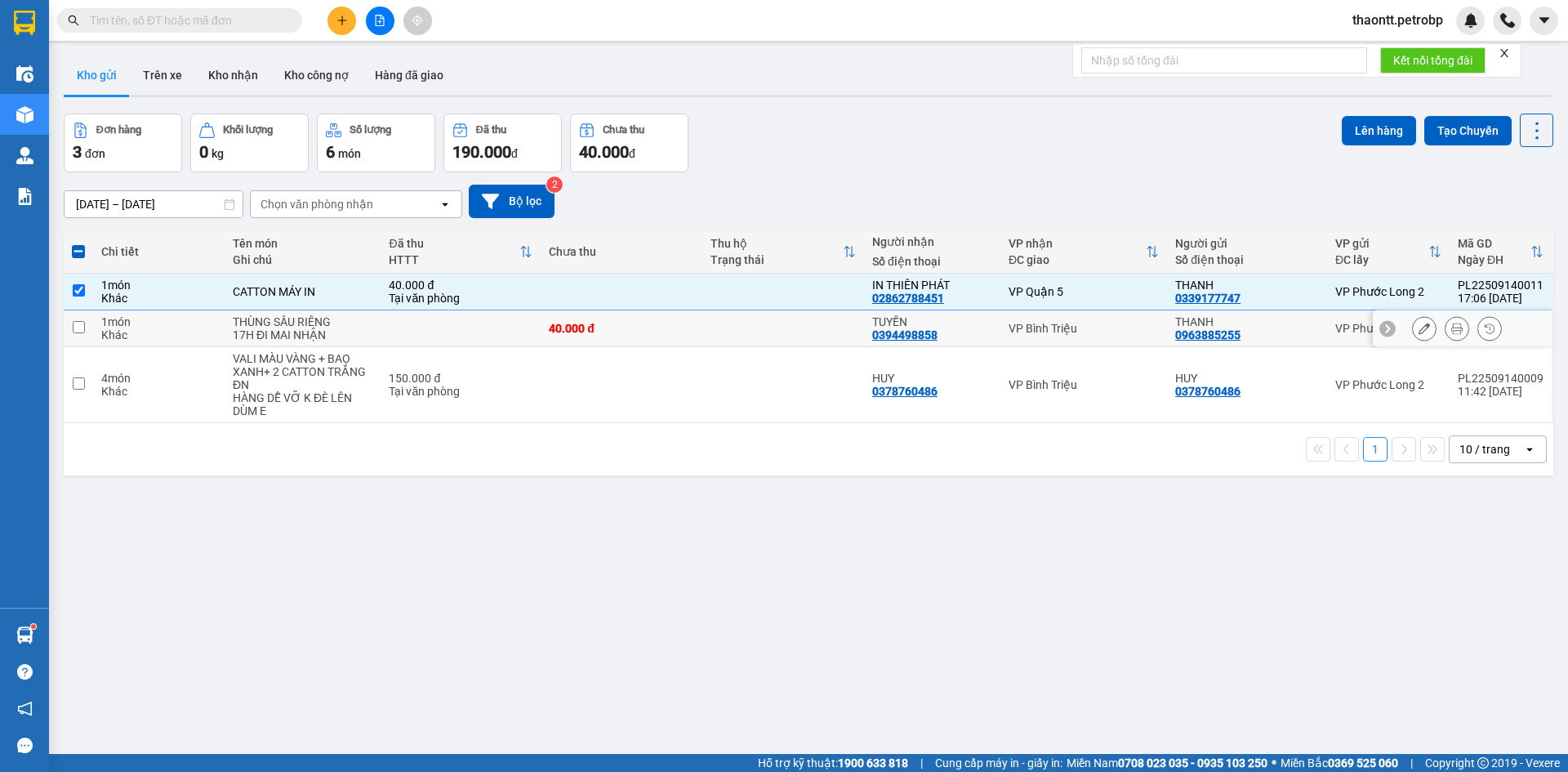
click at [313, 331] on div "17H ĐI MAI NHẬN" at bounding box center [302, 335] width 140 height 13
checkbox input "true"
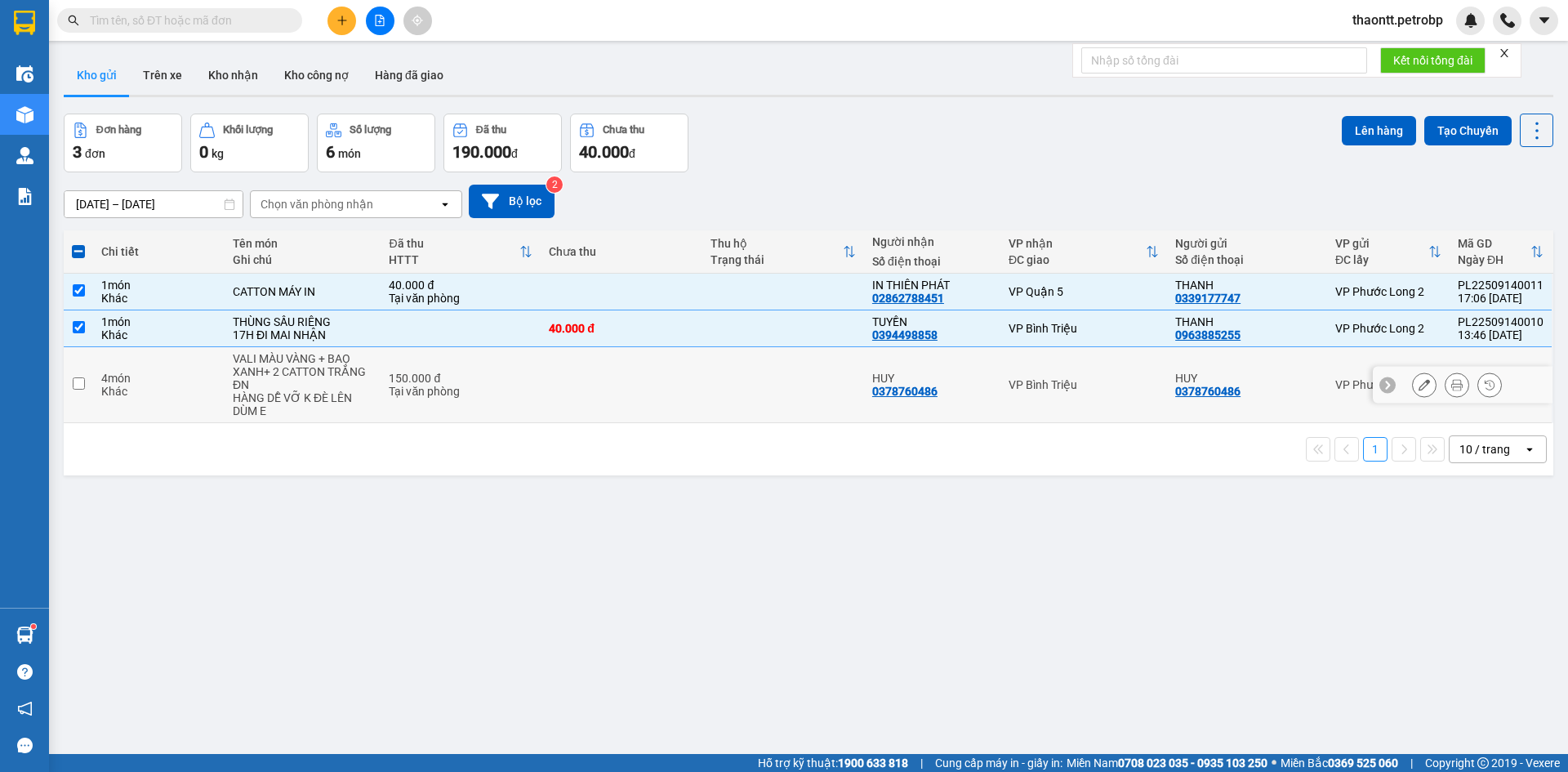
click at [317, 376] on div "VALI MÀU VÀNG + BAO XANH+ 2 CATTON TRẮNG ĐN" at bounding box center [302, 372] width 140 height 39
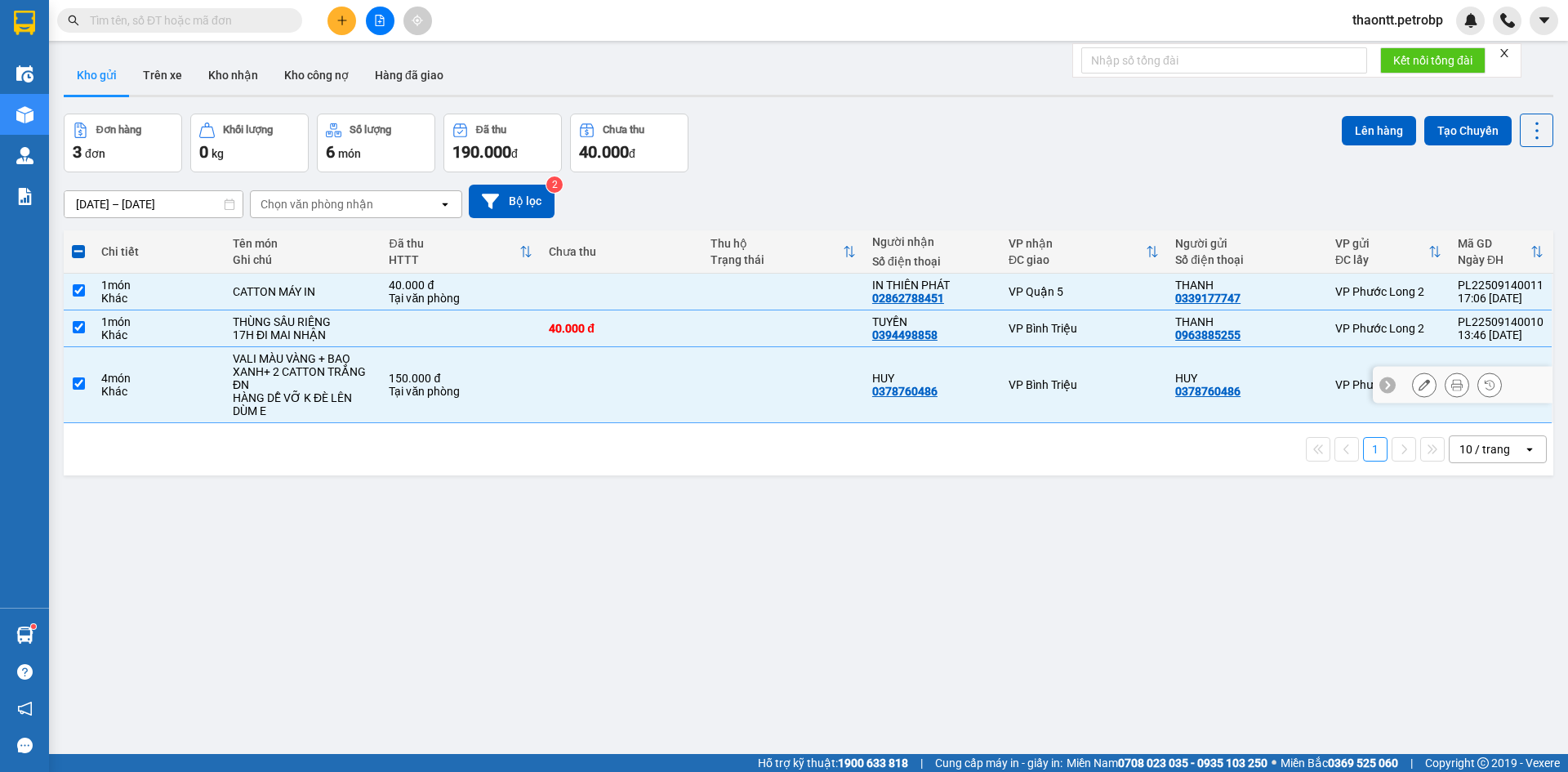
checkbox input "true"
click at [1367, 125] on button "Lên hàng" at bounding box center [1379, 130] width 74 height 30
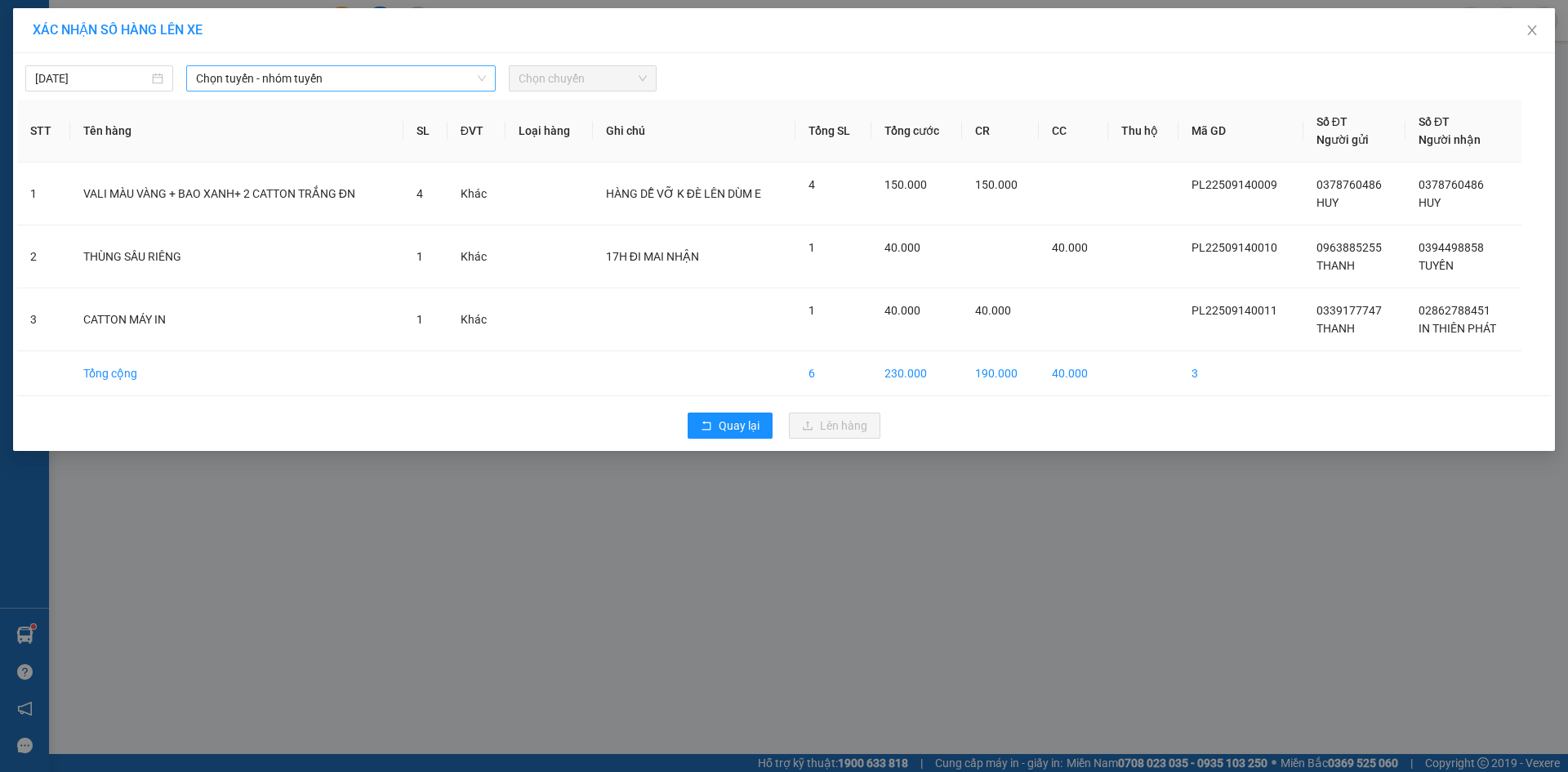
click at [334, 75] on span "Chọn tuyến - nhóm tuyến" at bounding box center [340, 78] width 290 height 24
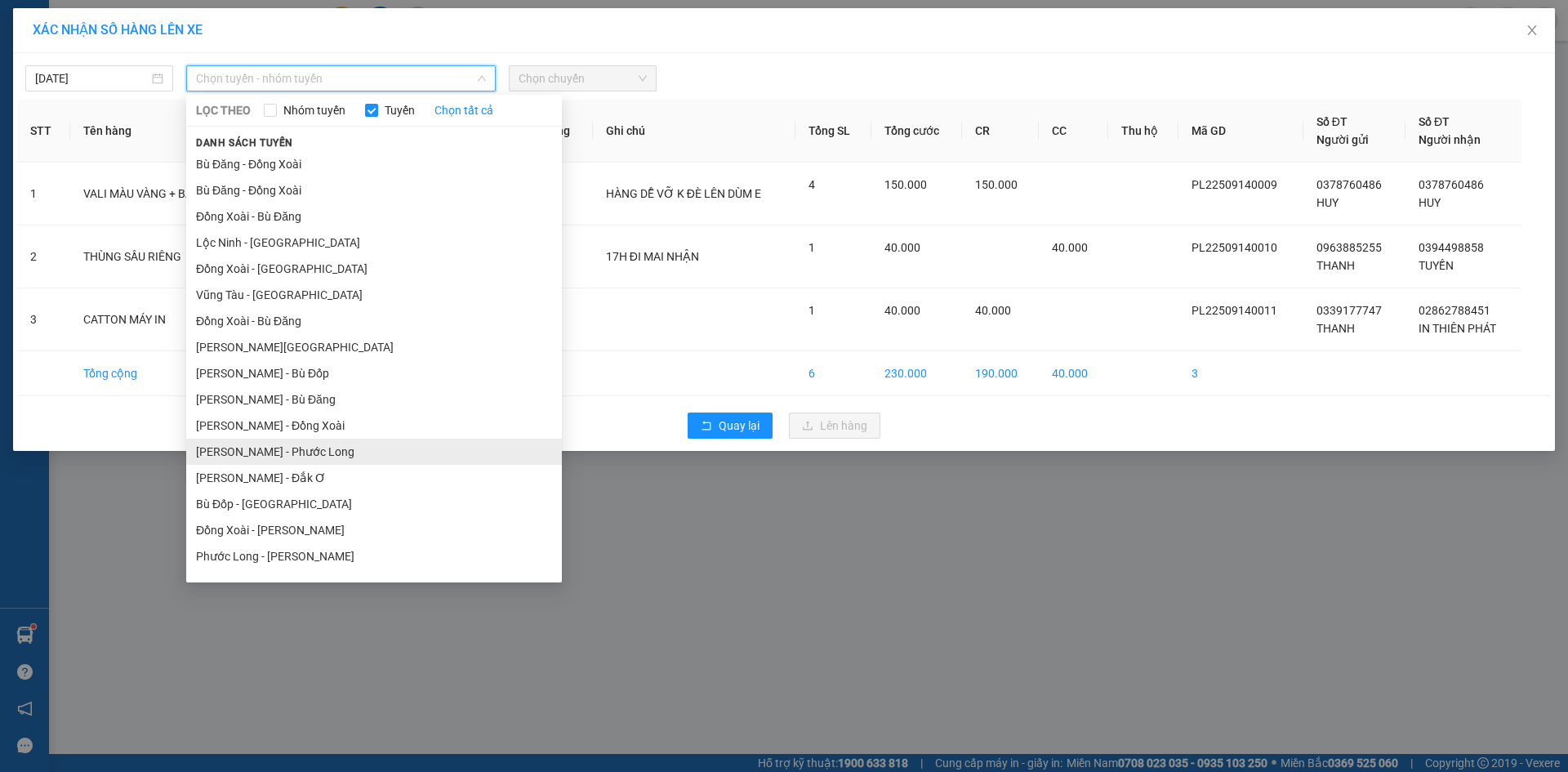
scroll to position [98, 0]
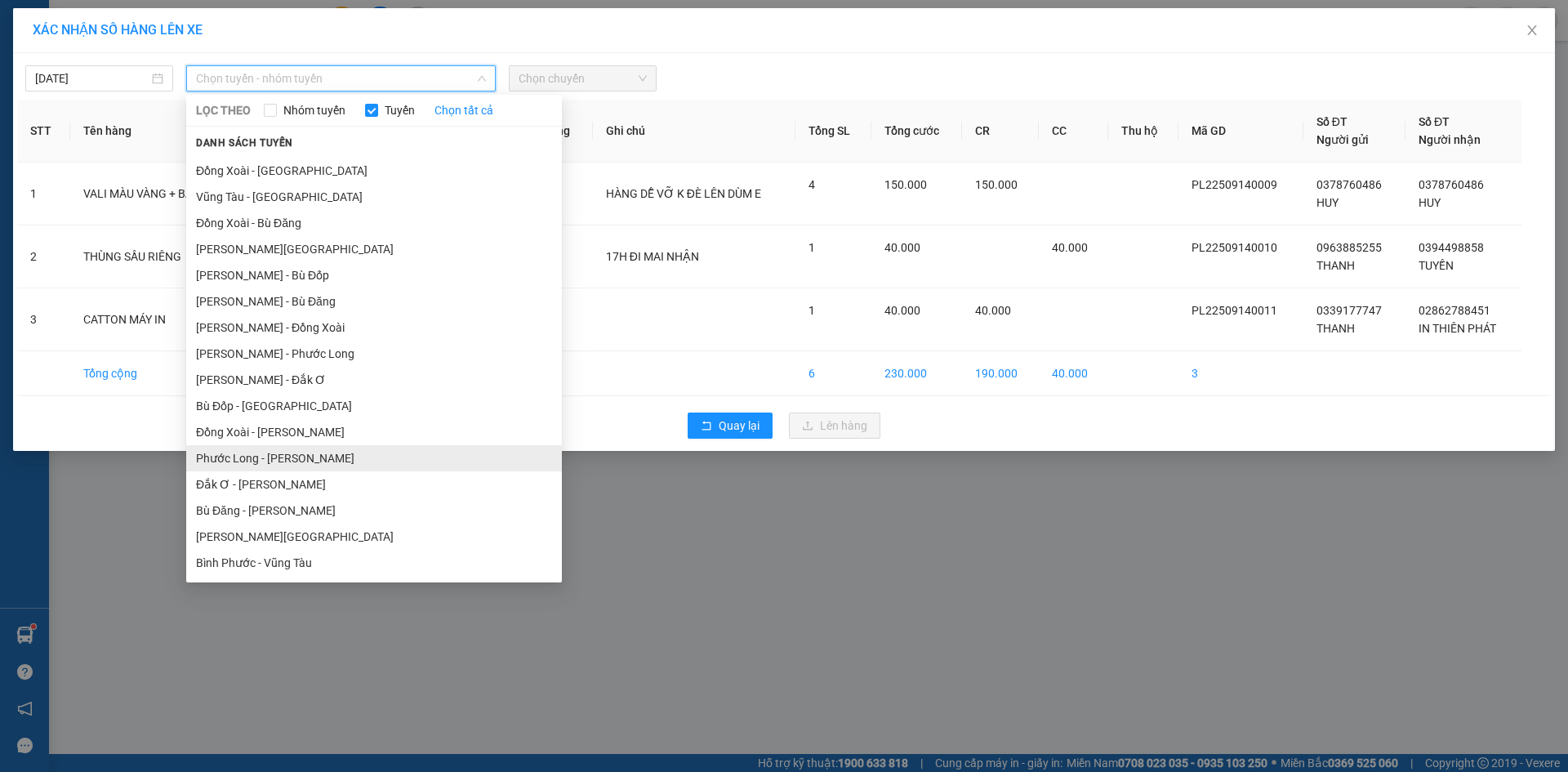
click at [289, 457] on li "Phước Long - [PERSON_NAME]" at bounding box center [373, 458] width 376 height 26
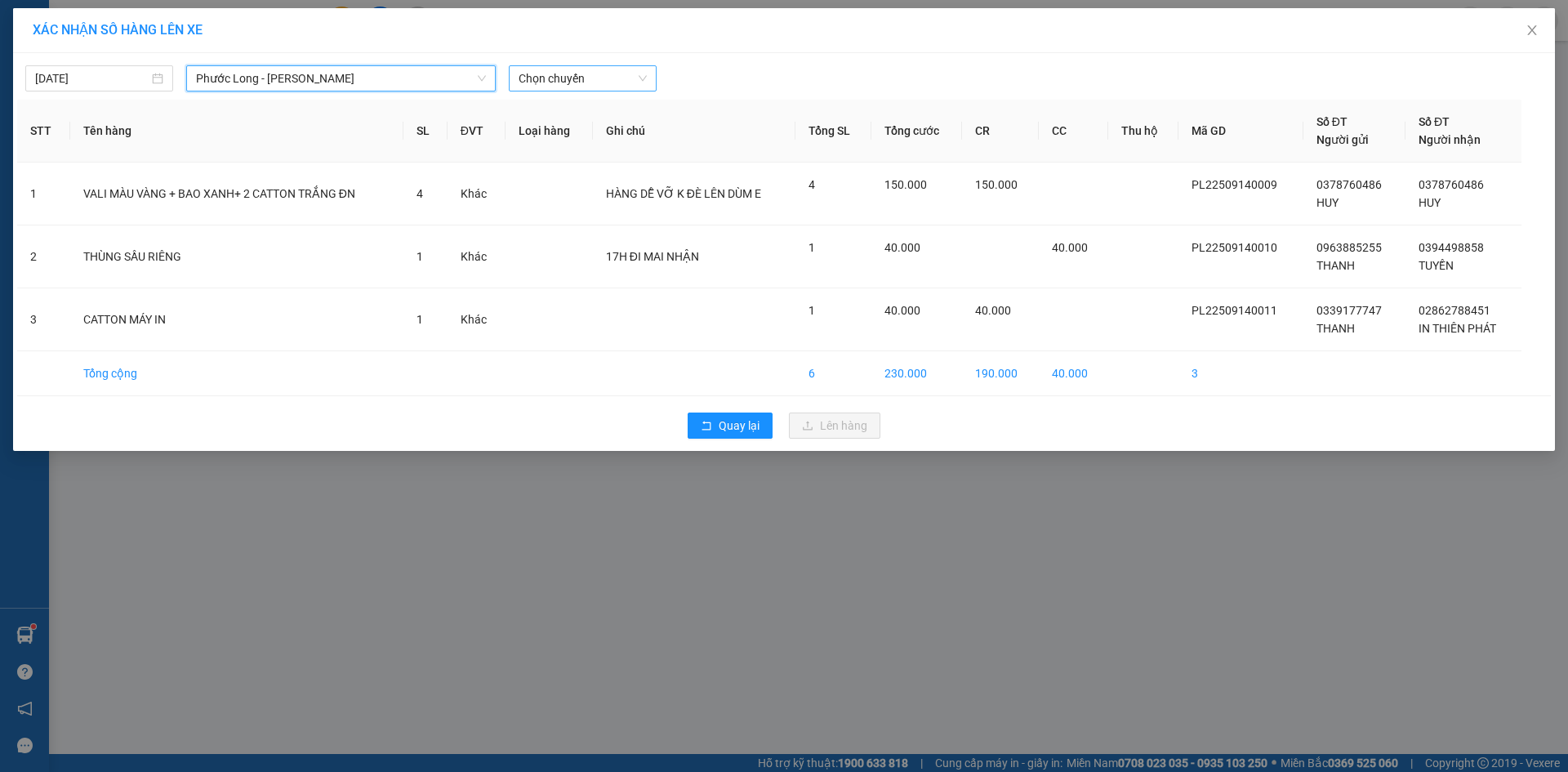
click at [618, 81] on span "Chọn chuyến" at bounding box center [583, 78] width 128 height 24
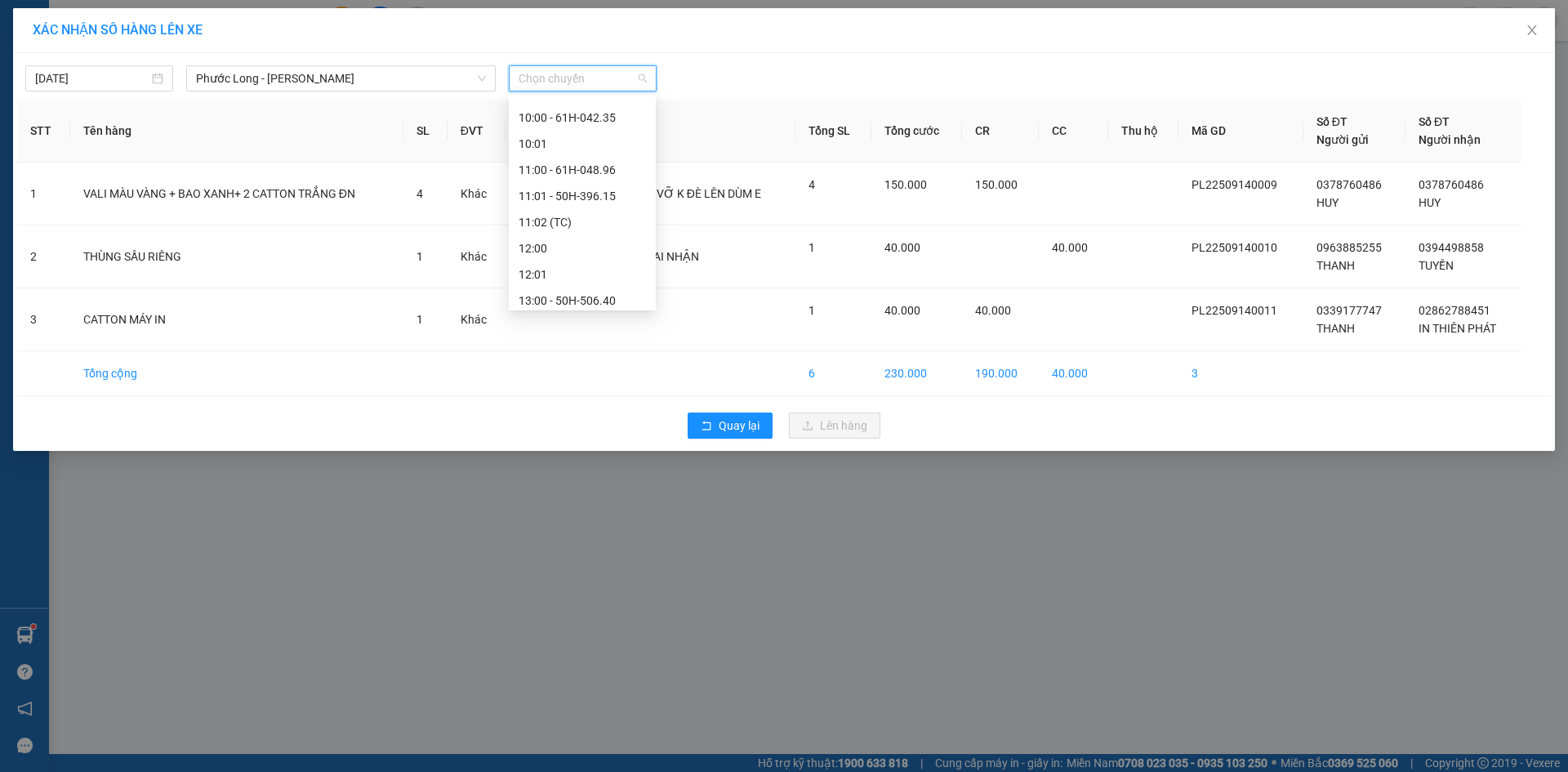
scroll to position [817, 0]
click at [580, 262] on div "17:00 - 50H-503.23" at bounding box center [583, 261] width 127 height 18
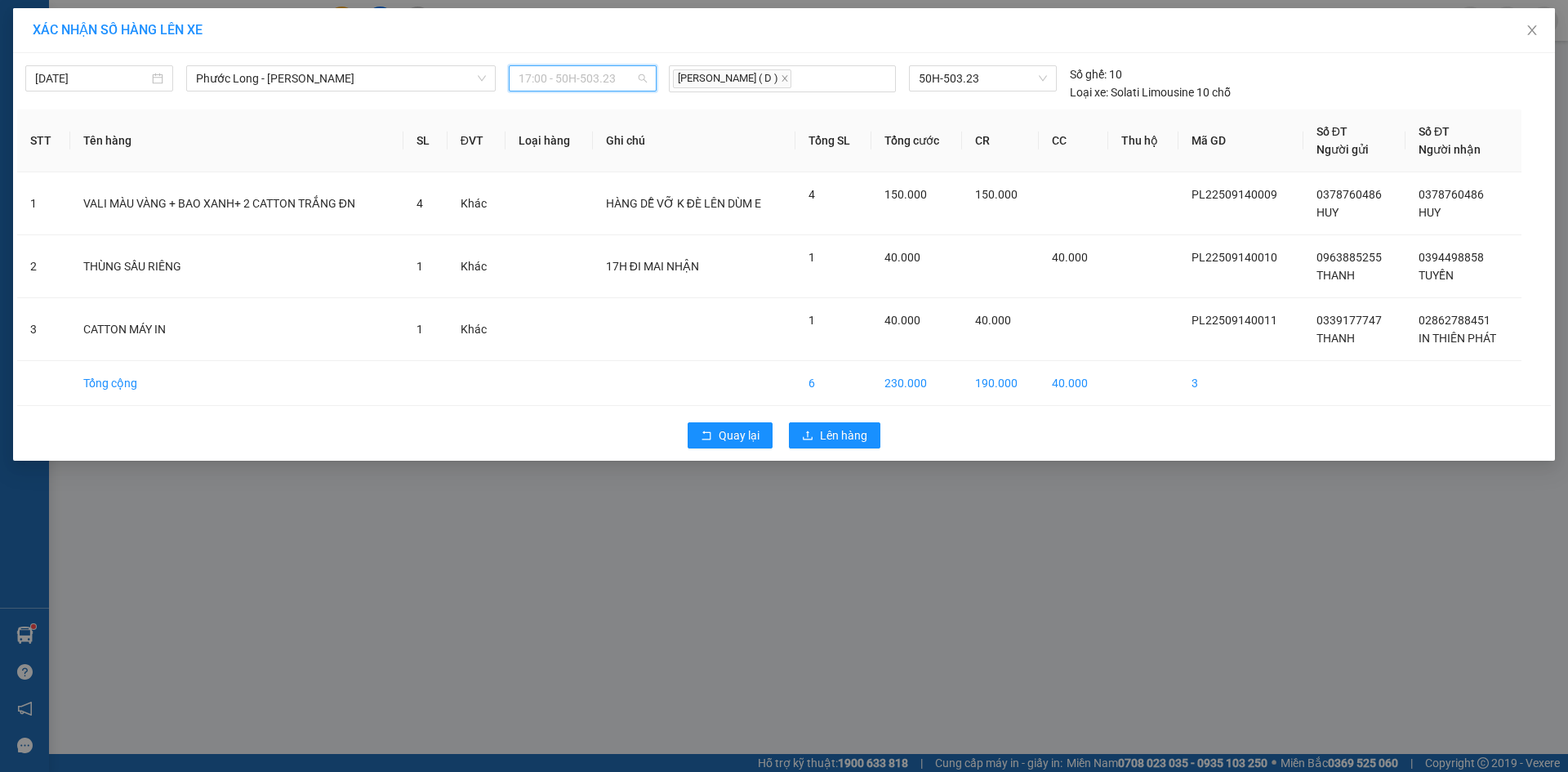
click at [561, 73] on span "17:00 - 50H-503.23" at bounding box center [583, 78] width 128 height 24
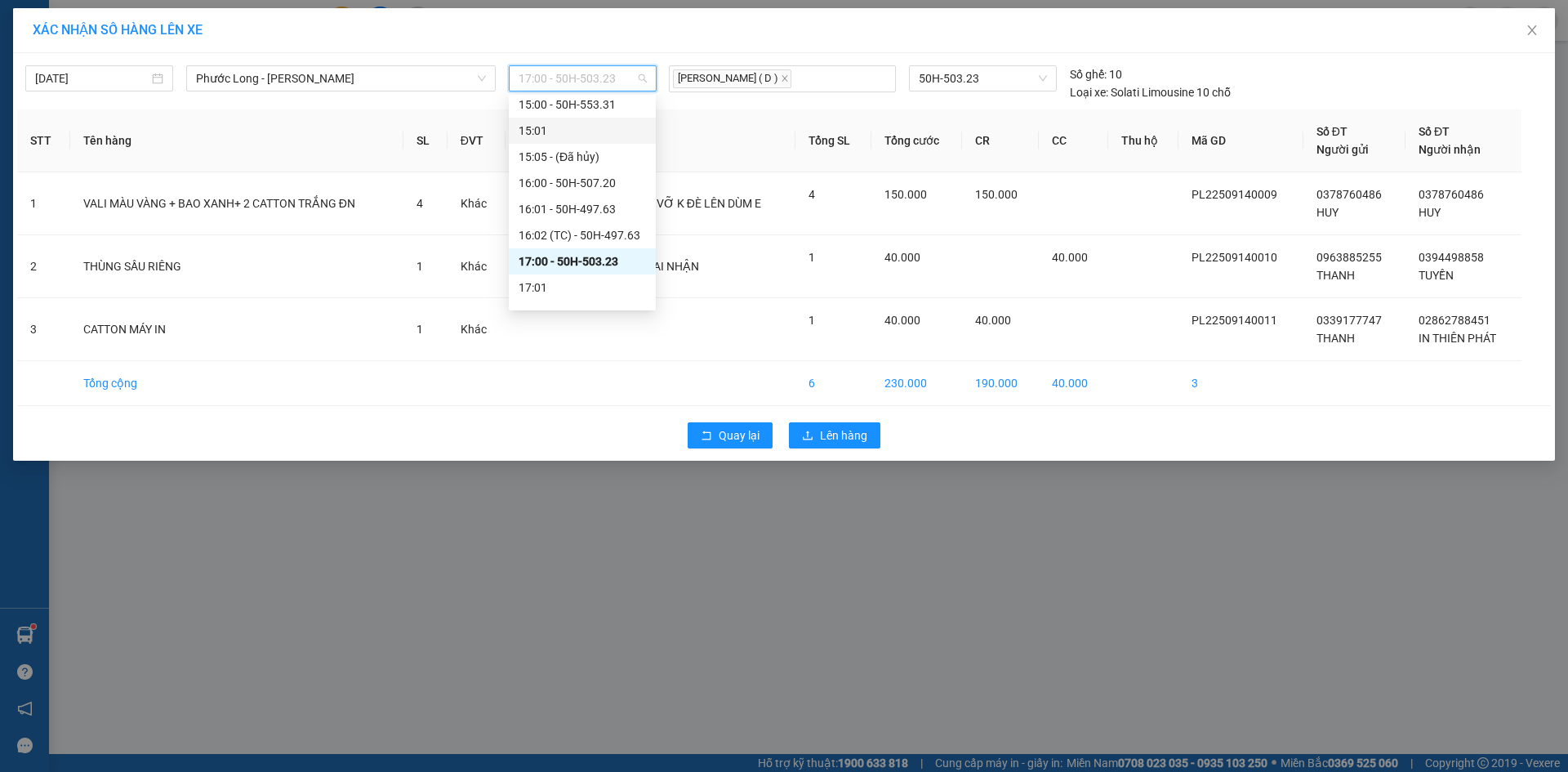
scroll to position [967, 0]
click at [586, 159] on div "17:05 (TC) - 50H-363.26" at bounding box center [583, 163] width 127 height 18
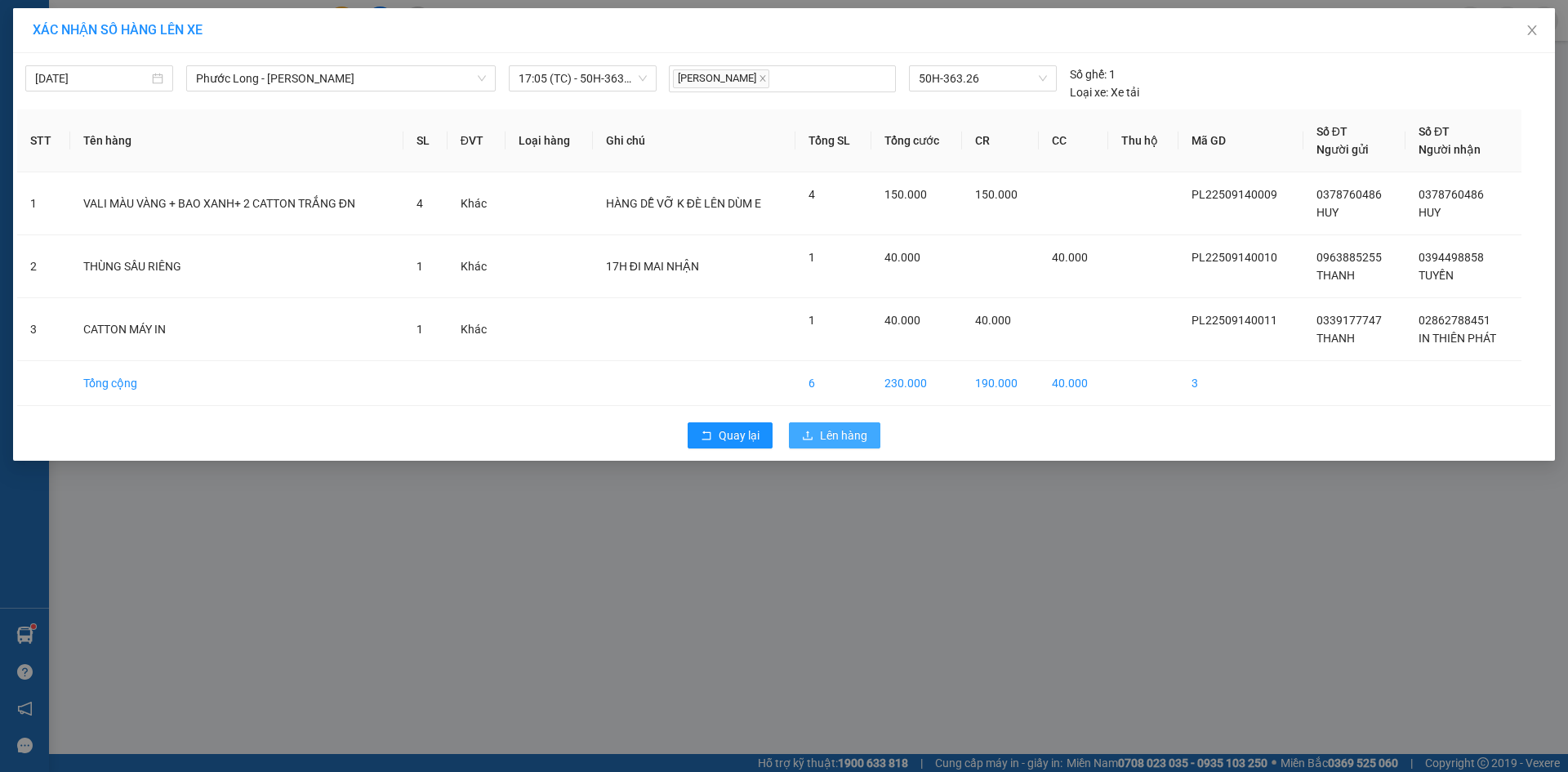
click at [853, 433] on span "Lên hàng" at bounding box center [843, 435] width 48 height 18
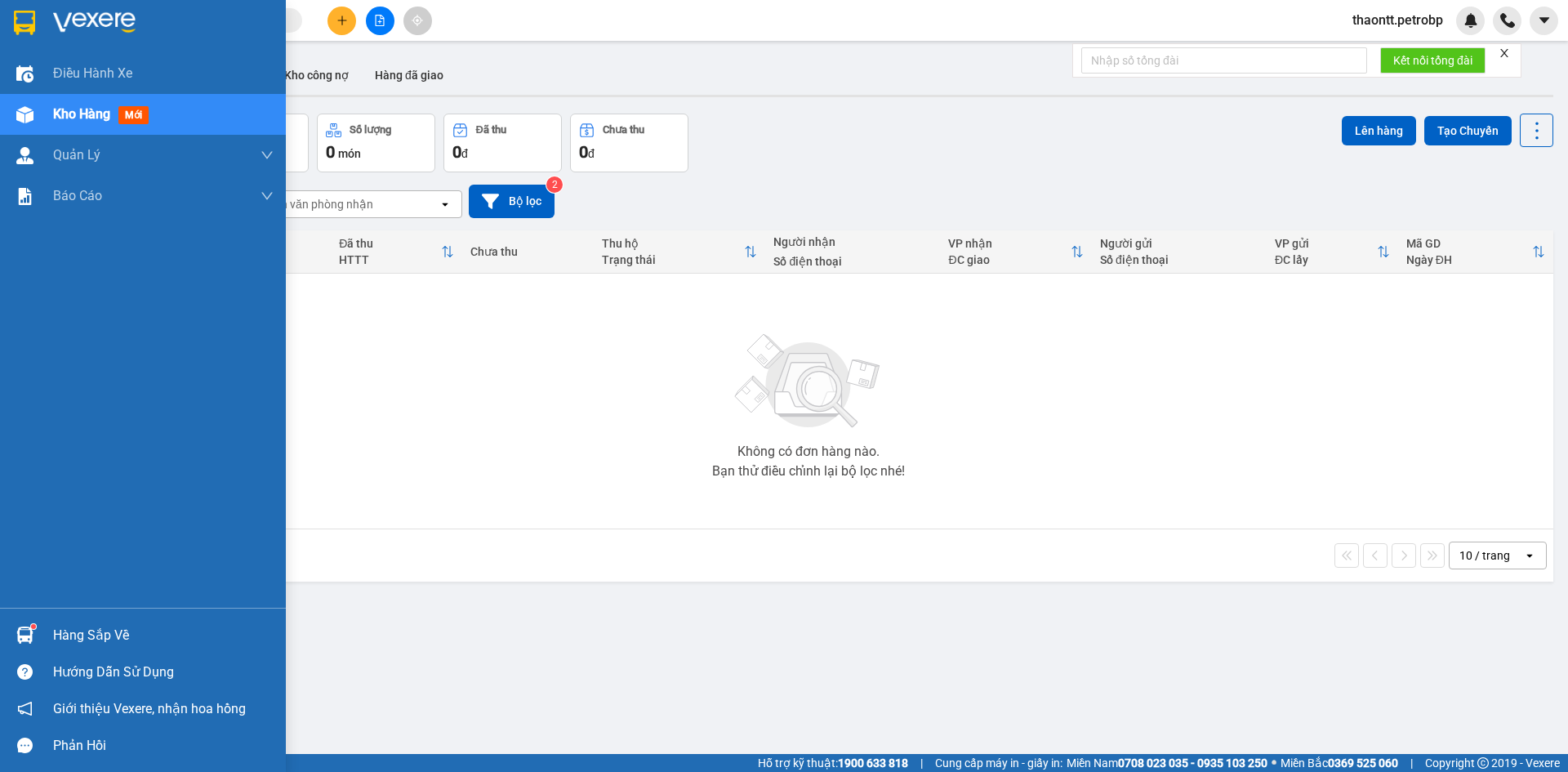
click at [57, 626] on div "Hàng sắp về" at bounding box center [163, 635] width 221 height 24
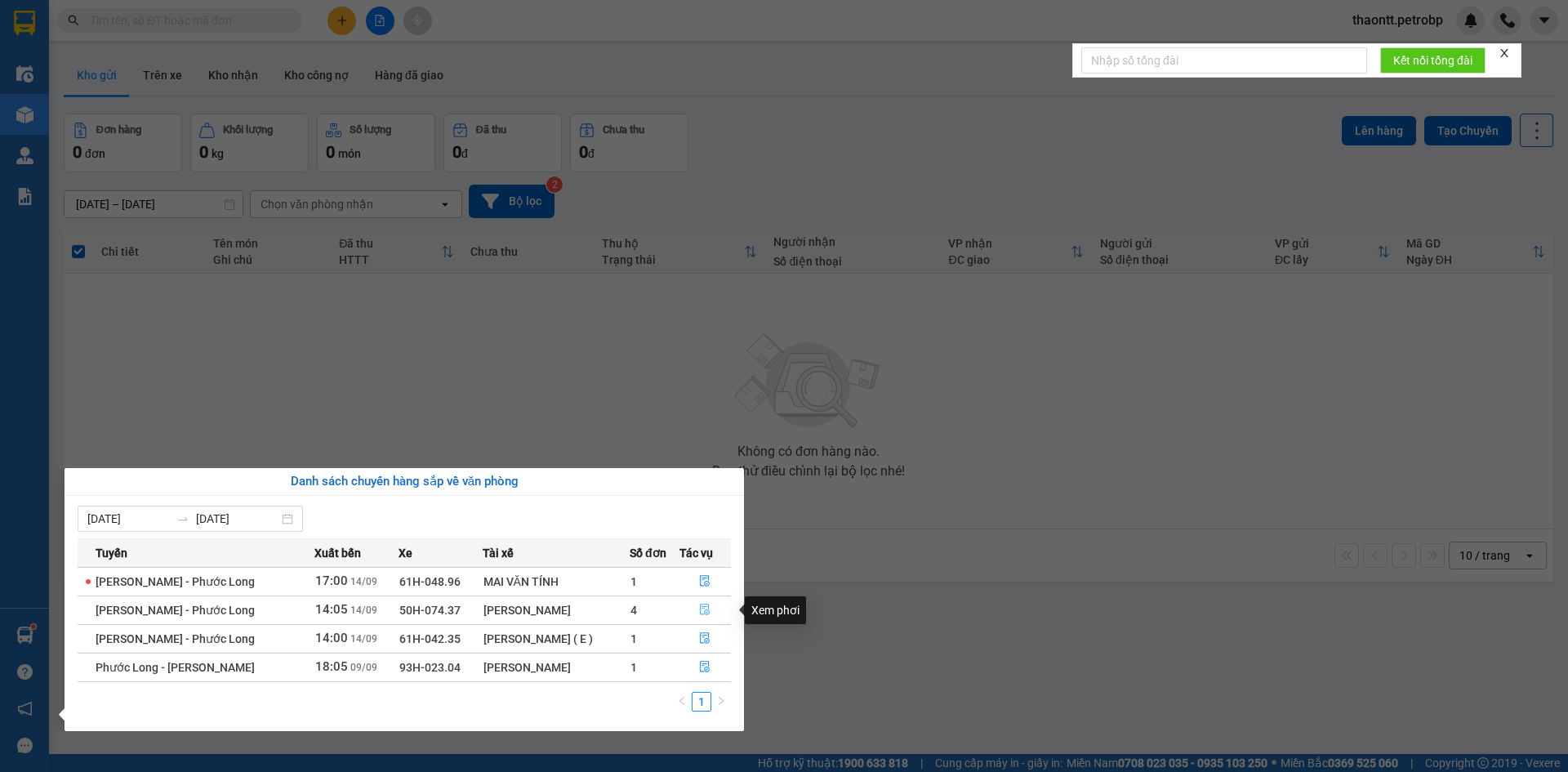
click at [697, 611] on button "button" at bounding box center [705, 610] width 50 height 26
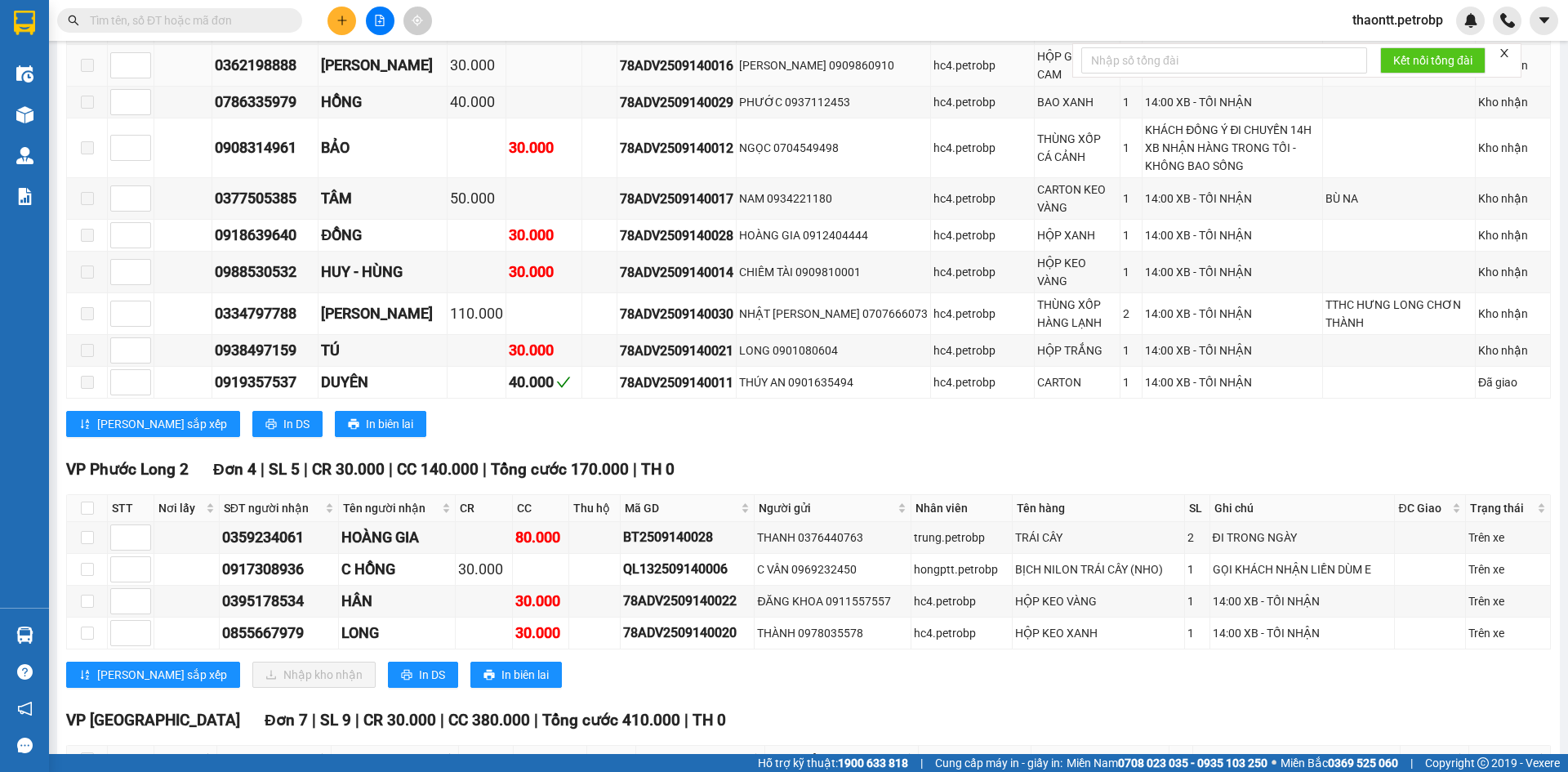
scroll to position [1144, 0]
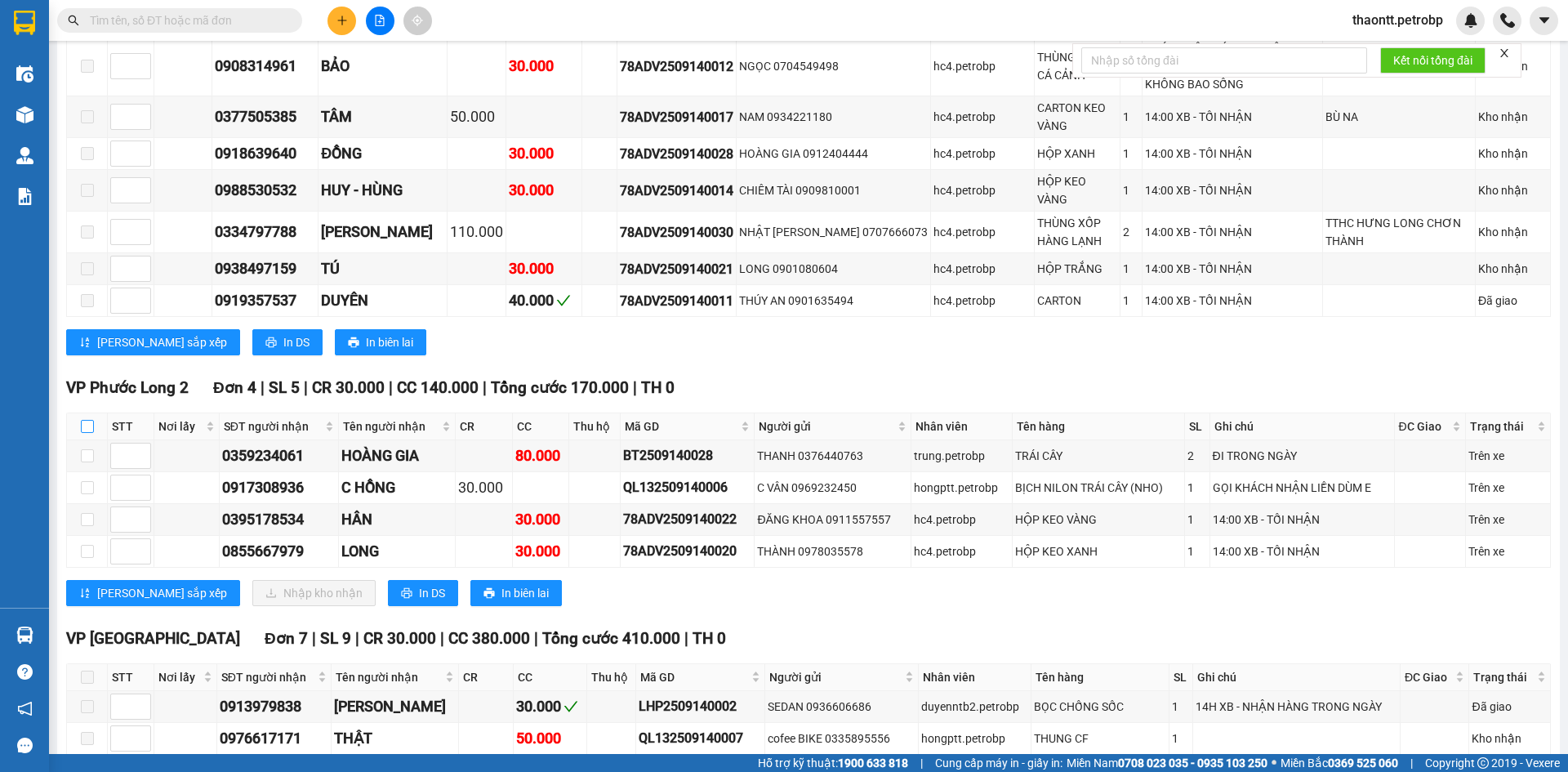
click at [87, 420] on input "checkbox" at bounding box center [87, 426] width 13 height 13
checkbox input "true"
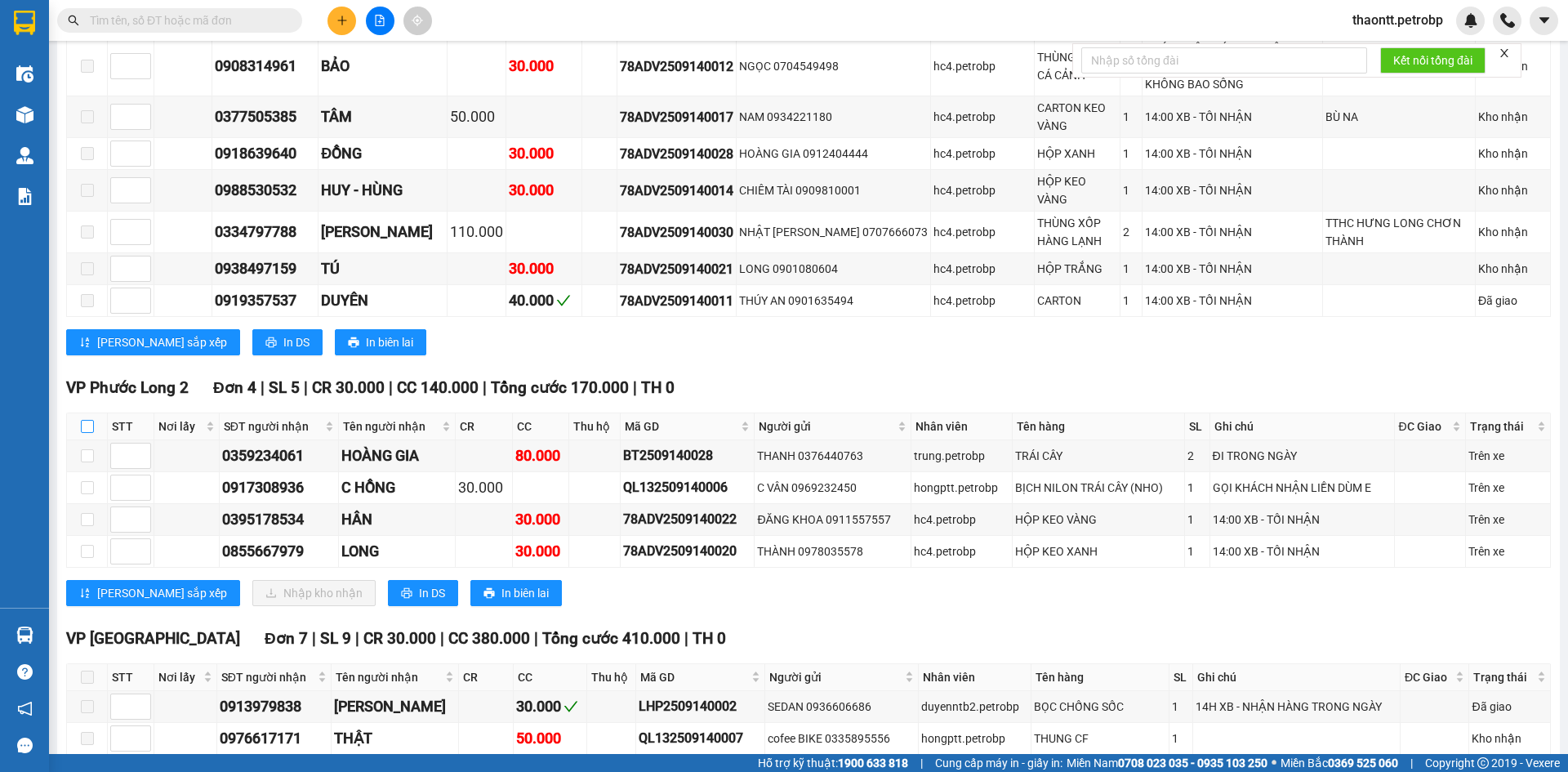
checkbox input "true"
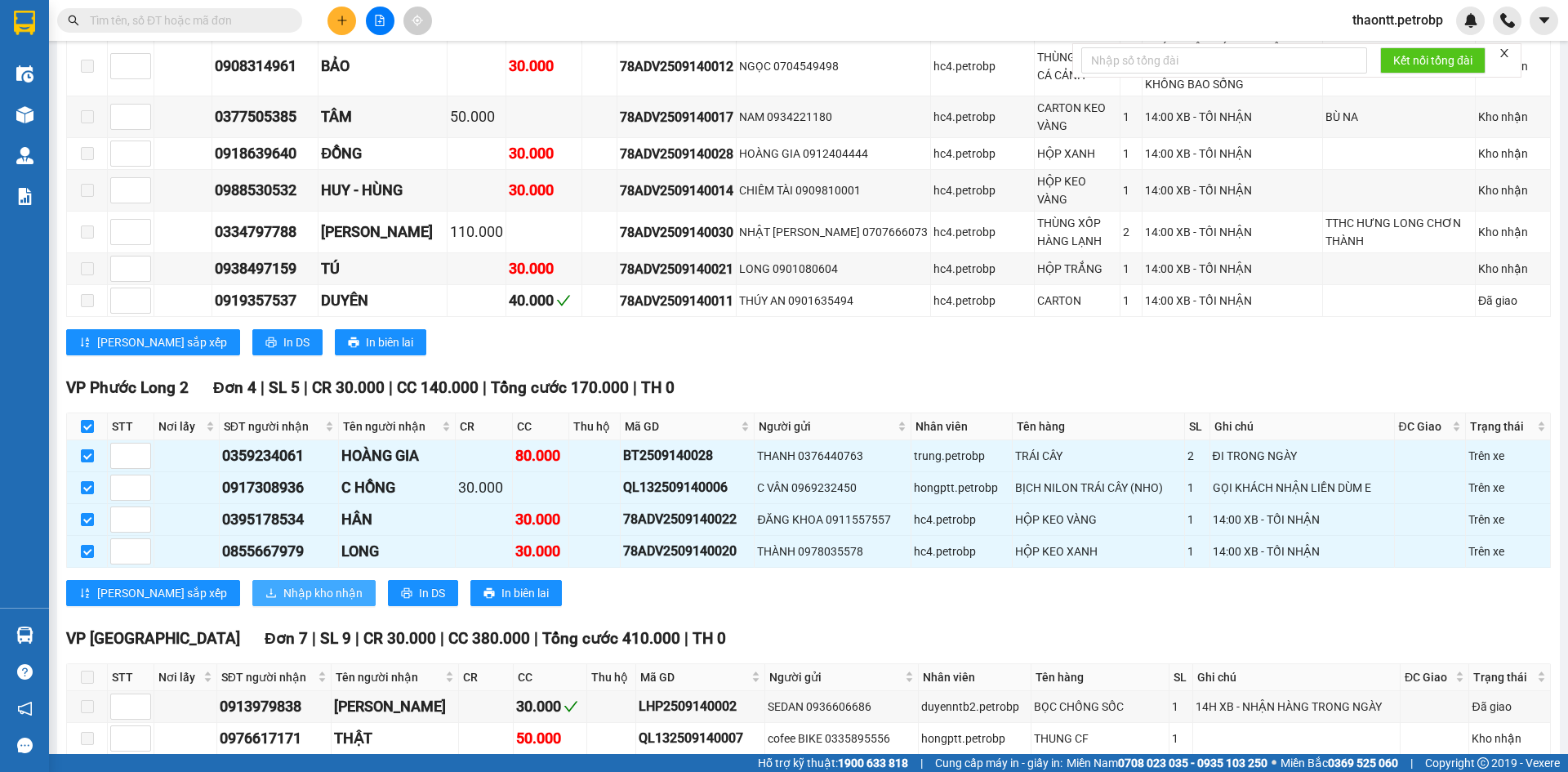
click at [284, 584] on span "Nhập kho nhận" at bounding box center [323, 593] width 79 height 18
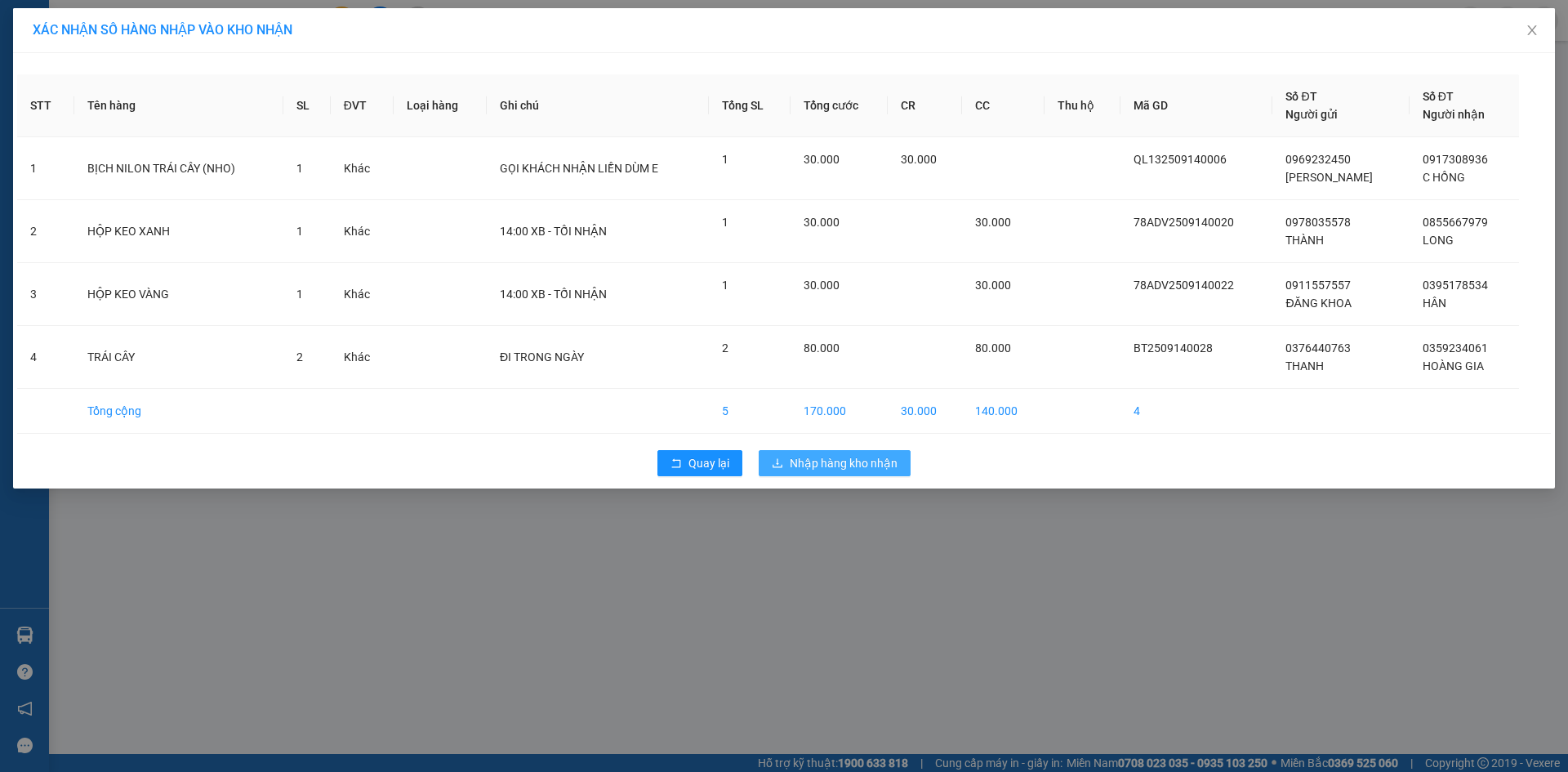
click at [873, 464] on span "Nhập hàng kho nhận" at bounding box center [844, 463] width 108 height 18
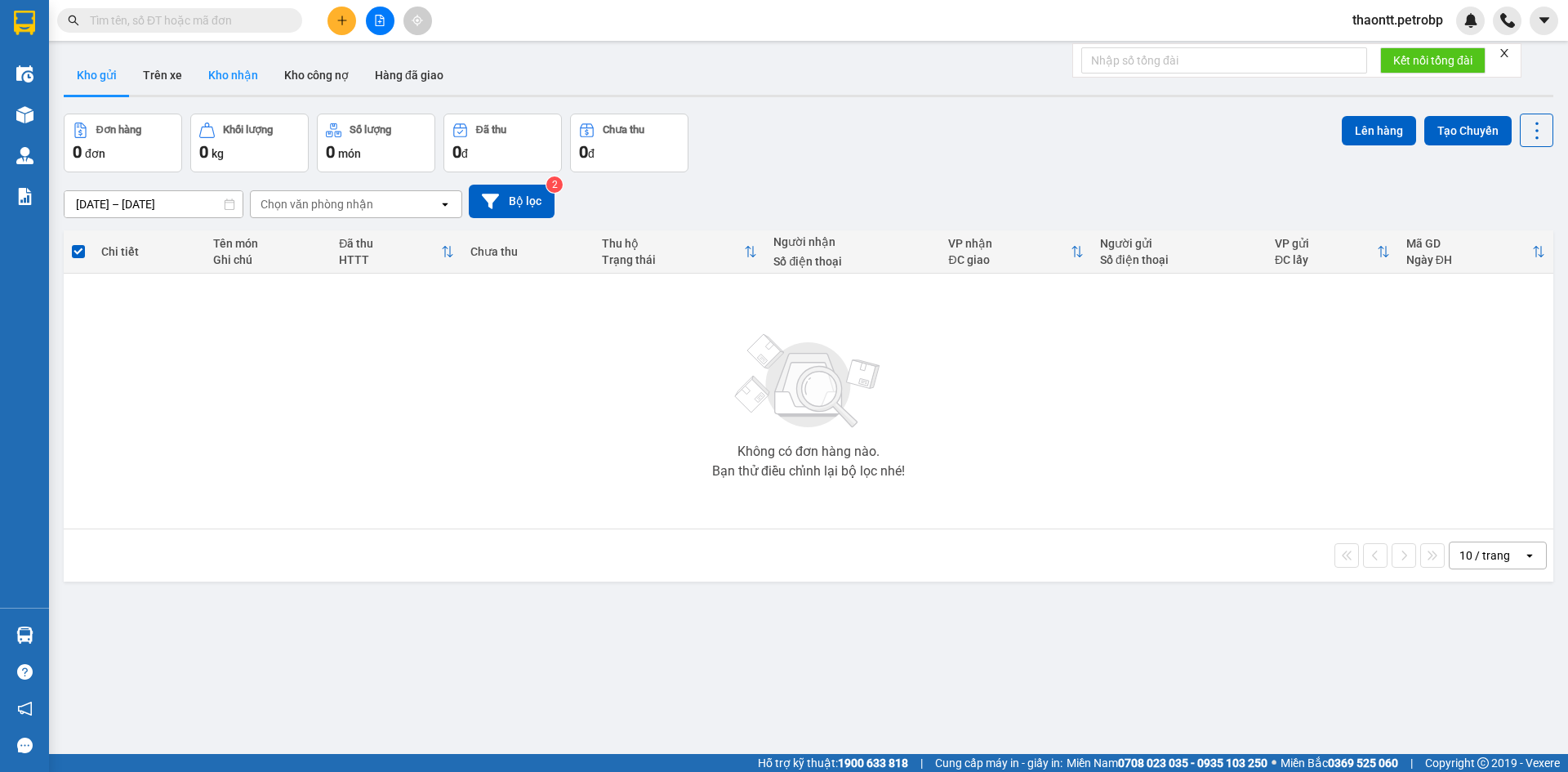
click at [222, 74] on button "Kho nhận" at bounding box center [232, 75] width 76 height 39
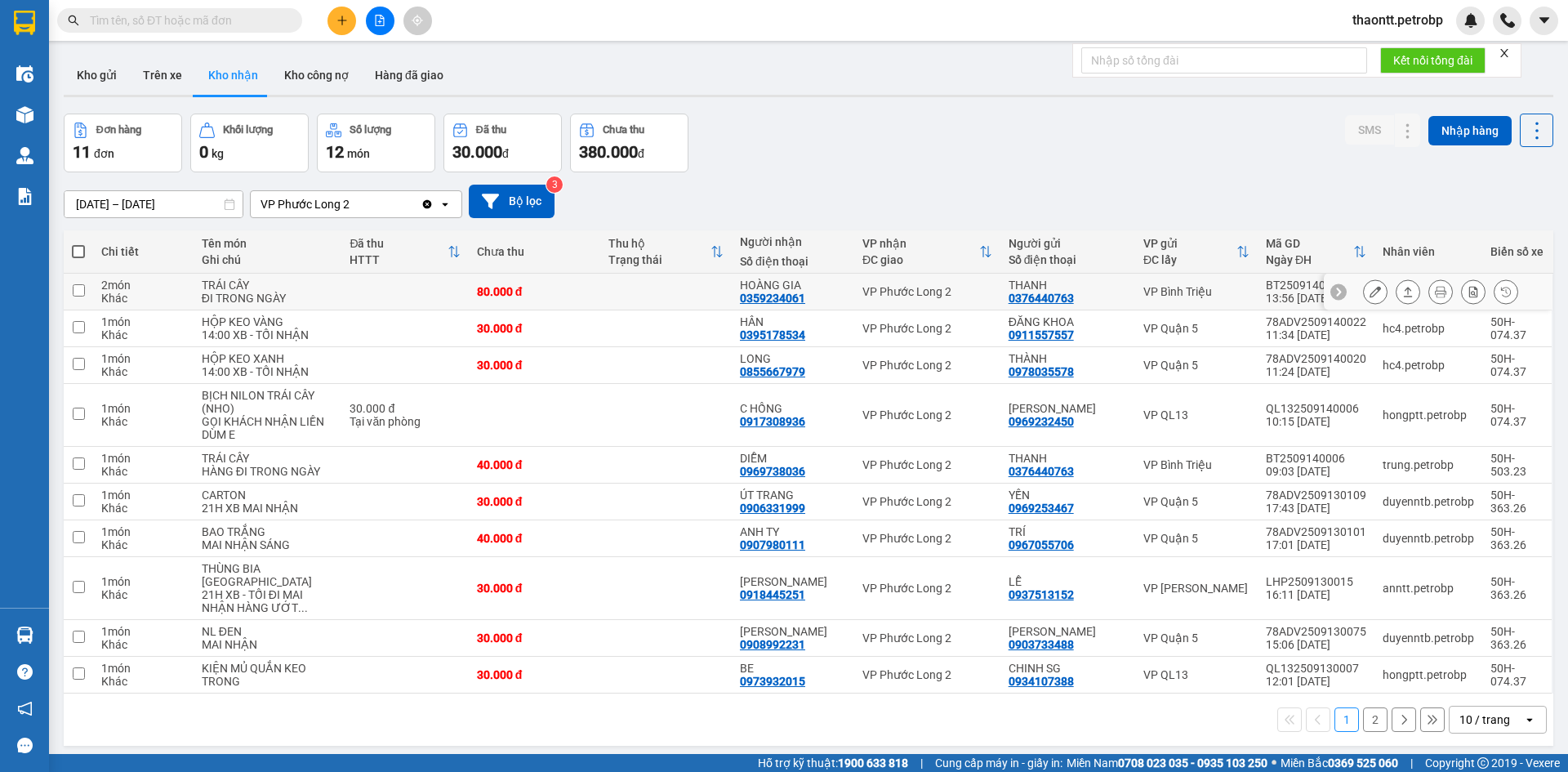
click at [352, 277] on td at bounding box center [404, 292] width 127 height 37
checkbox input "true"
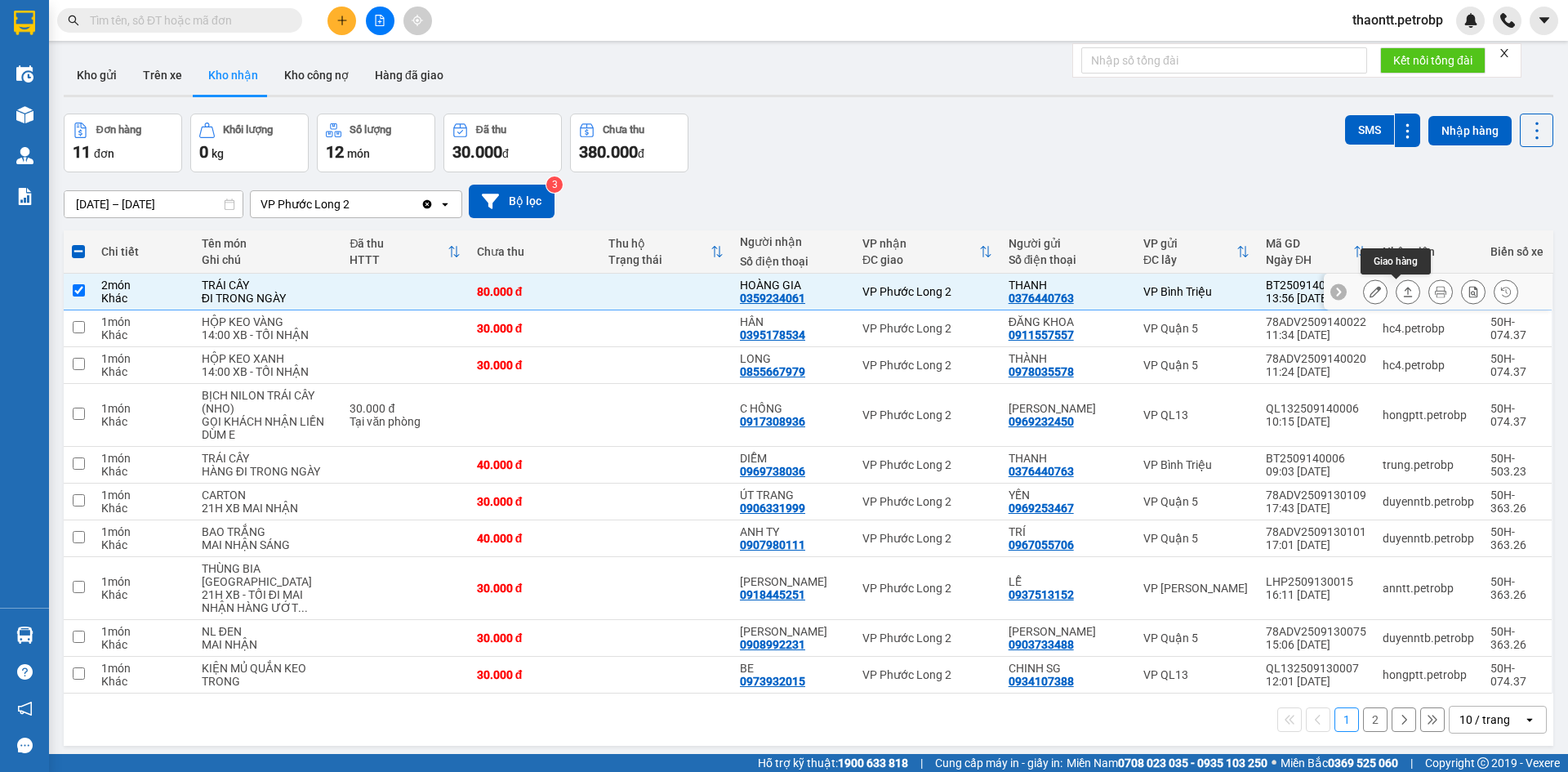
click at [1370, 291] on icon at bounding box center [1375, 291] width 12 height 12
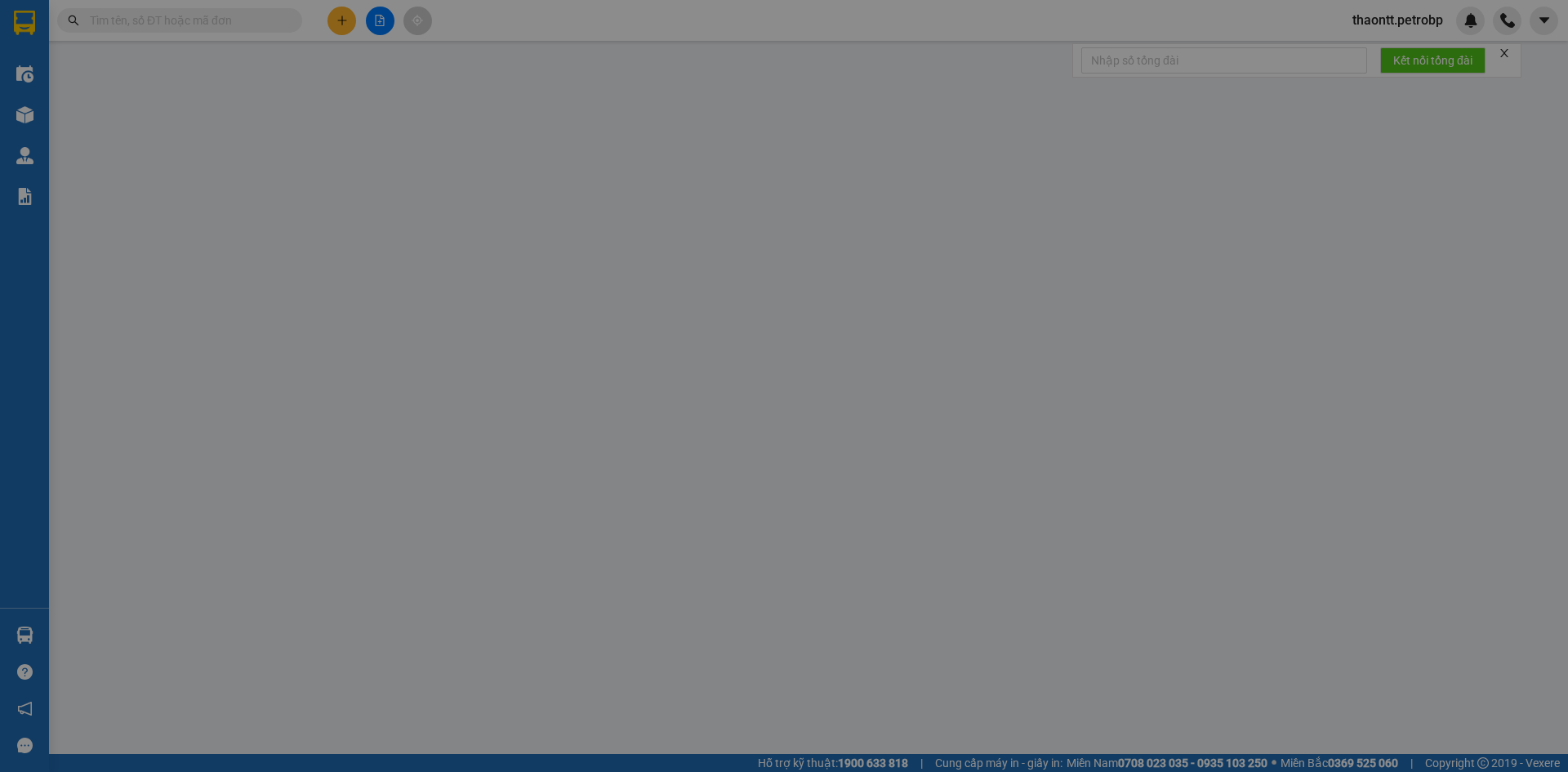
type input "0376440763"
type input "THANH"
type input "0359234061"
type input "HOÀNG GIA"
type input "80.000"
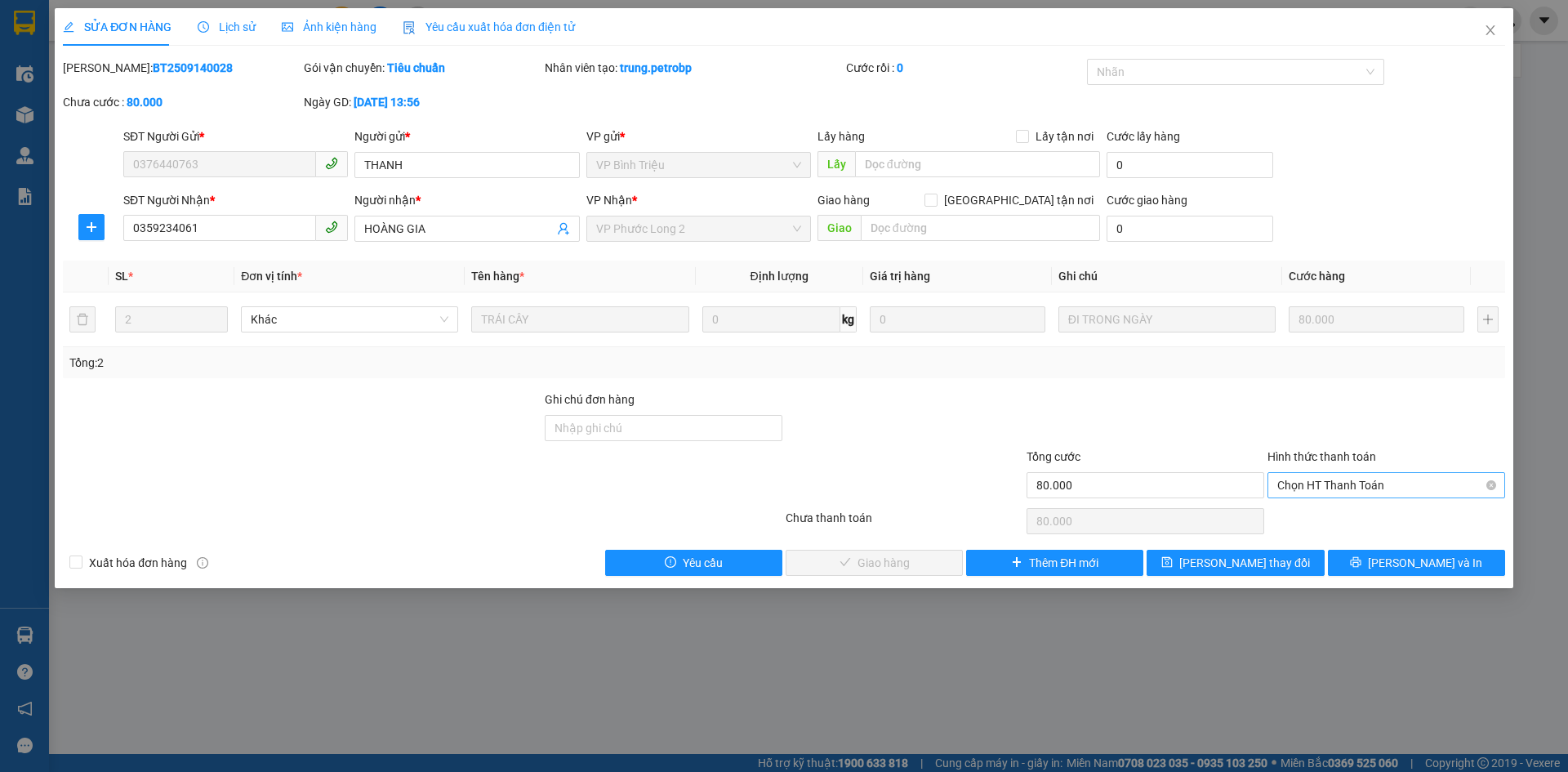
click at [1335, 479] on span "Chọn HT Thanh Toán" at bounding box center [1386, 485] width 218 height 24
drag, startPoint x: 1320, startPoint y: 523, endPoint x: 1184, endPoint y: 521, distance: 136.0
click at [1315, 523] on div "Tại văn phòng" at bounding box center [1386, 518] width 218 height 18
type input "0"
click at [915, 566] on span "[PERSON_NAME] và Giao hàng" at bounding box center [895, 563] width 157 height 18
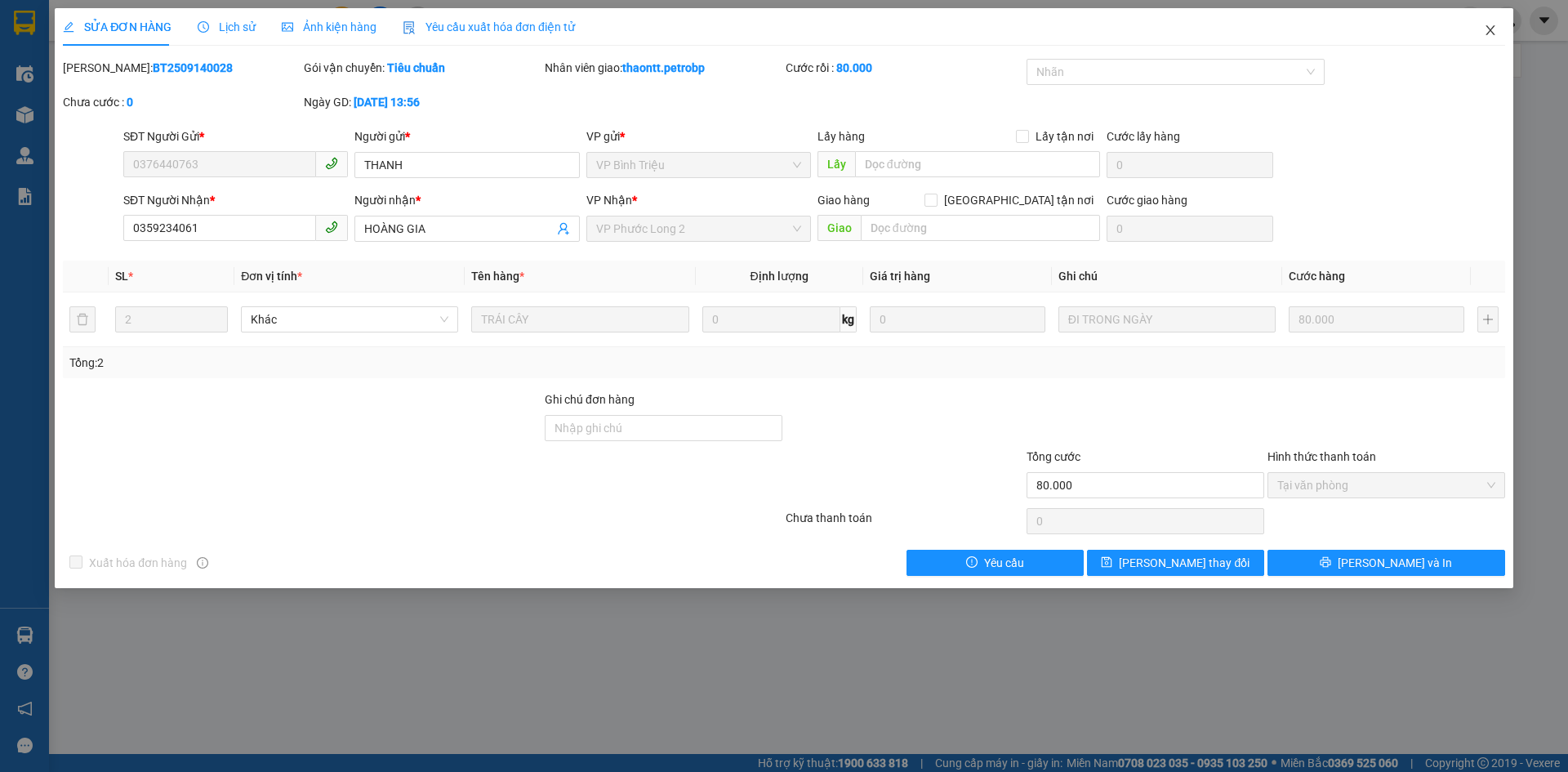
click at [1484, 27] on icon "close" at bounding box center [1490, 30] width 13 height 13
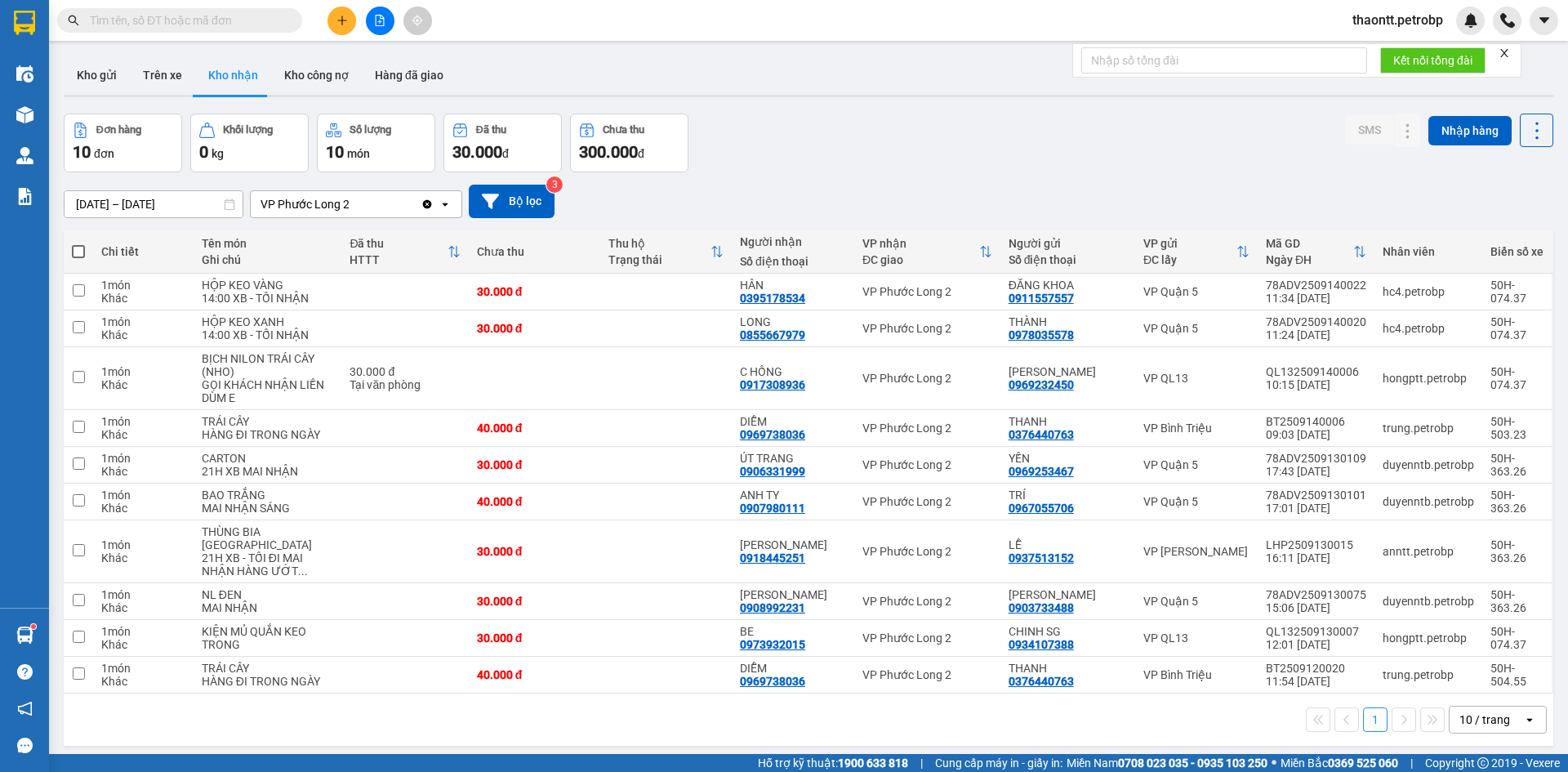
click at [248, 13] on input "text" at bounding box center [186, 21] width 193 height 18
click at [346, 17] on icon "plus" at bounding box center [342, 20] width 12 height 12
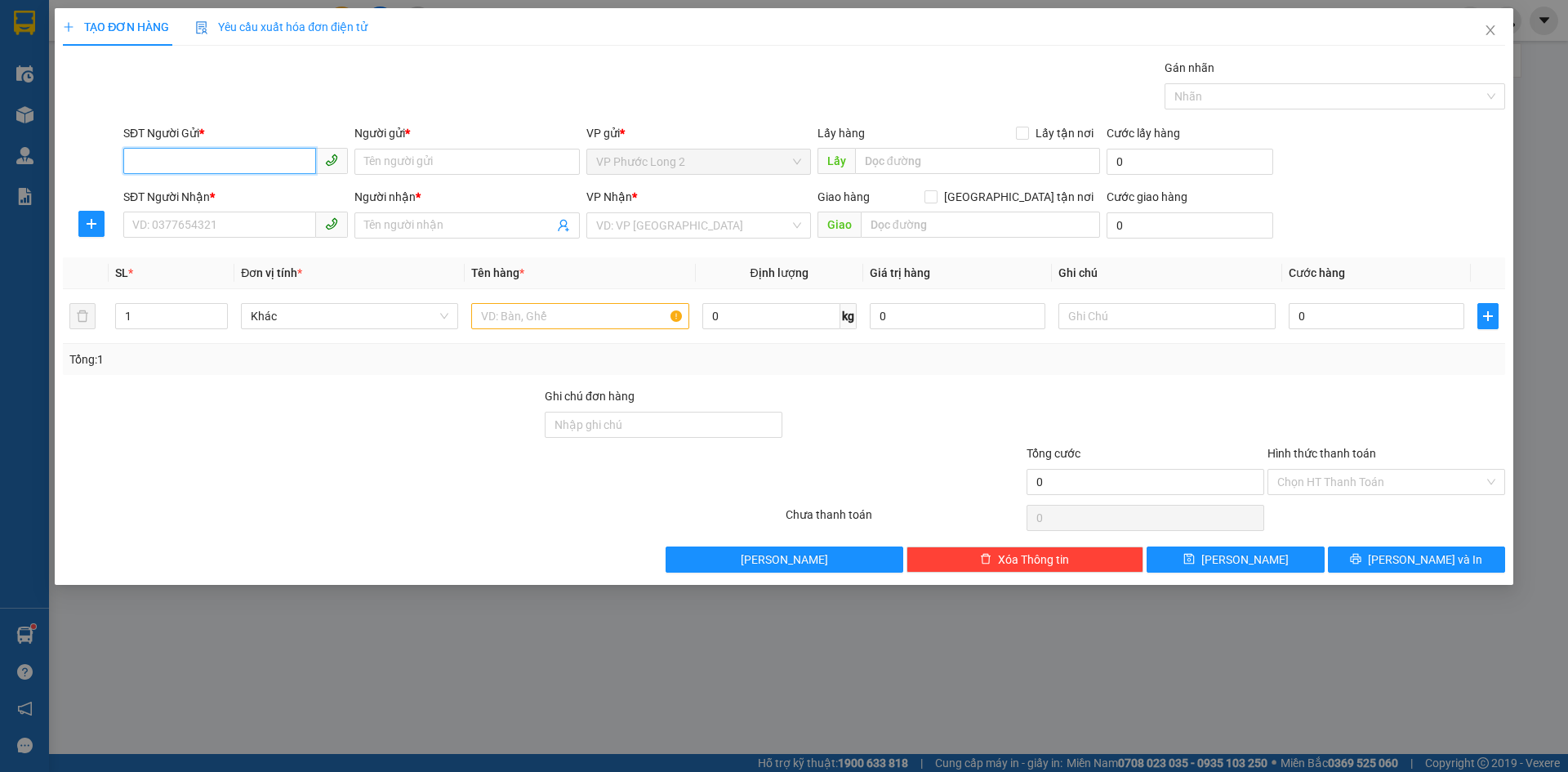
click at [248, 153] on input "SĐT Người Gửi *" at bounding box center [219, 161] width 193 height 26
type input "0988461862"
click at [285, 192] on div "0988461862 - BS THỤ" at bounding box center [235, 195] width 205 height 18
type input "BS THỤ"
type input "0901234886"
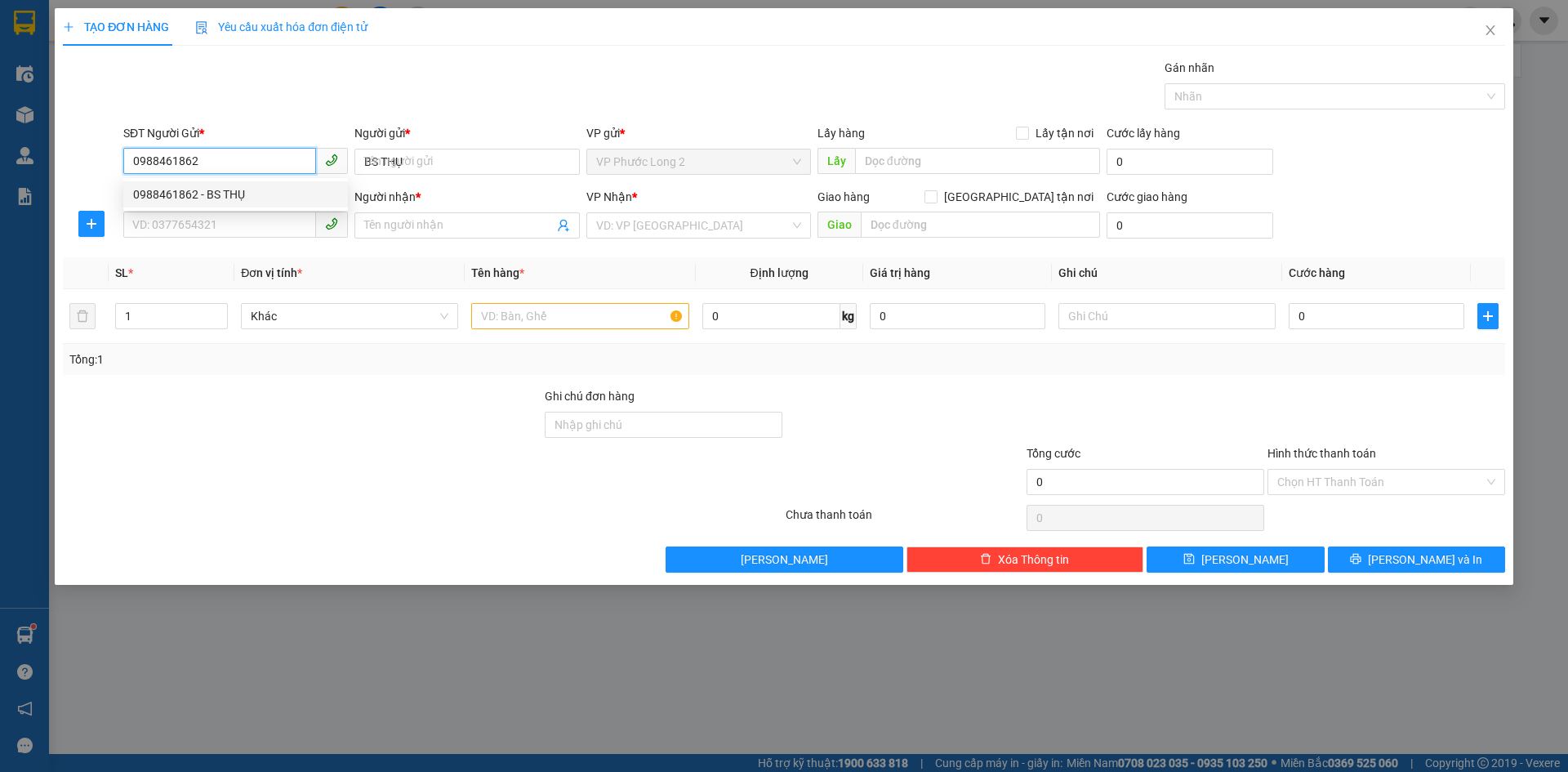
type input "TÍNH"
type input "30.000"
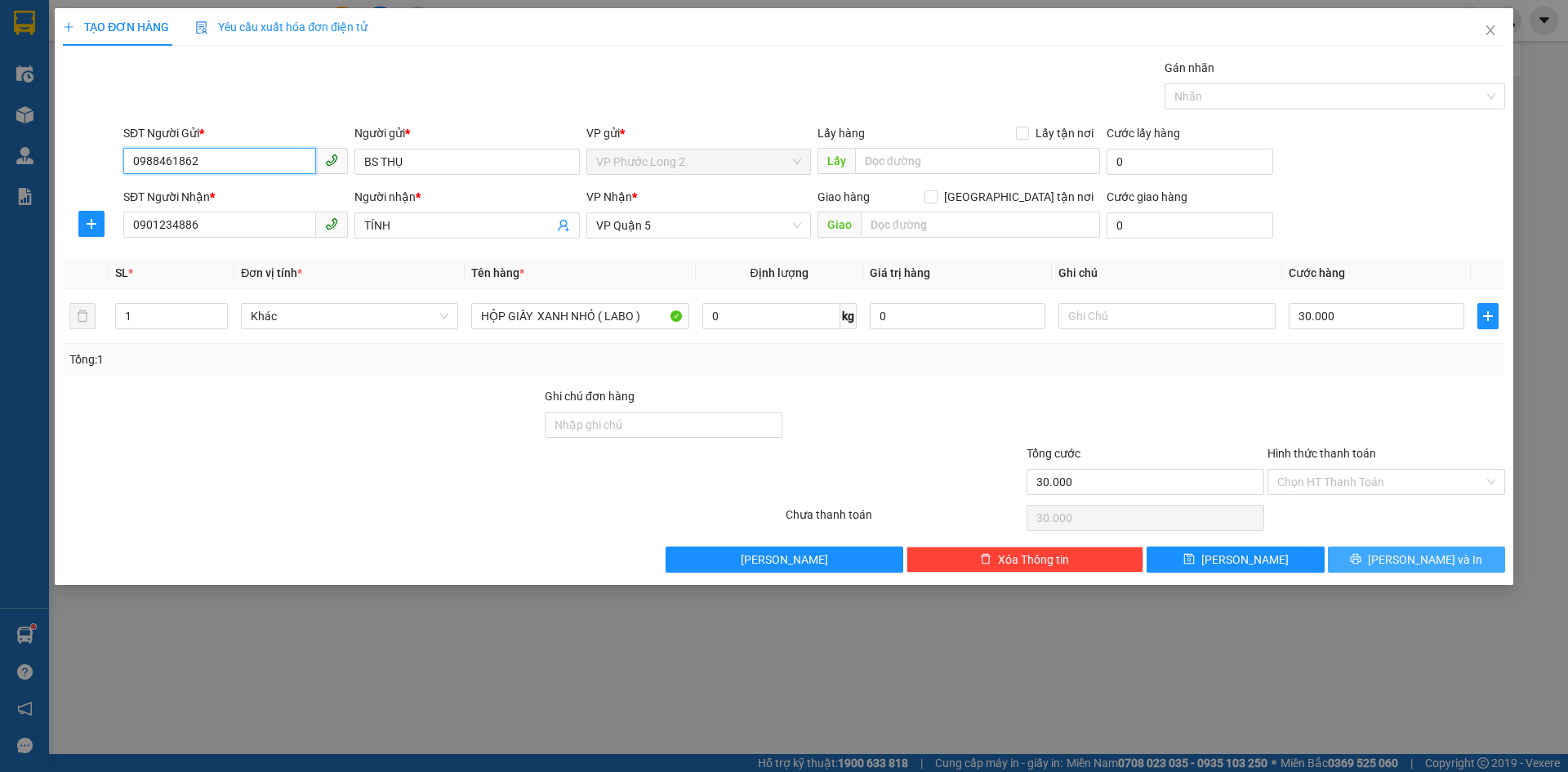
type input "0988461862"
click at [1362, 562] on icon "printer" at bounding box center [1355, 558] width 12 height 12
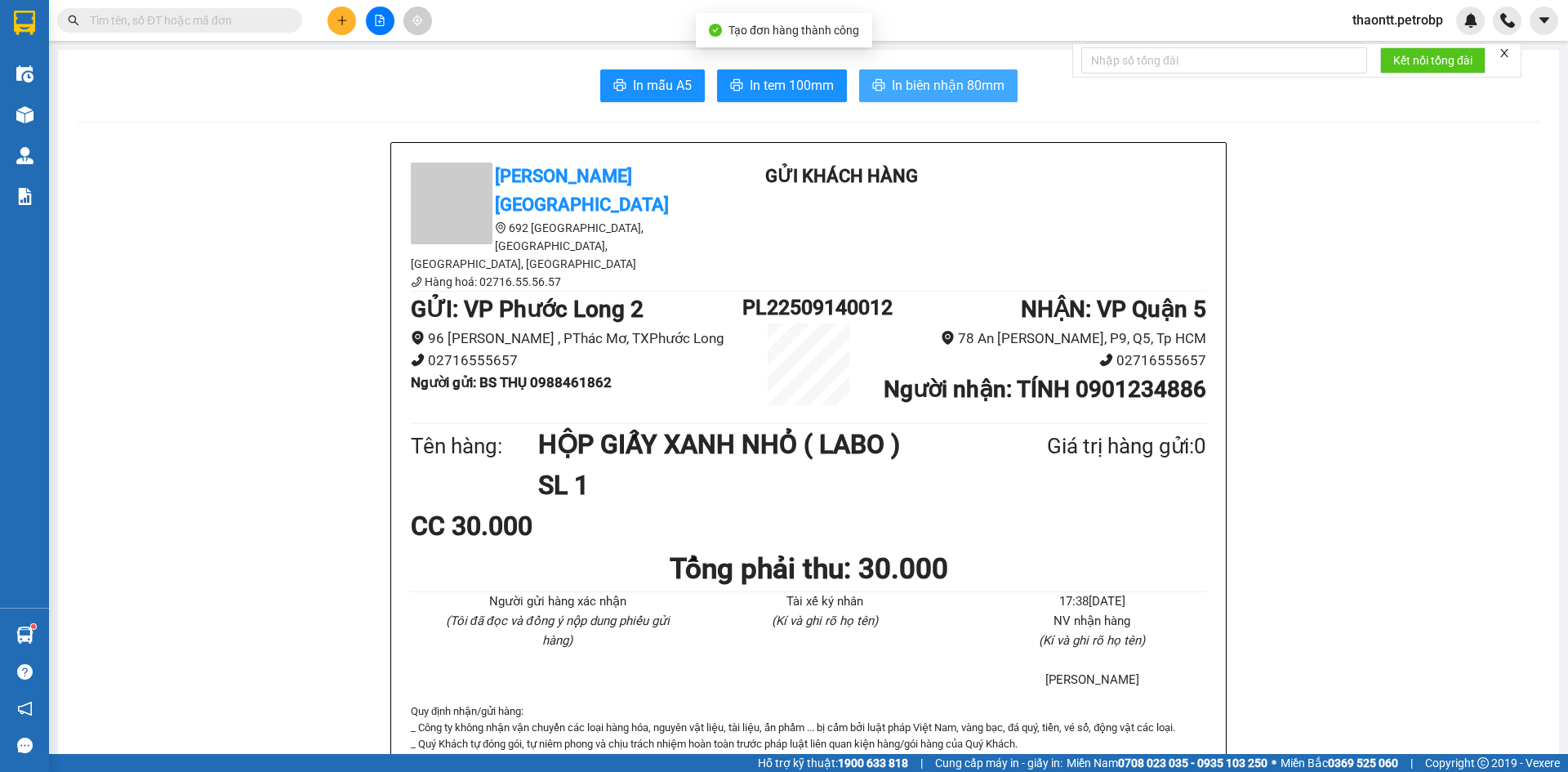
click at [911, 96] on button "In biên nhận 80mm" at bounding box center [938, 85] width 159 height 32
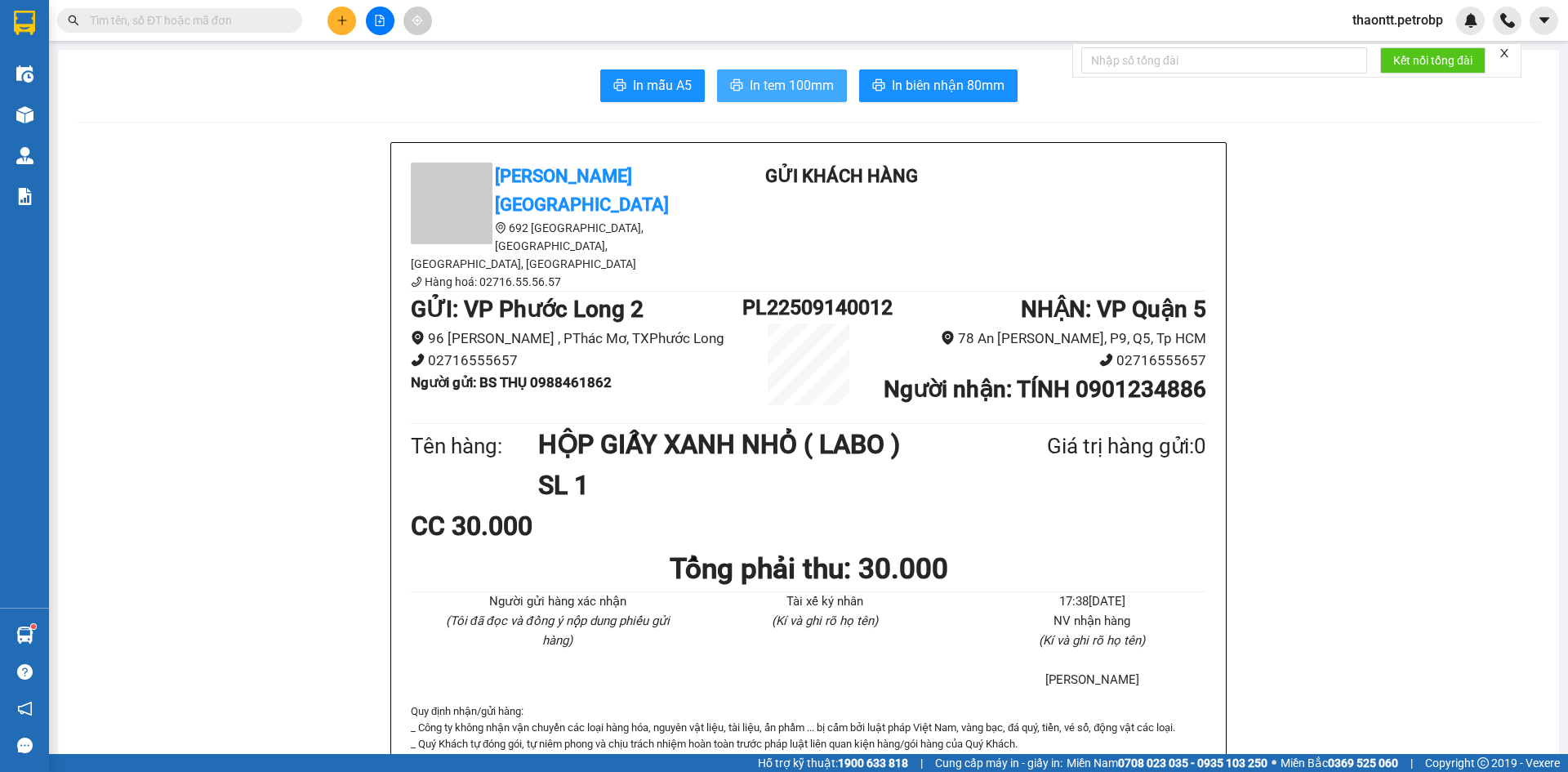
click at [792, 88] on span "In tem 100mm" at bounding box center [792, 85] width 84 height 21
click at [583, 374] on b "Người gửi : BS THỤ 0988461862" at bounding box center [512, 382] width 201 height 16
click at [574, 374] on b "Người gửi : BS THỤ 0988461862" at bounding box center [512, 382] width 201 height 16
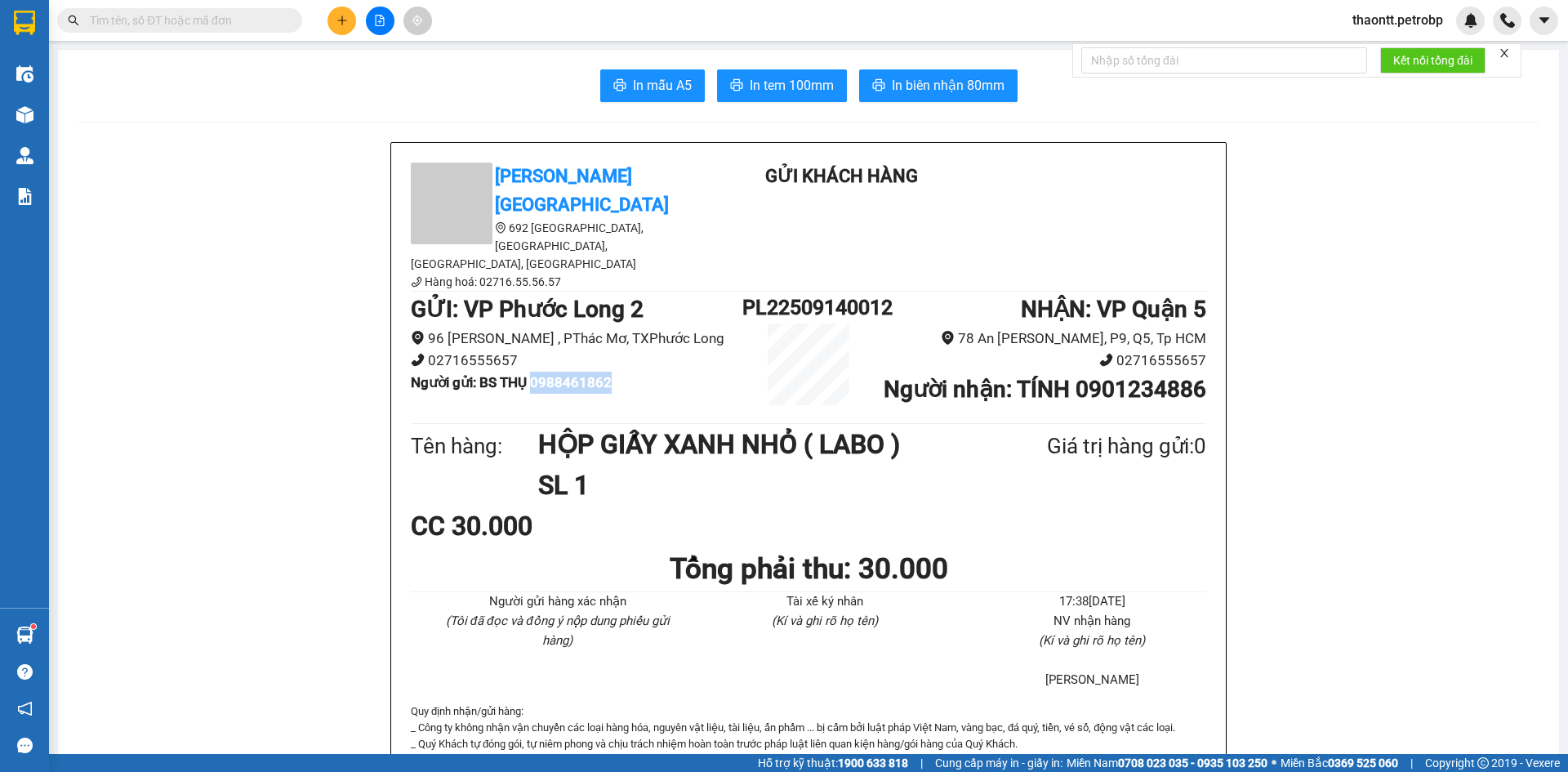
click at [574, 374] on b "Người gửi : BS THỤ 0988461862" at bounding box center [512, 382] width 201 height 16
copy b "0988461862"
click at [587, 374] on b "Người gửi : BS THỤ 0988461862" at bounding box center [512, 382] width 201 height 16
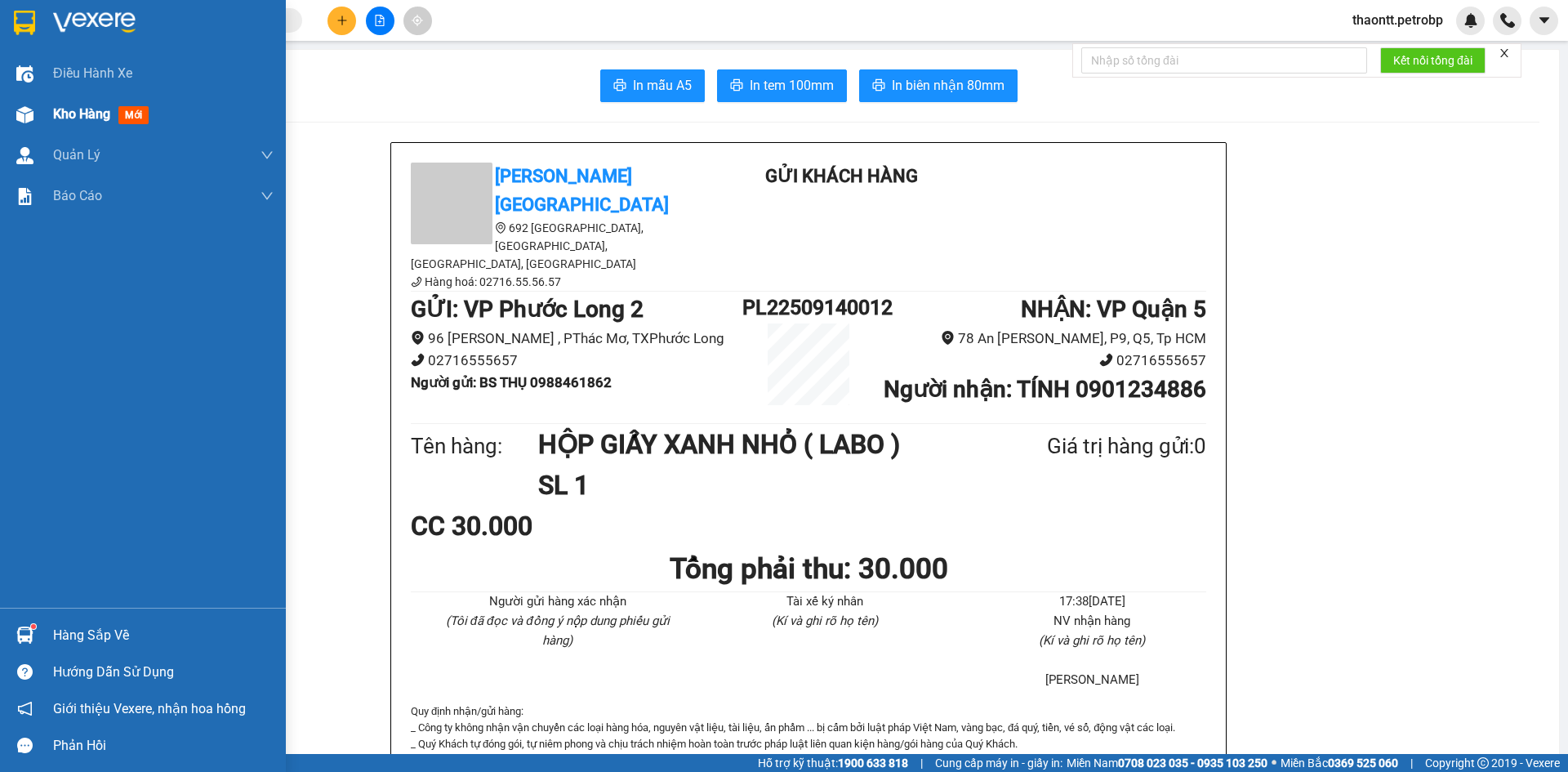
click at [36, 113] on div at bounding box center [25, 115] width 29 height 29
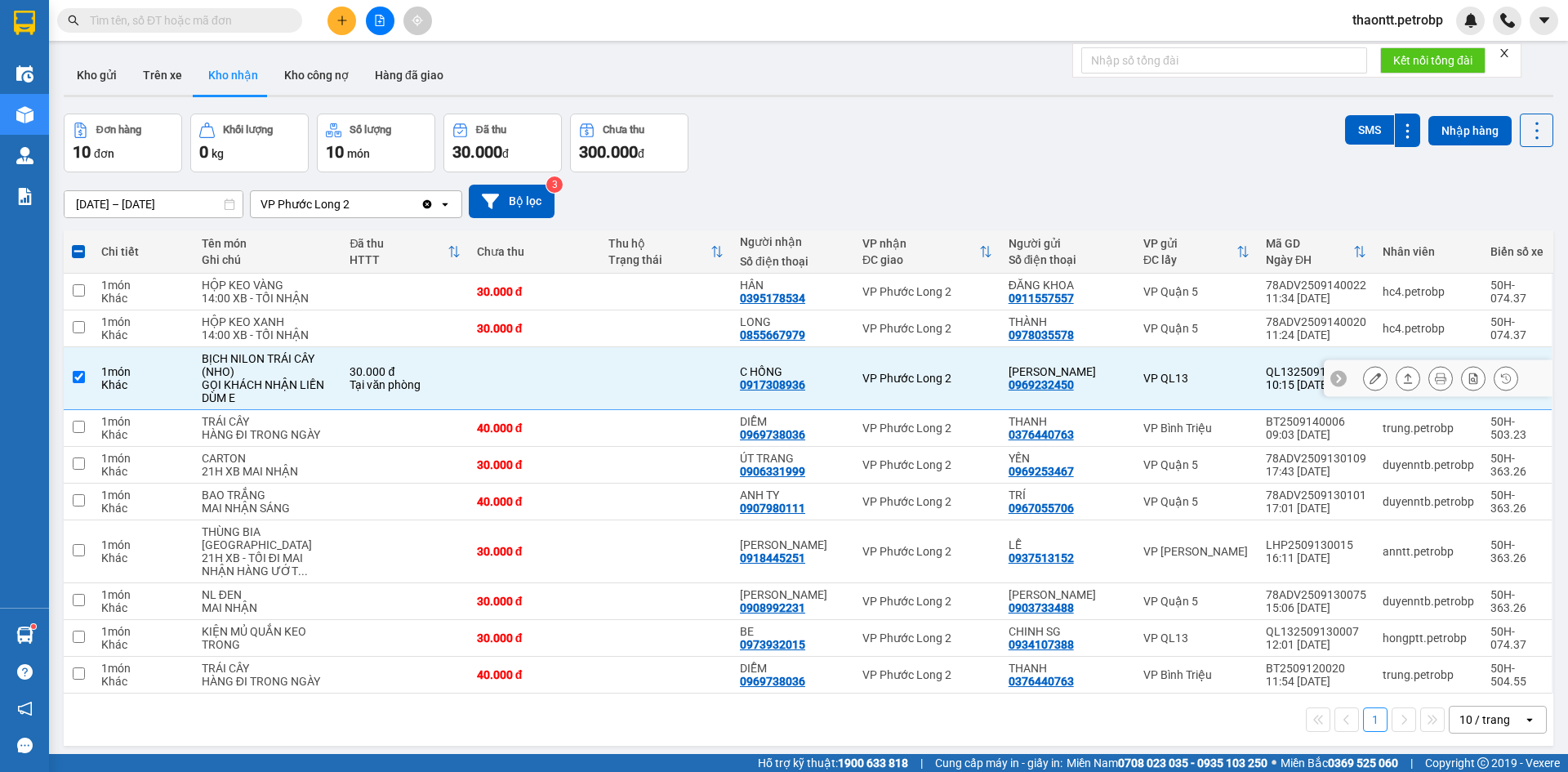
click at [1370, 384] on icon at bounding box center [1375, 378] width 12 height 12
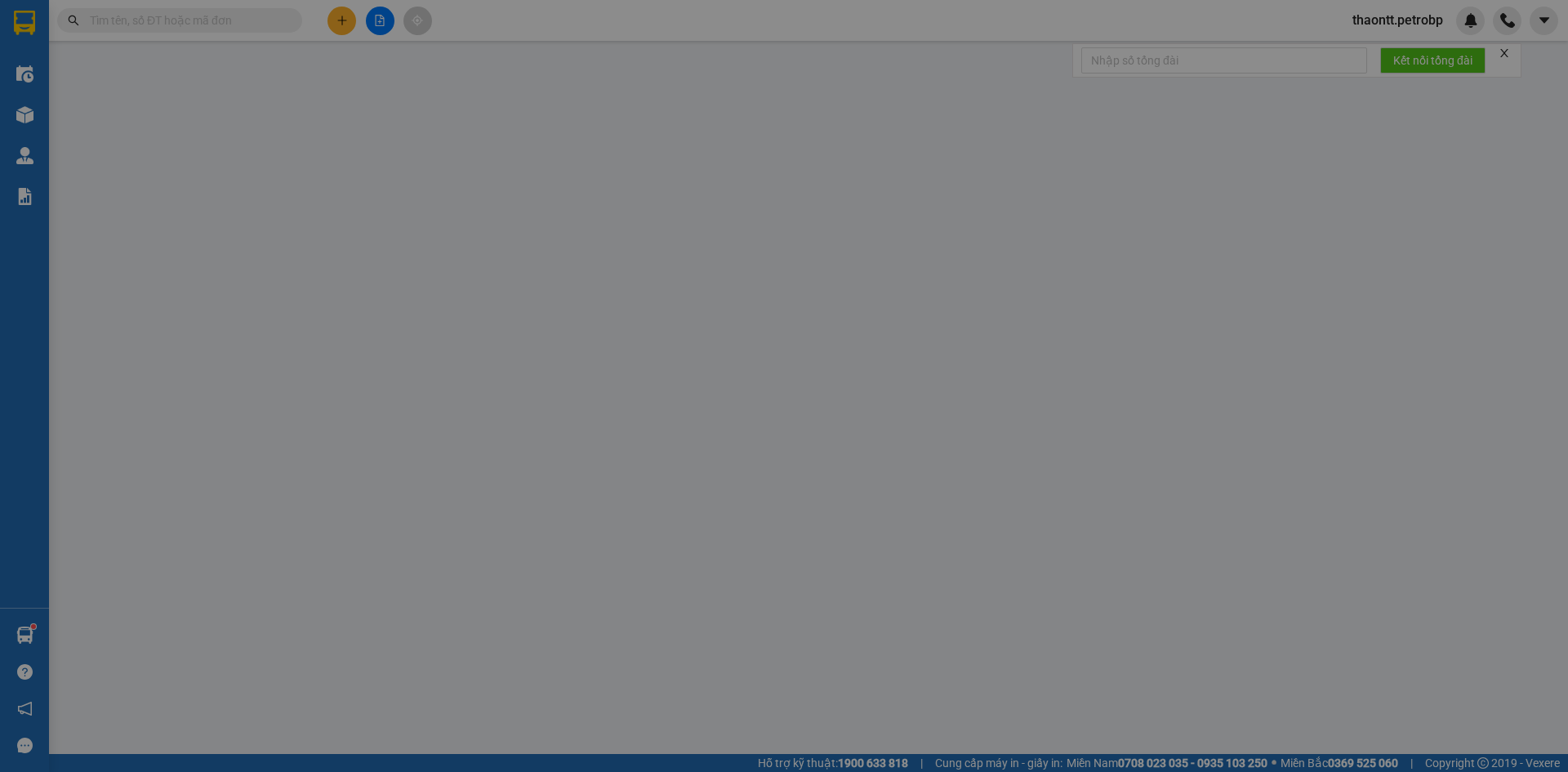
type input "0969232450"
type input "[PERSON_NAME]"
type input "0917308936"
type input "C HỒNG"
type input "30.000"
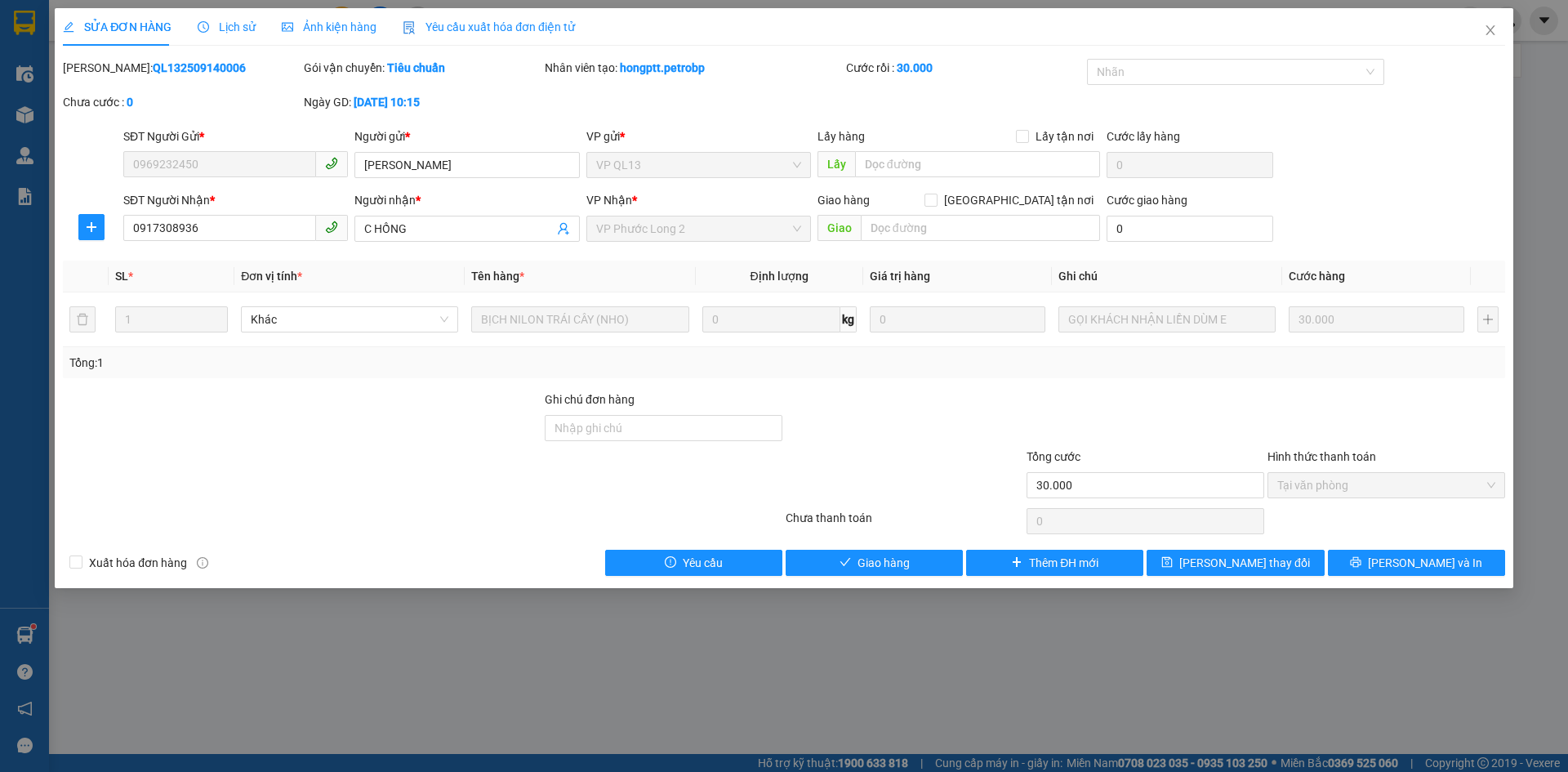
click at [1327, 479] on span "Tại văn phòng" at bounding box center [1386, 485] width 218 height 24
click at [858, 559] on span "Giao hàng" at bounding box center [883, 563] width 52 height 18
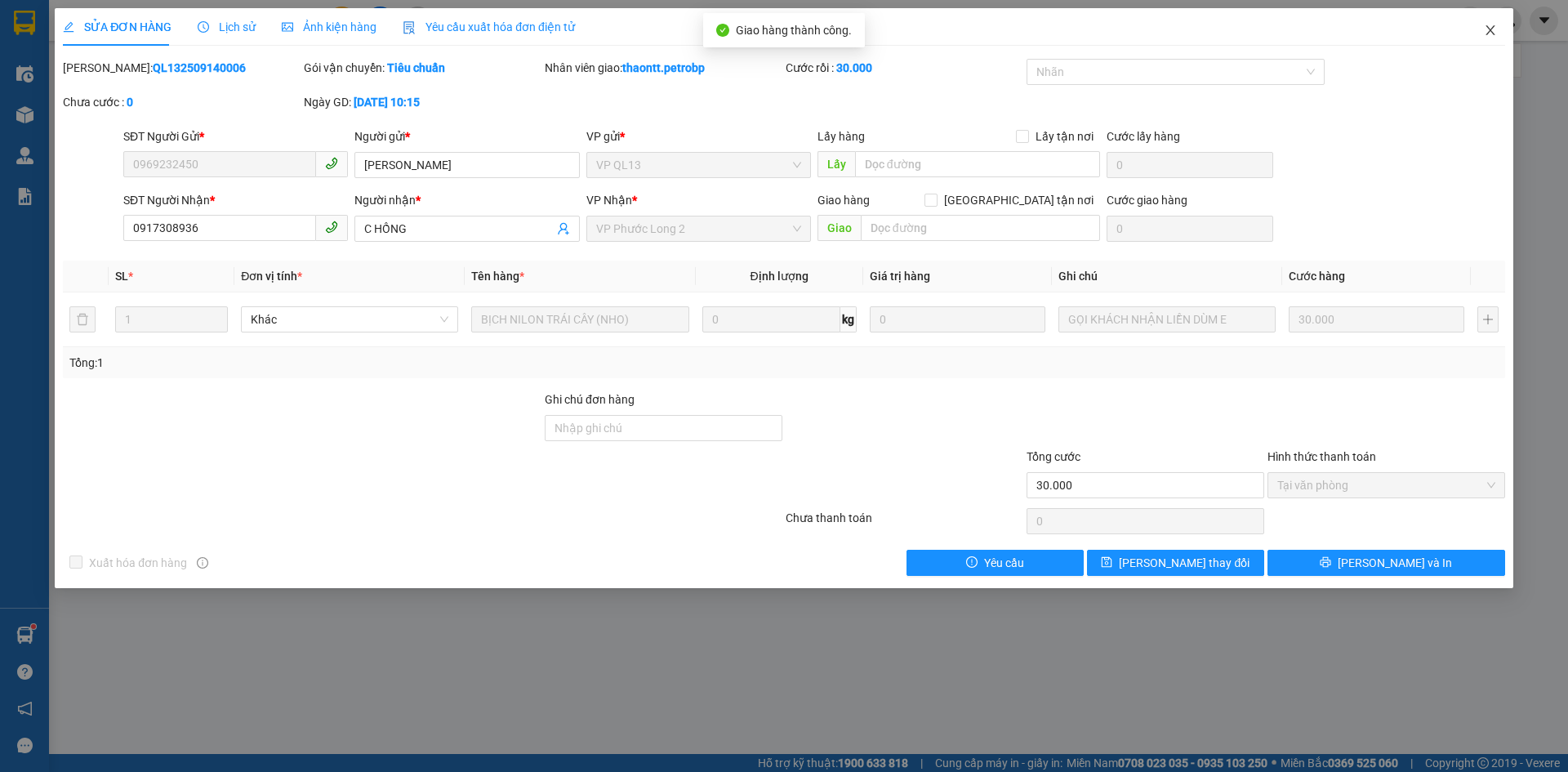
click at [1502, 26] on span "Close" at bounding box center [1490, 31] width 46 height 46
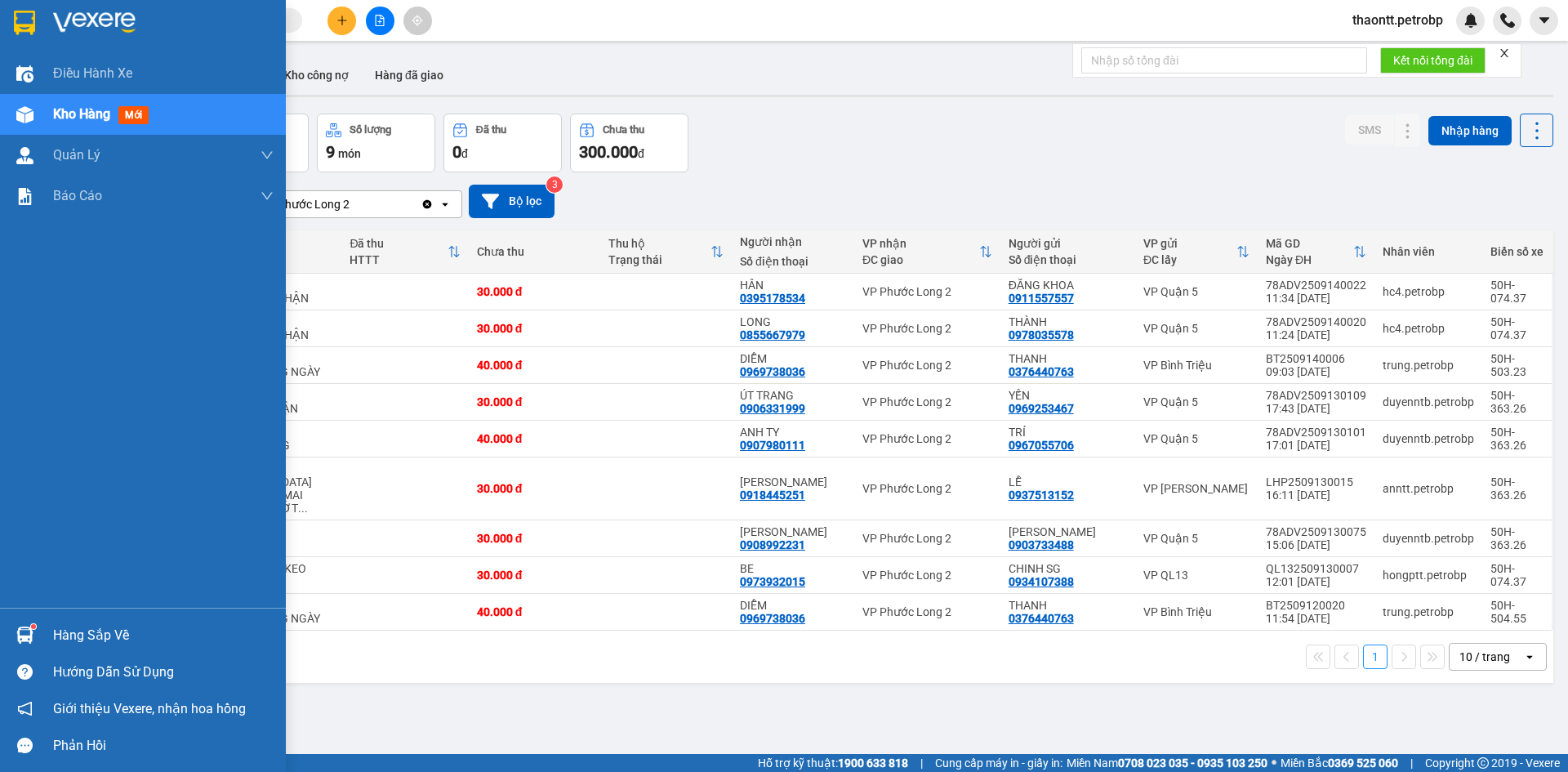
click at [40, 637] on div "Hàng sắp về" at bounding box center [143, 635] width 285 height 37
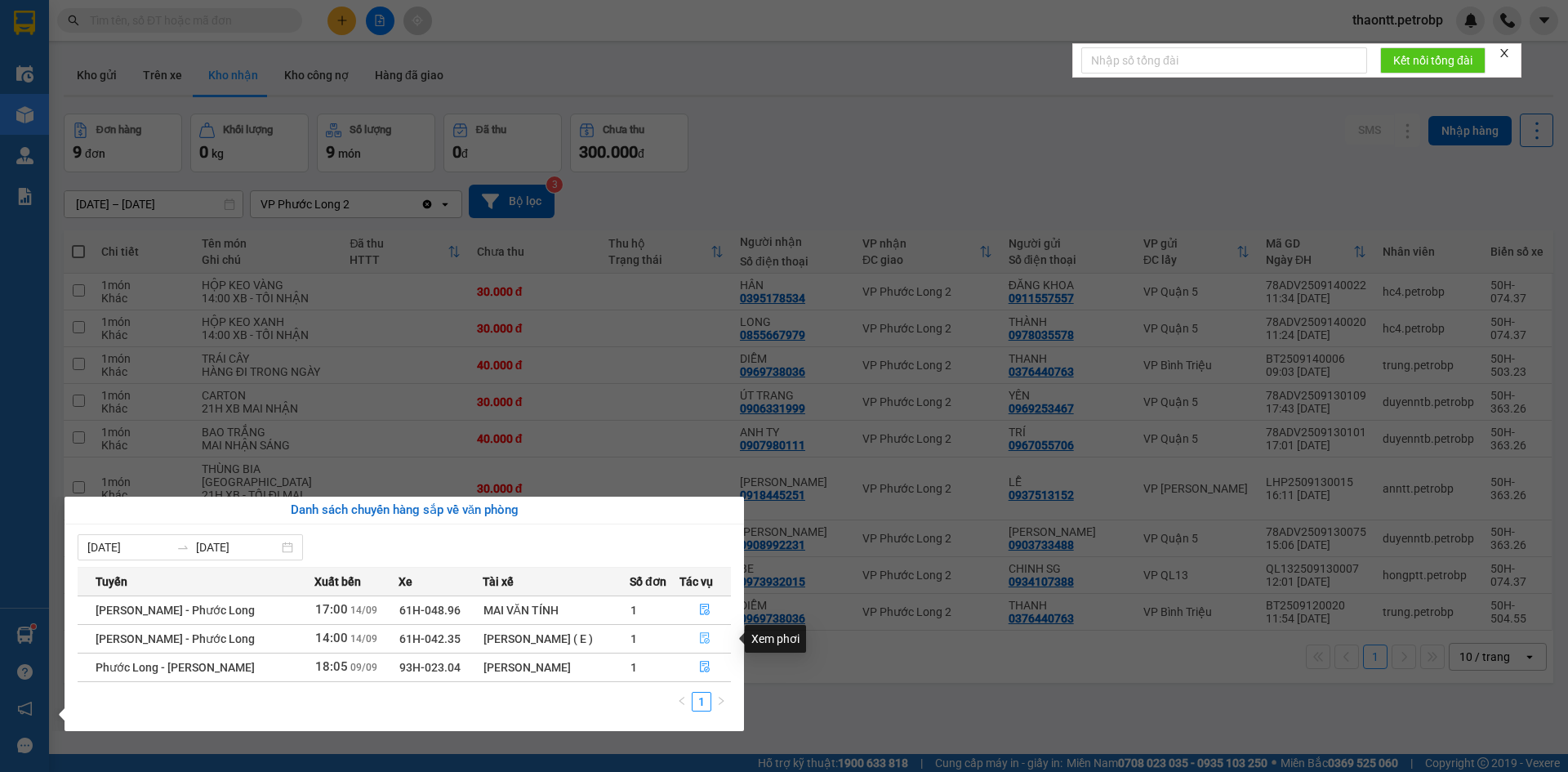
click at [710, 636] on icon "file-done" at bounding box center [705, 637] width 12 height 12
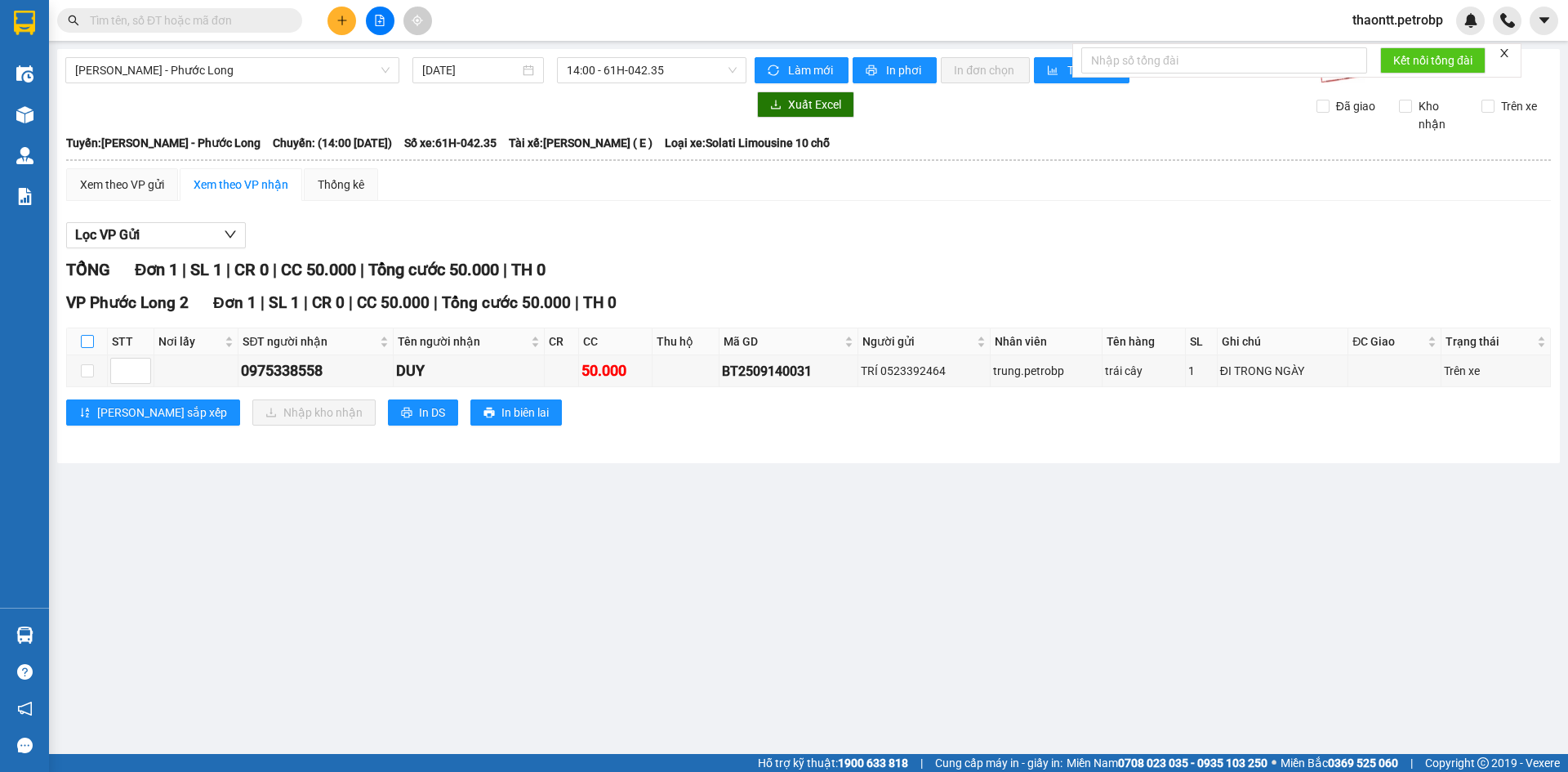
click at [86, 337] on input "checkbox" at bounding box center [87, 341] width 13 height 13
checkbox input "true"
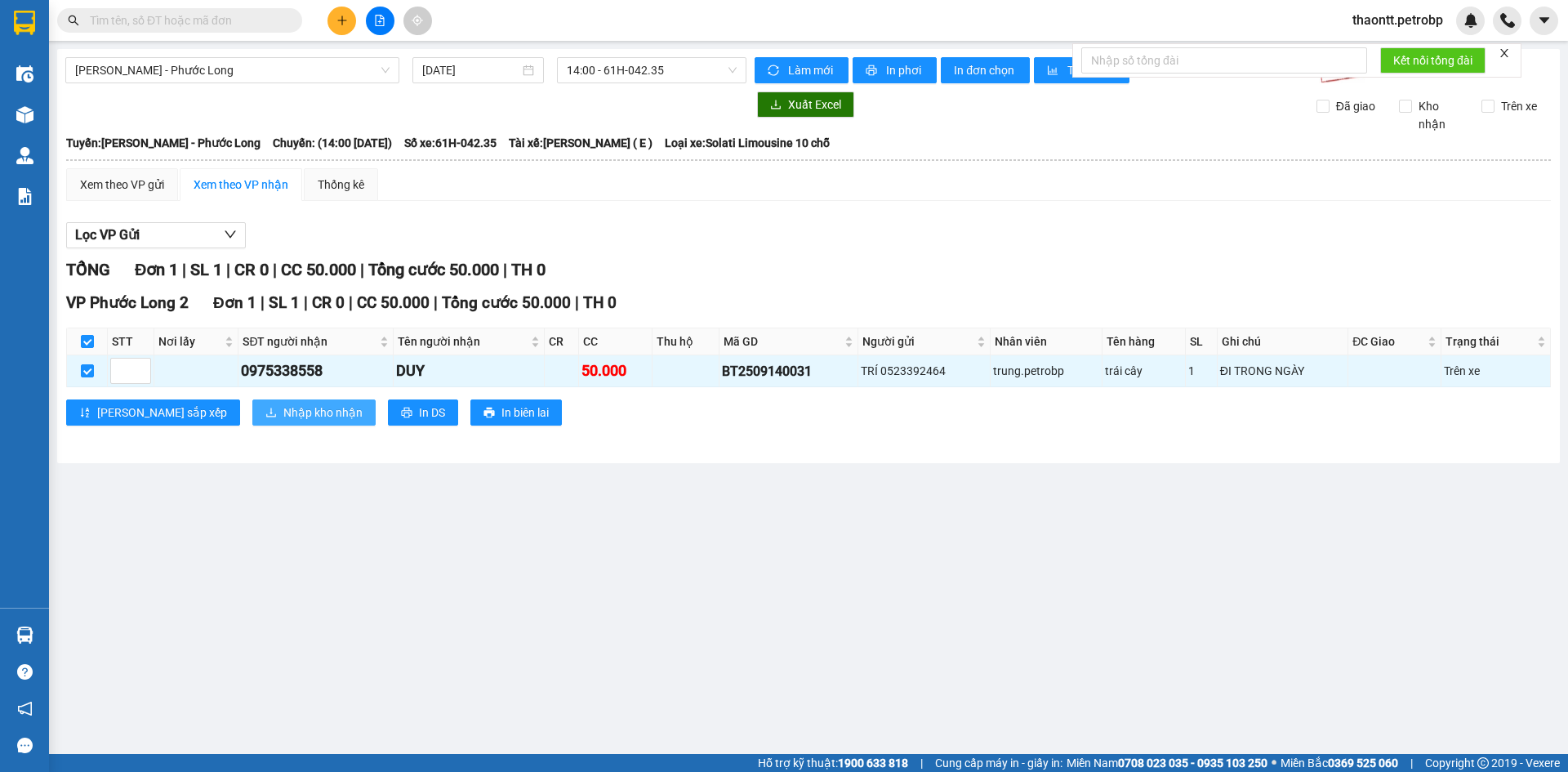
click at [284, 415] on span "Nhập kho nhận" at bounding box center [323, 412] width 79 height 18
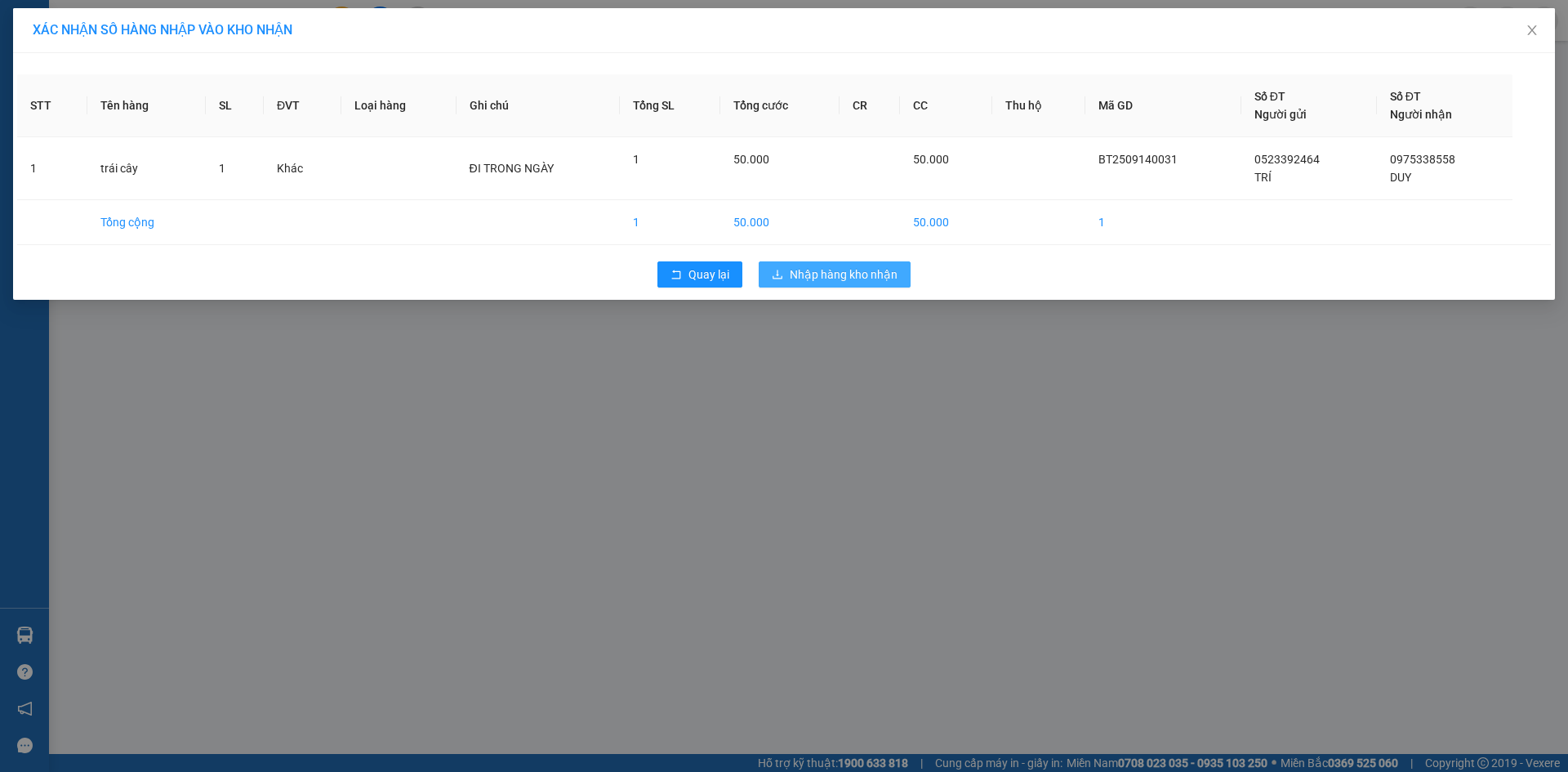
click at [819, 275] on span "Nhập hàng kho nhận" at bounding box center [844, 275] width 108 height 18
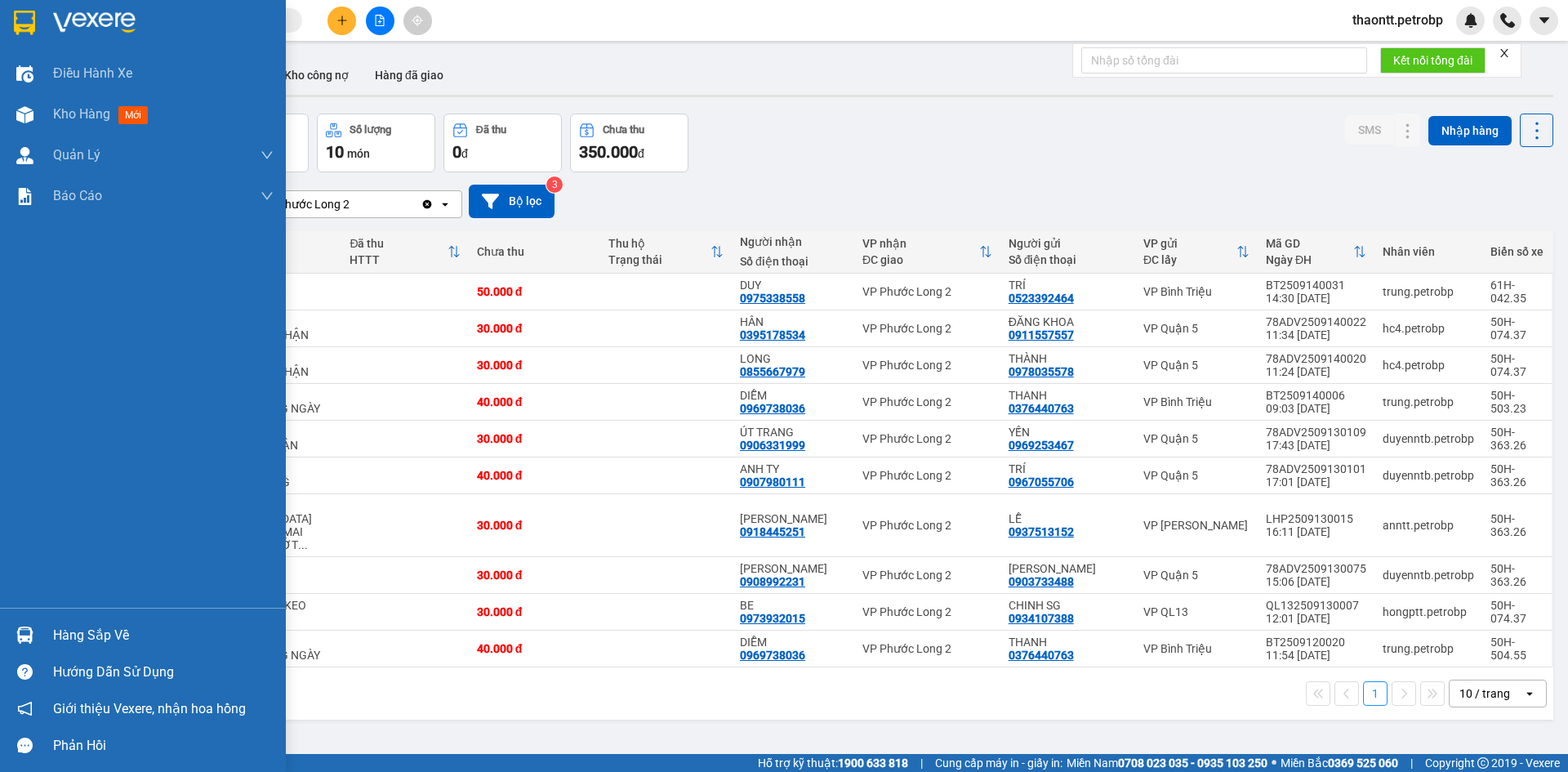
click at [74, 645] on div "Hàng sắp về" at bounding box center [163, 635] width 221 height 24
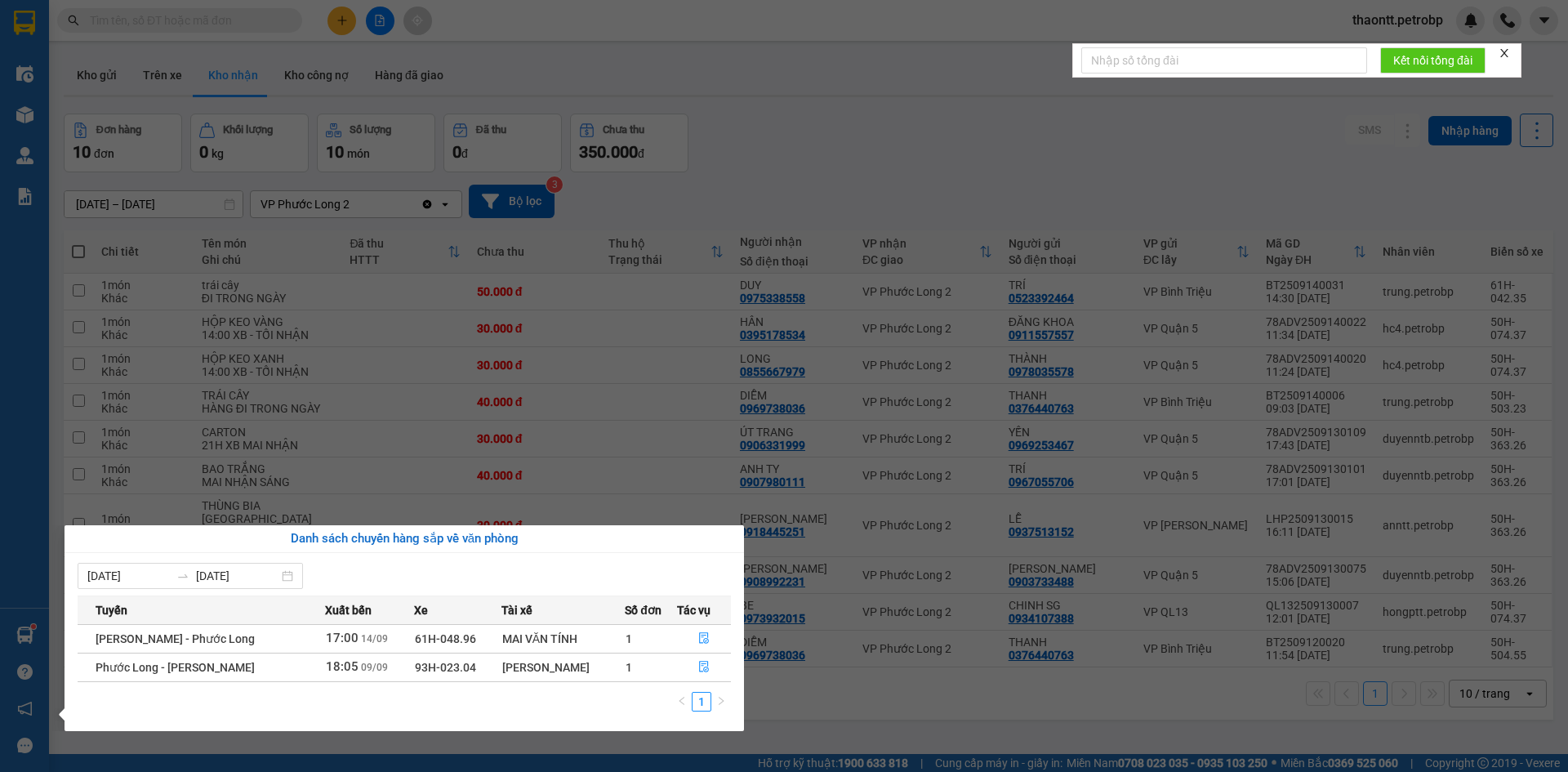
click at [622, 430] on section "Kết quả tìm kiếm ( 0 ) Bộ lọc No Data thaontt.petrobp Điều hành xe Kho hàng mới…" at bounding box center [784, 386] width 1568 height 772
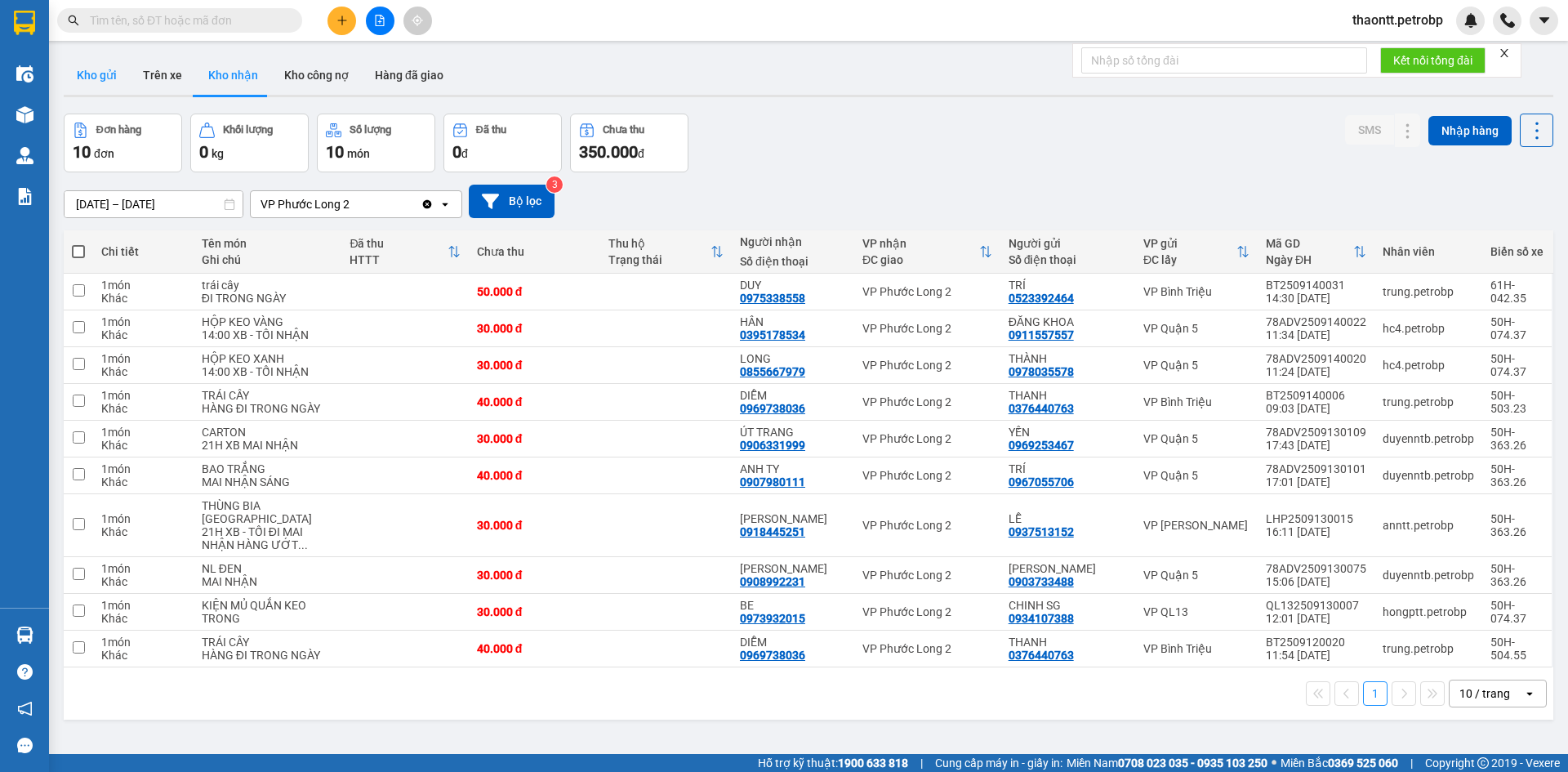
click at [87, 75] on button "Kho gửi" at bounding box center [97, 75] width 66 height 39
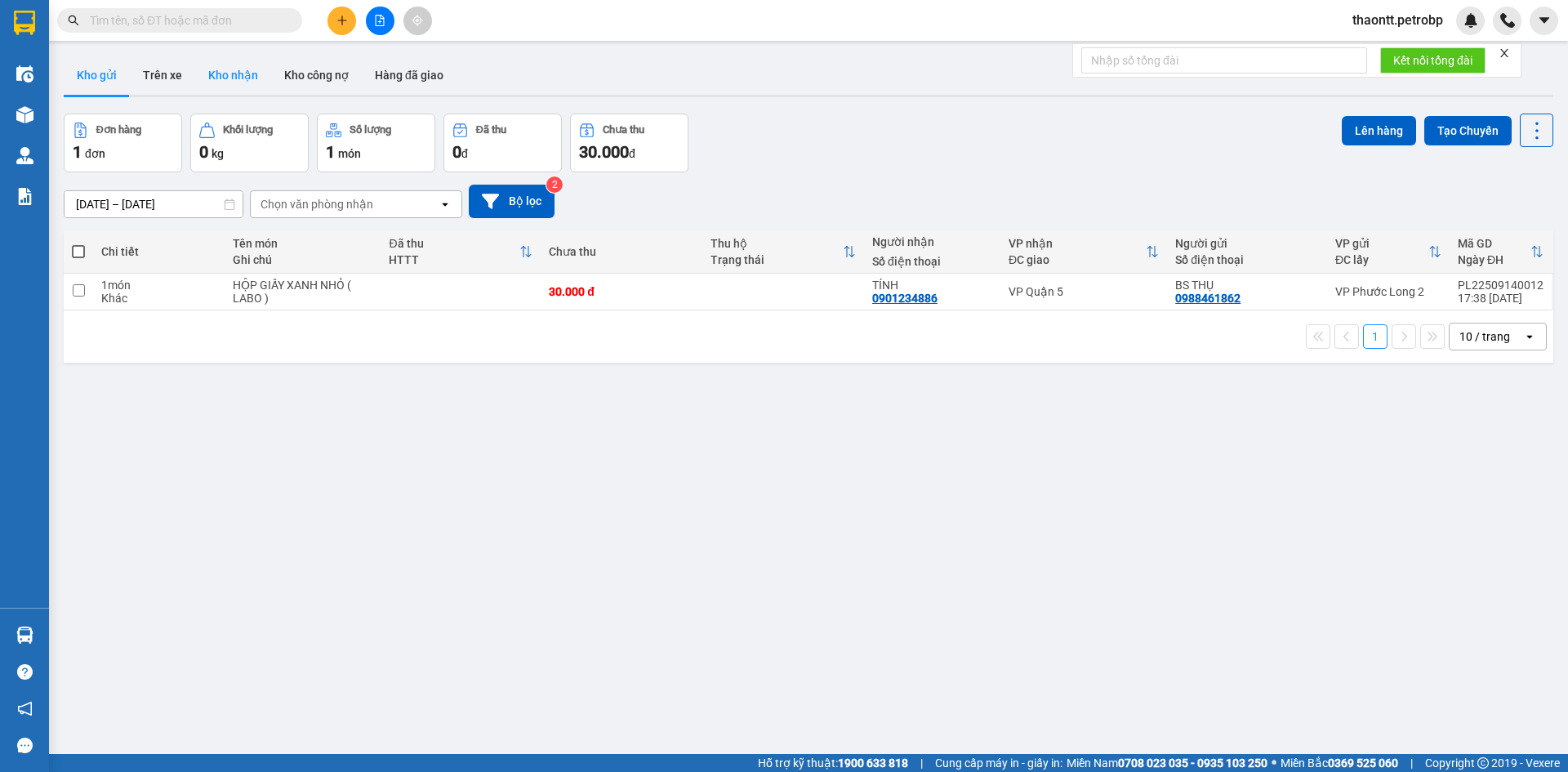
click at [250, 69] on button "Kho nhận" at bounding box center [232, 75] width 76 height 39
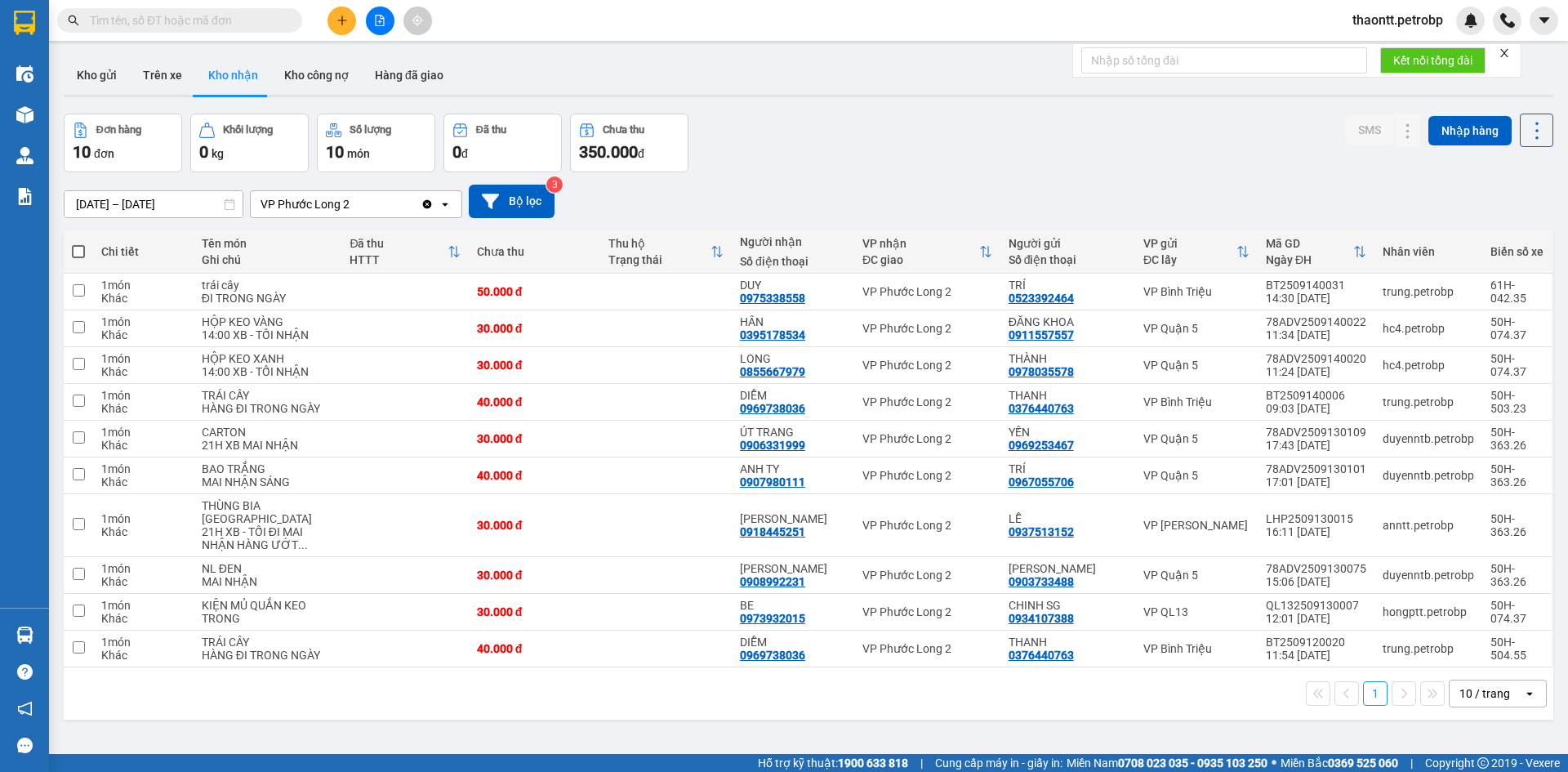
click at [1410, 26] on span "thaontt.petrobp" at bounding box center [1397, 20] width 117 height 21
click at [1358, 49] on li "Đăng xuất" at bounding box center [1396, 50] width 121 height 26
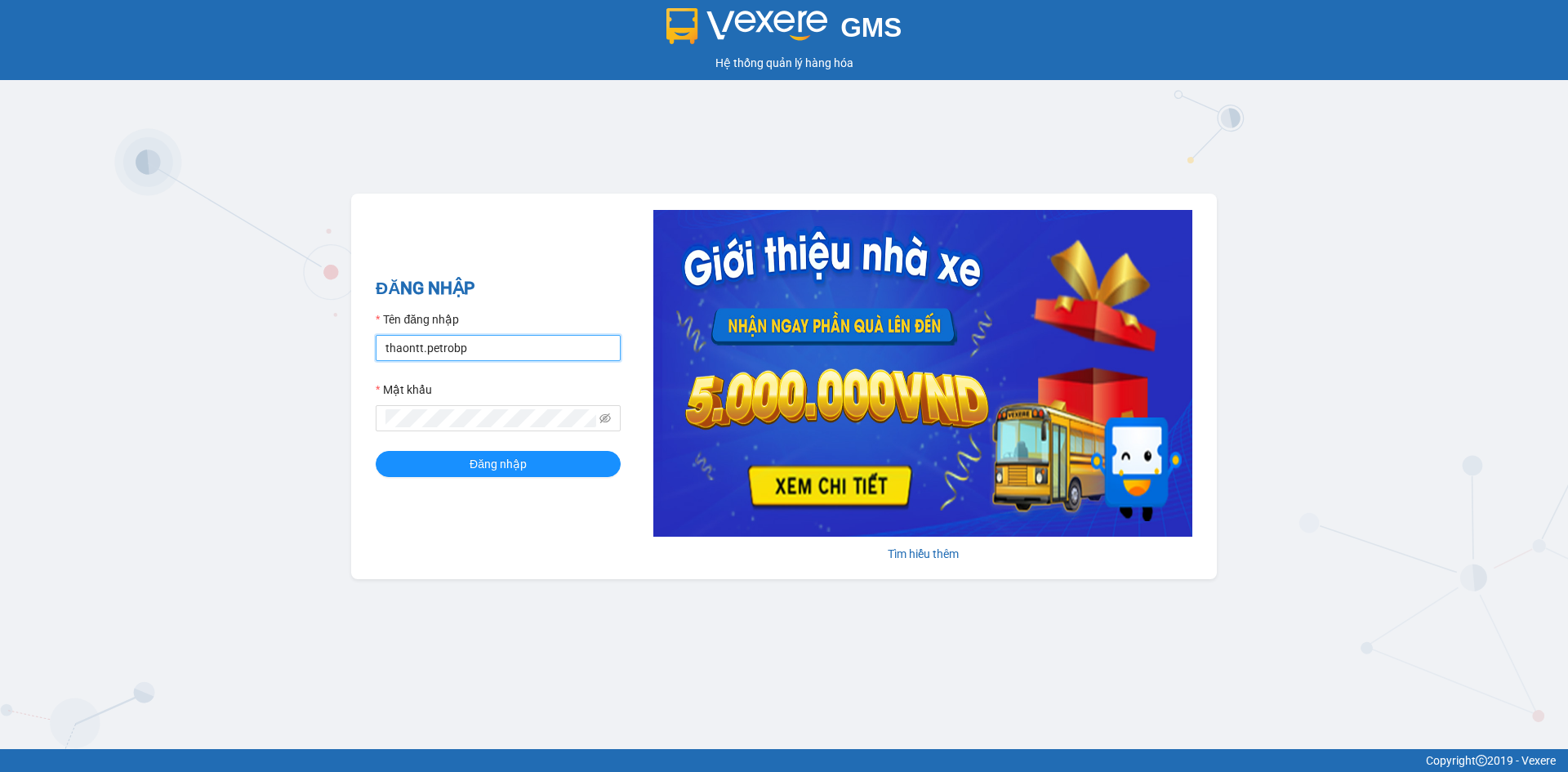
click at [456, 350] on input "thaontt.petrobp" at bounding box center [498, 347] width 245 height 26
type input "pl1.petrobp"
click at [508, 463] on span "Đăng nhập" at bounding box center [498, 464] width 57 height 18
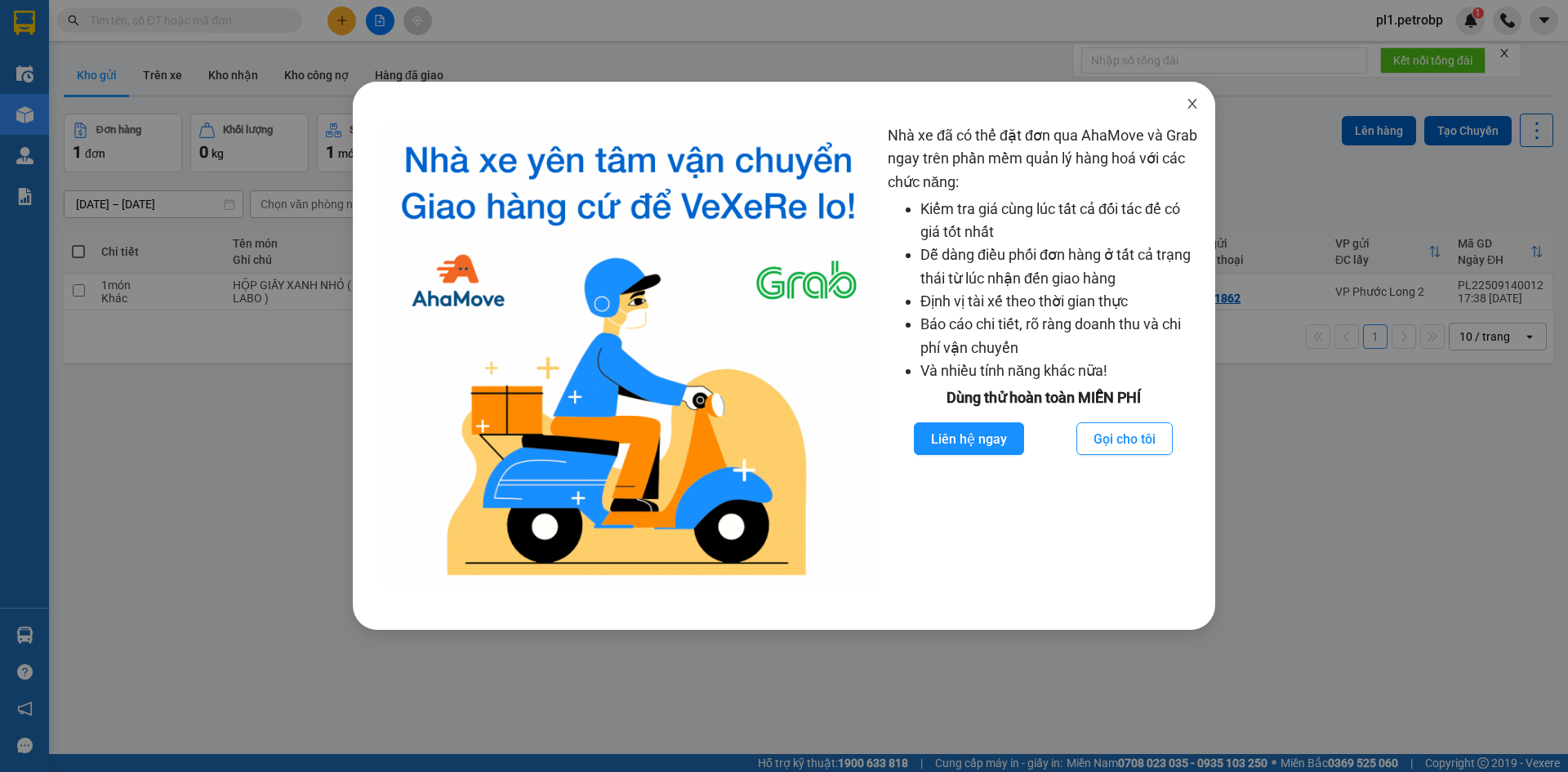
click at [1214, 107] on span "Close" at bounding box center [1192, 104] width 46 height 46
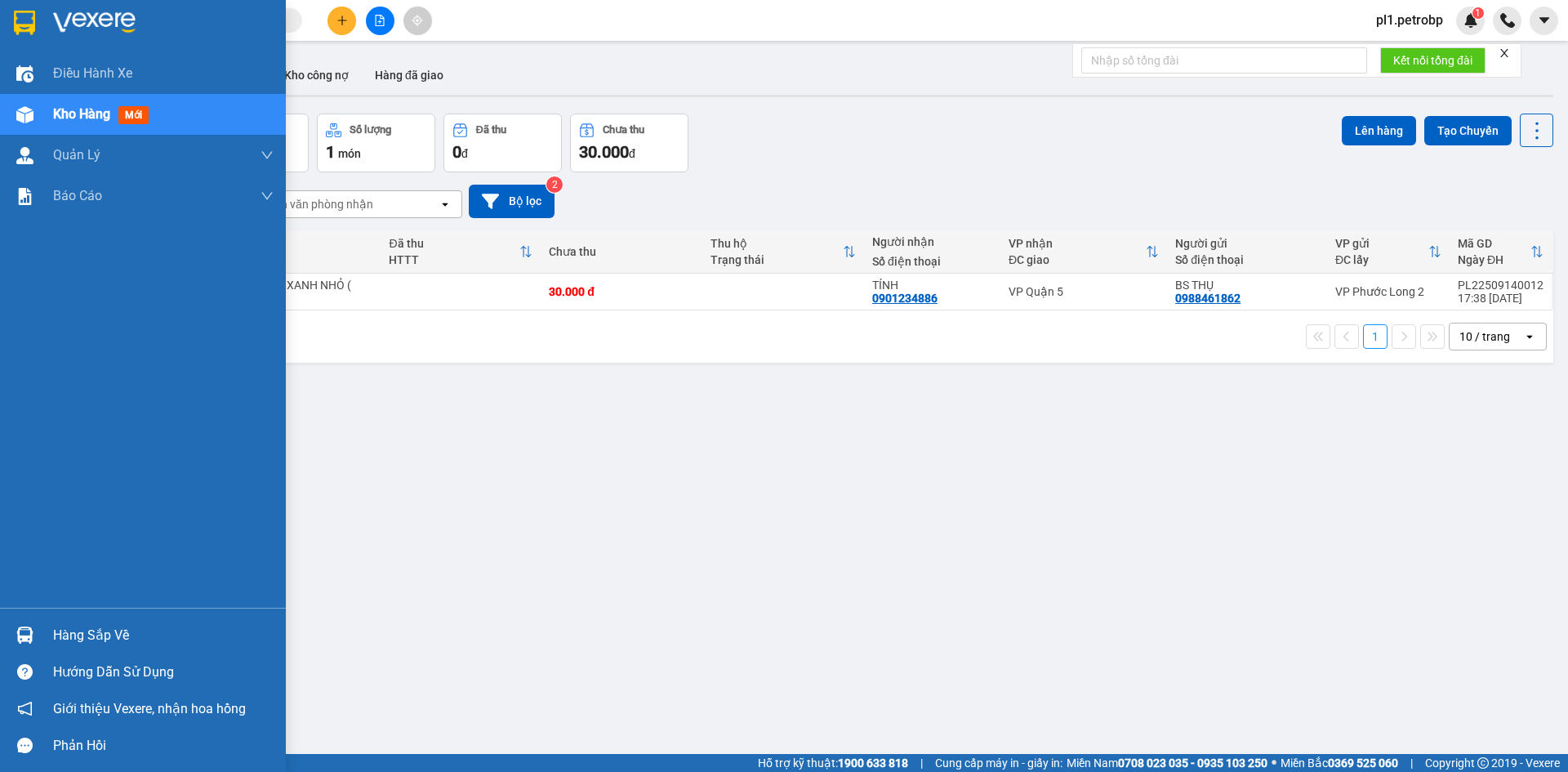
click at [47, 632] on div "Hàng sắp về" at bounding box center [143, 635] width 285 height 37
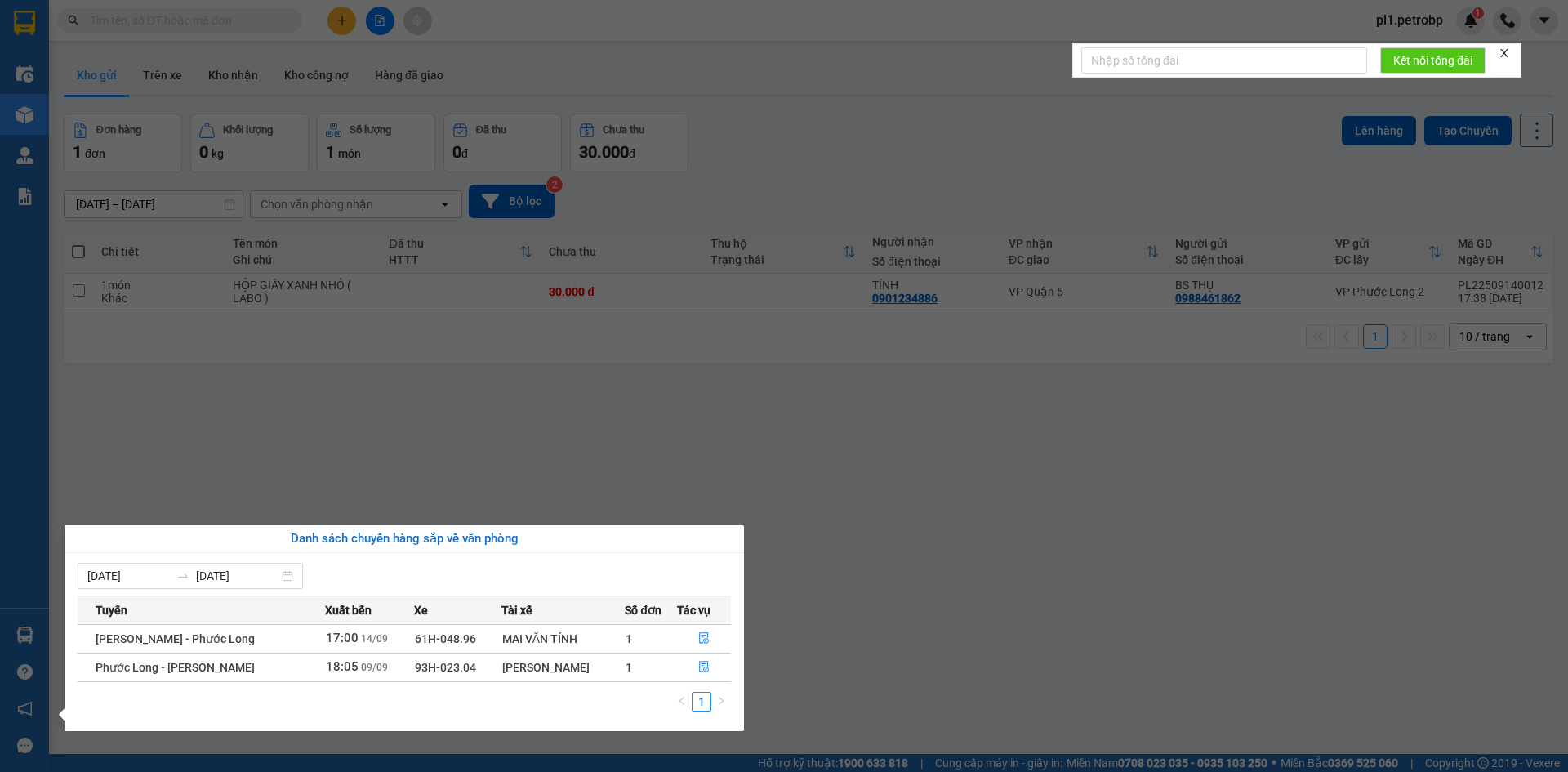
click at [803, 485] on section "Kết quả tìm kiếm ( 0 ) Bộ lọc No Data pl1.petrobp 1 Điều hành xe Kho hàng mới Q…" at bounding box center [784, 386] width 1568 height 772
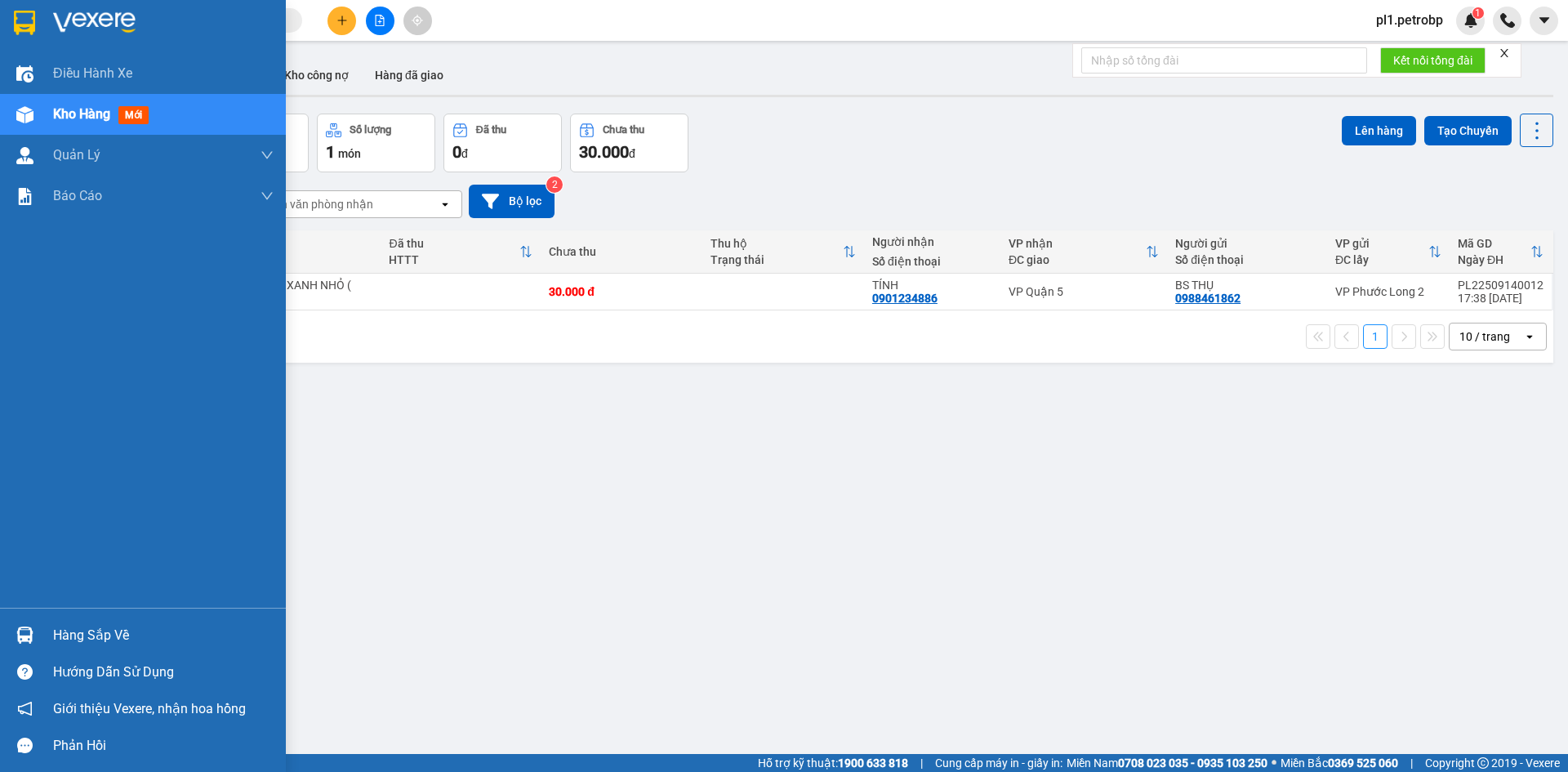
click at [44, 616] on div "Hàng sắp về Hướng dẫn sử dụng Giới thiệu Vexere, nhận hoa hồng Phản hồi" at bounding box center [143, 686] width 285 height 156
click at [63, 624] on div "Hàng sắp về" at bounding box center [163, 635] width 221 height 24
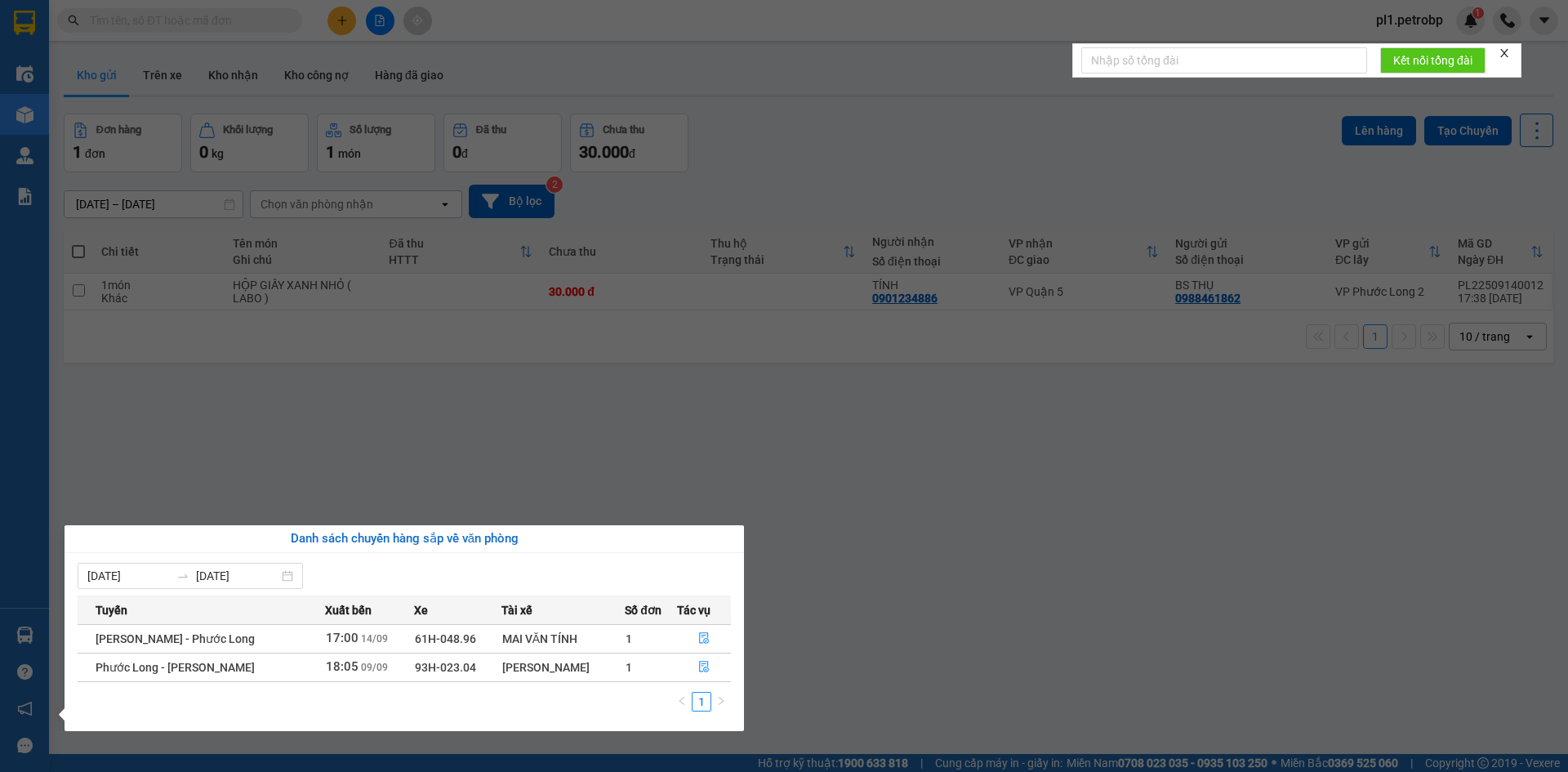
click at [835, 356] on section "Kết quả tìm kiếm ( 0 ) Bộ lọc No Data pl1.petrobp 1 Điều hành xe Kho hàng mới Q…" at bounding box center [784, 386] width 1568 height 772
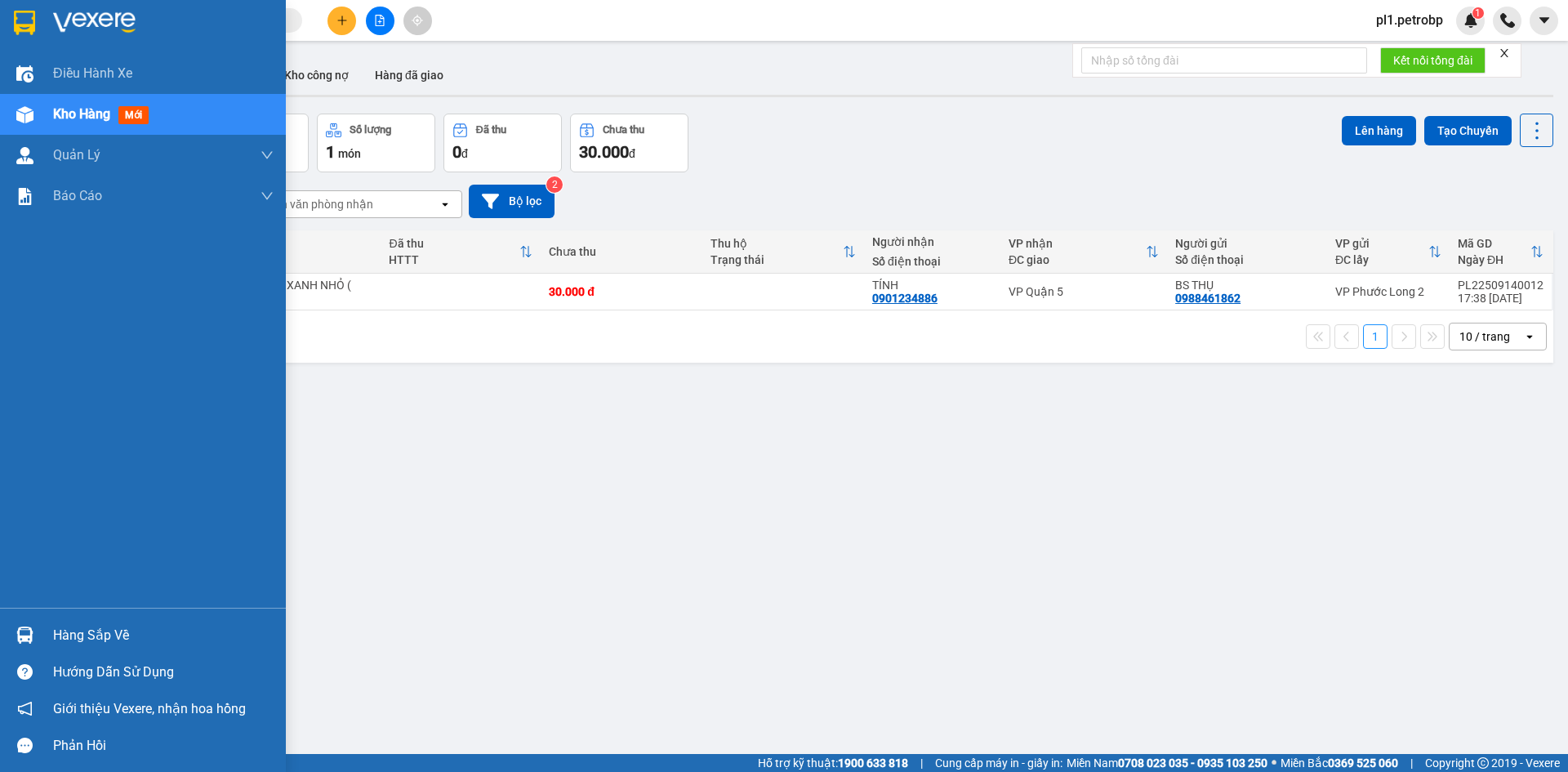
click at [26, 639] on img at bounding box center [24, 635] width 17 height 17
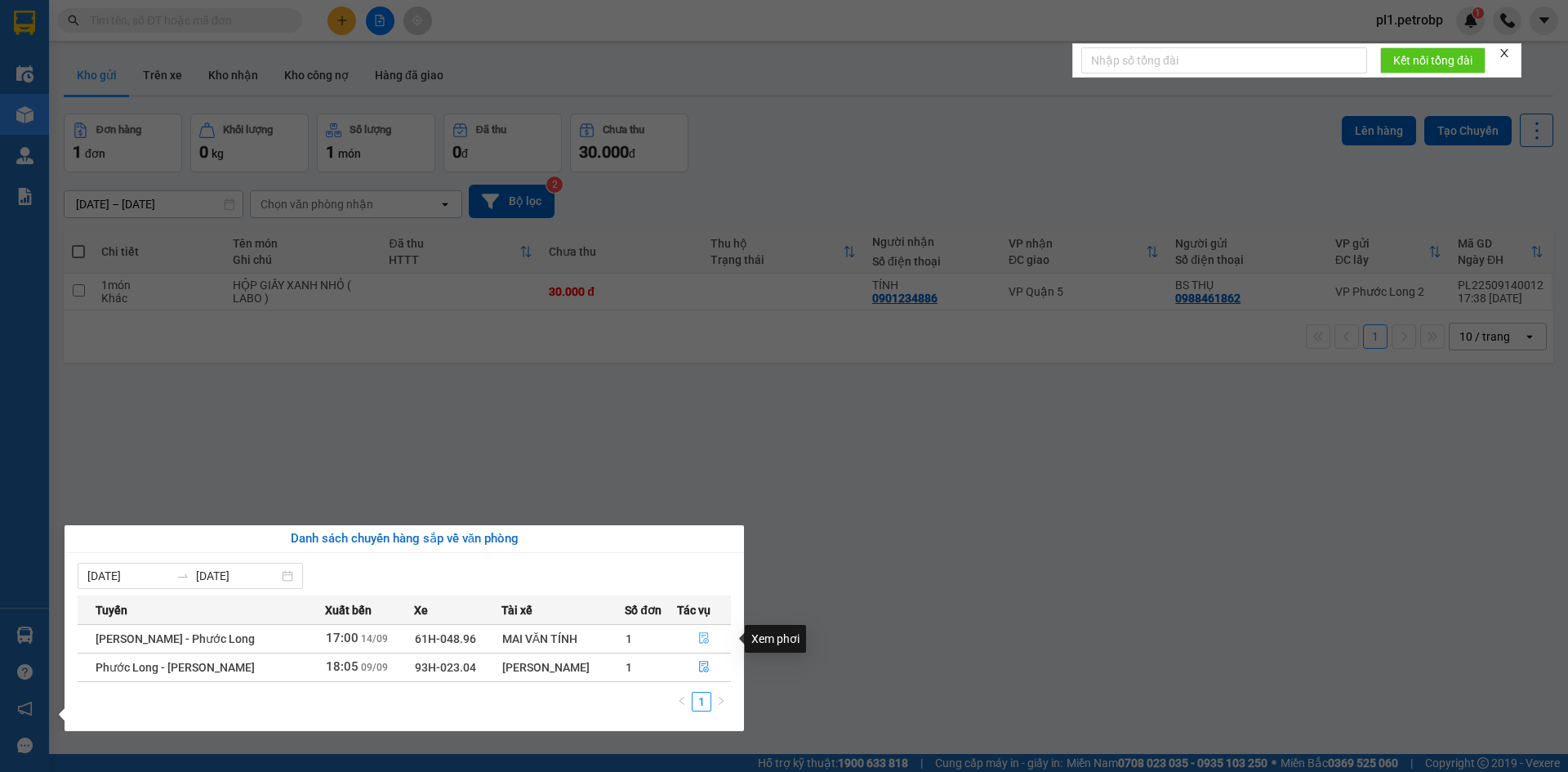
click at [706, 635] on icon "file-done" at bounding box center [704, 637] width 12 height 12
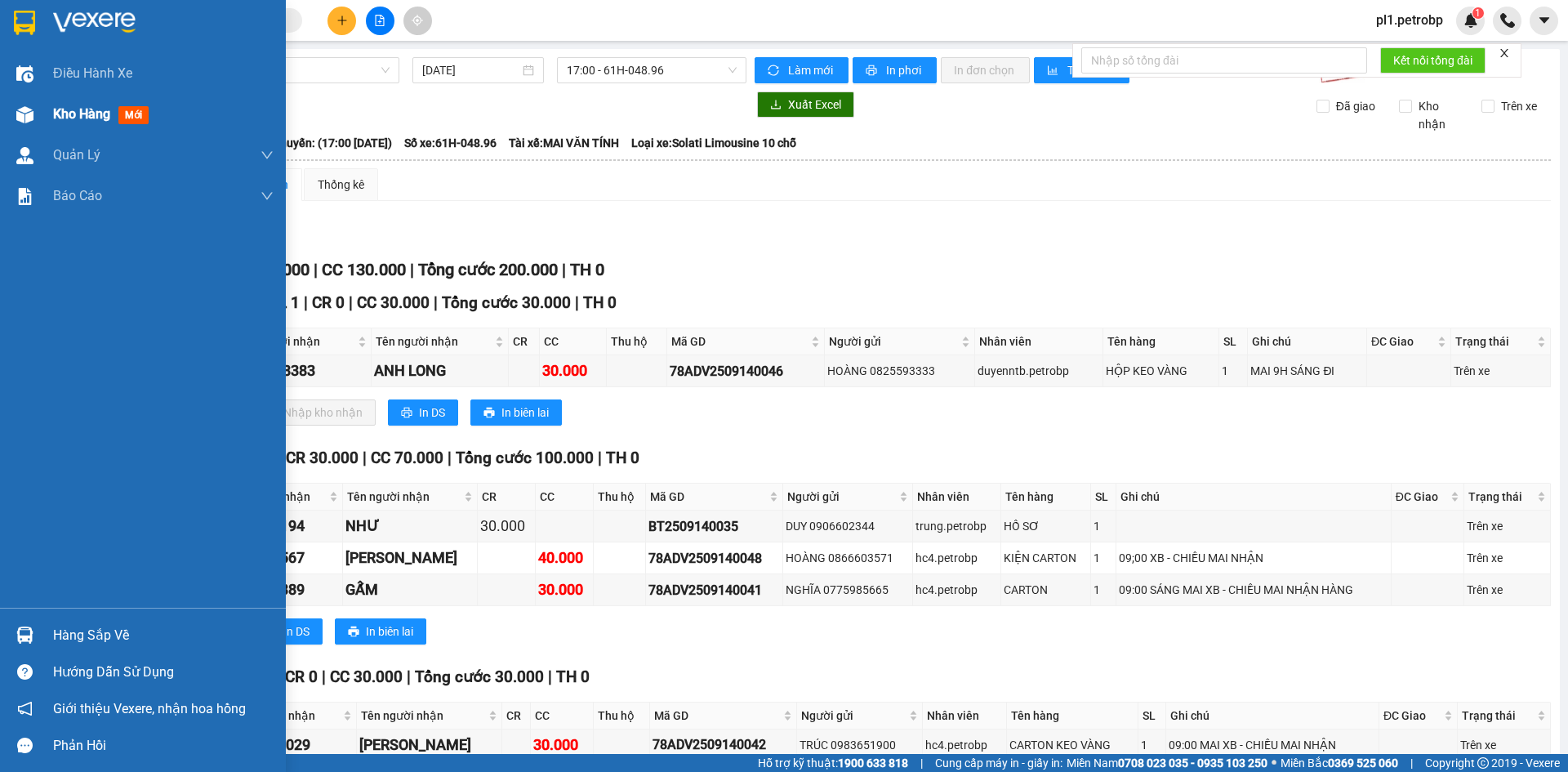
click at [83, 113] on span "Kho hàng" at bounding box center [82, 113] width 57 height 15
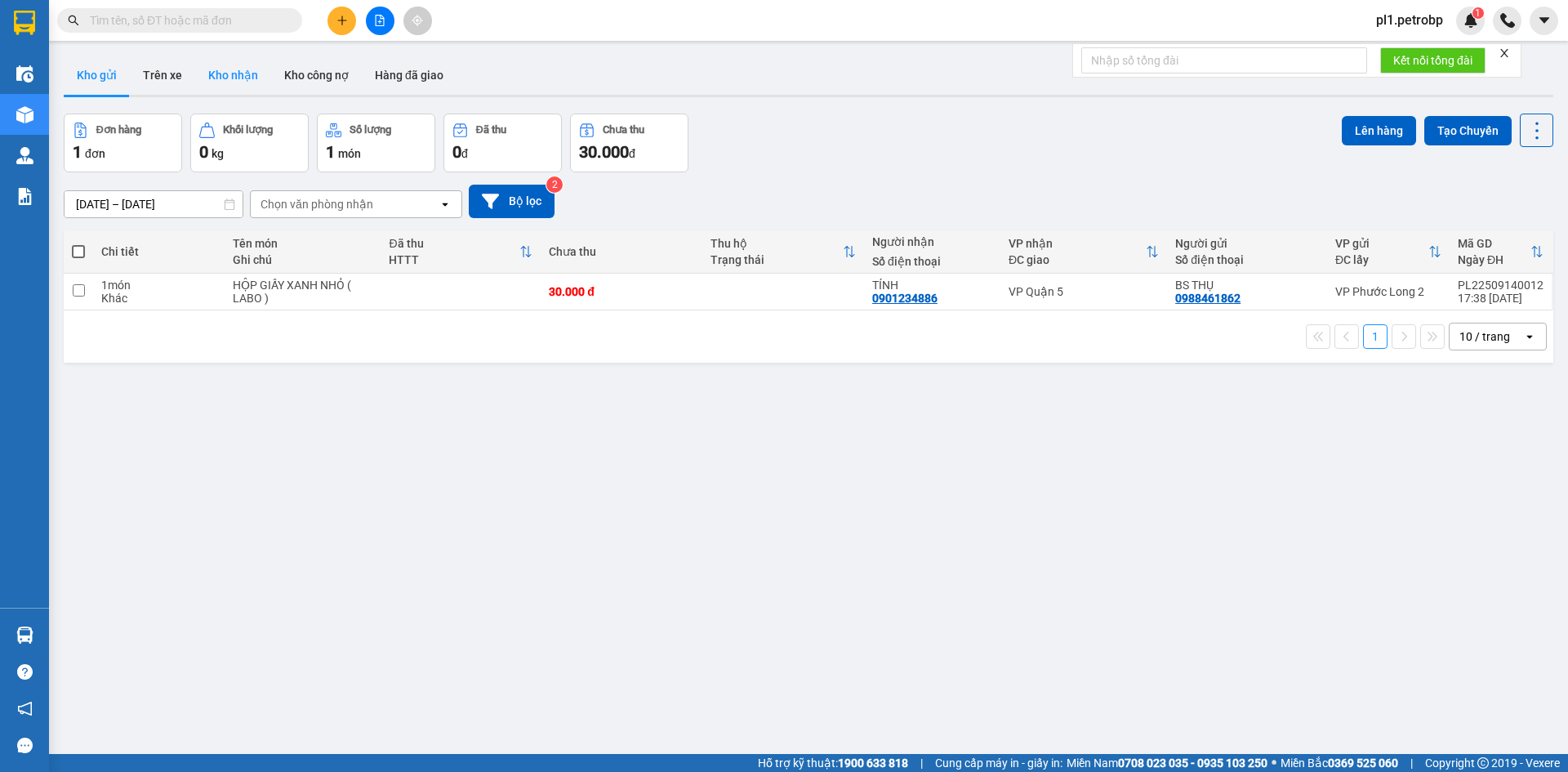
click at [230, 76] on button "Kho nhận" at bounding box center [232, 75] width 76 height 39
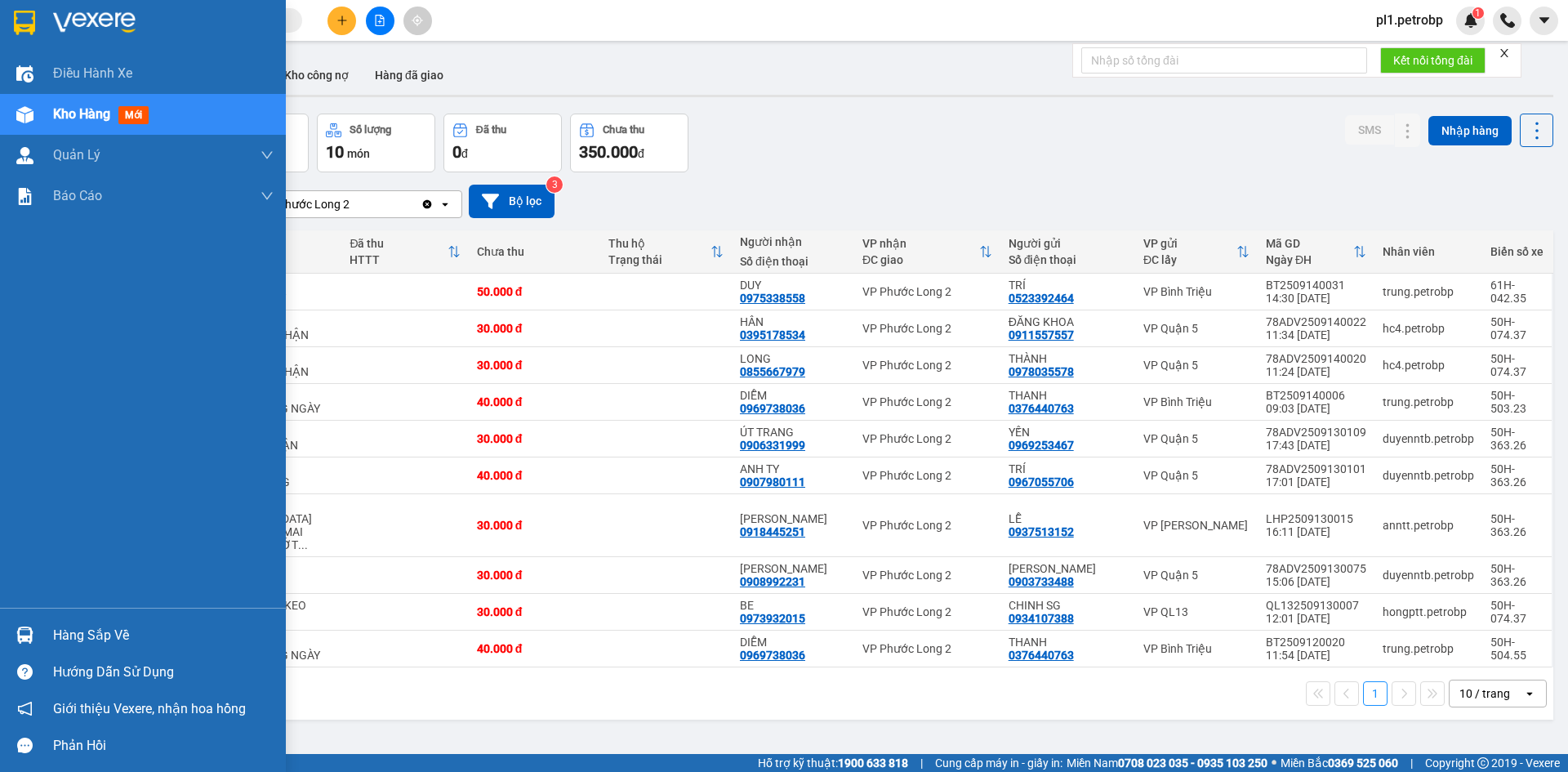
click at [88, 621] on div "Hàng sắp về" at bounding box center [143, 635] width 285 height 37
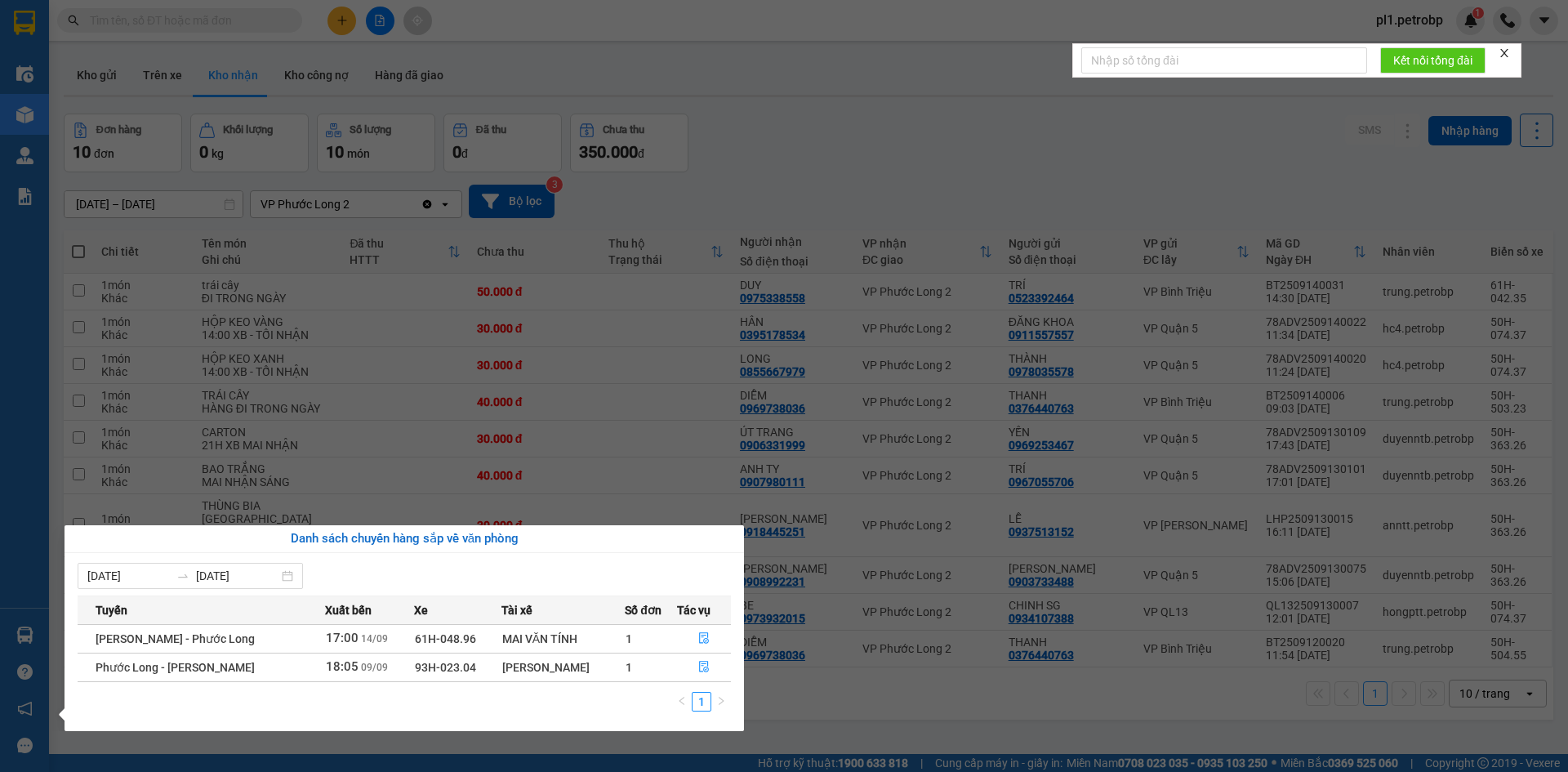
click at [425, 445] on section "Kết quả tìm kiếm ( 0 ) Bộ lọc No Data pl1.petrobp 1 Điều hành xe Kho hàng mới Q…" at bounding box center [784, 386] width 1568 height 772
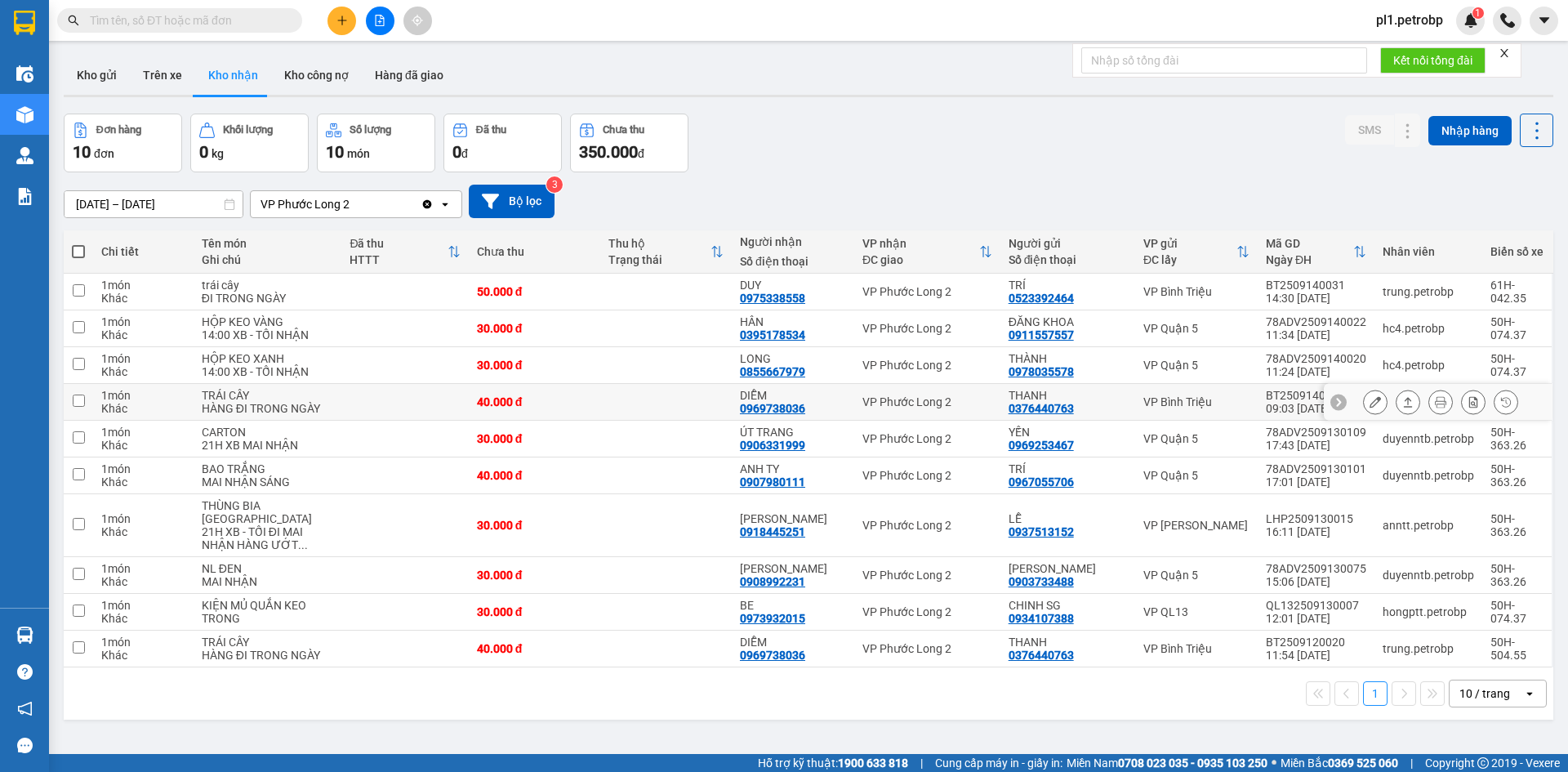
click at [1435, 408] on icon at bounding box center [1441, 401] width 12 height 12
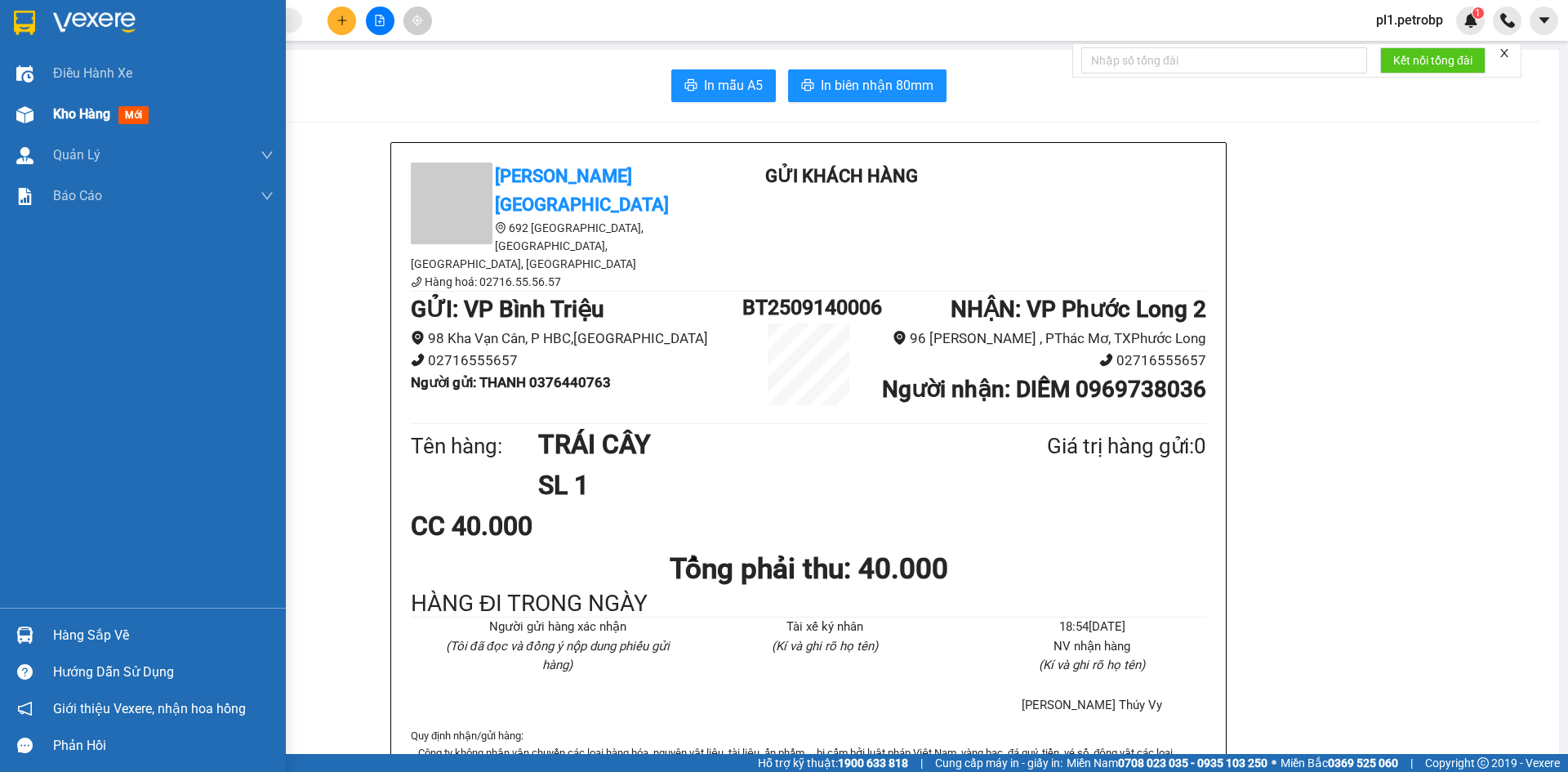
click at [22, 114] on img at bounding box center [24, 114] width 17 height 17
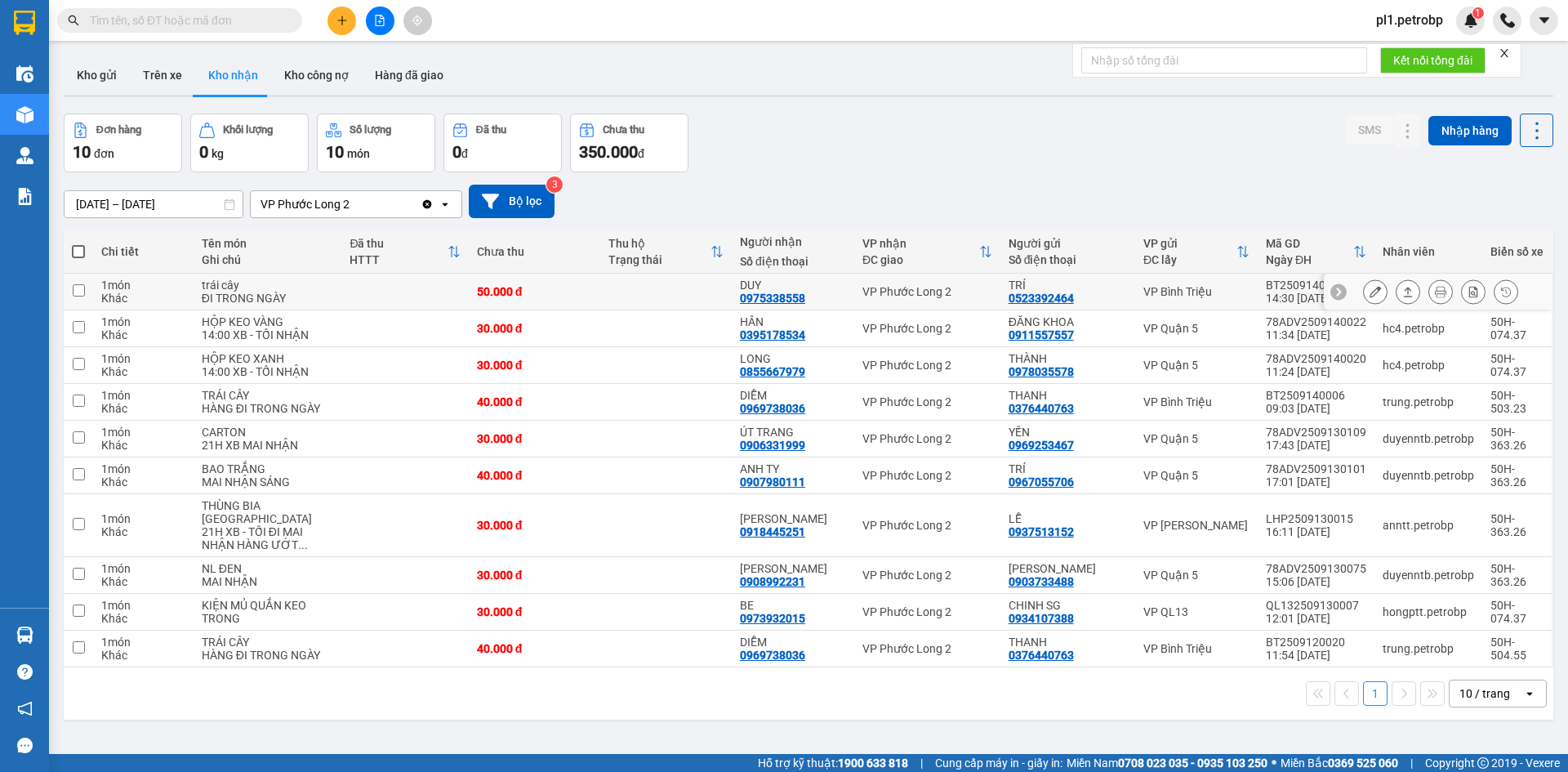
click at [1370, 292] on icon at bounding box center [1375, 291] width 12 height 12
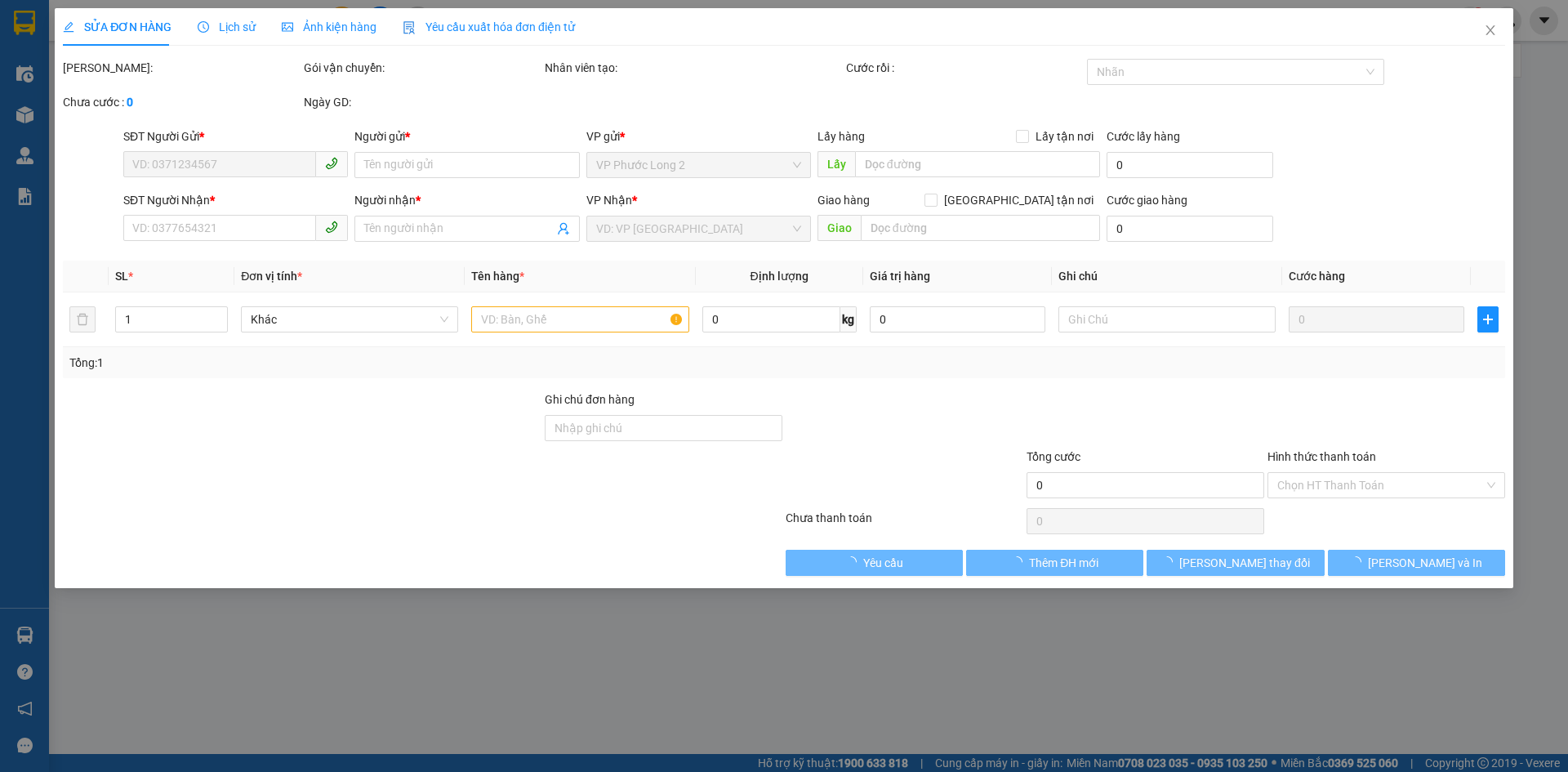
type input "0523392464"
type input "TRÍ"
type input "0975338558"
type input "DUY"
type input "50.000"
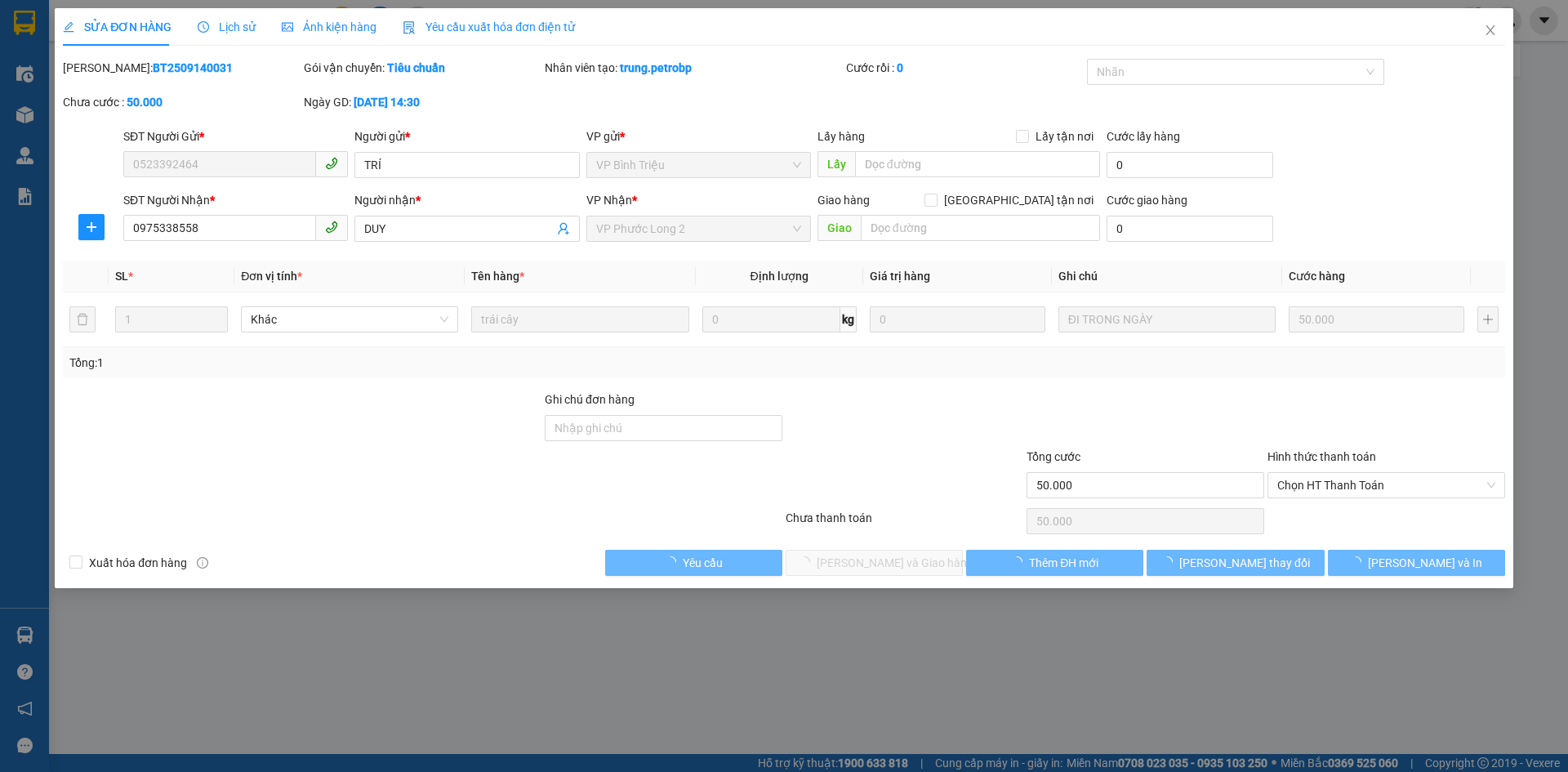
click at [1302, 498] on div "Hình thức thanh toán Chọn HT Thanh Toán" at bounding box center [1386, 477] width 238 height 57
click at [1307, 498] on div "Hình thức thanh toán Chọn HT Thanh Toán" at bounding box center [1386, 477] width 238 height 57
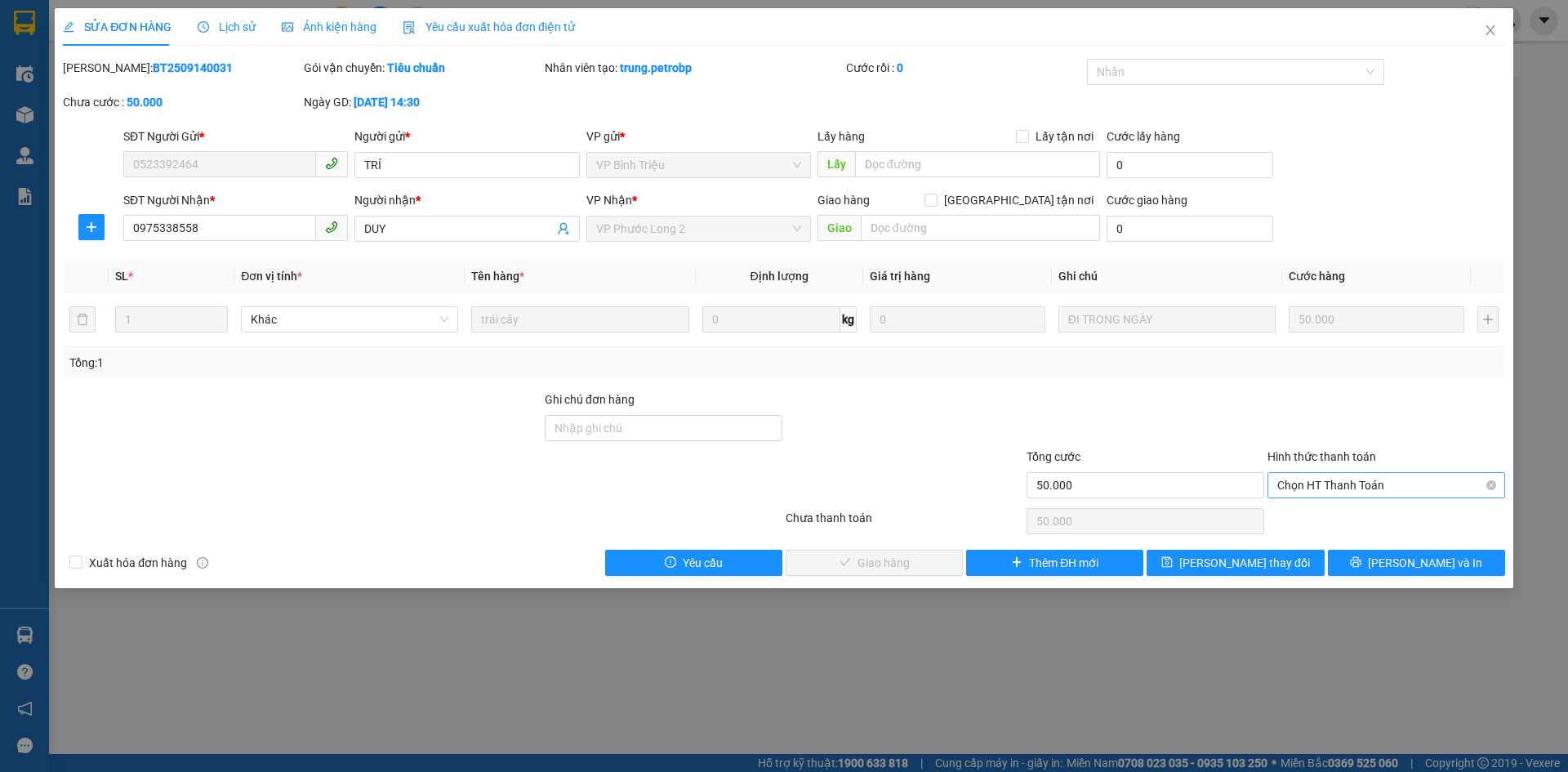
click at [1314, 488] on span "Chọn HT Thanh Toán" at bounding box center [1386, 485] width 218 height 24
click at [1315, 504] on div "Total Paid Fee 0 Total UnPaid Fee 50.000 Cash Collection Total Fee Mã ĐH: BT250…" at bounding box center [784, 318] width 1442 height 517
click at [1318, 488] on span "Chọn HT Thanh Toán" at bounding box center [1386, 485] width 218 height 24
click at [1318, 518] on div "Tại văn phòng" at bounding box center [1386, 518] width 218 height 18
type input "0"
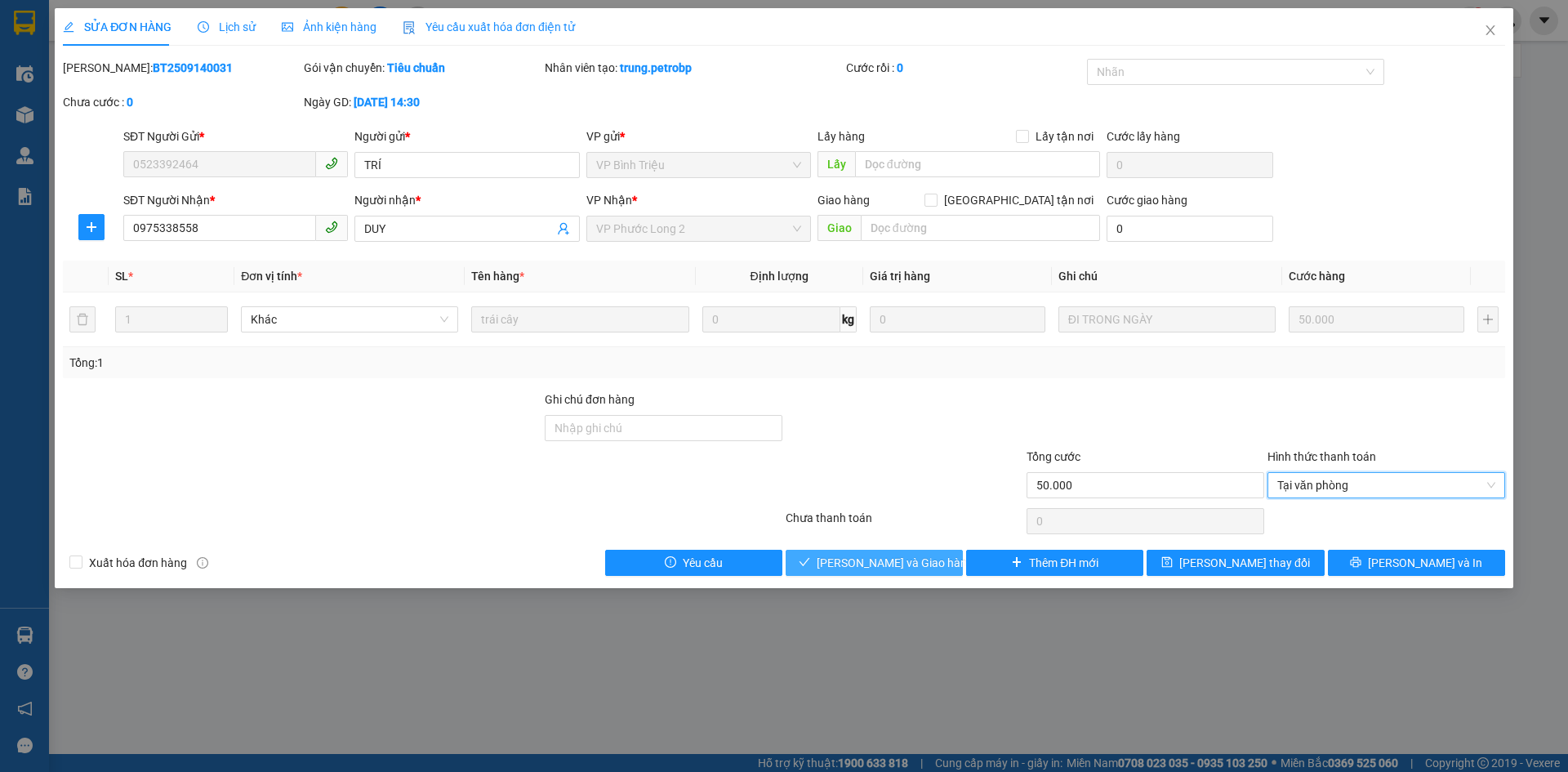
click at [901, 569] on span "[PERSON_NAME] và Giao hàng" at bounding box center [895, 563] width 157 height 18
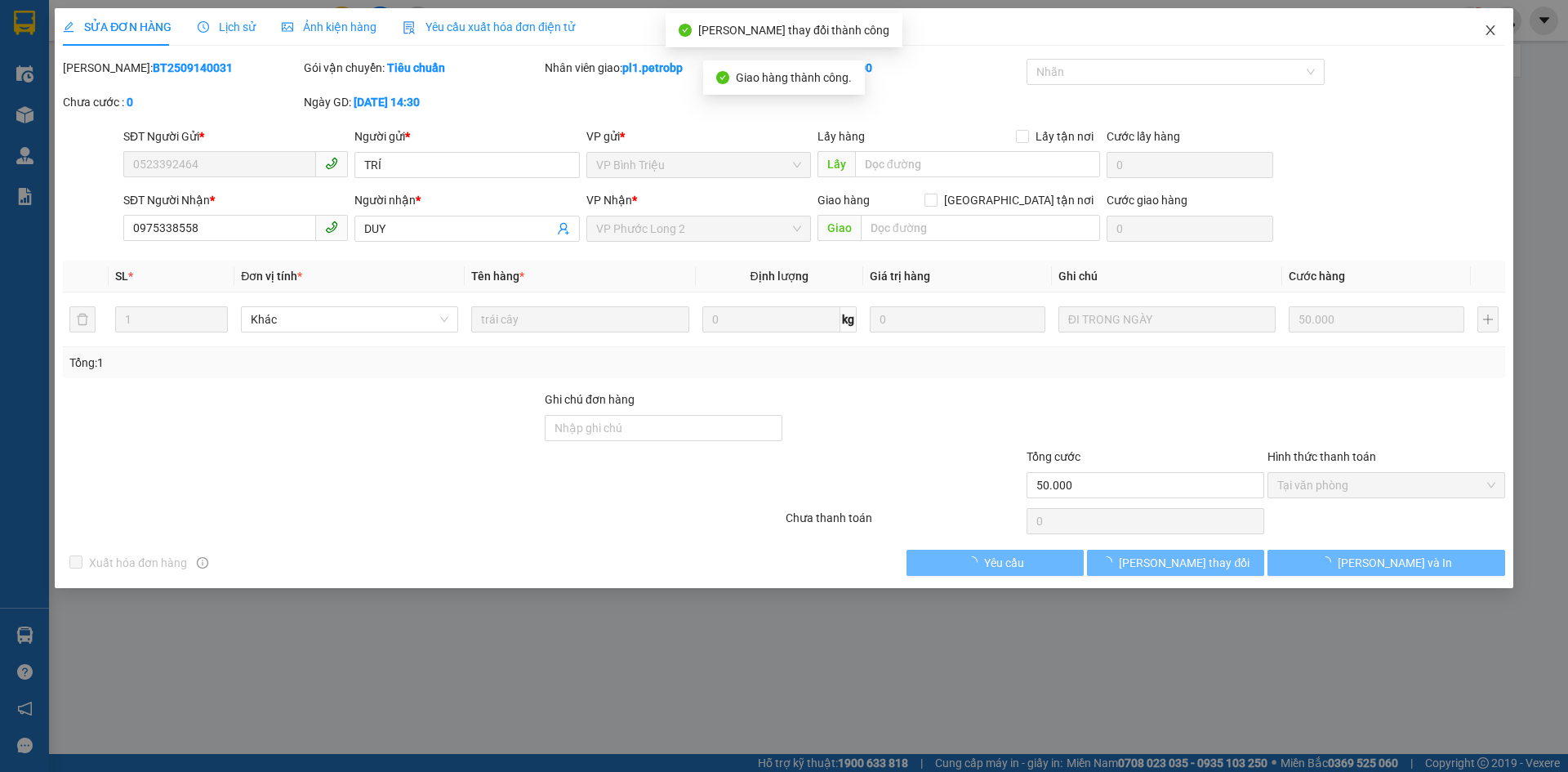
click at [1481, 45] on span "Close" at bounding box center [1490, 31] width 46 height 46
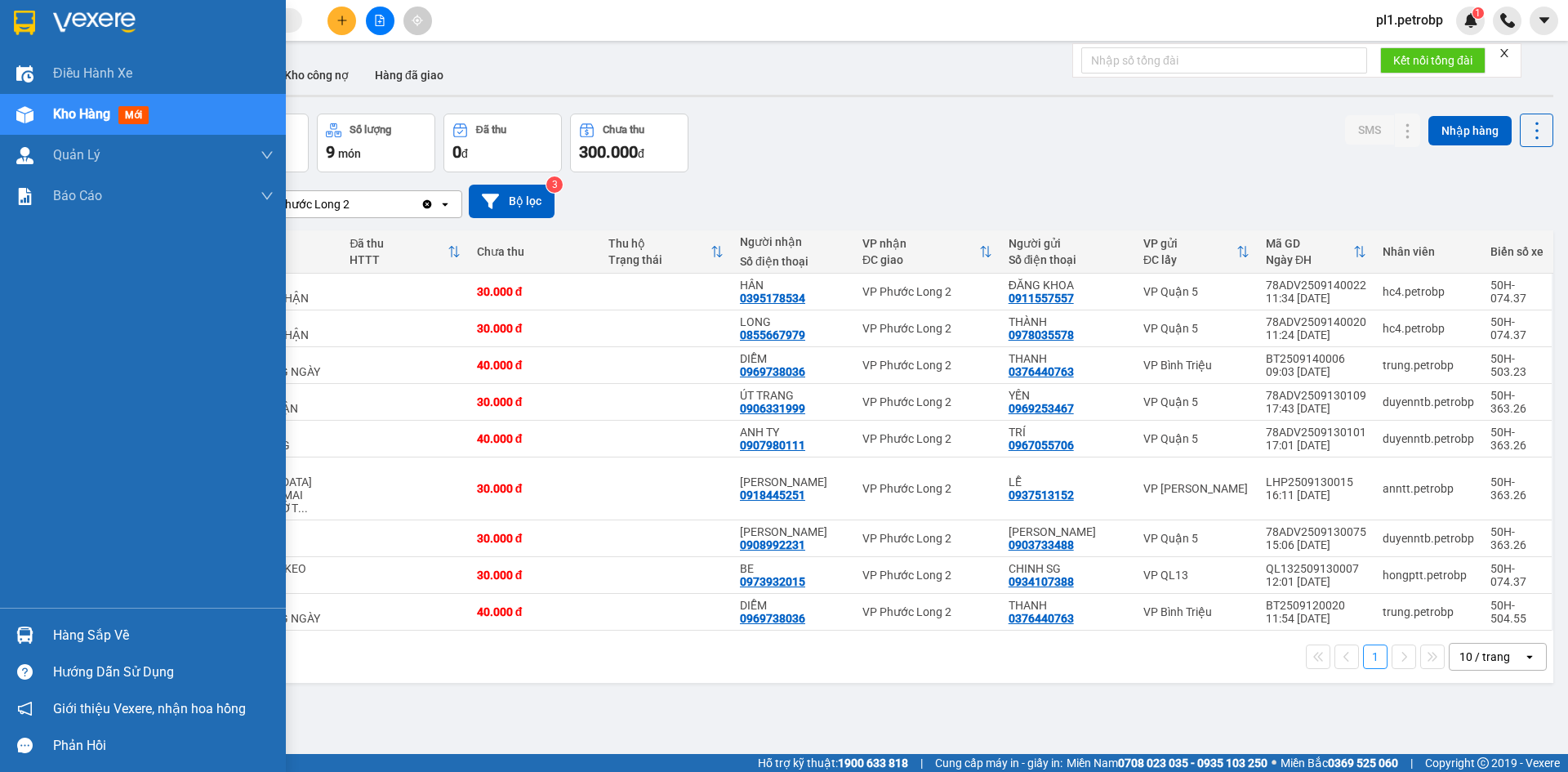
click at [26, 638] on img at bounding box center [24, 635] width 17 height 17
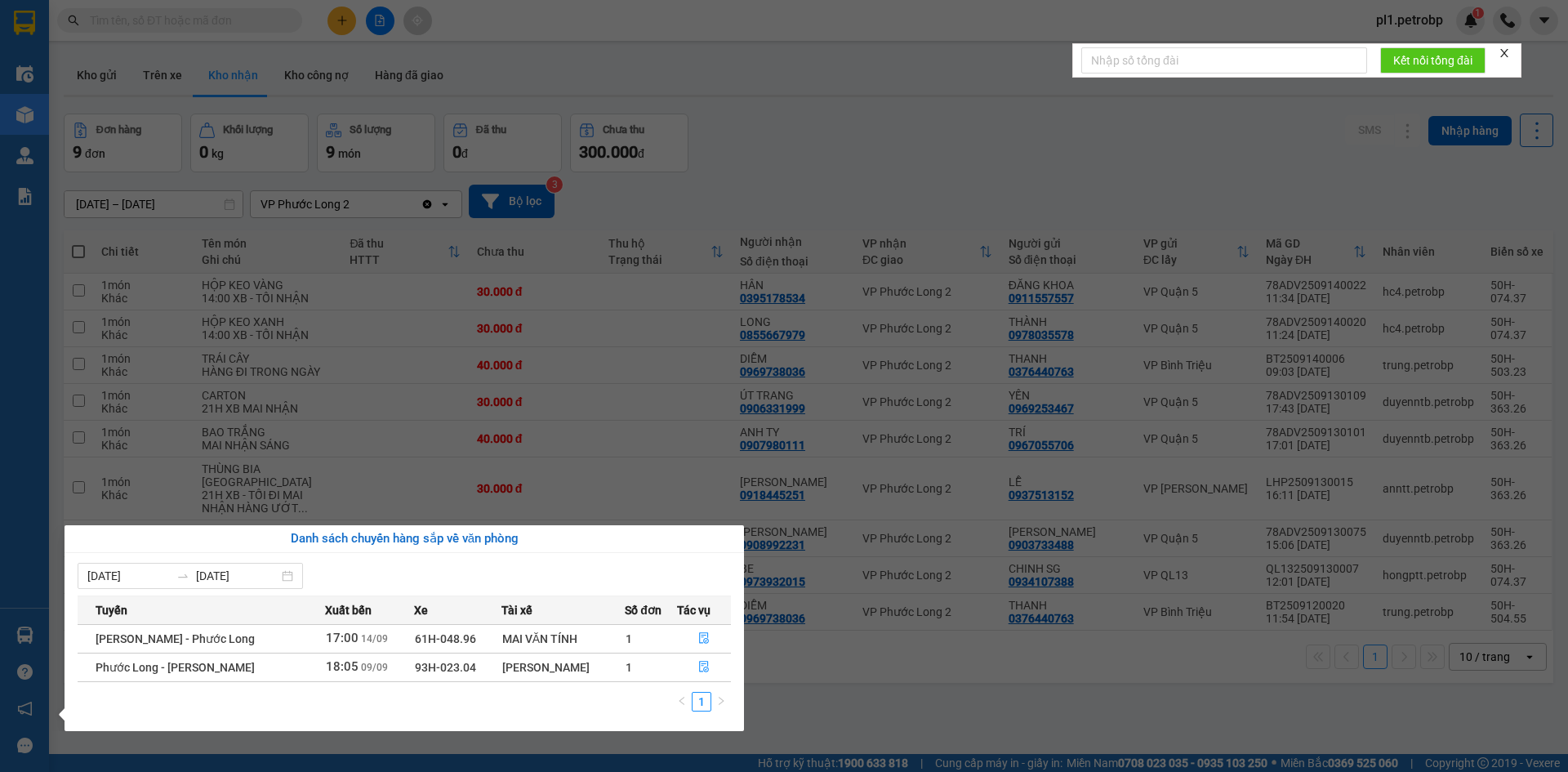
click at [631, 416] on section "Kết quả tìm kiếm ( 0 ) Bộ lọc No Data pl1.petrobp 1 Điều hành xe Kho hàng mới Q…" at bounding box center [784, 386] width 1568 height 772
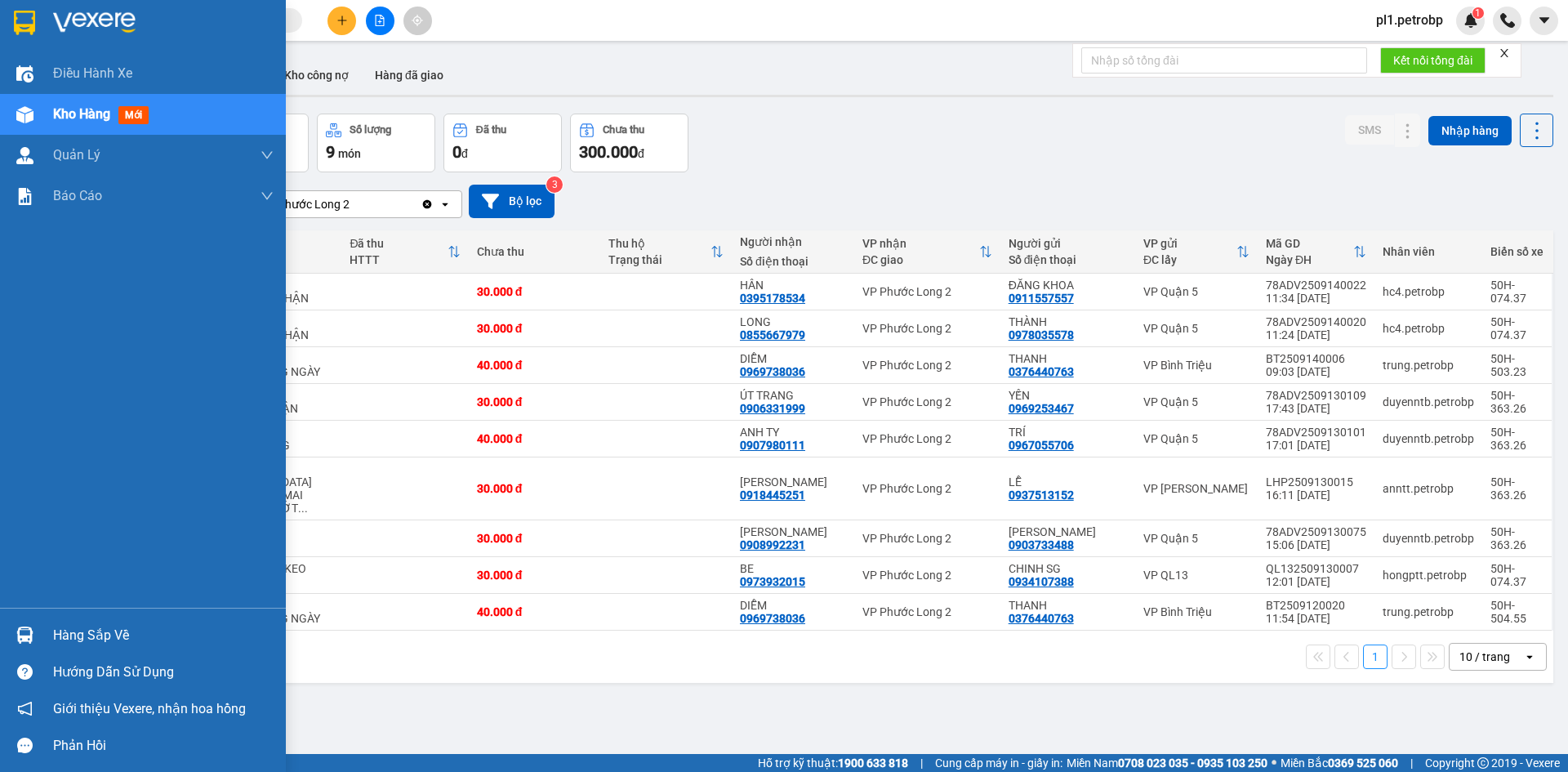
click at [98, 620] on div "Hàng sắp về" at bounding box center [143, 635] width 285 height 37
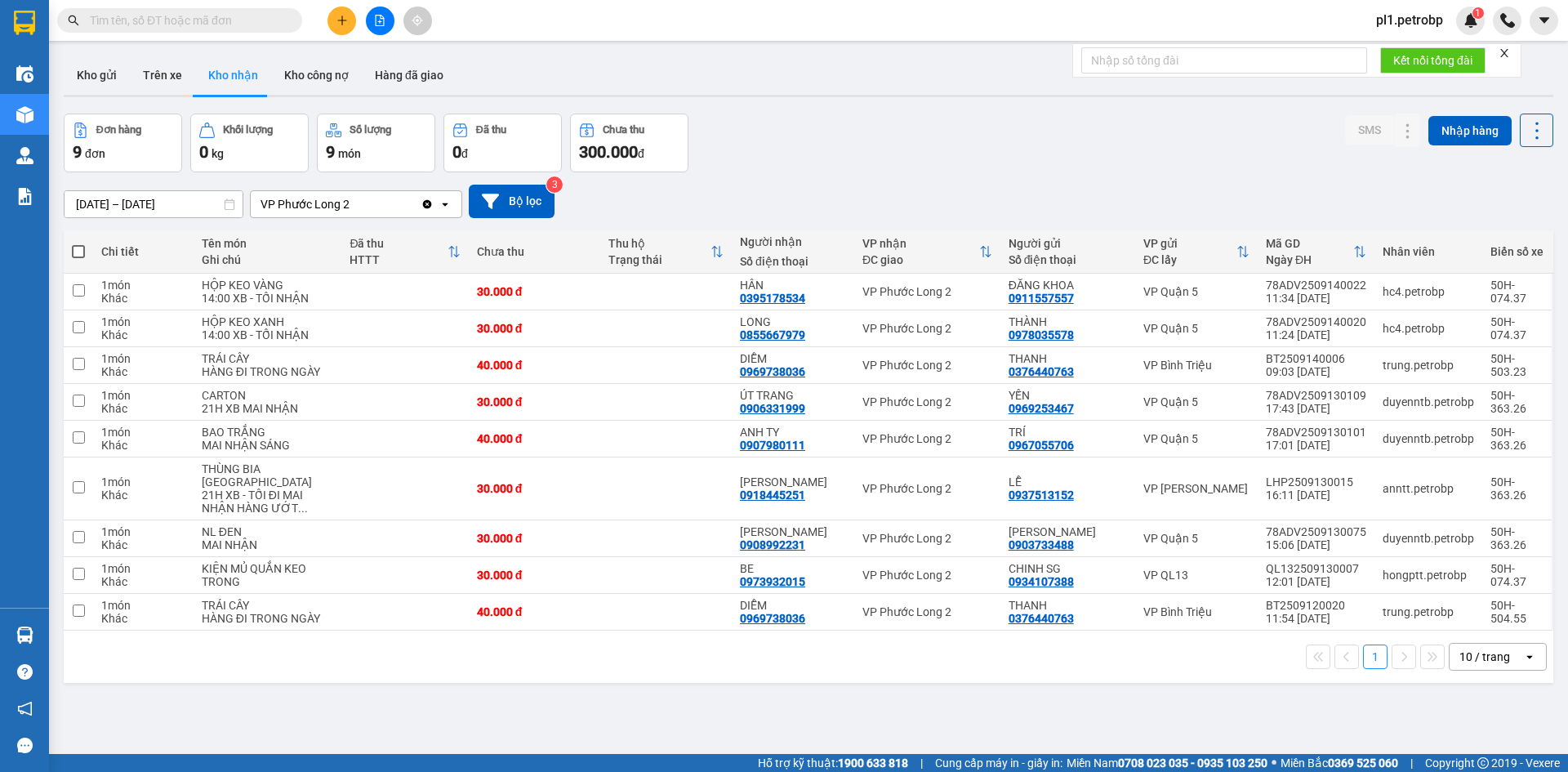
click at [910, 706] on section "Kết quả tìm kiếm ( 0 ) Bộ lọc No Data pl1.petrobp 1 Điều hành xe Kho hàng mới Q…" at bounding box center [784, 386] width 1568 height 772
click at [112, 87] on button "Kho gửi" at bounding box center [97, 75] width 66 height 39
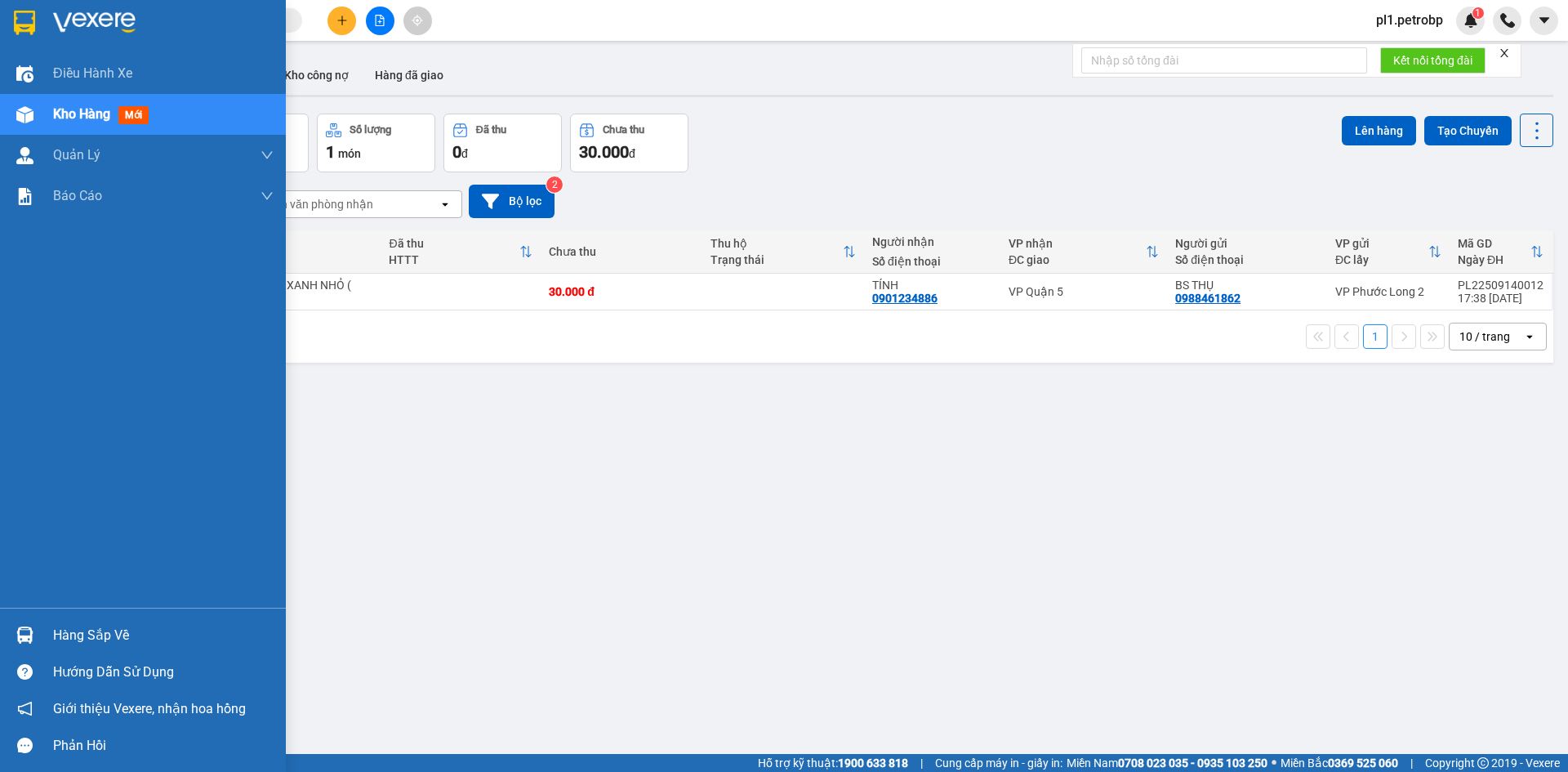
click at [84, 644] on div "Hàng sắp về" at bounding box center [163, 635] width 221 height 24
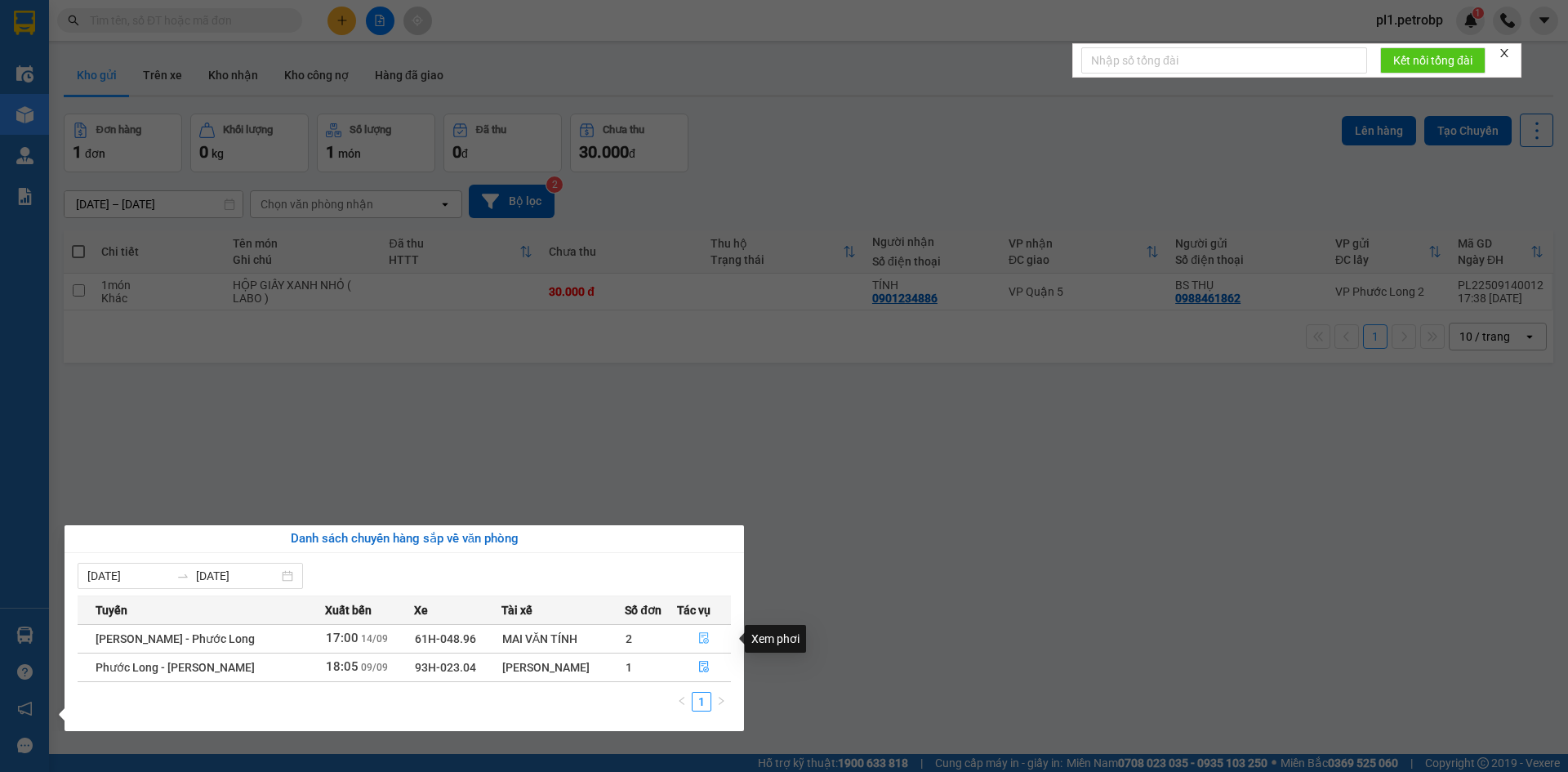
click at [701, 638] on icon "file-done" at bounding box center [704, 637] width 12 height 12
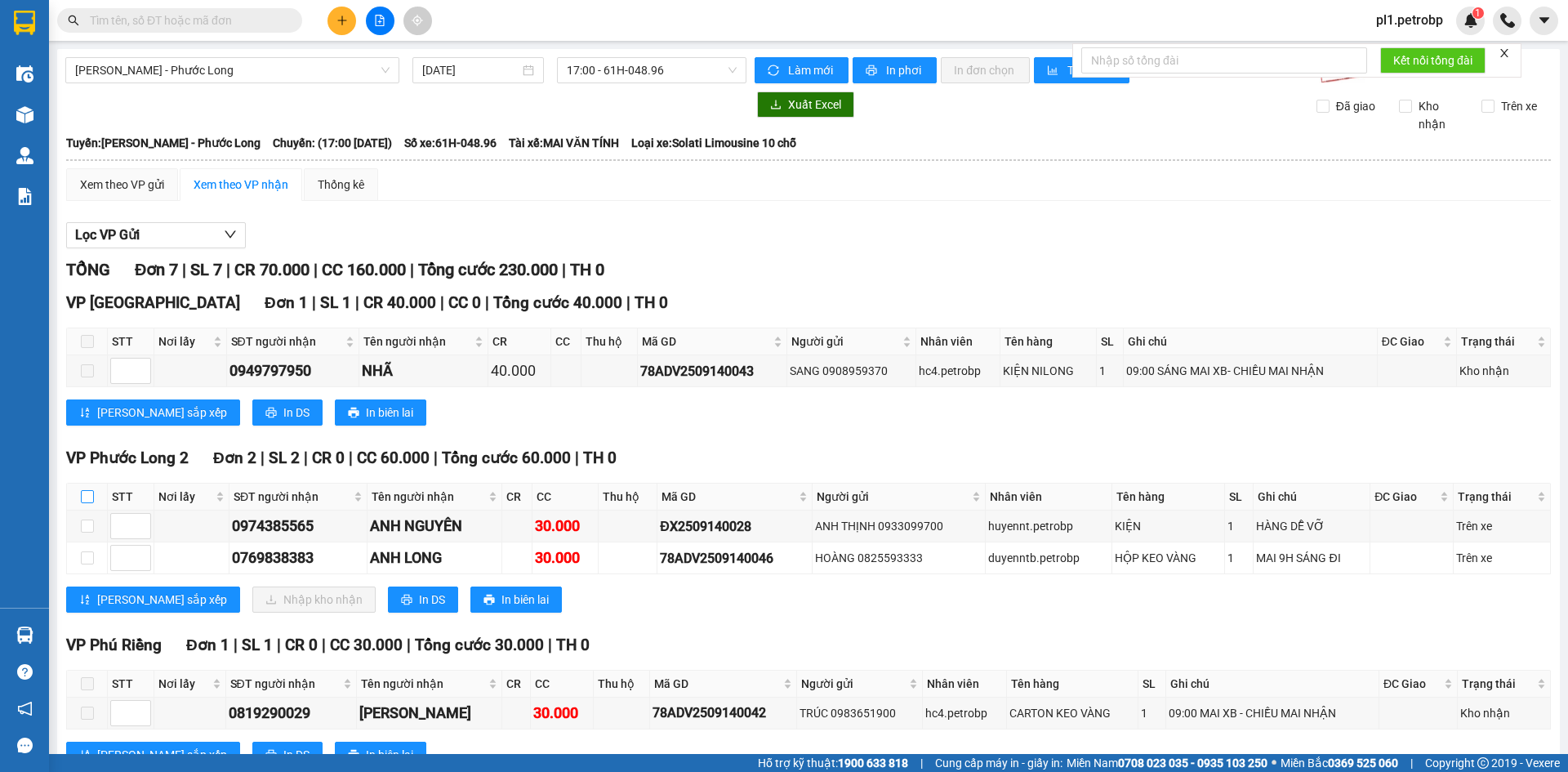
click at [87, 496] on input "checkbox" at bounding box center [87, 496] width 13 height 13
checkbox input "true"
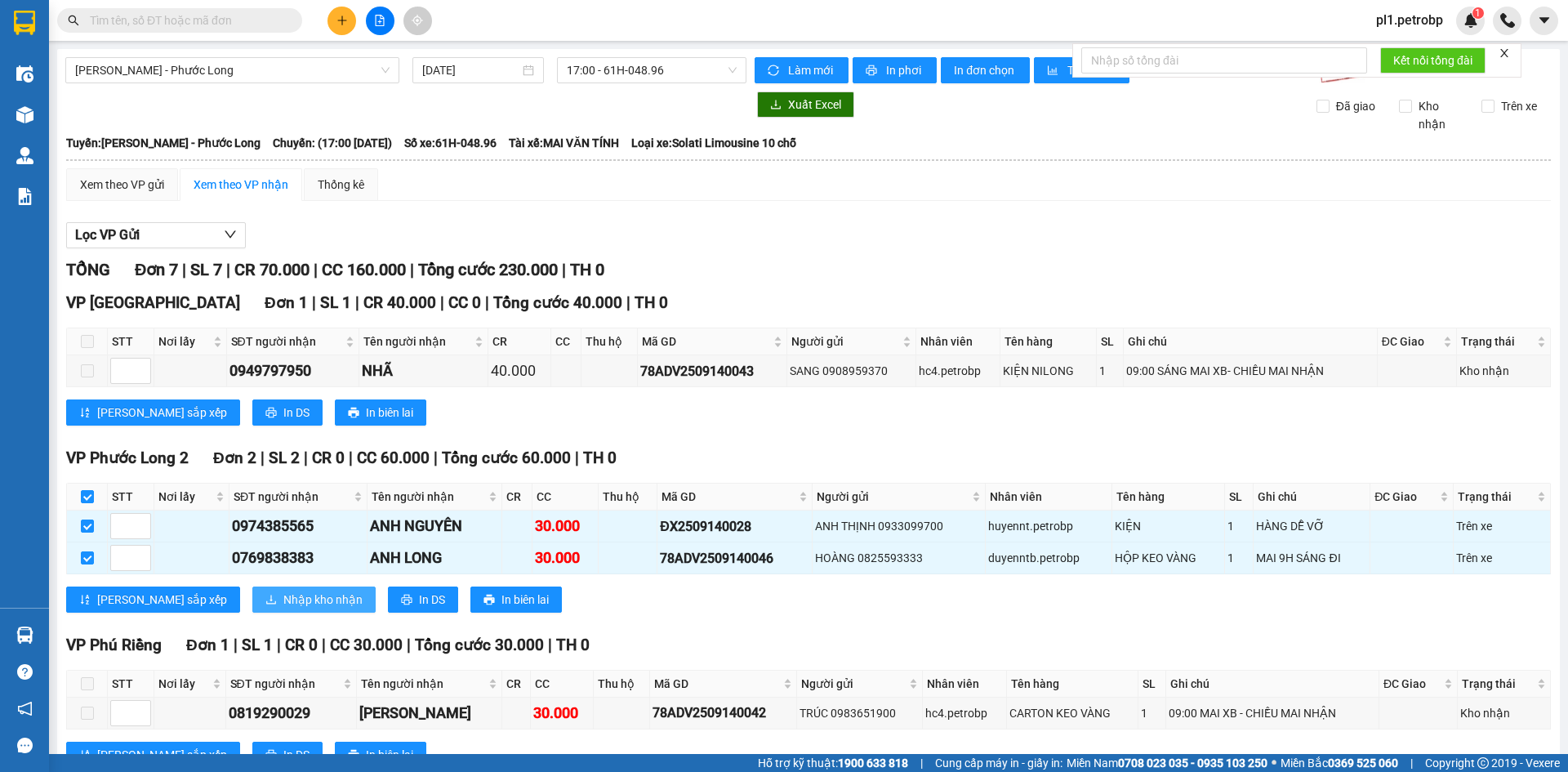
click at [284, 593] on span "Nhập kho nhận" at bounding box center [323, 600] width 79 height 18
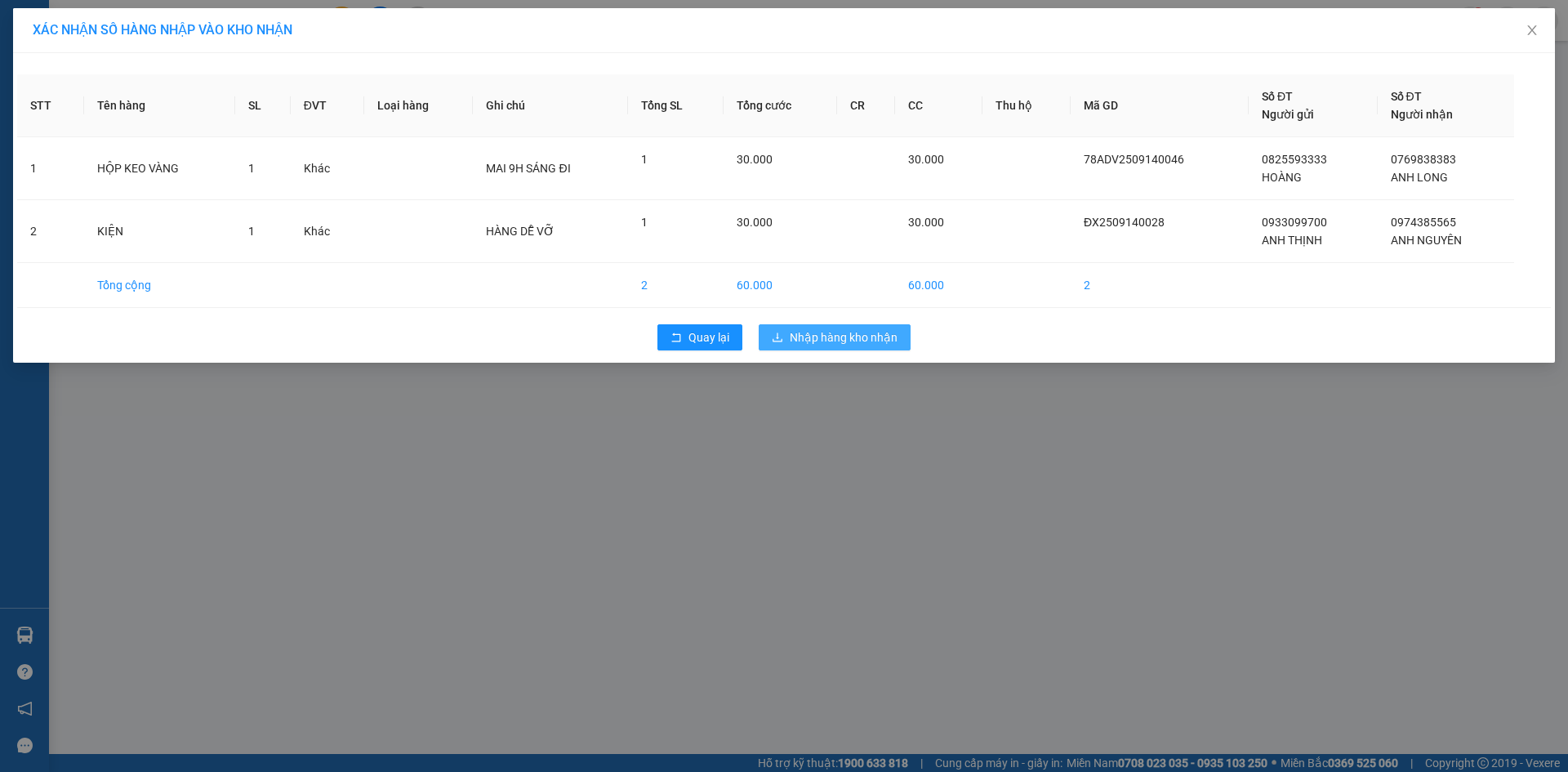
click at [866, 328] on button "Nhập hàng kho nhận" at bounding box center [834, 337] width 152 height 26
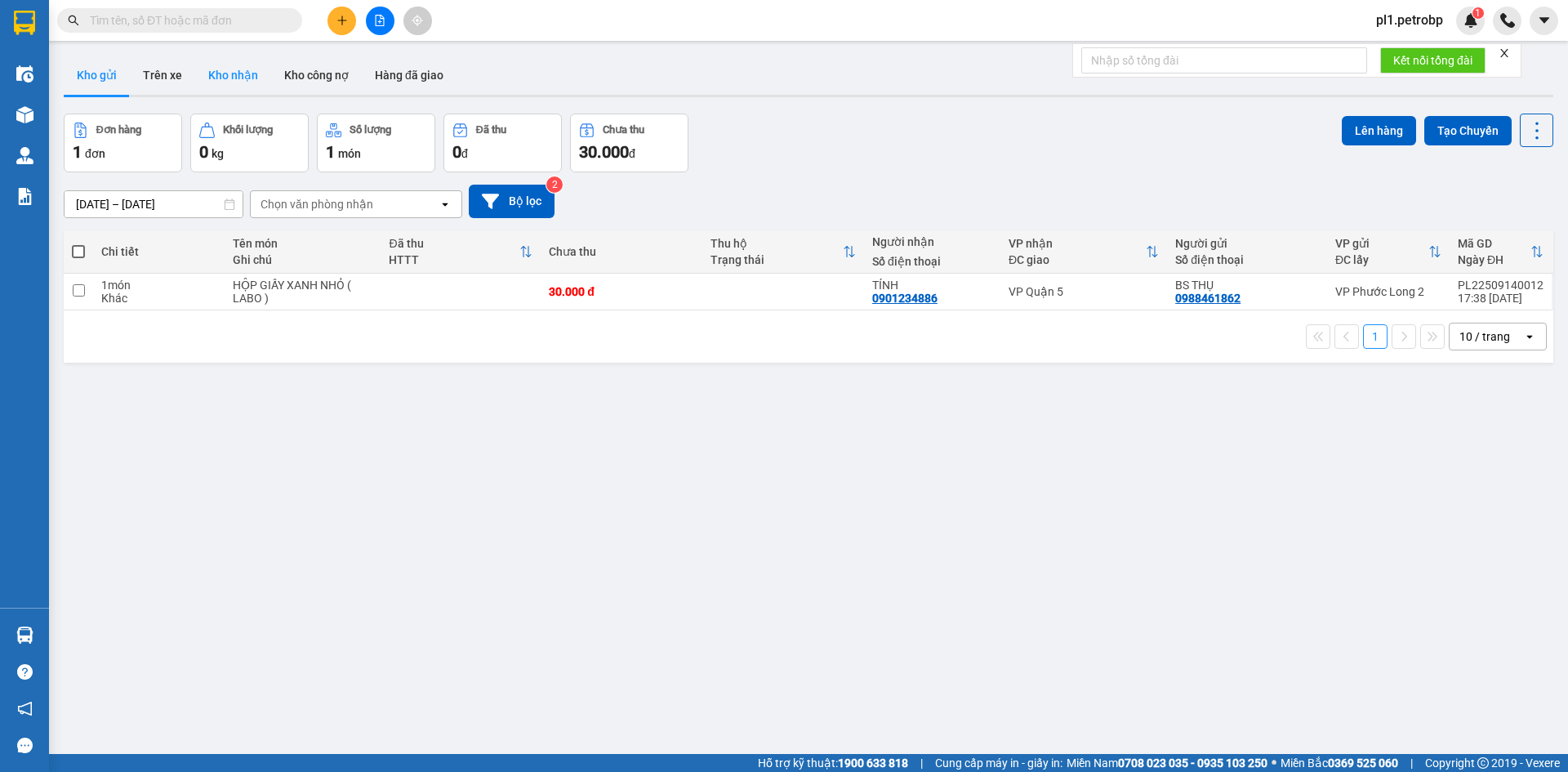
click at [232, 59] on button "Kho nhận" at bounding box center [232, 75] width 76 height 39
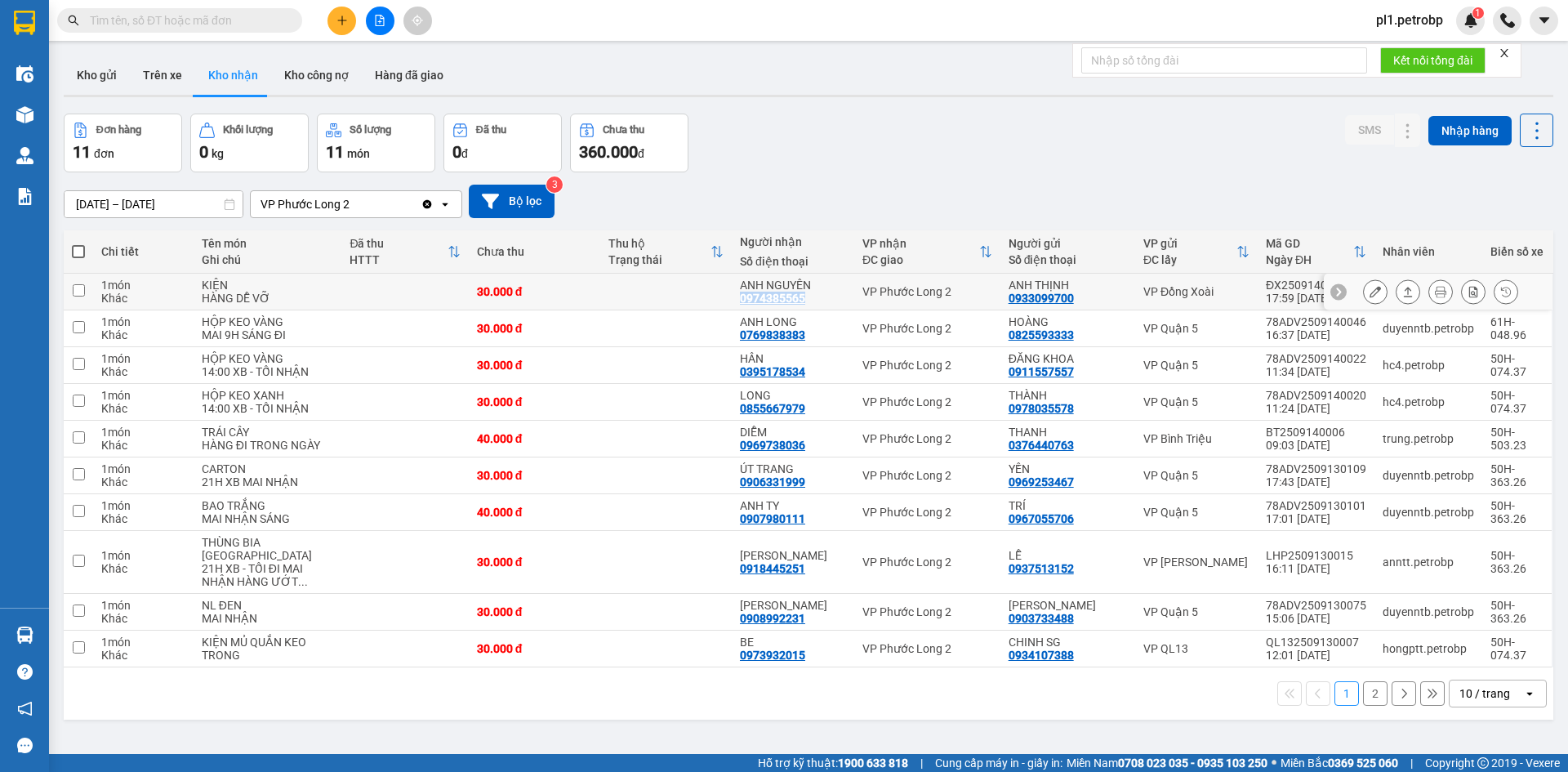
drag, startPoint x: 734, startPoint y: 298, endPoint x: 800, endPoint y: 301, distance: 66.1
click at [800, 301] on td "ANH NGUYÊN 0974385565" at bounding box center [793, 292] width 122 height 37
checkbox input "true"
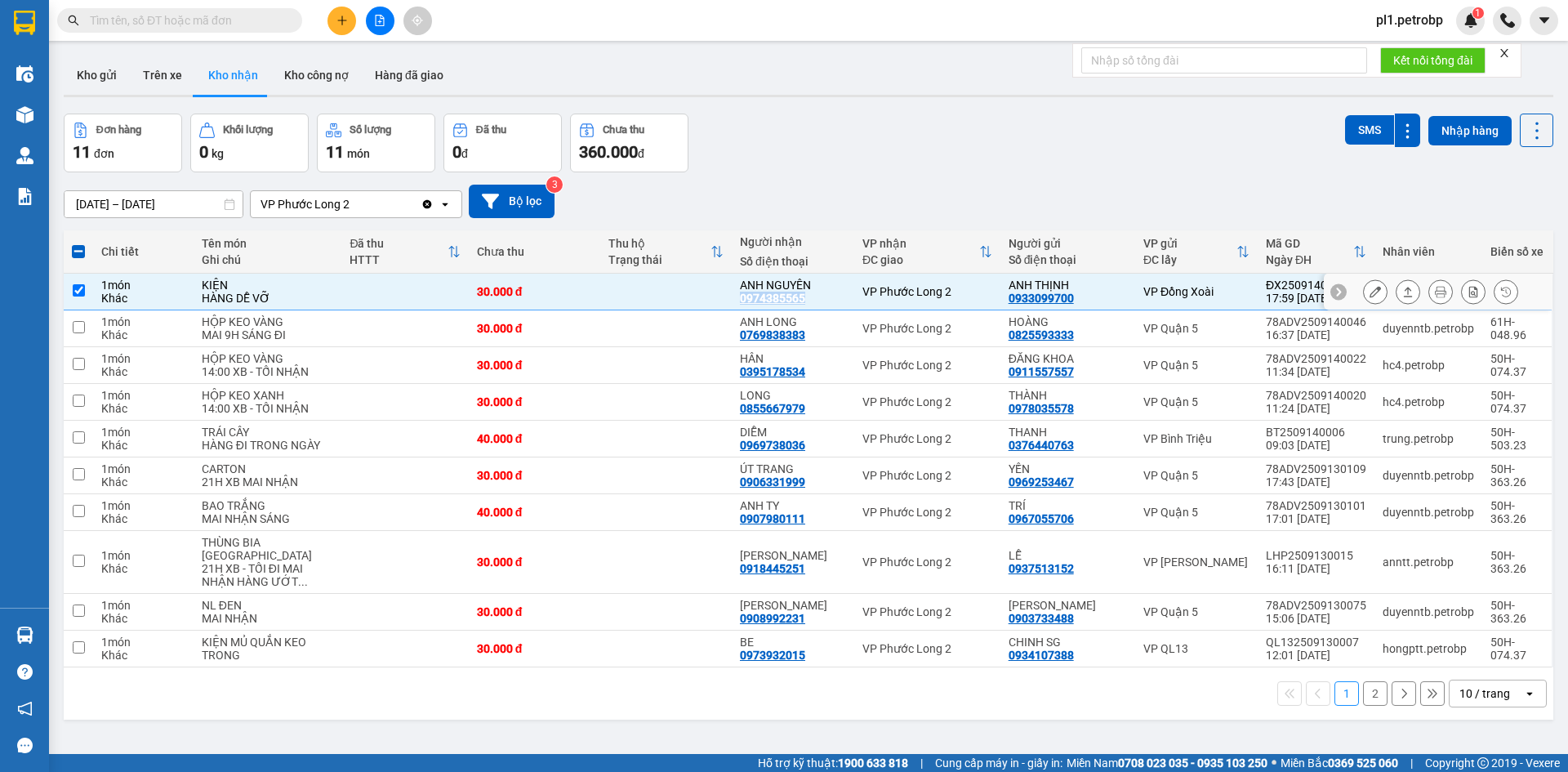
copy div "0974385565"
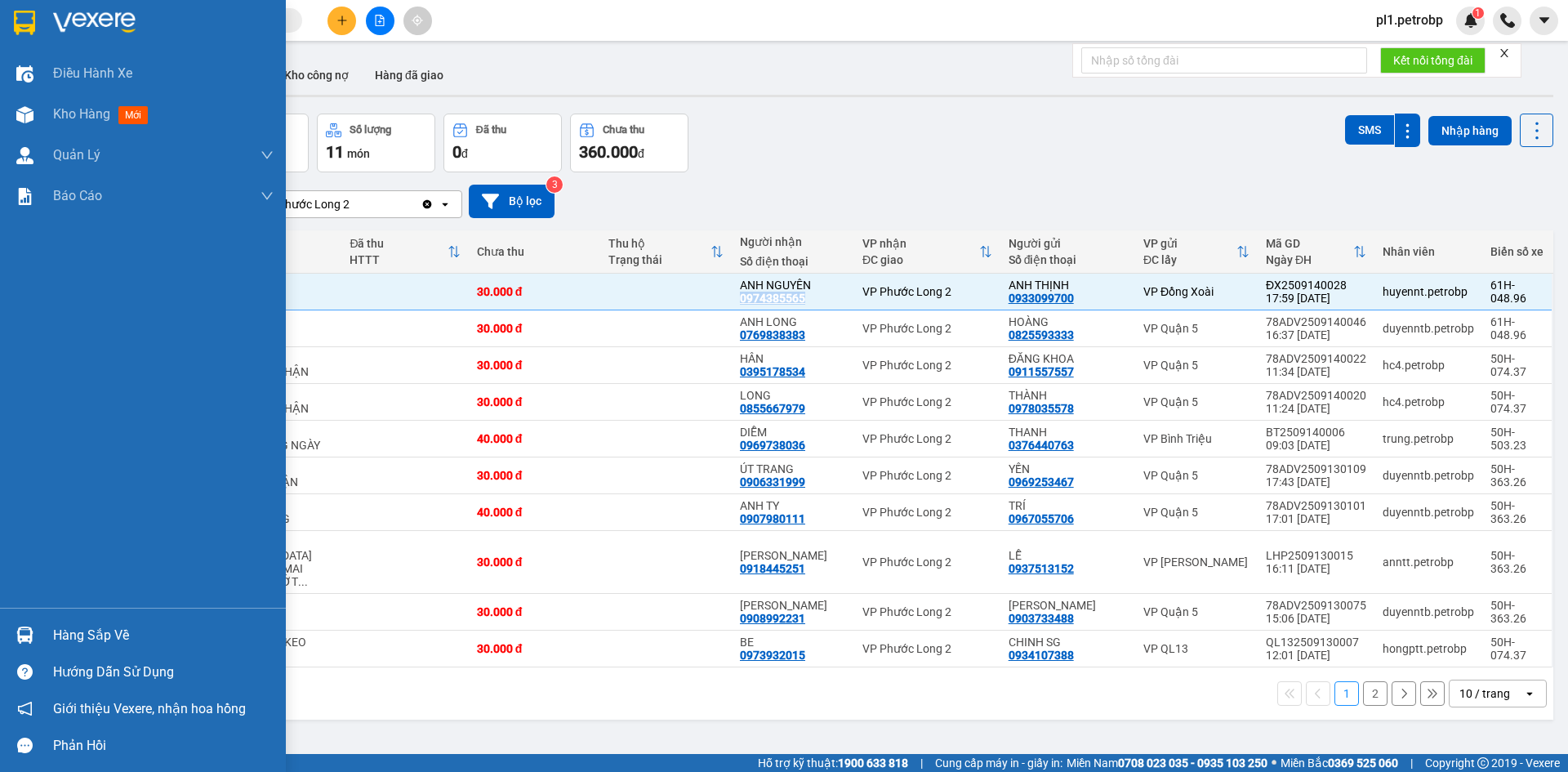
click at [31, 635] on img at bounding box center [24, 635] width 17 height 17
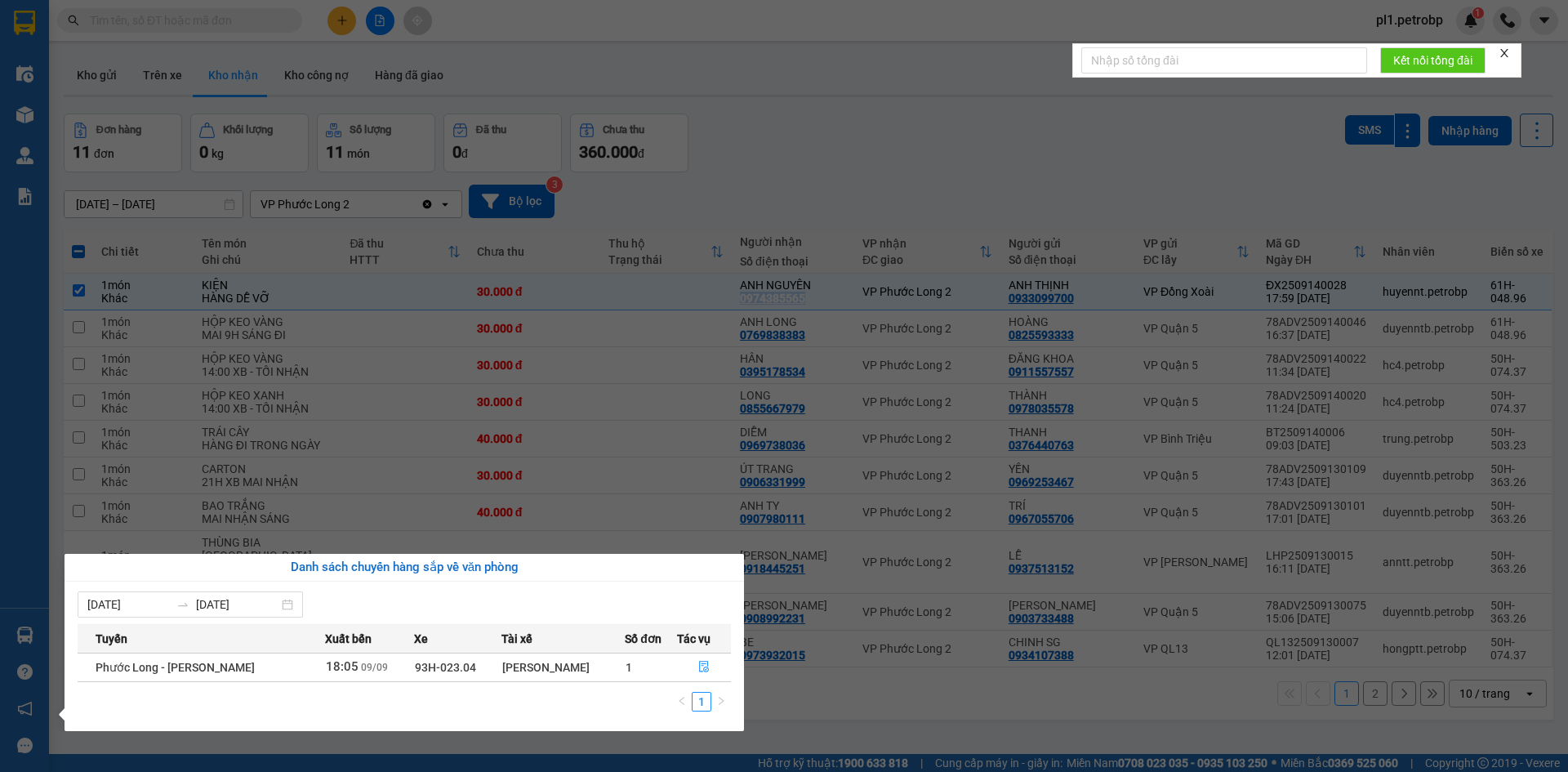
click at [639, 519] on section "Kết quả tìm kiếm ( 0 ) Bộ lọc No Data pl1.petrobp 1 Điều hành xe Kho hàng mới Q…" at bounding box center [784, 386] width 1568 height 772
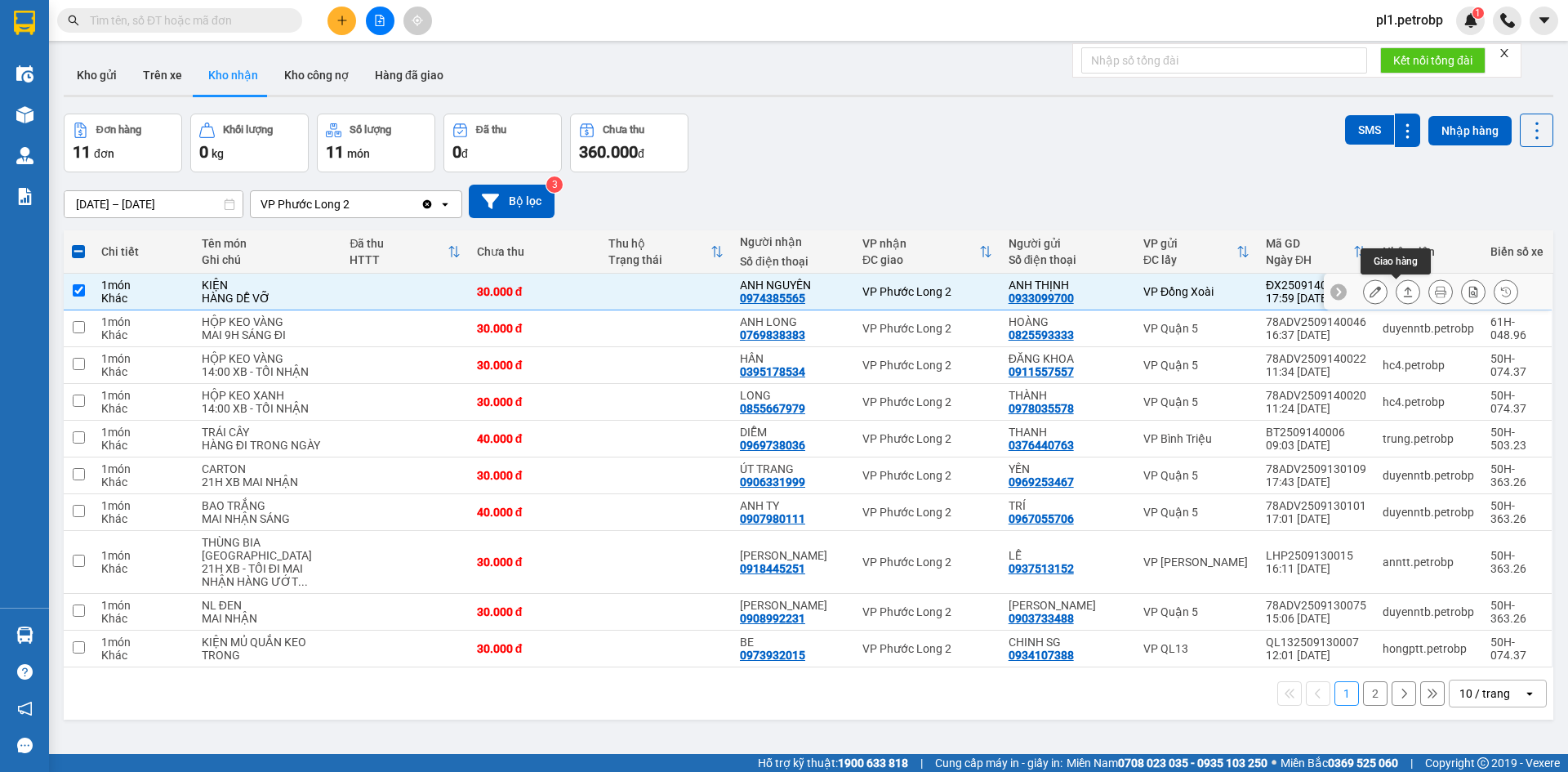
click at [1371, 300] on button at bounding box center [1374, 292] width 22 height 29
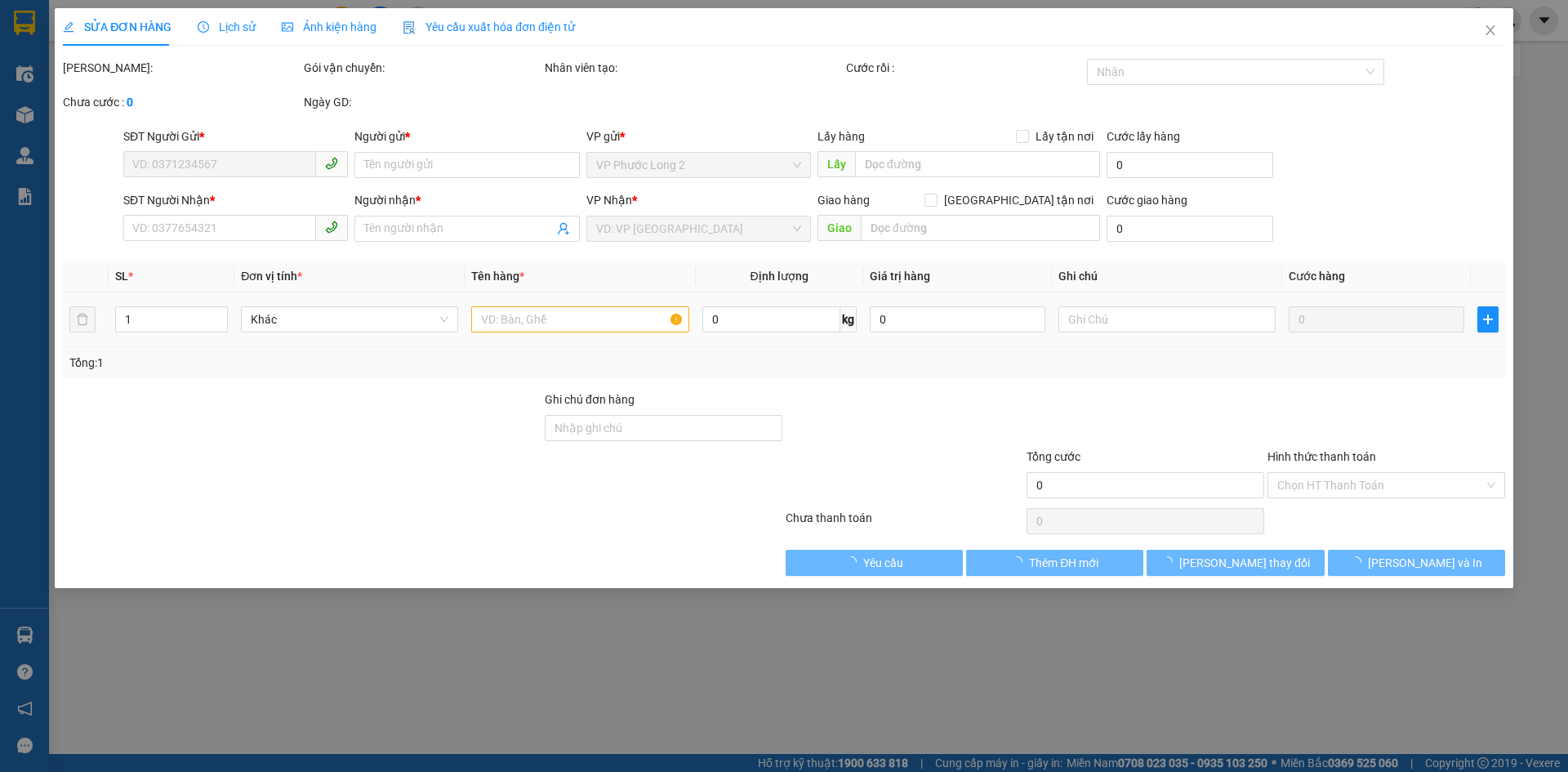
type input "0933099700"
type input "ANH THỊNH"
type input "0974385565"
type input "ANH NGUYÊN"
type input "30.000"
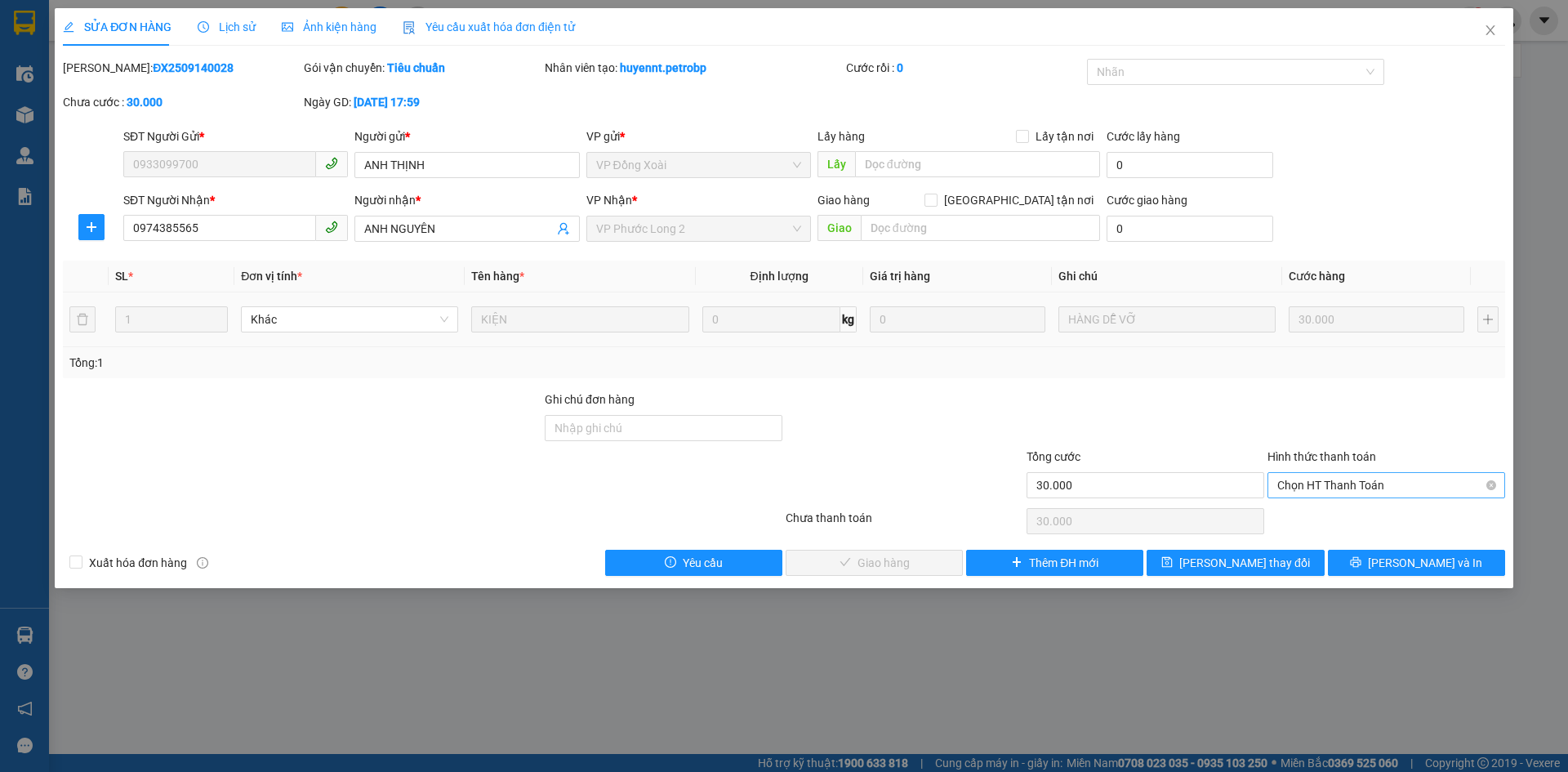
click at [1319, 481] on span "Chọn HT Thanh Toán" at bounding box center [1386, 485] width 218 height 24
click at [1318, 508] on div "Tại văn phòng" at bounding box center [1386, 517] width 238 height 26
type input "0"
click at [846, 543] on div "Total Paid Fee 0 Total UnPaid Fee 30.000 Cash Collection Total Fee Mã ĐH: ĐX250…" at bounding box center [784, 318] width 1442 height 517
click at [846, 551] on button "[PERSON_NAME] và Giao hàng" at bounding box center [873, 562] width 177 height 26
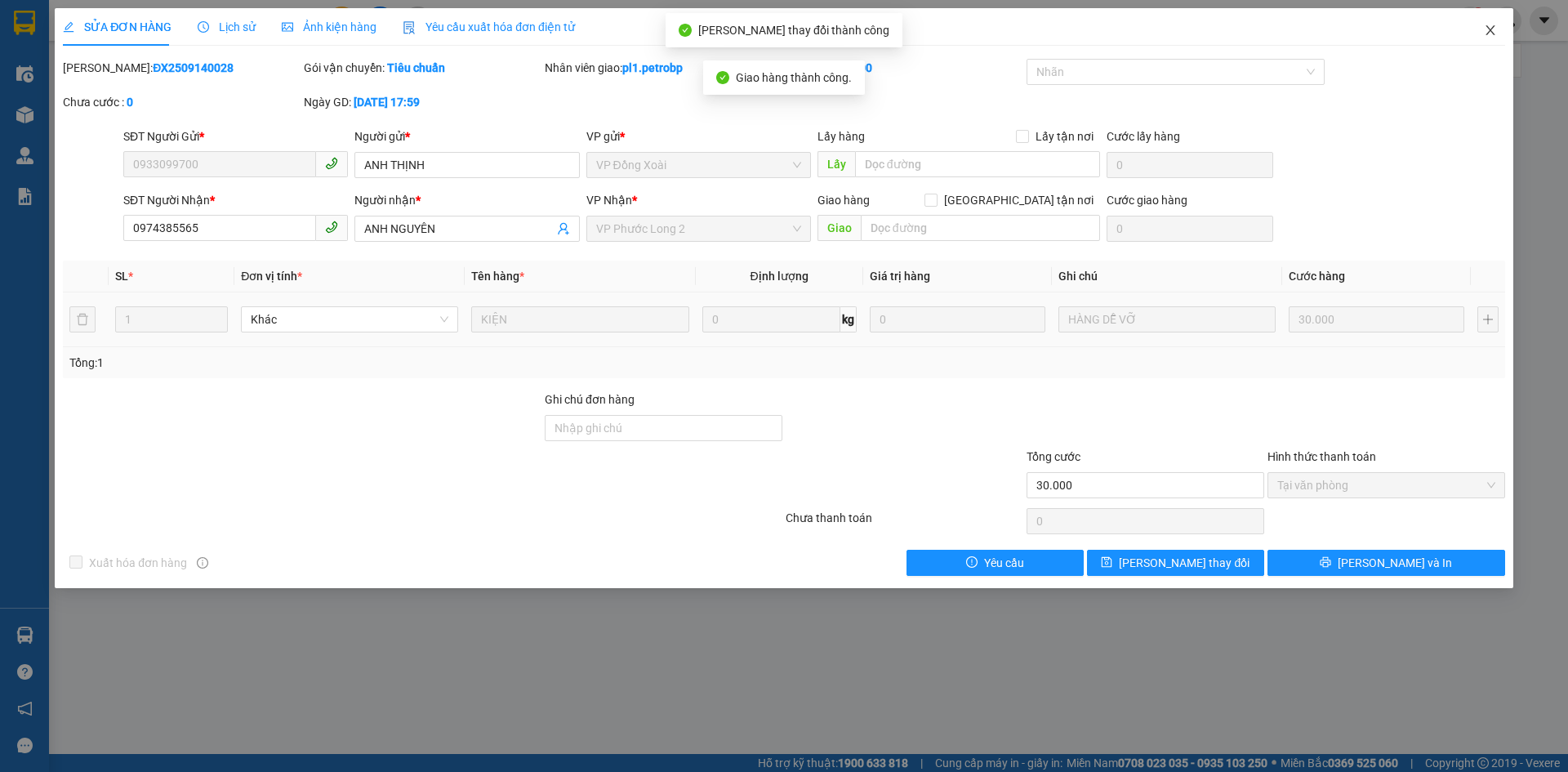
click at [1492, 33] on icon "close" at bounding box center [1490, 30] width 9 height 10
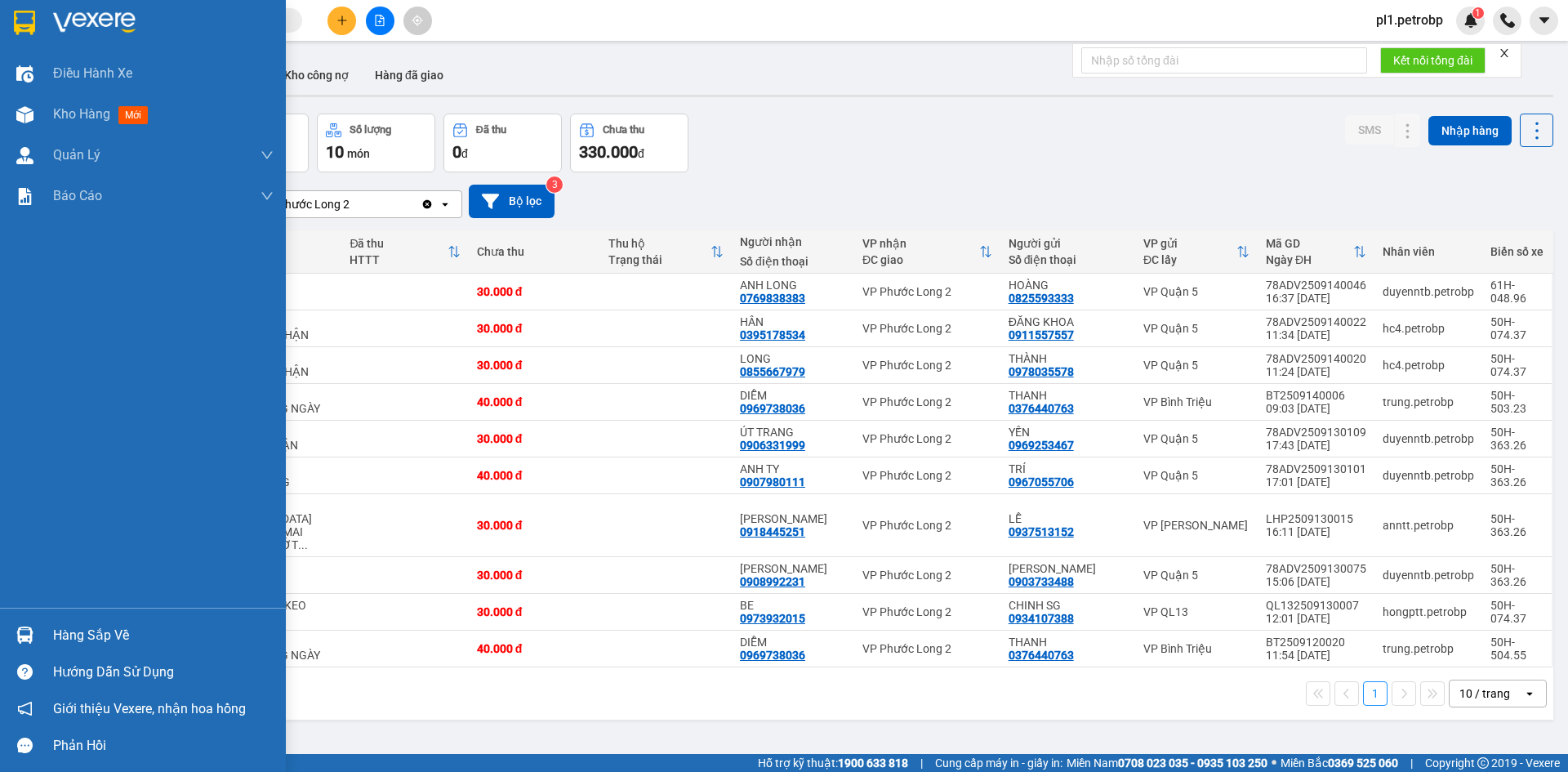
click at [22, 620] on div at bounding box center [25, 635] width 29 height 29
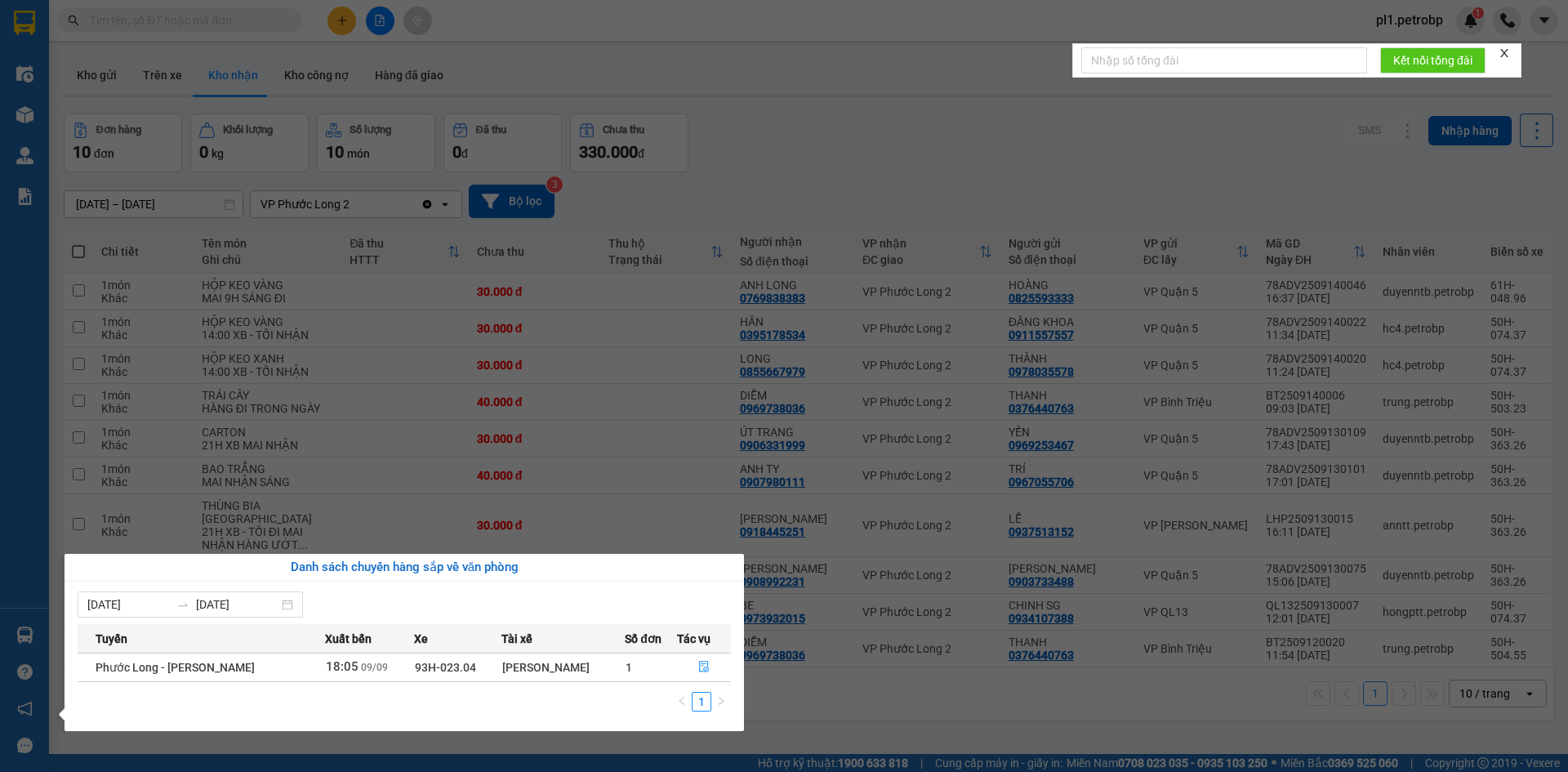
click at [483, 496] on section "Kết quả tìm kiếm ( 0 ) Bộ lọc No Data pl1.petrobp 1 Điều hành xe Kho hàng mới Q…" at bounding box center [784, 386] width 1568 height 772
